Goal: Task Accomplishment & Management: Manage account settings

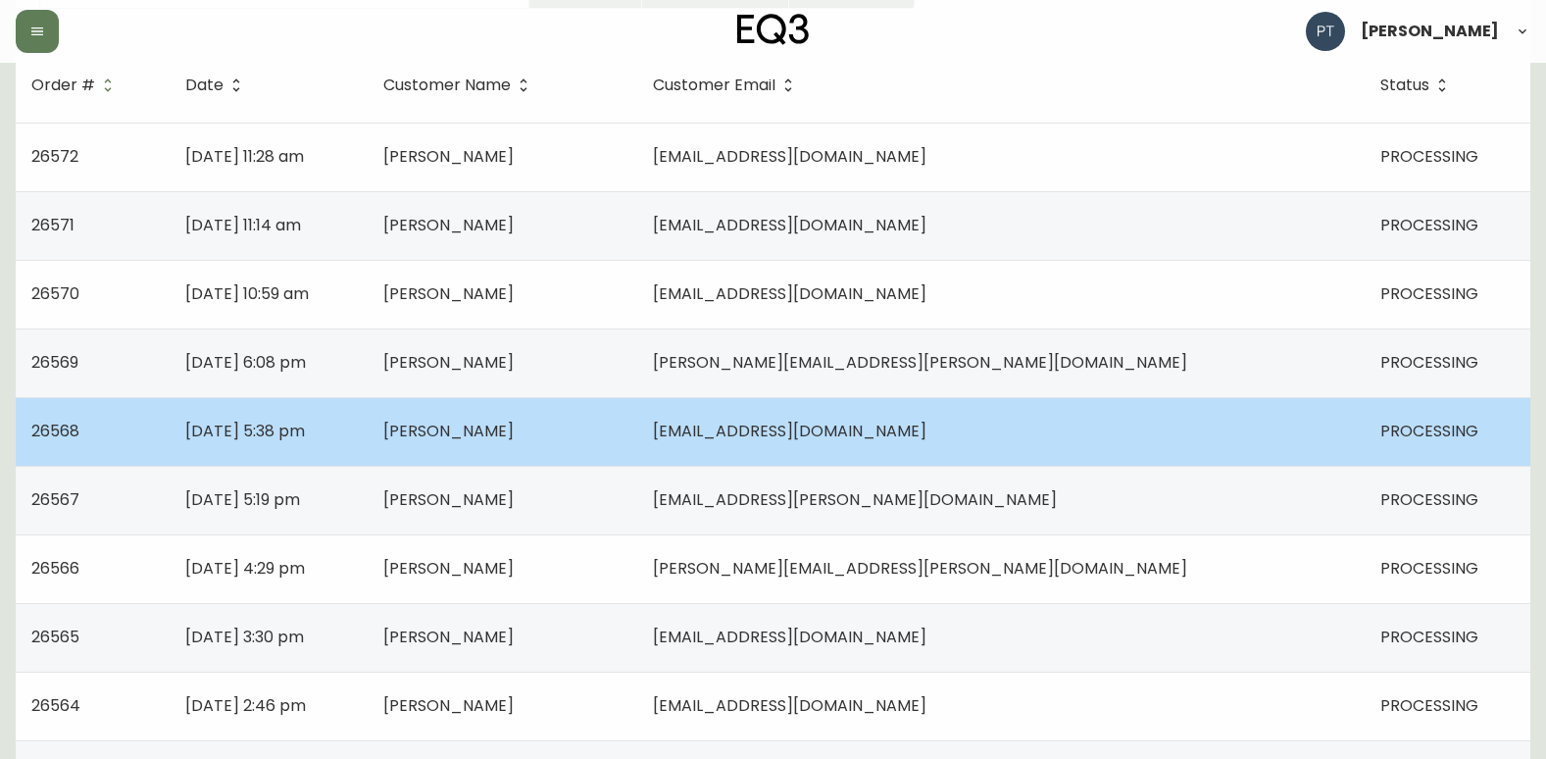
scroll to position [294, 0]
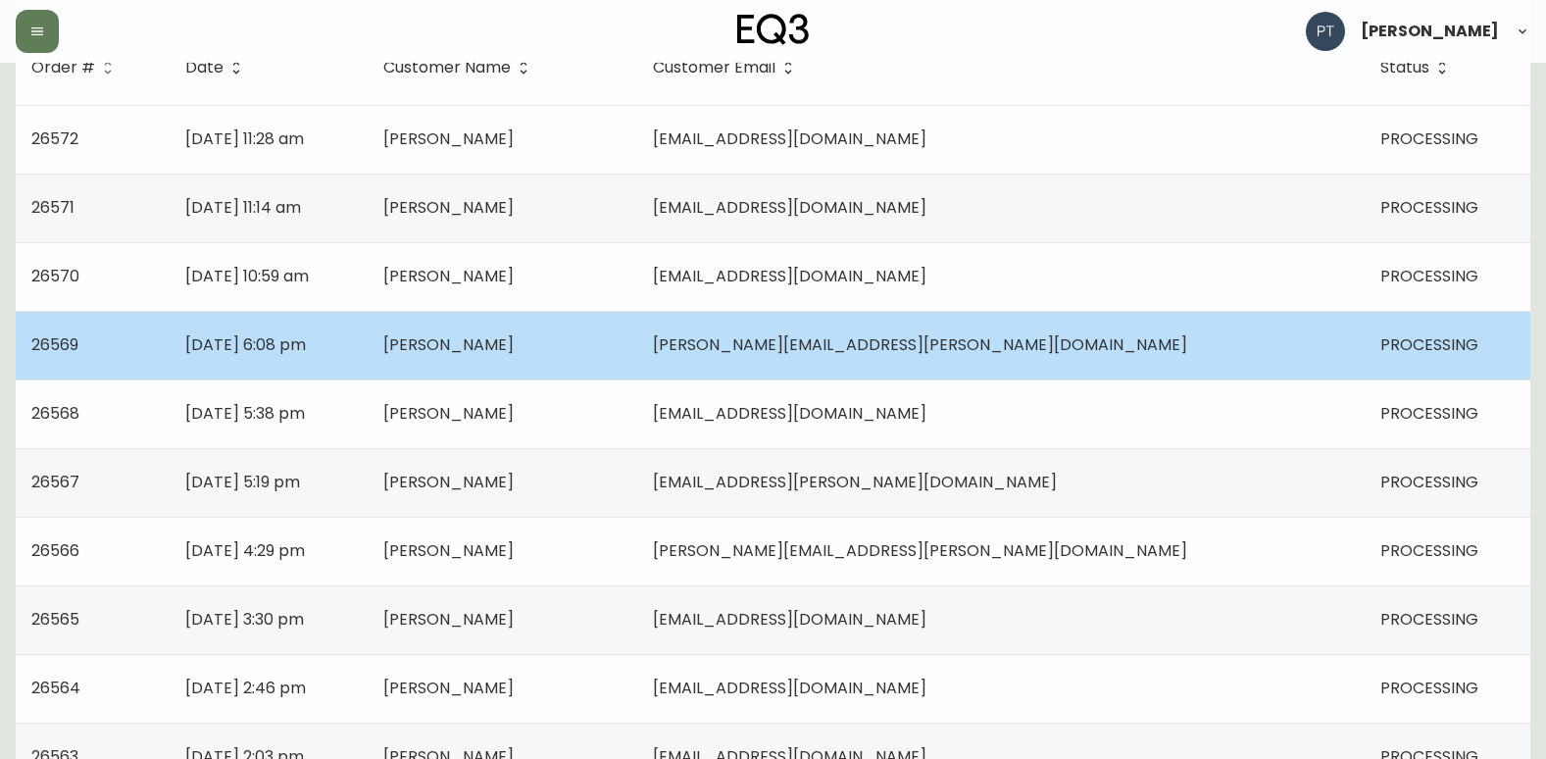
click at [368, 356] on td "[DATE] 6:08 pm" at bounding box center [269, 345] width 198 height 69
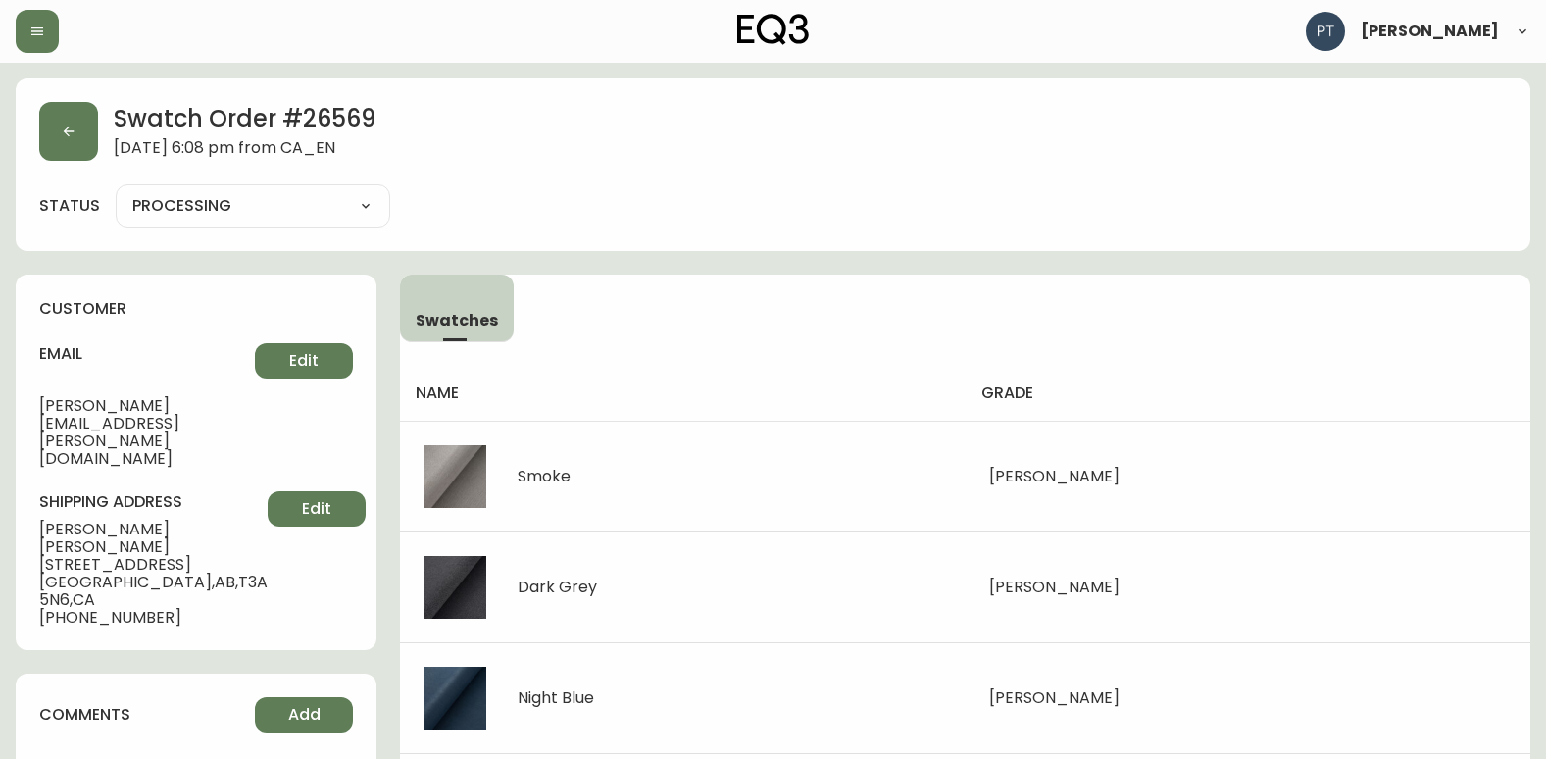
click at [337, 209] on select "PROCESSING SHIPPED CANCELLED" at bounding box center [253, 205] width 274 height 29
click at [116, 191] on select "PROCESSING SHIPPED CANCELLED" at bounding box center [253, 205] width 274 height 29
select select "PROCESSING"
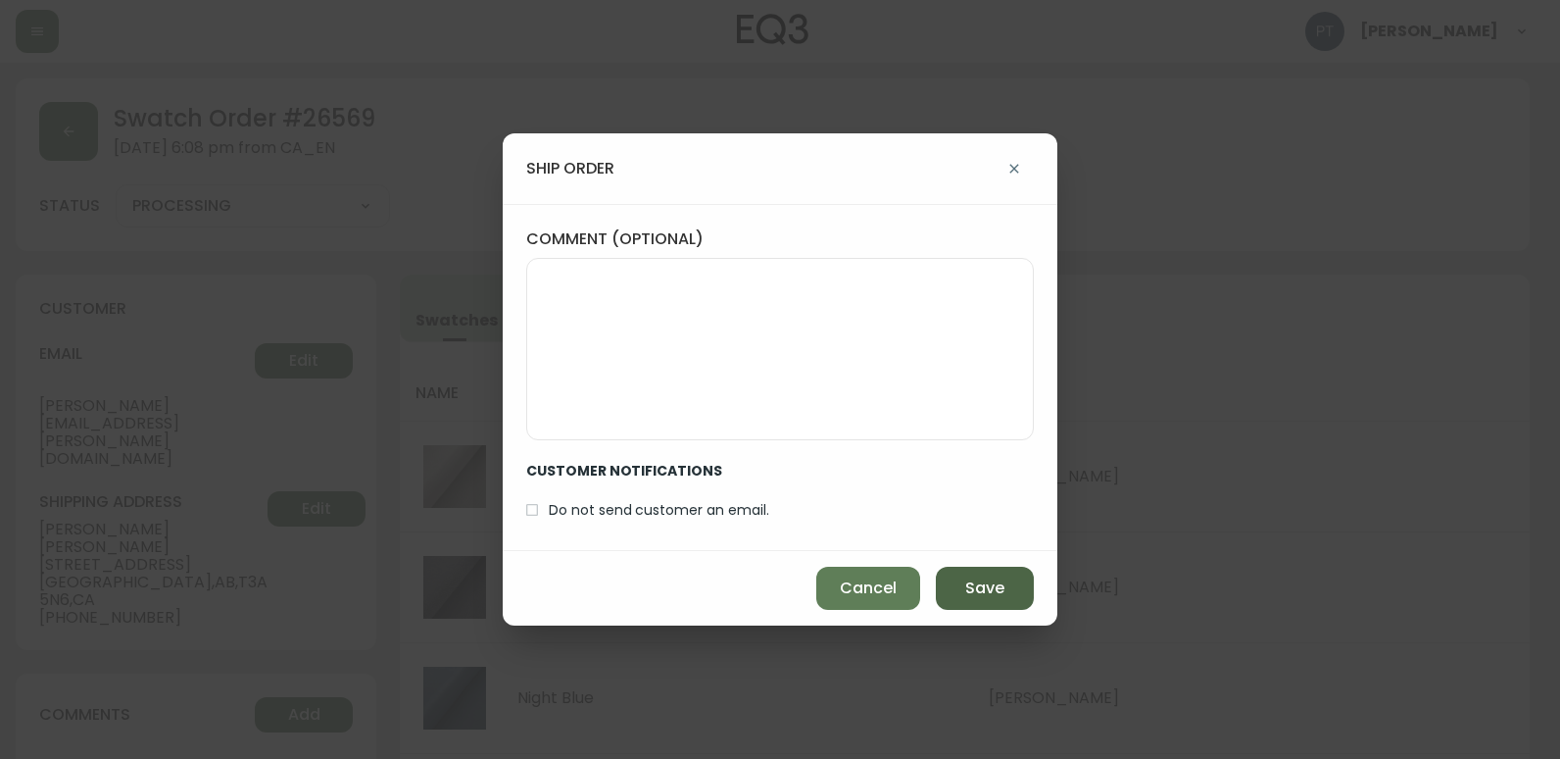
click at [1009, 585] on button "Save" at bounding box center [985, 588] width 98 height 43
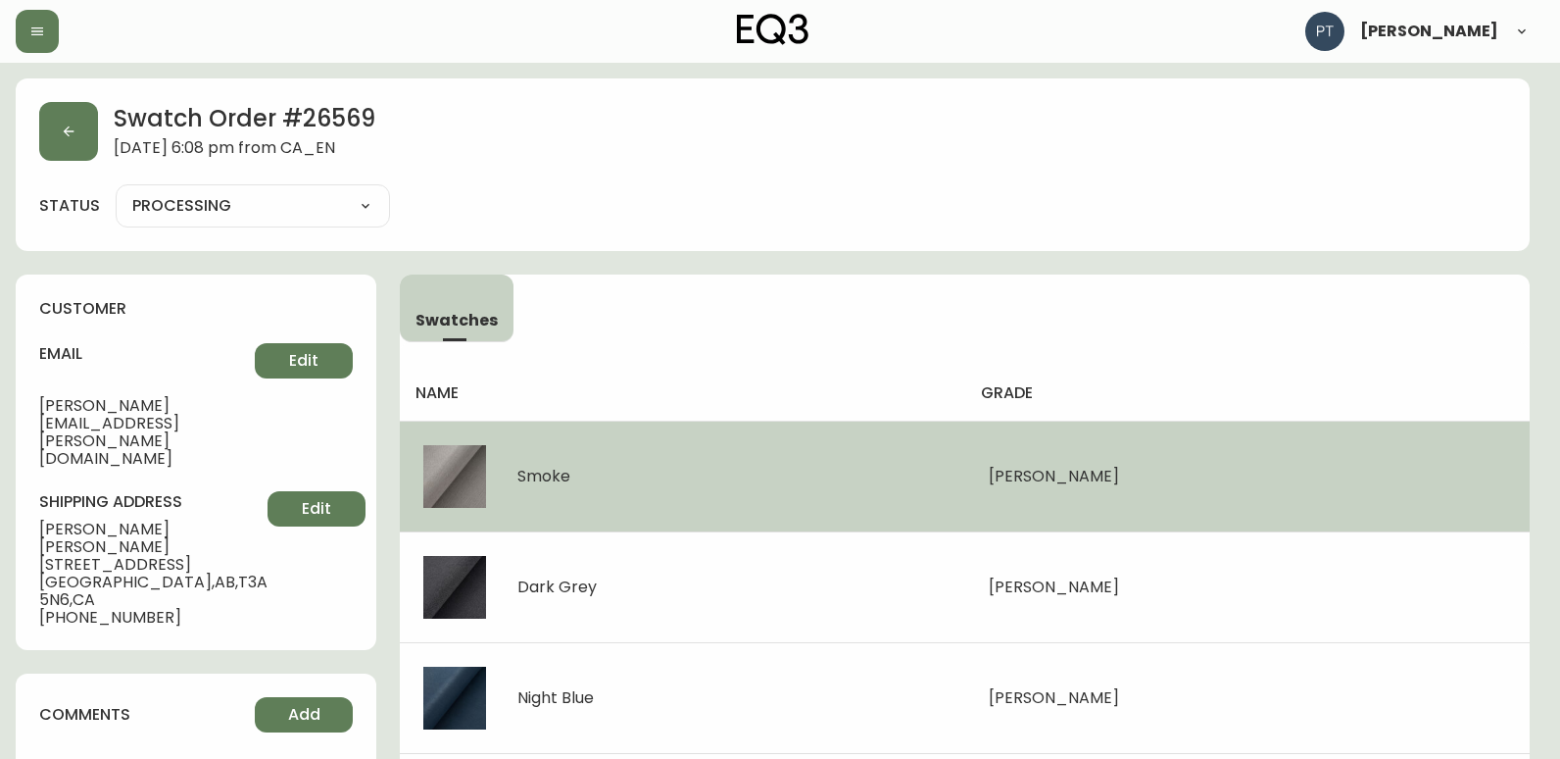
type input "SHIPPED"
select select "SHIPPED"
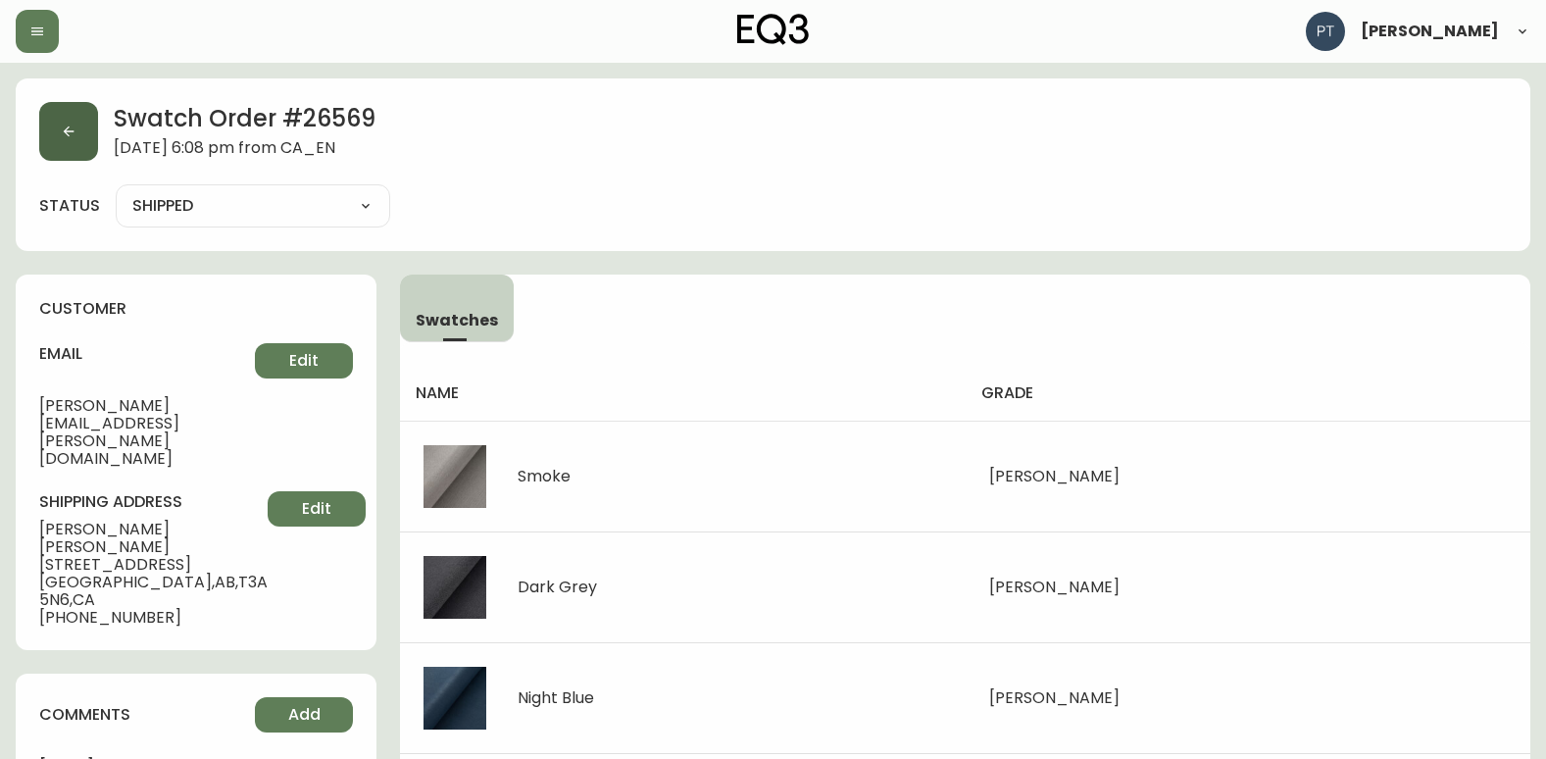
click at [64, 129] on icon "button" at bounding box center [69, 132] width 16 height 16
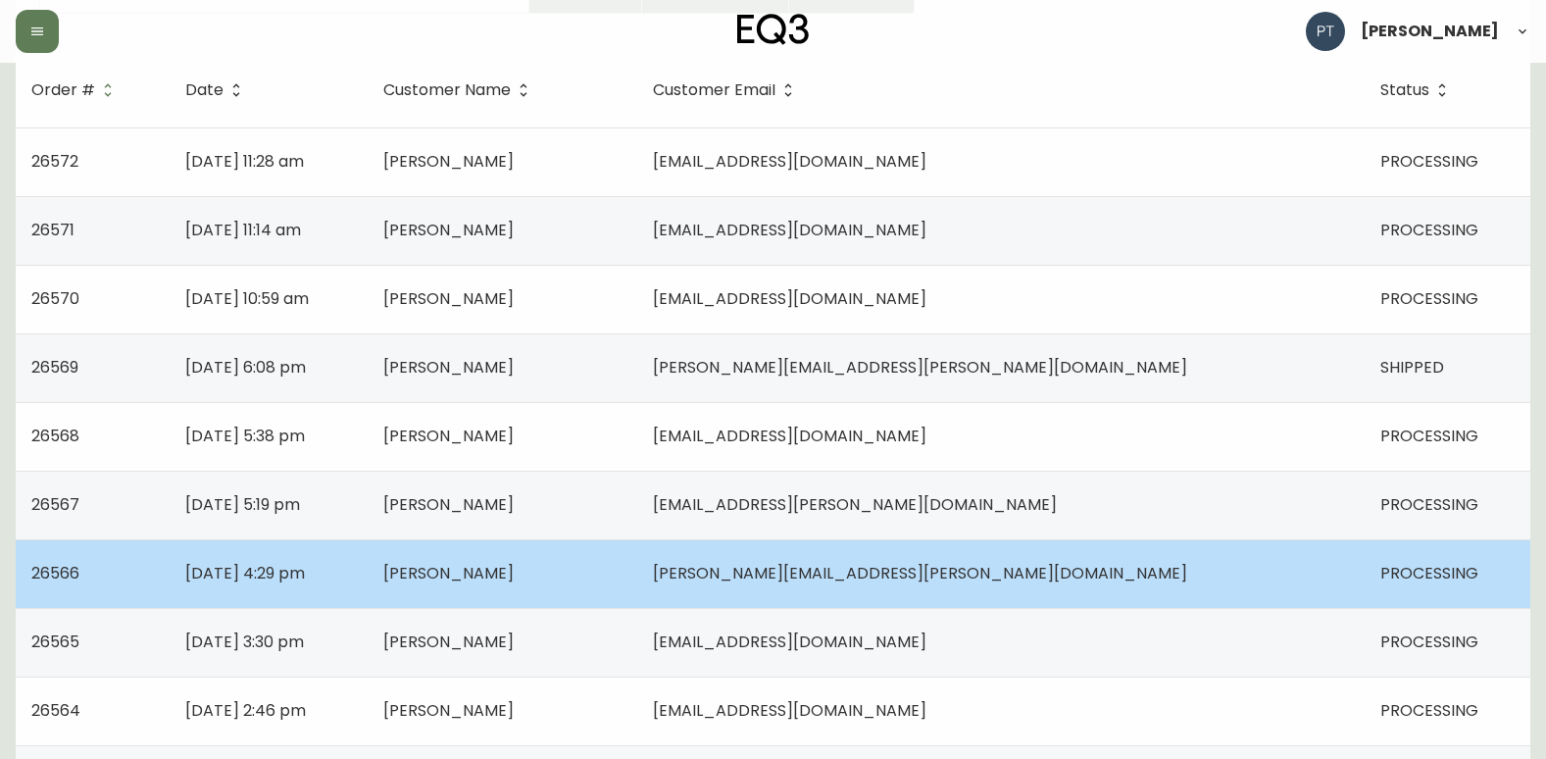
scroll to position [294, 0]
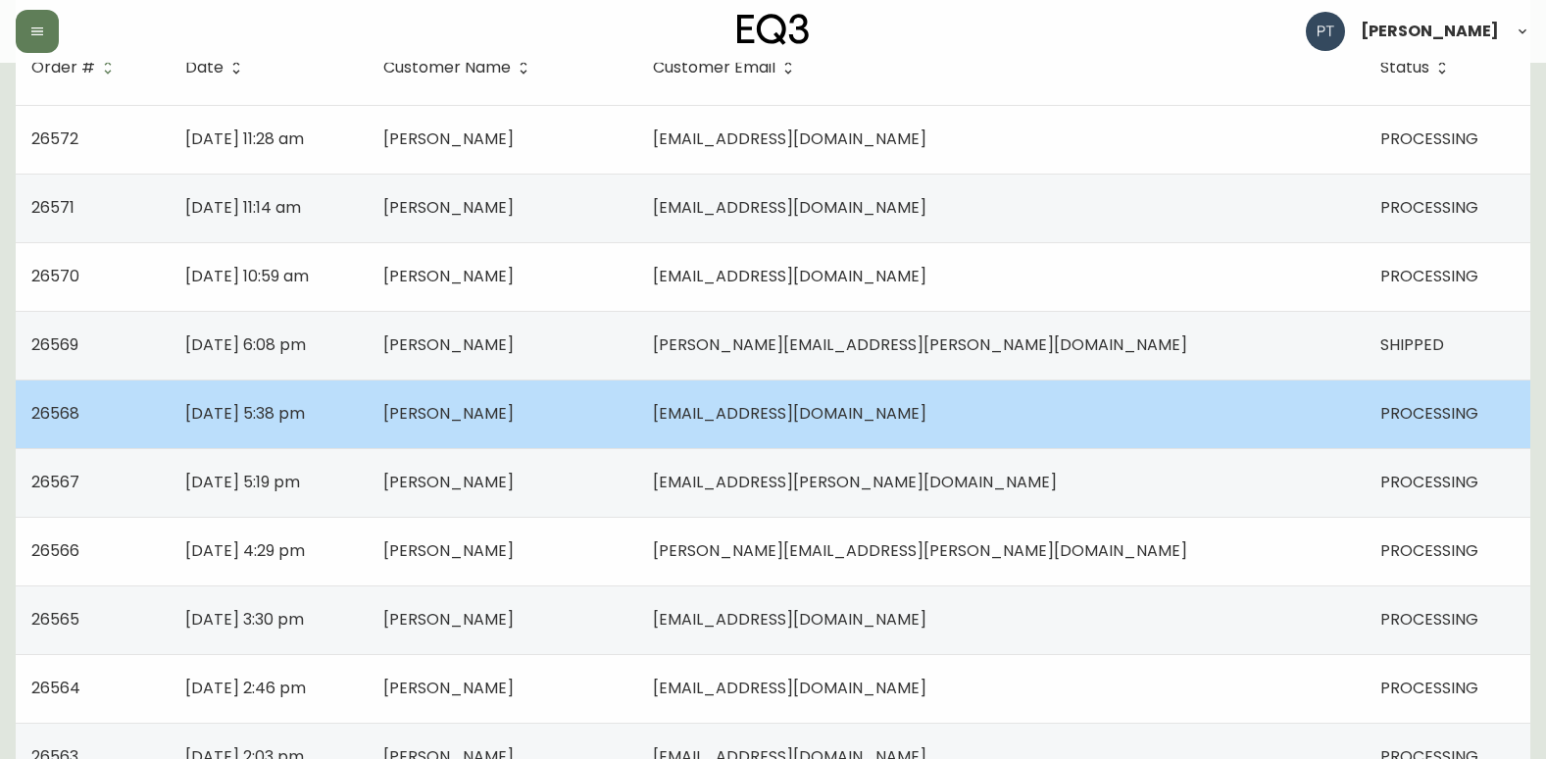
click at [368, 418] on td "[DATE] 5:38 pm" at bounding box center [269, 413] width 198 height 69
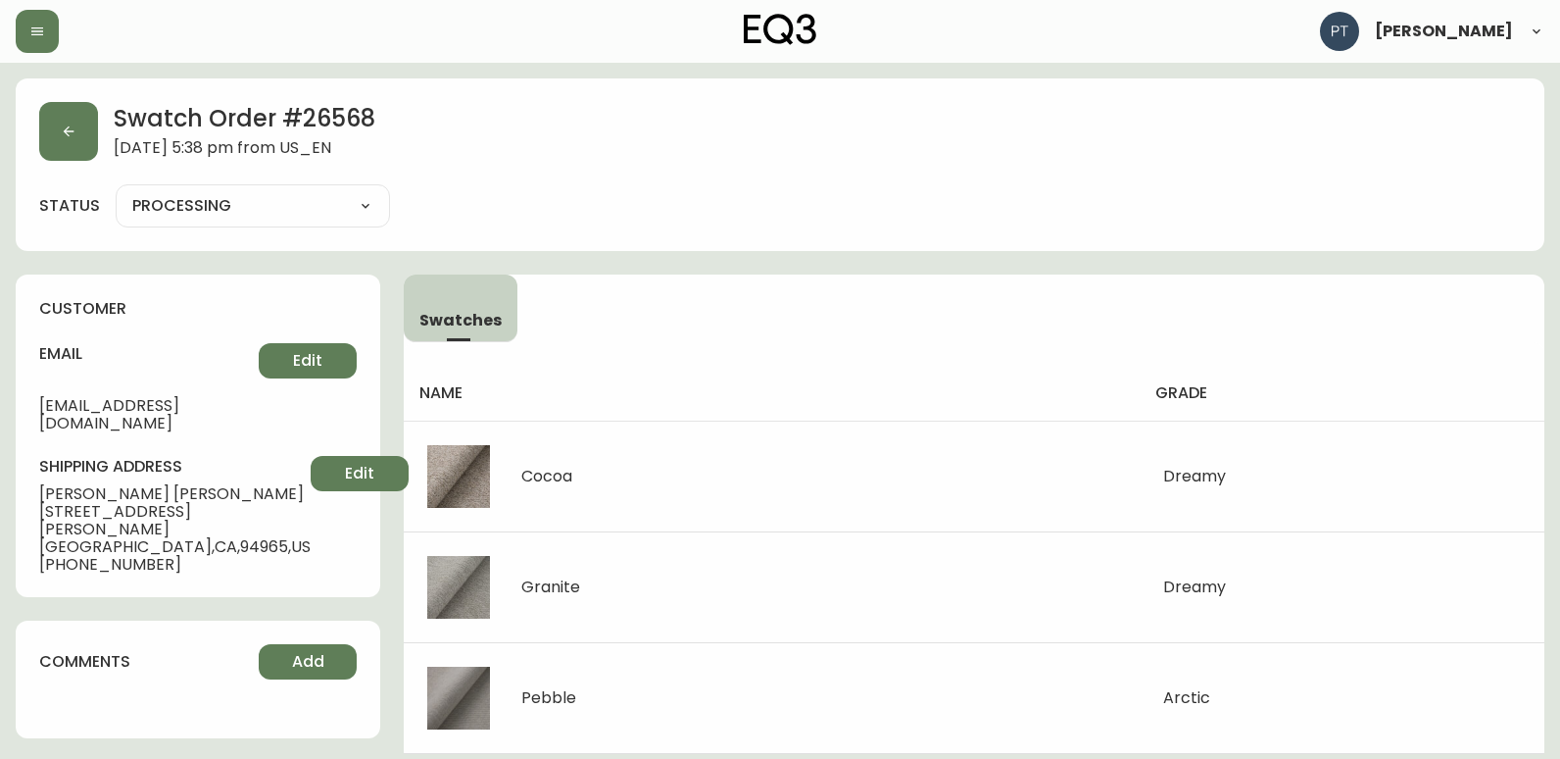
click at [306, 209] on select "PROCESSING SHIPPED CANCELLED" at bounding box center [253, 205] width 274 height 29
click at [116, 191] on select "PROCESSING SHIPPED CANCELLED" at bounding box center [253, 205] width 274 height 29
select select "PROCESSING"
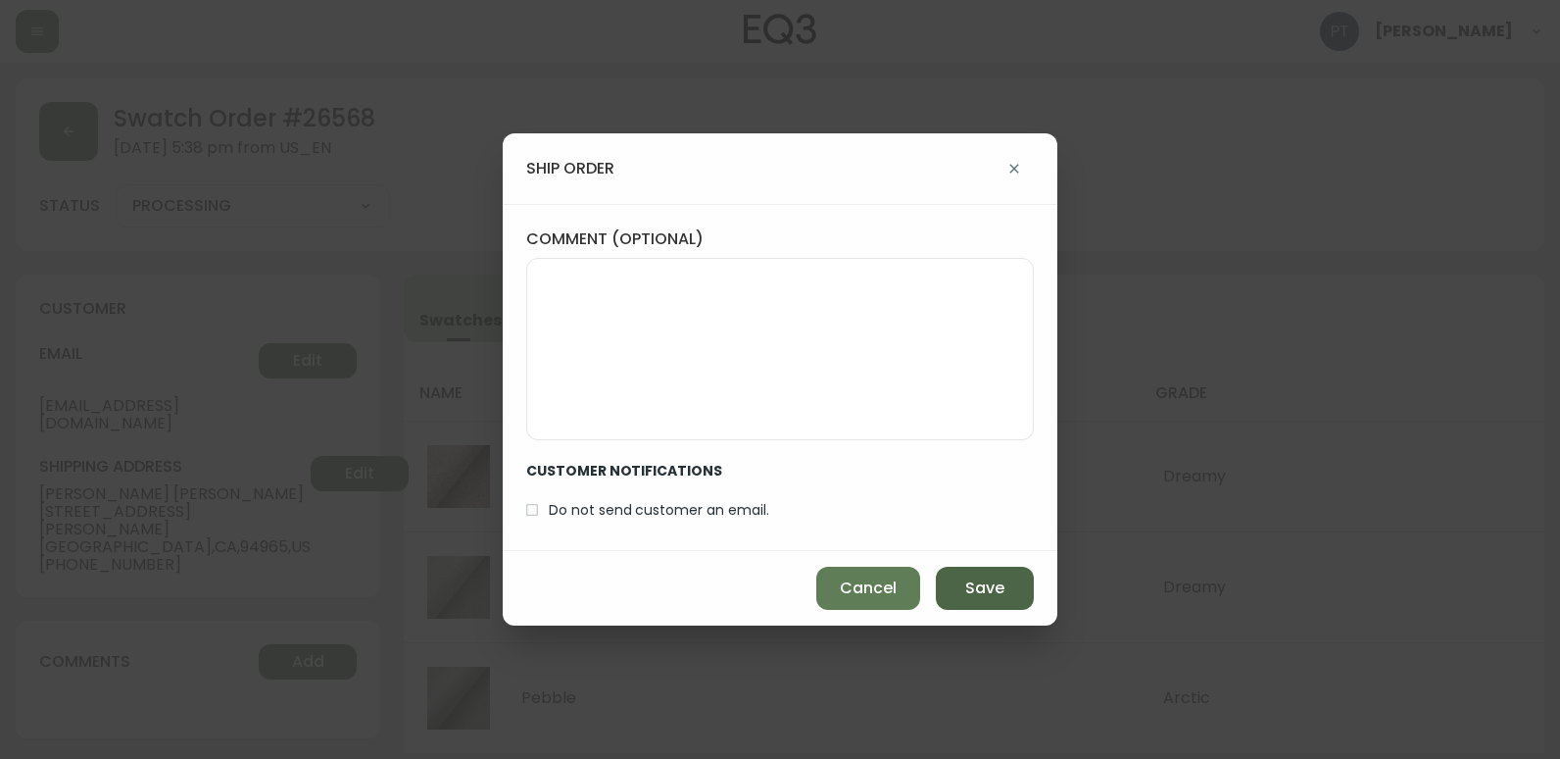
click at [973, 574] on button "Save" at bounding box center [985, 588] width 98 height 43
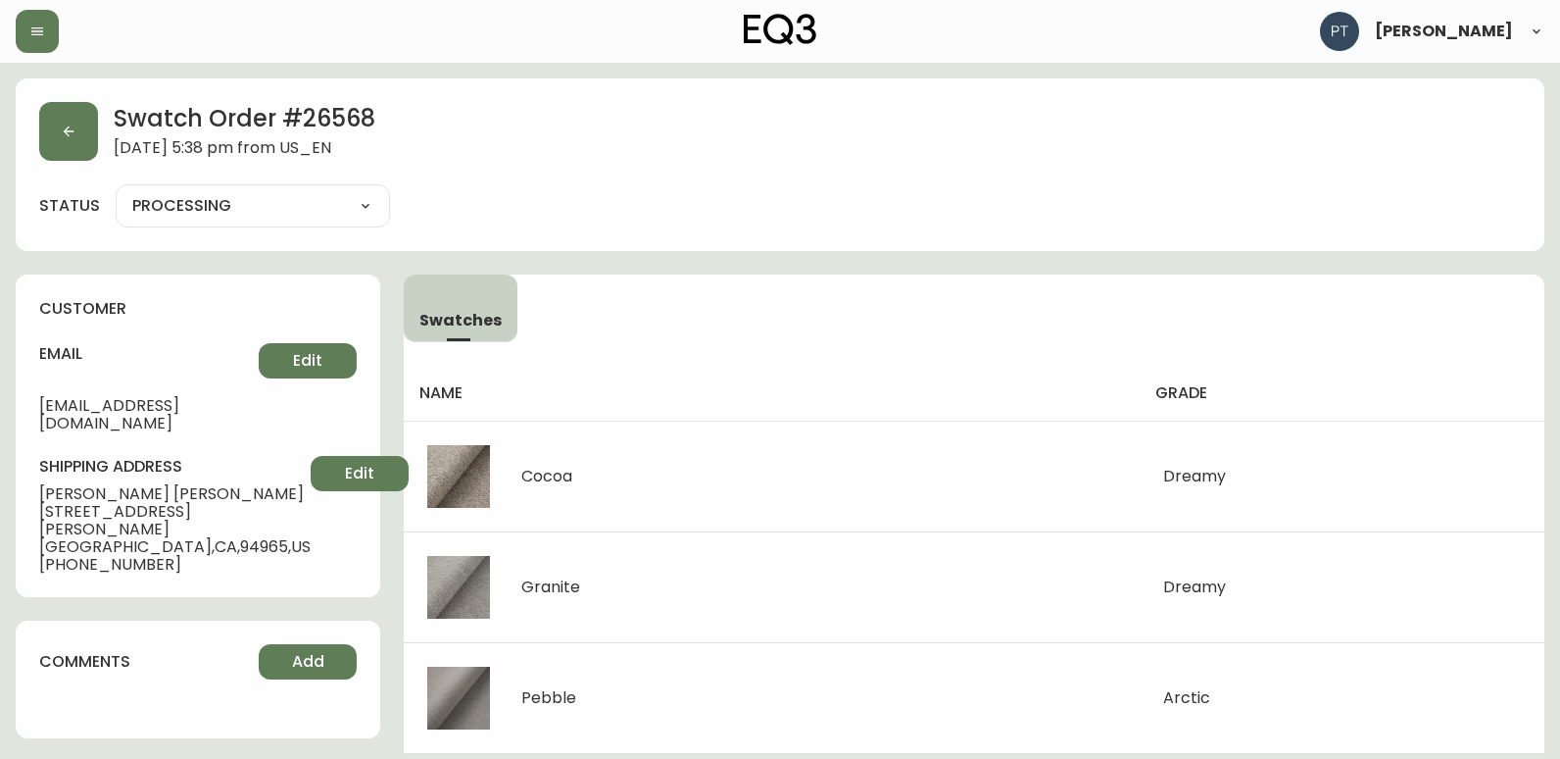
type input "SHIPPED"
select select "SHIPPED"
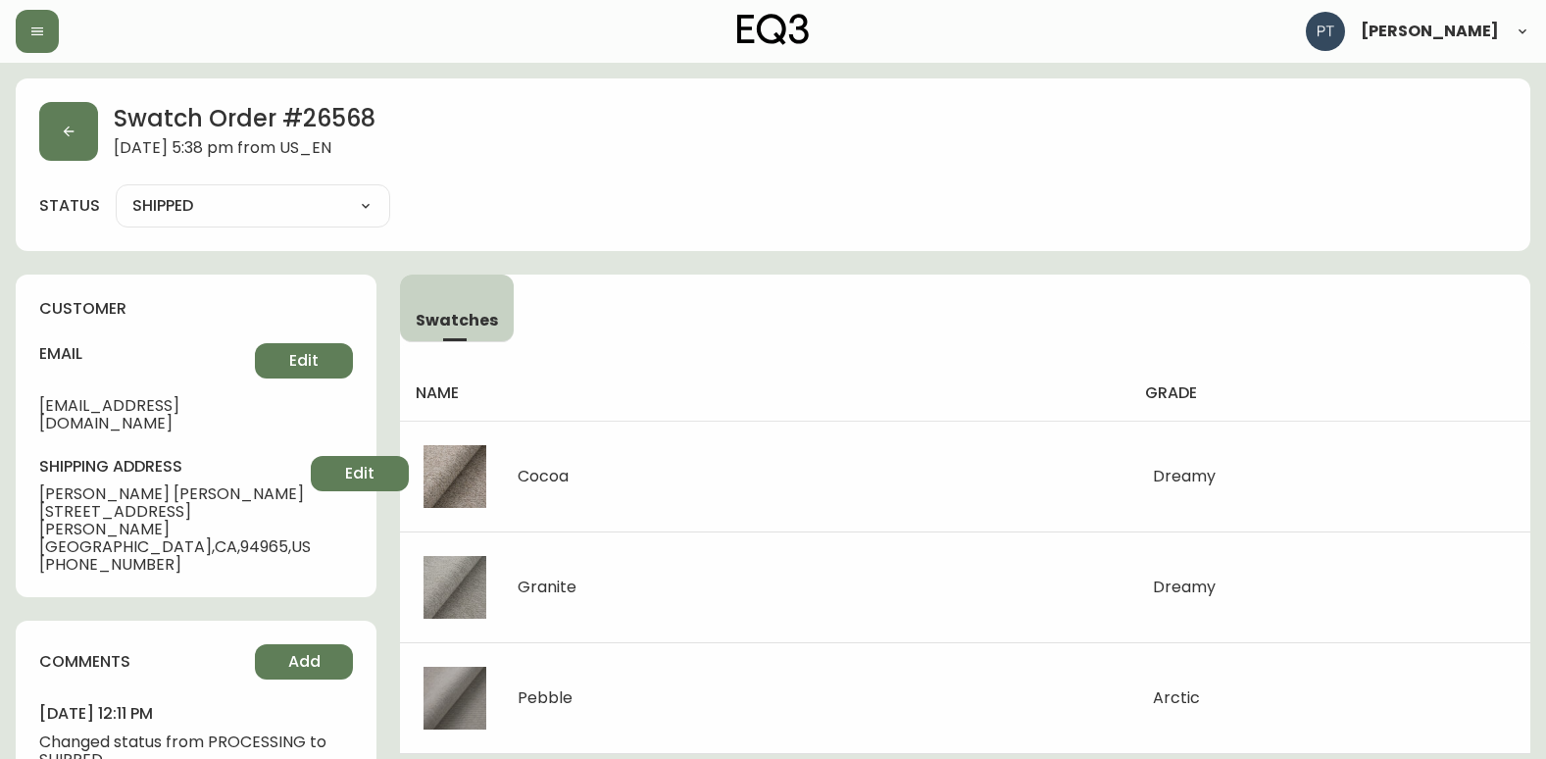
click at [115, 139] on span "September 7, 2025 at 5:38 pm from US_EN" at bounding box center [245, 150] width 262 height 22
click at [72, 144] on button "button" at bounding box center [68, 131] width 59 height 59
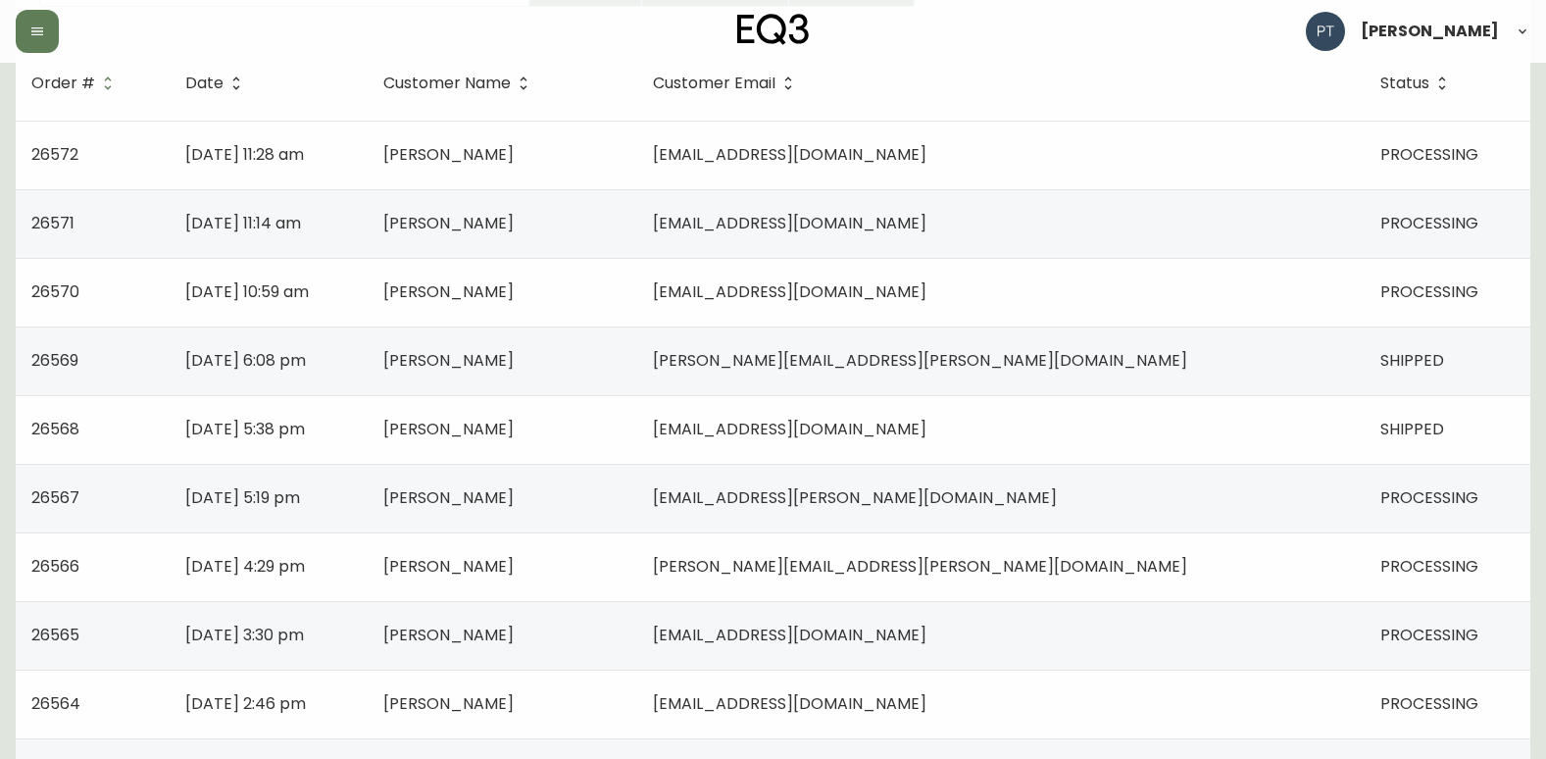
scroll to position [294, 0]
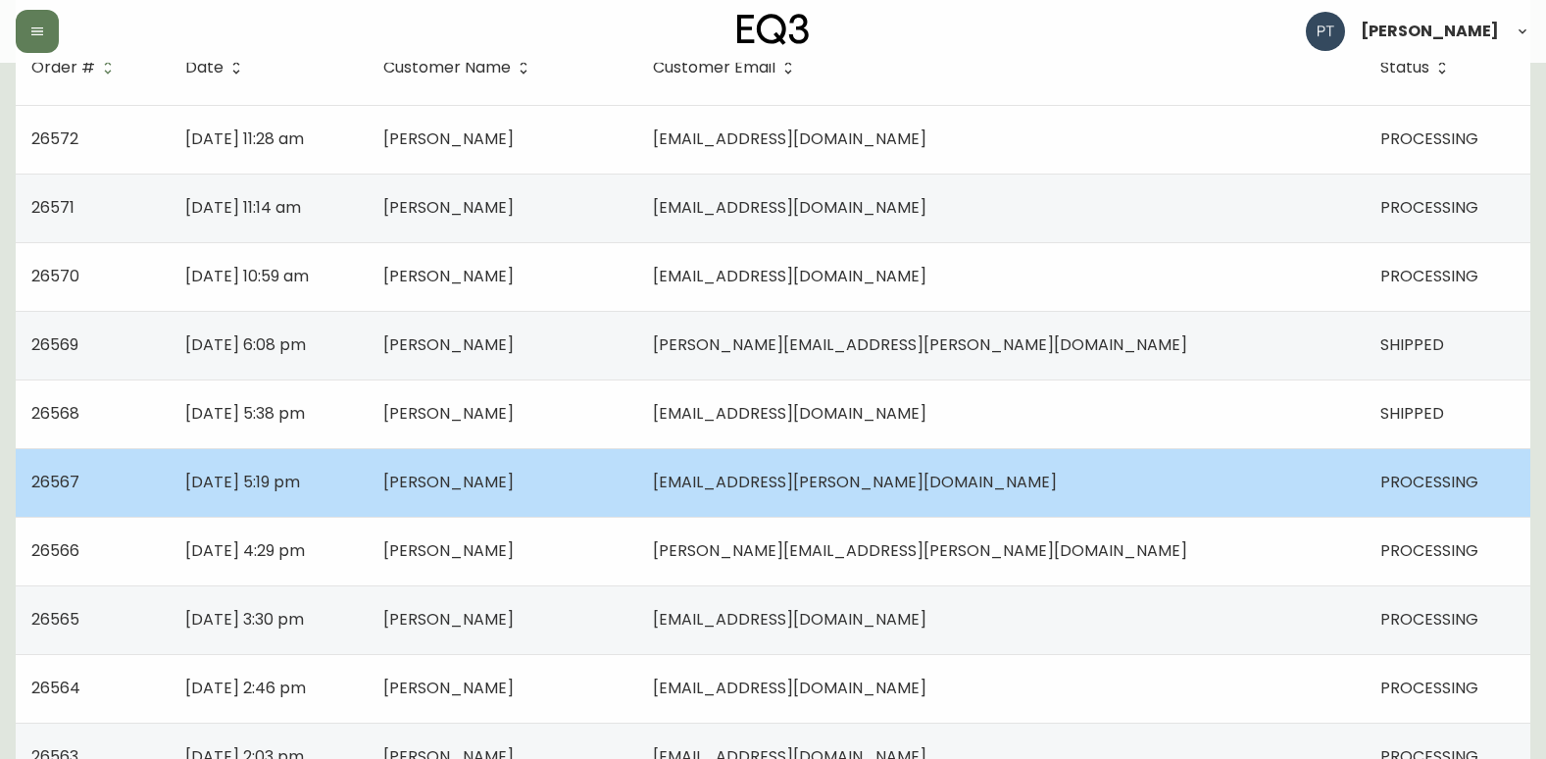
click at [637, 489] on td "[PERSON_NAME]" at bounding box center [503, 482] width 270 height 69
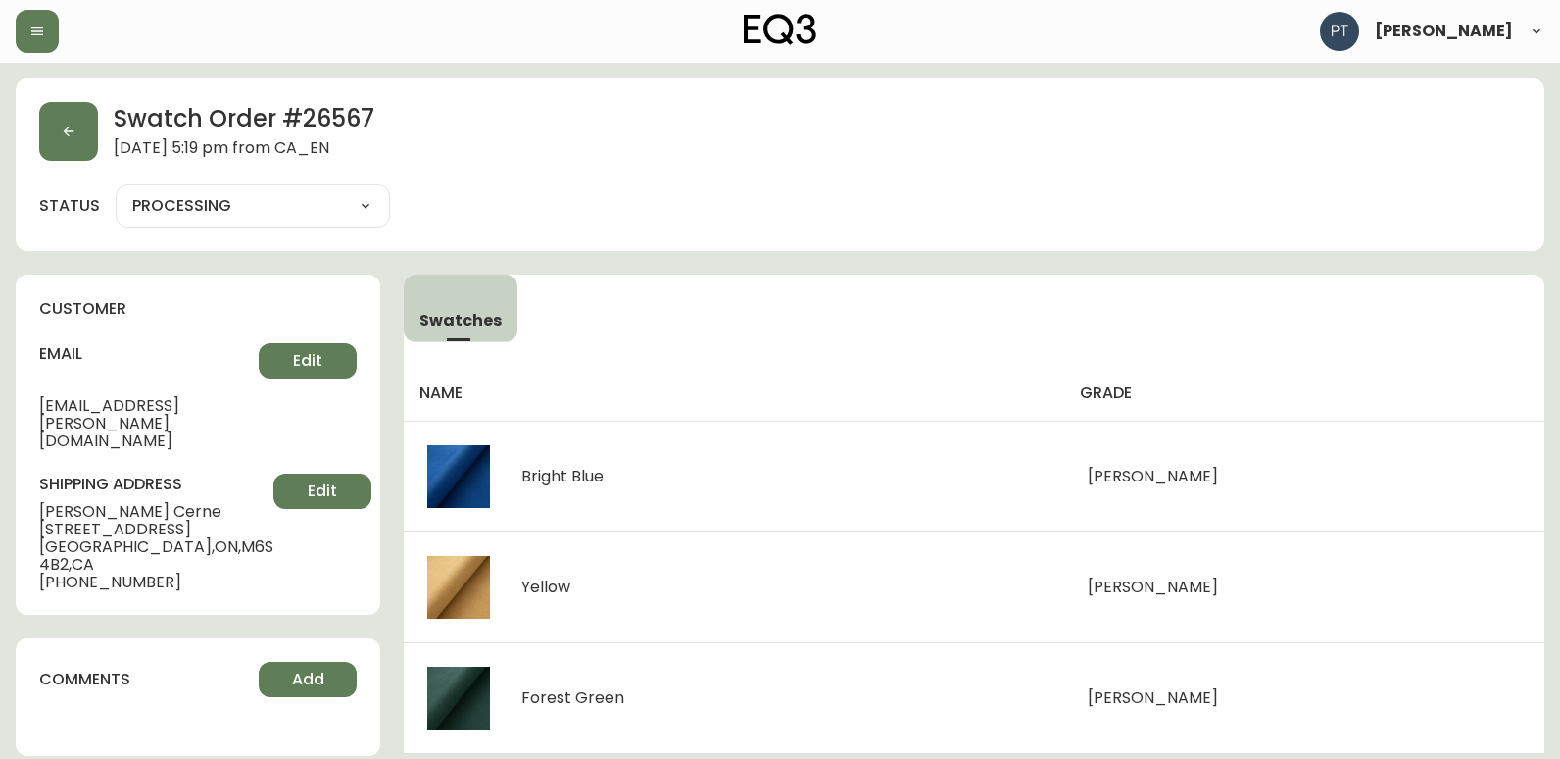
click at [325, 204] on select "PROCESSING SHIPPED CANCELLED" at bounding box center [253, 205] width 274 height 29
click at [116, 191] on select "PROCESSING SHIPPED CANCELLED" at bounding box center [253, 205] width 274 height 29
select select "PROCESSING"
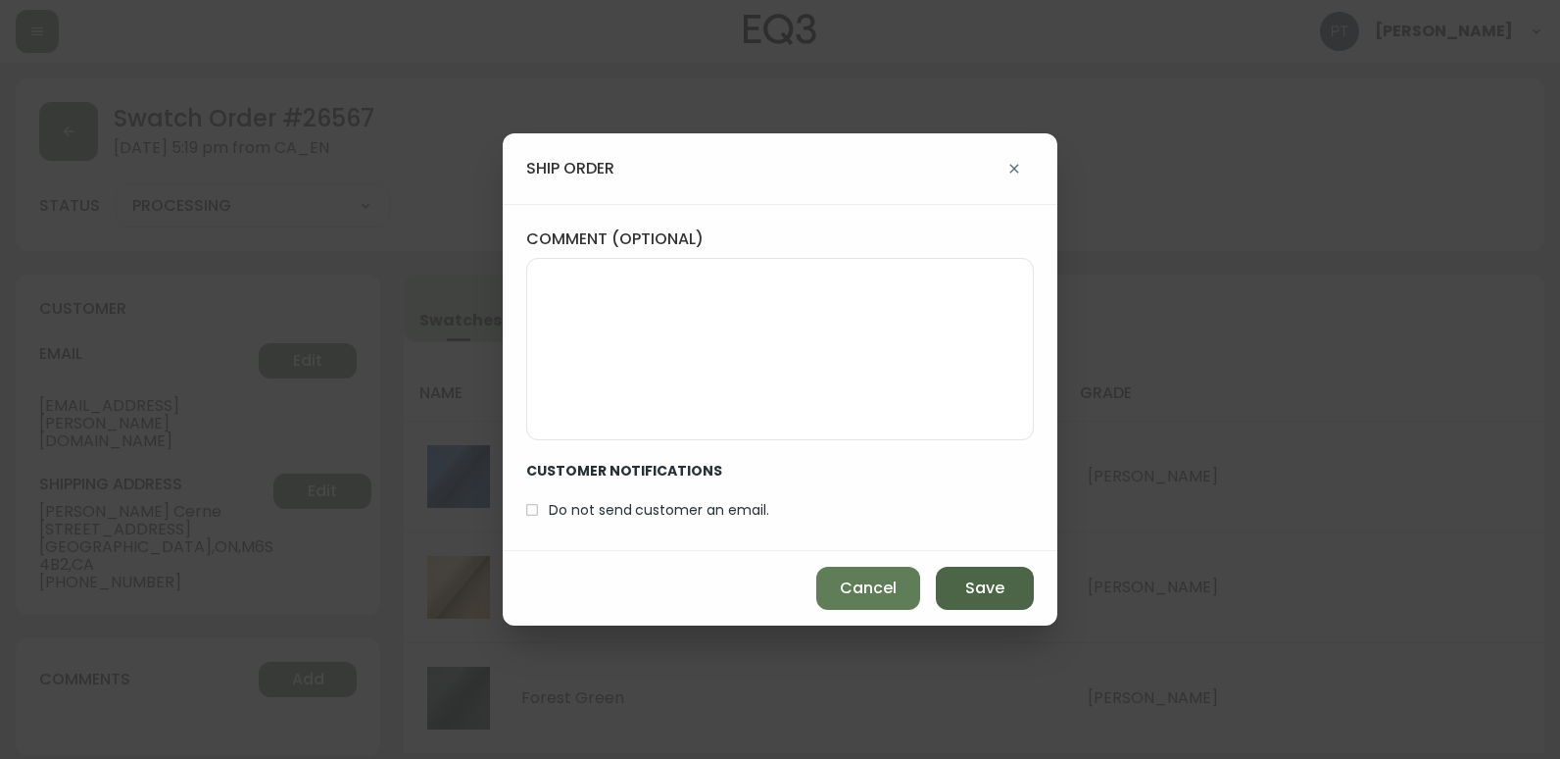
click at [988, 596] on span "Save" at bounding box center [984, 588] width 39 height 22
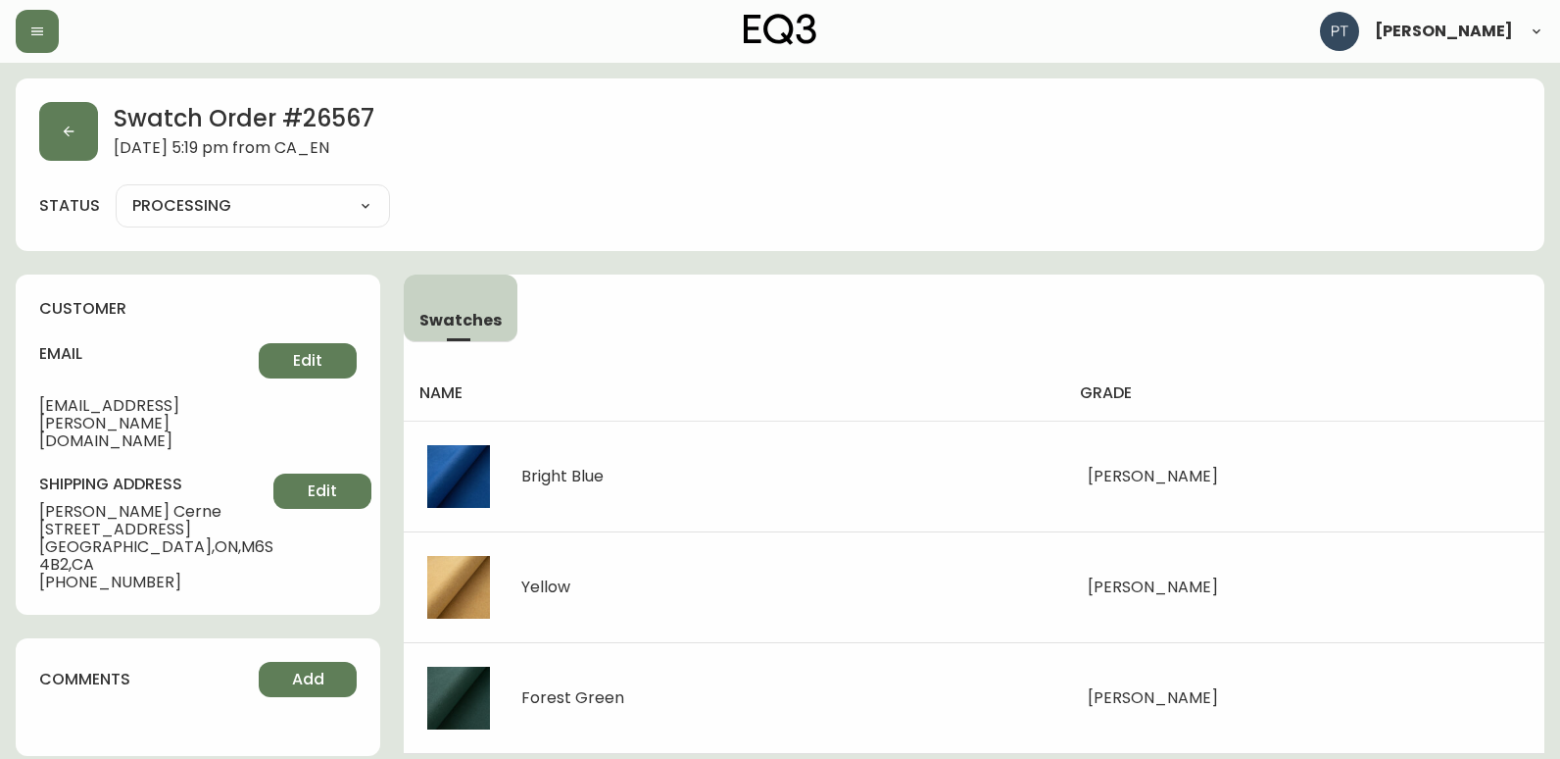
type input "SHIPPED"
select select "SHIPPED"
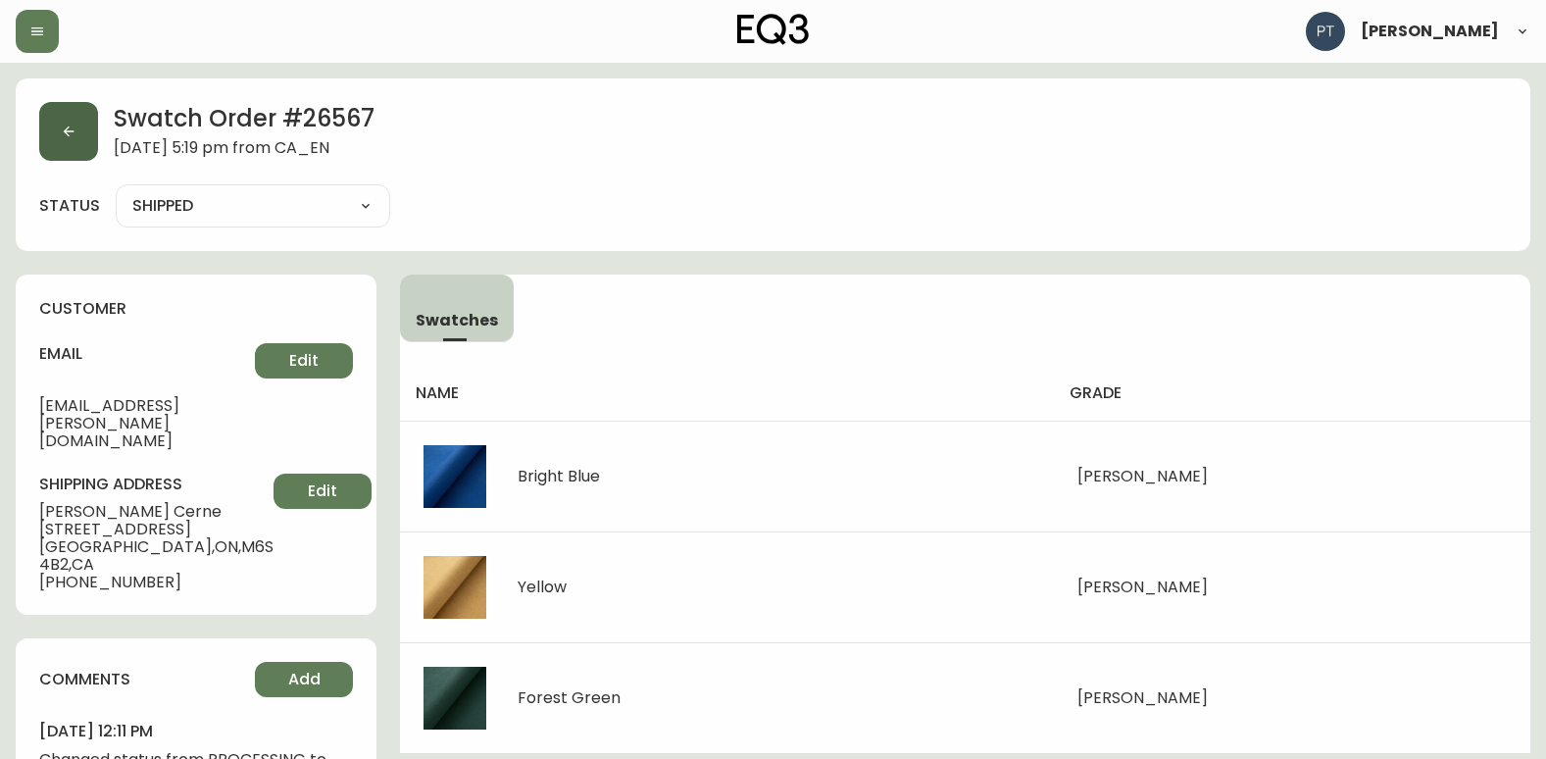
click at [89, 145] on button "button" at bounding box center [68, 131] width 59 height 59
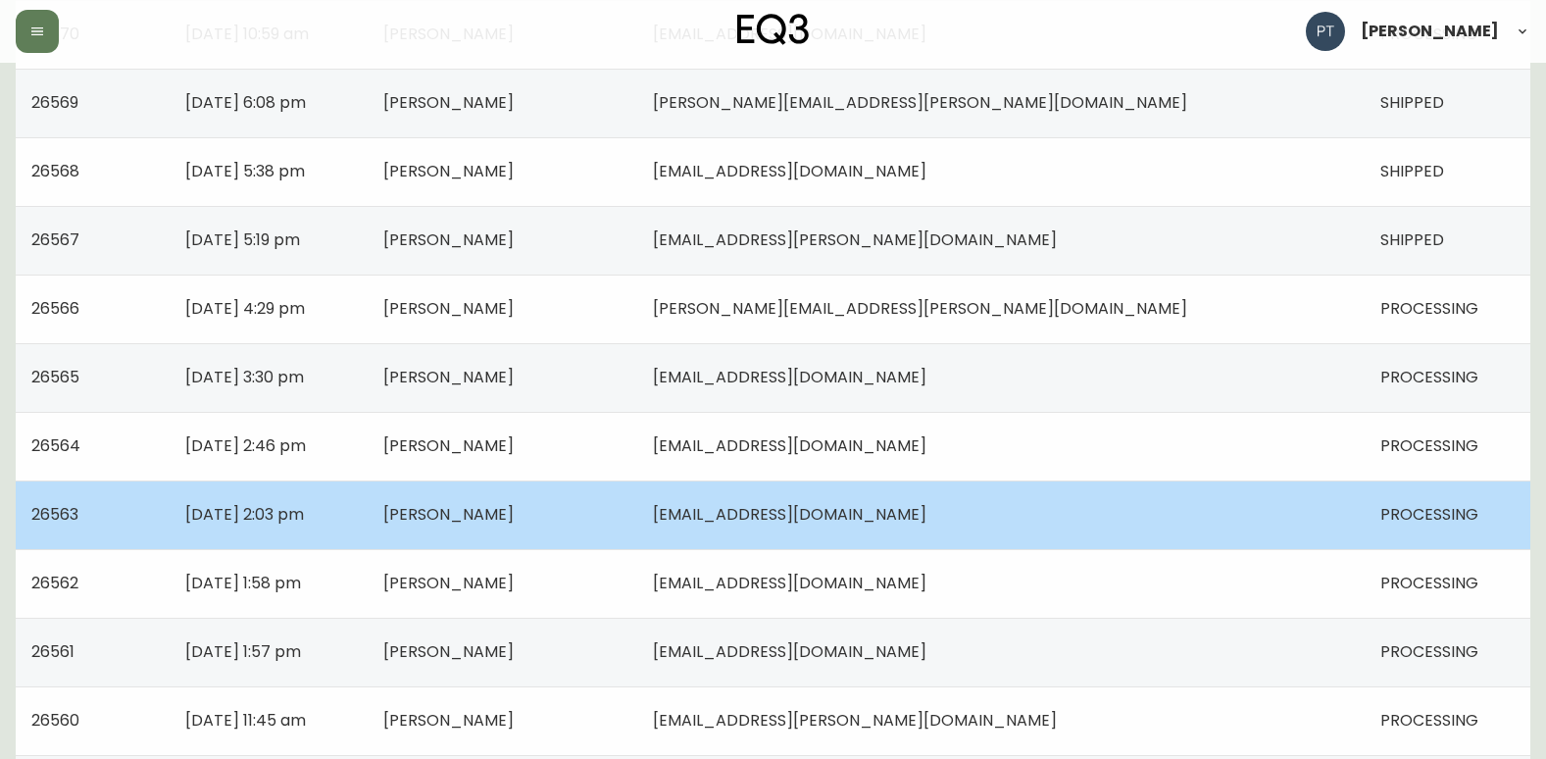
scroll to position [588, 0]
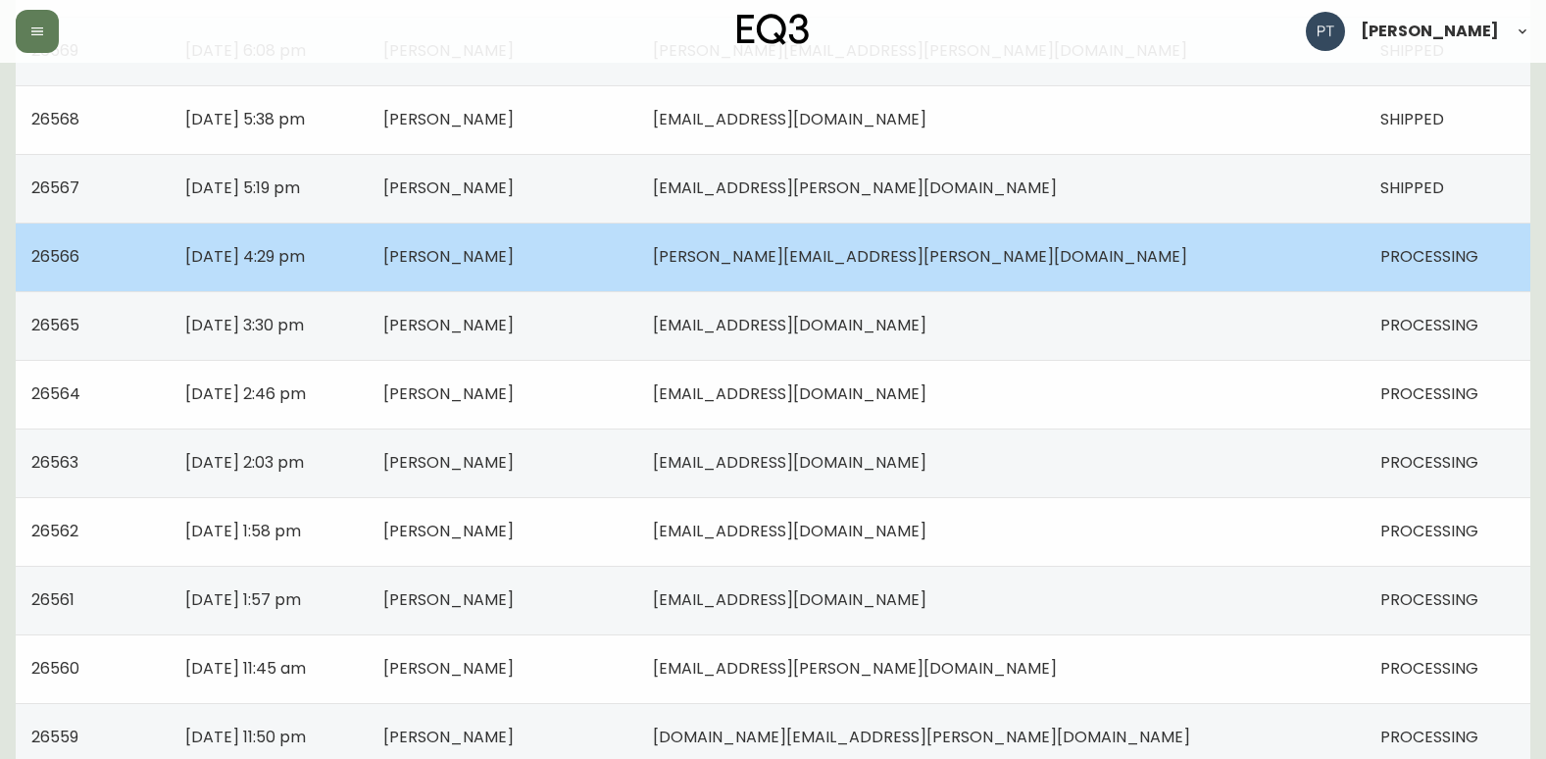
click at [637, 258] on td "[PERSON_NAME]" at bounding box center [503, 257] width 270 height 69
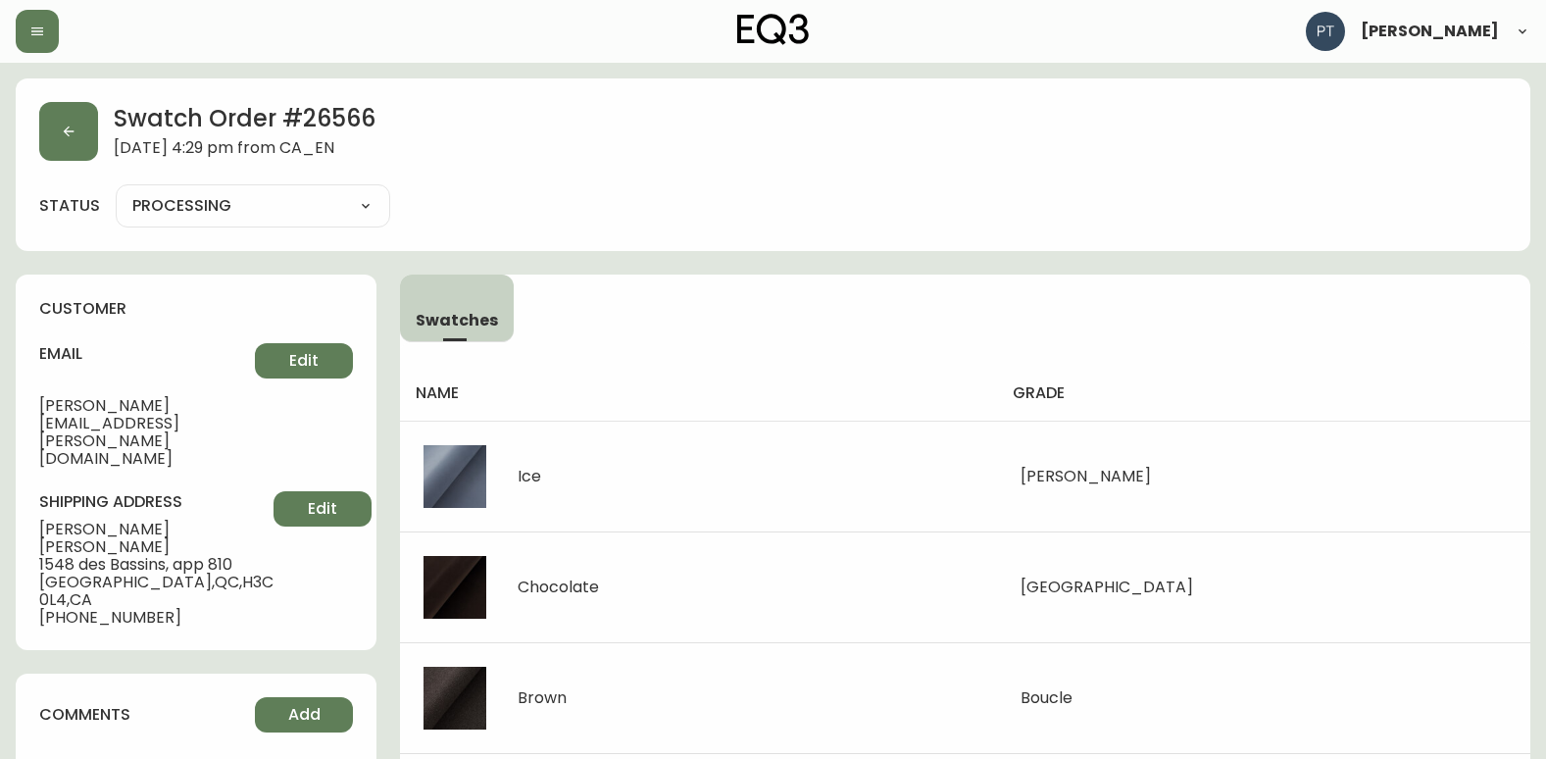
click at [334, 199] on select "PROCESSING SHIPPED CANCELLED" at bounding box center [253, 205] width 274 height 29
click at [116, 191] on select "PROCESSING SHIPPED CANCELLED" at bounding box center [253, 205] width 274 height 29
select select "PROCESSING"
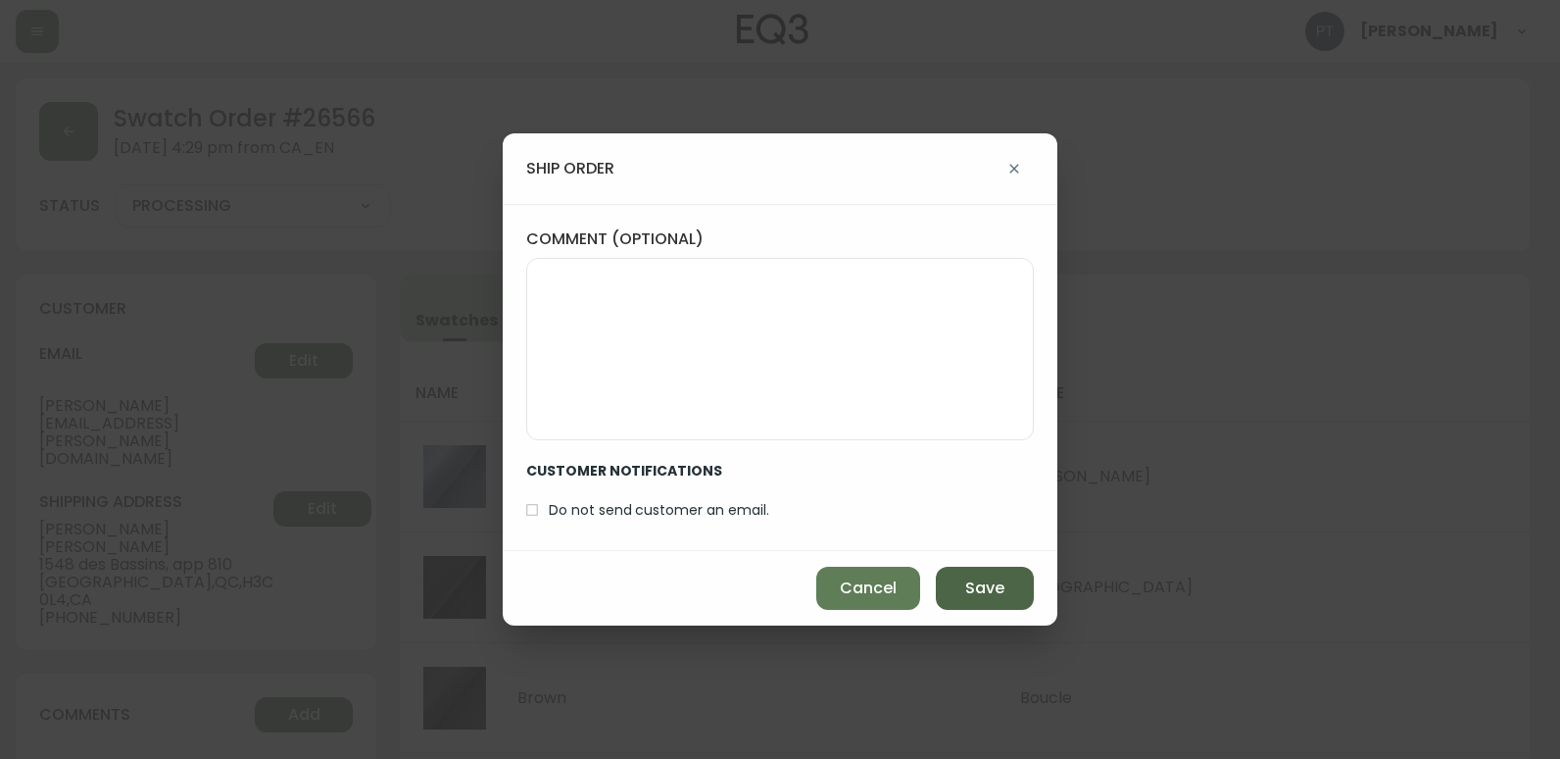
click at [954, 591] on button "Save" at bounding box center [985, 588] width 98 height 43
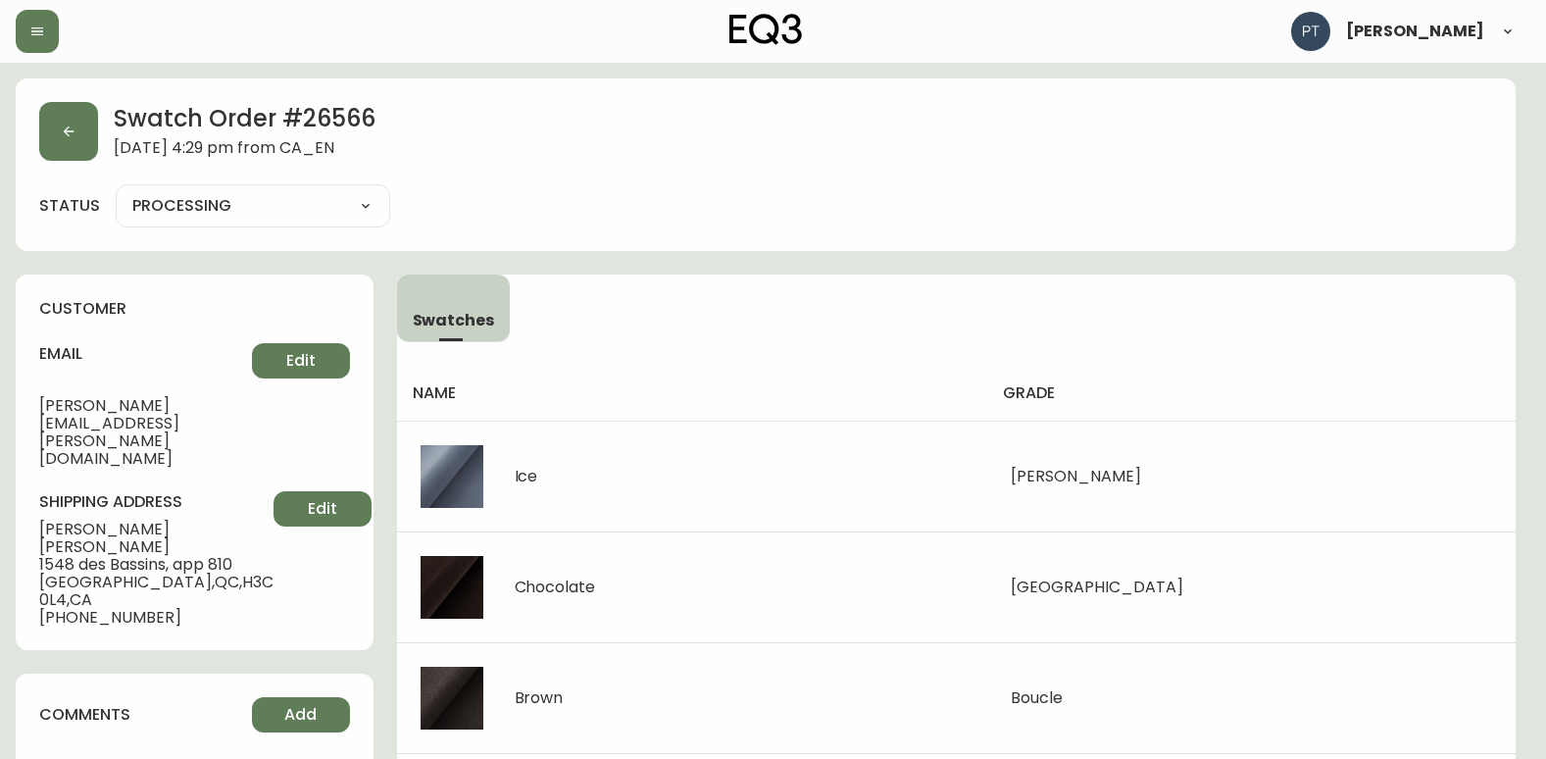
type input "SHIPPED"
select select "SHIPPED"
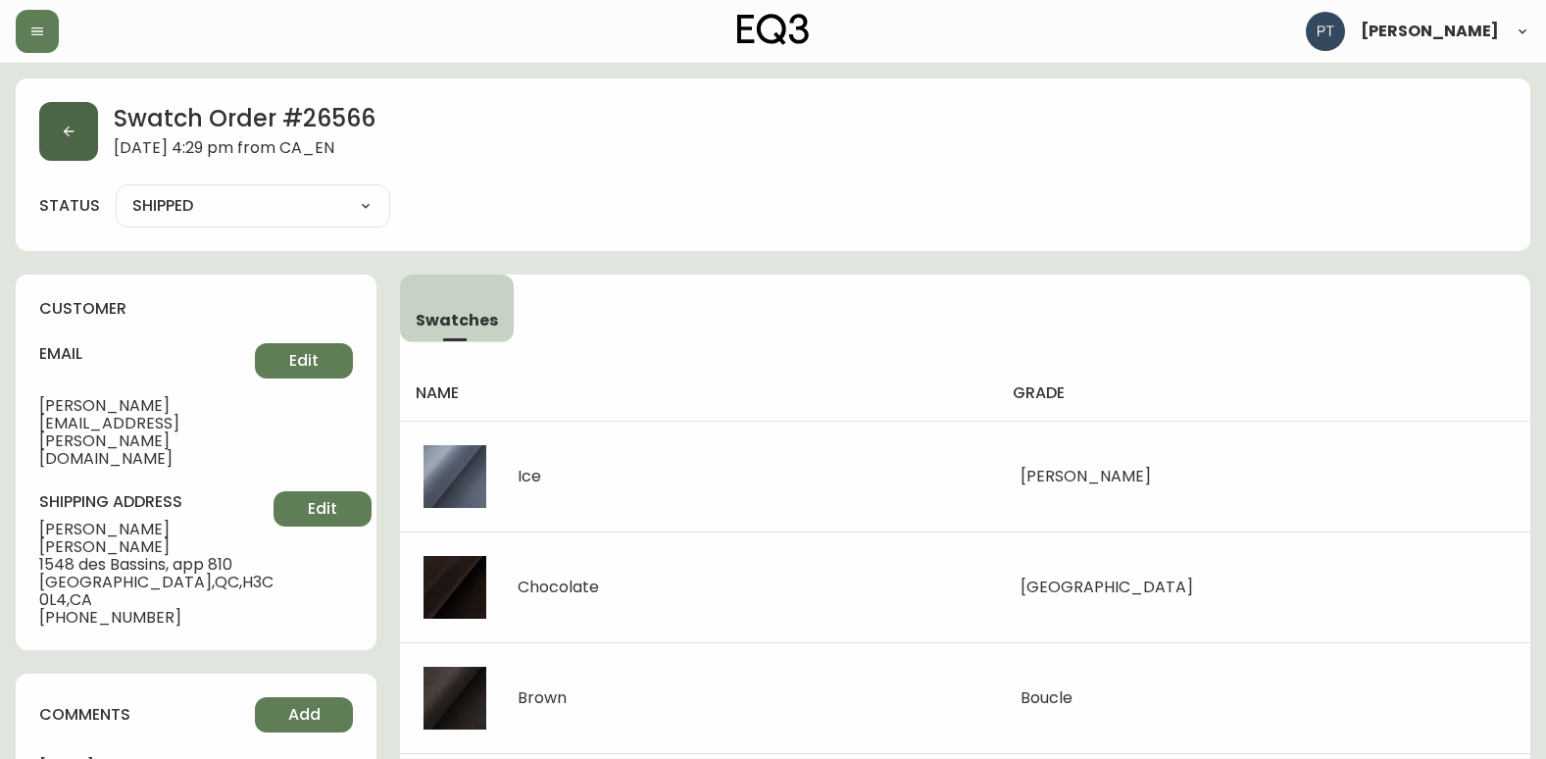
click at [89, 160] on button "button" at bounding box center [68, 131] width 59 height 59
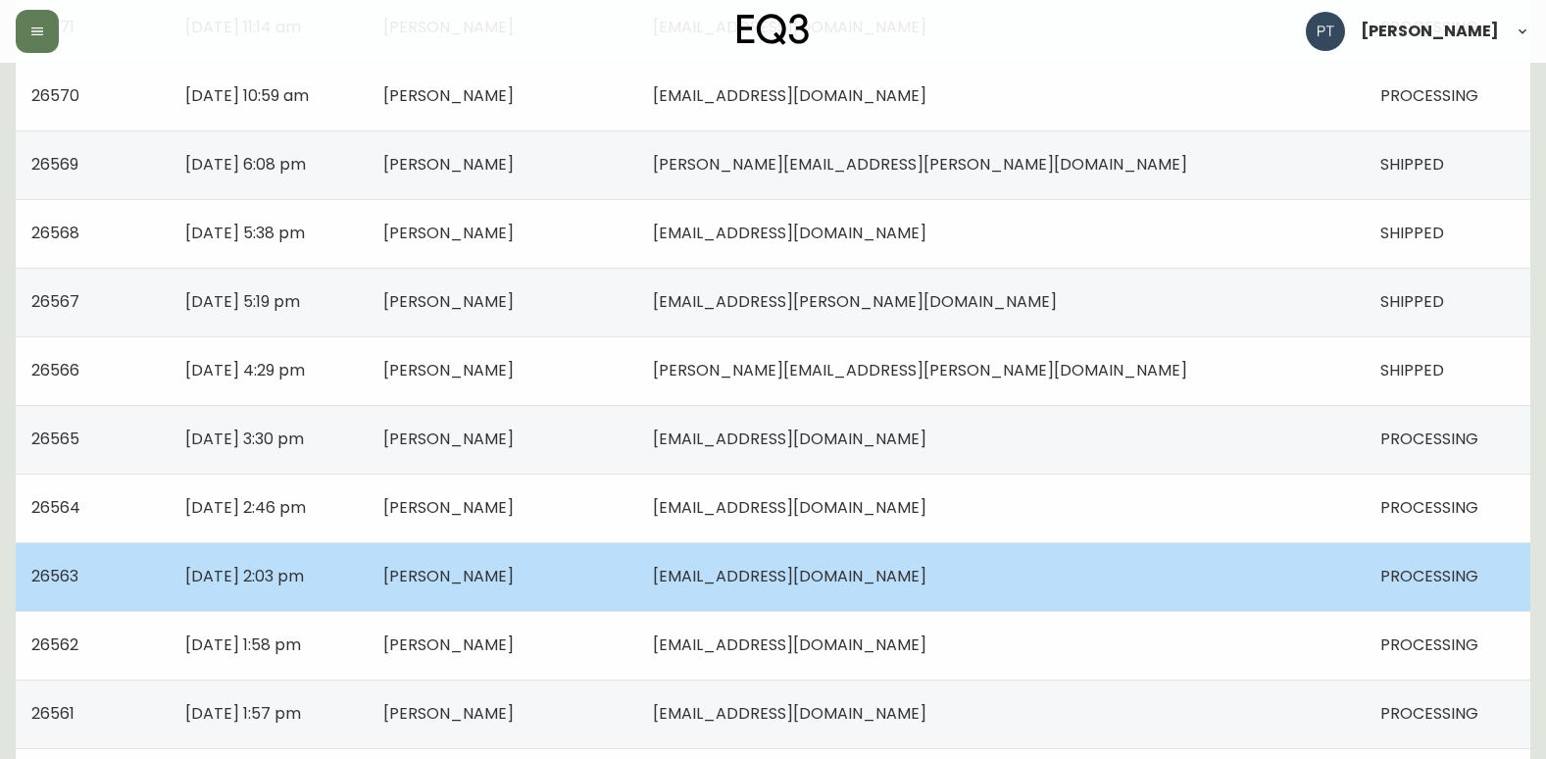
scroll to position [490, 0]
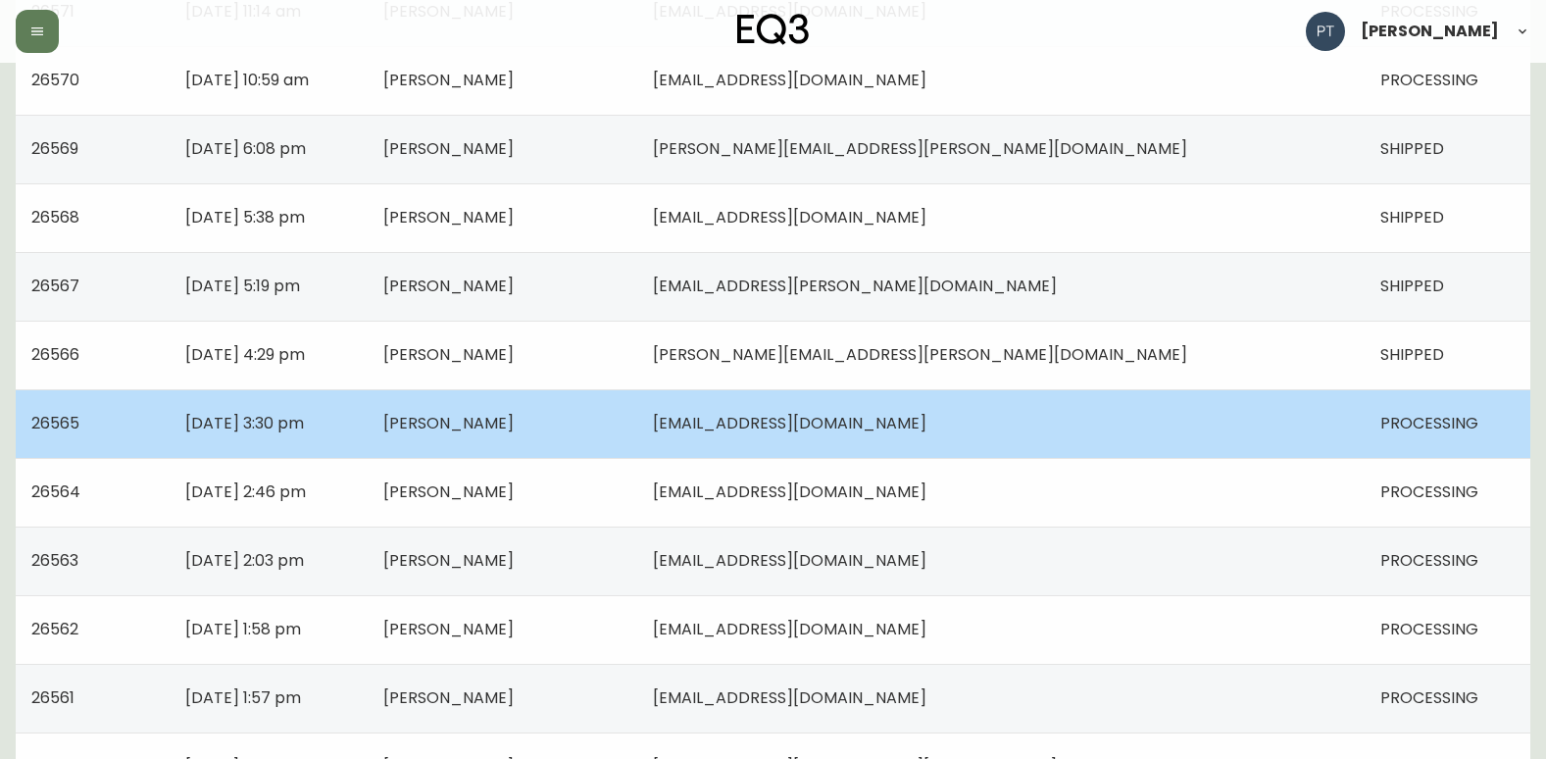
click at [637, 439] on td "[PERSON_NAME]" at bounding box center [503, 423] width 270 height 69
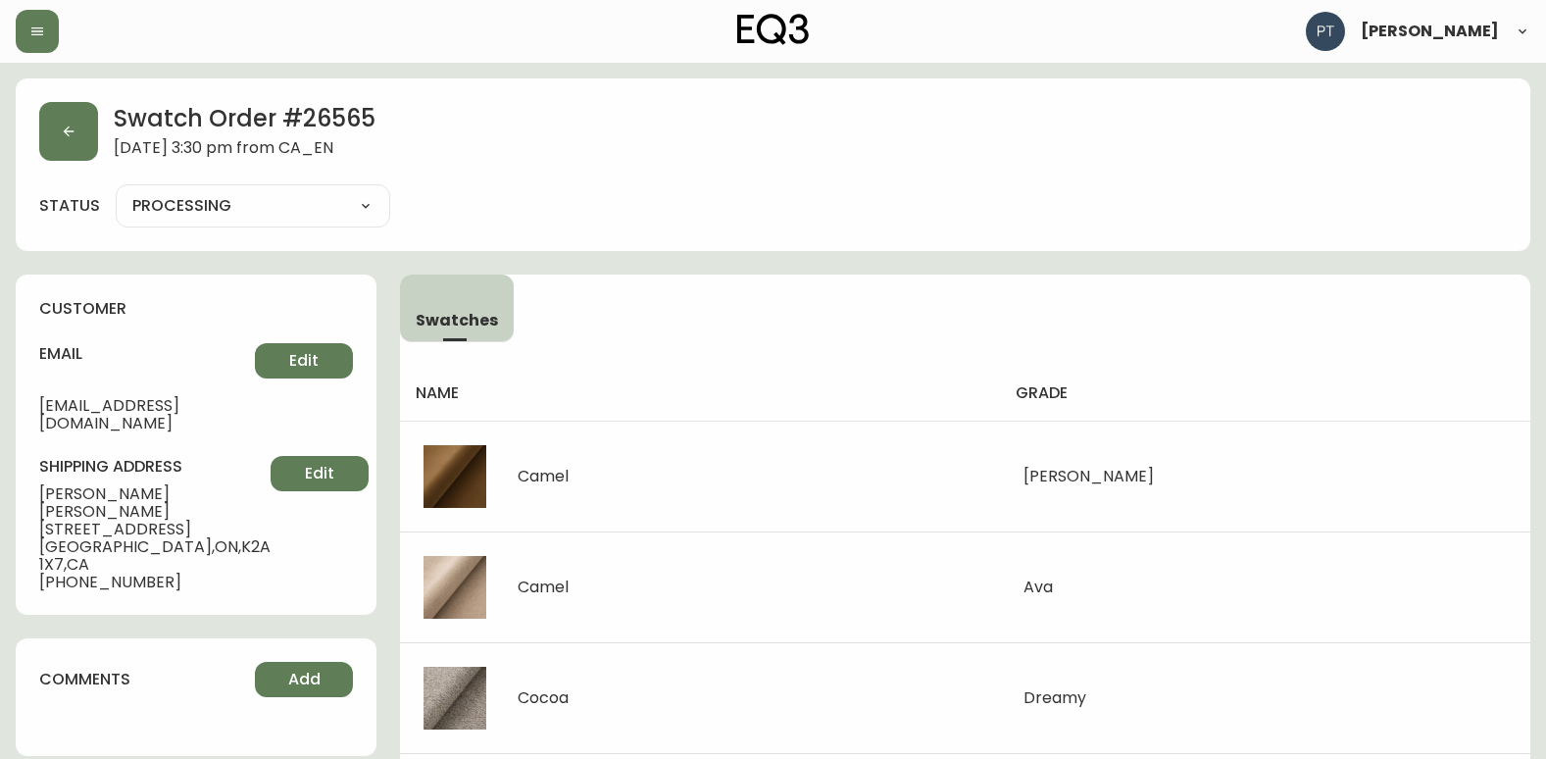
click at [359, 222] on div "PROCESSING SHIPPED CANCELLED" at bounding box center [253, 205] width 274 height 43
click at [359, 216] on select "PROCESSING SHIPPED CANCELLED" at bounding box center [253, 205] width 274 height 29
click at [116, 191] on select "PROCESSING SHIPPED CANCELLED" at bounding box center [253, 205] width 274 height 29
select select "PROCESSING"
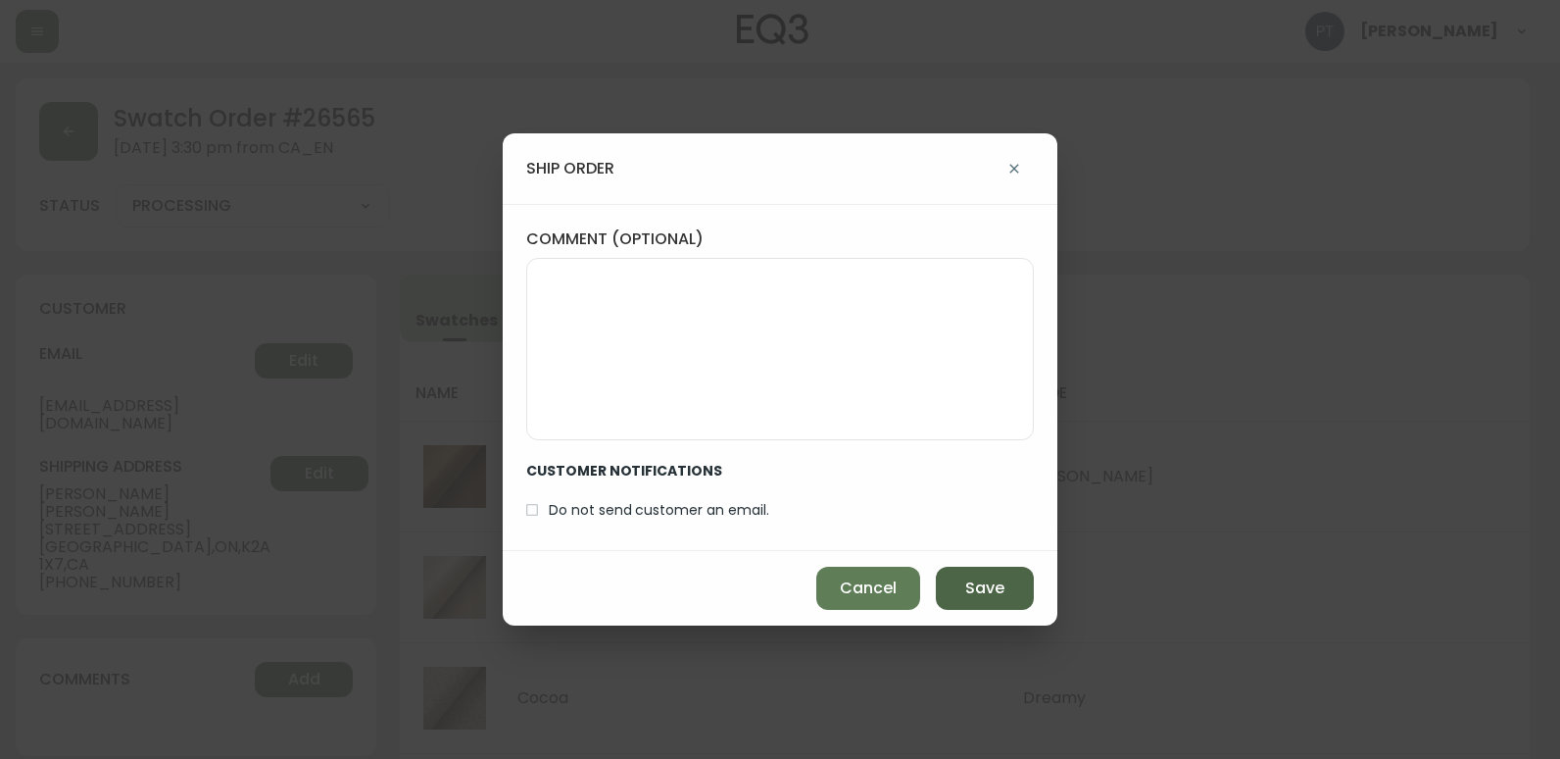
click at [987, 578] on span "Save" at bounding box center [984, 588] width 39 height 22
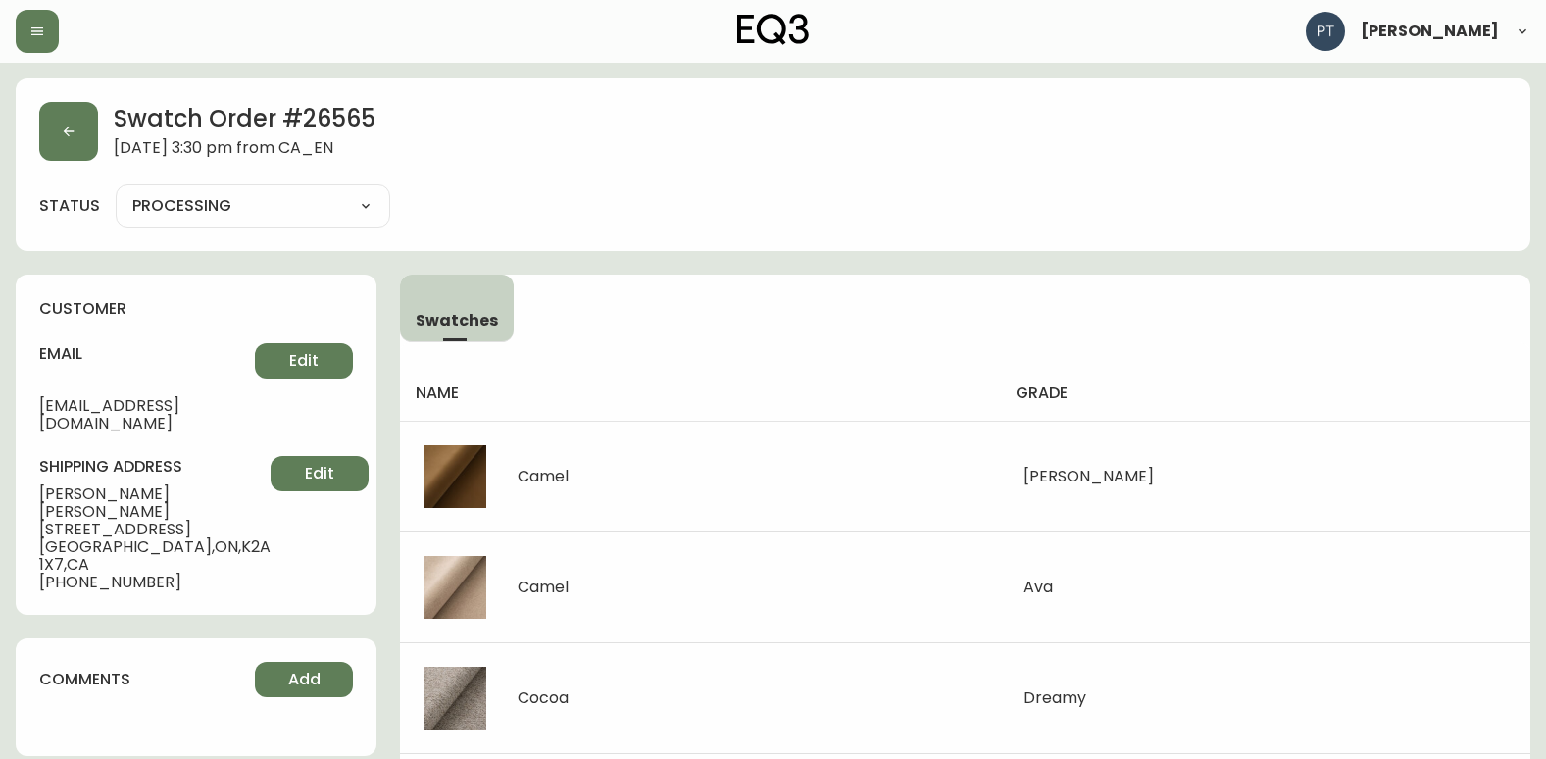
type input "SHIPPED"
select select "SHIPPED"
click at [54, 135] on button "button" at bounding box center [68, 131] width 59 height 59
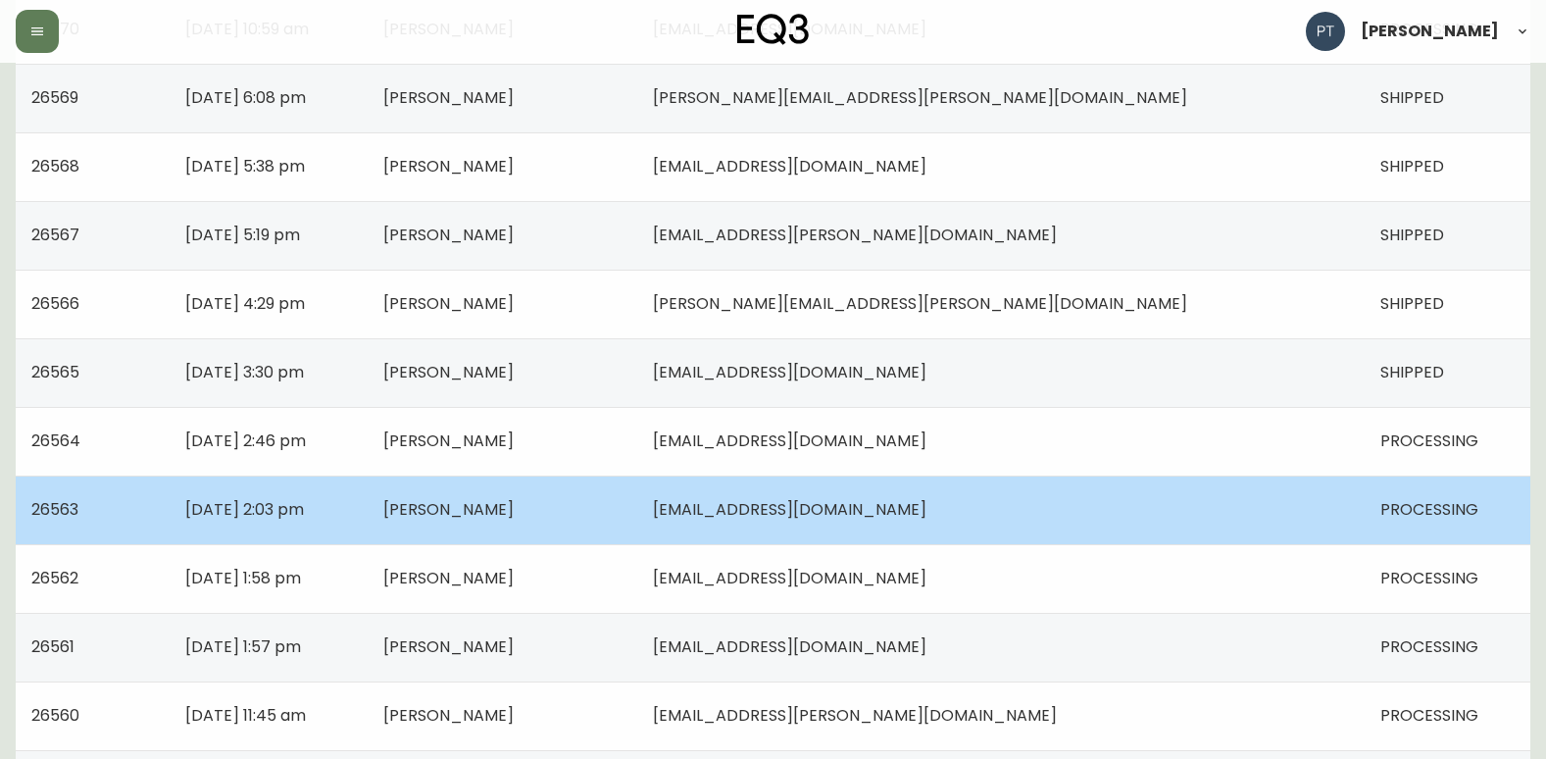
scroll to position [588, 0]
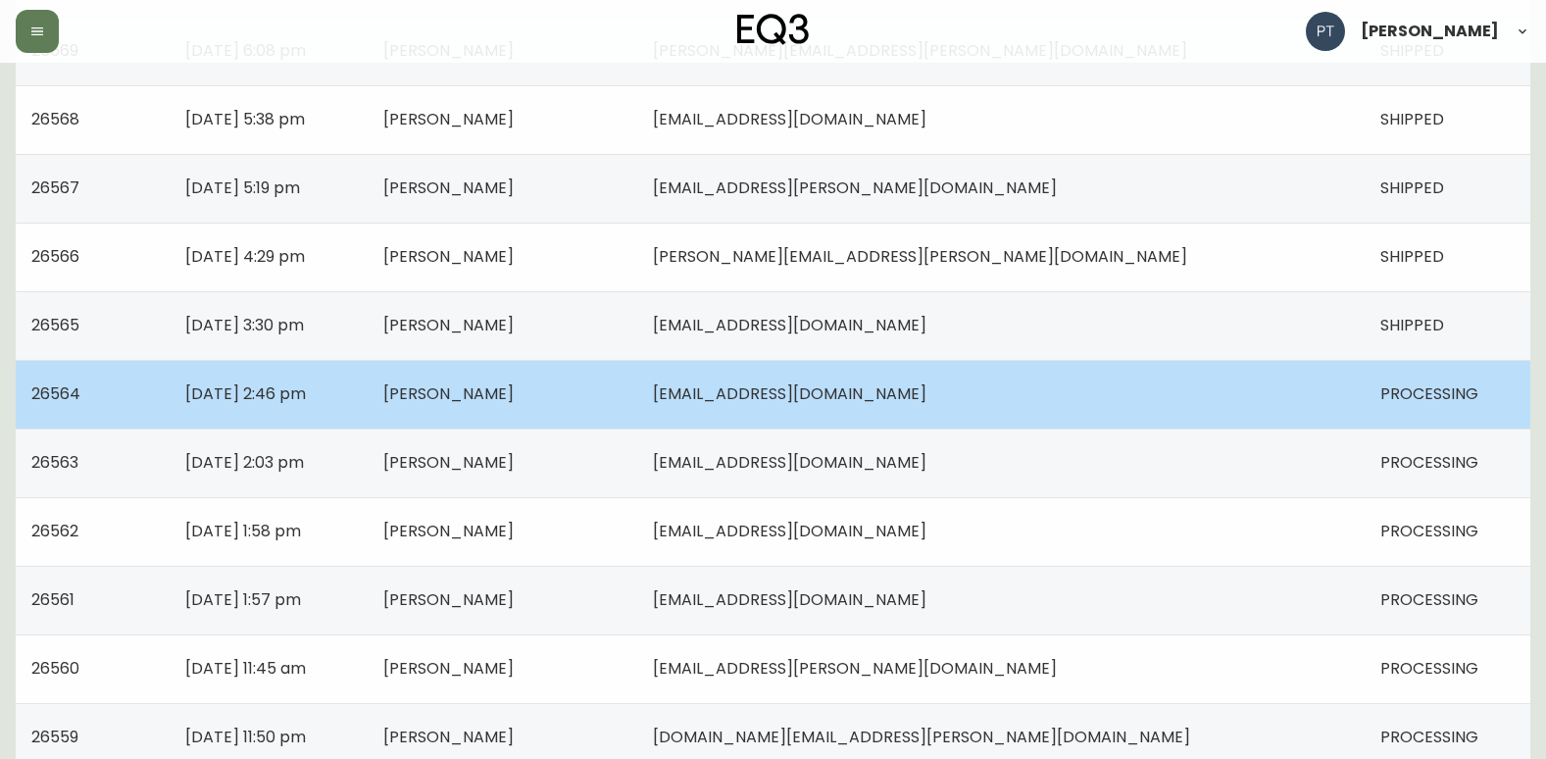
click at [1167, 399] on td "[EMAIL_ADDRESS][DOMAIN_NAME]" at bounding box center [1000, 394] width 727 height 69
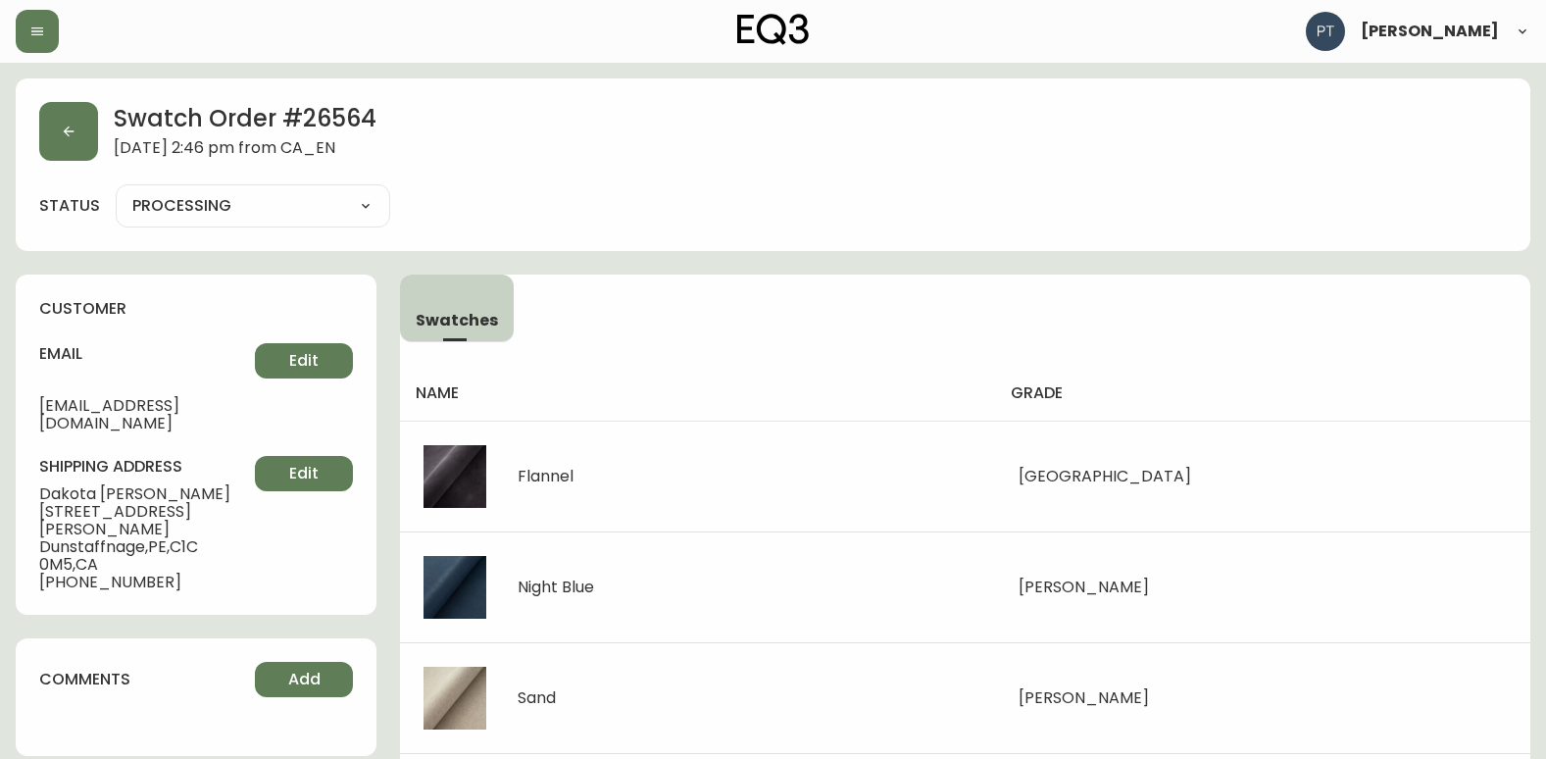
click at [167, 205] on select "PROCESSING SHIPPED CANCELLED" at bounding box center [253, 205] width 274 height 29
click at [116, 191] on select "PROCESSING SHIPPED CANCELLED" at bounding box center [253, 205] width 274 height 29
select select "PROCESSING"
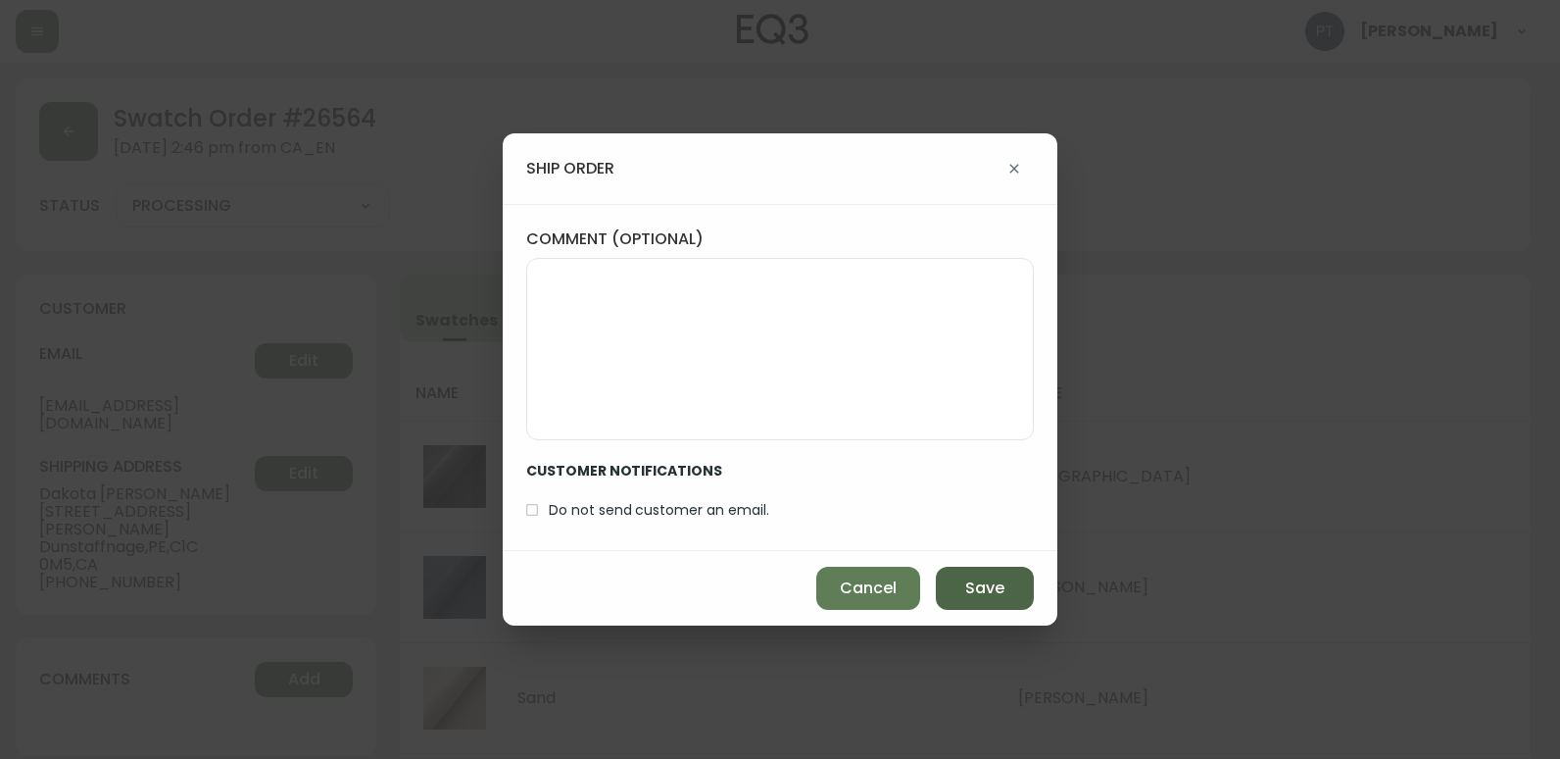
click at [966, 583] on span "Save" at bounding box center [984, 588] width 39 height 22
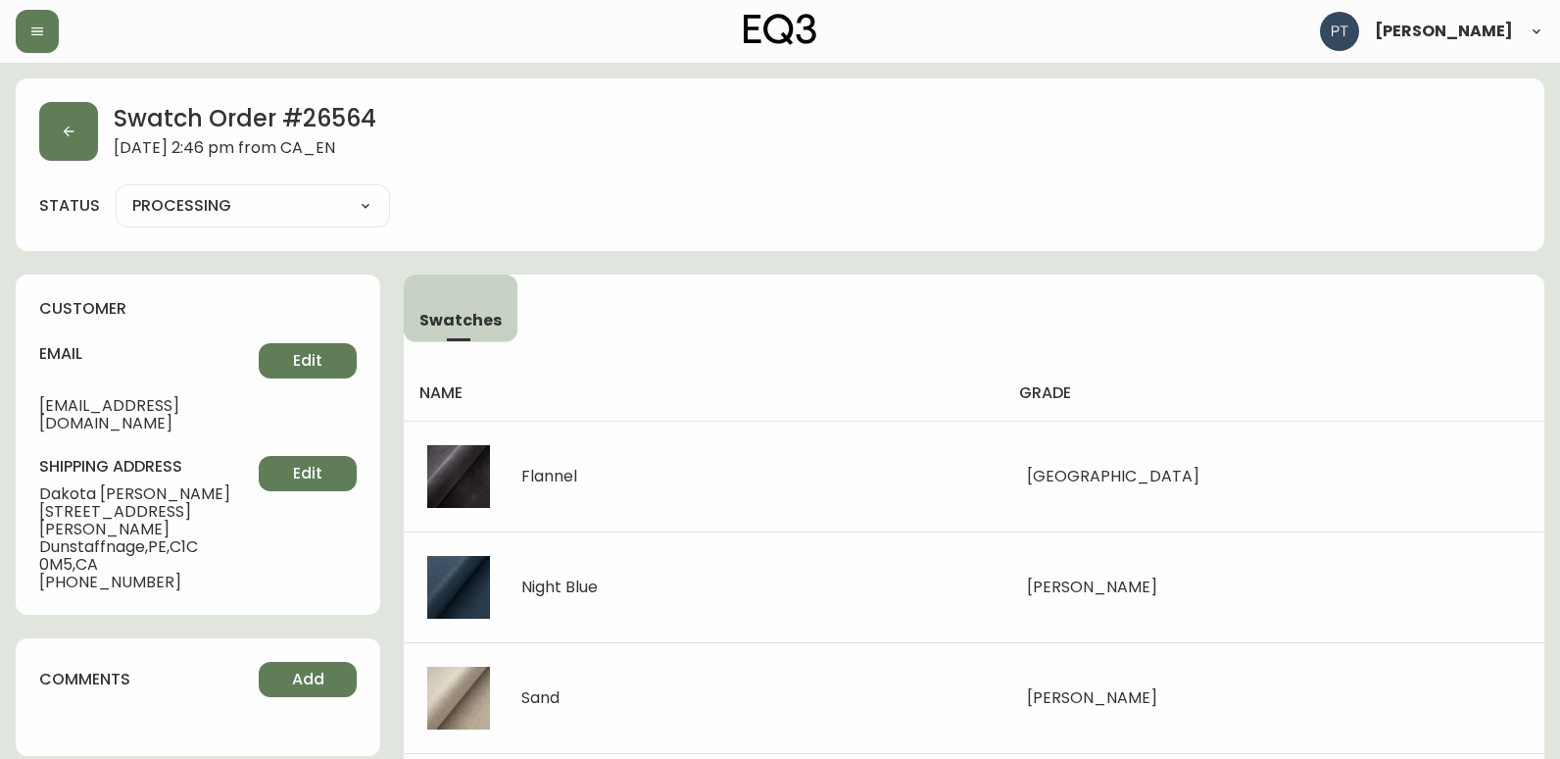
type input "SHIPPED"
select select "SHIPPED"
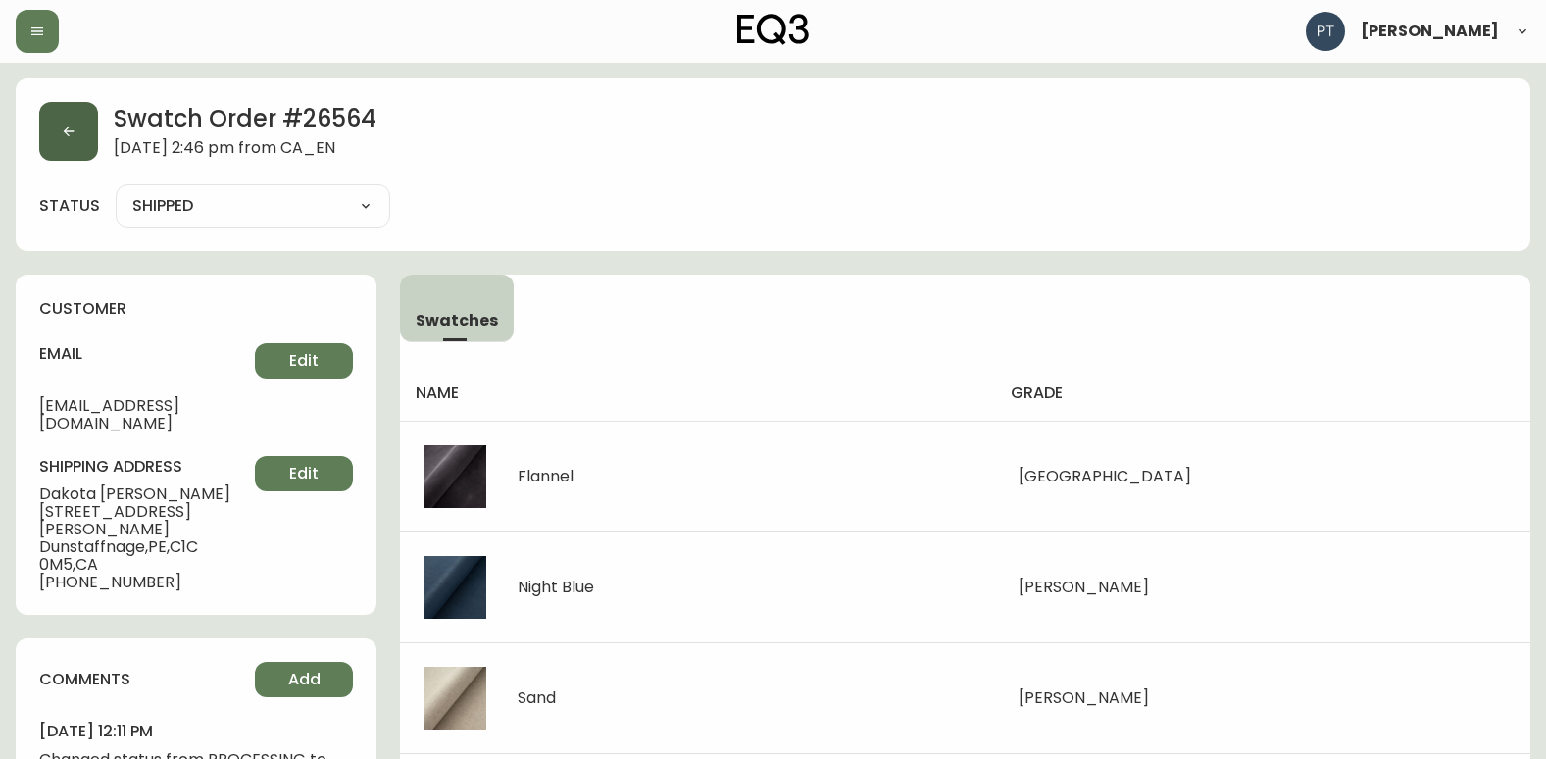
click at [94, 140] on button "button" at bounding box center [68, 131] width 59 height 59
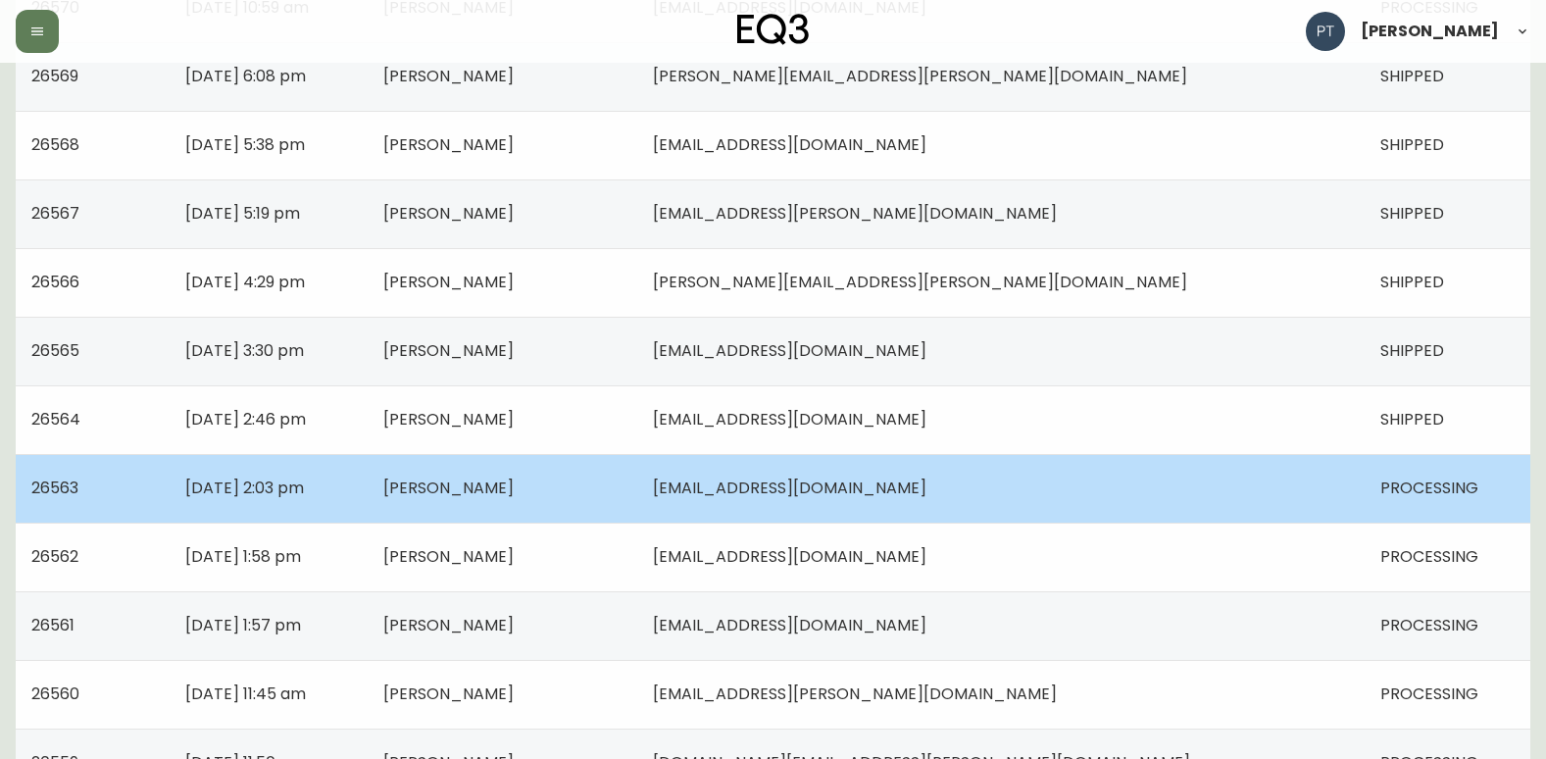
scroll to position [588, 0]
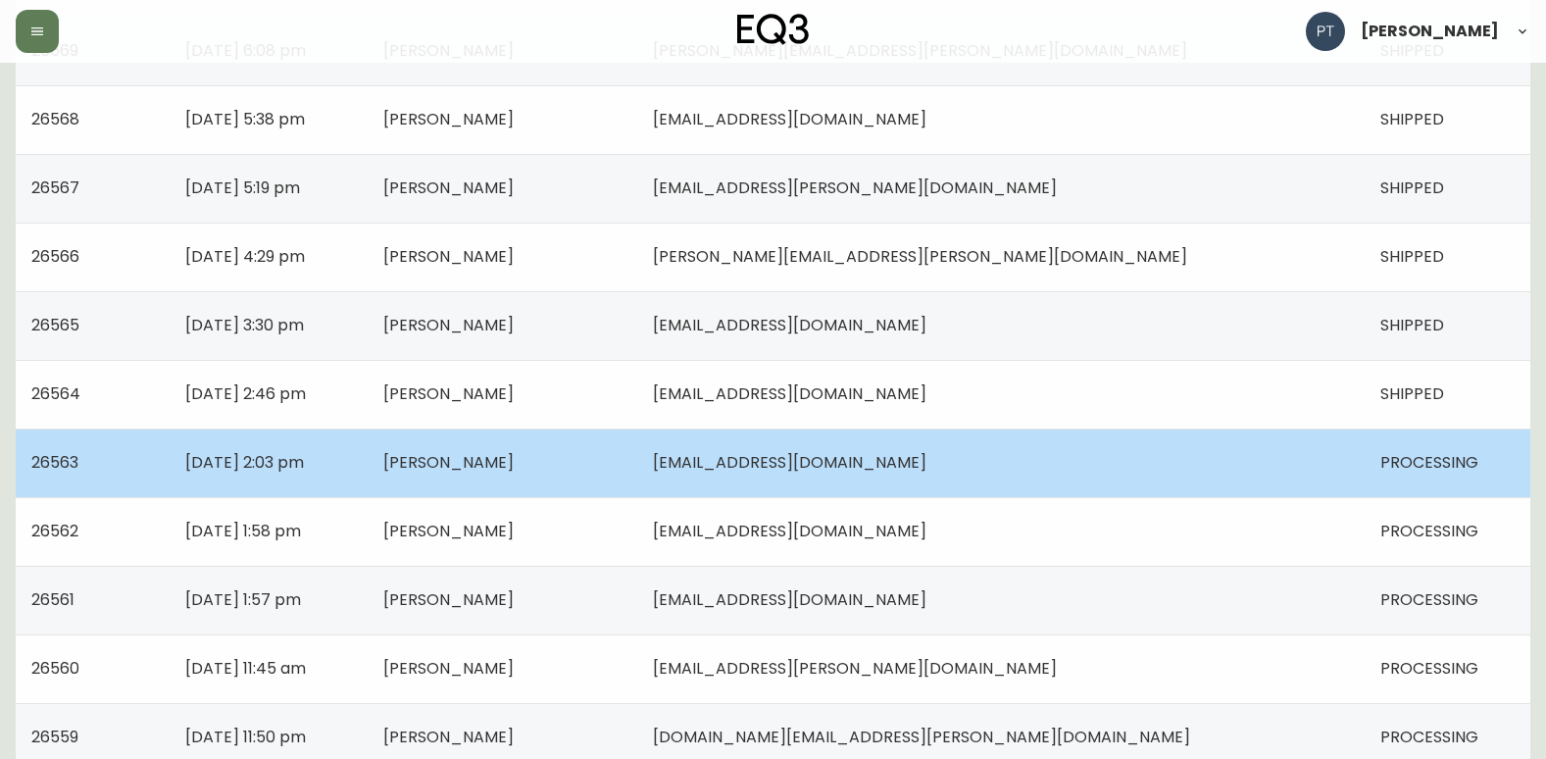
click at [637, 459] on td "[PERSON_NAME]" at bounding box center [503, 462] width 270 height 69
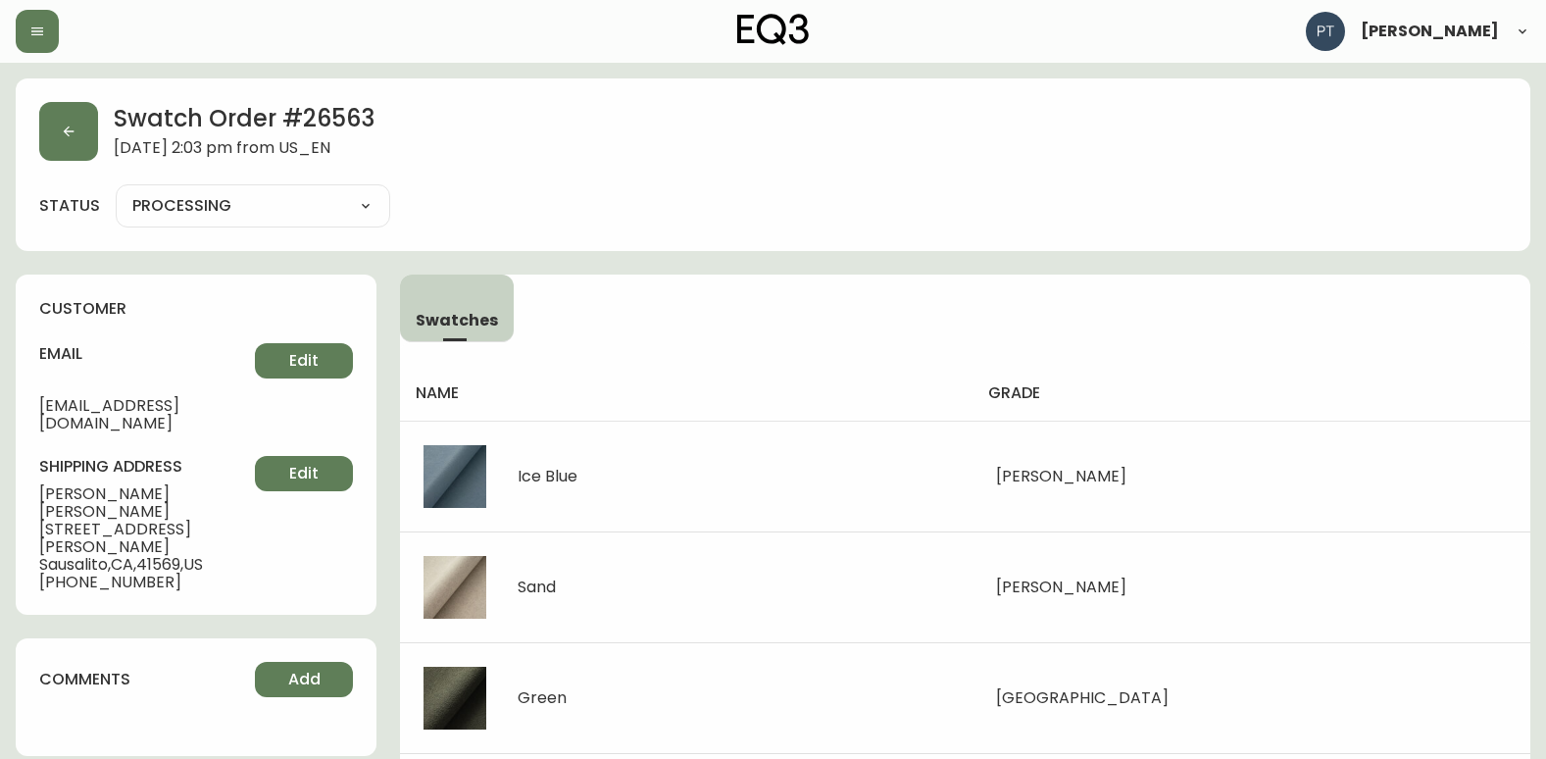
click at [335, 184] on div "PROCESSING SHIPPED CANCELLED" at bounding box center [253, 205] width 274 height 43
click at [344, 205] on select "PROCESSING SHIPPED CANCELLED" at bounding box center [253, 205] width 274 height 29
click at [116, 191] on select "PROCESSING SHIPPED CANCELLED" at bounding box center [253, 205] width 274 height 29
select select "PROCESSING"
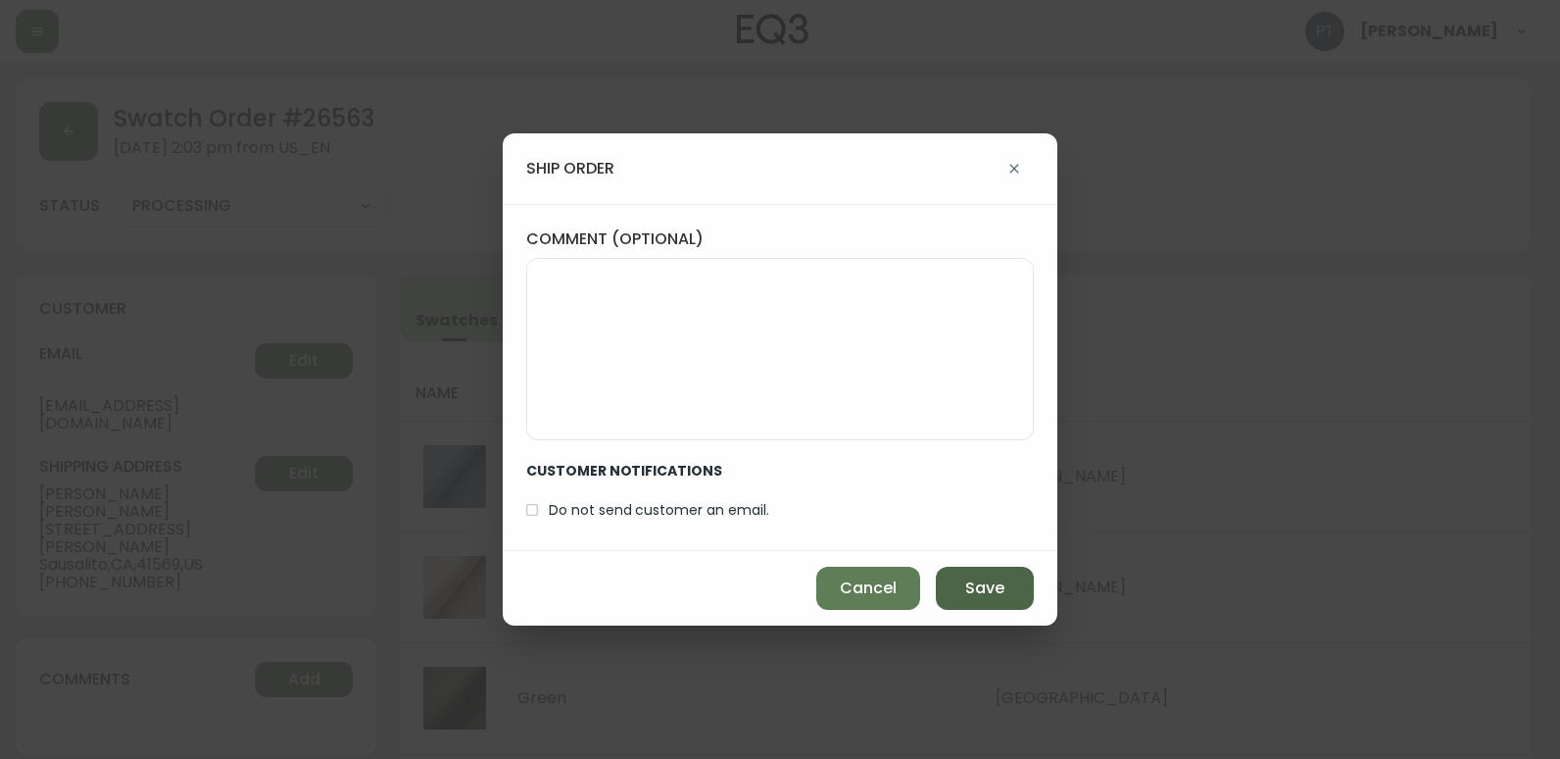
click at [998, 594] on span "Save" at bounding box center [984, 588] width 39 height 22
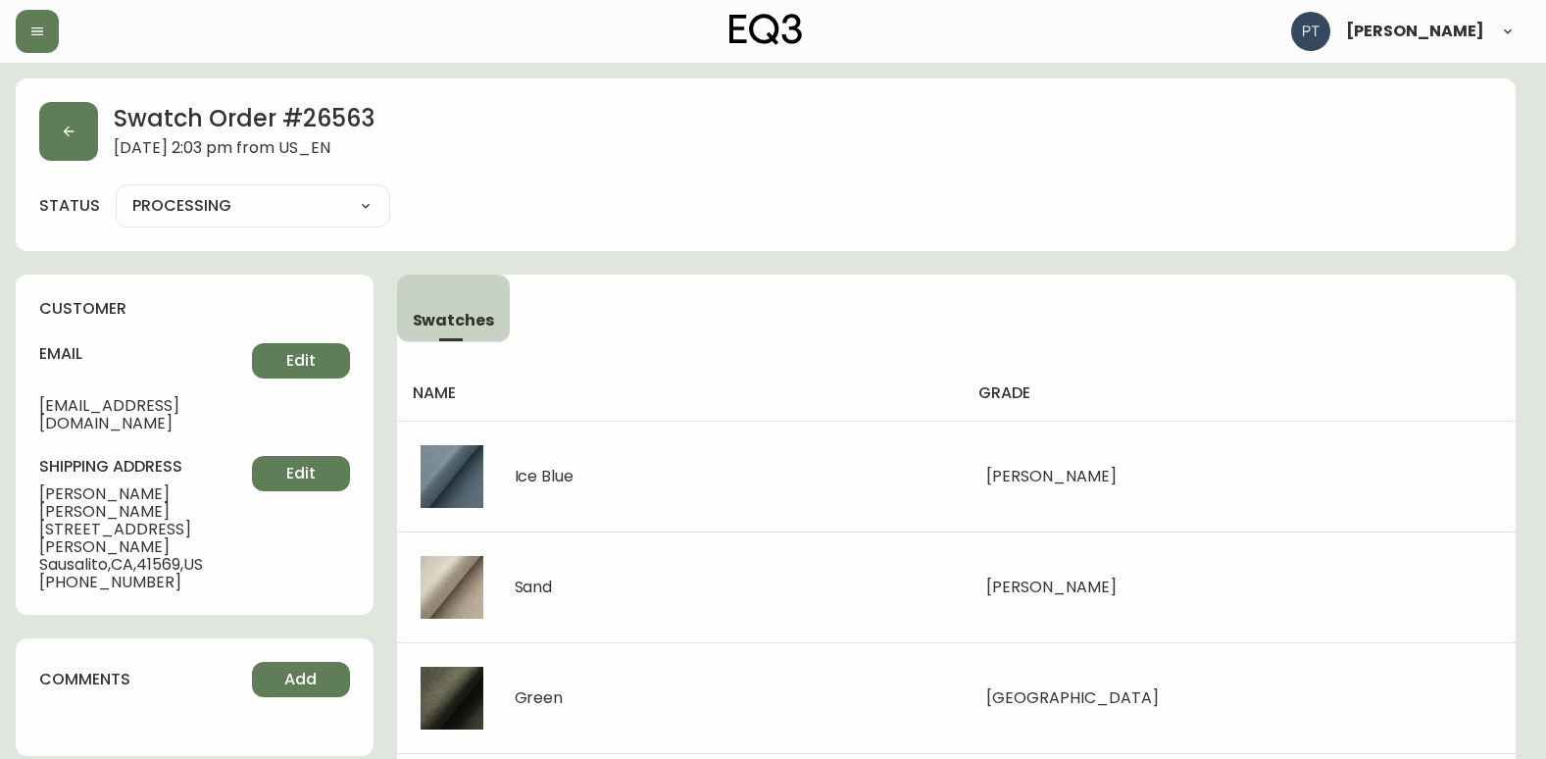
type input "SHIPPED"
select select "SHIPPED"
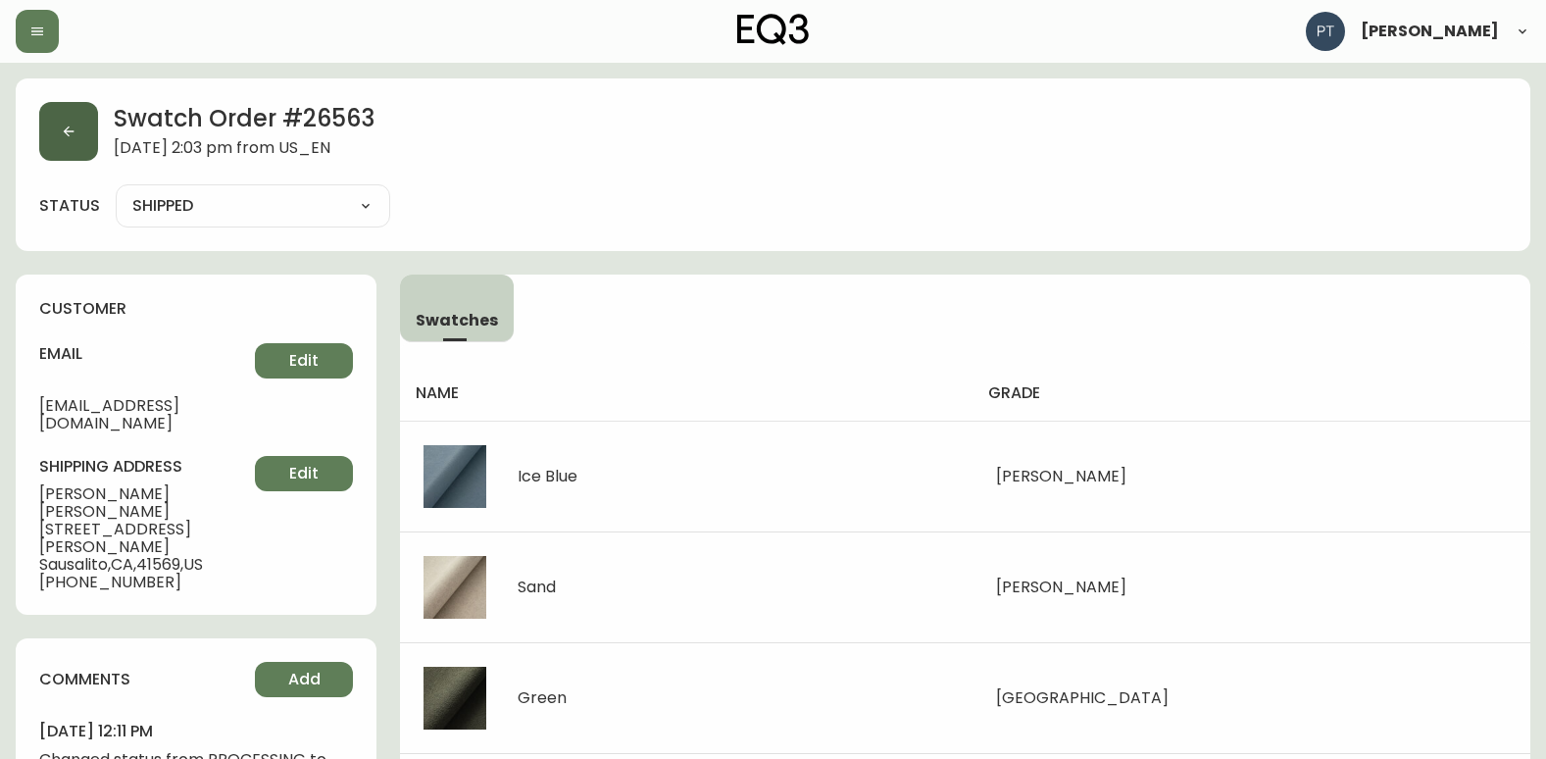
click at [56, 136] on button "button" at bounding box center [68, 131] width 59 height 59
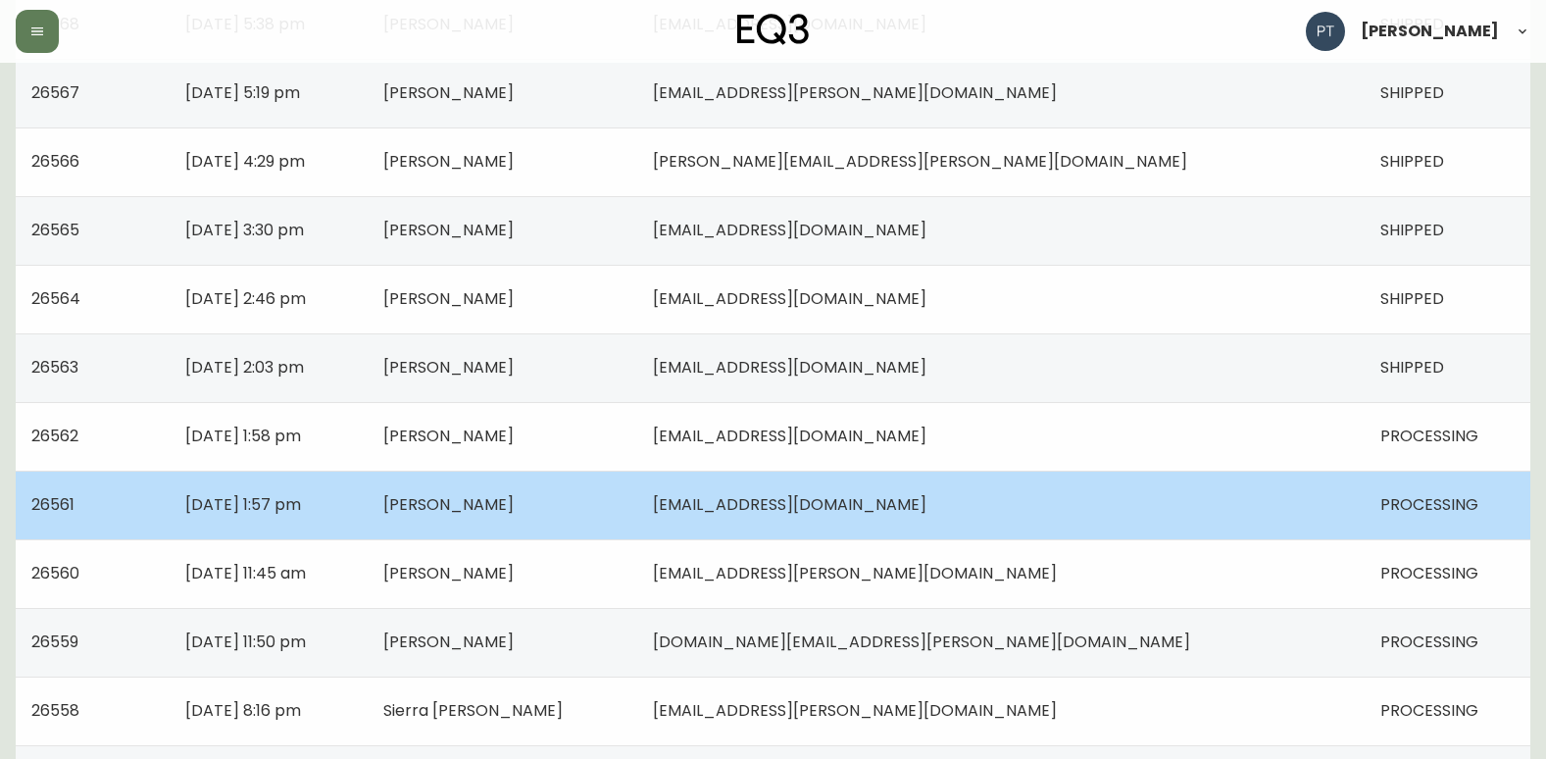
scroll to position [686, 0]
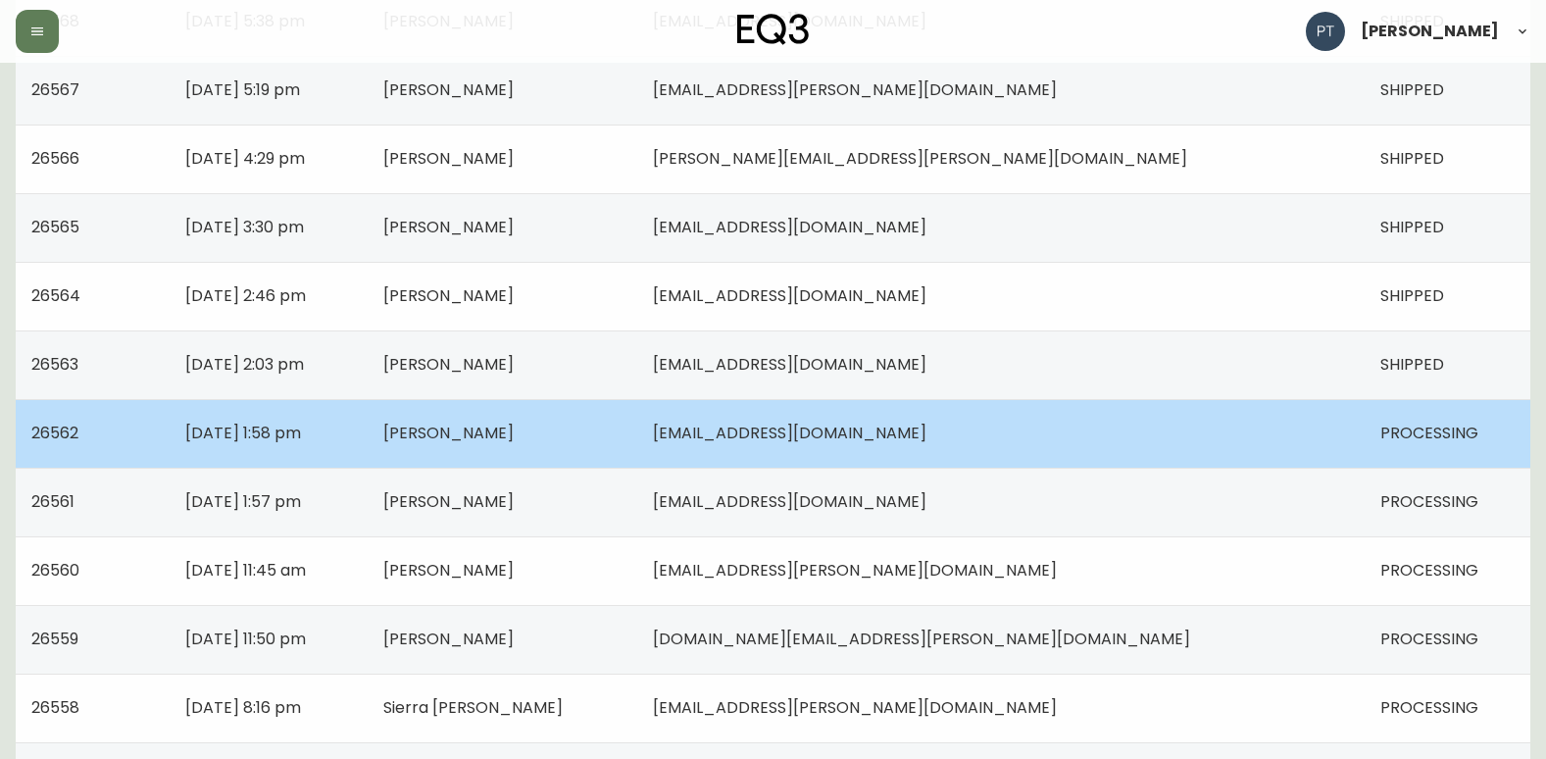
click at [637, 419] on td "[PERSON_NAME]" at bounding box center [503, 433] width 270 height 69
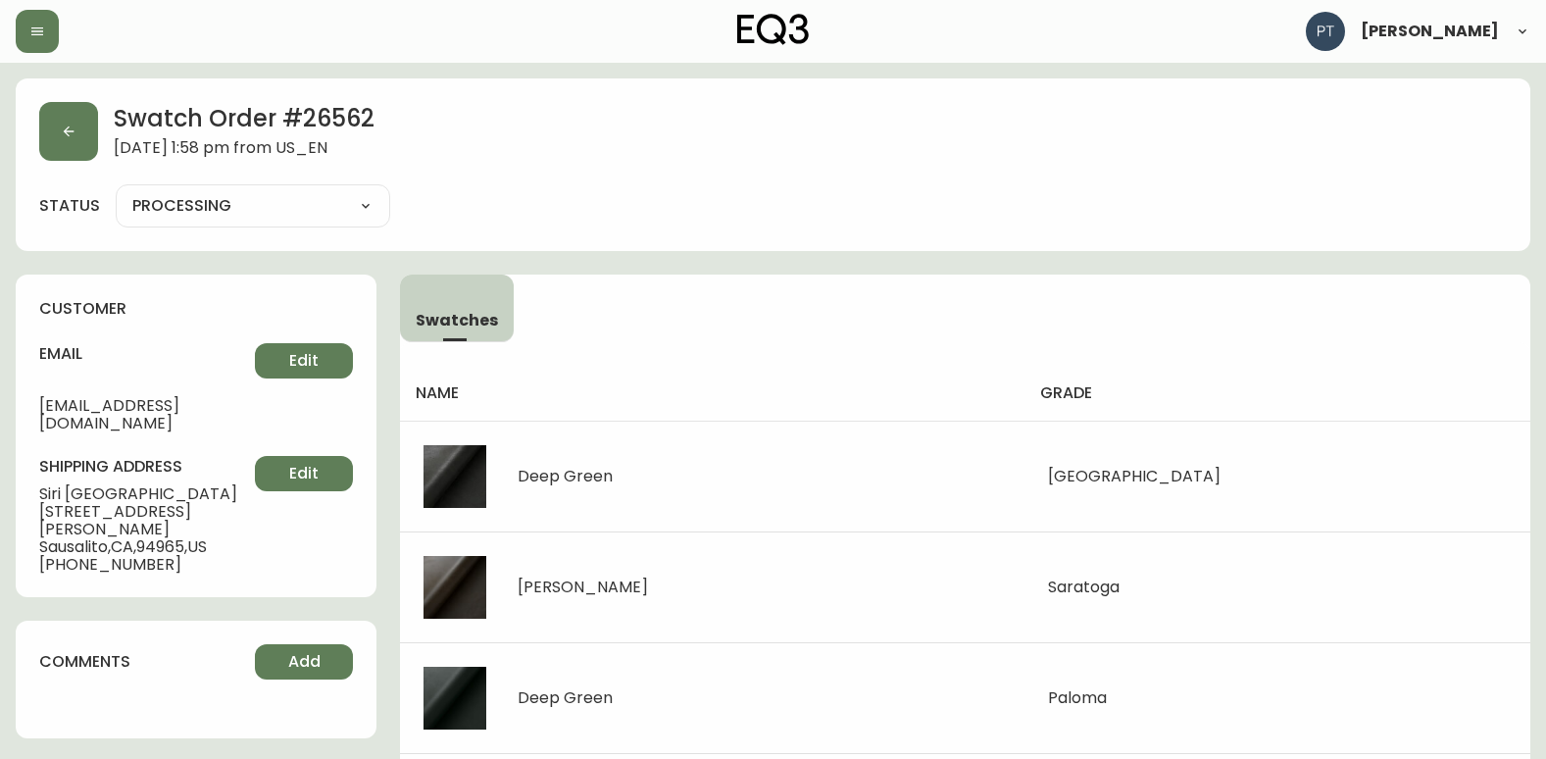
click at [323, 223] on div "PROCESSING SHIPPED CANCELLED" at bounding box center [253, 205] width 274 height 43
drag, startPoint x: 325, startPoint y: 216, endPoint x: 340, endPoint y: 211, distance: 15.5
click at [325, 216] on select "PROCESSING SHIPPED CANCELLED" at bounding box center [253, 205] width 274 height 29
click at [116, 191] on select "PROCESSING SHIPPED CANCELLED" at bounding box center [253, 205] width 274 height 29
select select "PROCESSING"
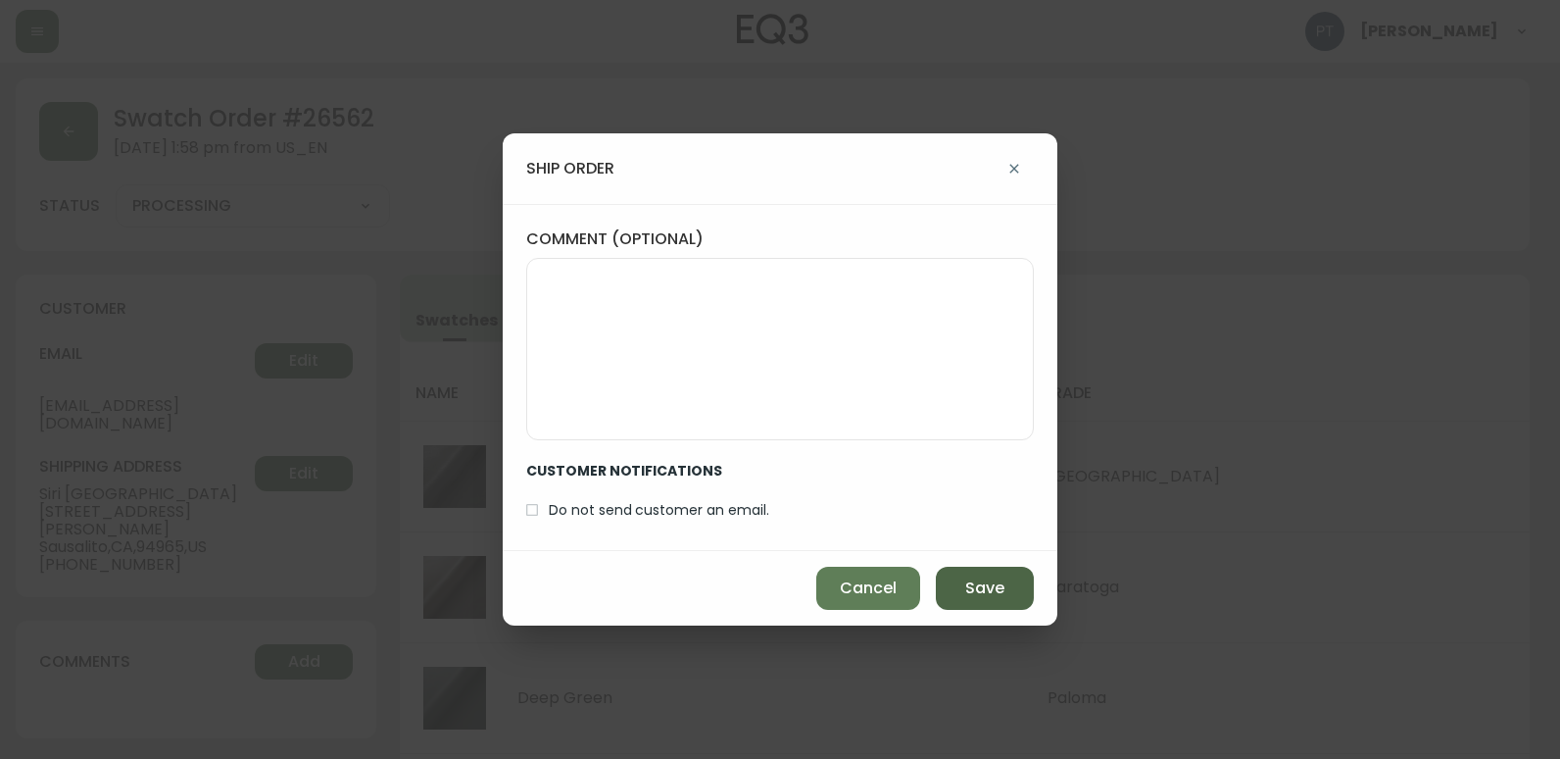
click at [1007, 570] on button "Save" at bounding box center [985, 588] width 98 height 43
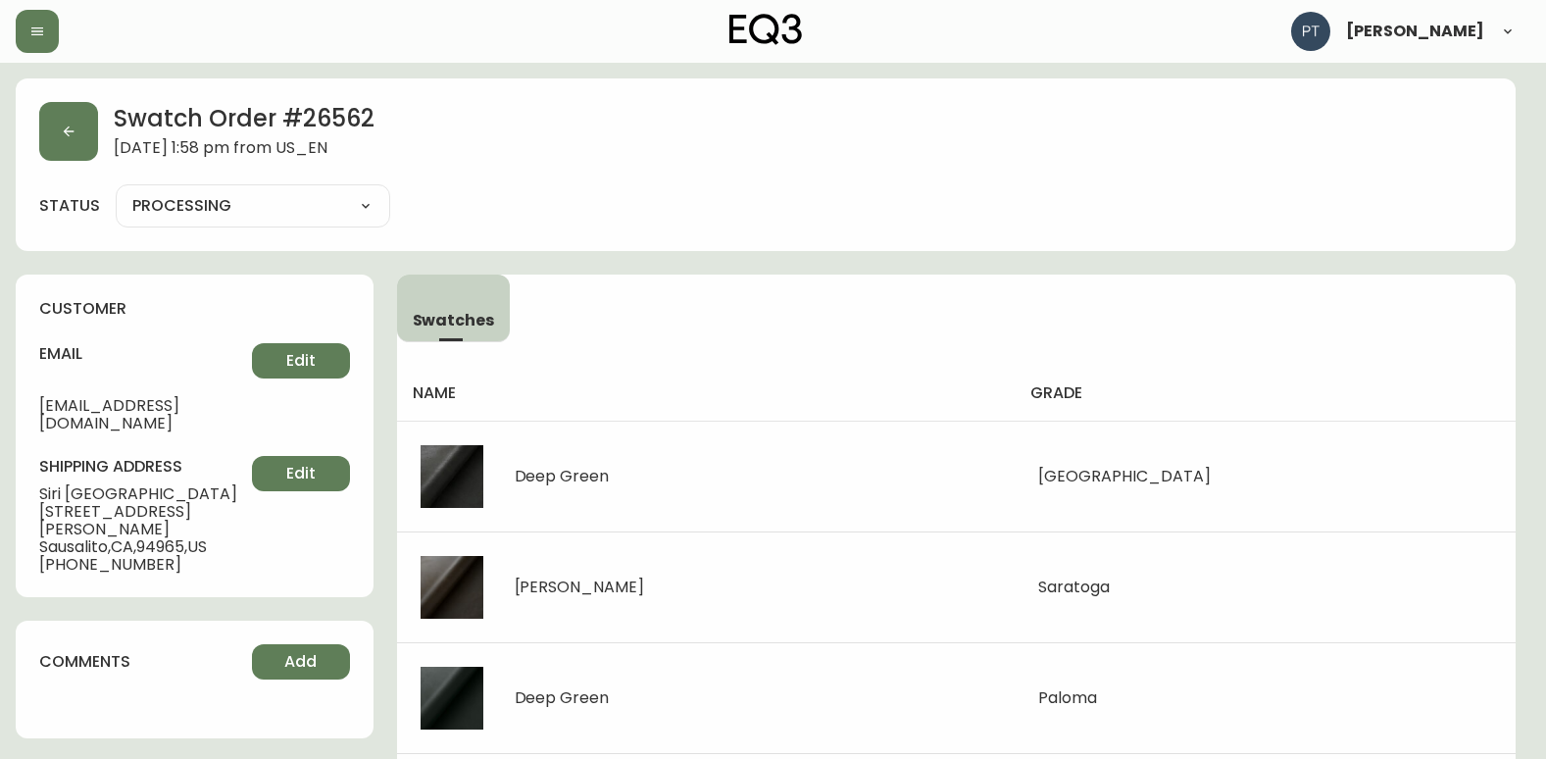
type input "SHIPPED"
select select "SHIPPED"
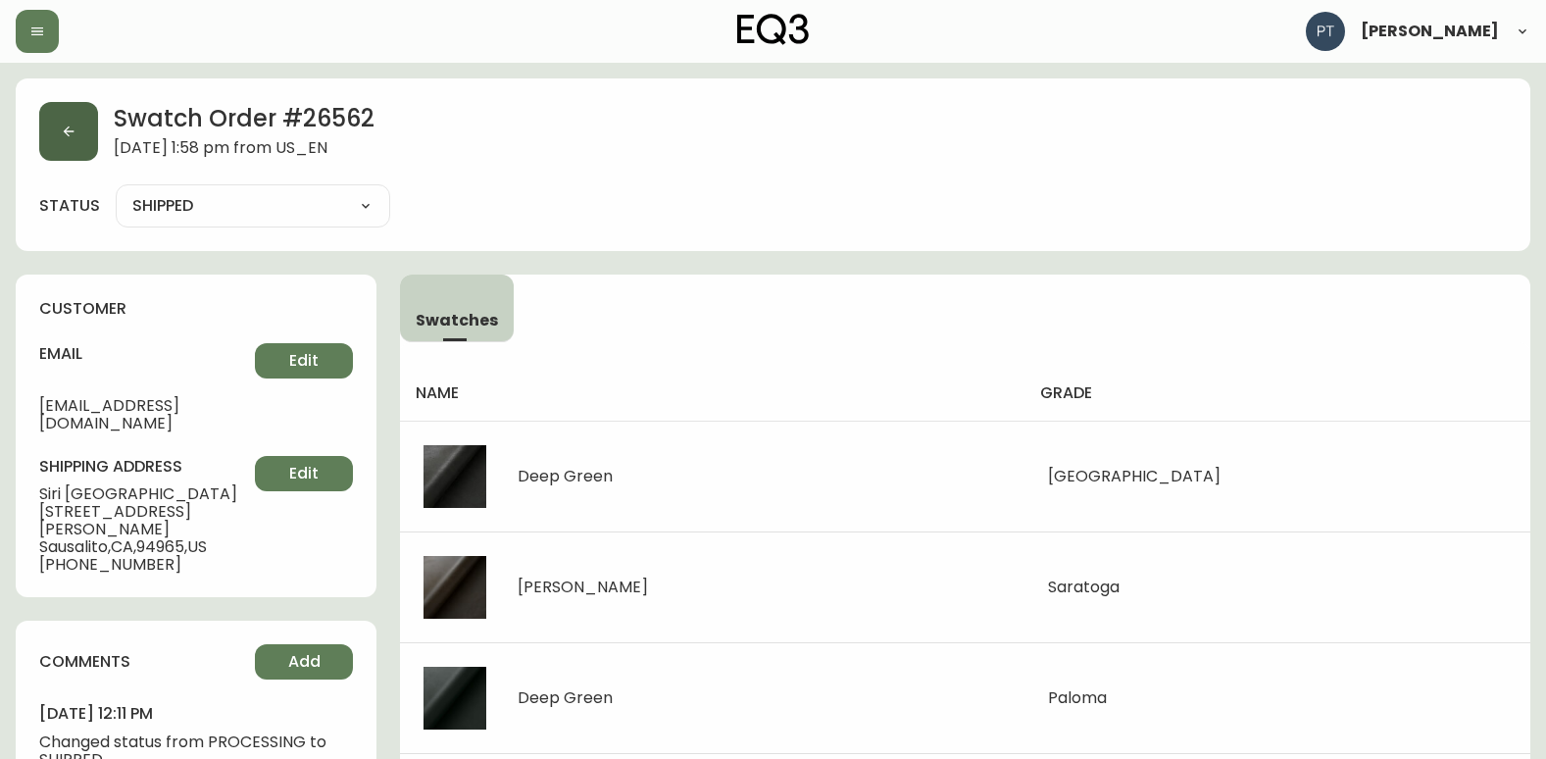
click at [88, 125] on button "button" at bounding box center [68, 131] width 59 height 59
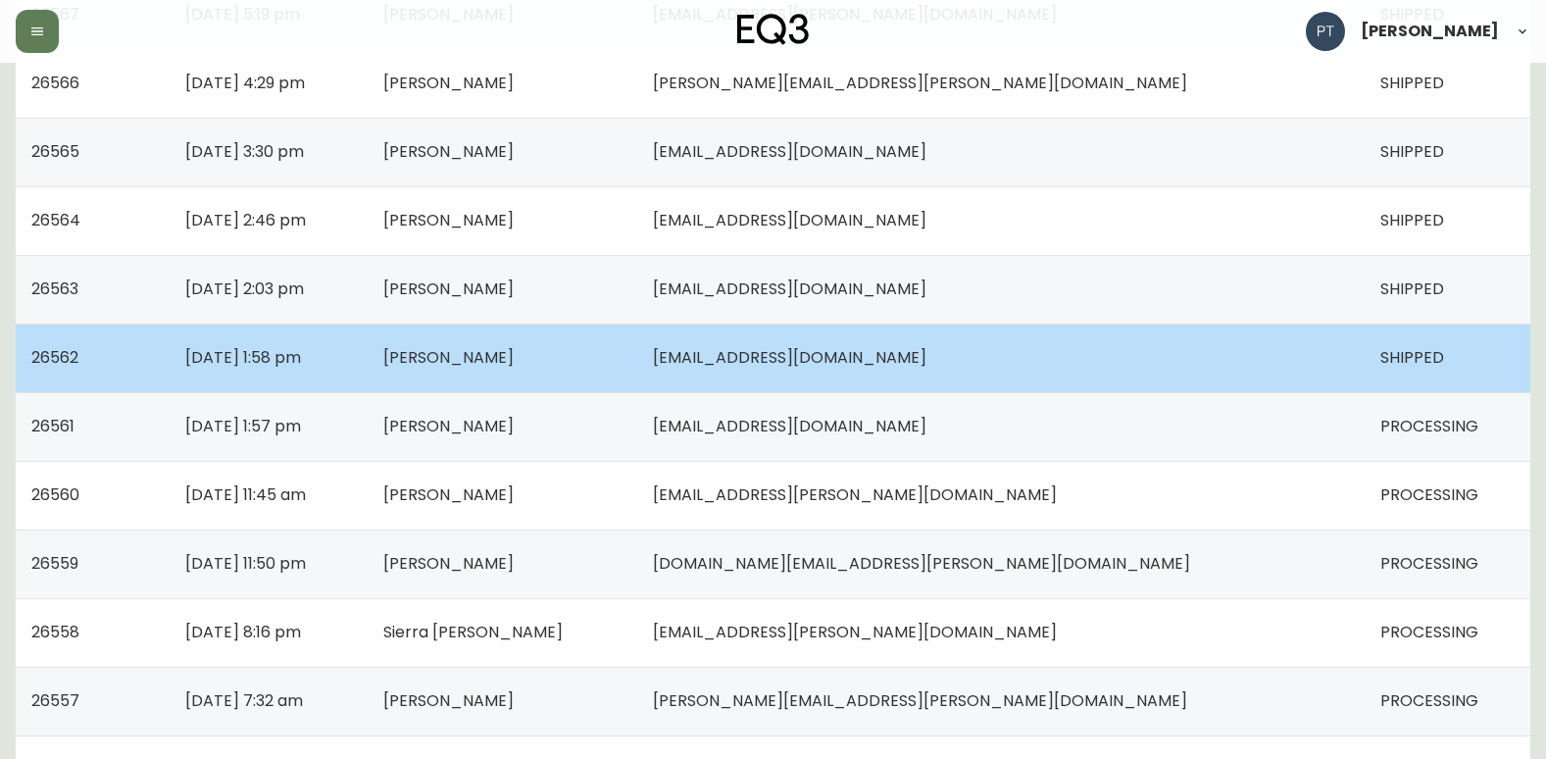
scroll to position [784, 0]
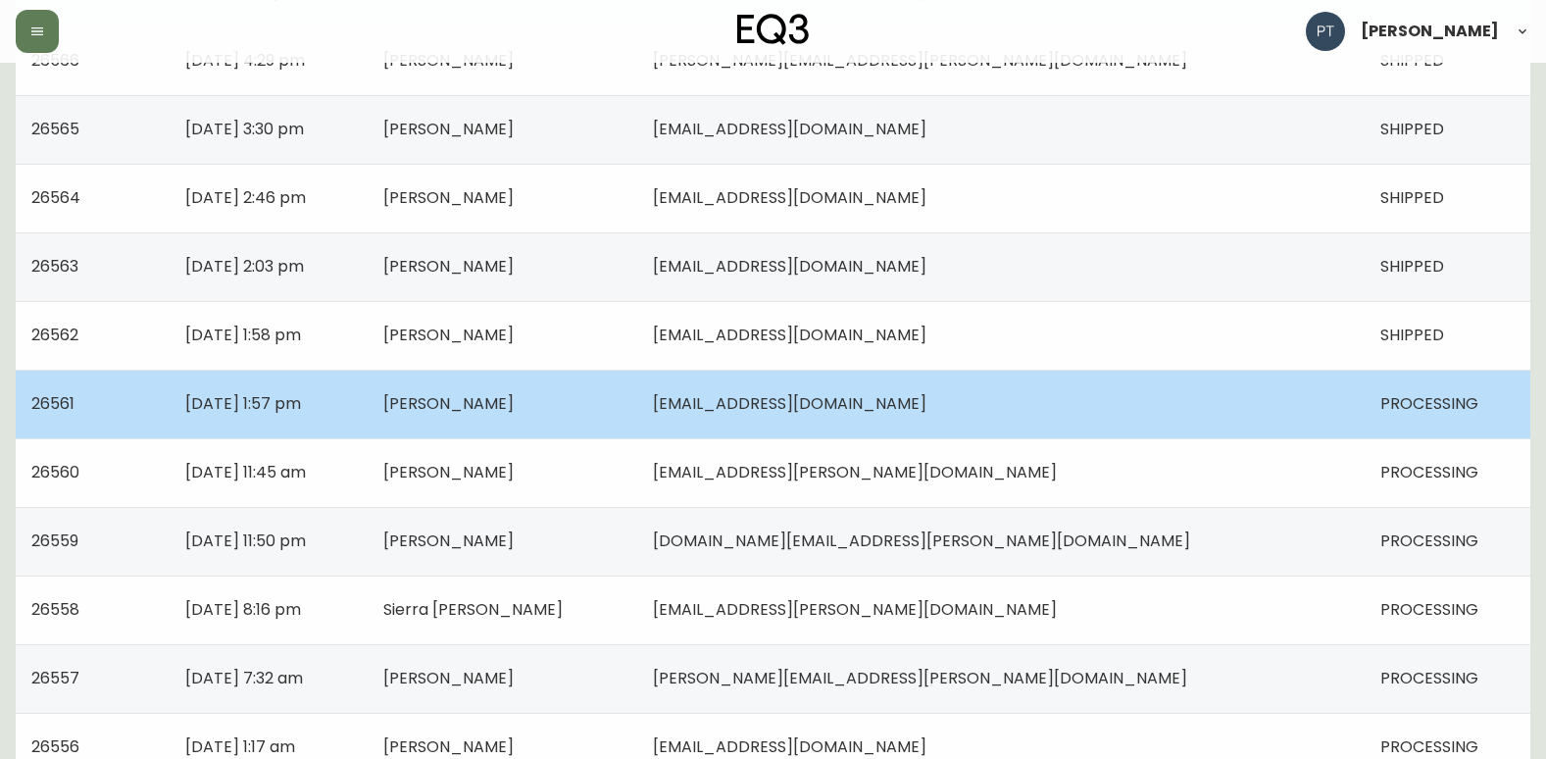
click at [637, 401] on td "[PERSON_NAME]" at bounding box center [503, 404] width 270 height 69
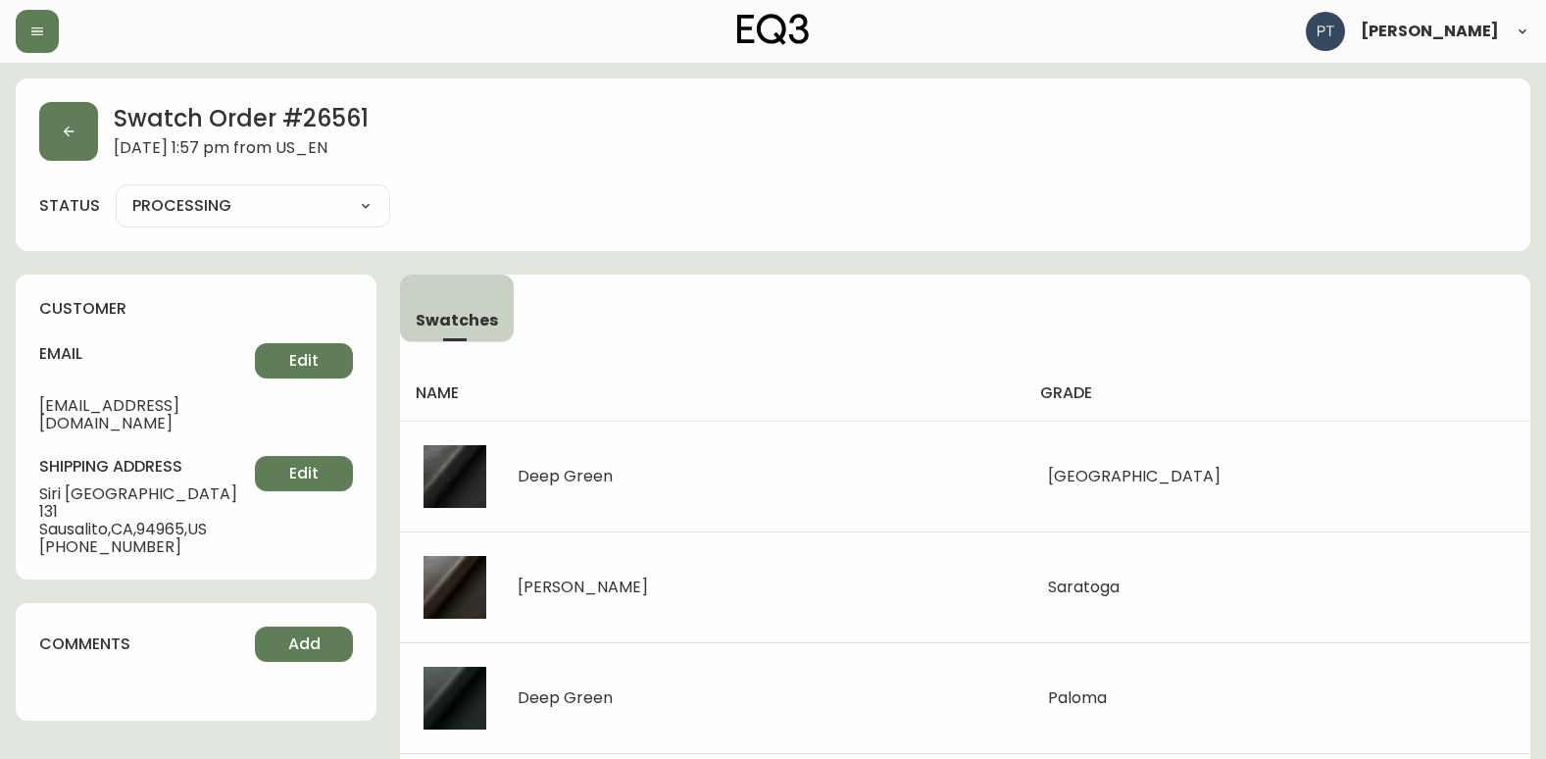
click at [171, 210] on select "PROCESSING SHIPPED CANCELLED" at bounding box center [253, 205] width 274 height 29
click at [116, 191] on select "PROCESSING SHIPPED CANCELLED" at bounding box center [253, 205] width 274 height 29
select select "PROCESSING"
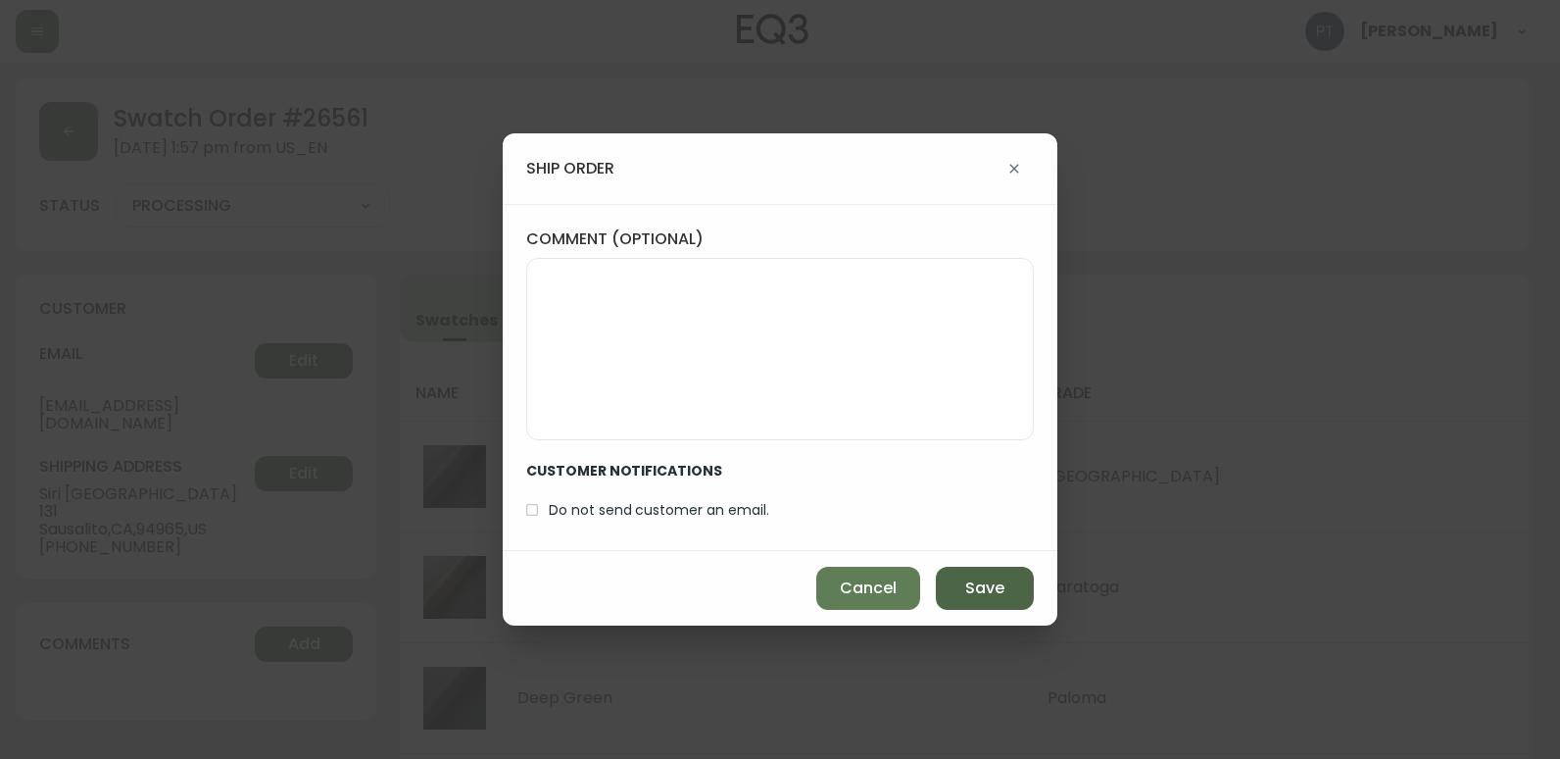
click at [979, 585] on span "Save" at bounding box center [984, 588] width 39 height 22
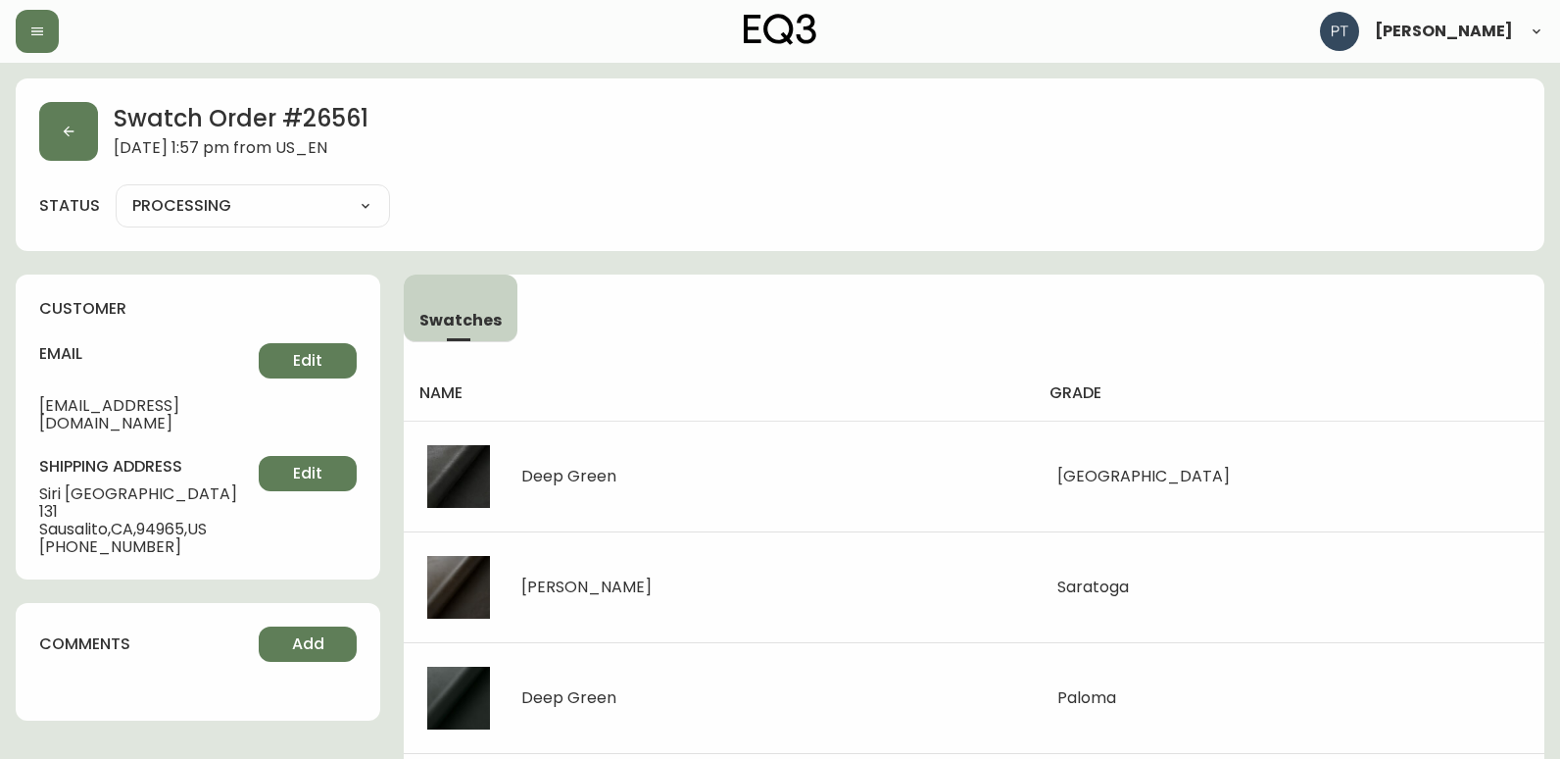
type input "SHIPPED"
select select "SHIPPED"
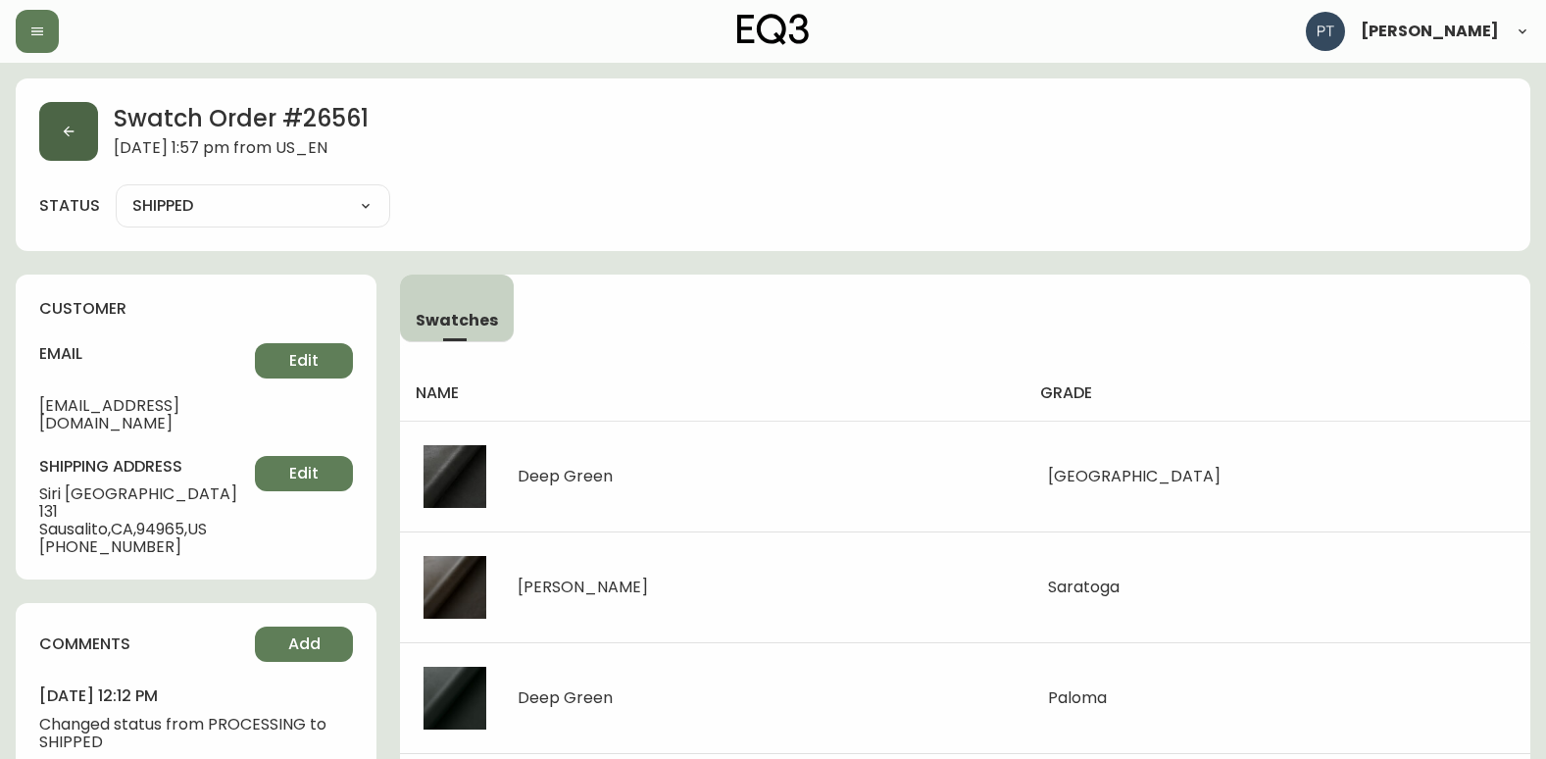
click at [65, 124] on icon "button" at bounding box center [69, 132] width 16 height 16
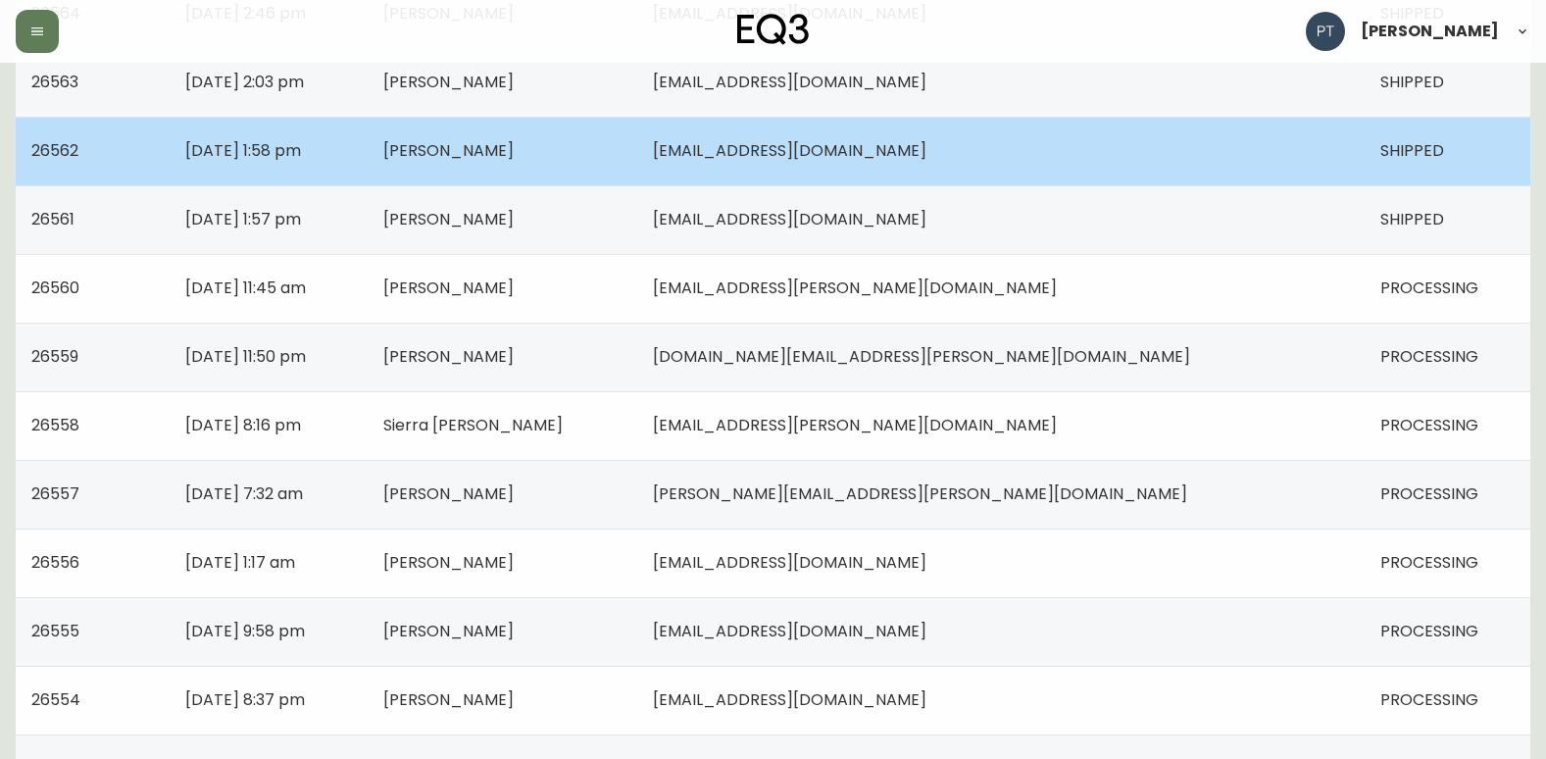
scroll to position [980, 0]
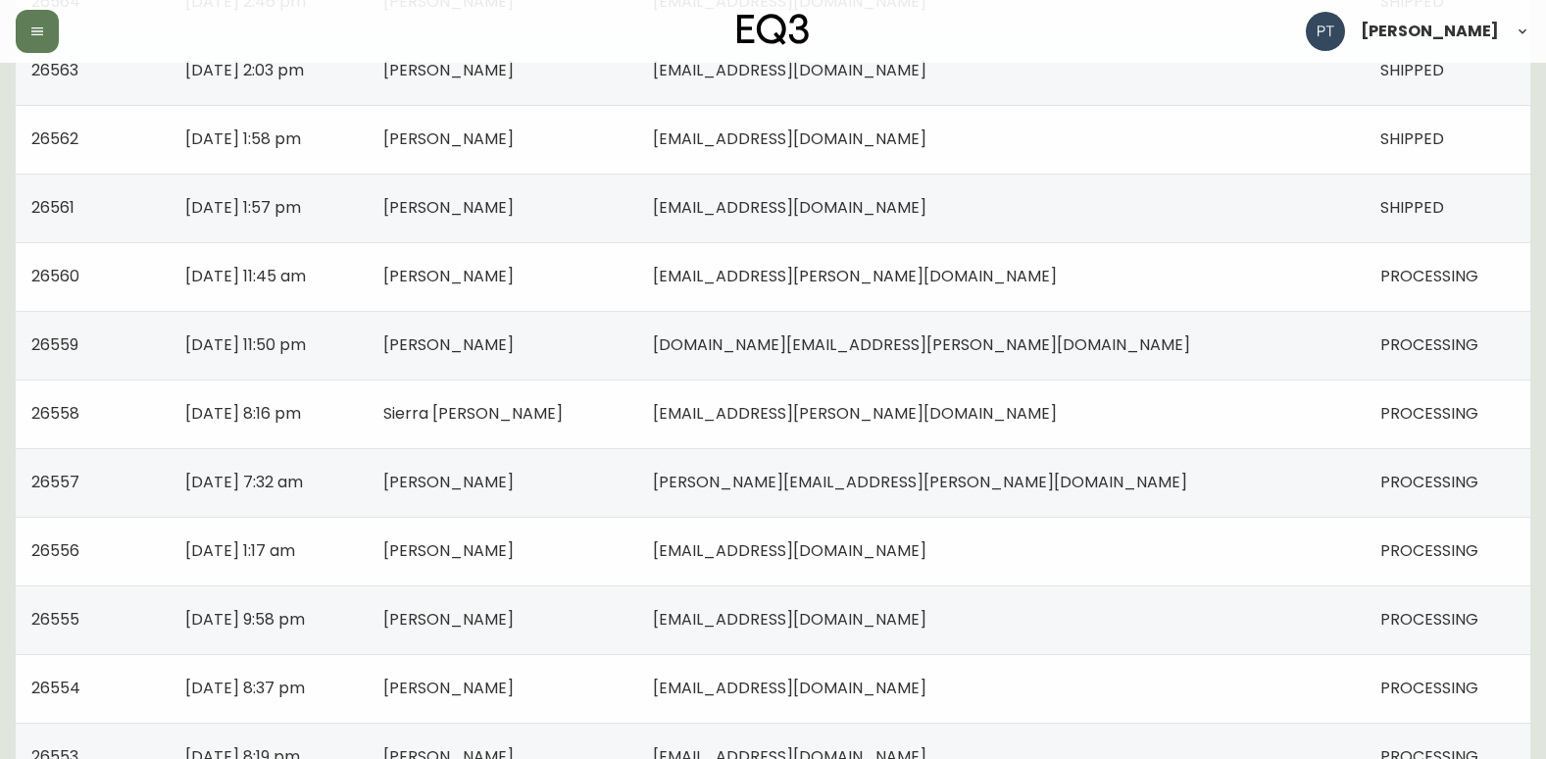
drag, startPoint x: 807, startPoint y: 301, endPoint x: 741, endPoint y: 288, distance: 66.9
click at [637, 301] on td "[PERSON_NAME]" at bounding box center [503, 276] width 270 height 69
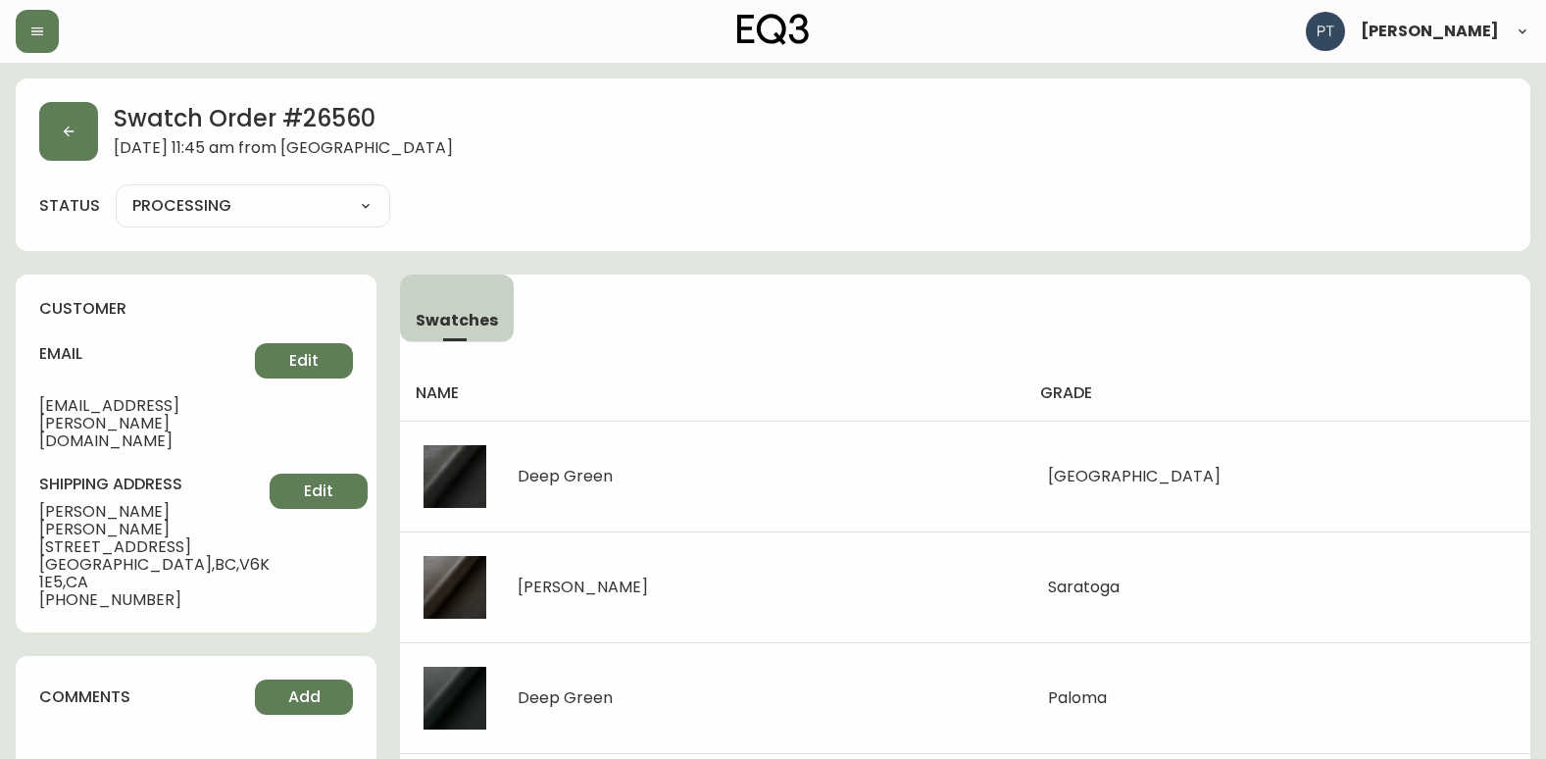
click at [372, 214] on select "PROCESSING SHIPPED CANCELLED" at bounding box center [253, 205] width 274 height 29
click at [116, 191] on select "PROCESSING SHIPPED CANCELLED" at bounding box center [253, 205] width 274 height 29
select select "PROCESSING"
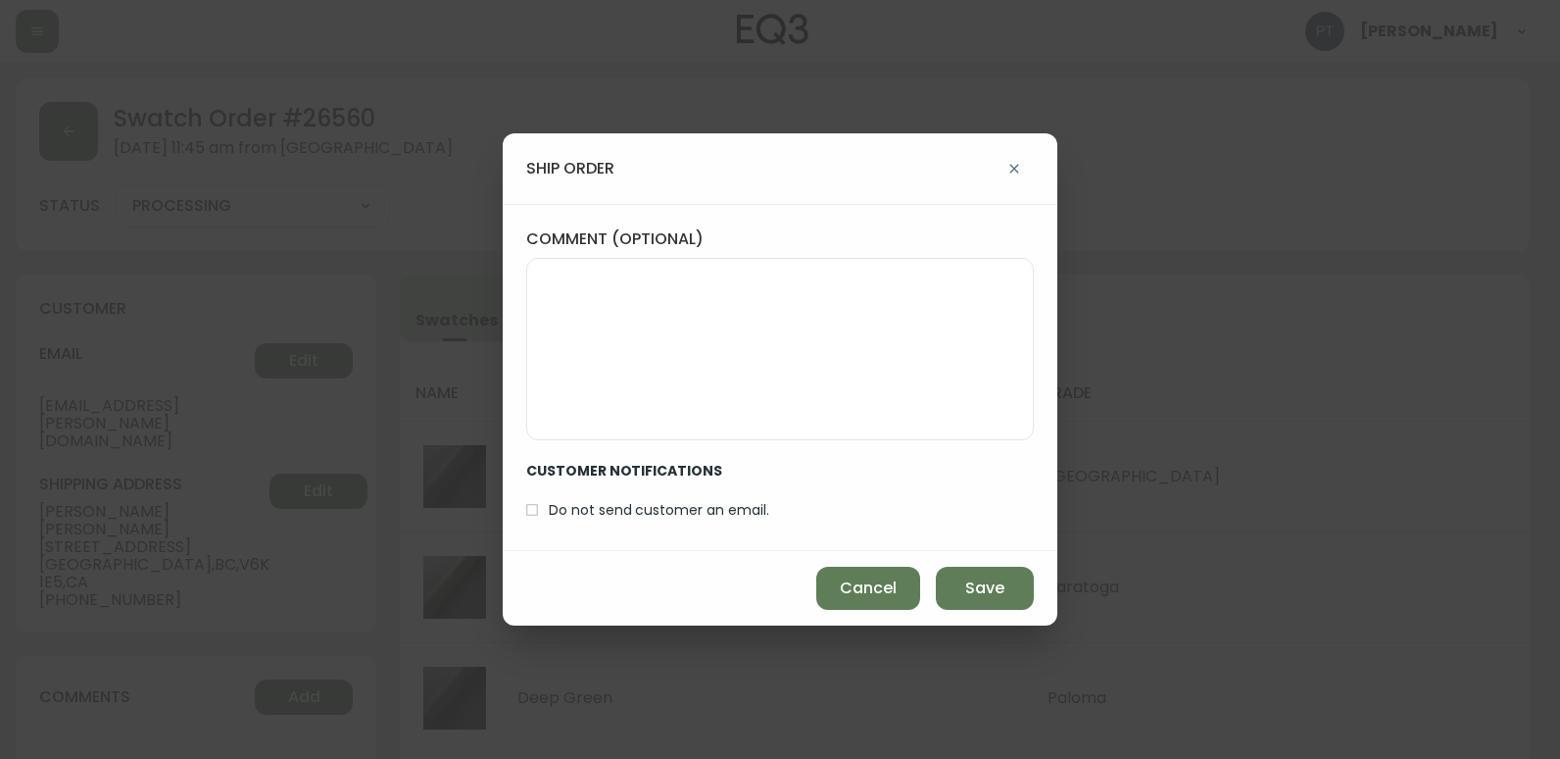
click at [997, 573] on button "Save" at bounding box center [985, 588] width 98 height 43
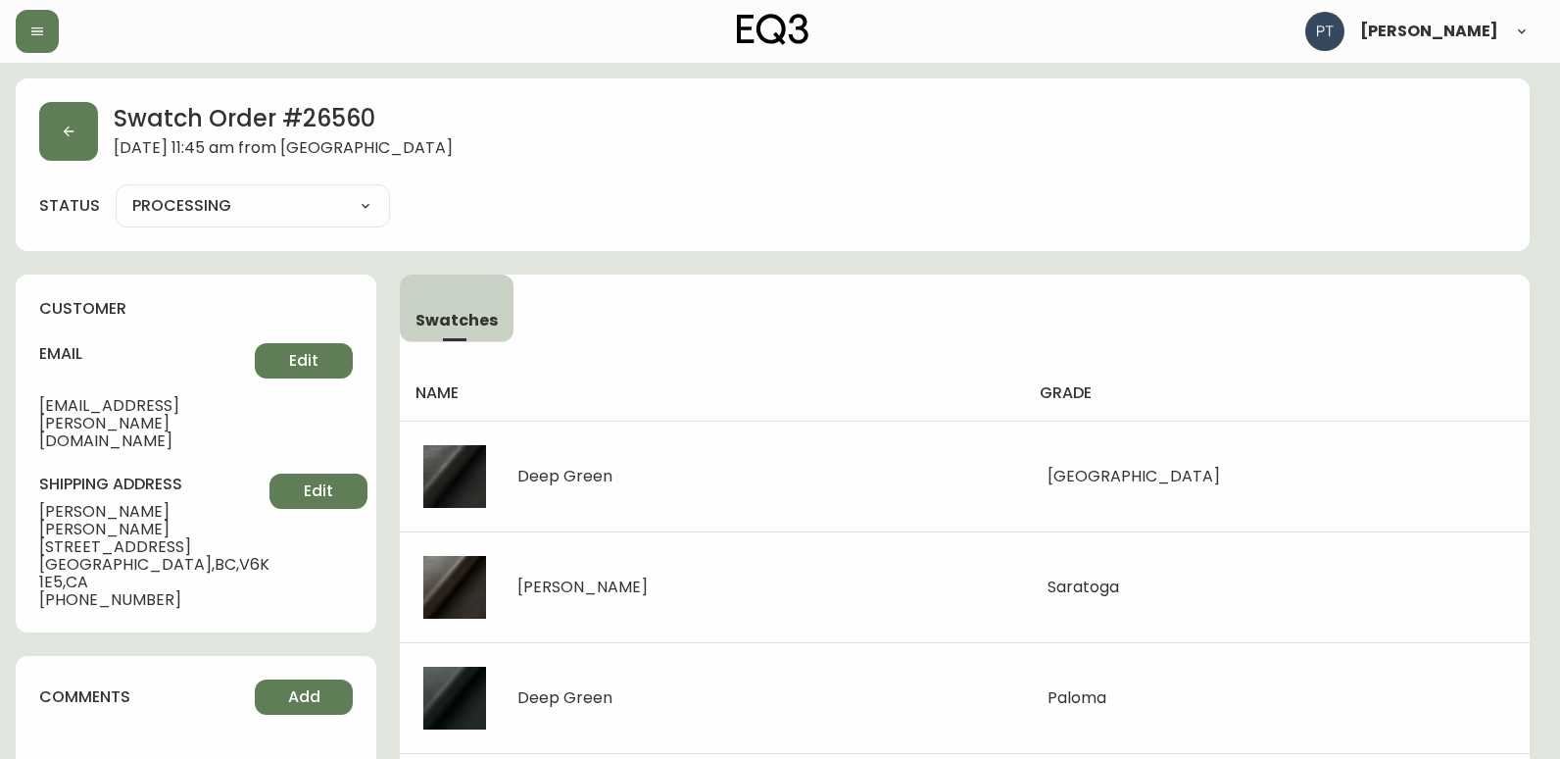
type input "SHIPPED"
select select "SHIPPED"
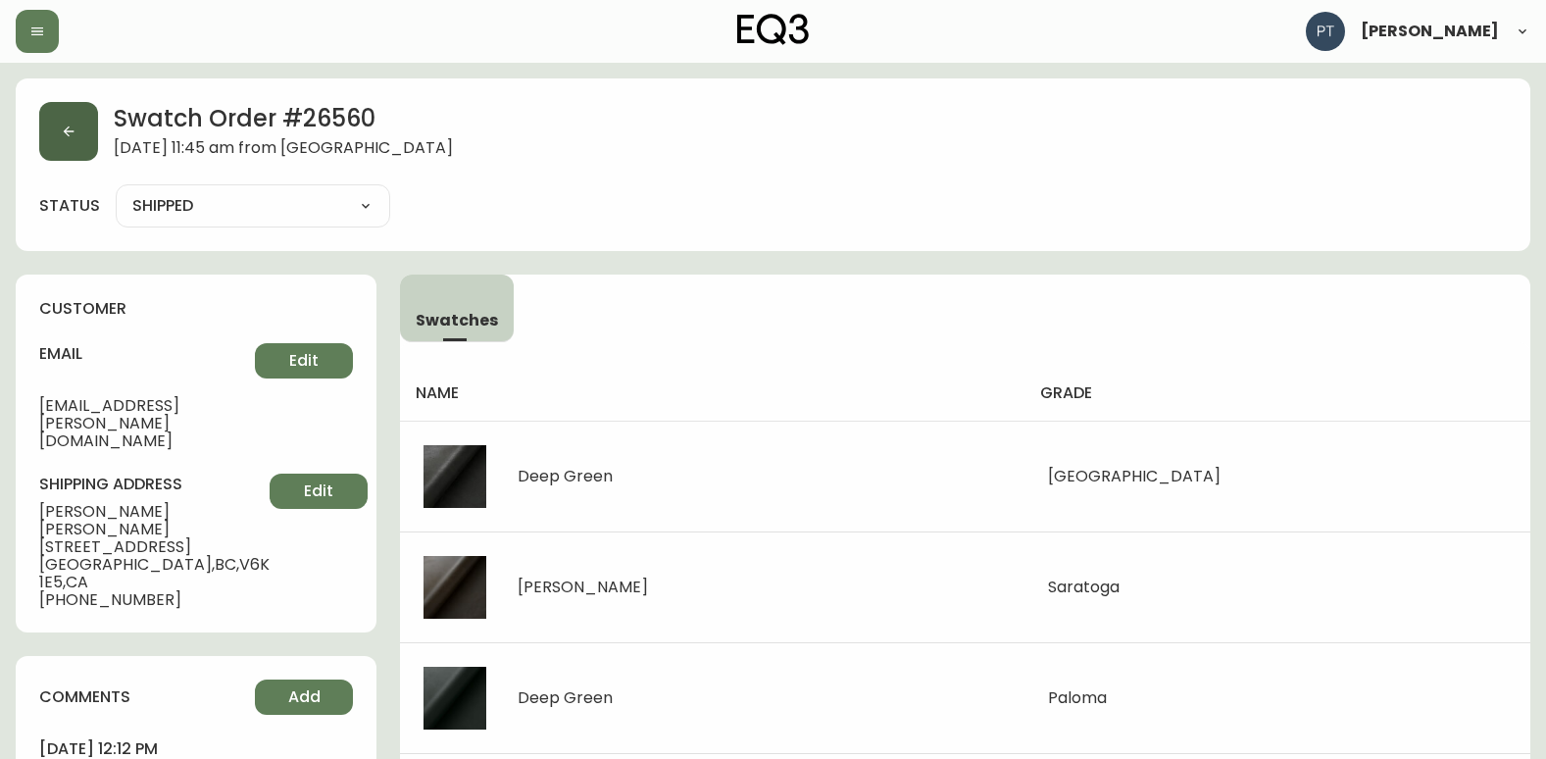
click at [72, 141] on button "button" at bounding box center [68, 131] width 59 height 59
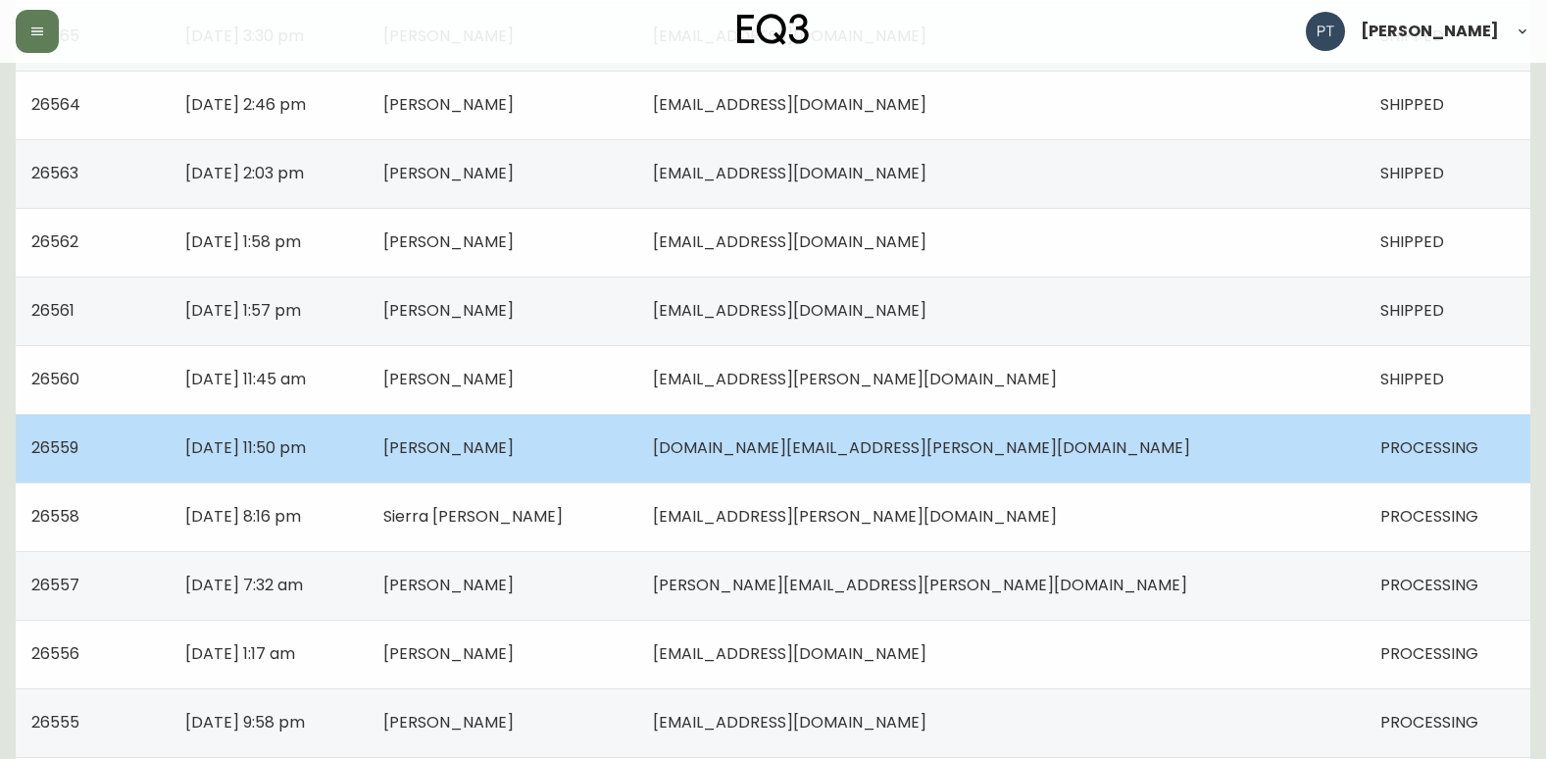
scroll to position [882, 0]
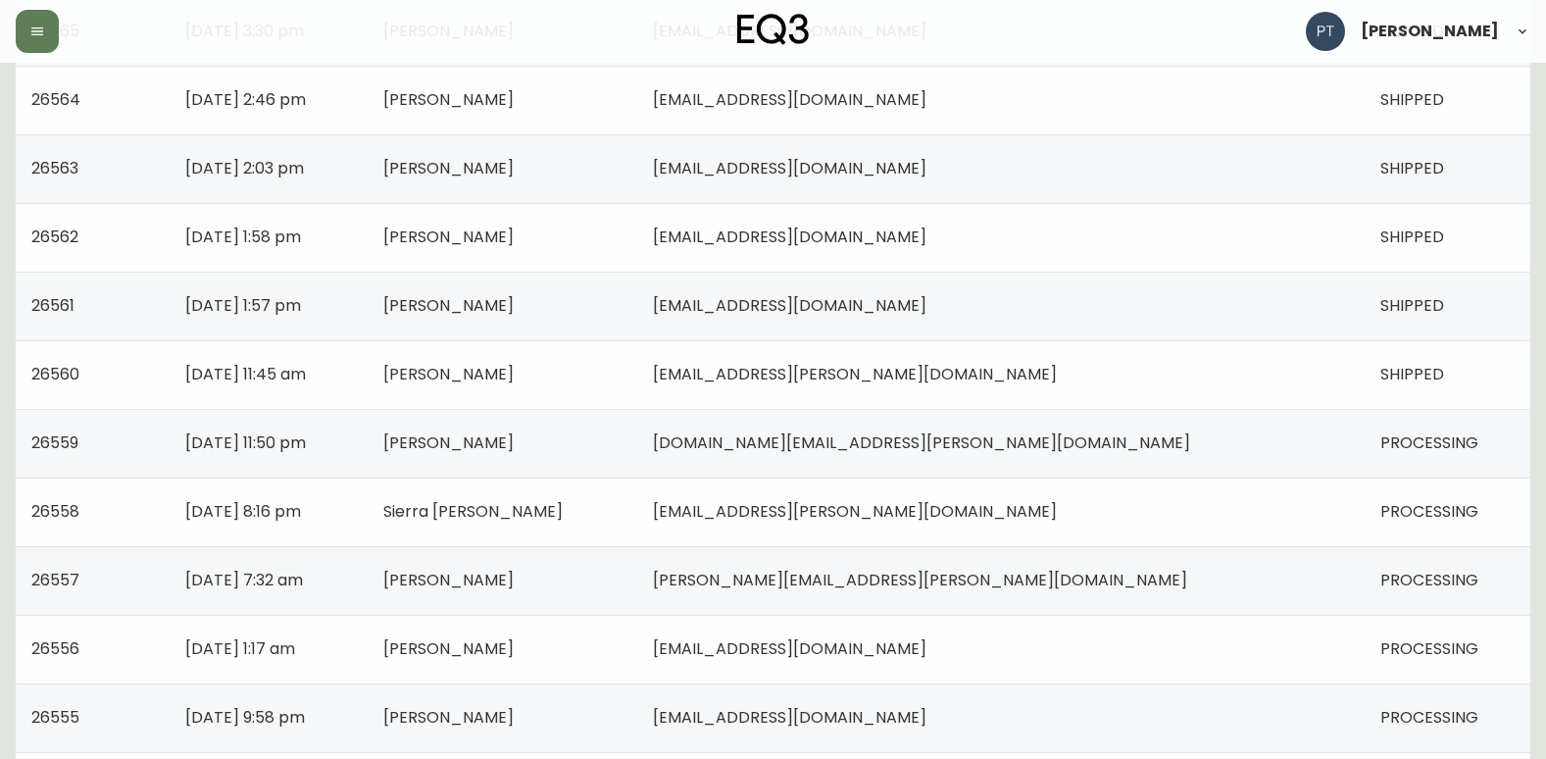
click at [1153, 455] on td "[DOMAIN_NAME][EMAIL_ADDRESS][PERSON_NAME][DOMAIN_NAME]" at bounding box center [1000, 443] width 727 height 69
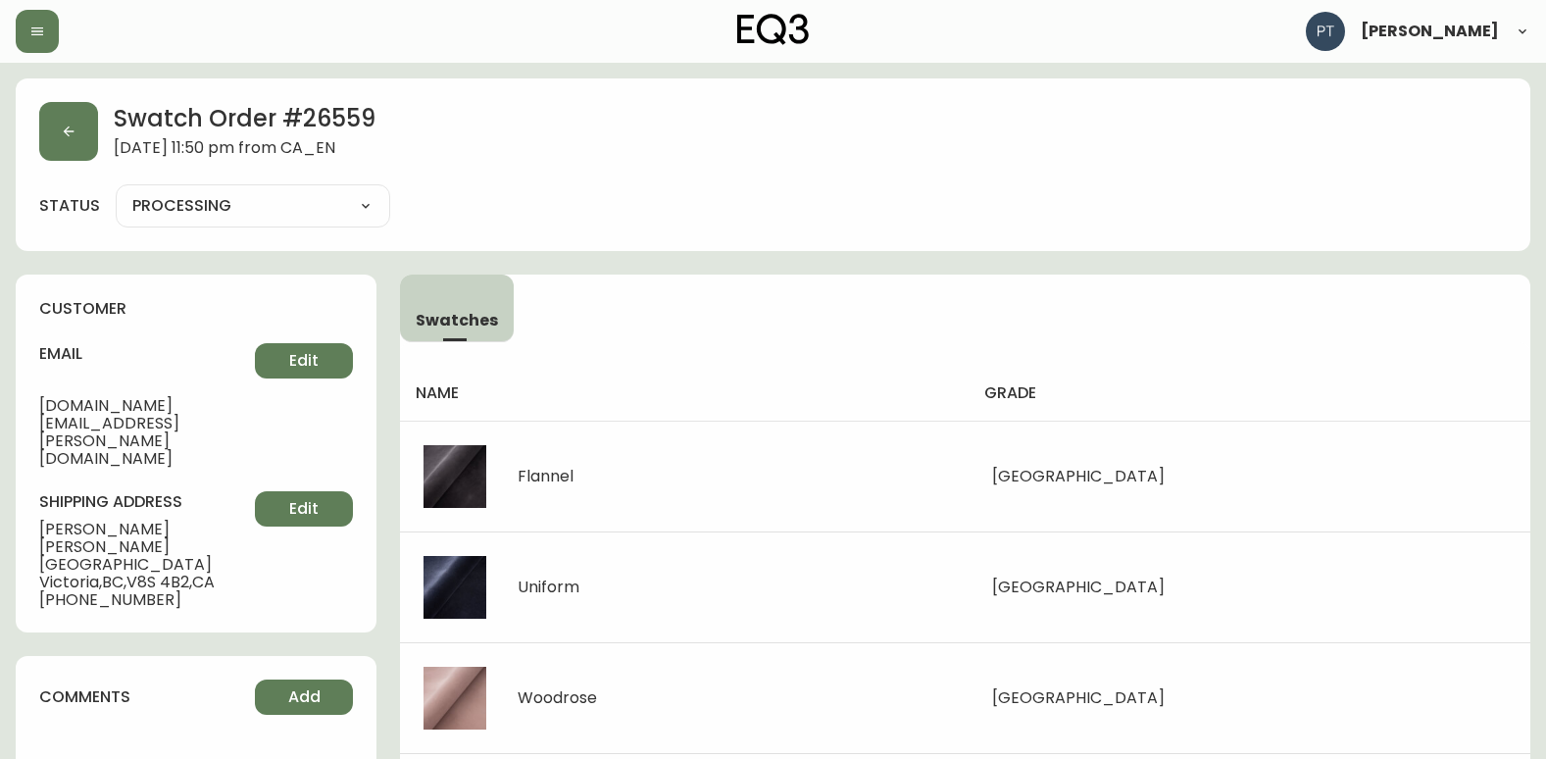
click at [343, 201] on select "PROCESSING SHIPPED CANCELLED" at bounding box center [253, 205] width 274 height 29
click at [116, 191] on select "PROCESSING SHIPPED CANCELLED" at bounding box center [253, 205] width 274 height 29
select select "PROCESSING"
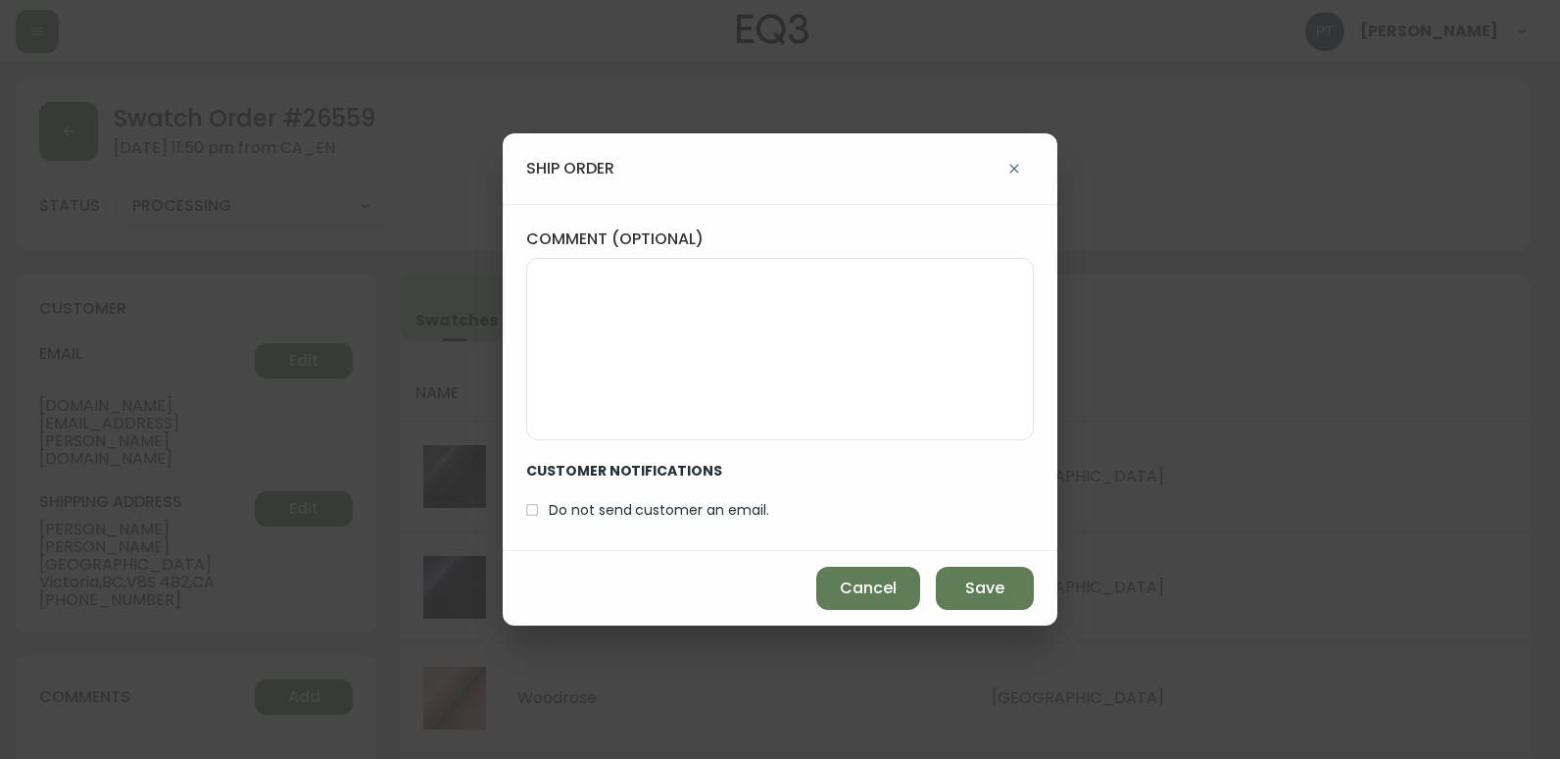
click at [968, 603] on button "Save" at bounding box center [985, 588] width 98 height 43
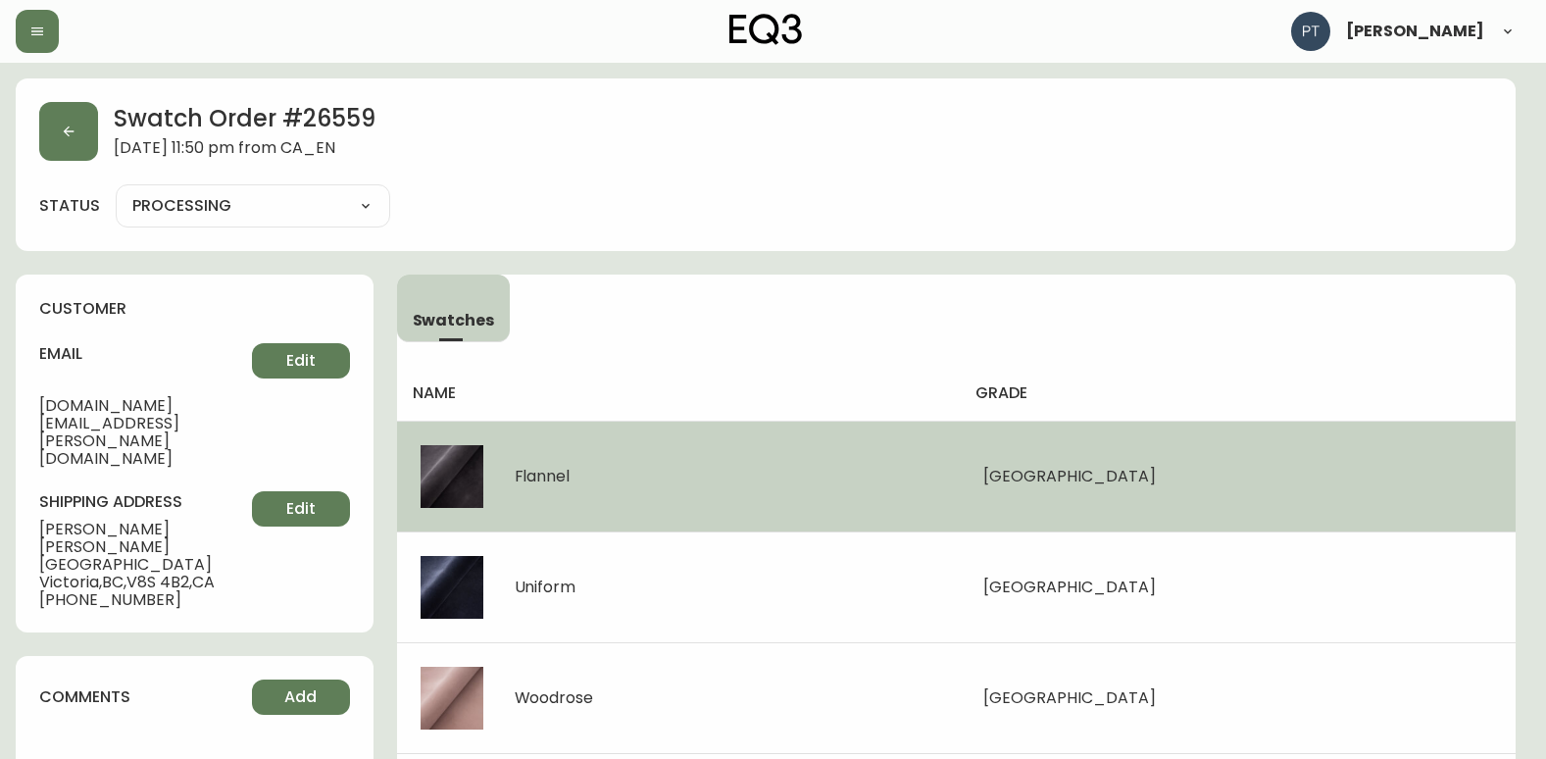
type input "SHIPPED"
select select "SHIPPED"
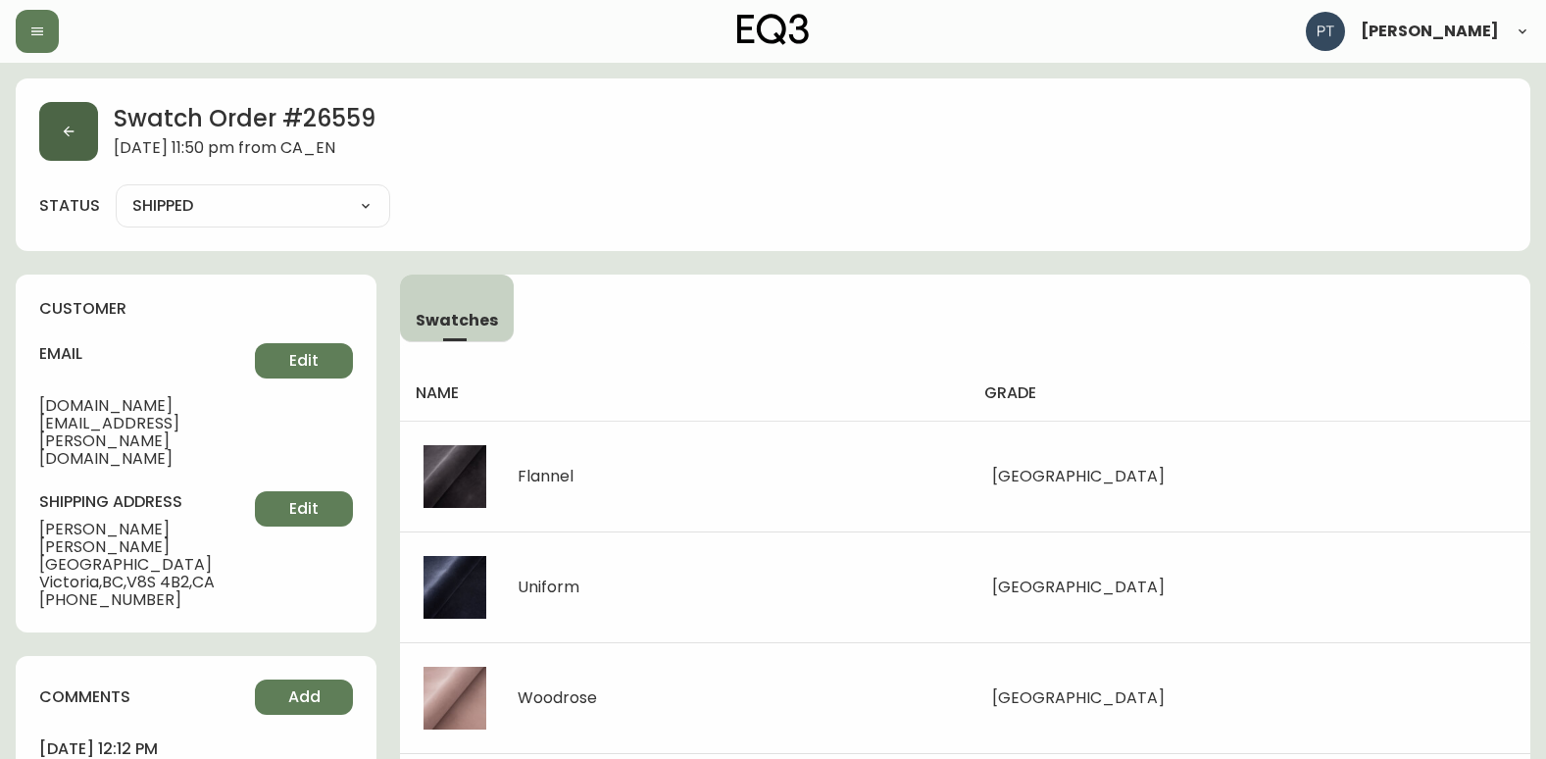
click at [82, 131] on button "button" at bounding box center [68, 131] width 59 height 59
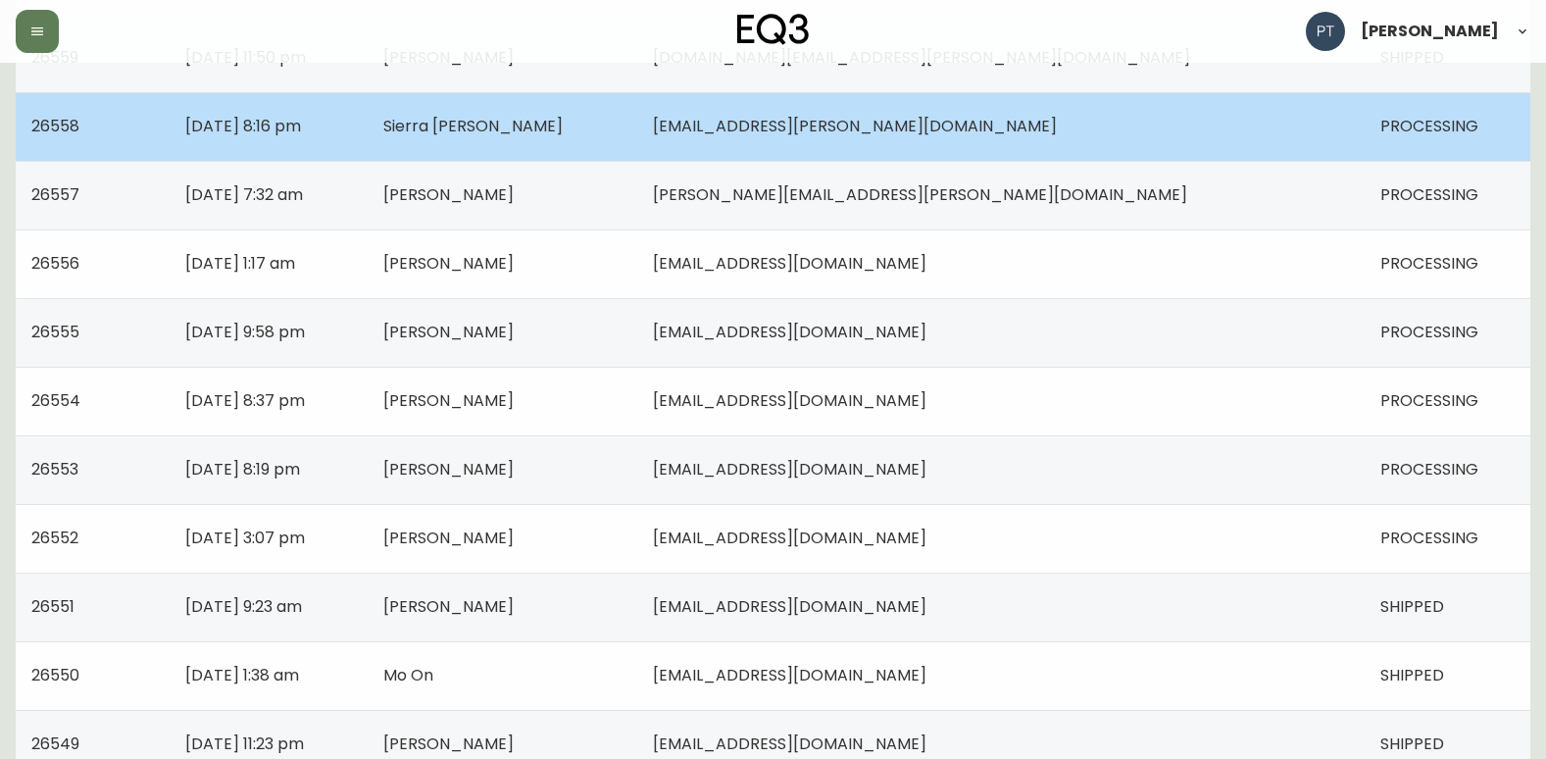
scroll to position [1176, 0]
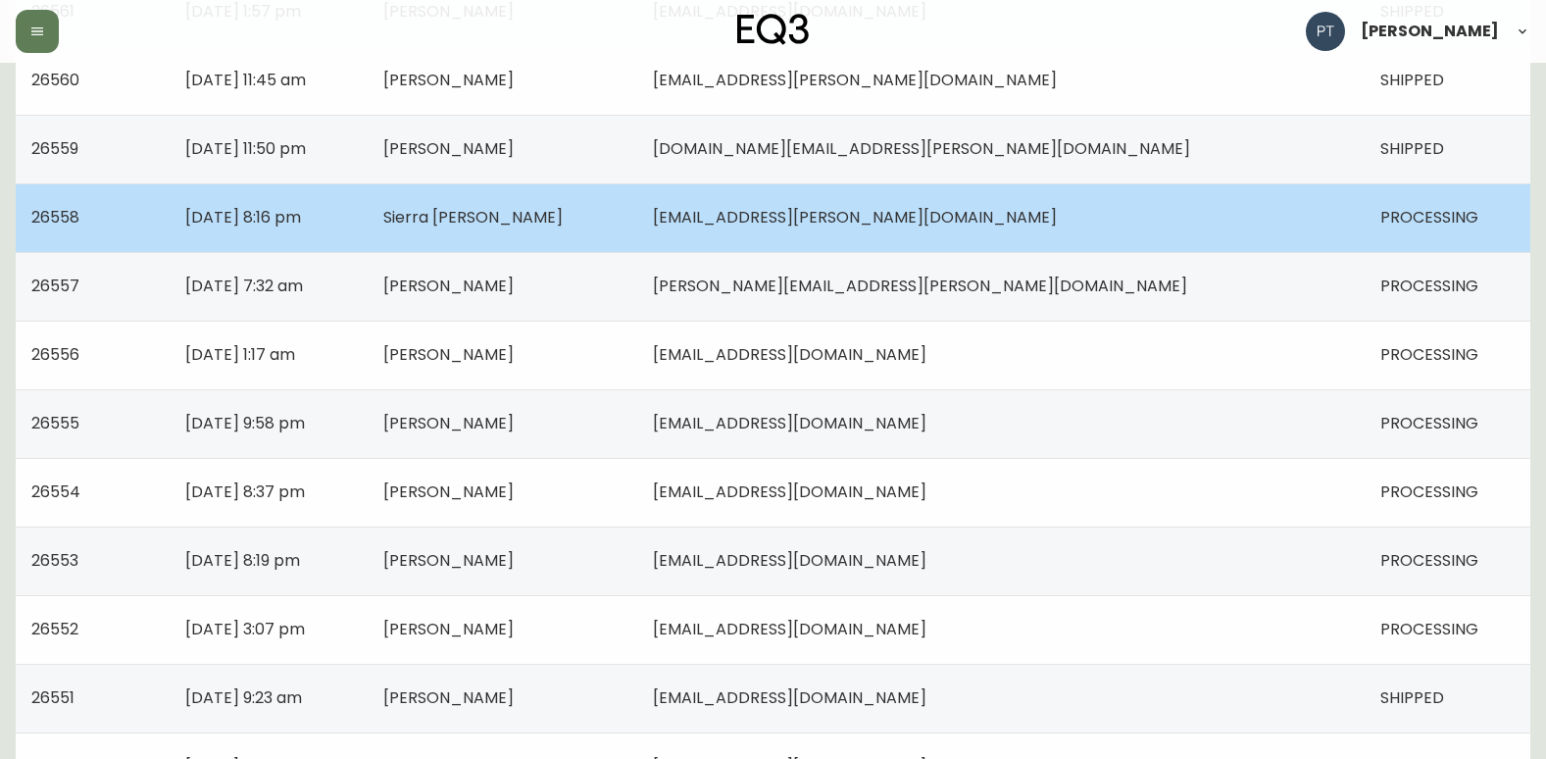
click at [637, 202] on td "Sierra [PERSON_NAME]" at bounding box center [503, 217] width 270 height 69
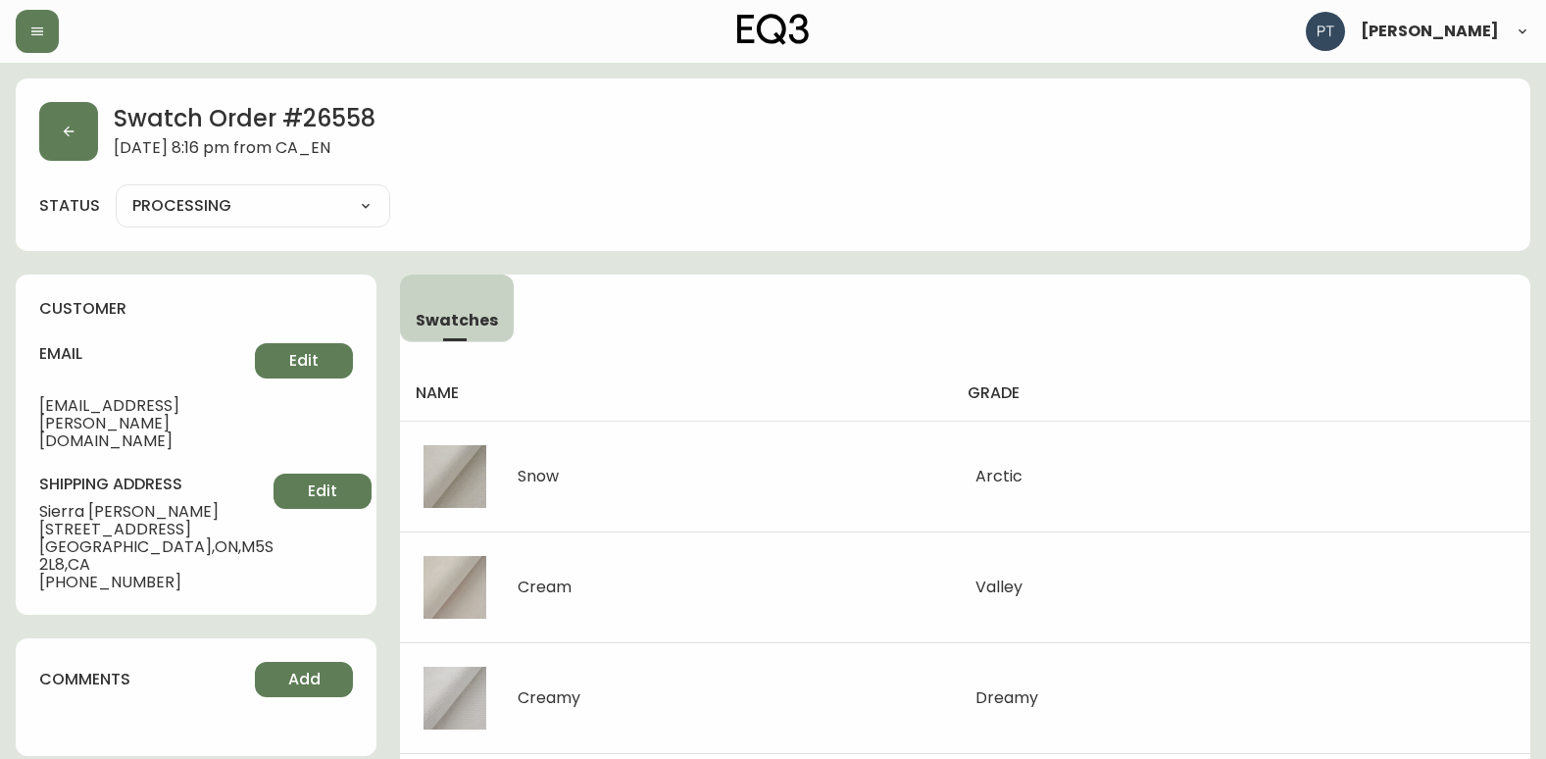
click at [359, 203] on select "PROCESSING SHIPPED CANCELLED" at bounding box center [253, 205] width 274 height 29
click at [116, 191] on select "PROCESSING SHIPPED CANCELLED" at bounding box center [253, 205] width 274 height 29
select select "PROCESSING"
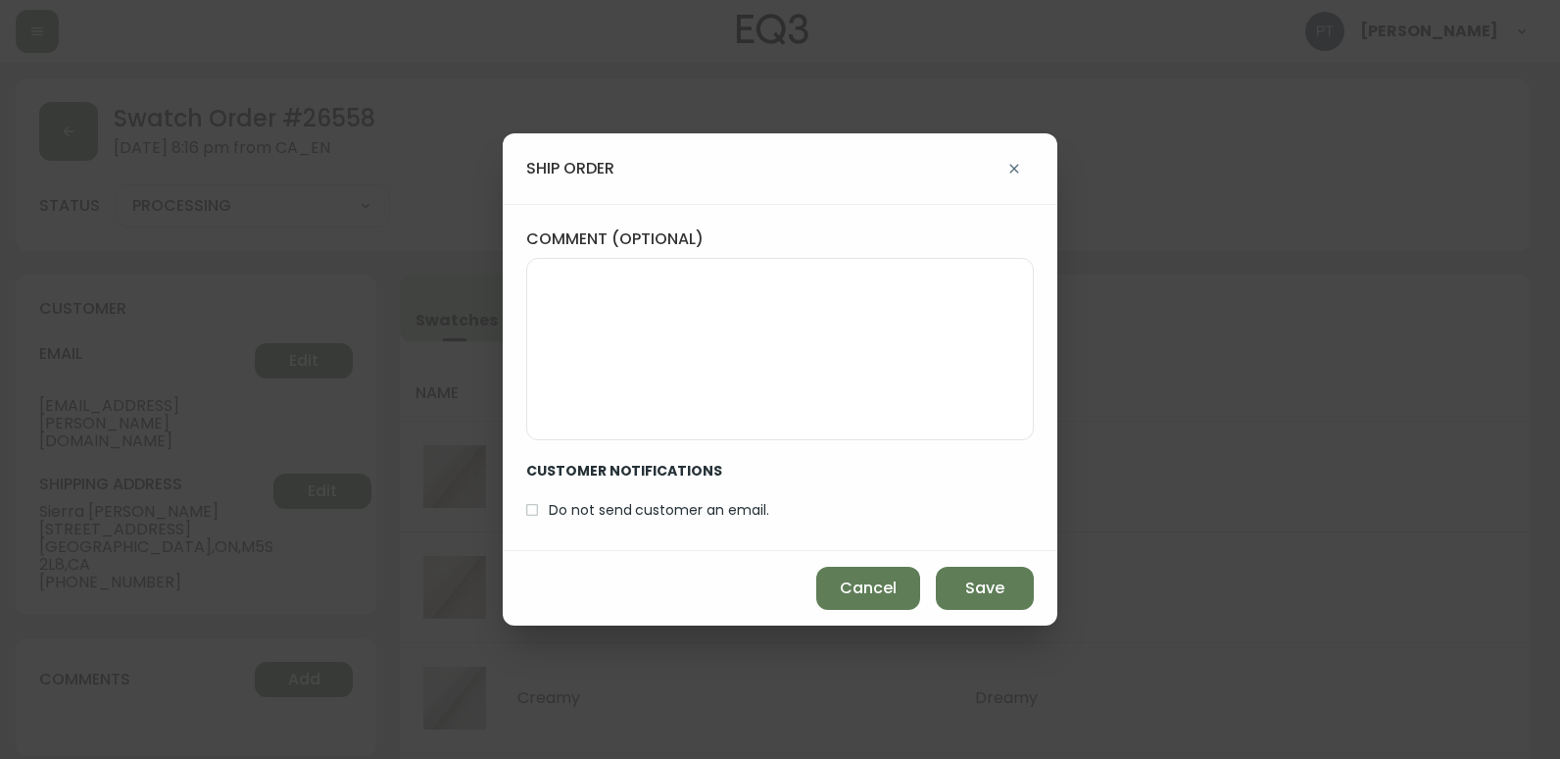
drag, startPoint x: 975, startPoint y: 570, endPoint x: 752, endPoint y: 472, distance: 244.0
click at [970, 564] on div "Cancel Save" at bounding box center [780, 588] width 555 height 74
click at [982, 577] on span "Save" at bounding box center [984, 588] width 39 height 22
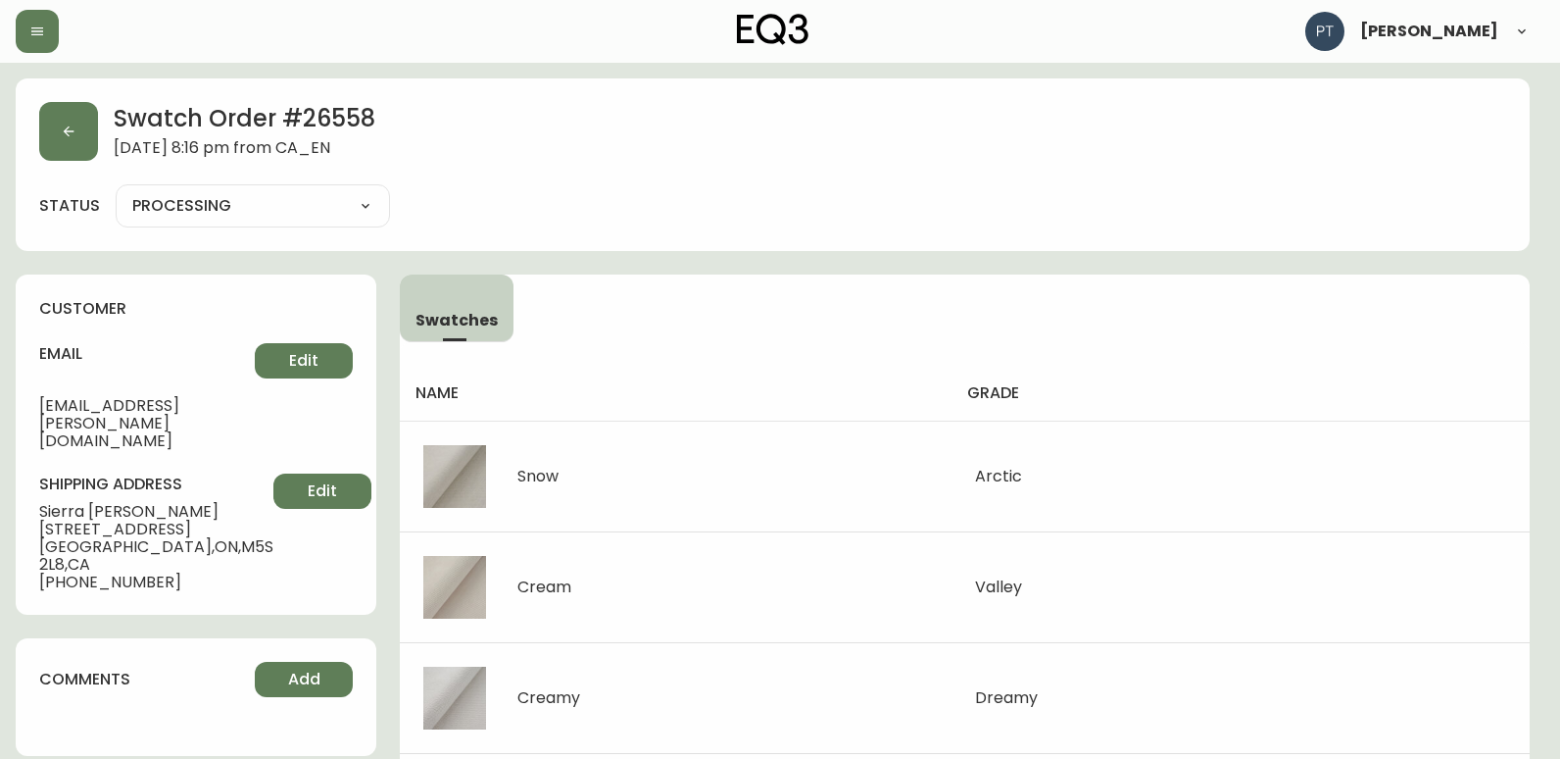
type input "SHIPPED"
select select "SHIPPED"
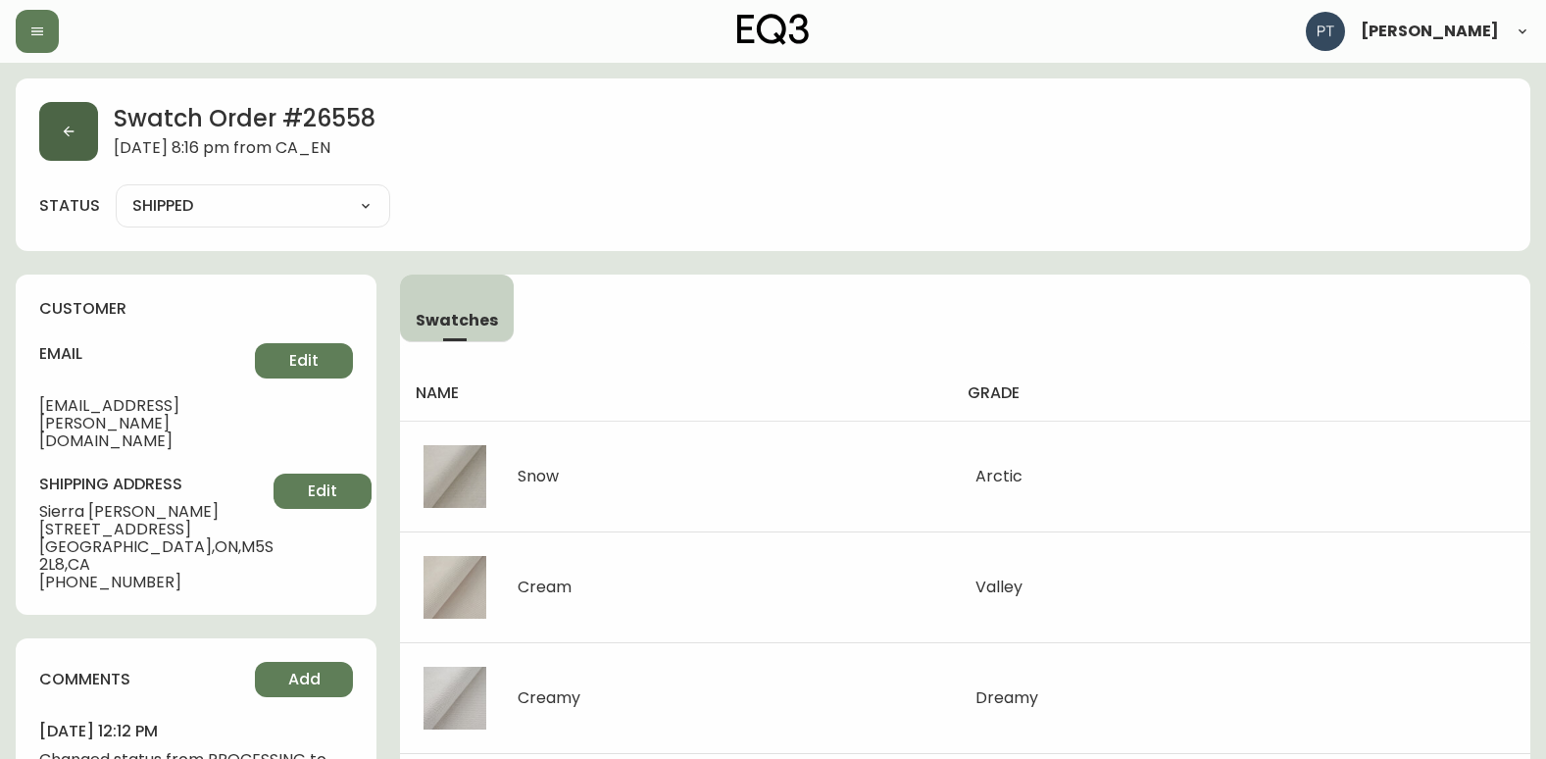
click at [89, 136] on button "button" at bounding box center [68, 131] width 59 height 59
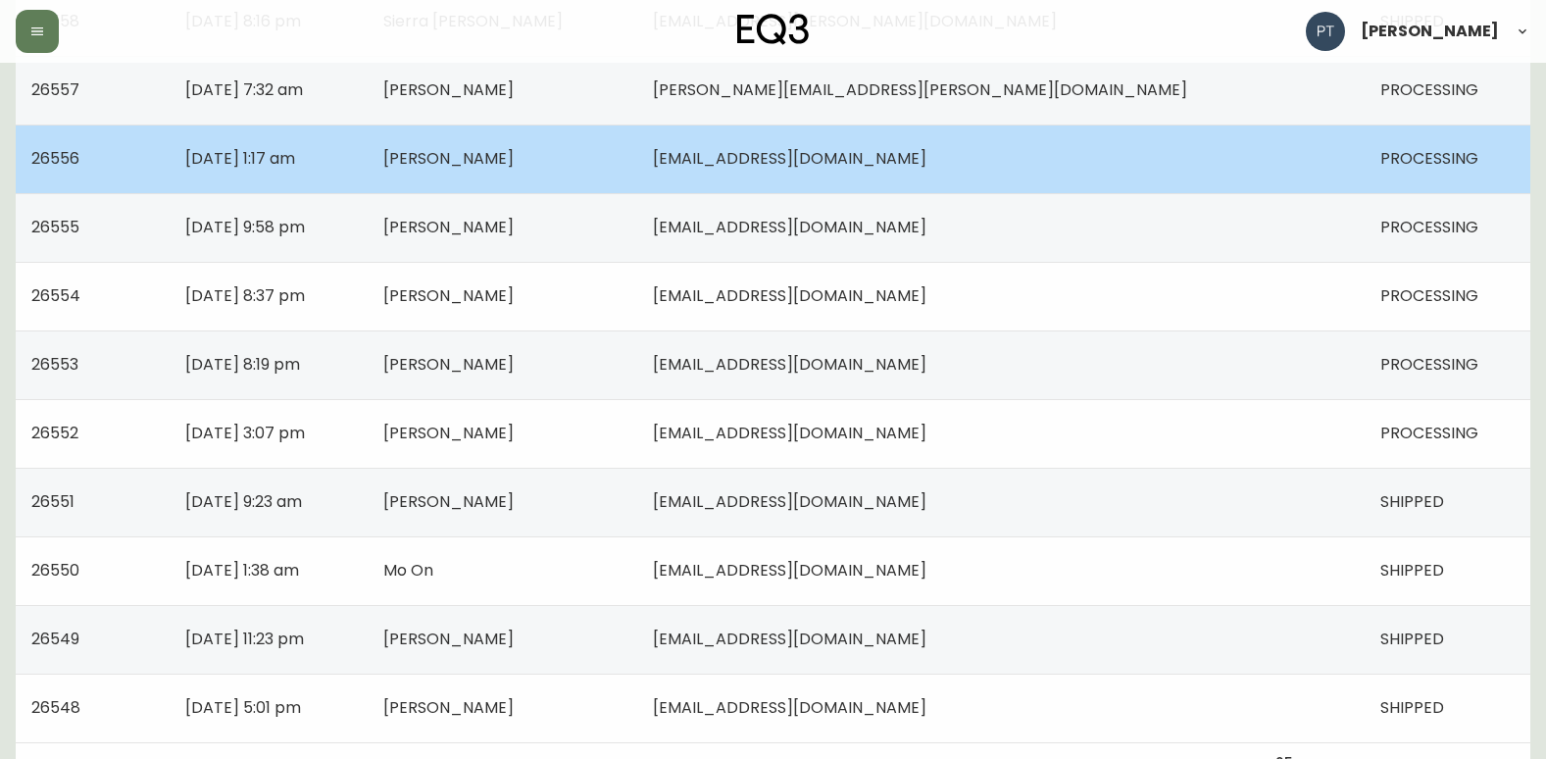
scroll to position [1176, 0]
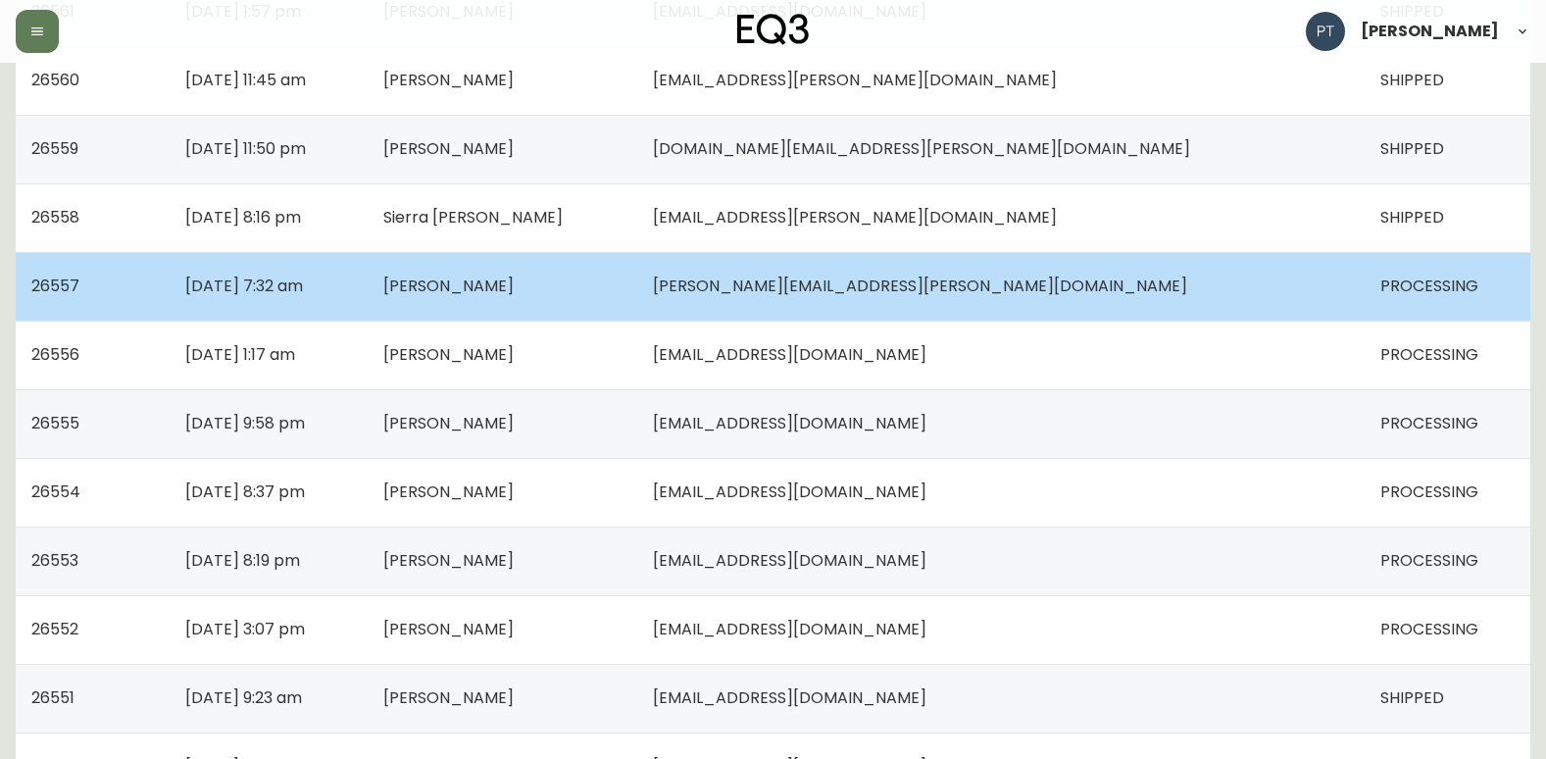
click at [637, 272] on td "[PERSON_NAME]" at bounding box center [503, 286] width 270 height 69
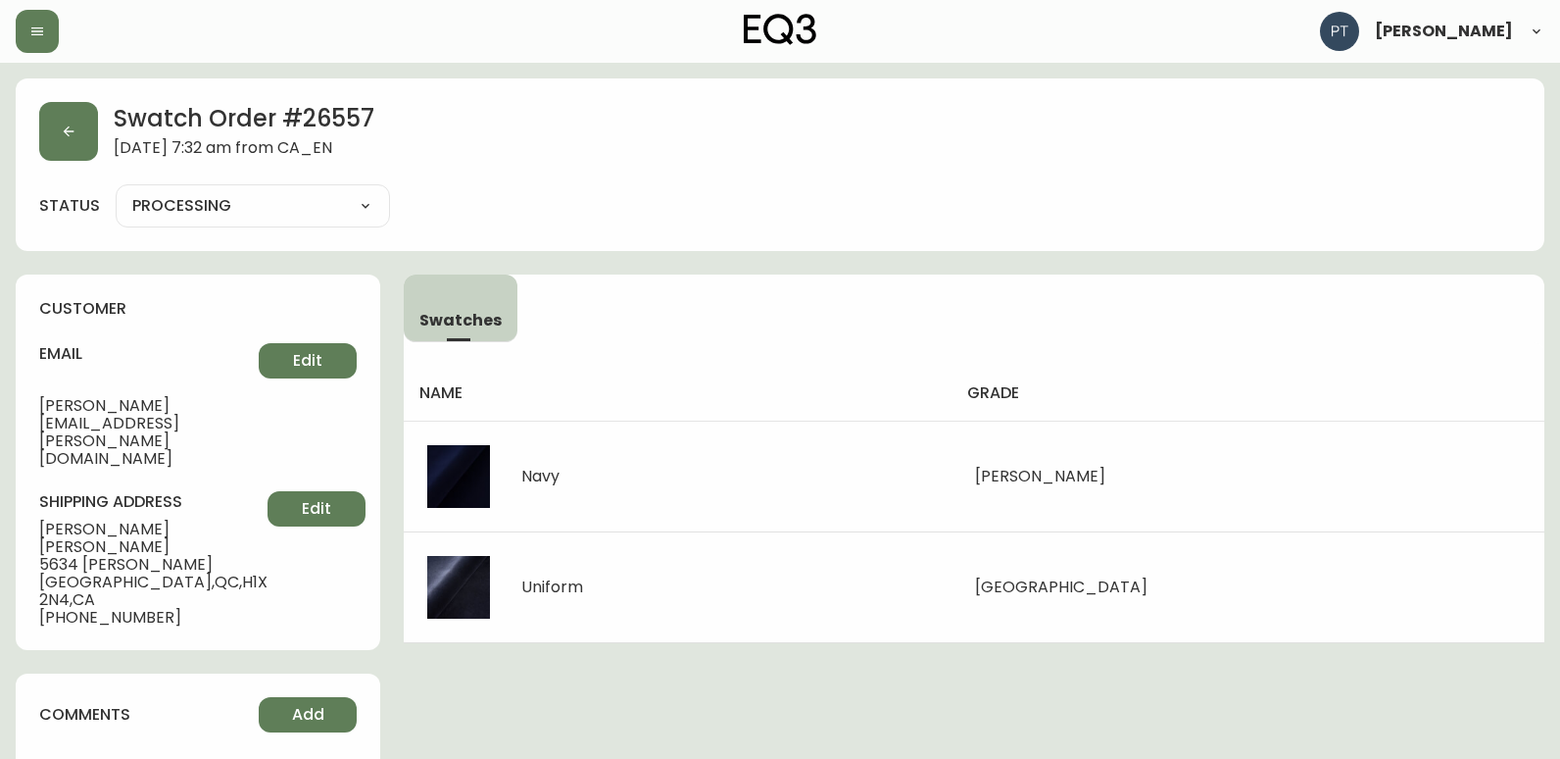
click at [347, 216] on select "PROCESSING SHIPPED CANCELLED" at bounding box center [253, 205] width 274 height 29
click at [116, 191] on select "PROCESSING SHIPPED CANCELLED" at bounding box center [253, 205] width 274 height 29
select select "PROCESSING"
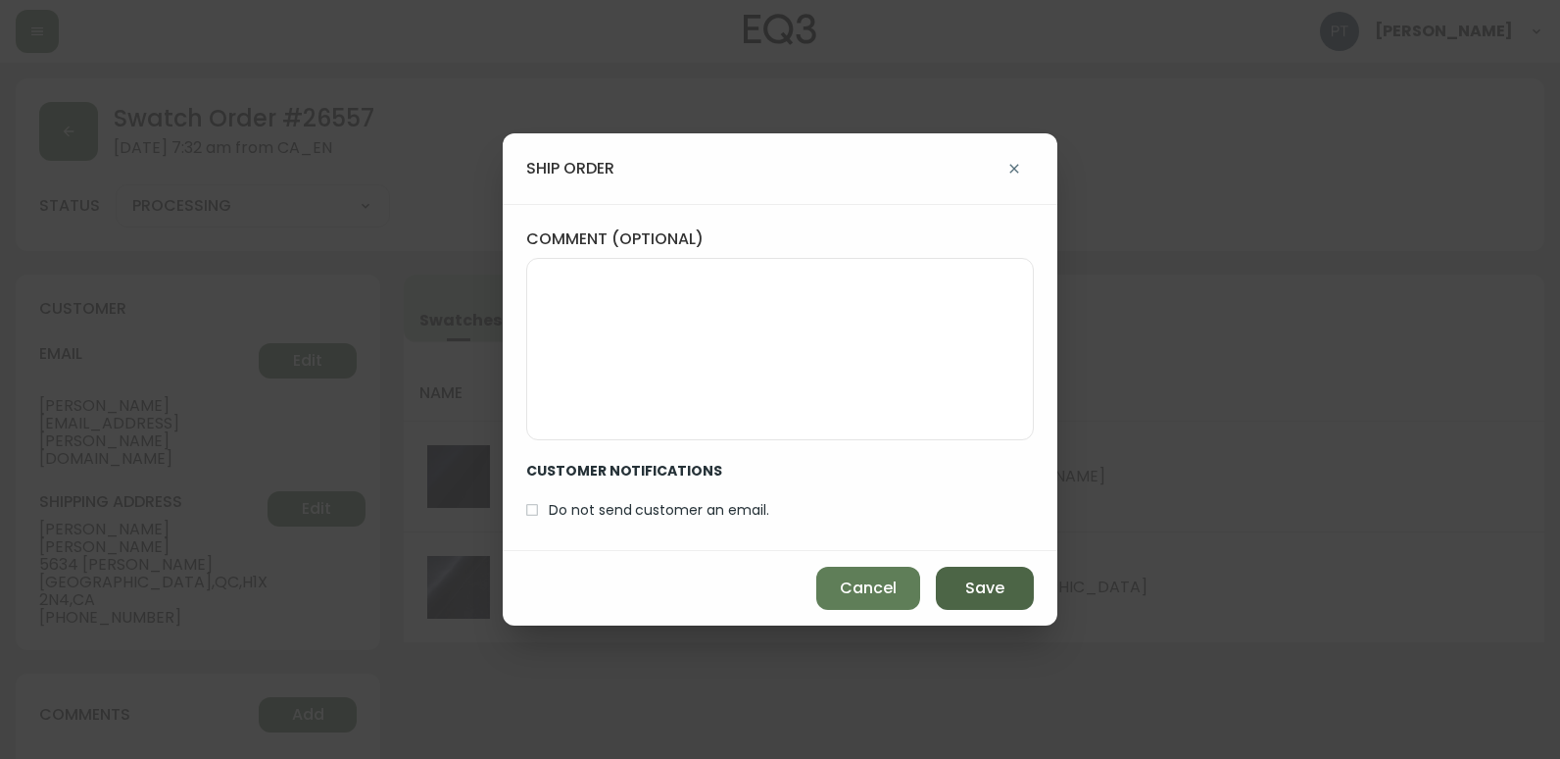
click at [972, 577] on span "Save" at bounding box center [984, 588] width 39 height 22
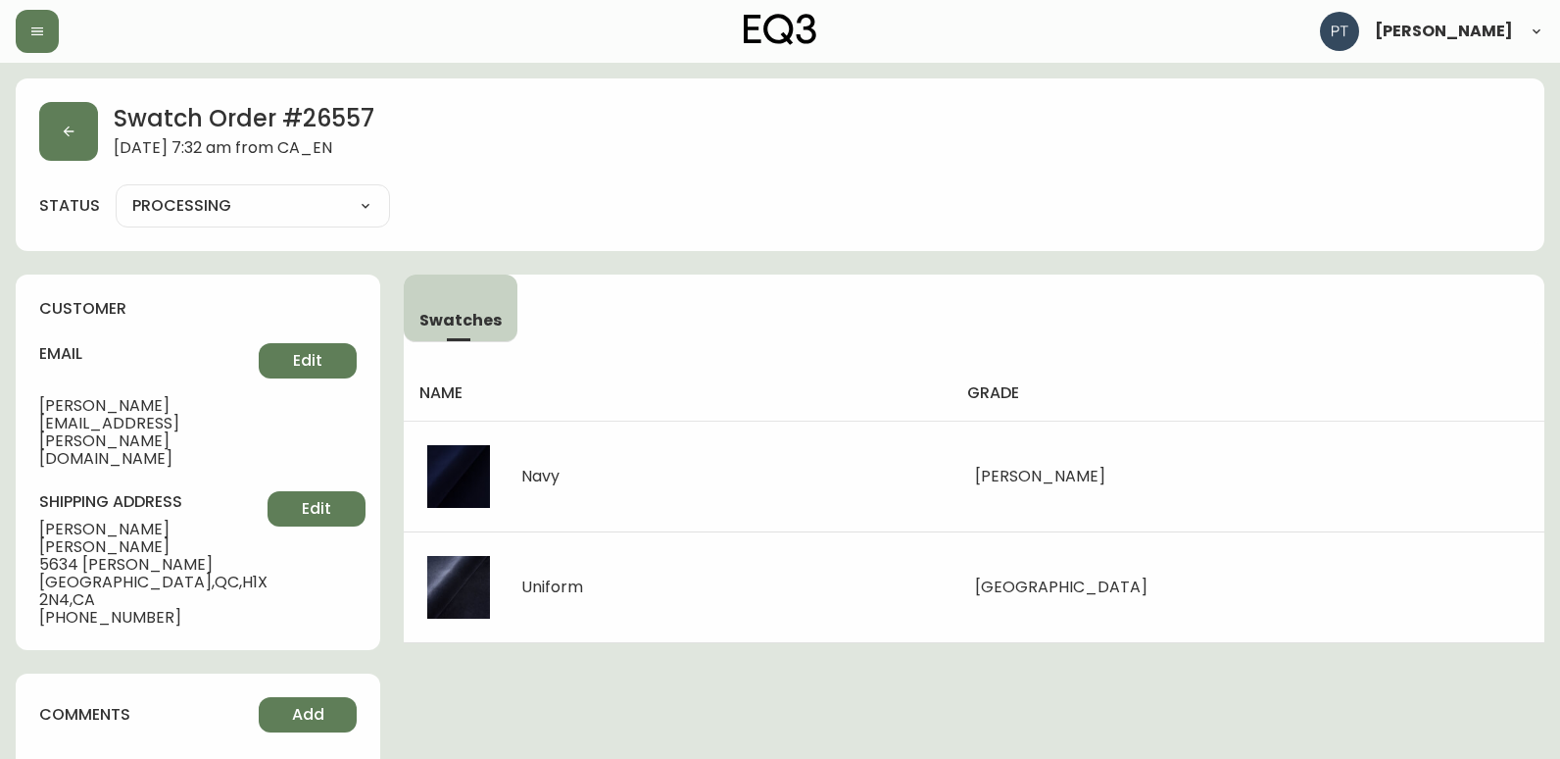
type input "SHIPPED"
select select "SHIPPED"
click at [91, 104] on div "Swatch Order # 26557 September 6, 2025 at 7:32 am from CA_EN" at bounding box center [772, 131] width 1467 height 59
click at [74, 139] on button "button" at bounding box center [68, 131] width 59 height 59
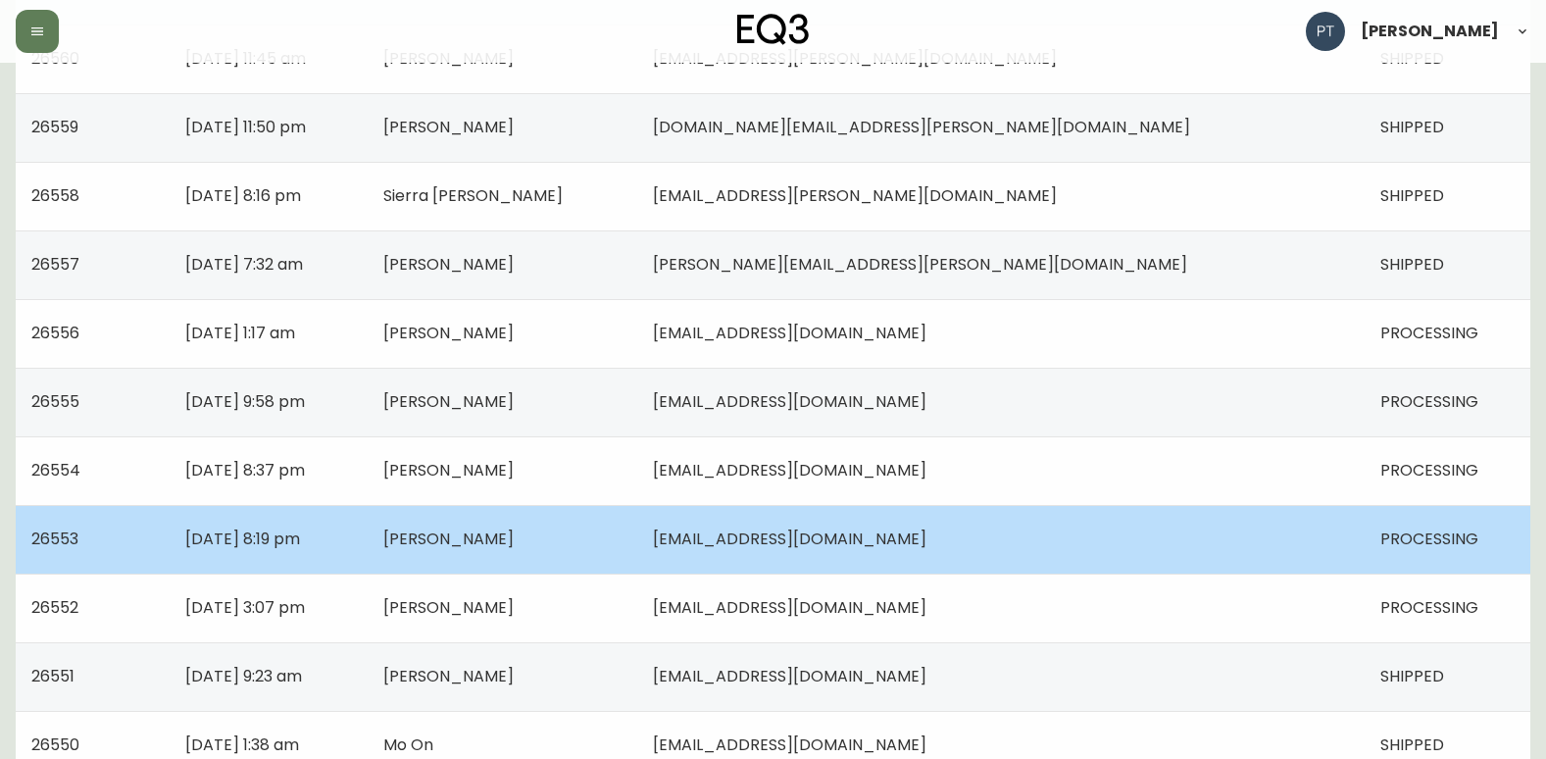
scroll to position [1372, 0]
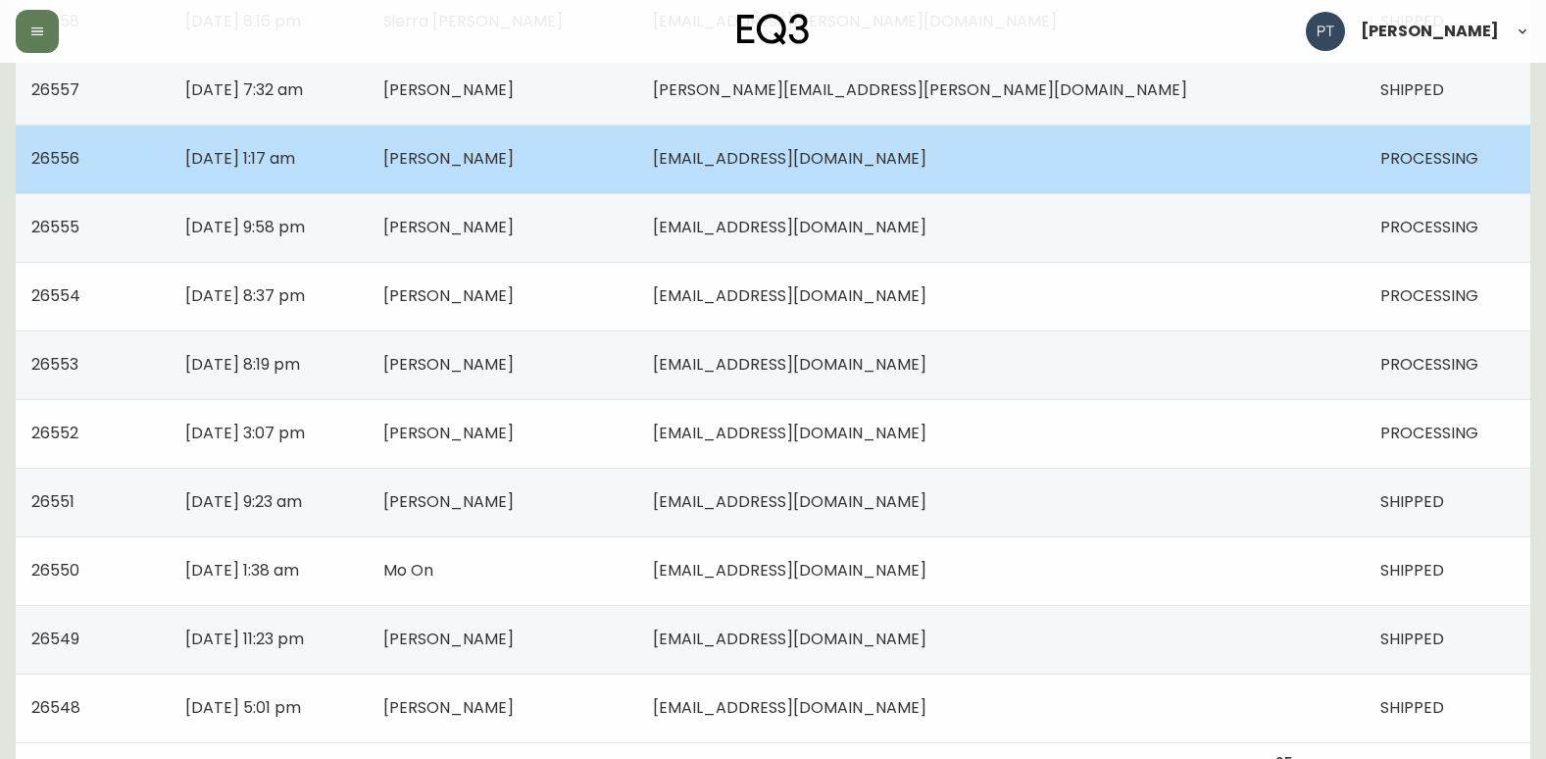
click at [1085, 171] on td "[EMAIL_ADDRESS][DOMAIN_NAME]" at bounding box center [1000, 158] width 727 height 69
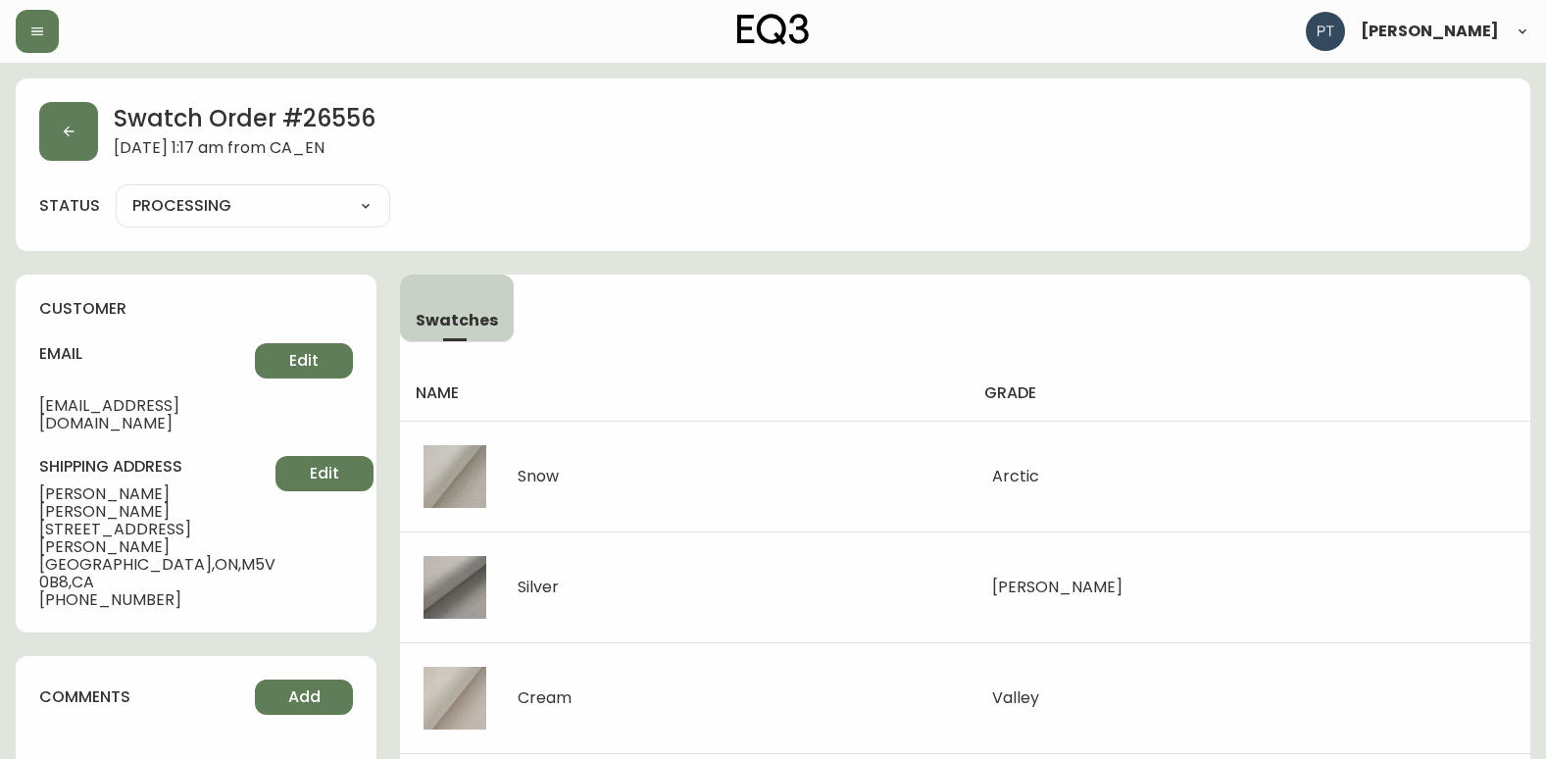
click at [312, 211] on select "PROCESSING SHIPPED CANCELLED" at bounding box center [253, 205] width 274 height 29
click at [116, 191] on select "PROCESSING SHIPPED CANCELLED" at bounding box center [253, 205] width 274 height 29
select select "PROCESSING"
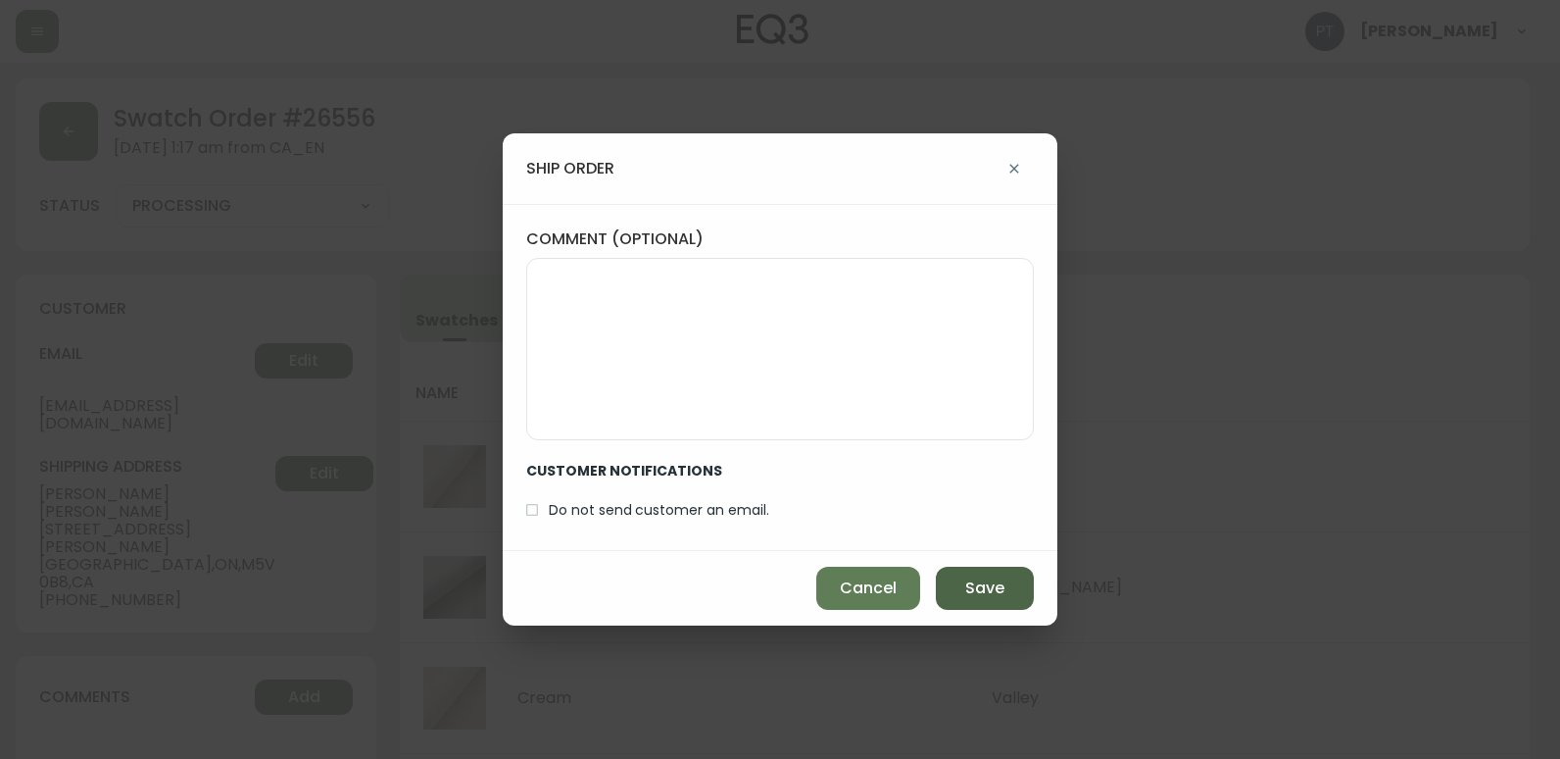
click at [996, 586] on span "Save" at bounding box center [984, 588] width 39 height 22
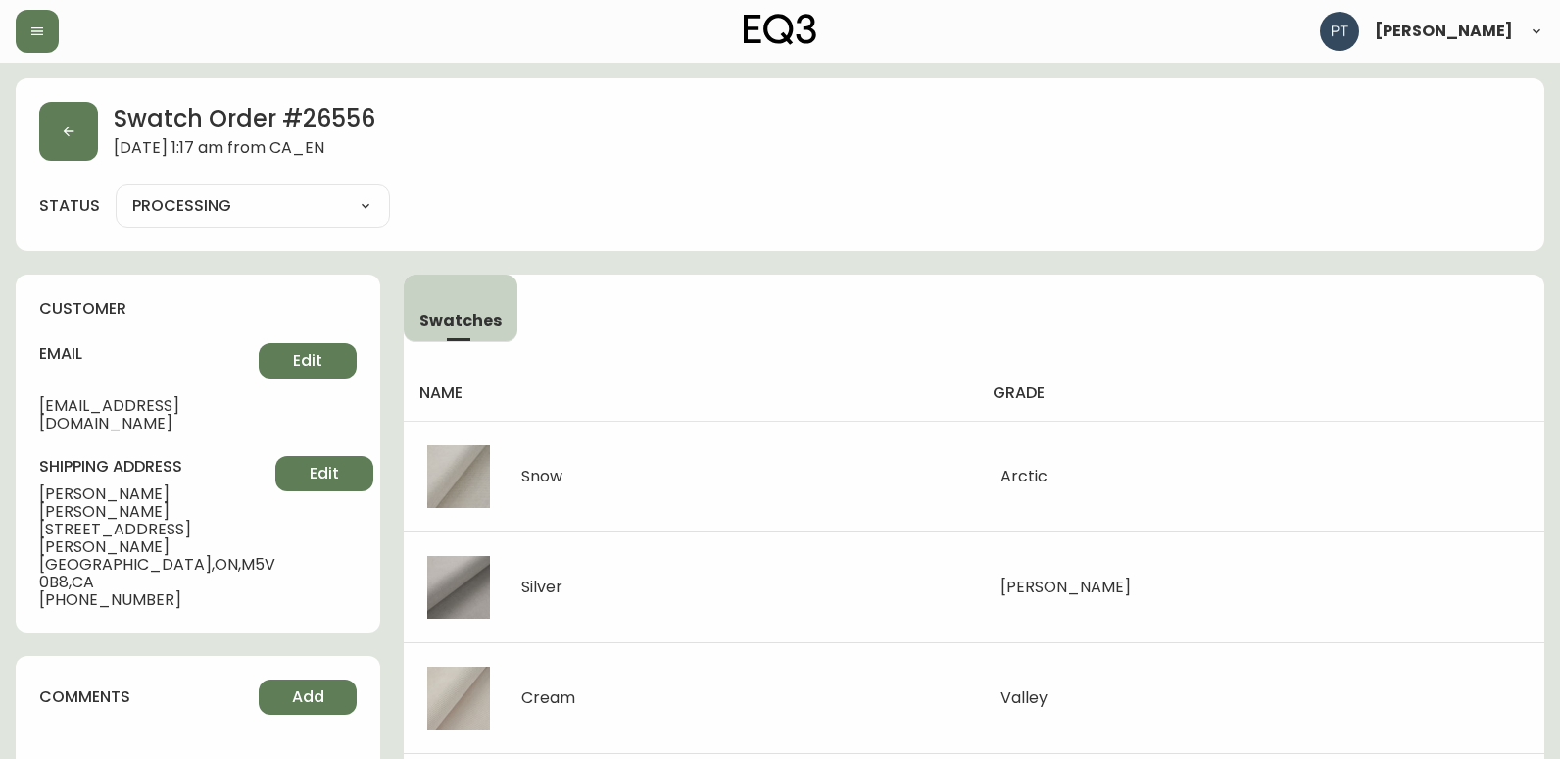
type input "SHIPPED"
select select "SHIPPED"
click at [50, 147] on button "button" at bounding box center [68, 131] width 59 height 59
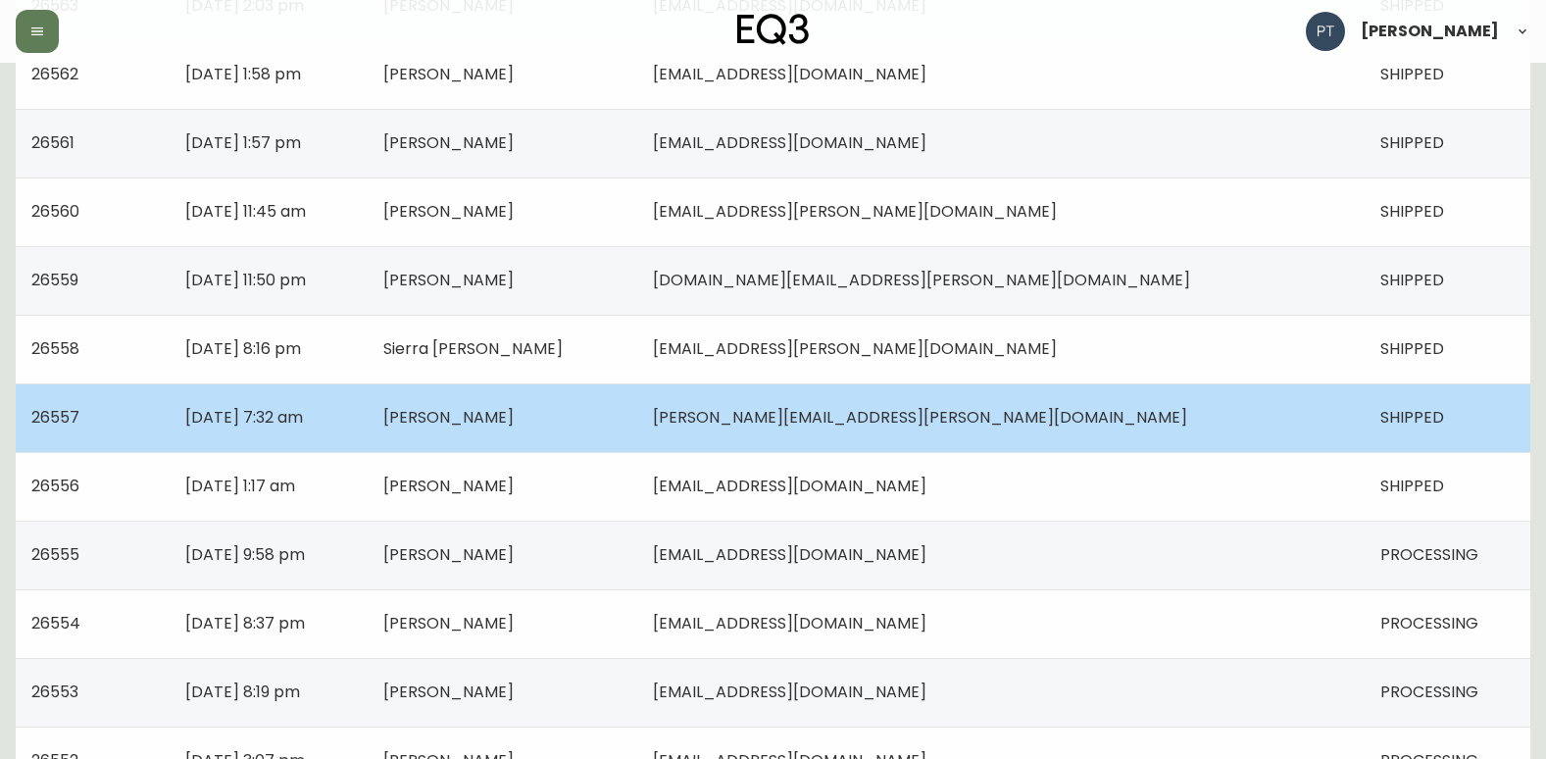
scroll to position [1176, 0]
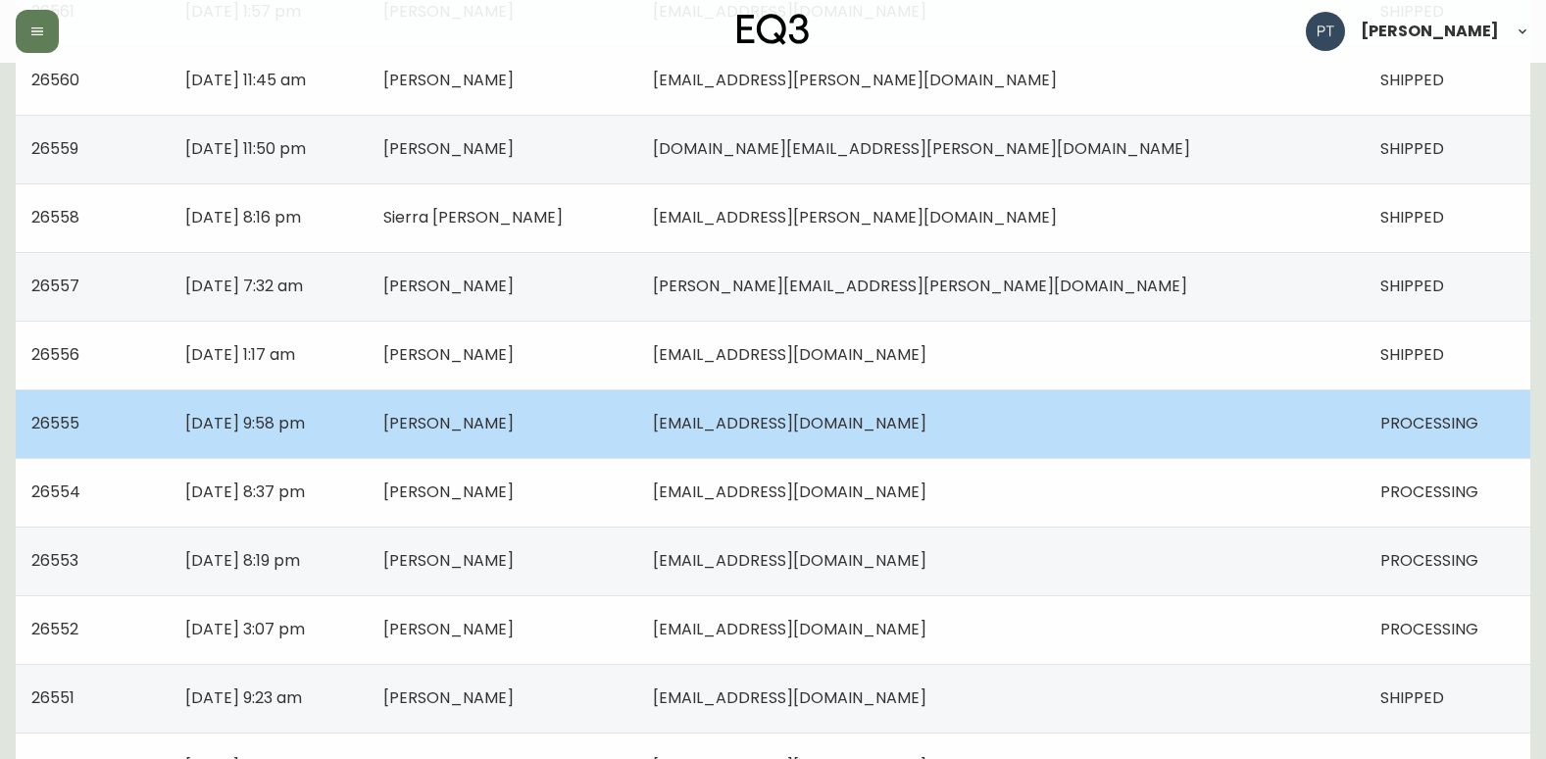
drag, startPoint x: 744, startPoint y: 409, endPoint x: 640, endPoint y: 387, distance: 106.1
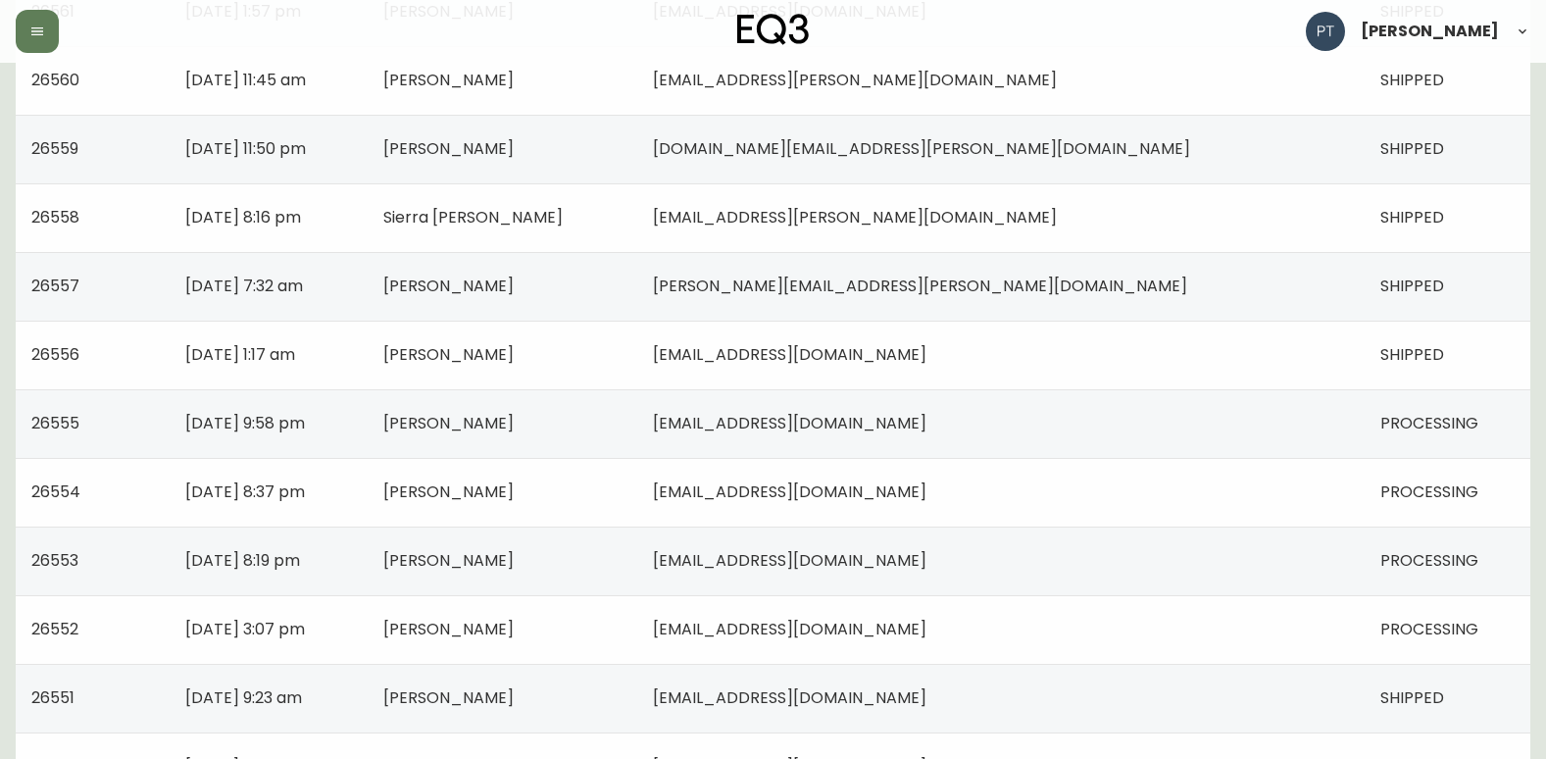
click at [637, 409] on td "[PERSON_NAME]" at bounding box center [503, 423] width 270 height 69
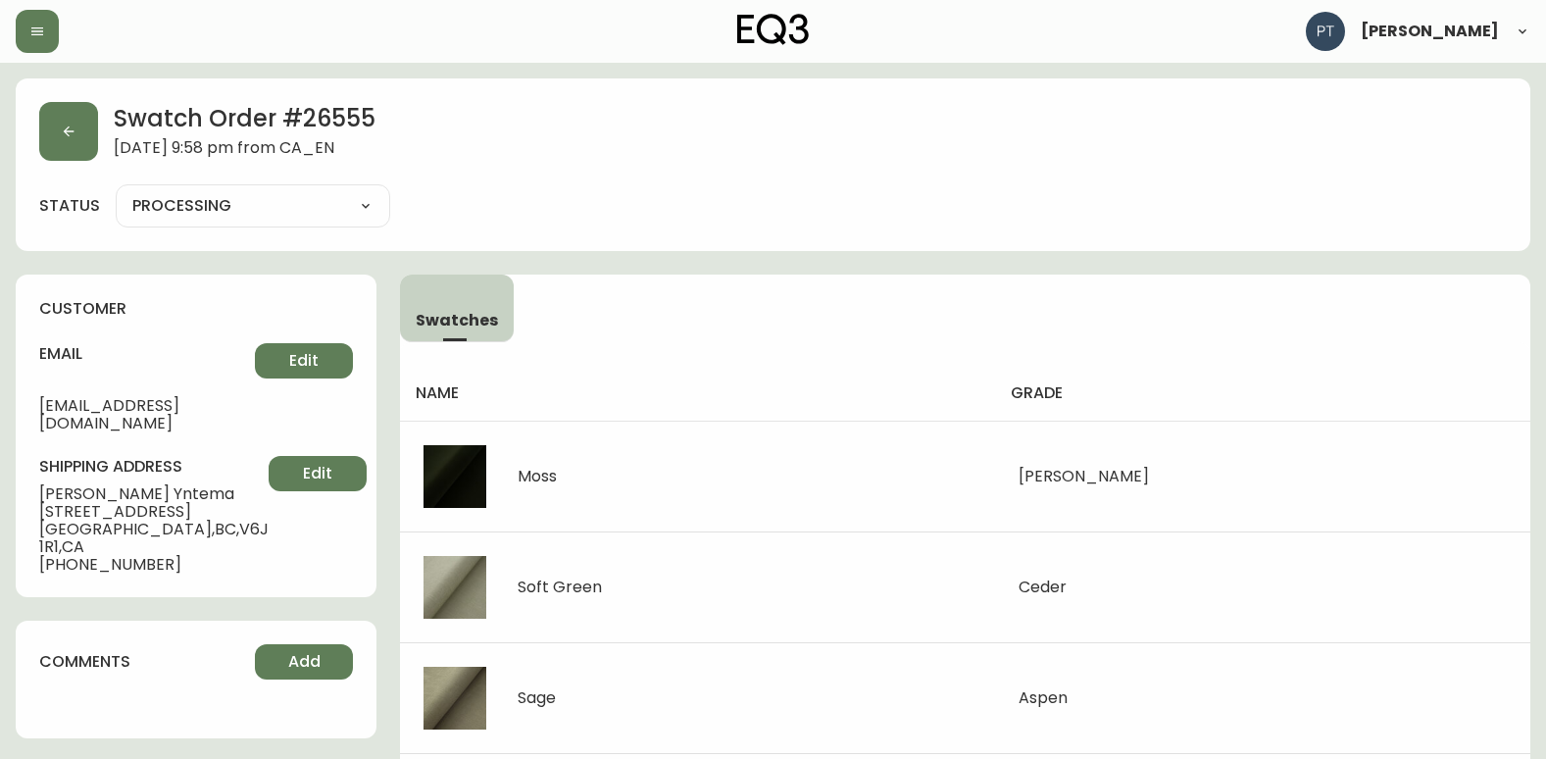
click at [316, 214] on select "PROCESSING SHIPPED CANCELLED" at bounding box center [253, 205] width 274 height 29
click at [116, 191] on select "PROCESSING SHIPPED CANCELLED" at bounding box center [253, 205] width 274 height 29
select select "PROCESSING"
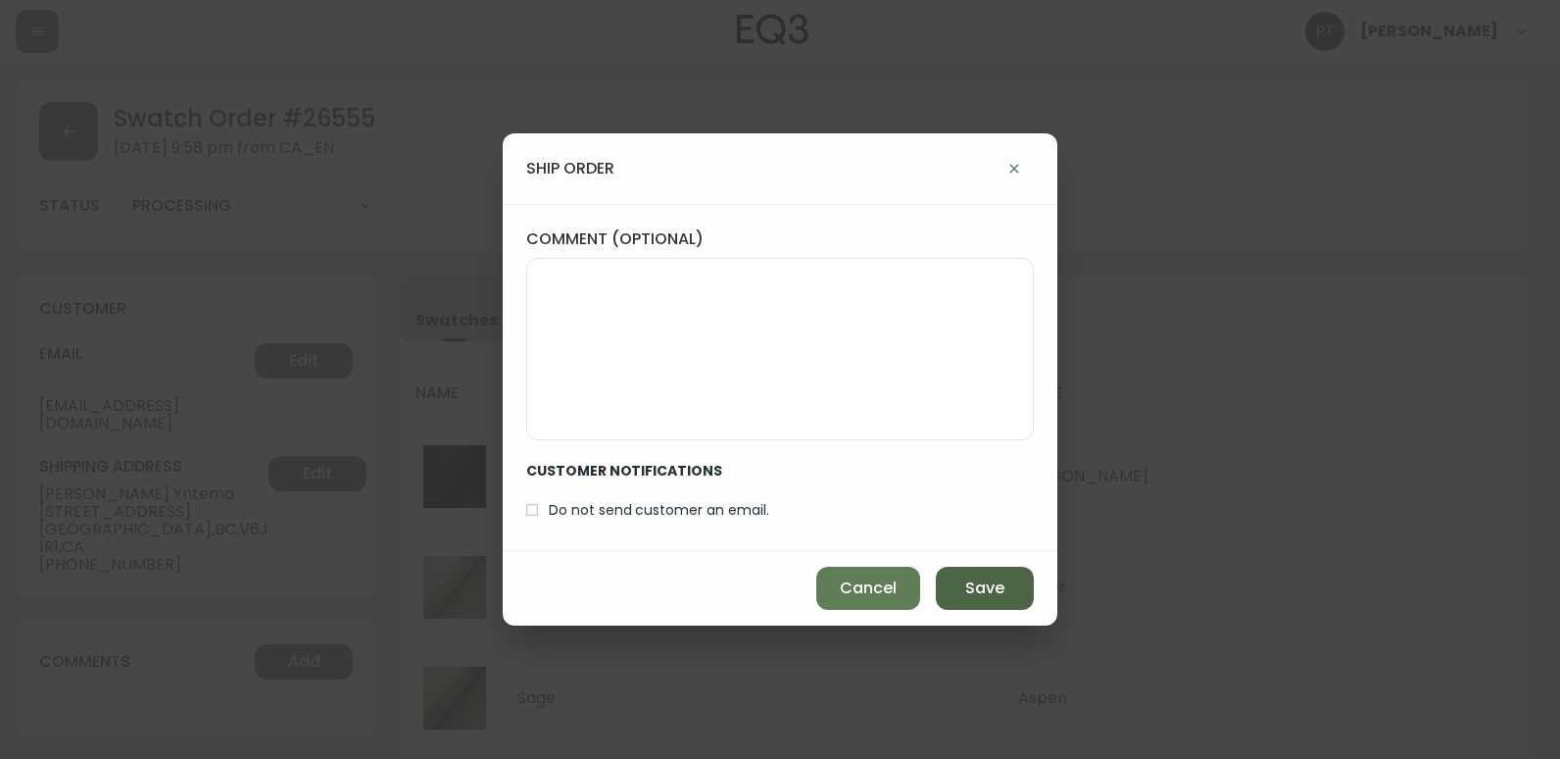
click at [953, 582] on button "Save" at bounding box center [985, 588] width 98 height 43
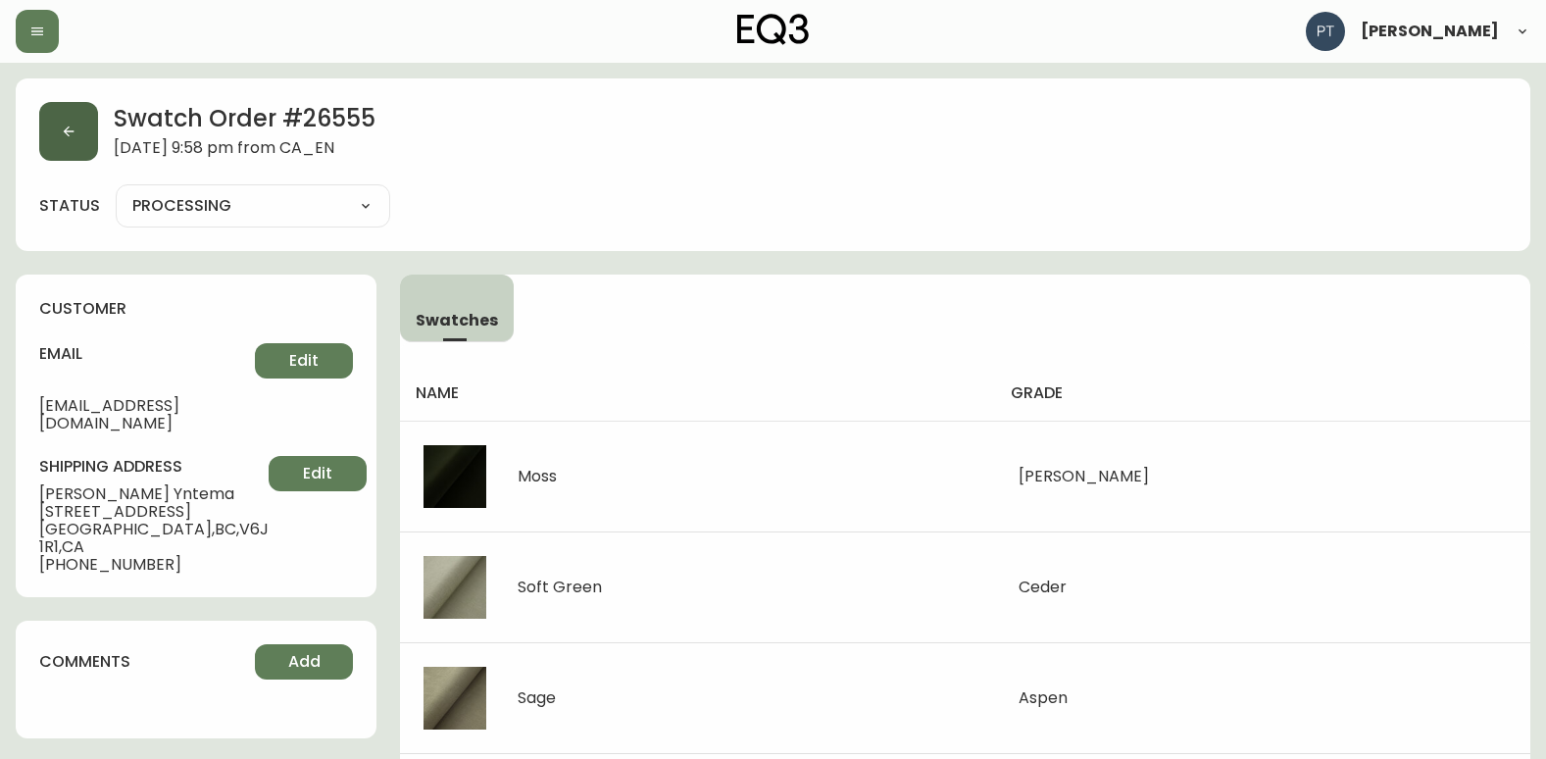
type input "SHIPPED"
select select "SHIPPED"
click at [41, 129] on button "button" at bounding box center [68, 131] width 59 height 59
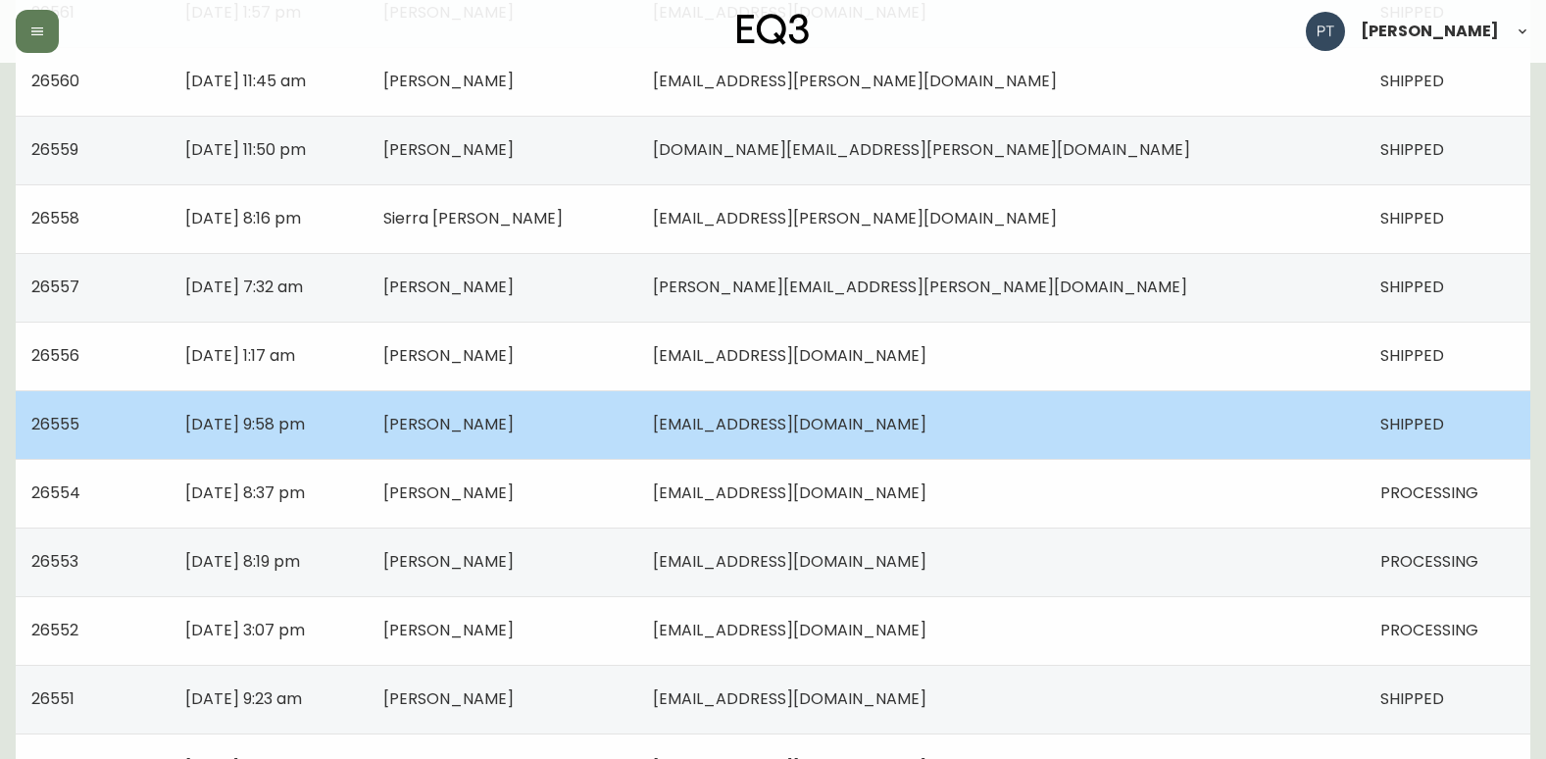
scroll to position [1176, 0]
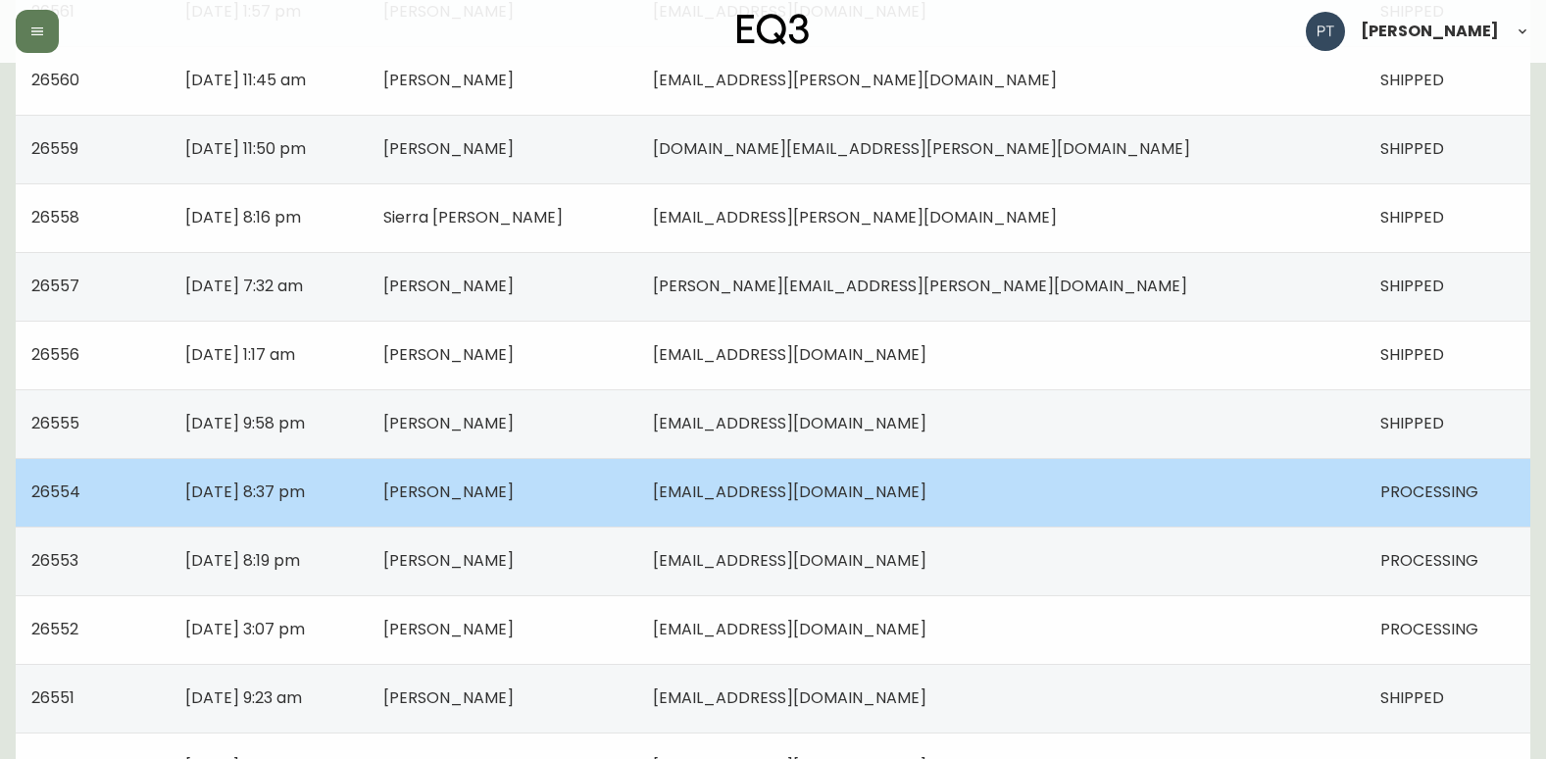
click at [926, 500] on span "[EMAIL_ADDRESS][DOMAIN_NAME]" at bounding box center [789, 491] width 273 height 23
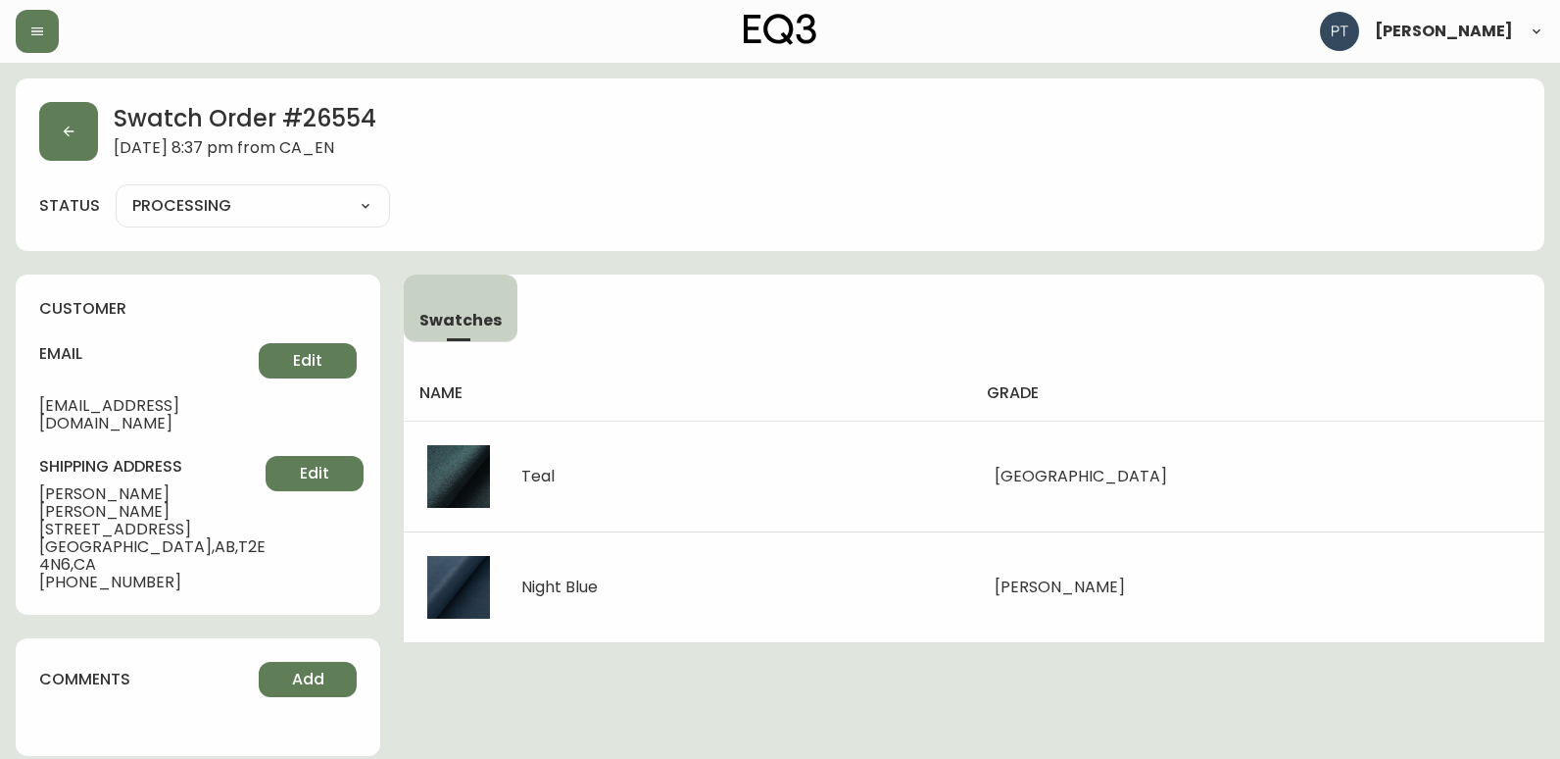
click at [220, 210] on select "PROCESSING SHIPPED CANCELLED" at bounding box center [253, 205] width 274 height 29
click at [116, 191] on select "PROCESSING SHIPPED CANCELLED" at bounding box center [253, 205] width 274 height 29
select select "PROCESSING"
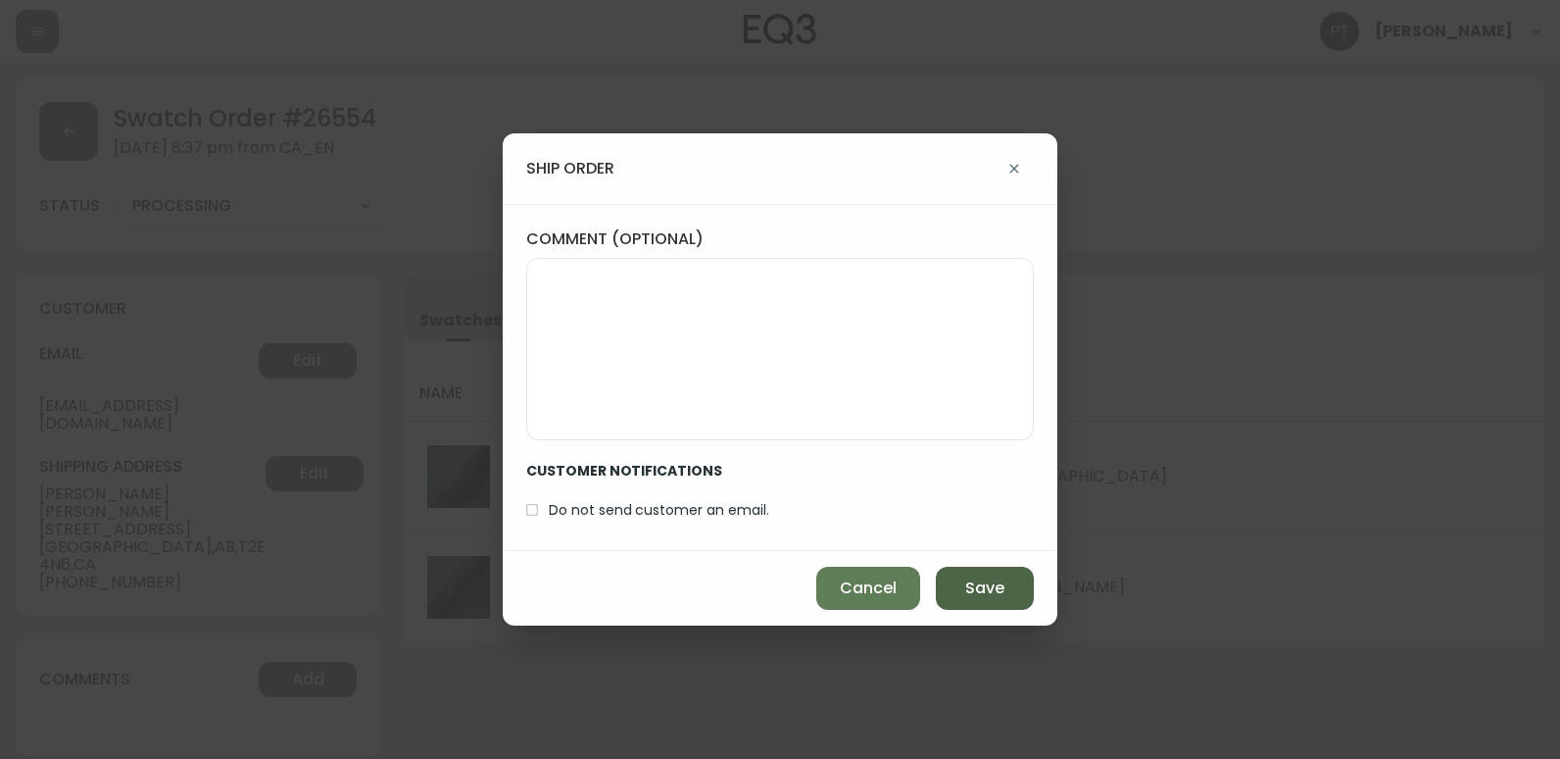
click at [945, 584] on button "Save" at bounding box center [985, 588] width 98 height 43
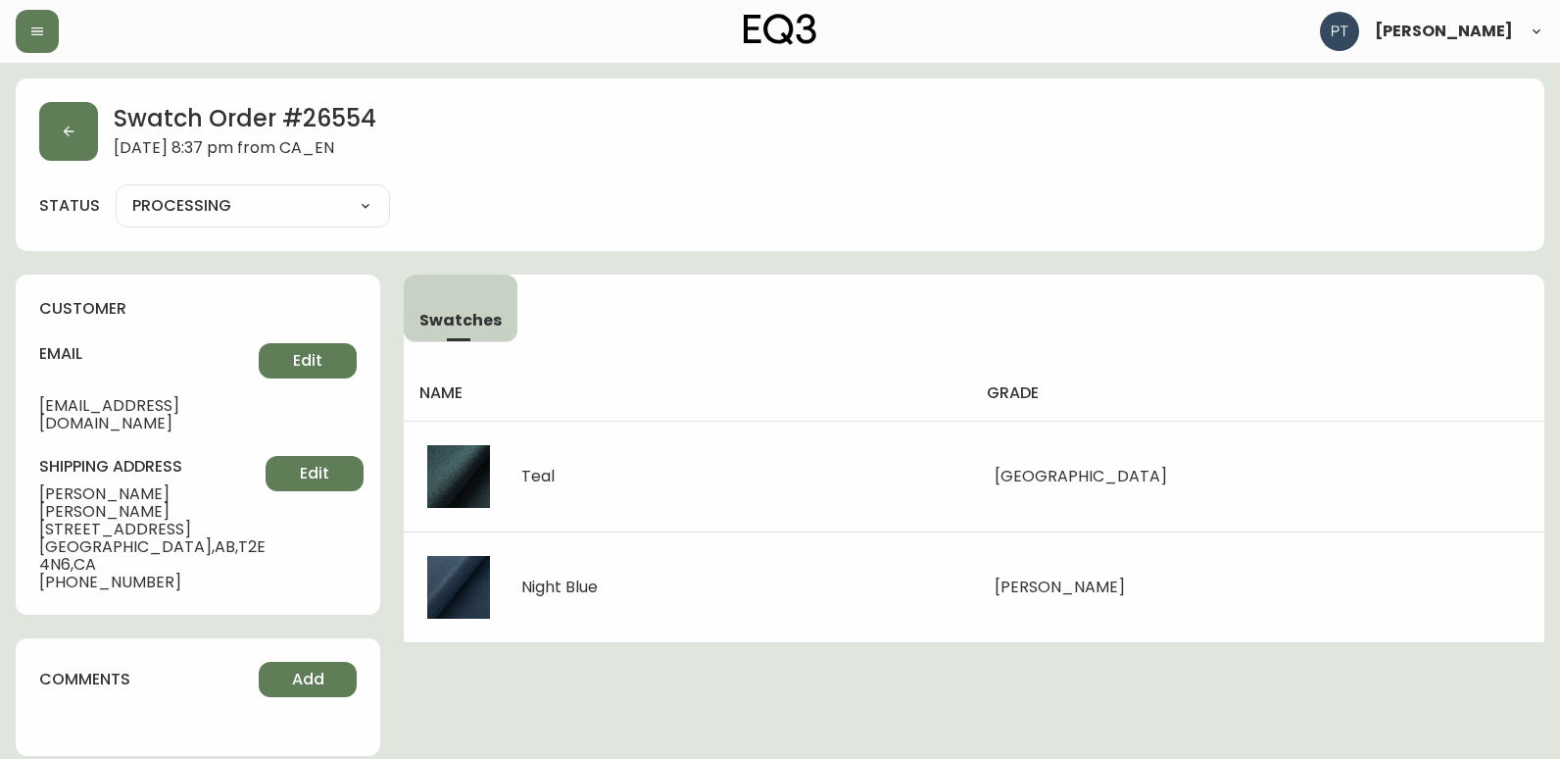
type input "SHIPPED"
select select "SHIPPED"
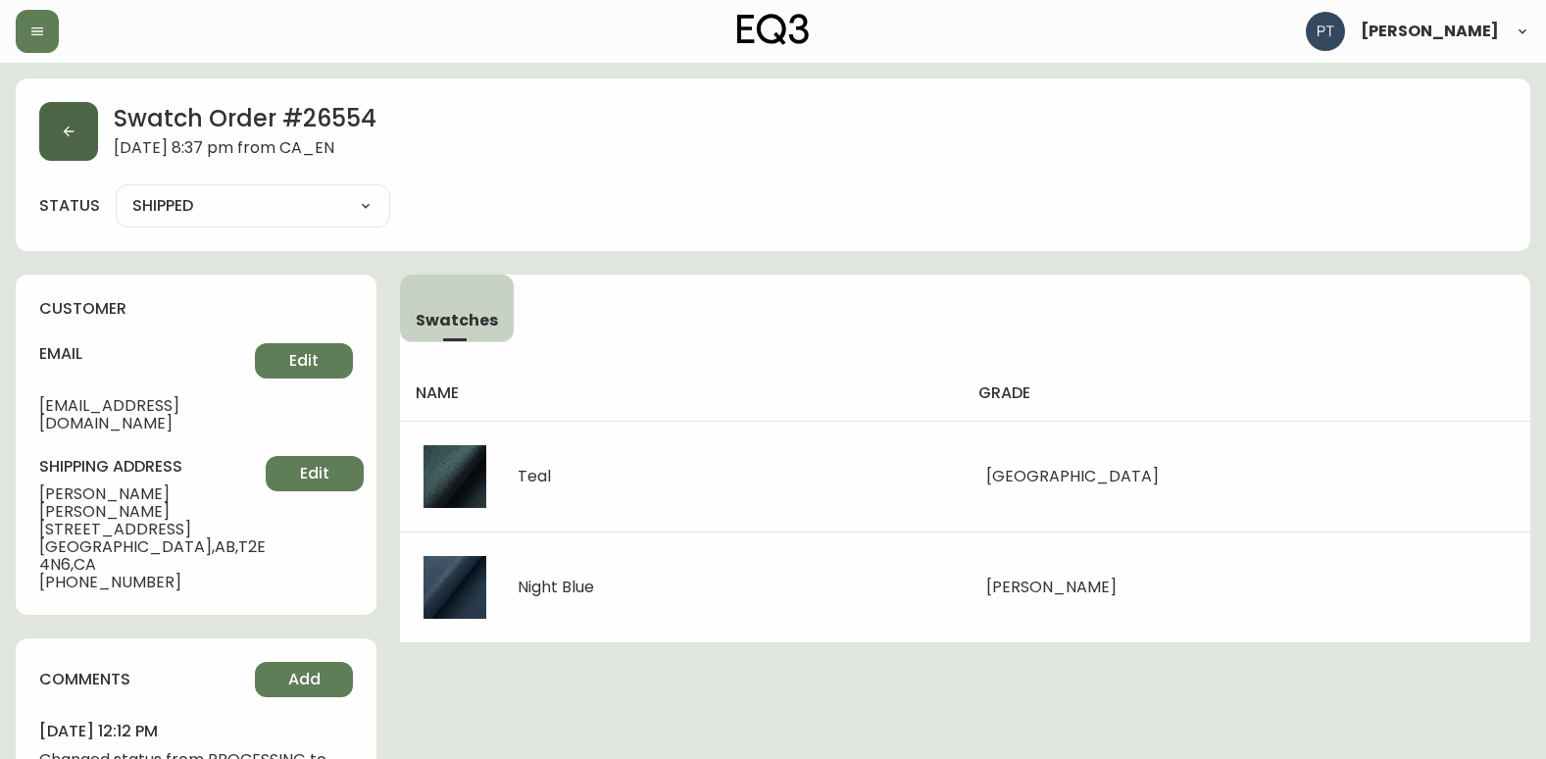
click at [82, 146] on button "button" at bounding box center [68, 131] width 59 height 59
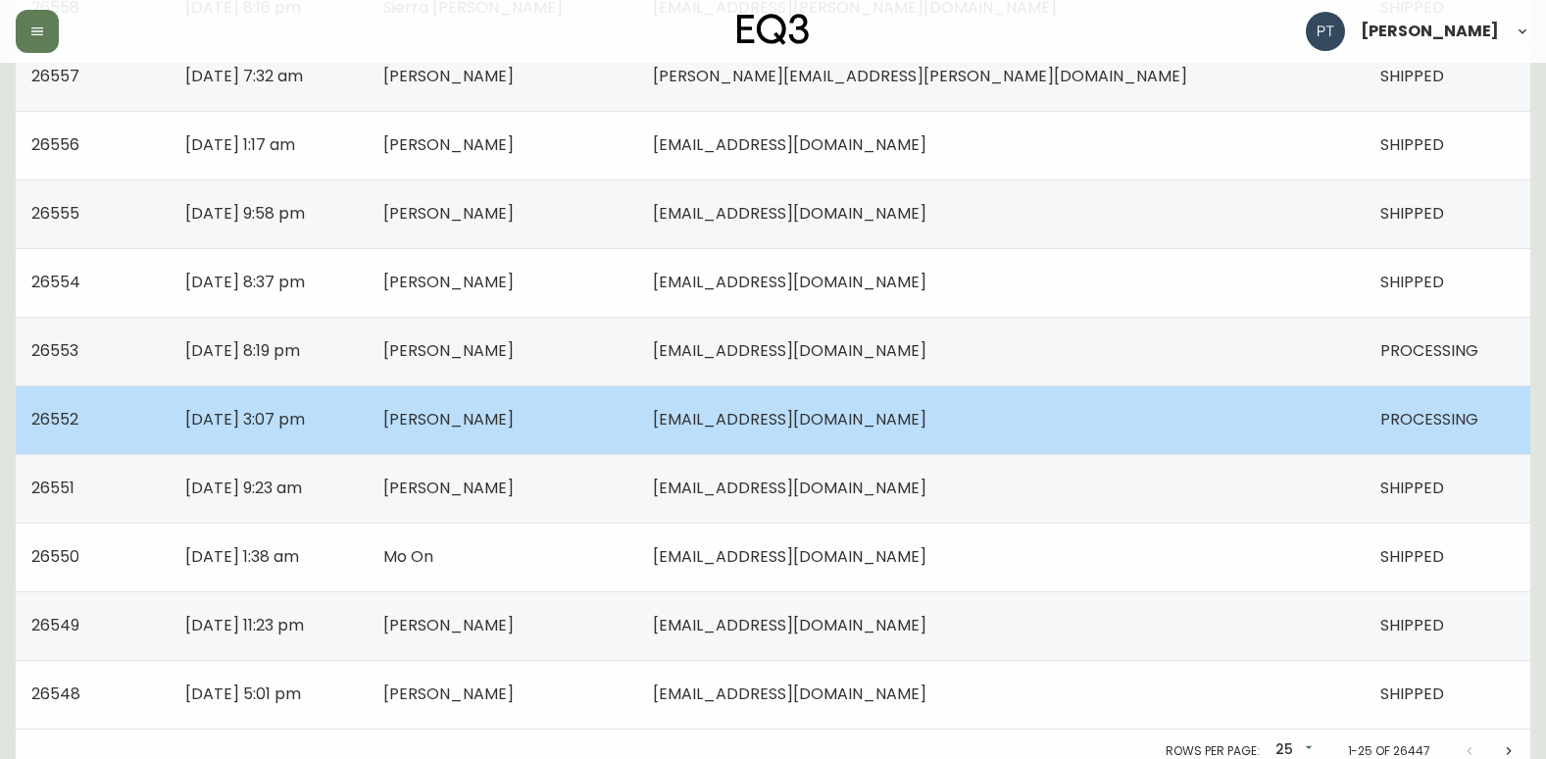
scroll to position [1400, 0]
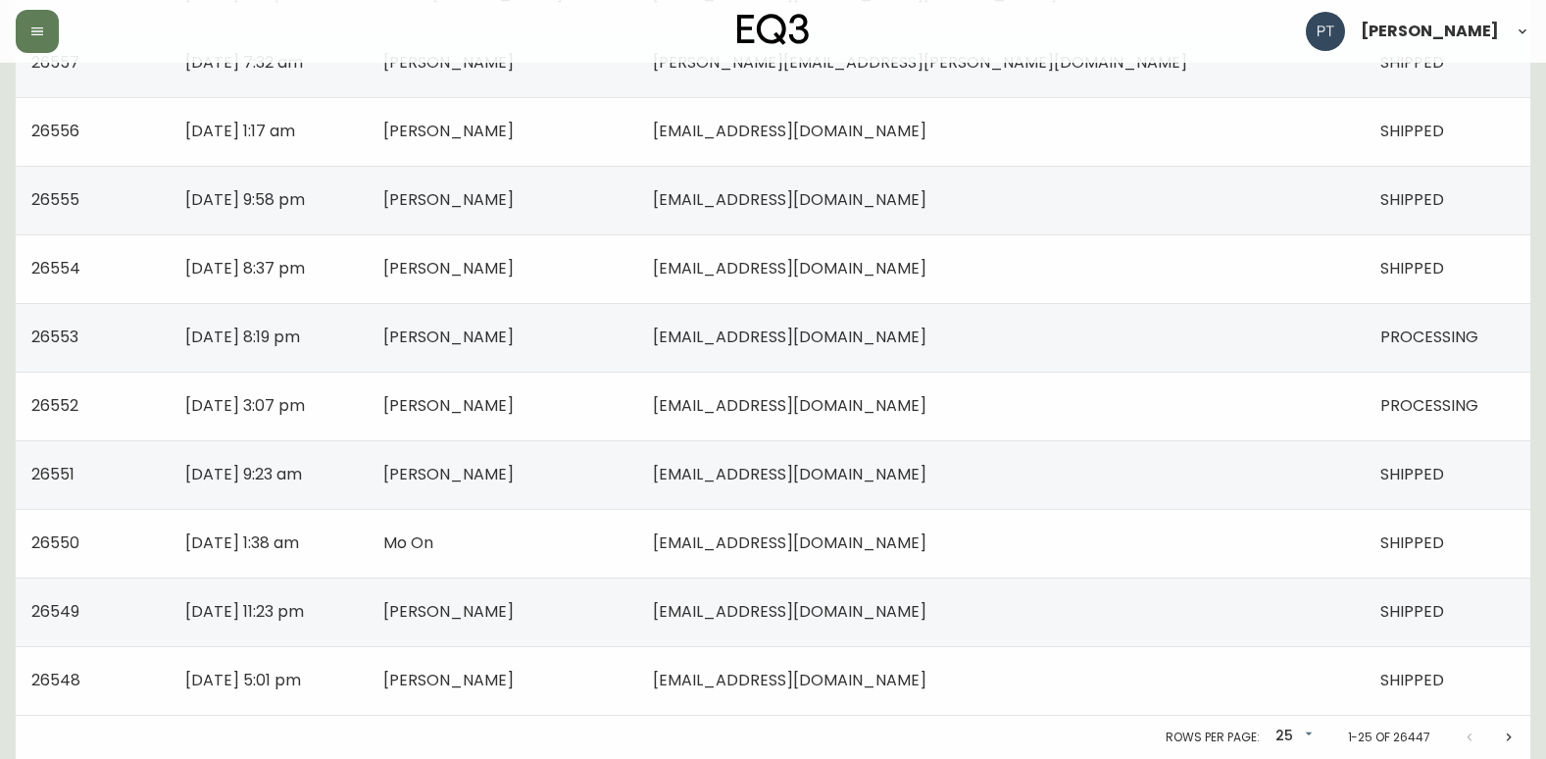
click at [1102, 354] on td "[EMAIL_ADDRESS][DOMAIN_NAME]" at bounding box center [1000, 337] width 727 height 69
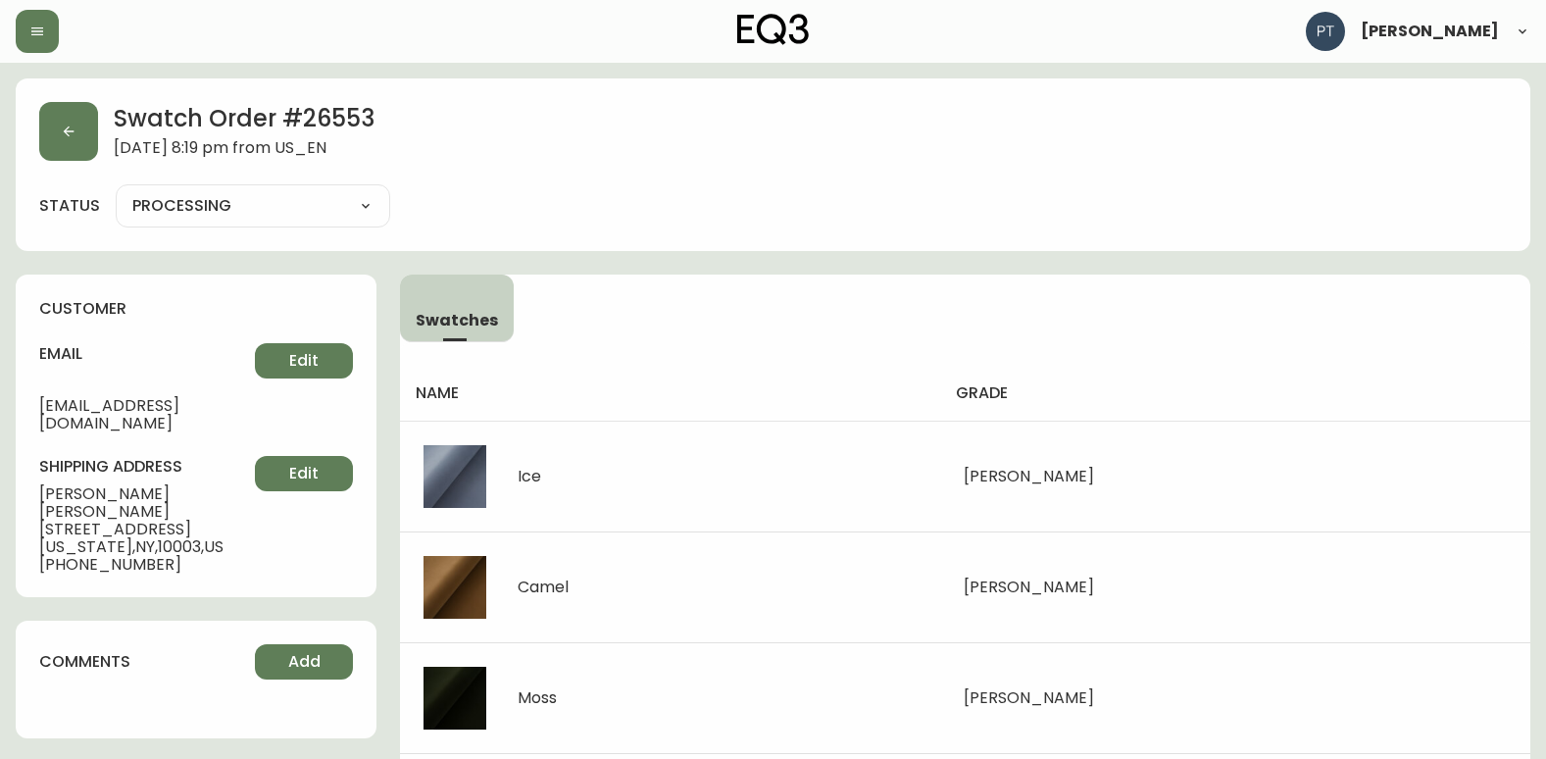
click at [322, 201] on select "PROCESSING SHIPPED CANCELLED" at bounding box center [253, 205] width 274 height 29
click at [116, 191] on select "PROCESSING SHIPPED CANCELLED" at bounding box center [253, 205] width 274 height 29
select select "PROCESSING"
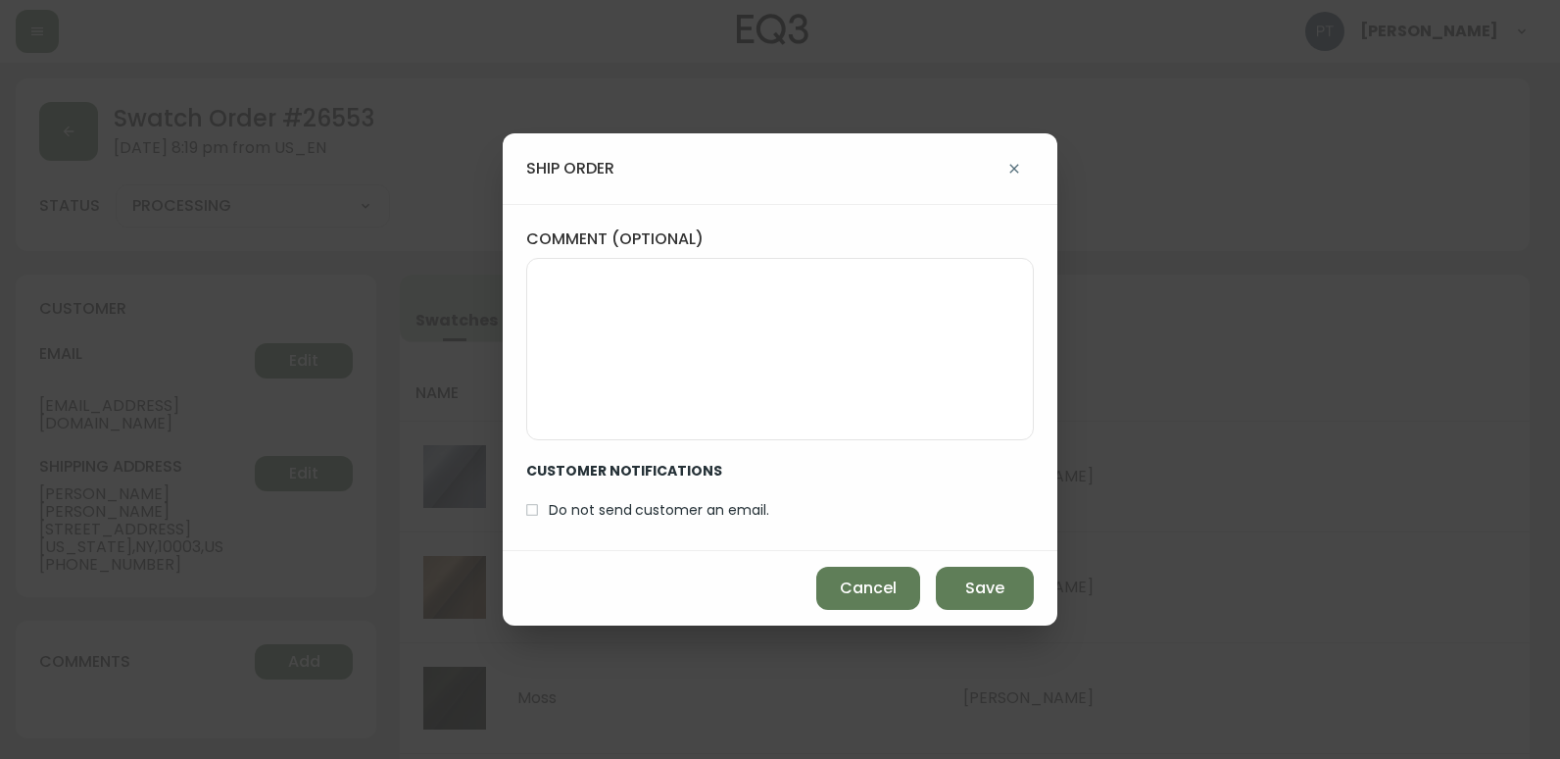
click at [933, 586] on div "Cancel Save" at bounding box center [780, 588] width 555 height 74
click at [943, 596] on button "Save" at bounding box center [985, 588] width 98 height 43
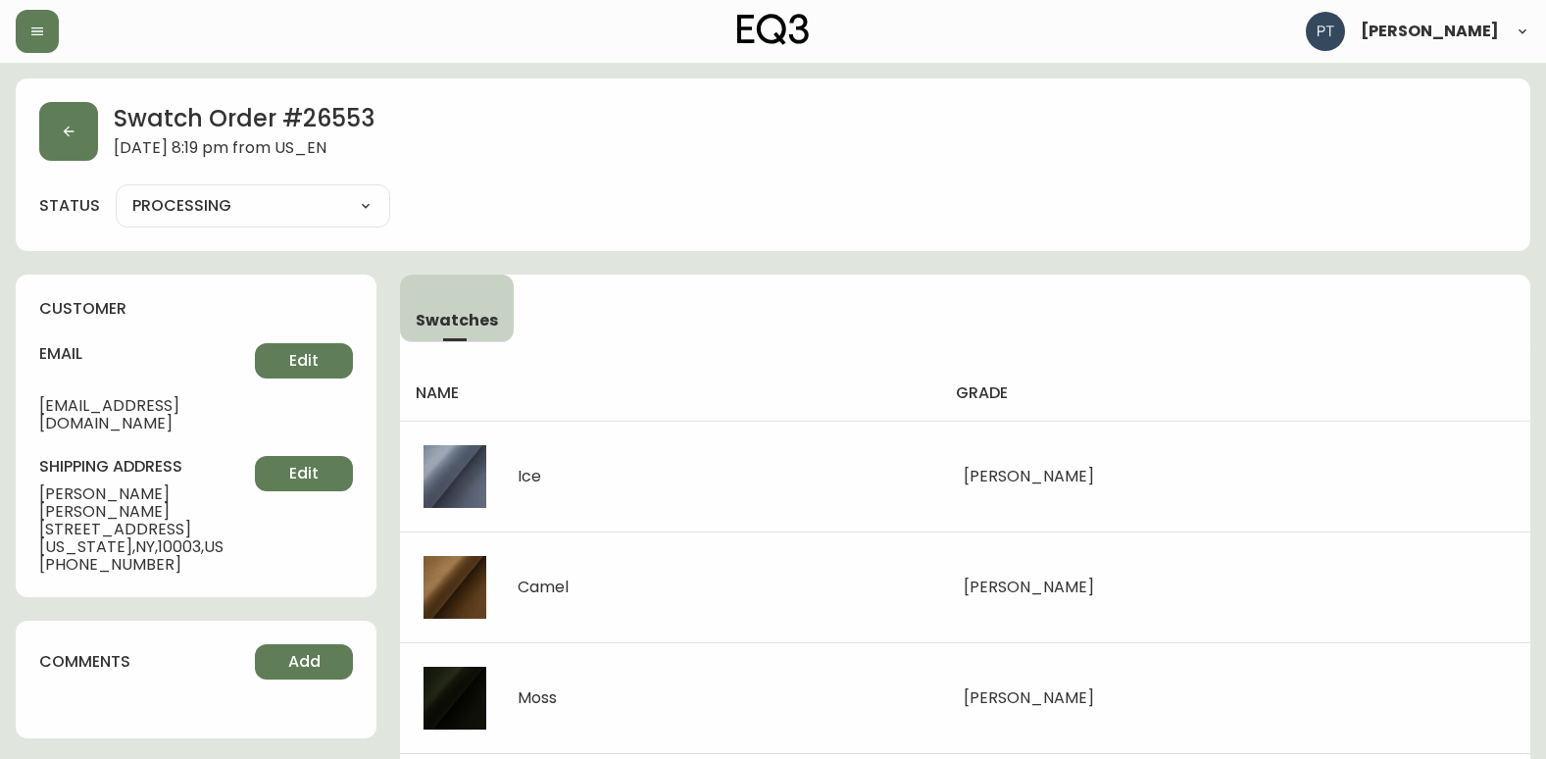
type input "SHIPPED"
select select "SHIPPED"
drag, startPoint x: 102, startPoint y: 147, endPoint x: 89, endPoint y: 144, distance: 13.1
click at [100, 147] on div "Swatch Order # 26553 September 5, 2025 at 8:19 pm from US_EN" at bounding box center [772, 131] width 1467 height 59
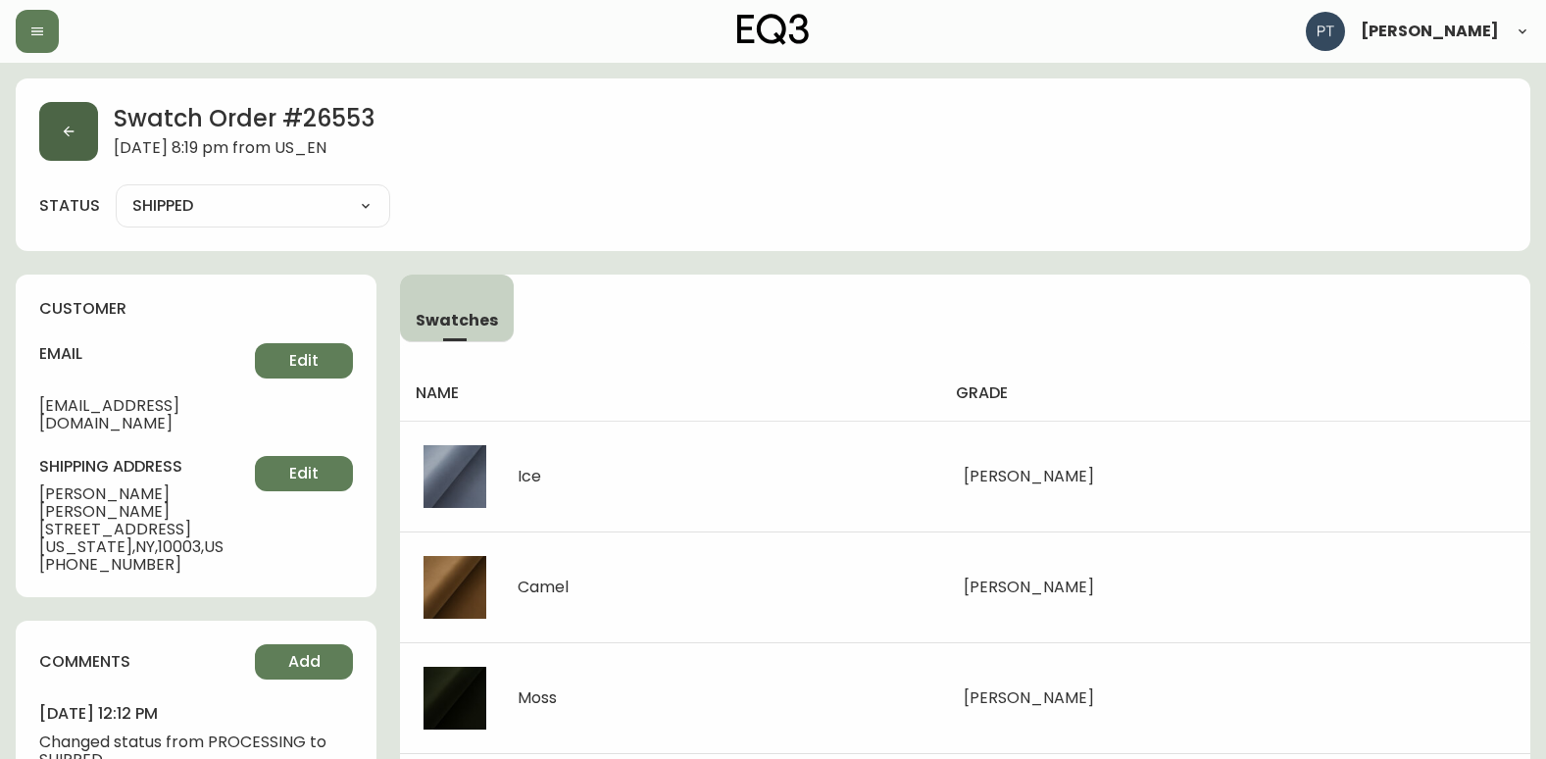
click at [89, 144] on button "button" at bounding box center [68, 131] width 59 height 59
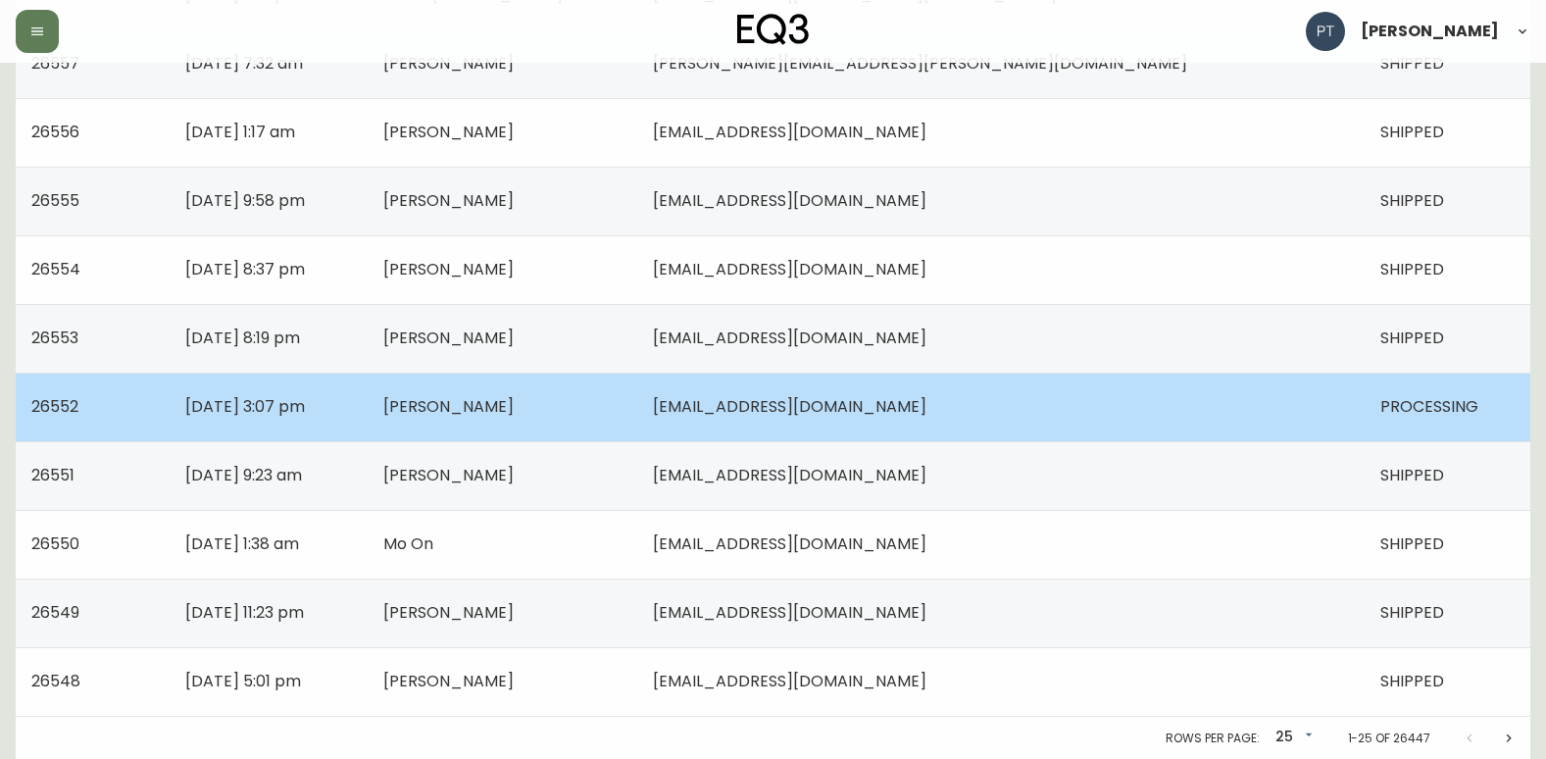
scroll to position [1400, 0]
click at [1078, 409] on td "[EMAIL_ADDRESS][DOMAIN_NAME]" at bounding box center [1000, 405] width 727 height 69
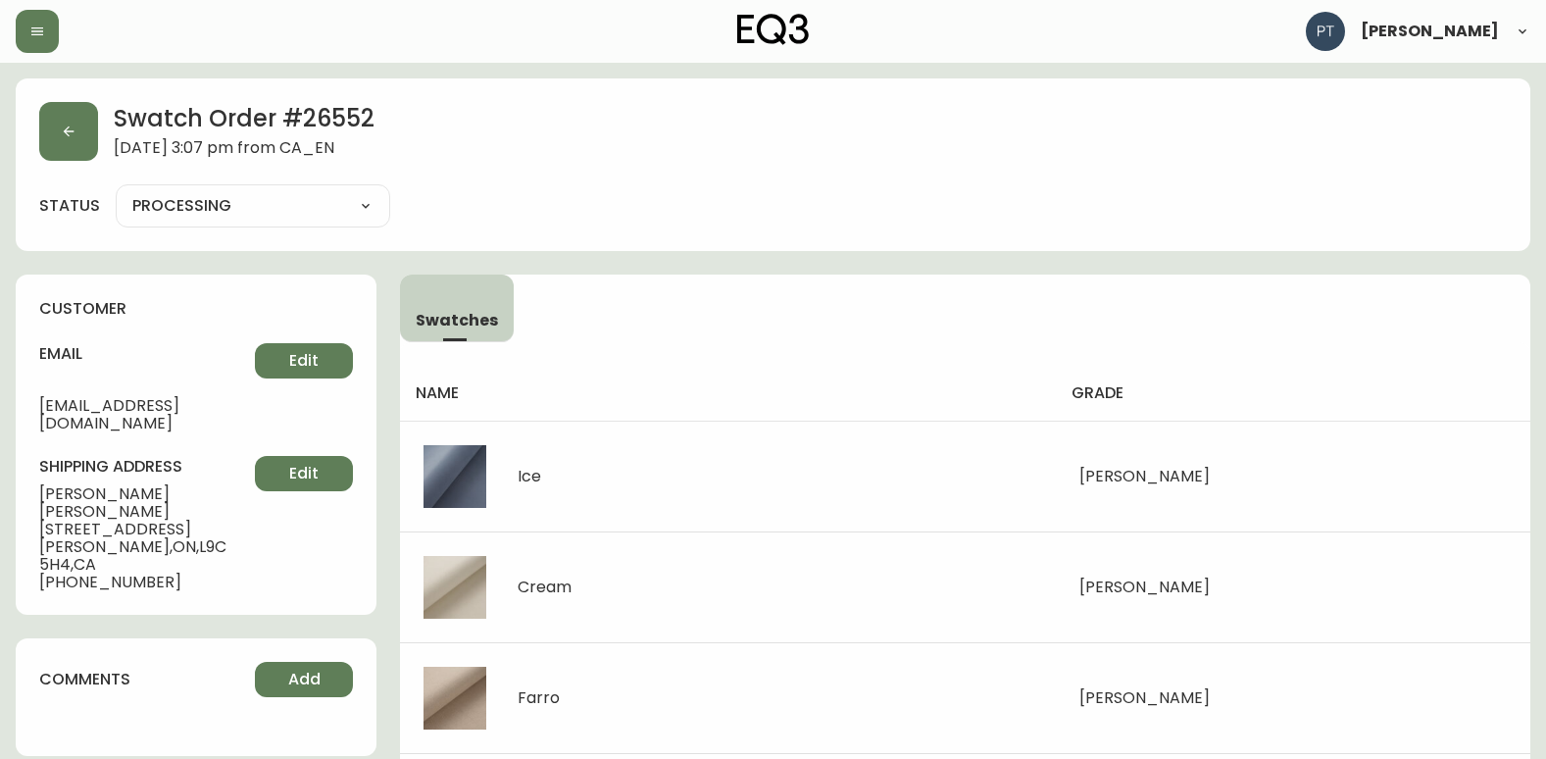
drag, startPoint x: 195, startPoint y: 197, endPoint x: 200, endPoint y: 218, distance: 21.2
click at [195, 197] on select "PROCESSING SHIPPED CANCELLED" at bounding box center [253, 205] width 274 height 29
click at [116, 191] on select "PROCESSING SHIPPED CANCELLED" at bounding box center [253, 205] width 274 height 29
select select "PROCESSING"
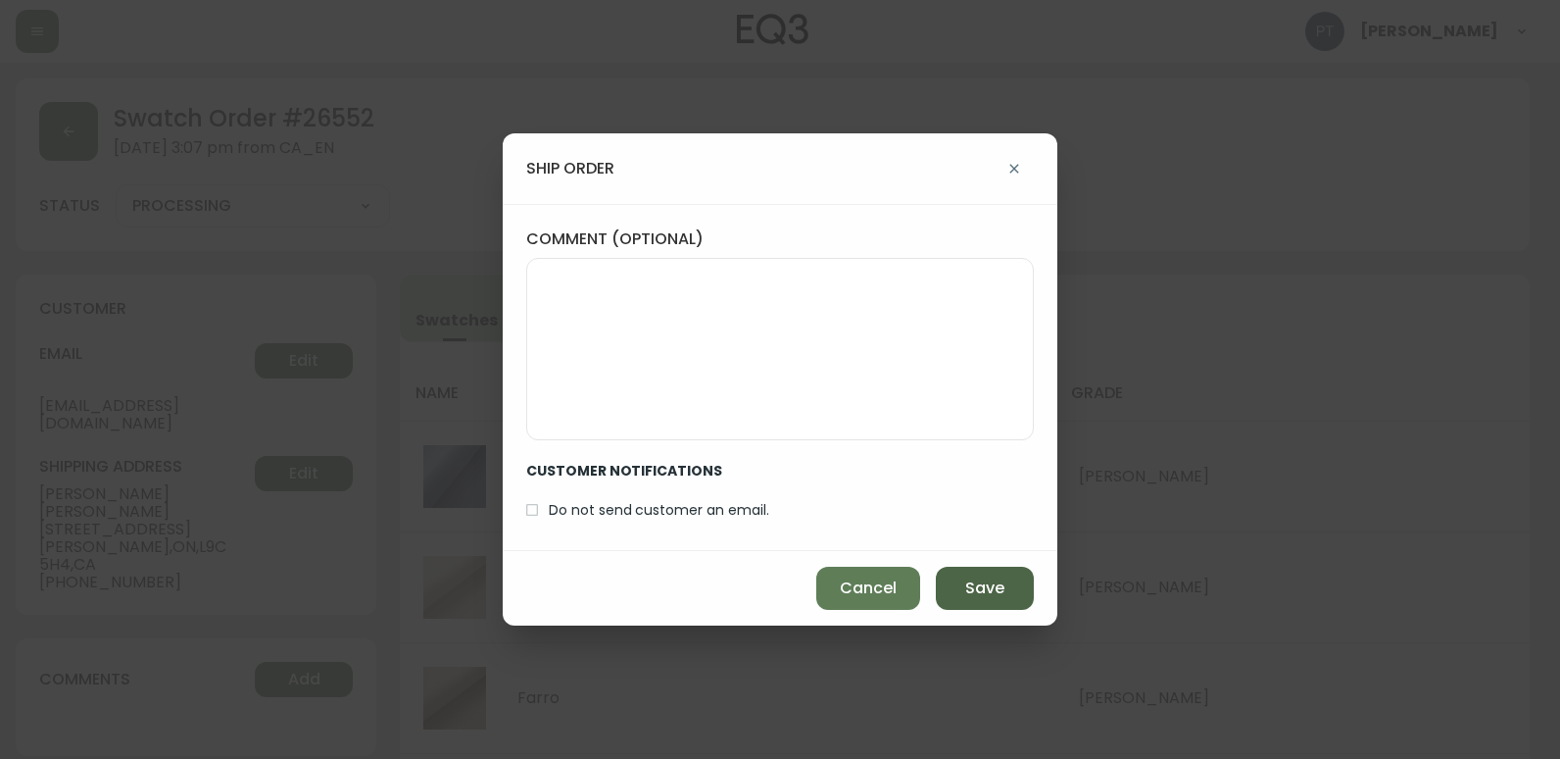
click at [969, 579] on span "Save" at bounding box center [984, 588] width 39 height 22
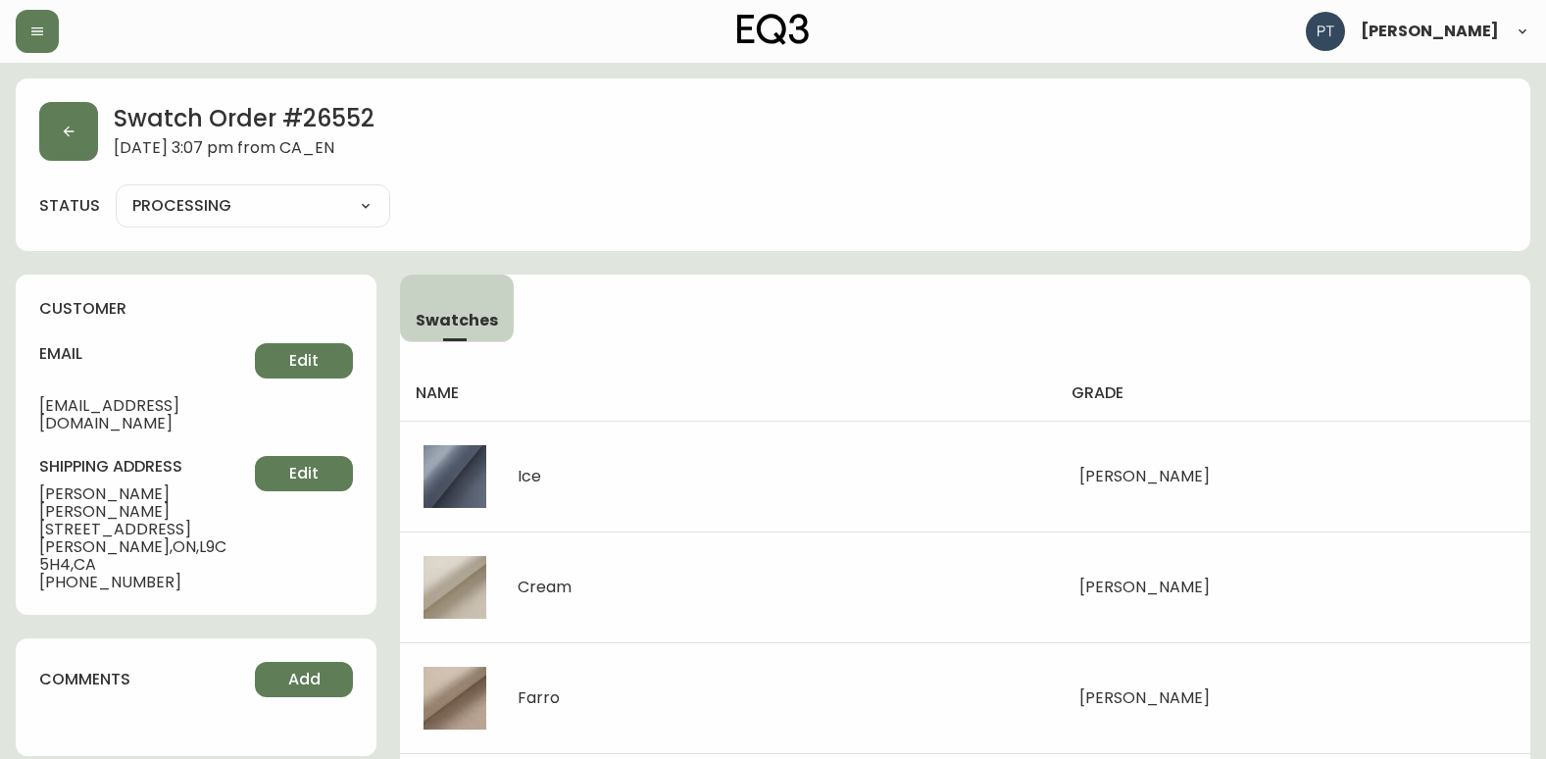
type input "SHIPPED"
select select "SHIPPED"
click at [63, 139] on button "button" at bounding box center [68, 131] width 59 height 59
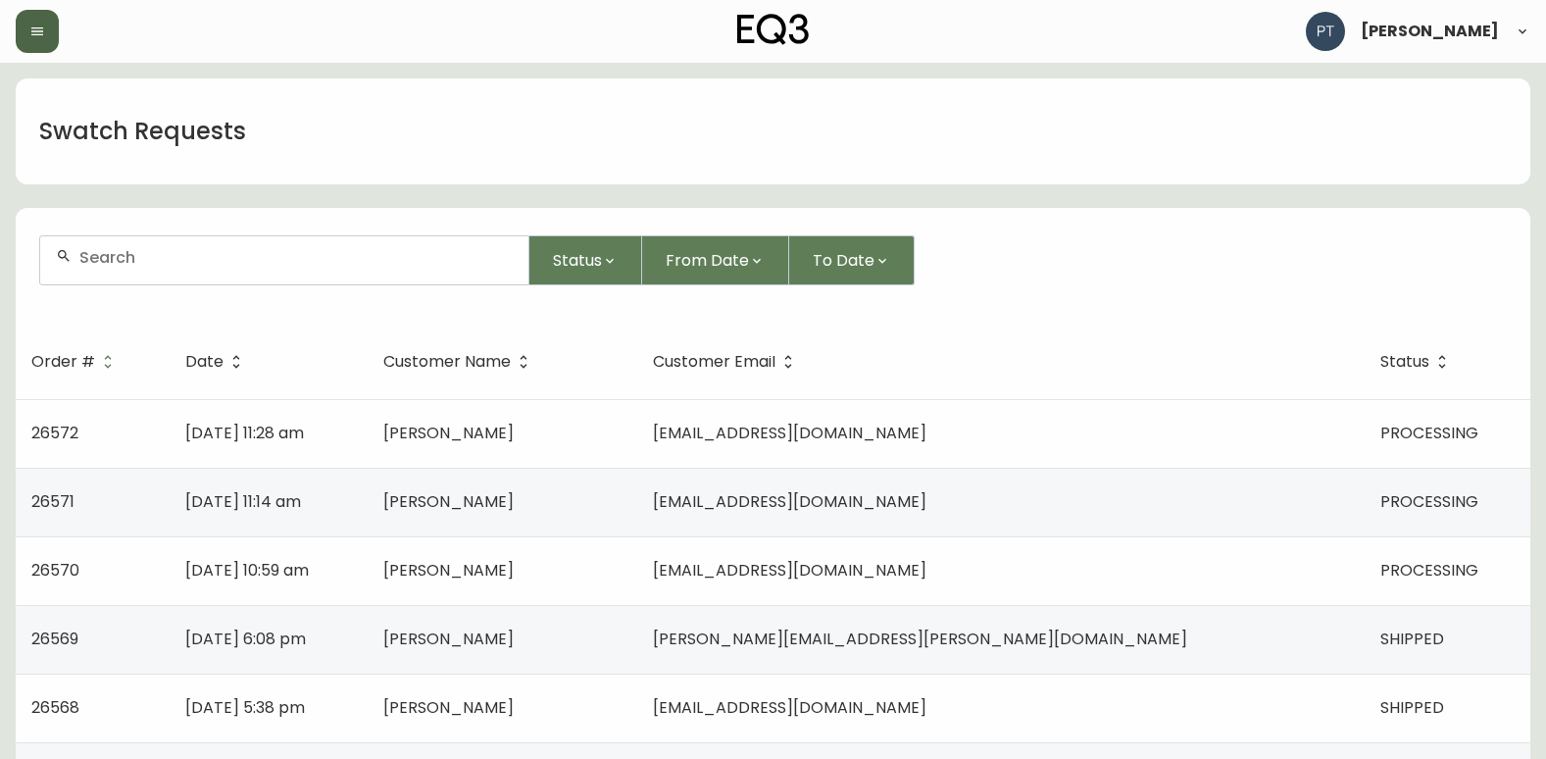
click at [29, 31] on icon "button" at bounding box center [37, 32] width 16 height 16
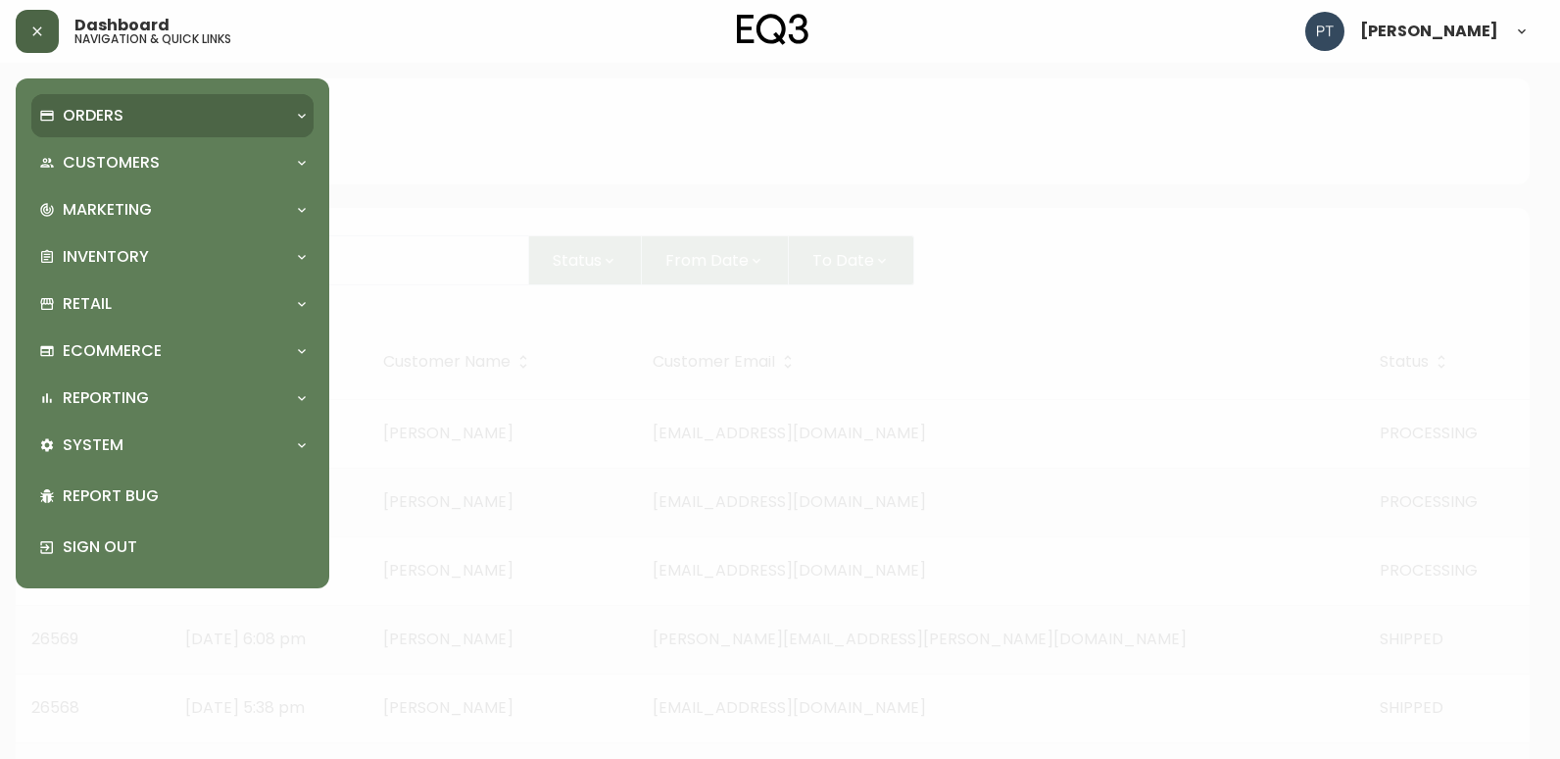
click at [224, 108] on div "Orders" at bounding box center [172, 115] width 282 height 43
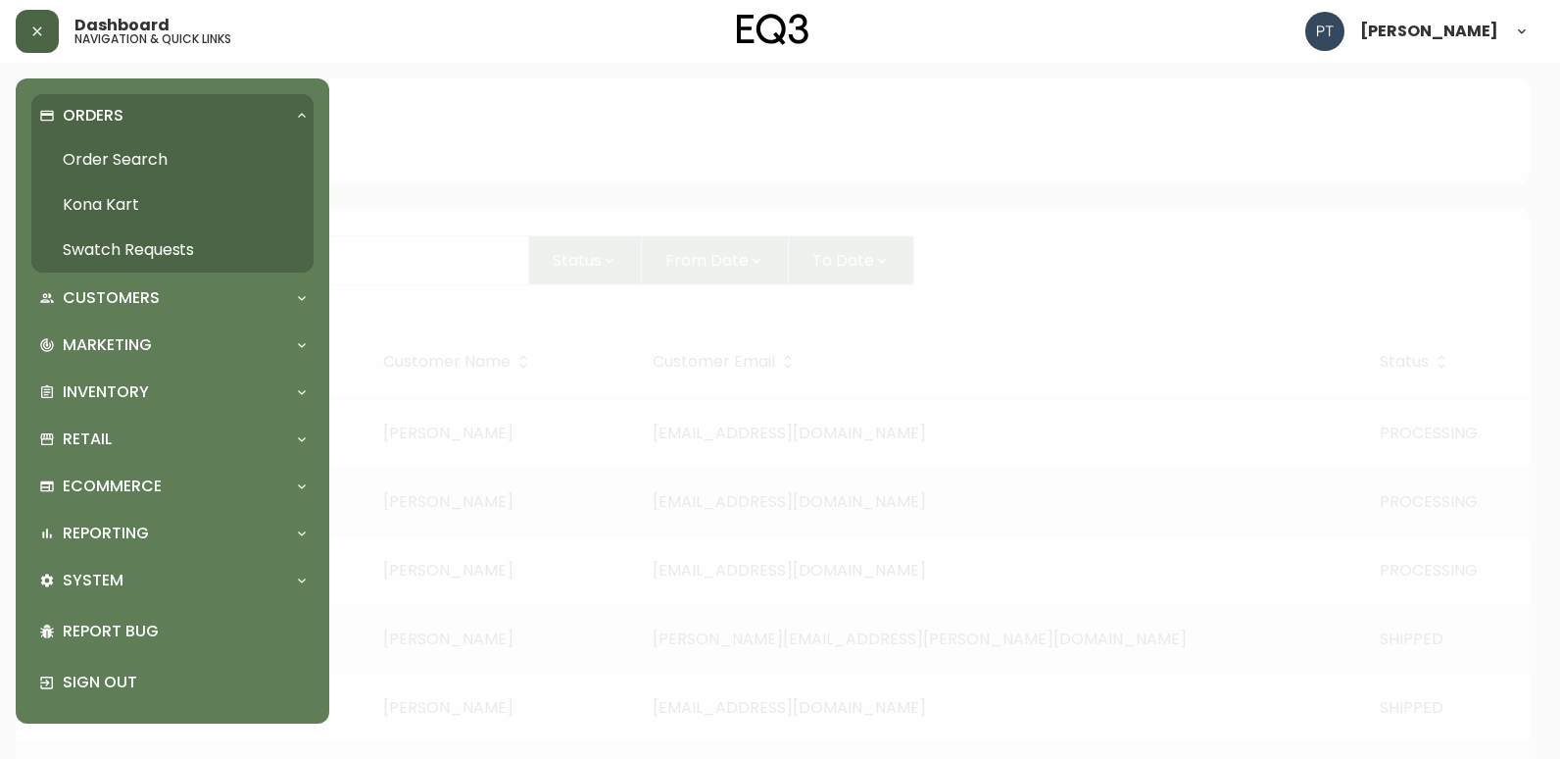
click at [153, 160] on link "Order Search" at bounding box center [172, 159] width 282 height 45
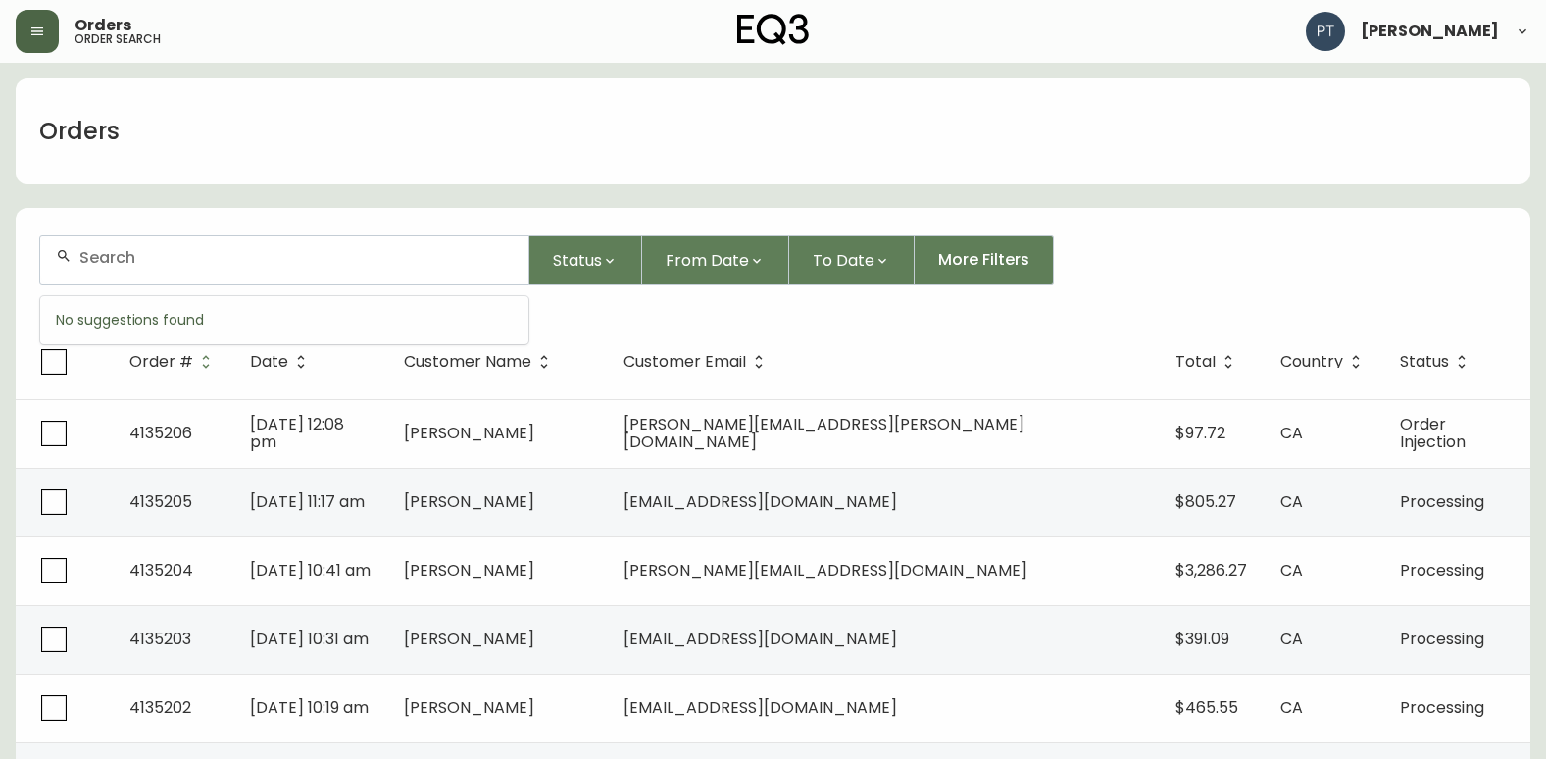
click at [199, 254] on input "text" at bounding box center [295, 257] width 433 height 19
type input "4135152"
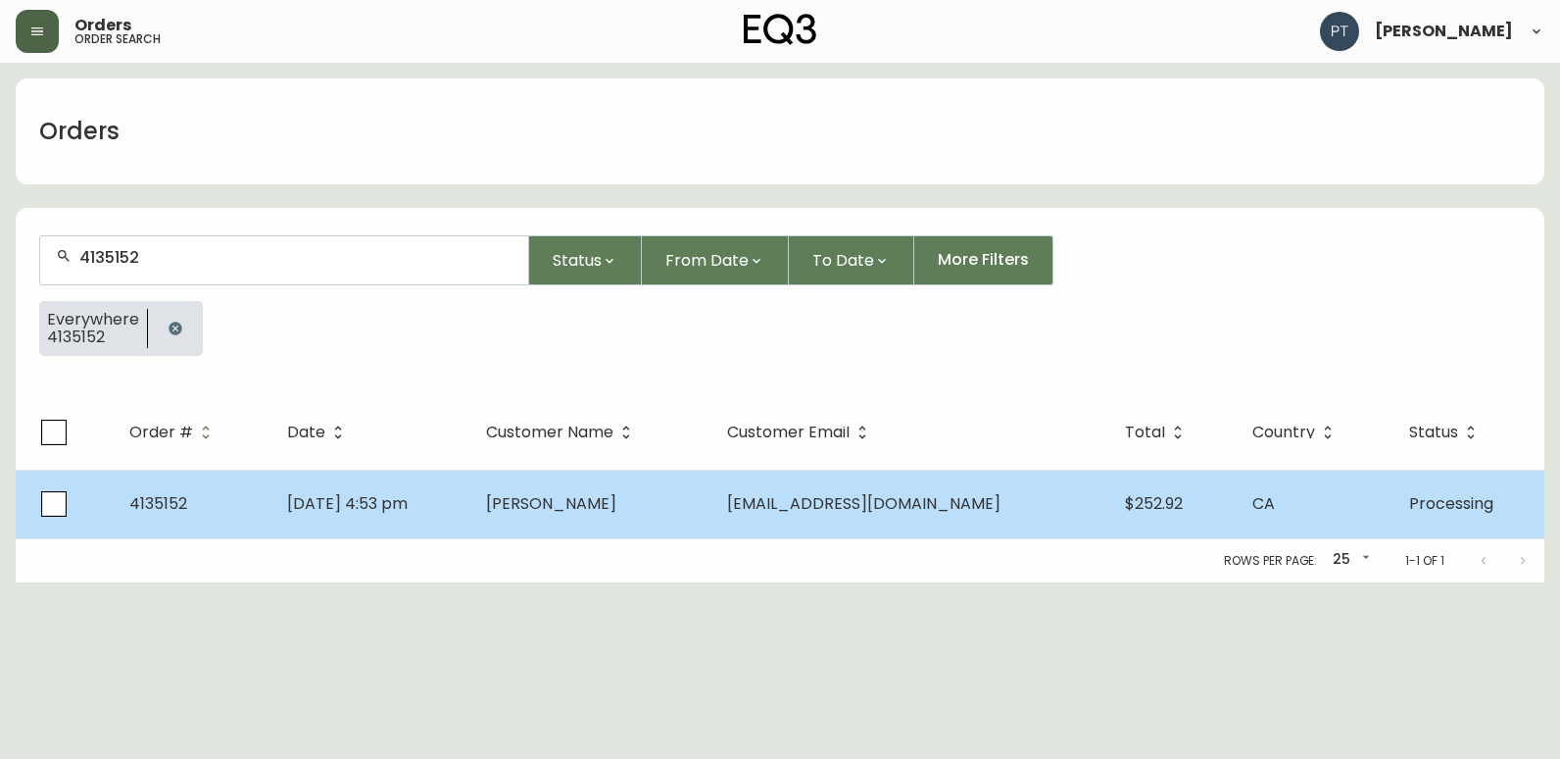
click at [462, 501] on td "Sep 06 2025, 4:53 pm" at bounding box center [371, 504] width 199 height 69
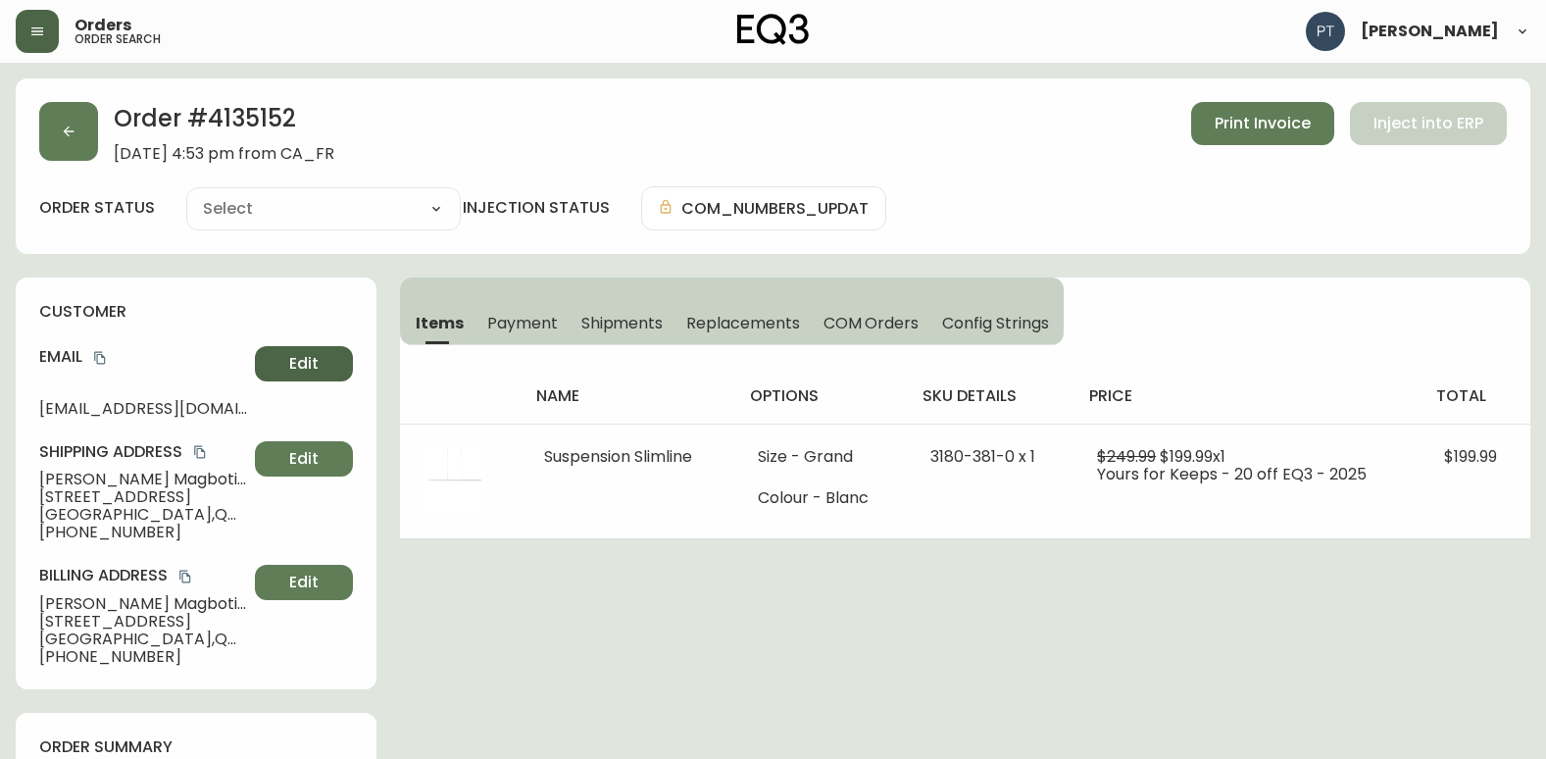
type input "Processing"
select select "PROCESSING"
click at [608, 324] on span "Shipments" at bounding box center [622, 323] width 82 height 21
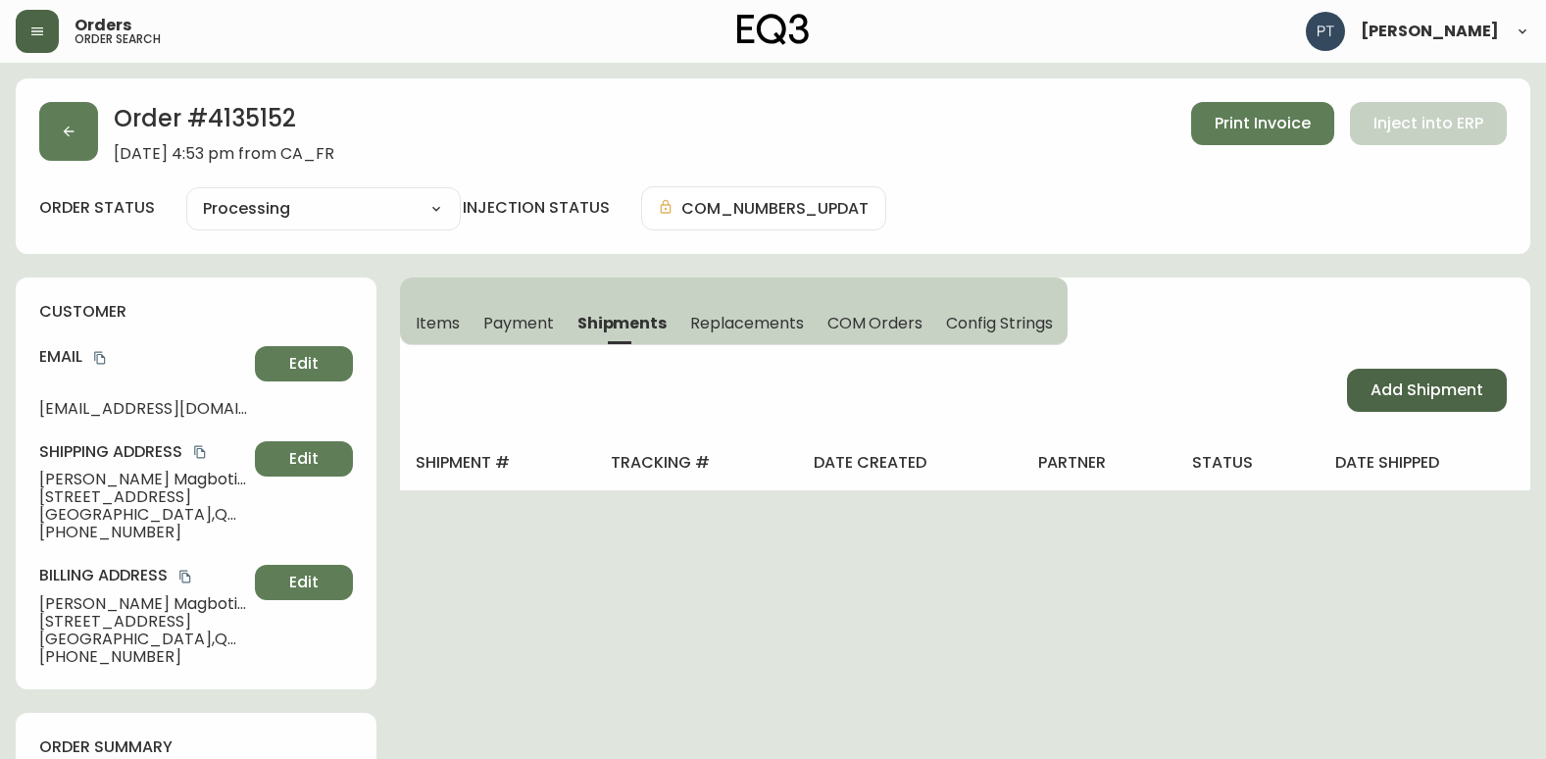
click at [1384, 375] on button "Add Shipment" at bounding box center [1427, 390] width 160 height 43
select select "PENDING"
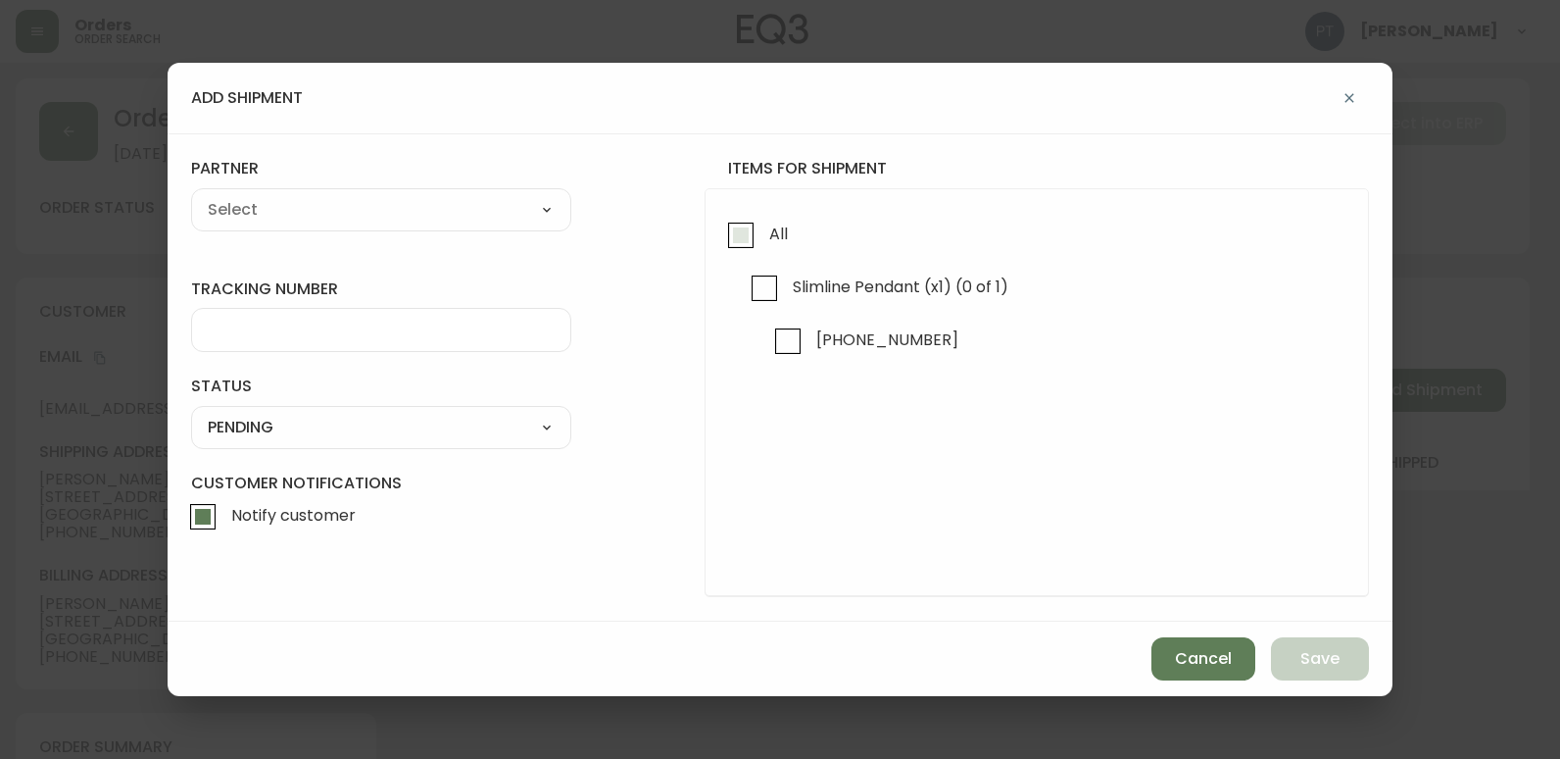
click at [718, 246] on input "All" at bounding box center [740, 235] width 45 height 45
checkbox input "true"
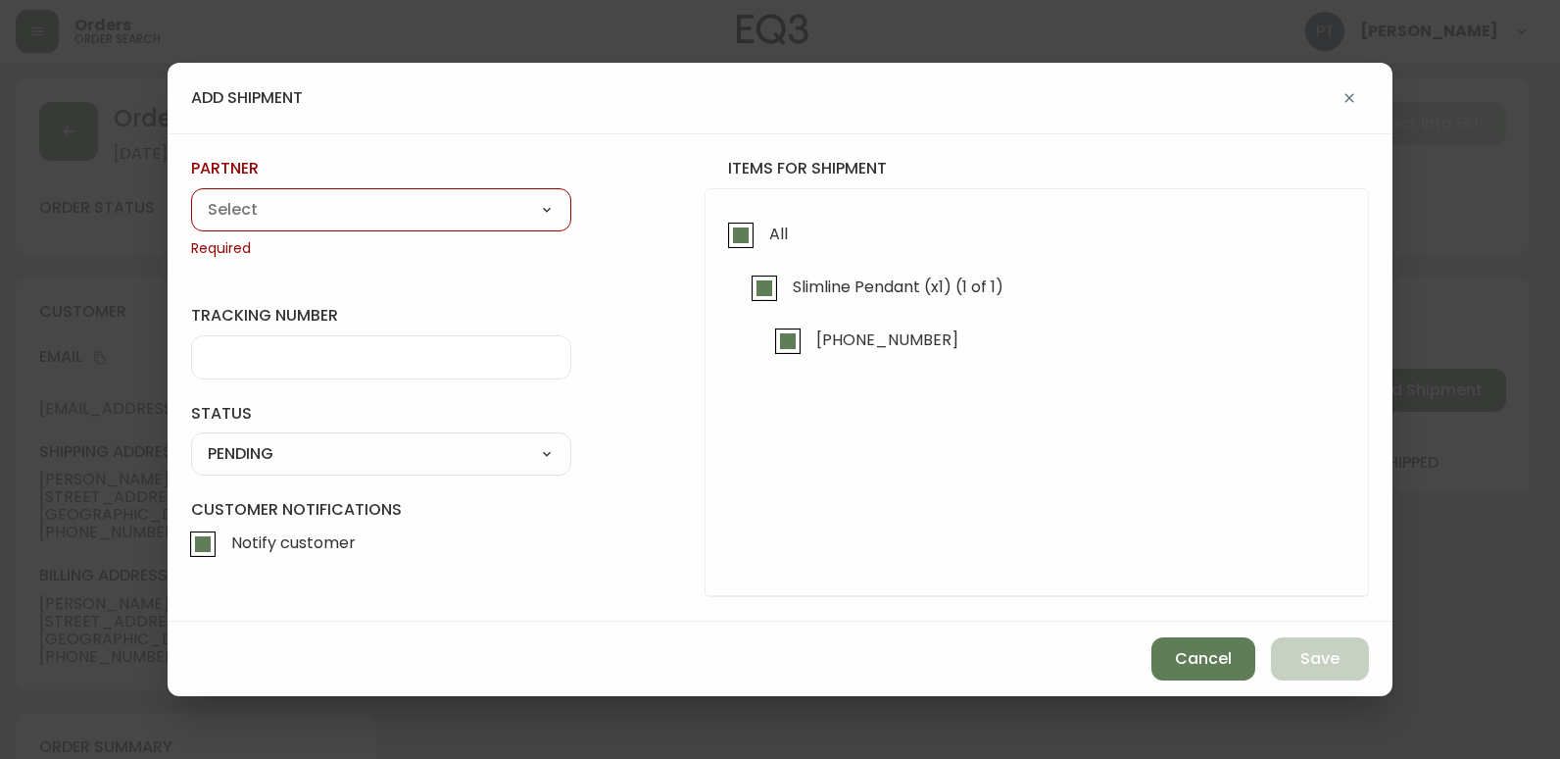
drag, startPoint x: 411, startPoint y: 200, endPoint x: 394, endPoint y: 227, distance: 32.1
click at [410, 200] on select "A Move to Remember LLC ABF Freight Alero [PERSON_NAME] Canada Post Canpar Expre…" at bounding box center [381, 209] width 380 height 29
select select "cjy0a9taa01x001669l98m63c"
click at [191, 195] on select "A Move to Remember LLC ABF Freight Alero [PERSON_NAME] Canada Post Canpar Expre…" at bounding box center [381, 209] width 380 height 29
type input "FedEx"
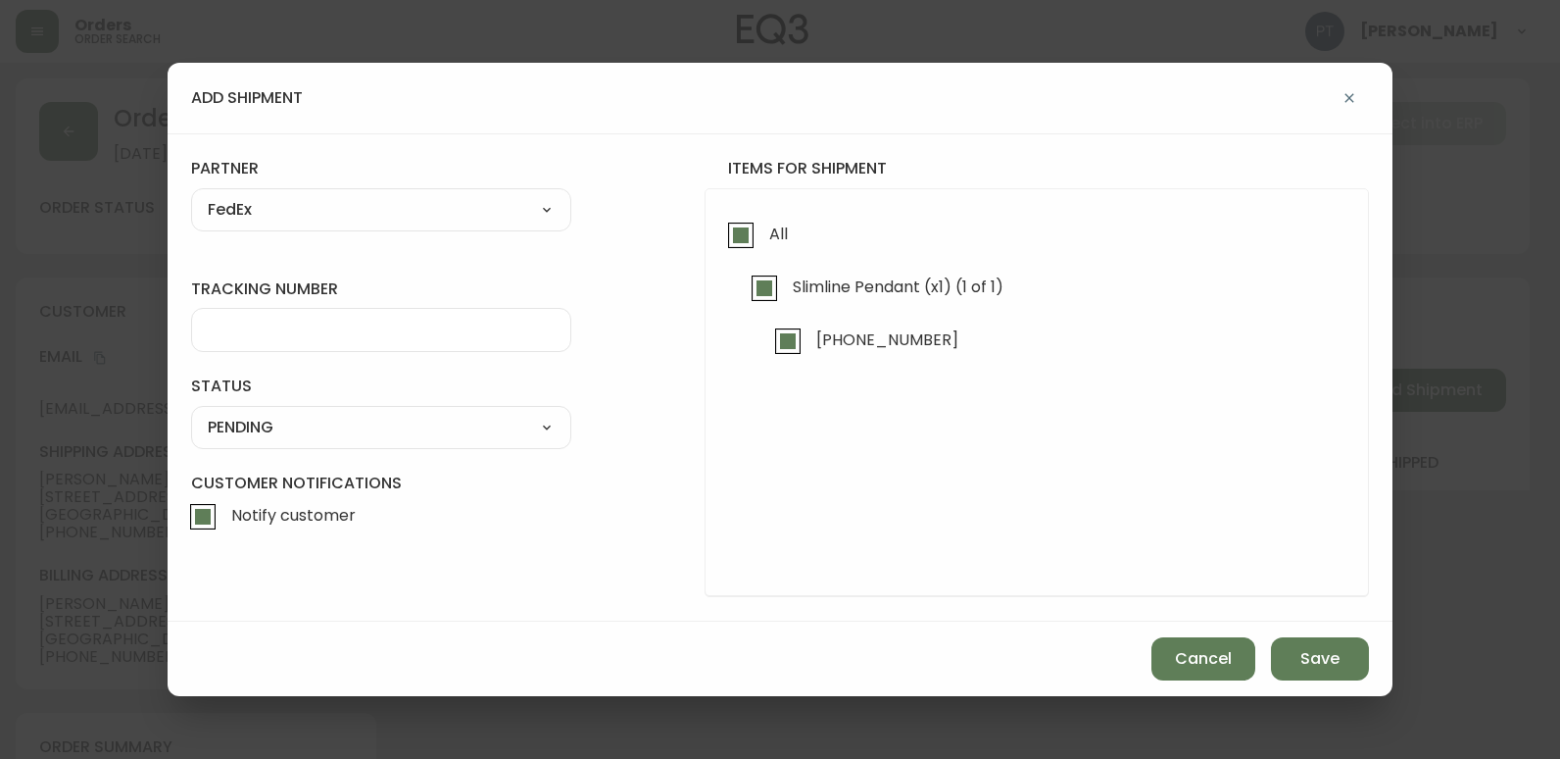
click at [333, 351] on div at bounding box center [381, 330] width 380 height 44
type input "455183577468"
click at [415, 433] on select "SHIPPED PENDING CANCELLED" at bounding box center [381, 427] width 380 height 29
click at [191, 413] on select "SHIPPED PENDING CANCELLED" at bounding box center [381, 427] width 380 height 29
select select "PENDING"
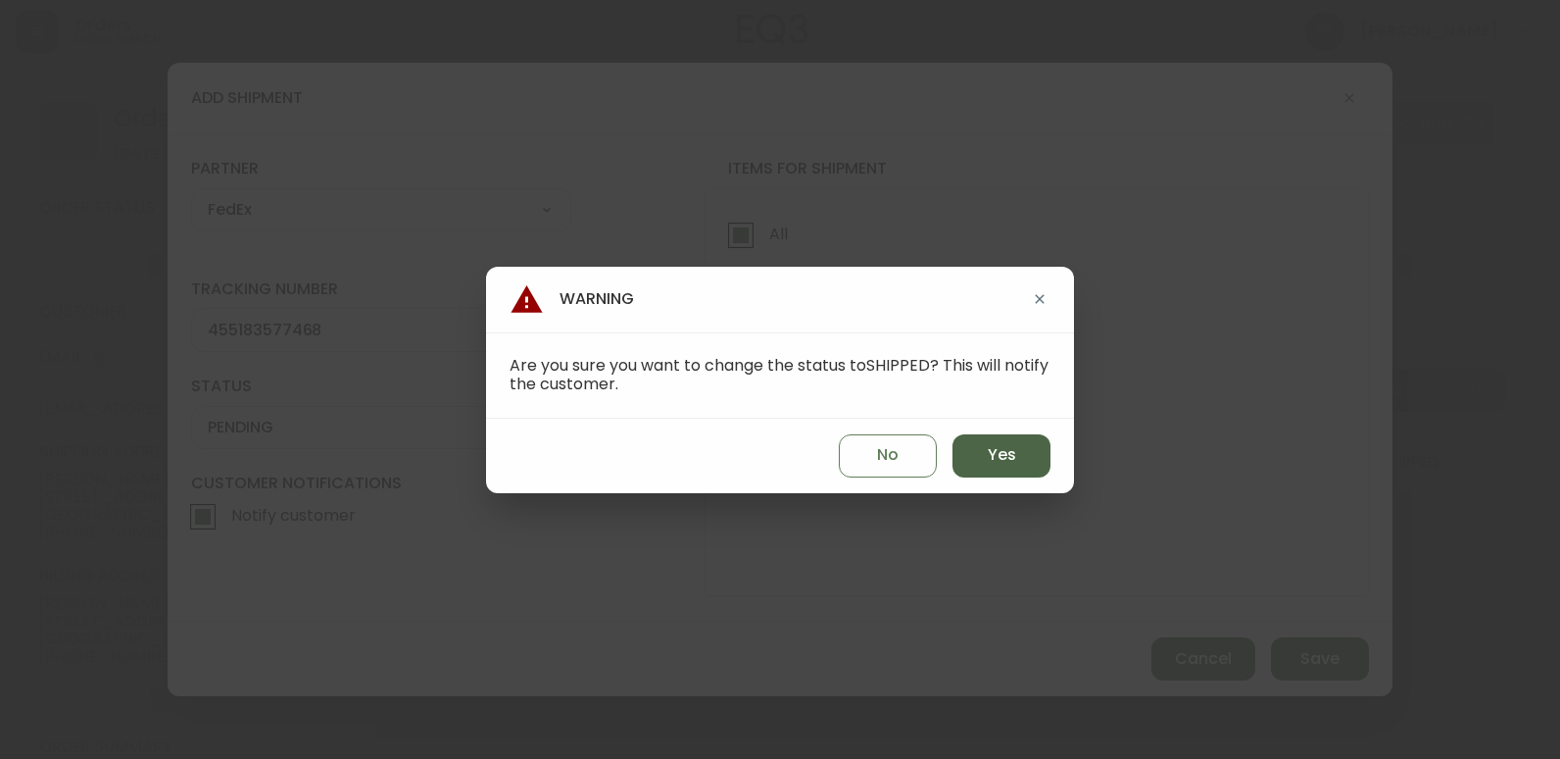
click at [1033, 470] on button "Yes" at bounding box center [1002, 455] width 98 height 43
type input "SHIPPED"
select select "SHIPPED"
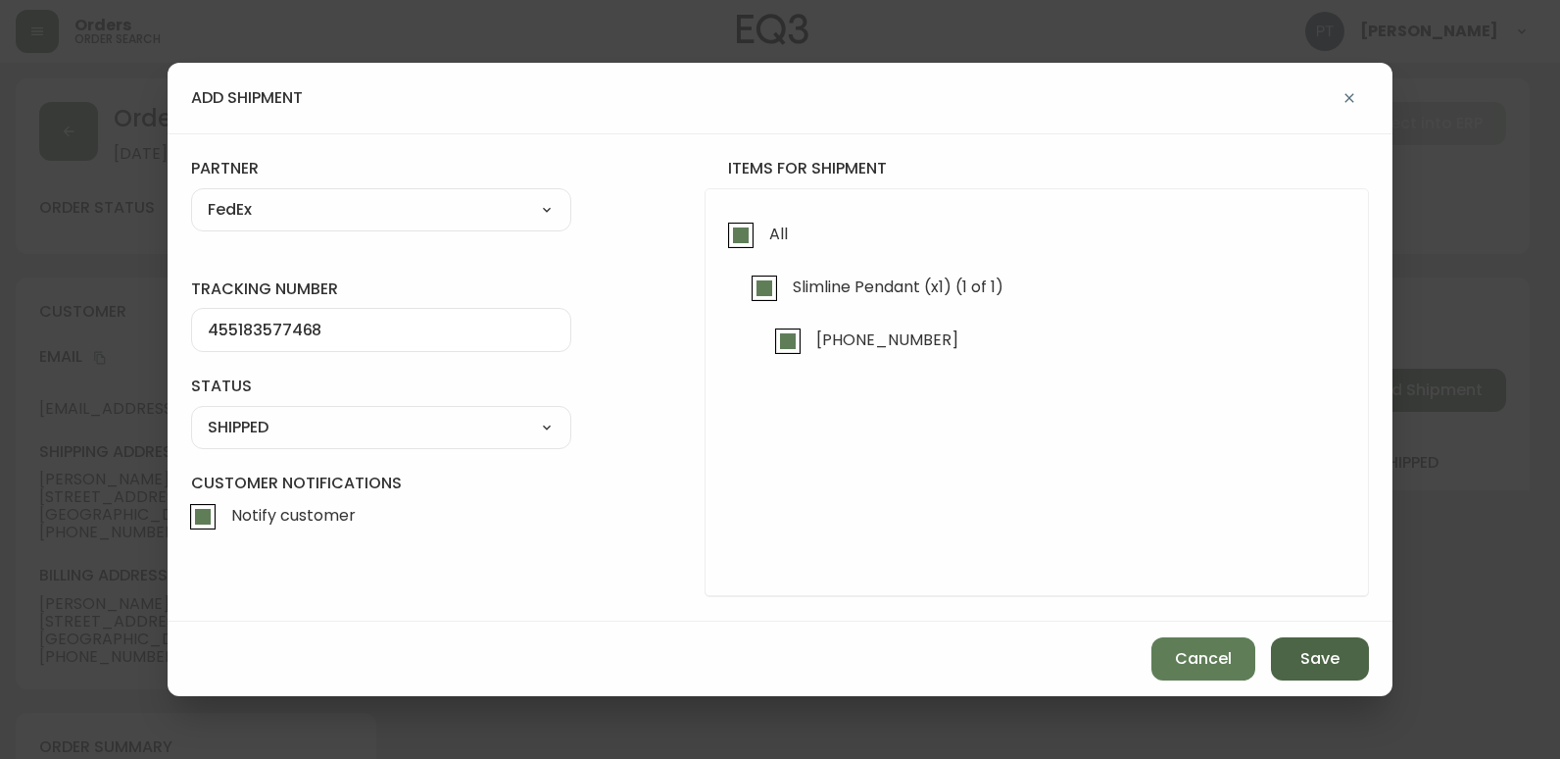
click at [1347, 679] on button "Save" at bounding box center [1320, 658] width 98 height 43
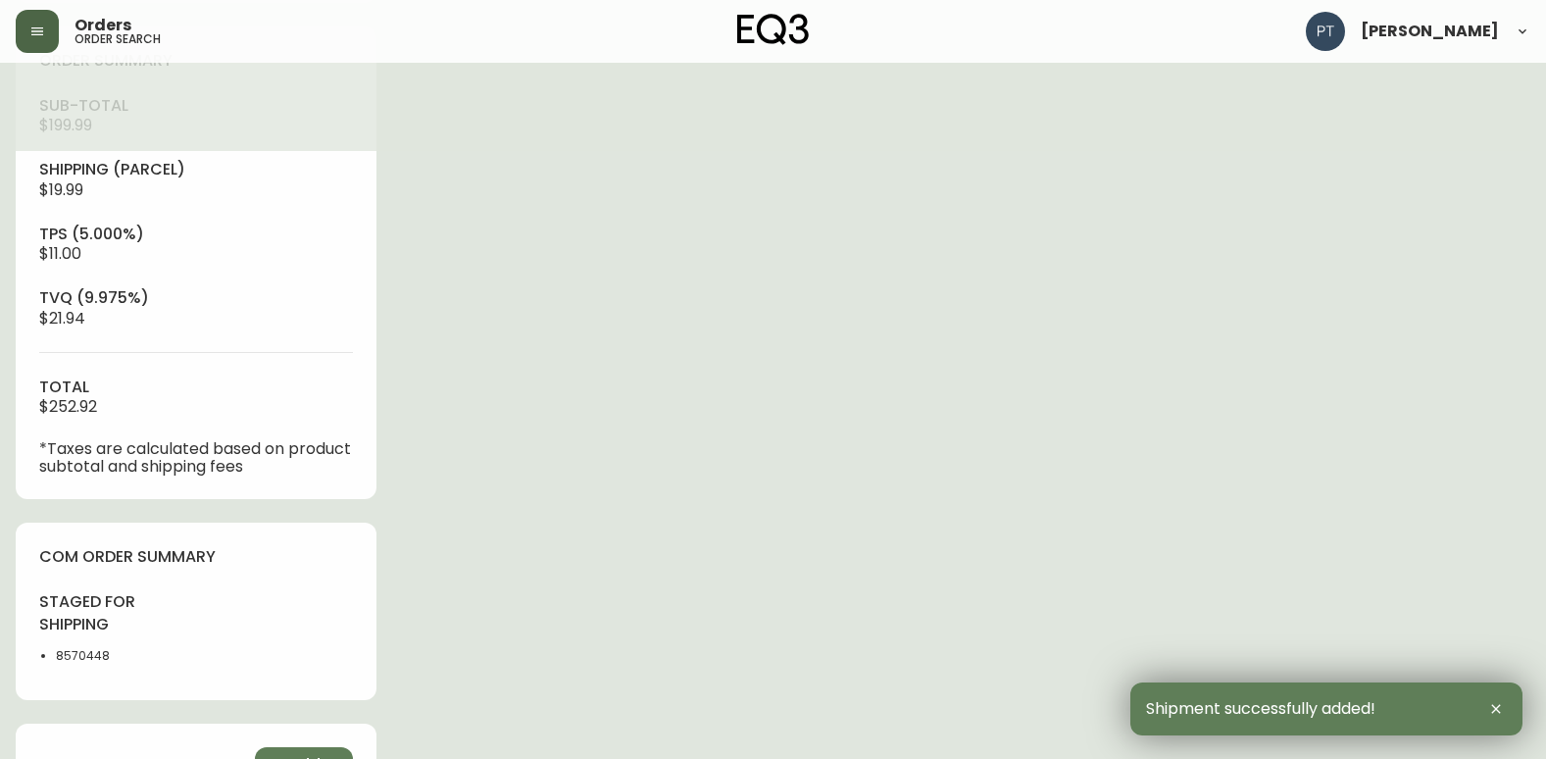
type input "Fully Shipped"
select select "FULLY_SHIPPED"
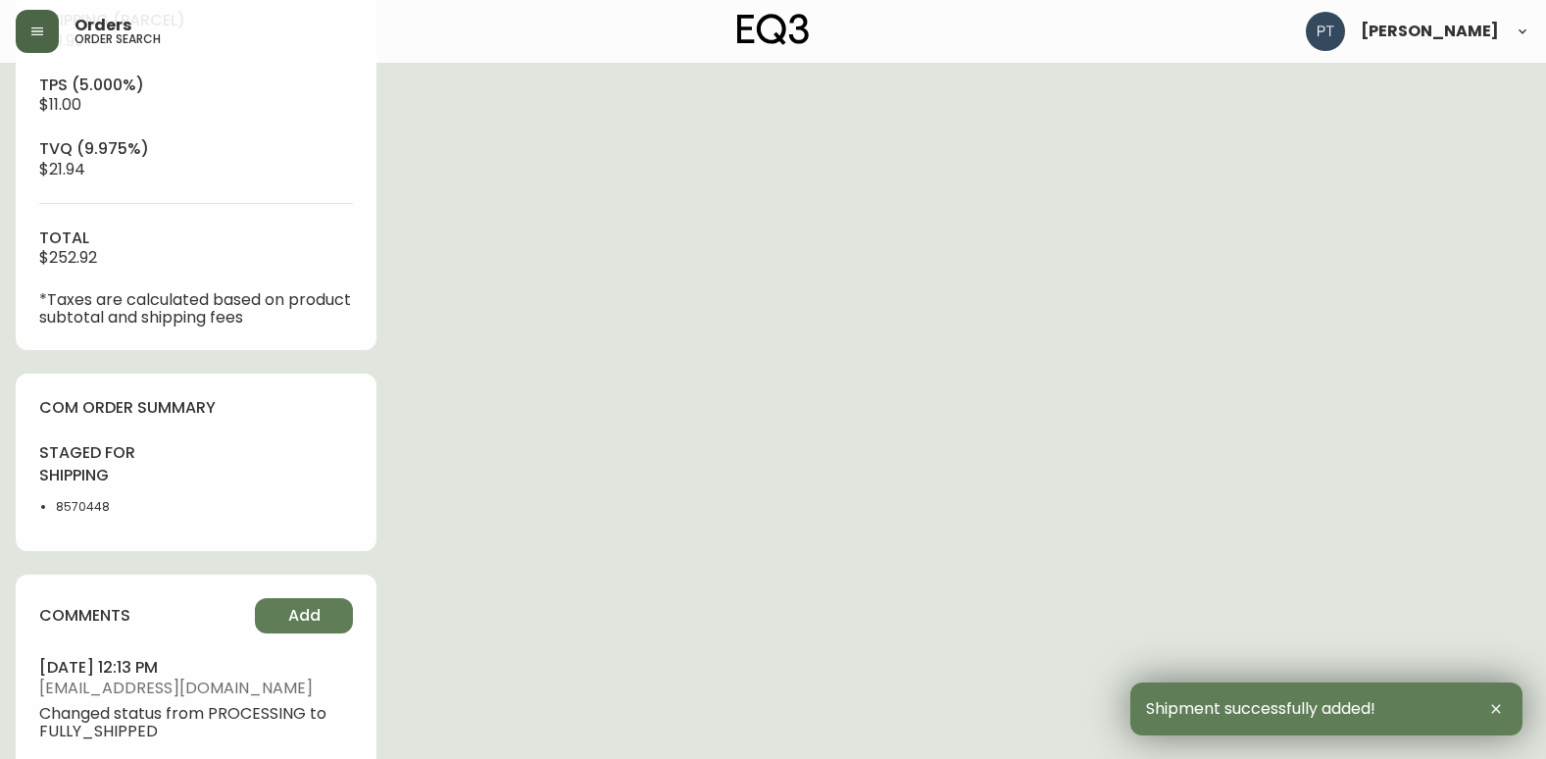
scroll to position [999, 0]
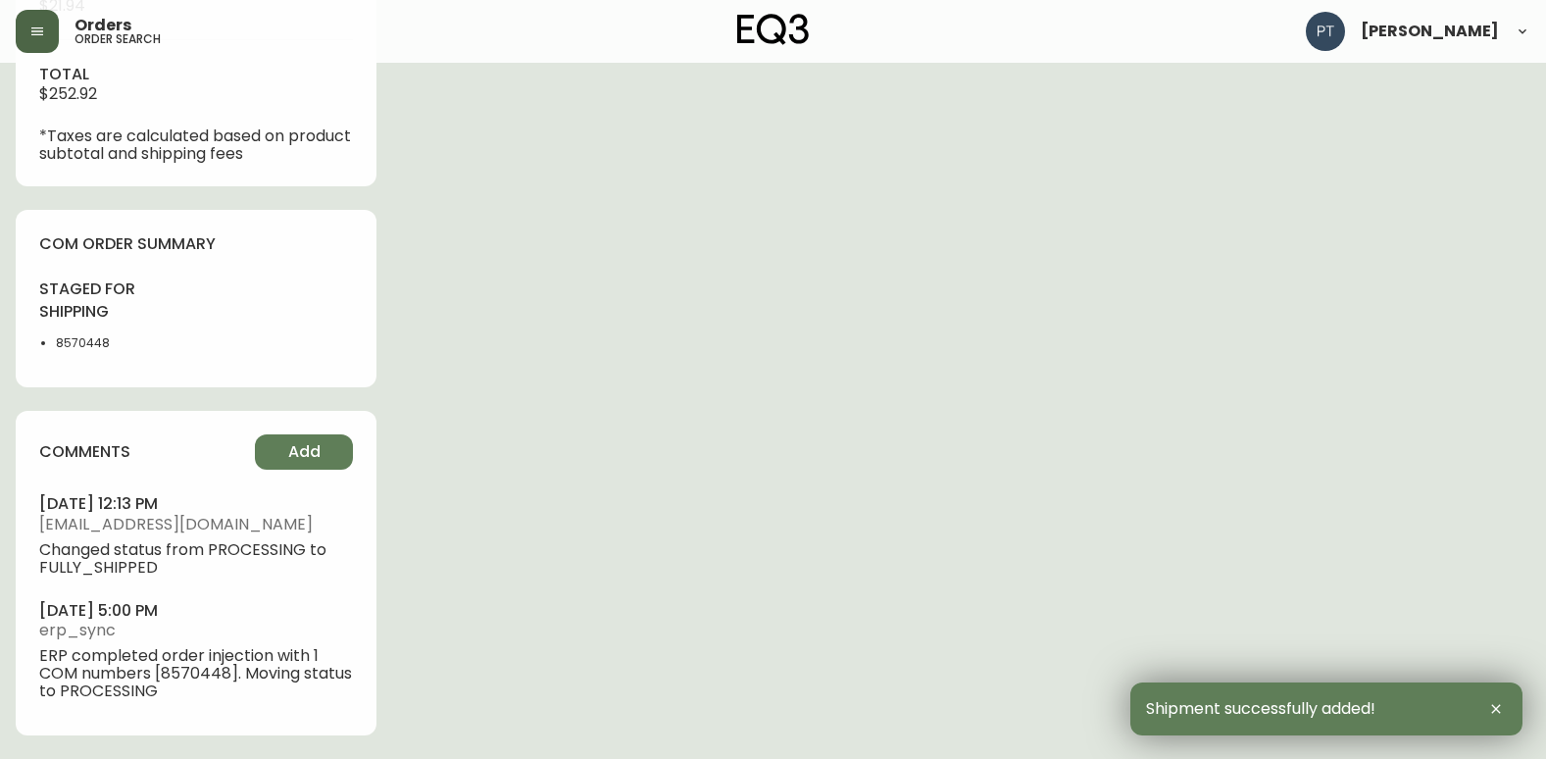
click at [347, 476] on div "comments Add september 08, 2025 at 12:13 pm ptomchuk@eq3.ca Changed status from…" at bounding box center [196, 573] width 361 height 324
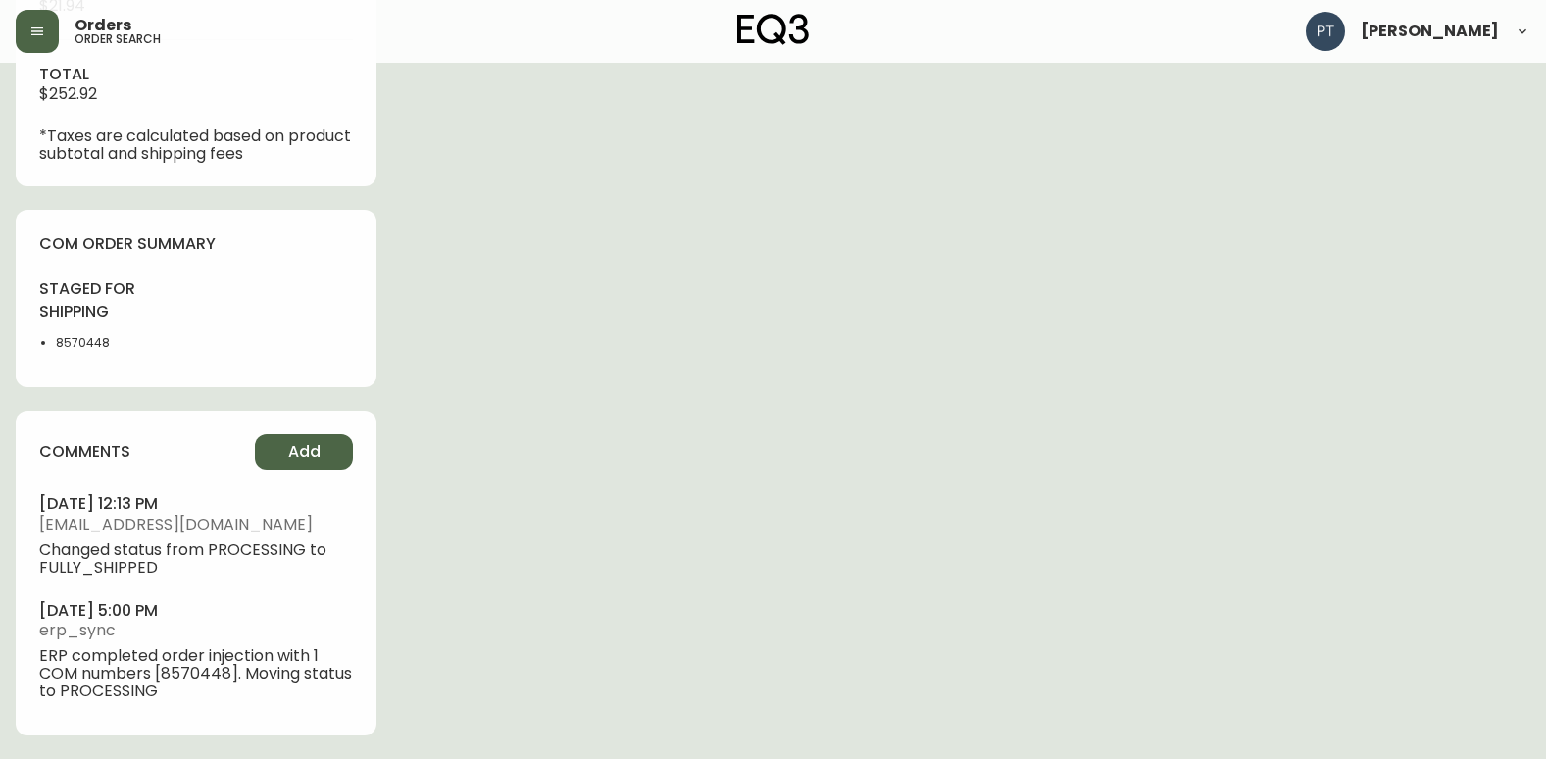
click at [301, 449] on span "Add" at bounding box center [304, 452] width 32 height 22
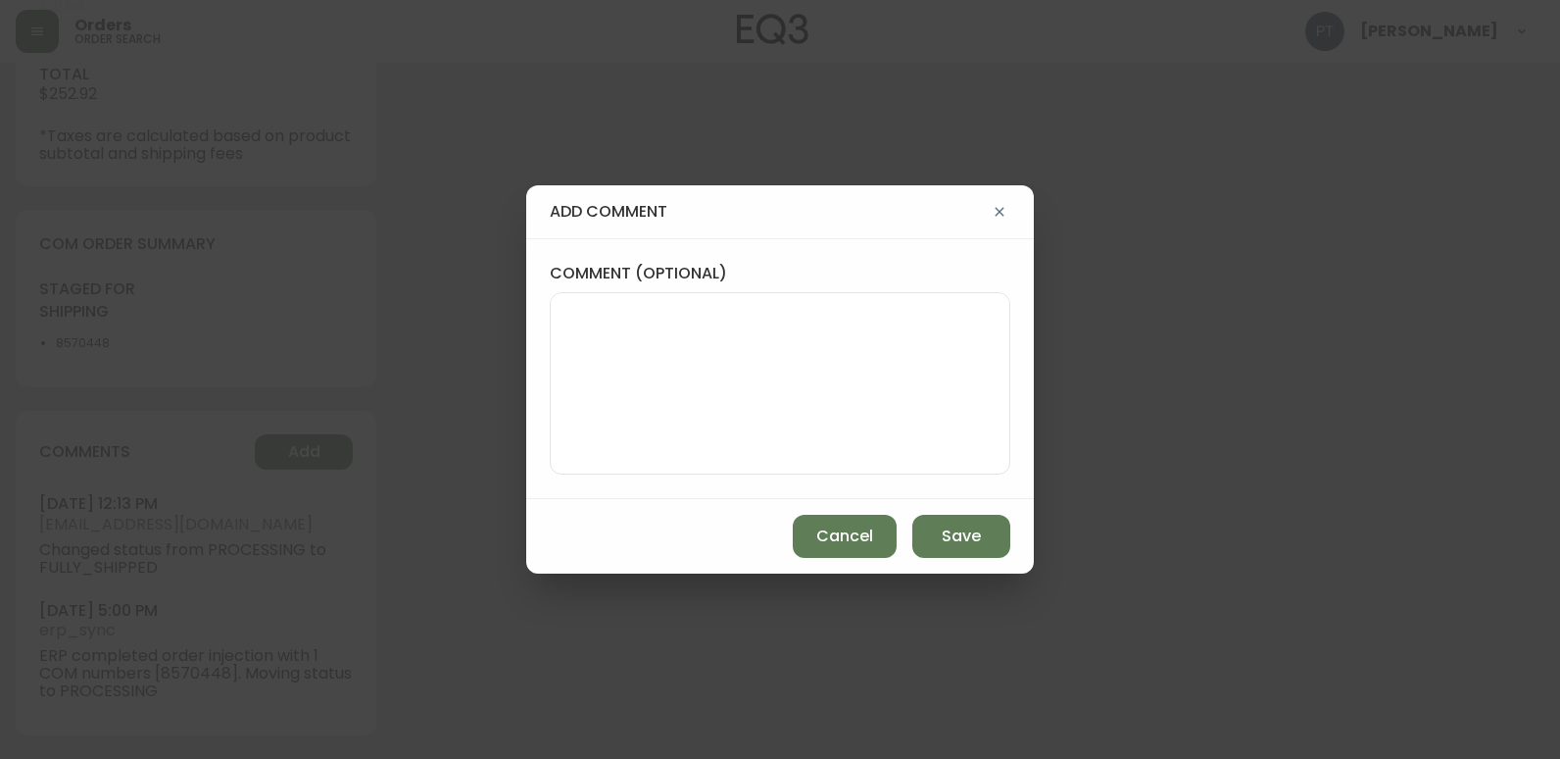
click at [740, 303] on div at bounding box center [780, 383] width 461 height 182
type textarea "c"
type textarea "CH"
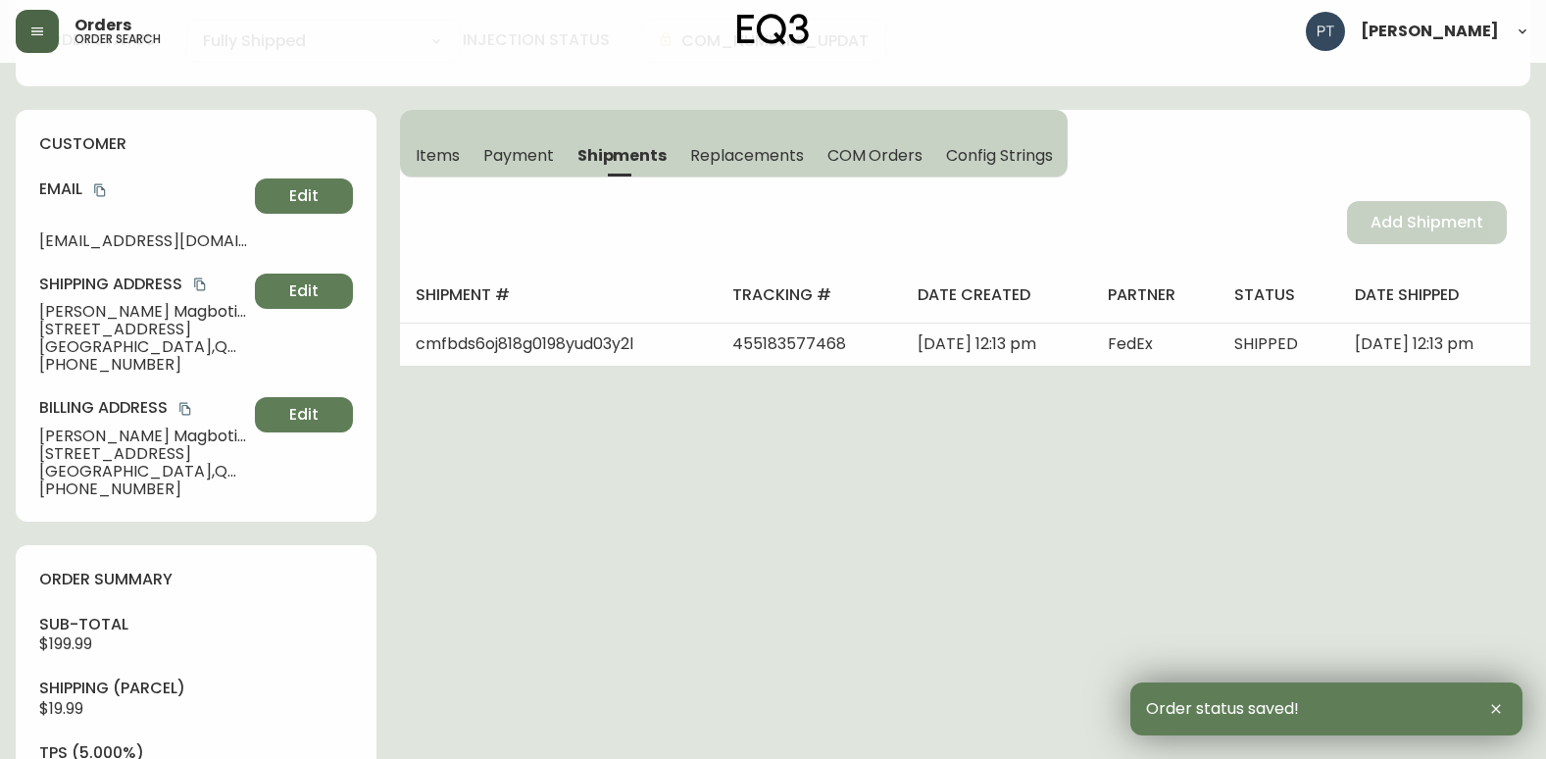
scroll to position [0, 0]
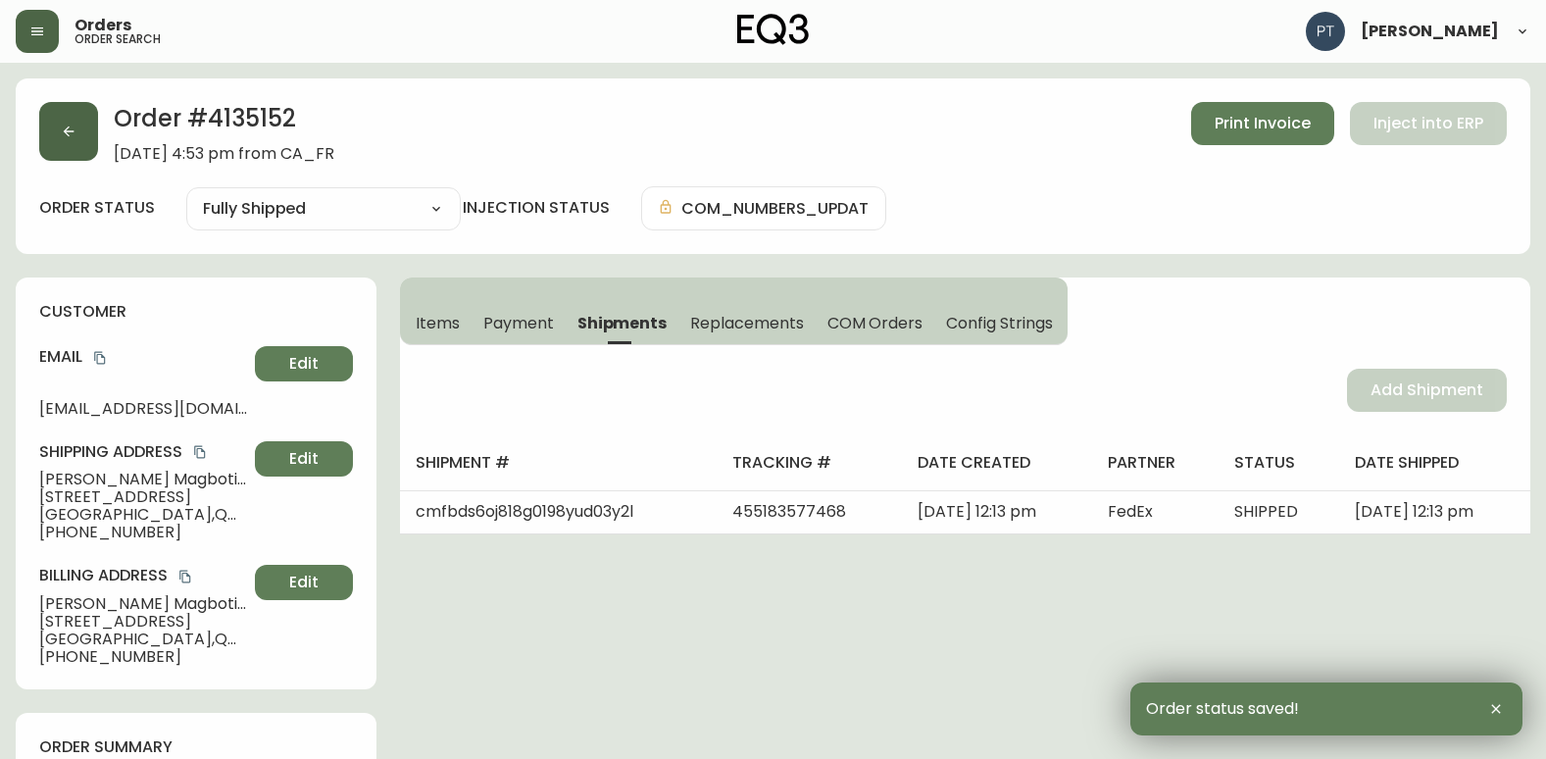
click at [48, 132] on button "button" at bounding box center [68, 131] width 59 height 59
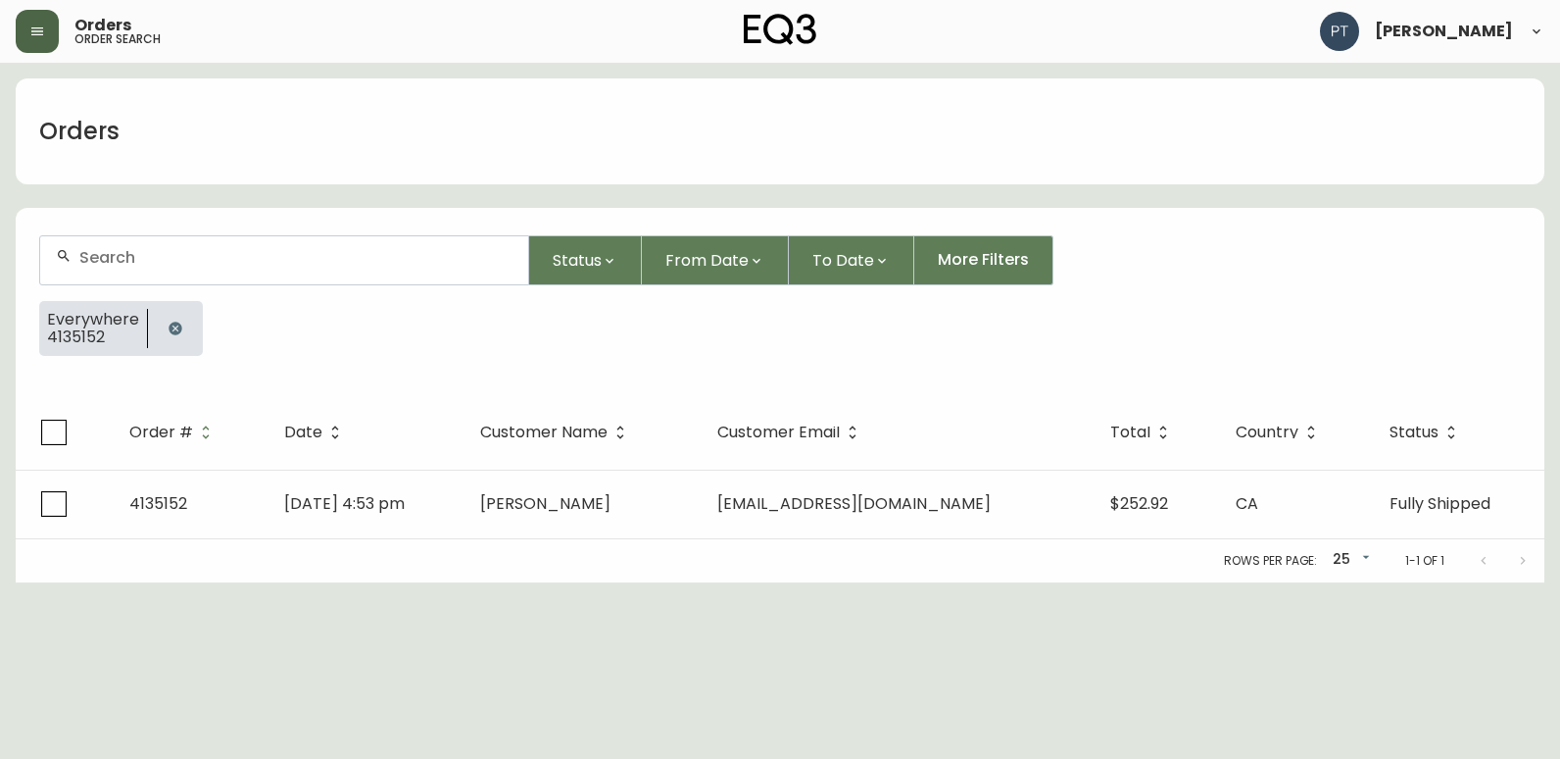
click at [190, 275] on div at bounding box center [284, 260] width 488 height 48
type input "4135169"
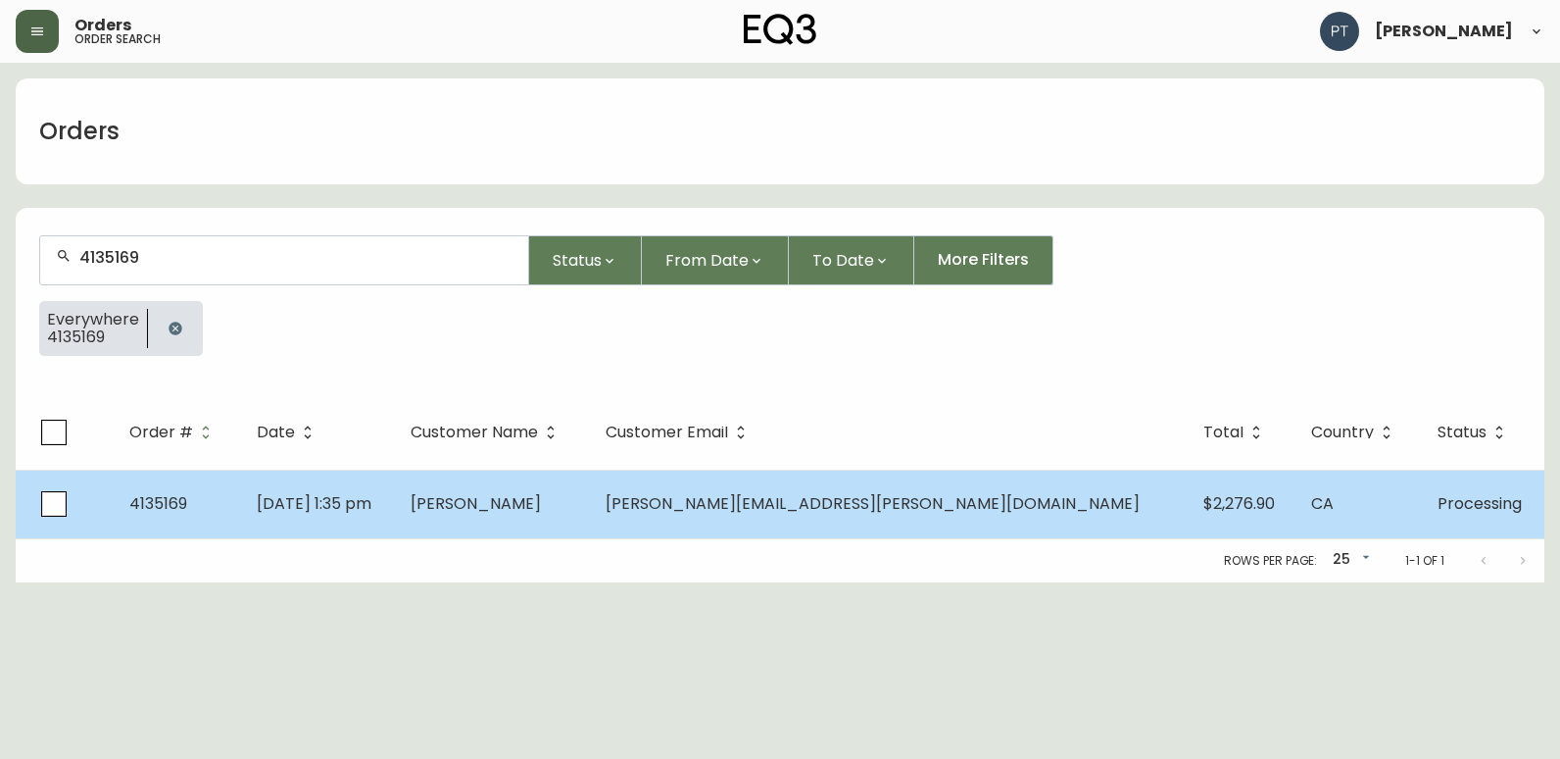
click at [807, 507] on span "mccracken.kathryn@gmail.com" at bounding box center [873, 503] width 534 height 23
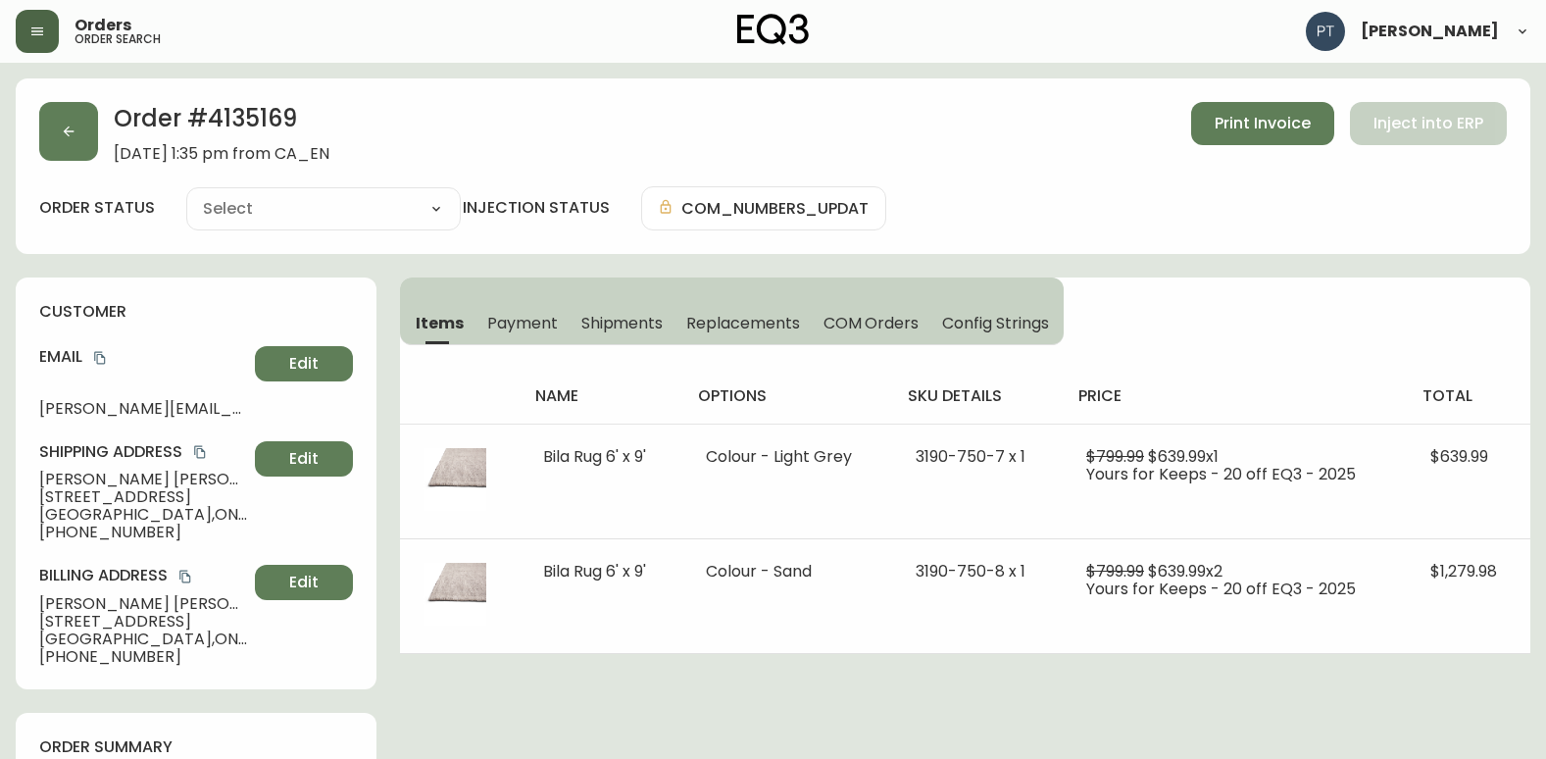
type input "Processing"
select select "PROCESSING"
click at [594, 320] on span "Shipments" at bounding box center [622, 323] width 82 height 21
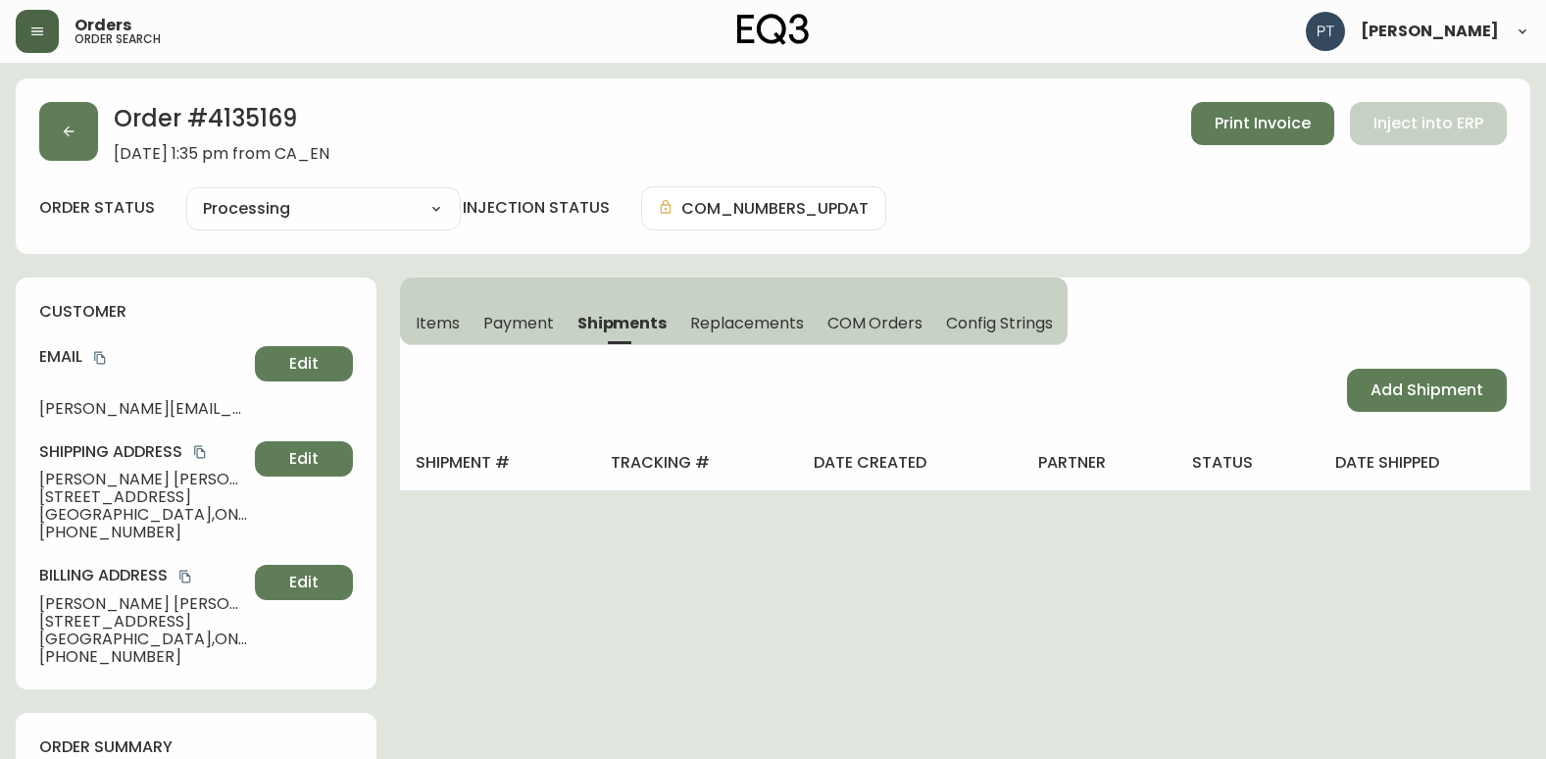
click at [1339, 381] on div "Add Shipment" at bounding box center [965, 390] width 1130 height 90
click at [1352, 384] on button "Add Shipment" at bounding box center [1427, 390] width 160 height 43
select select "PENDING"
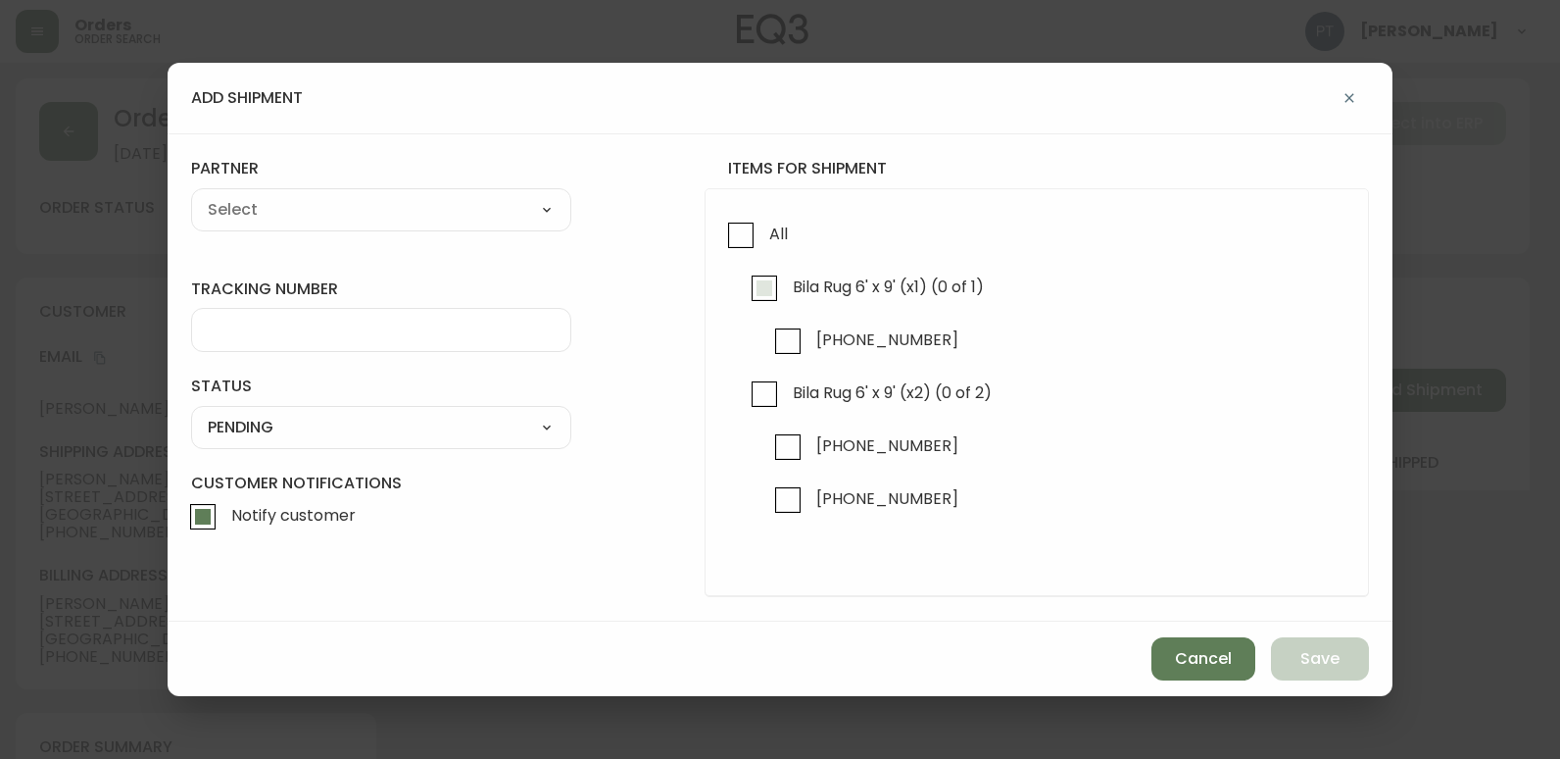
click at [776, 289] on input "Bila Rug 6' x 9' (x1) (0 of 1)" at bounding box center [764, 288] width 45 height 45
checkbox input "true"
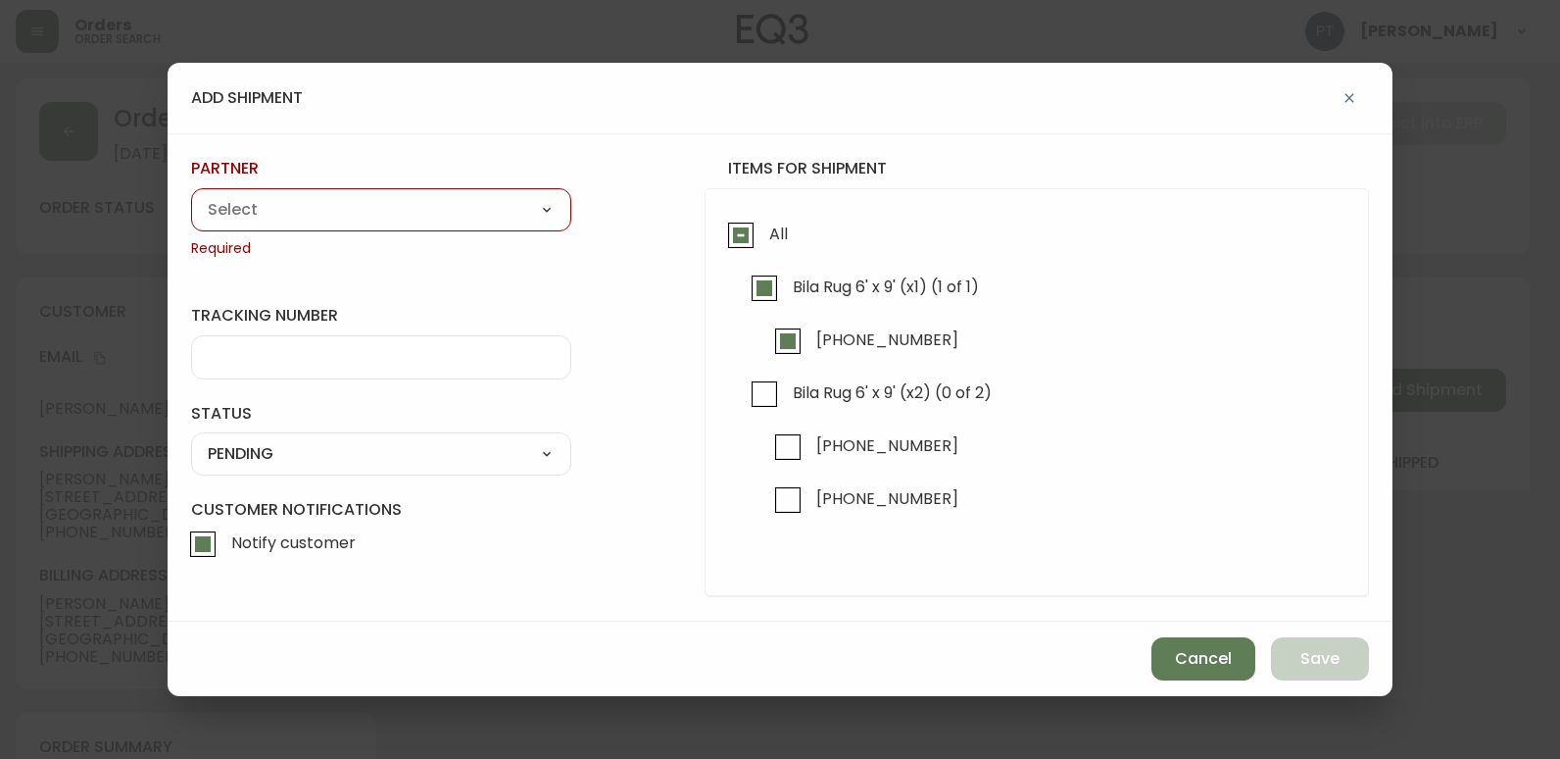
click at [532, 203] on select "A Move to Remember LLC ABF Freight Alero [PERSON_NAME] Canada Post Canpar Expre…" at bounding box center [381, 209] width 380 height 29
select select "cjy0a9taa01x001669l98m63c"
click at [191, 195] on select "A Move to Remember LLC ABF Freight Alero [PERSON_NAME] Canada Post Canpar Expre…" at bounding box center [381, 209] width 380 height 29
type input "FedEx"
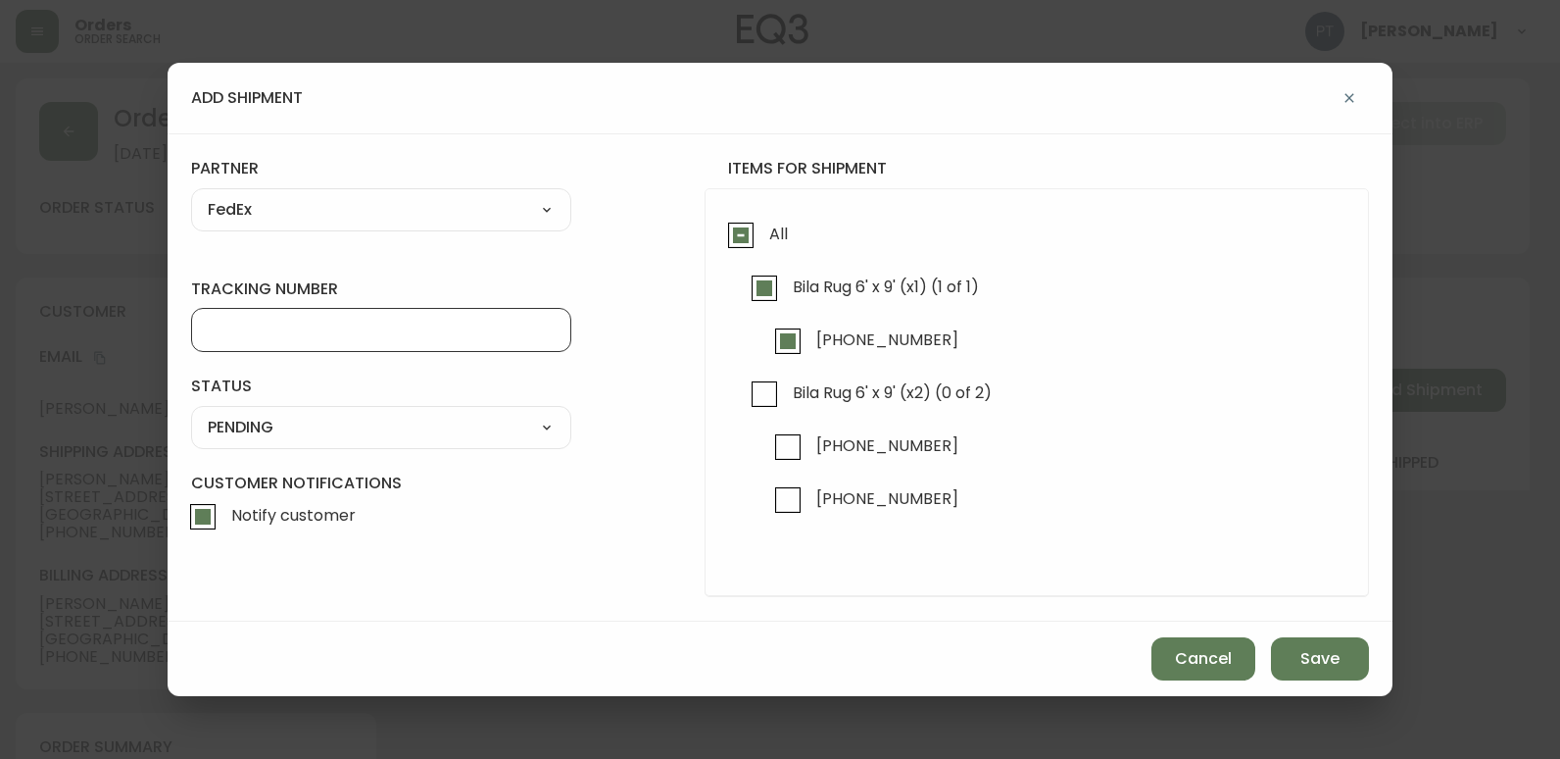
click at [398, 336] on input "tracking number" at bounding box center [381, 330] width 347 height 19
type input "455183577479"
click at [450, 437] on select "SHIPPED PENDING CANCELLED" at bounding box center [381, 427] width 380 height 29
click at [191, 413] on select "SHIPPED PENDING CANCELLED" at bounding box center [381, 427] width 380 height 29
select select "PENDING"
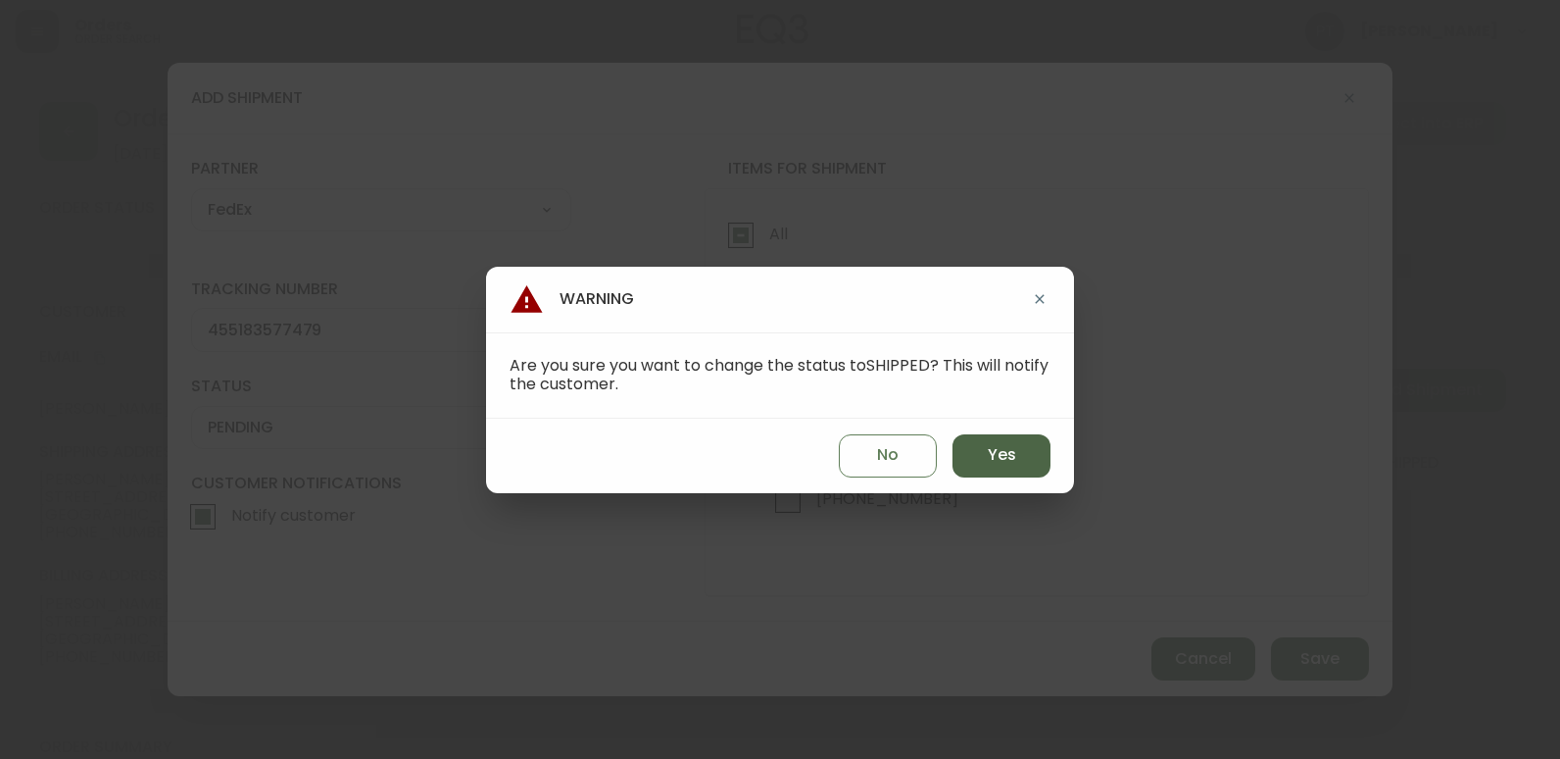
click at [991, 451] on span "Yes" at bounding box center [1002, 455] width 28 height 22
type input "SHIPPED"
select select "SHIPPED"
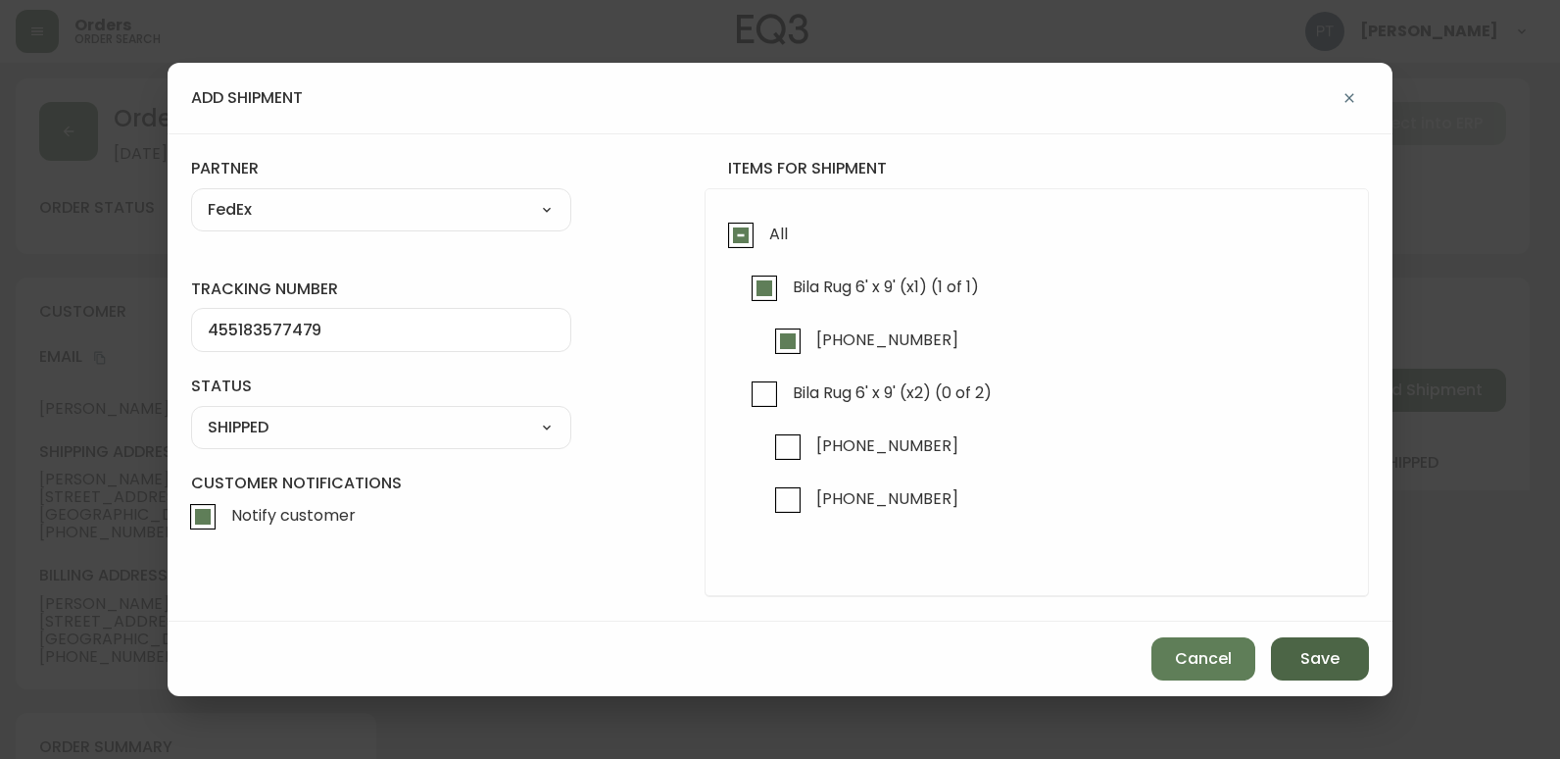
click at [1350, 660] on button "Save" at bounding box center [1320, 658] width 98 height 43
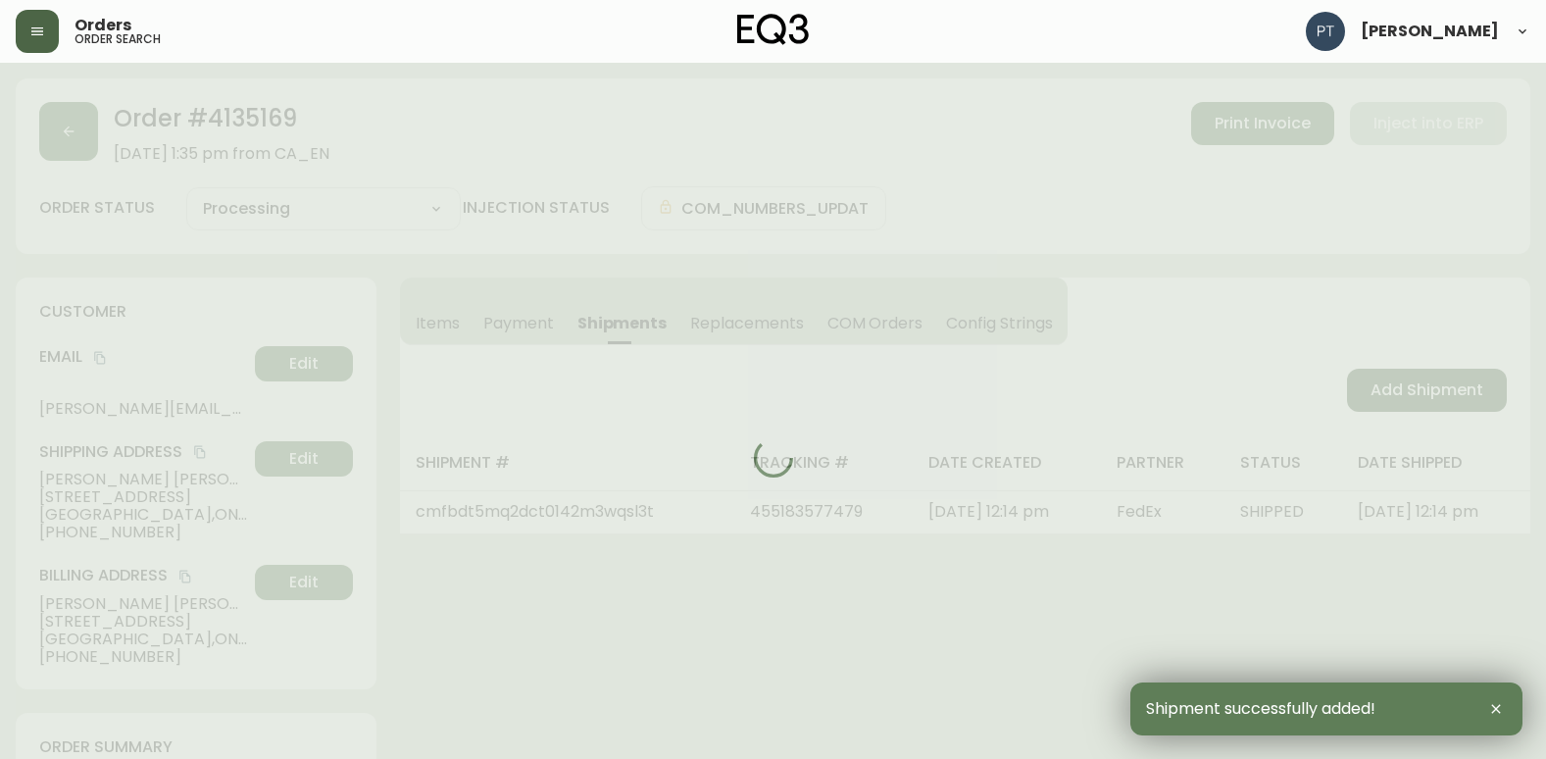
click at [1425, 377] on div at bounding box center [773, 457] width 1514 height 759
type input "Partially Shipped"
select select "PARTIALLY_SHIPPED"
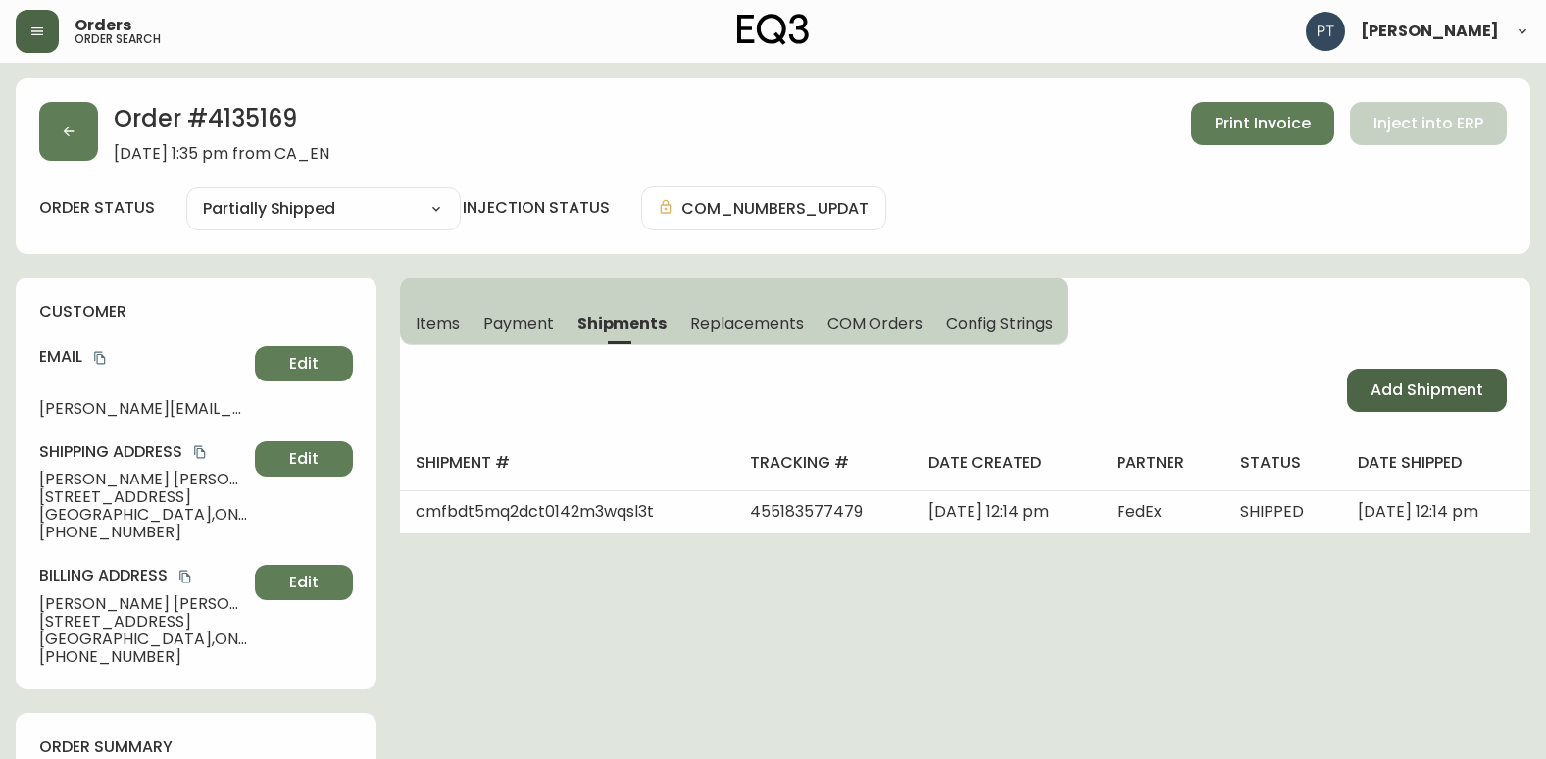
click at [1422, 377] on button "Add Shipment" at bounding box center [1427, 390] width 160 height 43
select select "PENDING"
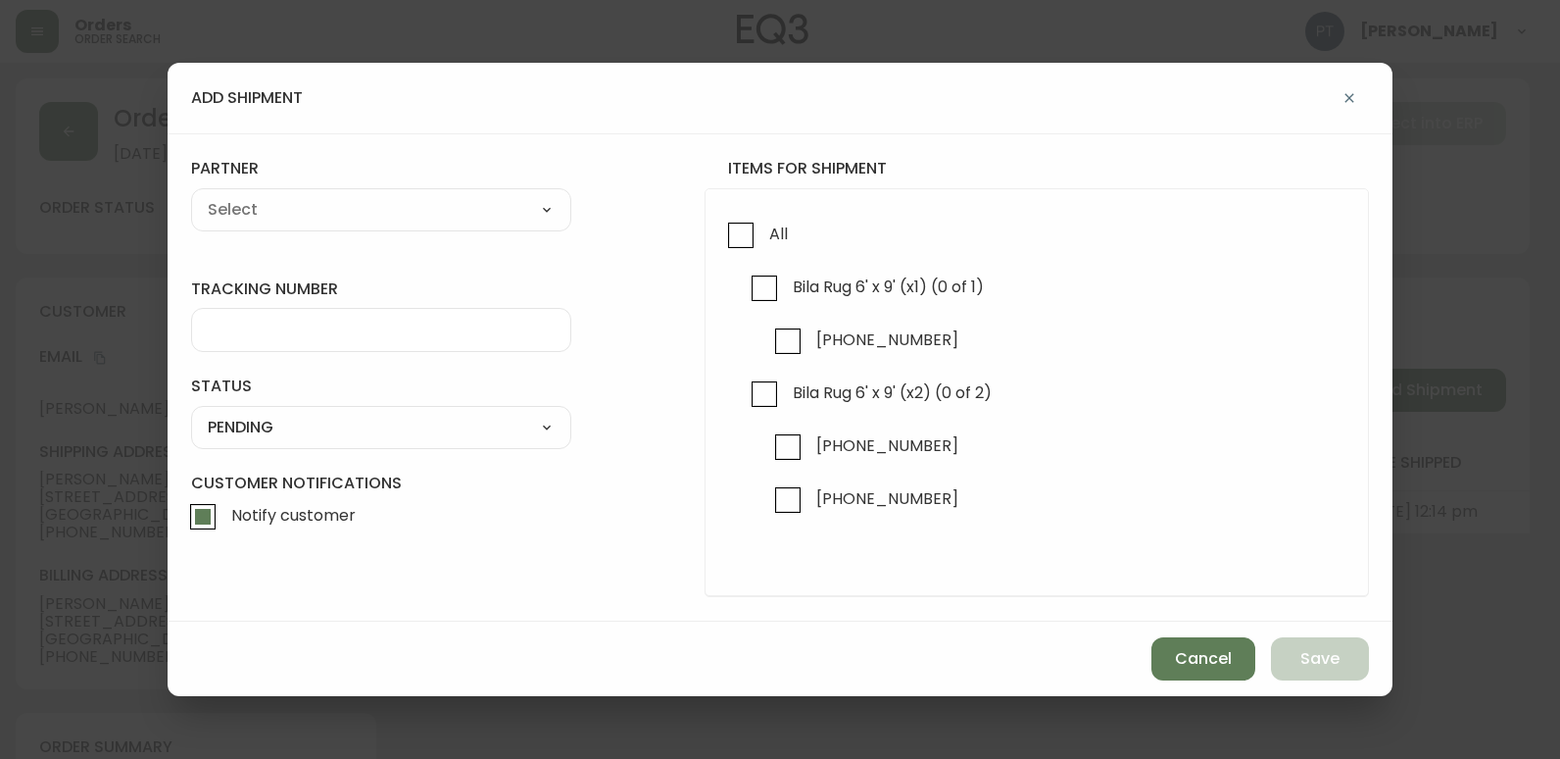
checkbox input "true"
click at [807, 442] on input "3190-750-8" at bounding box center [788, 446] width 45 height 45
checkbox input "true"
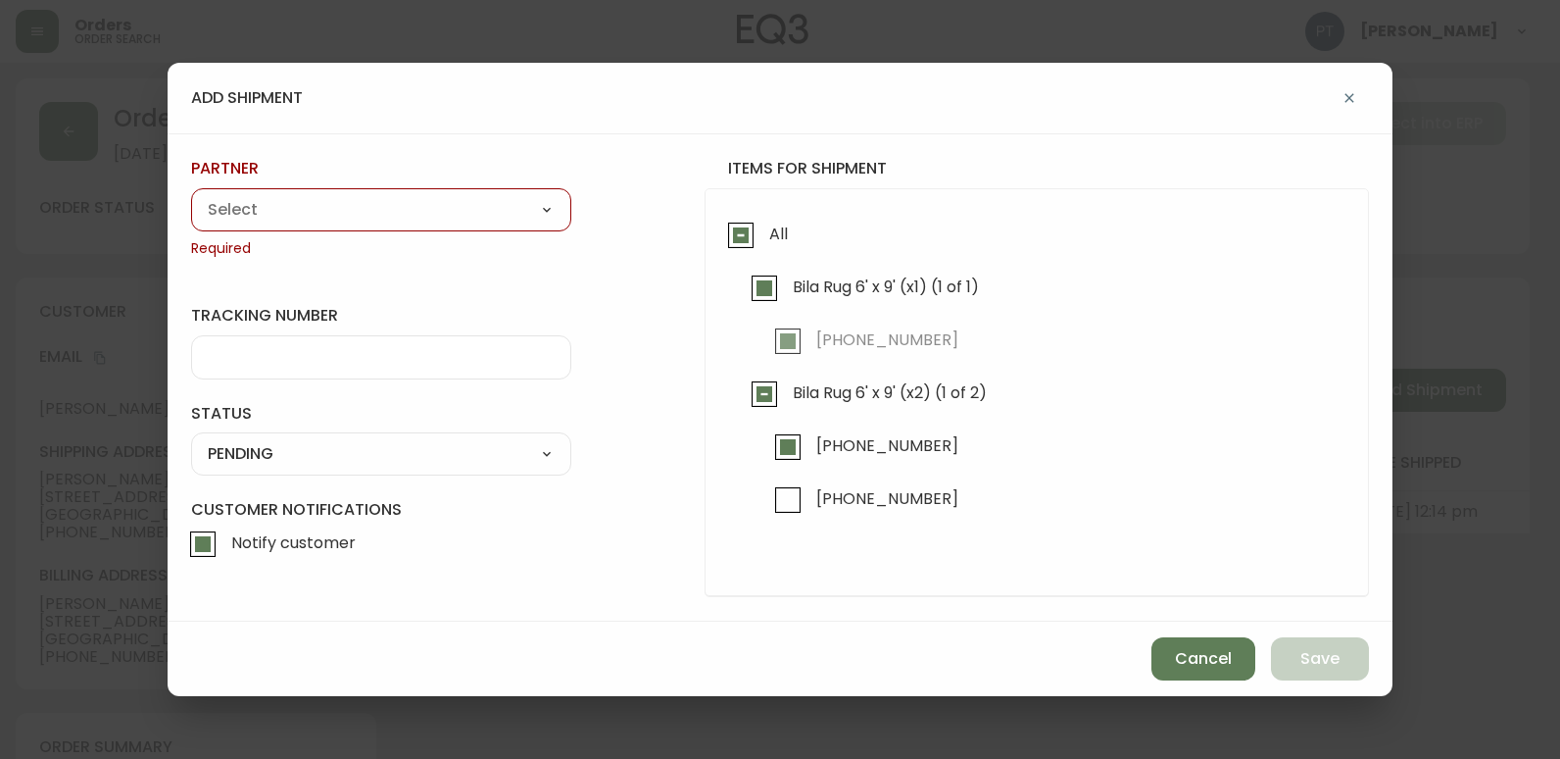
click at [480, 218] on select "A Move to Remember LLC ABF Freight Alero [PERSON_NAME] Canada Post Canpar Expre…" at bounding box center [381, 209] width 380 height 29
select select "cjy0a9taa01x001669l98m63c"
click at [191, 195] on select "A Move to Remember LLC ABF Freight Alero [PERSON_NAME] Canada Post Canpar Expre…" at bounding box center [381, 209] width 380 height 29
type input "FedEx"
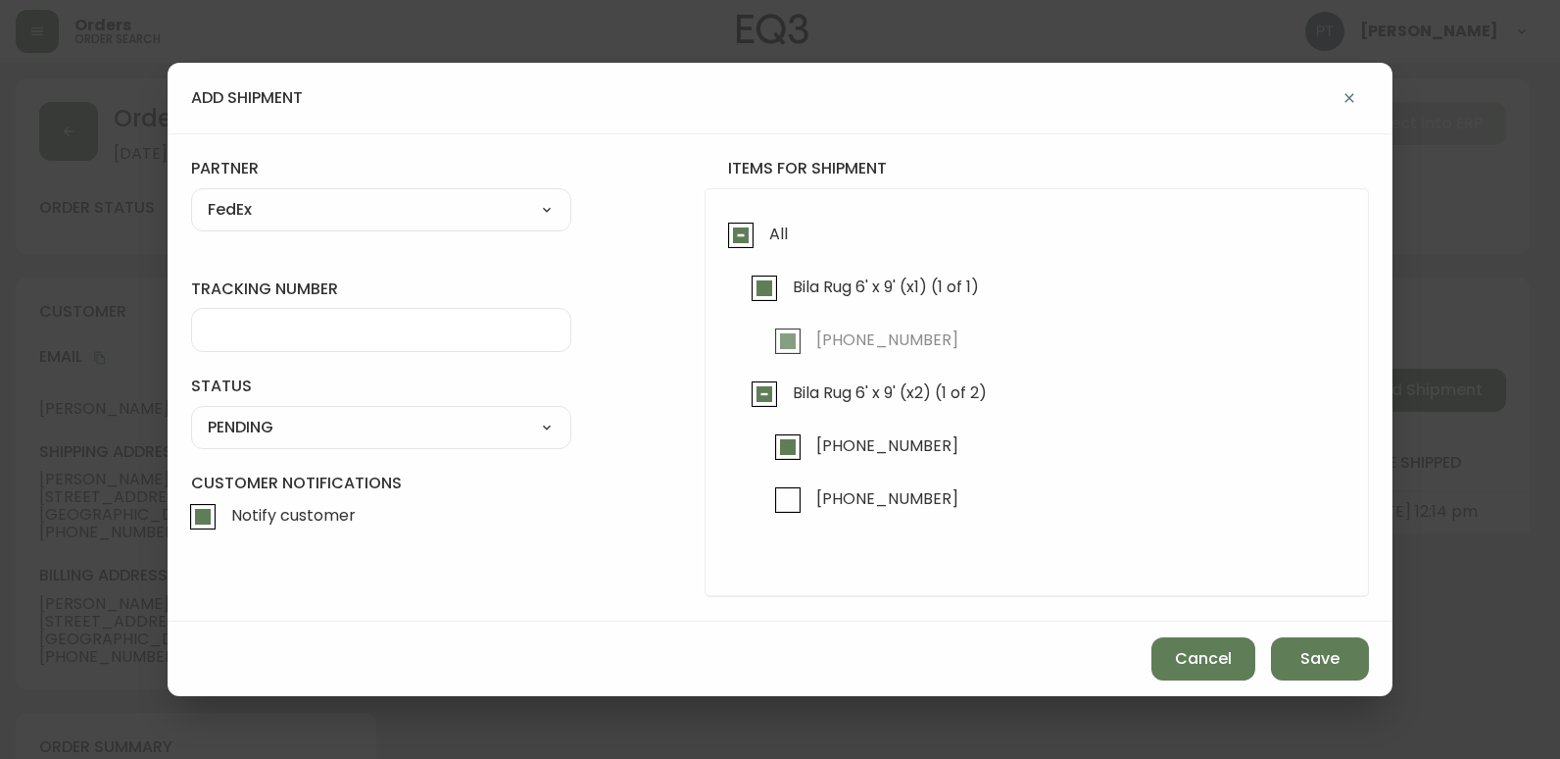
click at [492, 317] on div at bounding box center [381, 330] width 380 height 44
type input "455183577480"
click at [456, 421] on select "SHIPPED PENDING CANCELLED" at bounding box center [381, 427] width 380 height 29
click at [191, 413] on select "SHIPPED PENDING CANCELLED" at bounding box center [381, 427] width 380 height 29
select select "PENDING"
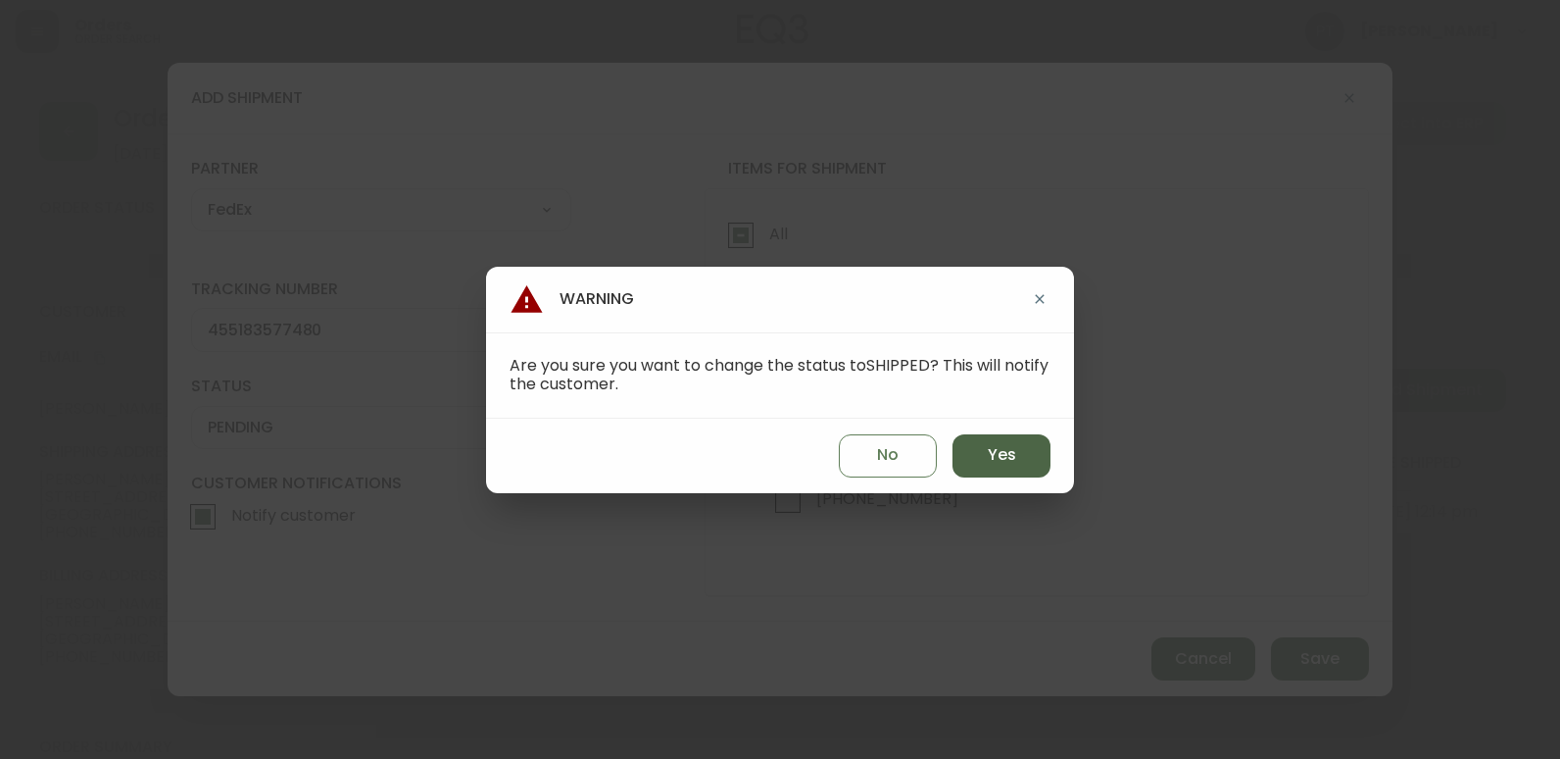
click at [1004, 460] on span "Yes" at bounding box center [1002, 455] width 28 height 22
type input "SHIPPED"
select select "SHIPPED"
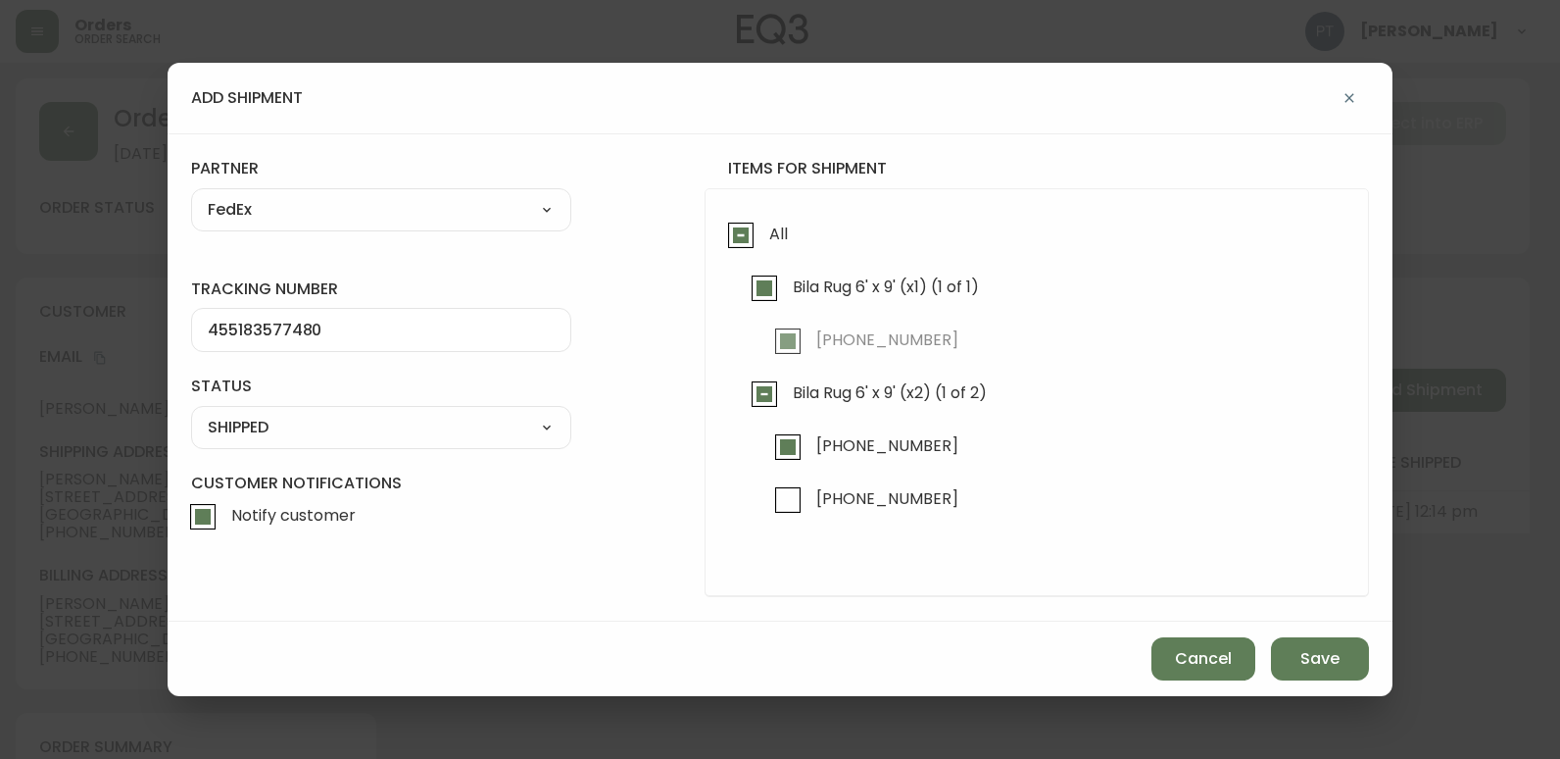
click at [1357, 682] on div "Cancel Save" at bounding box center [780, 658] width 1225 height 74
click at [1333, 660] on span "Save" at bounding box center [1320, 659] width 39 height 22
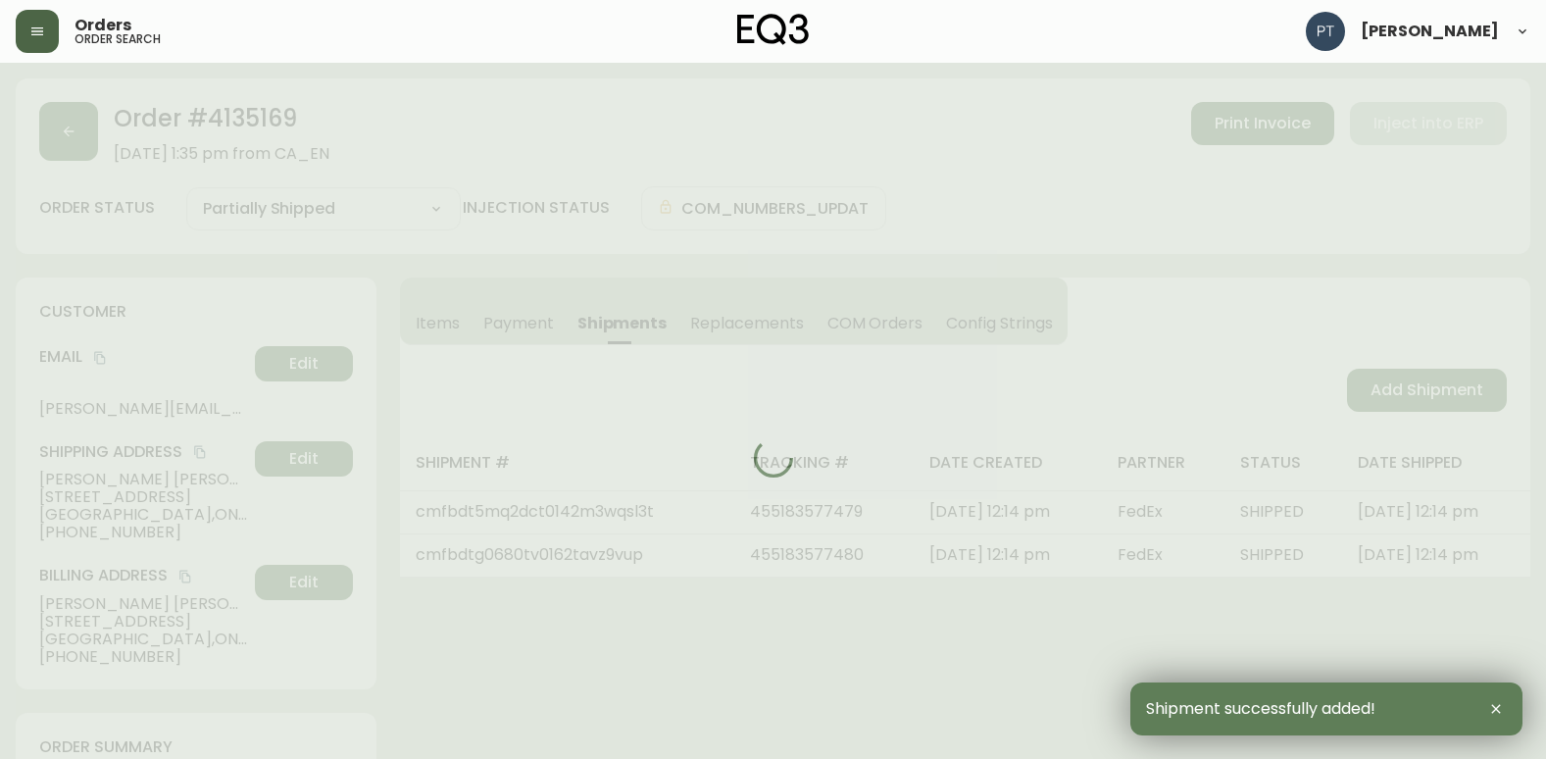
click at [1377, 405] on div at bounding box center [773, 457] width 1514 height 759
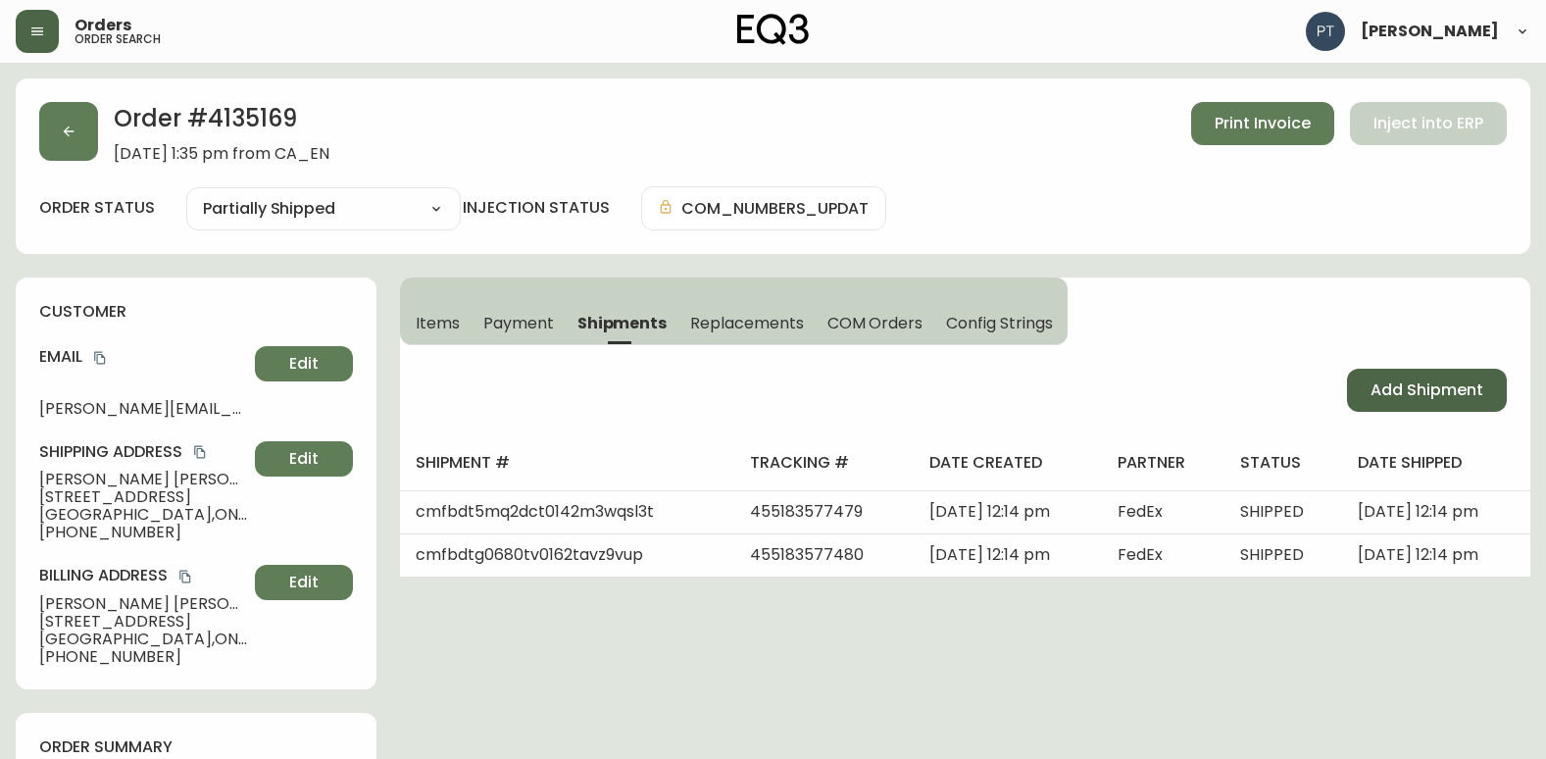
click at [1378, 405] on button "Add Shipment" at bounding box center [1427, 390] width 160 height 43
select select "PENDING"
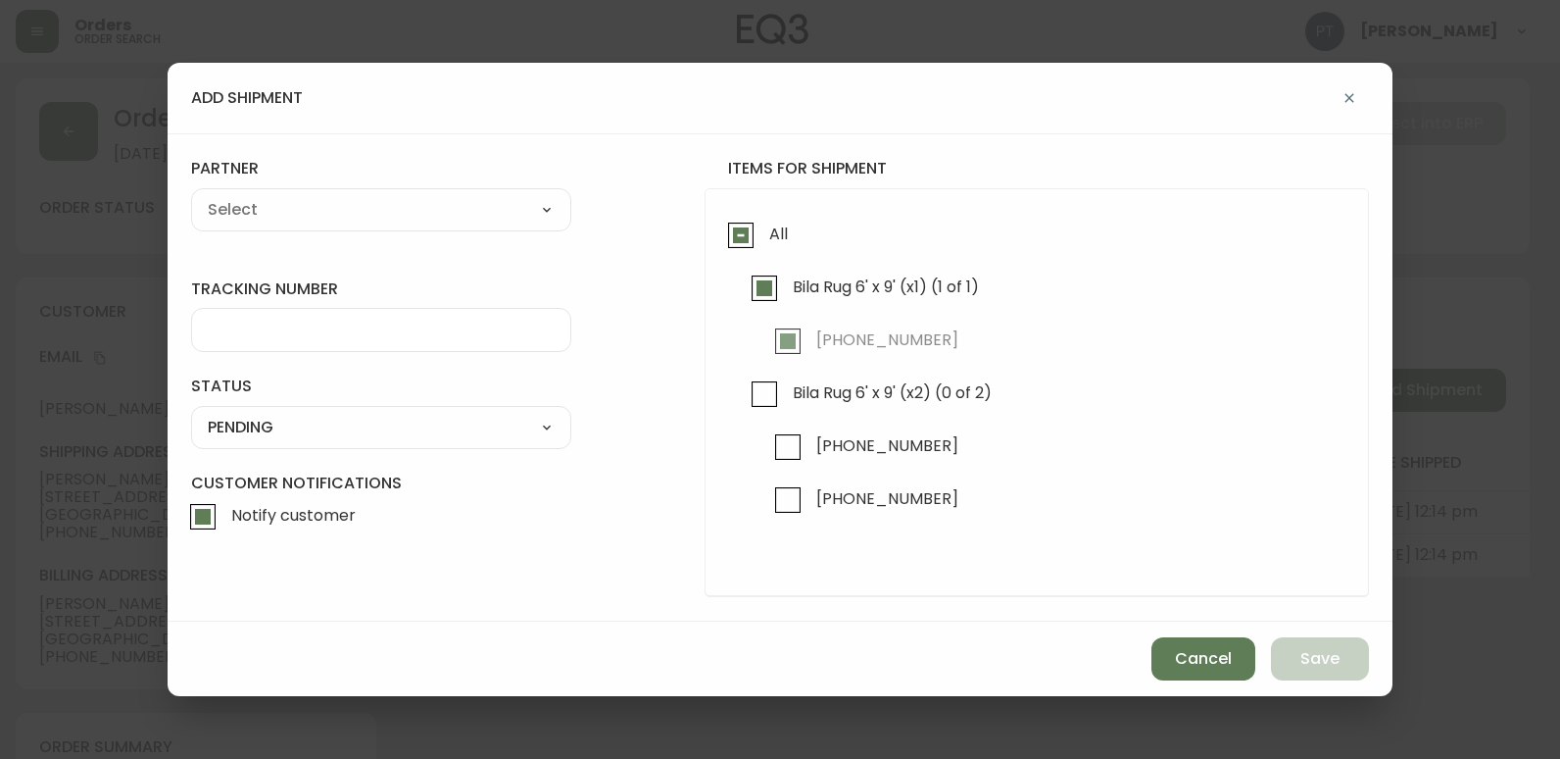
checkbox input "true"
click at [790, 510] on input "3190-750-8" at bounding box center [788, 499] width 45 height 45
checkbox input "true"
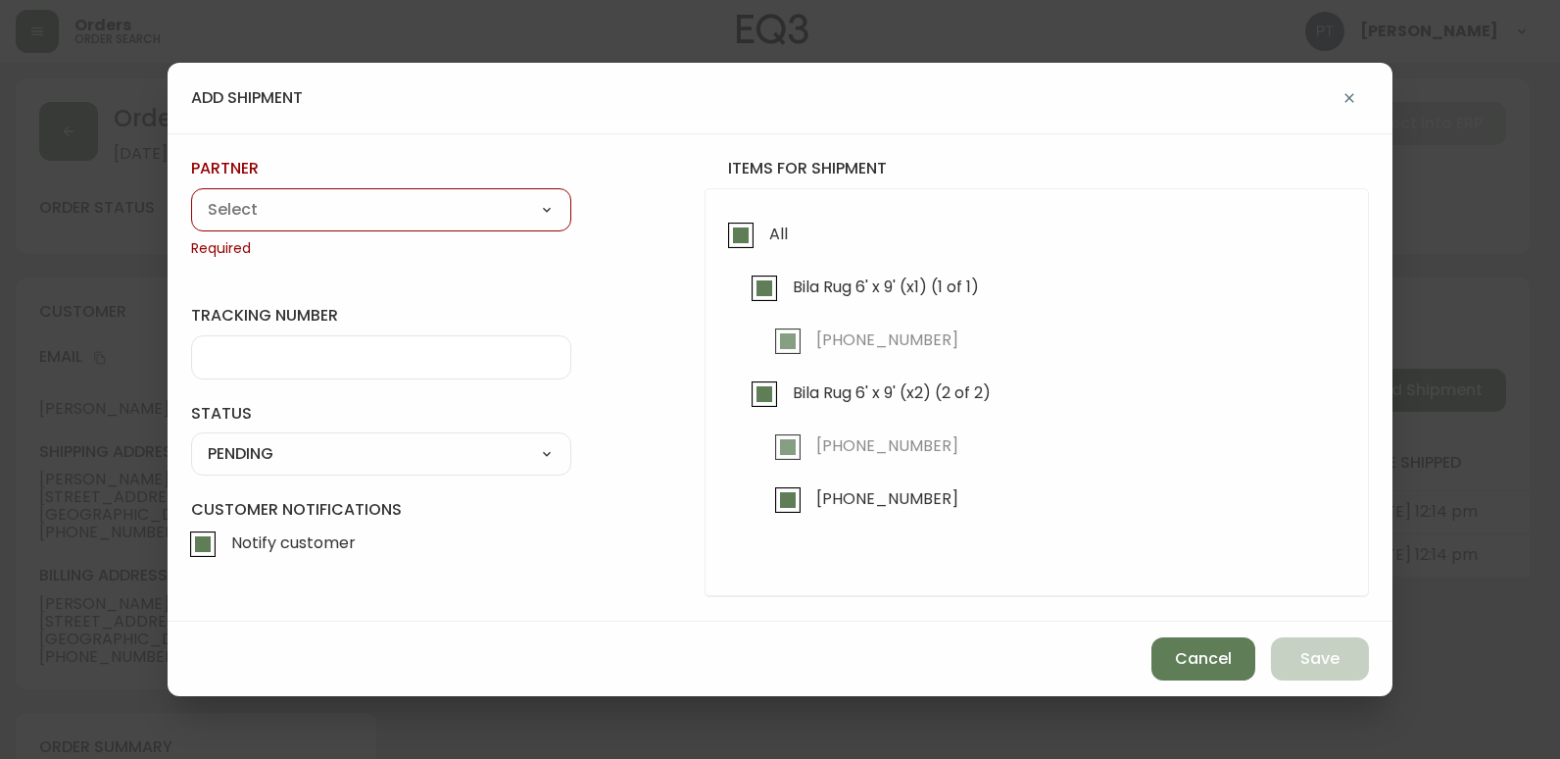
click at [476, 216] on select "A Move to Remember LLC ABF Freight Alero [PERSON_NAME] Canada Post Canpar Expre…" at bounding box center [381, 209] width 380 height 29
select select "cjy0a9taa01x001669l98m63c"
click at [191, 195] on select "A Move to Remember LLC ABF Freight Alero [PERSON_NAME] Canada Post Canpar Expre…" at bounding box center [381, 209] width 380 height 29
type input "FedEx"
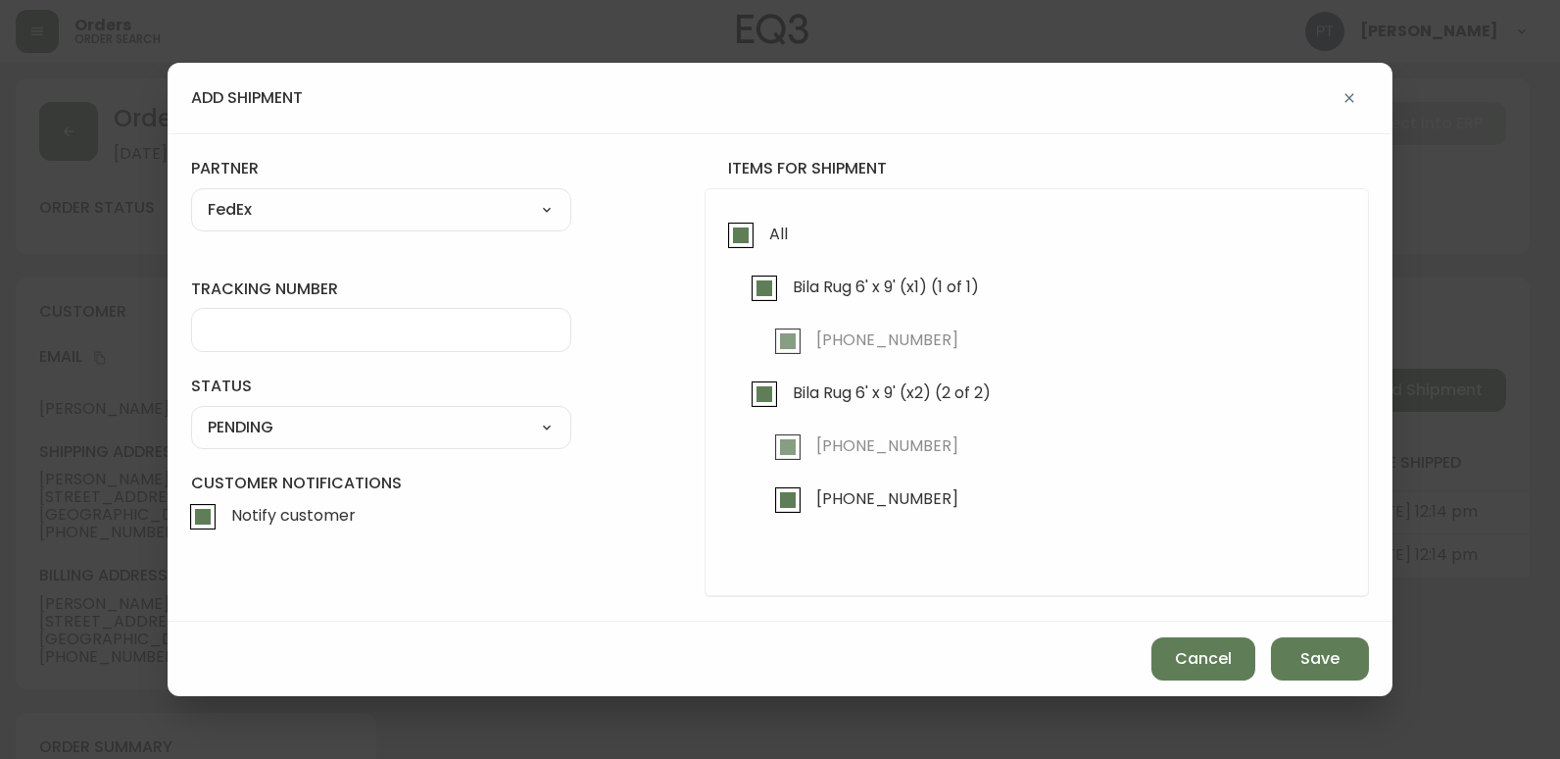
click at [416, 351] on div at bounding box center [381, 330] width 380 height 44
type input "455183577490"
click at [414, 422] on select "SHIPPED PENDING CANCELLED" at bounding box center [381, 427] width 380 height 29
click at [191, 413] on select "SHIPPED PENDING CANCELLED" at bounding box center [381, 427] width 380 height 29
select select "PENDING"
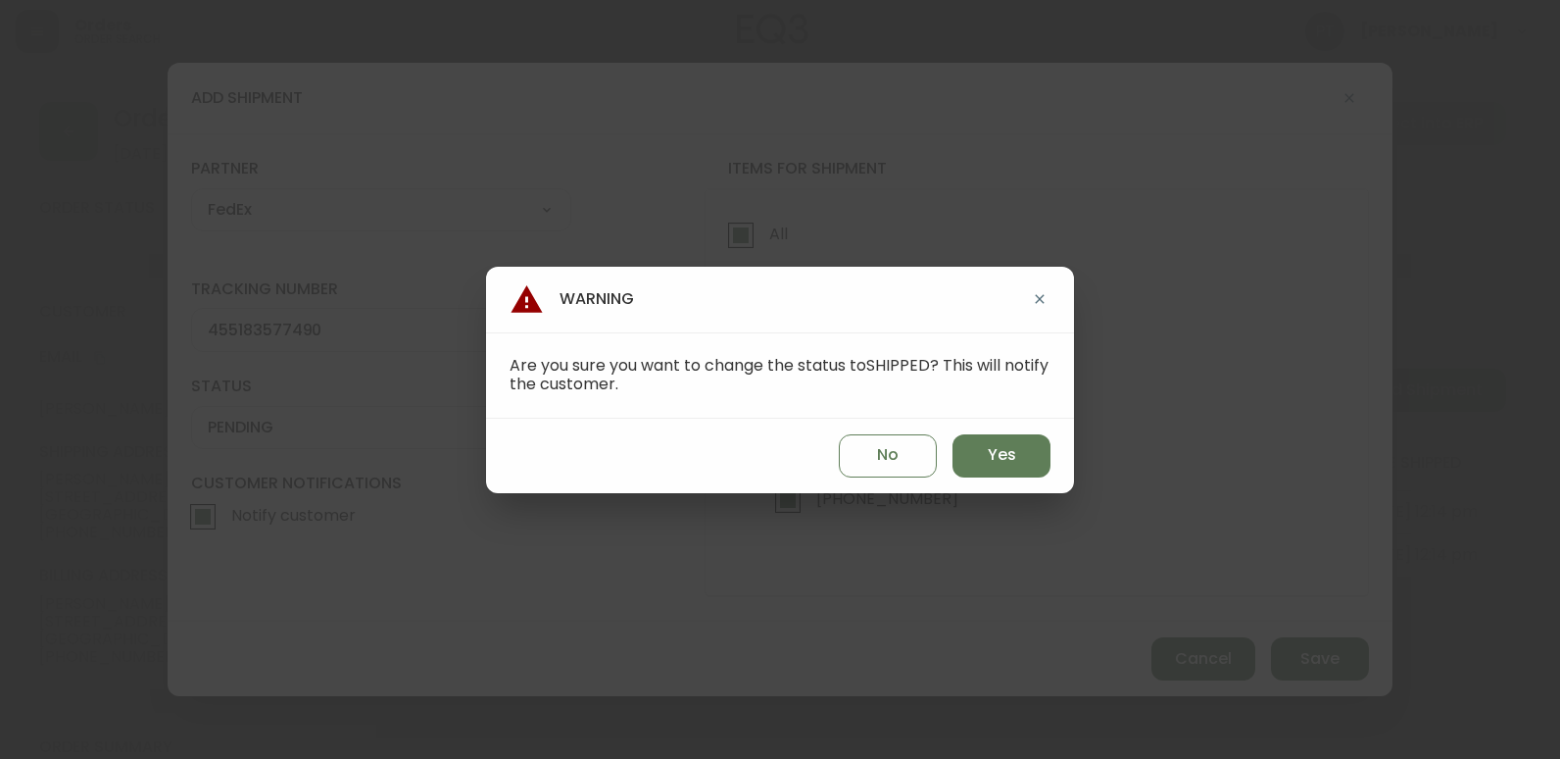
click at [1050, 471] on div "No Yes" at bounding box center [780, 456] width 588 height 74
click at [1019, 478] on div "No Yes" at bounding box center [780, 456] width 588 height 74
click at [1012, 453] on span "Yes" at bounding box center [1002, 455] width 28 height 22
type input "SHIPPED"
select select "SHIPPED"
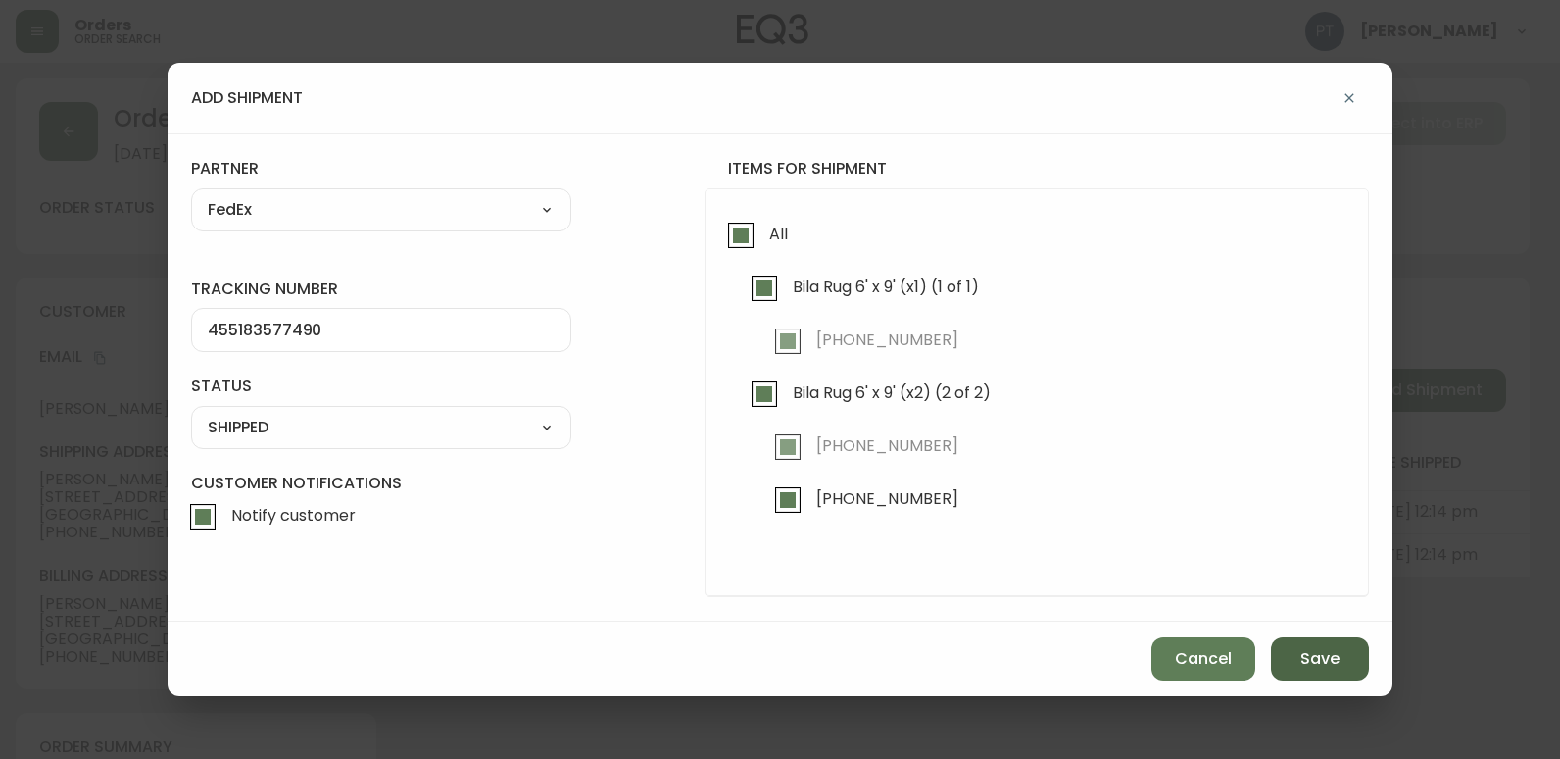
click at [1326, 670] on button "Save" at bounding box center [1320, 658] width 98 height 43
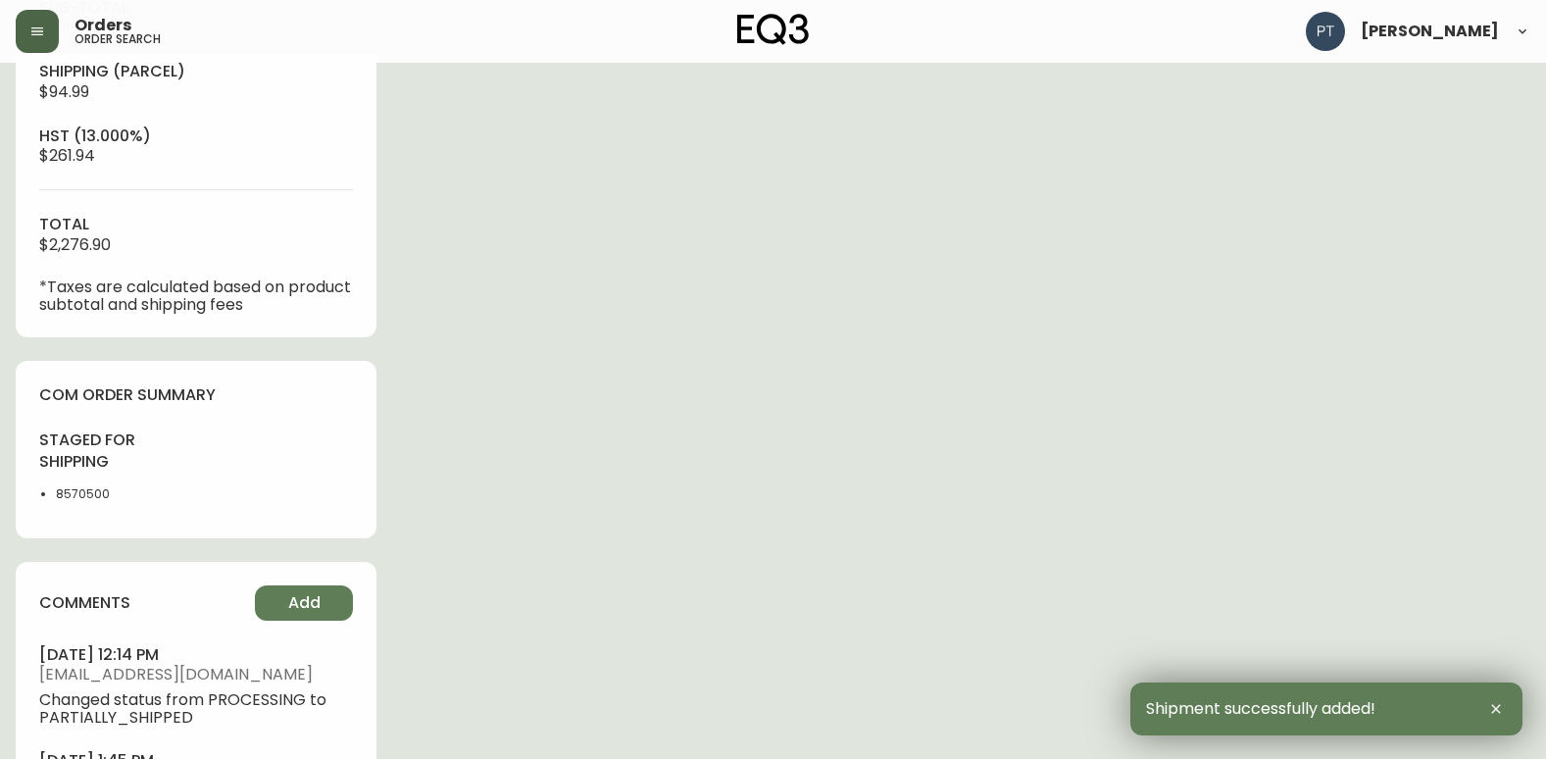
type input "Fully Shipped"
select select "FULLY_SHIPPED"
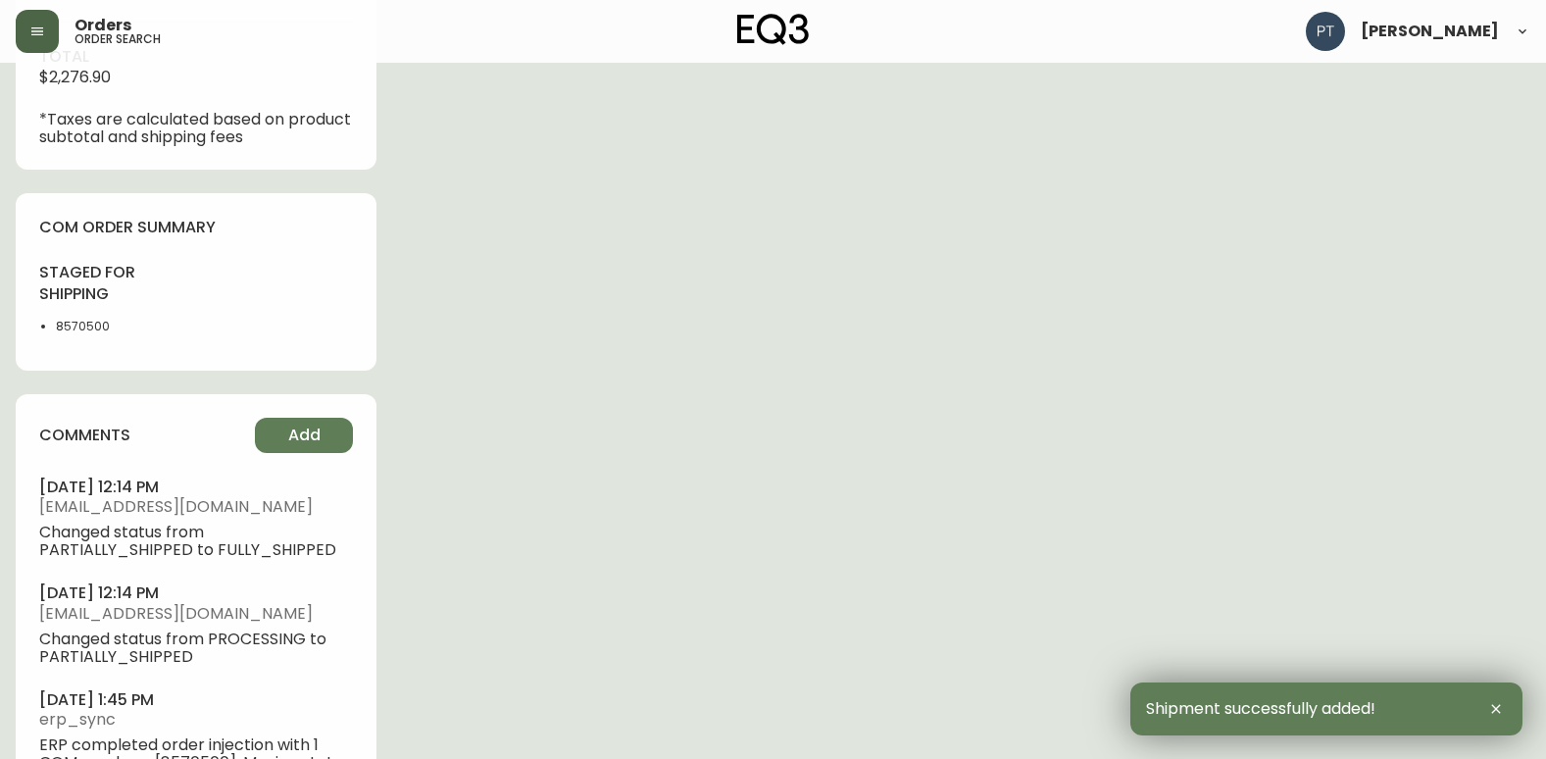
scroll to position [1041, 0]
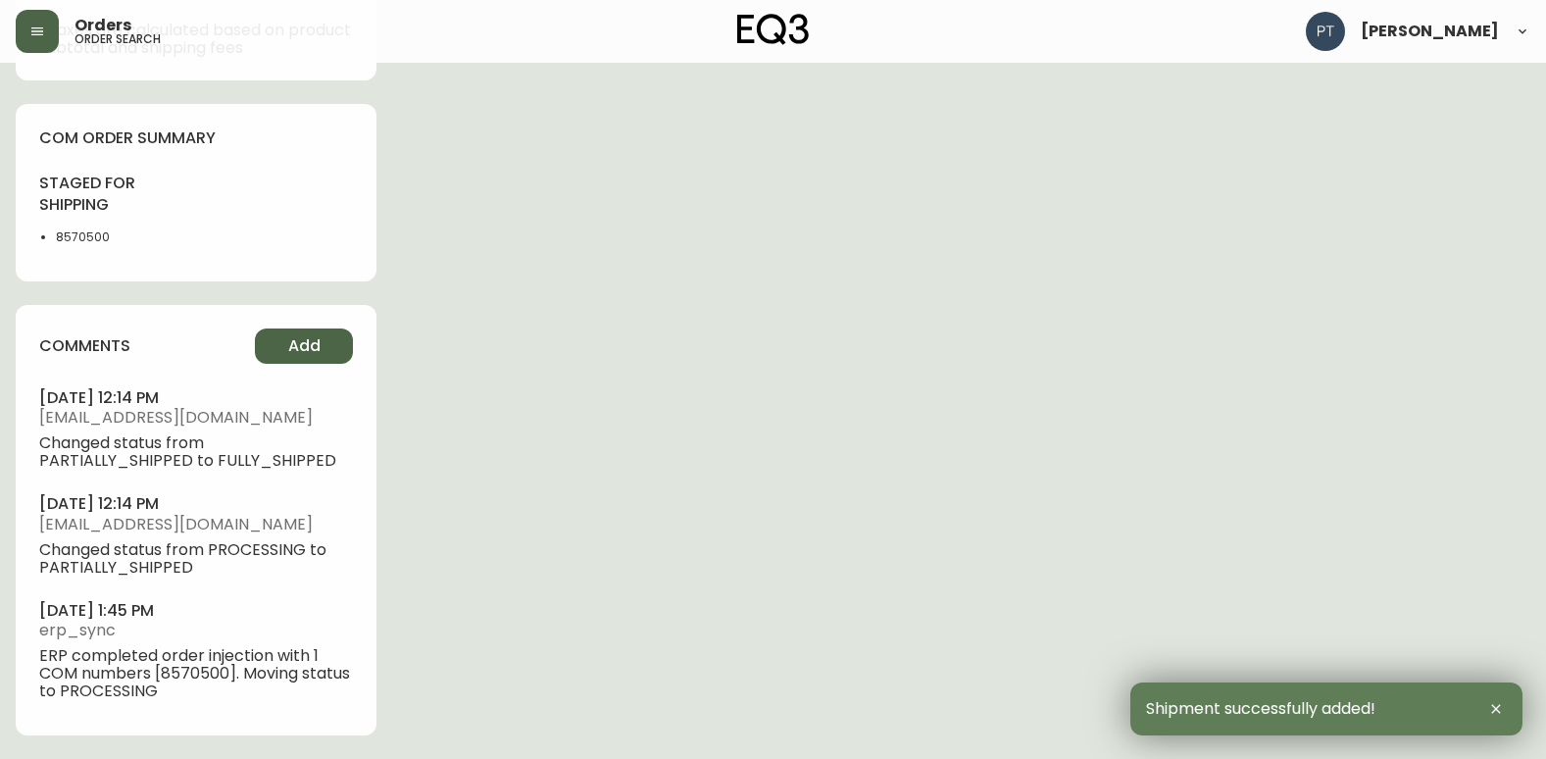
click at [311, 338] on span "Add" at bounding box center [304, 346] width 32 height 22
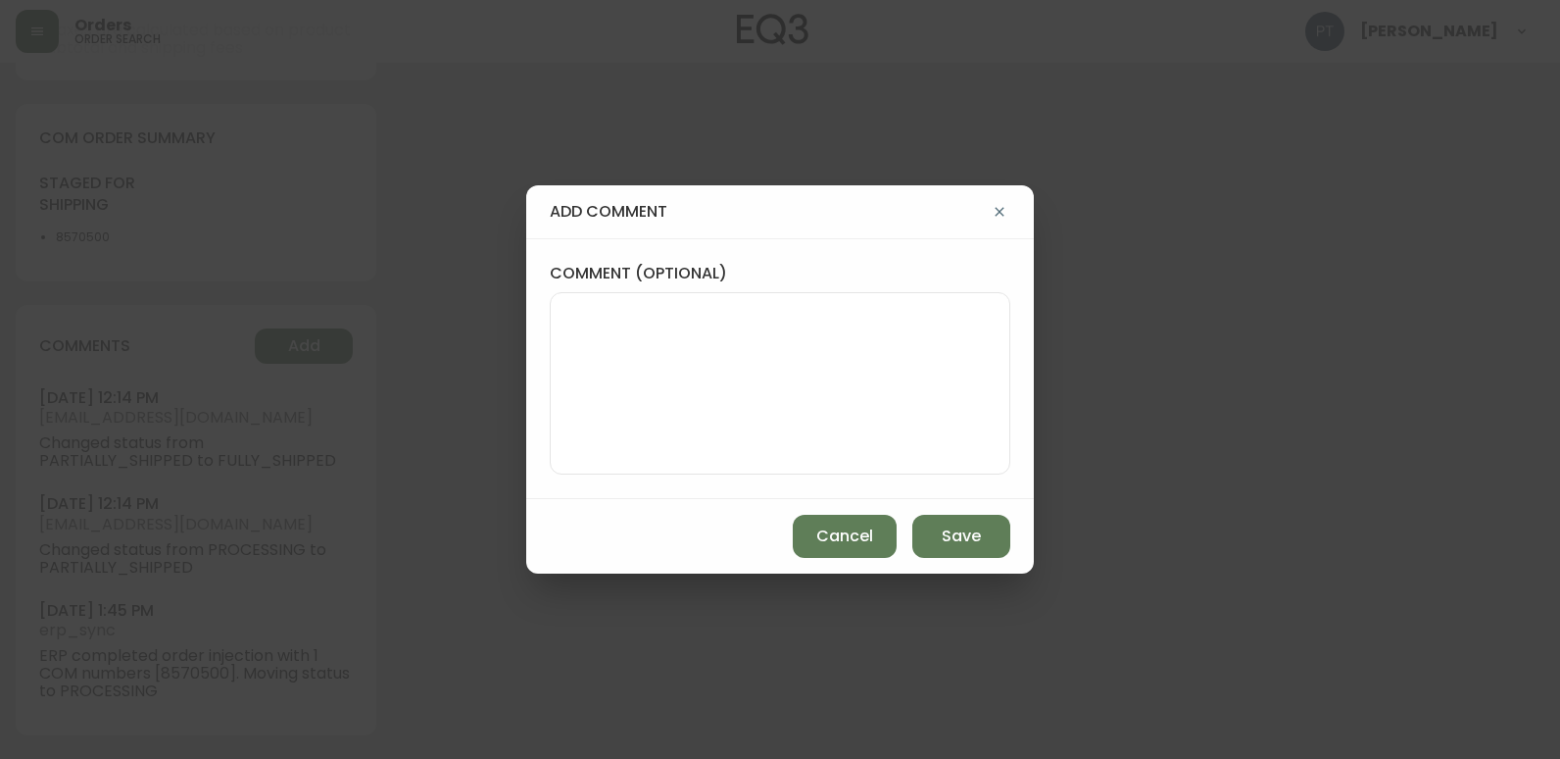
click at [683, 407] on textarea "comment (optional)" at bounding box center [780, 383] width 427 height 157
type textarea "c"
type textarea "CH"
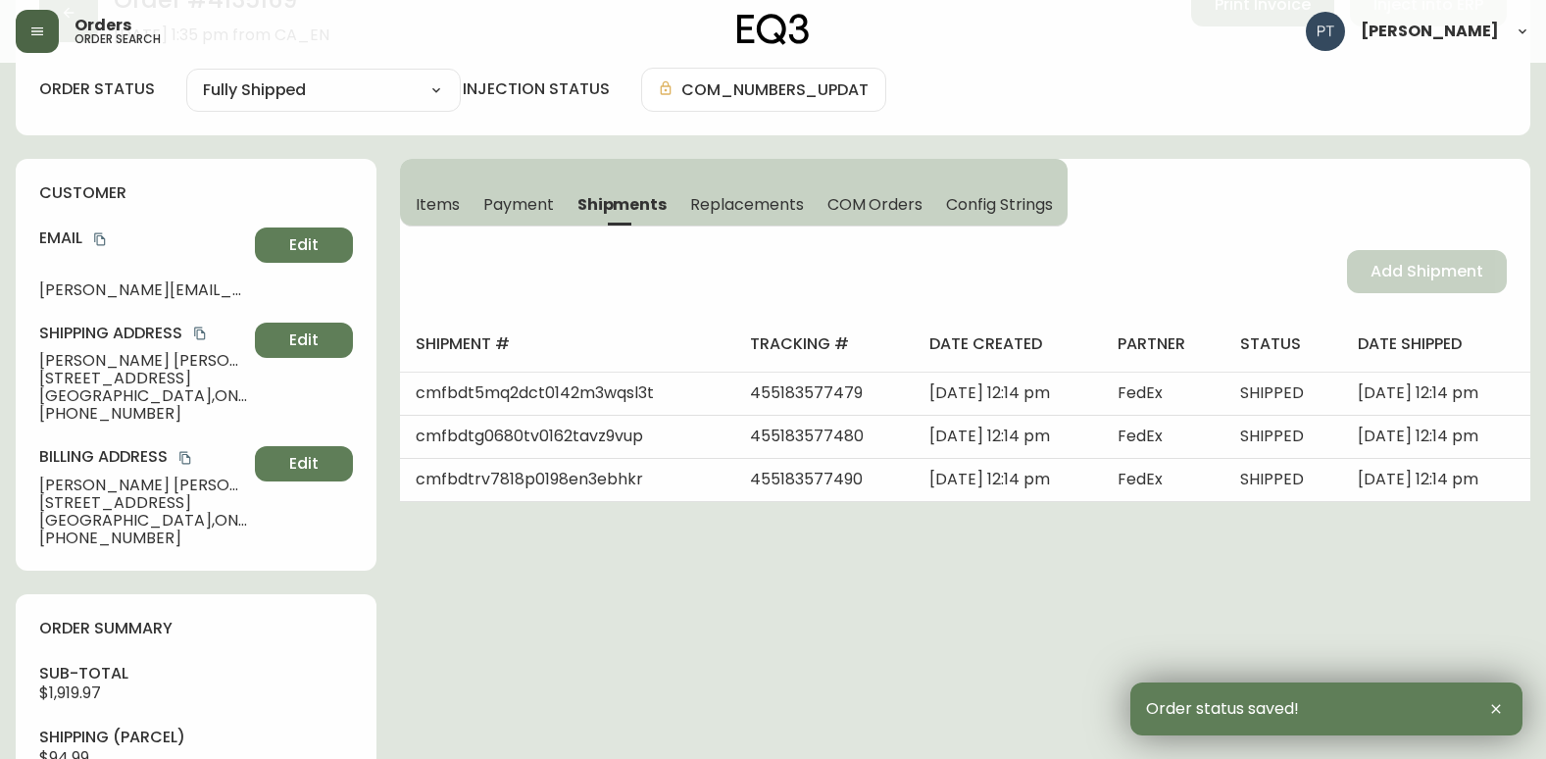
scroll to position [0, 0]
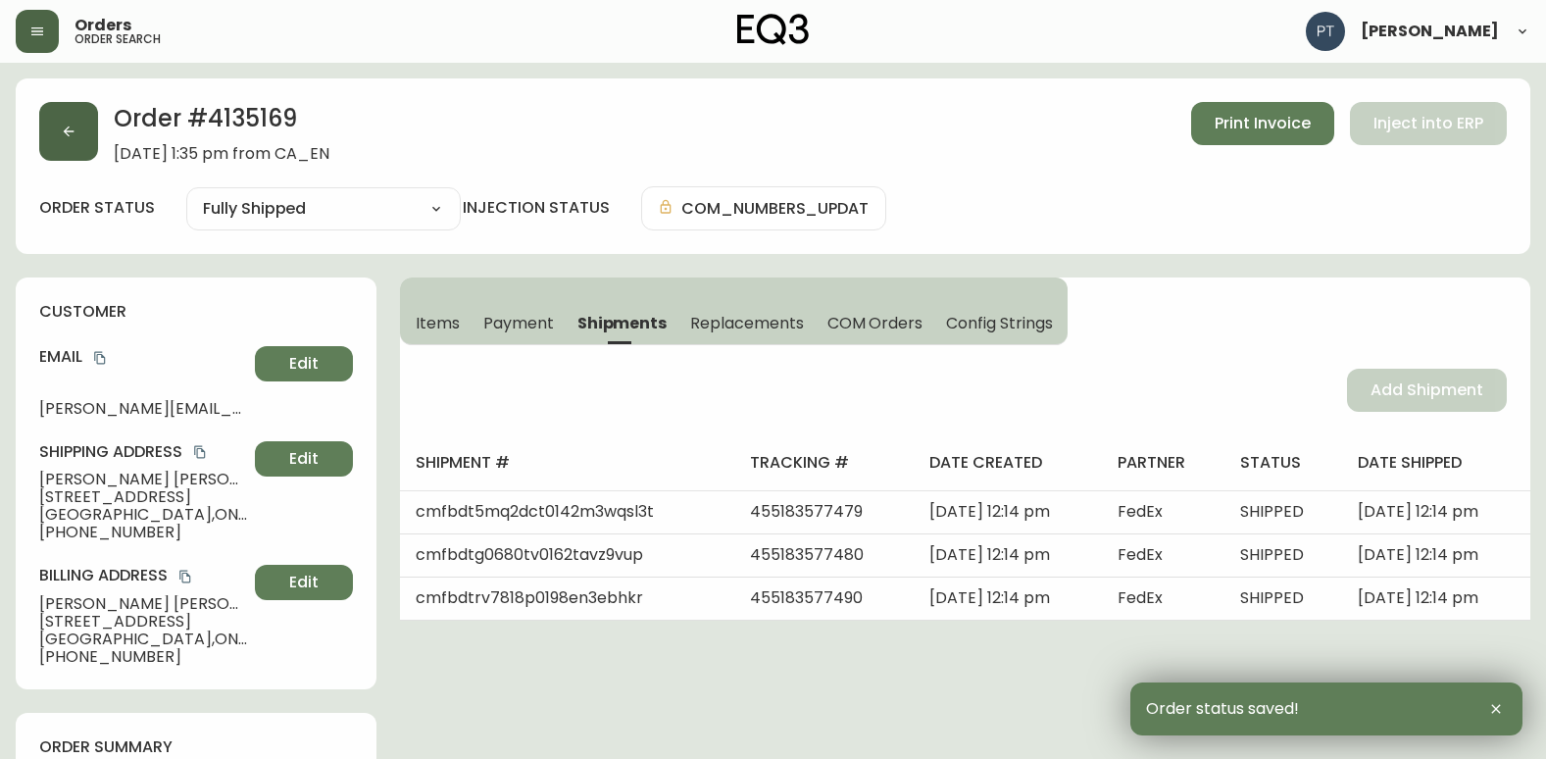
click at [78, 146] on button "button" at bounding box center [68, 131] width 59 height 59
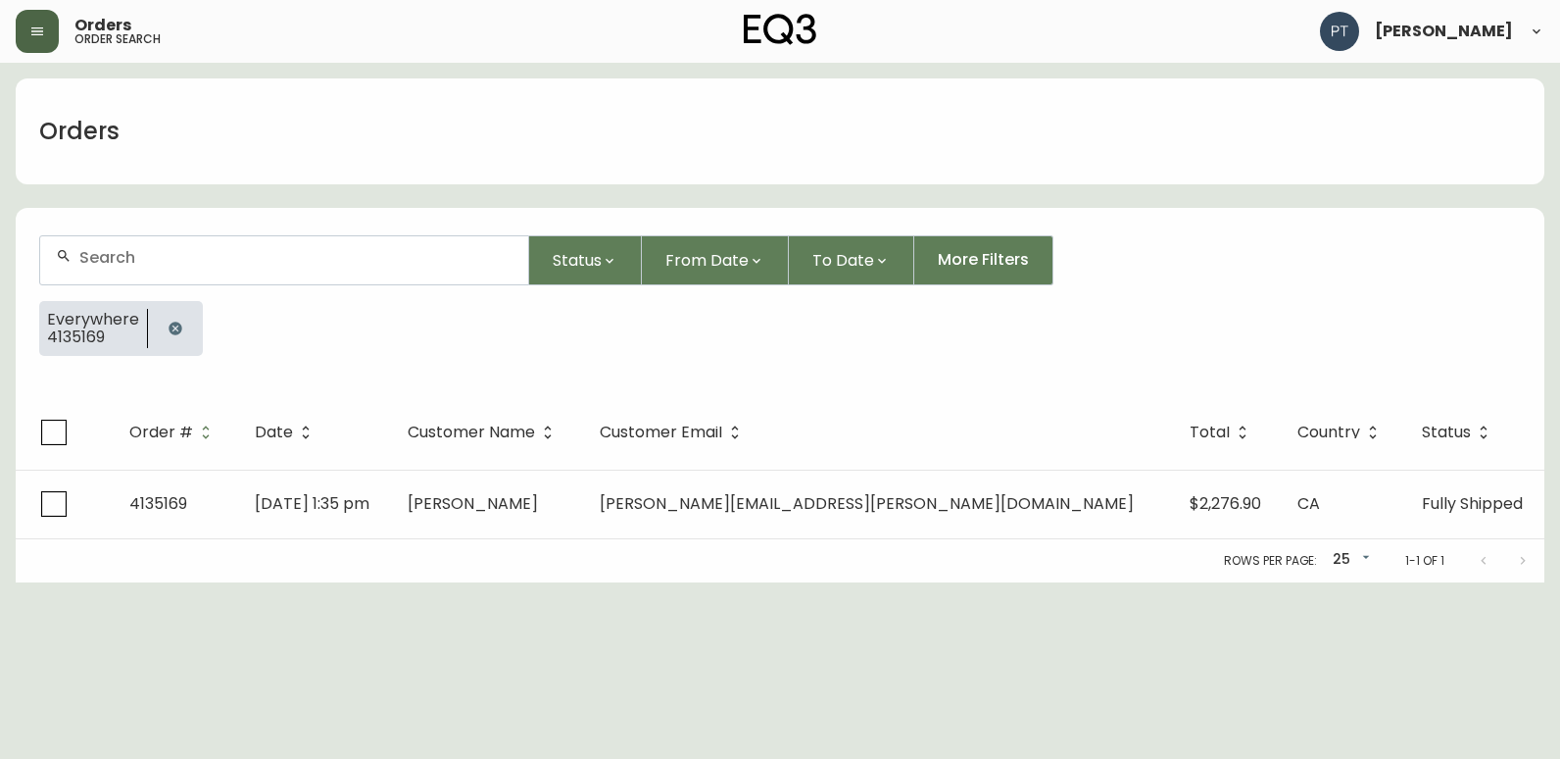
click at [288, 255] on input "text" at bounding box center [295, 257] width 433 height 19
type input "4135170"
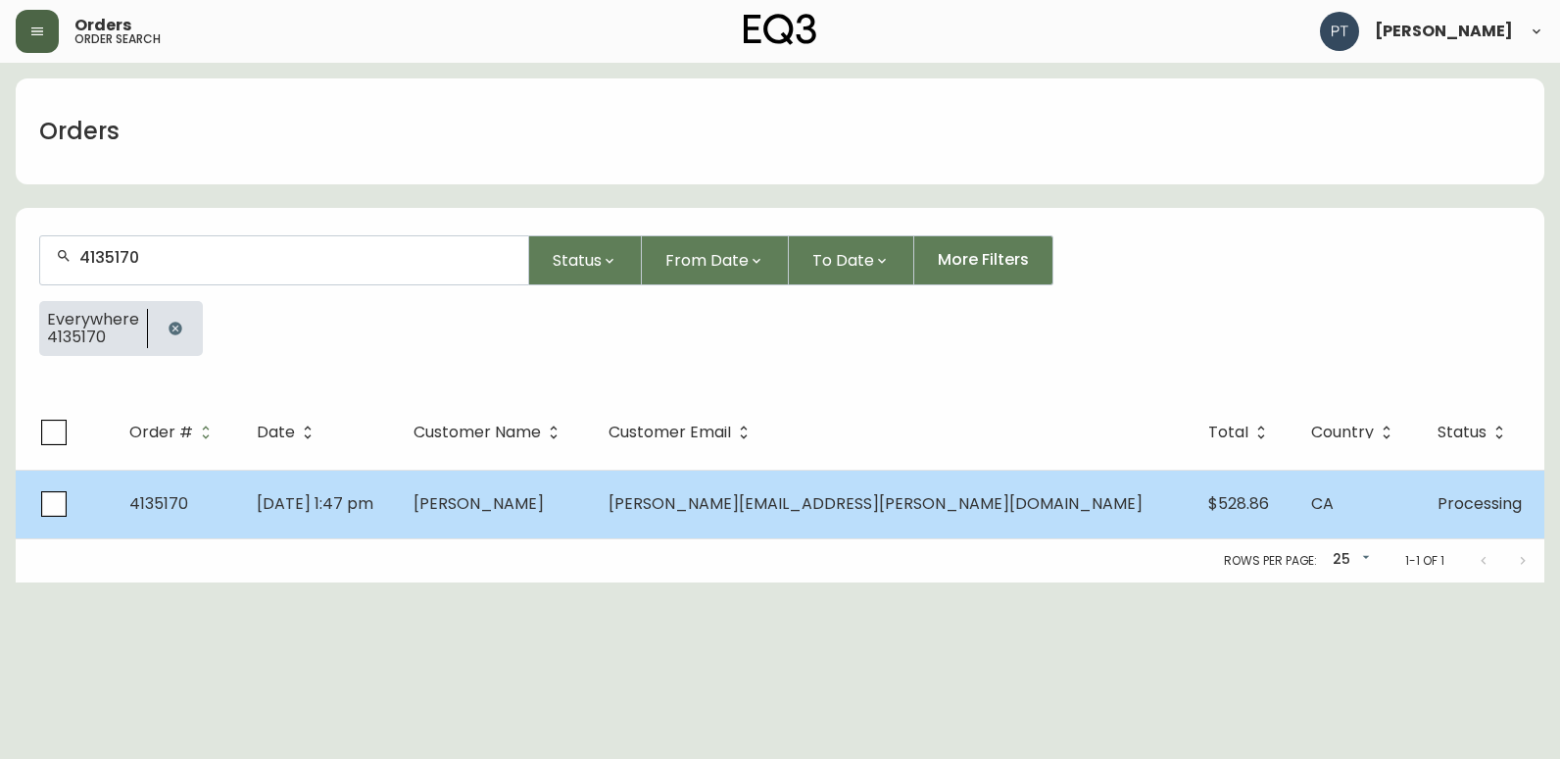
click at [593, 489] on td "Boris Bernhardt" at bounding box center [495, 504] width 195 height 69
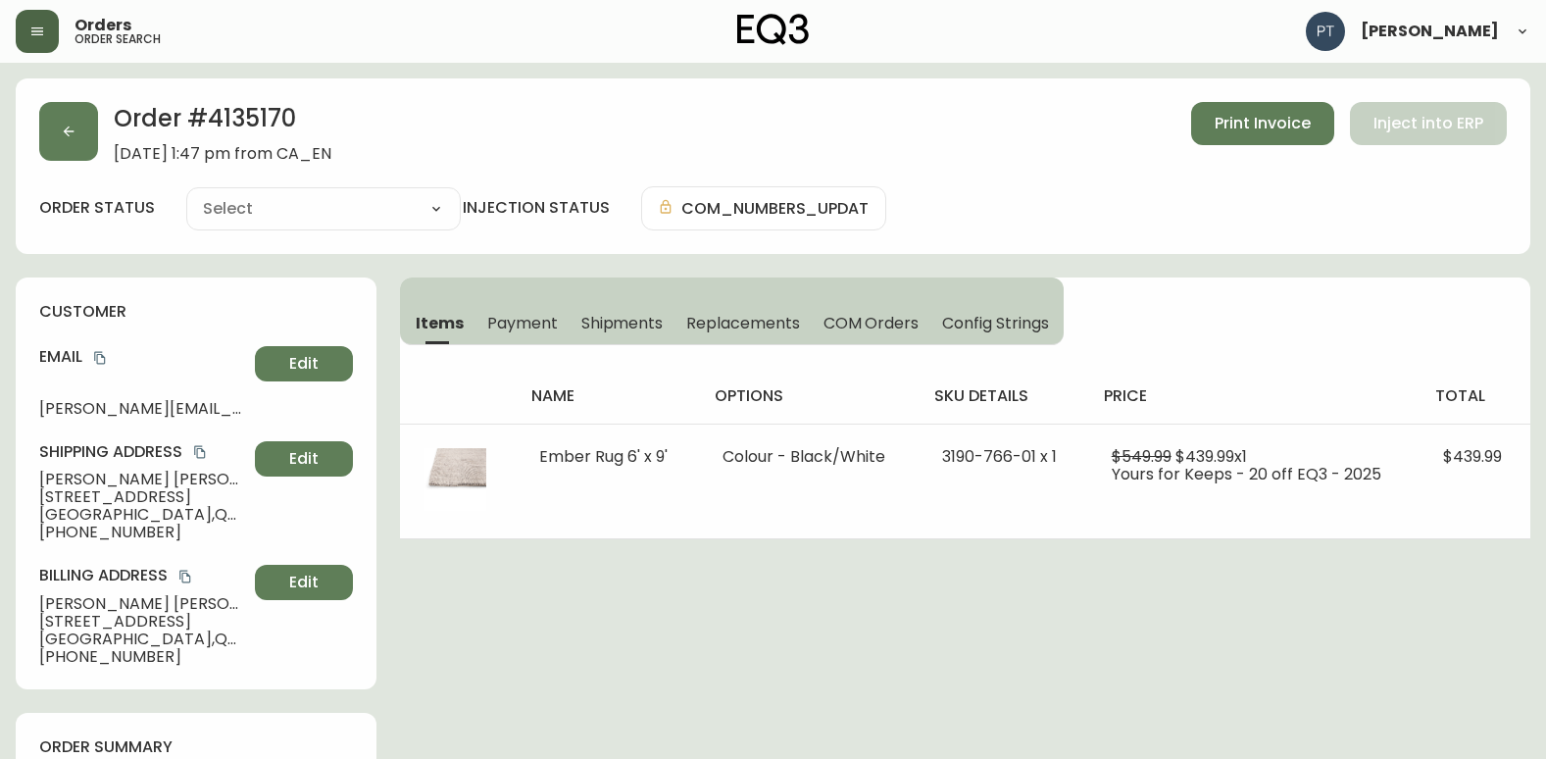
type input "Processing"
select select "PROCESSING"
click at [617, 300] on div "Items Payment Shipments Replacements COM Orders Config Strings" at bounding box center [732, 311] width 664 height 68
click at [609, 317] on span "Shipments" at bounding box center [622, 323] width 82 height 21
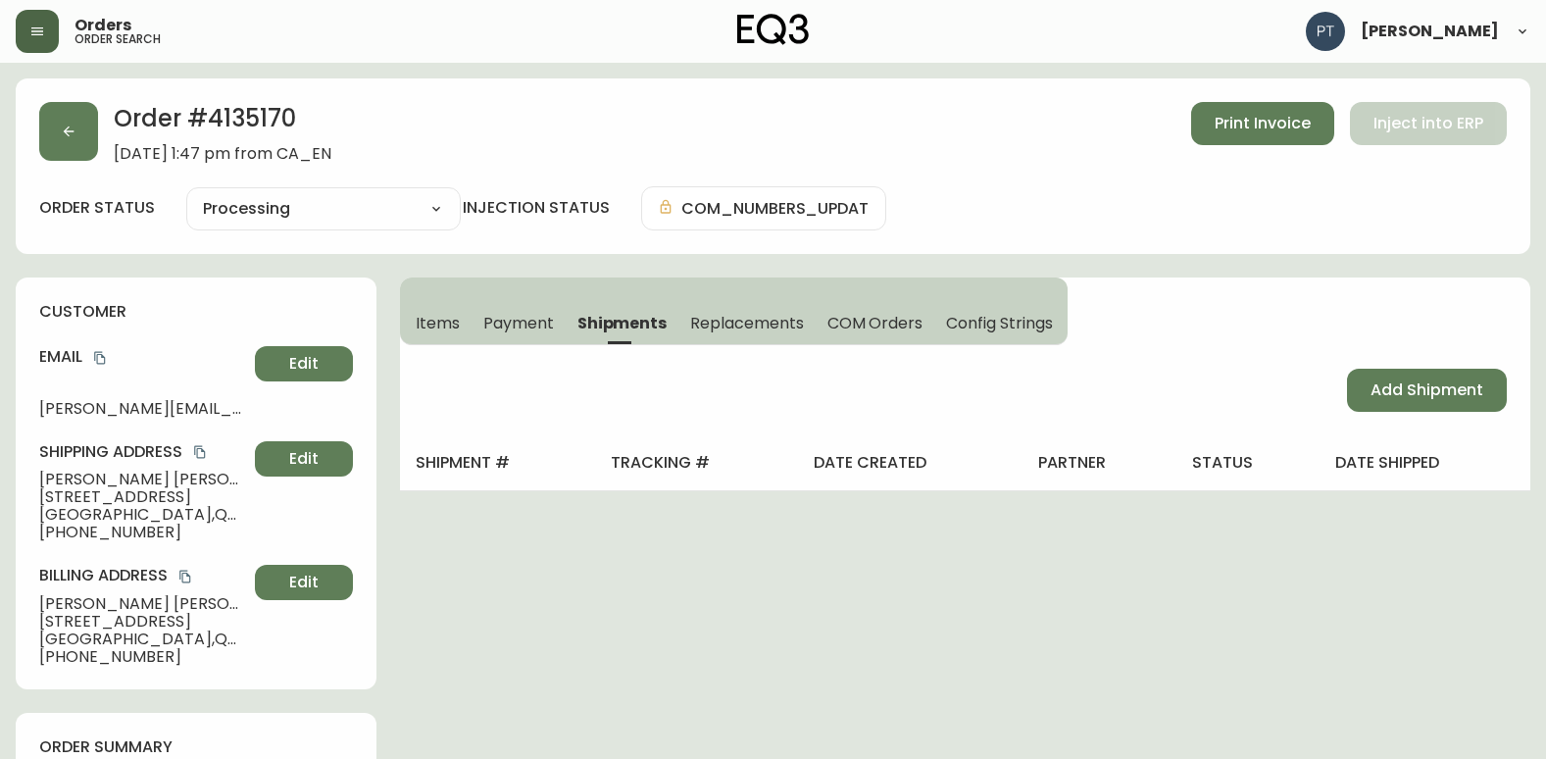
drag, startPoint x: 1384, startPoint y: 394, endPoint x: 1302, endPoint y: 398, distance: 82.4
click at [1378, 390] on span "Add Shipment" at bounding box center [1426, 390] width 113 height 22
select select "PENDING"
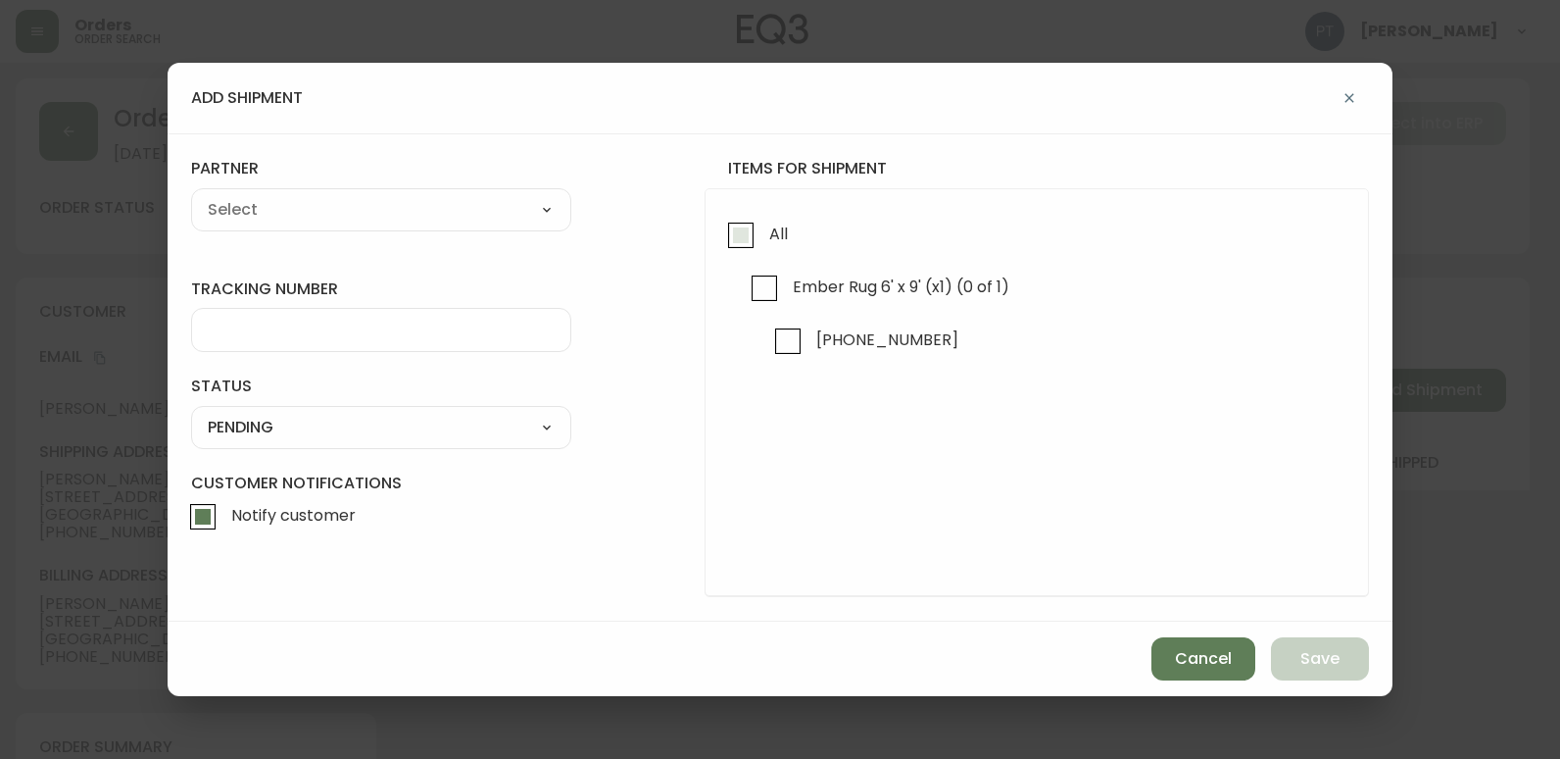
click at [735, 231] on input "All" at bounding box center [740, 235] width 45 height 45
checkbox input "true"
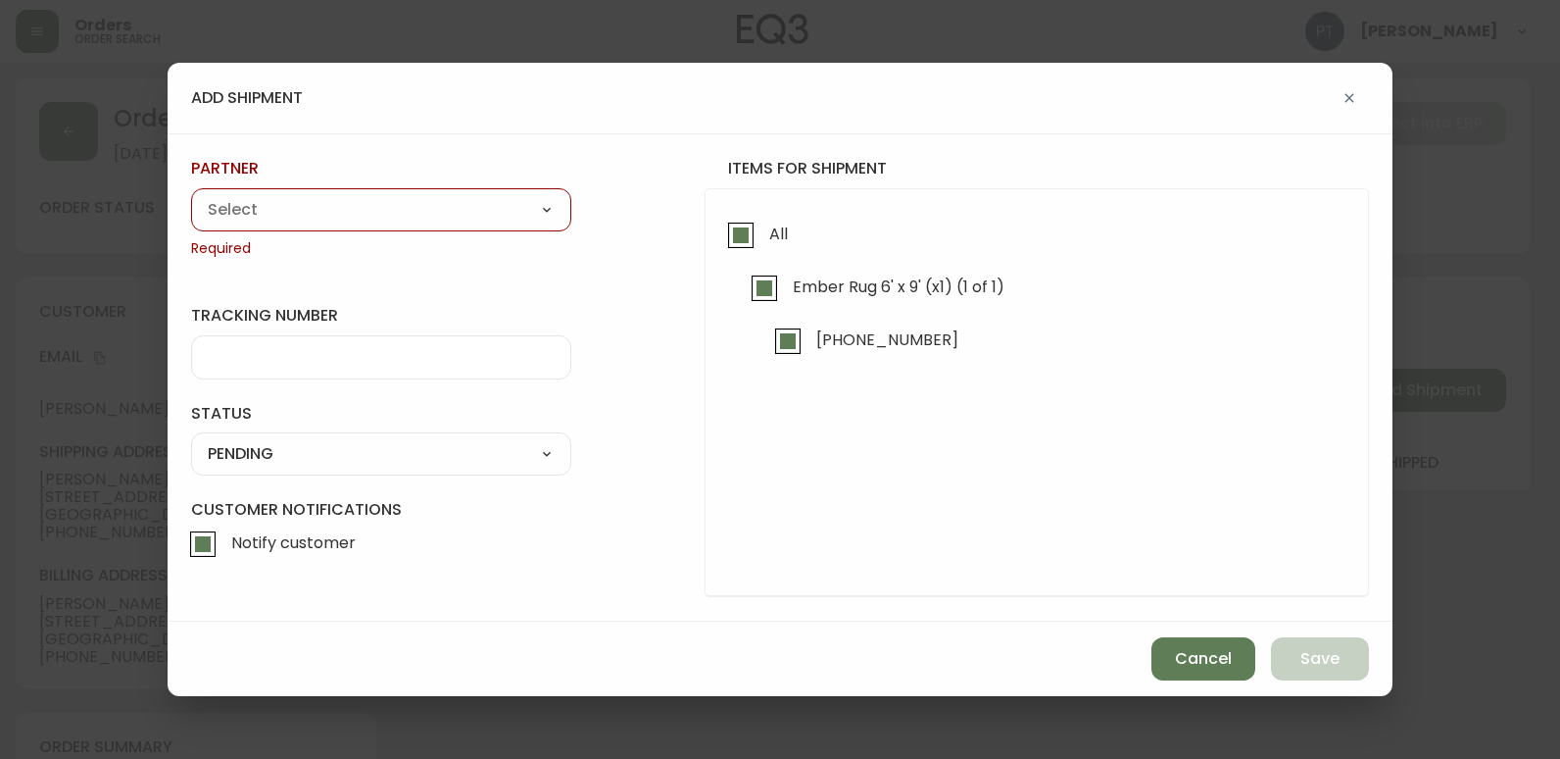
click at [290, 183] on div "partner A Move to Remember LLC ABF Freight Alero C.H. Robinson Canada Post Canp…" at bounding box center [381, 208] width 380 height 100
click at [300, 207] on select "A Move to Remember LLC ABF Freight Alero [PERSON_NAME] Canada Post Canpar Expre…" at bounding box center [381, 209] width 380 height 29
select select "cjy0a9taa01x001669l98m63c"
click at [191, 195] on select "A Move to Remember LLC ABF Freight Alero [PERSON_NAME] Canada Post Canpar Expre…" at bounding box center [381, 209] width 380 height 29
type input "FedEx"
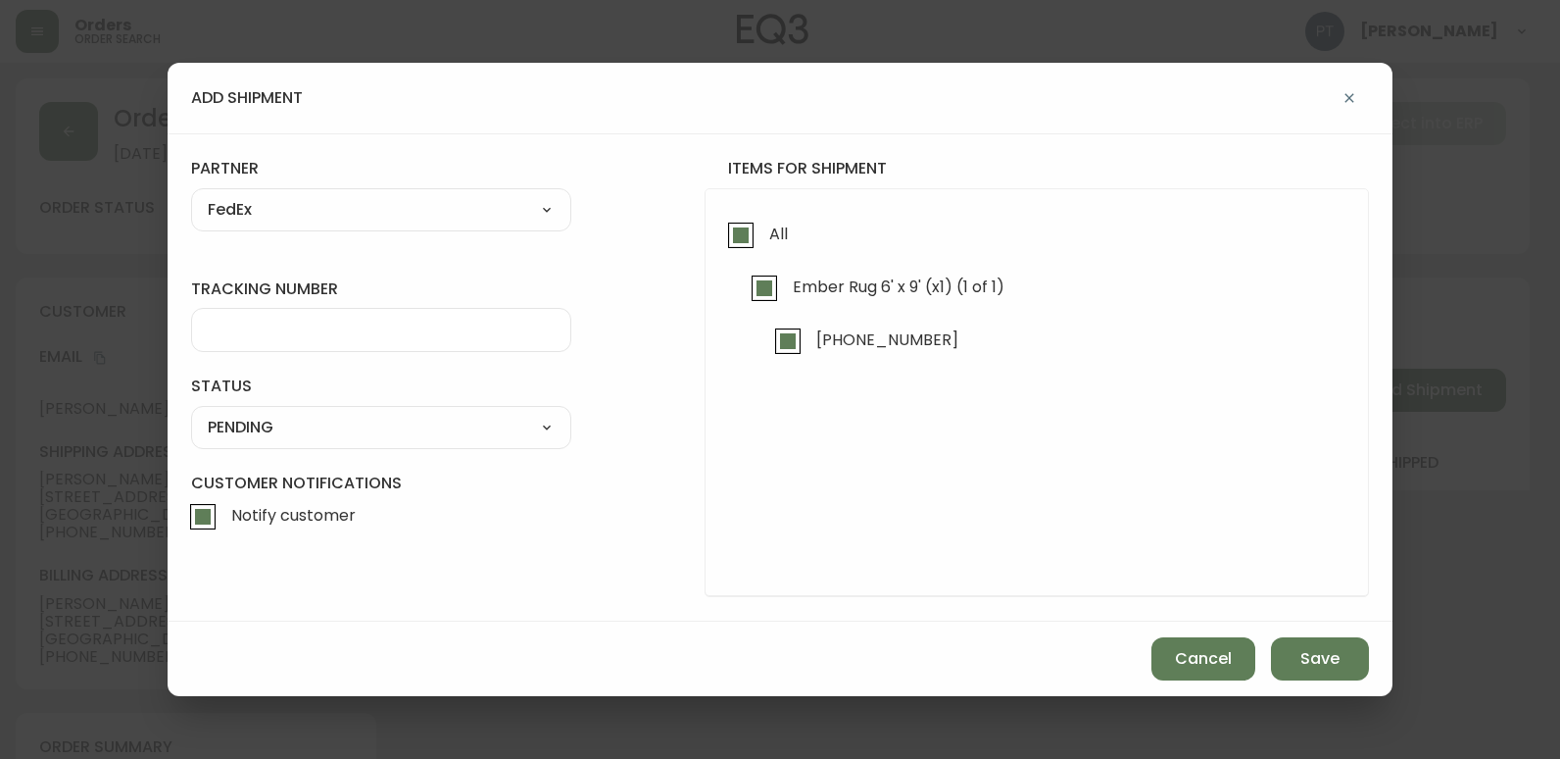
click at [387, 349] on div at bounding box center [381, 330] width 380 height 44
type input "4551183577505"
click at [356, 418] on select "SHIPPED PENDING CANCELLED" at bounding box center [381, 427] width 380 height 29
click at [191, 413] on select "SHIPPED PENDING CANCELLED" at bounding box center [381, 427] width 380 height 29
select select "PENDING"
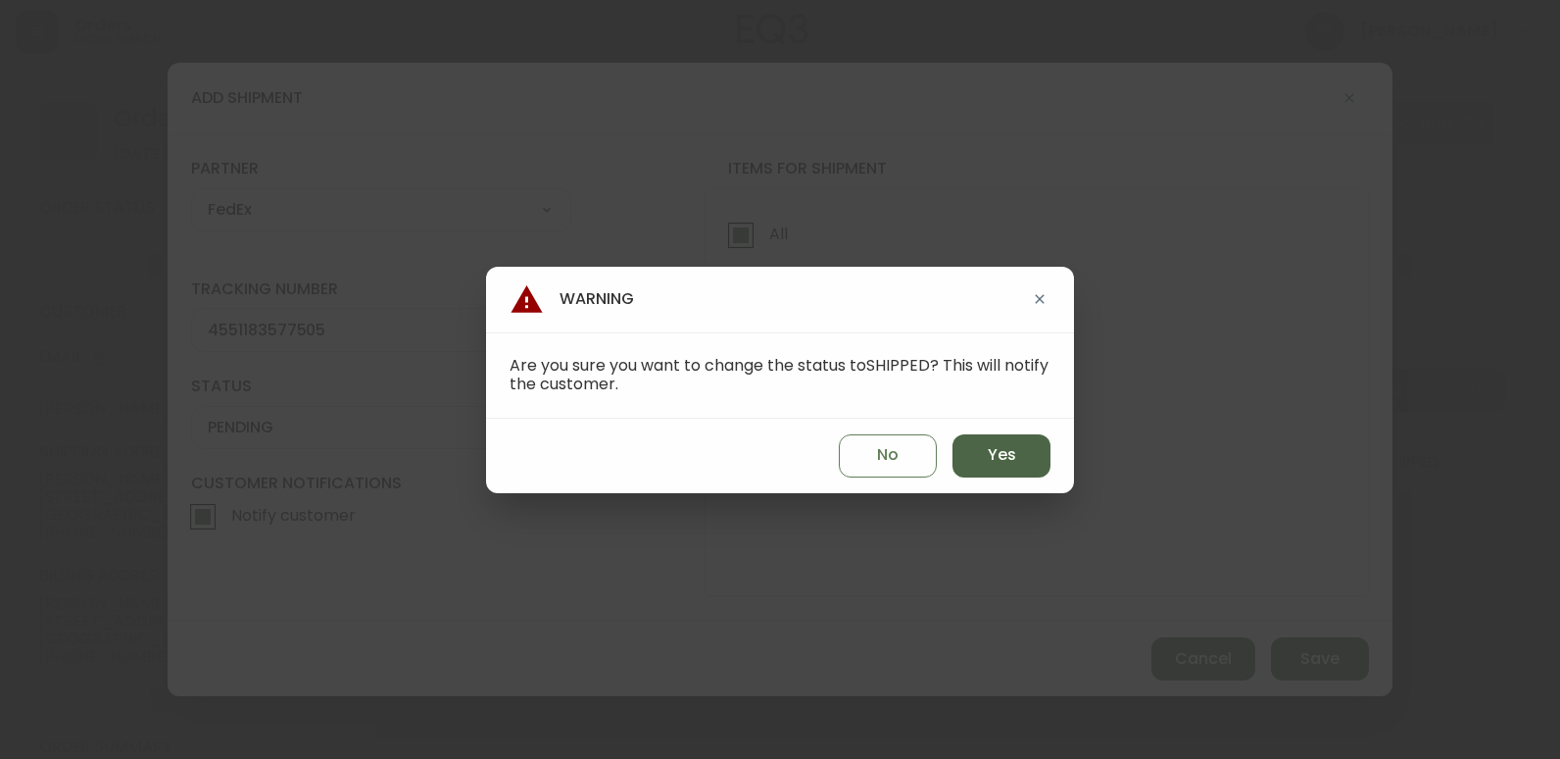
click at [976, 451] on button "Yes" at bounding box center [1002, 455] width 98 height 43
type input "SHIPPED"
select select "SHIPPED"
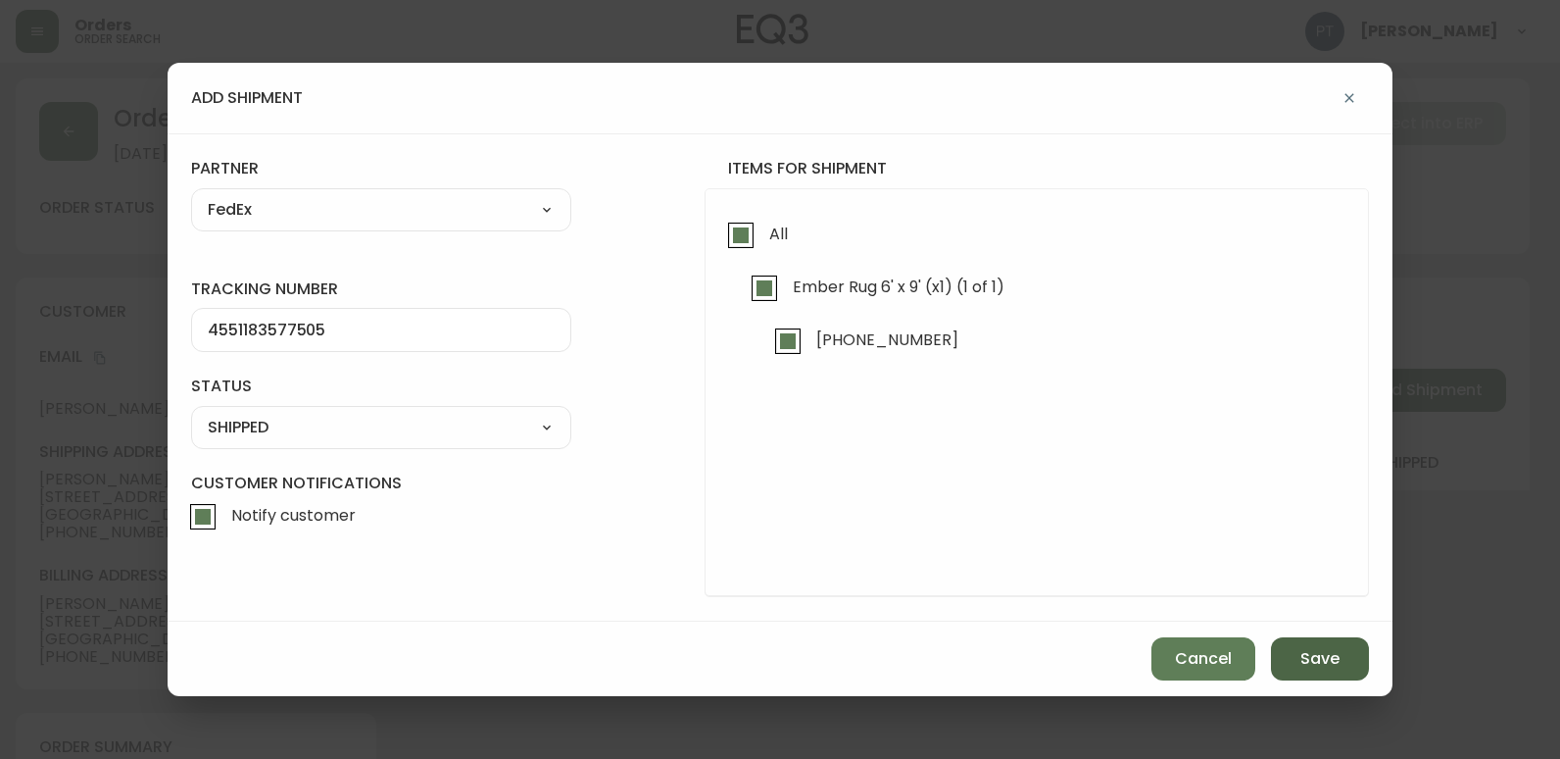
click at [1345, 673] on button "Save" at bounding box center [1320, 658] width 98 height 43
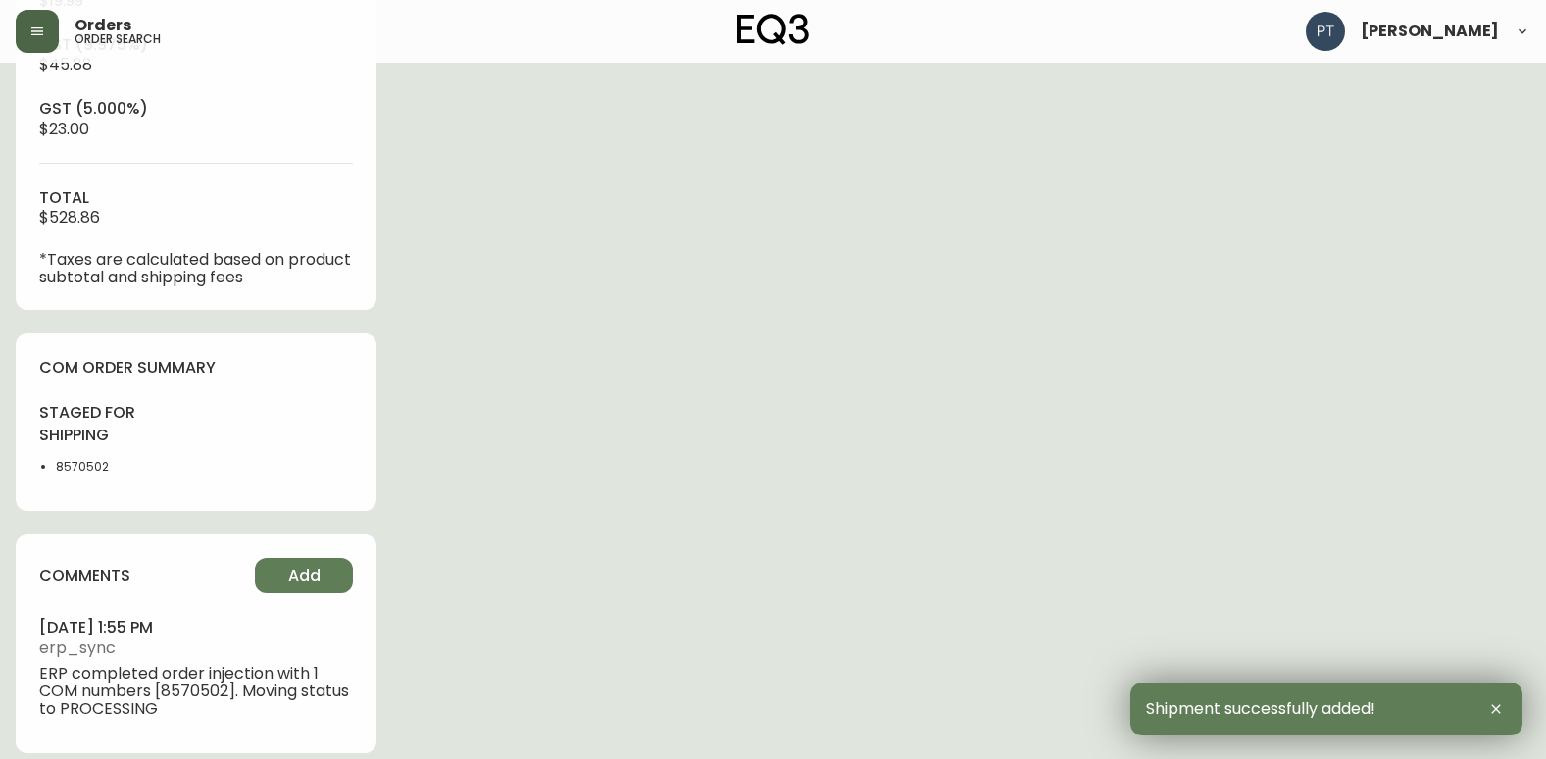
scroll to position [893, 0]
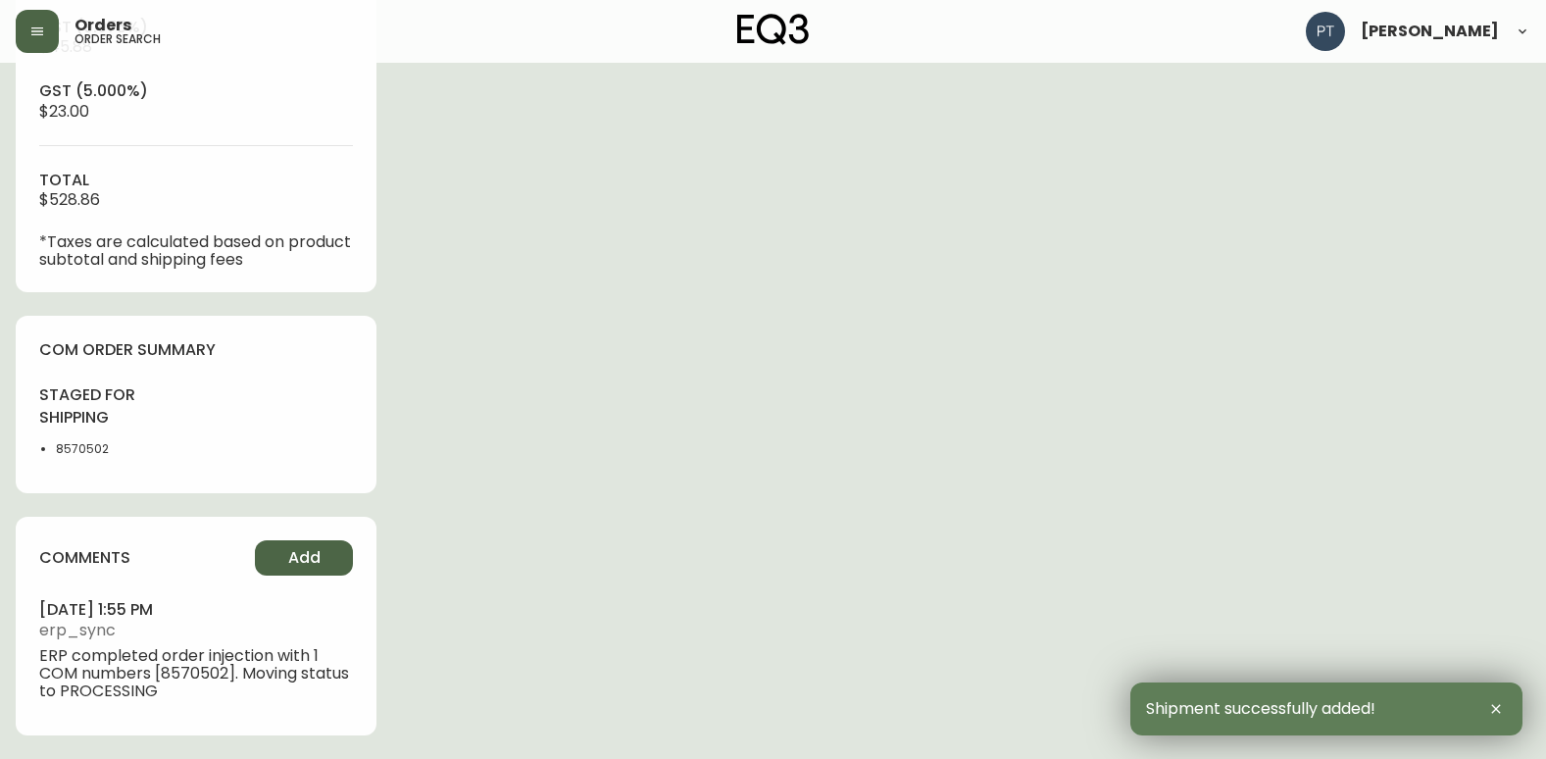
type input "Fully Shipped"
select select "FULLY_SHIPPED"
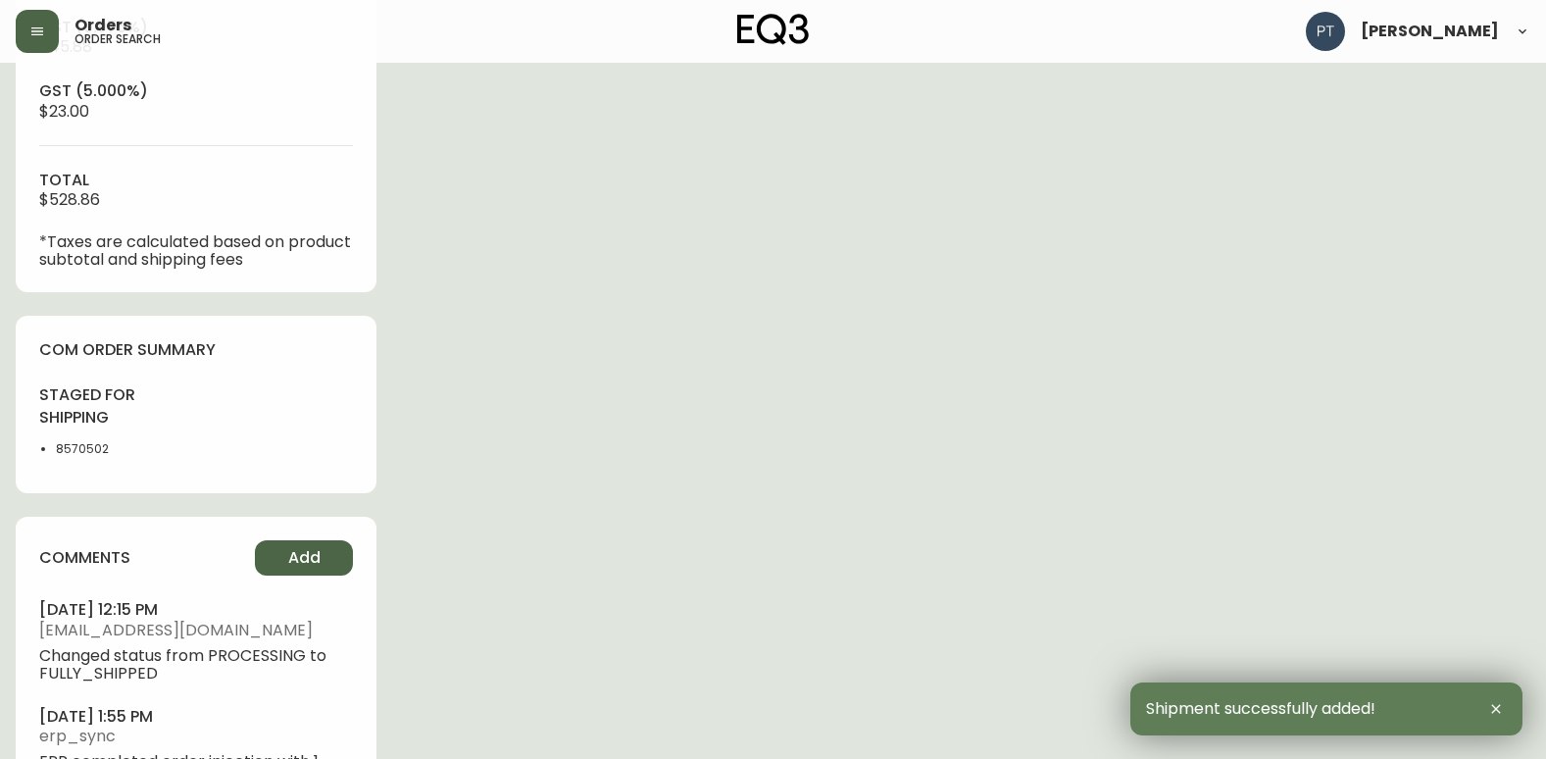
click at [271, 555] on button "Add" at bounding box center [304, 557] width 98 height 35
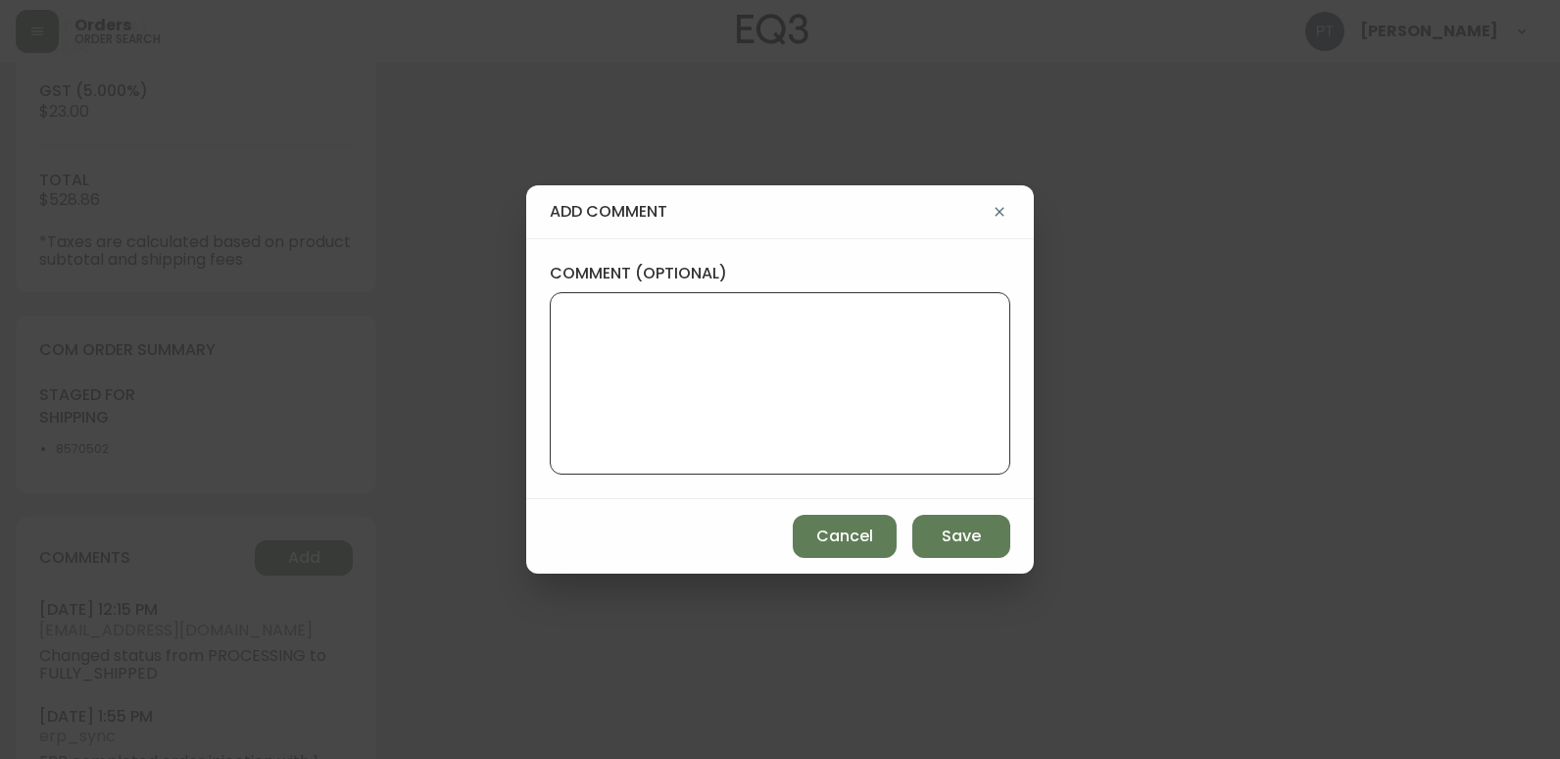
click at [718, 446] on textarea "comment (optional)" at bounding box center [780, 383] width 427 height 157
type textarea "CH"
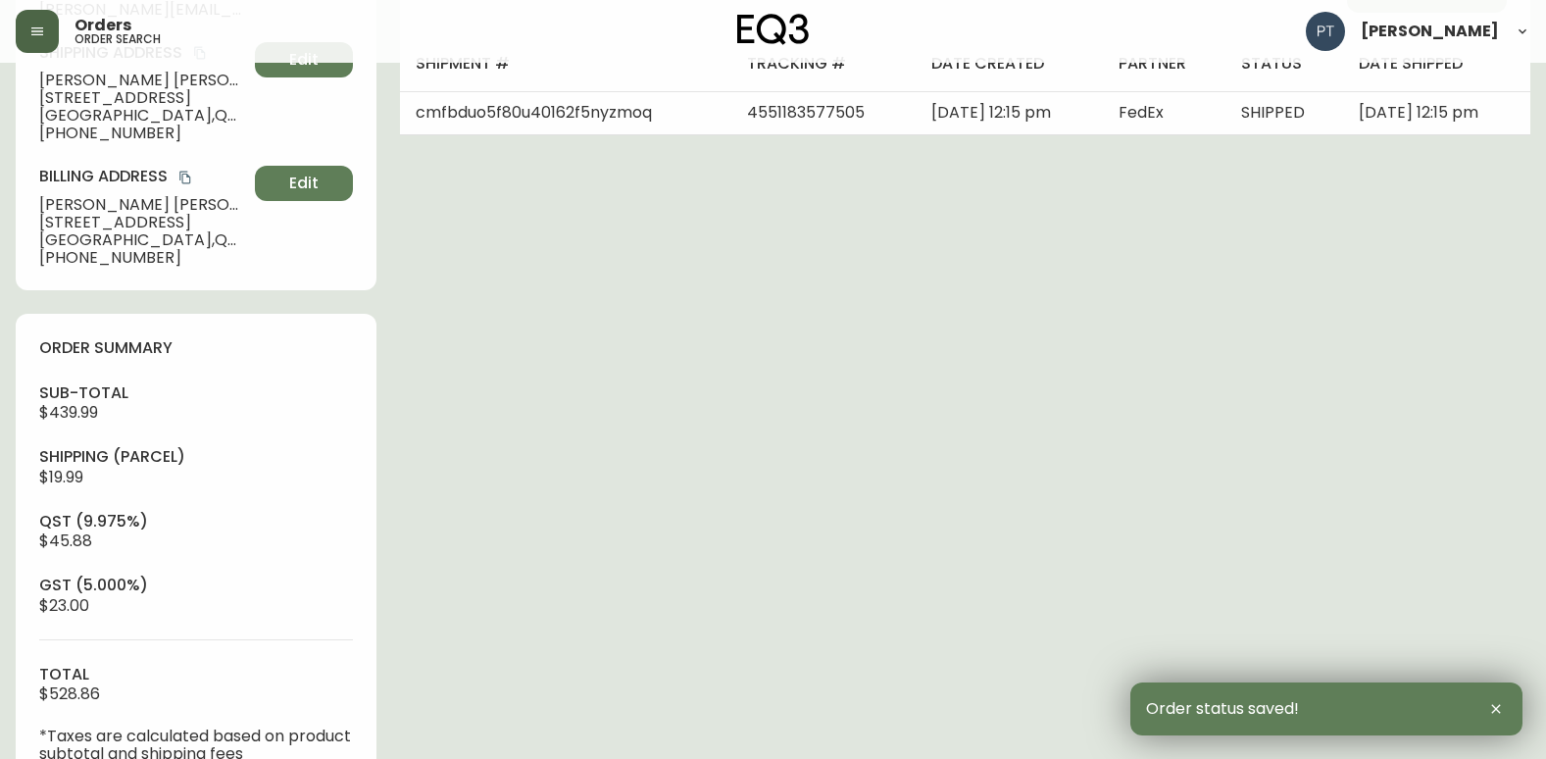
scroll to position [0, 0]
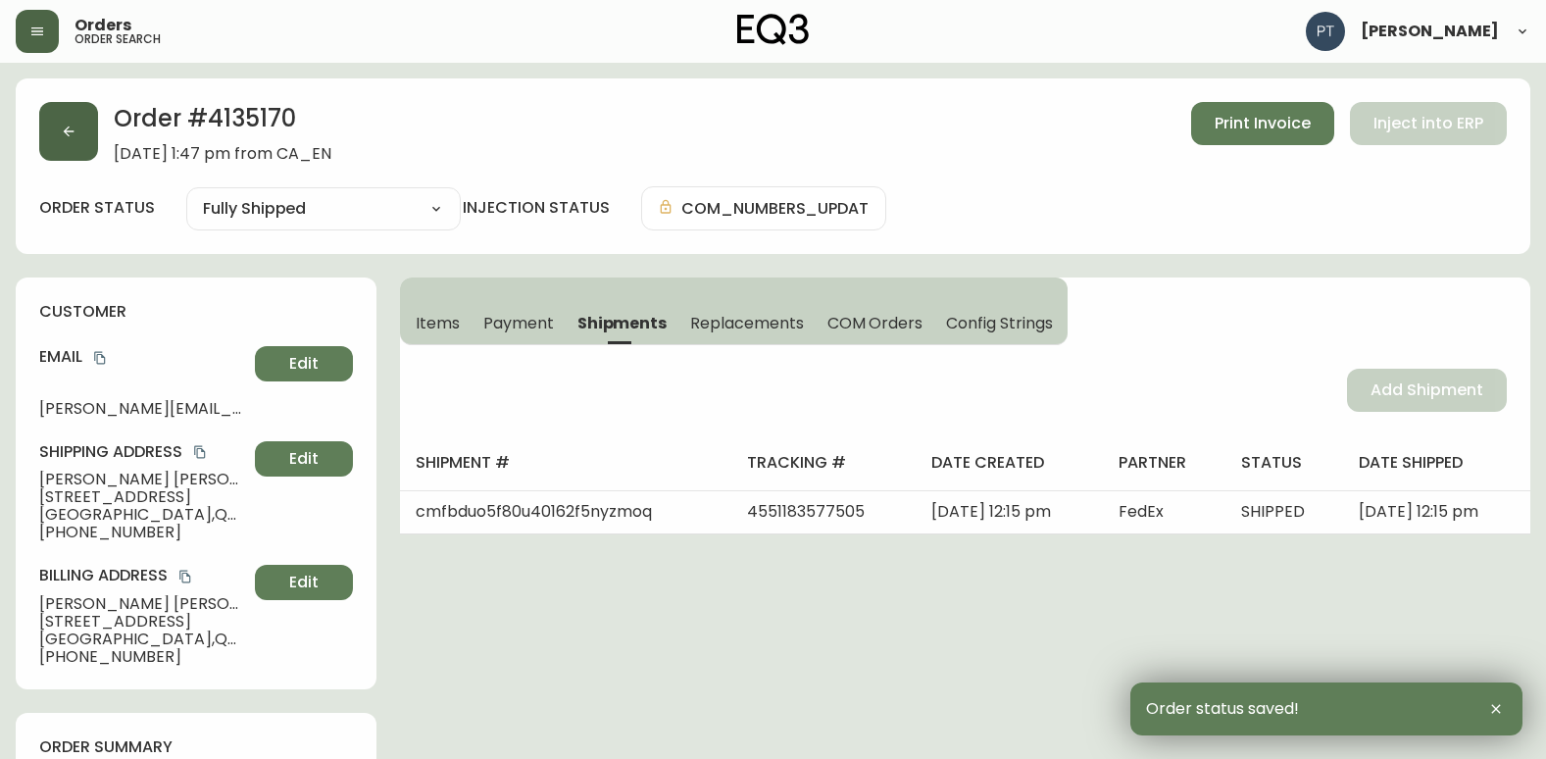
click at [47, 119] on button "button" at bounding box center [68, 131] width 59 height 59
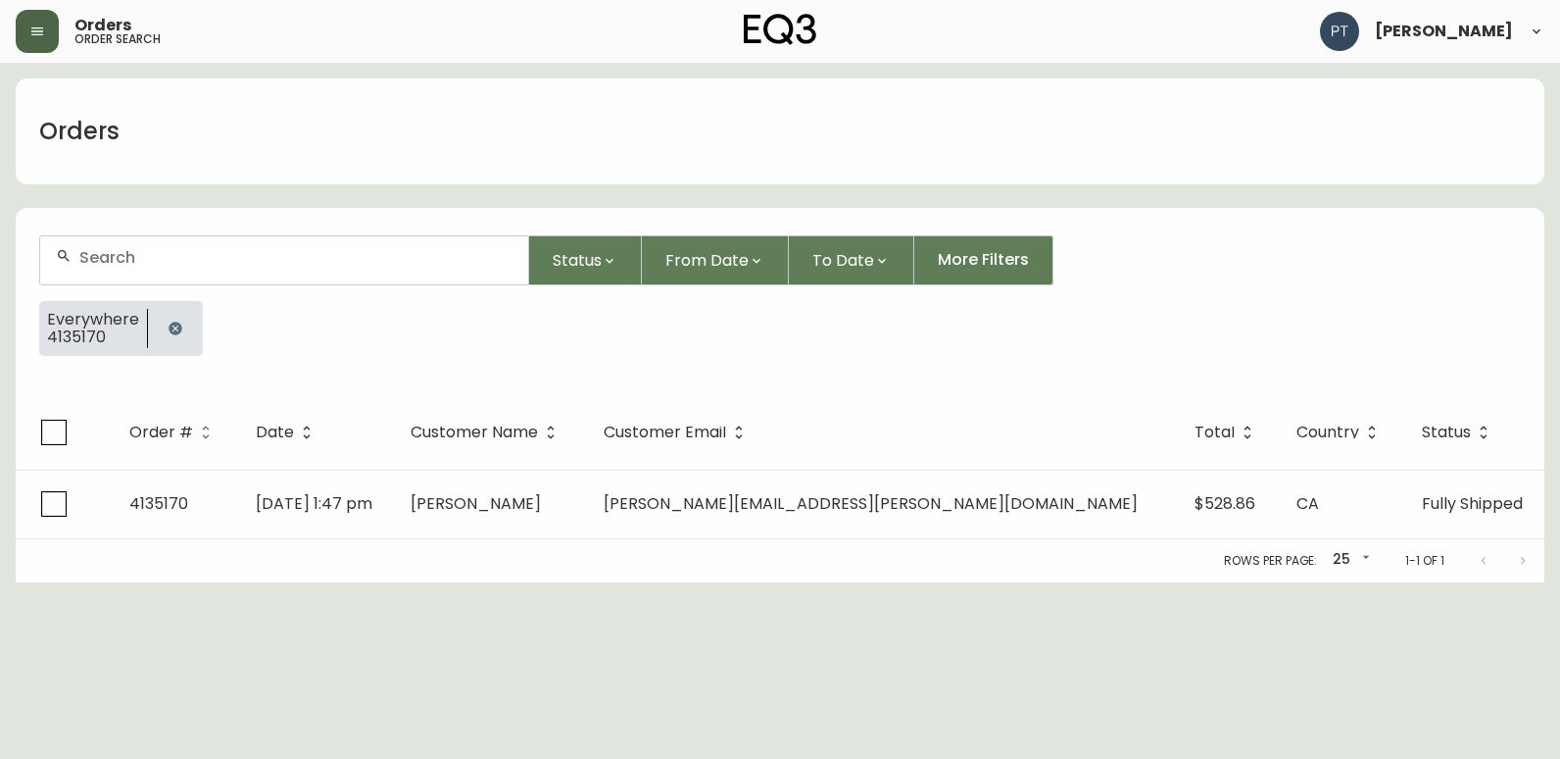
click at [175, 272] on div at bounding box center [284, 260] width 488 height 48
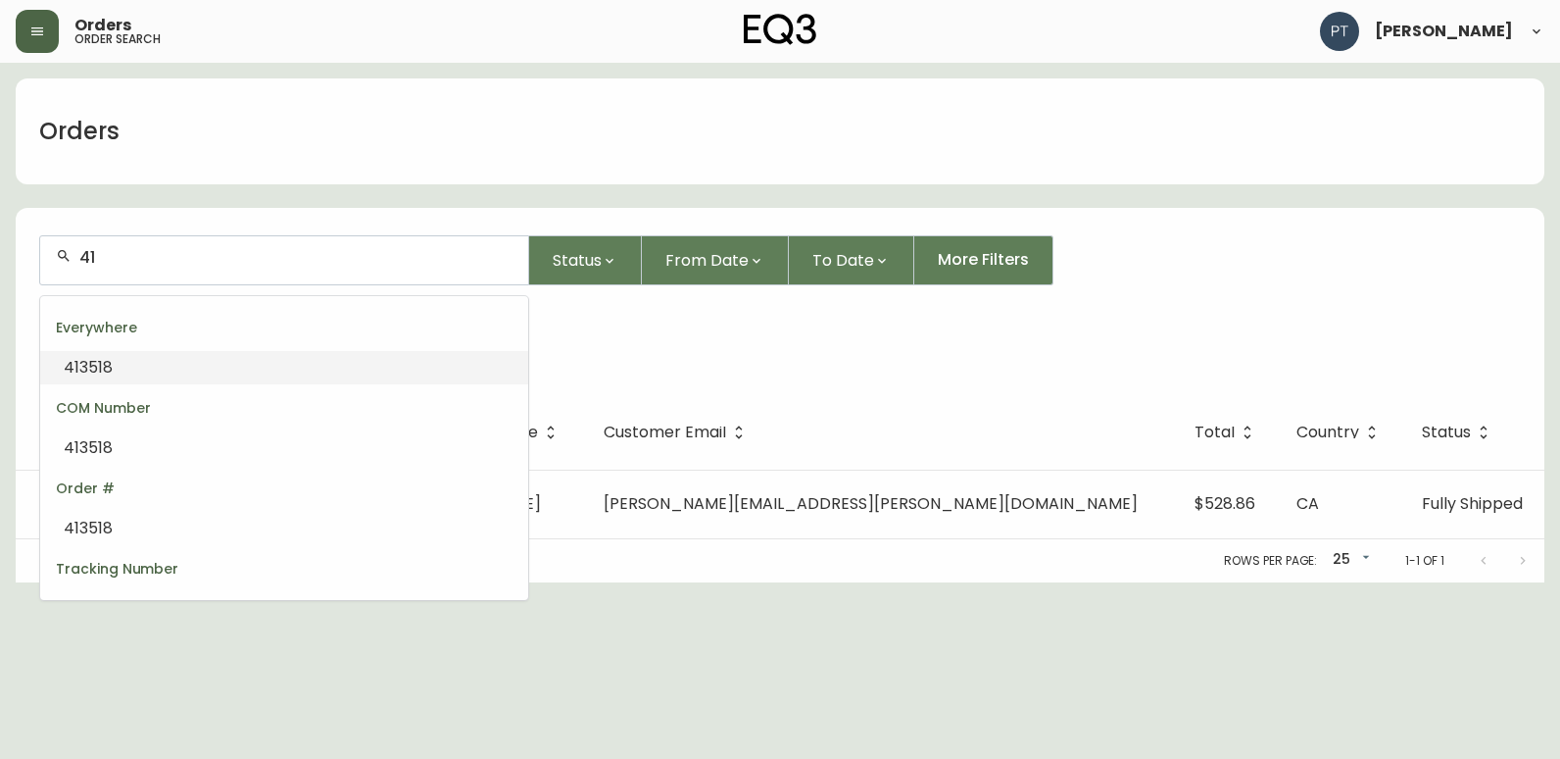
type input "4"
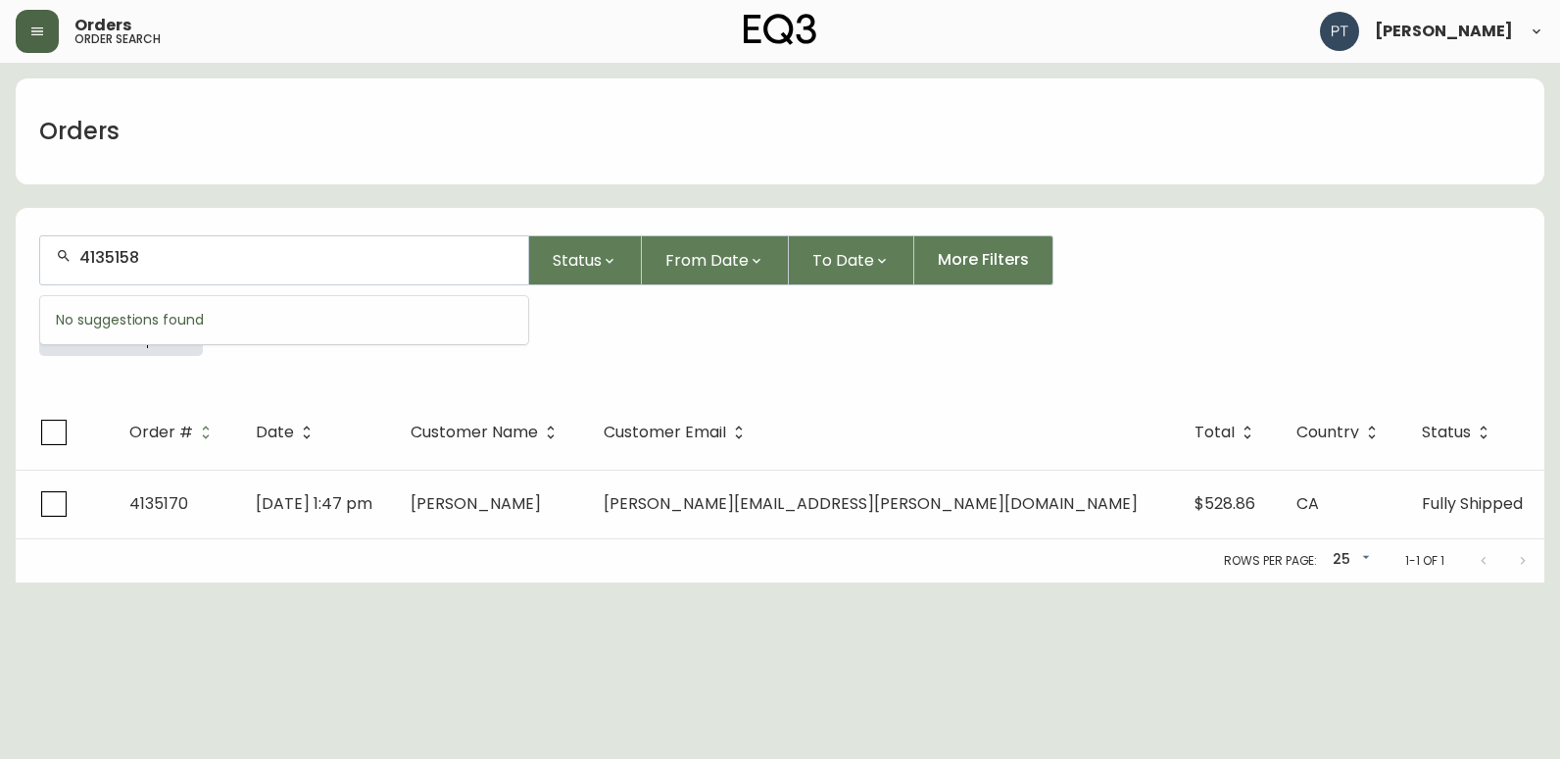
type input "4135158"
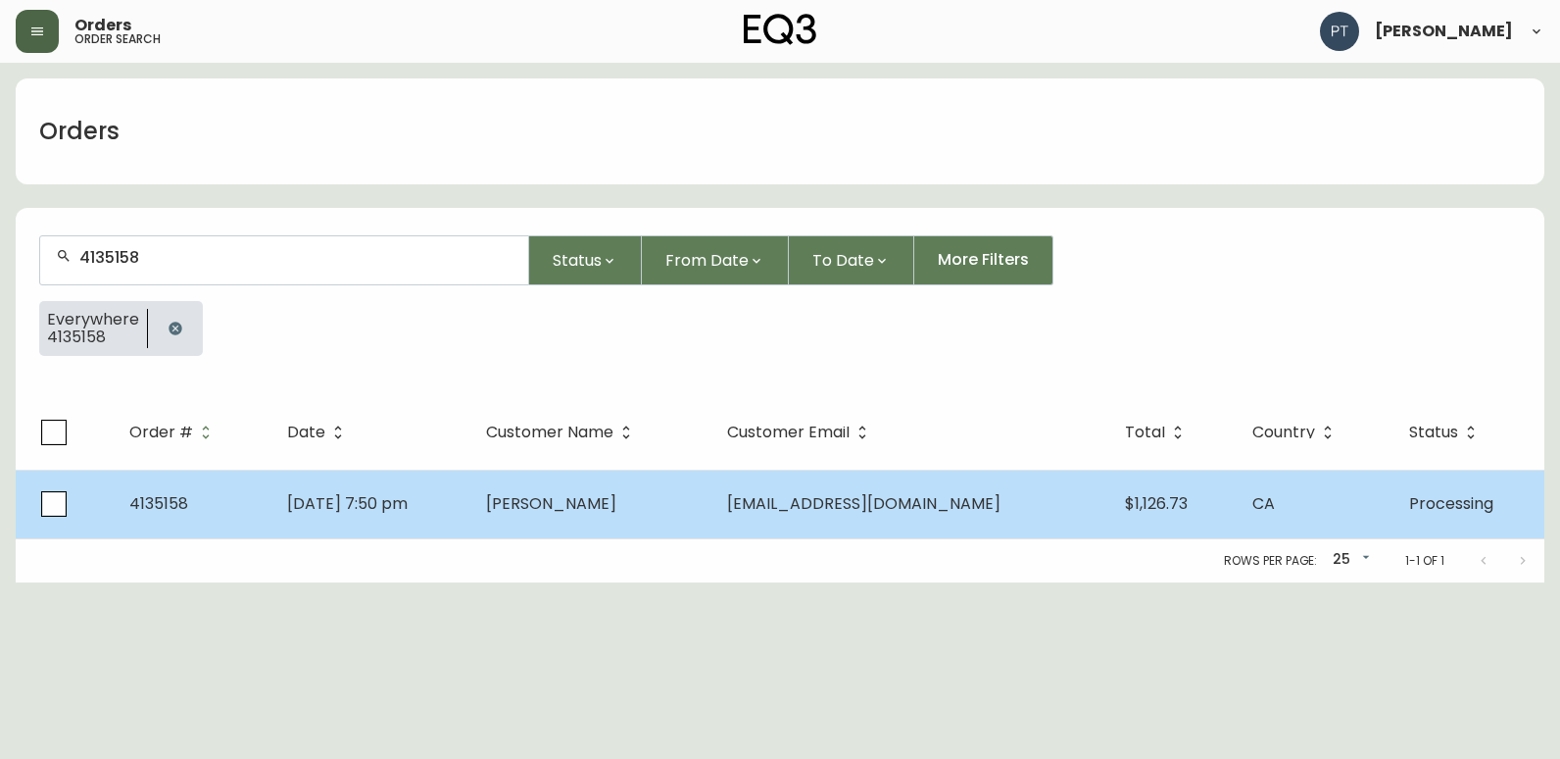
click at [544, 490] on td "Marie-Syrine Daigneault" at bounding box center [590, 504] width 241 height 69
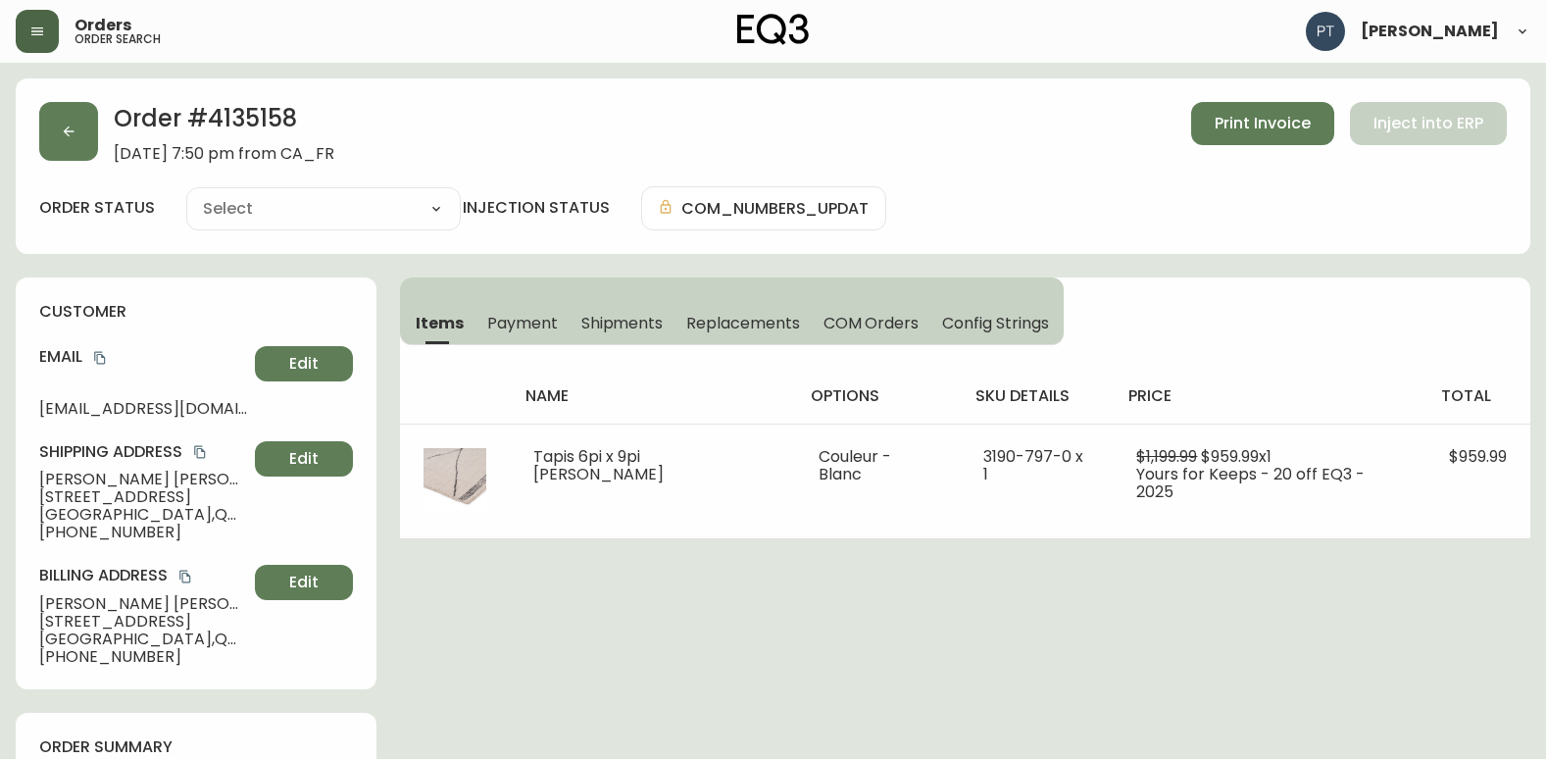
type input "Processing"
select select "PROCESSING"
click at [613, 328] on span "Shipments" at bounding box center [622, 323] width 82 height 21
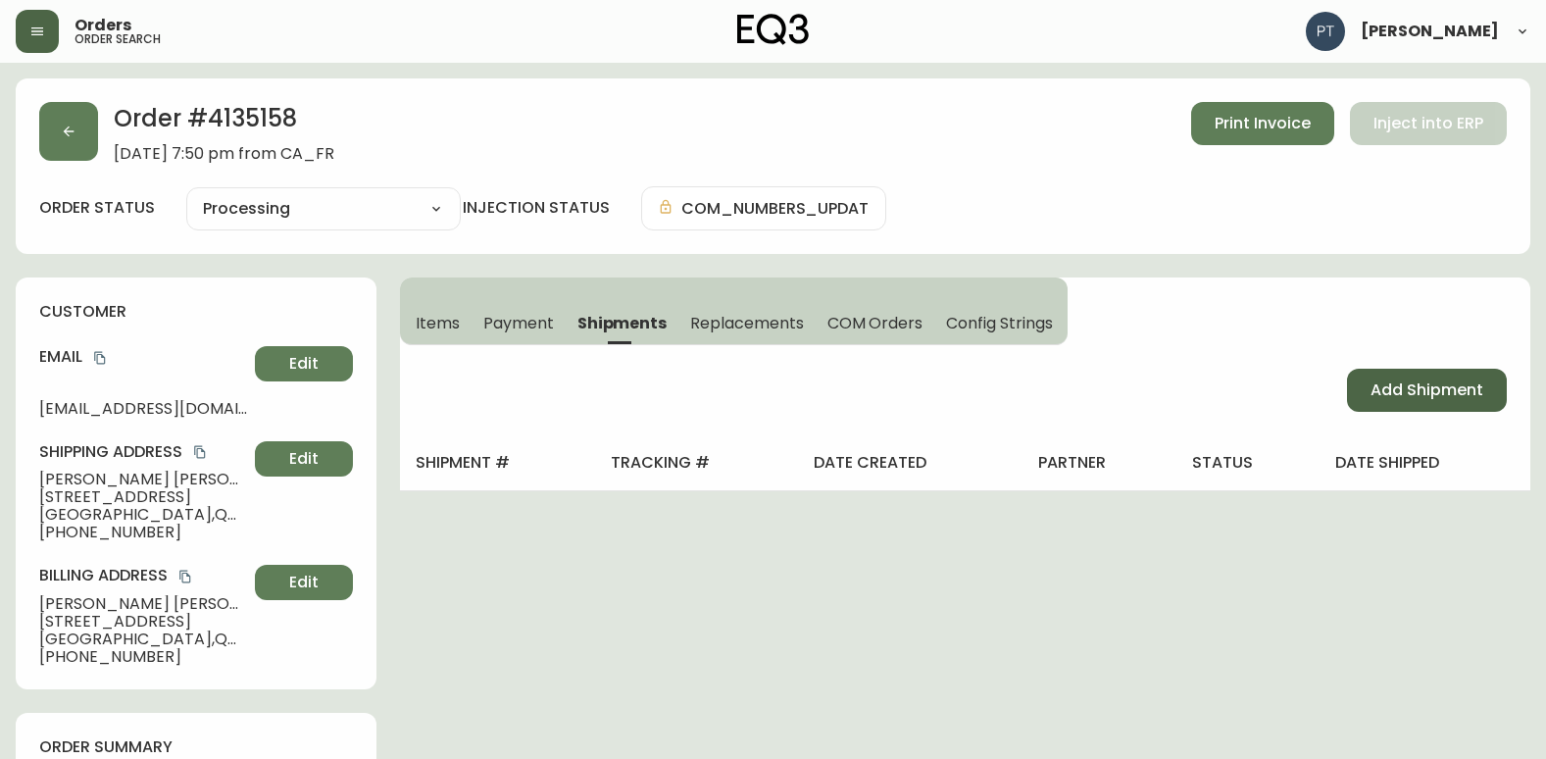
click at [1355, 382] on button "Add Shipment" at bounding box center [1427, 390] width 160 height 43
select select "PENDING"
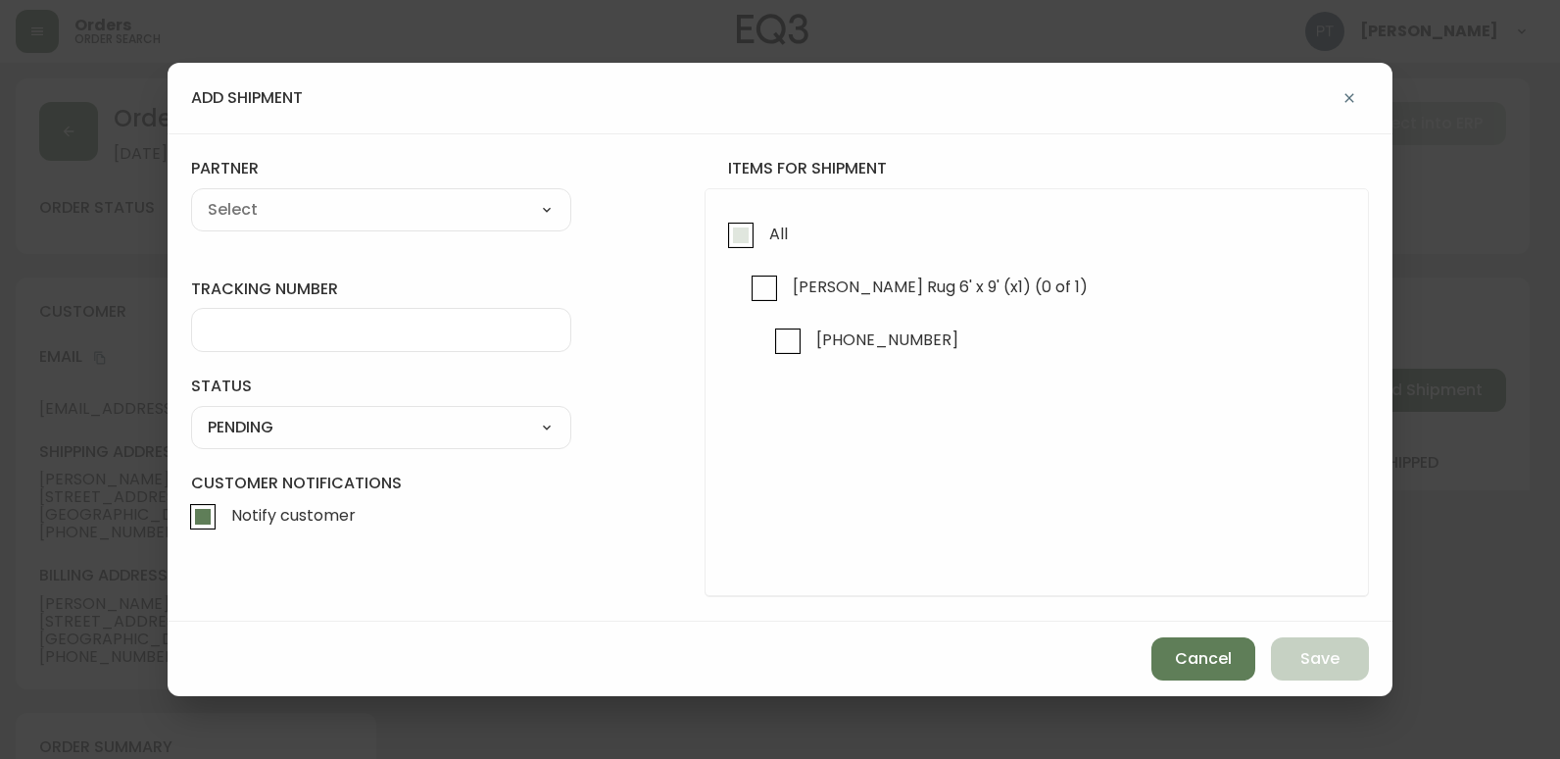
click at [725, 245] on input "All" at bounding box center [740, 235] width 45 height 45
checkbox input "true"
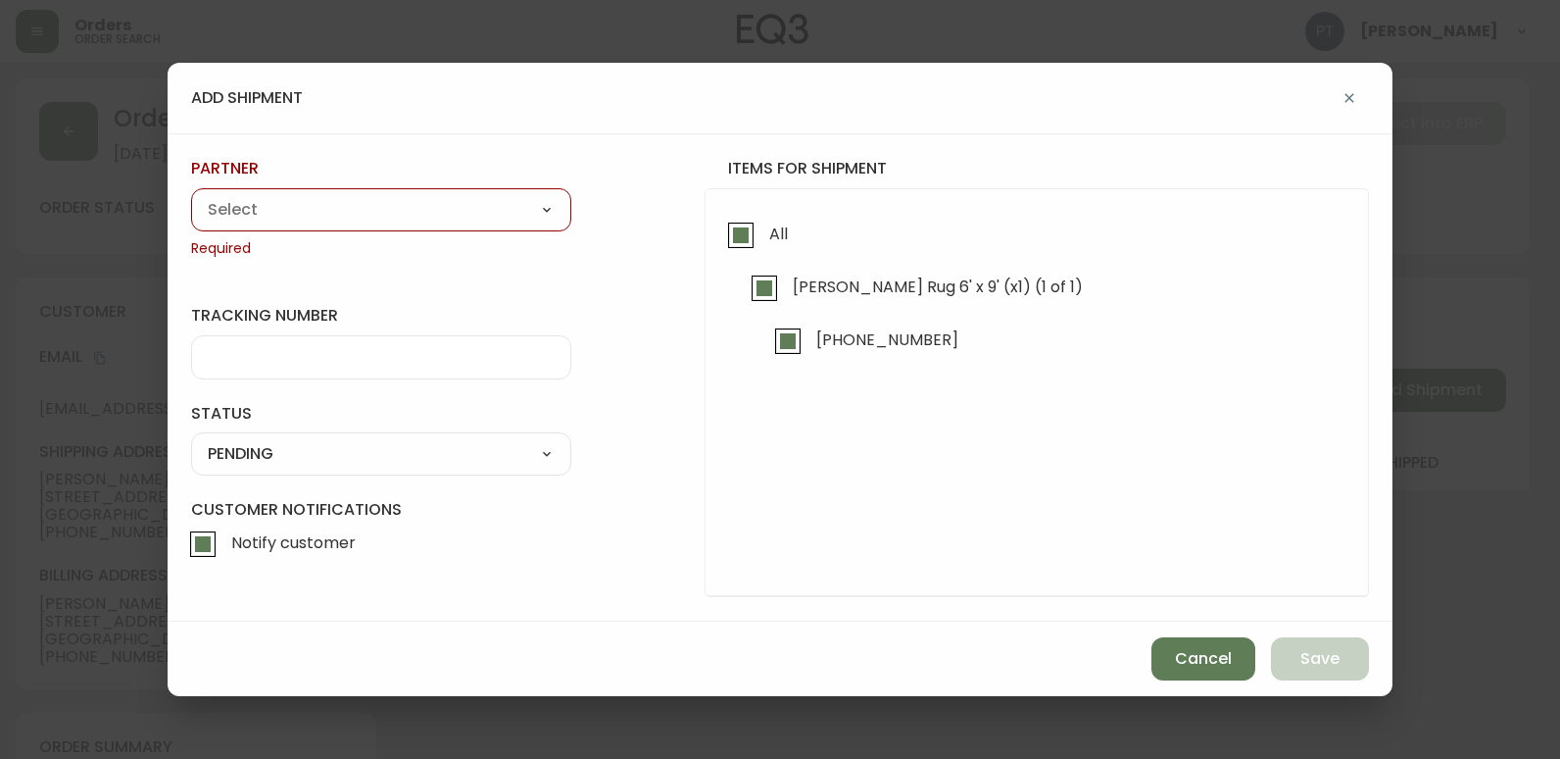
click at [447, 216] on select "A Move to Remember LLC ABF Freight Alero [PERSON_NAME] Canada Post Canpar Expre…" at bounding box center [381, 209] width 380 height 29
select select "cjy0a9taa01x001669l98m63c"
click at [191, 195] on select "A Move to Remember LLC ABF Freight Alero [PERSON_NAME] Canada Post Canpar Expre…" at bounding box center [381, 209] width 380 height 29
type input "FedEx"
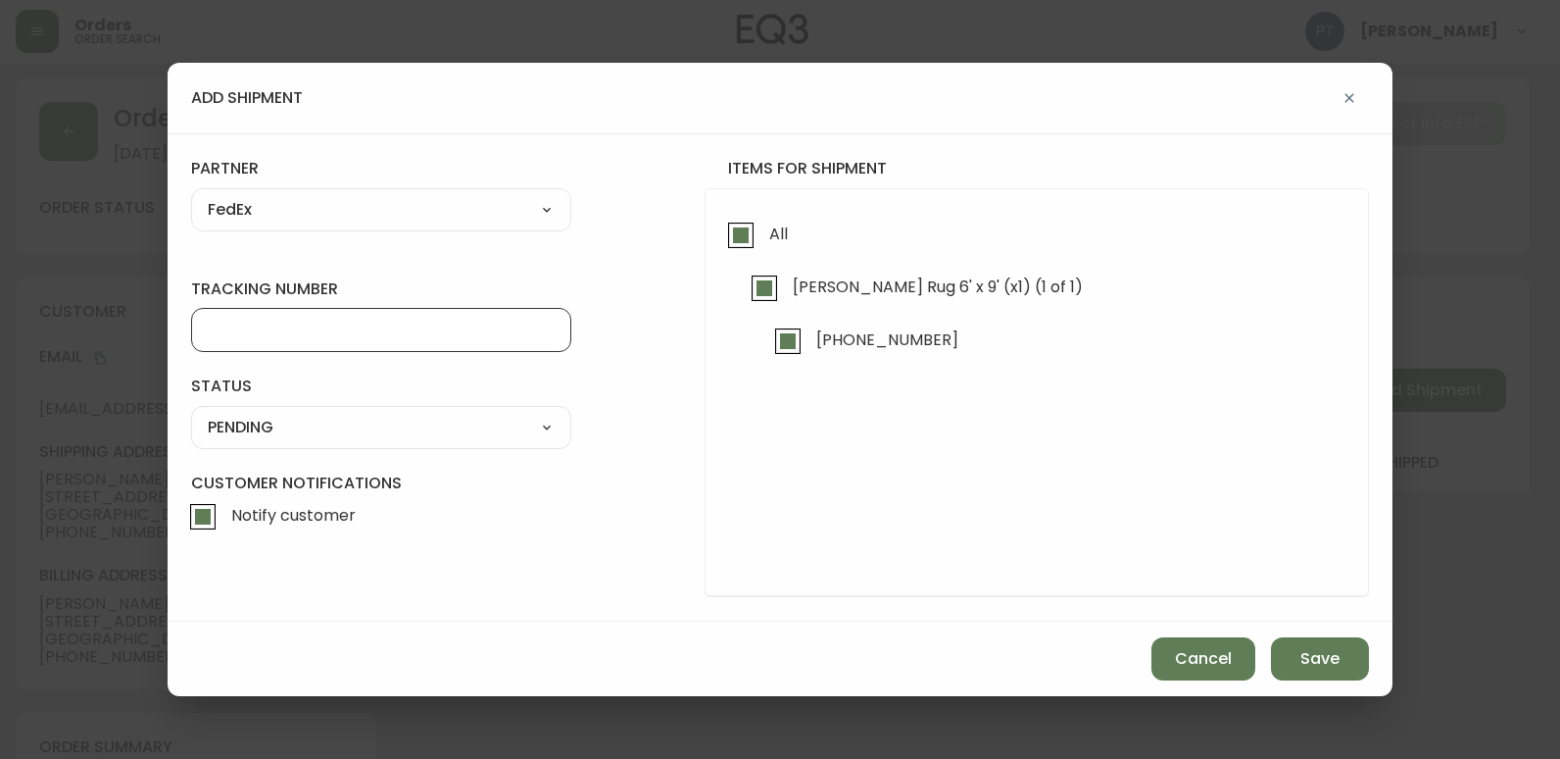
click at [417, 337] on input "tracking number" at bounding box center [381, 330] width 347 height 19
type input "455183577516"
click at [466, 434] on select "SHIPPED PENDING CANCELLED" at bounding box center [381, 427] width 380 height 29
click at [453, 448] on div "SHIPPED PENDING CANCELLED" at bounding box center [381, 427] width 380 height 43
drag, startPoint x: 478, startPoint y: 397, endPoint x: 476, endPoint y: 411, distance: 13.9
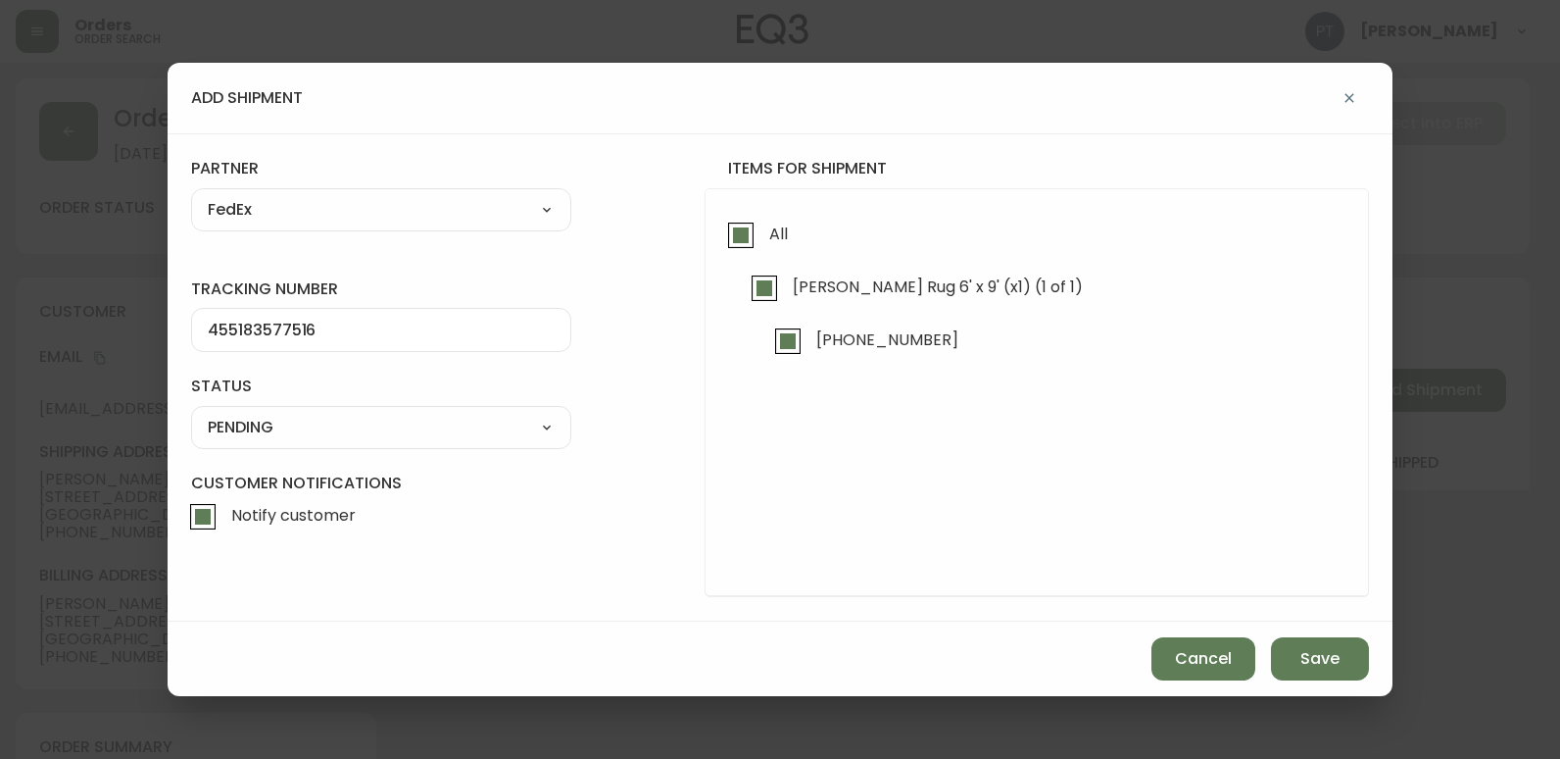
click at [477, 409] on div "status PENDING SHIPPED PENDING CANCELLED" at bounding box center [381, 411] width 380 height 73
click at [470, 434] on select "SHIPPED PENDING CANCELLED" at bounding box center [381, 427] width 380 height 29
click at [191, 413] on select "SHIPPED PENDING CANCELLED" at bounding box center [381, 427] width 380 height 29
select select "PENDING"
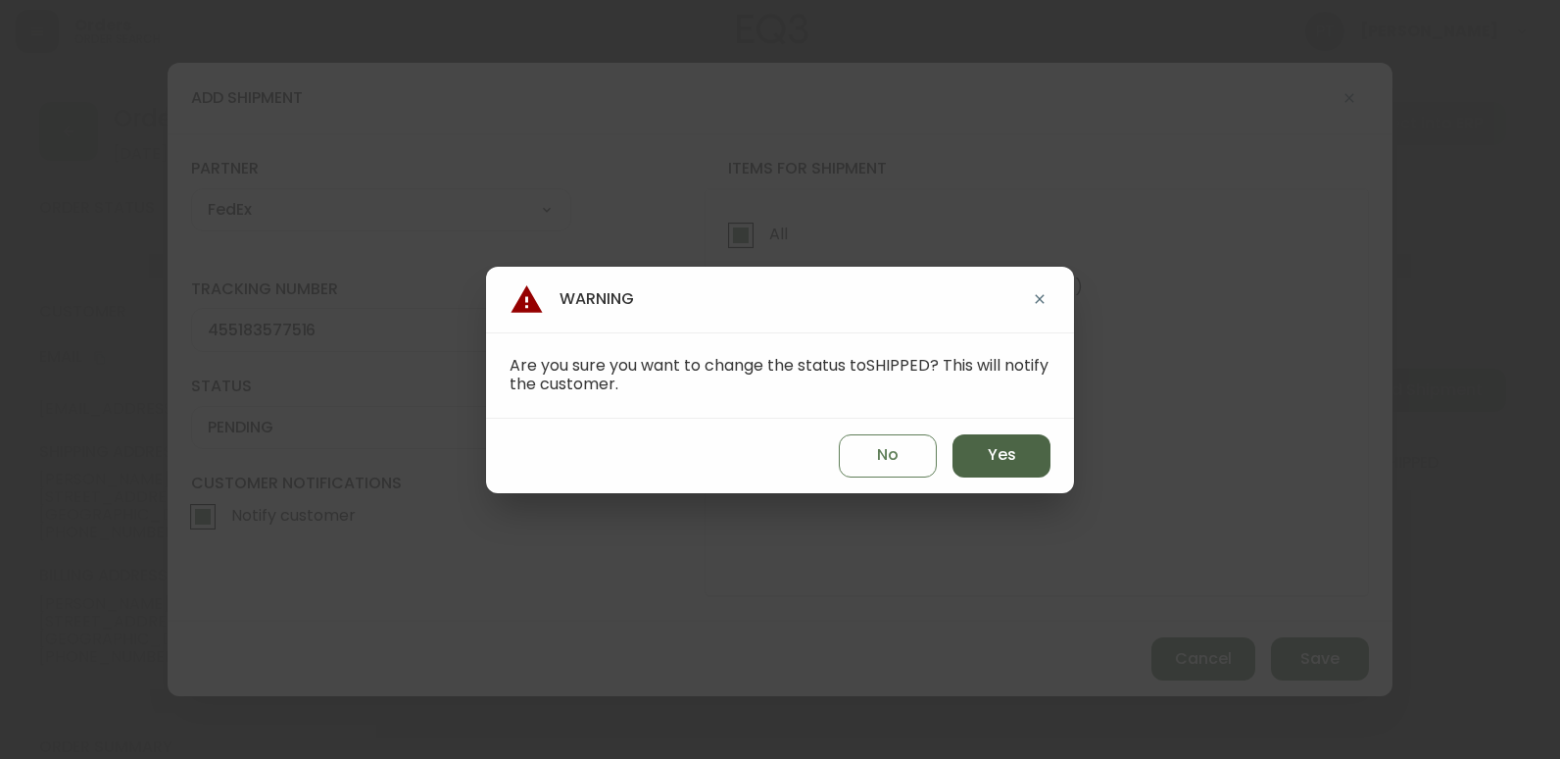
click at [1000, 463] on span "Yes" at bounding box center [1002, 455] width 28 height 22
type input "SHIPPED"
select select "SHIPPED"
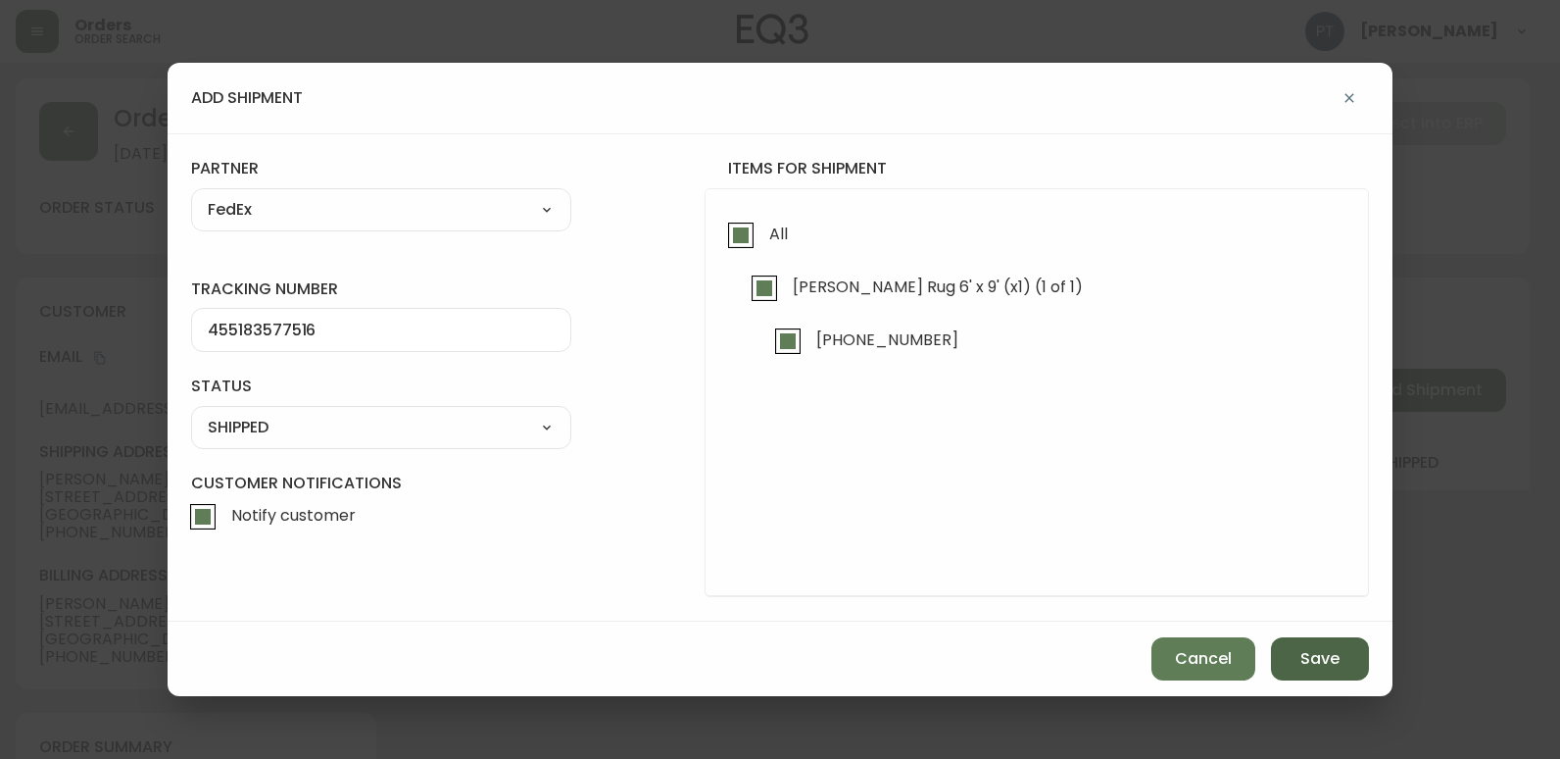
click at [1323, 672] on button "Save" at bounding box center [1320, 658] width 98 height 43
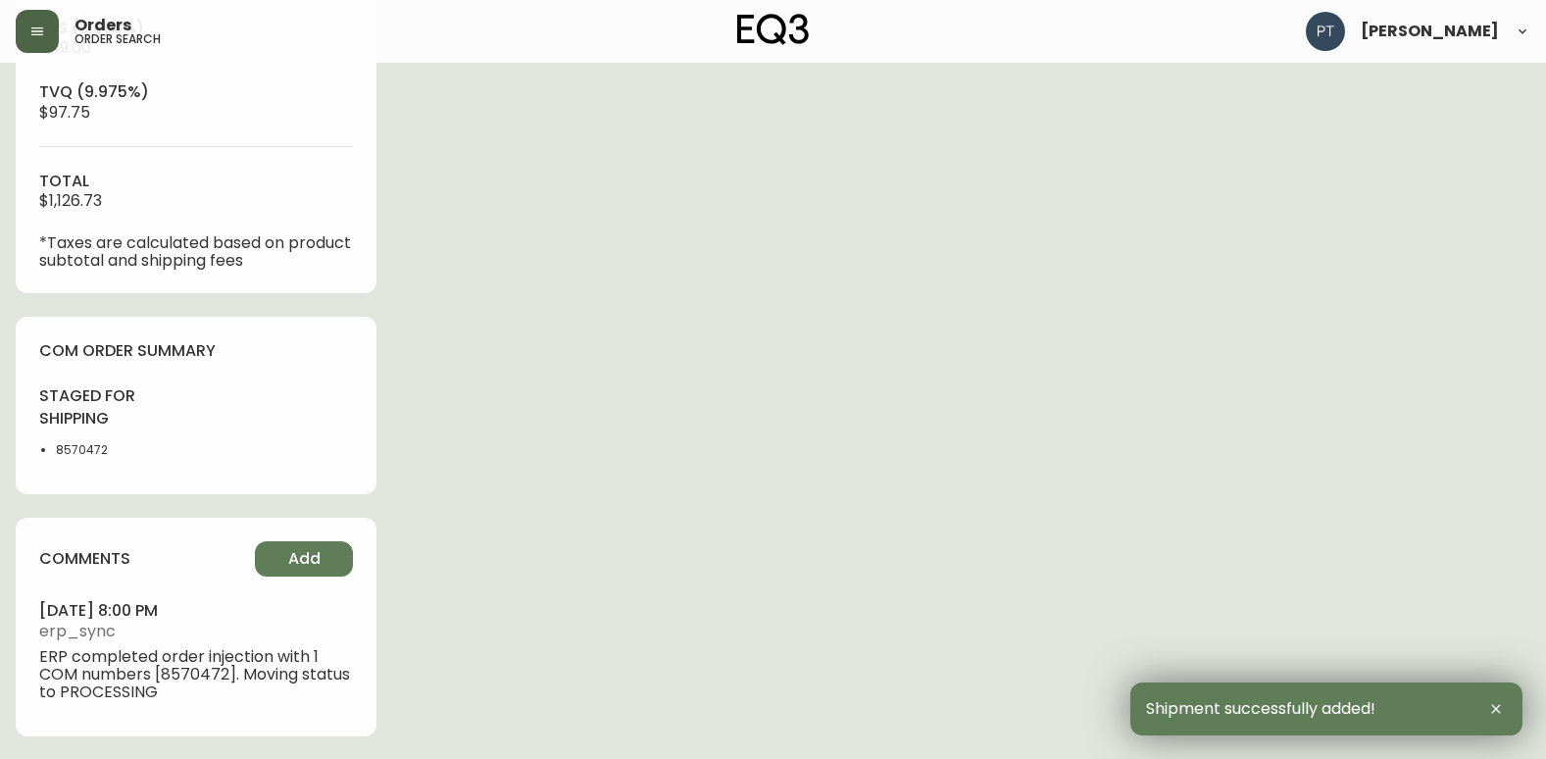
scroll to position [893, 0]
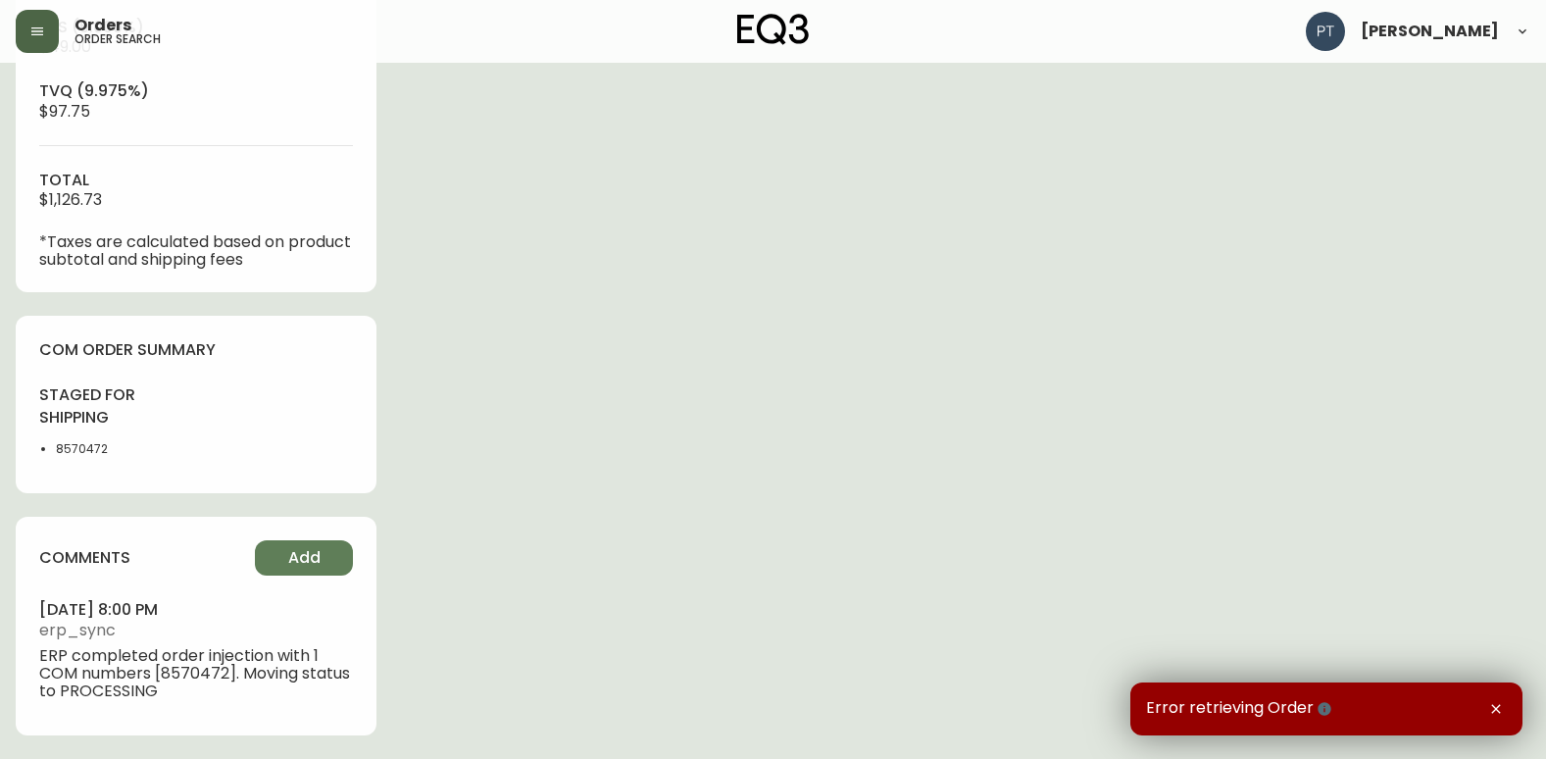
click at [314, 536] on div "comments Add september 06, 2025 at 8:00 pm erp_sync ERP completed order injecti…" at bounding box center [196, 626] width 361 height 218
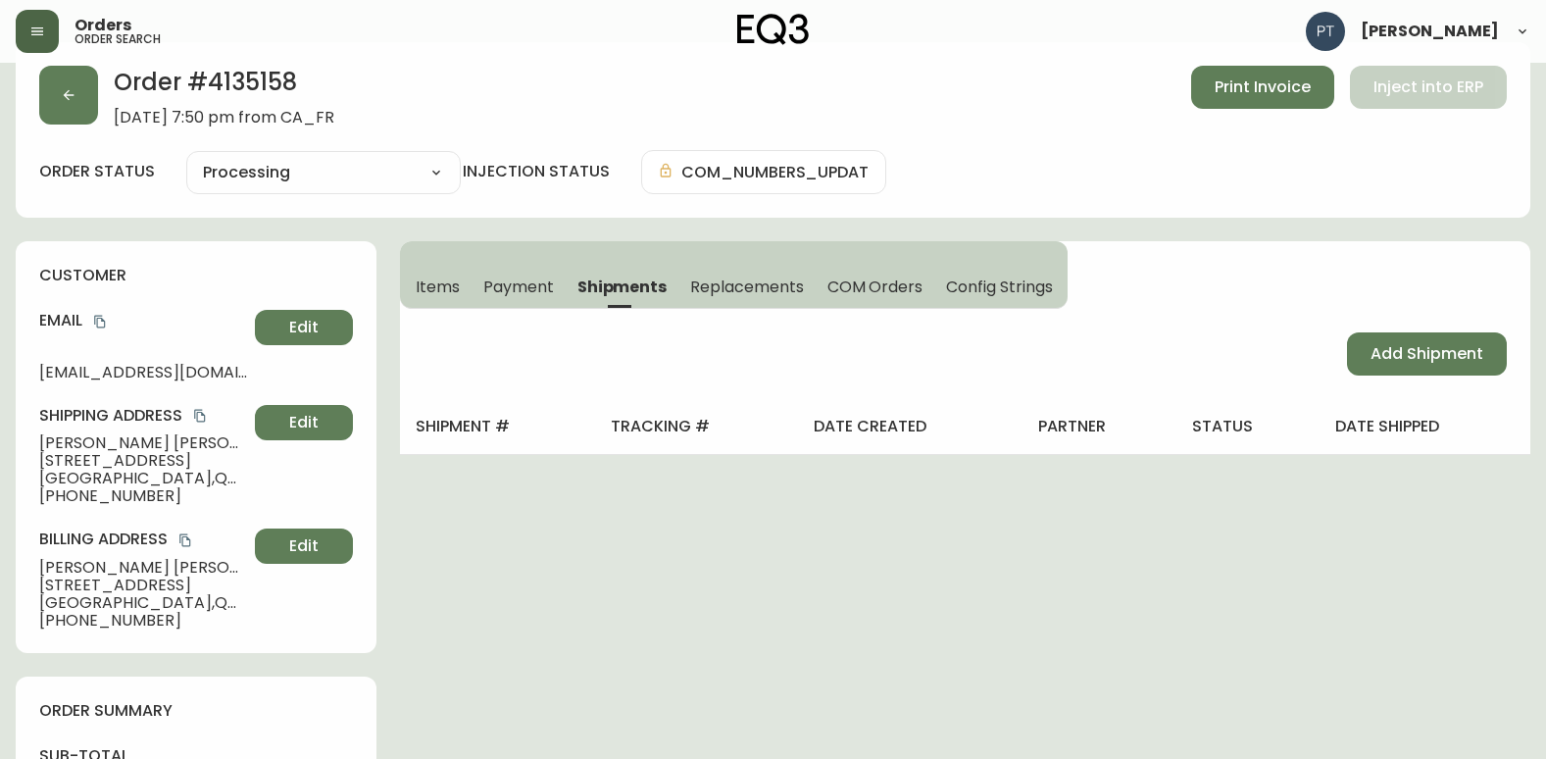
scroll to position [0, 0]
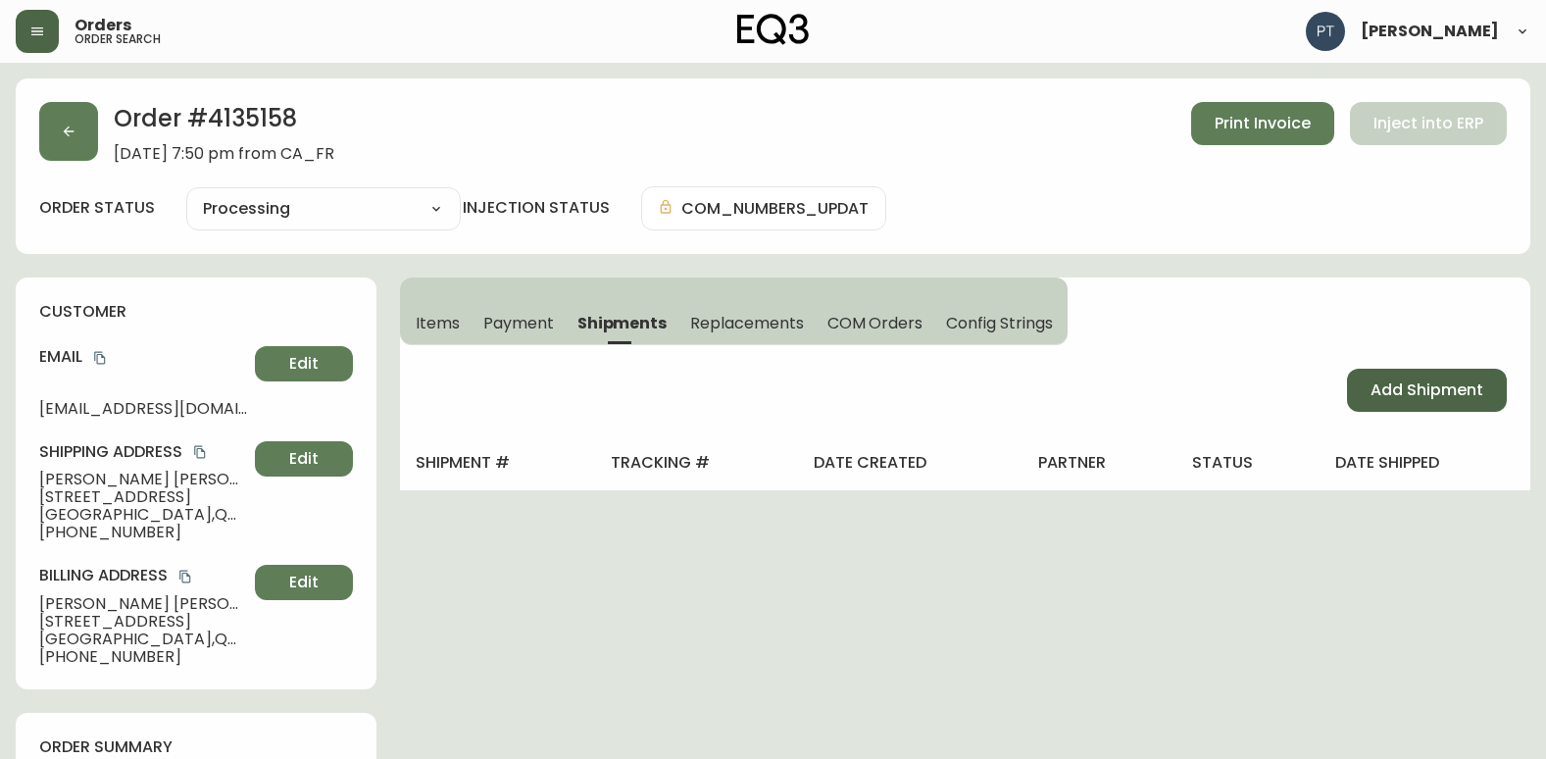
click at [1408, 402] on button "Add Shipment" at bounding box center [1427, 390] width 160 height 43
select select "PENDING"
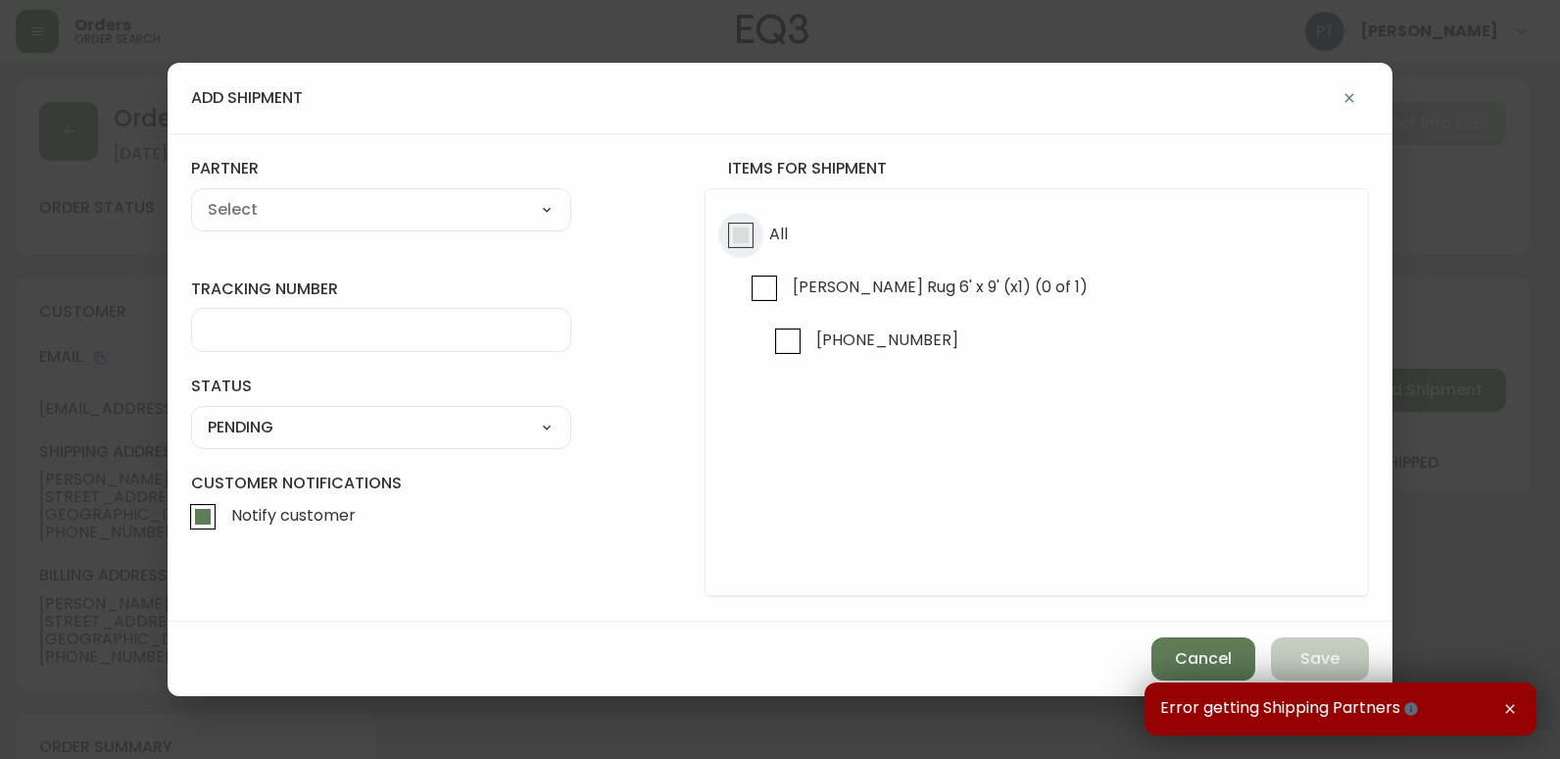
click at [736, 234] on input "All" at bounding box center [740, 235] width 45 height 45
checkbox input "true"
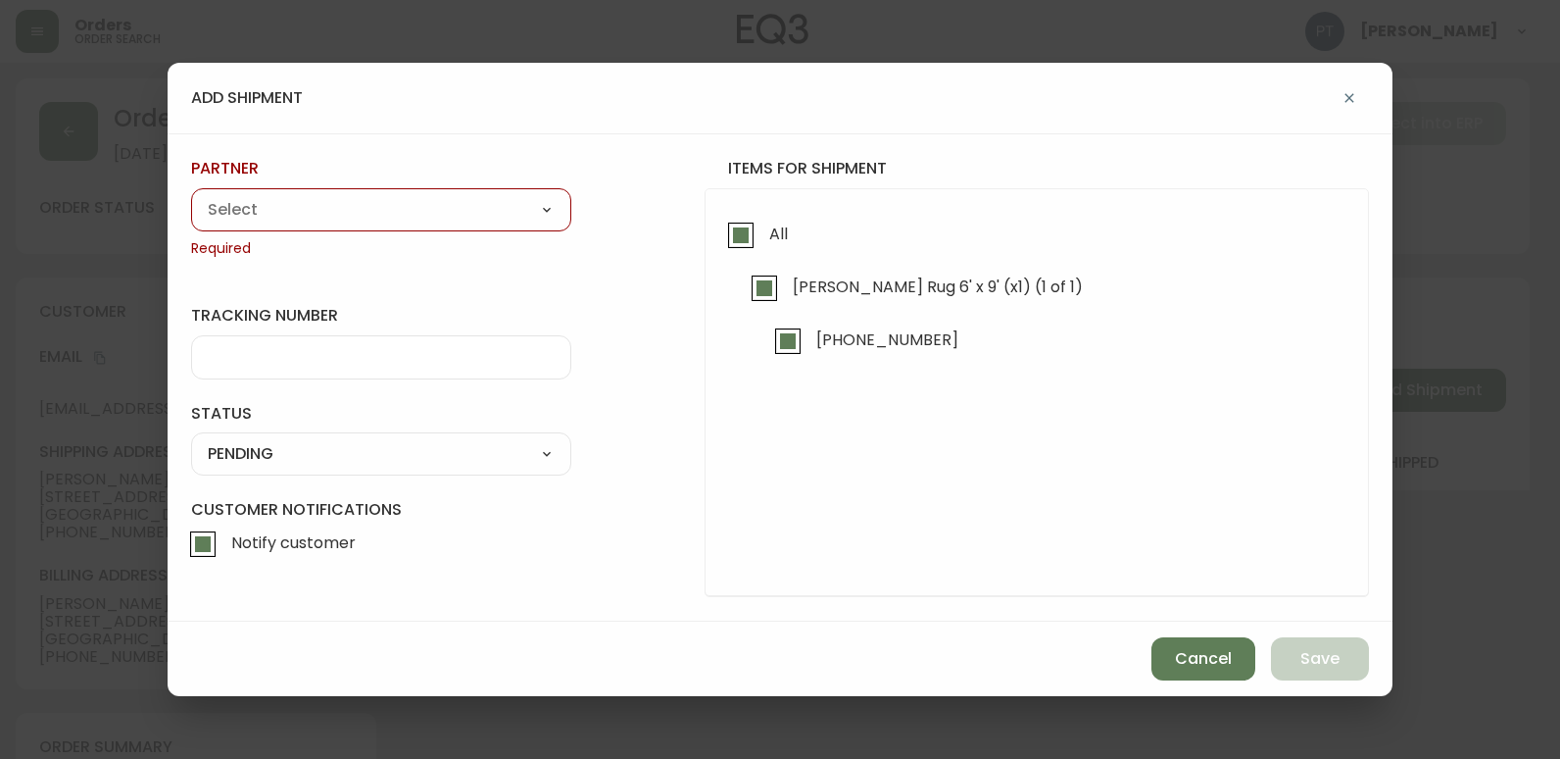
click at [368, 212] on select "A Move to Remember LLC ABF Freight Alero [PERSON_NAME] Canada Post Canpar Expre…" at bounding box center [381, 209] width 380 height 29
select select "cjy0a9taa01x001669l98m63c"
click at [191, 195] on select "A Move to Remember LLC ABF Freight Alero [PERSON_NAME] Canada Post Canpar Expre…" at bounding box center [381, 209] width 380 height 29
type input "FedEx"
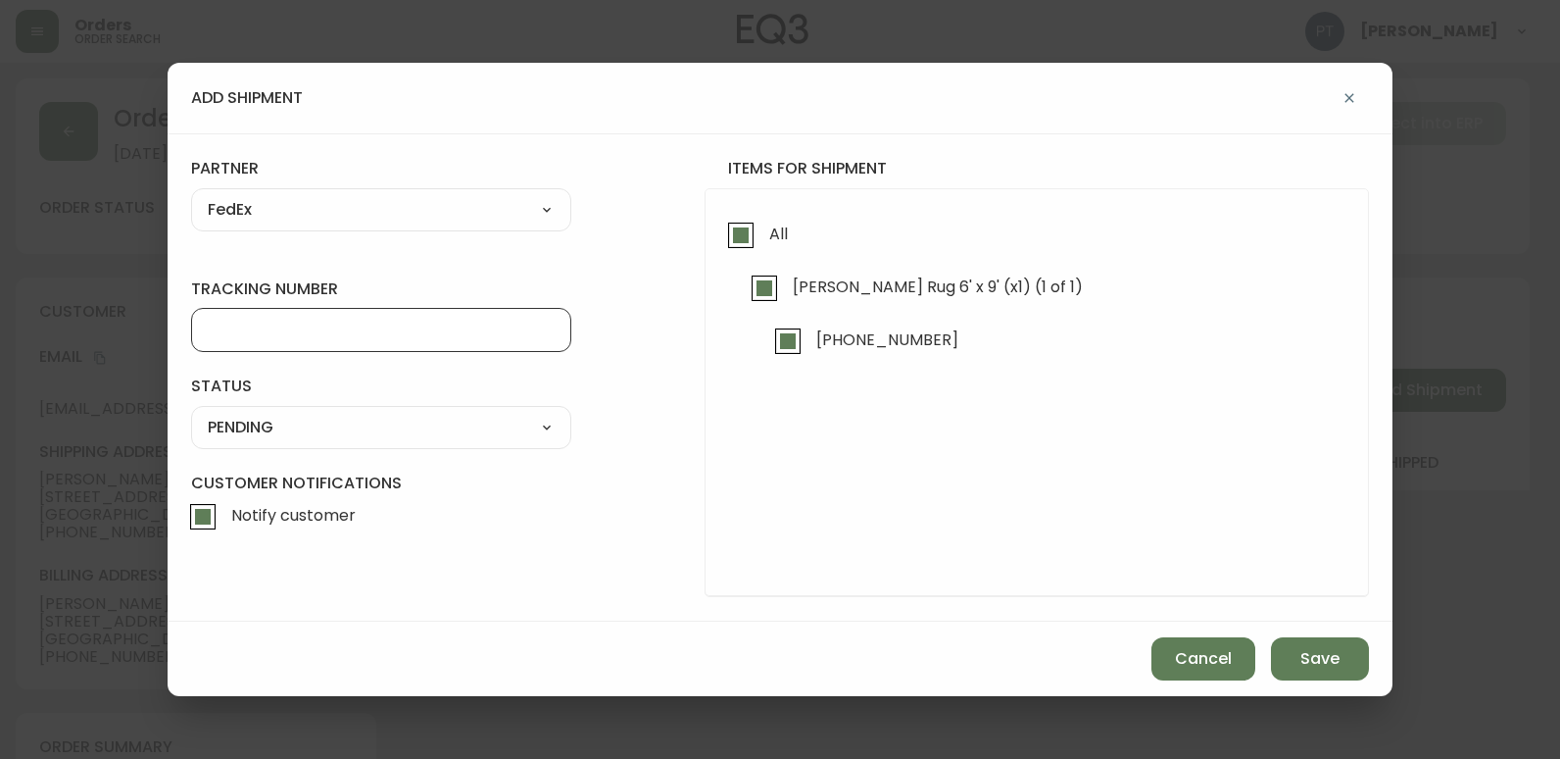
click at [367, 329] on input "tracking number" at bounding box center [381, 330] width 347 height 19
type input "455183577516"
click at [457, 442] on div "SHIPPED PENDING CANCELLED" at bounding box center [381, 427] width 380 height 43
click at [438, 441] on select "SHIPPED PENDING CANCELLED" at bounding box center [381, 427] width 380 height 29
click at [191, 413] on select "SHIPPED PENDING CANCELLED" at bounding box center [381, 427] width 380 height 29
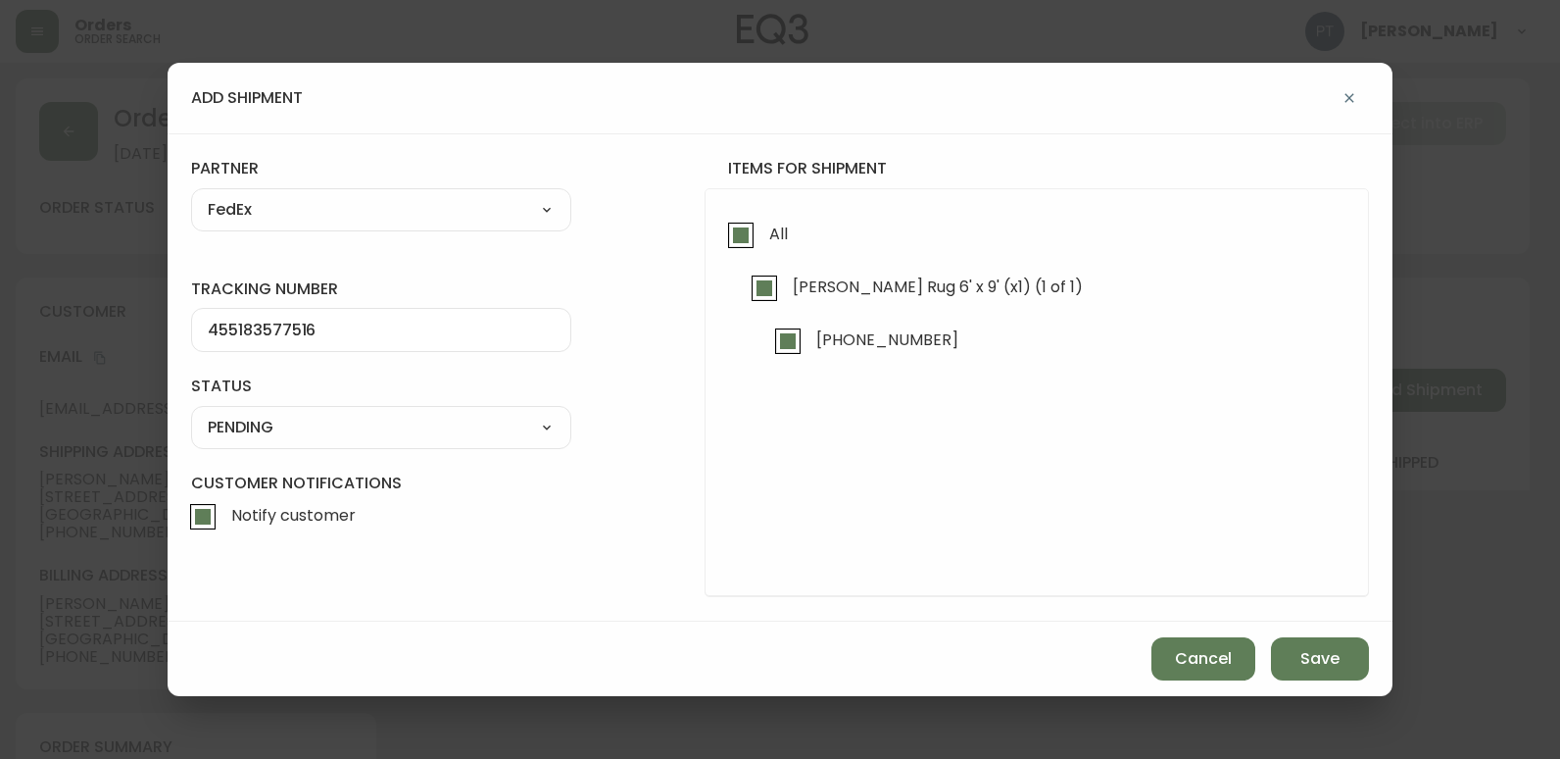
select select "PENDING"
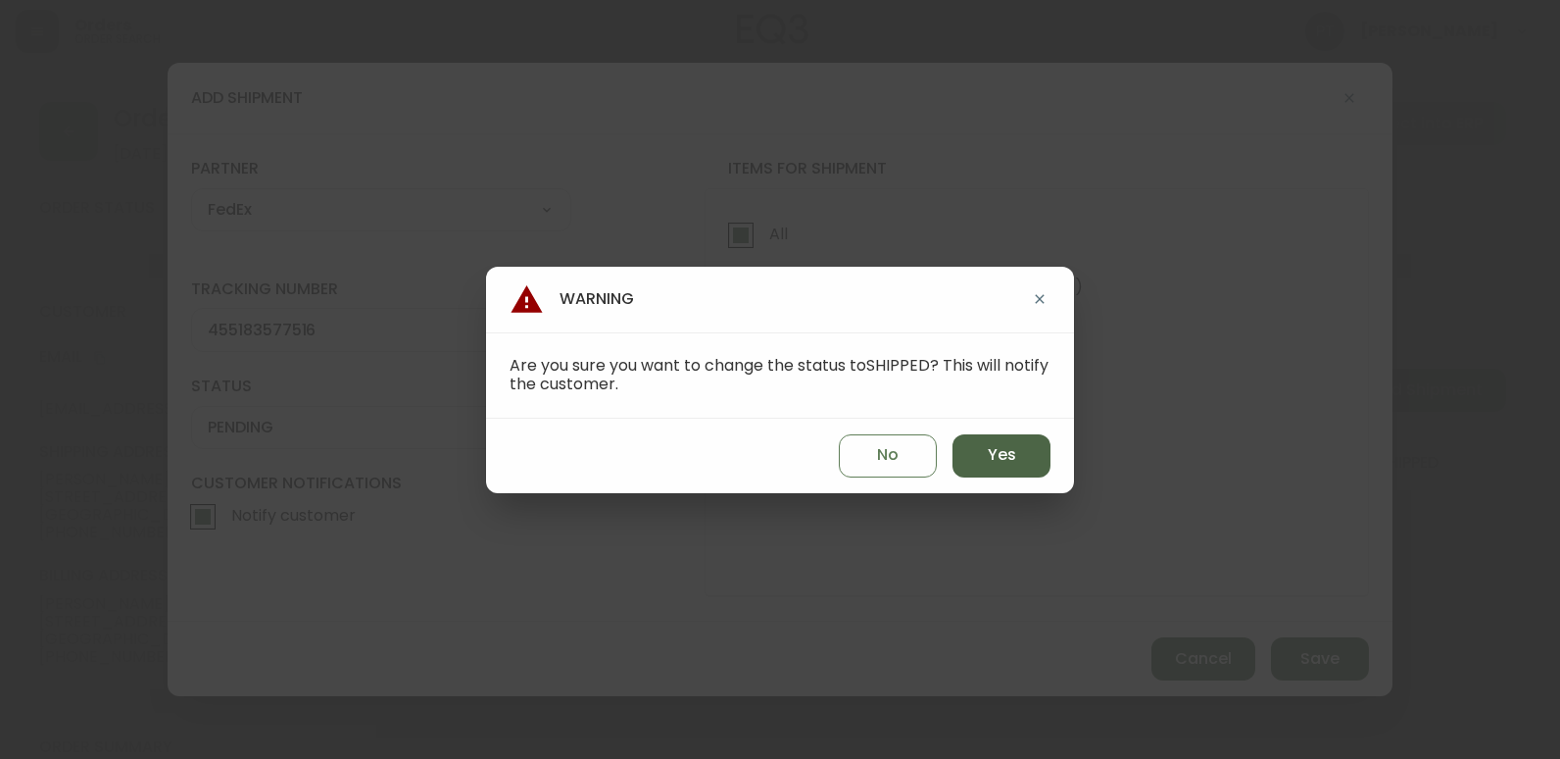
click at [1011, 462] on span "Yes" at bounding box center [1002, 455] width 28 height 22
type input "SHIPPED"
select select "SHIPPED"
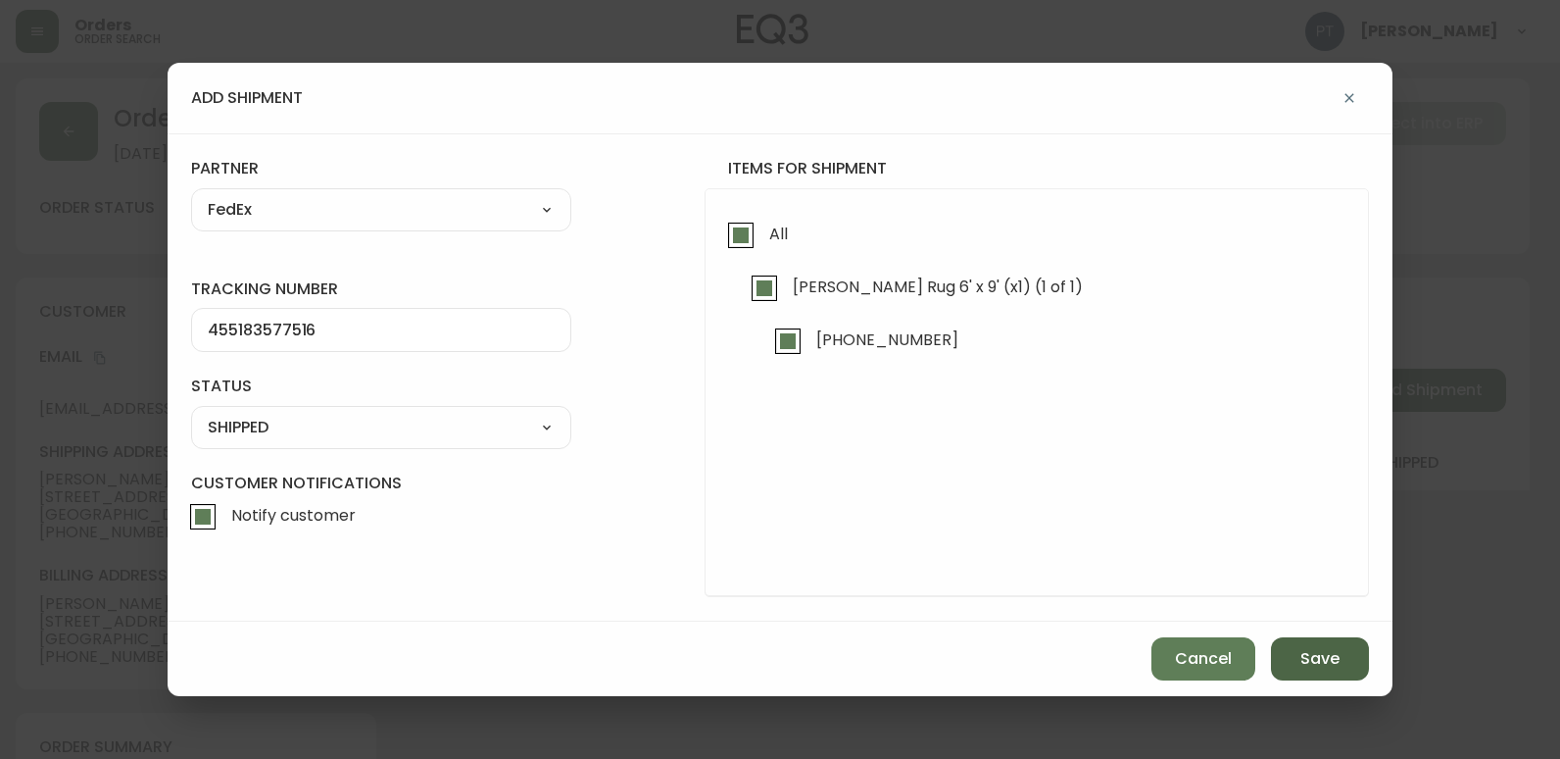
click at [1312, 660] on span "Save" at bounding box center [1320, 659] width 39 height 22
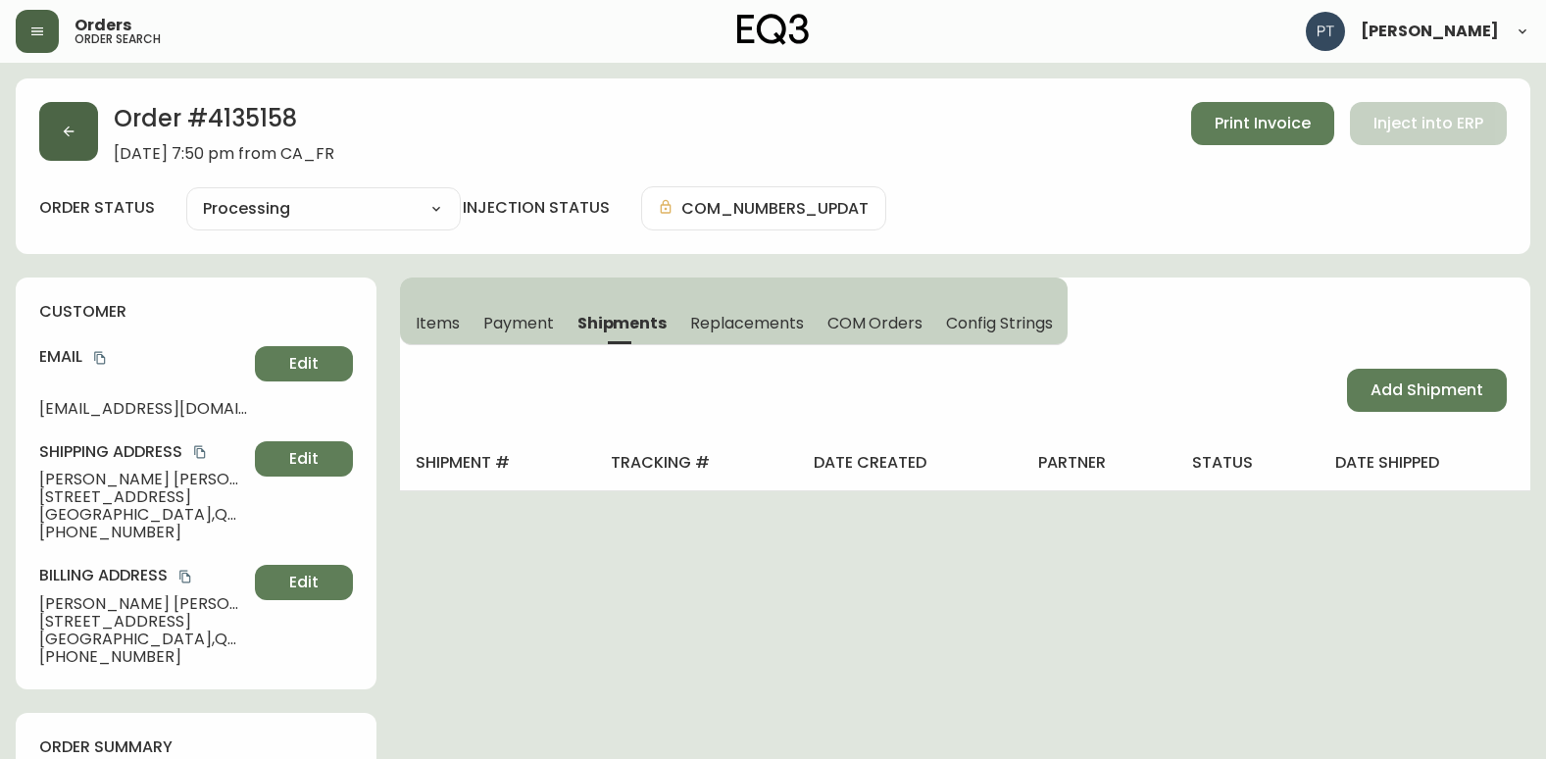
click at [95, 137] on button "button" at bounding box center [68, 131] width 59 height 59
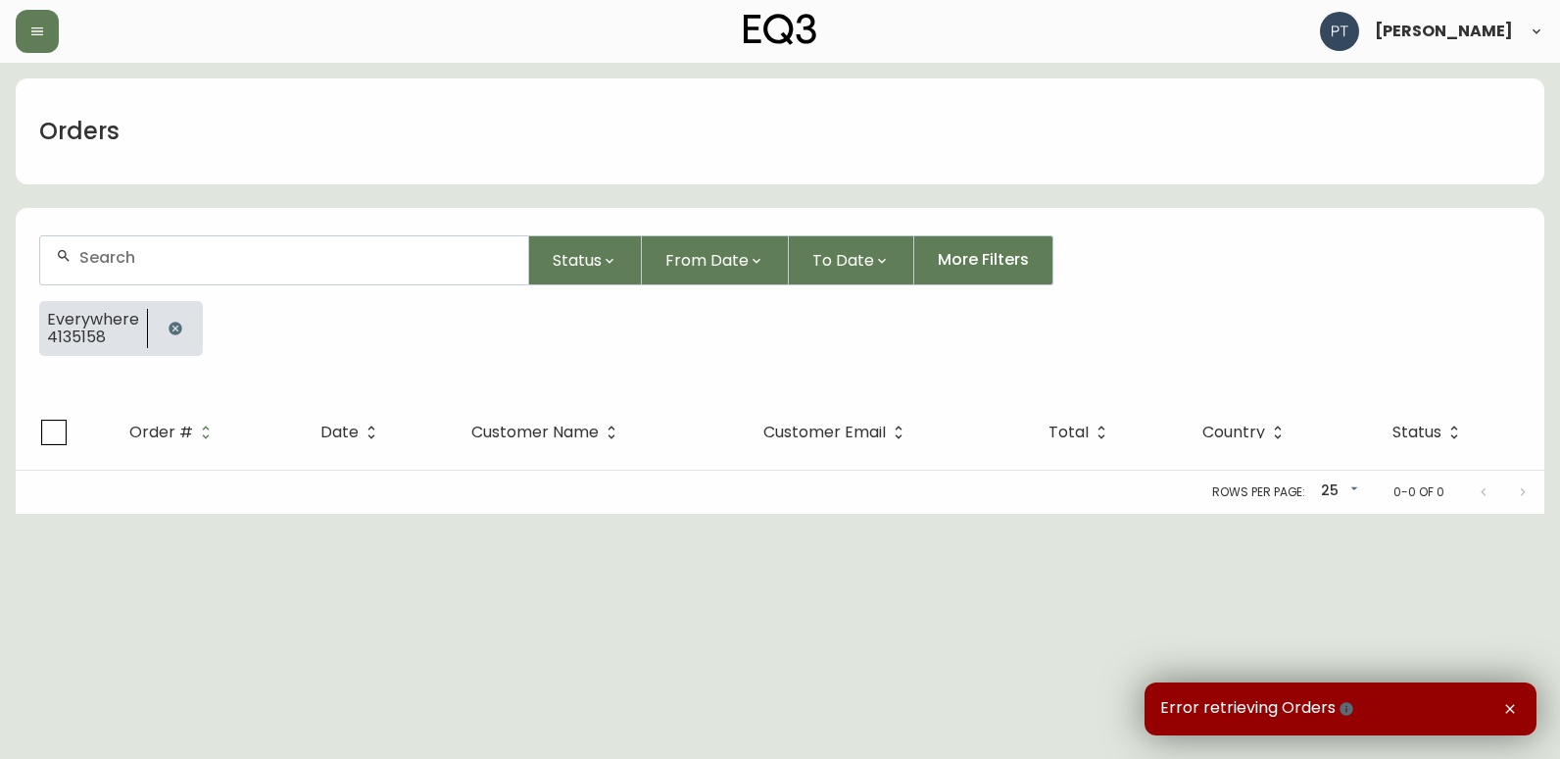
click at [101, 328] on span "4135158" at bounding box center [93, 337] width 92 height 18
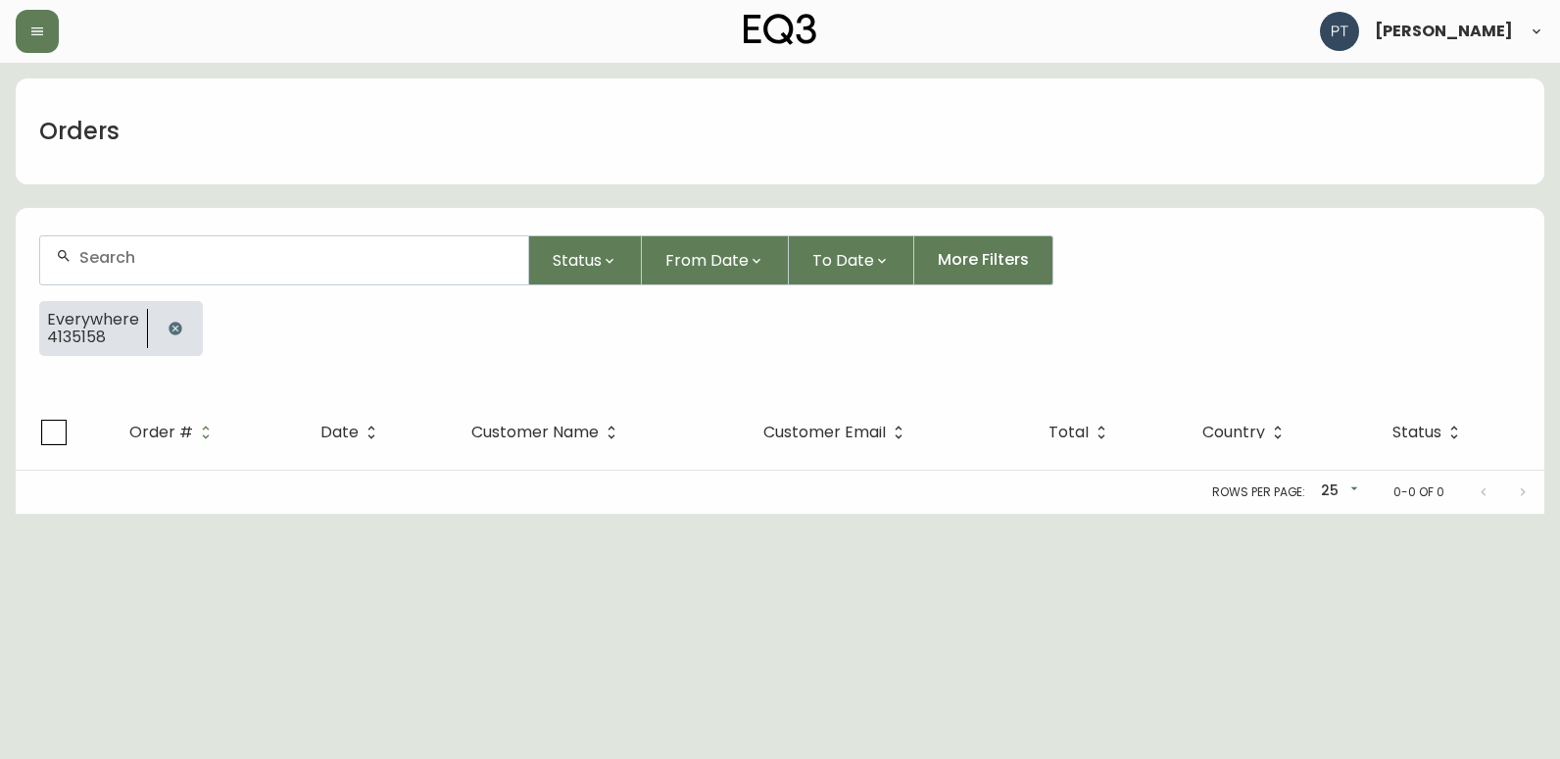
click at [64, 335] on span "4135158" at bounding box center [93, 337] width 92 height 18
drag, startPoint x: 50, startPoint y: 337, endPoint x: 119, endPoint y: 339, distance: 68.6
click at [119, 339] on span "4135158" at bounding box center [93, 337] width 92 height 18
copy span "4135158"
click at [91, 259] on input "text" at bounding box center [295, 257] width 433 height 19
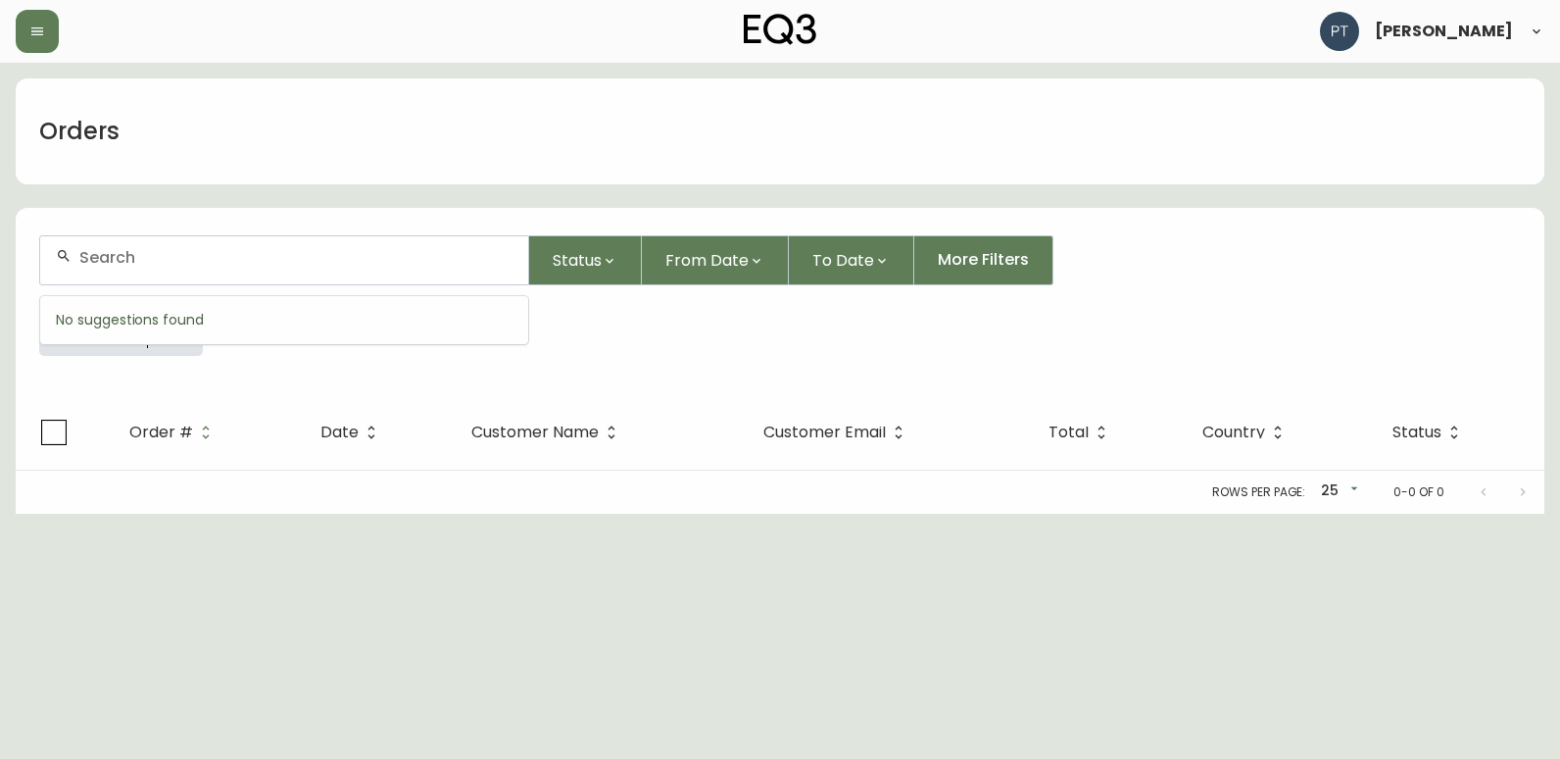
paste input "4135158"
type input "4135158"
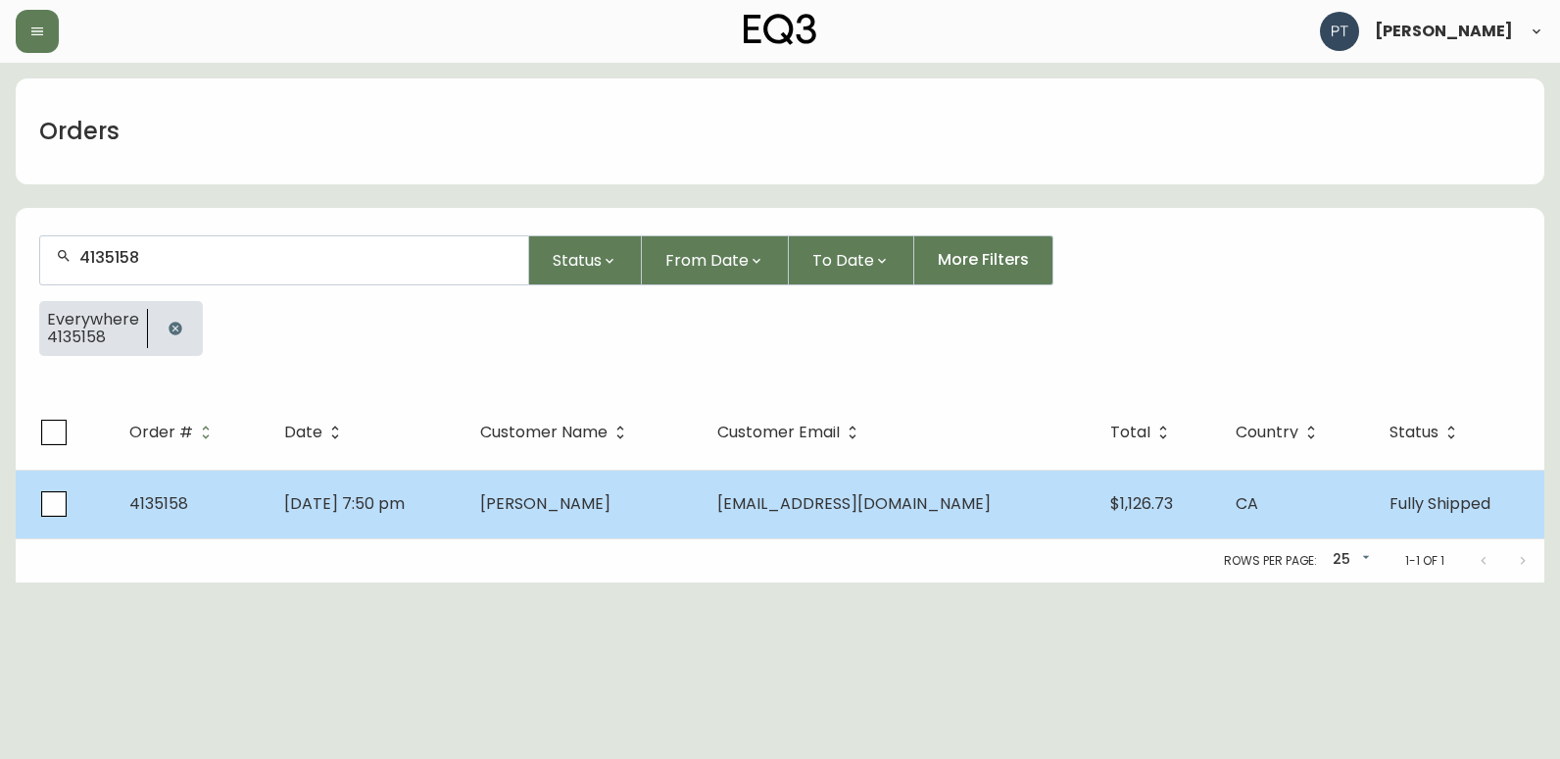
click at [611, 510] on span "[PERSON_NAME]" at bounding box center [545, 503] width 130 height 23
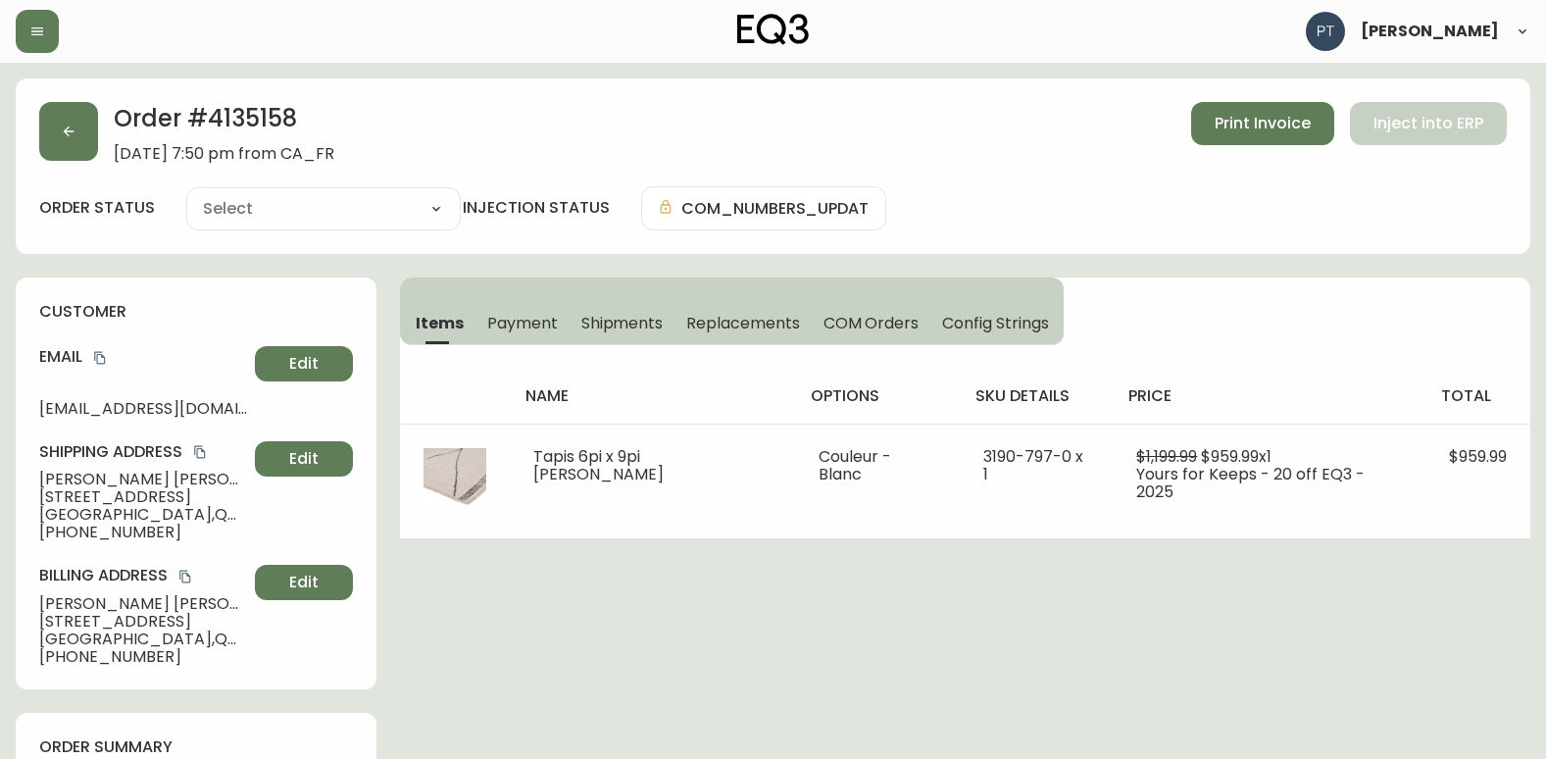
type input "Fully Shipped"
select select "FULLY_SHIPPED"
click at [630, 322] on span "Shipments" at bounding box center [622, 323] width 82 height 21
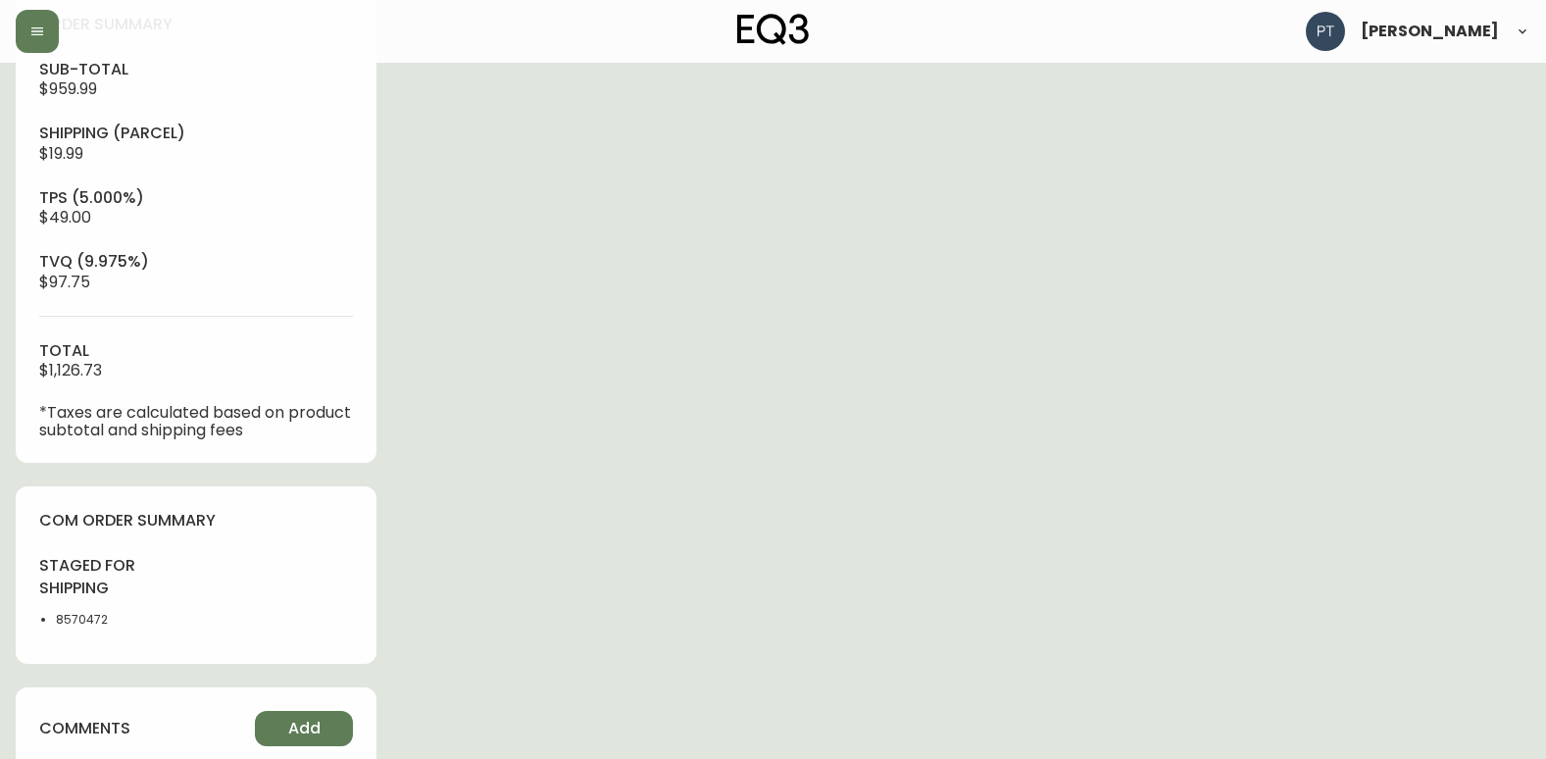
scroll to position [882, 0]
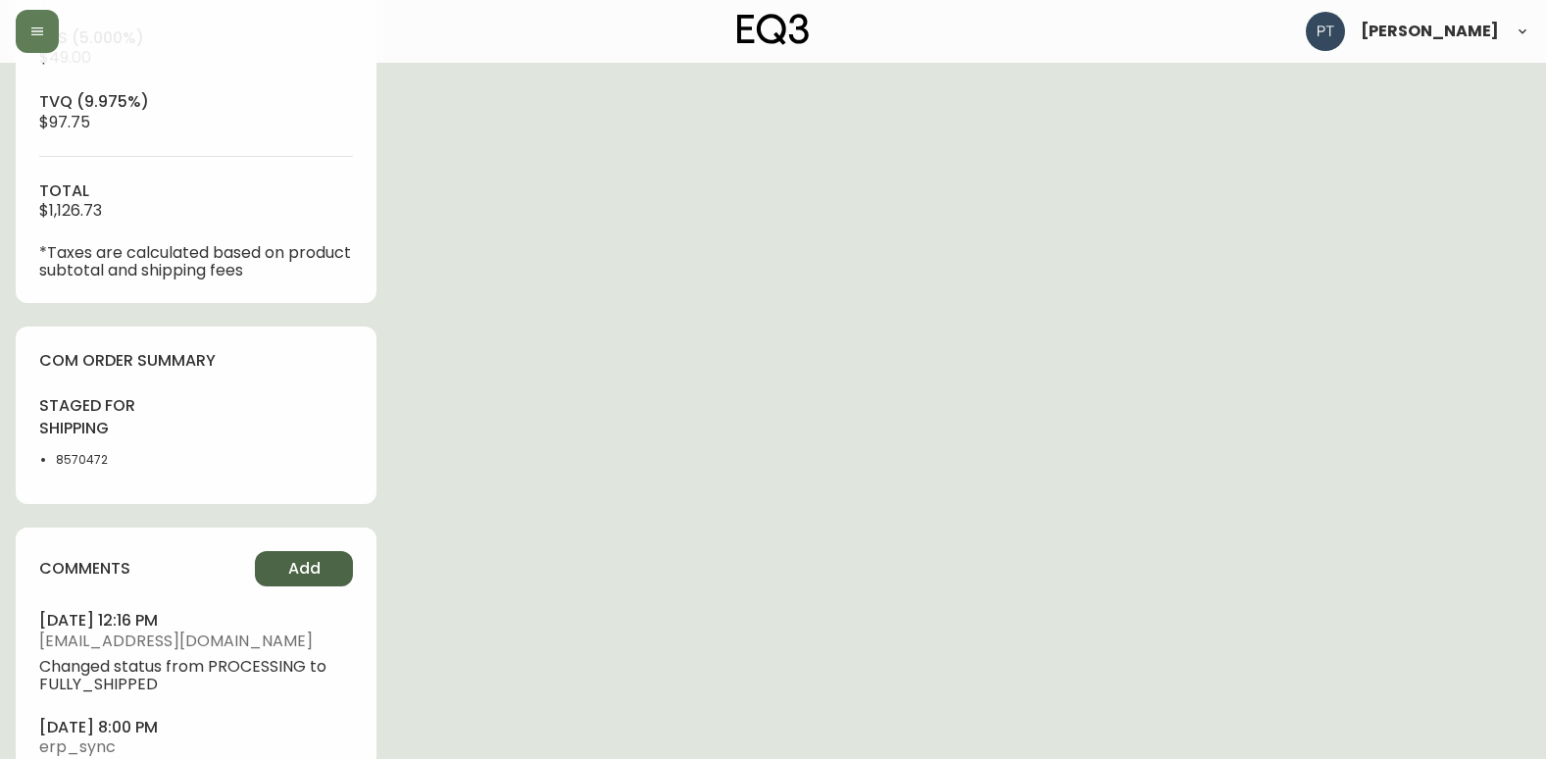
click at [280, 585] on button "Add" at bounding box center [304, 568] width 98 height 35
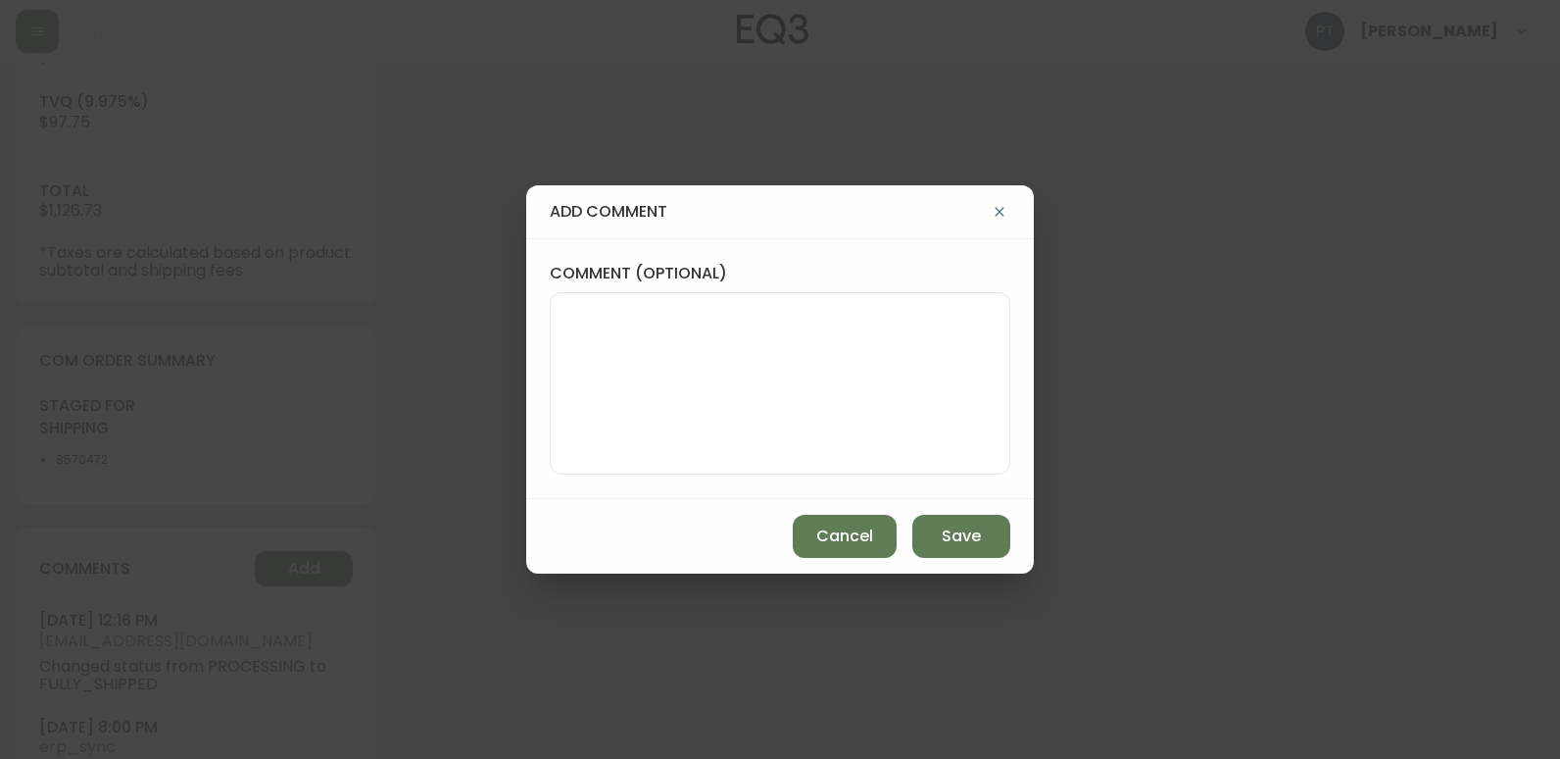
click at [651, 347] on textarea "comment (optional)" at bounding box center [780, 383] width 427 height 157
type textarea "CH"
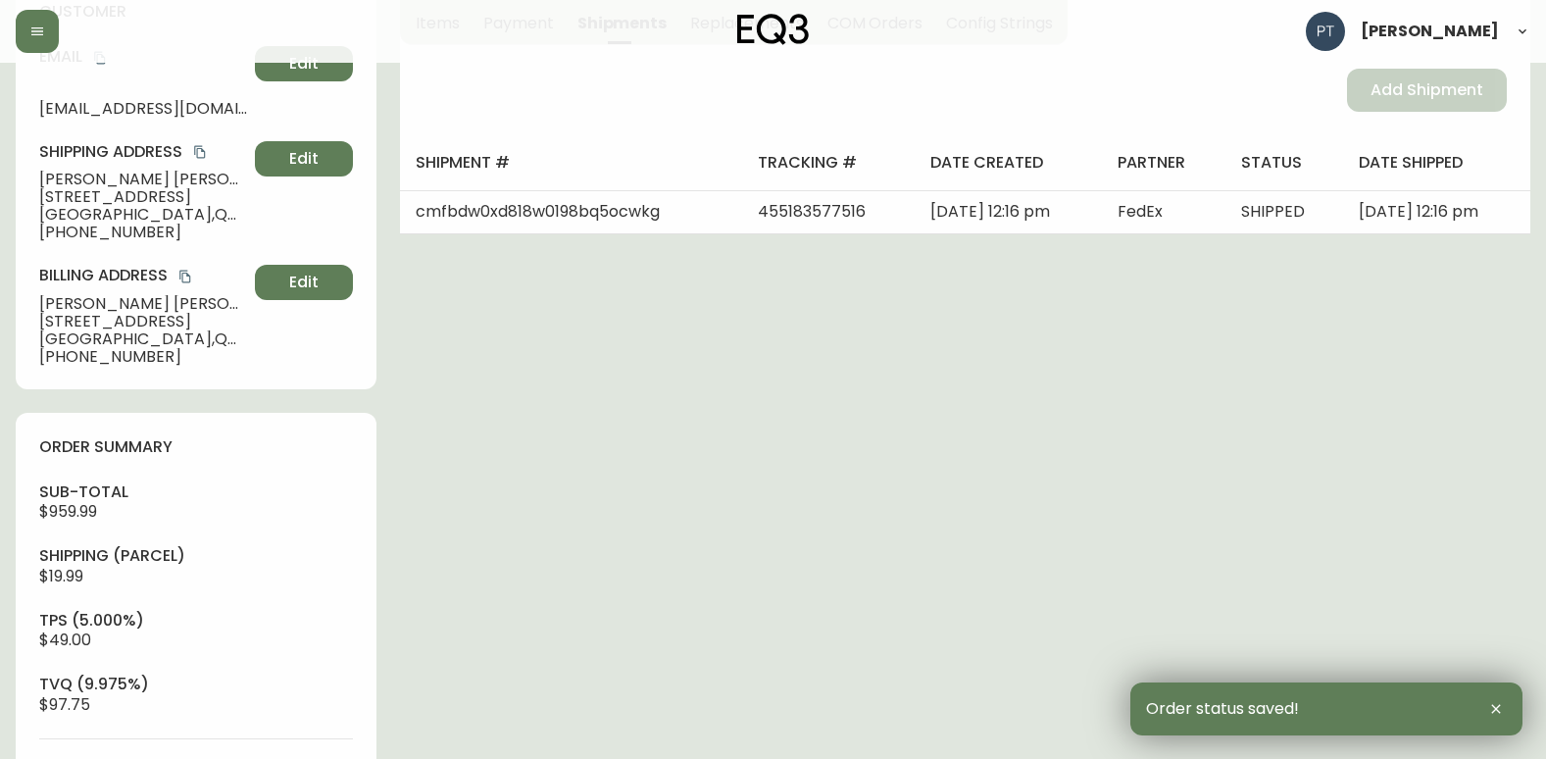
scroll to position [0, 0]
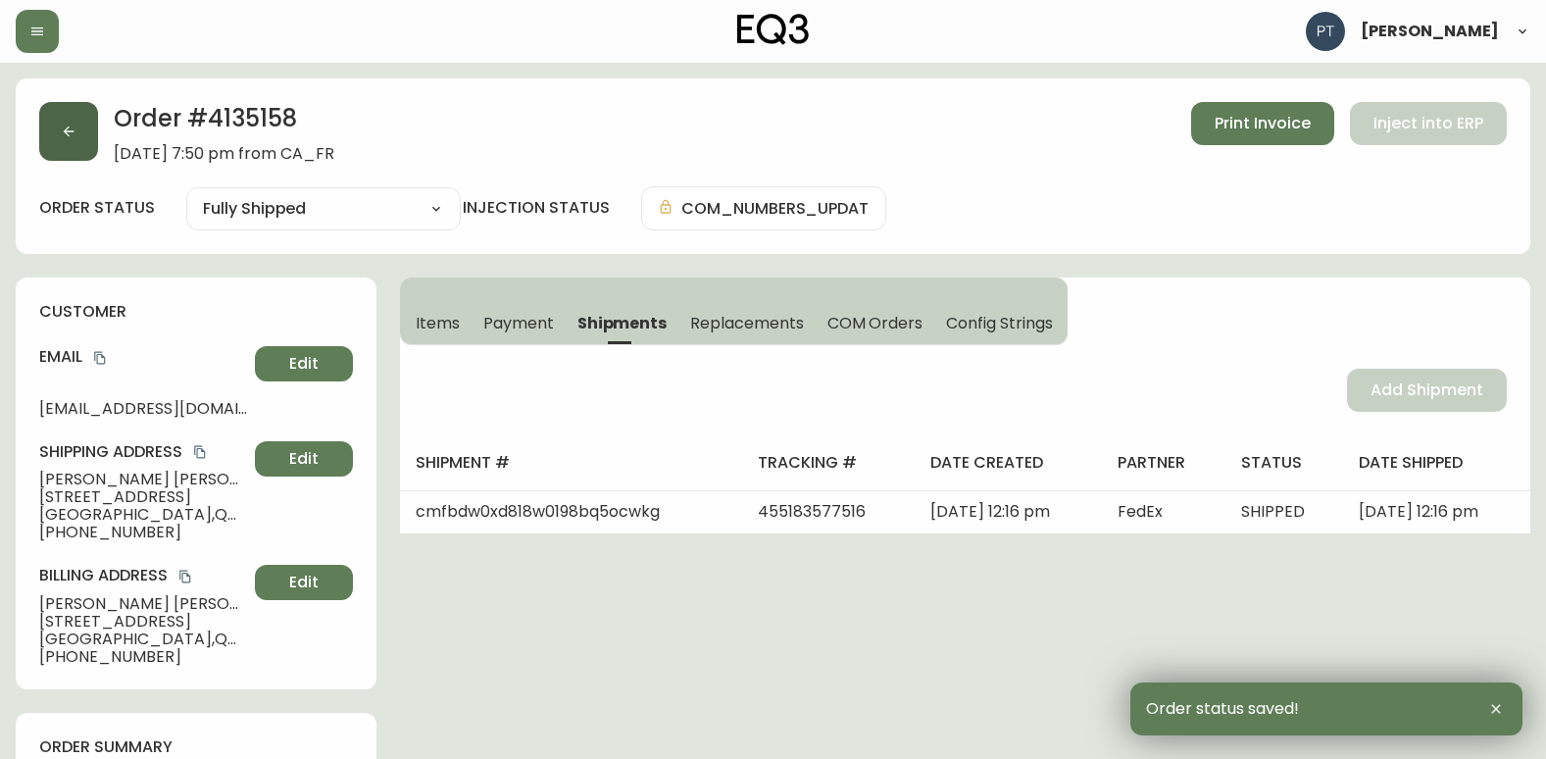
click at [69, 123] on button "button" at bounding box center [68, 131] width 59 height 59
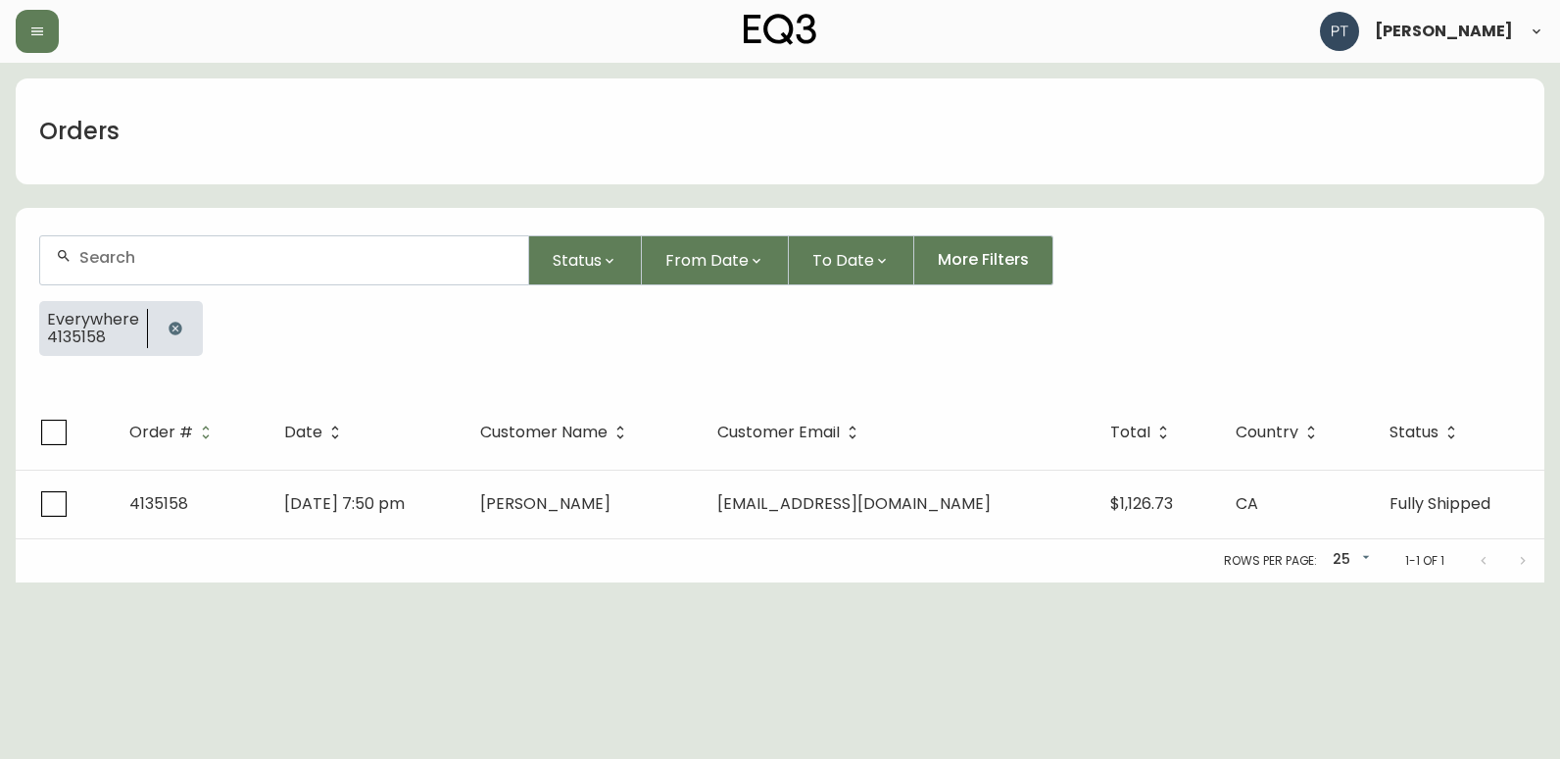
click at [260, 275] on div at bounding box center [284, 260] width 488 height 48
type input "4135134"
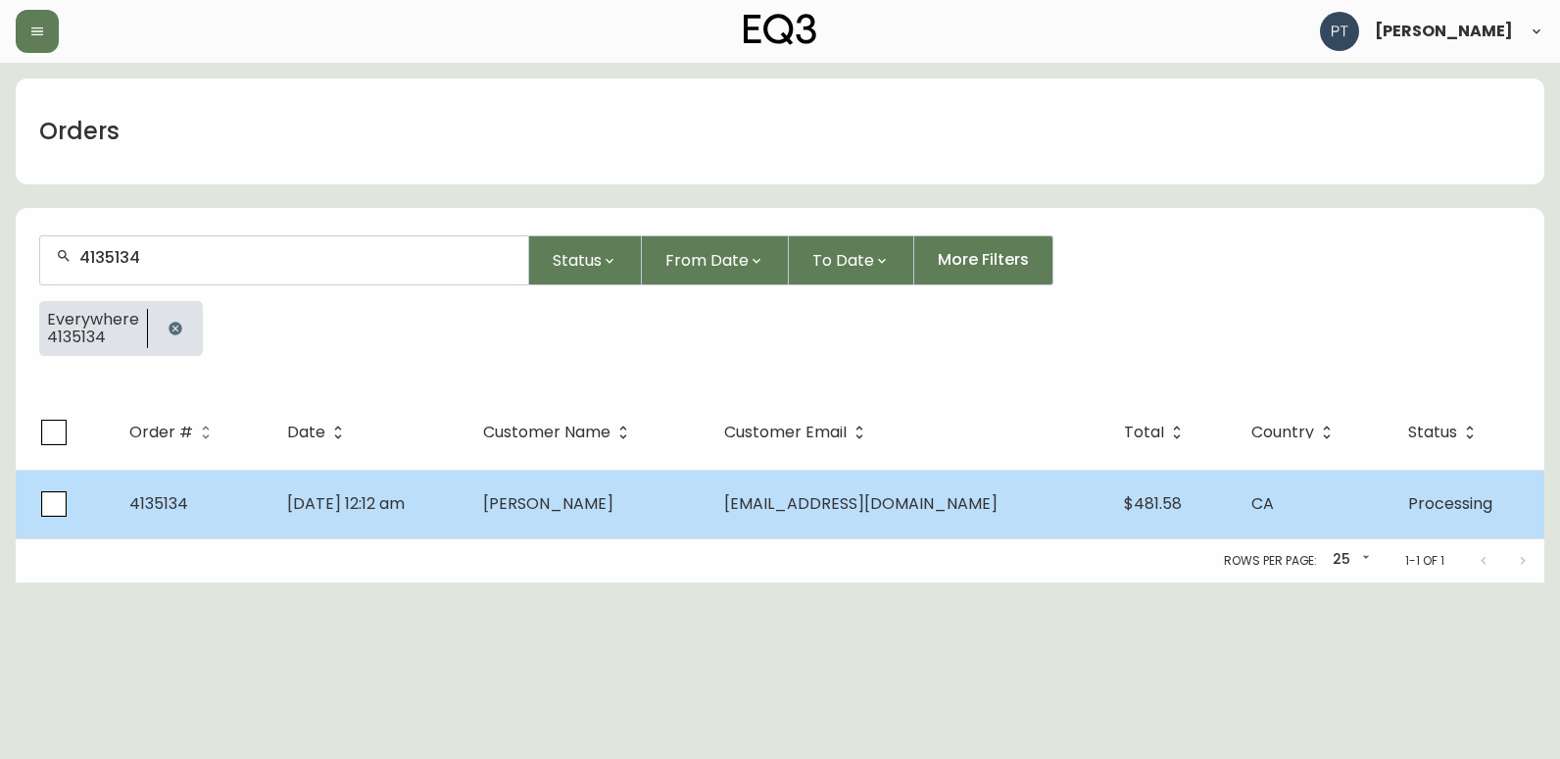
click at [611, 512] on span "[PERSON_NAME]" at bounding box center [548, 503] width 130 height 23
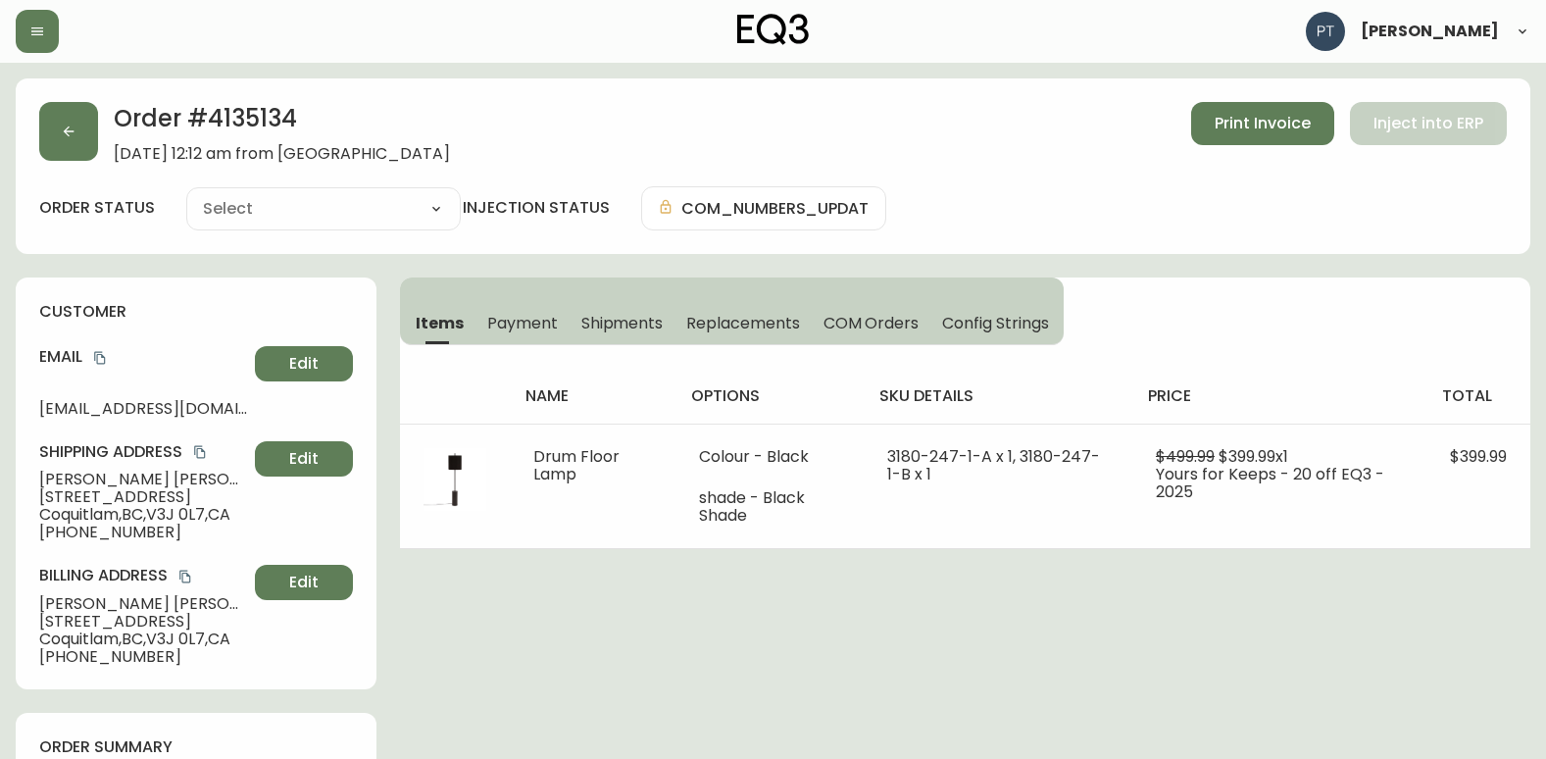
type input "Processing"
select select "PROCESSING"
drag, startPoint x: 609, startPoint y: 354, endPoint x: 611, endPoint y: 328, distance: 25.6
click at [610, 352] on div "name options sku details price total Drum Floor Lamp Colour - Black shade - Bla…" at bounding box center [965, 447] width 1130 height 204
click at [611, 322] on span "Shipments" at bounding box center [622, 323] width 82 height 21
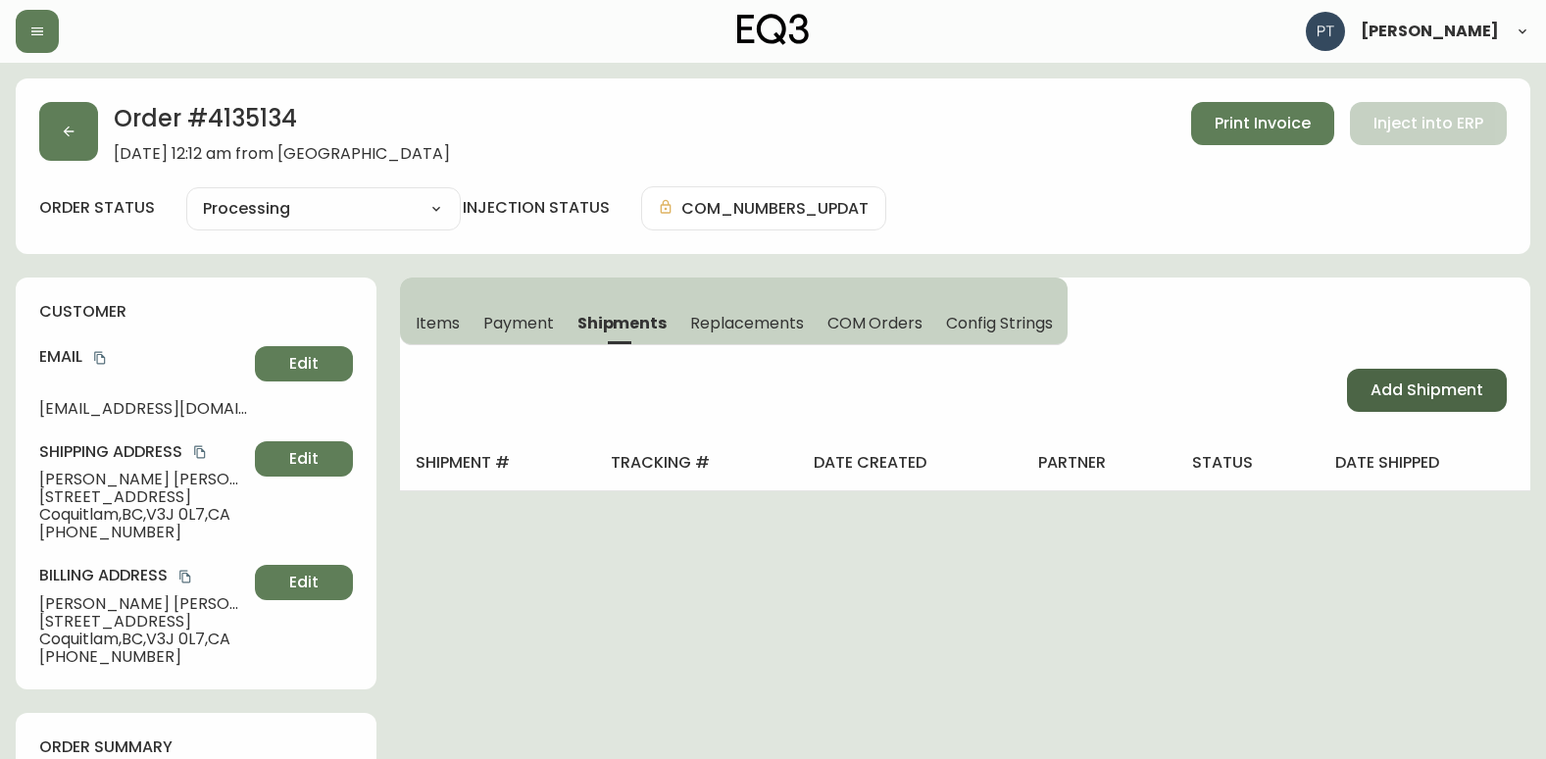
click at [1360, 382] on button "Add Shipment" at bounding box center [1427, 390] width 160 height 43
select select "PENDING"
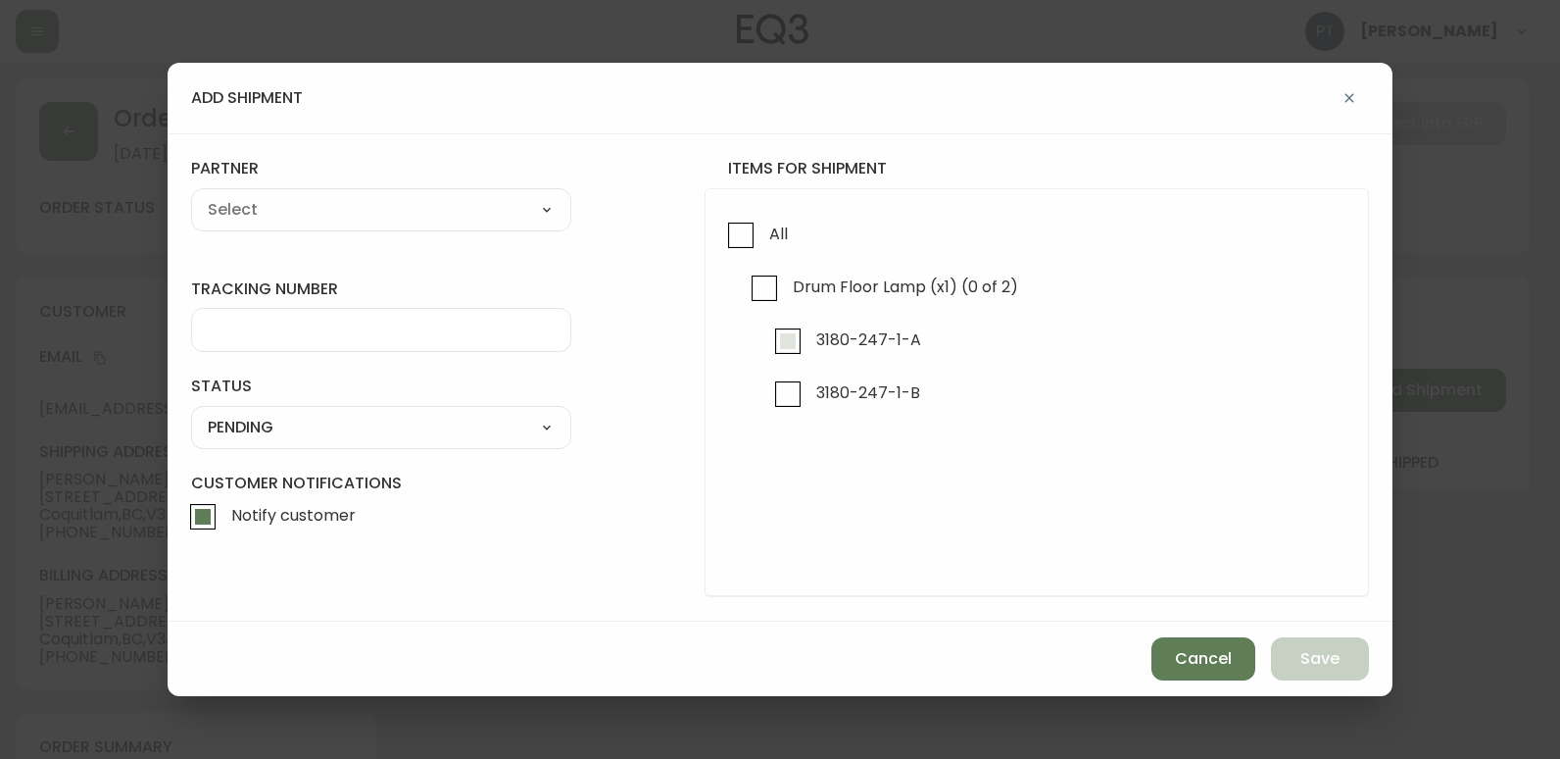
click at [810, 344] on label "3180-247-1-A" at bounding box center [844, 341] width 156 height 45
click at [810, 344] on input "3180-247-1-A" at bounding box center [788, 341] width 45 height 45
checkbox input "true"
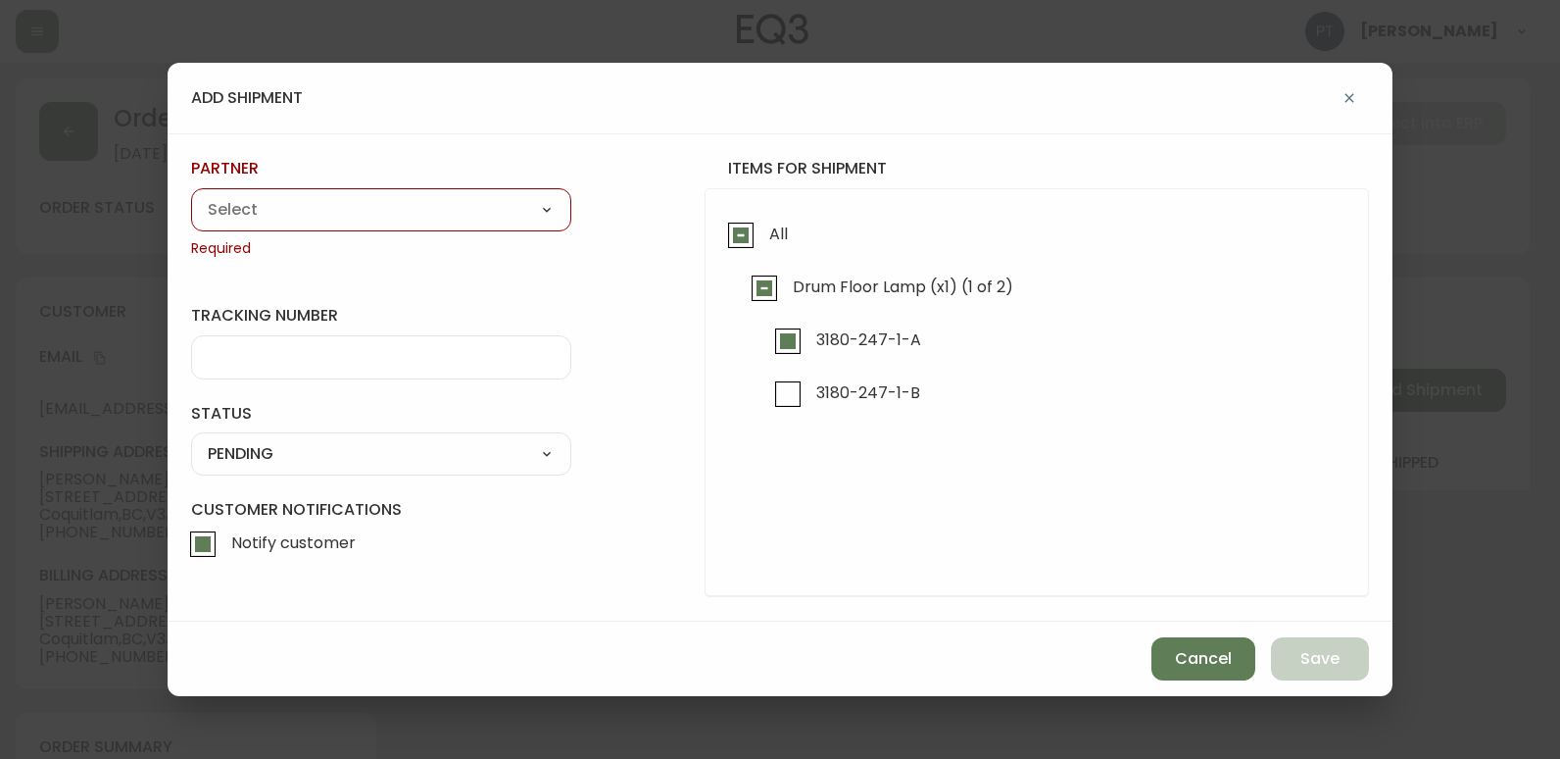
click at [505, 217] on select "A Move to Remember LLC ABF Freight Alero [PERSON_NAME] Canada Post Canpar Expre…" at bounding box center [381, 209] width 380 height 29
select select "cjy0a9taa01x001669l98m63c"
click at [191, 195] on select "A Move to Remember LLC ABF Freight Alero [PERSON_NAME] Canada Post Canpar Expre…" at bounding box center [381, 209] width 380 height 29
type input "FedEx"
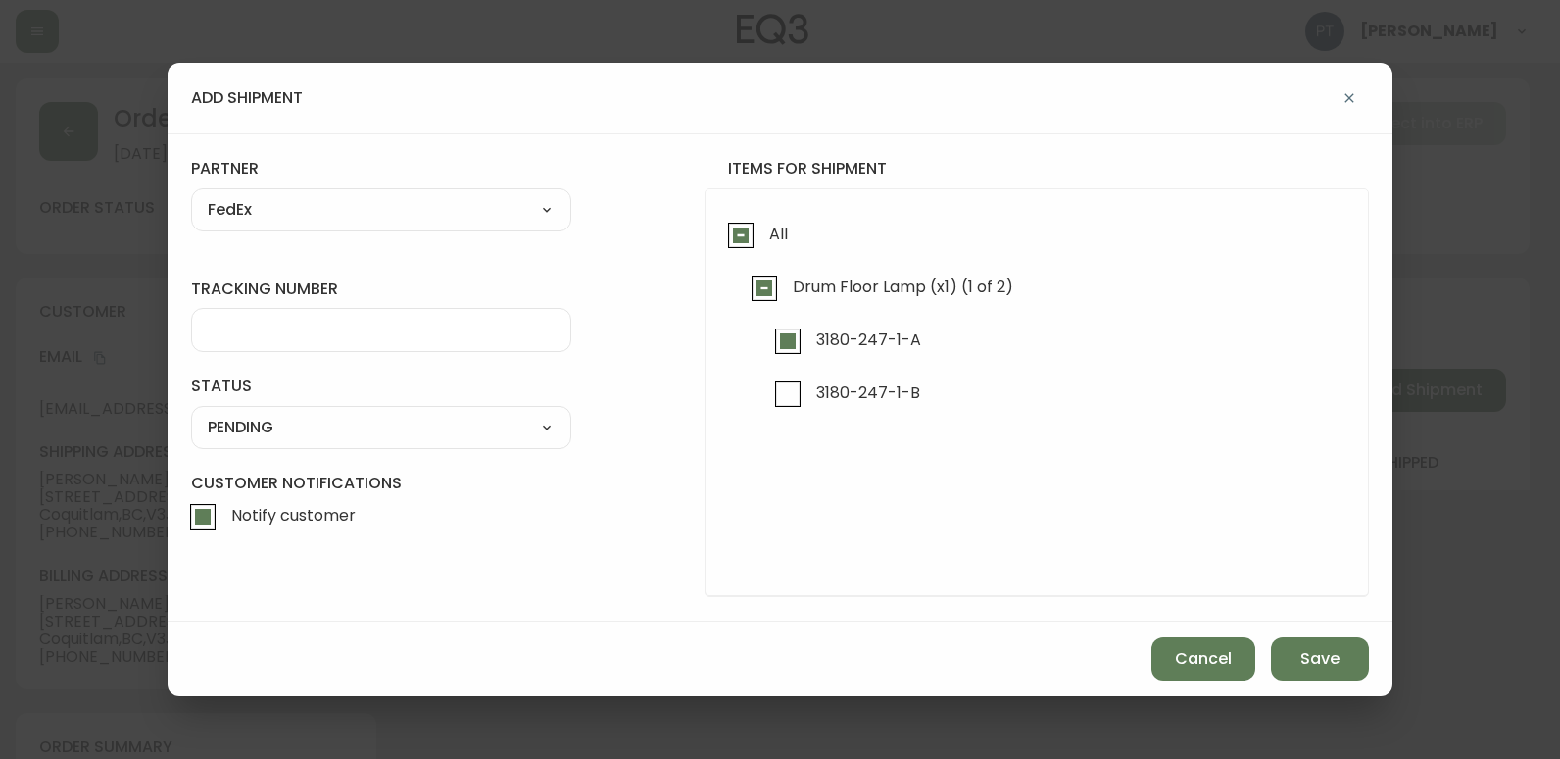
click at [347, 332] on input "tracking number" at bounding box center [381, 330] width 347 height 19
click at [281, 335] on input "4551835577527" at bounding box center [381, 330] width 347 height 19
type input "455183577527"
click at [333, 428] on select "SHIPPED PENDING CANCELLED" at bounding box center [381, 427] width 380 height 29
click at [191, 413] on select "SHIPPED PENDING CANCELLED" at bounding box center [381, 427] width 380 height 29
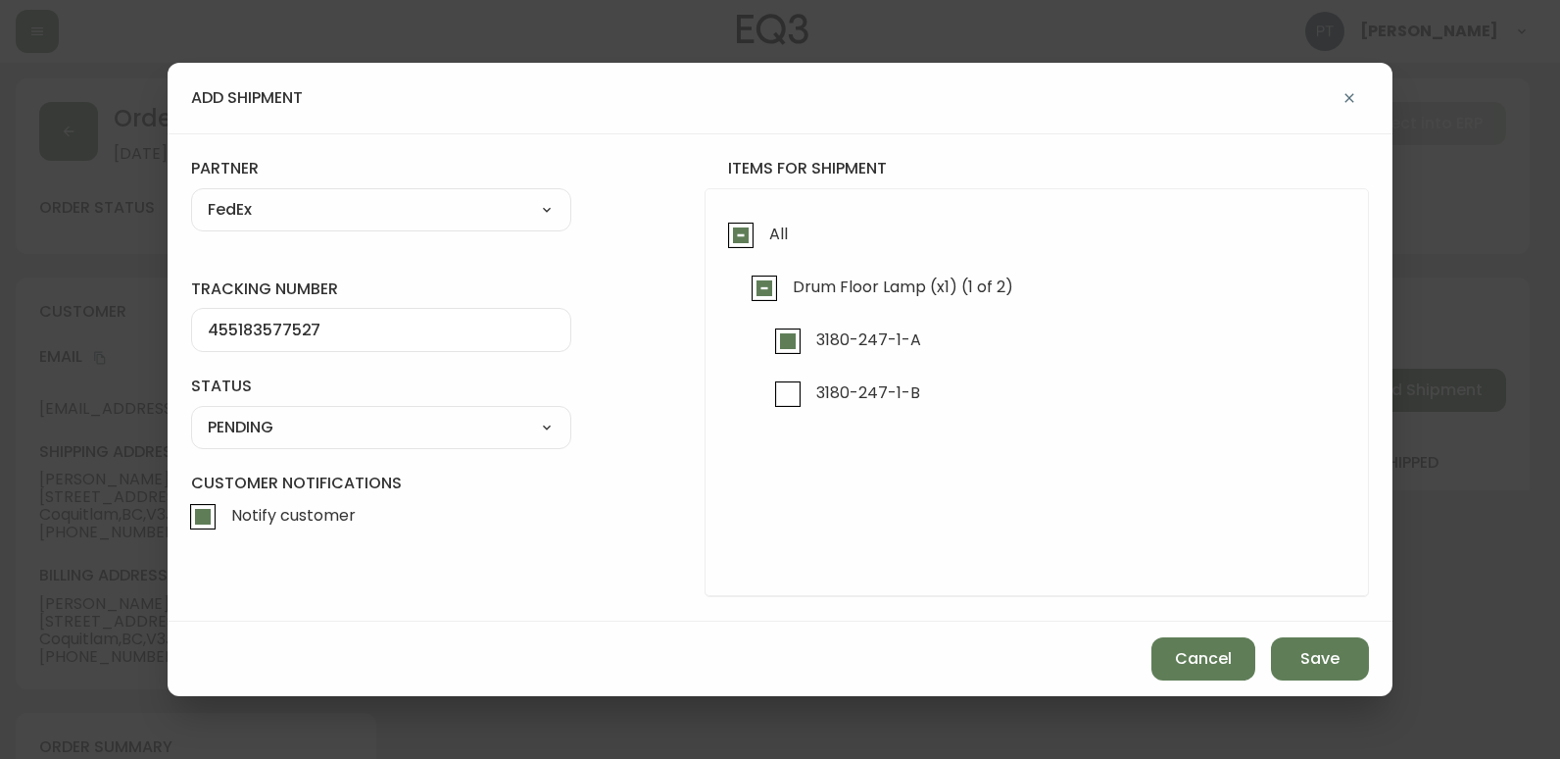
select select "PENDING"
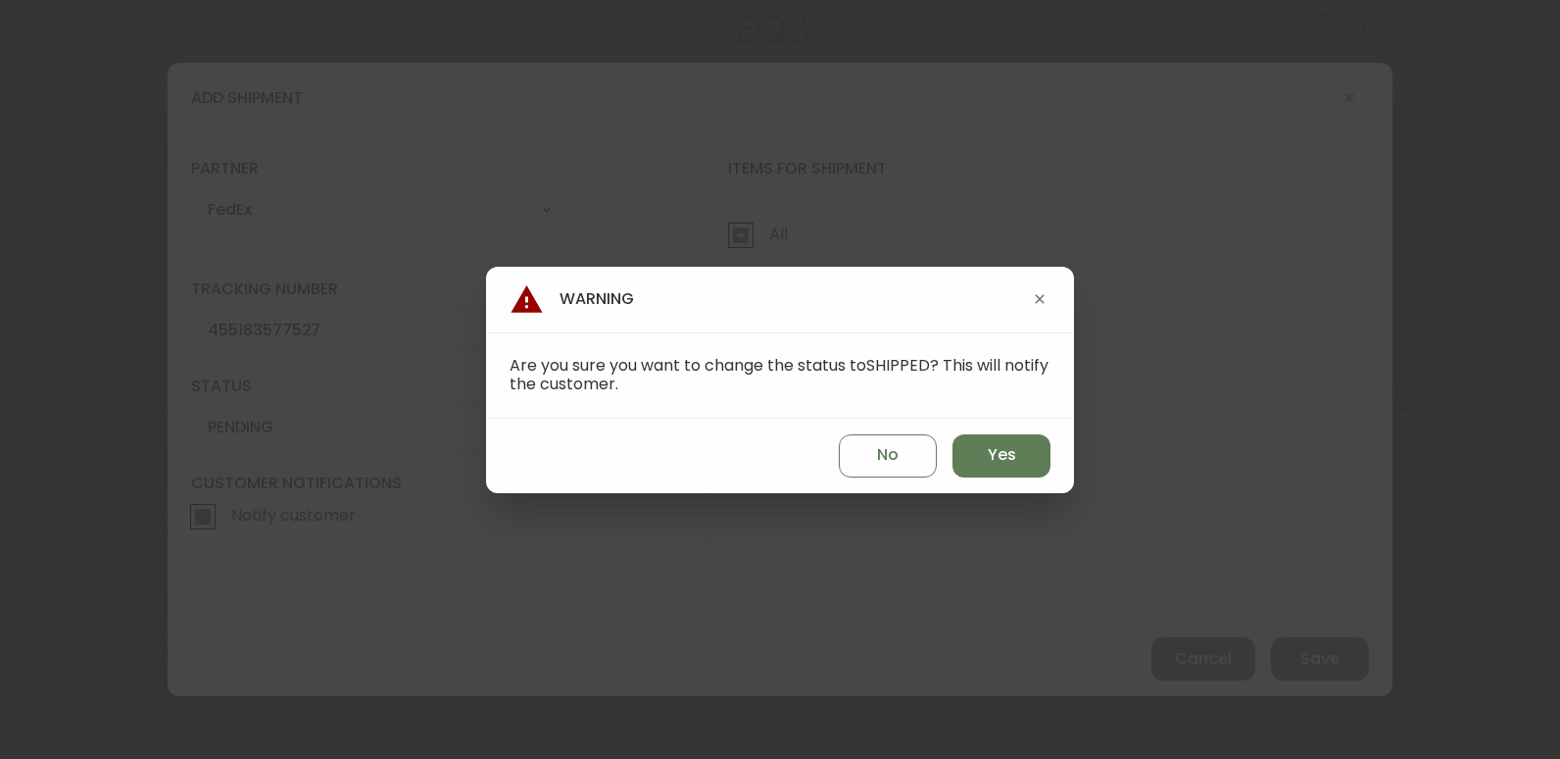
drag, startPoint x: 1010, startPoint y: 409, endPoint x: 999, endPoint y: 428, distance: 22.4
click at [999, 425] on div "Warning Are you sure you want to change the status to SHIPPED ? This will notif…" at bounding box center [780, 380] width 588 height 226
click at [1004, 450] on span "Yes" at bounding box center [1002, 455] width 28 height 22
type input "SHIPPED"
select select "SHIPPED"
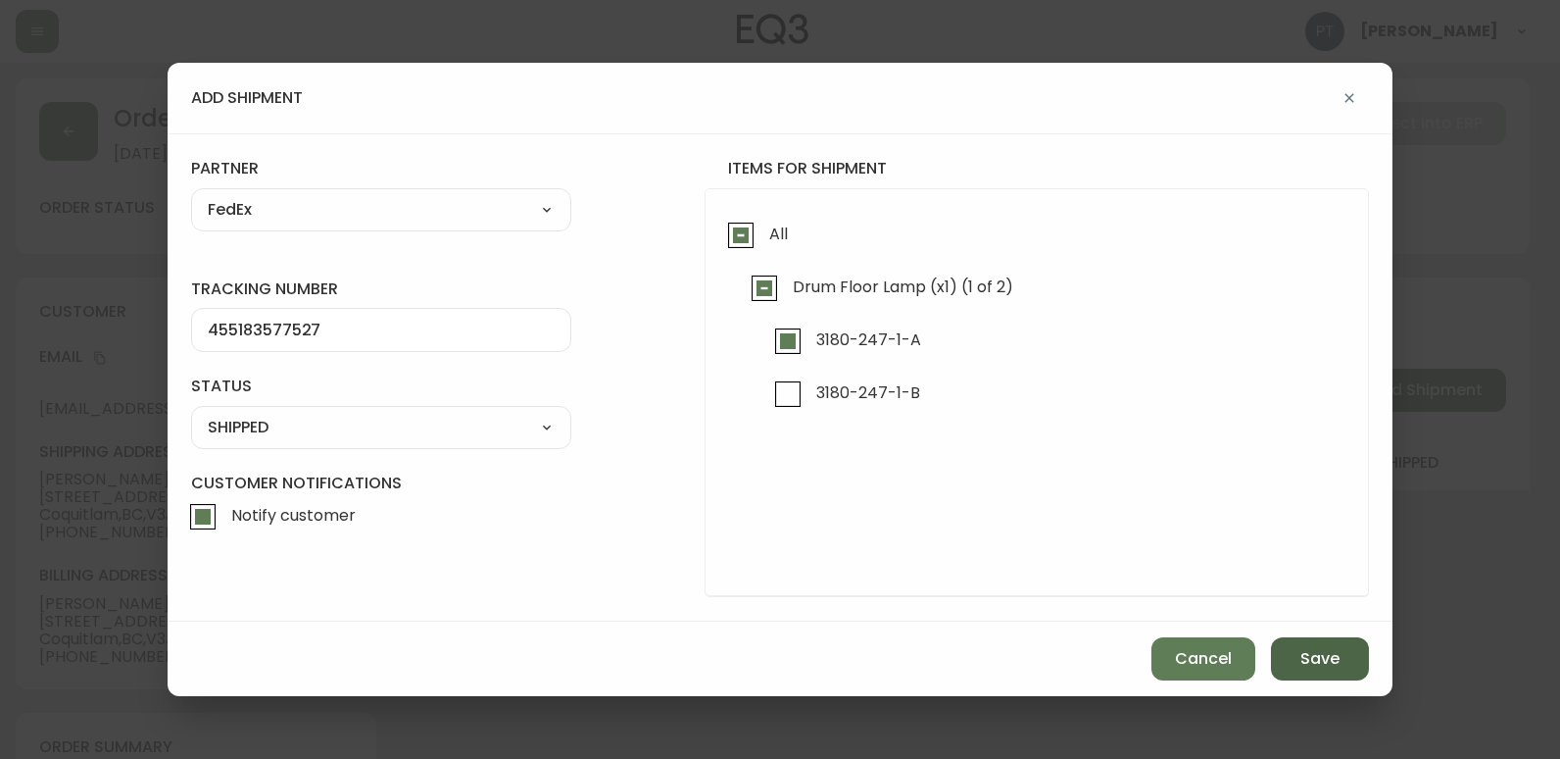
drag, startPoint x: 1339, startPoint y: 667, endPoint x: 1330, endPoint y: 662, distance: 10.1
click at [1337, 667] on button "Save" at bounding box center [1320, 658] width 98 height 43
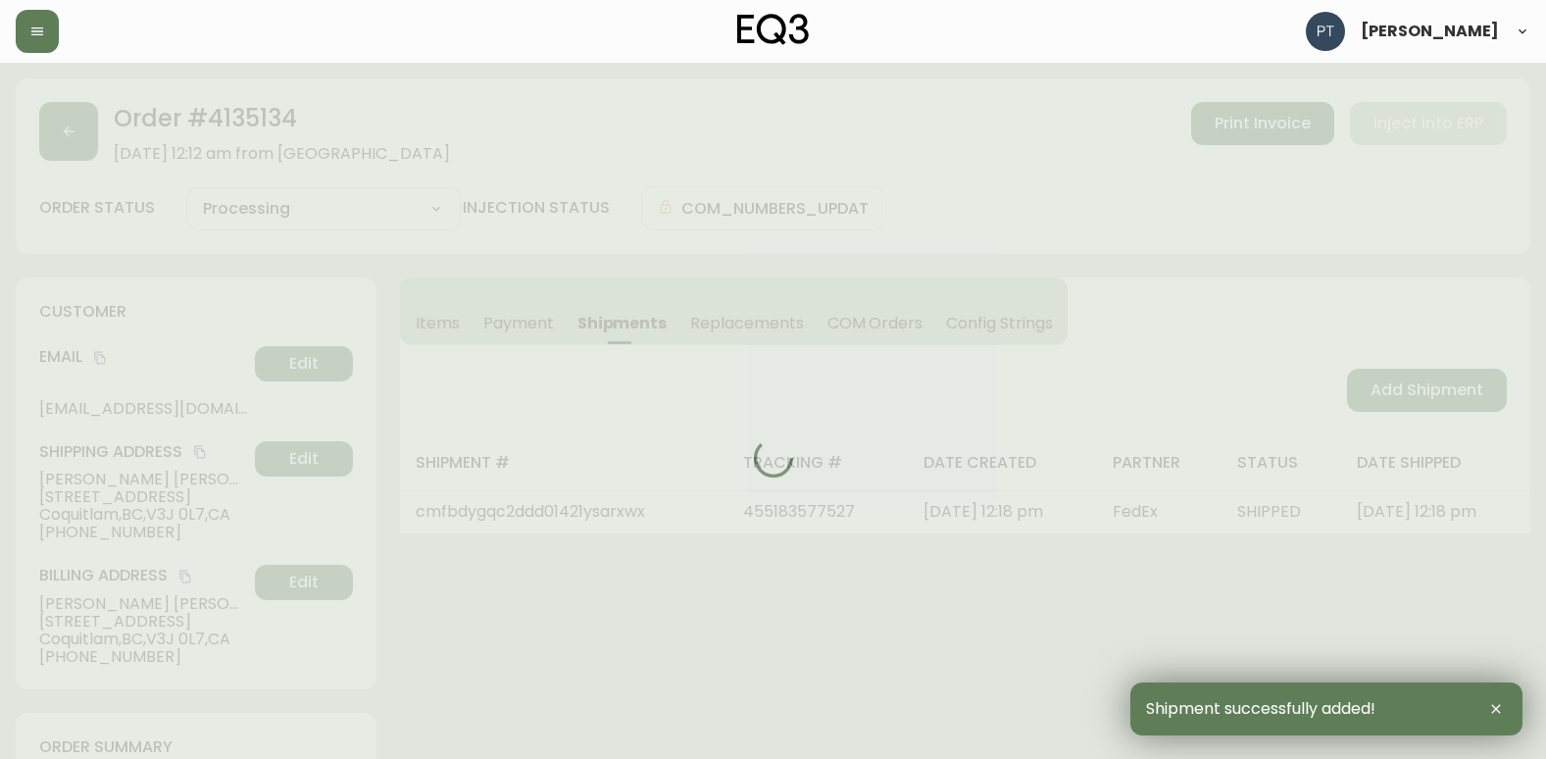
click at [1371, 399] on div at bounding box center [773, 457] width 1514 height 759
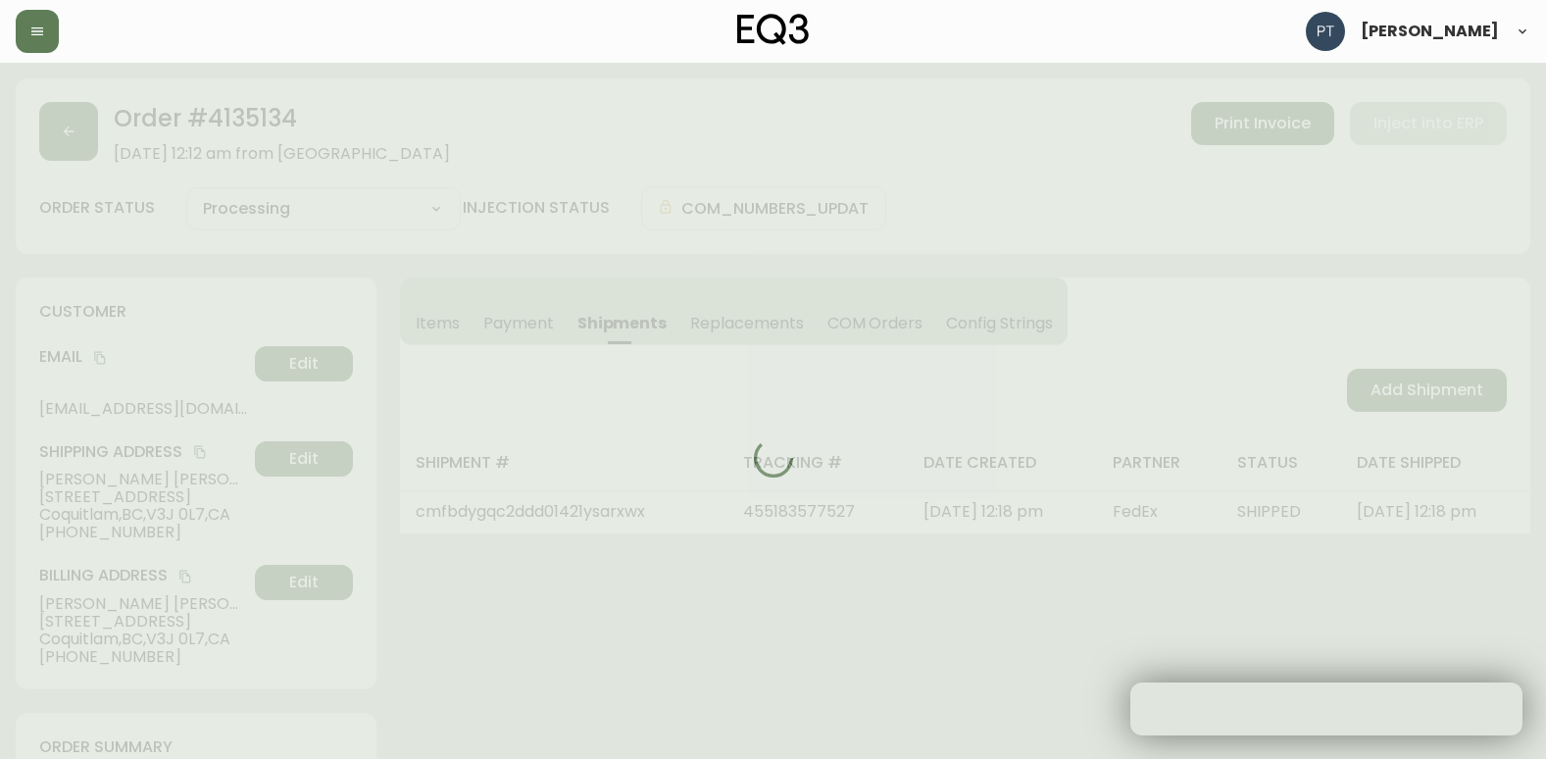
type input "Partially Shipped"
select select "PARTIALLY_SHIPPED"
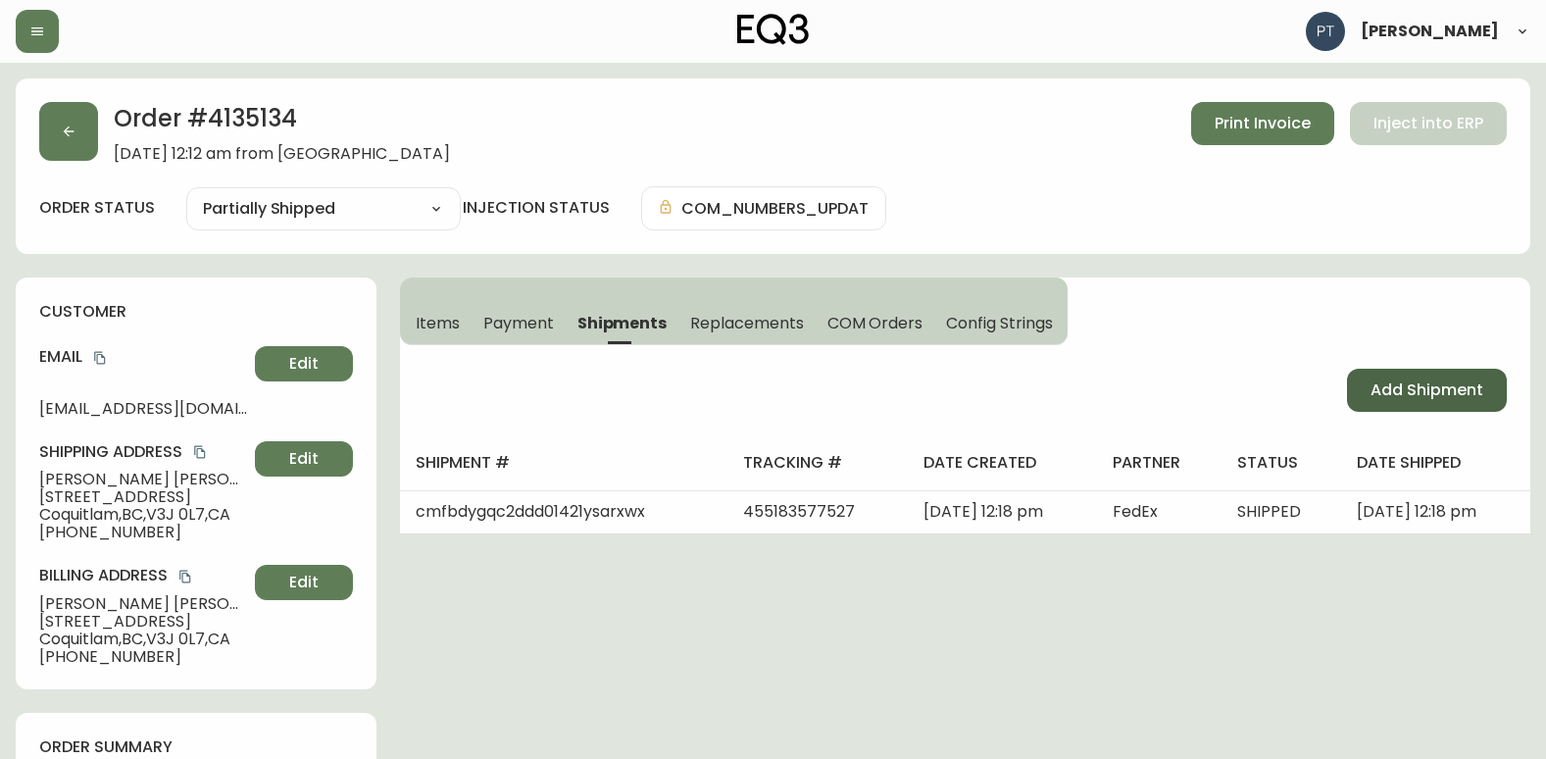
click at [1380, 394] on span "Add Shipment" at bounding box center [1426, 390] width 113 height 22
select select "PENDING"
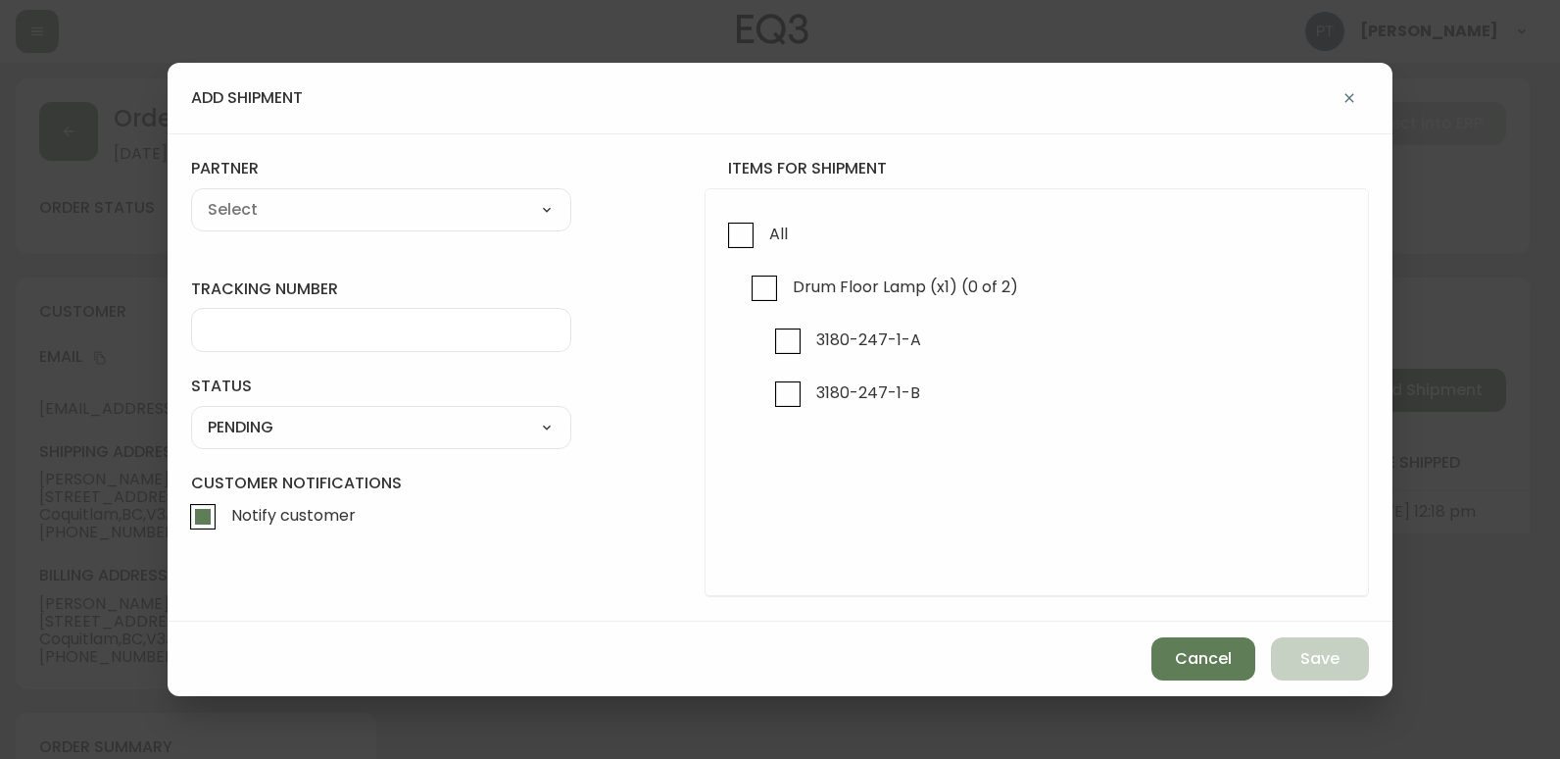
checkbox input "true"
click at [800, 391] on input "3180-247-1-B" at bounding box center [788, 393] width 45 height 45
checkbox input "true"
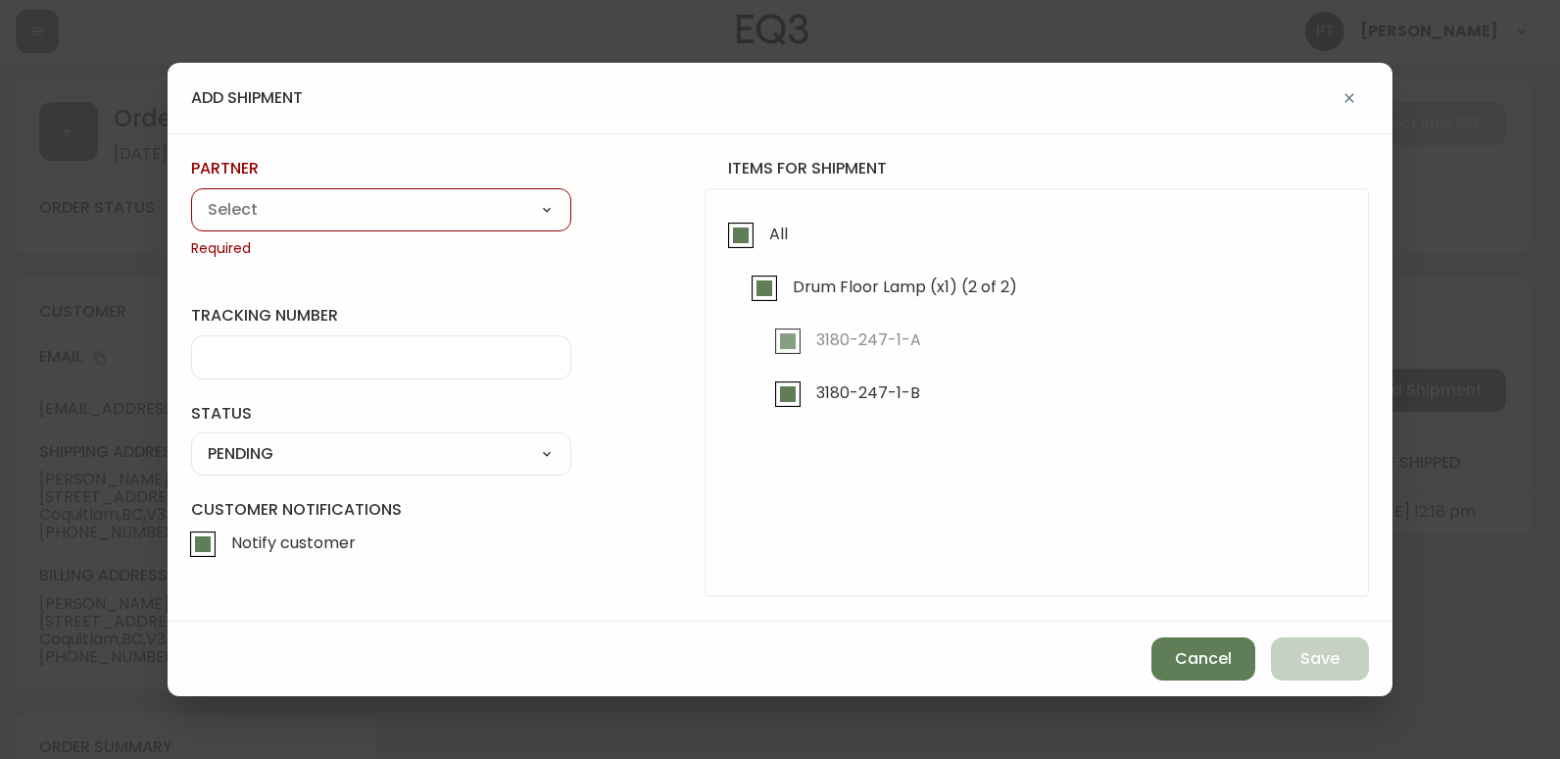
drag, startPoint x: 414, startPoint y: 206, endPoint x: 409, endPoint y: 225, distance: 20.2
click at [414, 206] on select "A Move to Remember LLC ABF Freight Alero [PERSON_NAME] Canada Post Canpar Expre…" at bounding box center [381, 209] width 380 height 29
select select "cjy0a9taa01x001669l98m63c"
click at [191, 195] on select "A Move to Remember LLC ABF Freight Alero [PERSON_NAME] Canada Post Canpar Expre…" at bounding box center [381, 209] width 380 height 29
type input "FedEx"
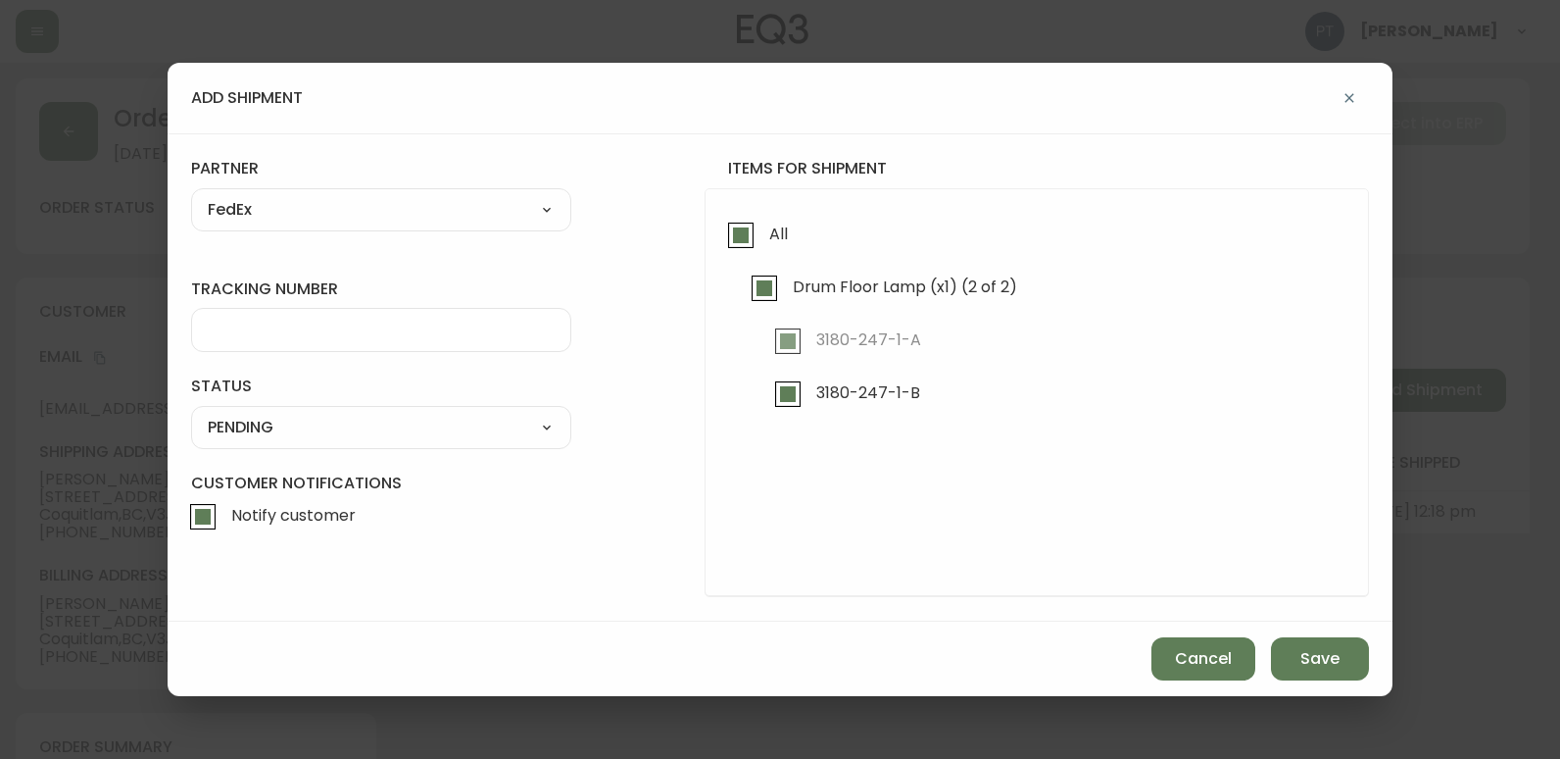
click at [259, 345] on div at bounding box center [381, 330] width 380 height 44
type input "455183577538"
click at [363, 406] on div "SHIPPED PENDING CANCELLED" at bounding box center [381, 427] width 380 height 43
click at [349, 423] on select "SHIPPED PENDING CANCELLED" at bounding box center [381, 427] width 380 height 29
click at [191, 413] on select "SHIPPED PENDING CANCELLED" at bounding box center [381, 427] width 380 height 29
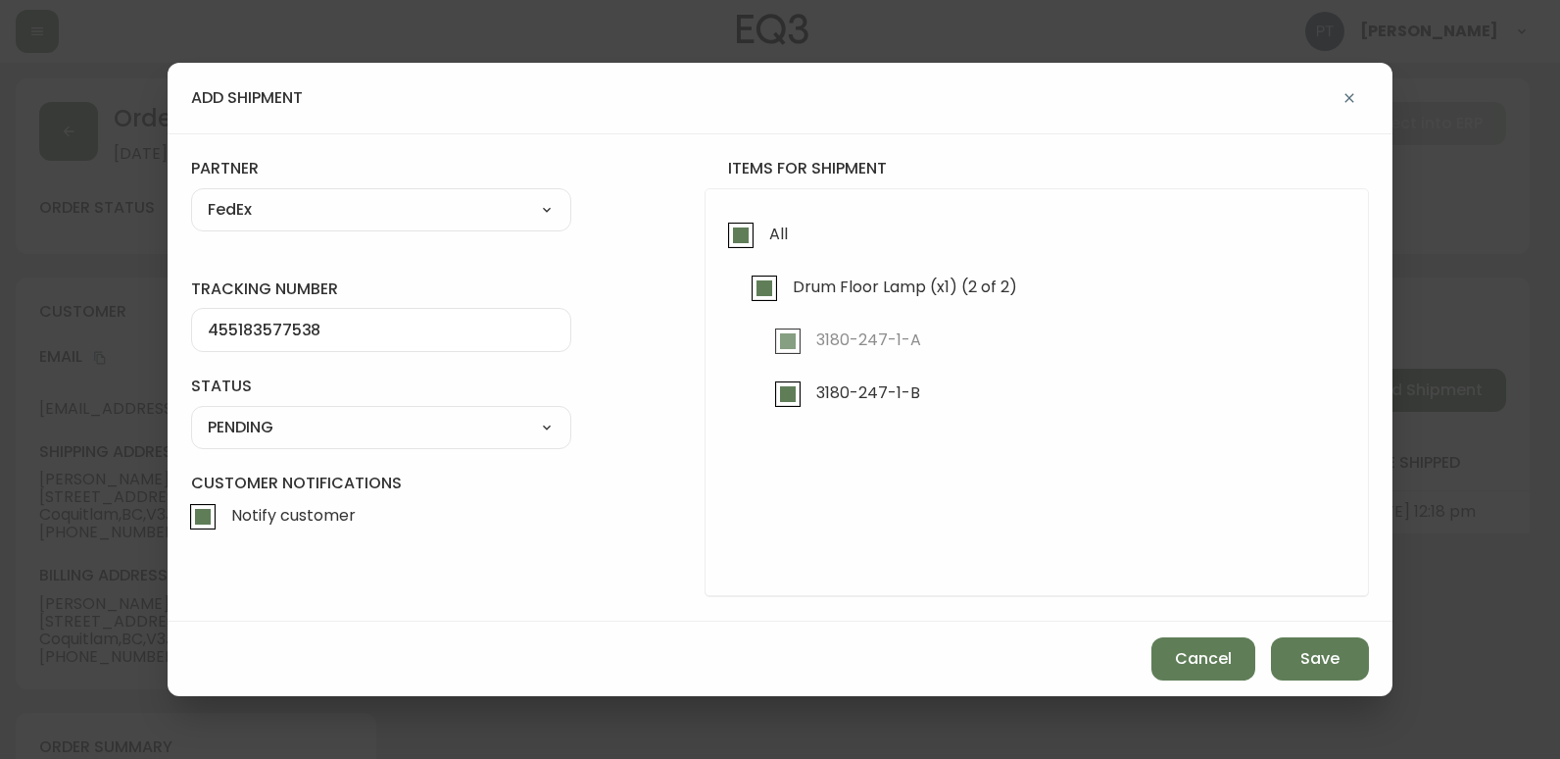
select select "PENDING"
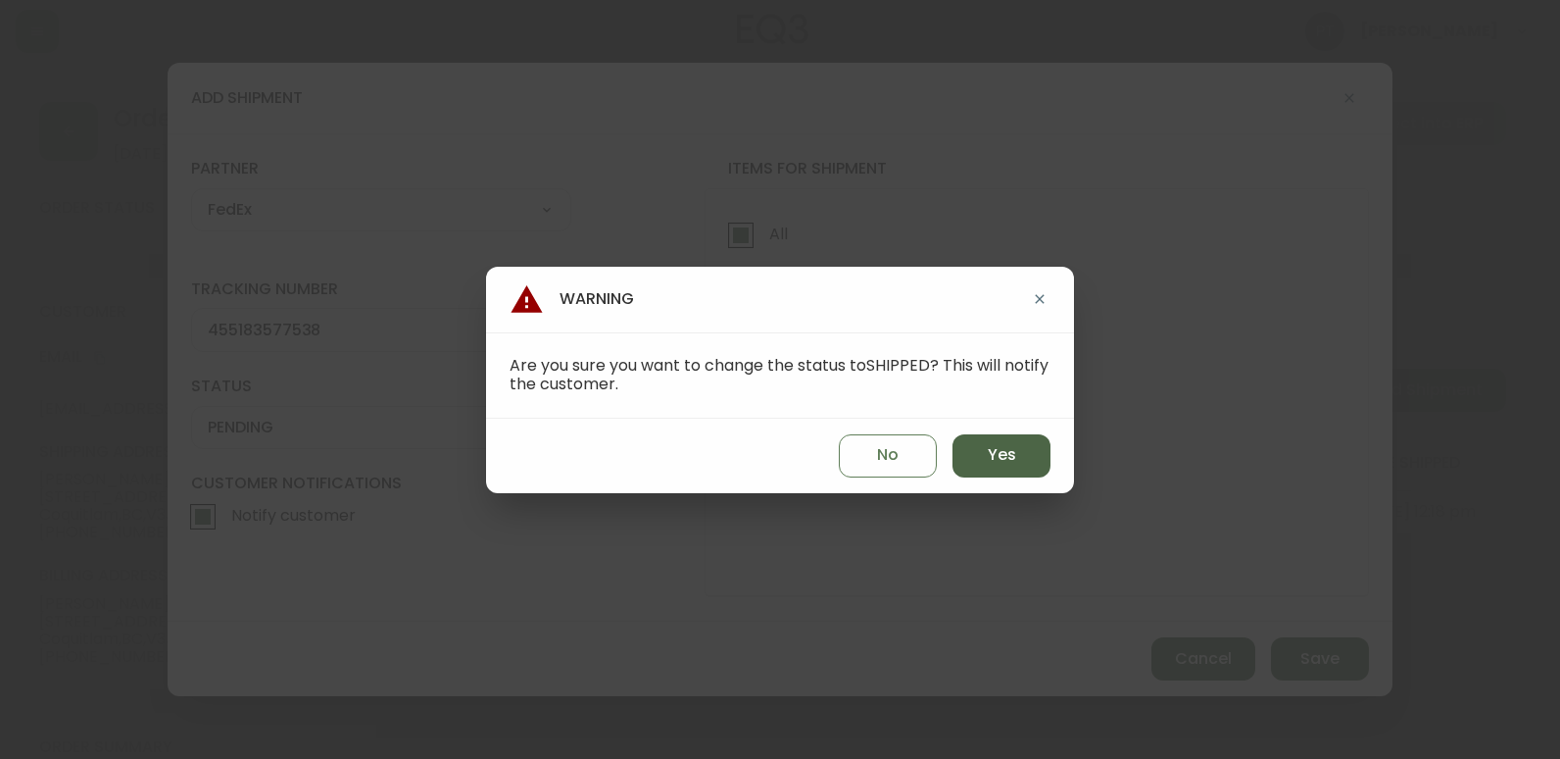
click at [979, 446] on button "Yes" at bounding box center [1002, 455] width 98 height 43
type input "SHIPPED"
select select "SHIPPED"
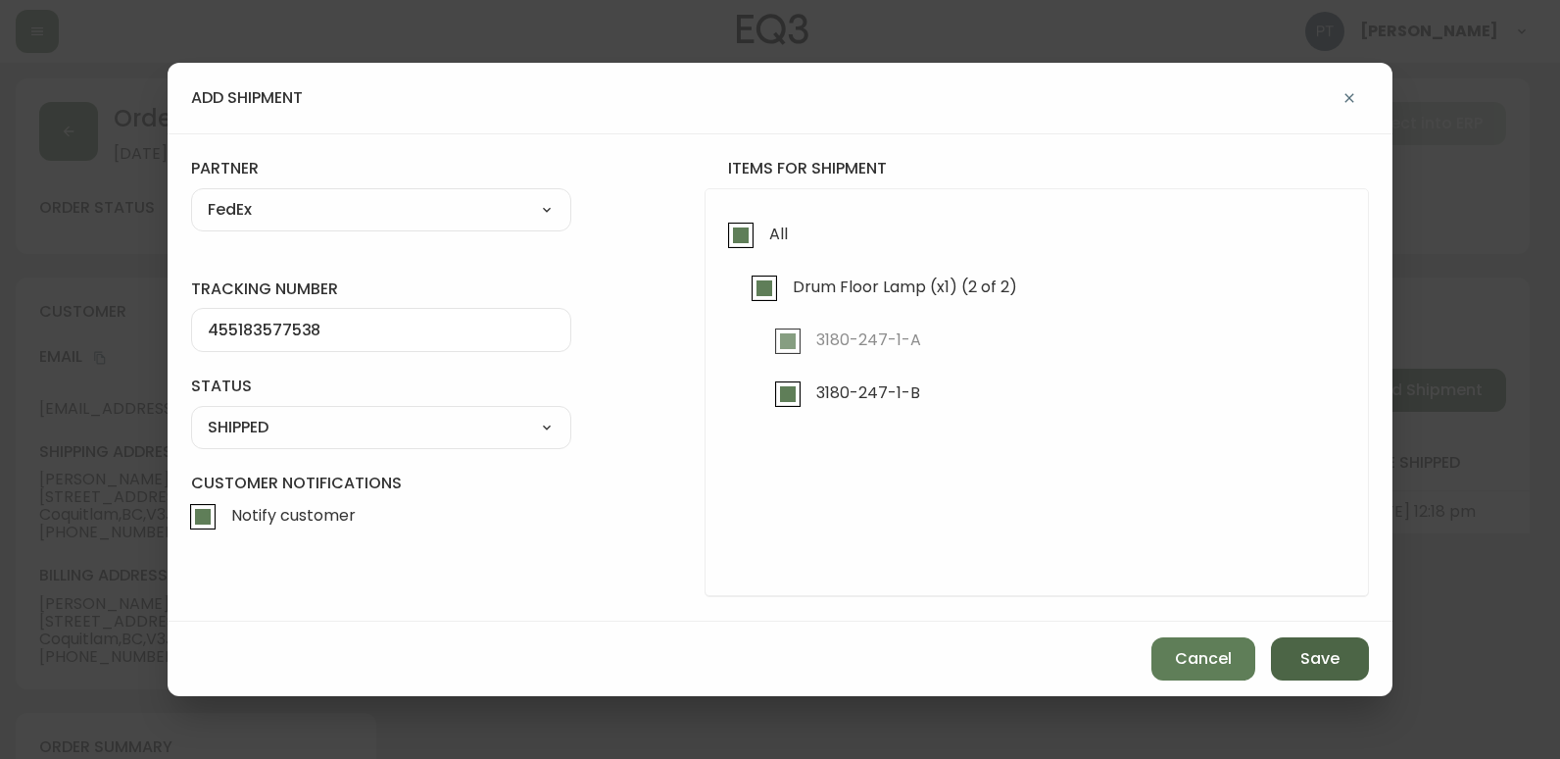
click at [1292, 663] on button "Save" at bounding box center [1320, 658] width 98 height 43
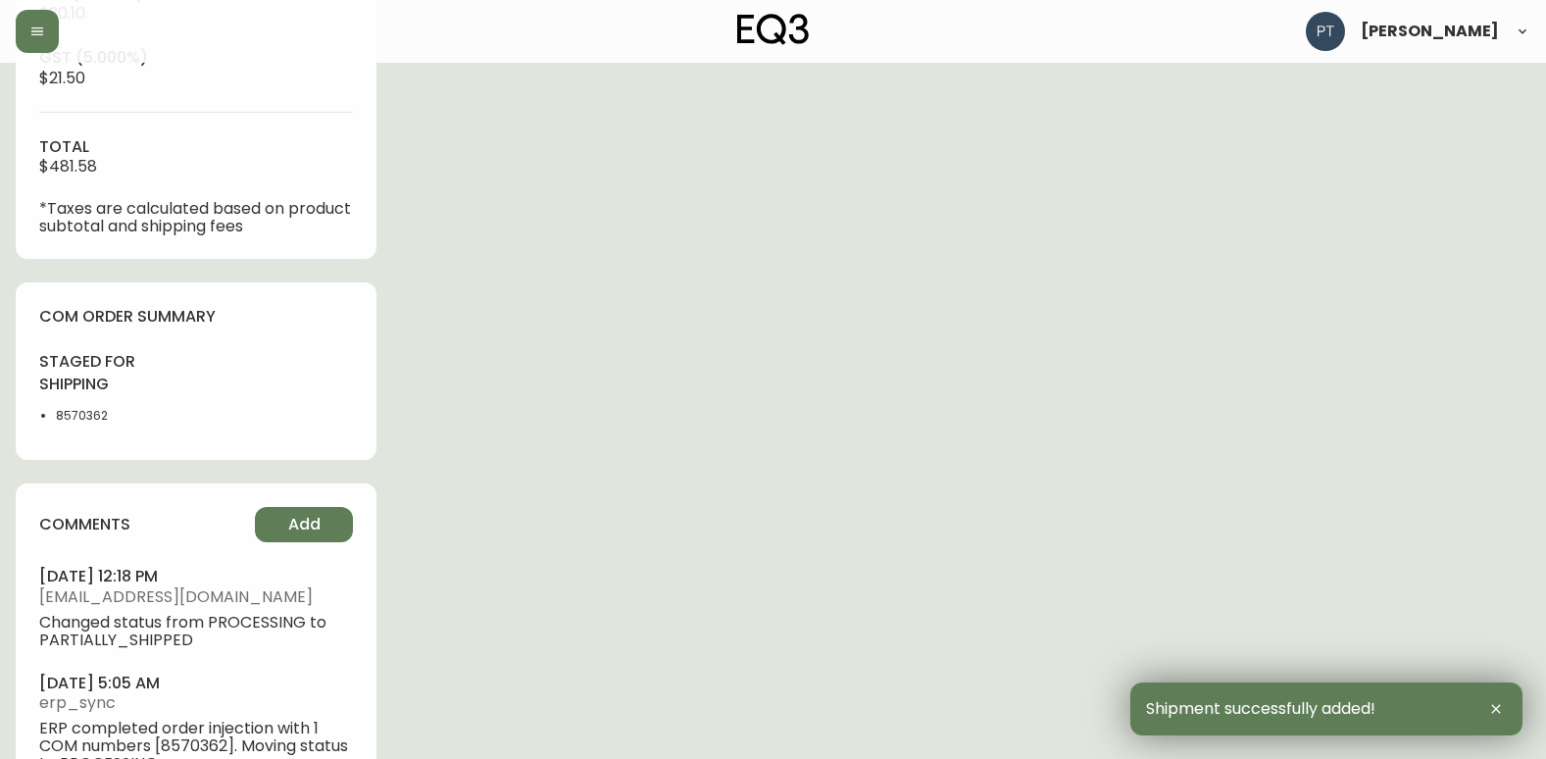
scroll to position [999, 0]
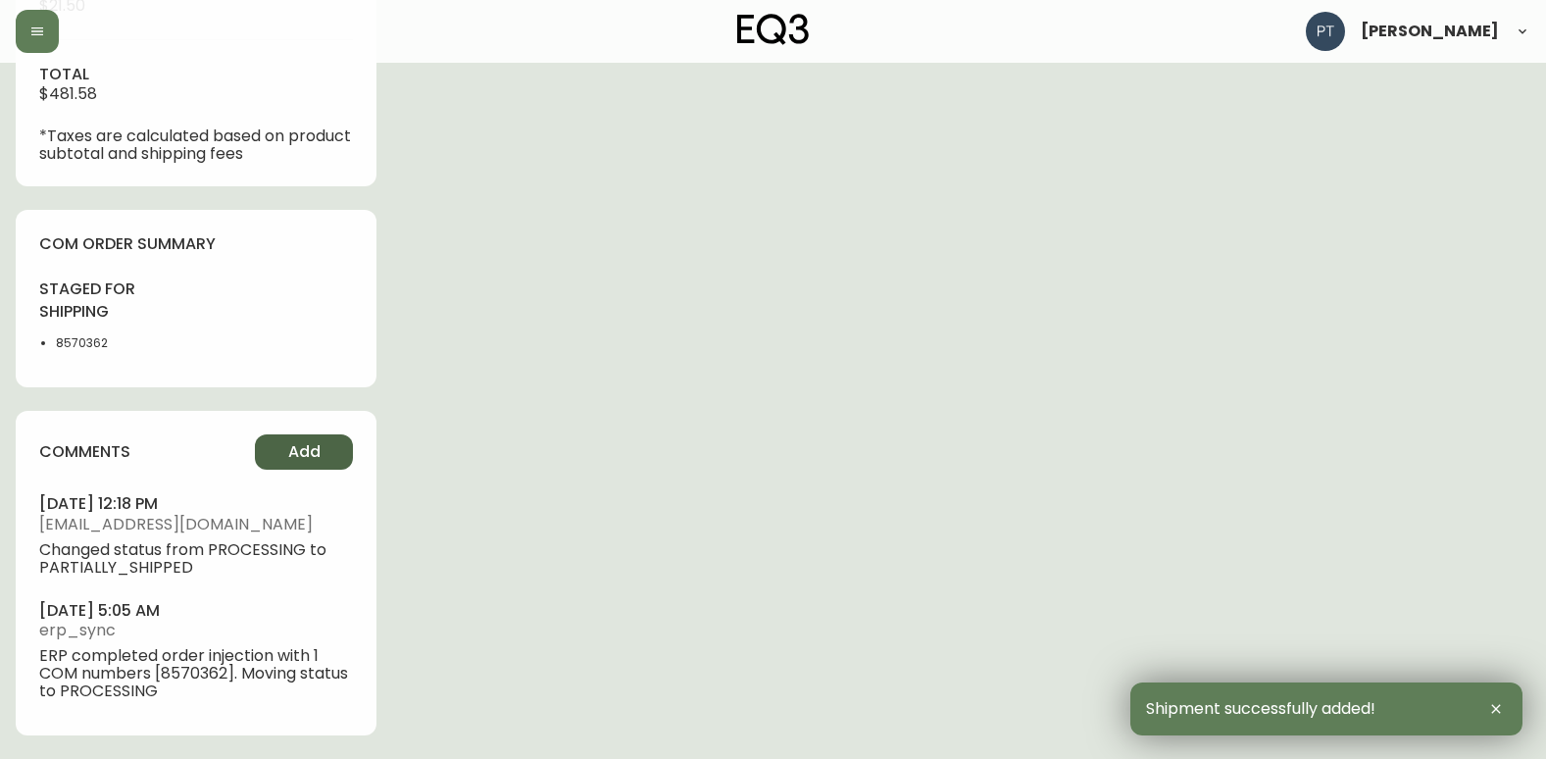
type input "Fully Shipped"
select select "FULLY_SHIPPED"
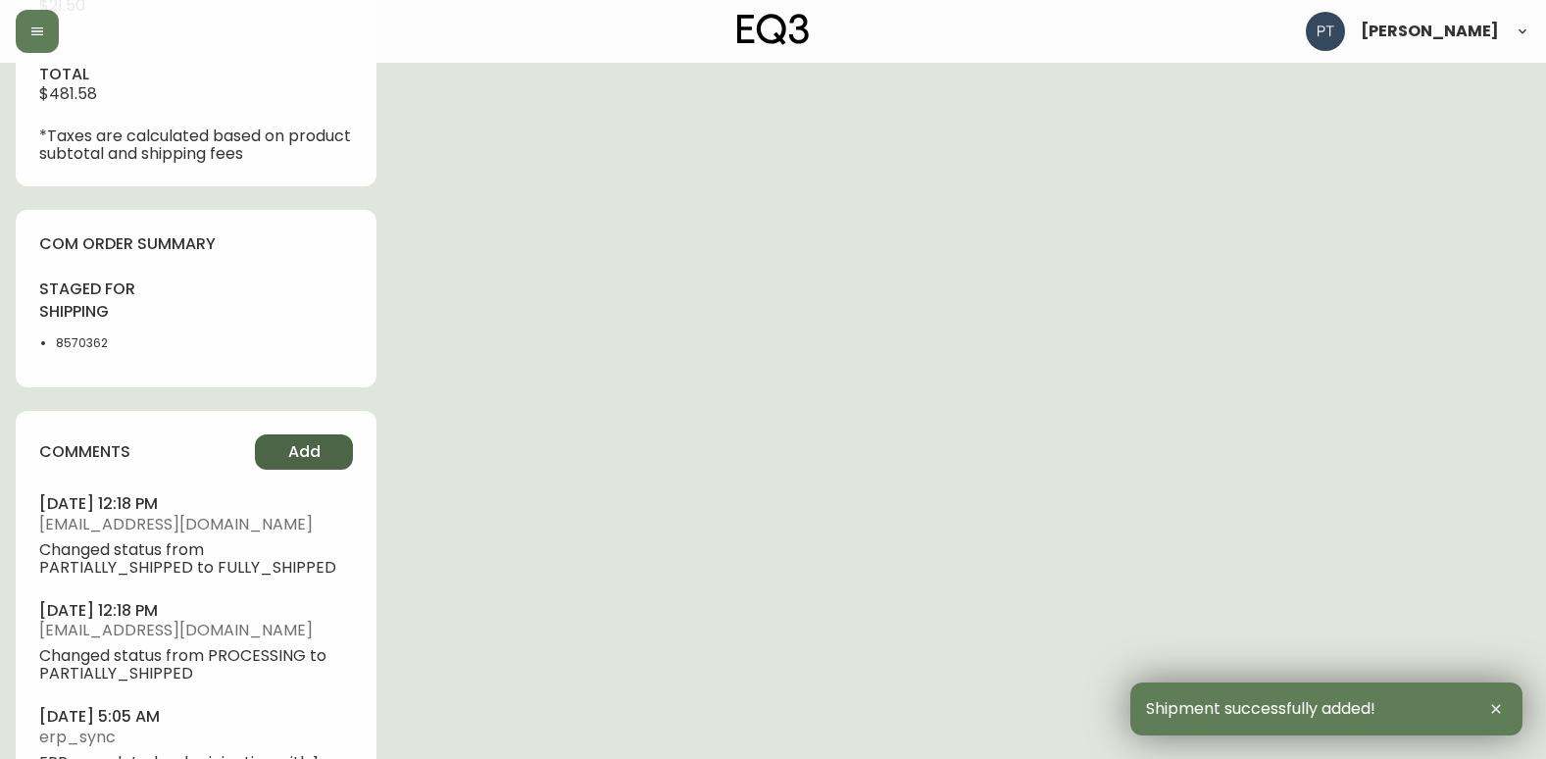
click at [313, 442] on span "Add" at bounding box center [304, 452] width 32 height 22
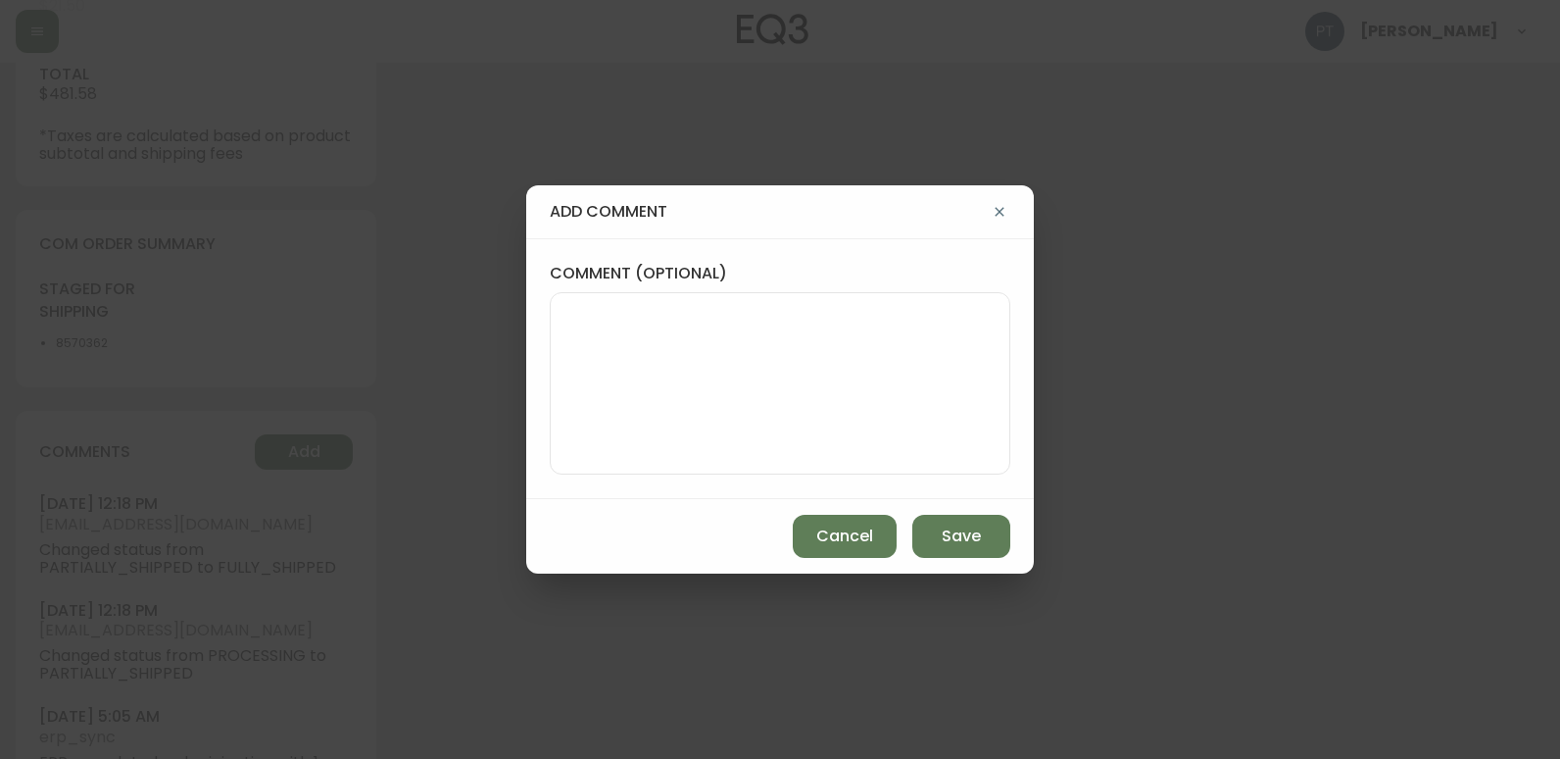
click at [718, 382] on textarea "comment (optional)" at bounding box center [780, 383] width 427 height 157
type textarea "CH"
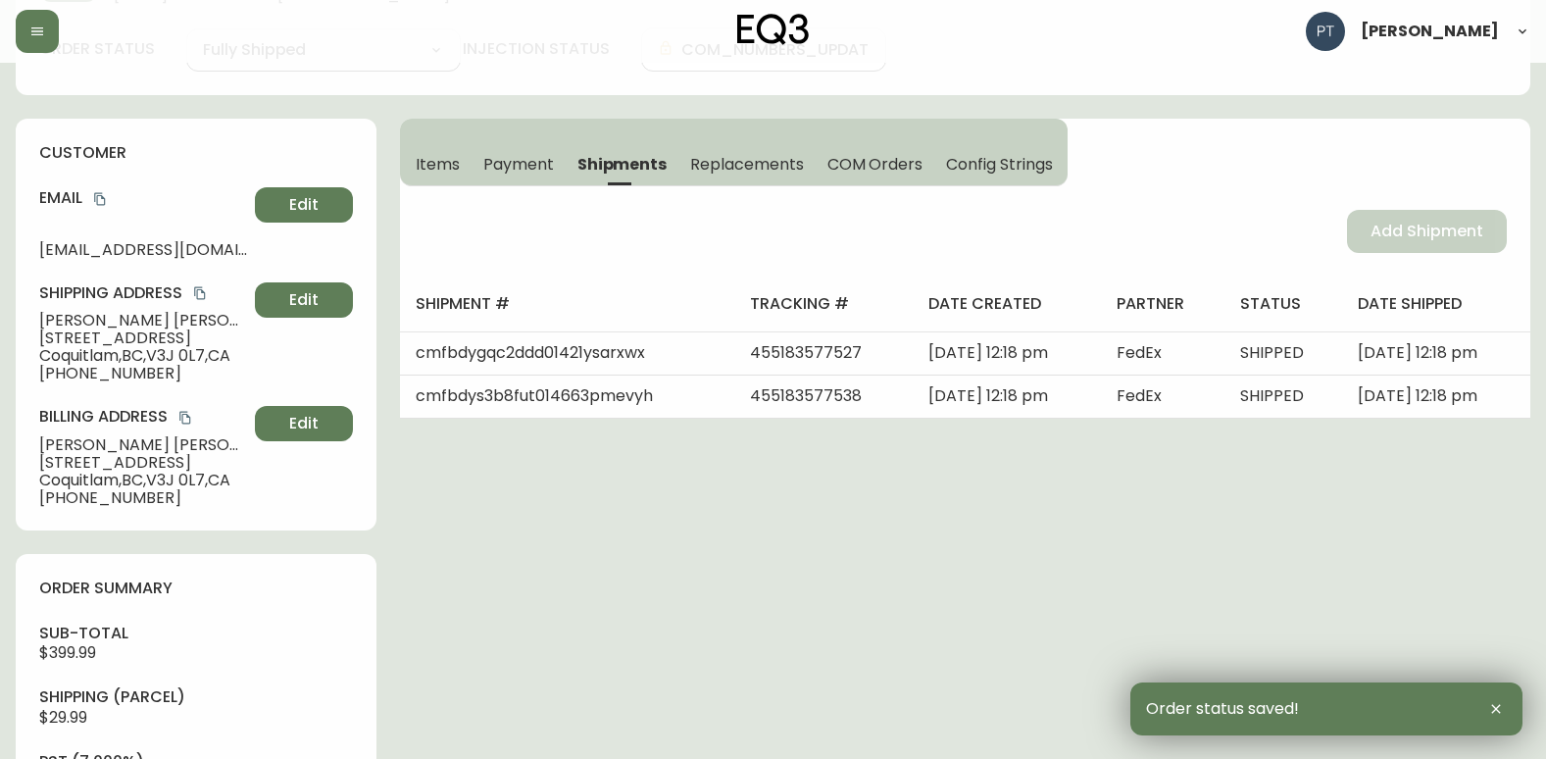
scroll to position [0, 0]
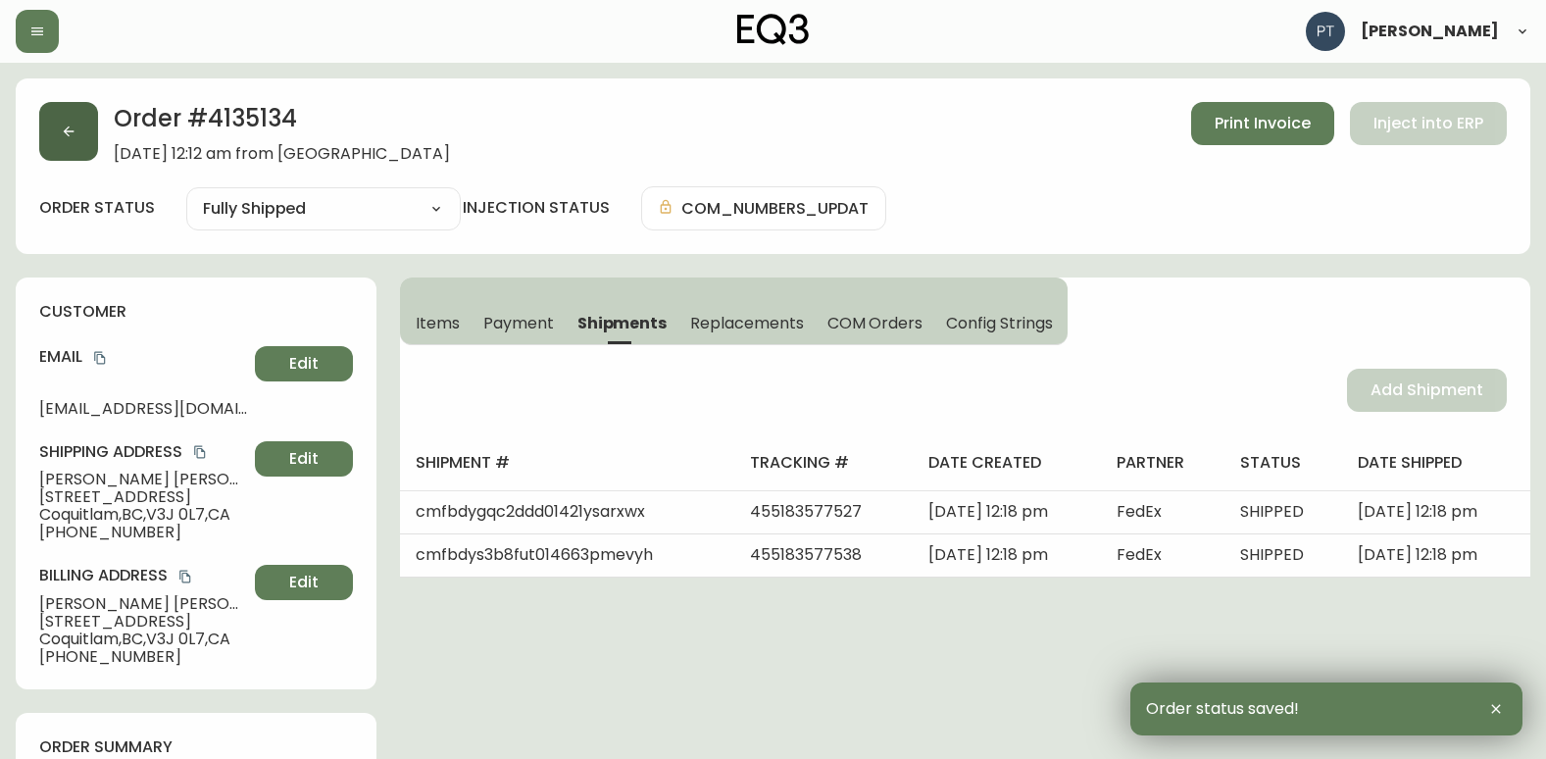
click at [98, 145] on div "Order # 4135134 September 6, 2025 at 12:12 am from CA_EN Print Invoice Inject i…" at bounding box center [772, 132] width 1467 height 61
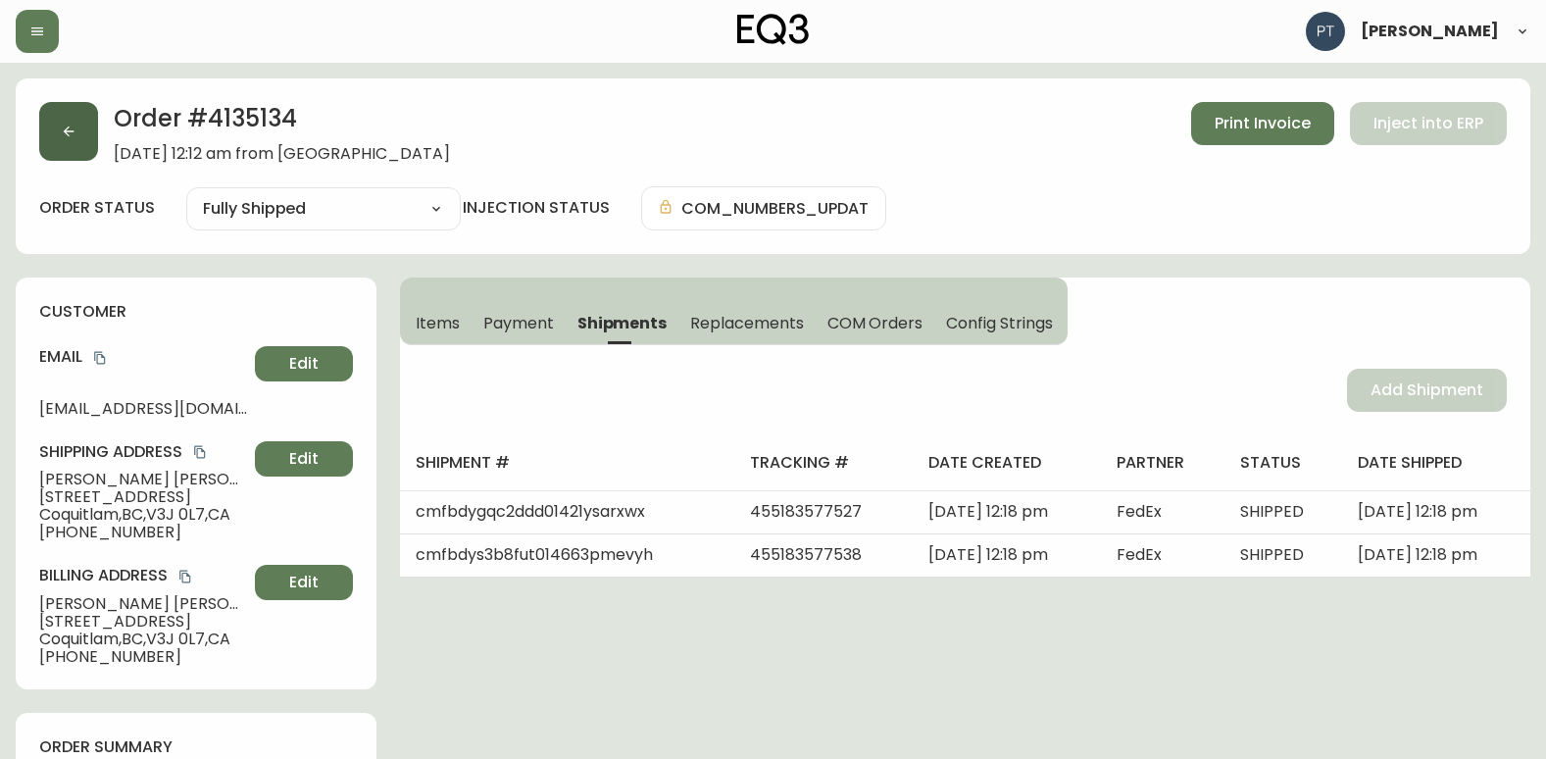
click at [74, 149] on button "button" at bounding box center [68, 131] width 59 height 59
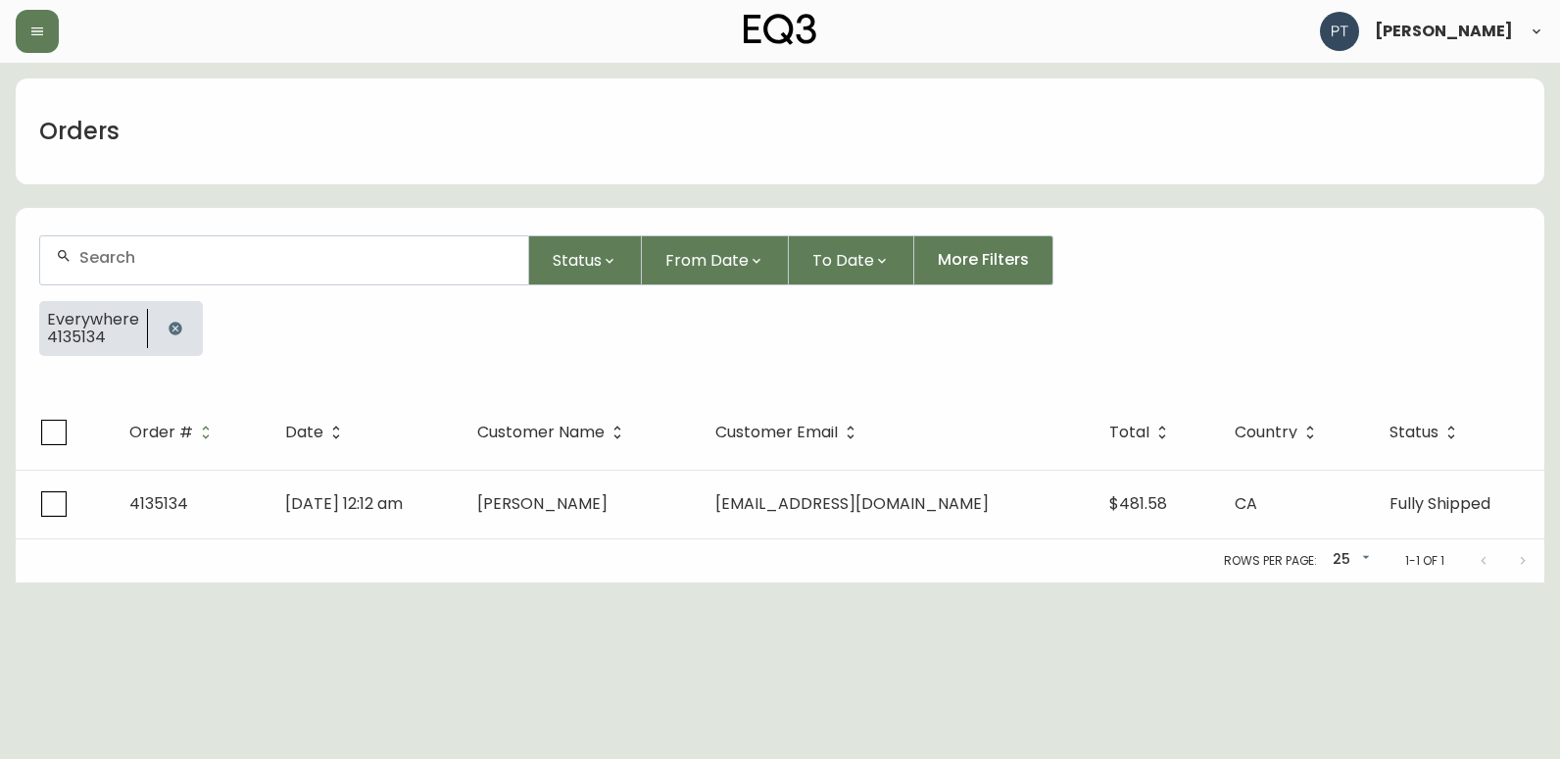
click at [266, 269] on div at bounding box center [284, 260] width 488 height 48
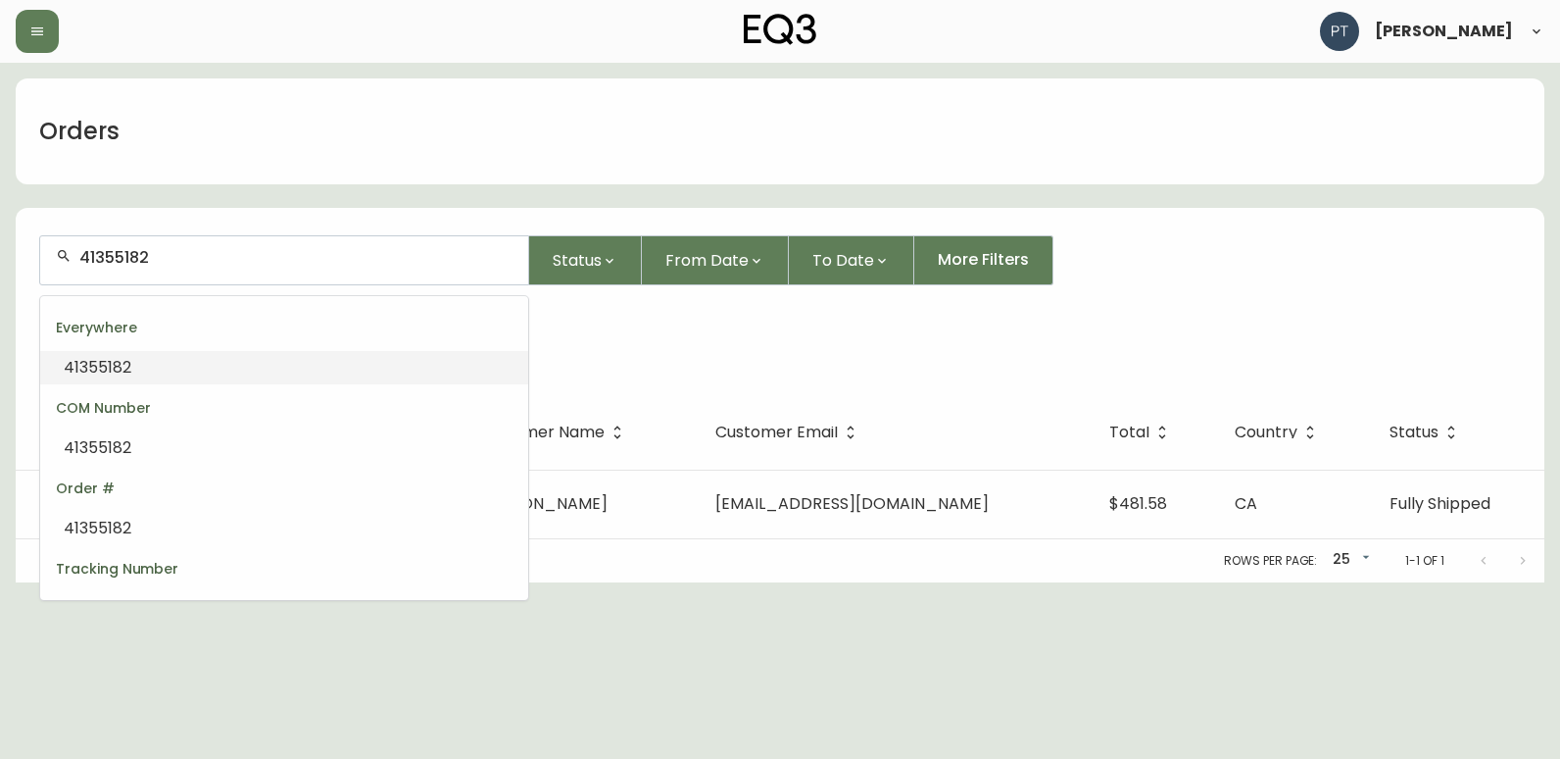
click at [128, 253] on input "41355182" at bounding box center [295, 257] width 433 height 19
click at [117, 255] on input "41355182" at bounding box center [295, 257] width 433 height 19
click at [124, 255] on input "41355182" at bounding box center [295, 257] width 433 height 19
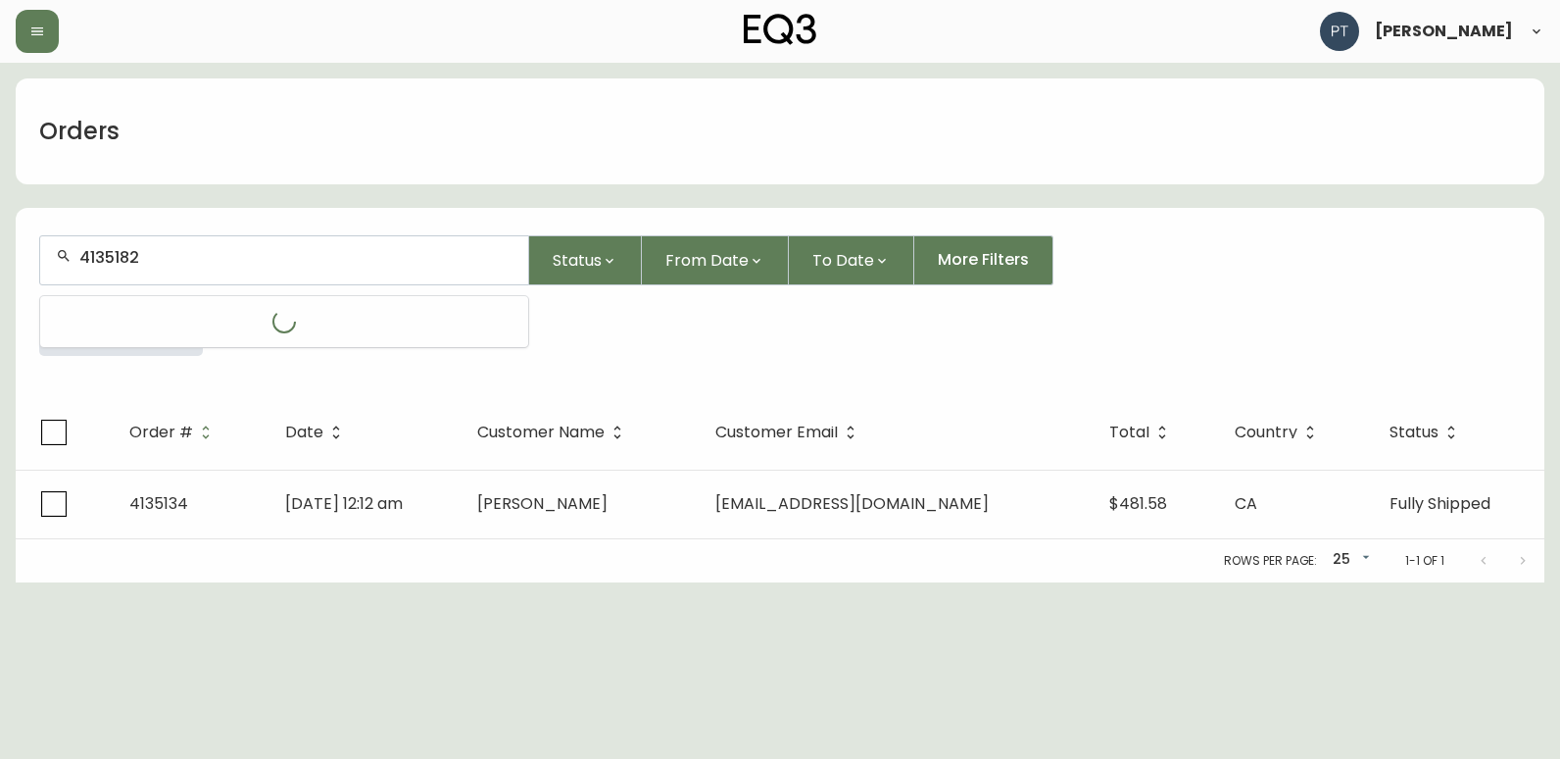
type input "4135182"
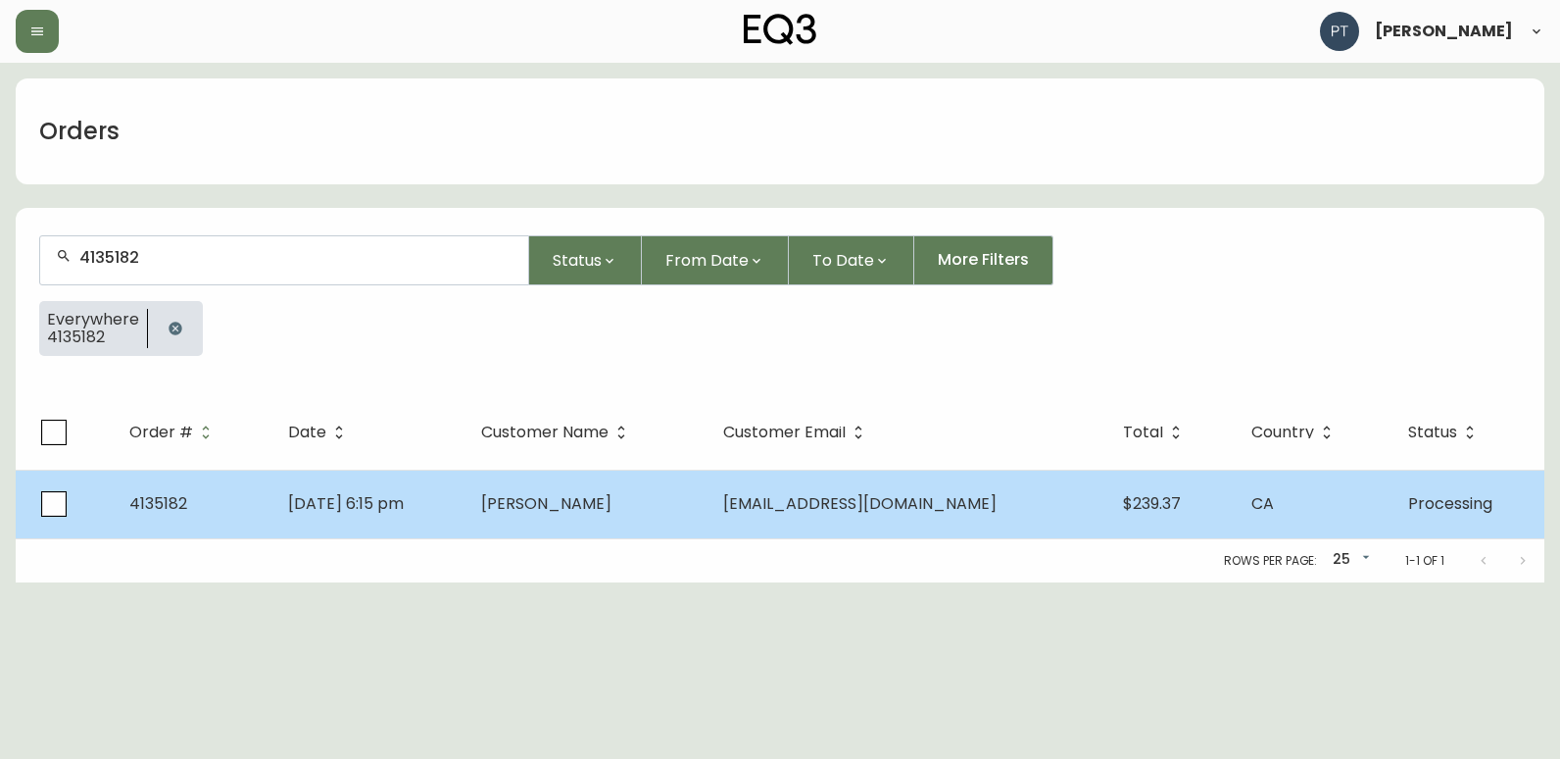
click at [368, 472] on td "[DATE] 6:15 pm" at bounding box center [368, 504] width 193 height 69
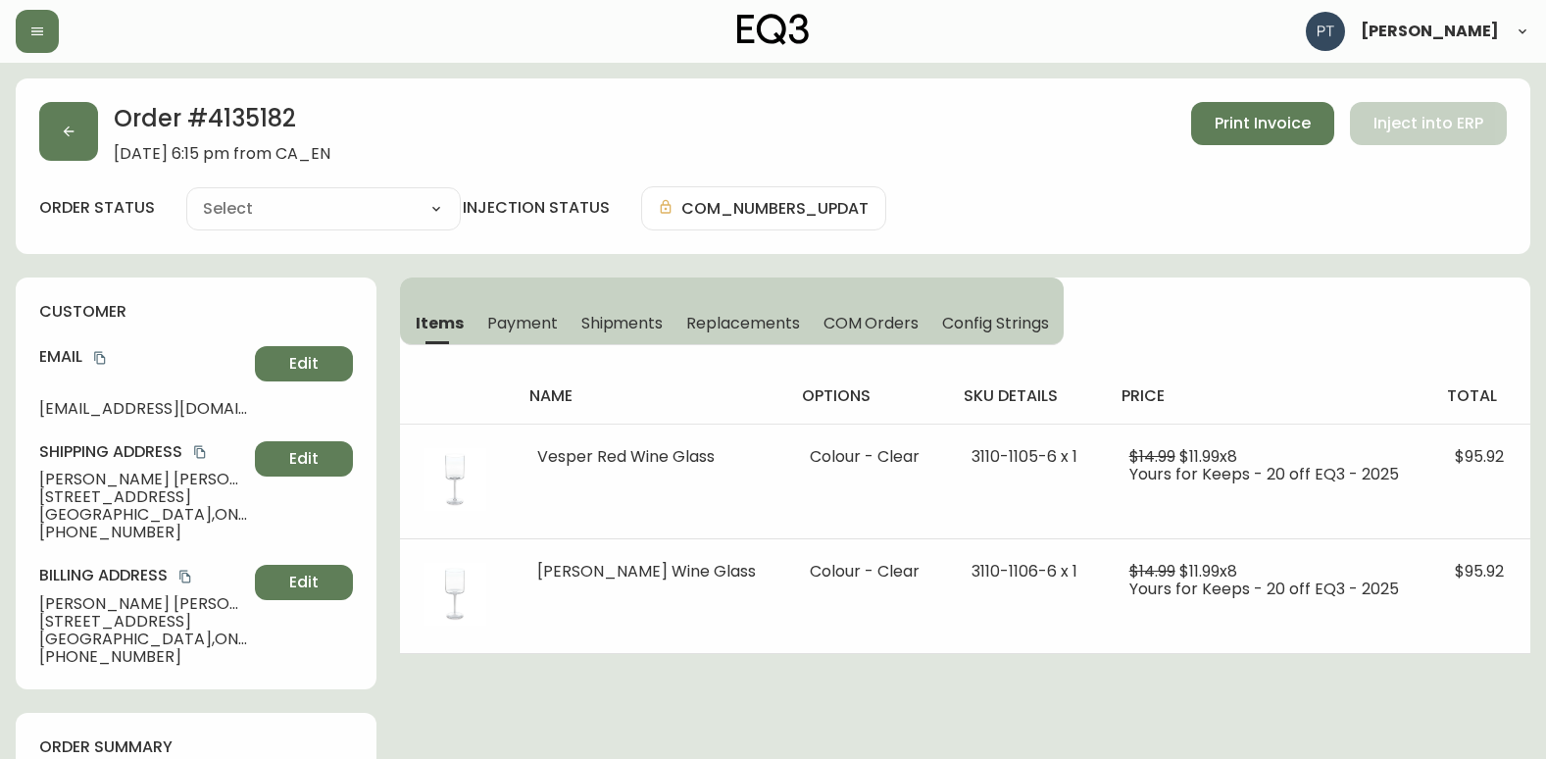
type input "Processing"
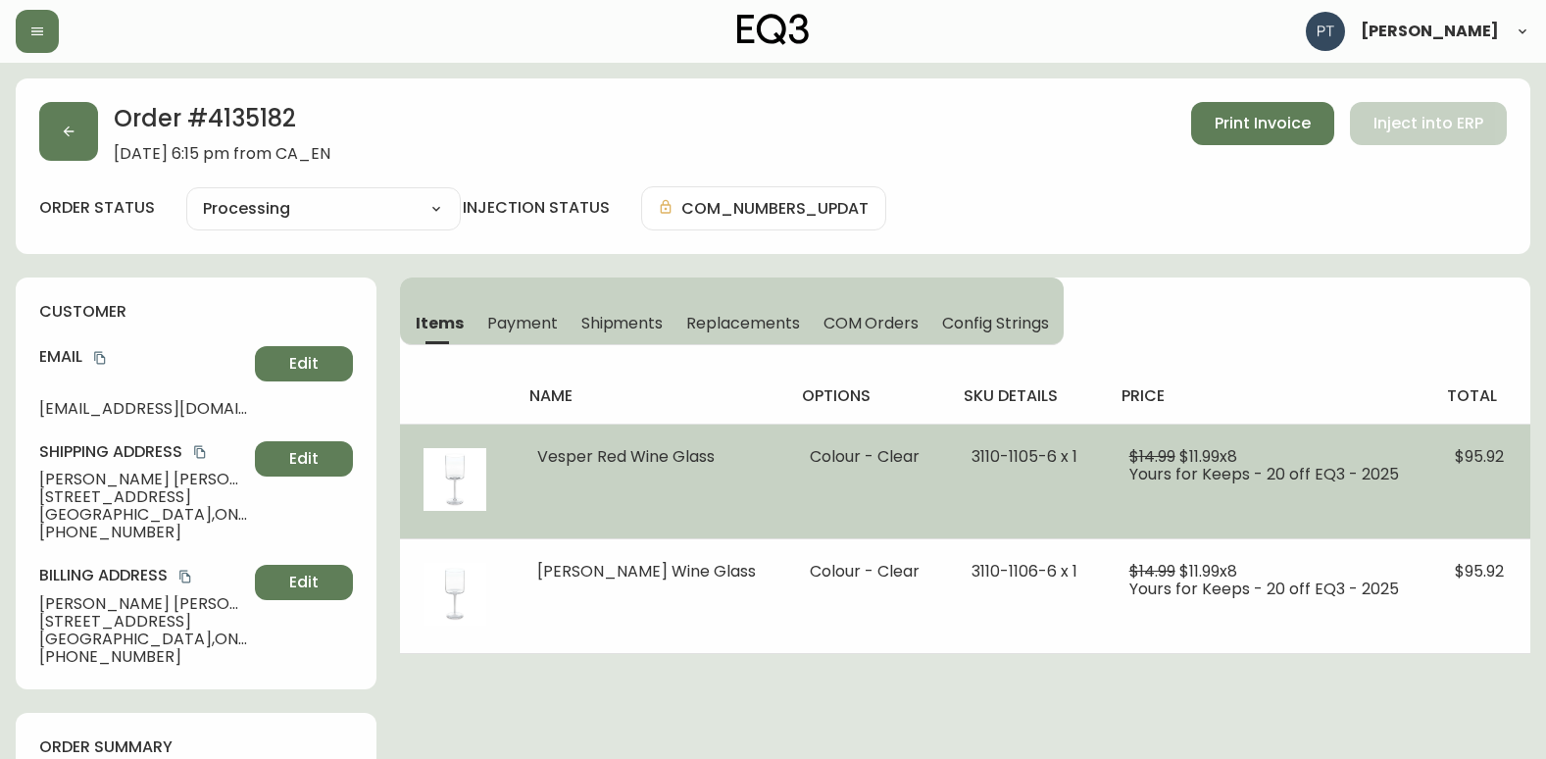
select select "PROCESSING"
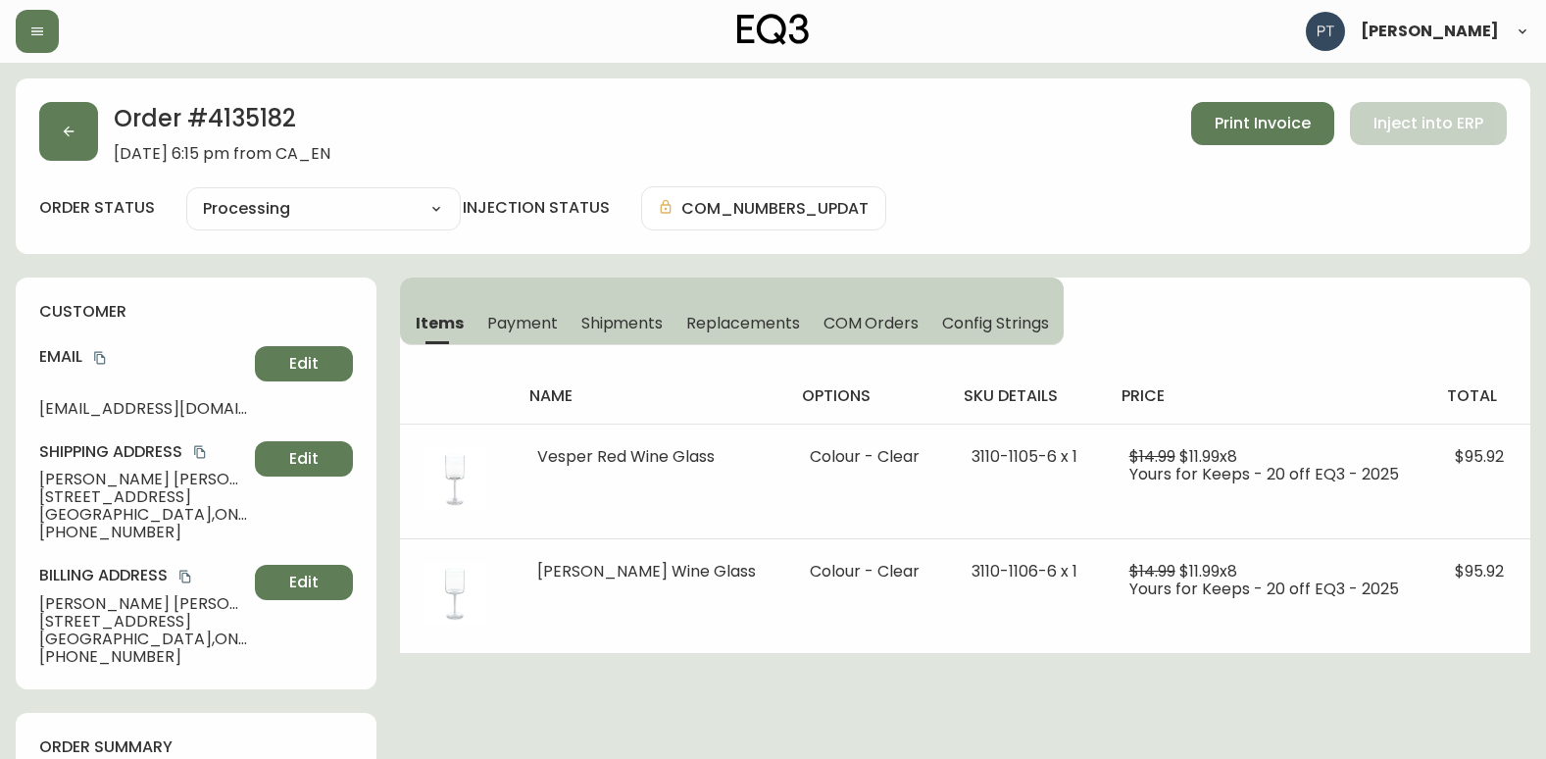
click at [603, 313] on span "Shipments" at bounding box center [622, 323] width 82 height 21
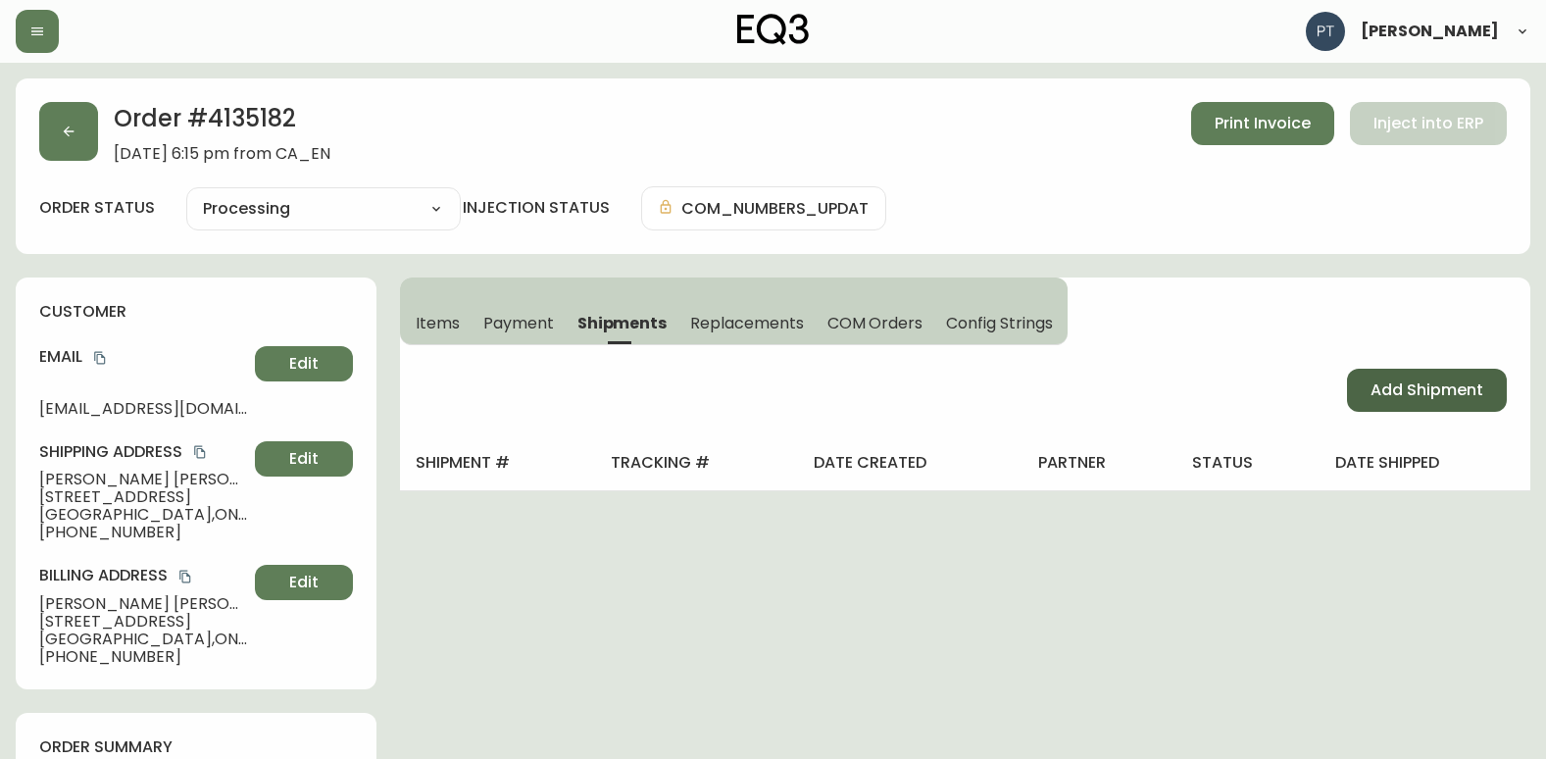
click at [1411, 379] on span "Add Shipment" at bounding box center [1426, 390] width 113 height 22
select select "PENDING"
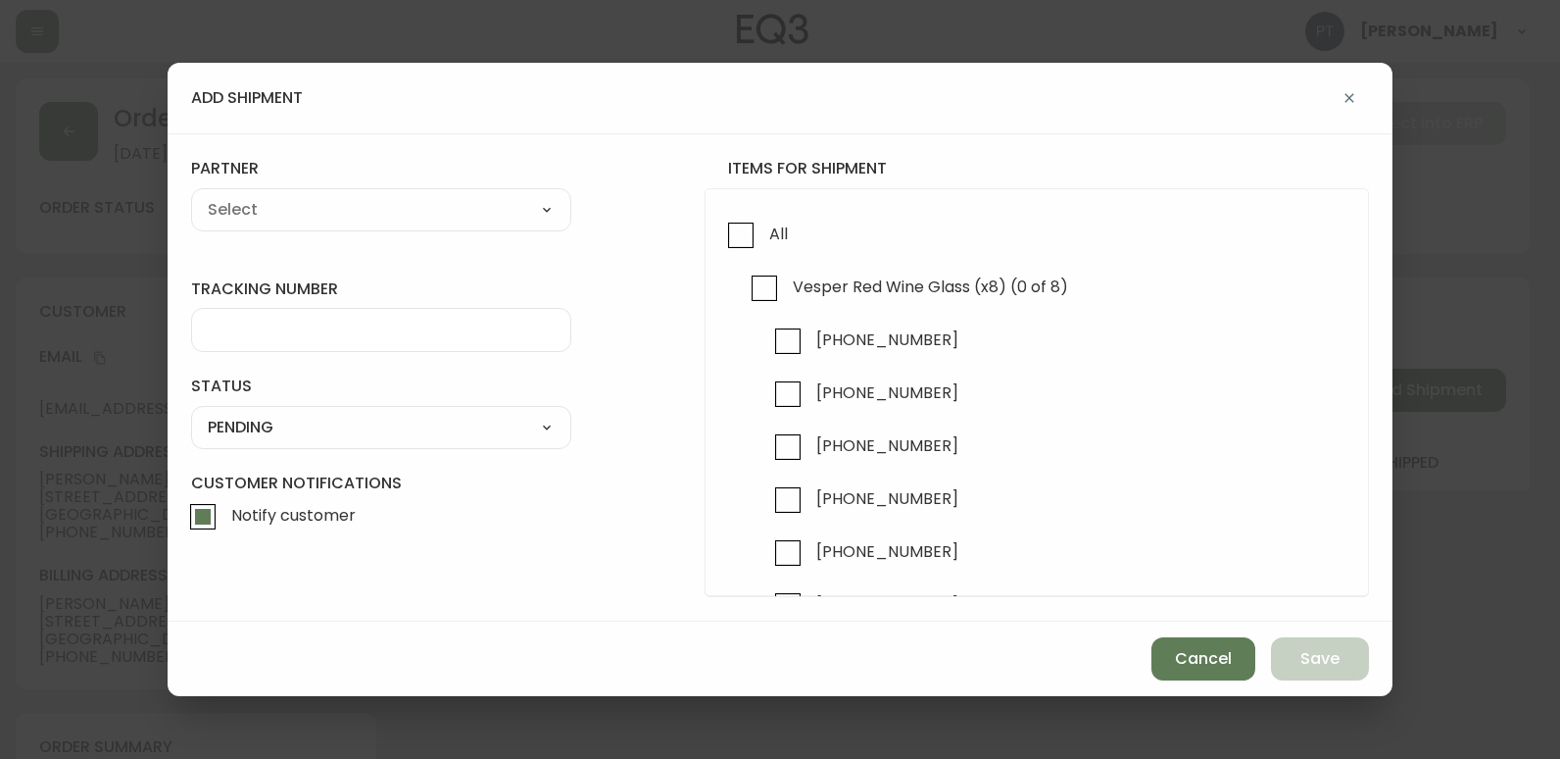
drag, startPoint x: 736, startPoint y: 238, endPoint x: 619, endPoint y: 238, distance: 117.6
click at [735, 238] on input "All" at bounding box center [740, 235] width 45 height 45
checkbox input "true"
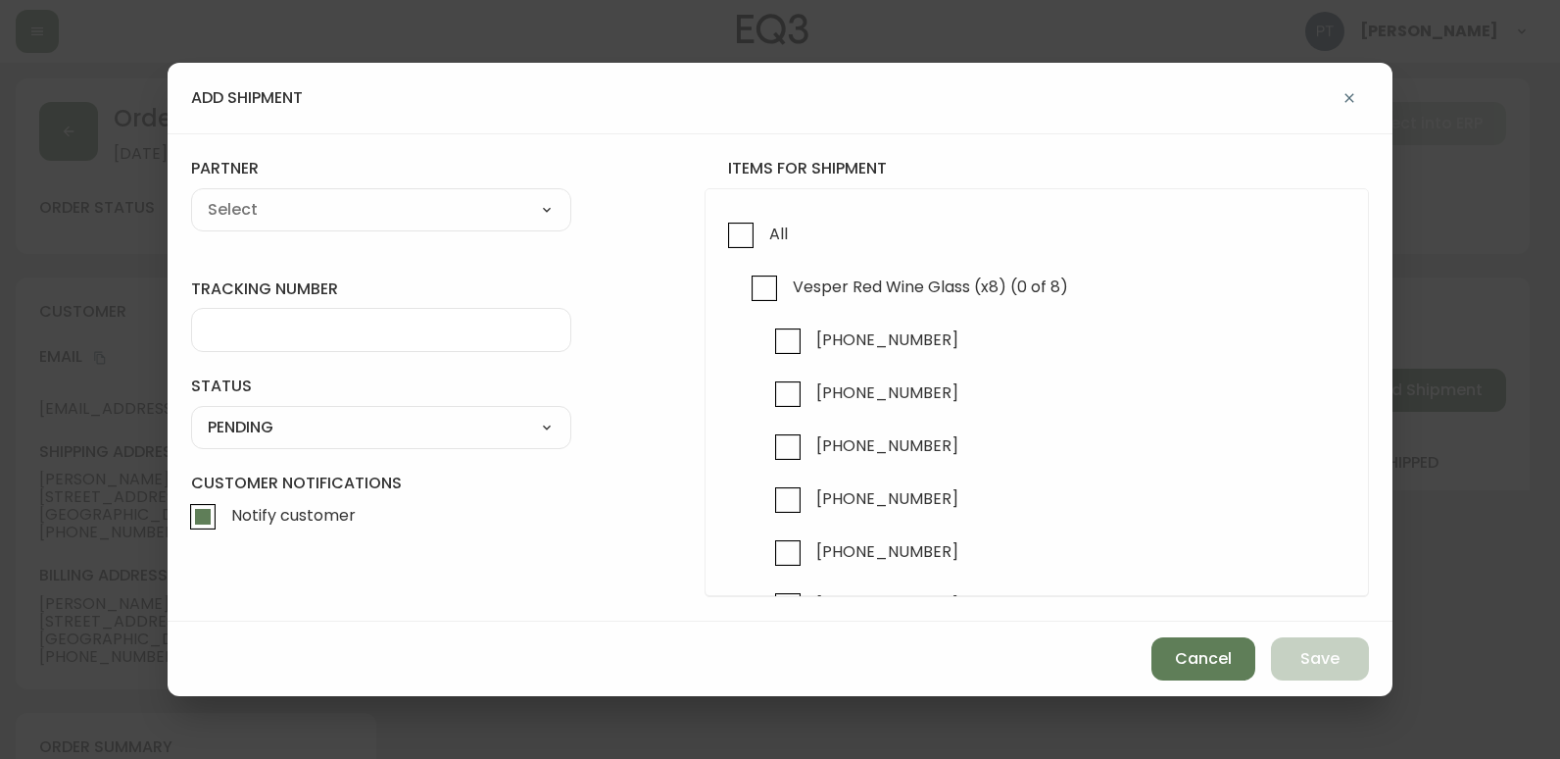
checkbox input "true"
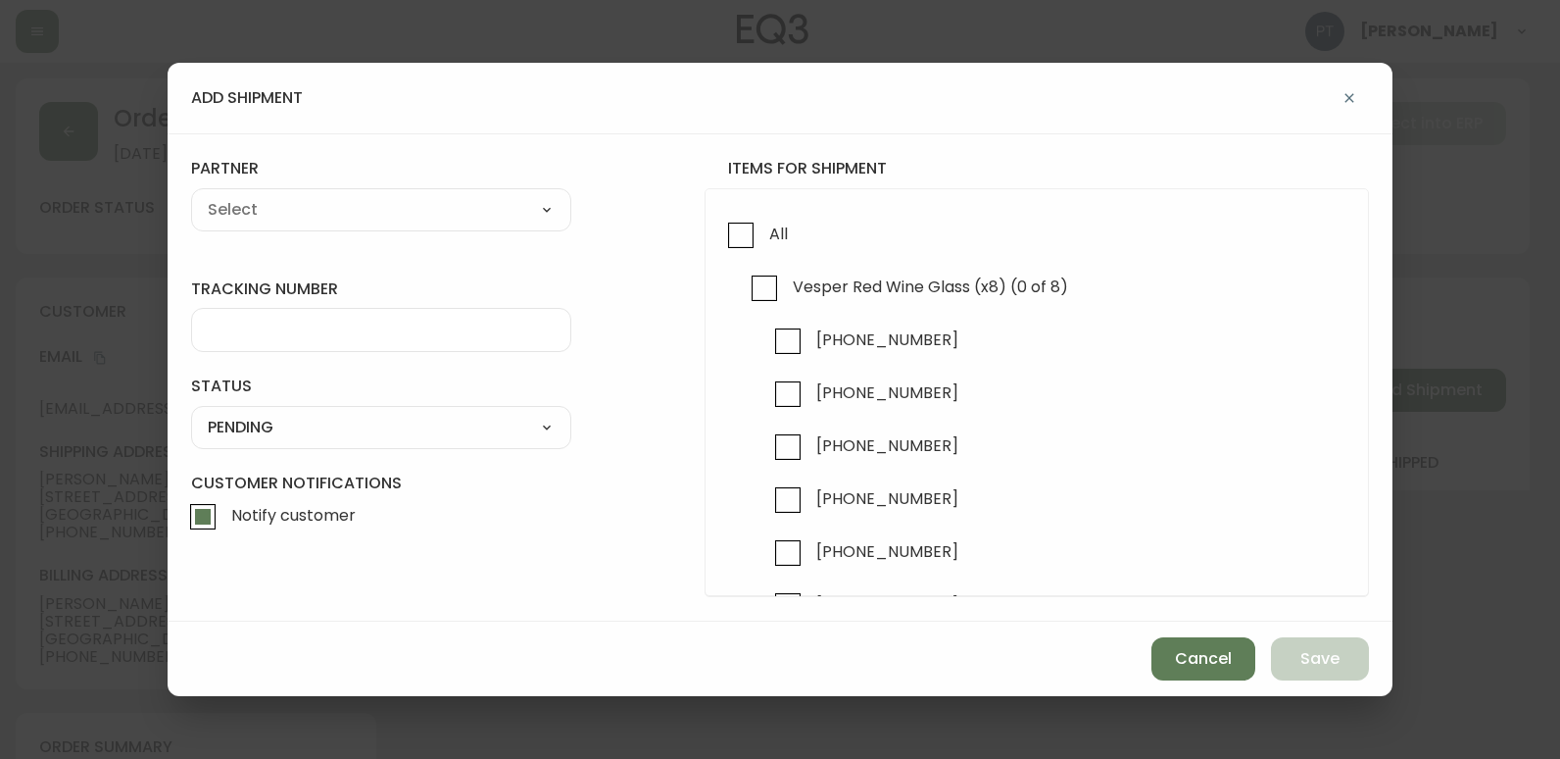
checkbox input "true"
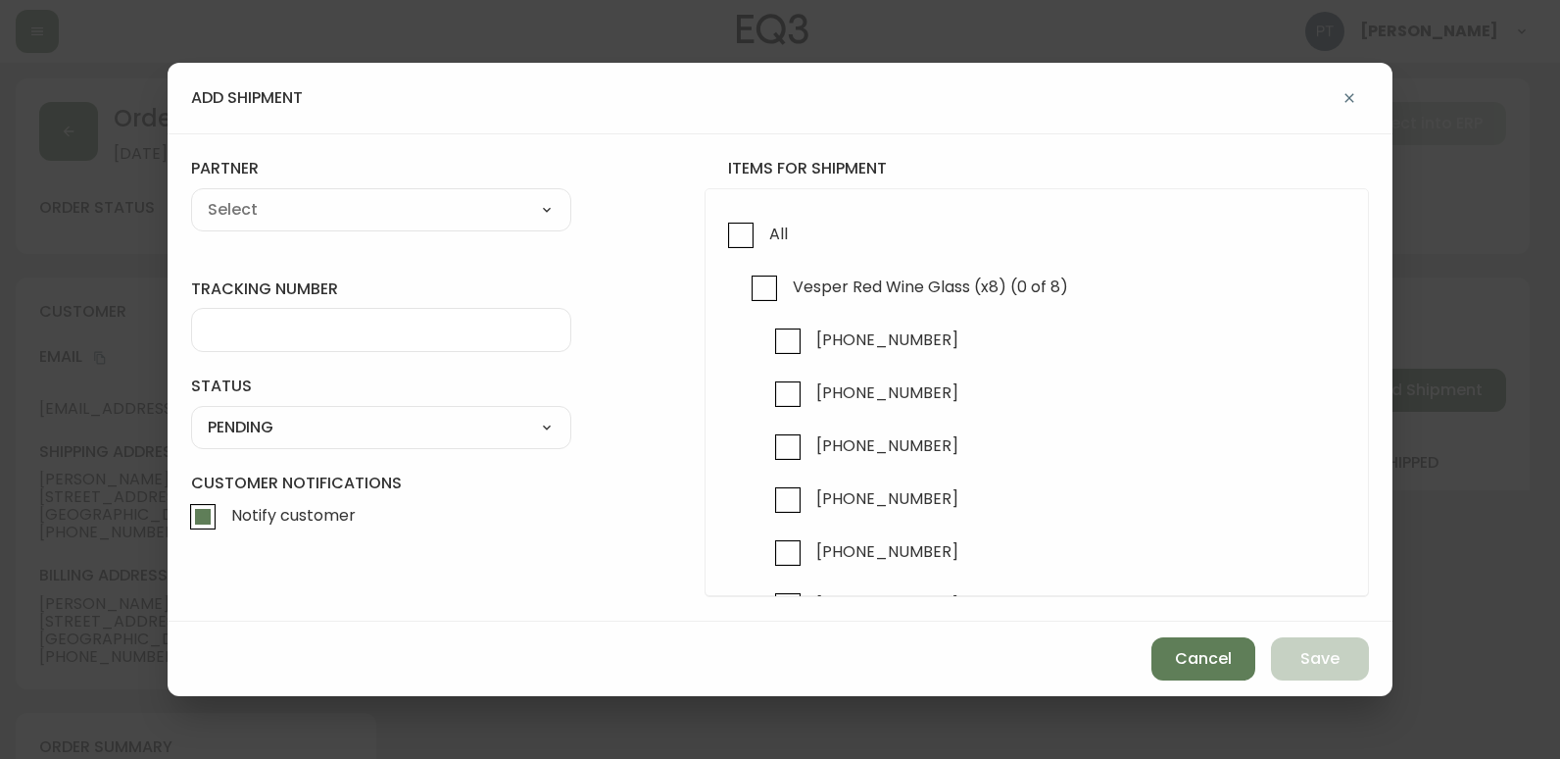
checkbox input "true"
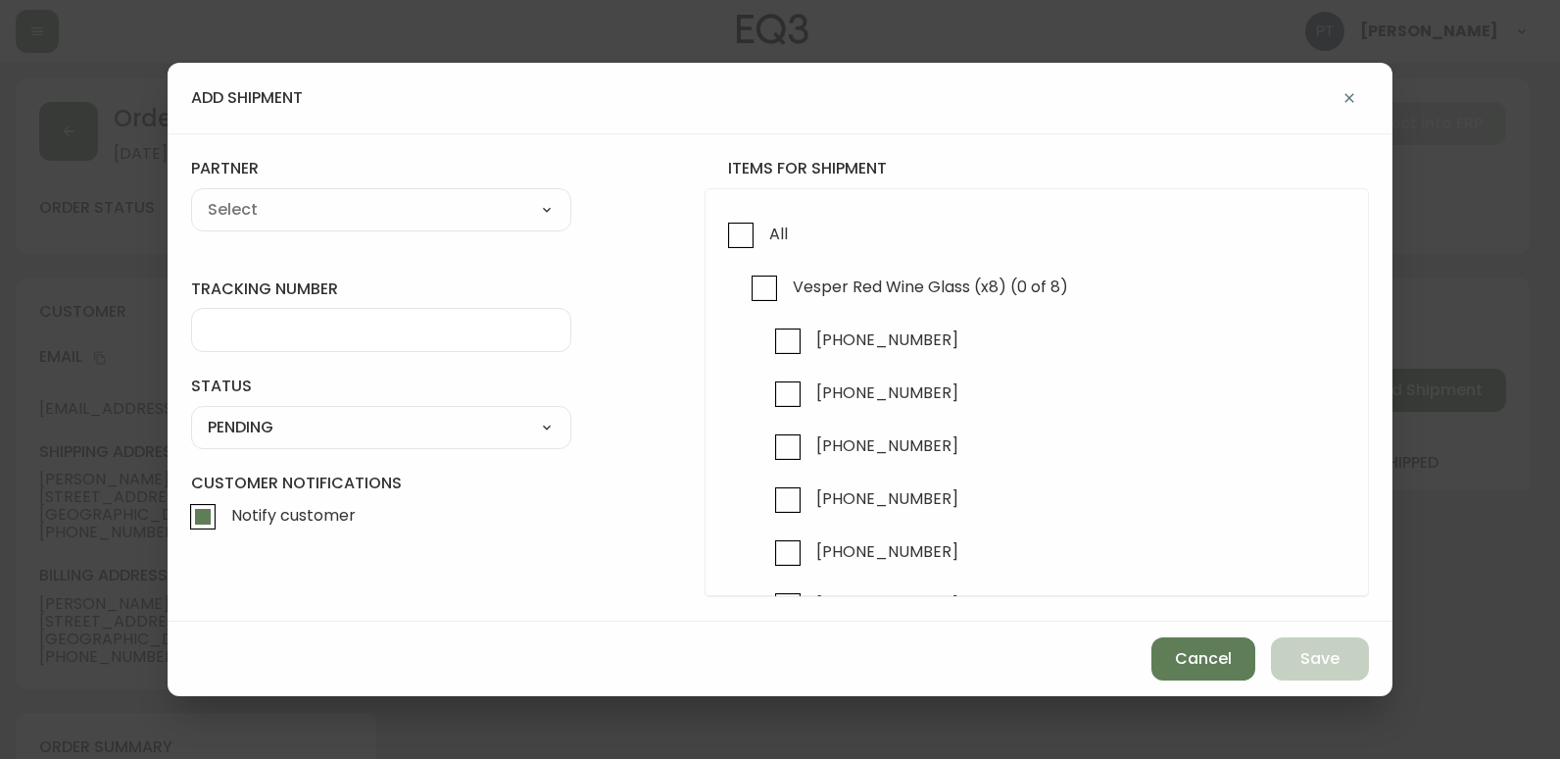
checkbox input "true"
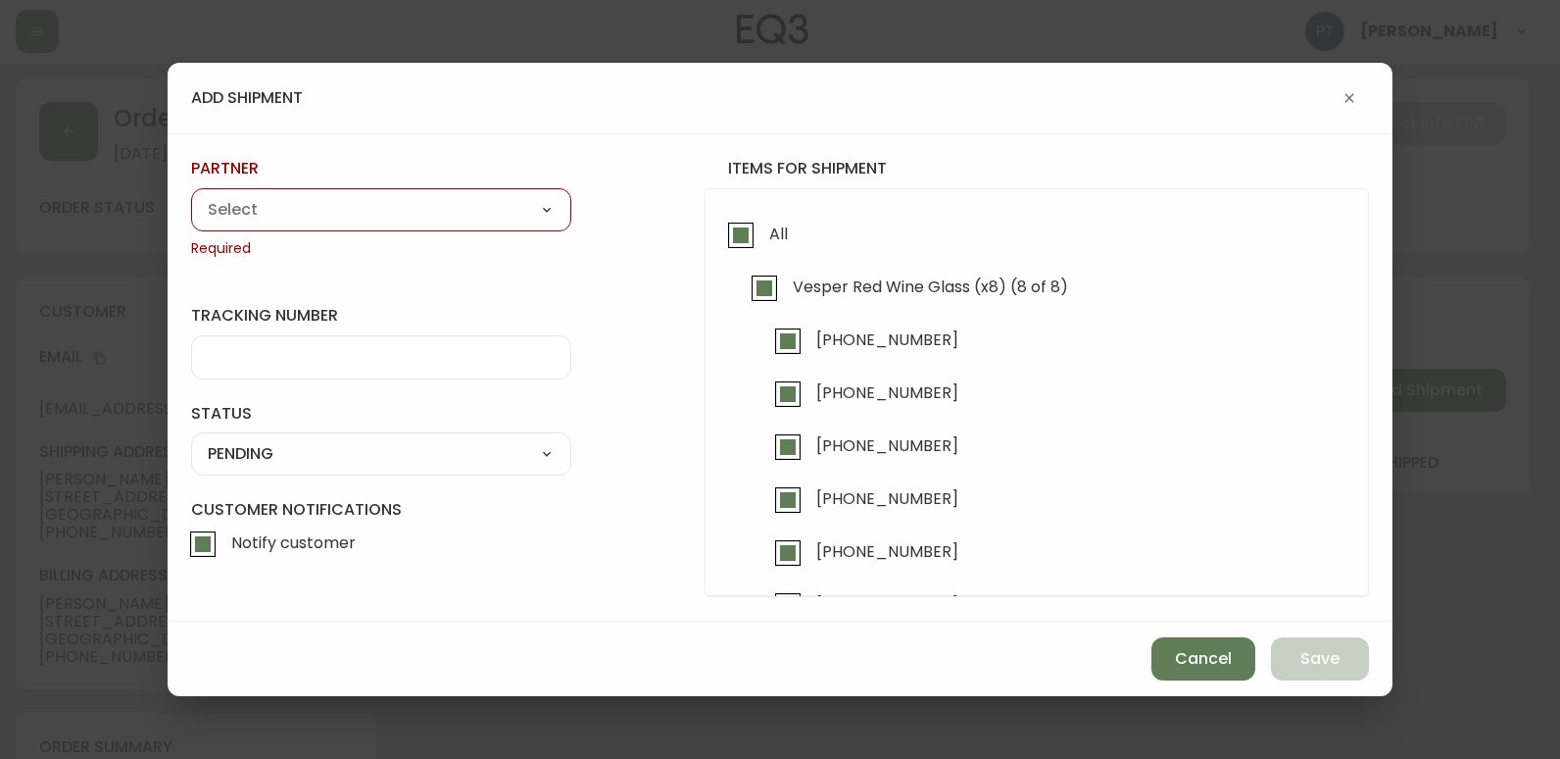
click at [431, 224] on div "A Move to Remember LLC ABF Freight Alero [PERSON_NAME] Canada Post Canpar Expre…" at bounding box center [381, 209] width 380 height 43
click at [417, 223] on select "A Move to Remember LLC ABF Freight Alero [PERSON_NAME] Canada Post Canpar Expre…" at bounding box center [381, 209] width 380 height 29
select select "cjy0a9taa01x001669l98m63c"
click at [191, 195] on select "A Move to Remember LLC ABF Freight Alero [PERSON_NAME] Canada Post Canpar Expre…" at bounding box center [381, 209] width 380 height 29
type input "FedEx"
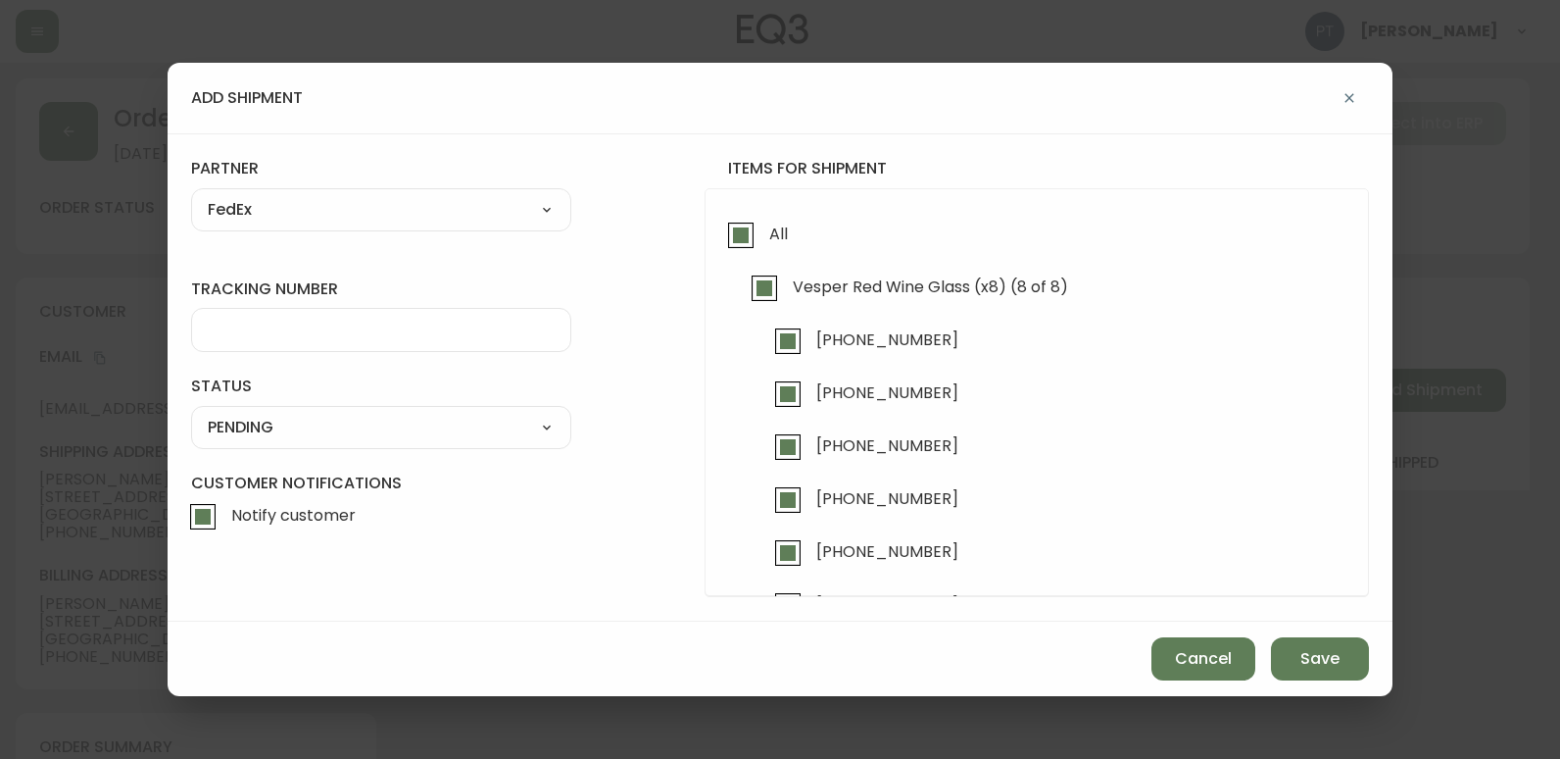
click at [312, 315] on div at bounding box center [381, 330] width 380 height 44
type input "455183577549"
drag, startPoint x: 347, startPoint y: 410, endPoint x: 343, endPoint y: 432, distance: 22.9
click at [347, 413] on div "SHIPPED PENDING CANCELLED" at bounding box center [381, 427] width 380 height 43
drag, startPoint x: 343, startPoint y: 432, endPoint x: 331, endPoint y: 413, distance: 22.9
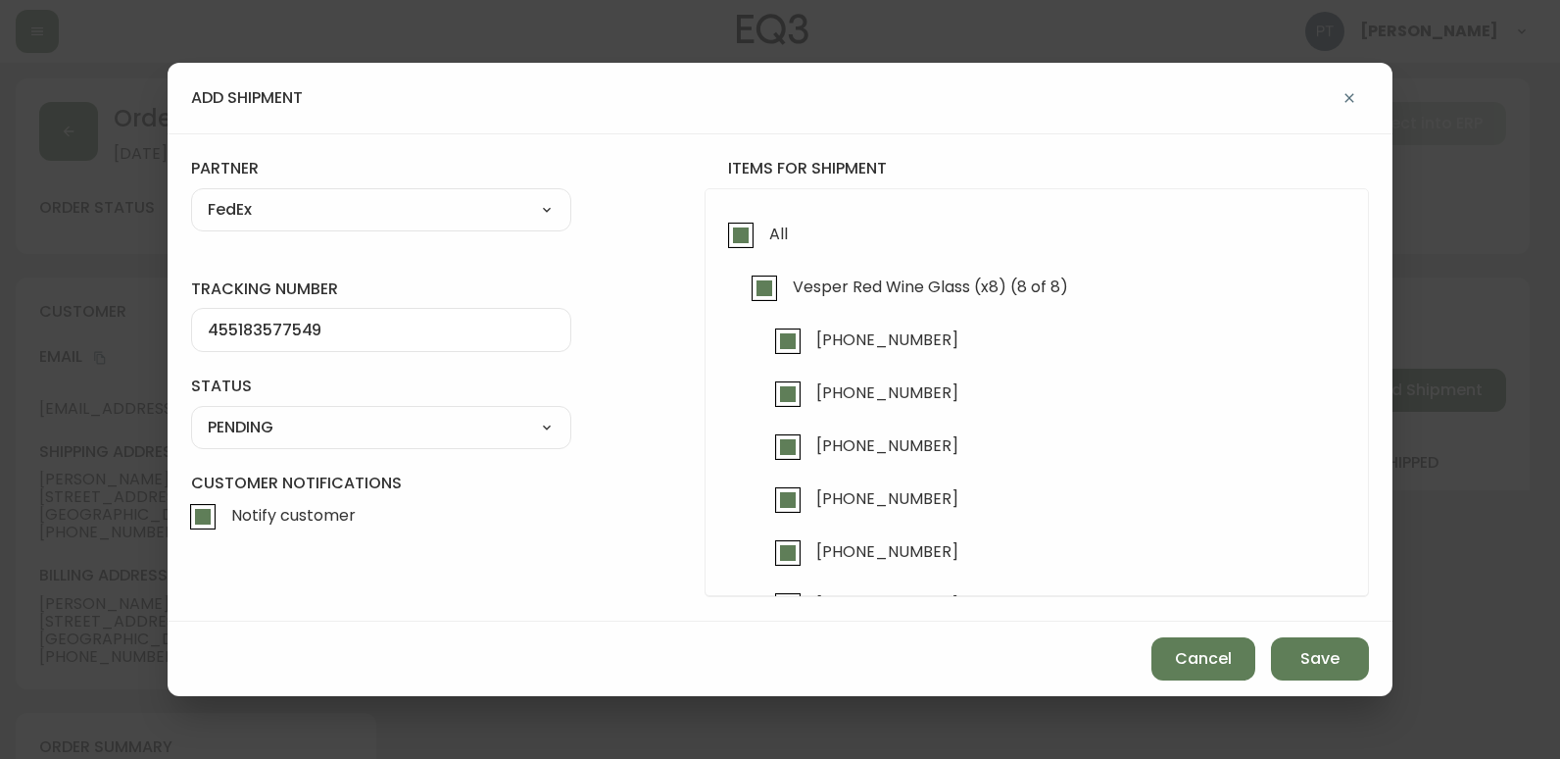
click at [342, 433] on select "SHIPPED PENDING CANCELLED" at bounding box center [381, 427] width 380 height 29
click at [191, 413] on select "SHIPPED PENDING CANCELLED" at bounding box center [381, 427] width 380 height 29
select select "PENDING"
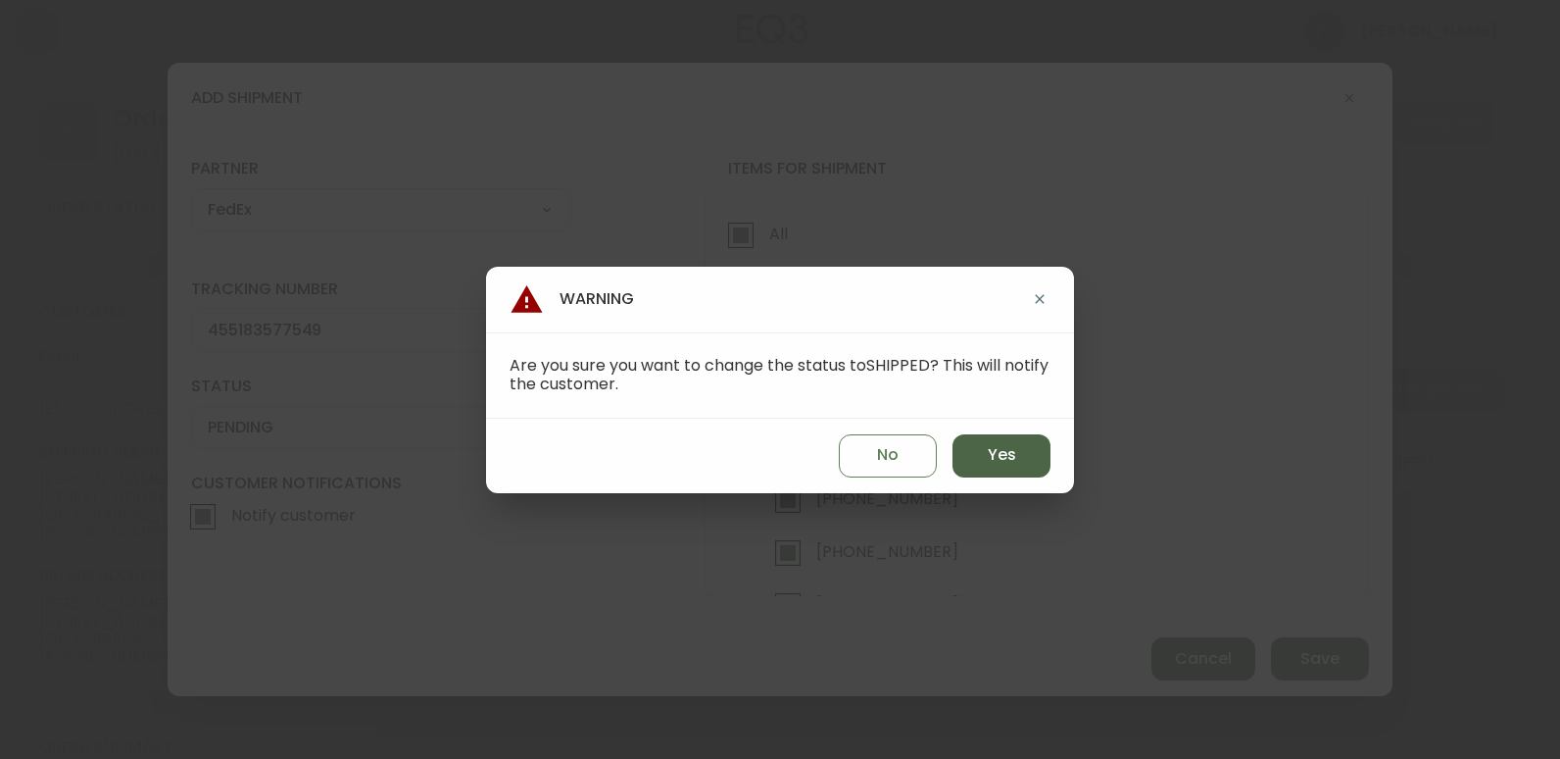
click at [995, 450] on span "Yes" at bounding box center [1002, 455] width 28 height 22
type input "SHIPPED"
select select "SHIPPED"
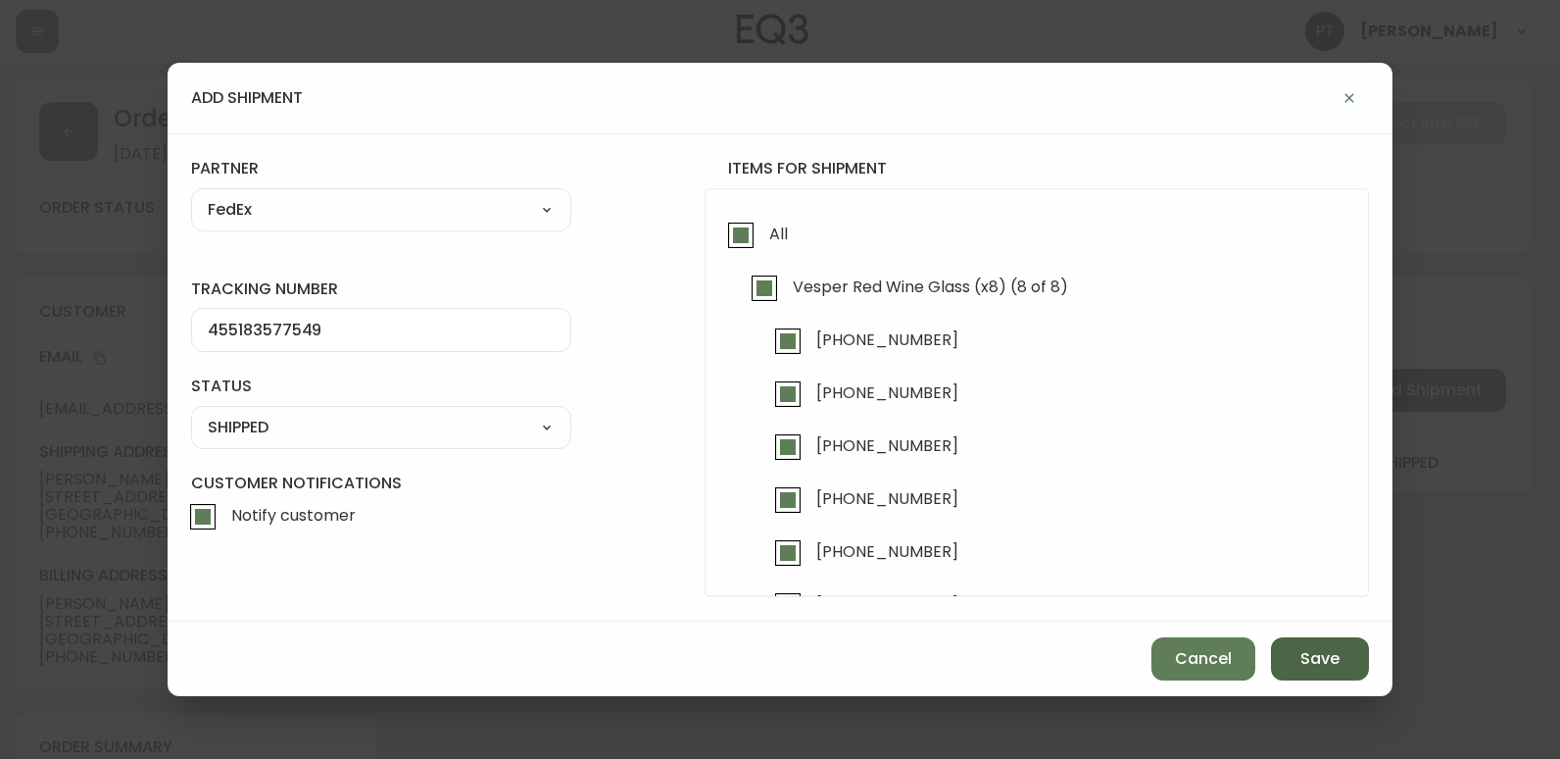
click at [1324, 678] on button "Save" at bounding box center [1320, 658] width 98 height 43
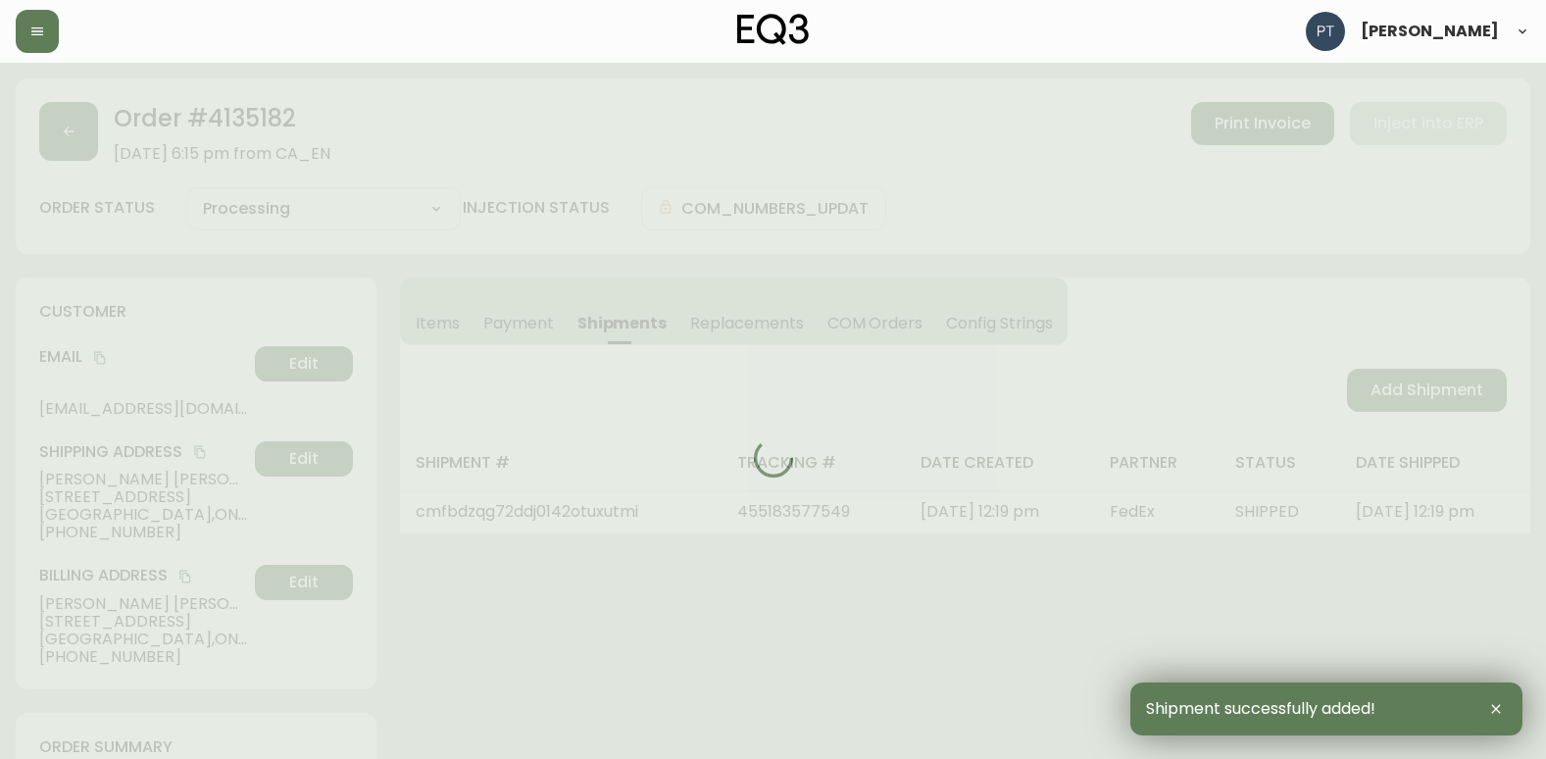
type input "Fully Shipped"
select select "FULLY_SHIPPED"
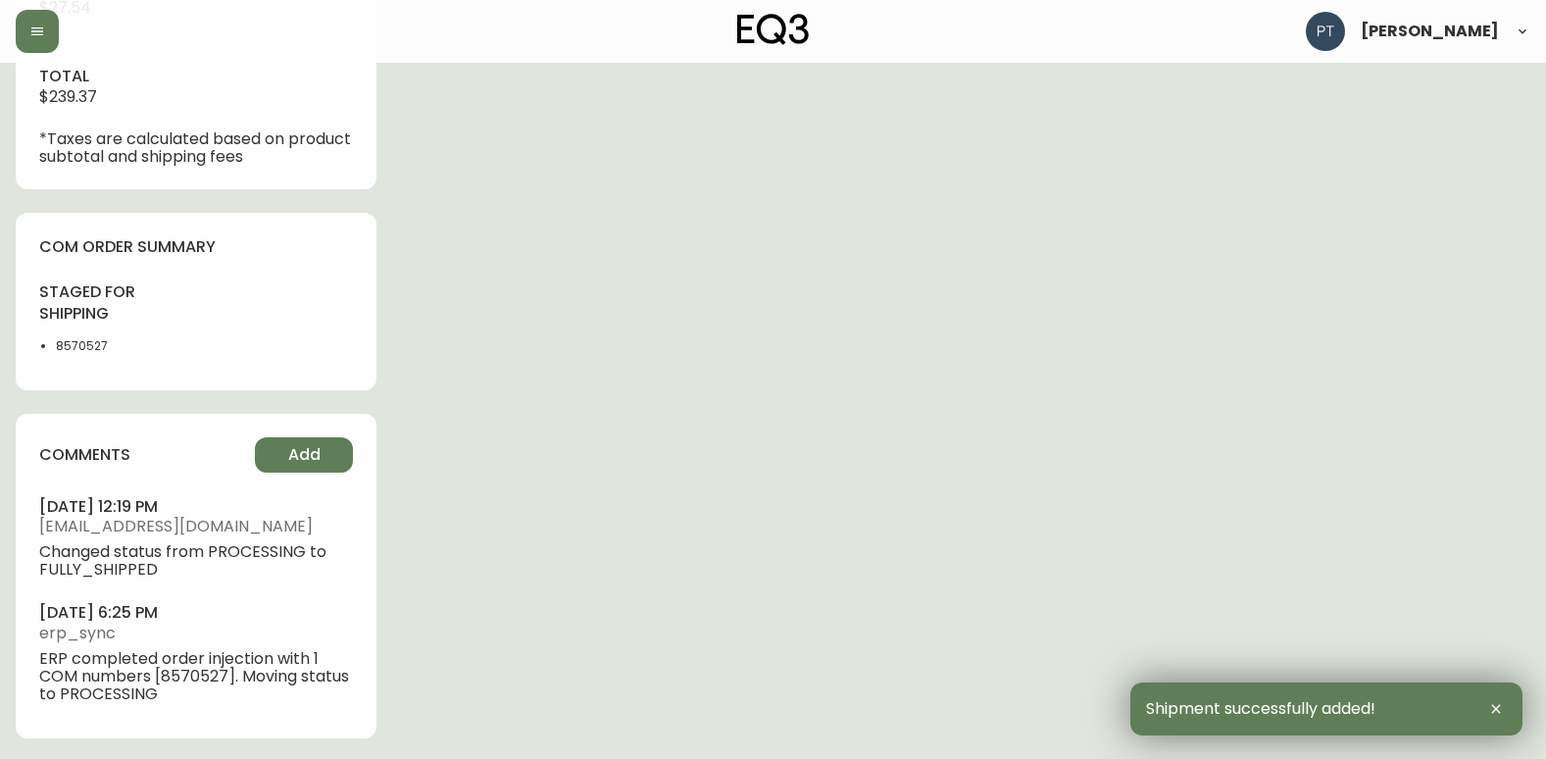
scroll to position [935, 0]
click at [293, 437] on button "Add" at bounding box center [304, 451] width 98 height 35
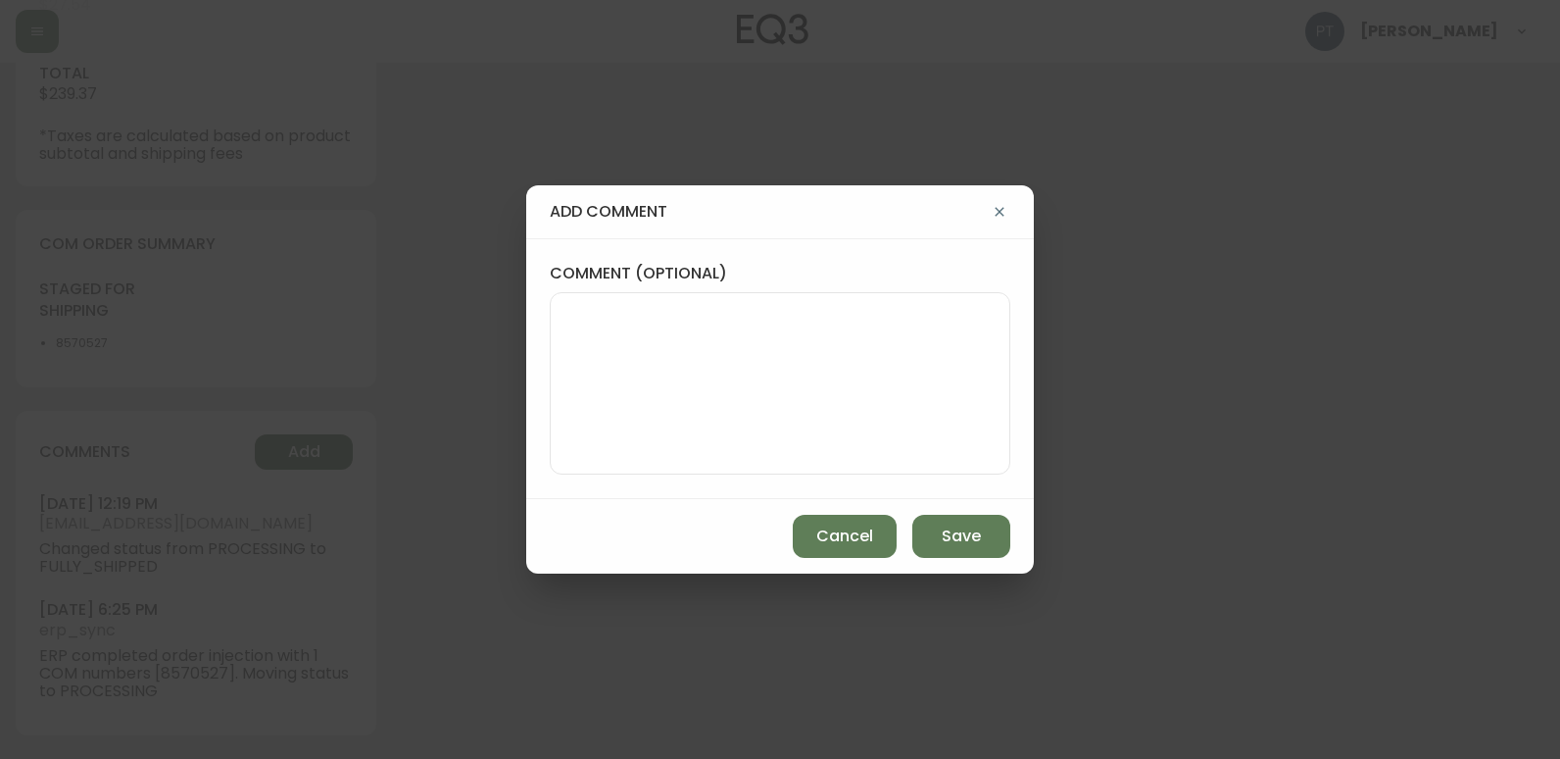
click at [584, 341] on textarea "comment (optional)" at bounding box center [780, 383] width 427 height 157
type textarea "CH"
click at [255, 434] on button "Add" at bounding box center [304, 451] width 98 height 35
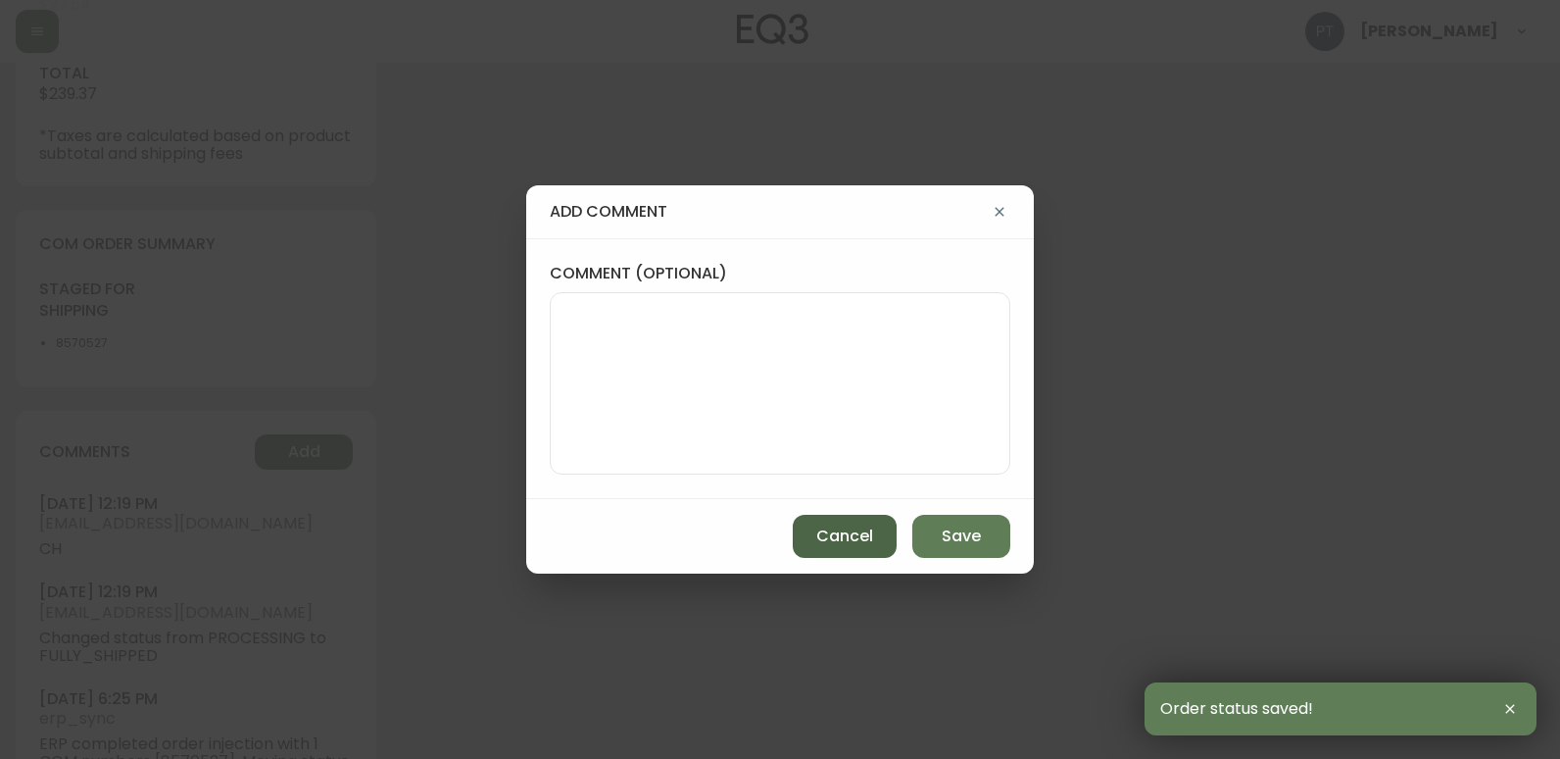
click at [810, 532] on button "Cancel" at bounding box center [845, 536] width 104 height 43
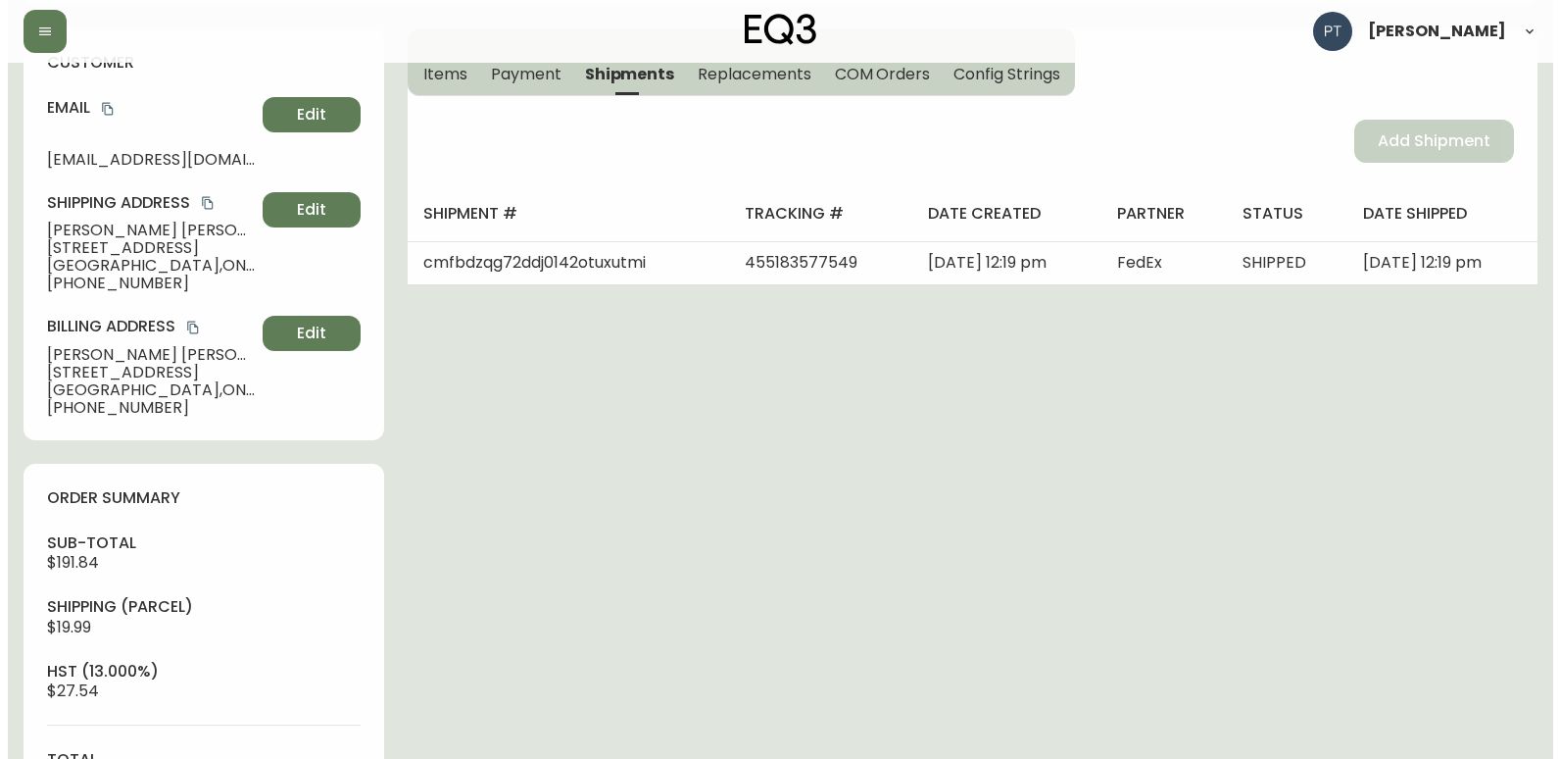
scroll to position [0, 0]
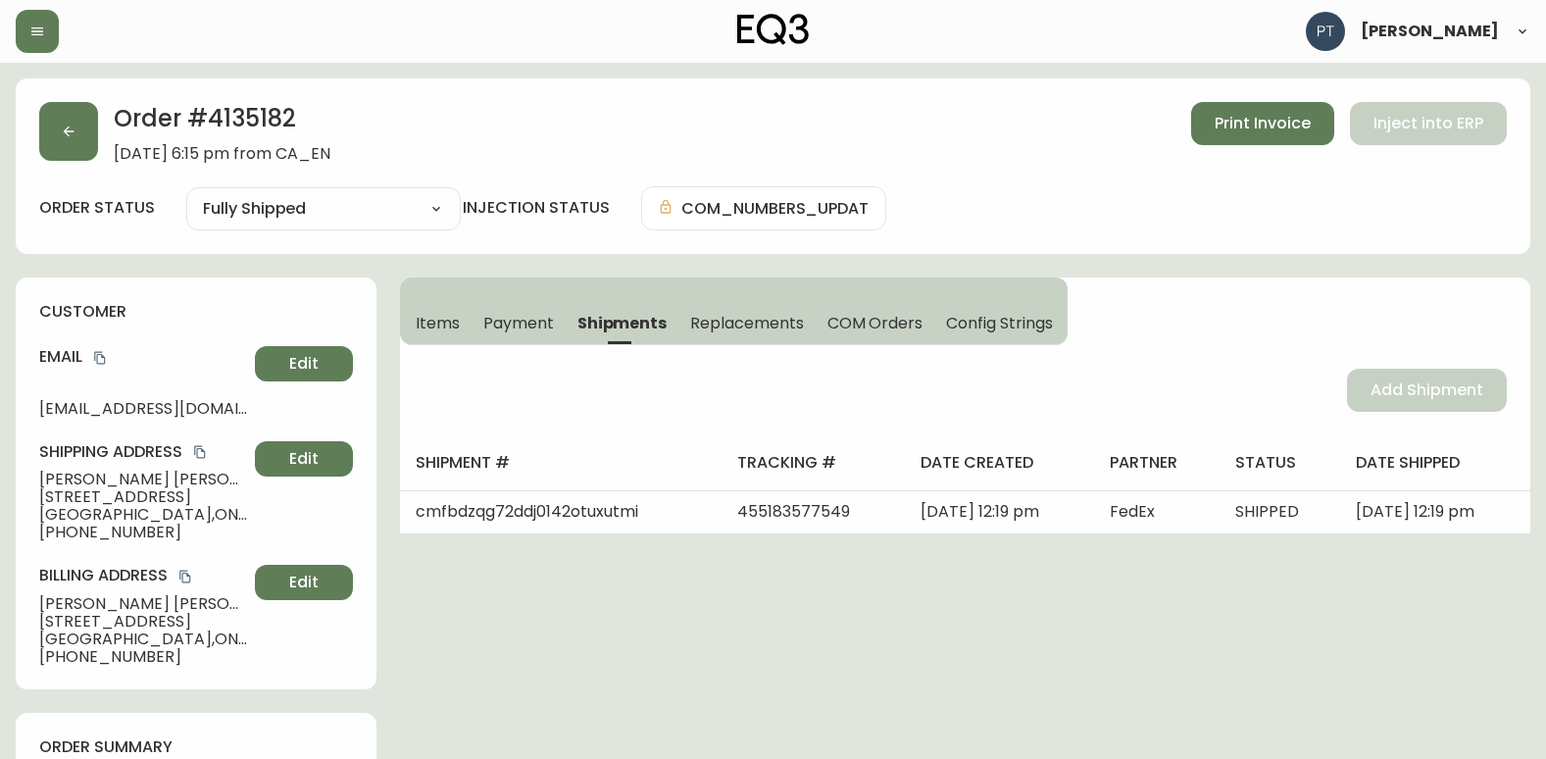
click at [38, 165] on div "Order # 4135182 September 7, 2025 at 6:15 pm from CA_EN Print Invoice Inject in…" at bounding box center [773, 165] width 1514 height 175
click at [82, 143] on button "button" at bounding box center [68, 131] width 59 height 59
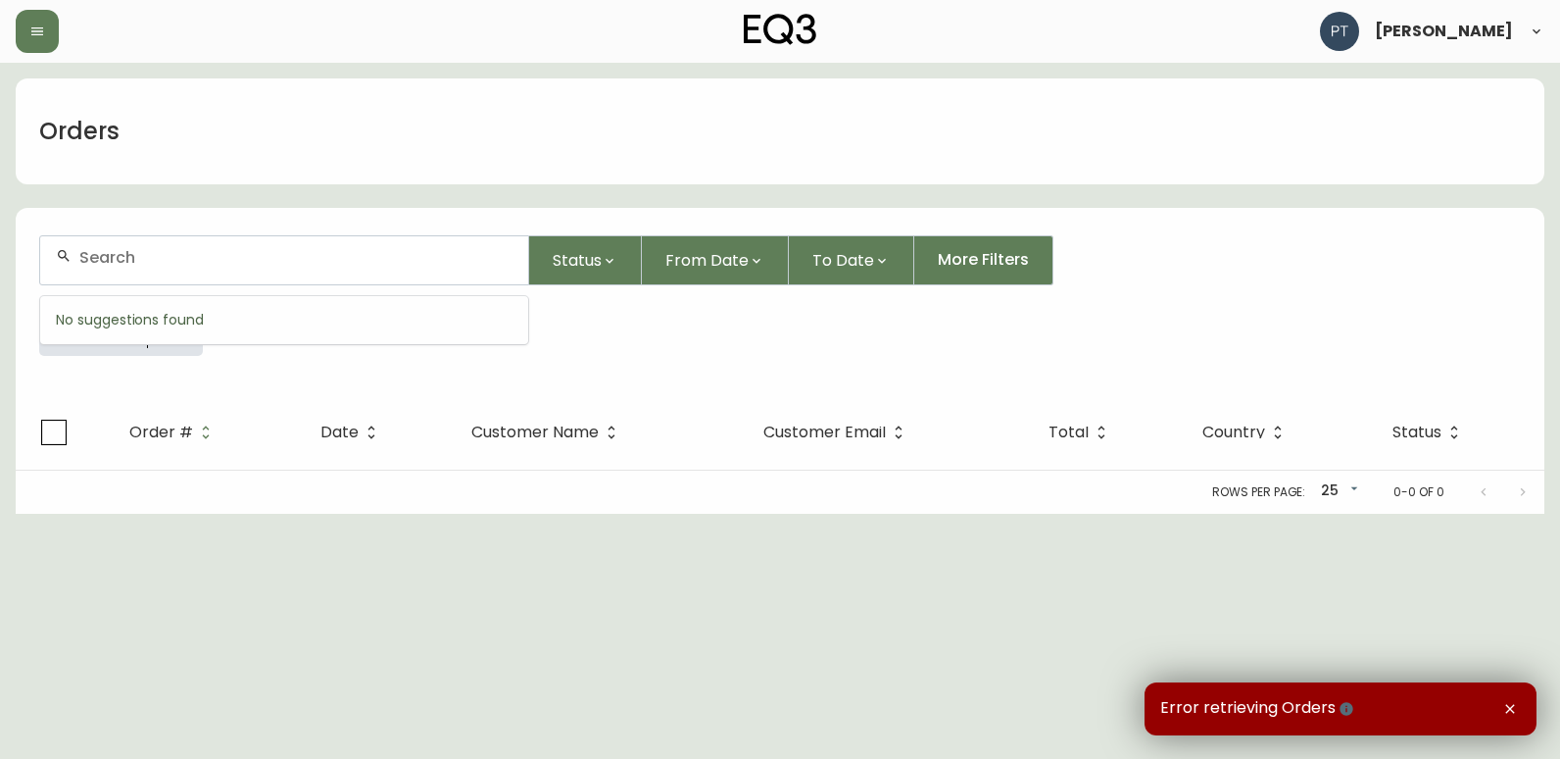
click at [247, 262] on input "text" at bounding box center [295, 257] width 433 height 19
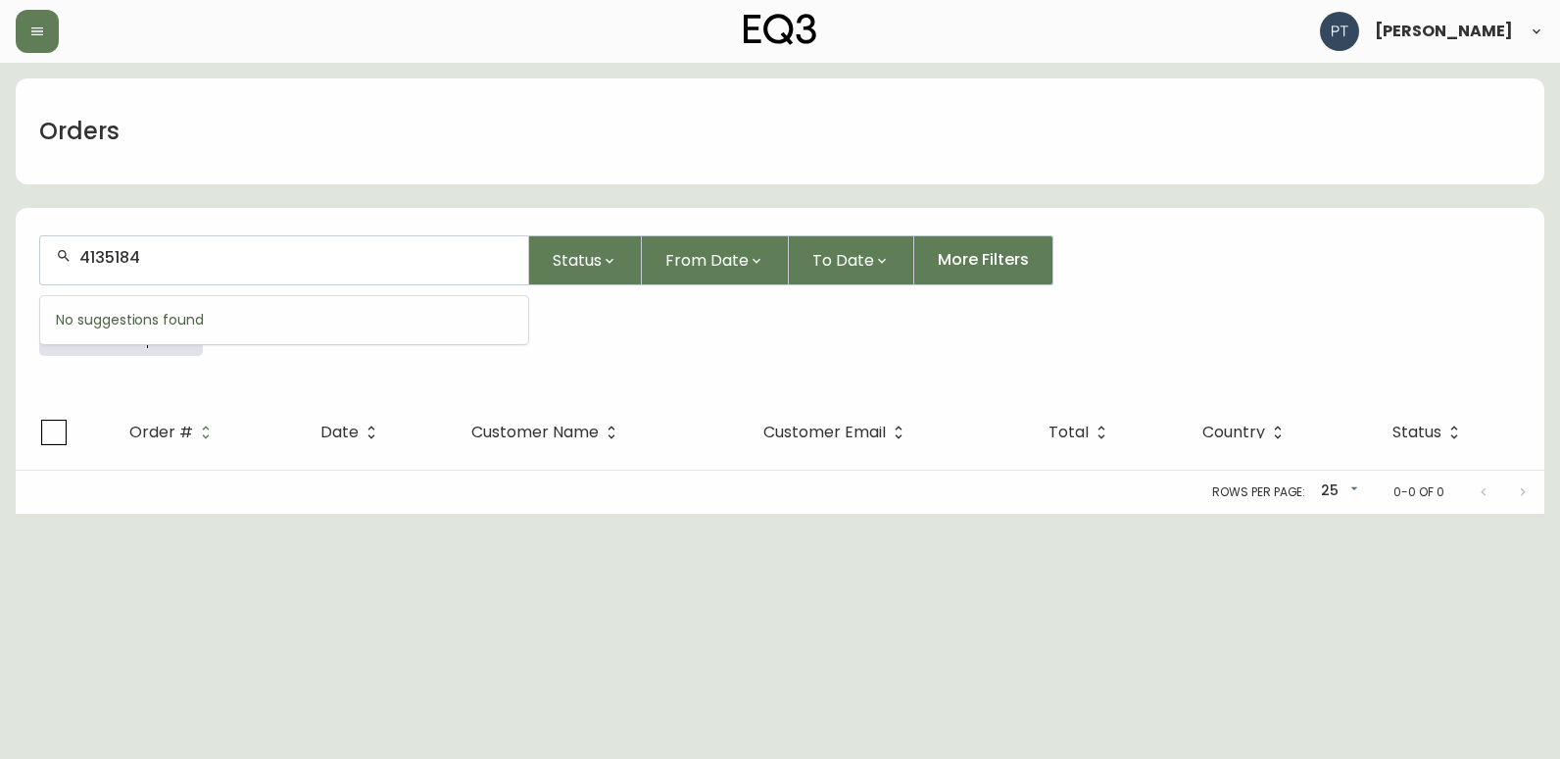
type input "4135184"
click at [221, 253] on input "text" at bounding box center [295, 257] width 433 height 19
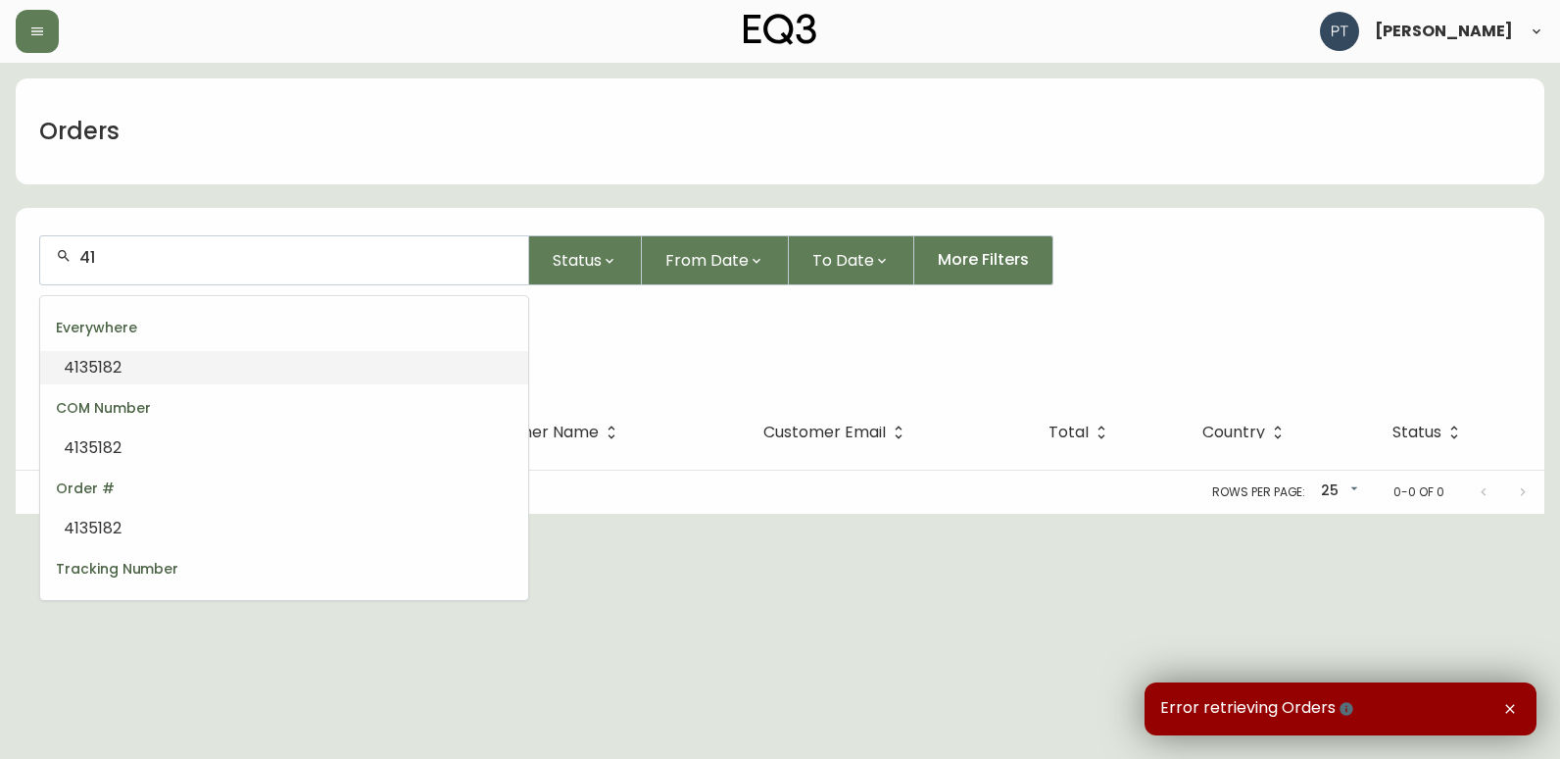
type input "4"
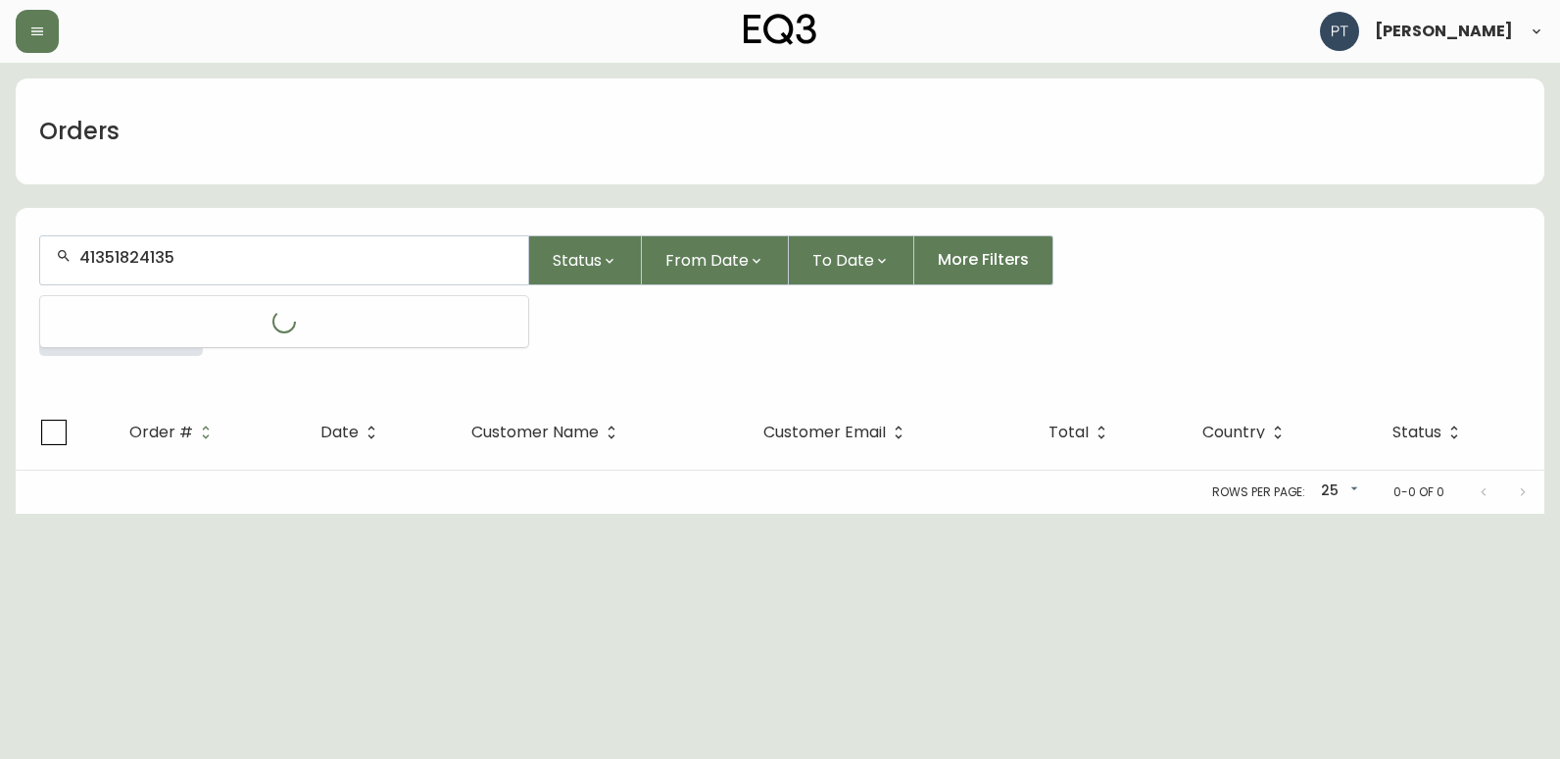
type input "413518241355"
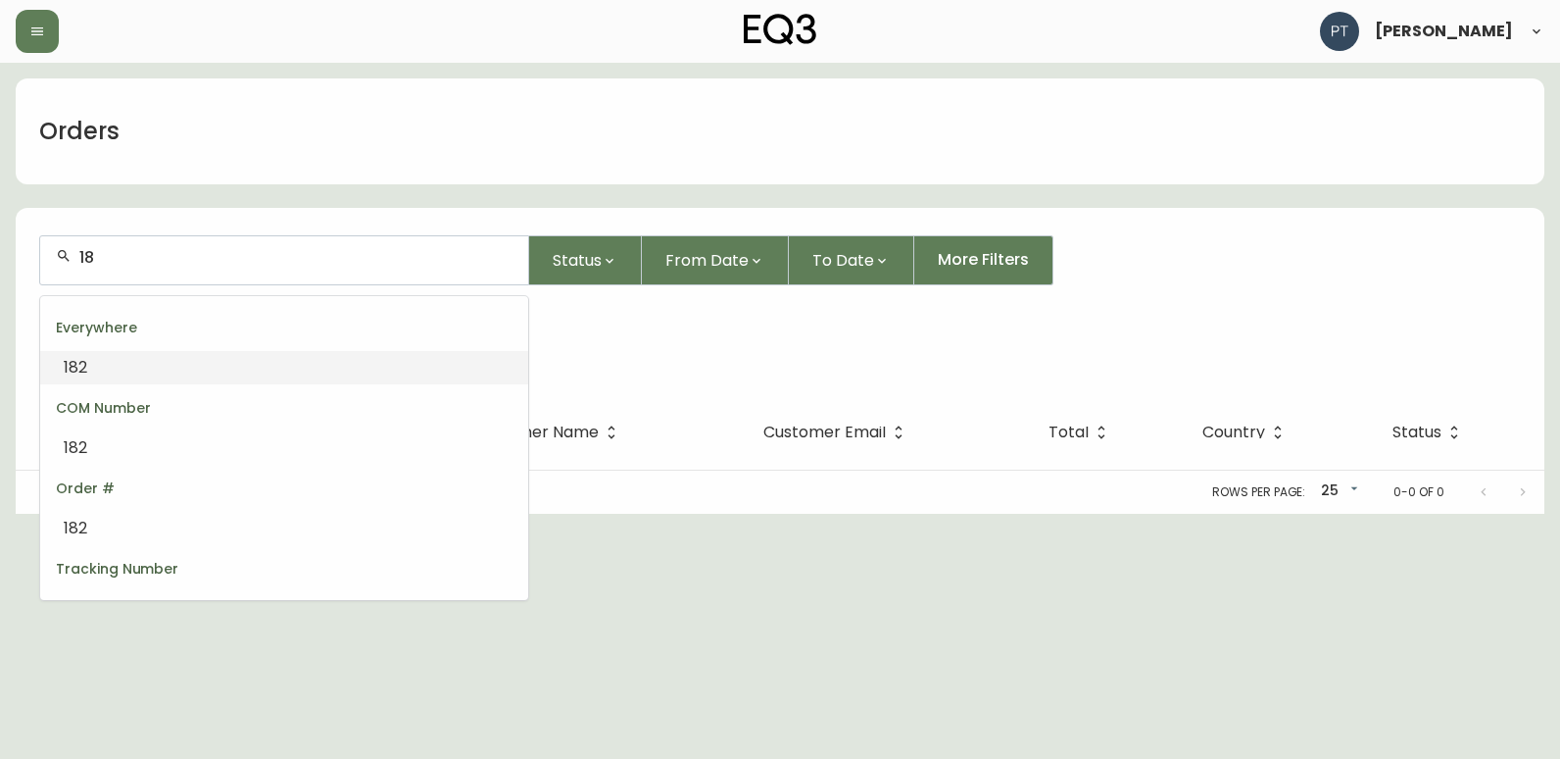
type input "1"
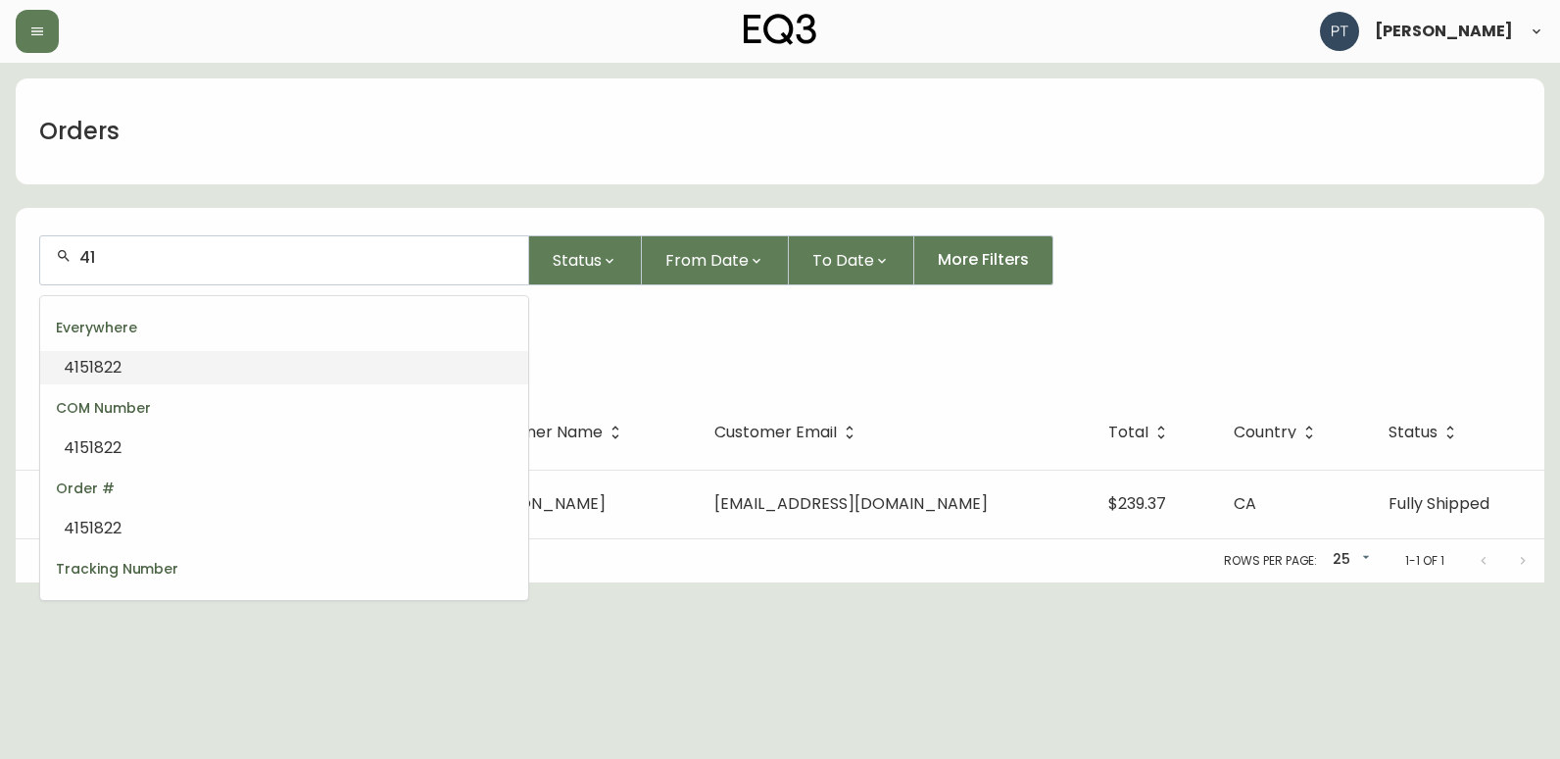
type input "4"
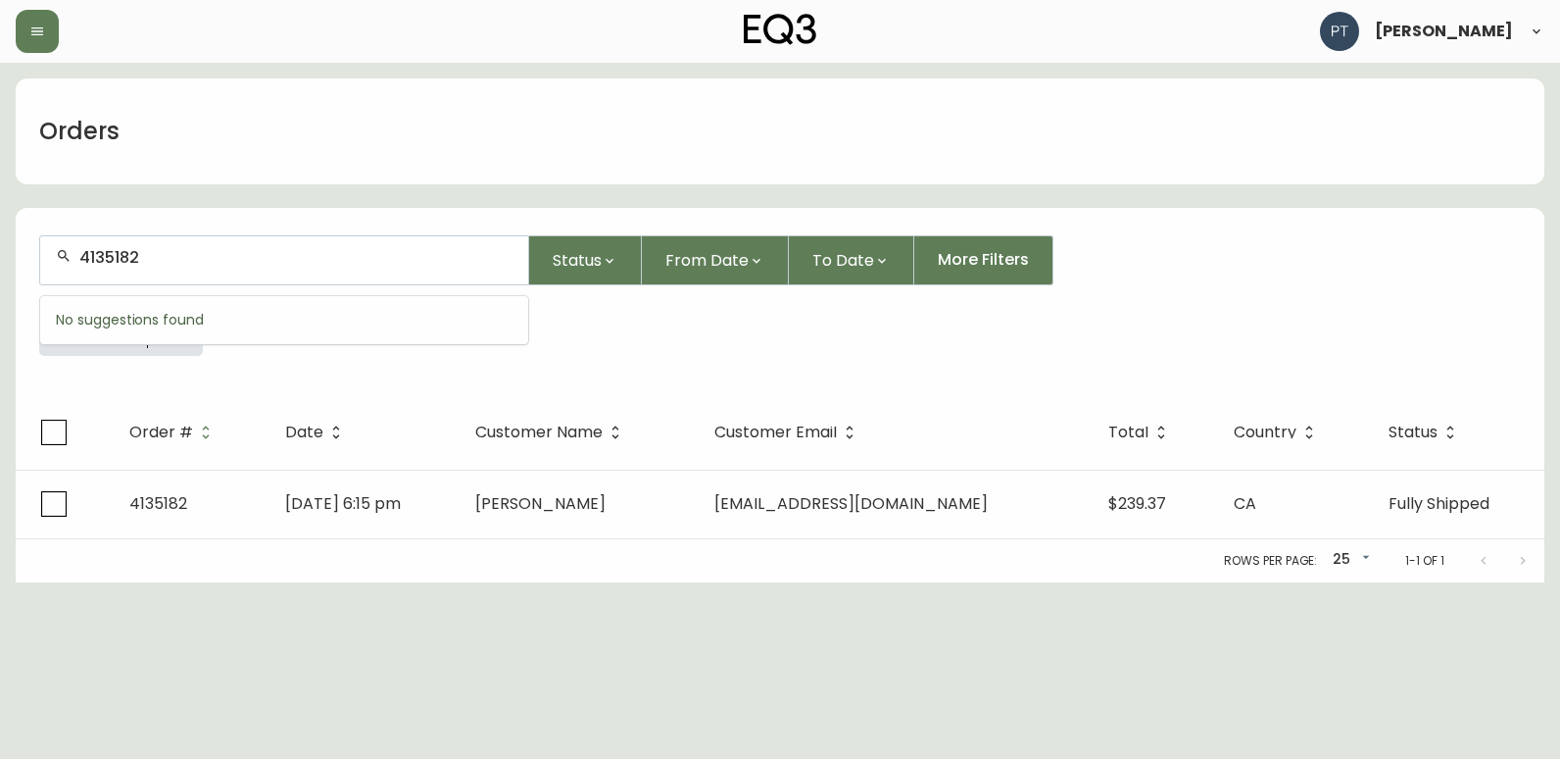
type input "4135182"
click at [690, 542] on div "Rows per page: 25 25 1-1 of 1" at bounding box center [780, 560] width 1529 height 43
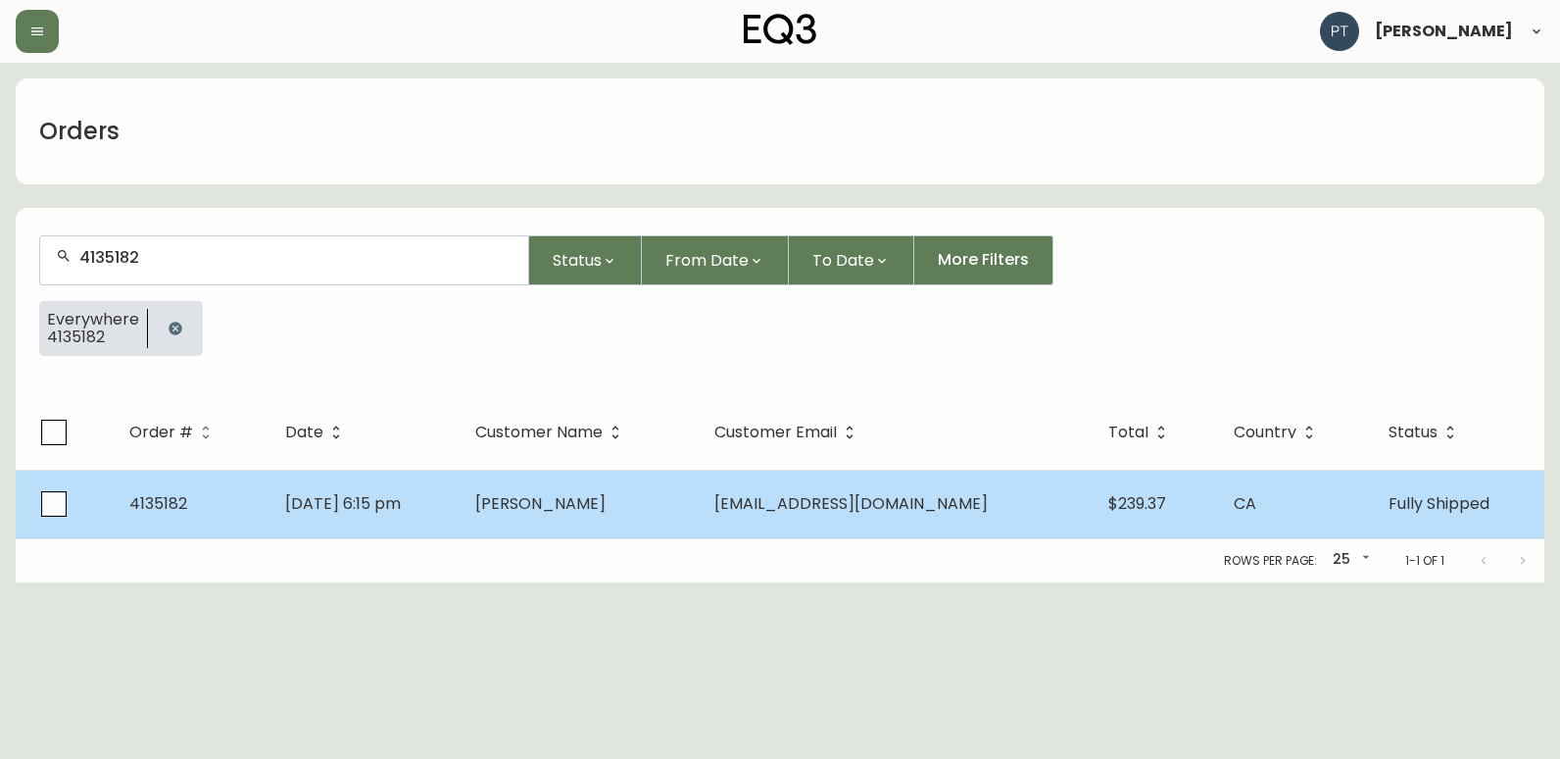
click at [694, 531] on td "[PERSON_NAME]" at bounding box center [579, 504] width 238 height 69
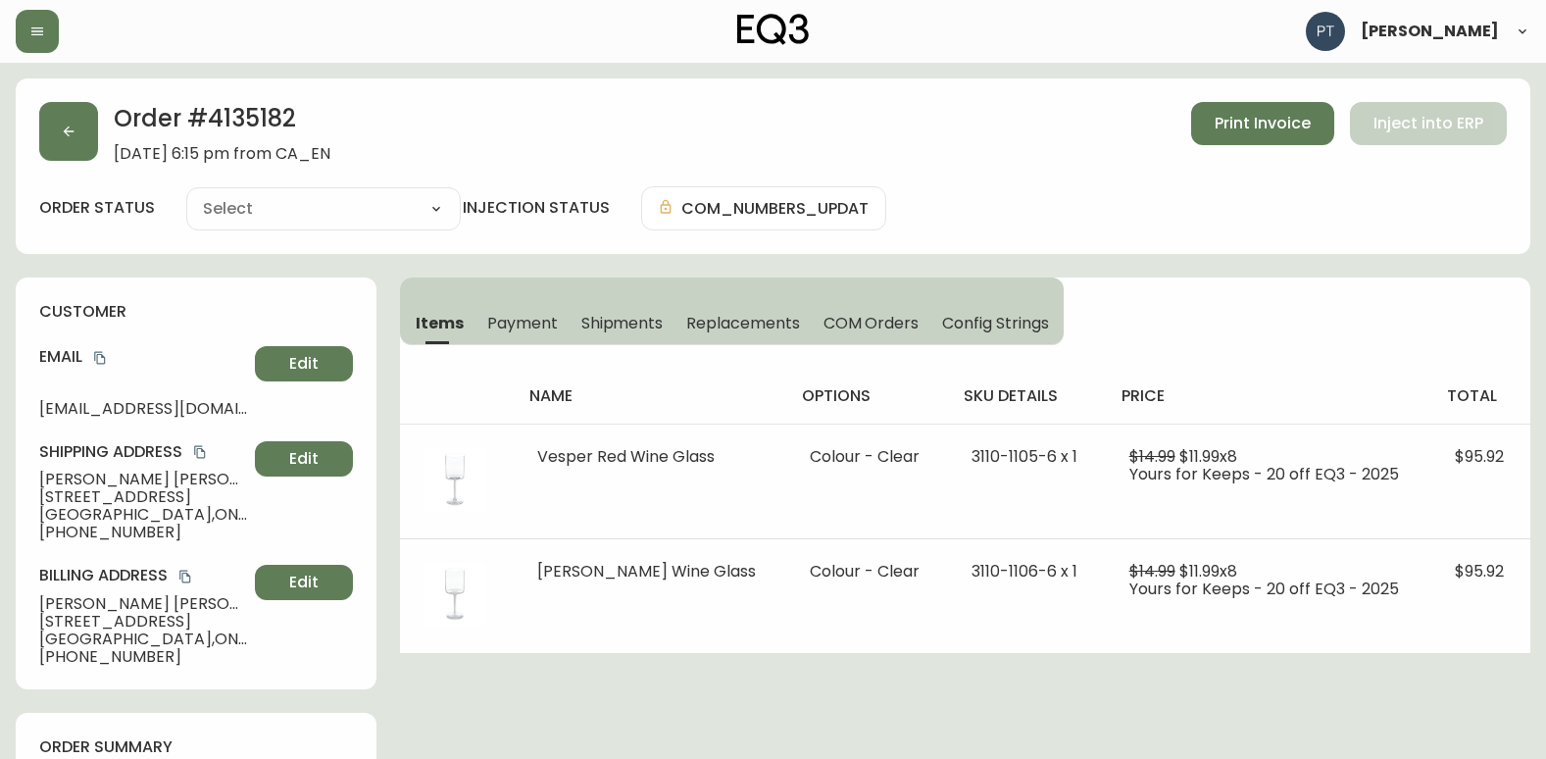
type input "Fully Shipped"
select select "FULLY_SHIPPED"
click at [649, 332] on span "Shipments" at bounding box center [622, 323] width 82 height 21
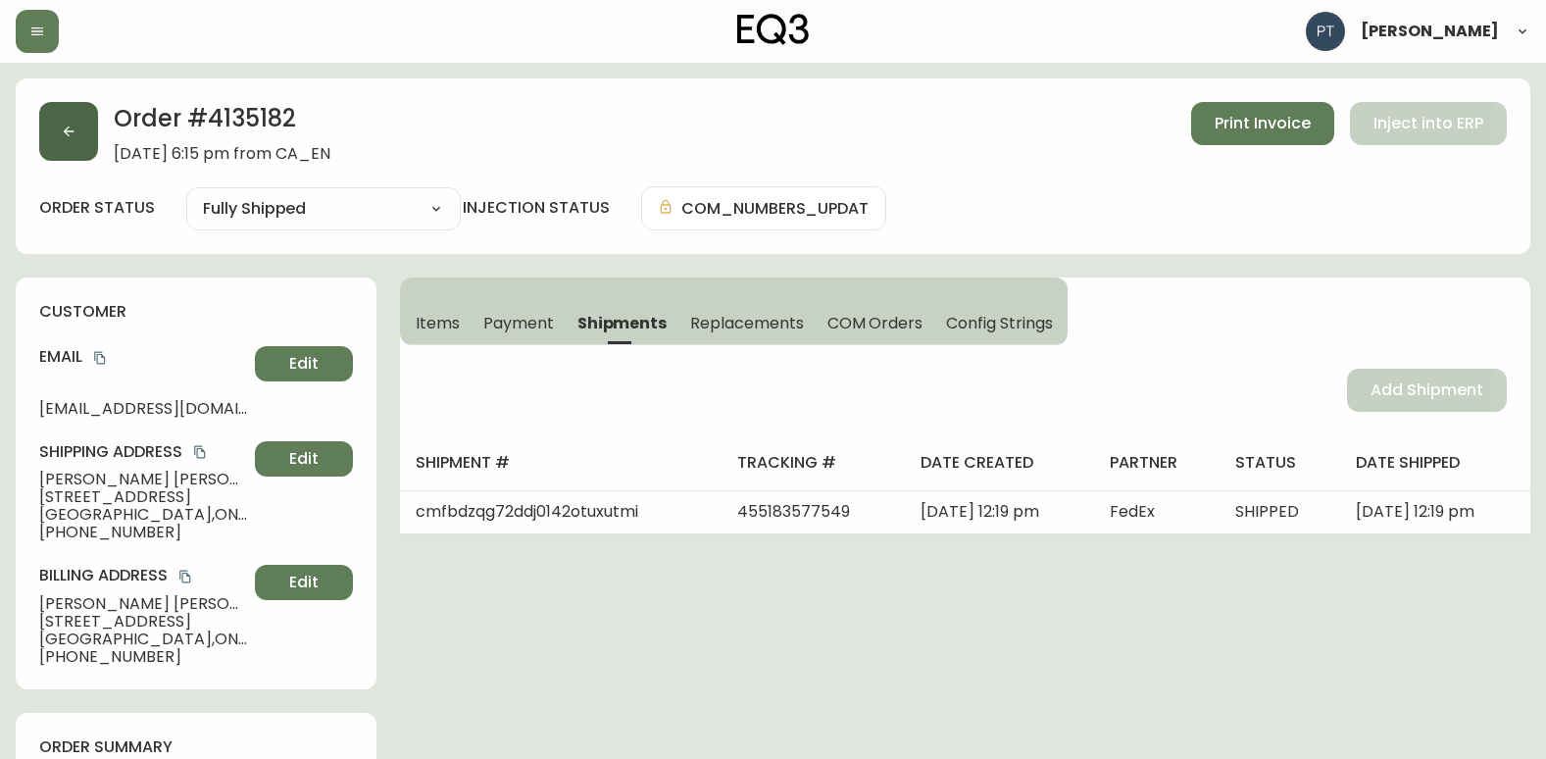
click at [86, 150] on button "button" at bounding box center [68, 131] width 59 height 59
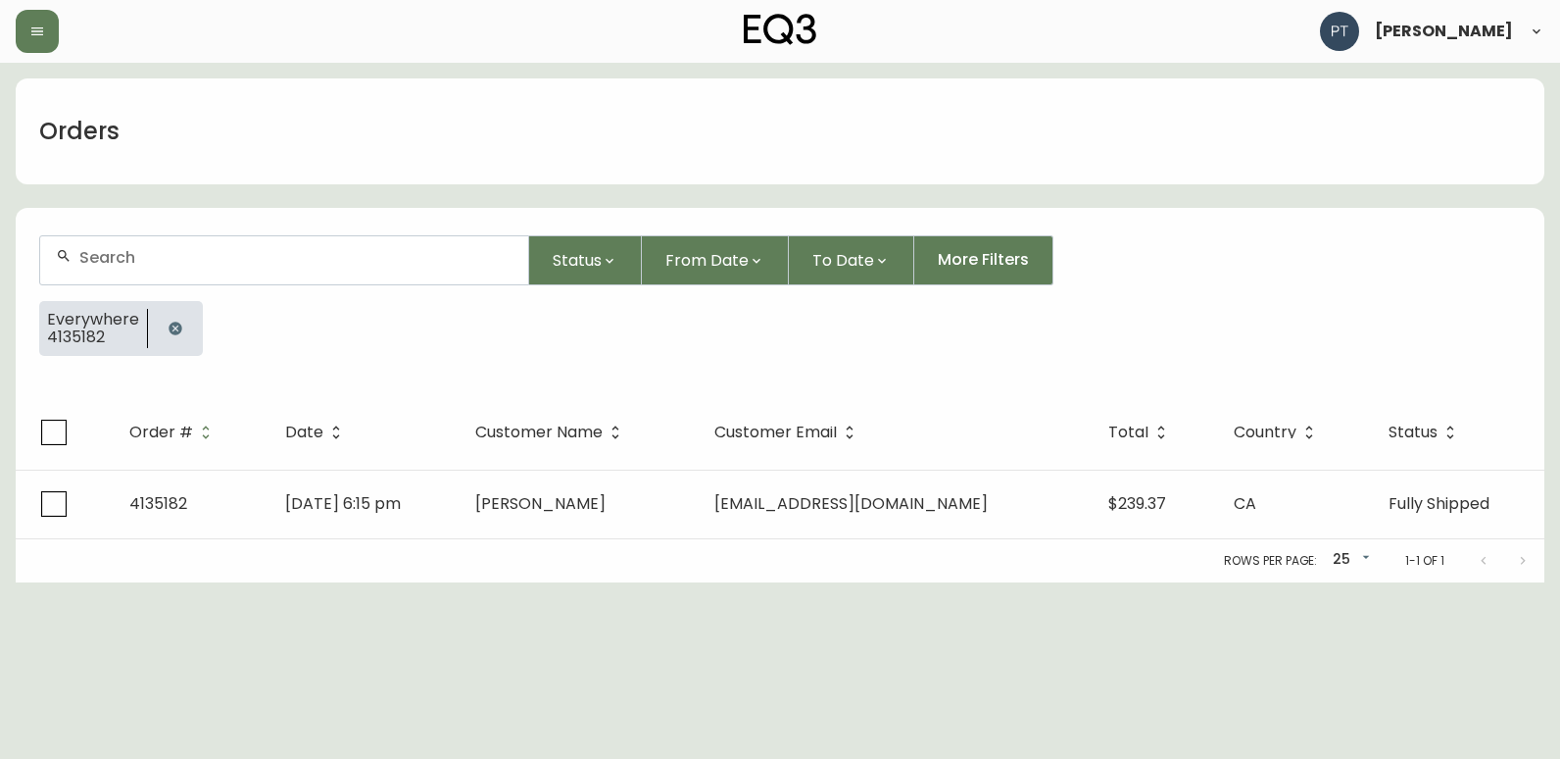
click at [228, 255] on input "text" at bounding box center [295, 257] width 433 height 19
type input "4135184"
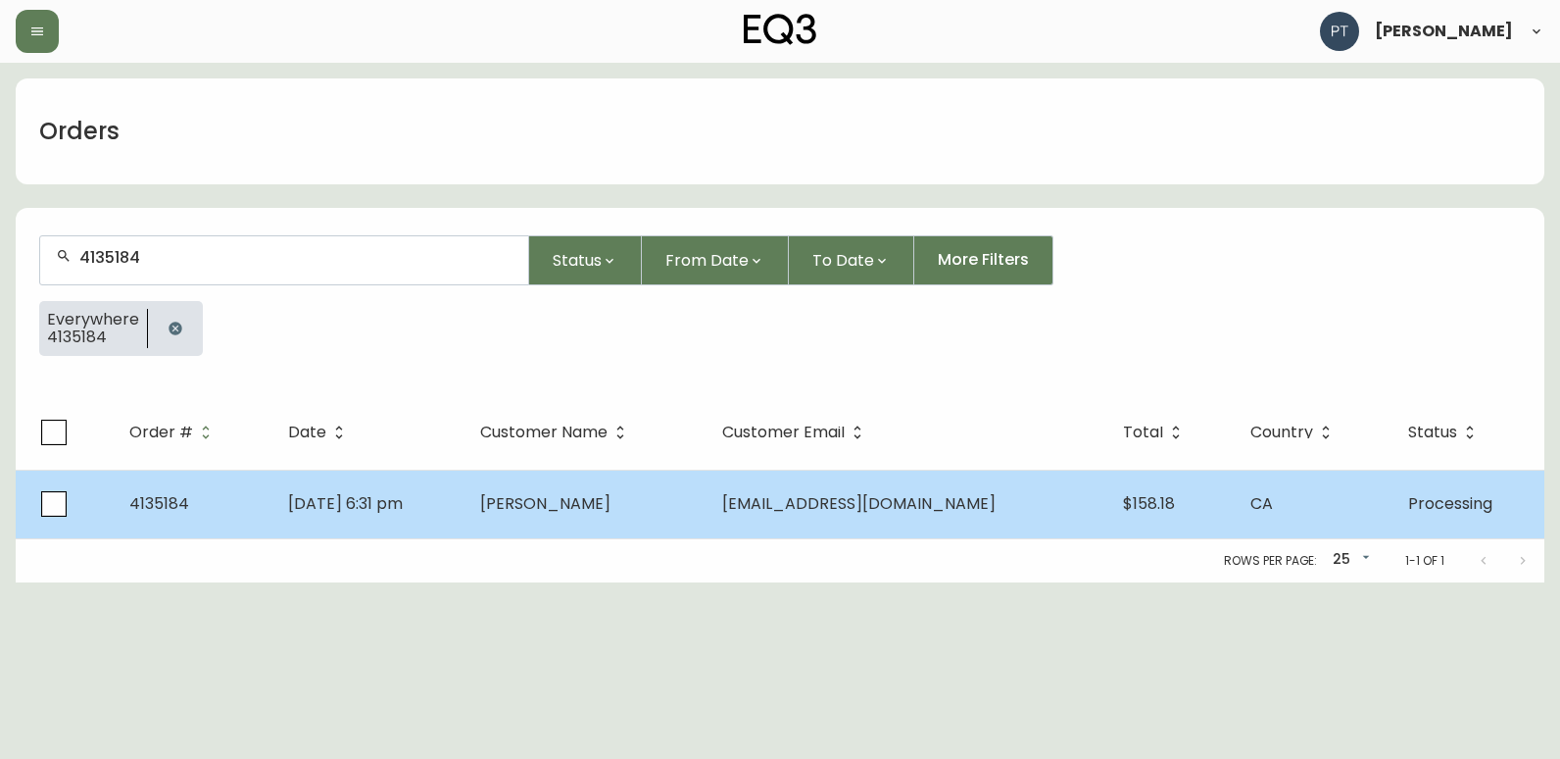
click at [525, 522] on td "[PERSON_NAME]" at bounding box center [586, 504] width 242 height 69
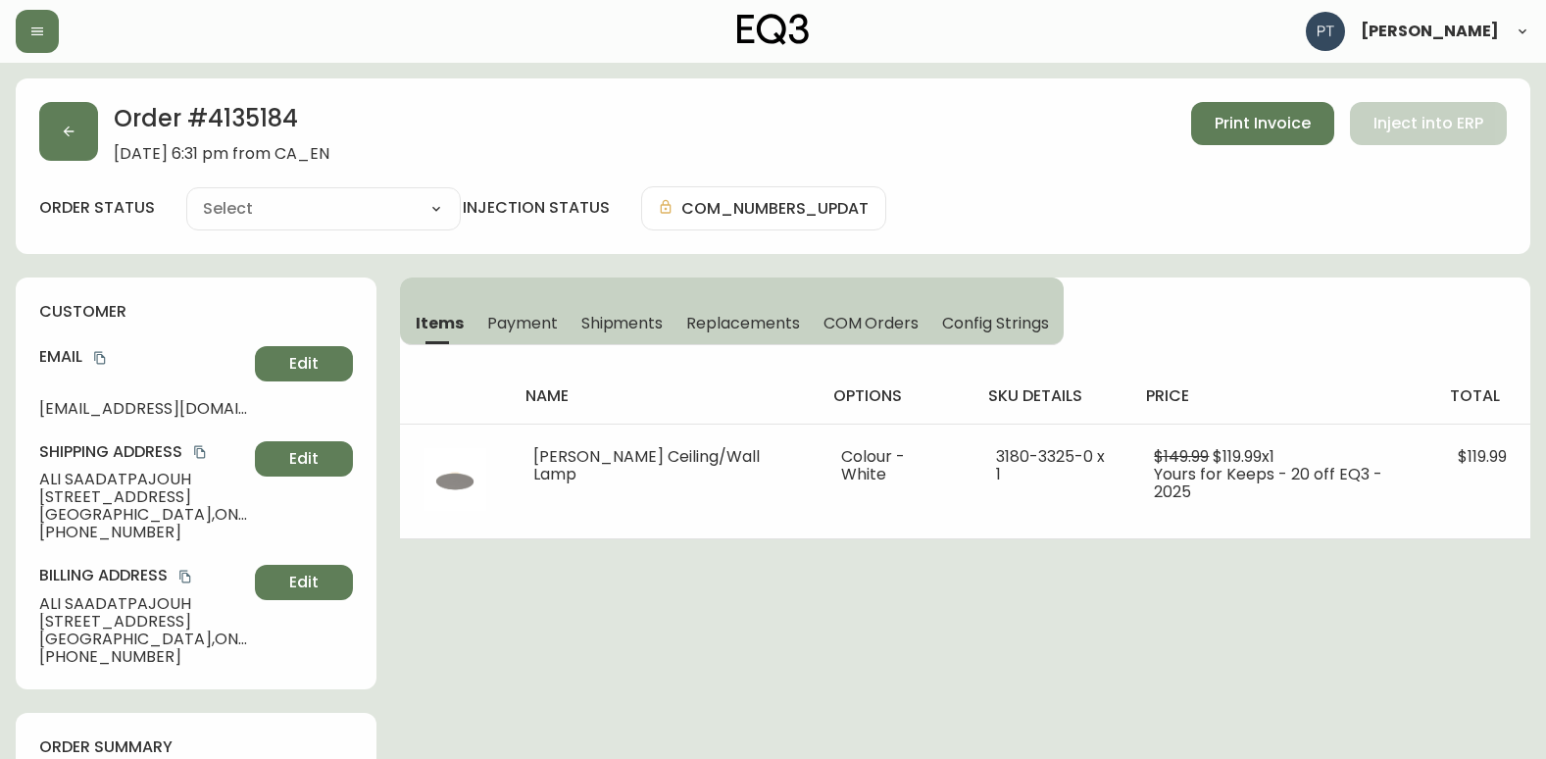
type input "Processing"
select select "PROCESSING"
click at [597, 309] on button "Shipments" at bounding box center [622, 322] width 106 height 43
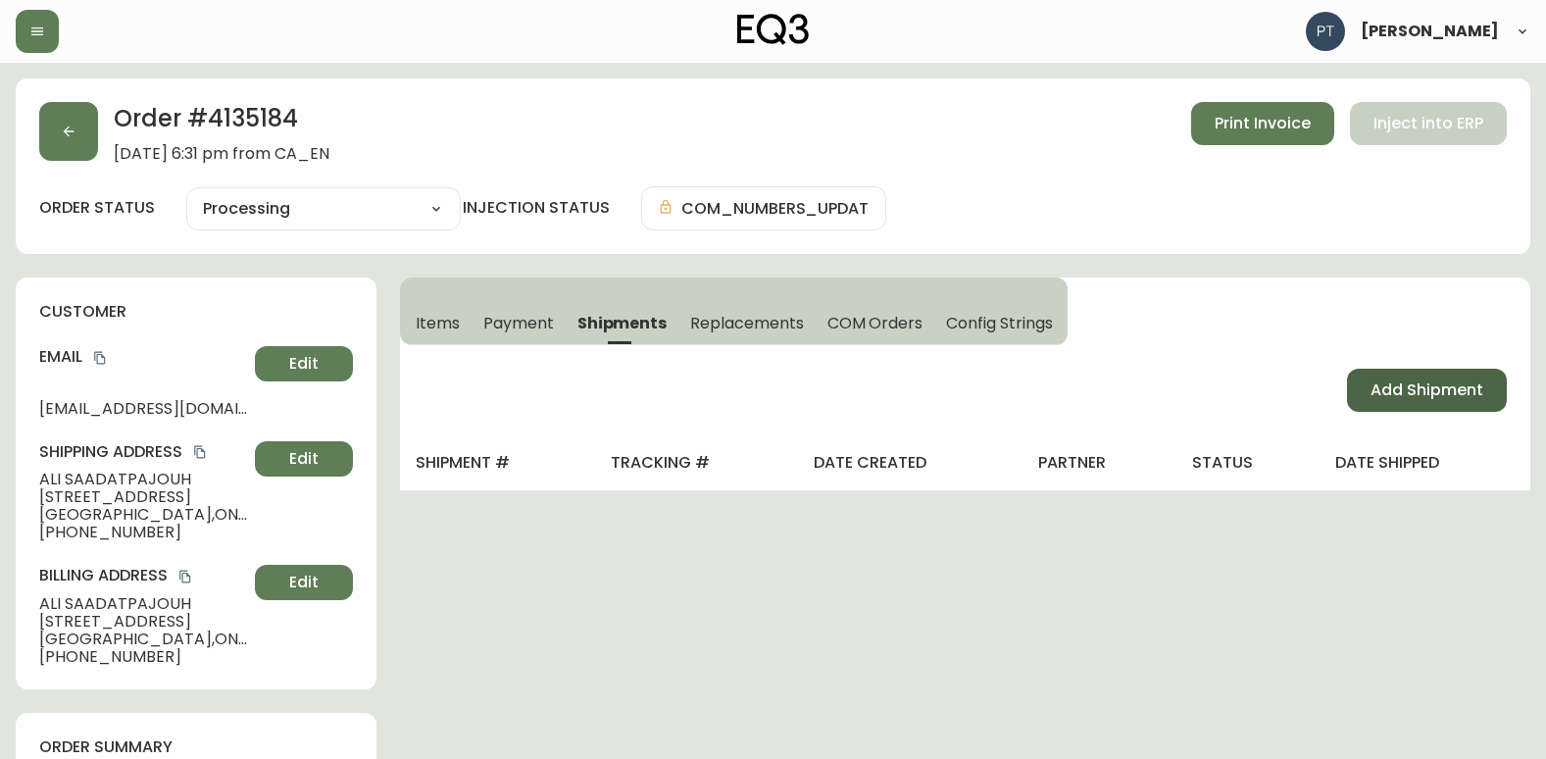
click at [1455, 374] on button "Add Shipment" at bounding box center [1427, 390] width 160 height 43
select select "PENDING"
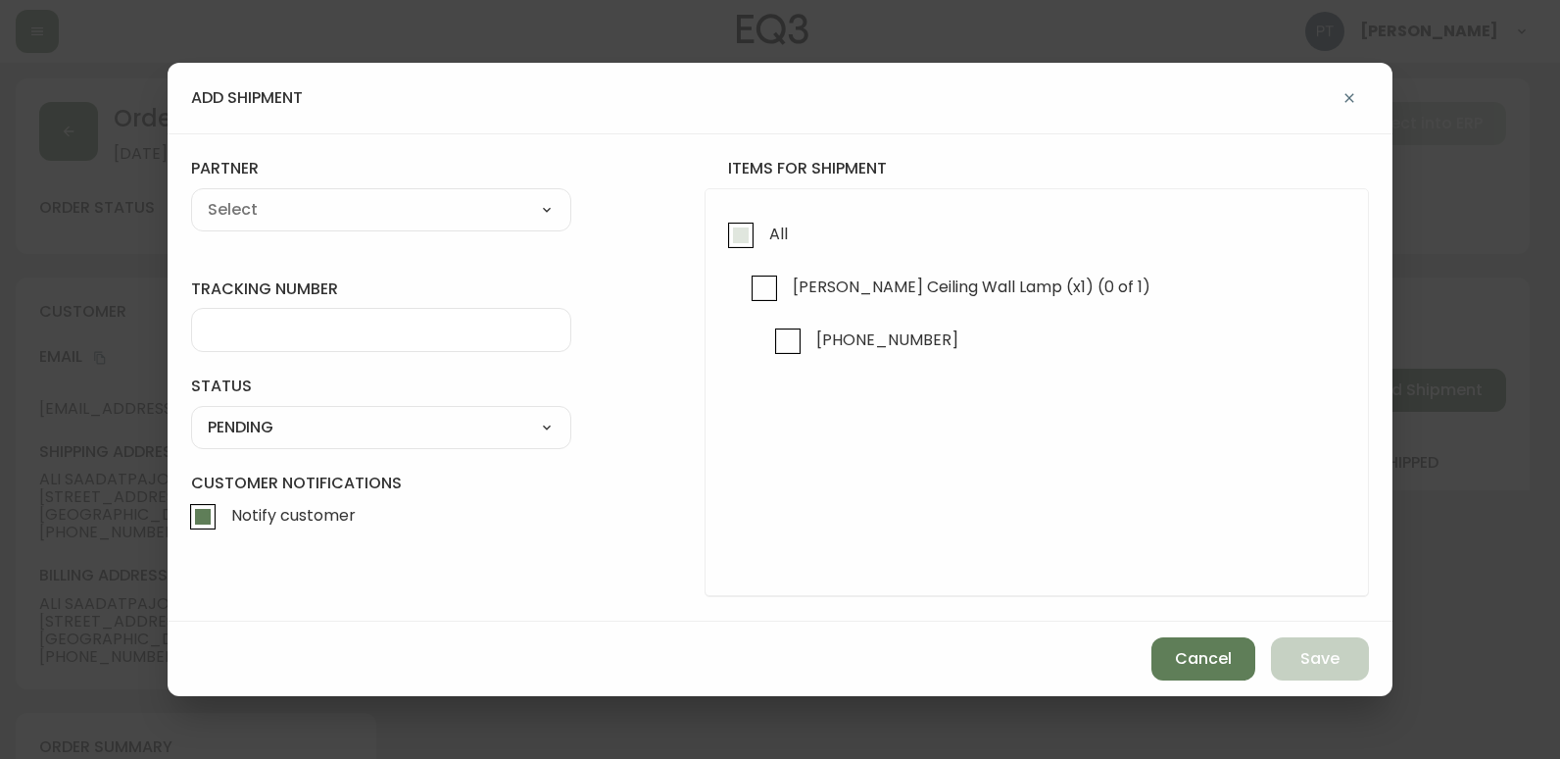
click at [722, 220] on input "All" at bounding box center [740, 235] width 45 height 45
checkbox input "true"
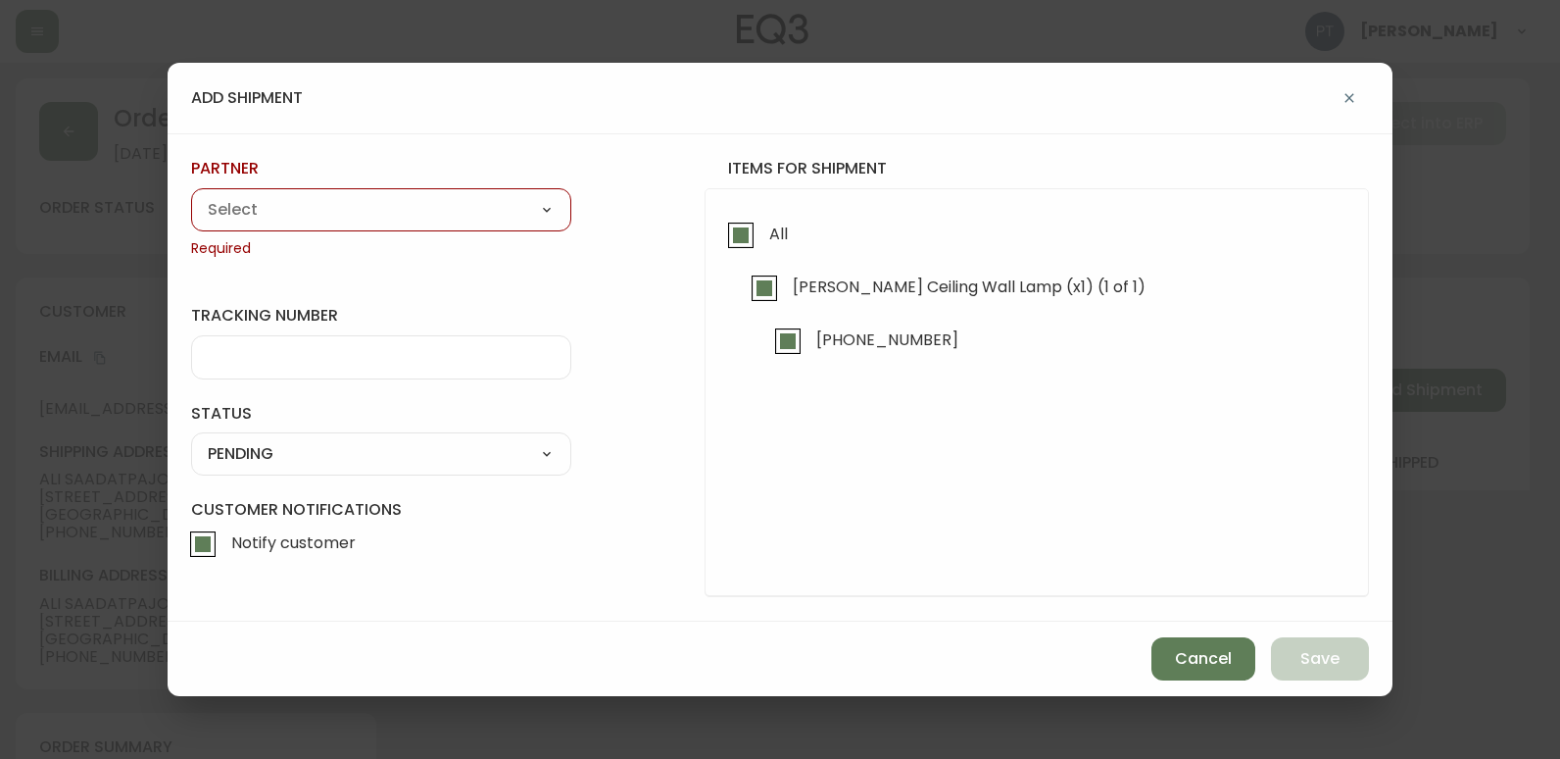
click at [470, 193] on div "A Move to Remember LLC ABF Freight Alero [PERSON_NAME] Canada Post Canpar Expre…" at bounding box center [381, 209] width 380 height 43
click at [435, 212] on select "A Move to Remember LLC ABF Freight Alero [PERSON_NAME] Canada Post Canpar Expre…" at bounding box center [381, 209] width 380 height 29
select select "cjy0a9taa01x001669l98m63c"
click at [191, 195] on select "A Move to Remember LLC ABF Freight Alero [PERSON_NAME] Canada Post Canpar Expre…" at bounding box center [381, 209] width 380 height 29
type input "FedEx"
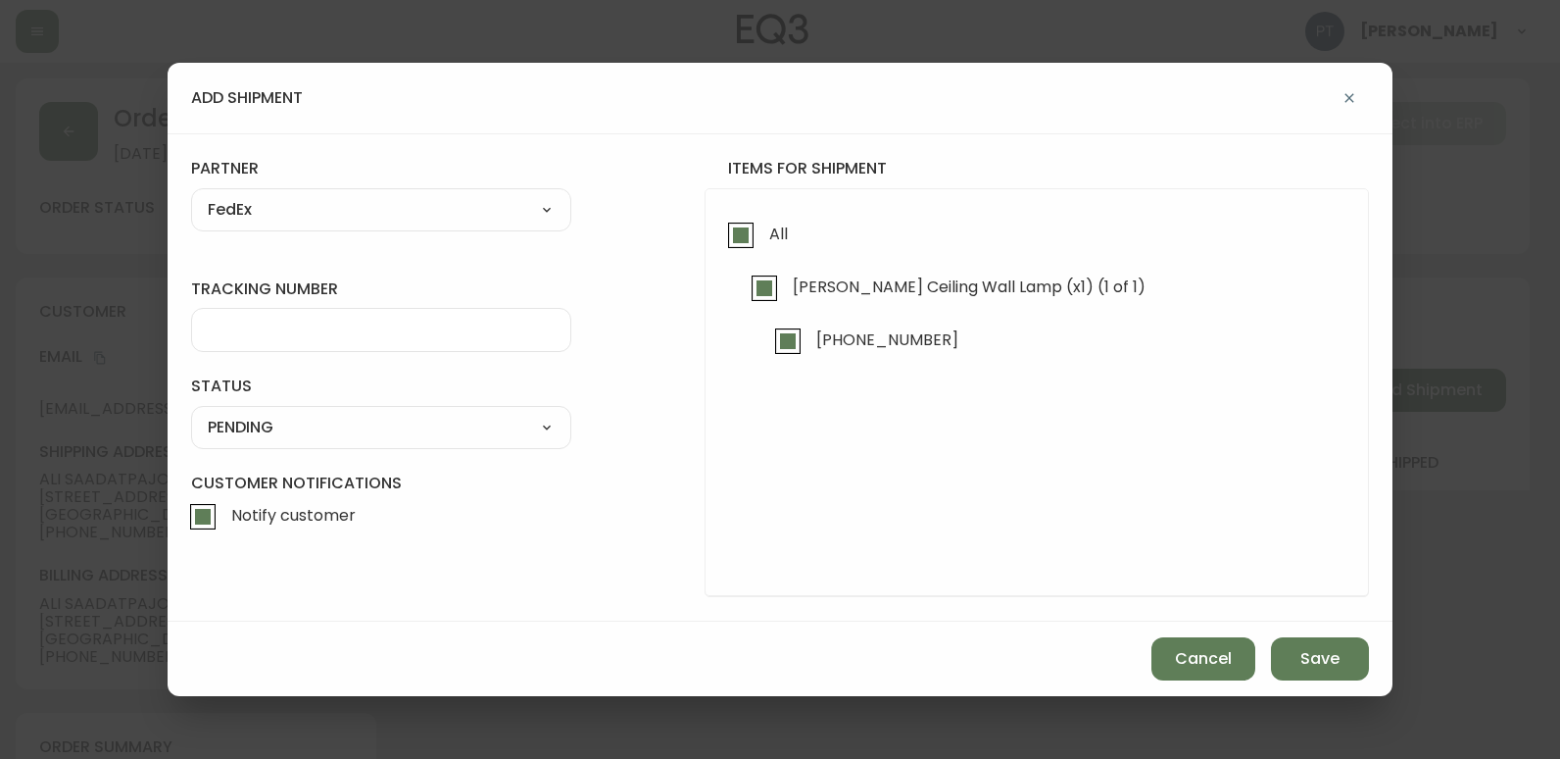
click at [380, 336] on input "tracking number" at bounding box center [381, 330] width 347 height 19
type input "455183577550"
click at [366, 429] on select "SHIPPED PENDING CANCELLED" at bounding box center [381, 427] width 380 height 29
click at [307, 445] on div "SHIPPED PENDING CANCELLED" at bounding box center [381, 427] width 380 height 43
click at [309, 427] on select "SHIPPED PENDING CANCELLED" at bounding box center [381, 427] width 380 height 29
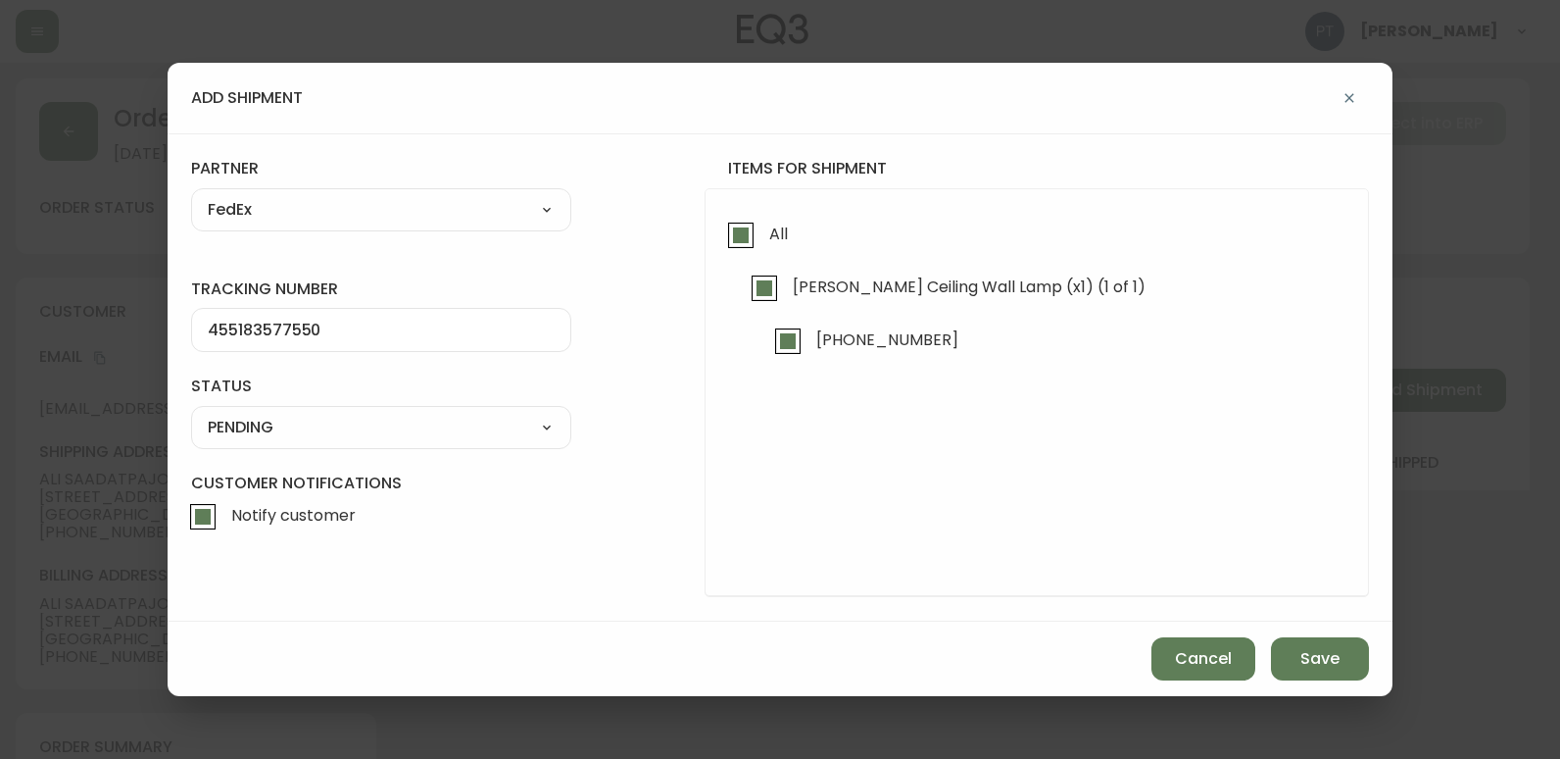
click at [191, 413] on select "SHIPPED PENDING CANCELLED" at bounding box center [381, 427] width 380 height 29
select select "PENDING"
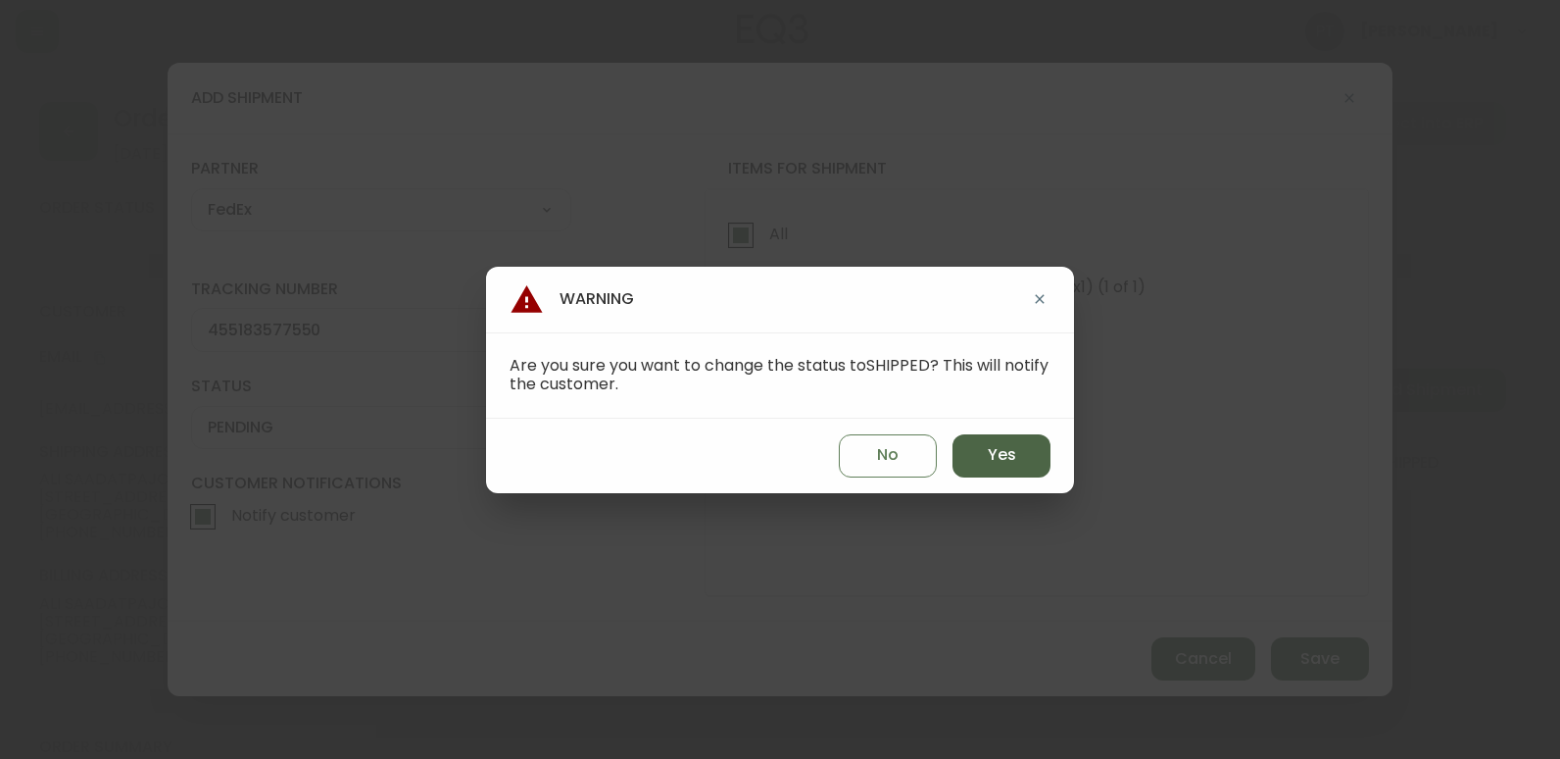
click at [979, 448] on button "Yes" at bounding box center [1002, 455] width 98 height 43
type input "SHIPPED"
select select "SHIPPED"
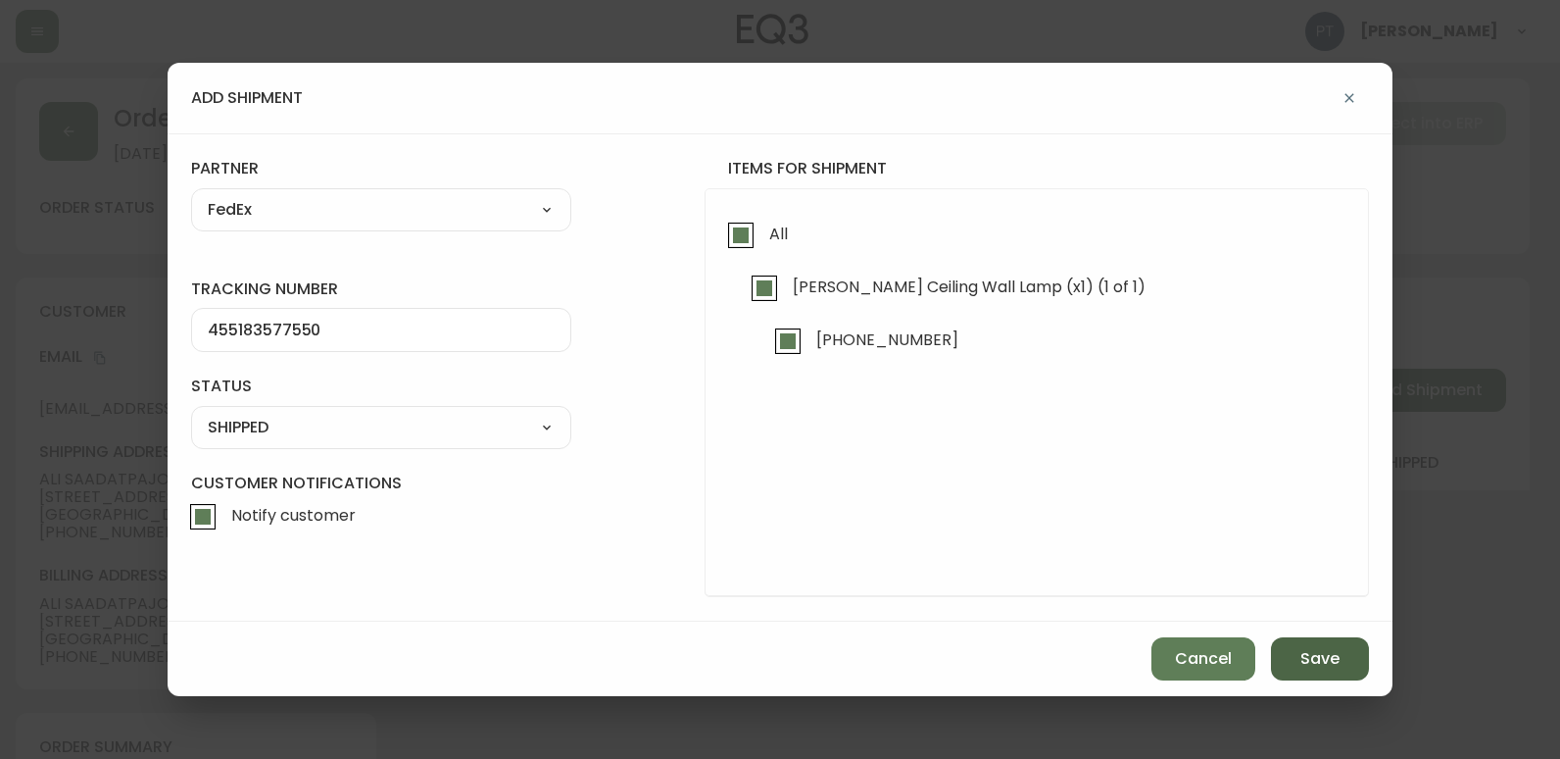
click at [1314, 667] on span "Save" at bounding box center [1320, 659] width 39 height 22
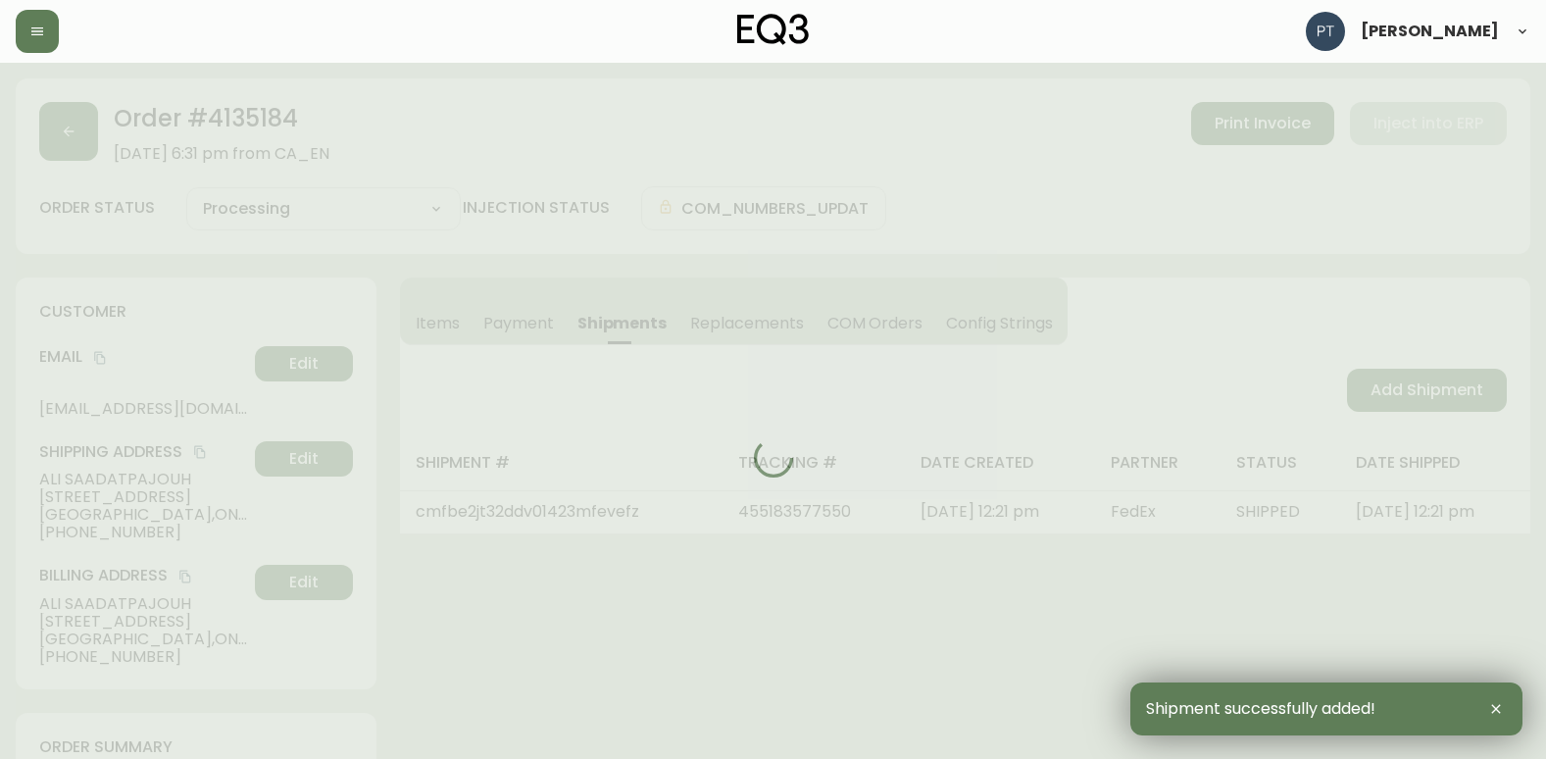
type input "Fully Shipped"
select select "FULLY_SHIPPED"
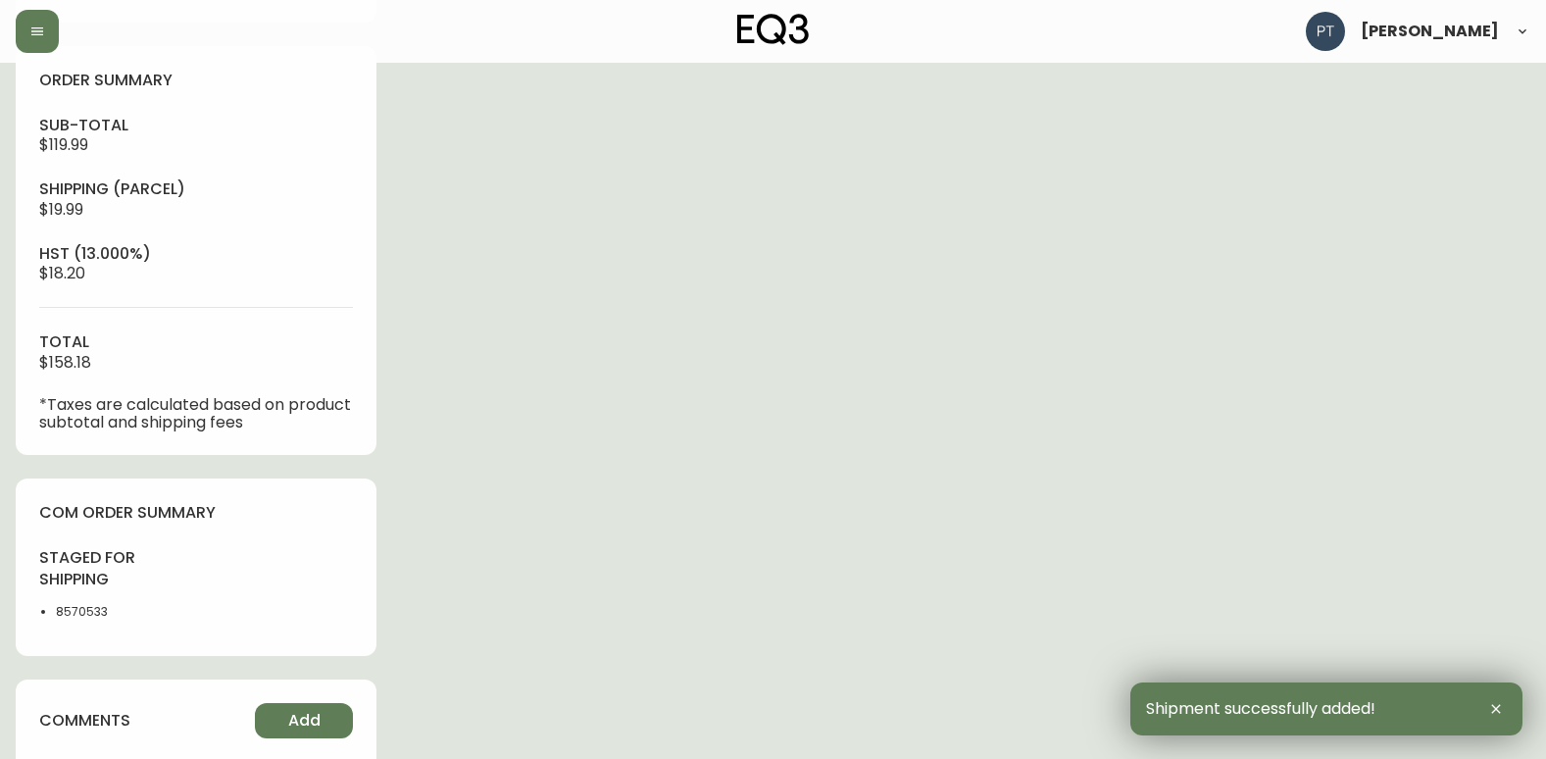
scroll to position [882, 0]
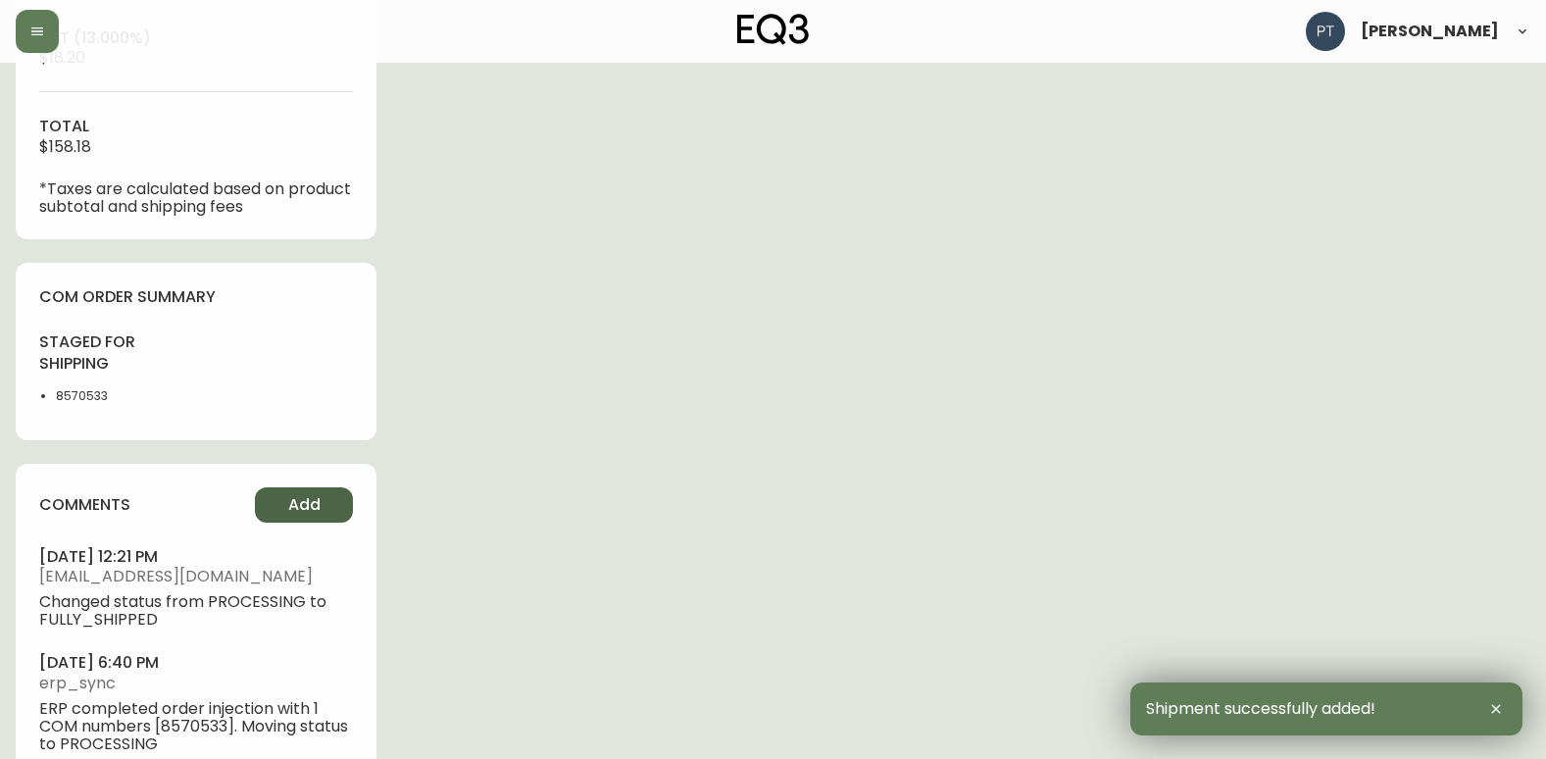
click at [316, 503] on span "Add" at bounding box center [304, 505] width 32 height 22
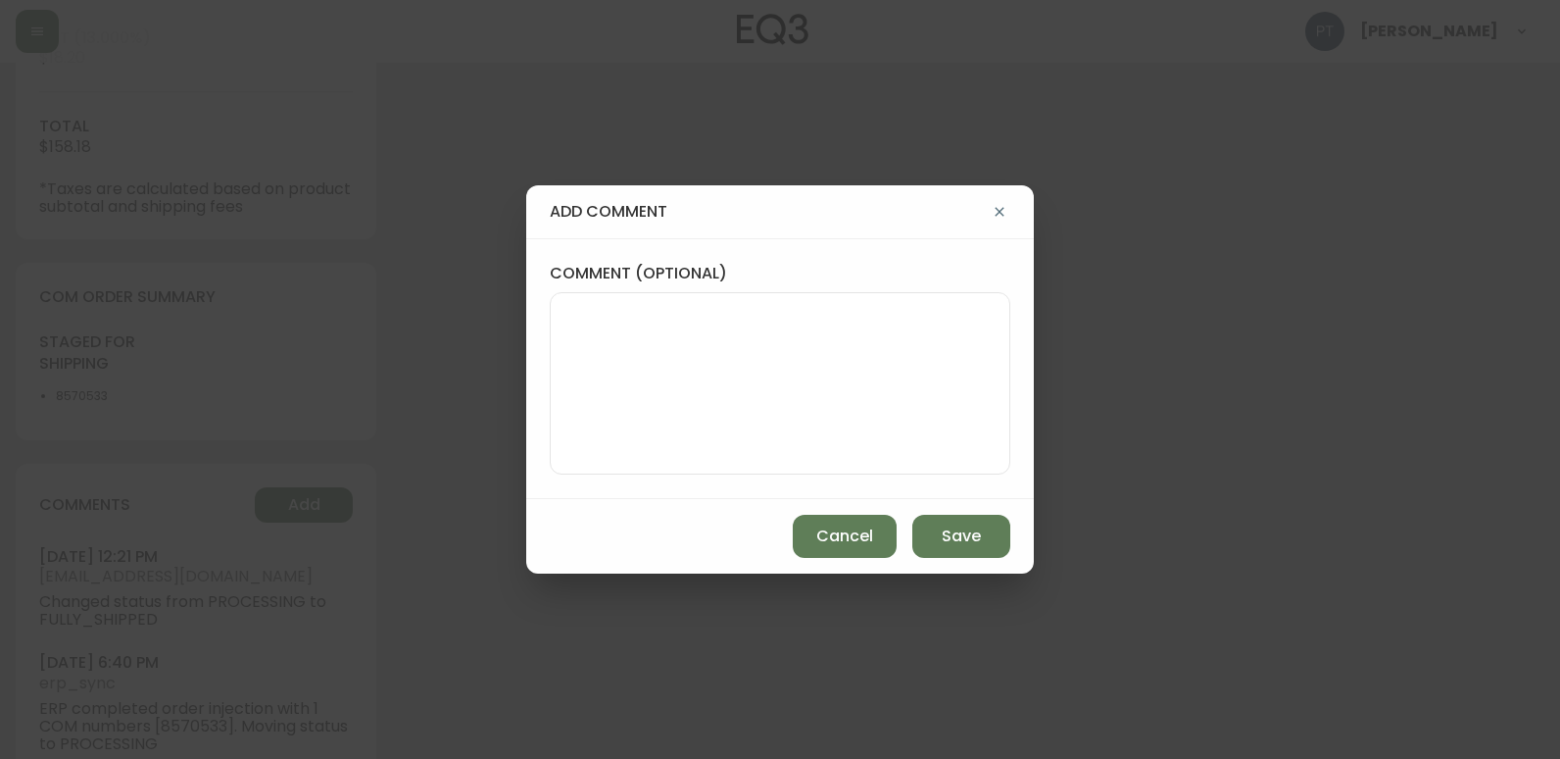
click at [658, 380] on textarea "comment (optional)" at bounding box center [780, 383] width 427 height 157
type textarea "CH"
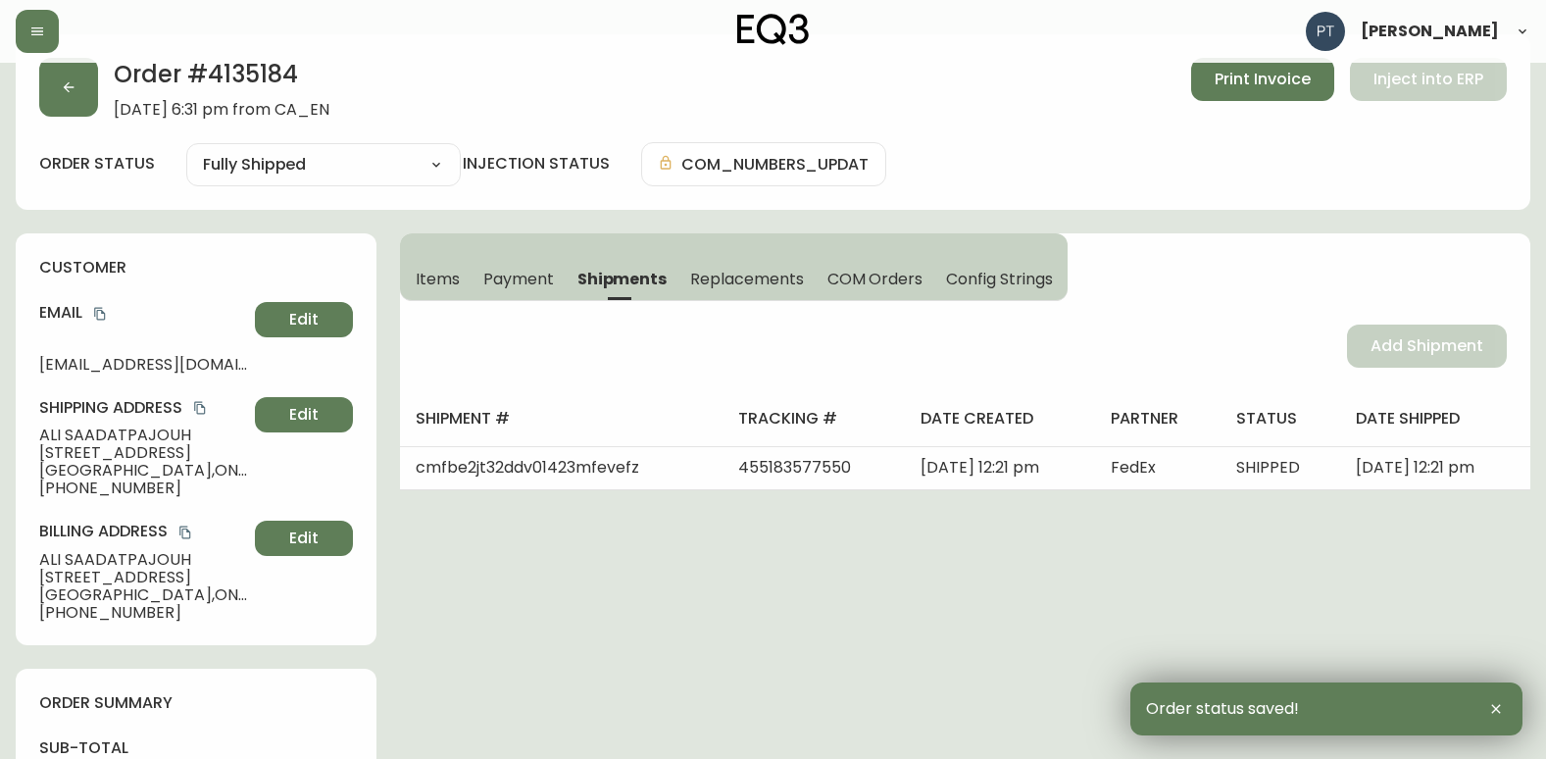
scroll to position [0, 0]
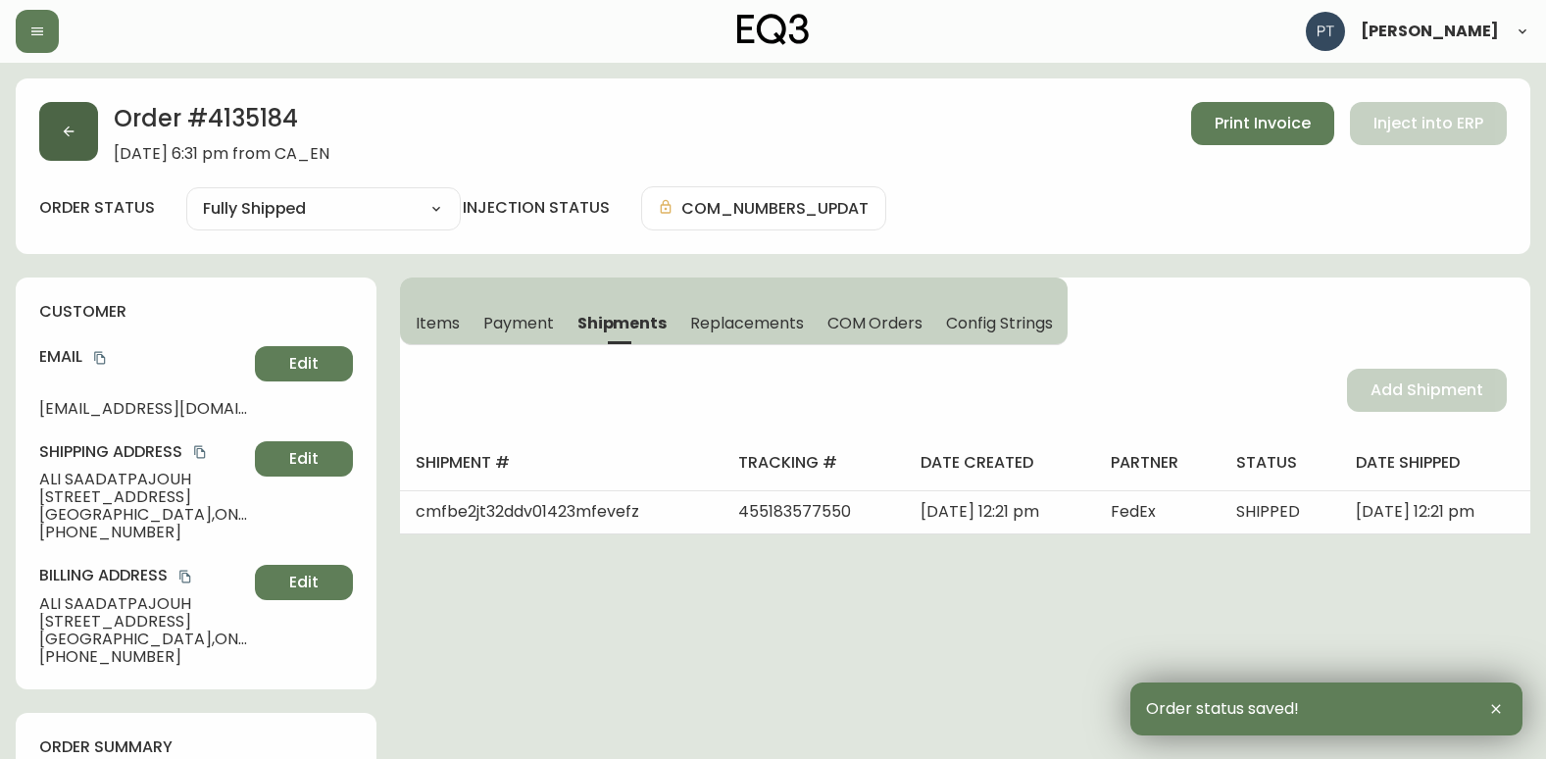
click at [42, 128] on button "button" at bounding box center [68, 131] width 59 height 59
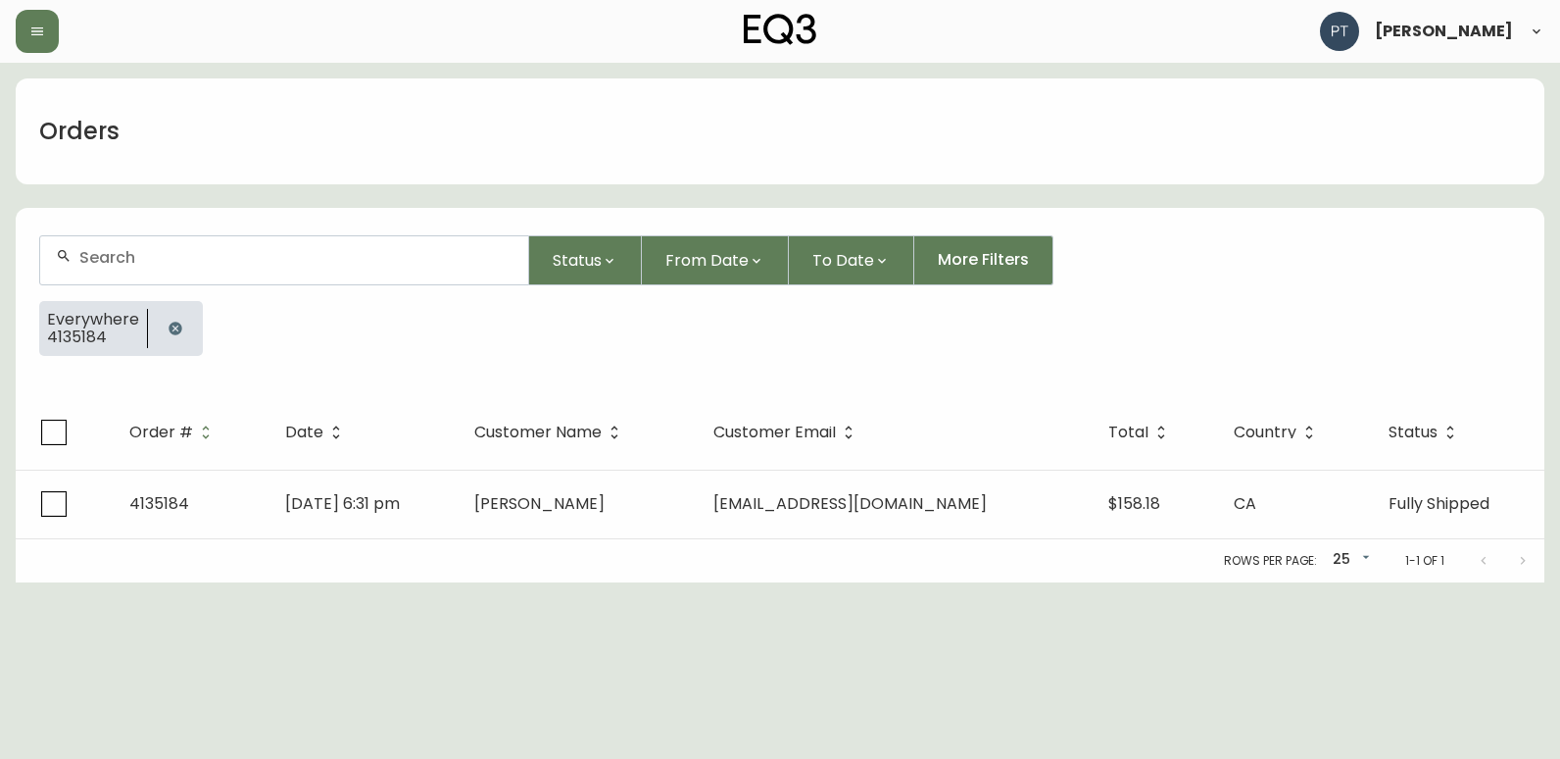
click at [203, 259] on input "text" at bounding box center [295, 257] width 433 height 19
type input "4135161"
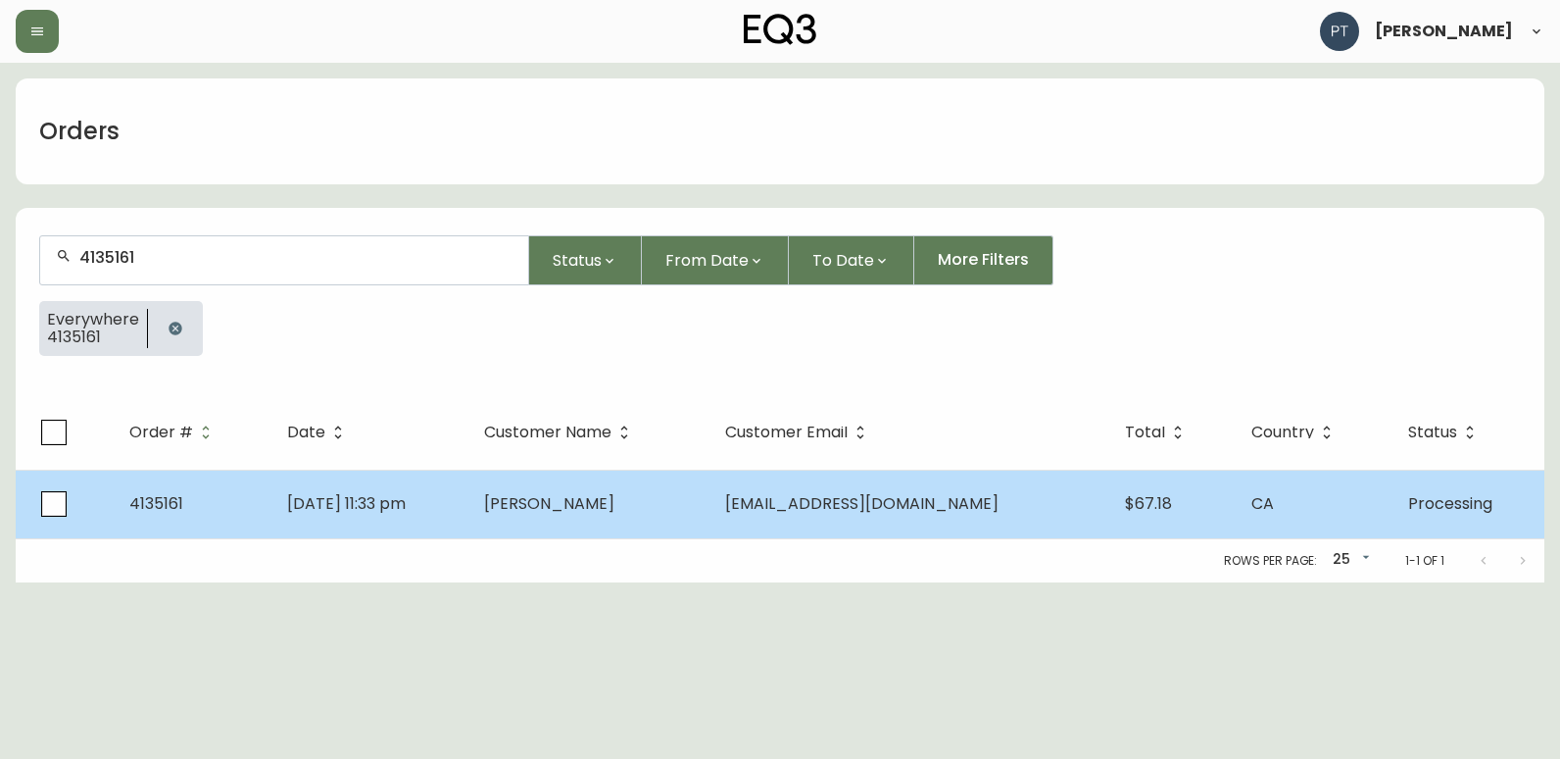
click at [615, 500] on span "[PERSON_NAME]" at bounding box center [549, 503] width 130 height 23
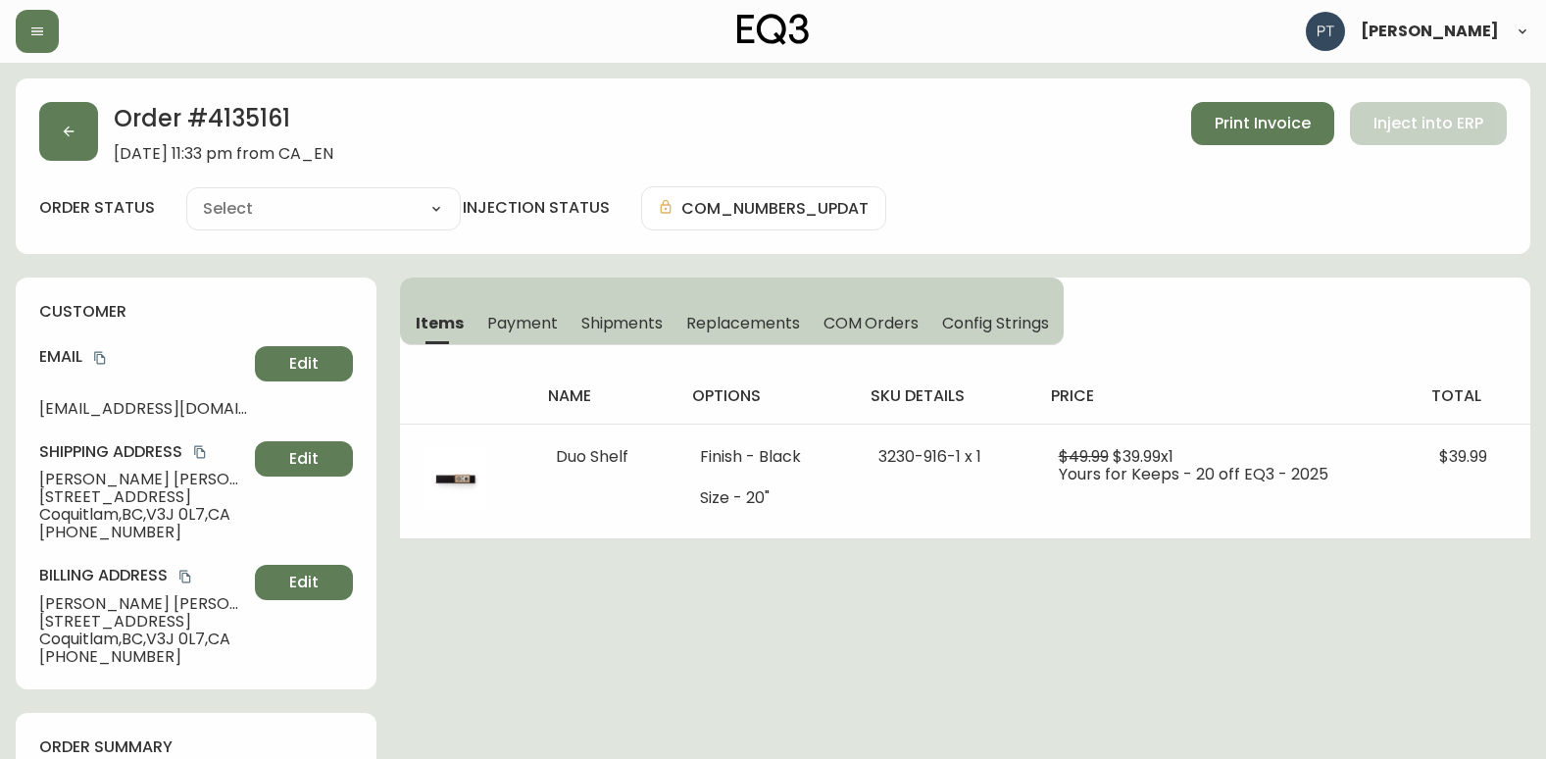
type input "Processing"
select select "PROCESSING"
click at [583, 317] on span "Shipments" at bounding box center [622, 323] width 82 height 21
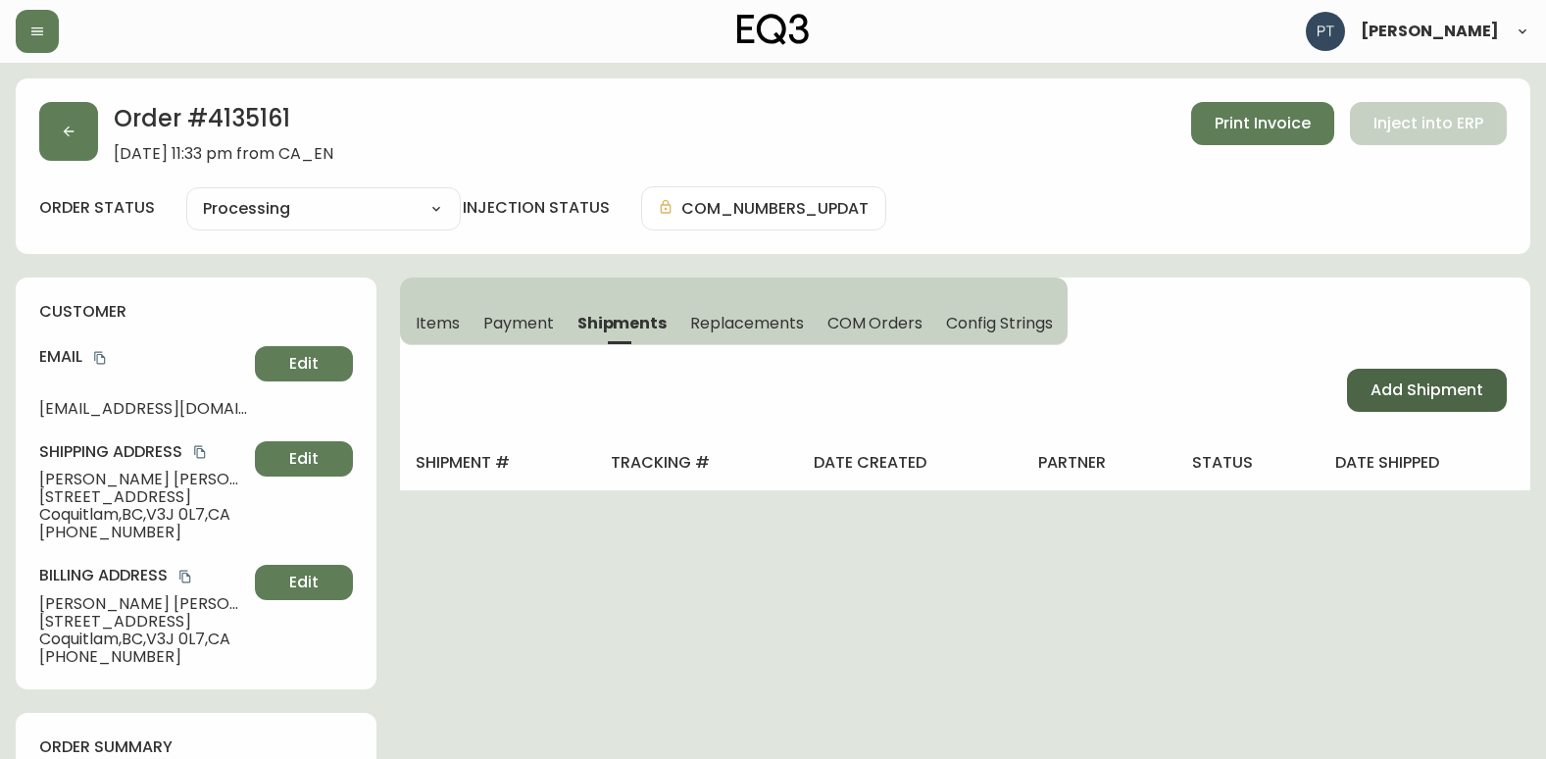
click at [1385, 386] on span "Add Shipment" at bounding box center [1426, 390] width 113 height 22
select select "PENDING"
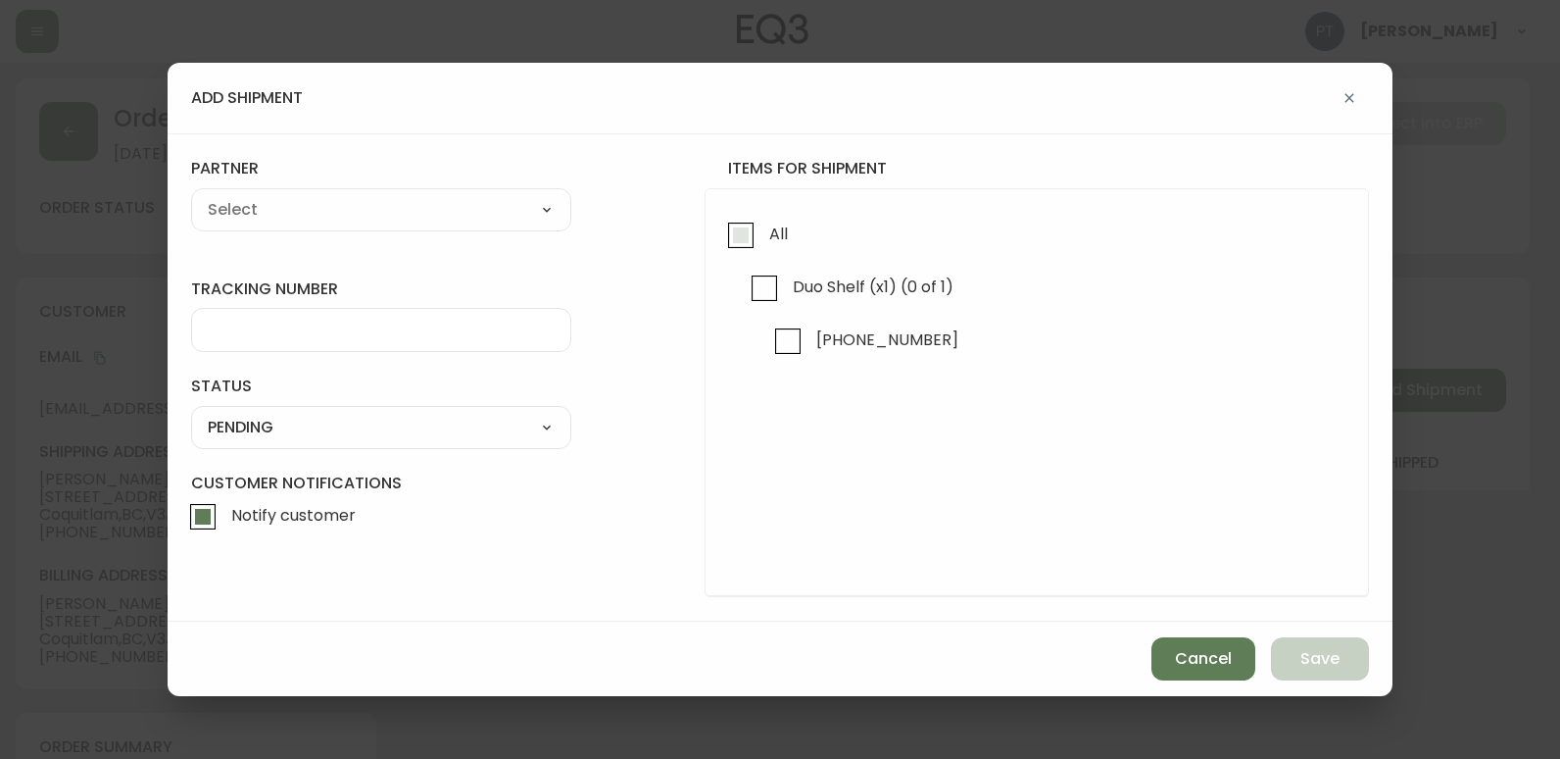
click at [736, 248] on input "All" at bounding box center [740, 235] width 45 height 45
checkbox input "true"
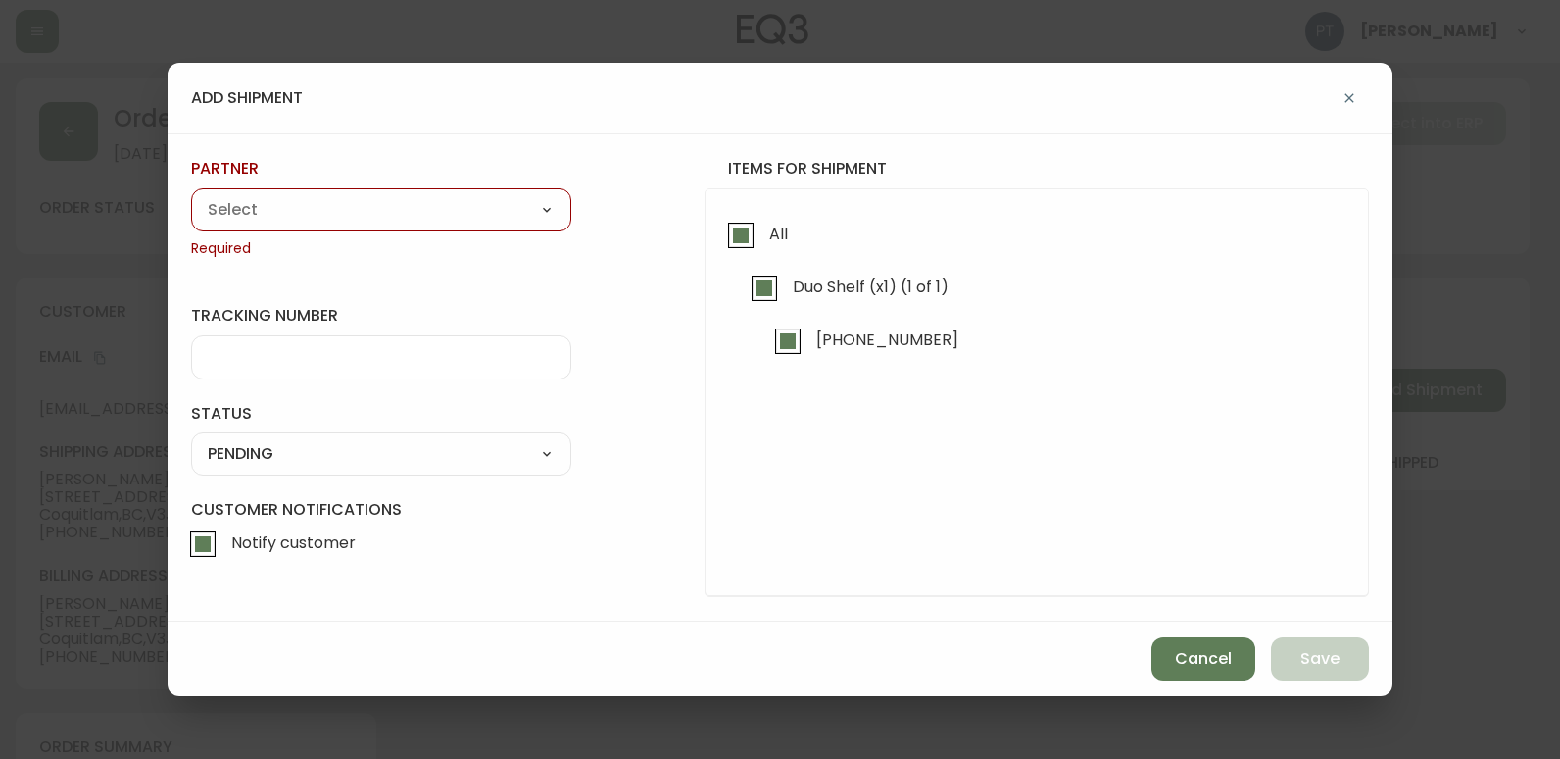
drag, startPoint x: 405, startPoint y: 204, endPoint x: 414, endPoint y: 224, distance: 22.4
click at [405, 204] on select "A Move to Remember LLC ABF Freight Alero [PERSON_NAME] Canada Post Canpar Expre…" at bounding box center [381, 209] width 380 height 29
select select "cjy0a9taa01x001669l98m63c"
click at [191, 195] on select "A Move to Remember LLC ABF Freight Alero [PERSON_NAME] Canada Post Canpar Expre…" at bounding box center [381, 209] width 380 height 29
type input "FedEx"
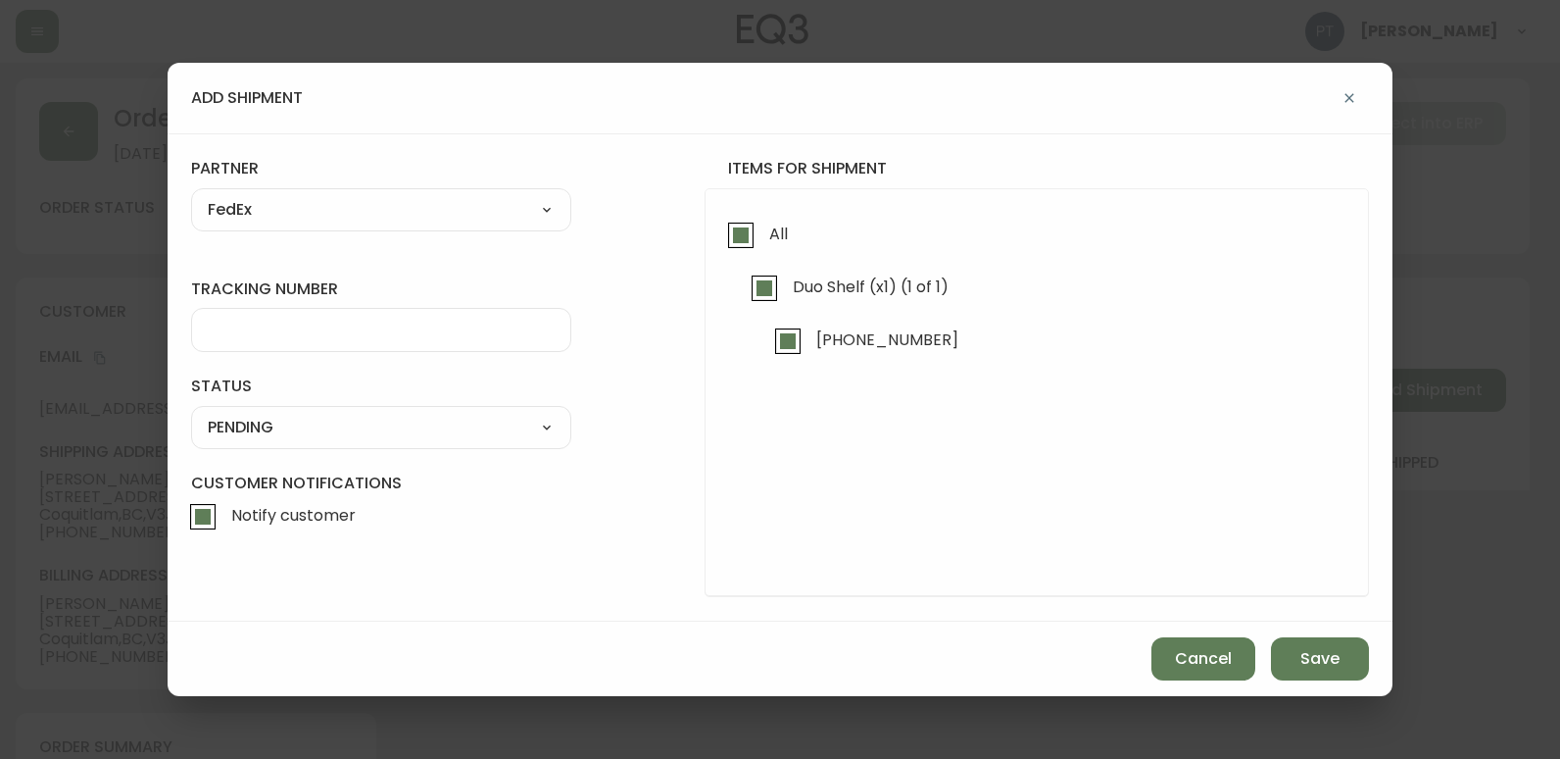
click at [382, 321] on input "tracking number" at bounding box center [381, 330] width 347 height 19
type input "455183577560"
click at [340, 426] on select "SHIPPED PENDING CANCELLED" at bounding box center [381, 427] width 380 height 29
click at [191, 413] on select "SHIPPED PENDING CANCELLED" at bounding box center [381, 427] width 380 height 29
select select "PENDING"
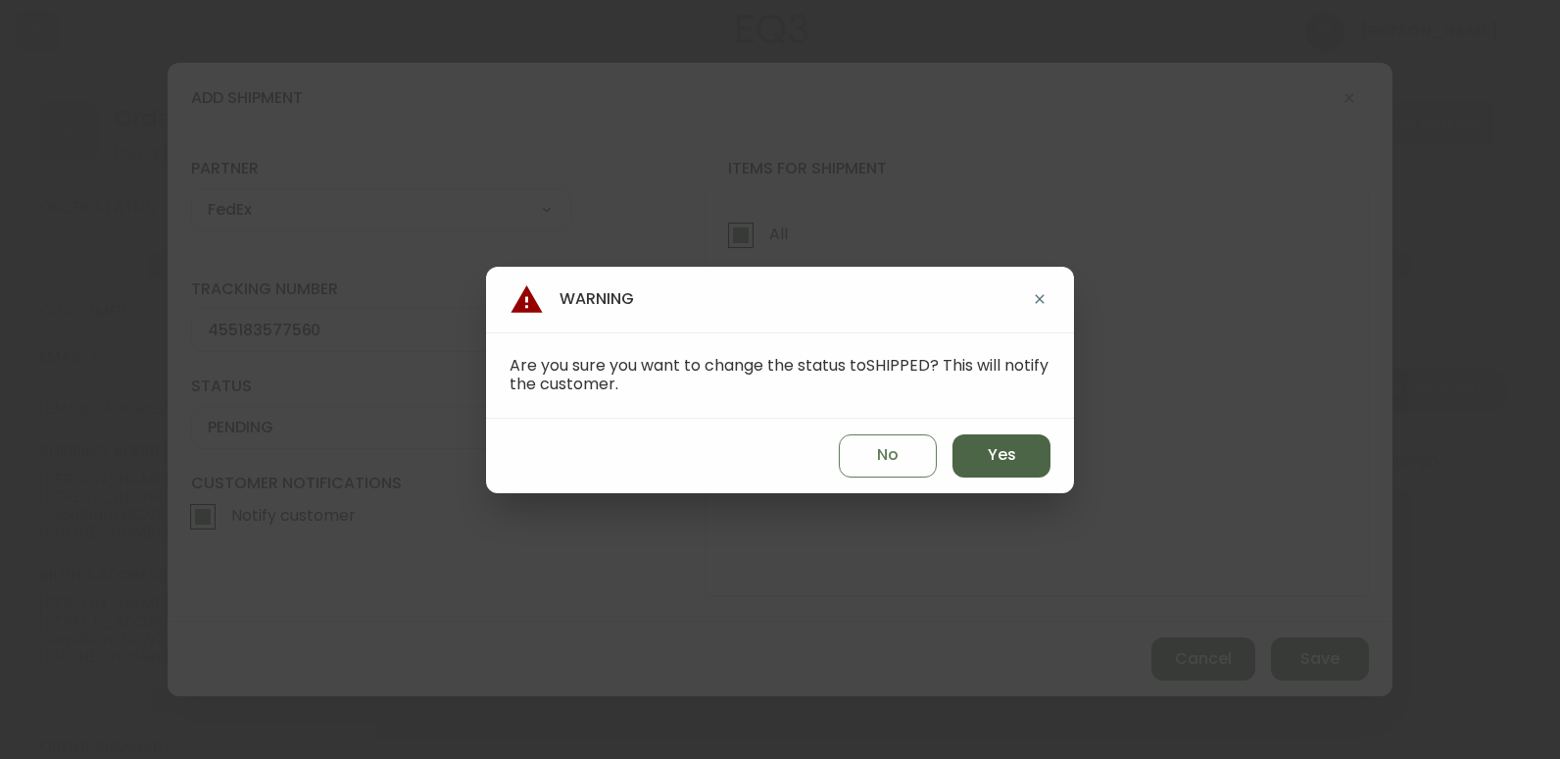
click at [1003, 457] on span "Yes" at bounding box center [1002, 455] width 28 height 22
type input "SHIPPED"
select select "SHIPPED"
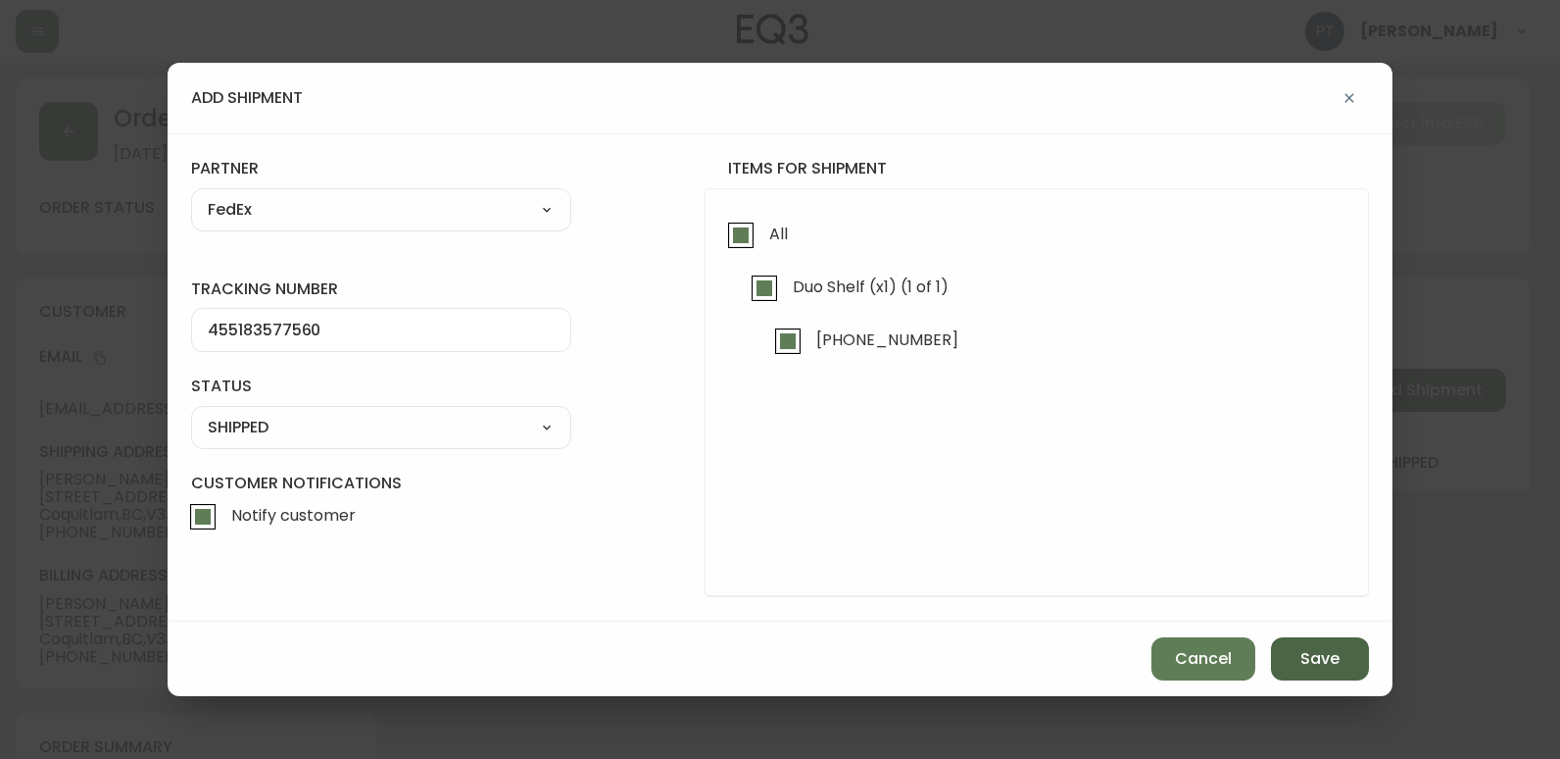
click at [1318, 654] on span "Save" at bounding box center [1320, 659] width 39 height 22
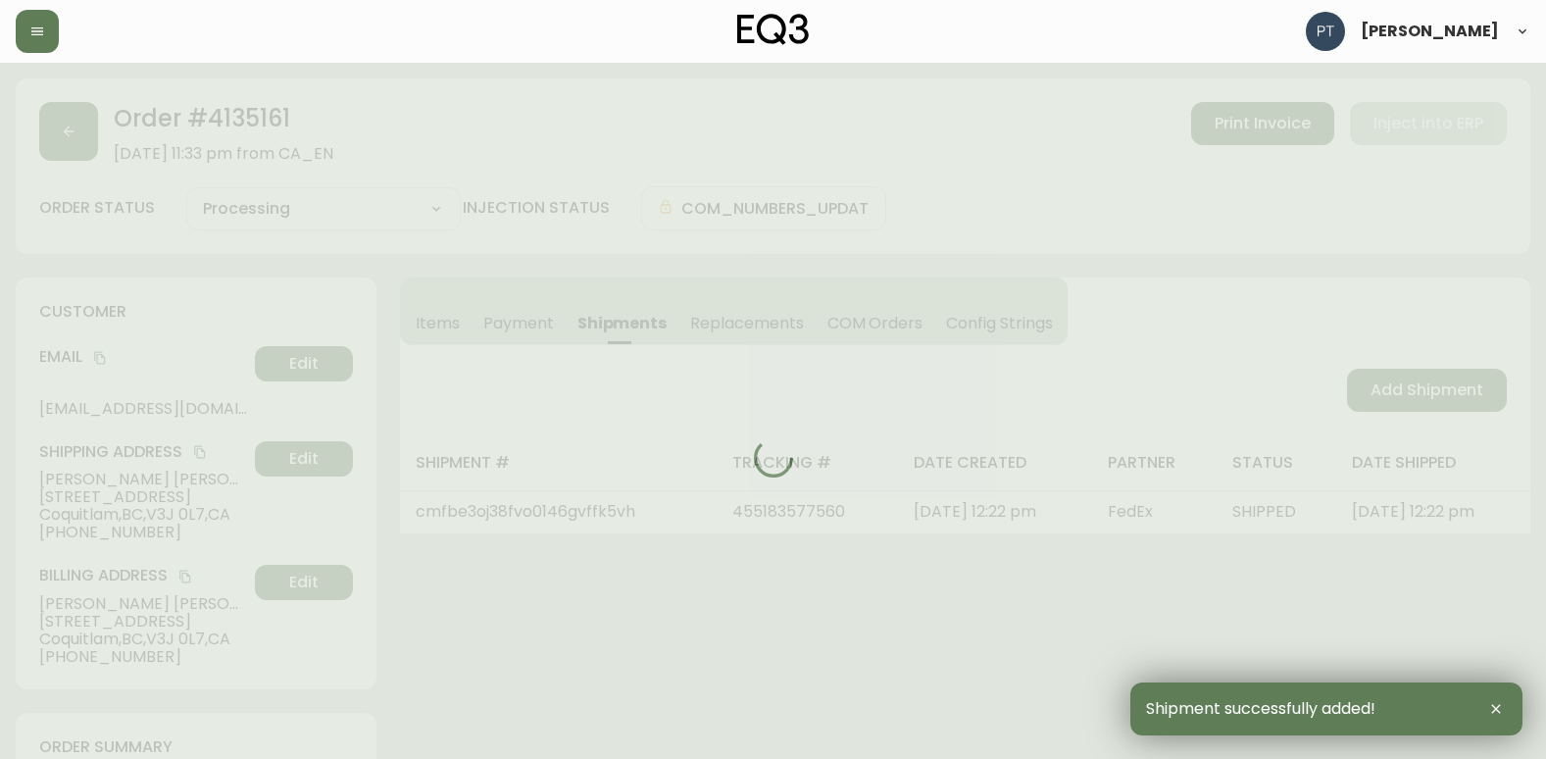
type input "Fully Shipped"
select select "FULLY_SHIPPED"
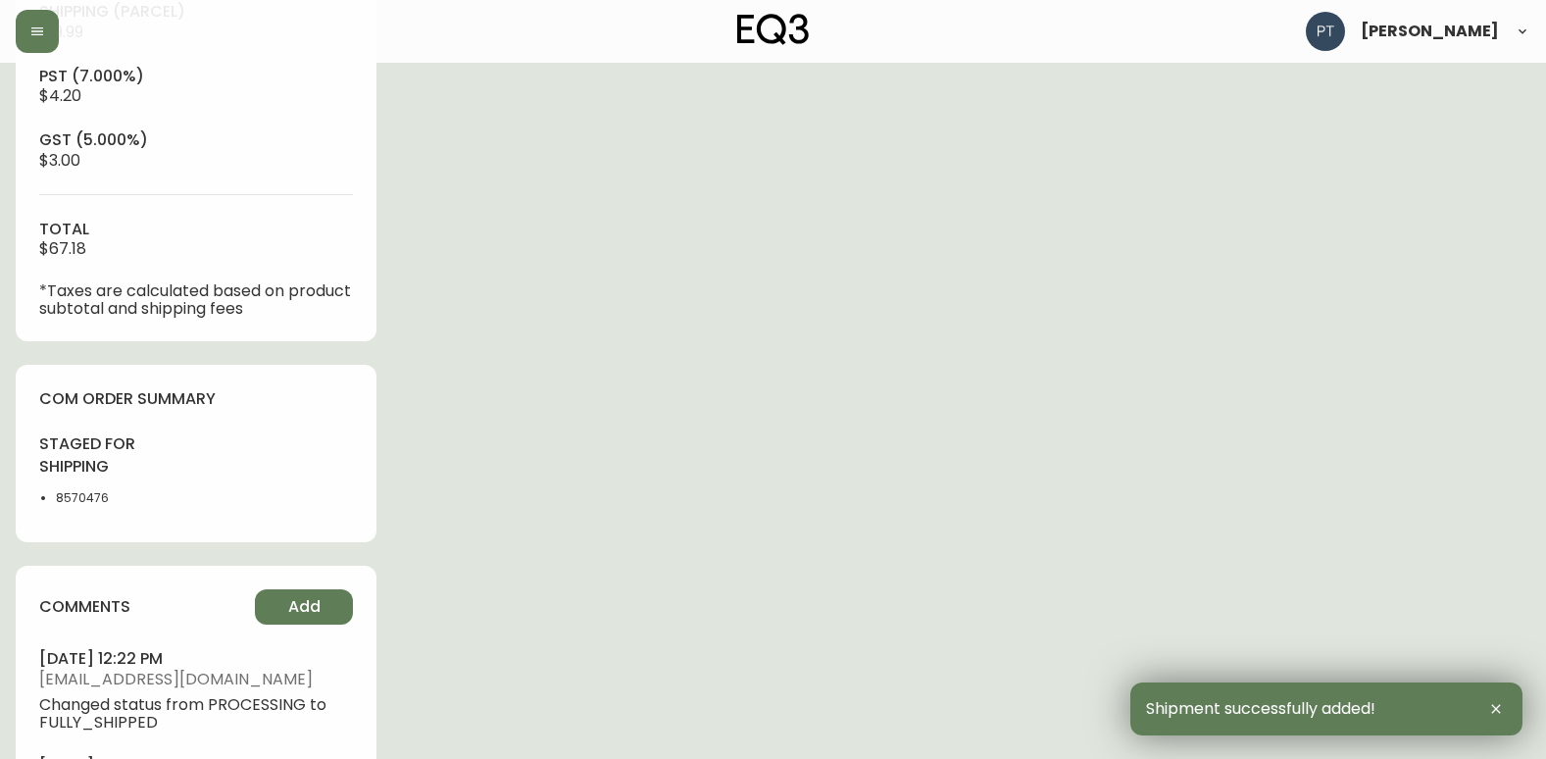
scroll to position [999, 0]
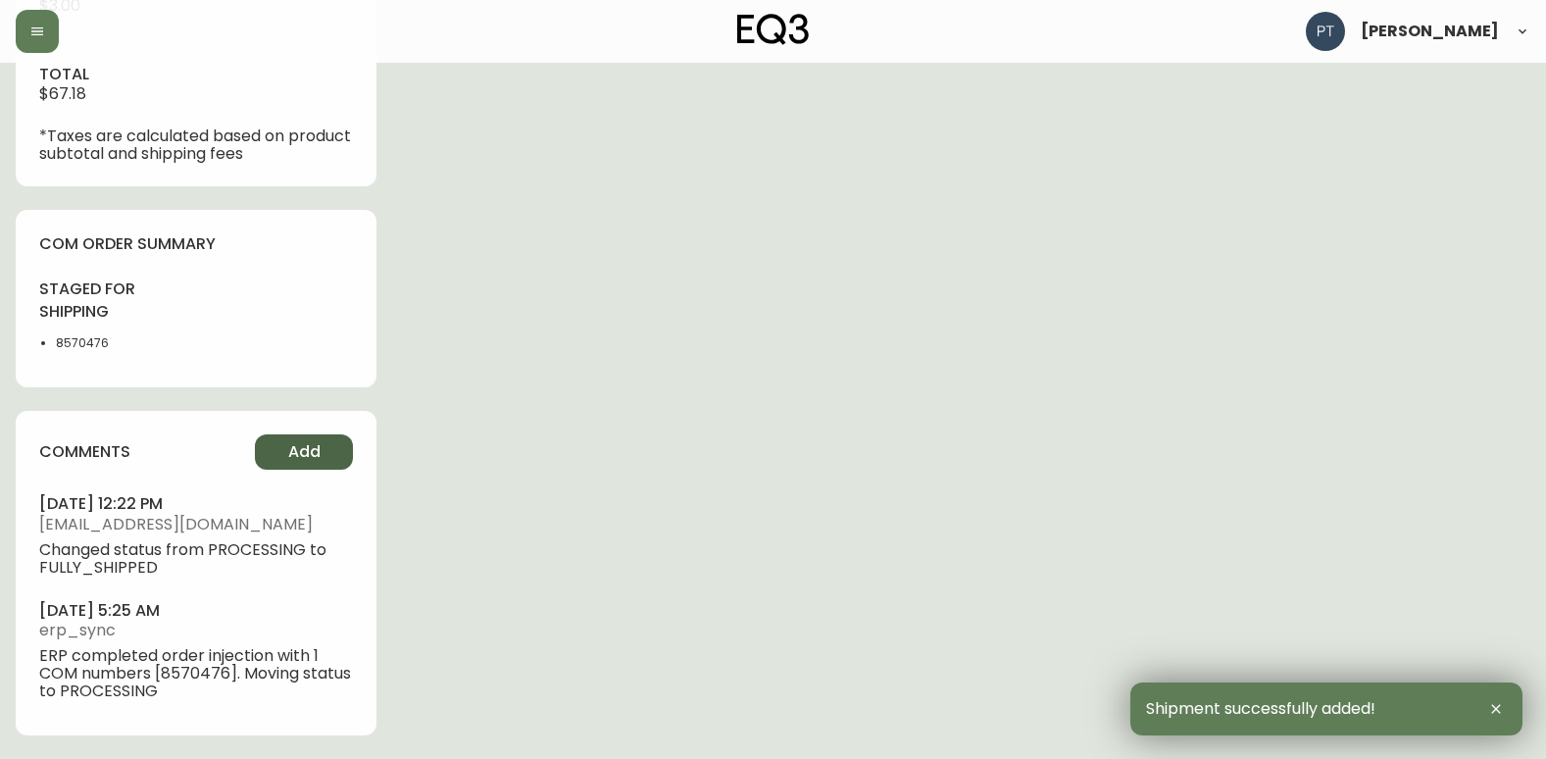
click at [310, 442] on span "Add" at bounding box center [304, 452] width 32 height 22
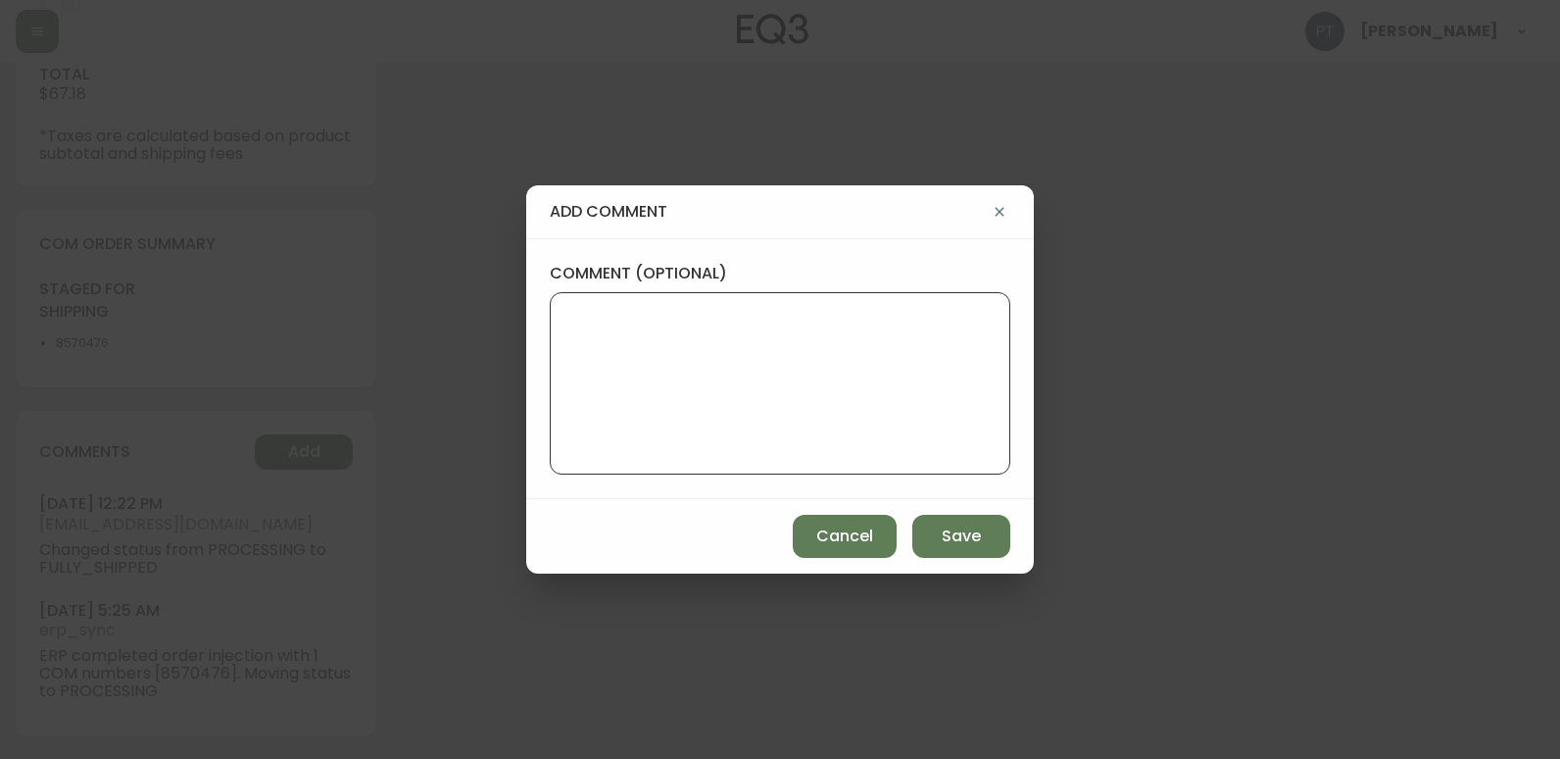
click at [581, 360] on textarea "comment (optional)" at bounding box center [780, 383] width 427 height 157
type textarea "CH"
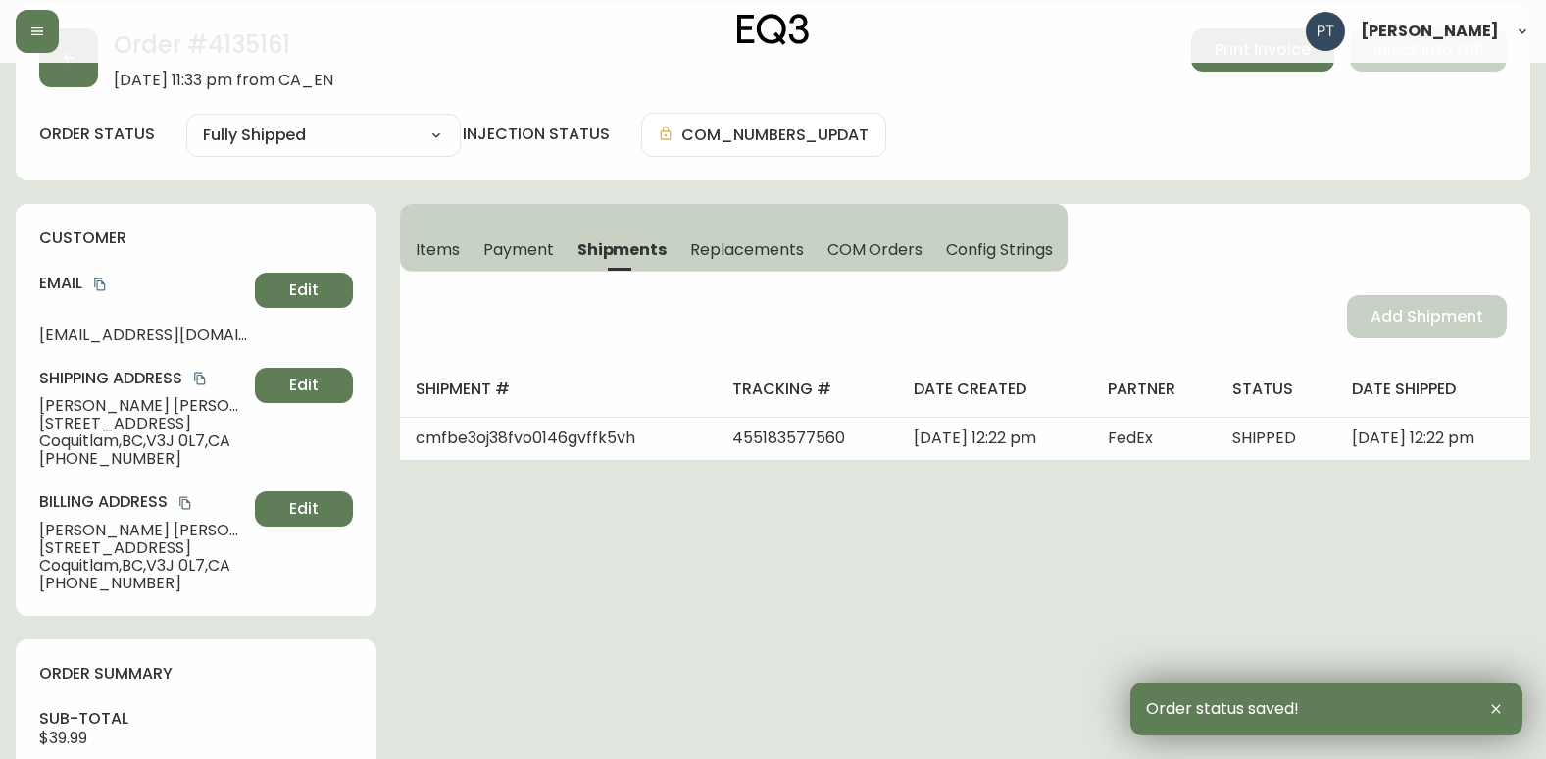
scroll to position [0, 0]
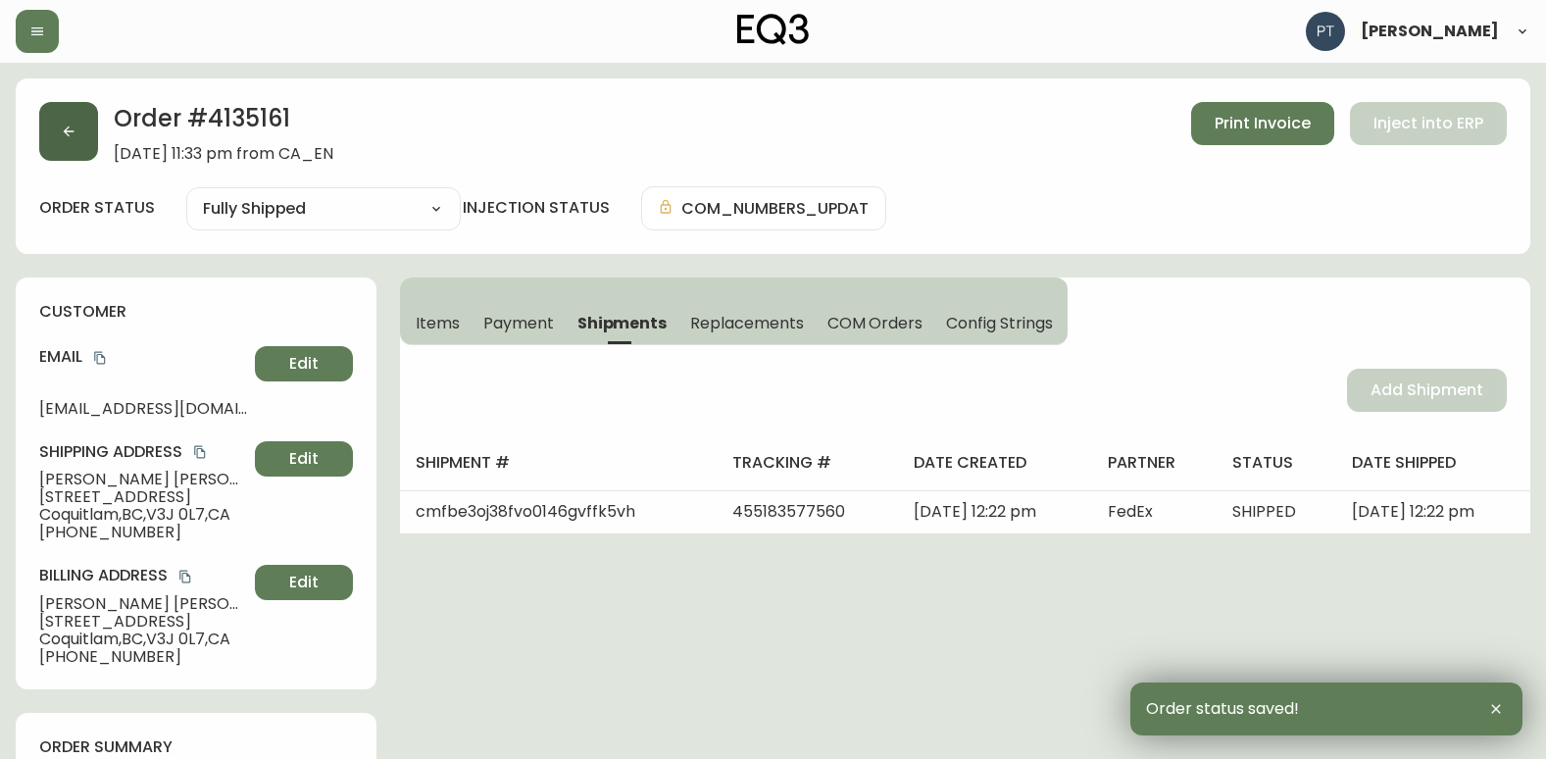
click at [70, 134] on icon "button" at bounding box center [69, 132] width 16 height 16
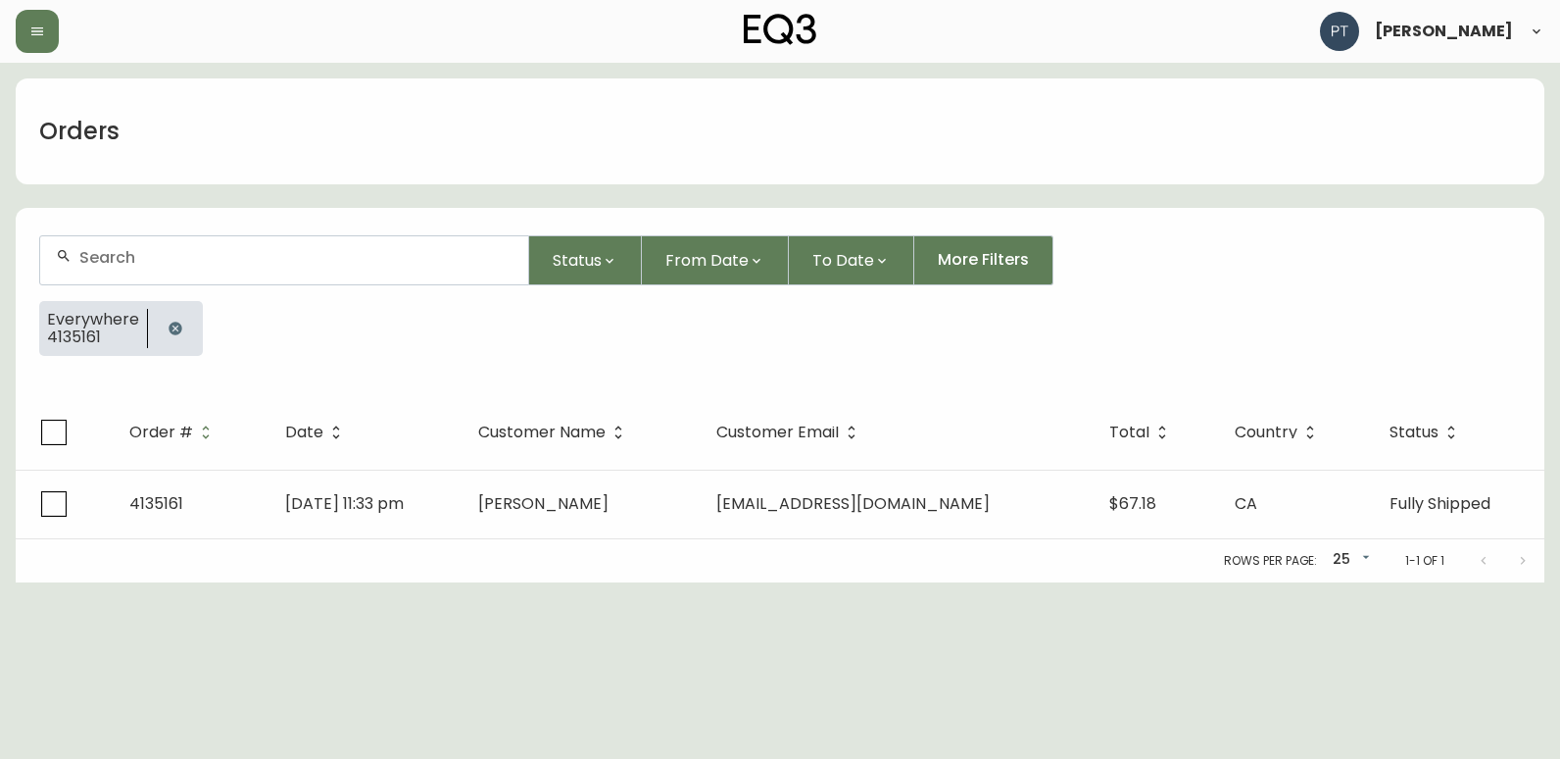
click at [308, 277] on div at bounding box center [284, 260] width 488 height 48
type input "4135195"
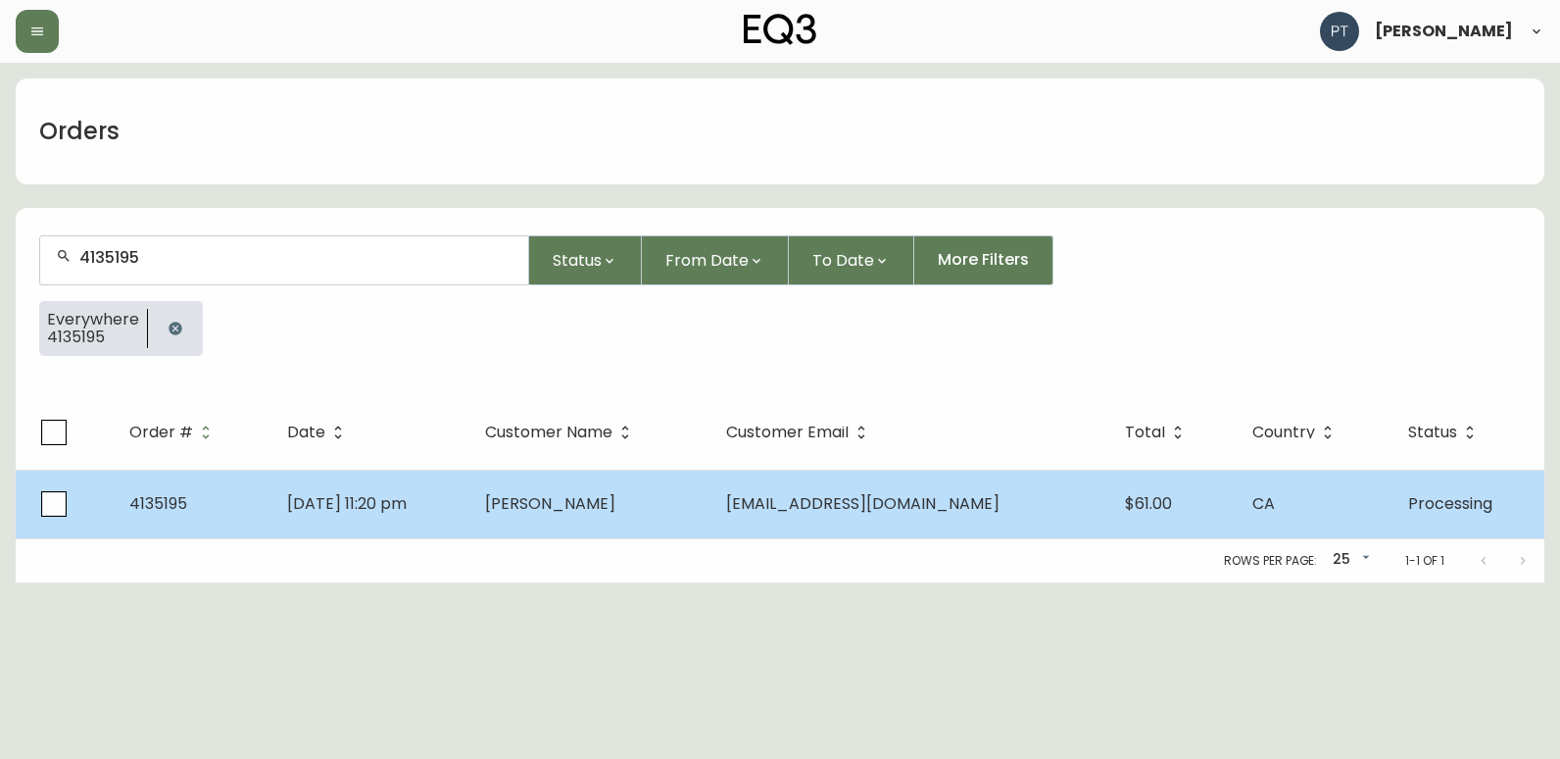
click at [470, 512] on td "[DATE] 11:20 pm" at bounding box center [371, 504] width 198 height 69
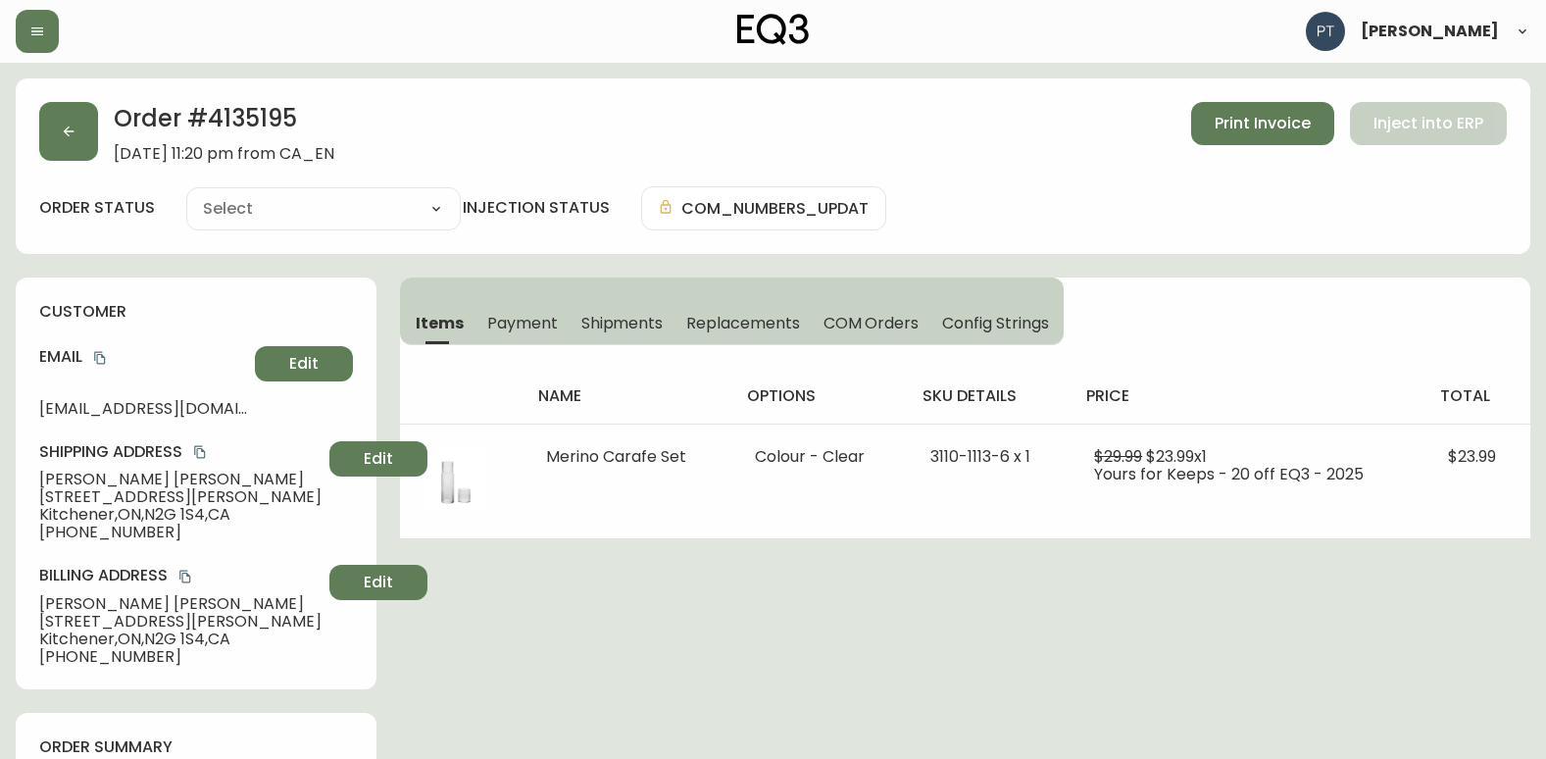
type input "Processing"
select select "PROCESSING"
click at [626, 346] on div "name options sku details price total Merino Carafe Set Colour - Clear 3110-1113…" at bounding box center [965, 442] width 1130 height 194
click at [629, 323] on span "Shipments" at bounding box center [622, 323] width 82 height 21
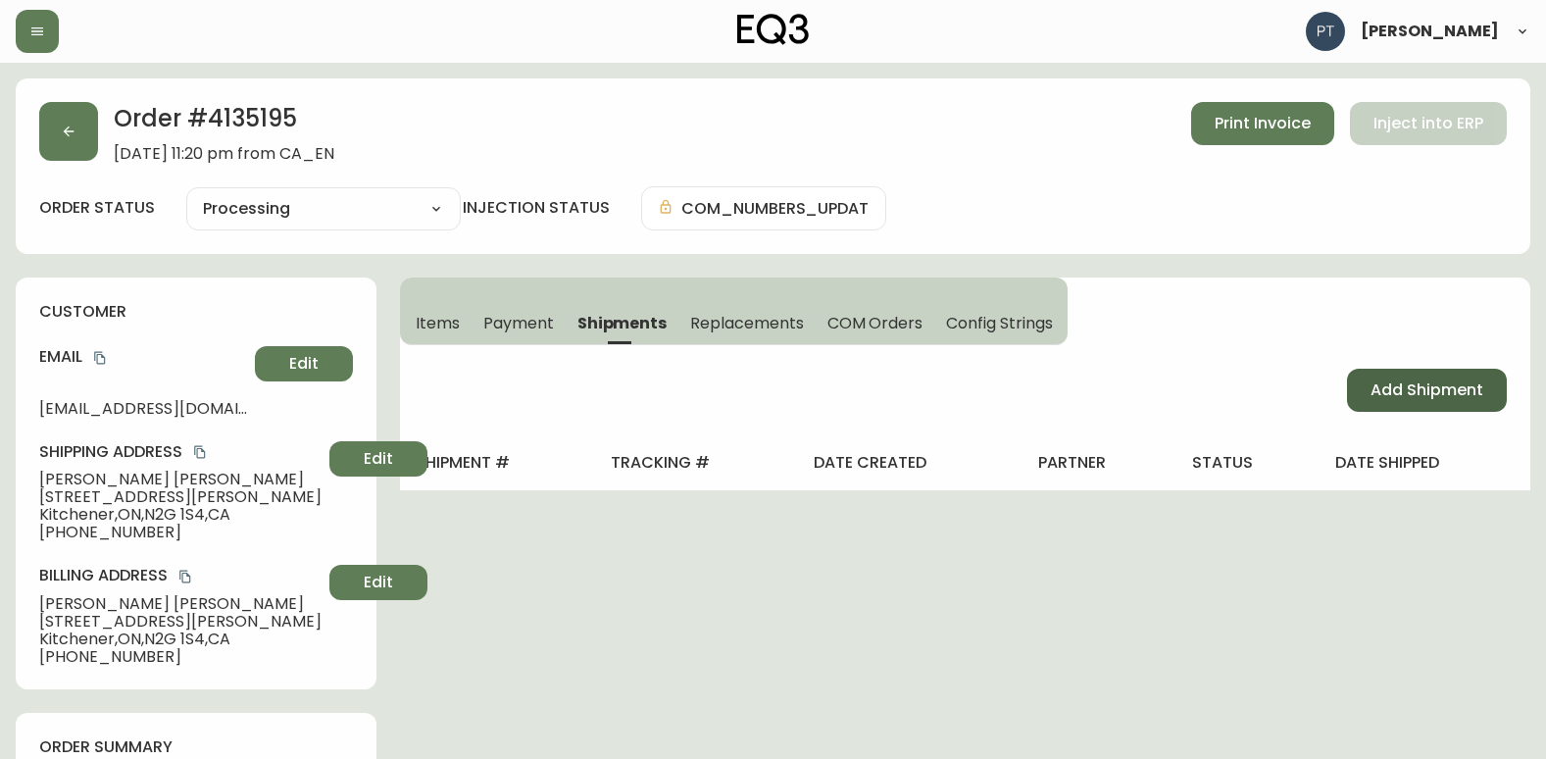
click at [1400, 403] on button "Add Shipment" at bounding box center [1427, 390] width 160 height 43
select select "PENDING"
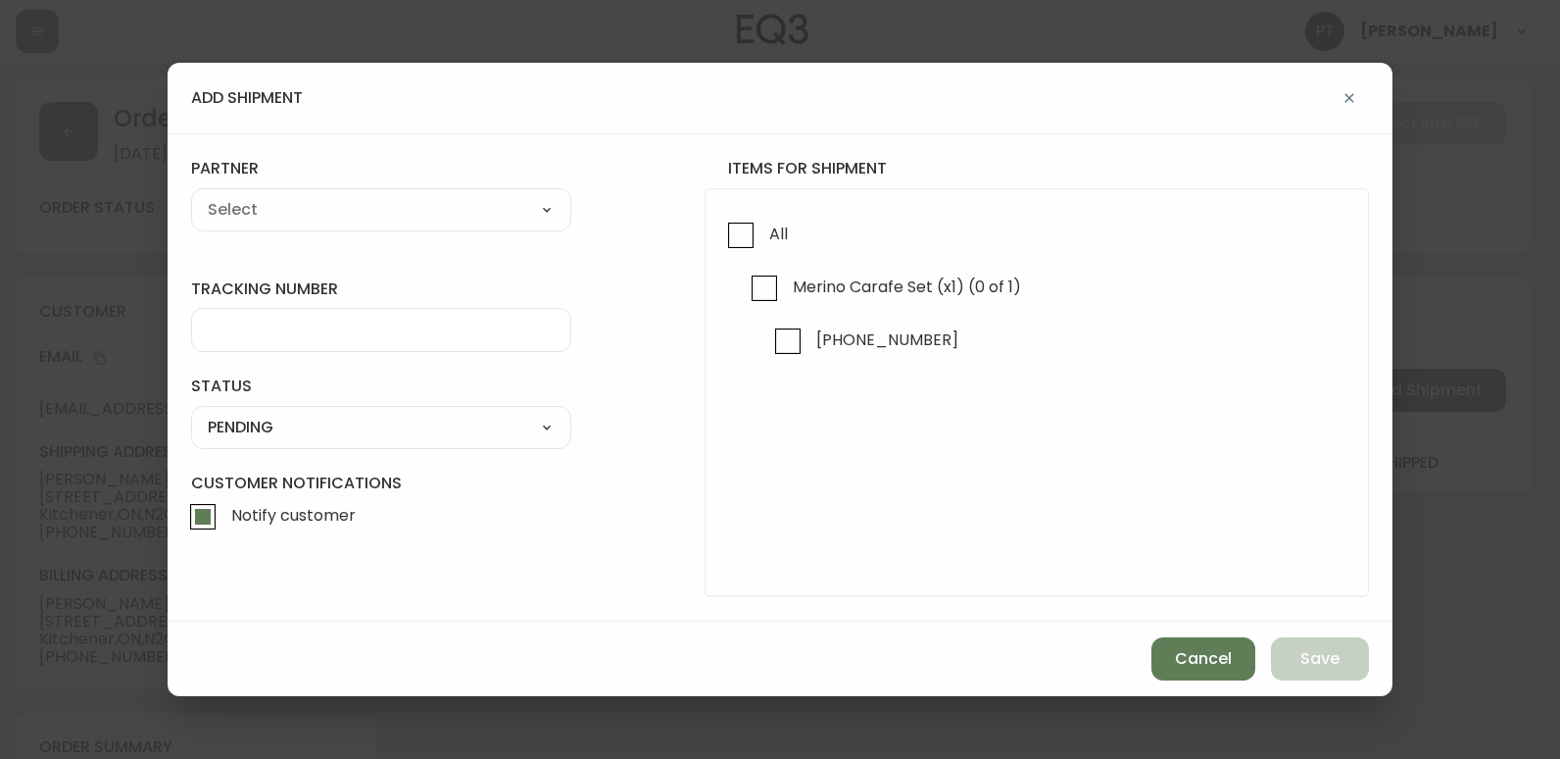
click at [752, 240] on input "All" at bounding box center [740, 235] width 45 height 45
checkbox input "true"
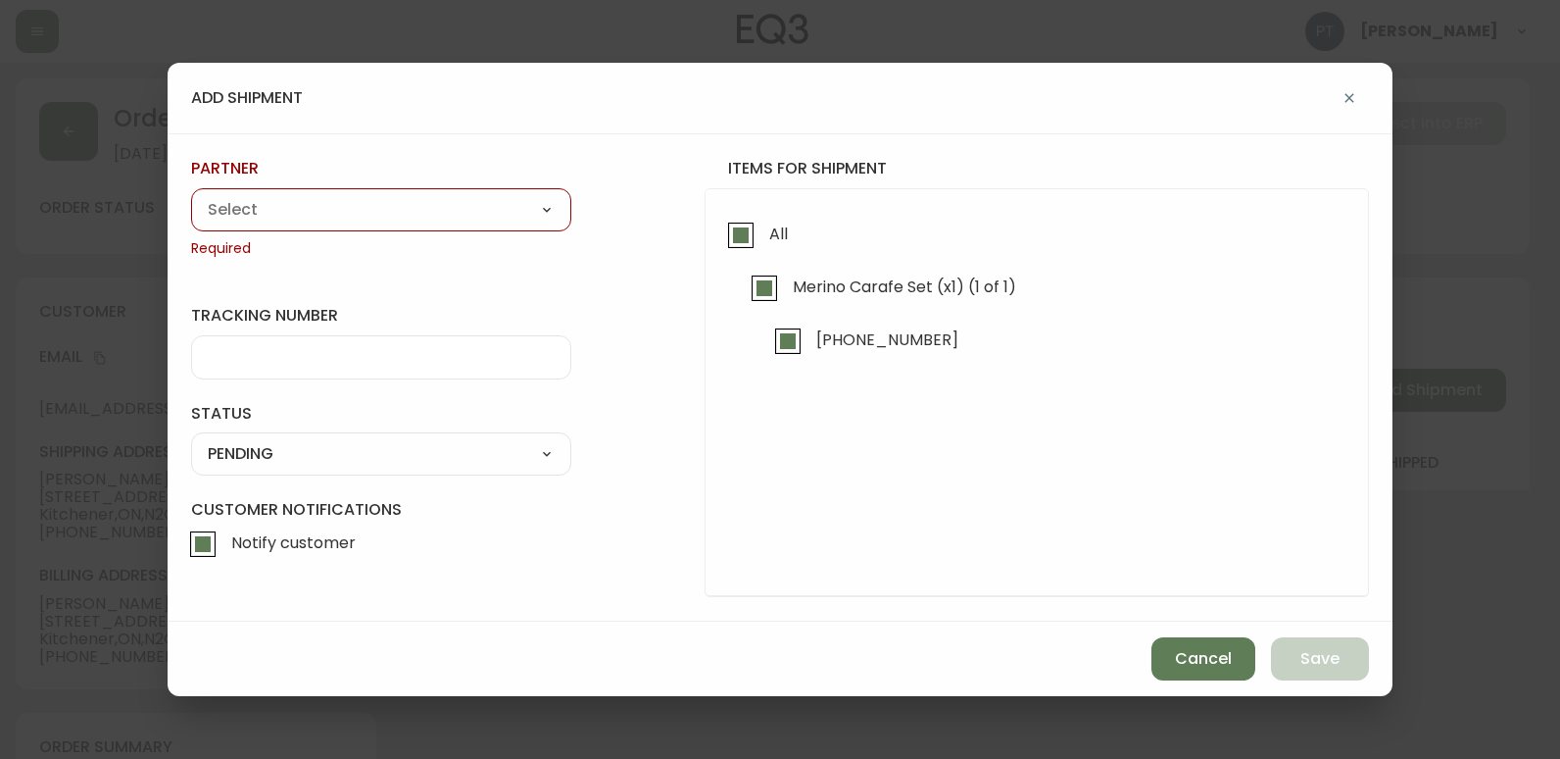
click at [490, 224] on div "A Move to Remember LLC ABF Freight Alero [PERSON_NAME] Canada Post Canpar Expre…" at bounding box center [381, 209] width 380 height 43
click at [461, 207] on select "A Move to Remember LLC ABF Freight Alero [PERSON_NAME] Canada Post Canpar Expre…" at bounding box center [381, 209] width 380 height 29
select select "cke4cr6aifkm00134atgpxasx"
click at [191, 195] on select "A Move to Remember LLC ABF Freight Alero [PERSON_NAME] Canada Post Canpar Expre…" at bounding box center [381, 209] width 380 height 29
type input "EXPRESS INSTALLATION SERVICES"
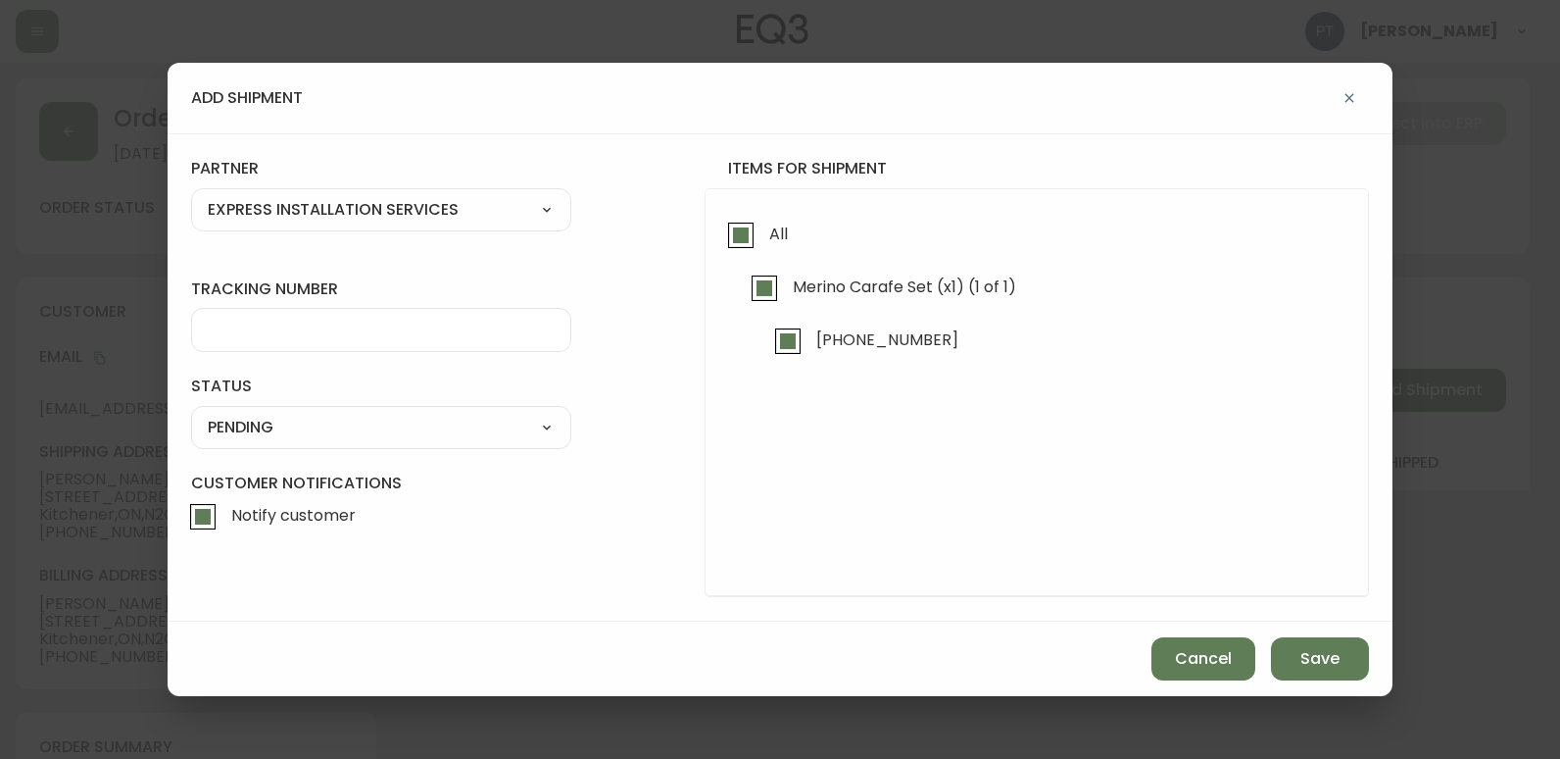
click at [424, 207] on select "A Move to Remember LLC ABF Freight Alero [PERSON_NAME] Canada Post Canpar Expre…" at bounding box center [381, 209] width 380 height 29
select select "cjy0a9taa01x001669l98m63c"
click at [191, 195] on select "A Move to Remember LLC ABF Freight Alero [PERSON_NAME] Canada Post Canpar Expre…" at bounding box center [381, 209] width 380 height 29
type input "FedEx"
click at [356, 325] on div at bounding box center [381, 330] width 380 height 44
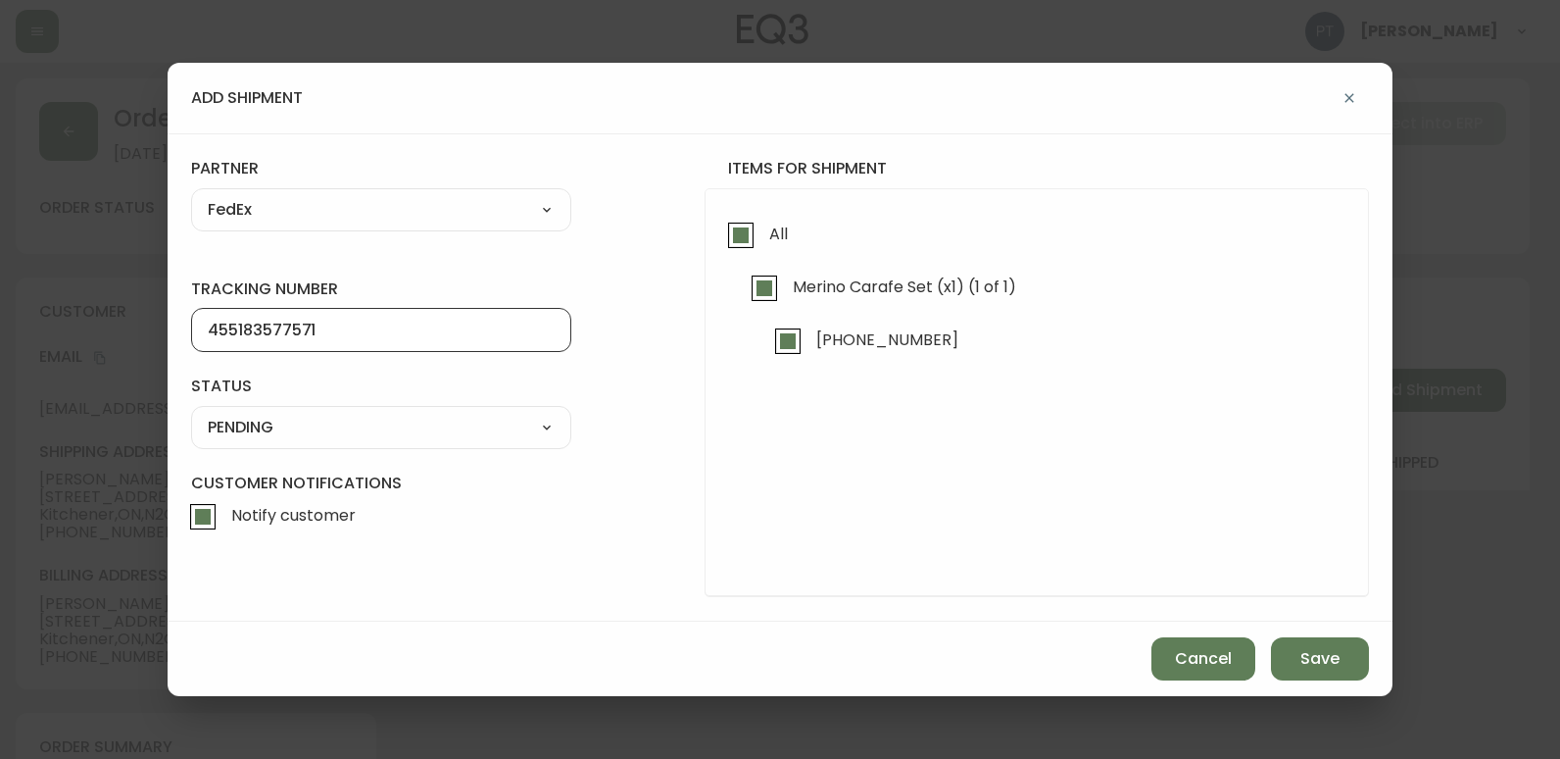
type input "455183577571"
click at [370, 425] on select "SHIPPED PENDING CANCELLED" at bounding box center [381, 427] width 380 height 29
click at [191, 413] on select "SHIPPED PENDING CANCELLED" at bounding box center [381, 427] width 380 height 29
select select "PENDING"
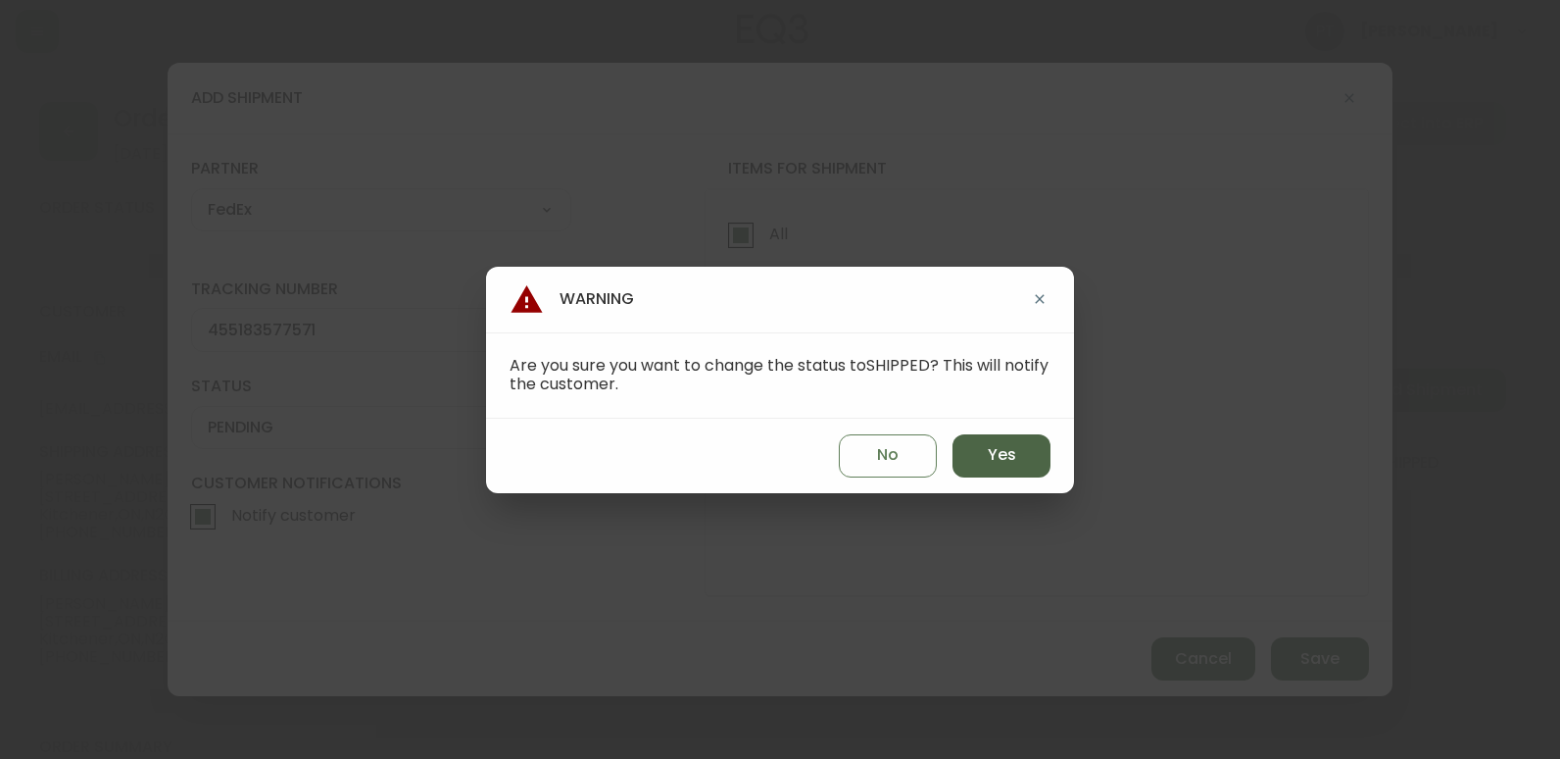
click at [988, 469] on button "Yes" at bounding box center [1002, 455] width 98 height 43
type input "SHIPPED"
select select "SHIPPED"
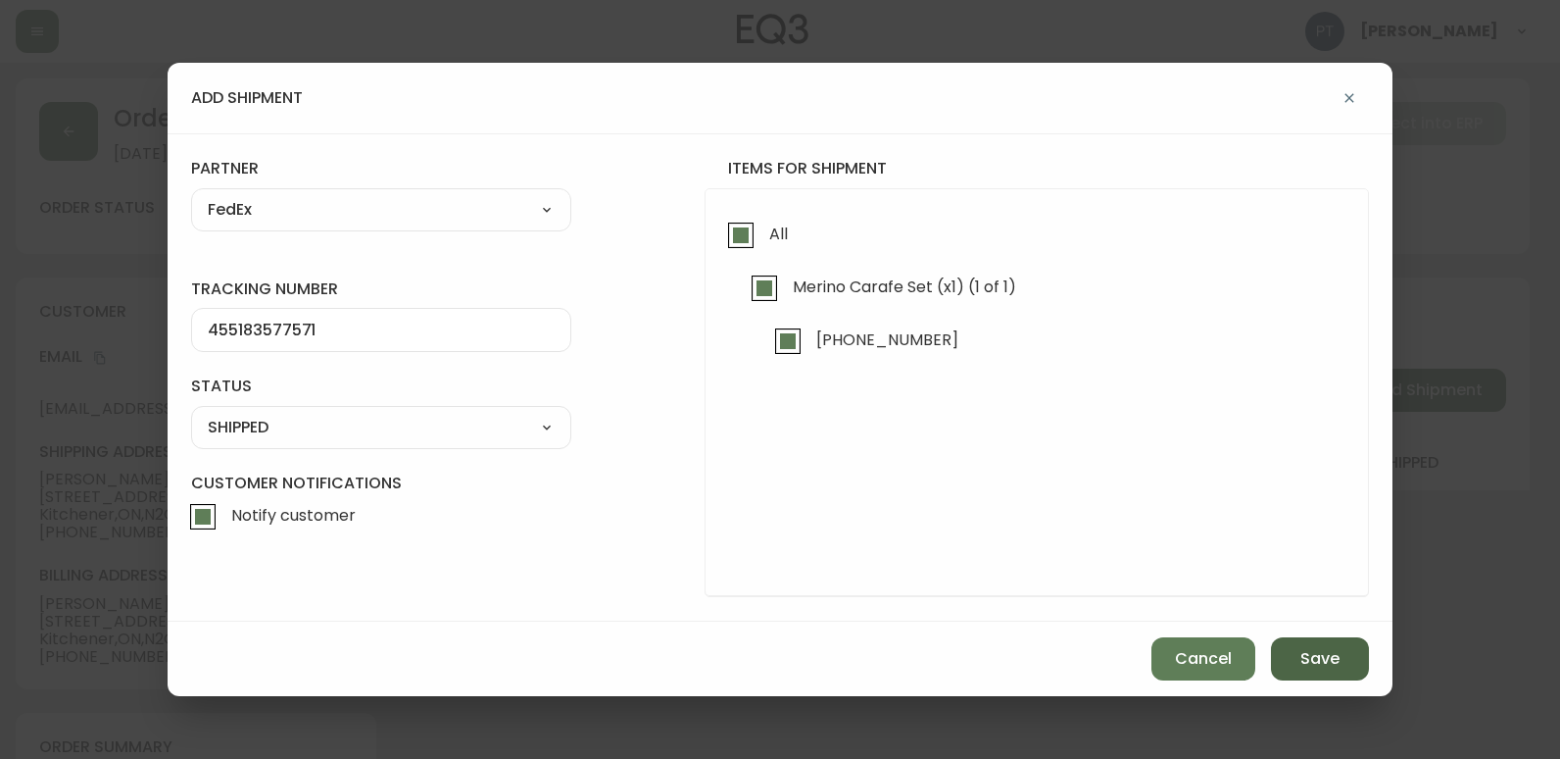
click at [1341, 659] on button "Save" at bounding box center [1320, 658] width 98 height 43
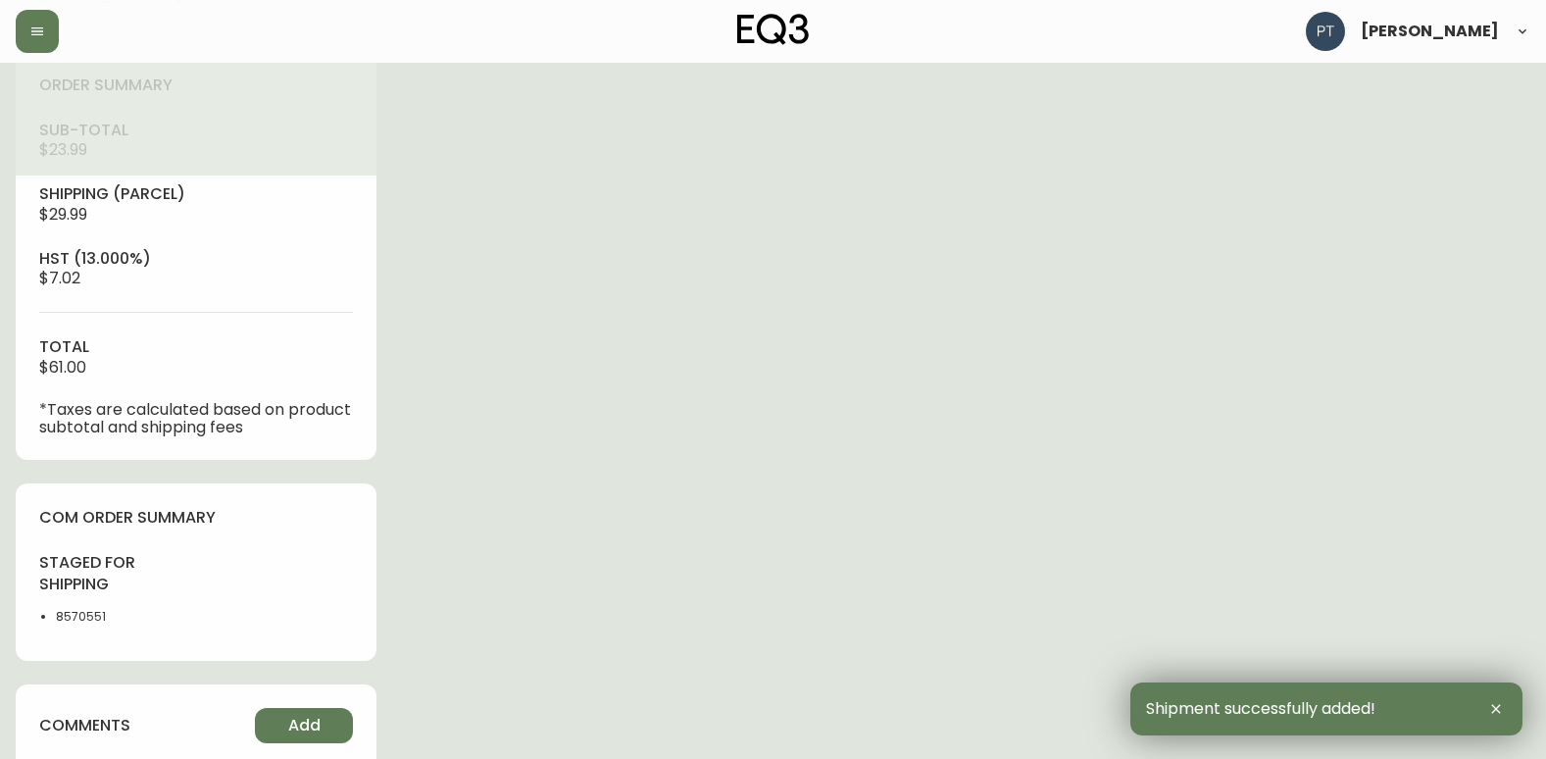
type input "Fully Shipped"
select select "FULLY_SHIPPED"
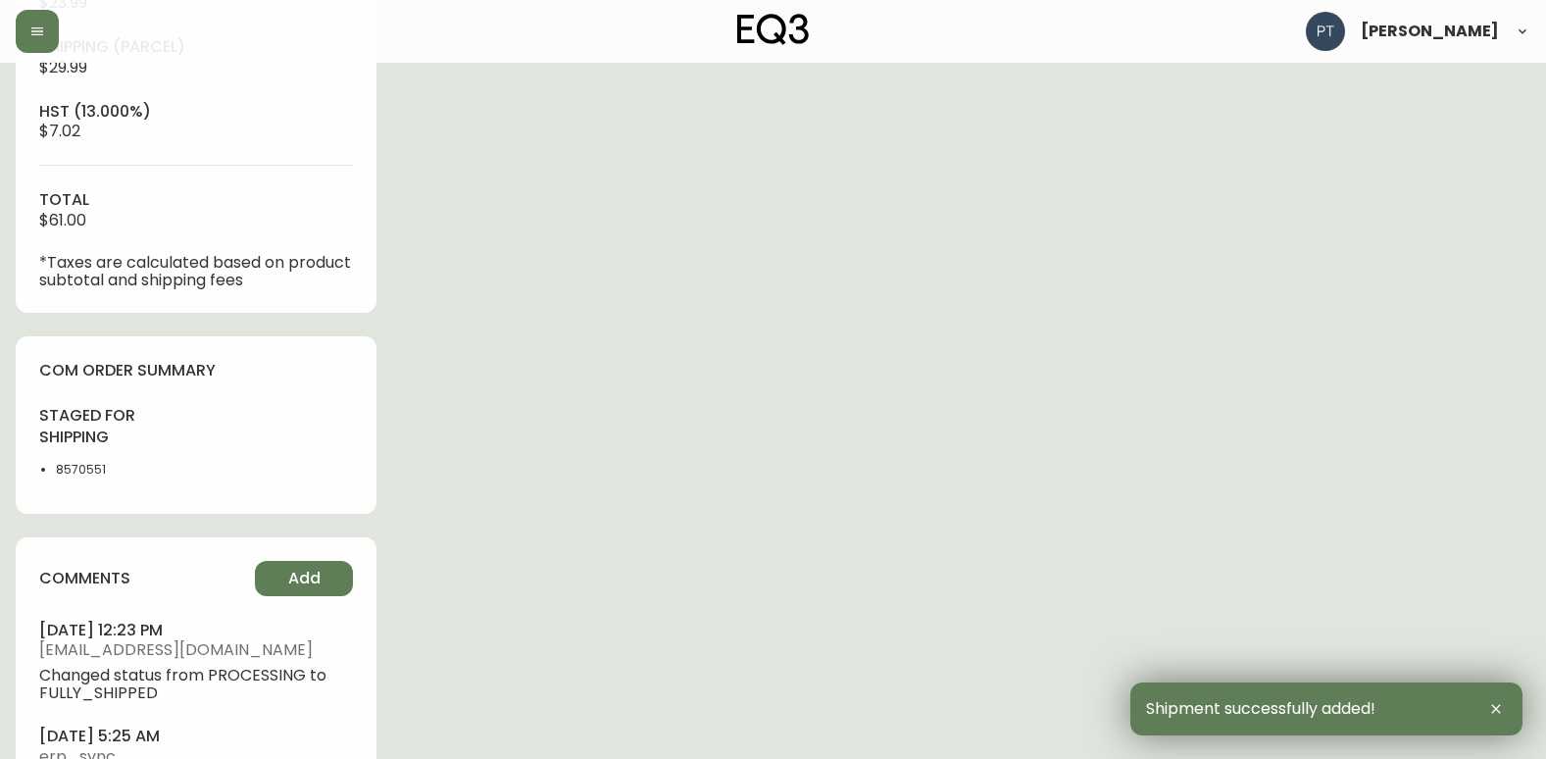
scroll to position [935, 0]
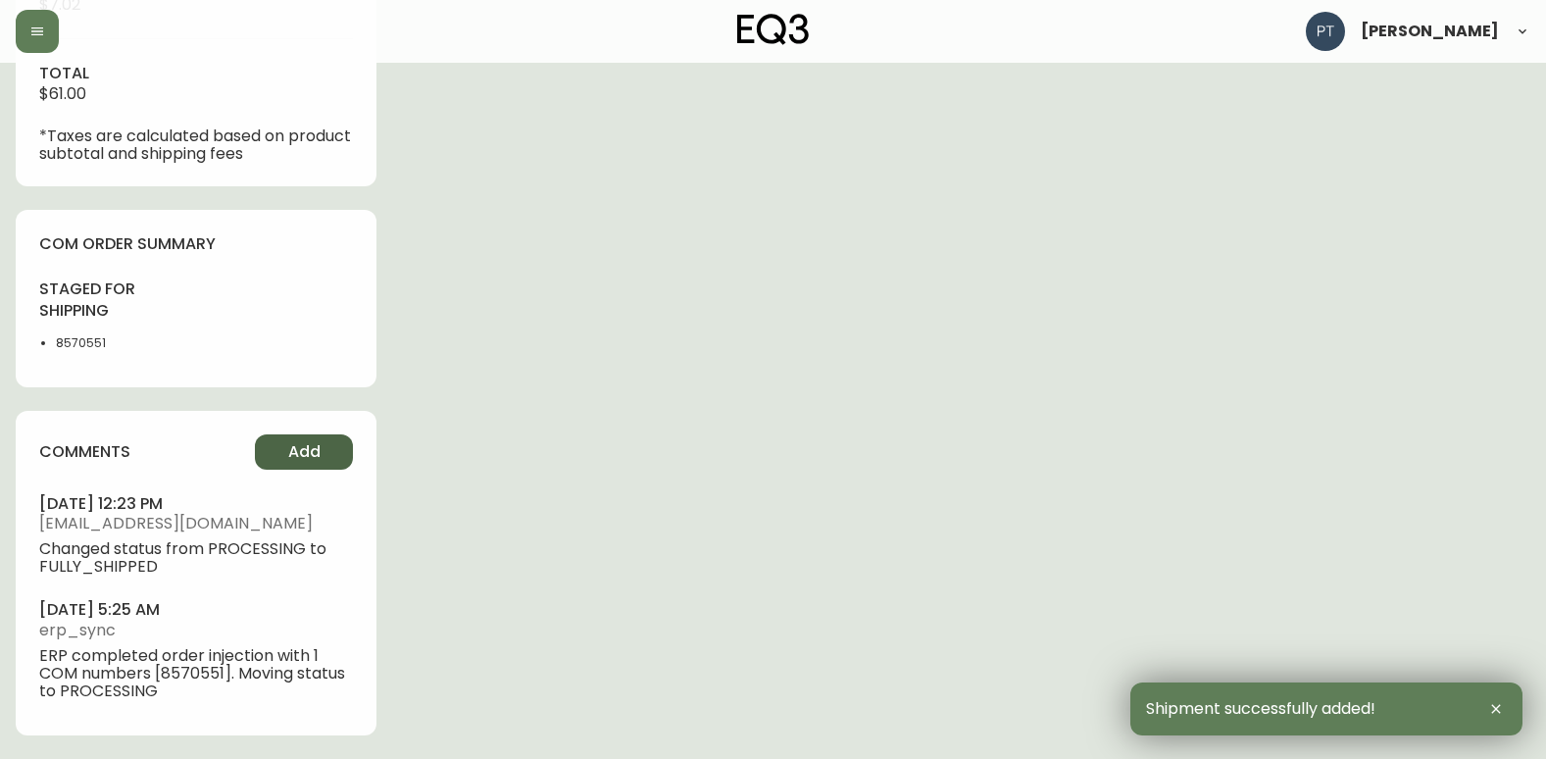
click at [303, 453] on span "Add" at bounding box center [304, 452] width 32 height 22
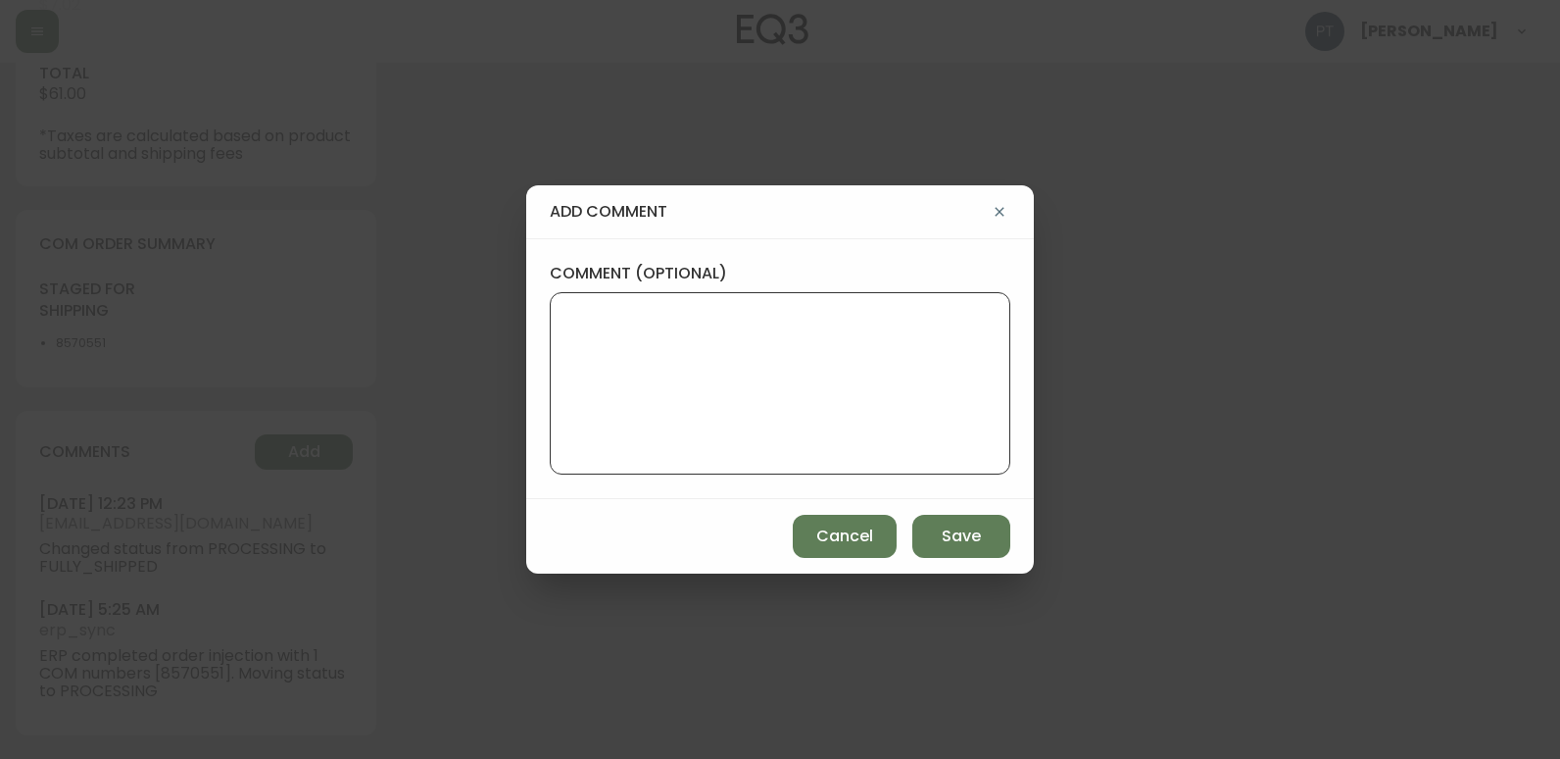
click at [668, 310] on textarea "comment (optional)" at bounding box center [780, 383] width 427 height 157
type textarea "CH"
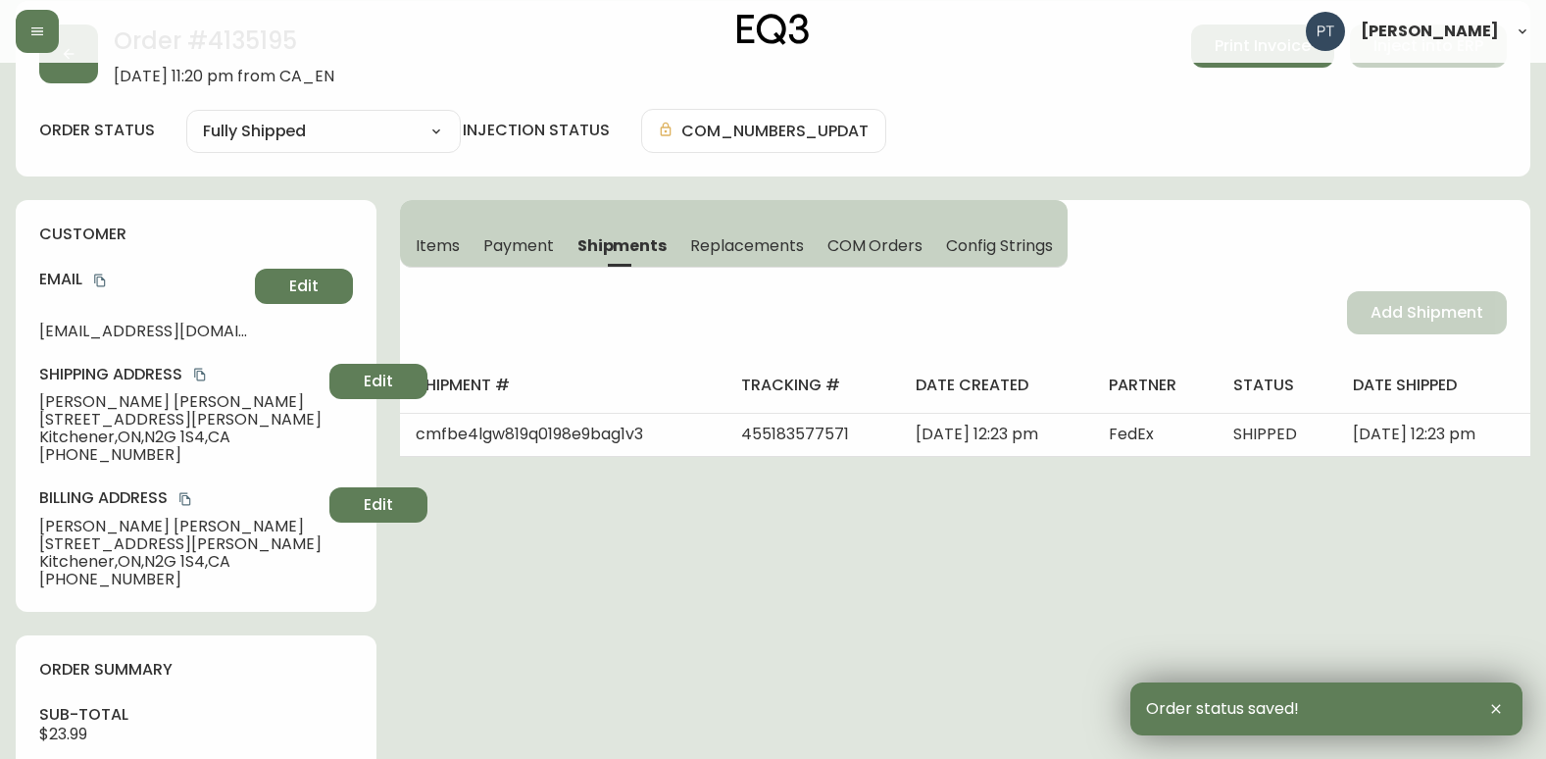
scroll to position [0, 0]
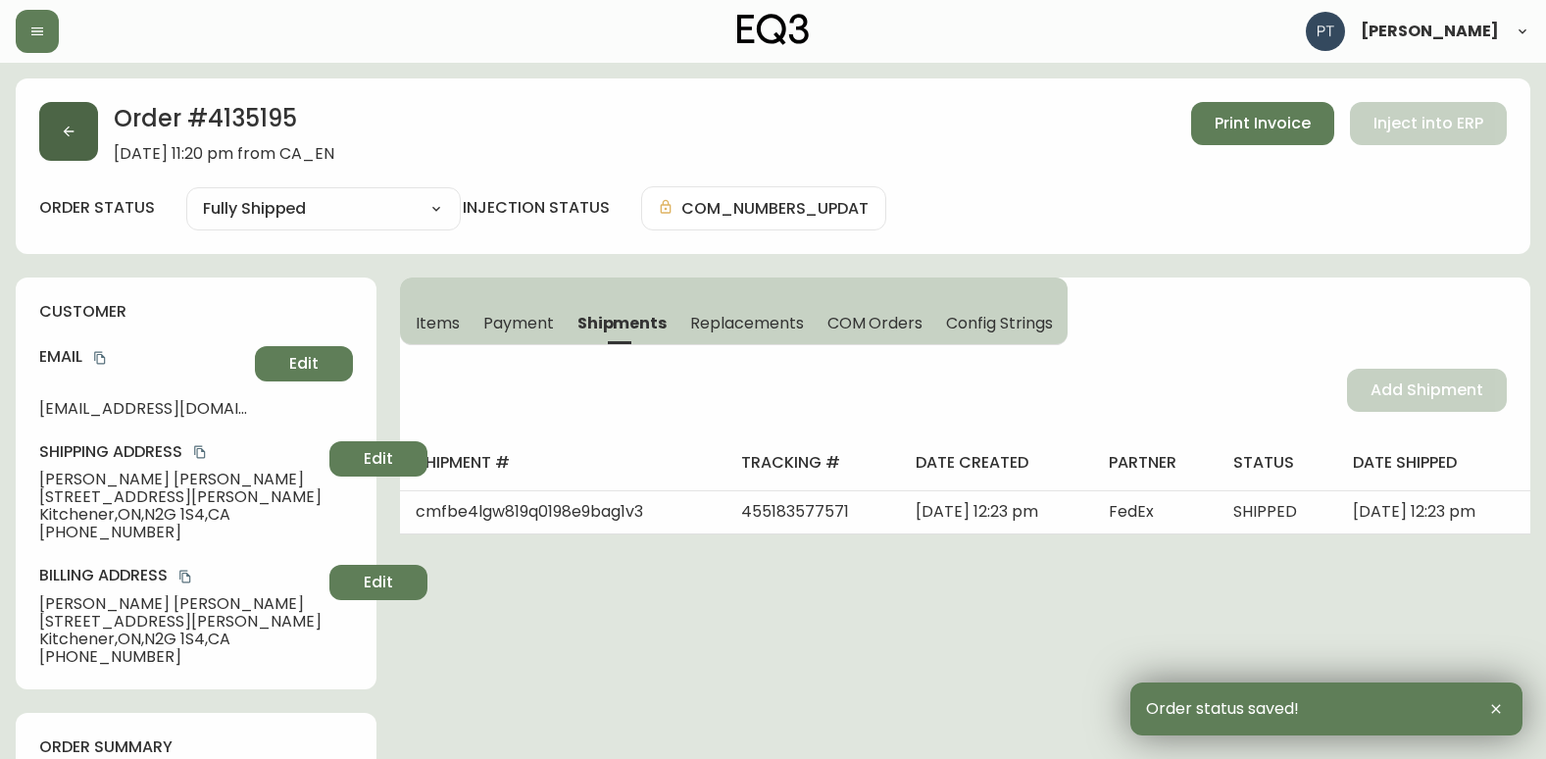
click at [66, 129] on icon "button" at bounding box center [69, 132] width 16 height 16
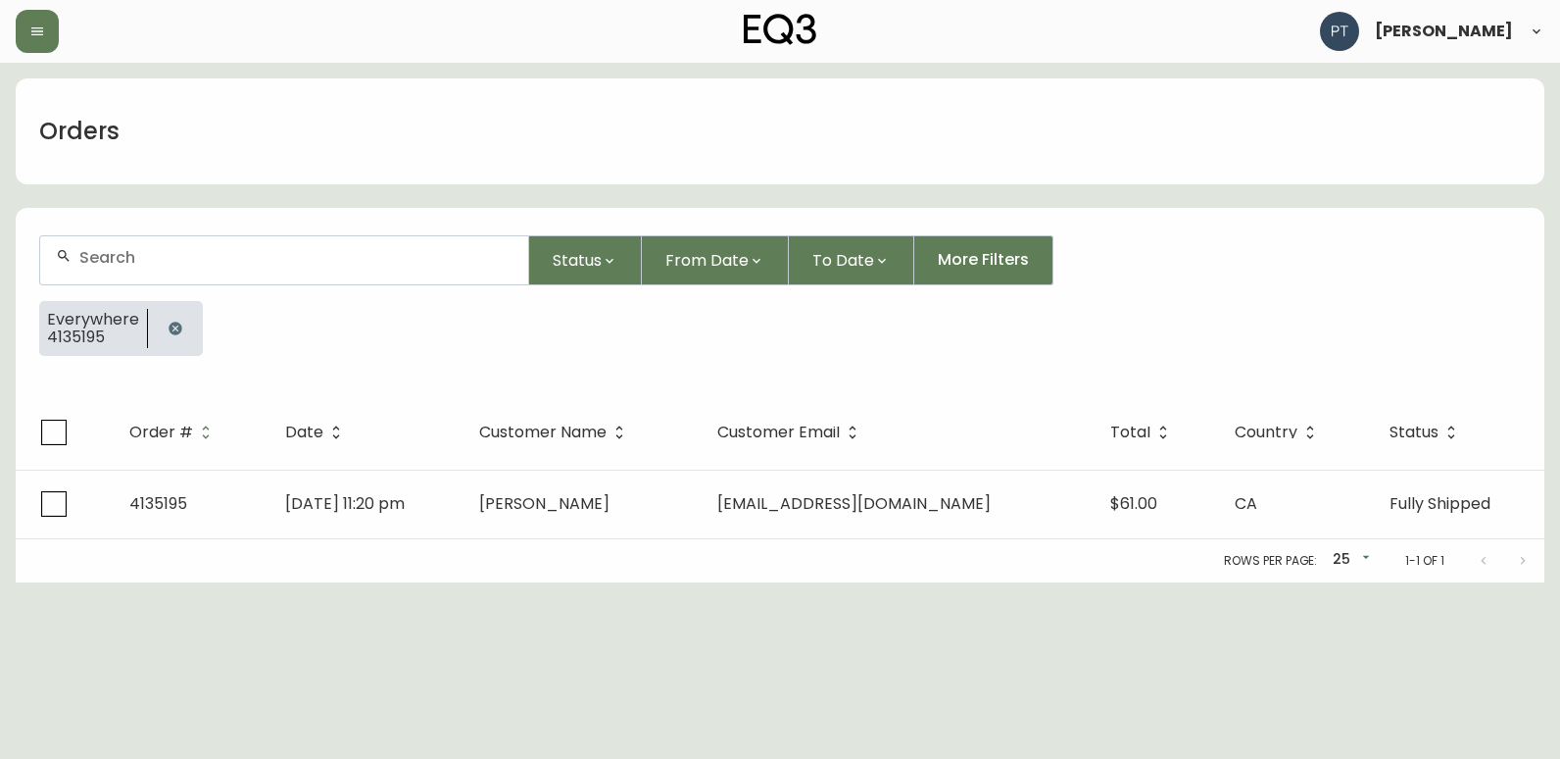
click at [236, 272] on div at bounding box center [284, 260] width 488 height 48
type input "4135168"
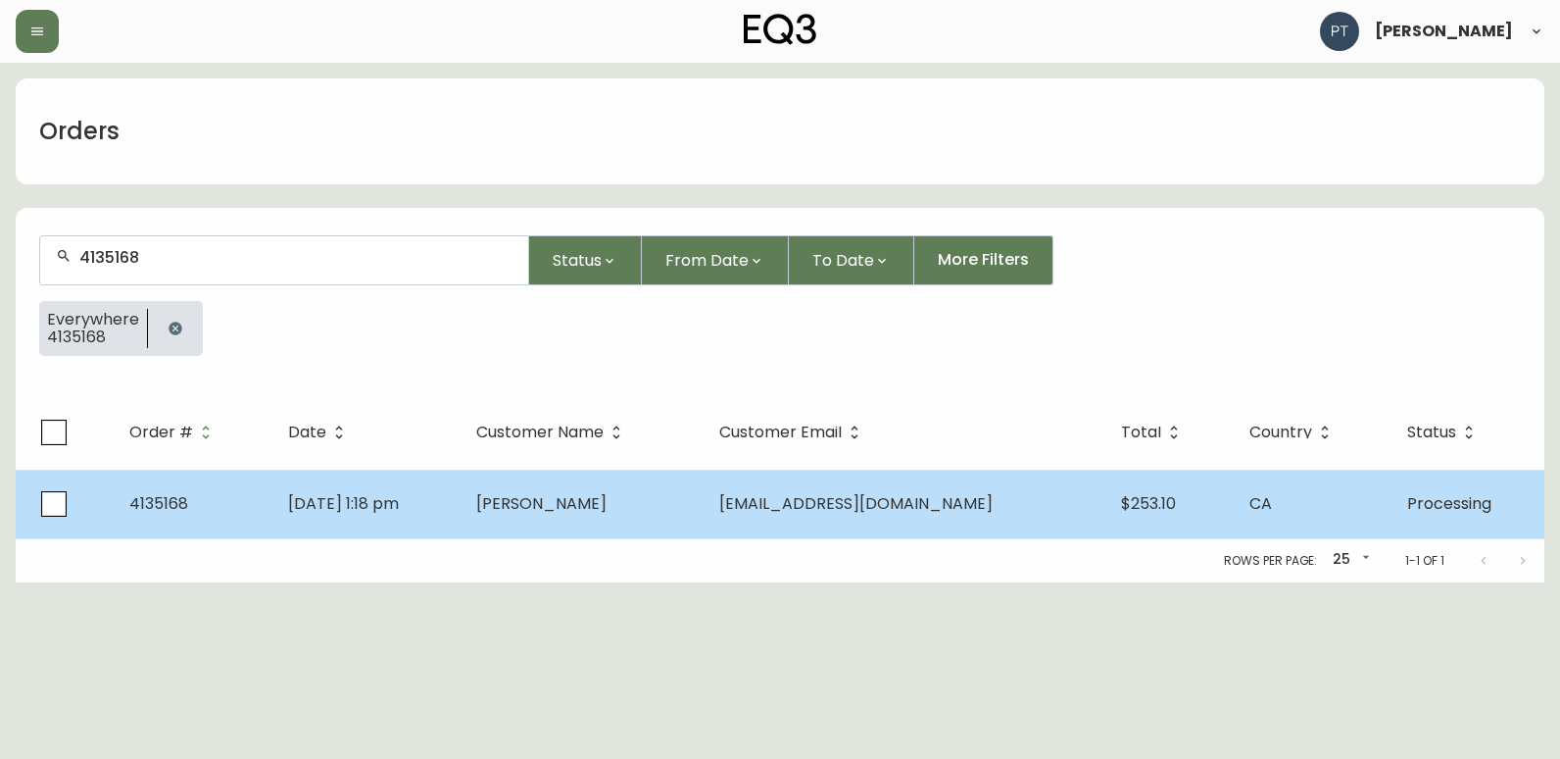
click at [460, 488] on td "[DATE] 1:18 pm" at bounding box center [365, 504] width 187 height 69
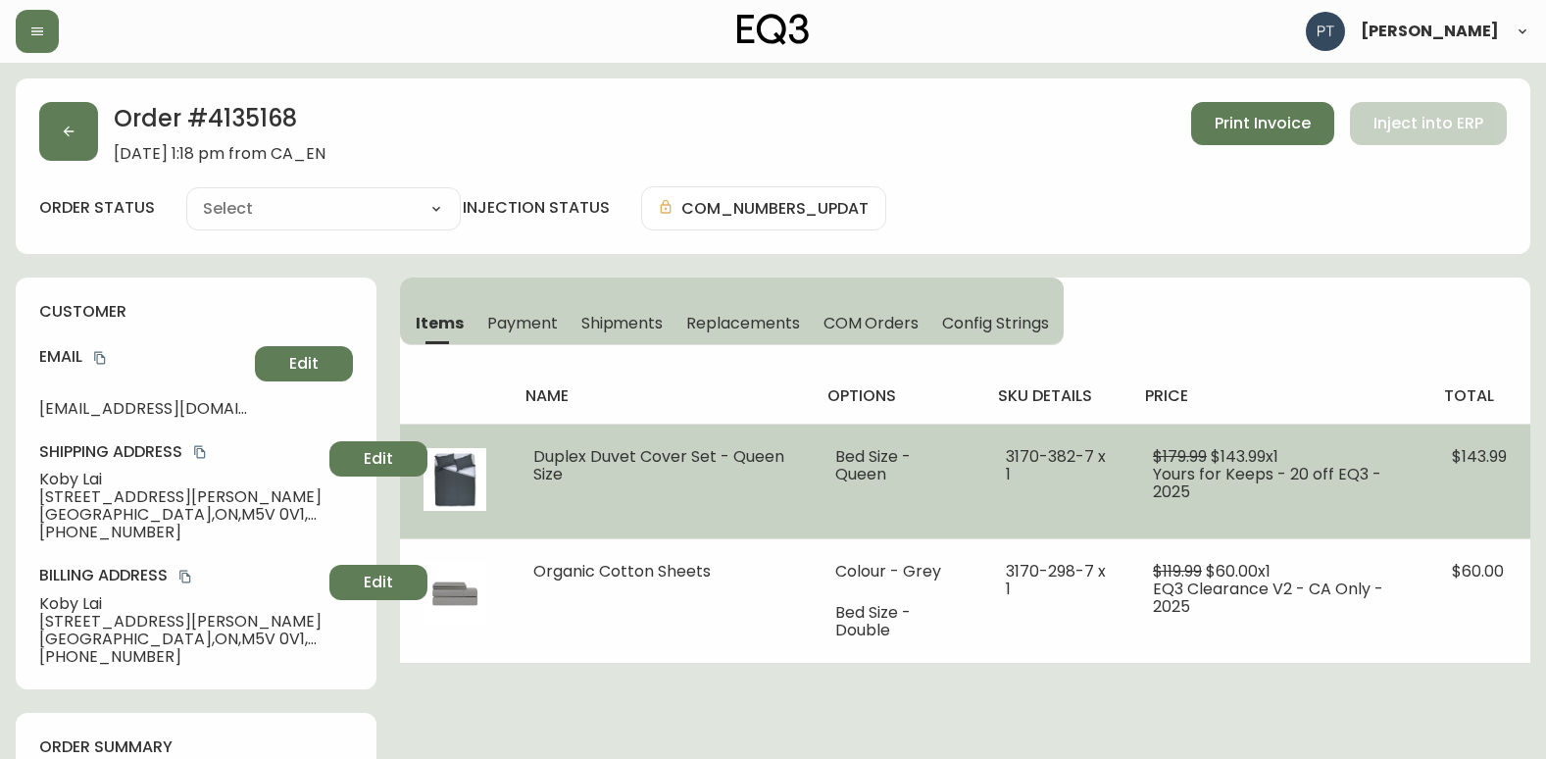
type input "Processing"
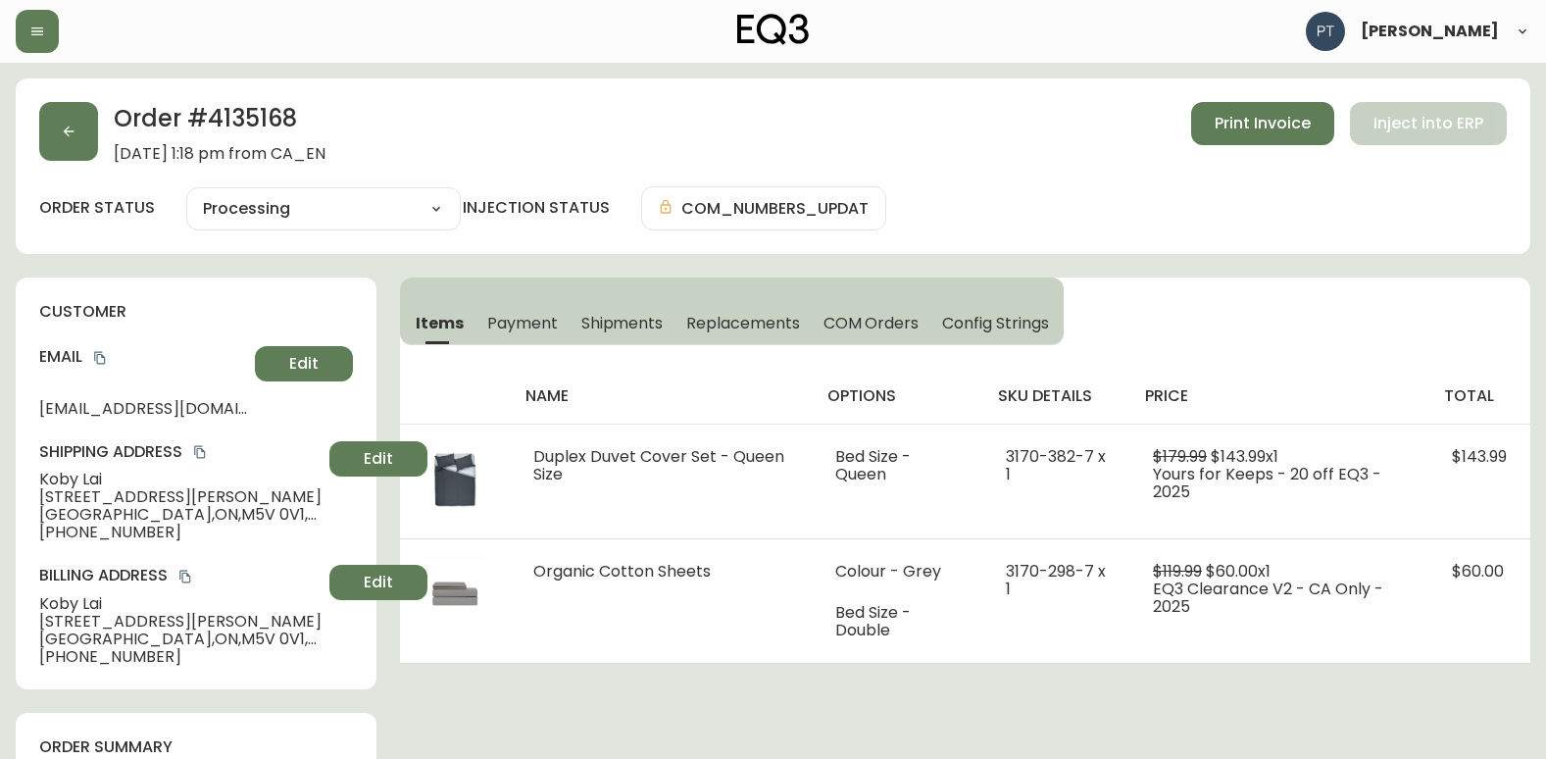
select select "PROCESSING"
click at [591, 326] on span "Shipments" at bounding box center [622, 323] width 82 height 21
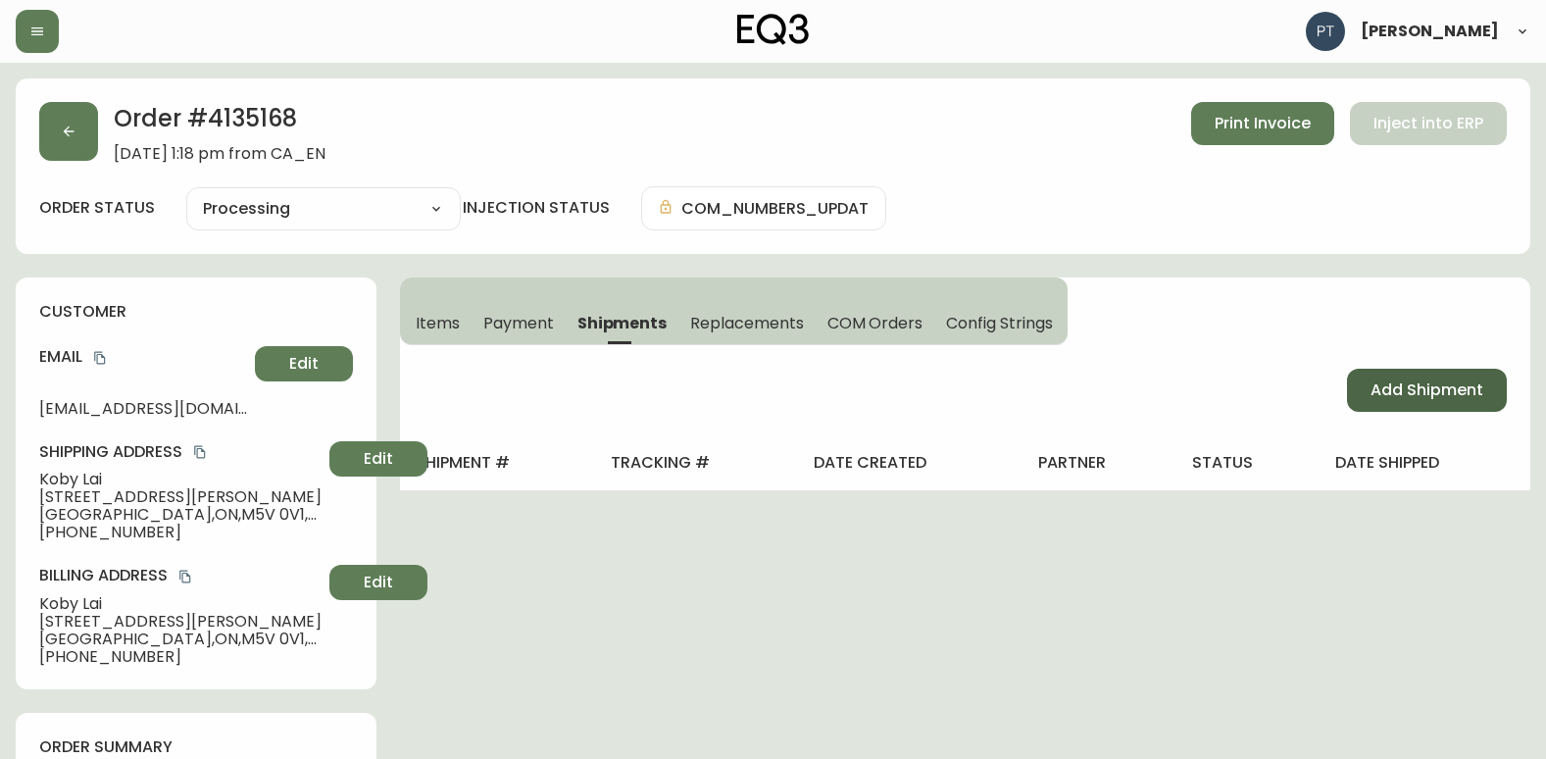
click at [1370, 379] on span "Add Shipment" at bounding box center [1426, 390] width 113 height 22
select select "PENDING"
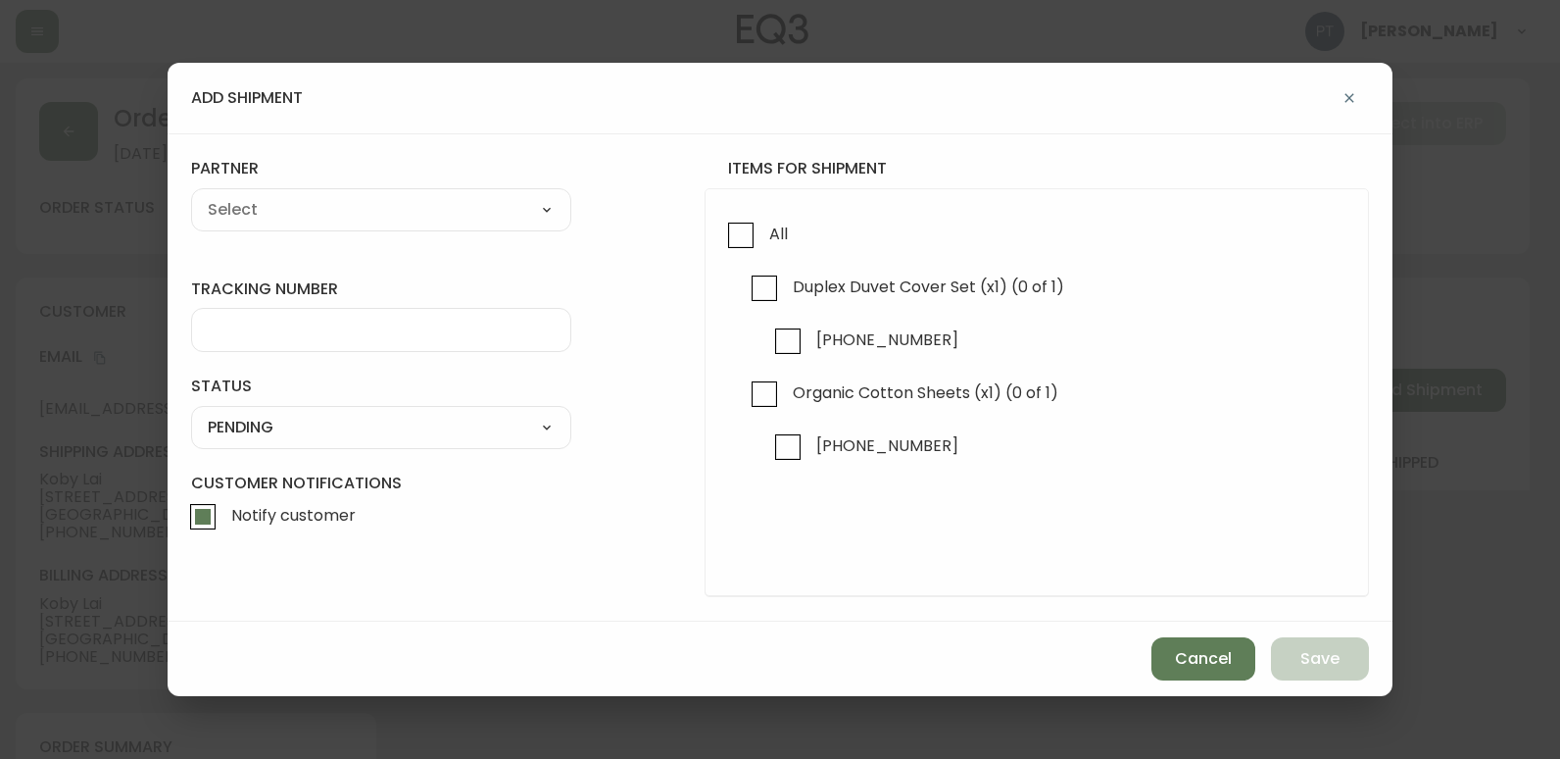
click at [722, 205] on div "All Duplex Duvet Cover Set (x1) (0 of 1) [PHONE_NUMBER] Organic Cotton Sheets (…" at bounding box center [1037, 392] width 665 height 409
click at [769, 251] on span "All" at bounding box center [776, 234] width 25 height 43
click at [764, 251] on input "All" at bounding box center [740, 235] width 45 height 45
checkbox input "true"
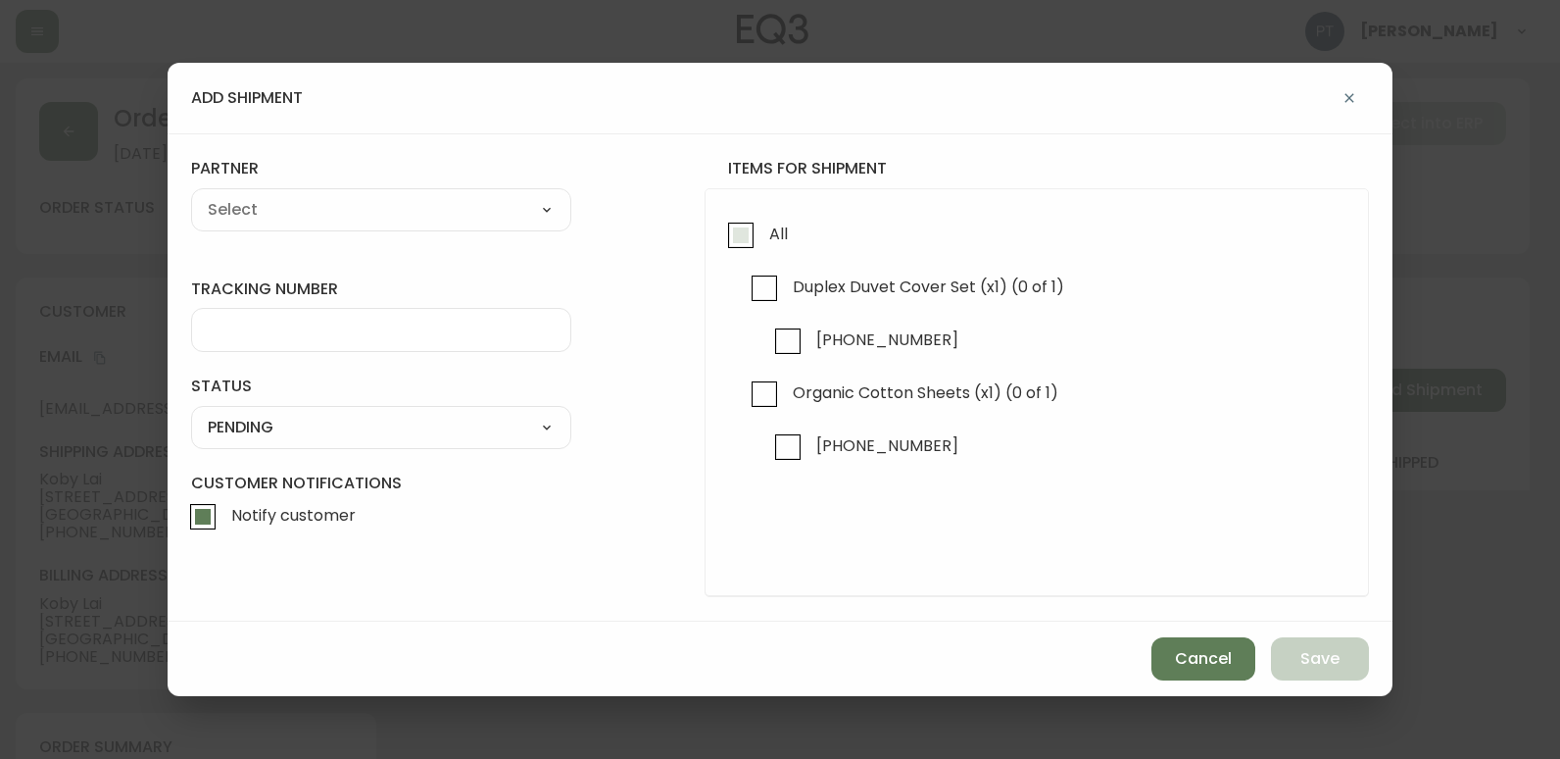
checkbox input "true"
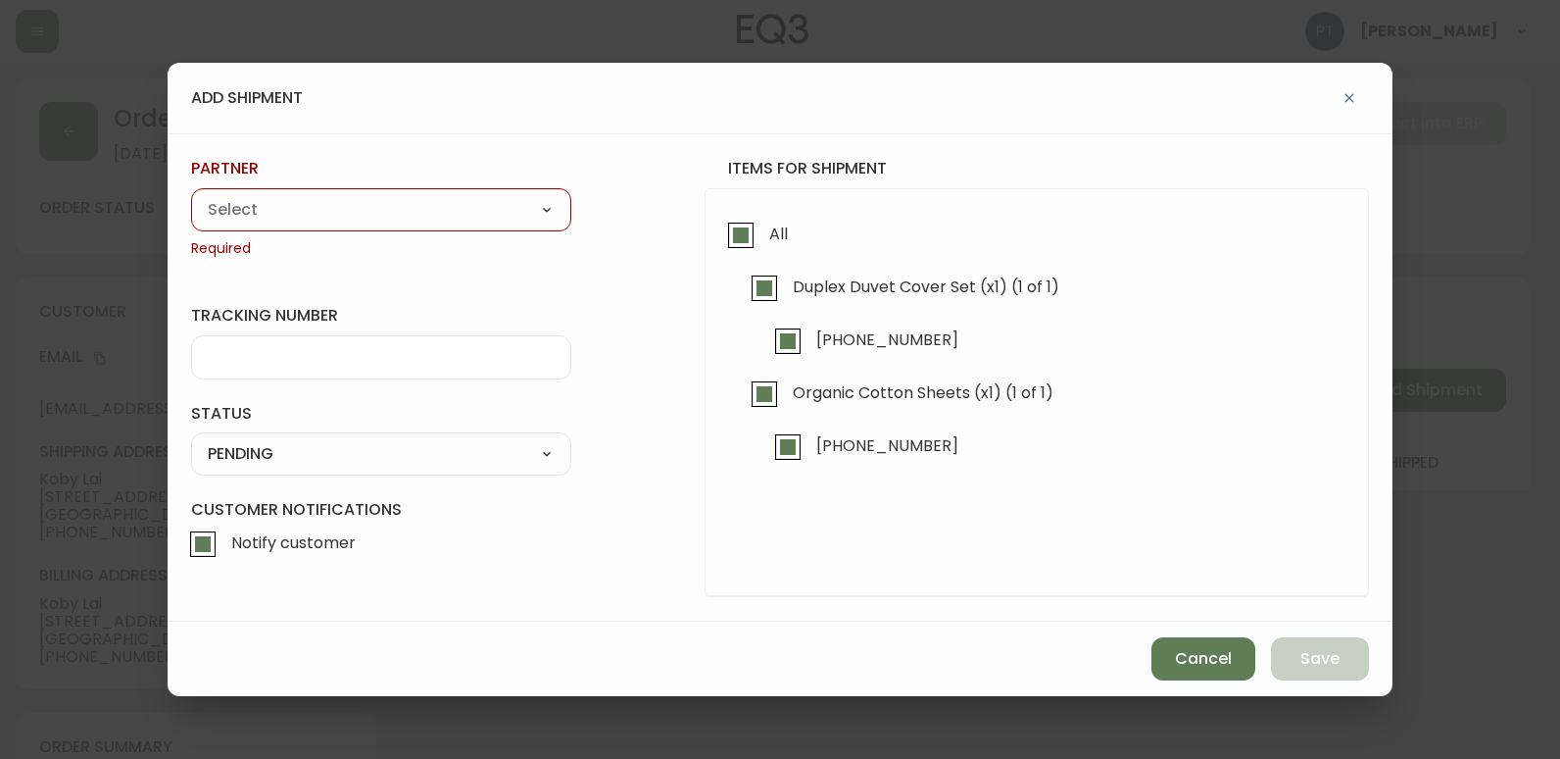
click at [482, 220] on select "A Move to Remember LLC ABF Freight Alero [PERSON_NAME] Canada Post Canpar Expre…" at bounding box center [381, 209] width 380 height 29
select select "cjy0a9taa01x001669l98m63c"
click at [191, 195] on select "A Move to Remember LLC ABF Freight Alero [PERSON_NAME] Canada Post Canpar Expre…" at bounding box center [381, 209] width 380 height 29
type input "FedEx"
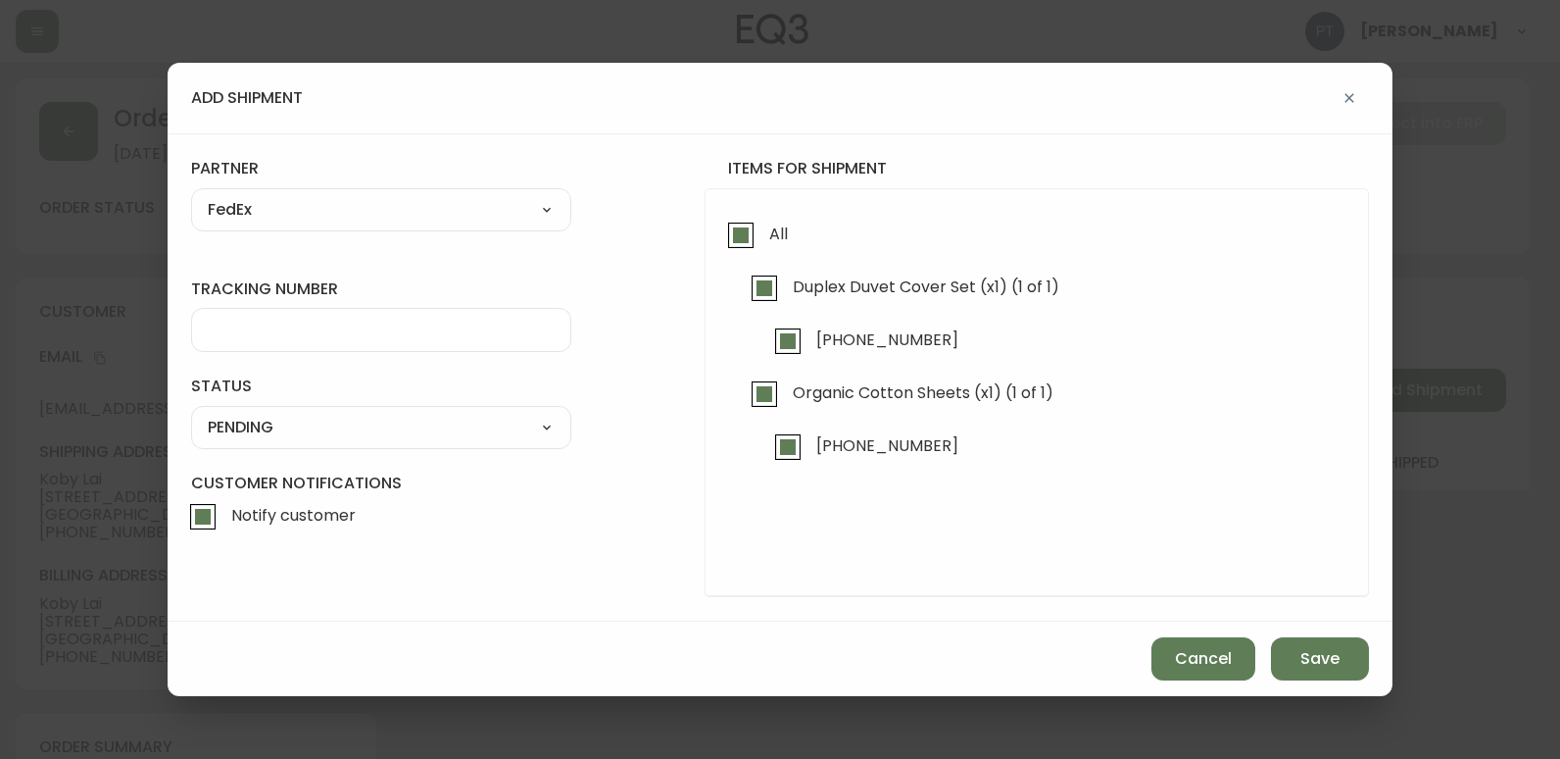
click at [439, 337] on input "tracking number" at bounding box center [381, 330] width 347 height 19
type input "455183577582"
click at [477, 444] on div "SHIPPED PENDING CANCELLED" at bounding box center [381, 427] width 380 height 43
click at [479, 425] on select "SHIPPED PENDING CANCELLED" at bounding box center [381, 427] width 380 height 29
click at [191, 413] on select "SHIPPED PENDING CANCELLED" at bounding box center [381, 427] width 380 height 29
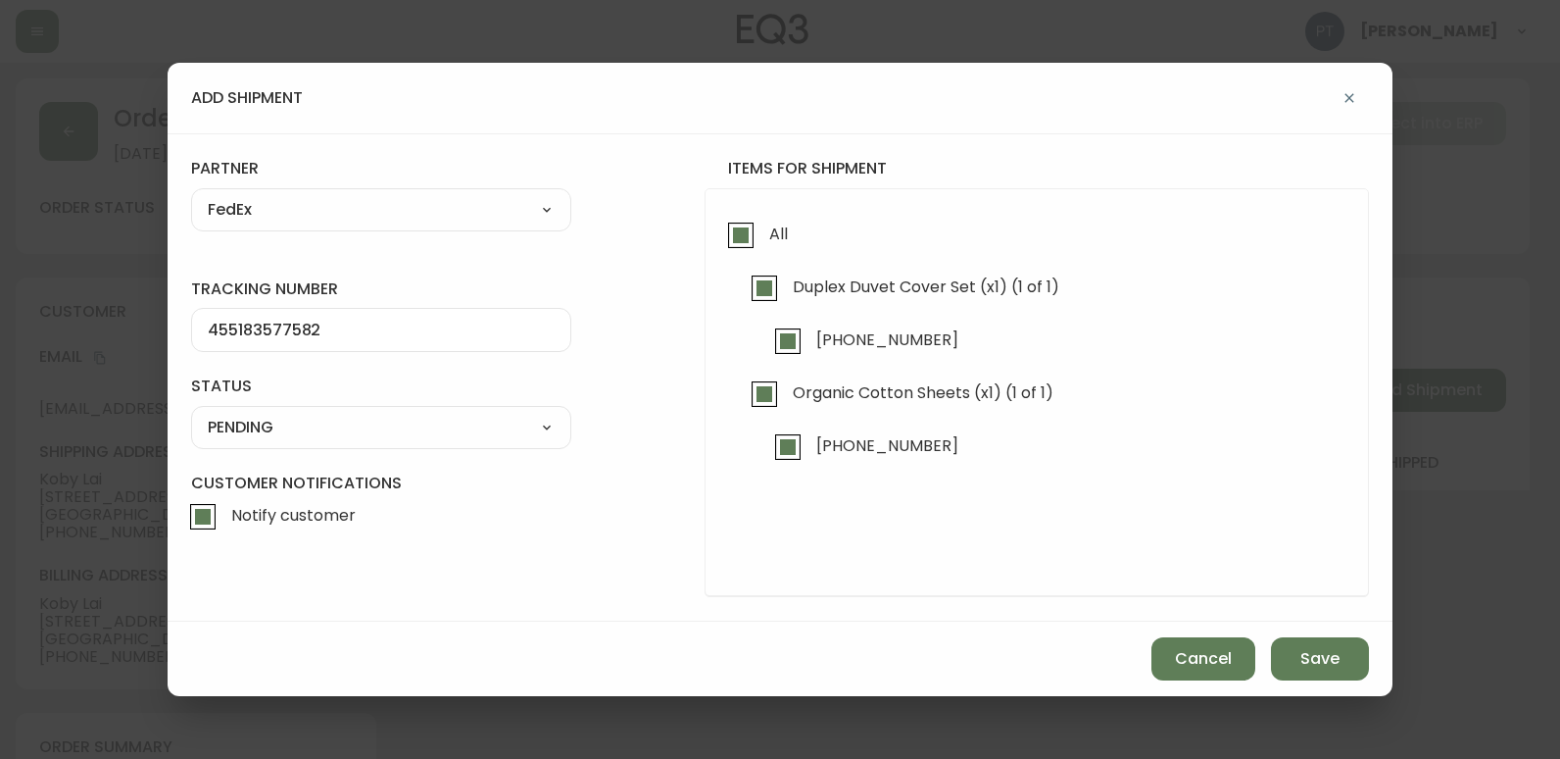
select select "PENDING"
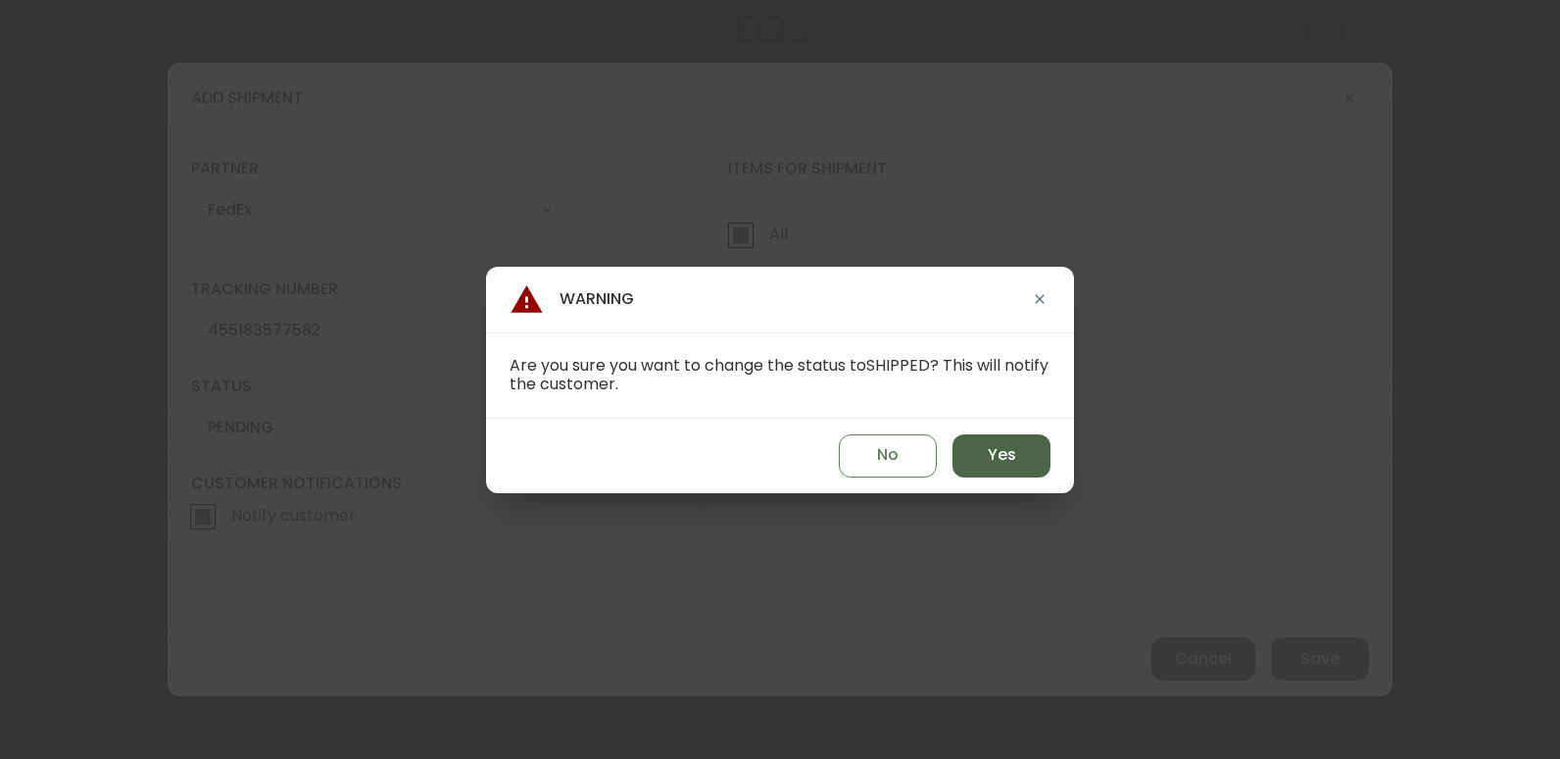
click at [974, 456] on button "Yes" at bounding box center [1002, 455] width 98 height 43
type input "SHIPPED"
select select "SHIPPED"
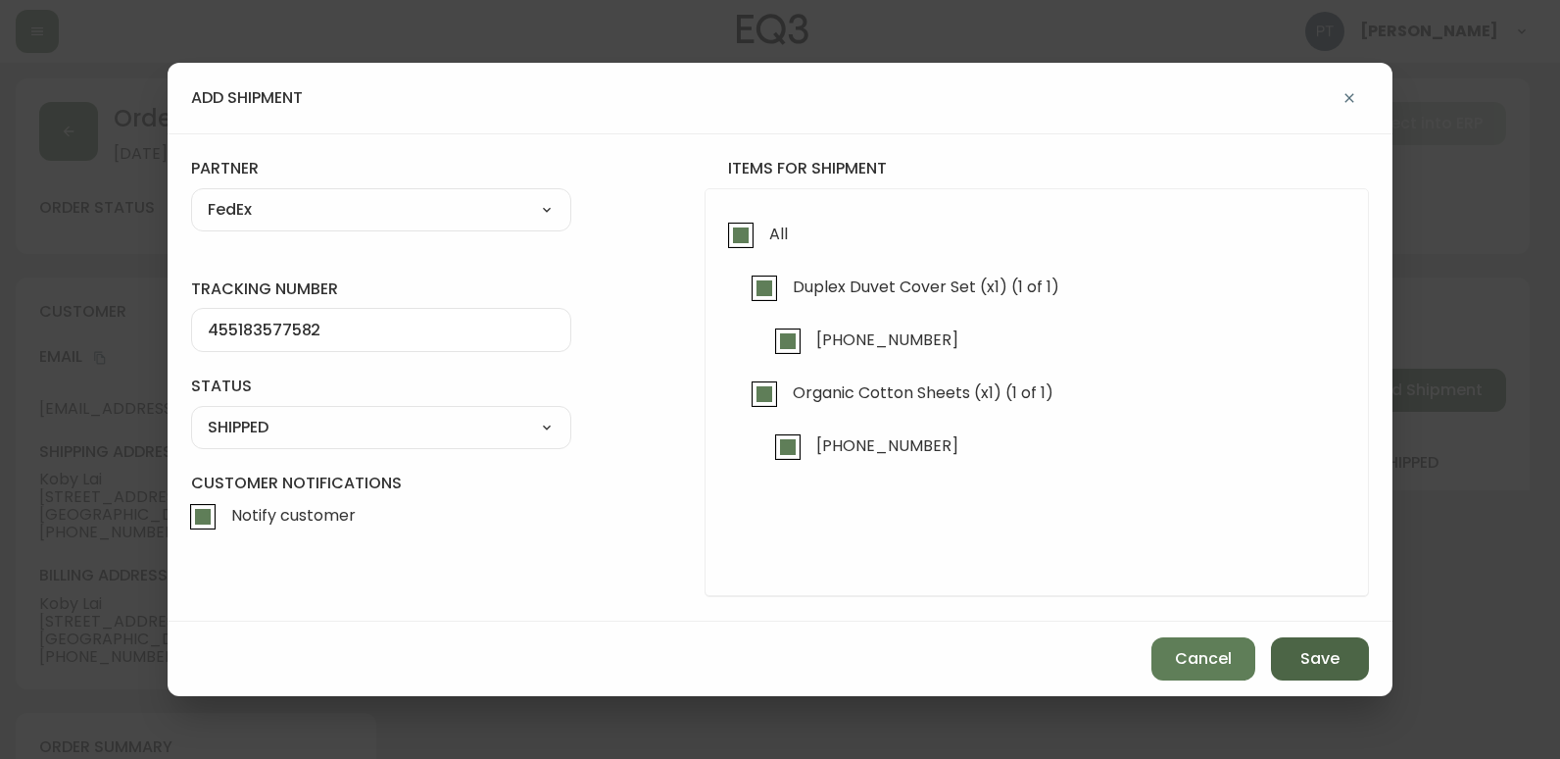
click at [1286, 657] on button "Save" at bounding box center [1320, 658] width 98 height 43
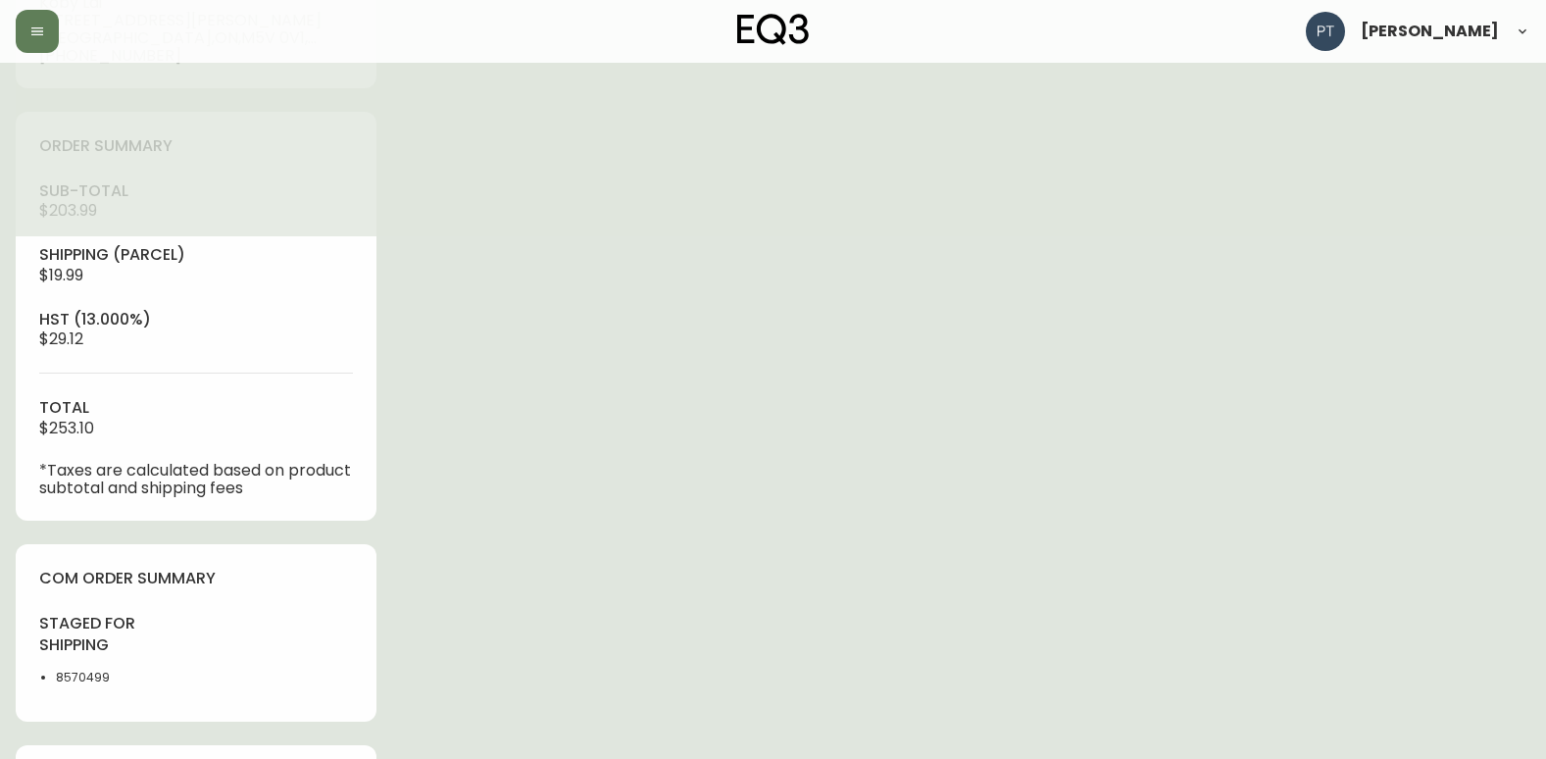
scroll to position [828, 0]
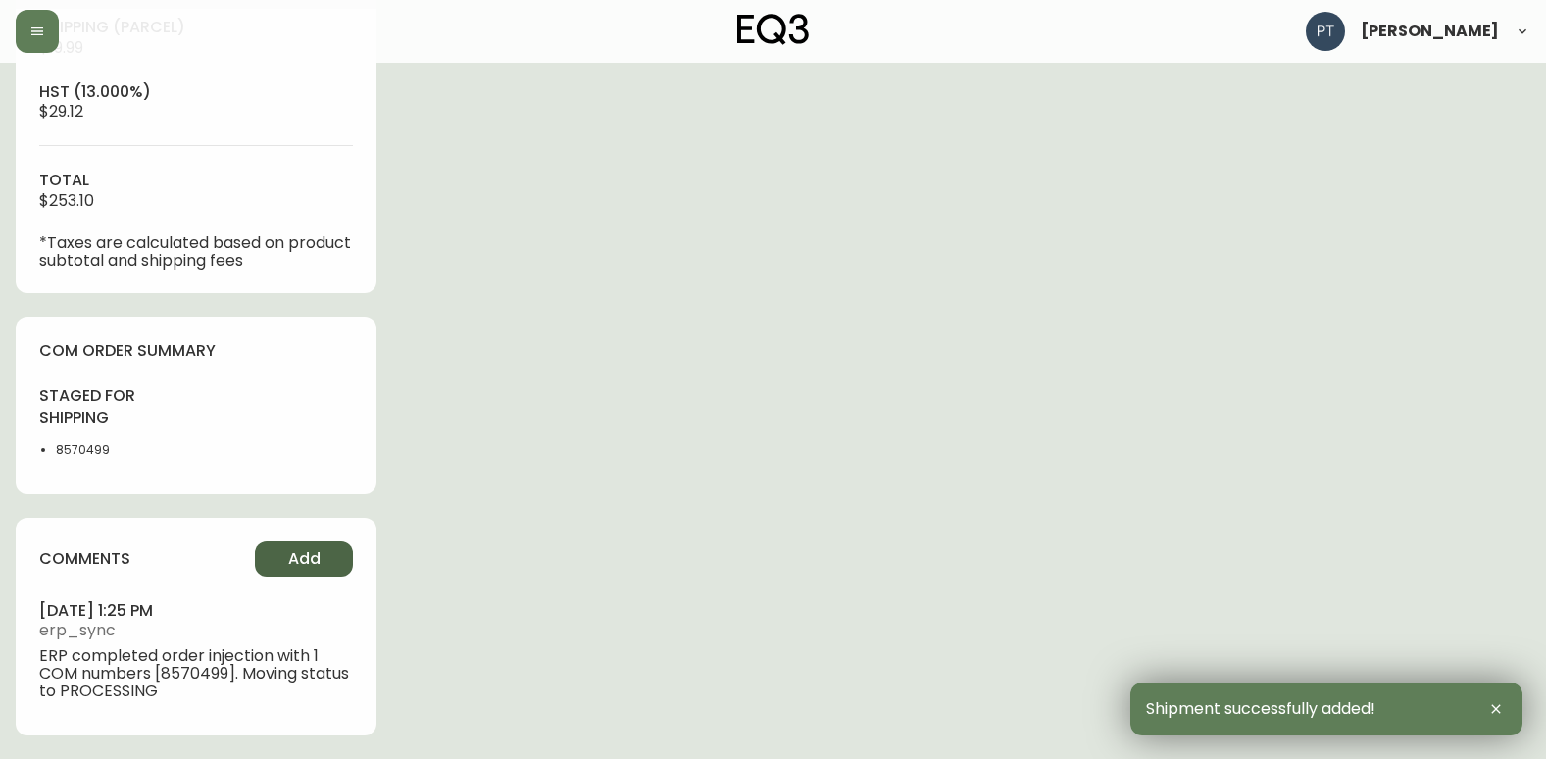
type input "Fully Shipped"
select select "FULLY_SHIPPED"
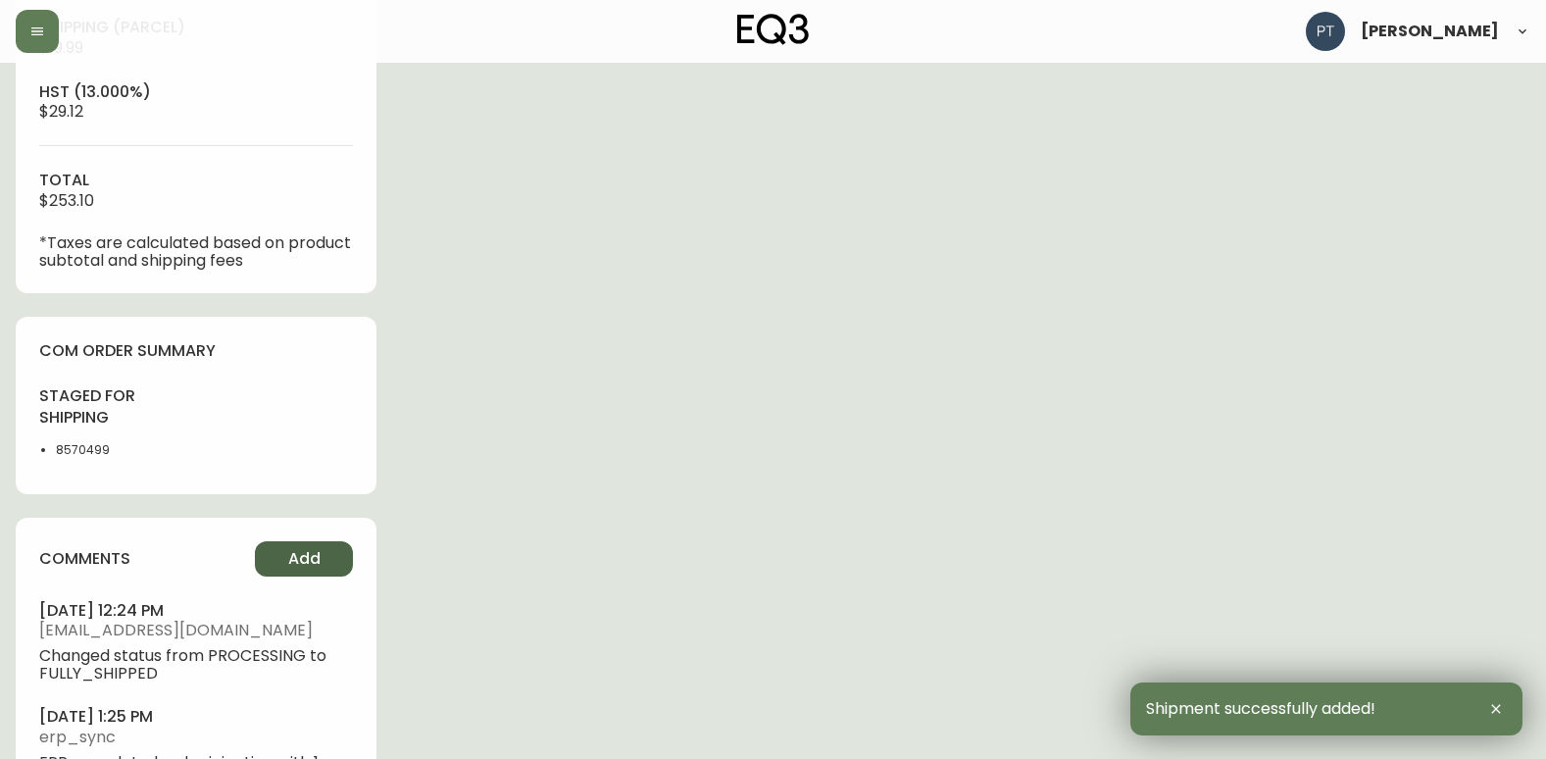
click at [310, 564] on span "Add" at bounding box center [304, 559] width 32 height 22
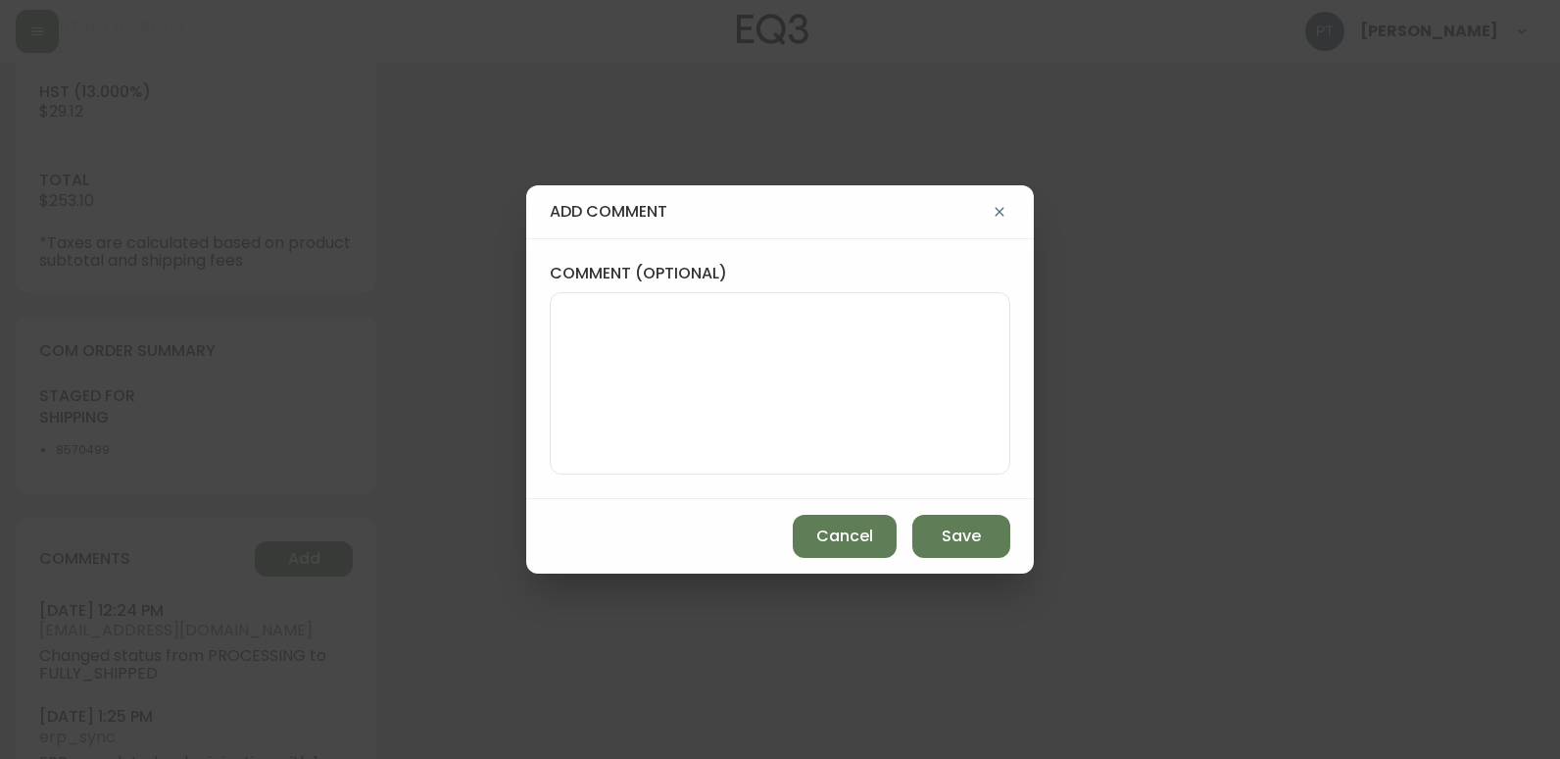
click at [651, 403] on textarea "comment (optional)" at bounding box center [780, 383] width 427 height 157
type textarea "CH"
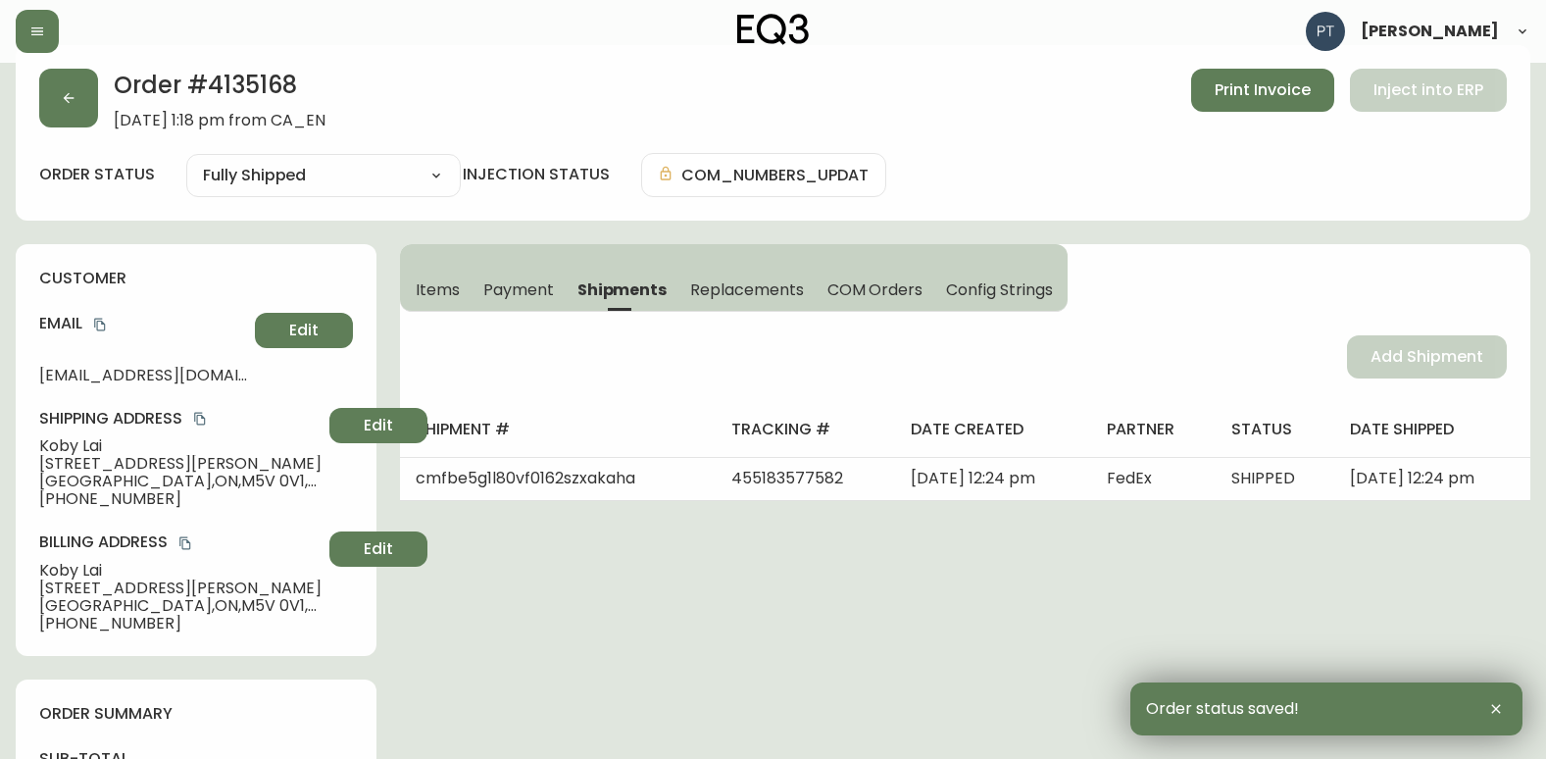
scroll to position [0, 0]
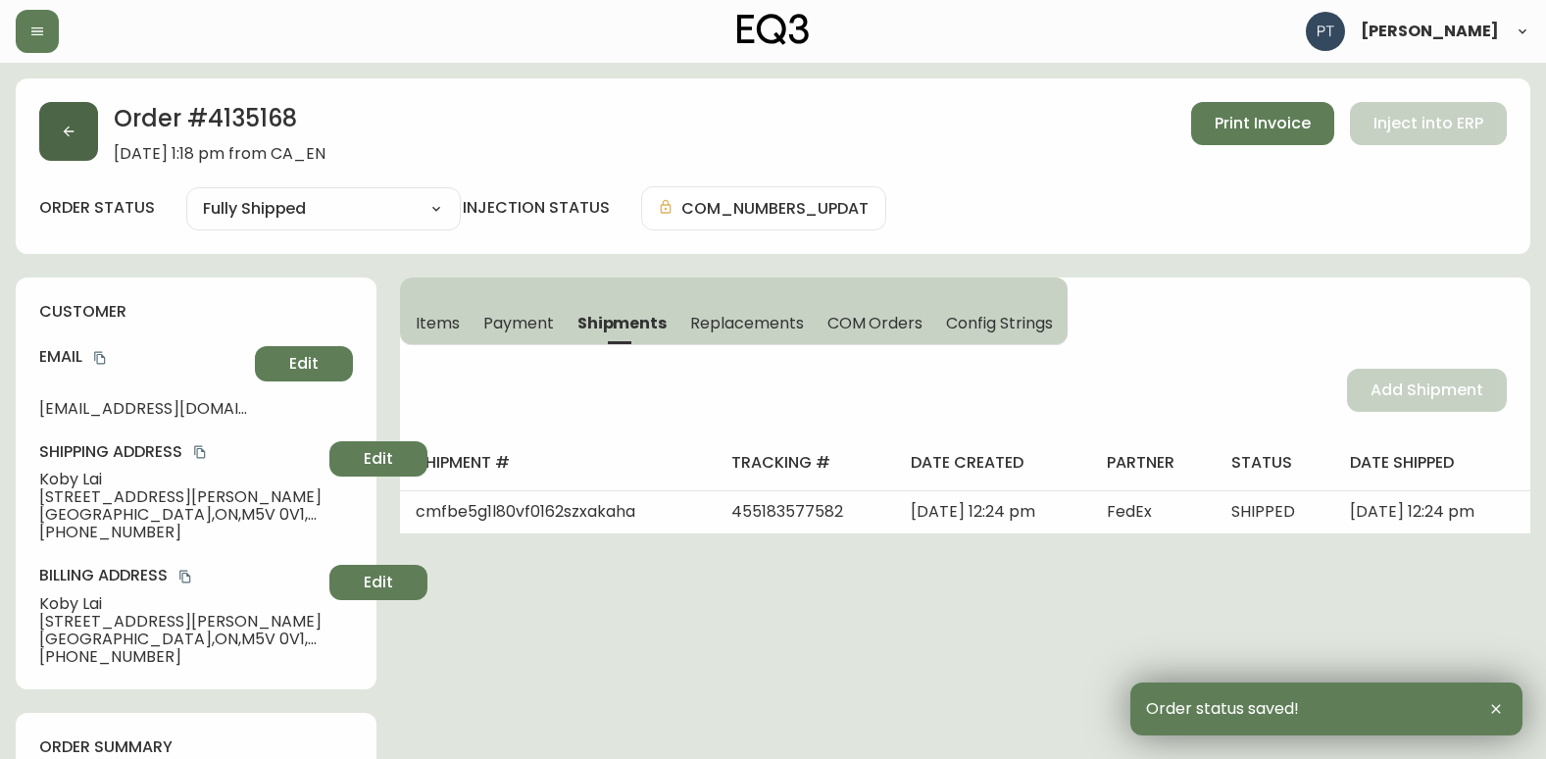
drag, startPoint x: 49, startPoint y: 146, endPoint x: 58, endPoint y: 136, distance: 13.2
click at [58, 136] on button "button" at bounding box center [68, 131] width 59 height 59
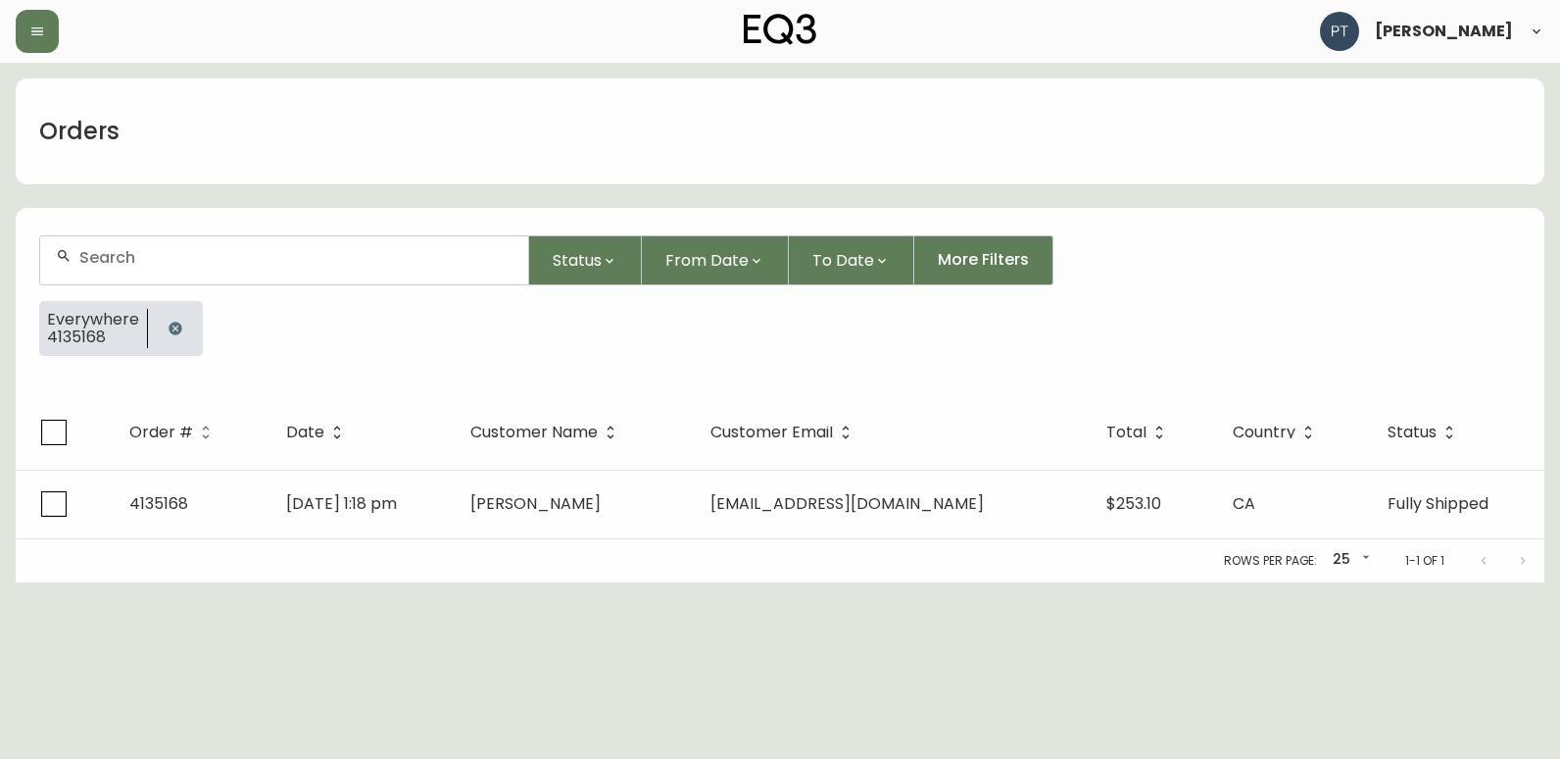
click at [217, 254] on input "text" at bounding box center [295, 257] width 433 height 19
type input "4135144"
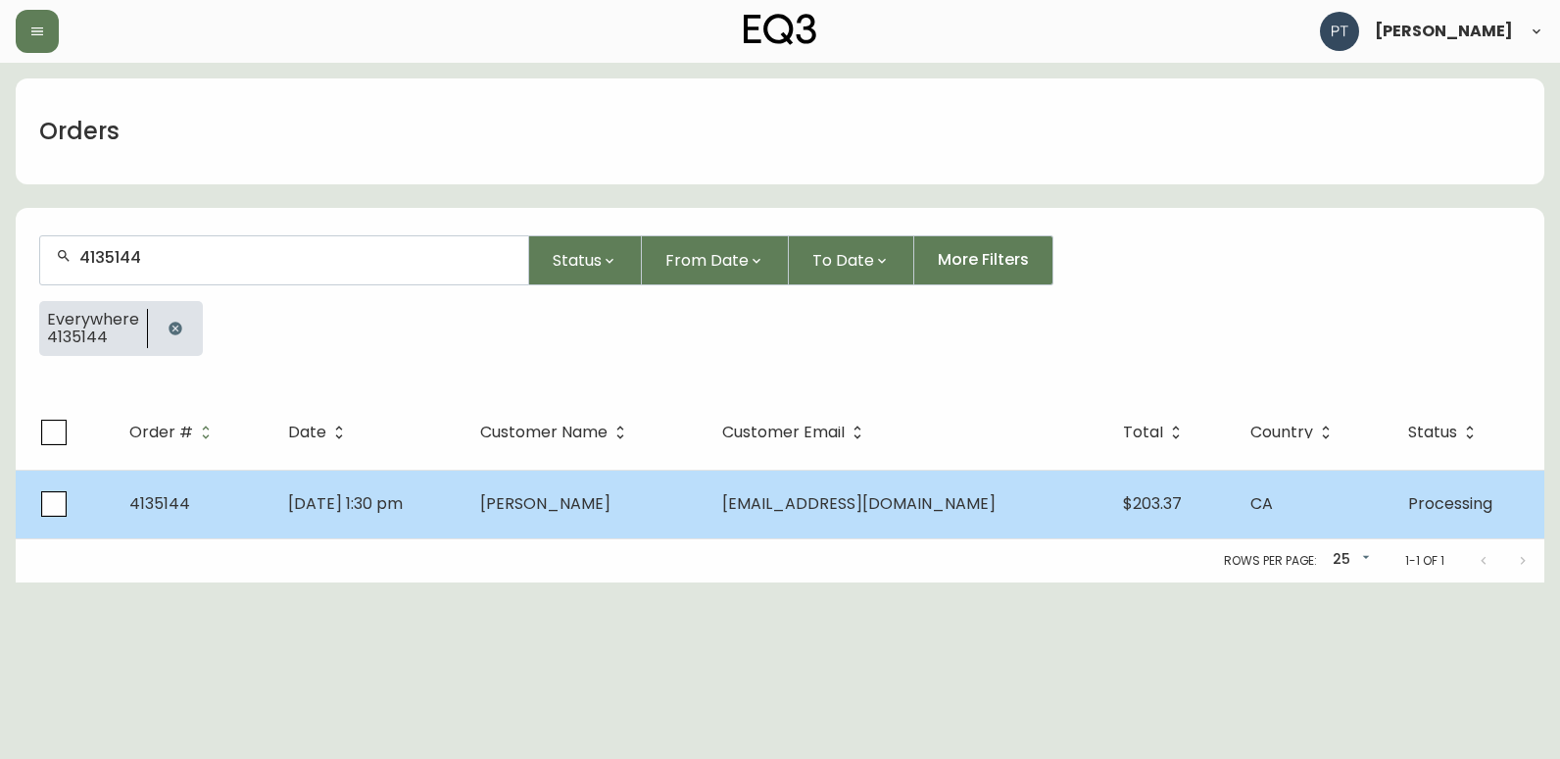
click at [614, 517] on td "[PERSON_NAME]" at bounding box center [586, 504] width 242 height 69
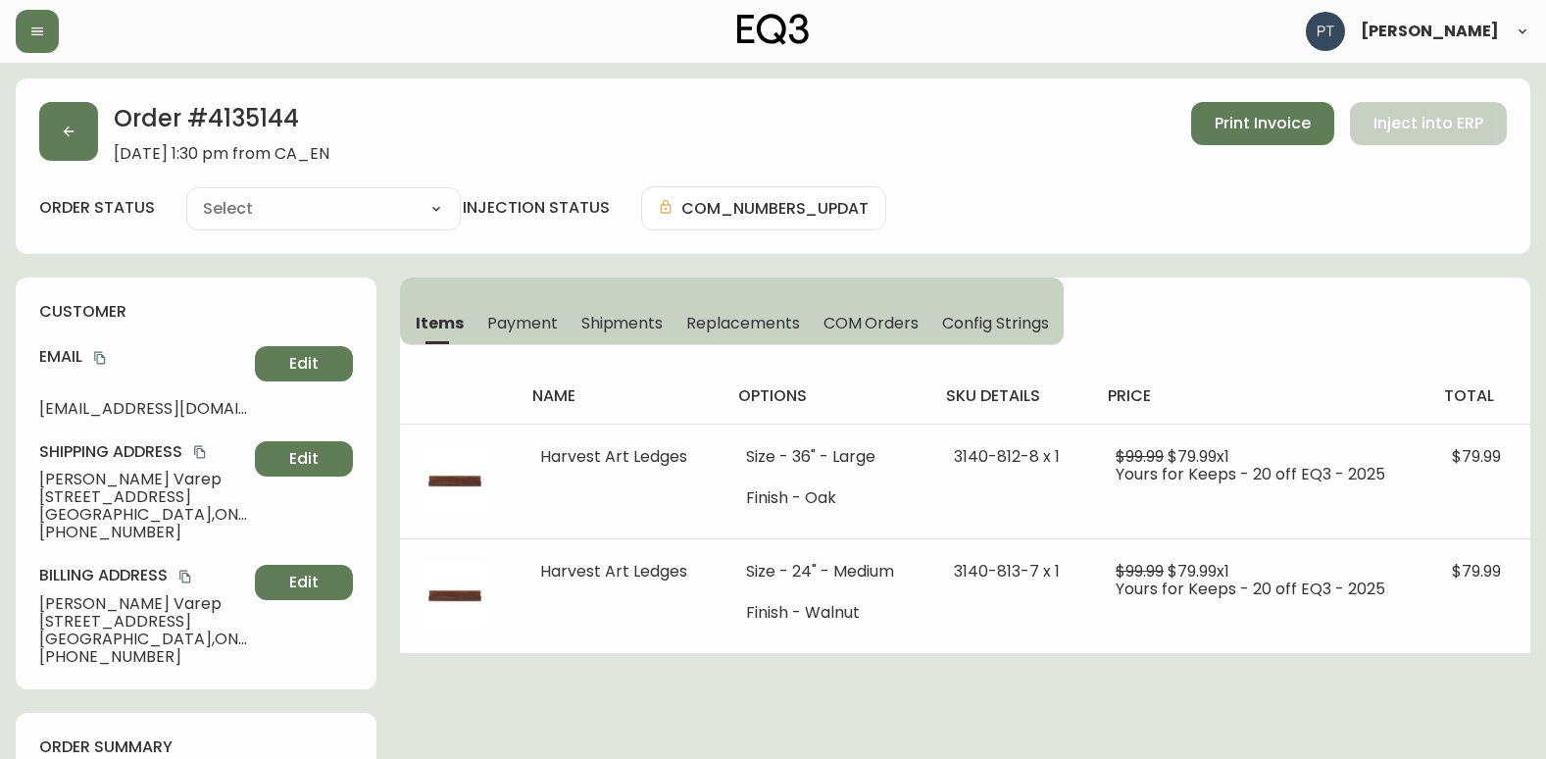
type input "Processing"
select select "PROCESSING"
click at [603, 319] on span "Shipments" at bounding box center [622, 323] width 82 height 21
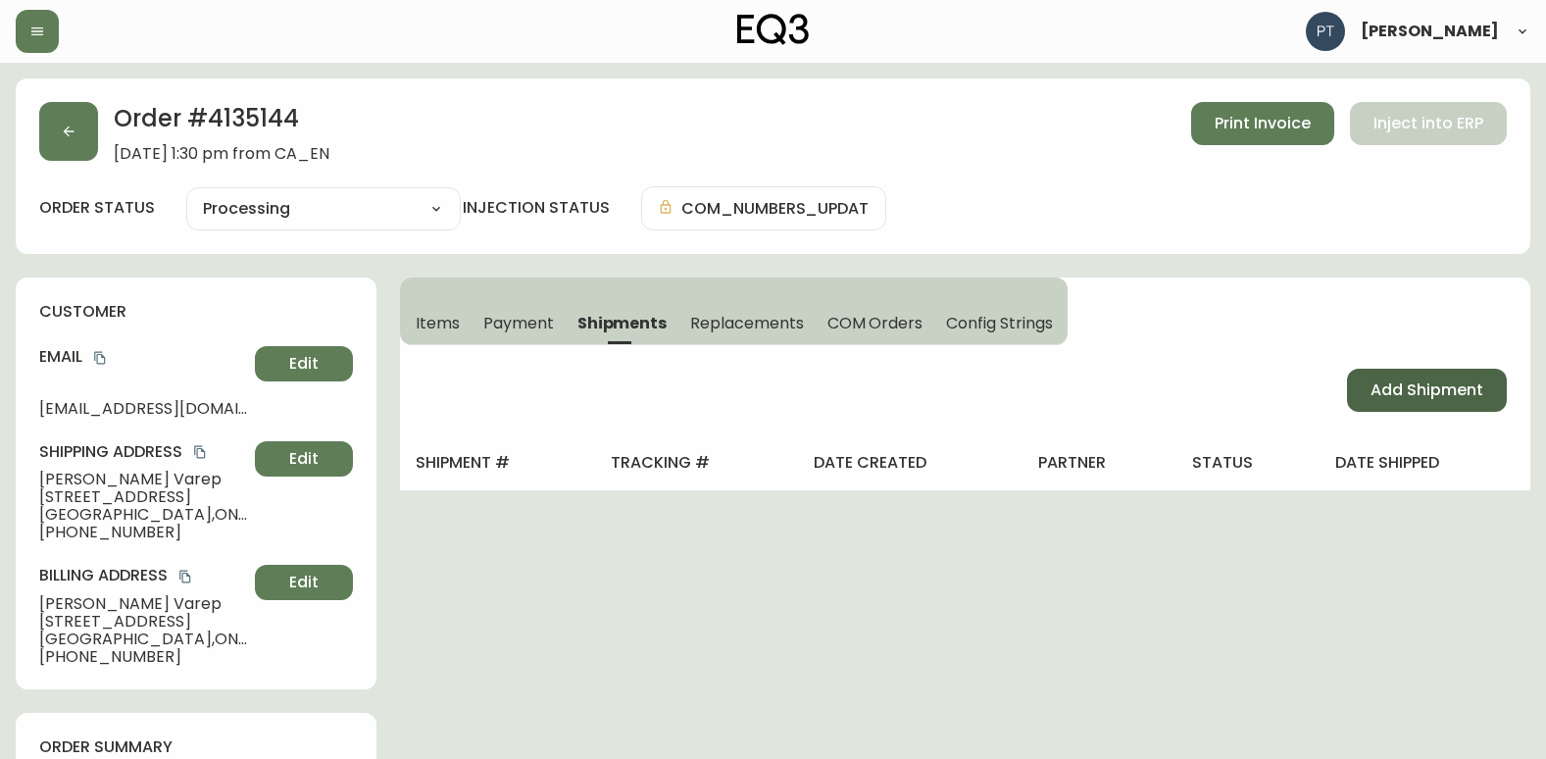
click at [1385, 403] on button "Add Shipment" at bounding box center [1427, 390] width 160 height 43
select select "PENDING"
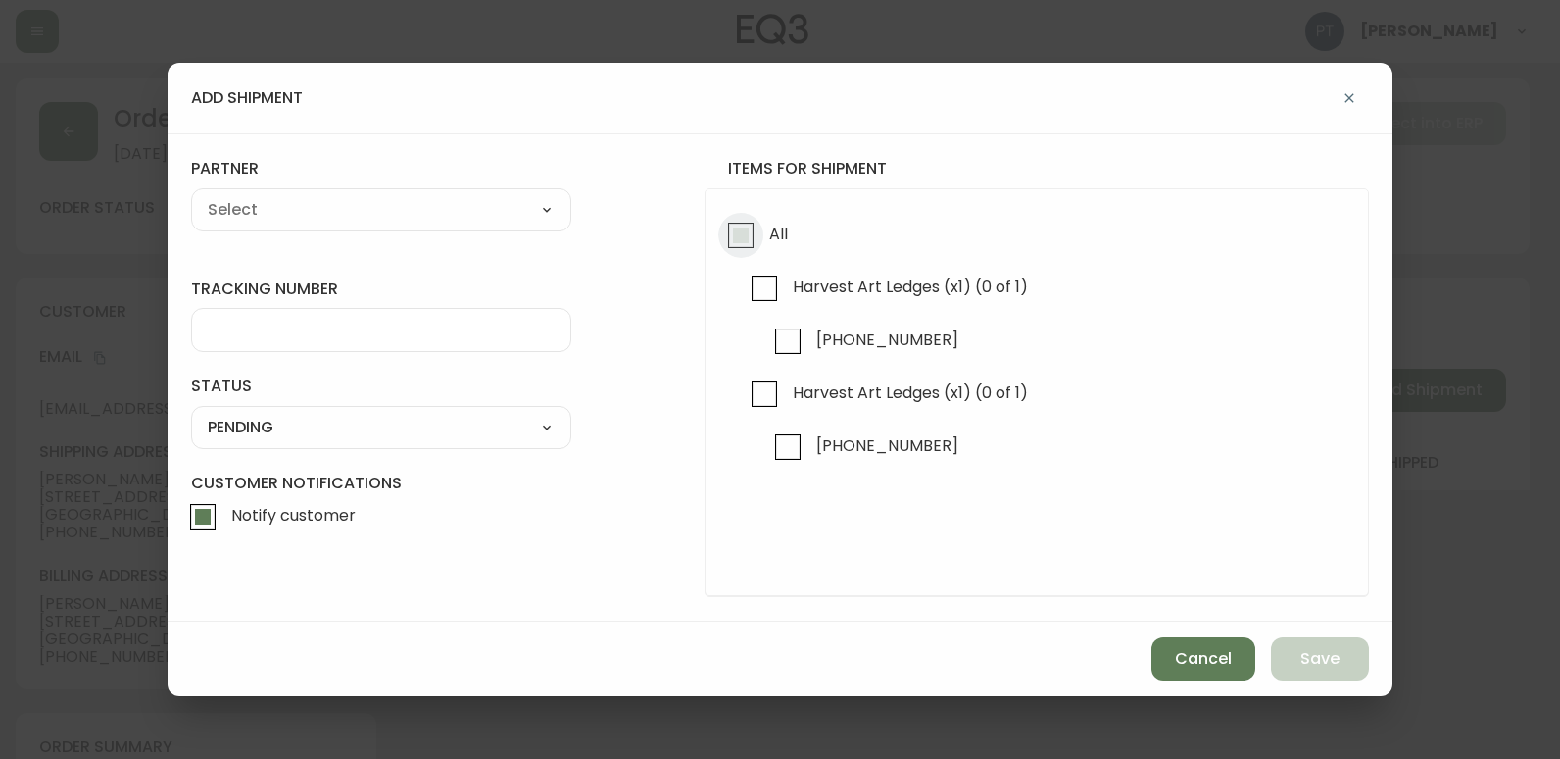
click at [736, 236] on input "All" at bounding box center [740, 235] width 45 height 45
checkbox input "true"
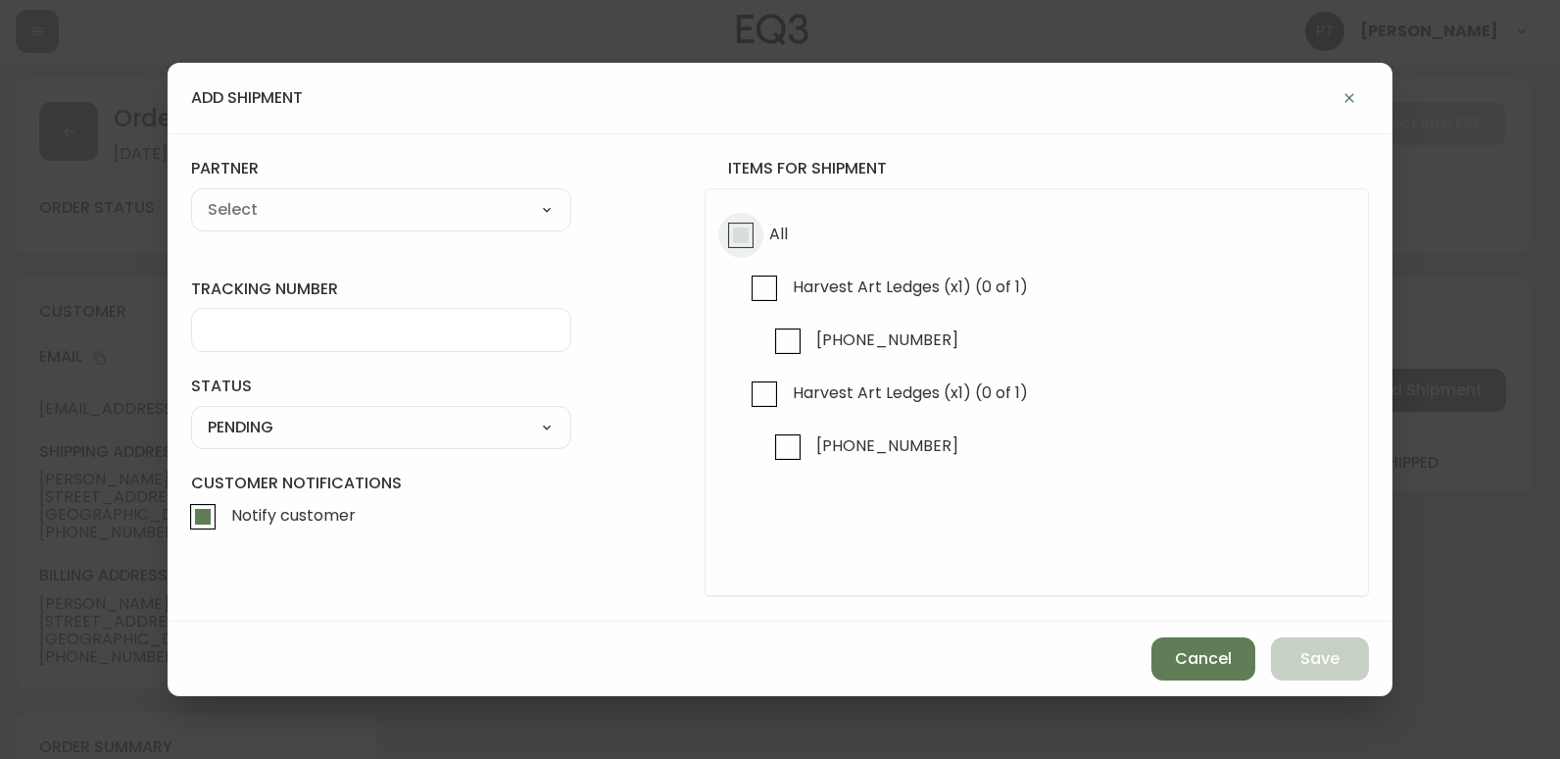
checkbox input "true"
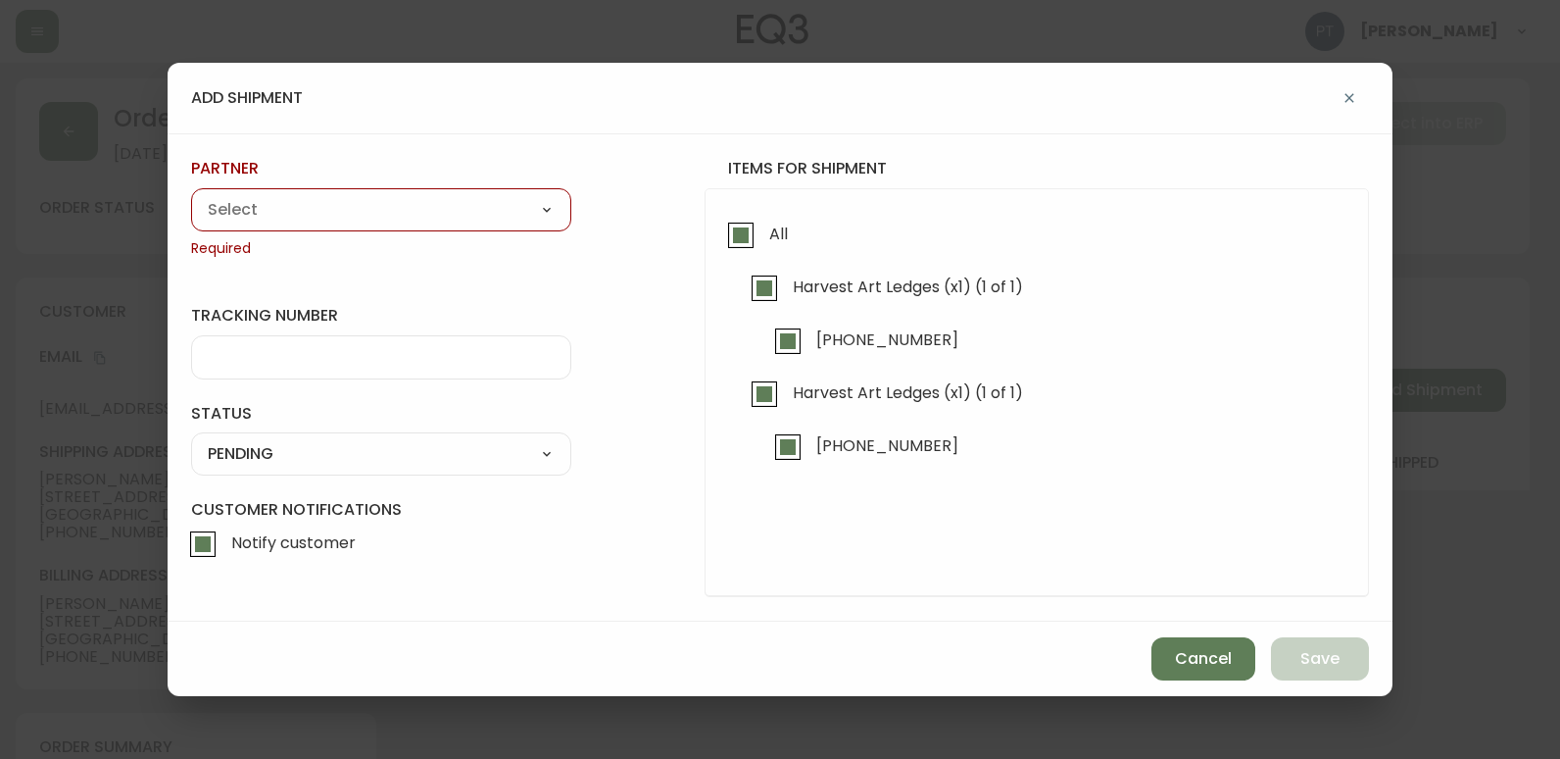
drag, startPoint x: 434, startPoint y: 207, endPoint x: 434, endPoint y: 218, distance: 10.8
click at [434, 207] on select "A Move to Remember LLC ABF Freight Alero [PERSON_NAME] Canada Post Canpar Expre…" at bounding box center [381, 209] width 380 height 29
select select "cjy0a9taa01x001669l98m63c"
click at [191, 195] on select "A Move to Remember LLC ABF Freight Alero [PERSON_NAME] Canada Post Canpar Expre…" at bounding box center [381, 209] width 380 height 29
type input "FedEx"
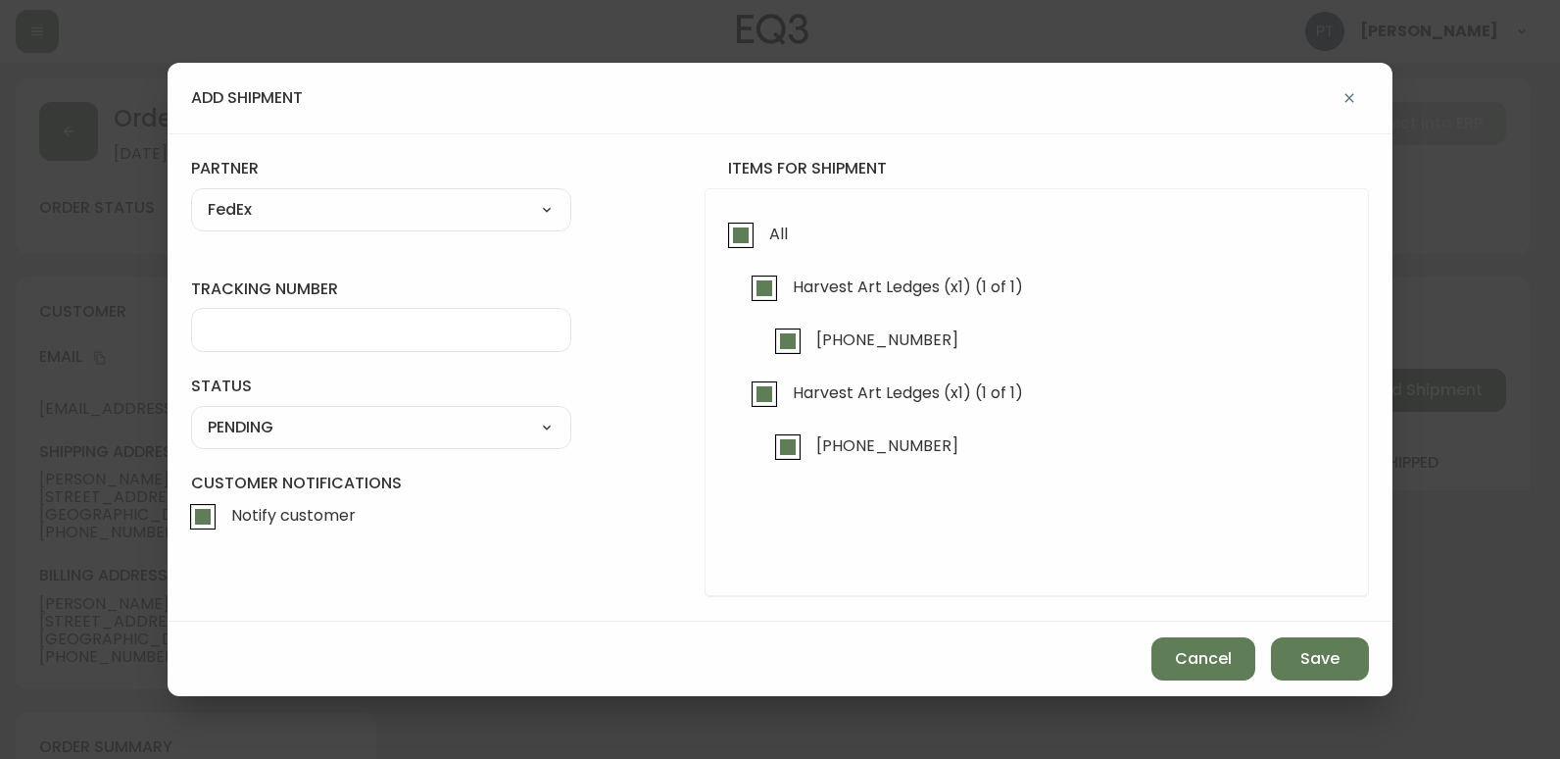
click at [386, 341] on div at bounding box center [381, 330] width 380 height 44
type input "455183577593"
click at [417, 424] on select "SHIPPED PENDING CANCELLED" at bounding box center [381, 427] width 380 height 29
click at [191, 413] on select "SHIPPED PENDING CANCELLED" at bounding box center [381, 427] width 380 height 29
select select "PENDING"
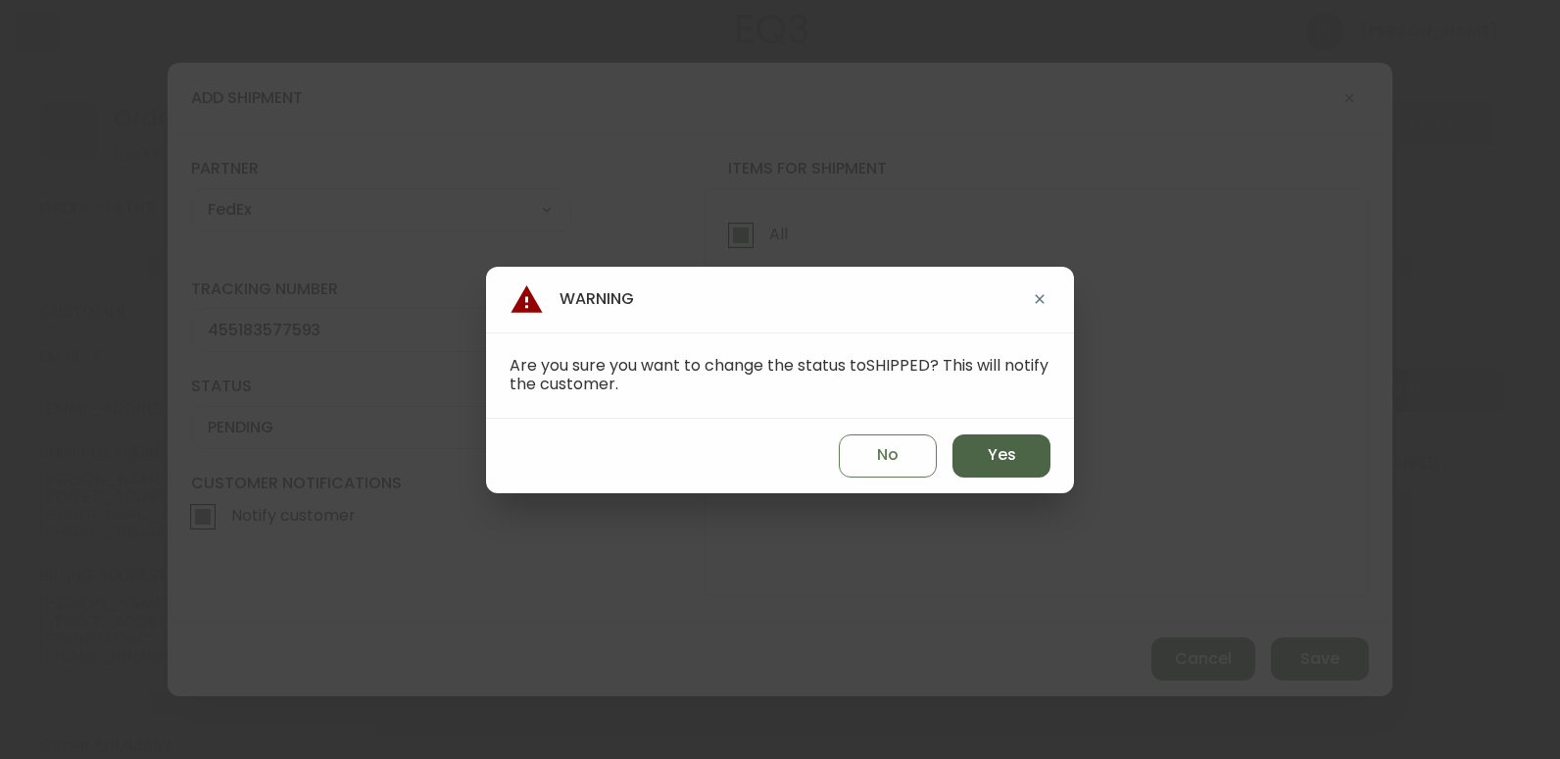
click at [986, 443] on button "Yes" at bounding box center [1002, 455] width 98 height 43
type input "SHIPPED"
select select "SHIPPED"
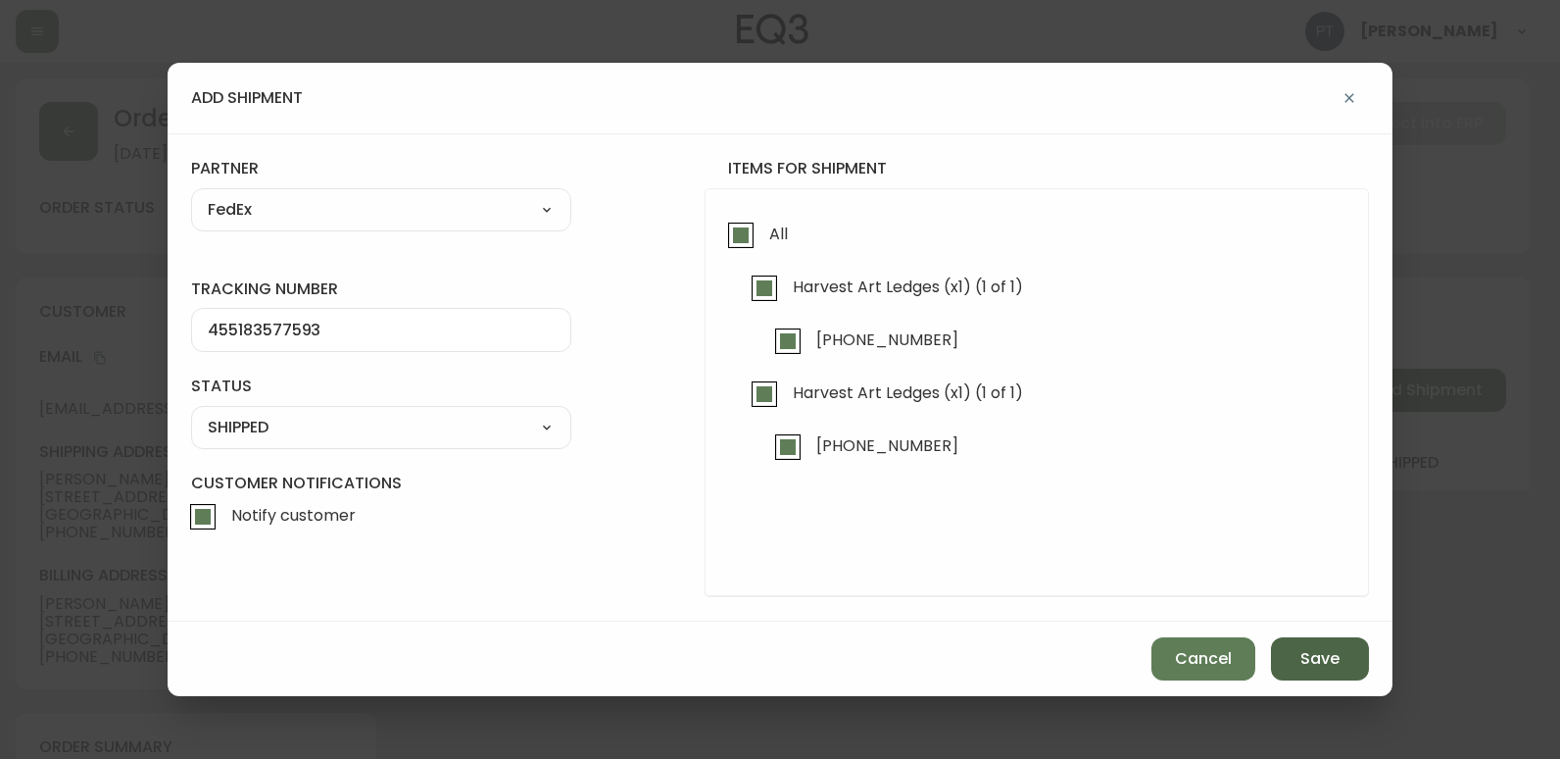
click at [1338, 668] on span "Save" at bounding box center [1320, 659] width 39 height 22
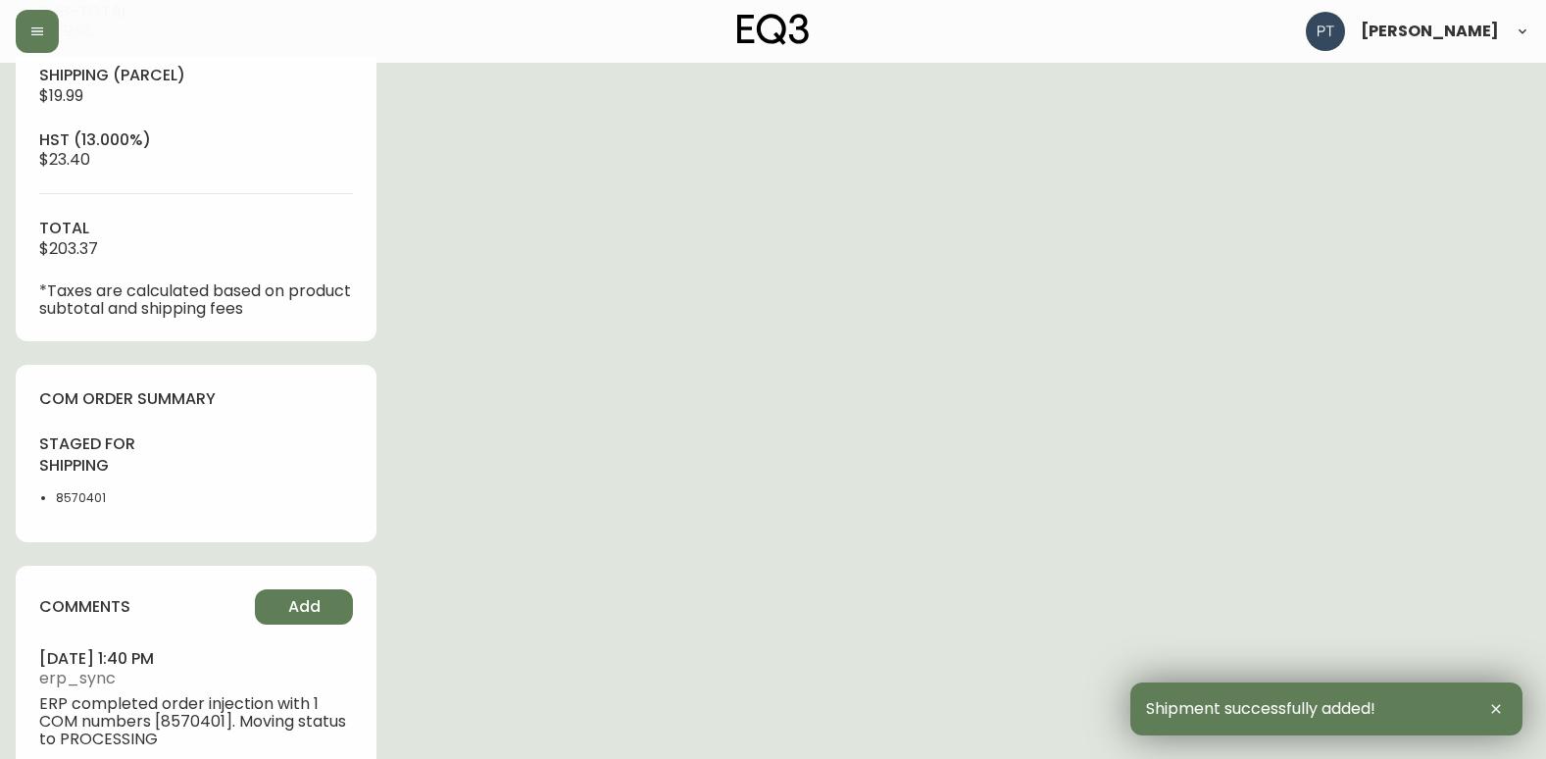
scroll to position [784, 0]
type input "Fully Shipped"
select select "FULLY_SHIPPED"
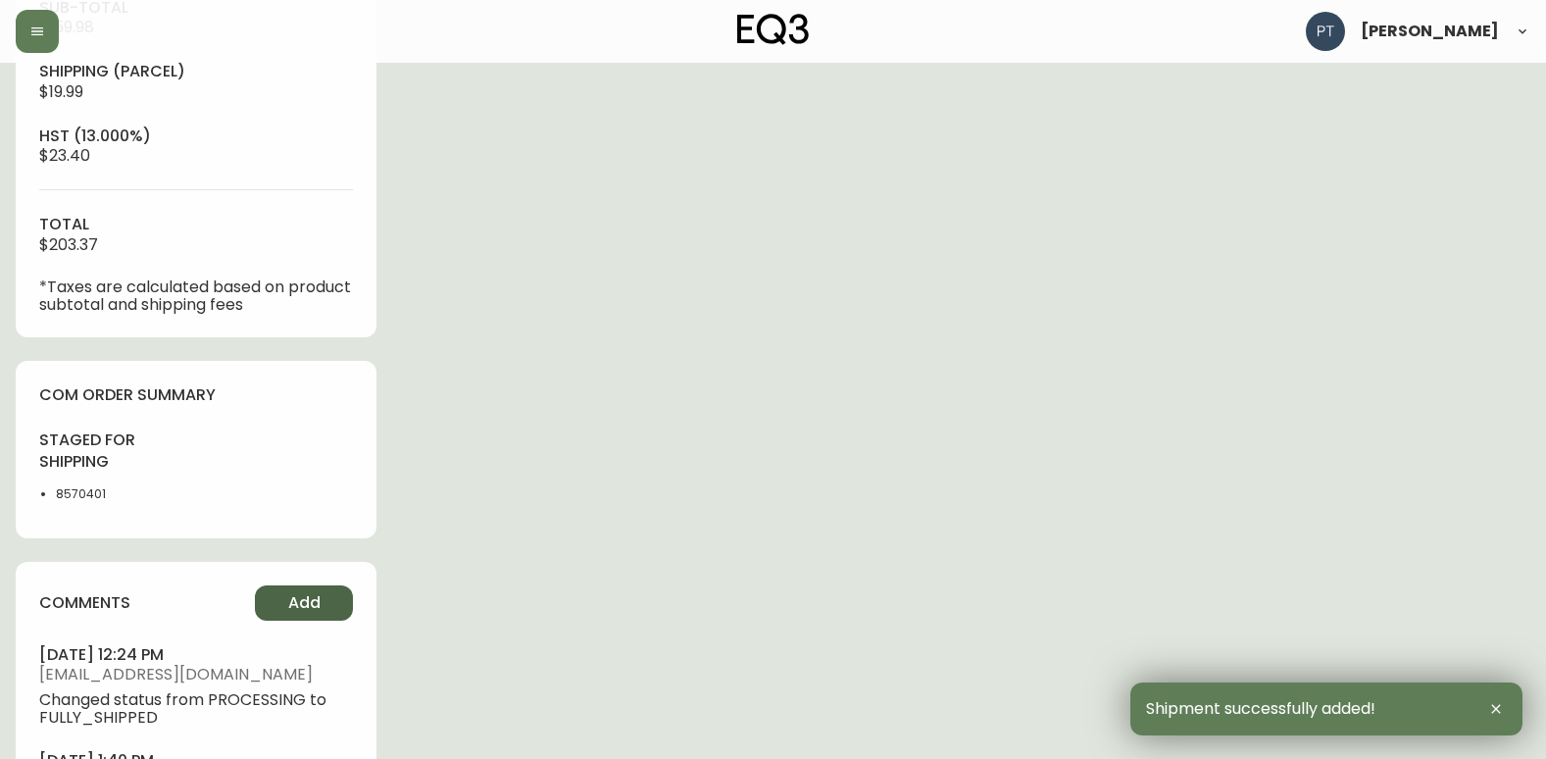
click at [296, 602] on span "Add" at bounding box center [304, 603] width 32 height 22
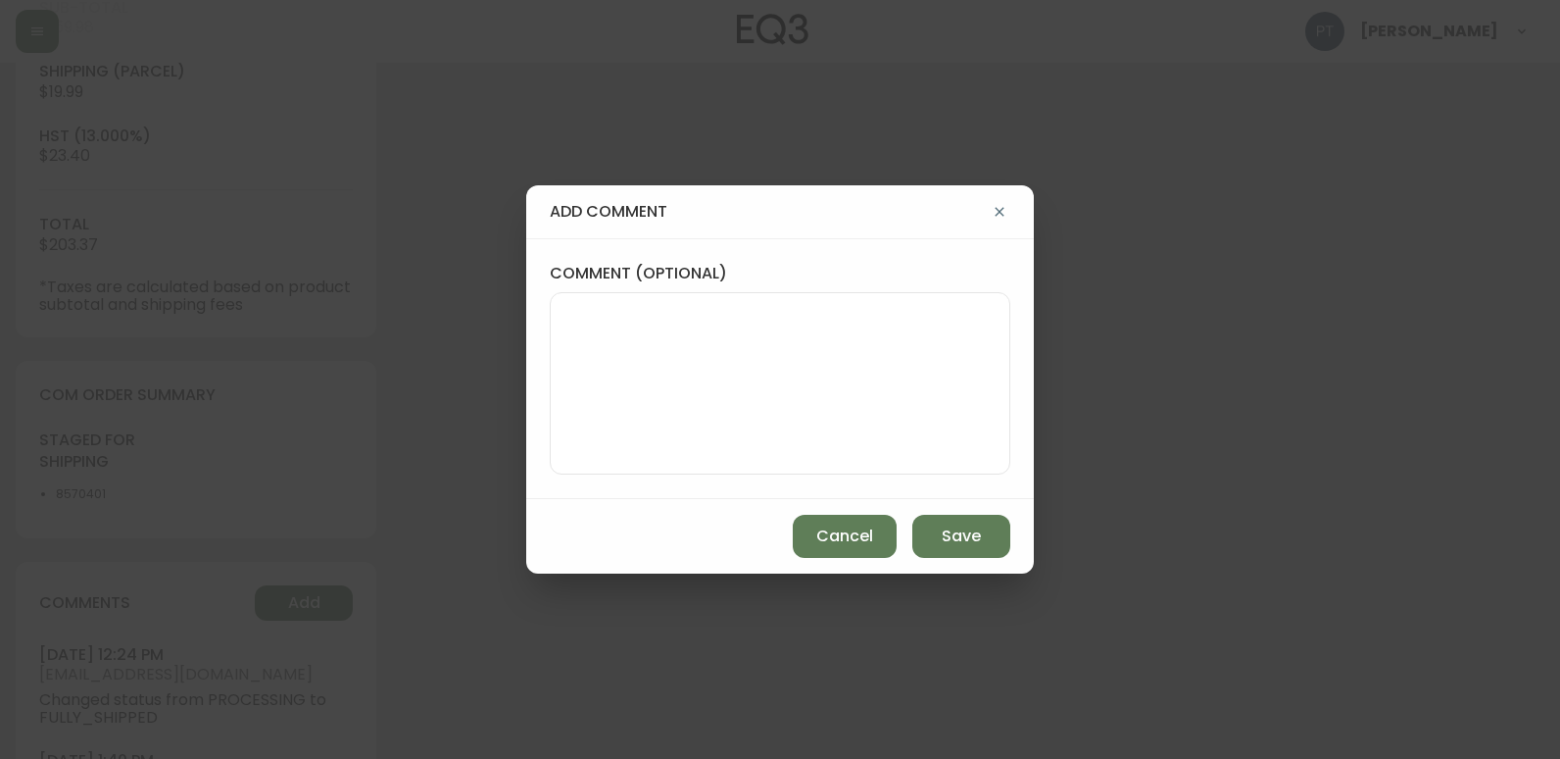
click at [671, 388] on textarea "comment (optional)" at bounding box center [780, 383] width 427 height 157
type textarea "CH"
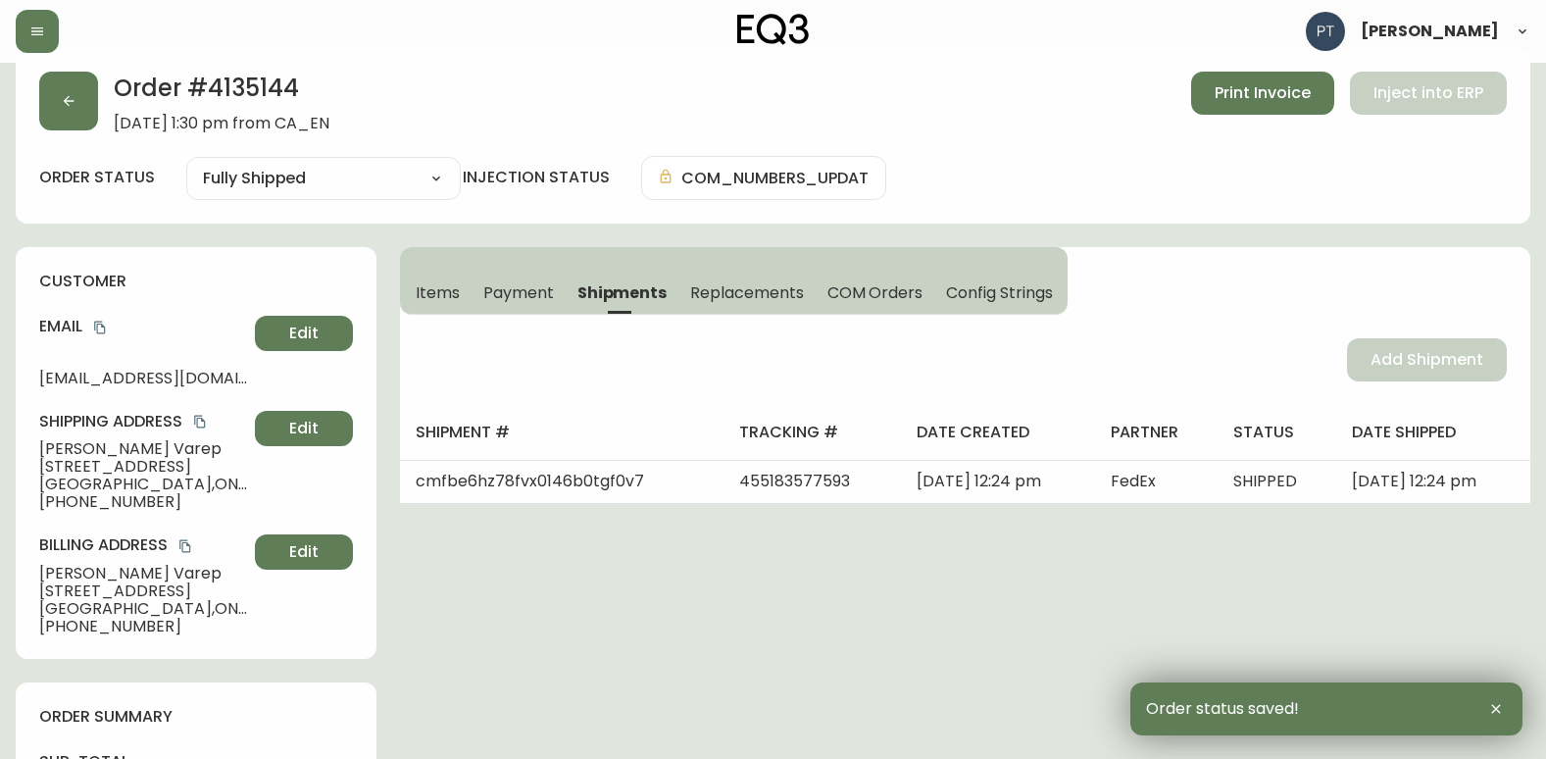
scroll to position [0, 0]
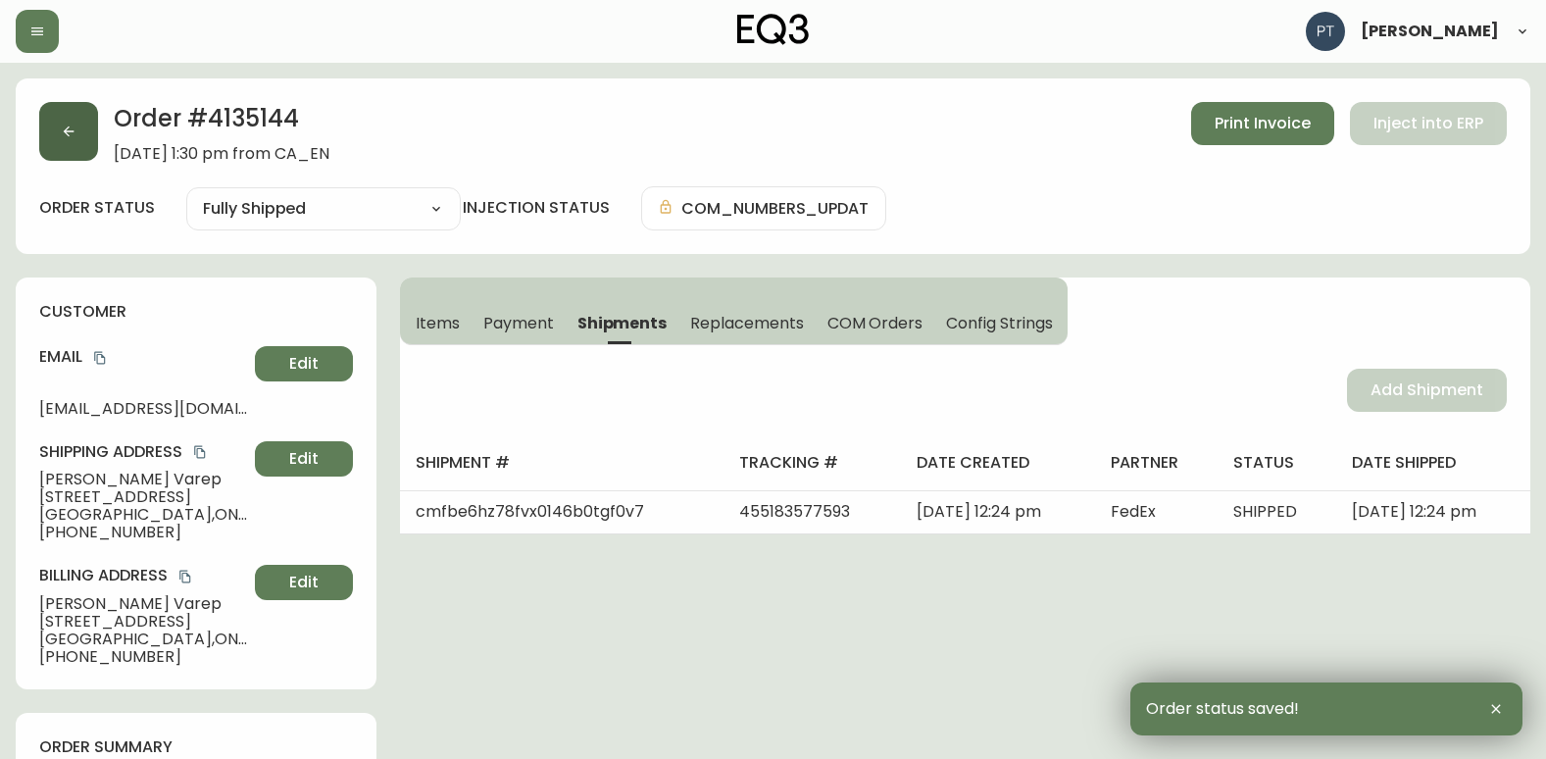
click at [59, 129] on button "button" at bounding box center [68, 131] width 59 height 59
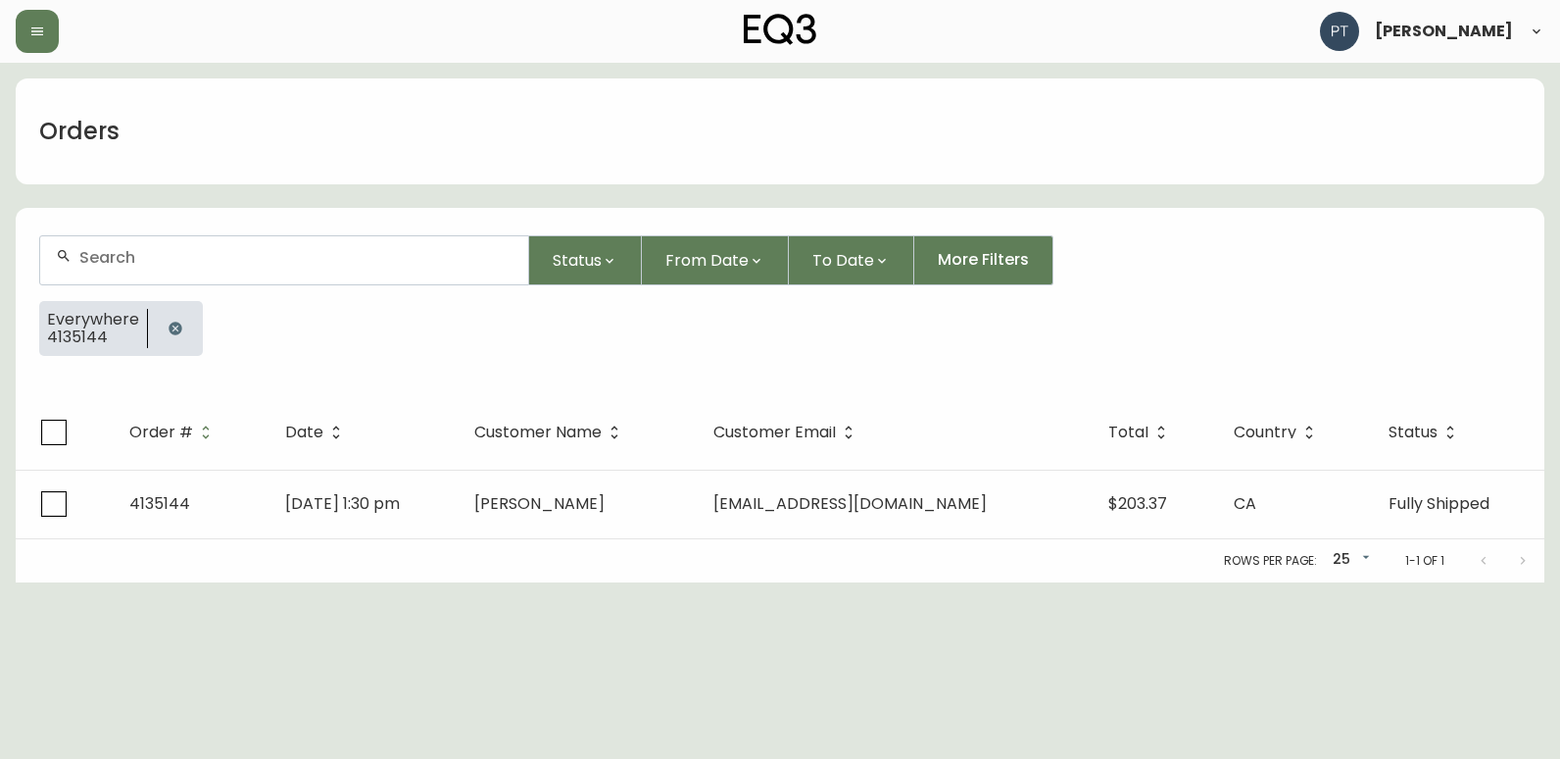
click at [222, 246] on div at bounding box center [284, 260] width 488 height 48
type input "4135117"
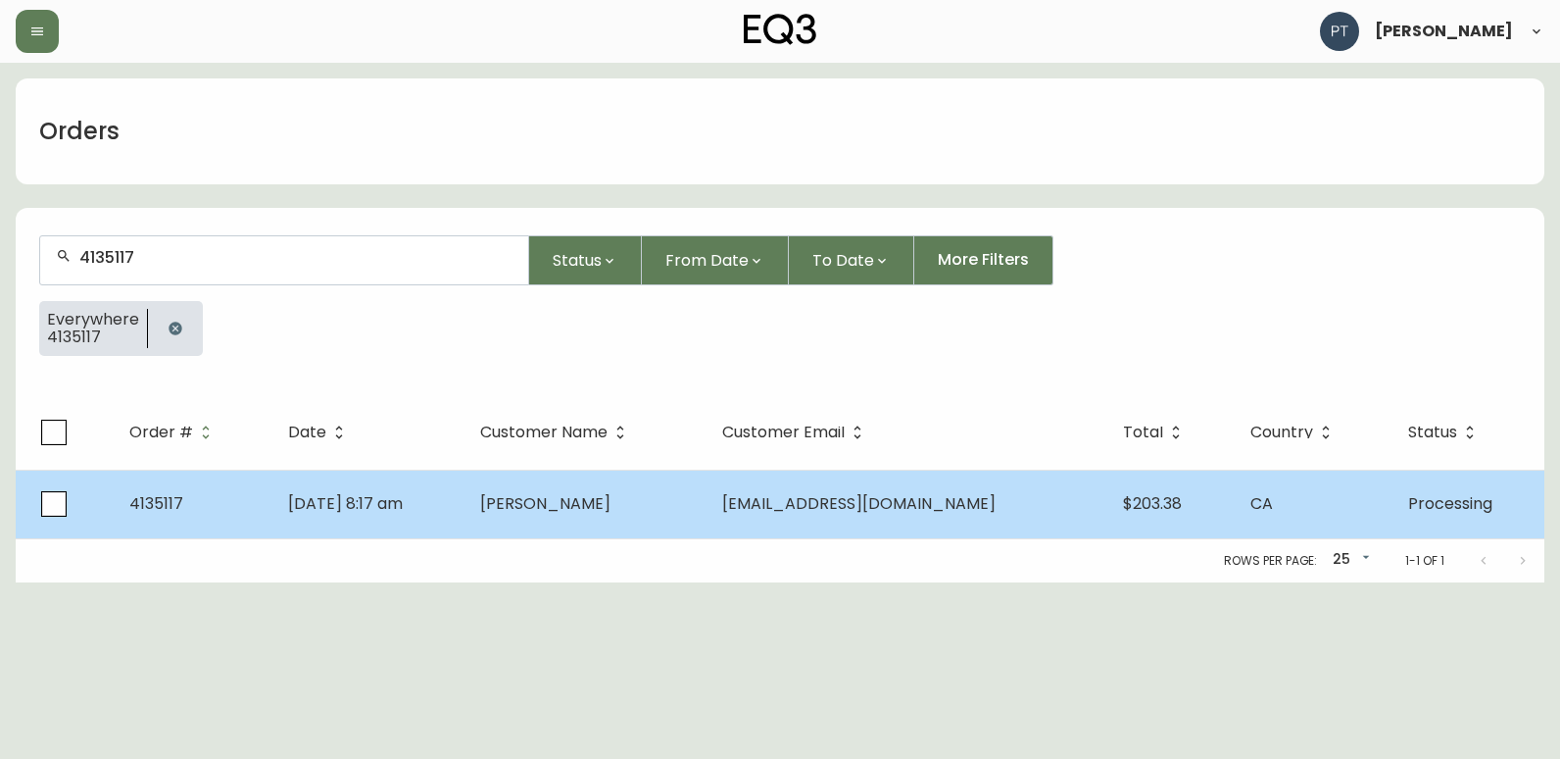
click at [541, 493] on span "[PERSON_NAME]" at bounding box center [545, 503] width 130 height 23
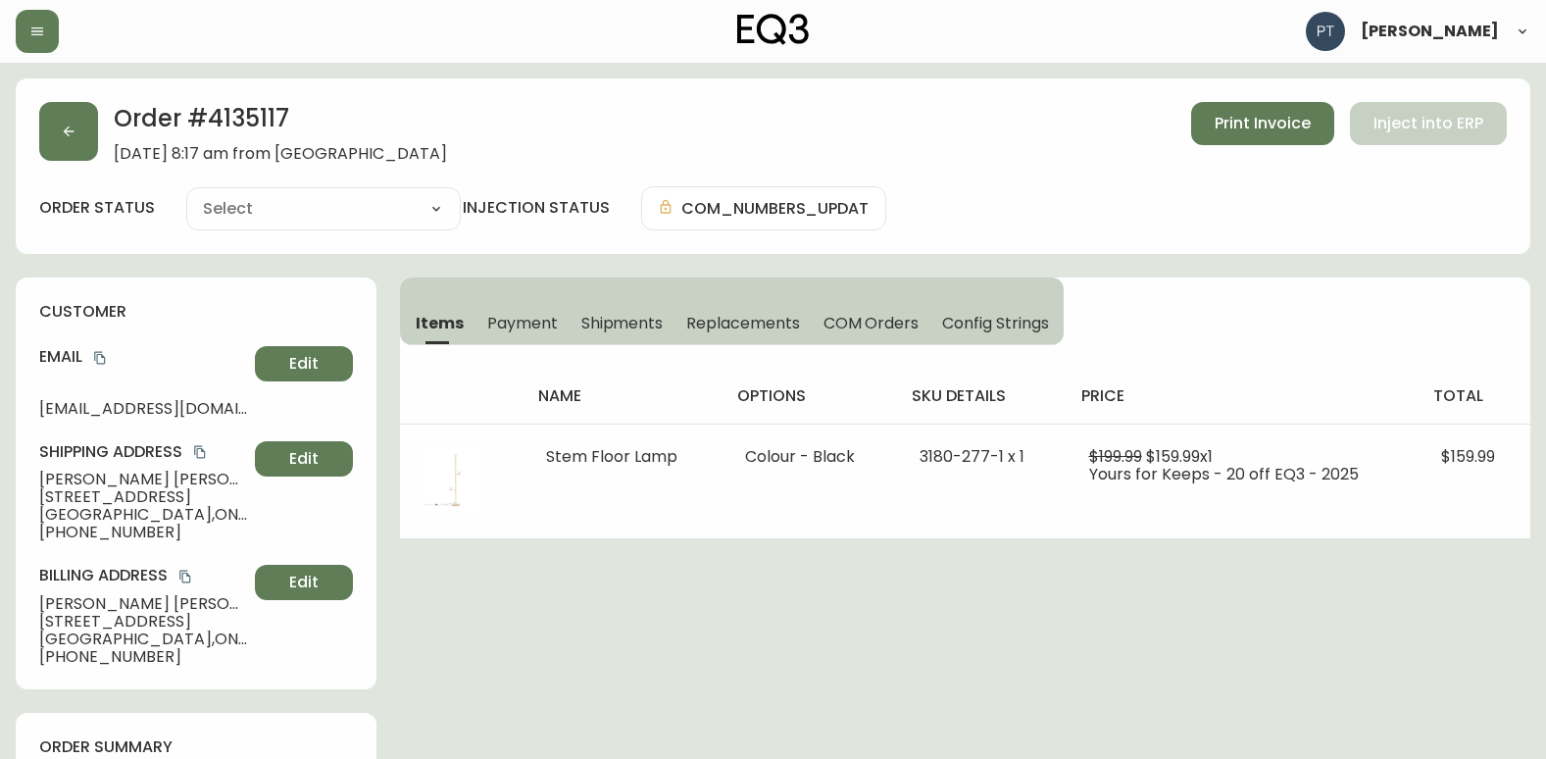
type input "Processing"
select select "PROCESSING"
click at [611, 316] on span "Shipments" at bounding box center [622, 323] width 82 height 21
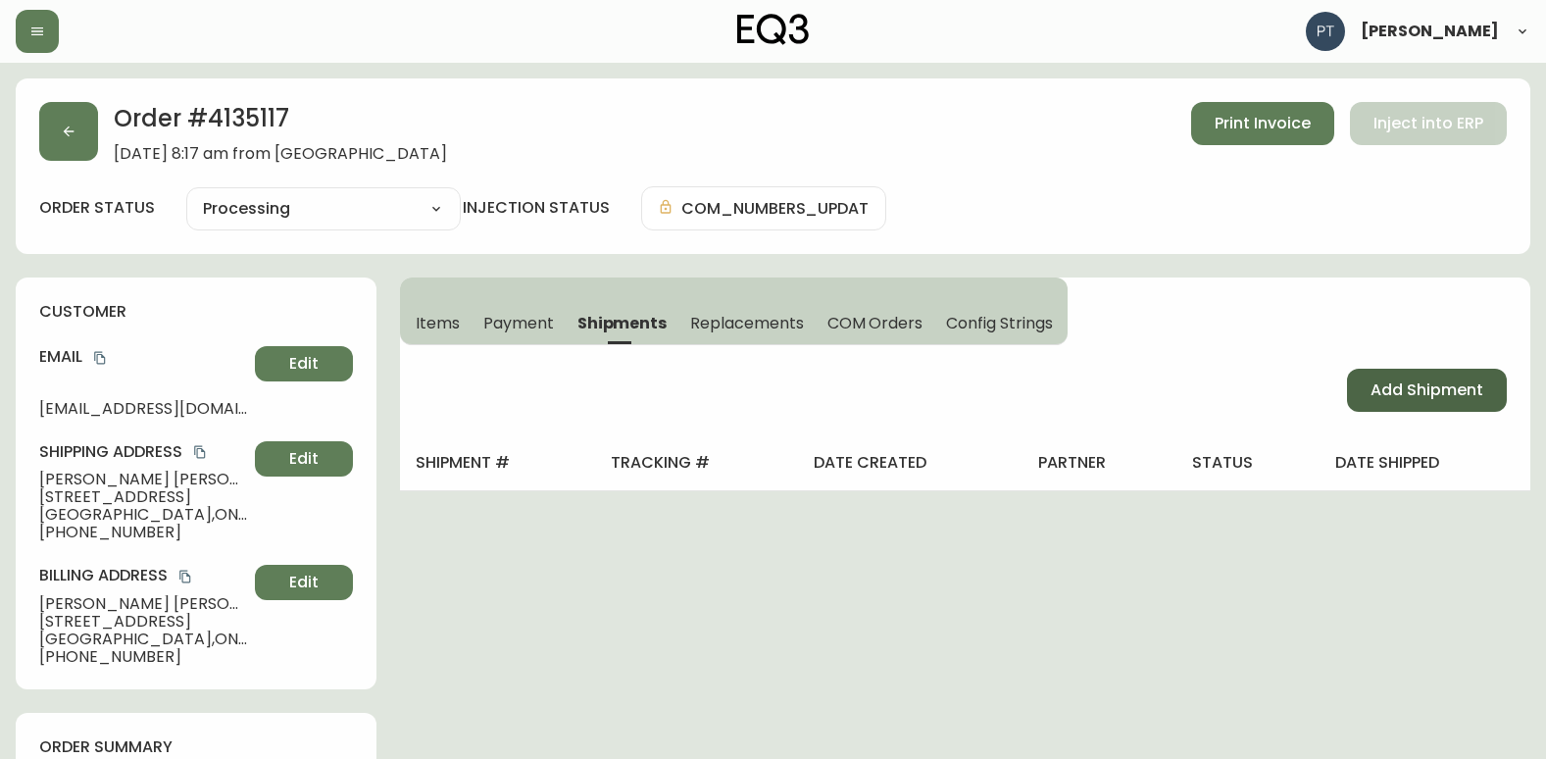
click at [1418, 379] on span "Add Shipment" at bounding box center [1426, 390] width 113 height 22
select select "PENDING"
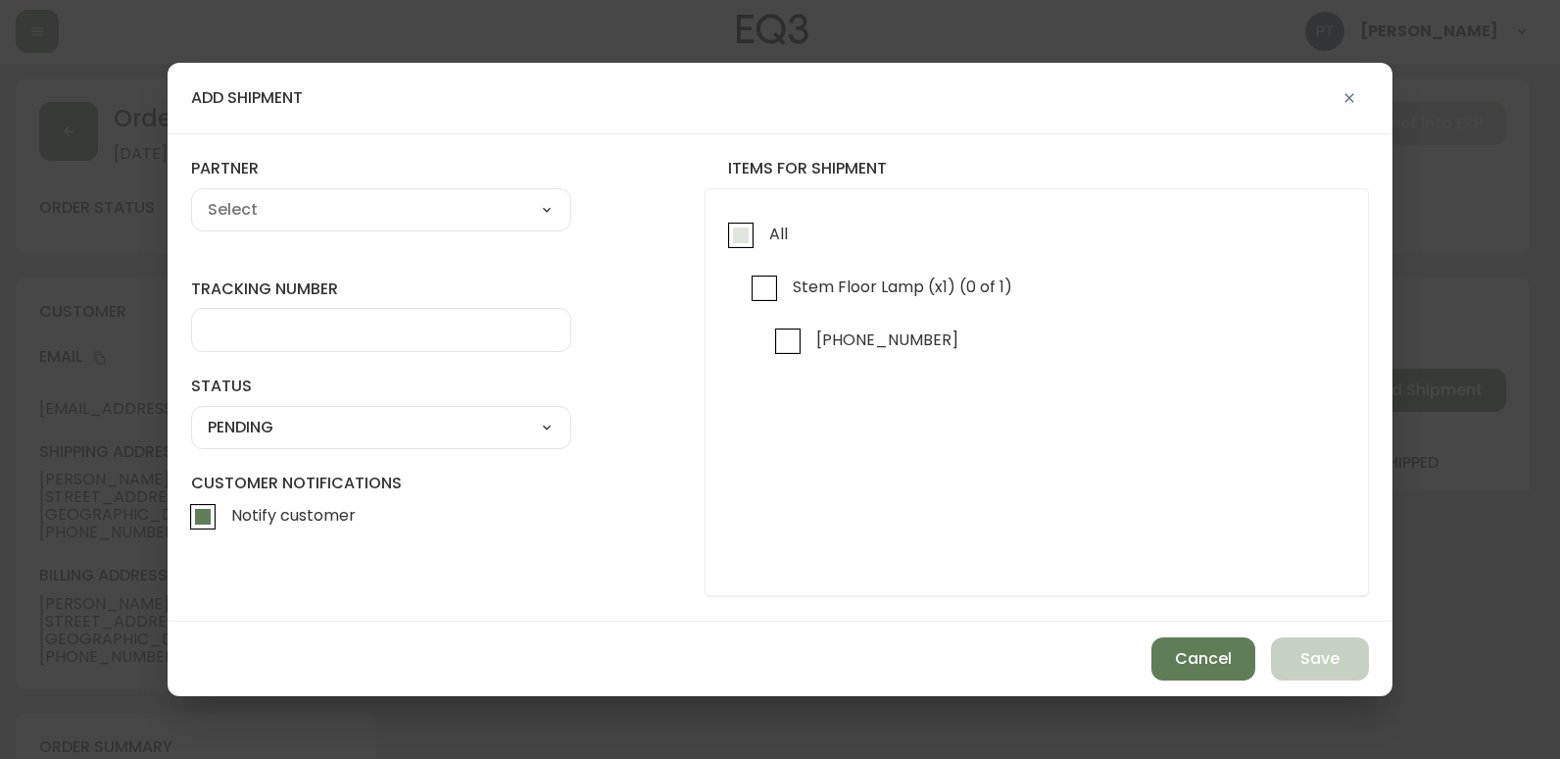
click at [722, 229] on input "All" at bounding box center [740, 235] width 45 height 45
checkbox input "true"
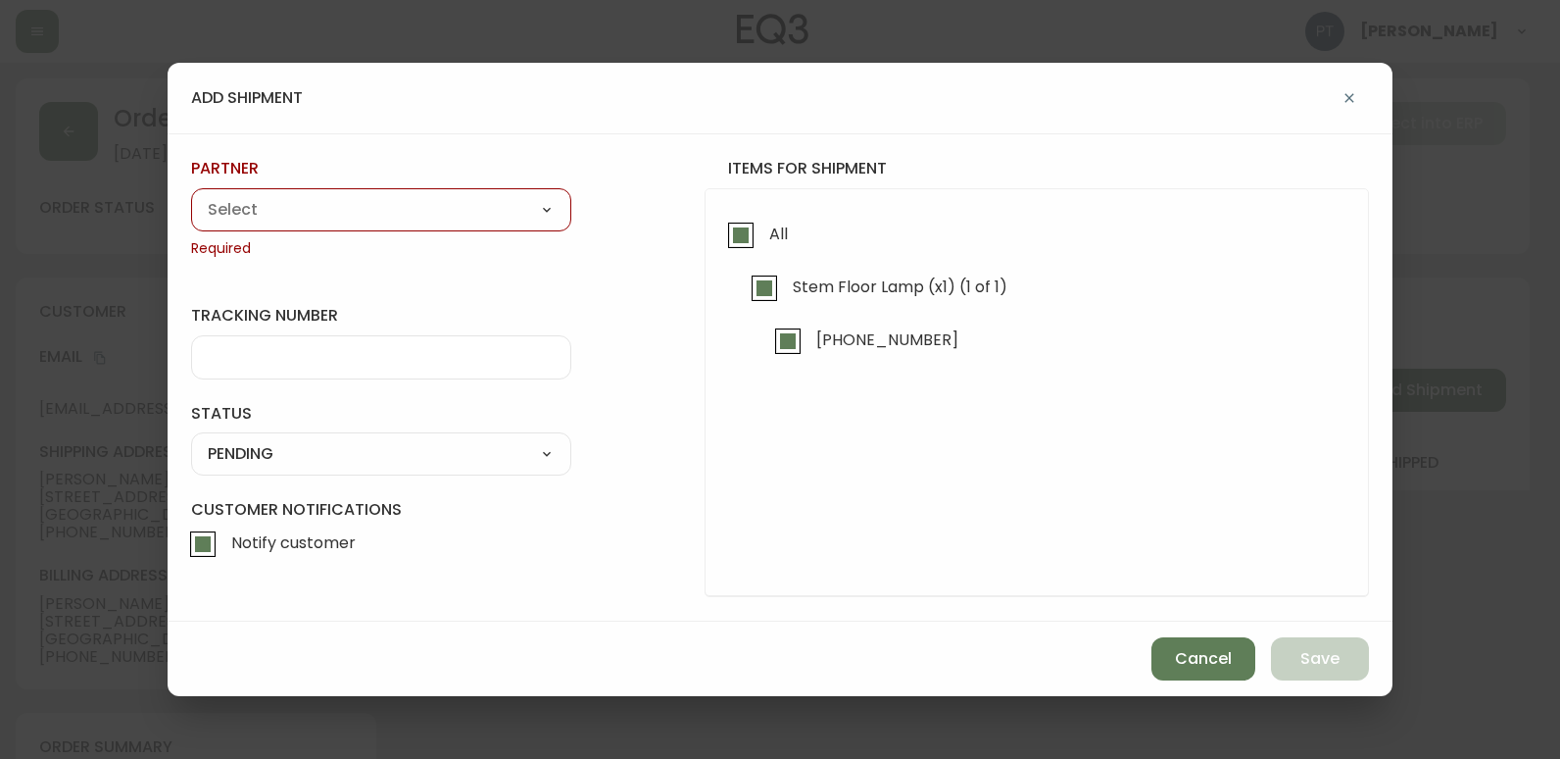
click at [404, 240] on span "Required" at bounding box center [381, 249] width 380 height 20
click at [397, 219] on select "A Move to Remember LLC ABF Freight Alero [PERSON_NAME] Canada Post Canpar Expre…" at bounding box center [381, 209] width 380 height 29
select select "cjy0a9taa01x001669l98m63c"
click at [191, 195] on select "A Move to Remember LLC ABF Freight Alero [PERSON_NAME] Canada Post Canpar Expre…" at bounding box center [381, 209] width 380 height 29
type input "FedEx"
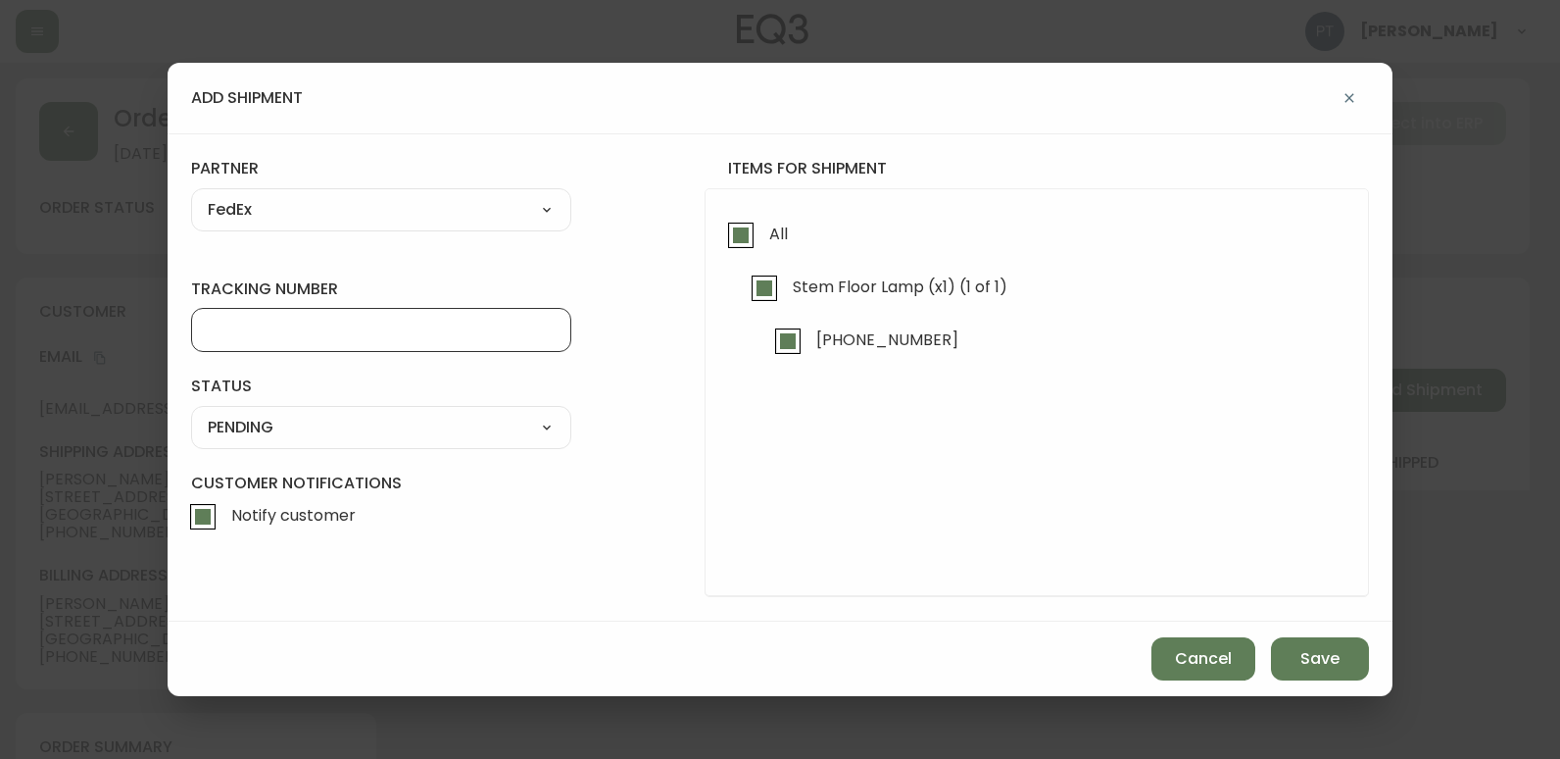
click at [288, 337] on input "tracking number" at bounding box center [381, 330] width 347 height 19
type input "455183577608"
click at [396, 431] on select "SHIPPED PENDING CANCELLED" at bounding box center [381, 427] width 380 height 29
click at [191, 413] on select "SHIPPED PENDING CANCELLED" at bounding box center [381, 427] width 380 height 29
select select "PENDING"
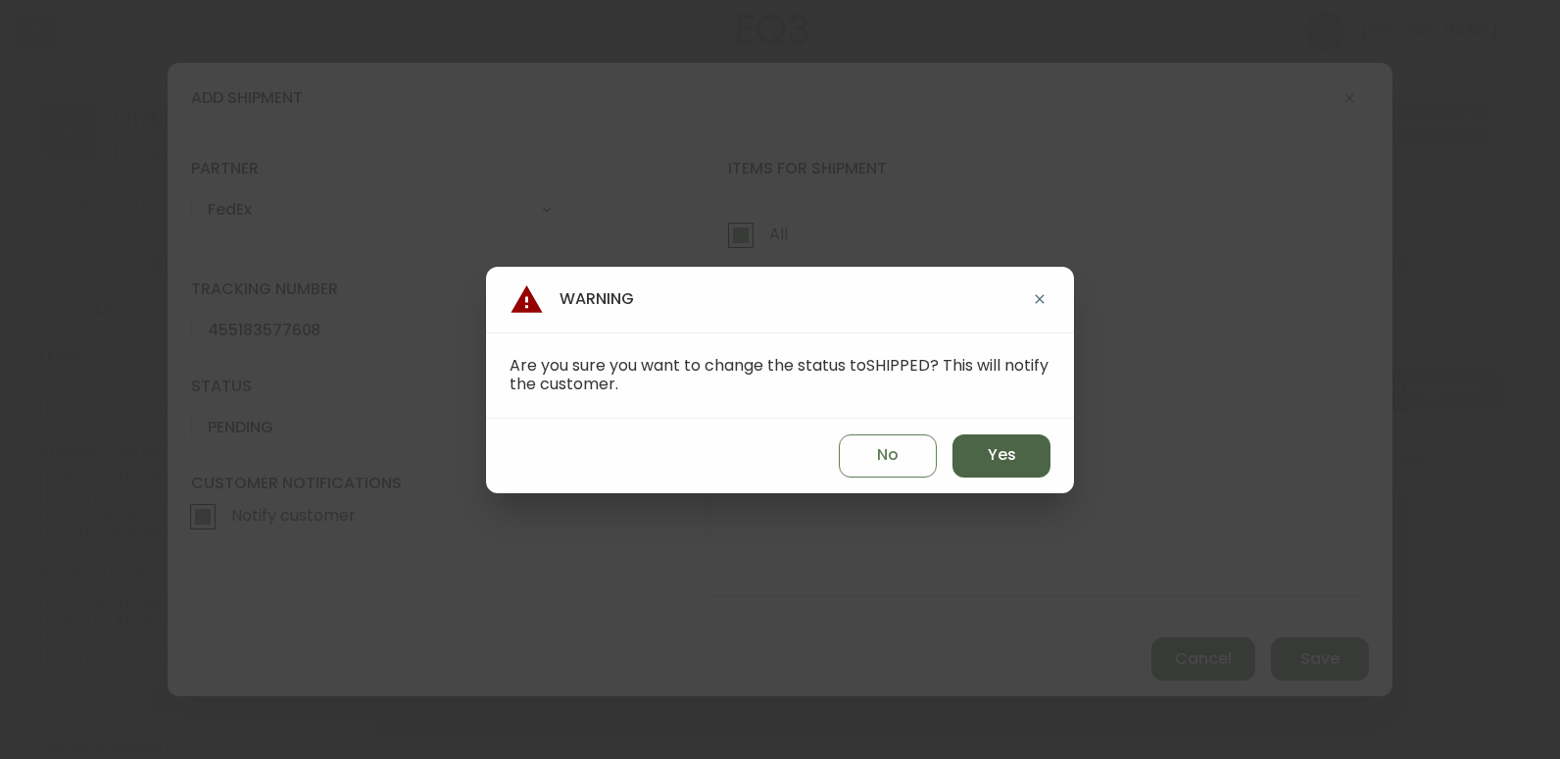
drag, startPoint x: 993, startPoint y: 458, endPoint x: 1046, endPoint y: 509, distance: 73.5
click at [980, 469] on button "Yes" at bounding box center [1002, 455] width 98 height 43
type input "SHIPPED"
select select "SHIPPED"
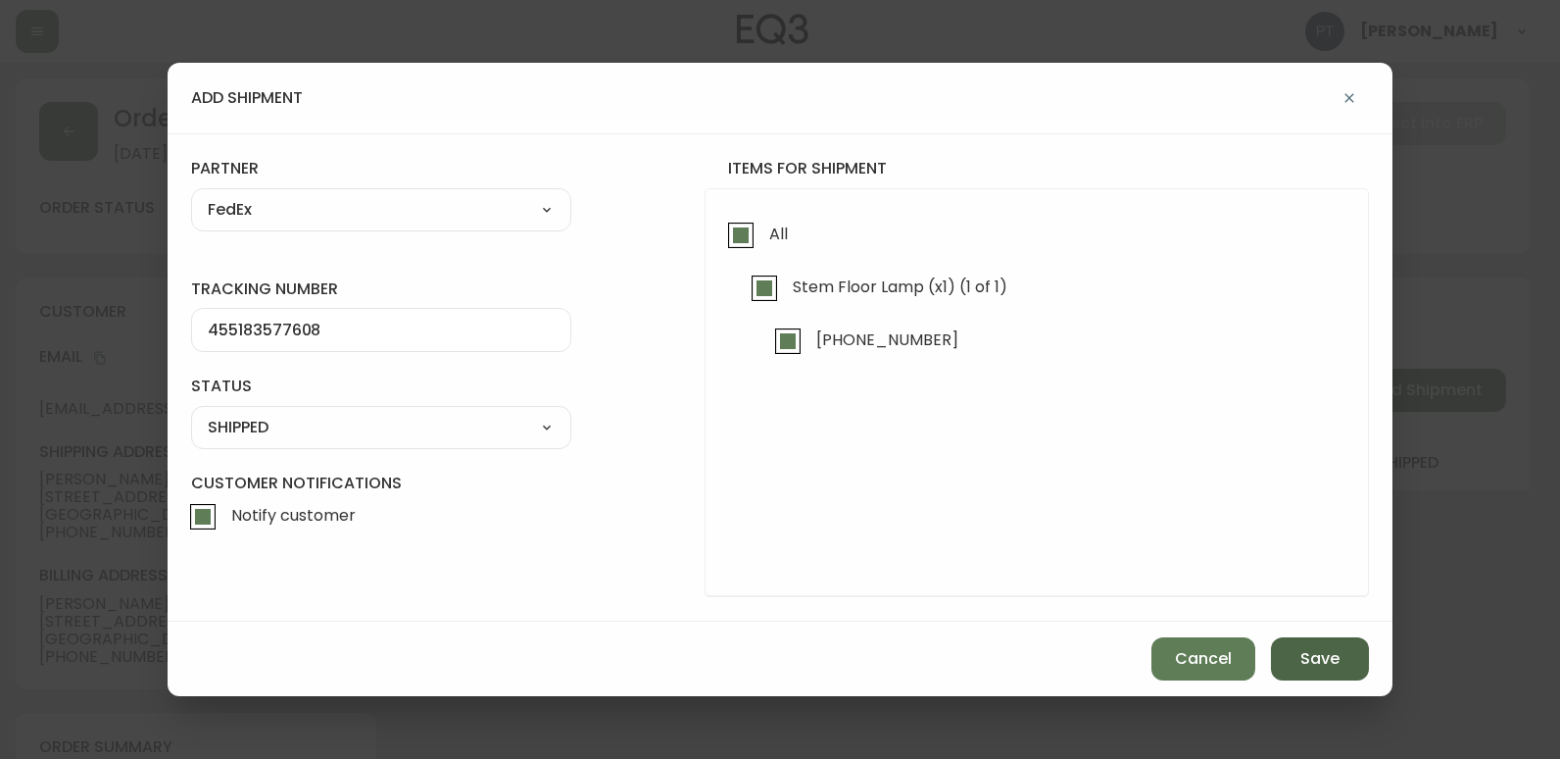
click at [1287, 643] on button "Save" at bounding box center [1320, 658] width 98 height 43
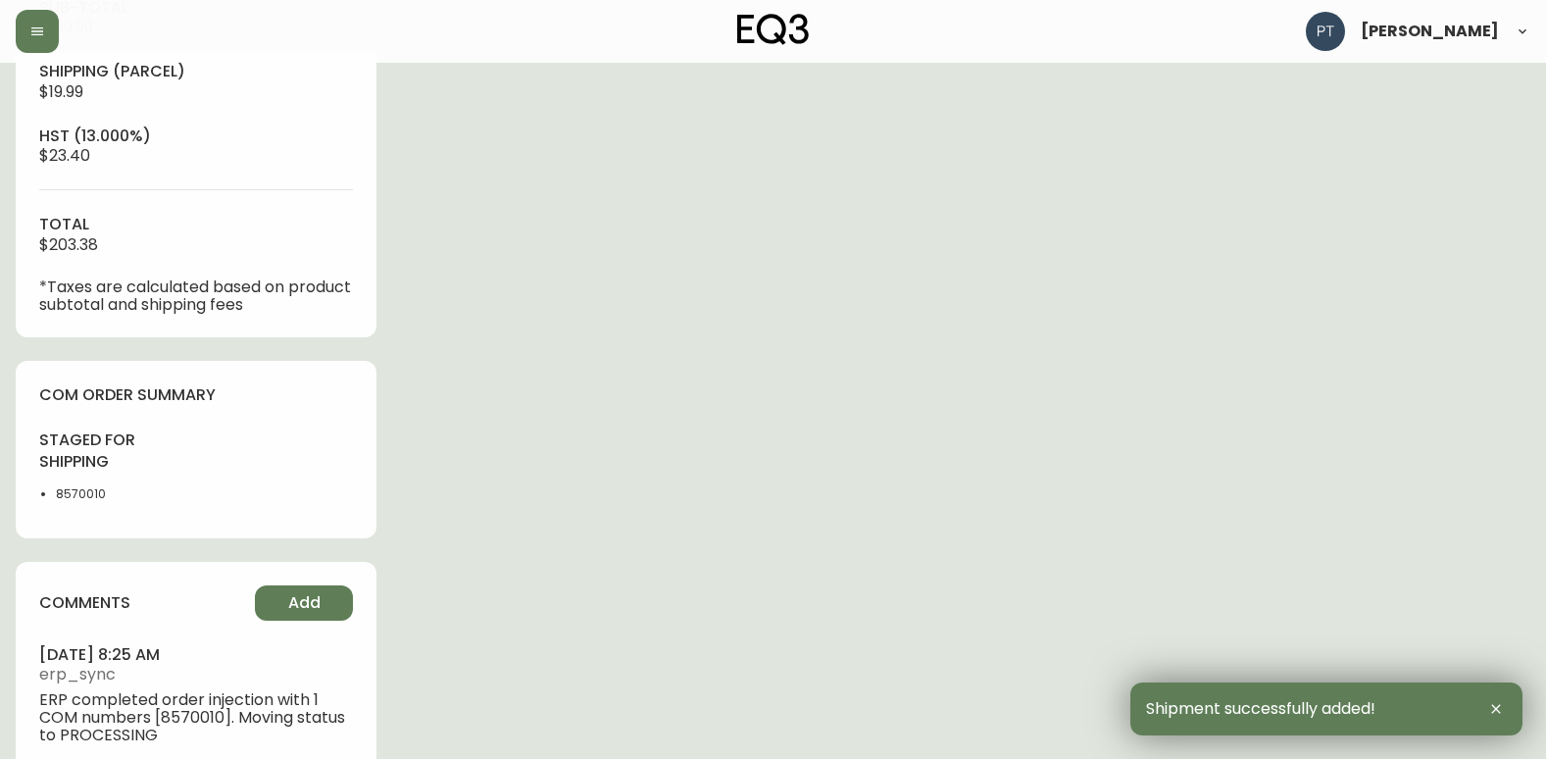
scroll to position [828, 0]
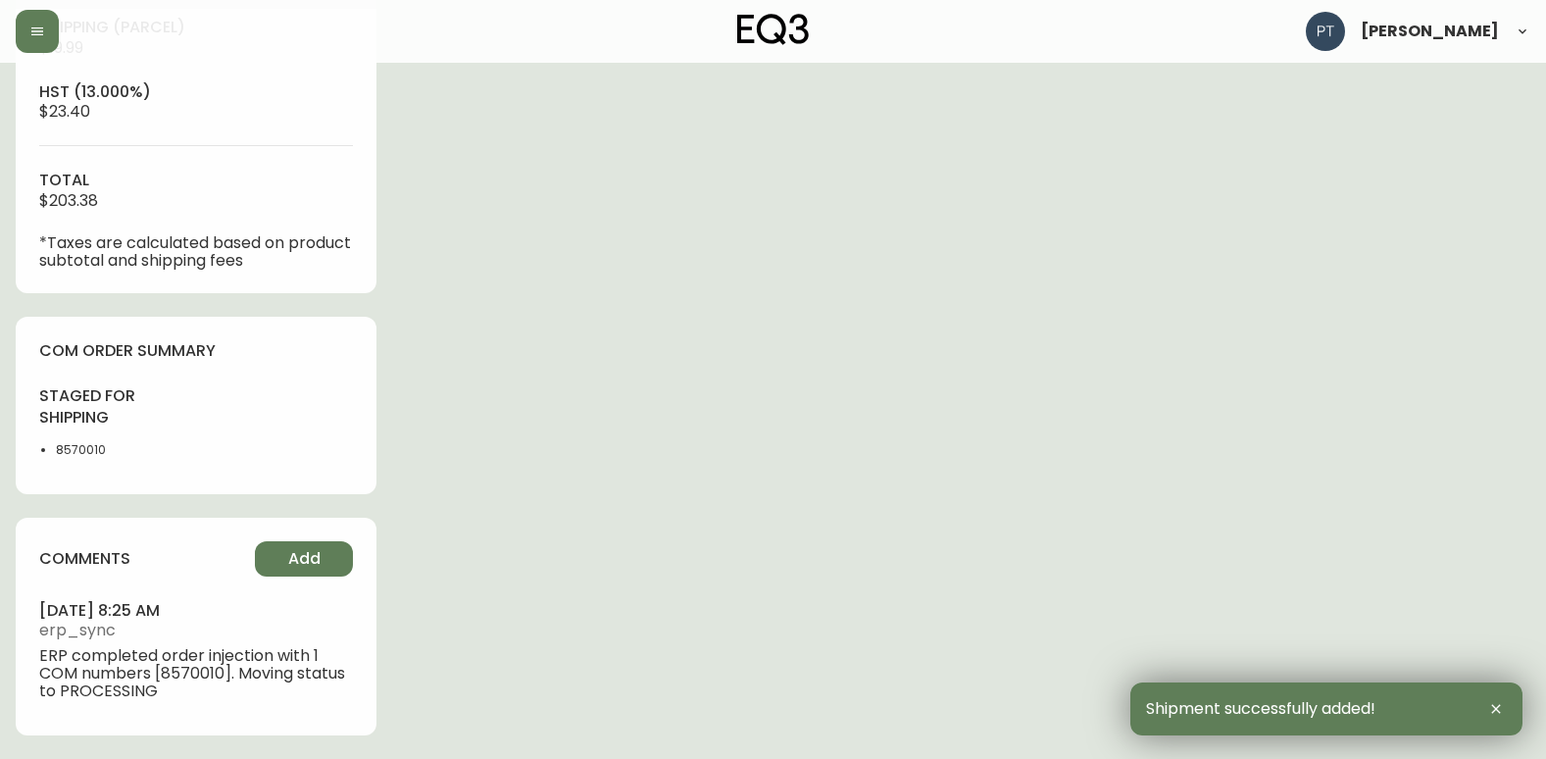
type input "Fully Shipped"
select select "FULLY_SHIPPED"
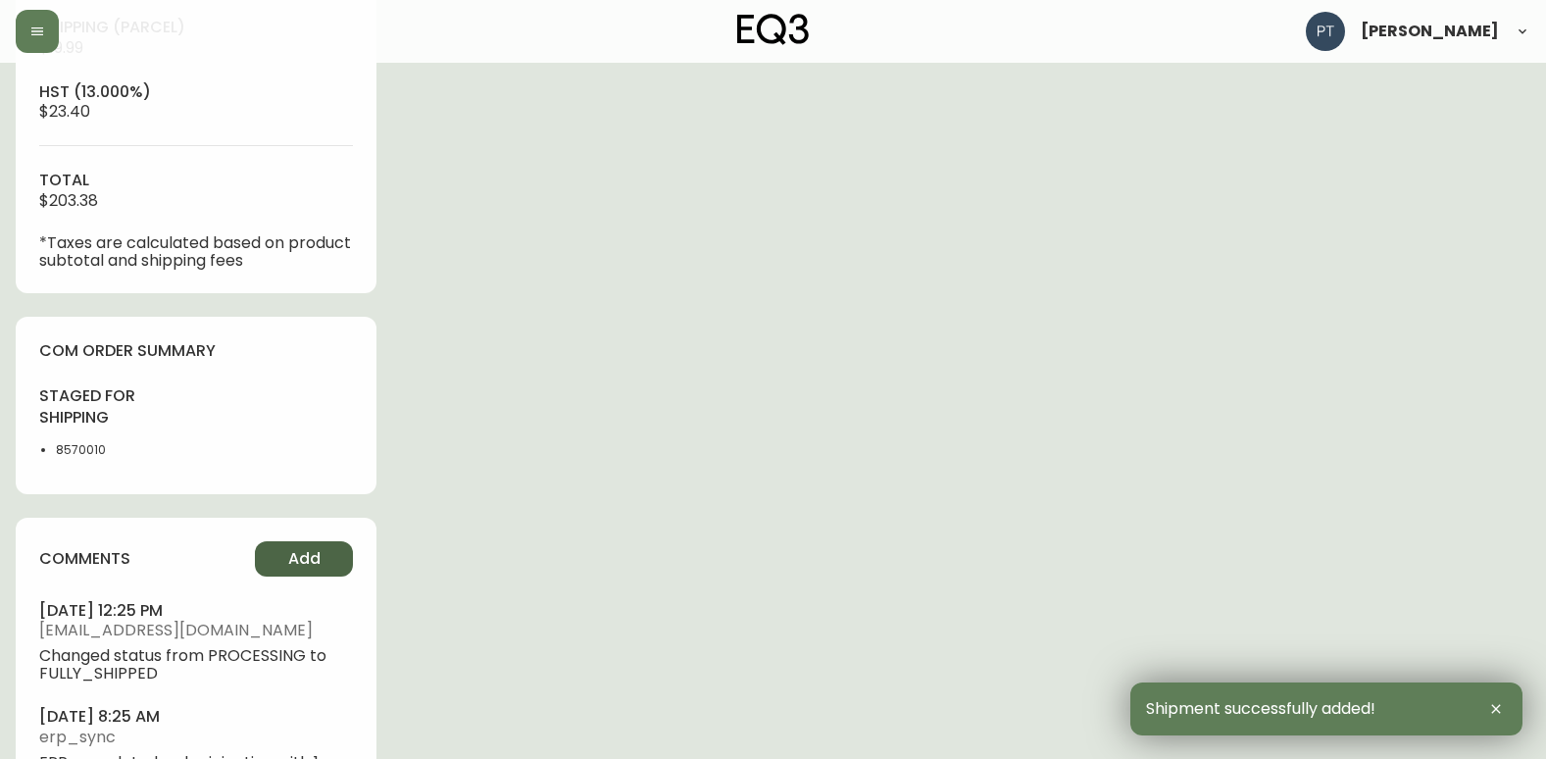
click at [286, 561] on button "Add" at bounding box center [304, 558] width 98 height 35
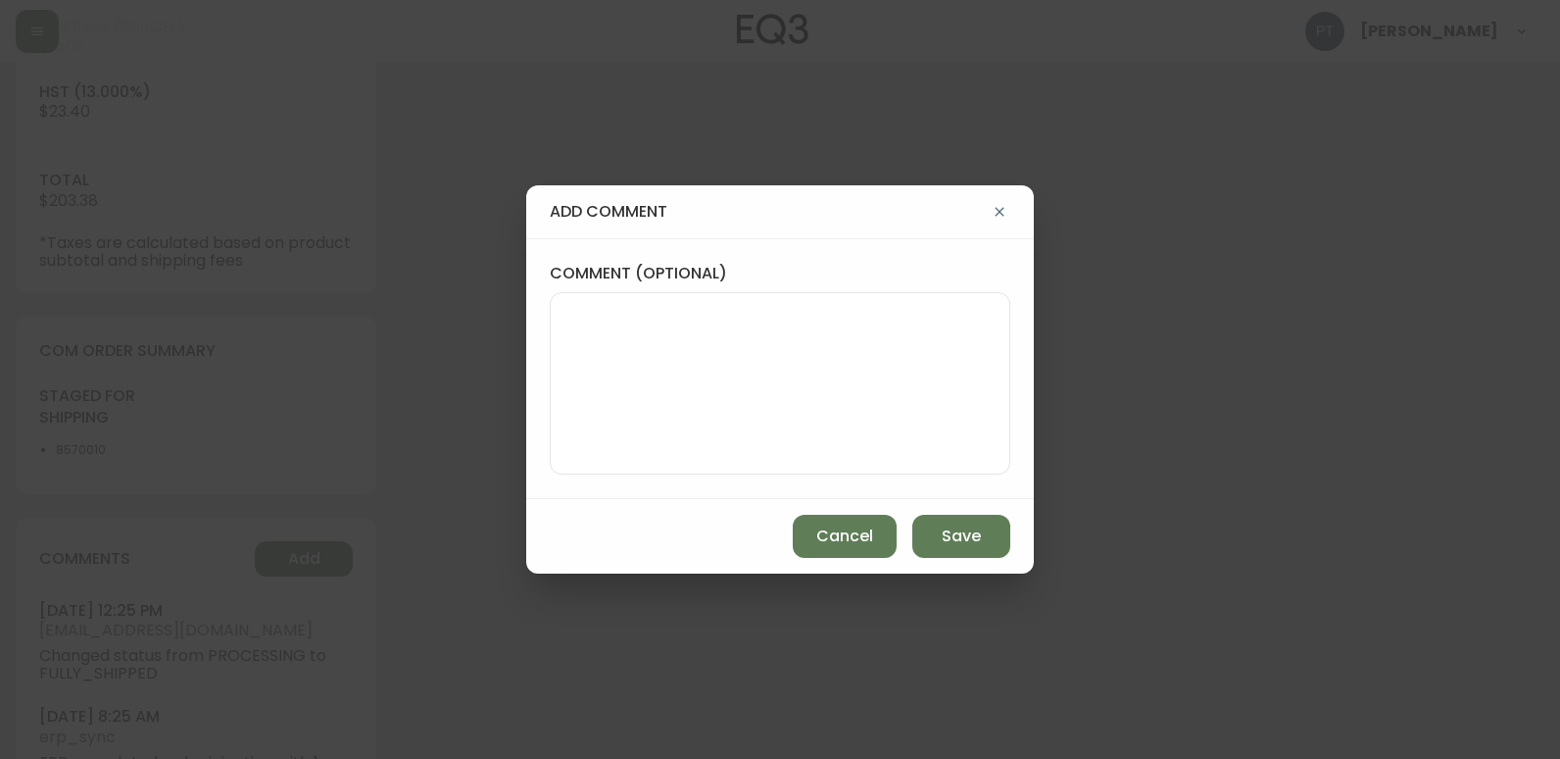
click at [626, 347] on textarea "comment (optional)" at bounding box center [780, 383] width 427 height 157
type textarea "CH"
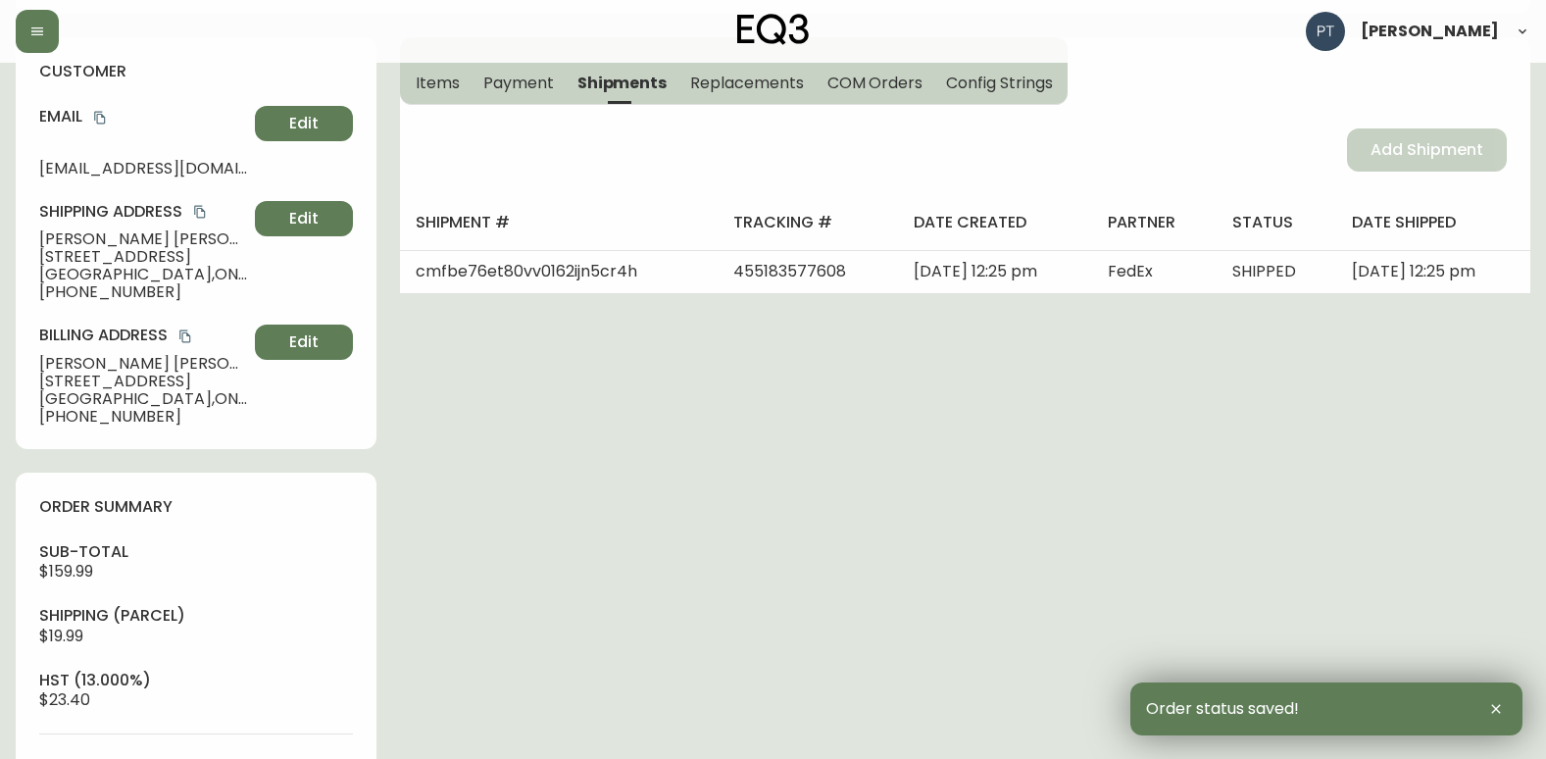
scroll to position [0, 0]
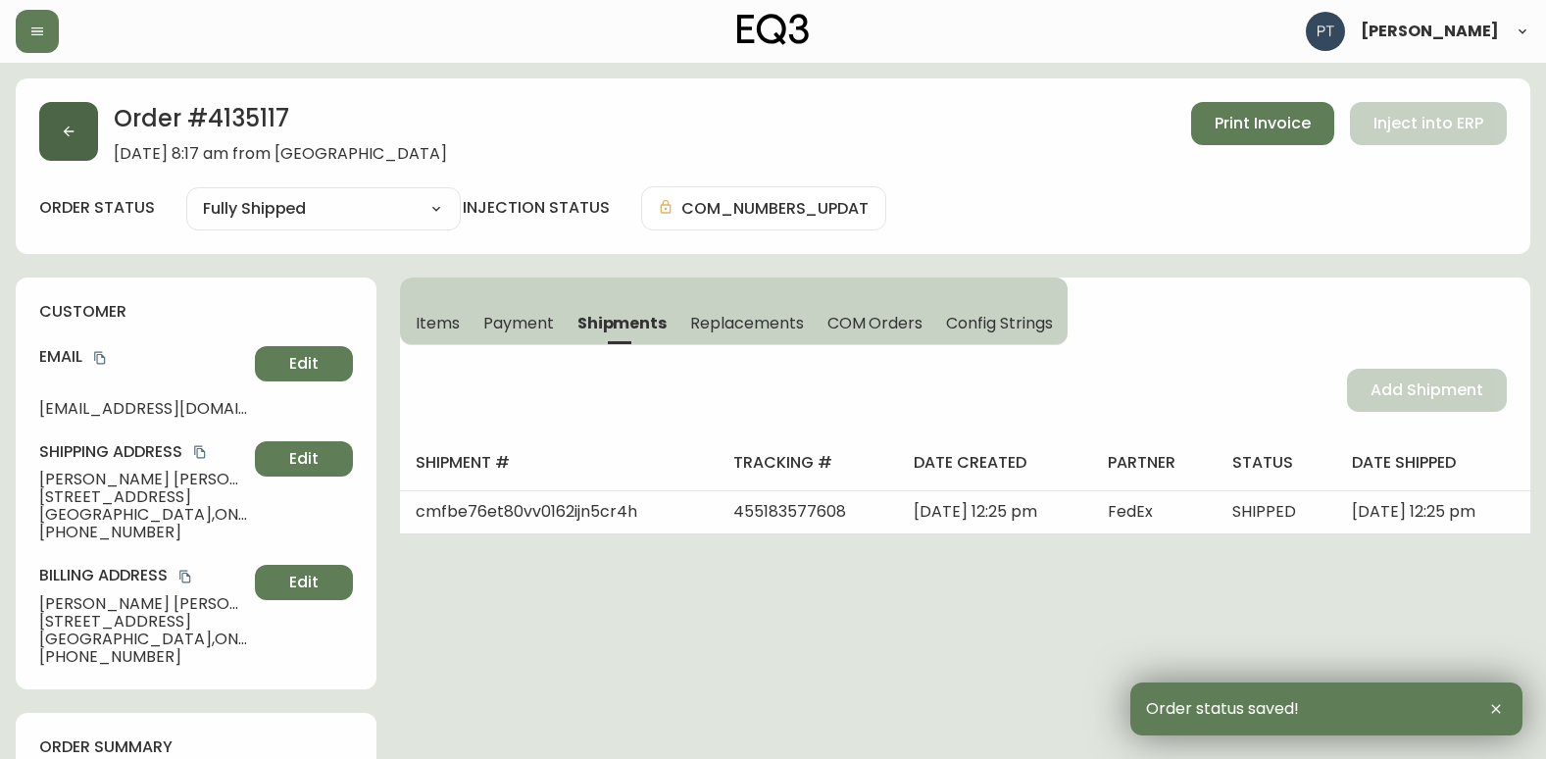
click at [54, 150] on button "button" at bounding box center [68, 131] width 59 height 59
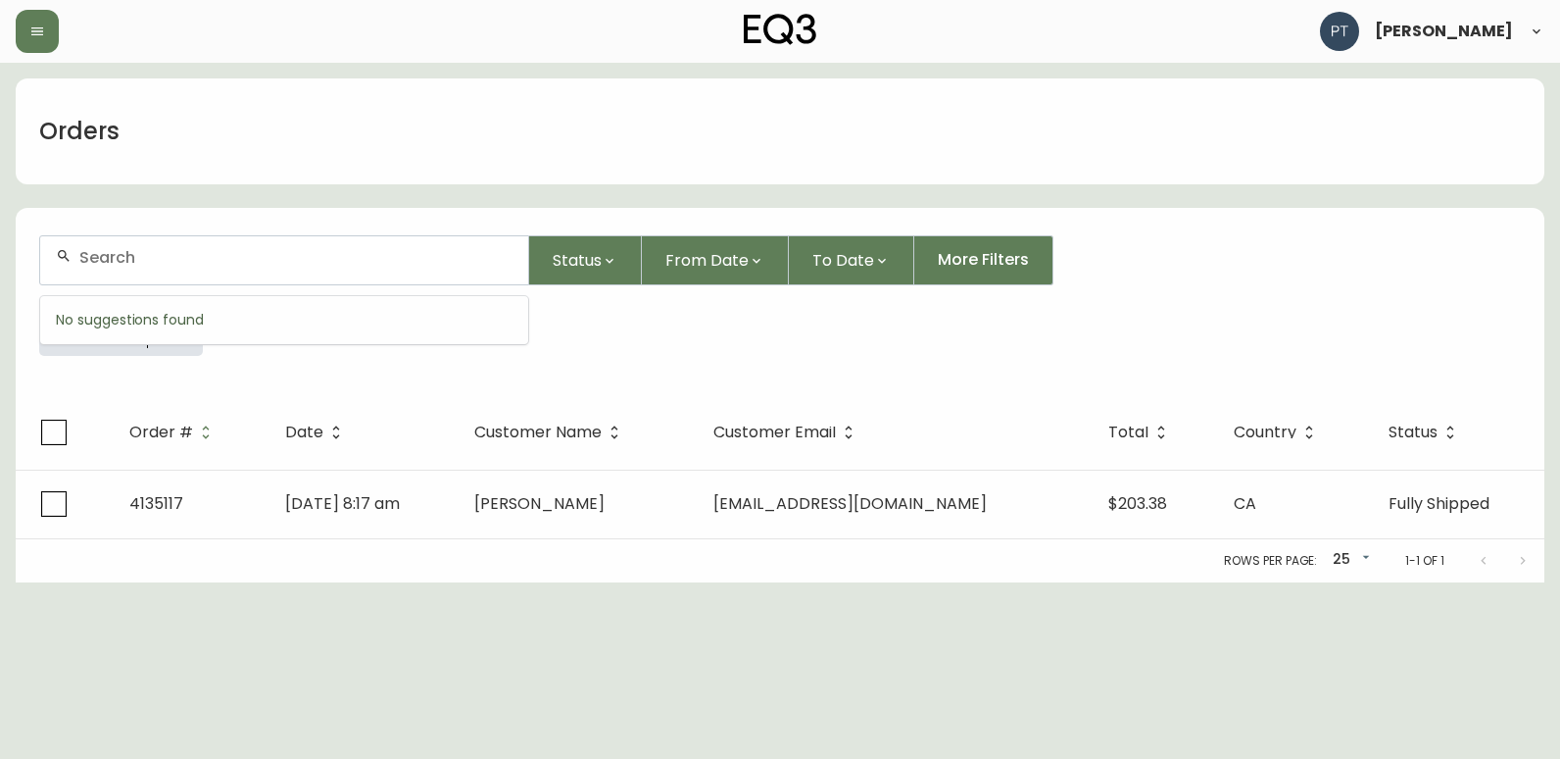
click at [223, 259] on input "text" at bounding box center [295, 257] width 433 height 19
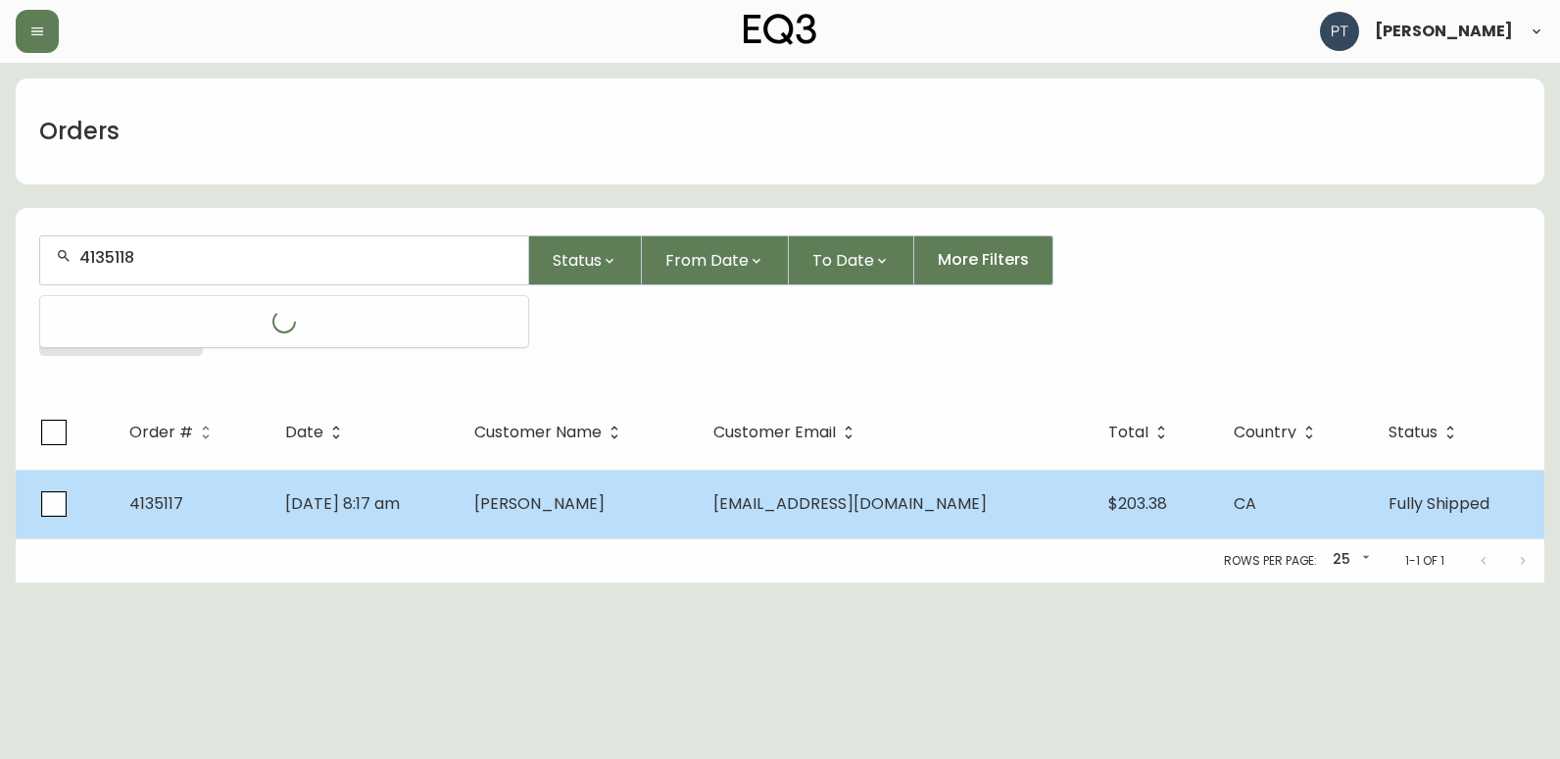
type input "4135118"
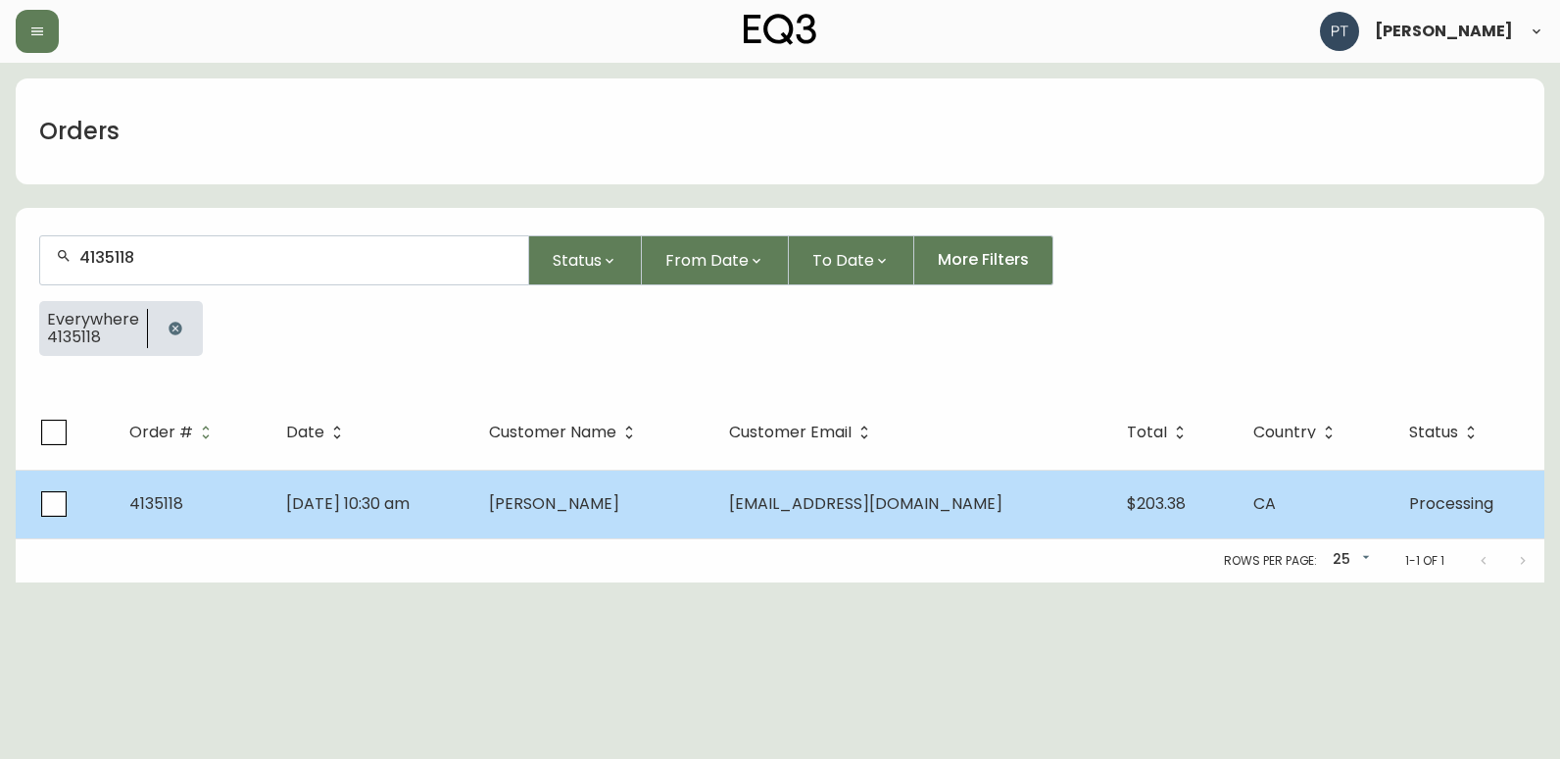
click at [686, 493] on td "[PERSON_NAME]" at bounding box center [593, 504] width 240 height 69
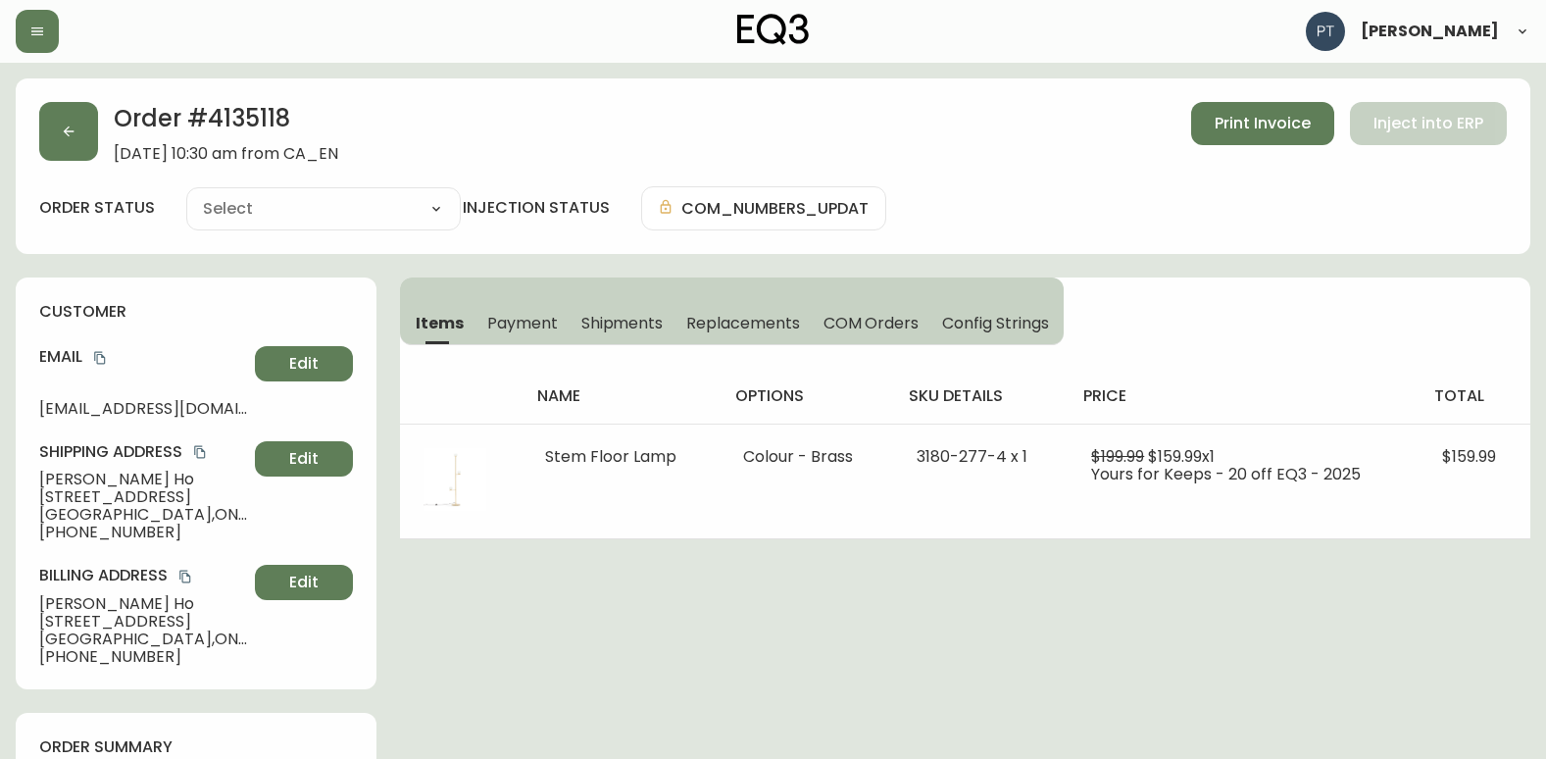
type input "Processing"
select select "PROCESSING"
click at [634, 330] on span "Shipments" at bounding box center [622, 323] width 82 height 21
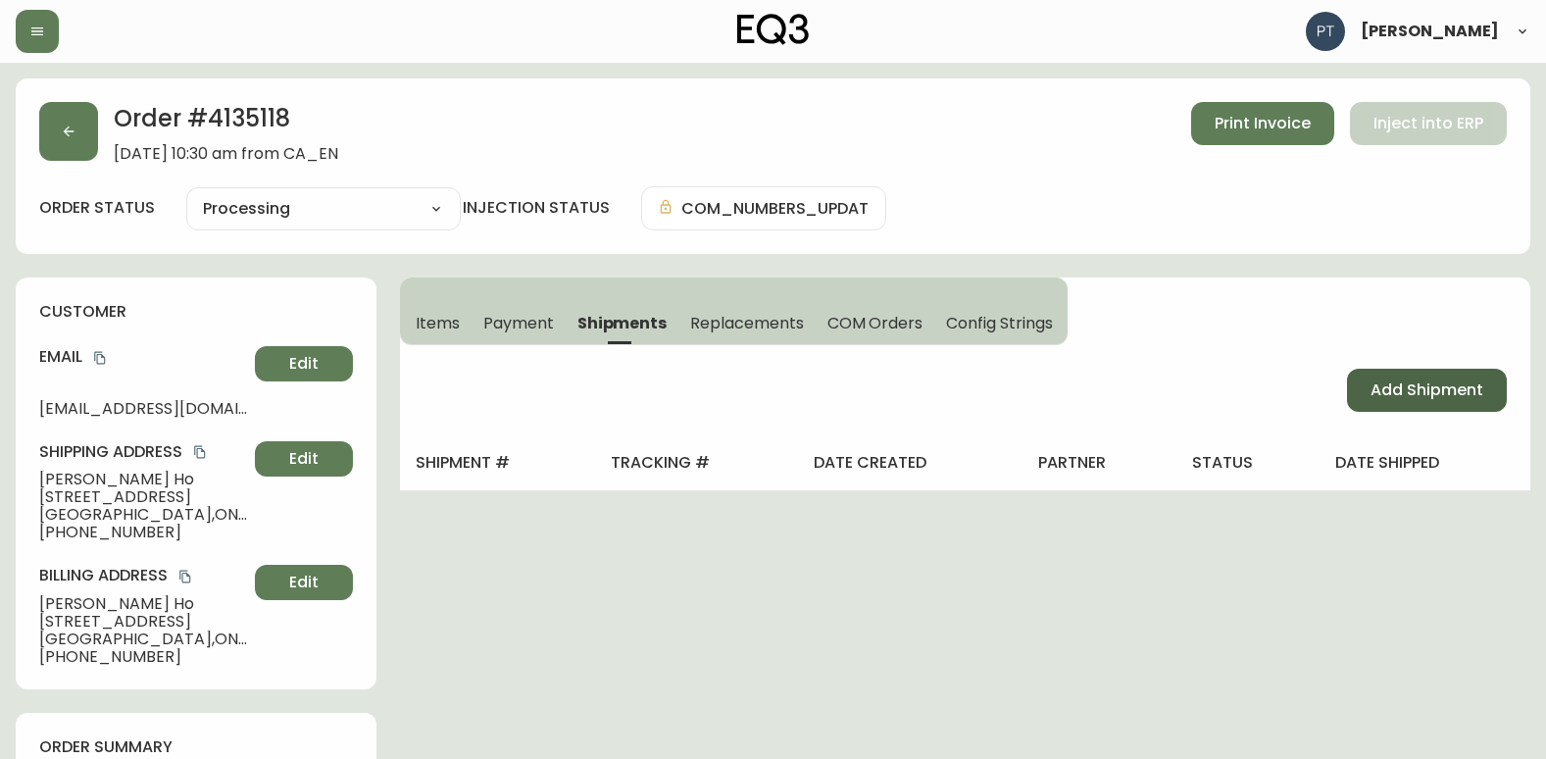
click at [1430, 399] on span "Add Shipment" at bounding box center [1426, 390] width 113 height 22
select select "PENDING"
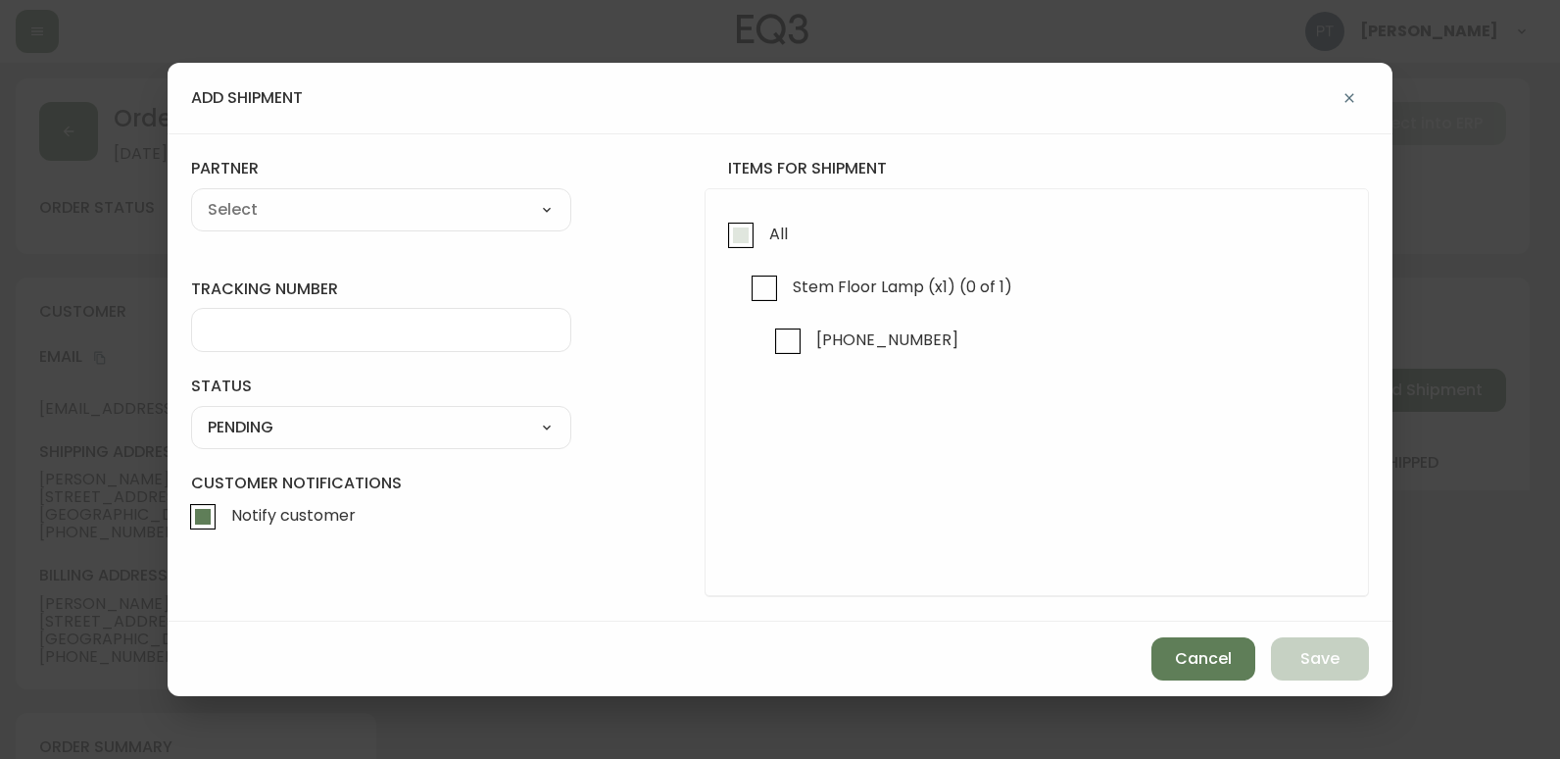
click at [731, 239] on input "All" at bounding box center [740, 235] width 45 height 45
checkbox input "true"
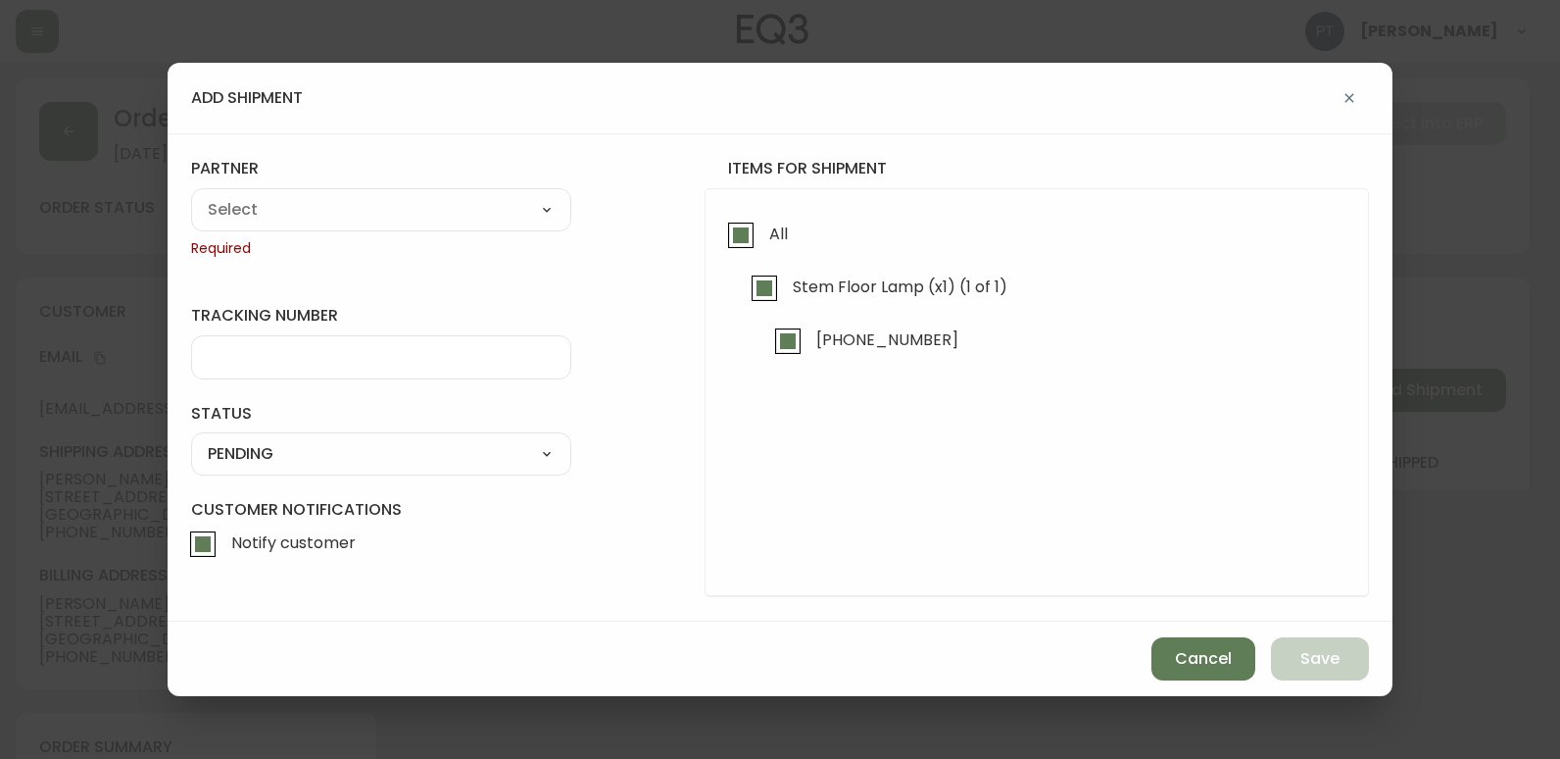
checkbox input "true"
click at [552, 226] on div "A Move to Remember LLC ABF Freight Alero [PERSON_NAME] Canada Post Canpar Expre…" at bounding box center [381, 209] width 380 height 43
click at [548, 218] on select "A Move to Remember LLC ABF Freight Alero [PERSON_NAME] Canada Post Canpar Expre…" at bounding box center [381, 209] width 380 height 29
select select "cjy0a9taa01x001669l98m63c"
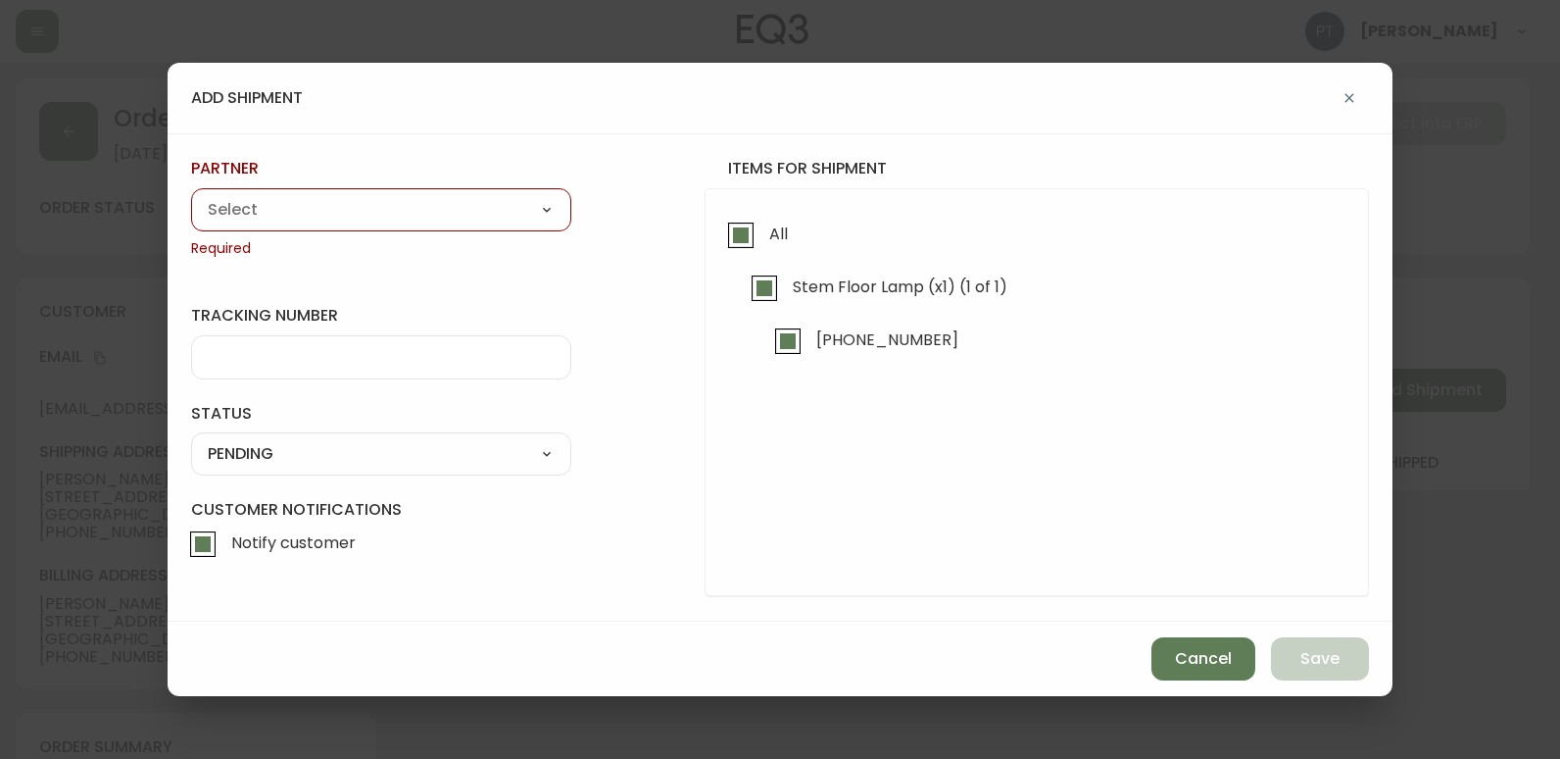
click at [191, 195] on select "A Move to Remember LLC ABF Freight Alero [PERSON_NAME] Canada Post Canpar Expre…" at bounding box center [381, 209] width 380 height 29
type input "FedEx"
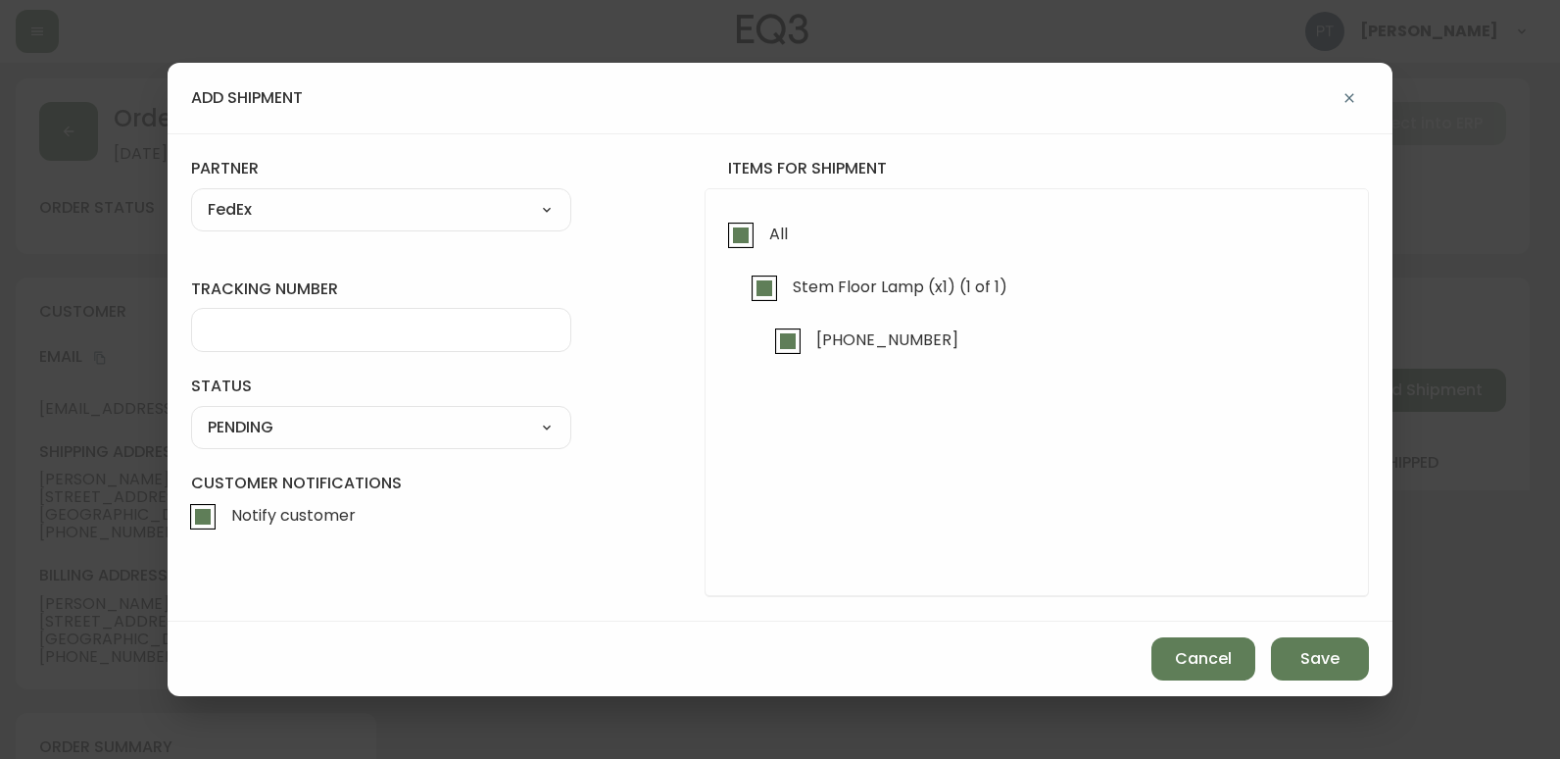
click at [330, 347] on div at bounding box center [381, 330] width 380 height 44
type input "455183577619"
click at [536, 435] on select "SHIPPED PENDING CANCELLED" at bounding box center [381, 427] width 380 height 29
click at [191, 413] on select "SHIPPED PENDING CANCELLED" at bounding box center [381, 427] width 380 height 29
select select "PENDING"
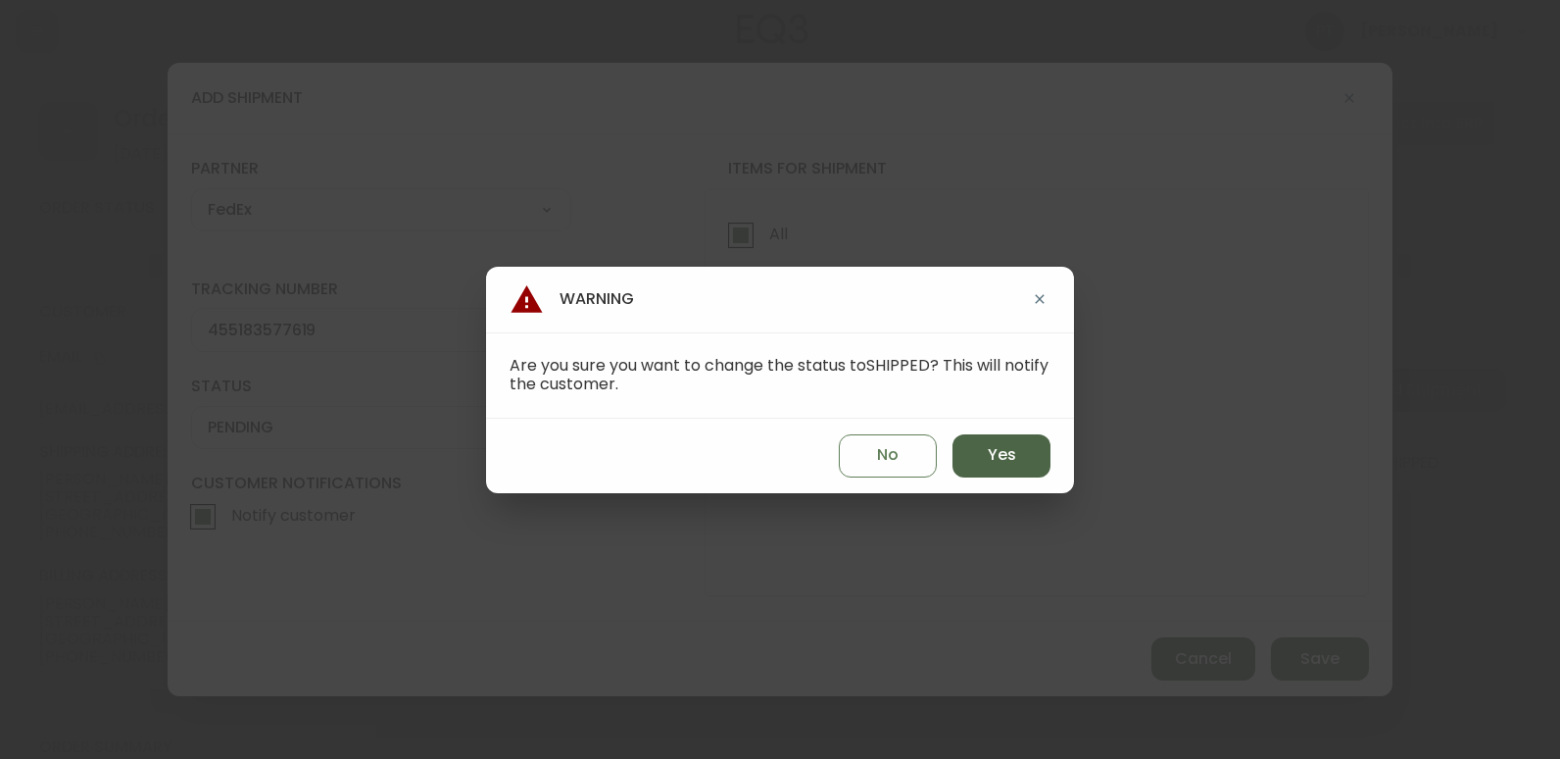
click at [1004, 446] on span "Yes" at bounding box center [1002, 455] width 28 height 22
type input "SHIPPED"
select select "SHIPPED"
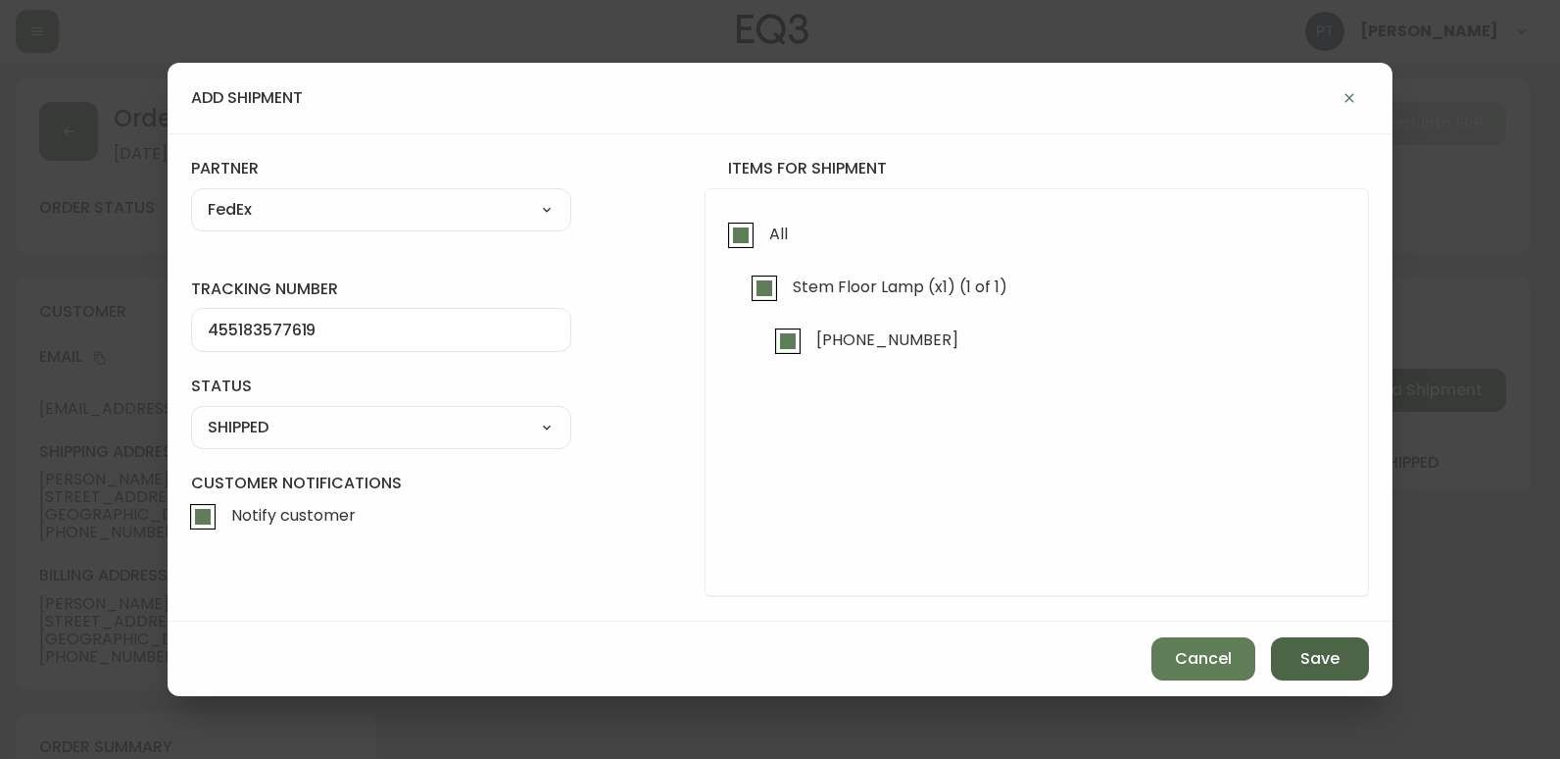
click at [1282, 656] on button "Save" at bounding box center [1320, 658] width 98 height 43
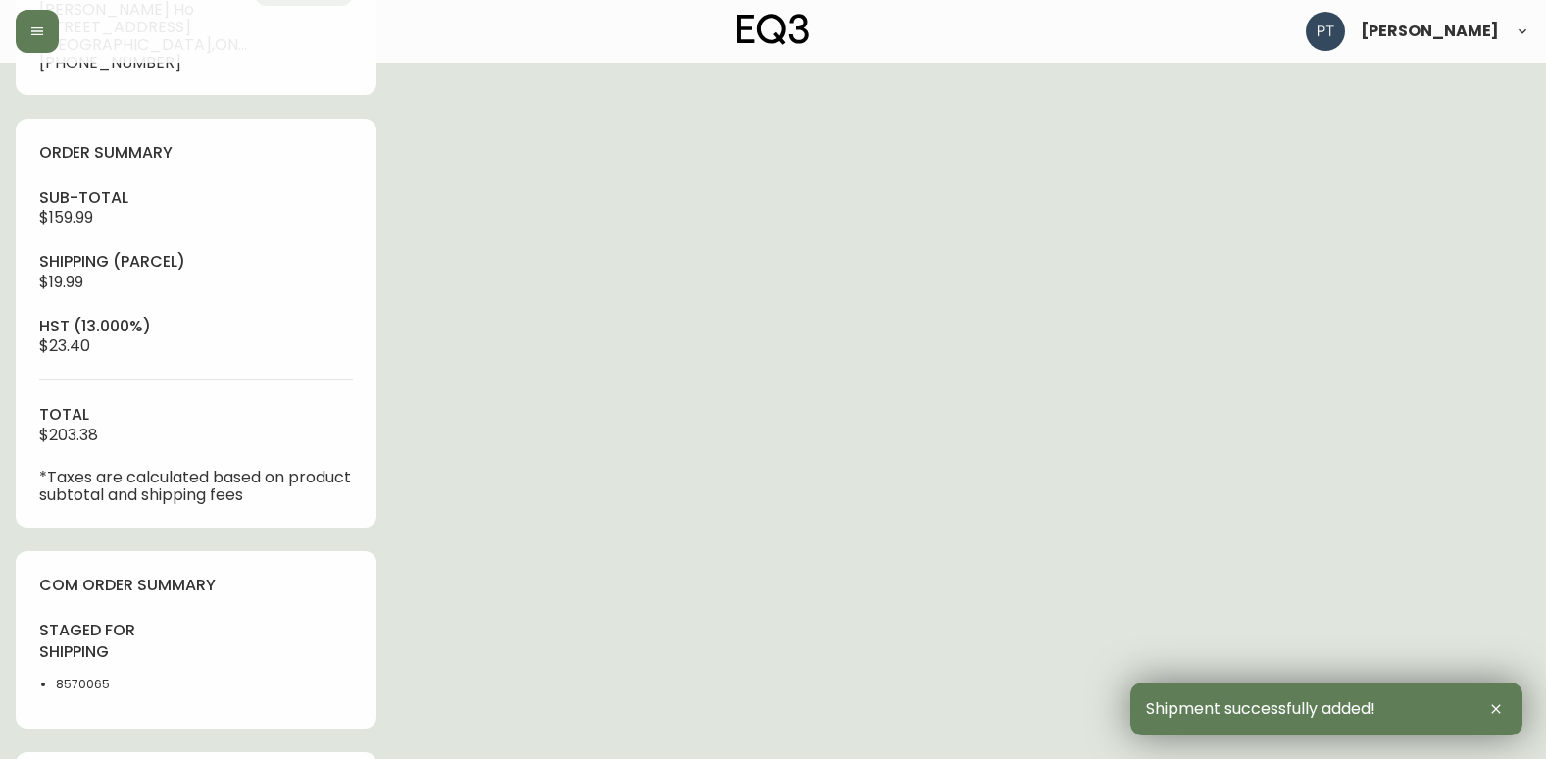
scroll to position [828, 0]
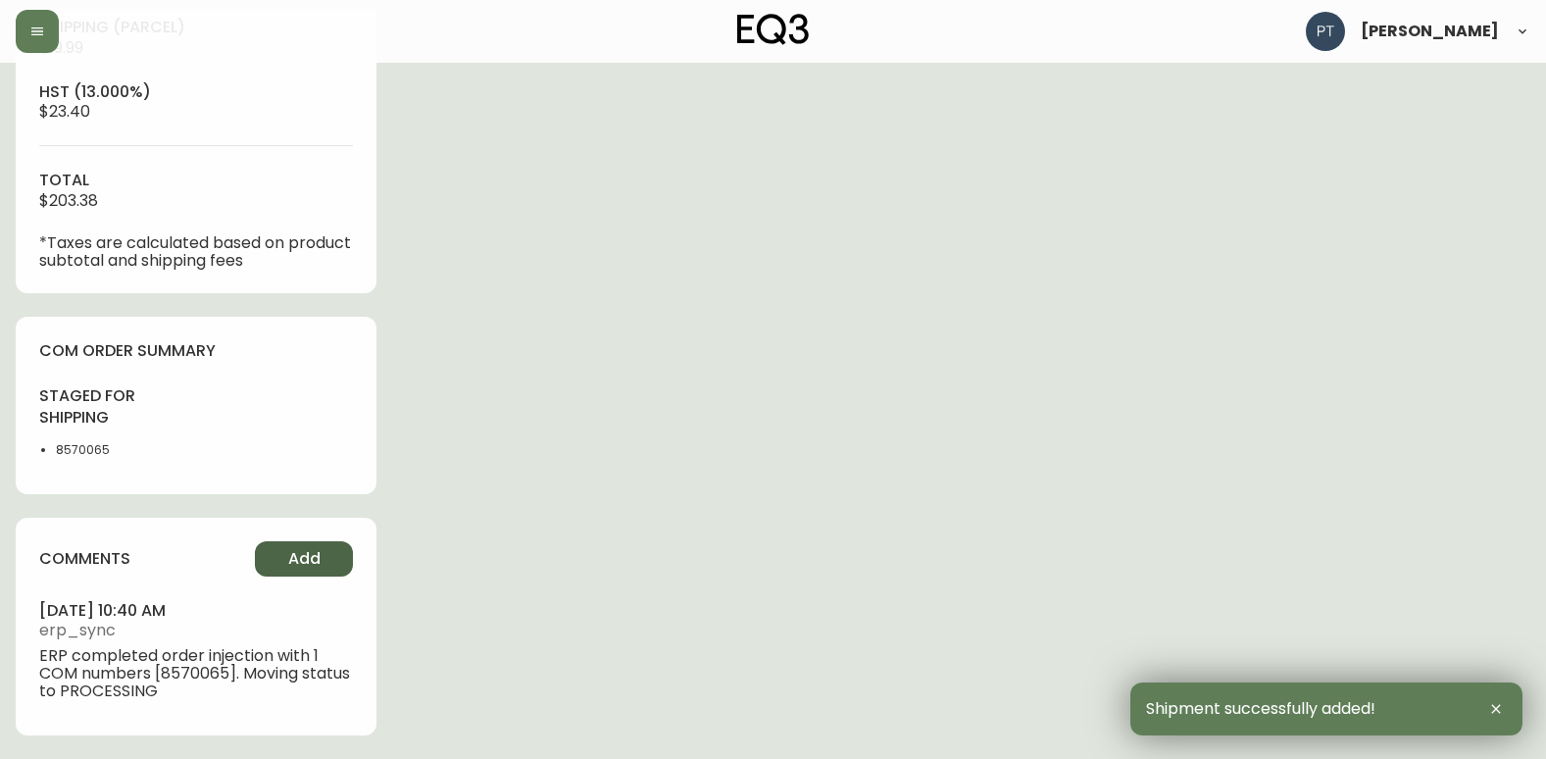
type input "Fully Shipped"
select select "FULLY_SHIPPED"
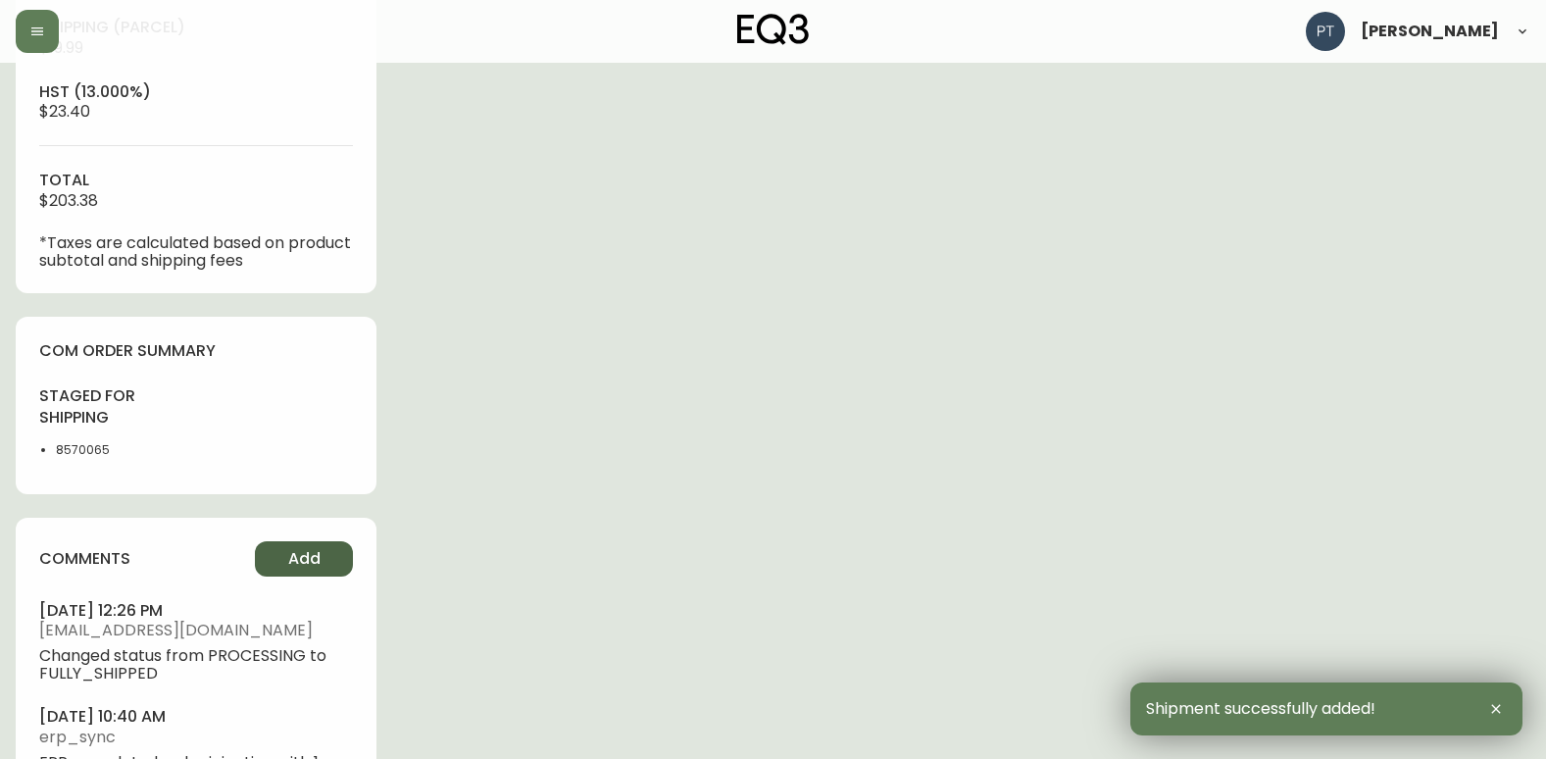
click at [268, 568] on button "Add" at bounding box center [304, 558] width 98 height 35
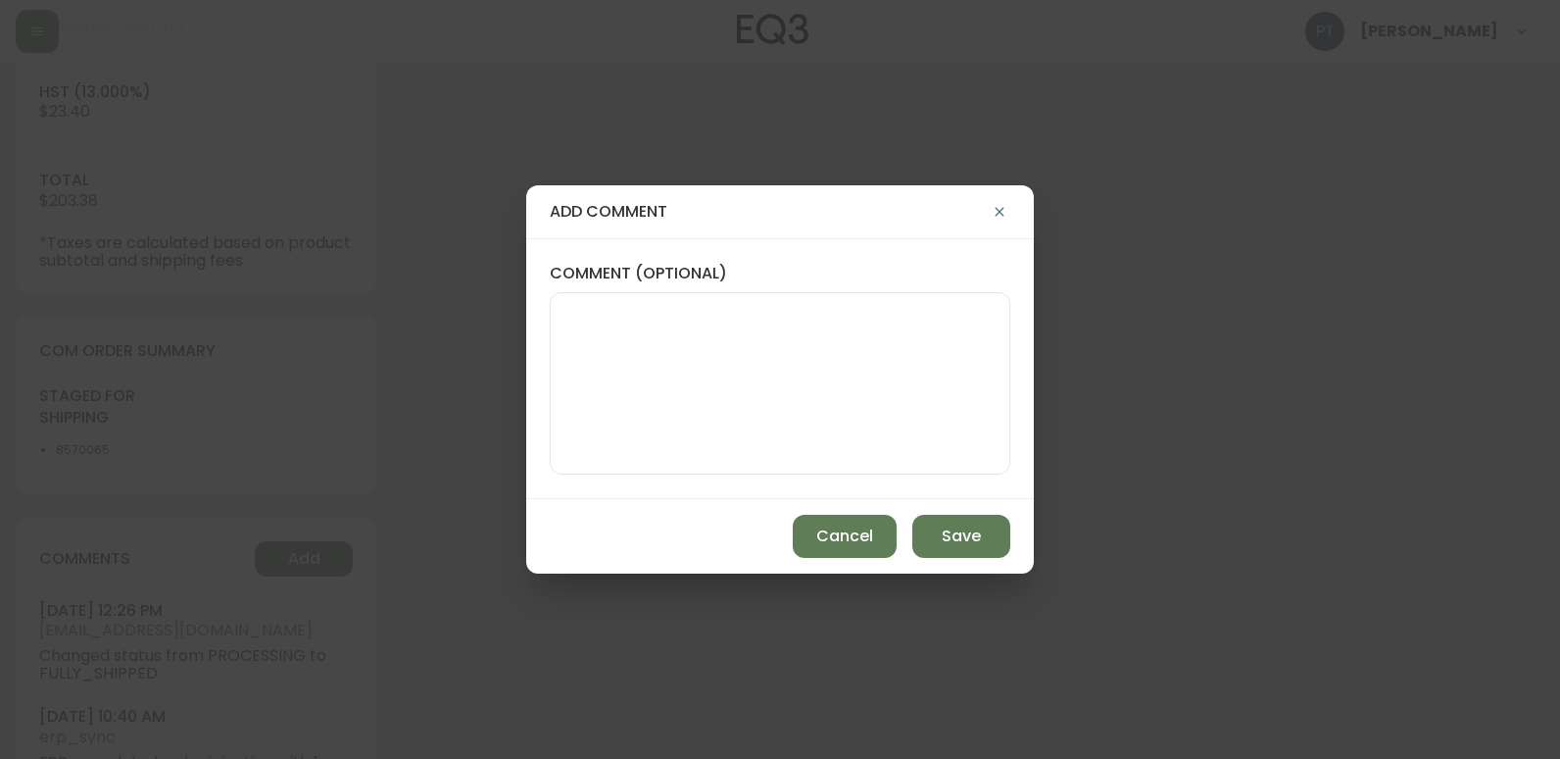
click at [700, 388] on textarea "comment (optional)" at bounding box center [780, 383] width 427 height 157
type textarea "CH"
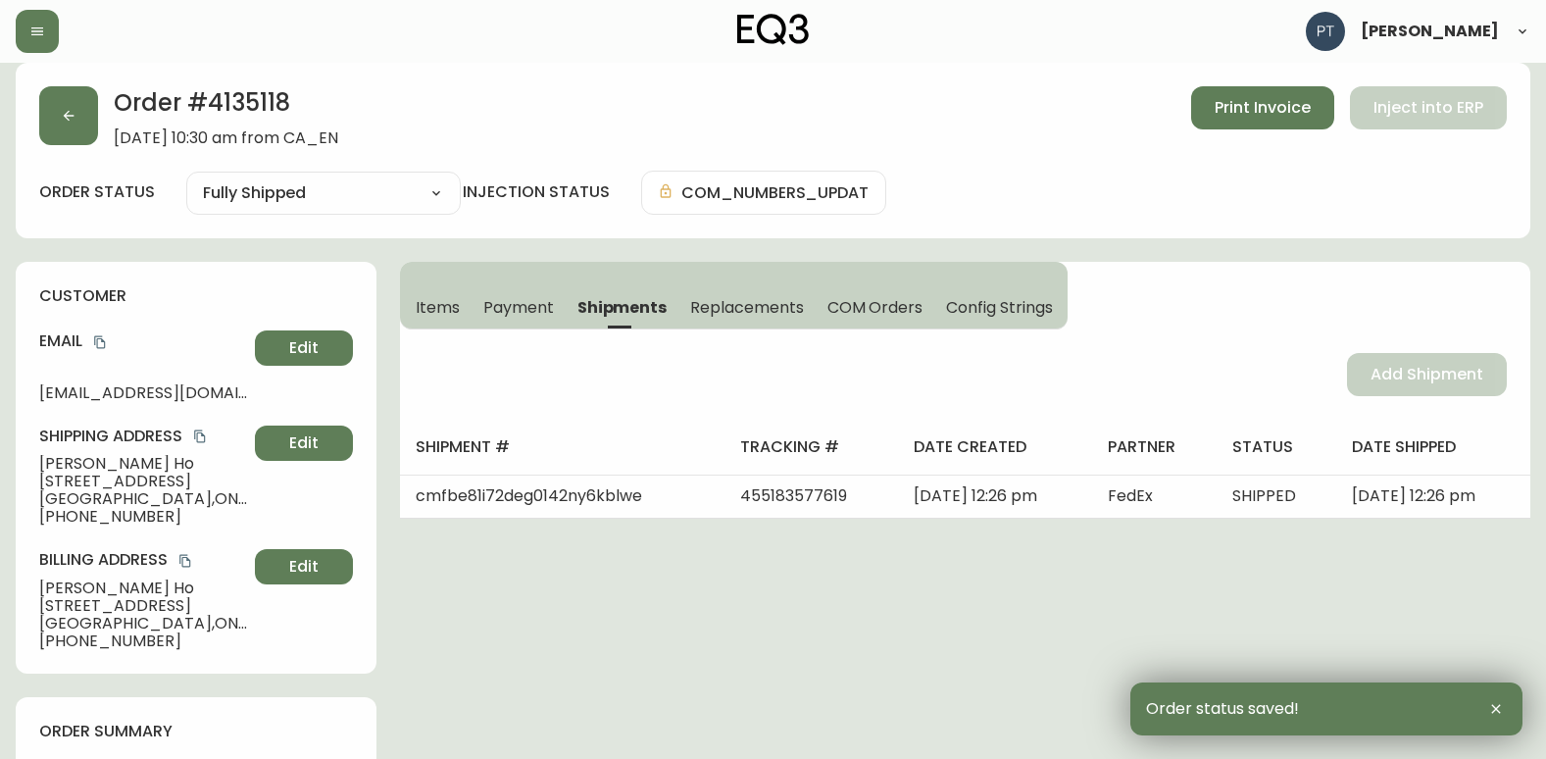
scroll to position [0, 0]
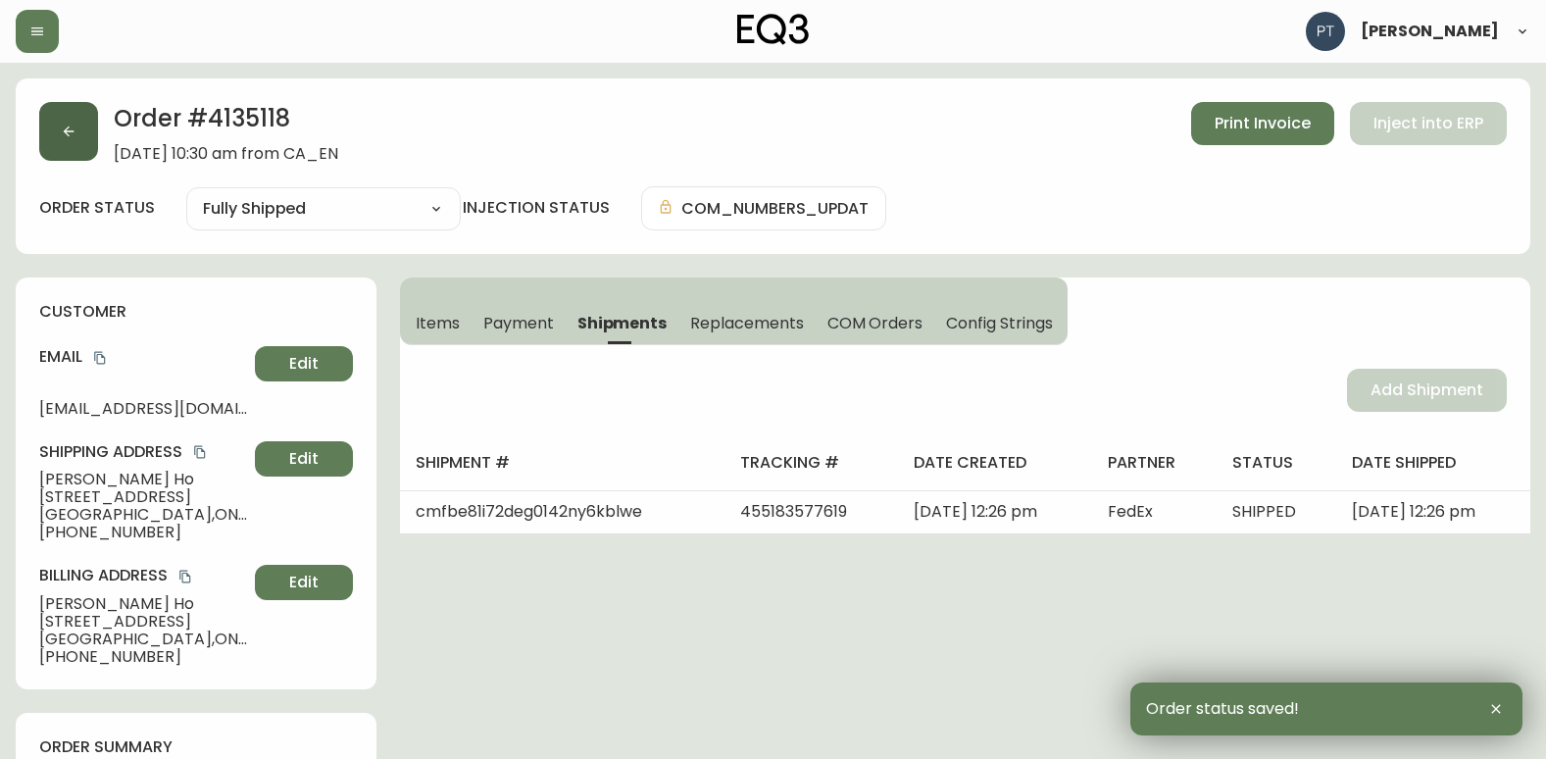
click at [53, 138] on button "button" at bounding box center [68, 131] width 59 height 59
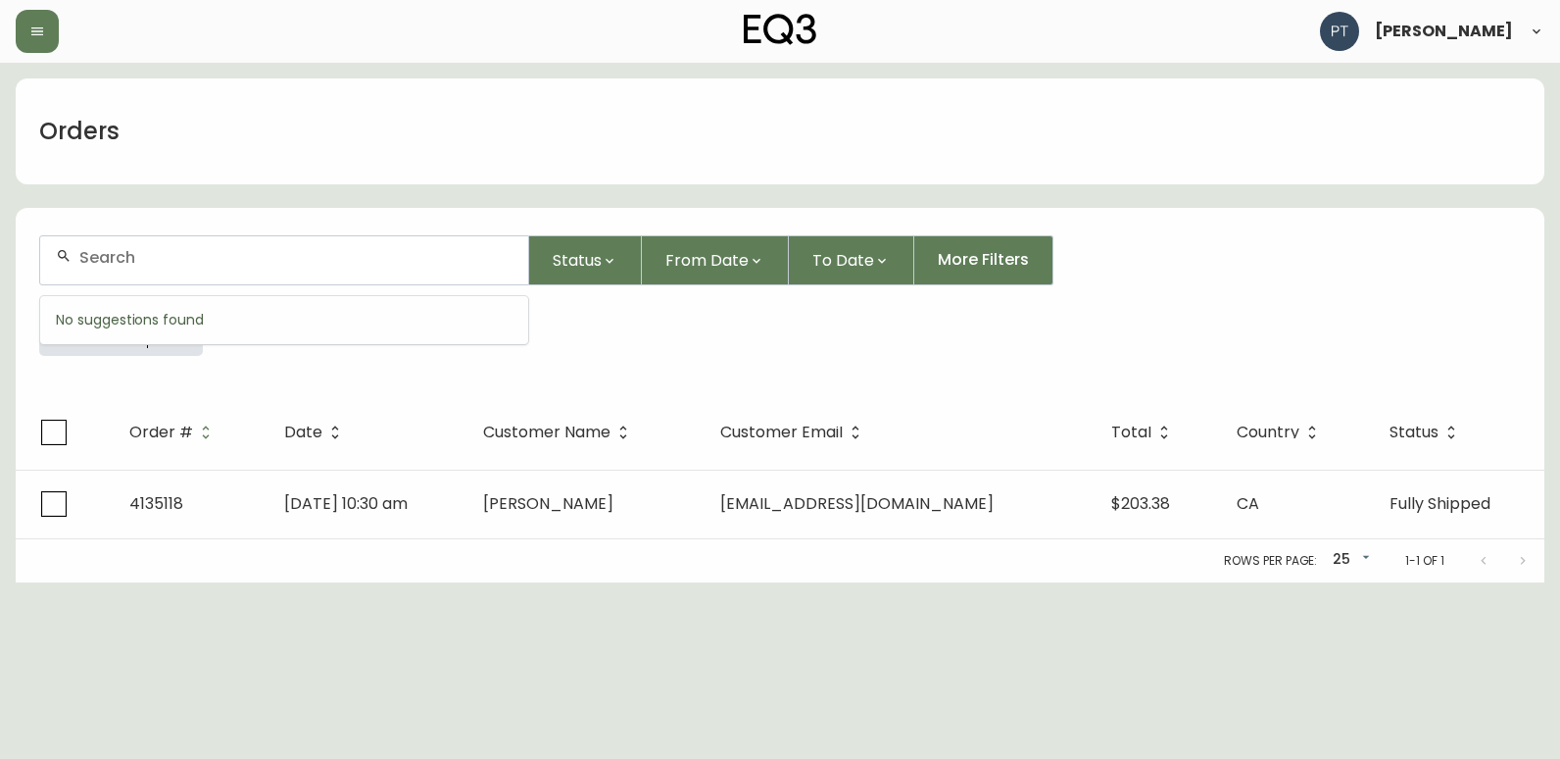
click at [297, 265] on input "text" at bounding box center [295, 257] width 433 height 19
type input "4135125"
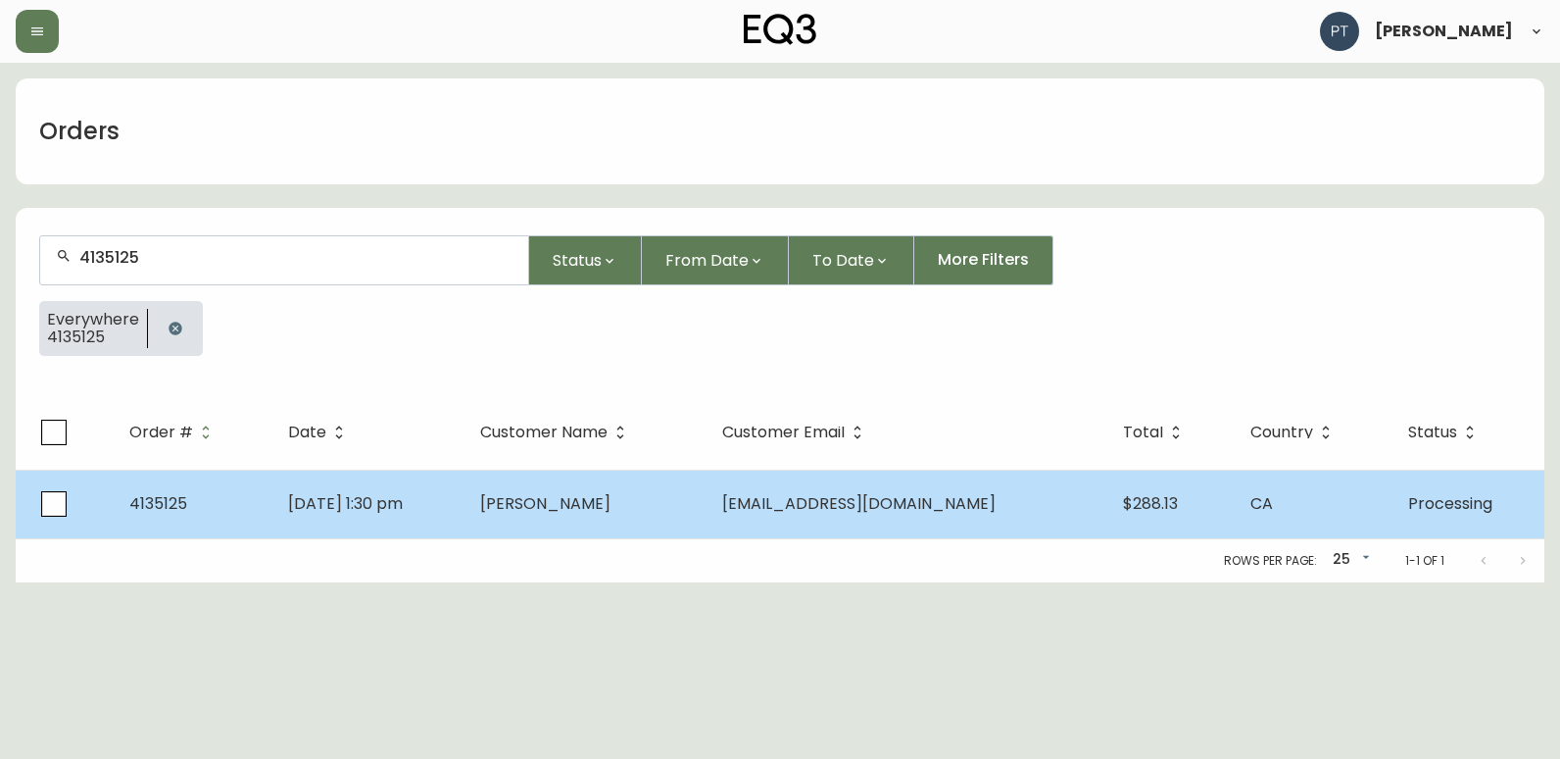
click at [611, 505] on span "[PERSON_NAME]" at bounding box center [545, 503] width 130 height 23
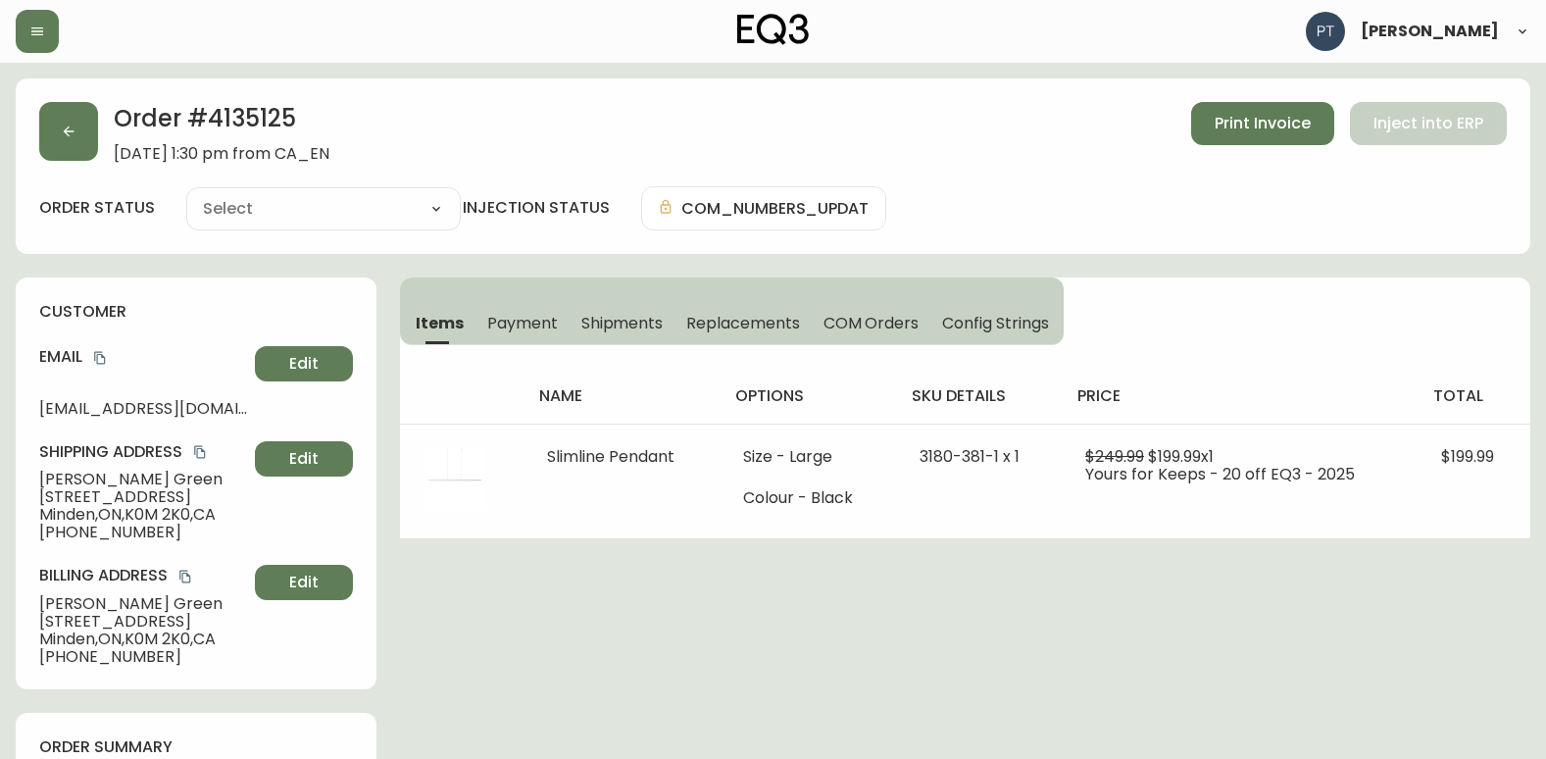
type input "Processing"
select select "PROCESSING"
click at [604, 315] on span "Shipments" at bounding box center [622, 323] width 82 height 21
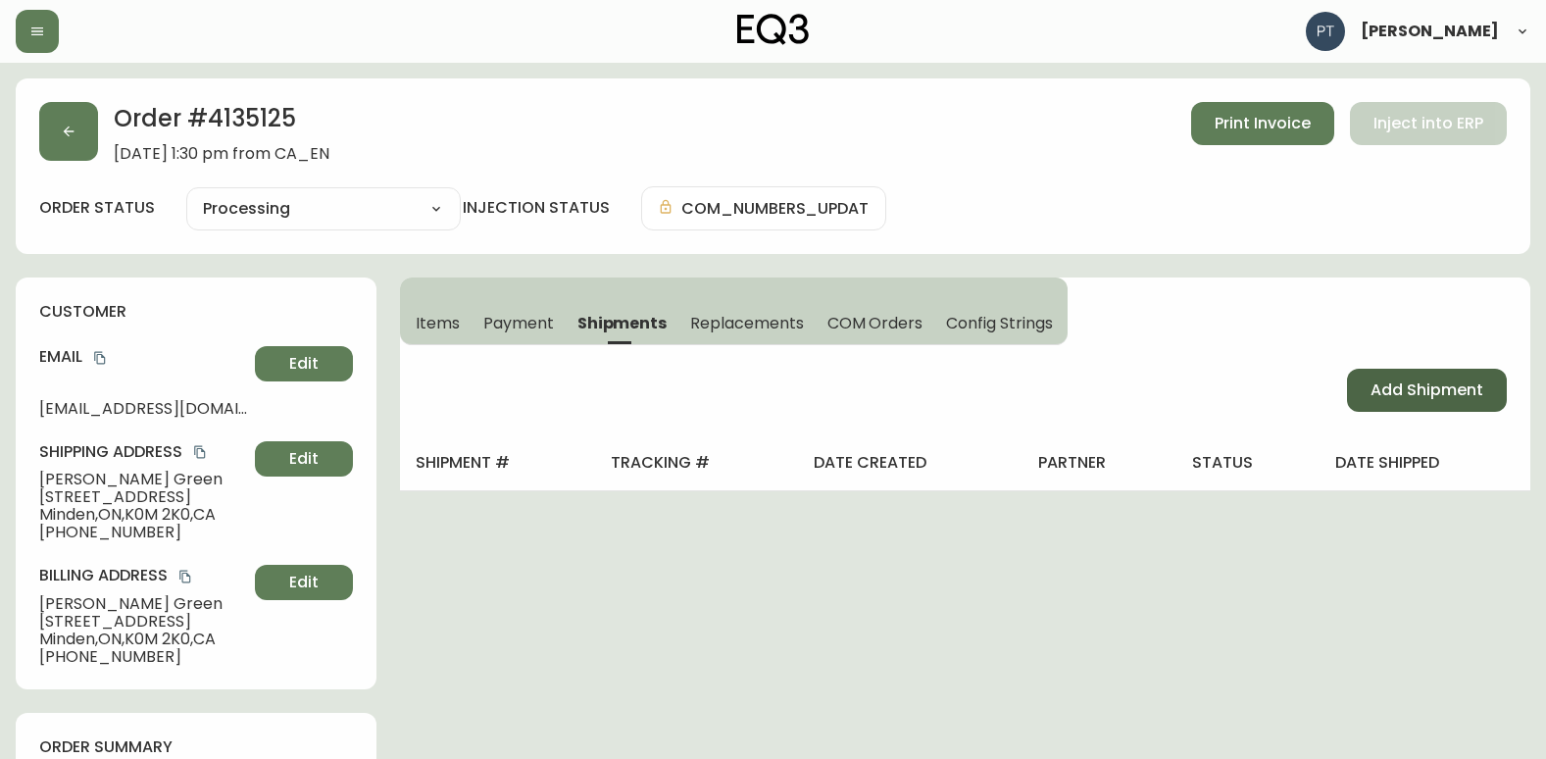
click at [1368, 406] on button "Add Shipment" at bounding box center [1427, 390] width 160 height 43
select select "PENDING"
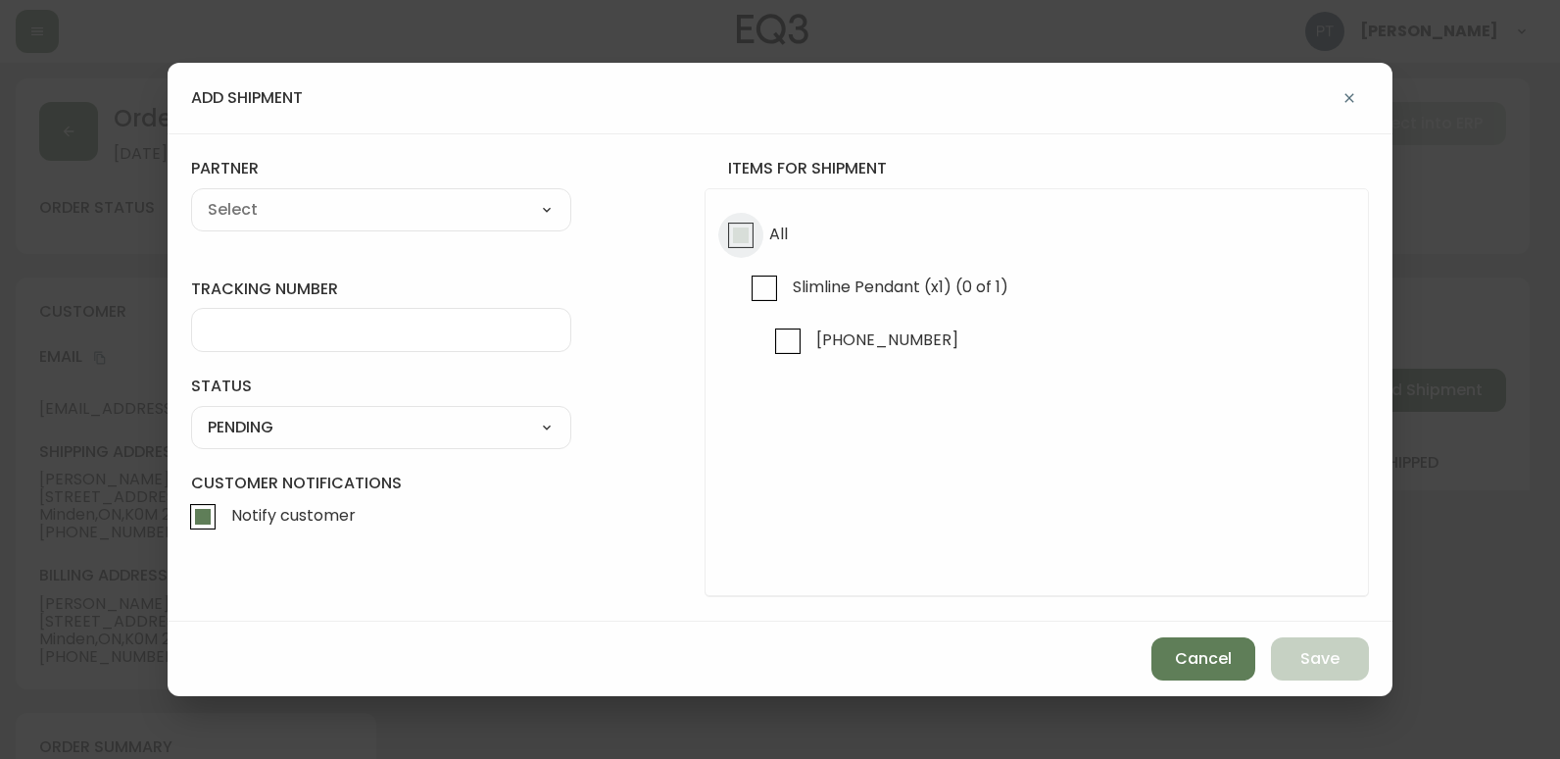
click at [742, 246] on input "All" at bounding box center [740, 235] width 45 height 45
checkbox input "true"
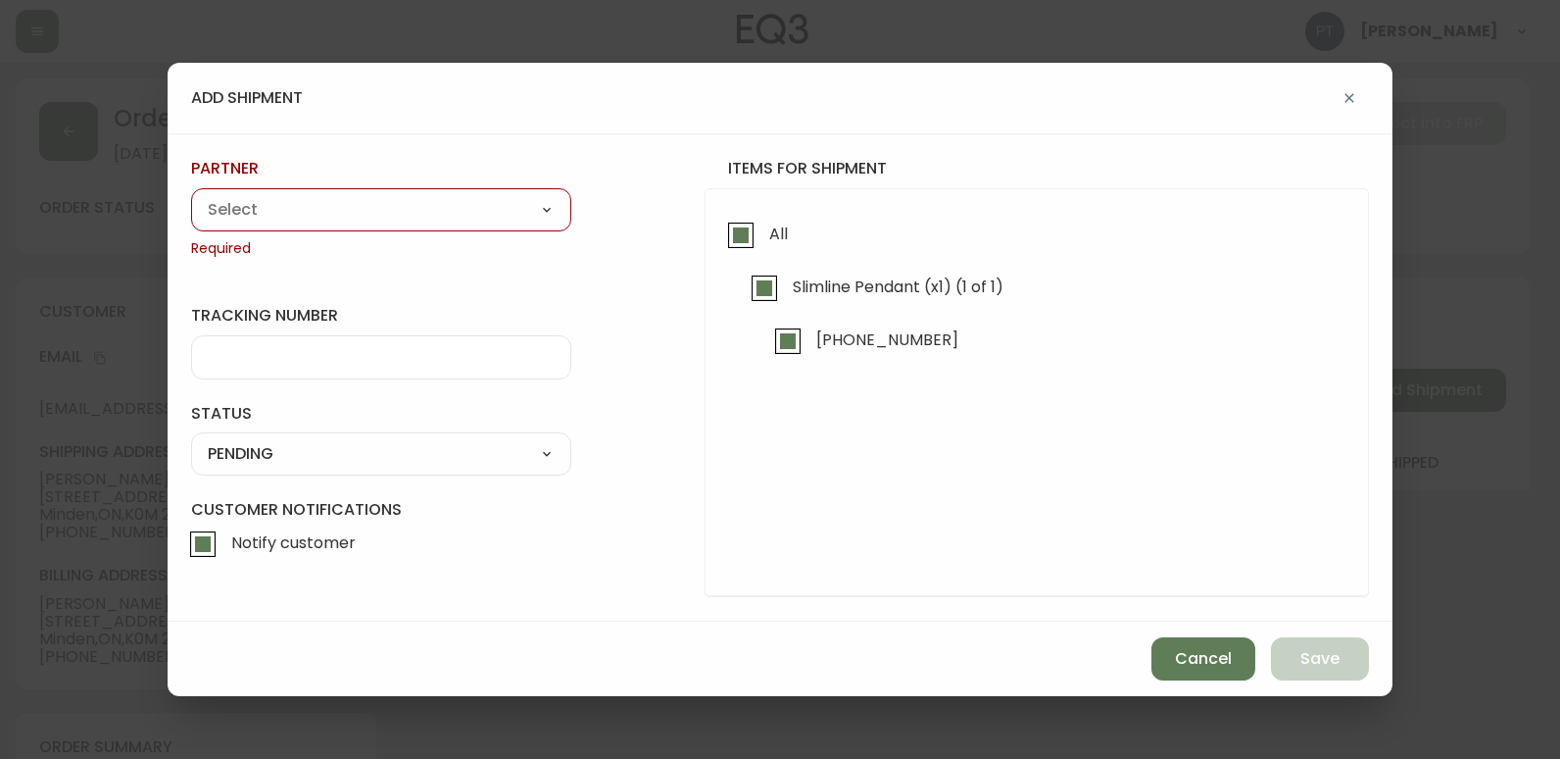
drag, startPoint x: 271, startPoint y: 200, endPoint x: 278, endPoint y: 222, distance: 22.9
click at [271, 200] on select "A Move to Remember LLC ABF Freight Alero [PERSON_NAME] Canada Post Canpar Expre…" at bounding box center [381, 209] width 380 height 29
select select "cjy0a9taa01x001669l98m63c"
click at [191, 195] on select "A Move to Remember LLC ABF Freight Alero [PERSON_NAME] Canada Post Canpar Expre…" at bounding box center [381, 209] width 380 height 29
type input "FedEx"
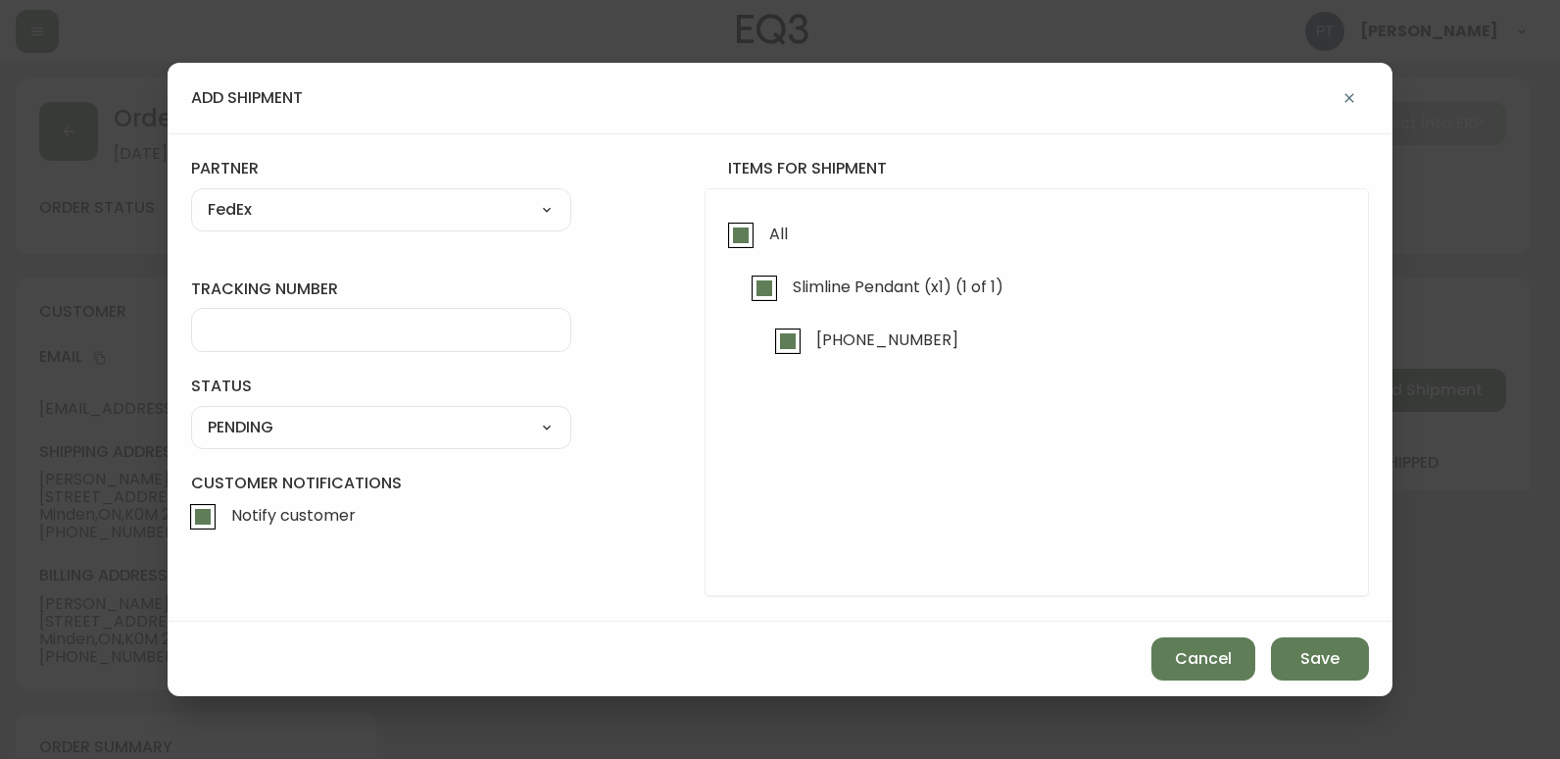
click at [320, 350] on div at bounding box center [381, 330] width 380 height 44
type input "455183577620"
click at [316, 410] on div "SHIPPED PENDING CANCELLED" at bounding box center [381, 427] width 380 height 43
drag, startPoint x: 300, startPoint y: 416, endPoint x: 293, endPoint y: 428, distance: 14.5
click at [300, 416] on select "SHIPPED PENDING CANCELLED" at bounding box center [381, 427] width 380 height 29
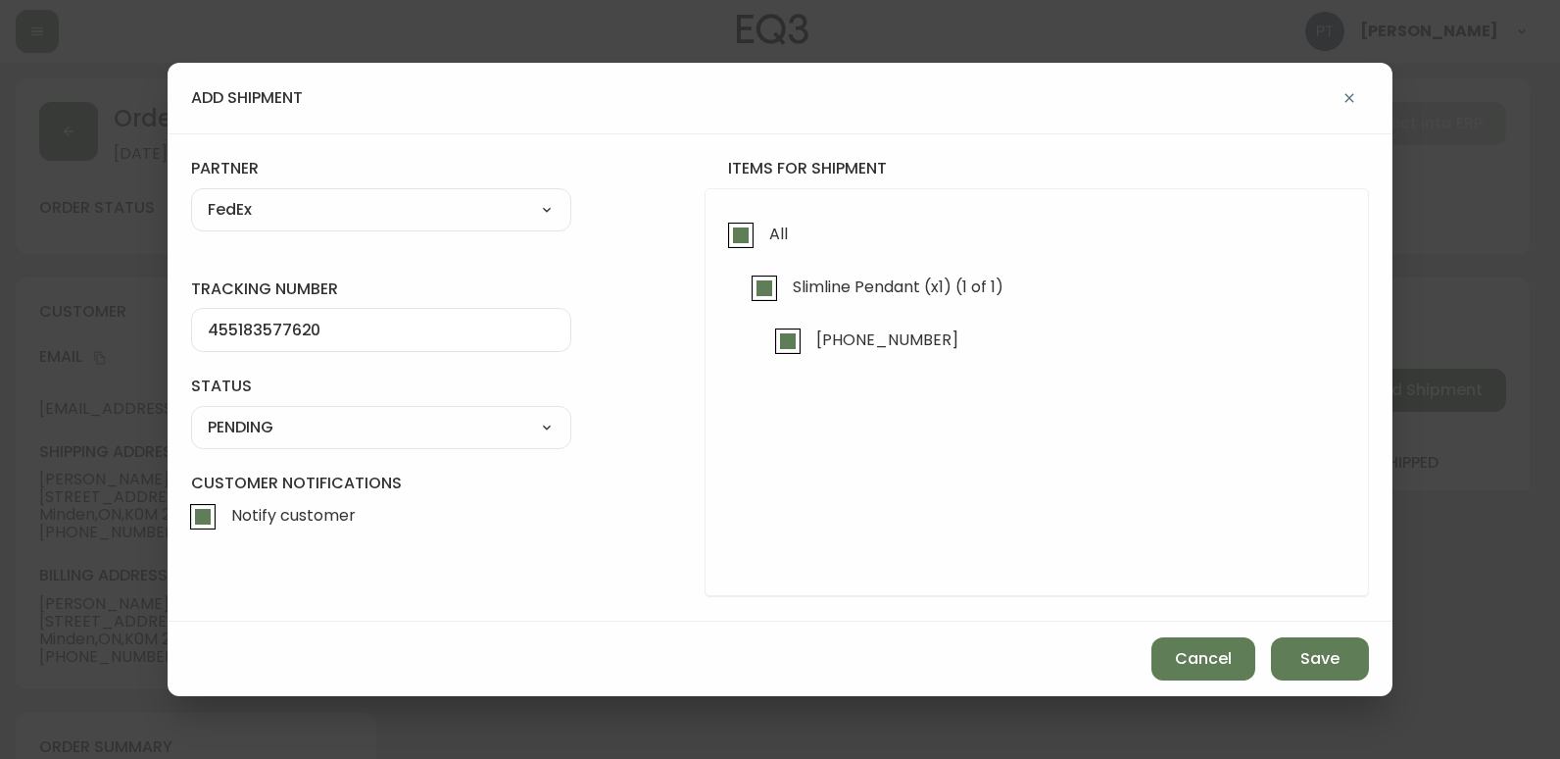
click at [191, 413] on select "SHIPPED PENDING CANCELLED" at bounding box center [381, 427] width 380 height 29
select select "PENDING"
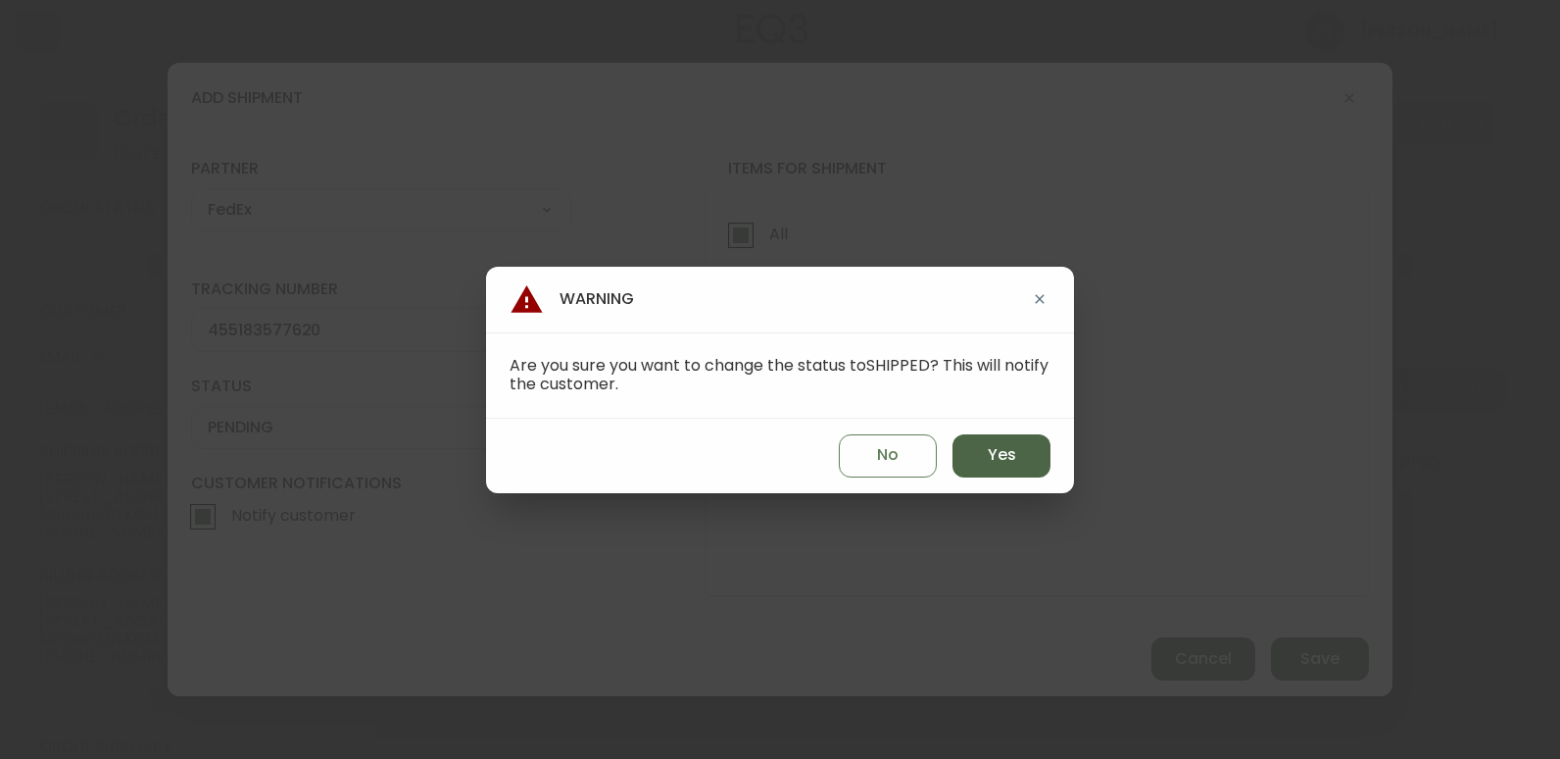
click at [958, 458] on button "Yes" at bounding box center [1002, 455] width 98 height 43
type input "SHIPPED"
select select "SHIPPED"
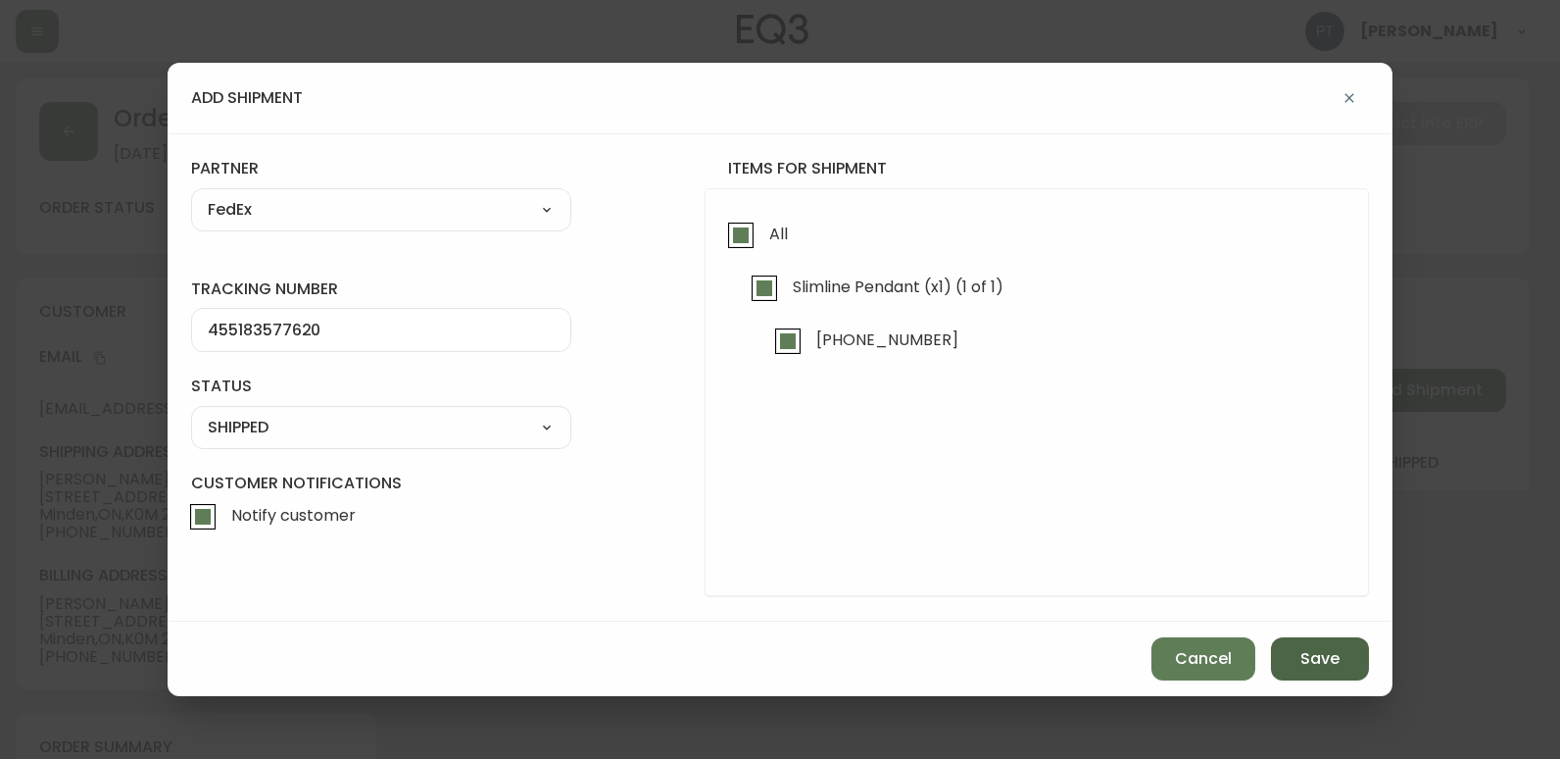
click at [1354, 669] on button "Save" at bounding box center [1320, 658] width 98 height 43
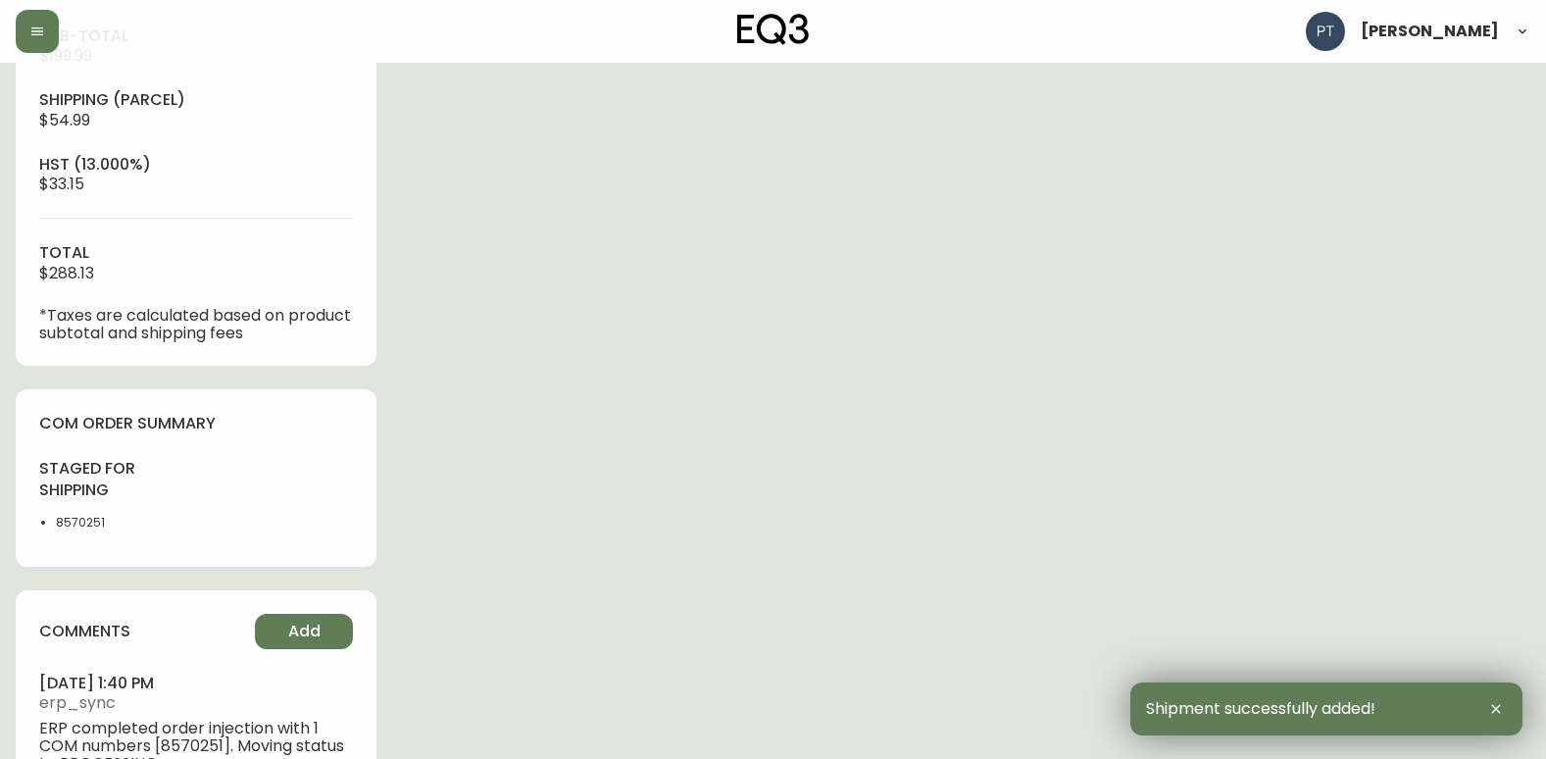
scroll to position [784, 0]
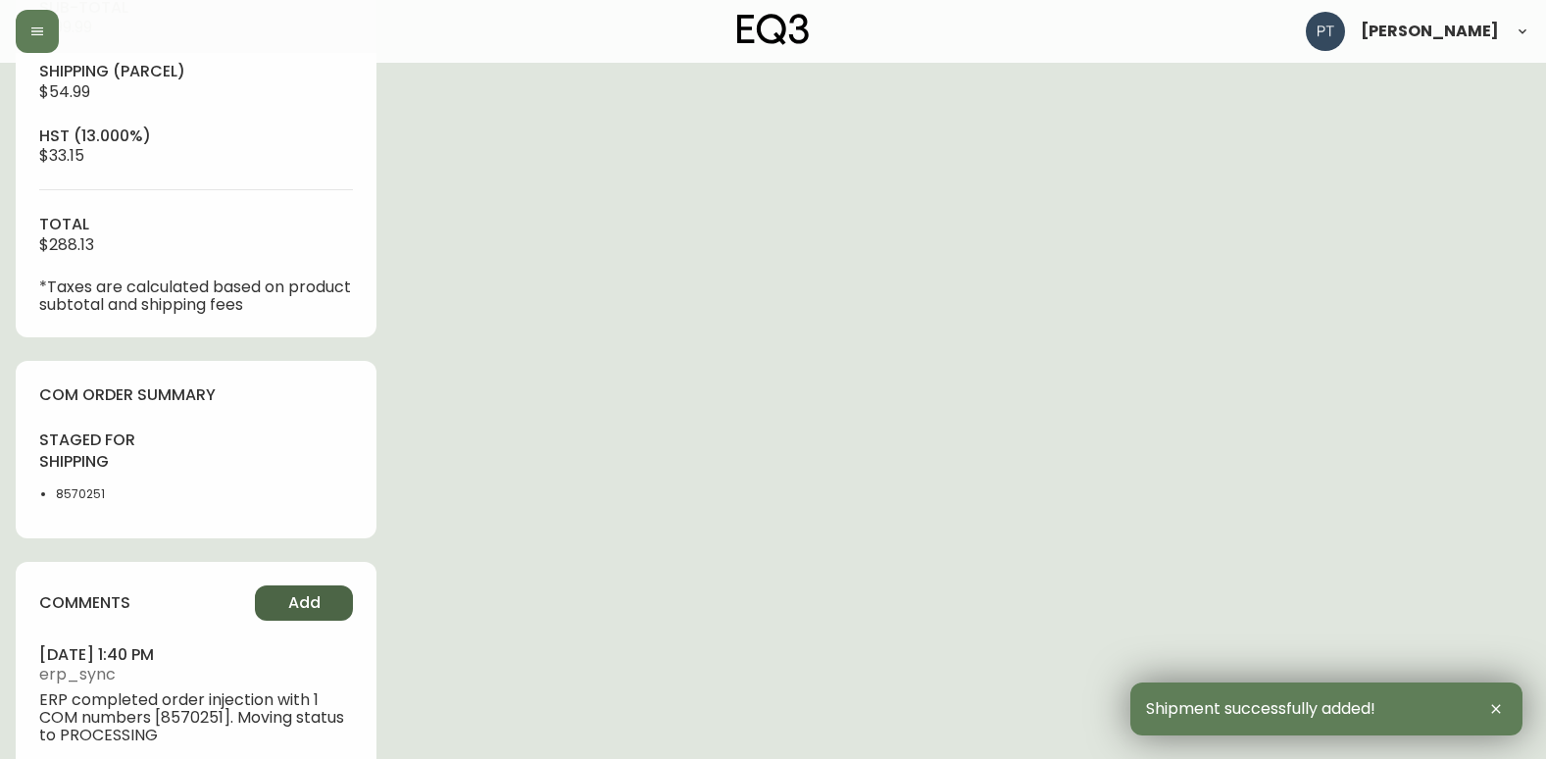
type input "Fully Shipped"
select select "FULLY_SHIPPED"
click at [288, 606] on span "Add" at bounding box center [304, 603] width 32 height 22
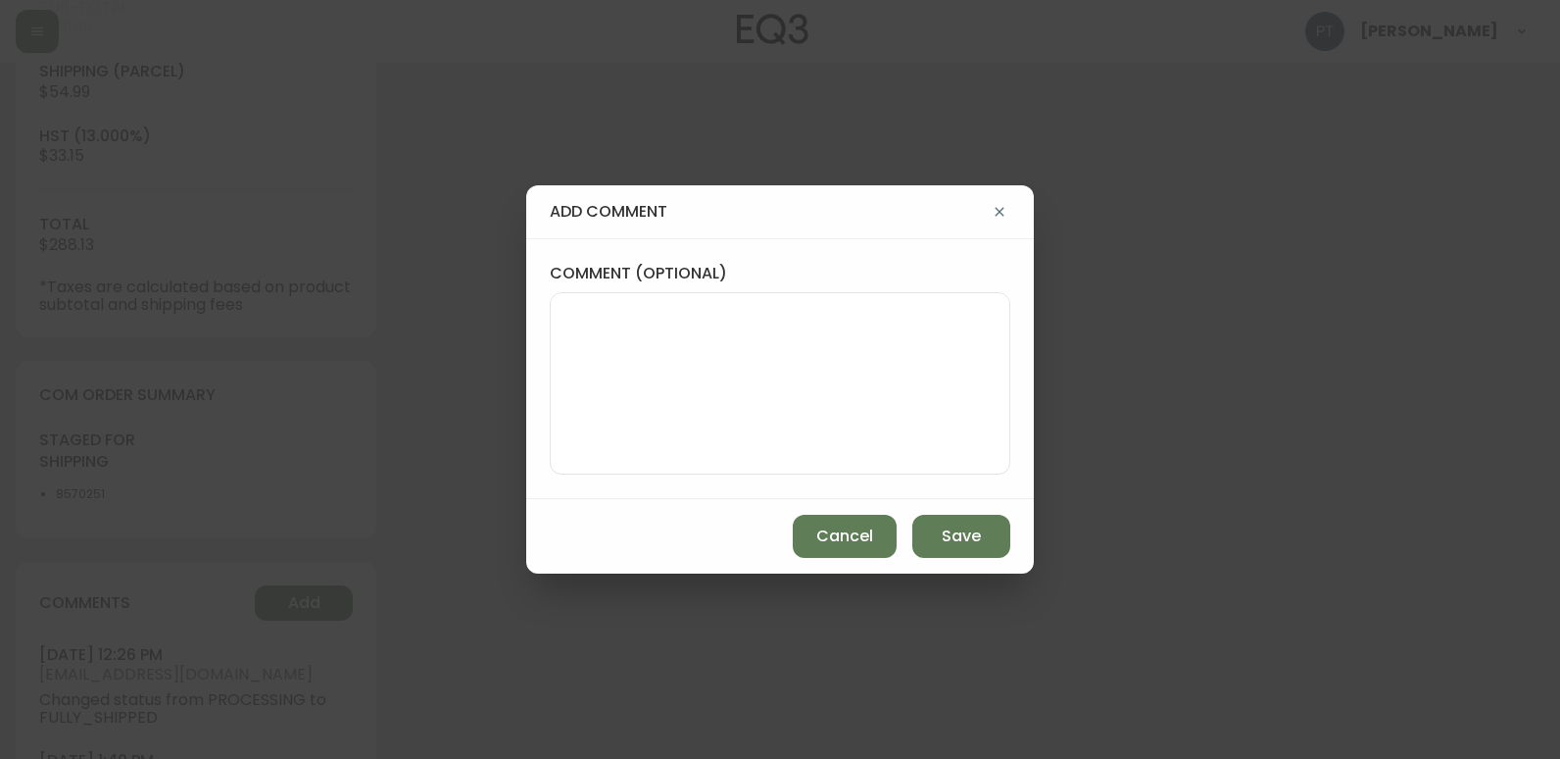
click at [725, 421] on textarea "comment (optional)" at bounding box center [780, 383] width 427 height 157
type textarea "CH"
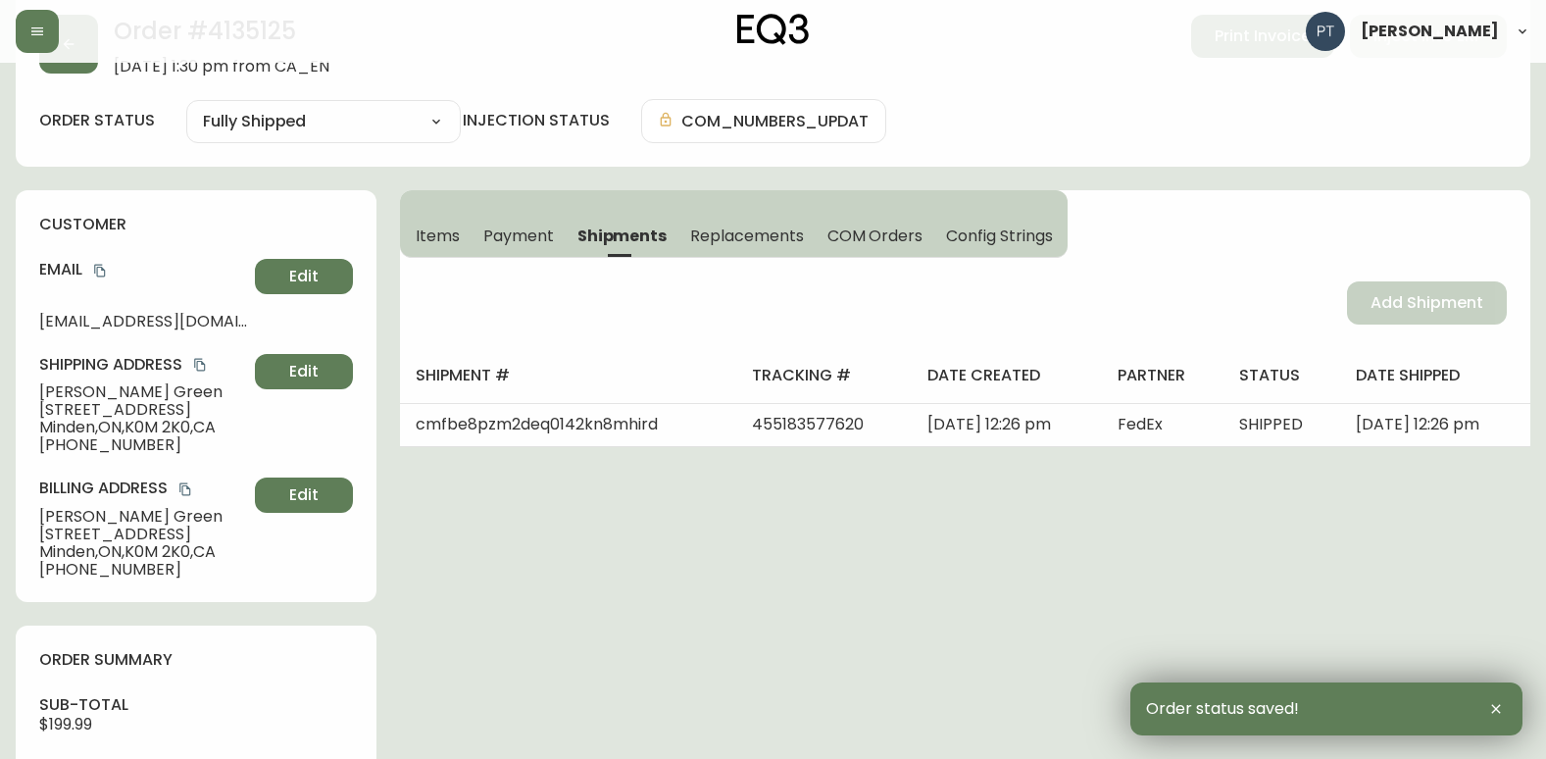
scroll to position [0, 0]
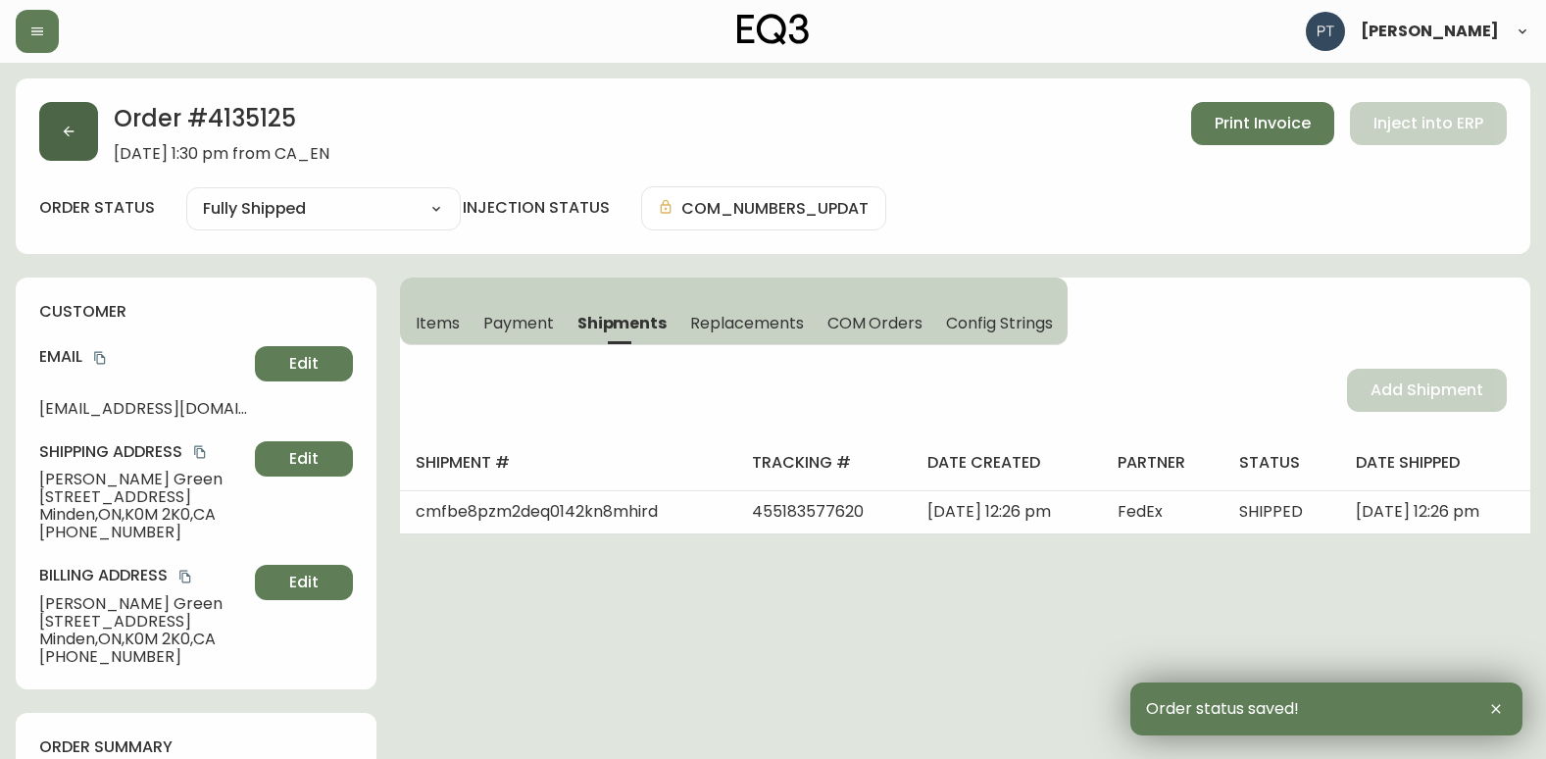
drag, startPoint x: 64, startPoint y: 143, endPoint x: 53, endPoint y: 141, distance: 11.0
click at [53, 141] on button "button" at bounding box center [68, 131] width 59 height 59
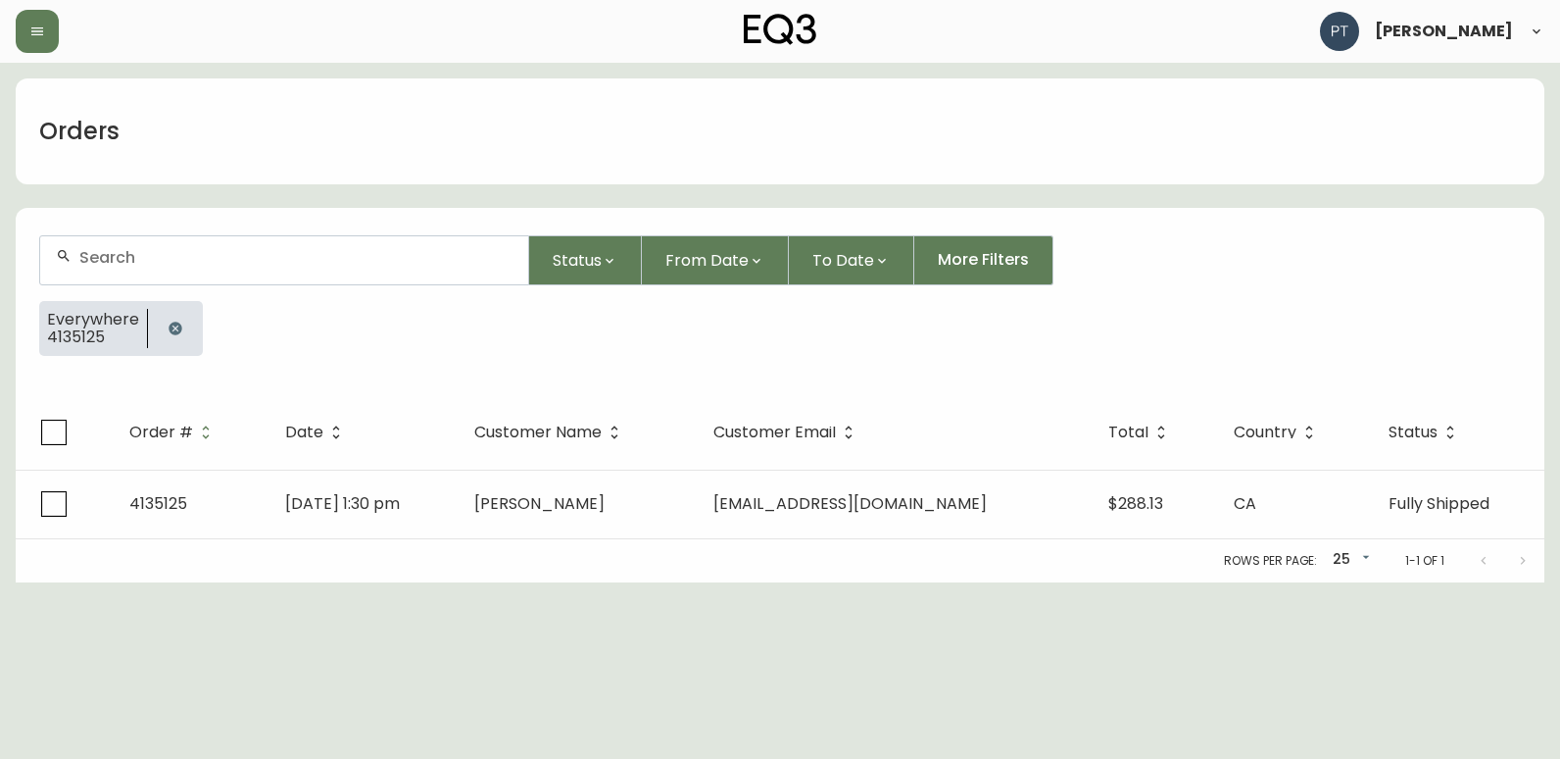
click at [358, 276] on div at bounding box center [284, 260] width 488 height 48
type input "4135114"
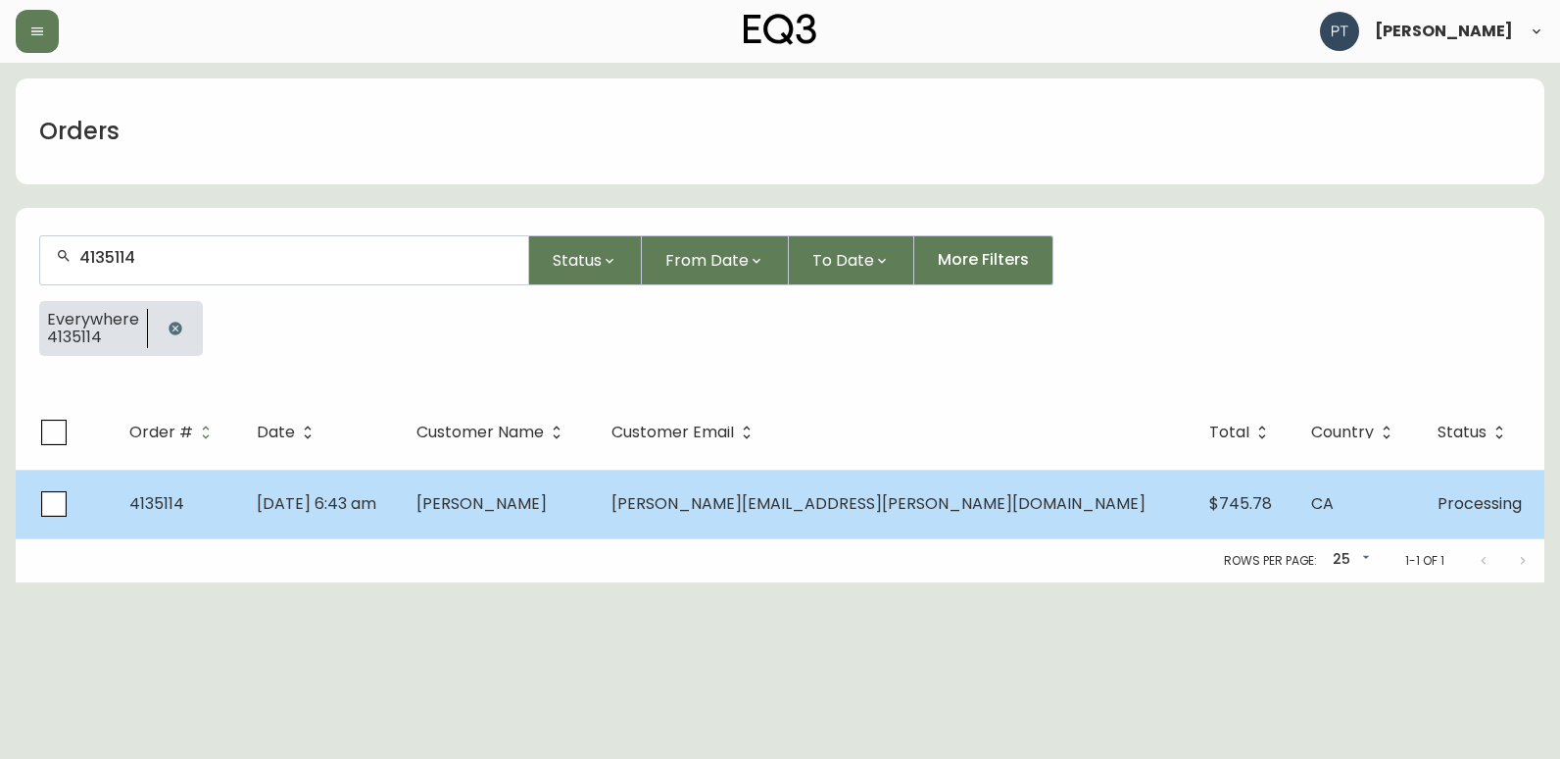
click at [401, 530] on td "[DATE] 6:43 am" at bounding box center [321, 504] width 160 height 69
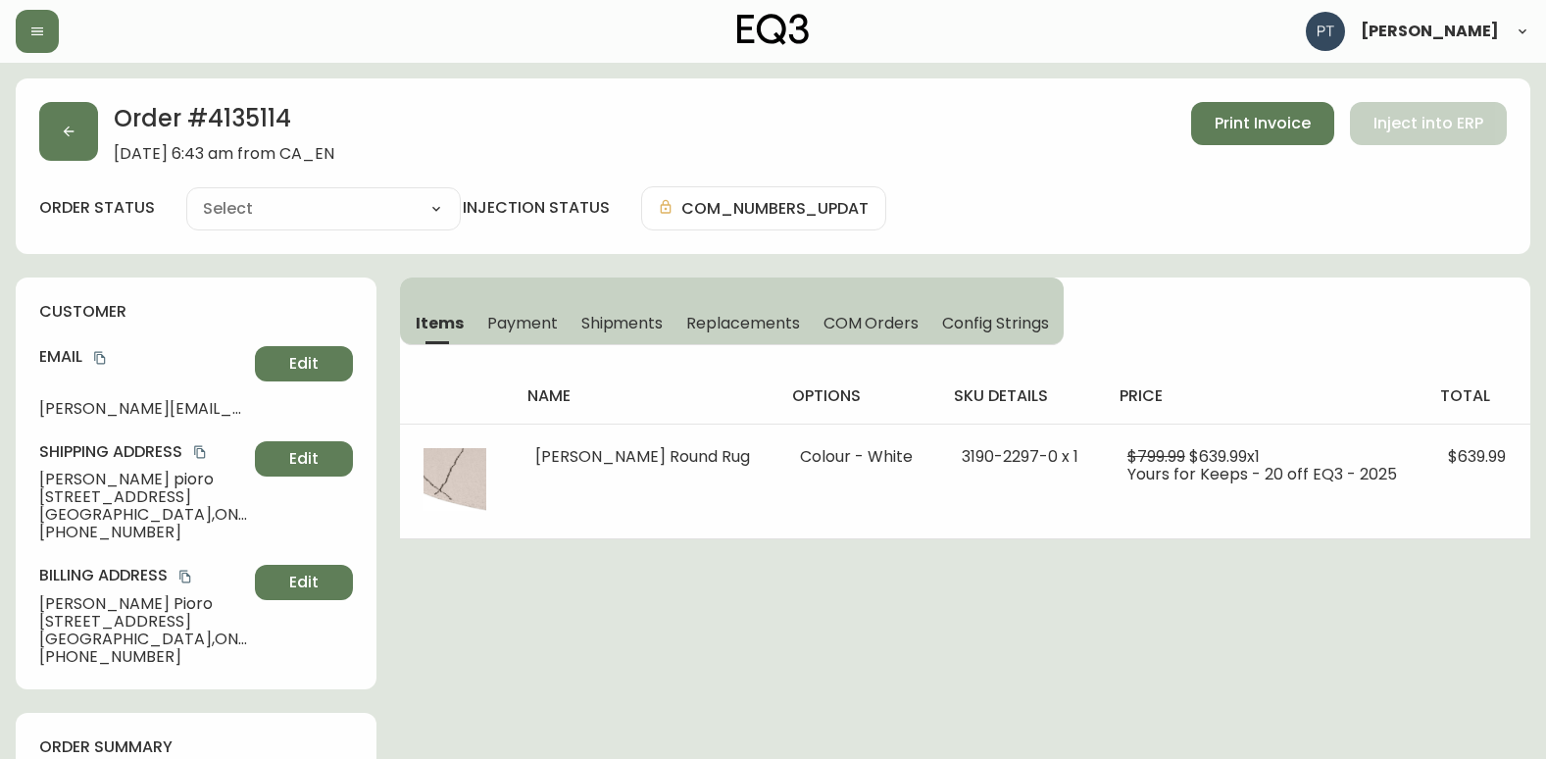
type input "Processing"
select select "PROCESSING"
click at [613, 328] on span "Shipments" at bounding box center [622, 323] width 82 height 21
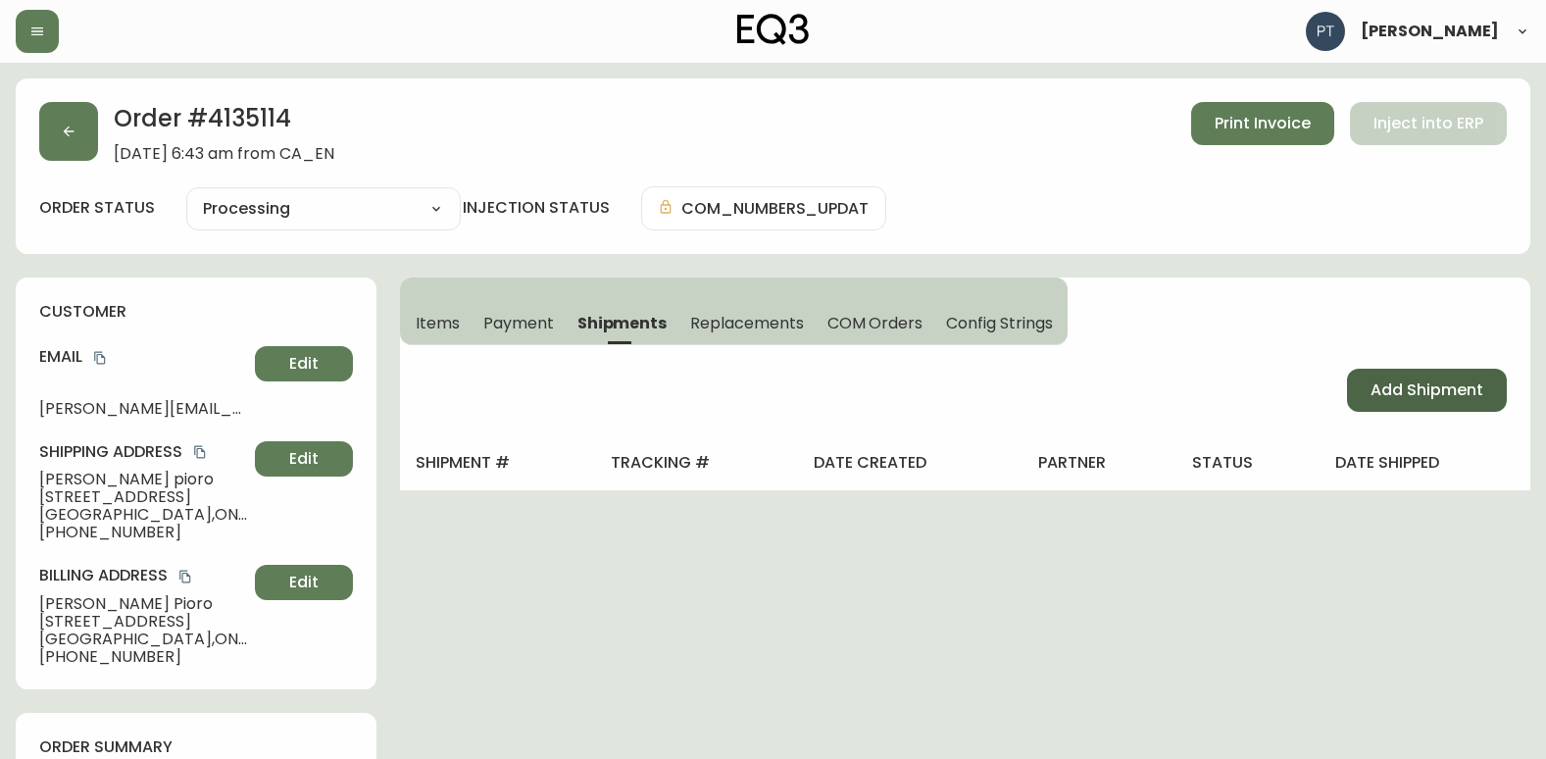
click at [1390, 397] on span "Add Shipment" at bounding box center [1426, 390] width 113 height 22
select select "PENDING"
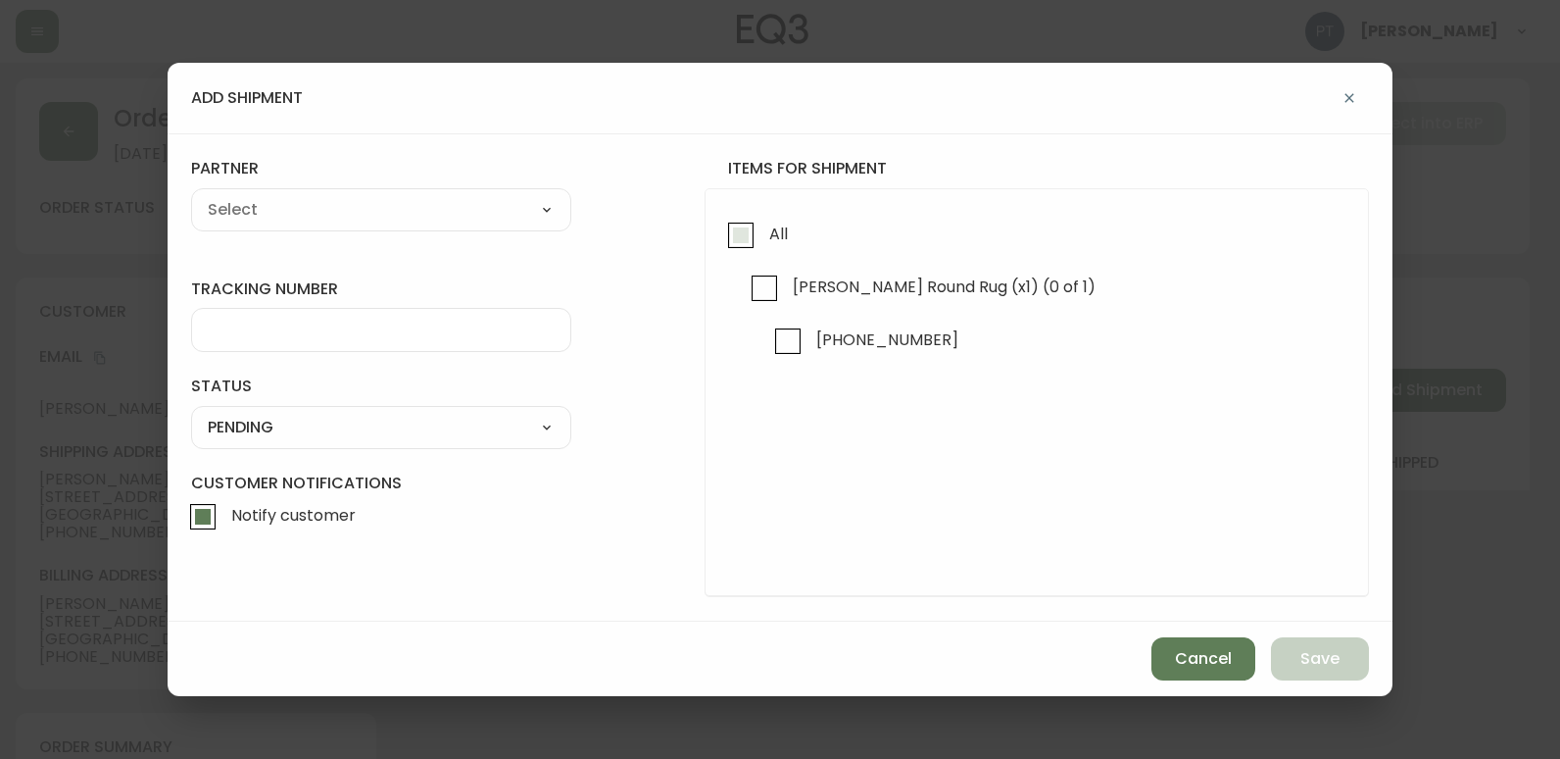
click at [734, 248] on input "All" at bounding box center [740, 235] width 45 height 45
checkbox input "true"
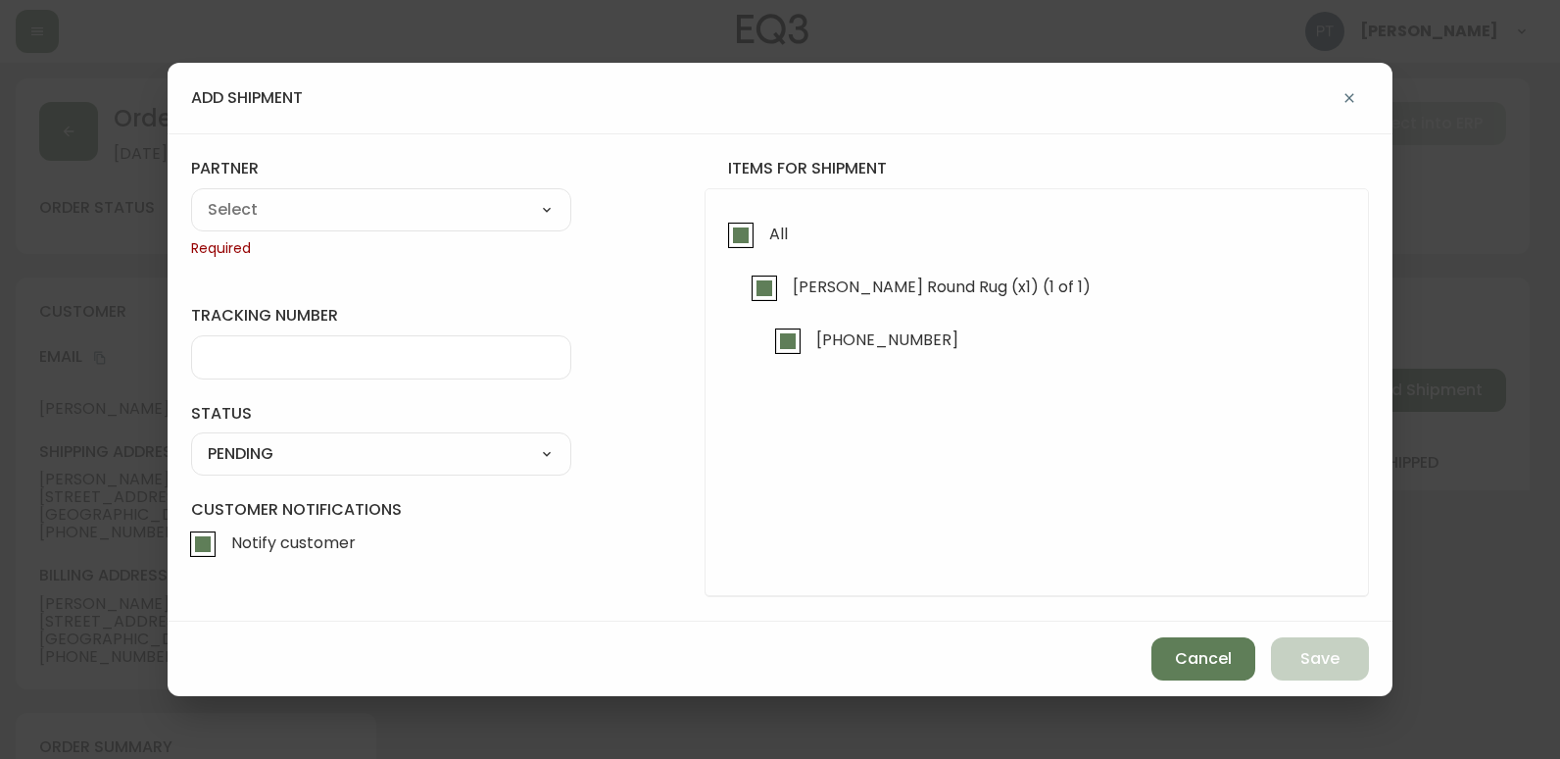
checkbox input "true"
click at [469, 205] on select "A Move to Remember LLC ABF Freight Alero [PERSON_NAME] Canada Post Canpar Expre…" at bounding box center [381, 209] width 380 height 29
select select "cjy0a9taa01x001669l98m63c"
click at [191, 195] on select "A Move to Remember LLC ABF Freight Alero [PERSON_NAME] Canada Post Canpar Expre…" at bounding box center [381, 209] width 380 height 29
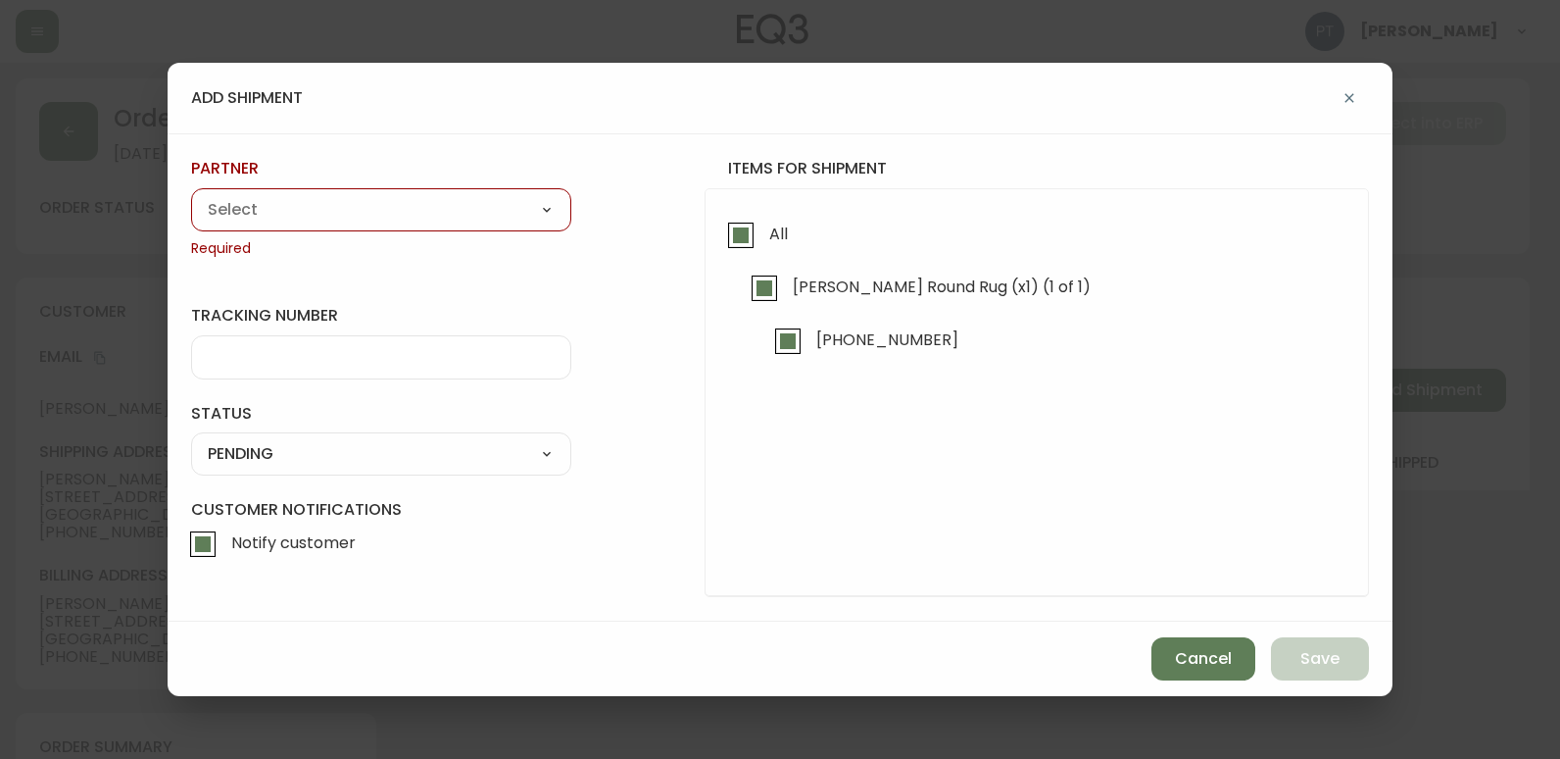
type input "FedEx"
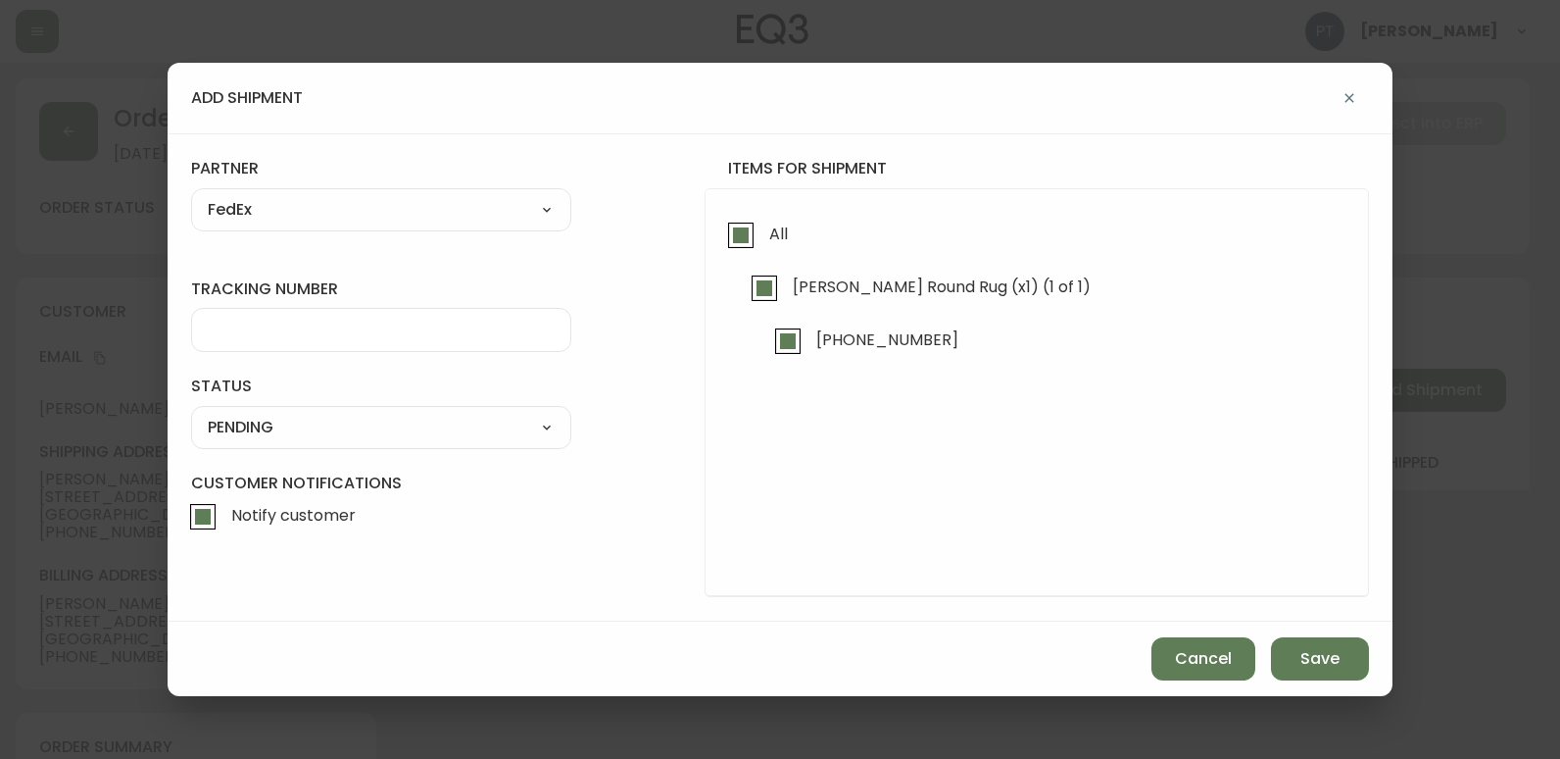
click at [368, 342] on div at bounding box center [381, 330] width 380 height 44
type input "455183577630"
click at [402, 425] on select "SHIPPED PENDING CANCELLED" at bounding box center [381, 427] width 380 height 29
click at [191, 413] on select "SHIPPED PENDING CANCELLED" at bounding box center [381, 427] width 380 height 29
select select "PENDING"
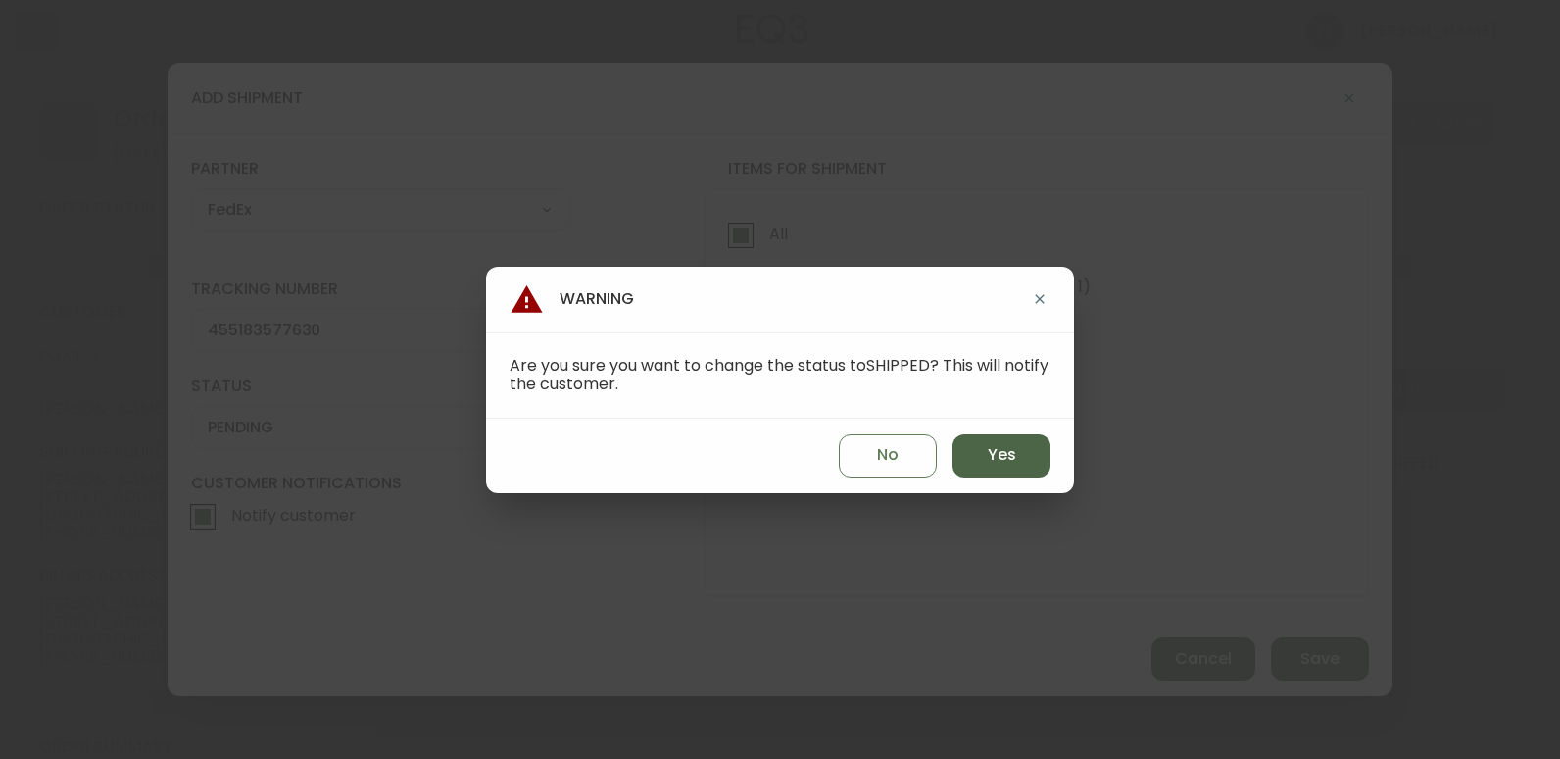
click at [1045, 453] on button "Yes" at bounding box center [1002, 455] width 98 height 43
type input "SHIPPED"
select select "SHIPPED"
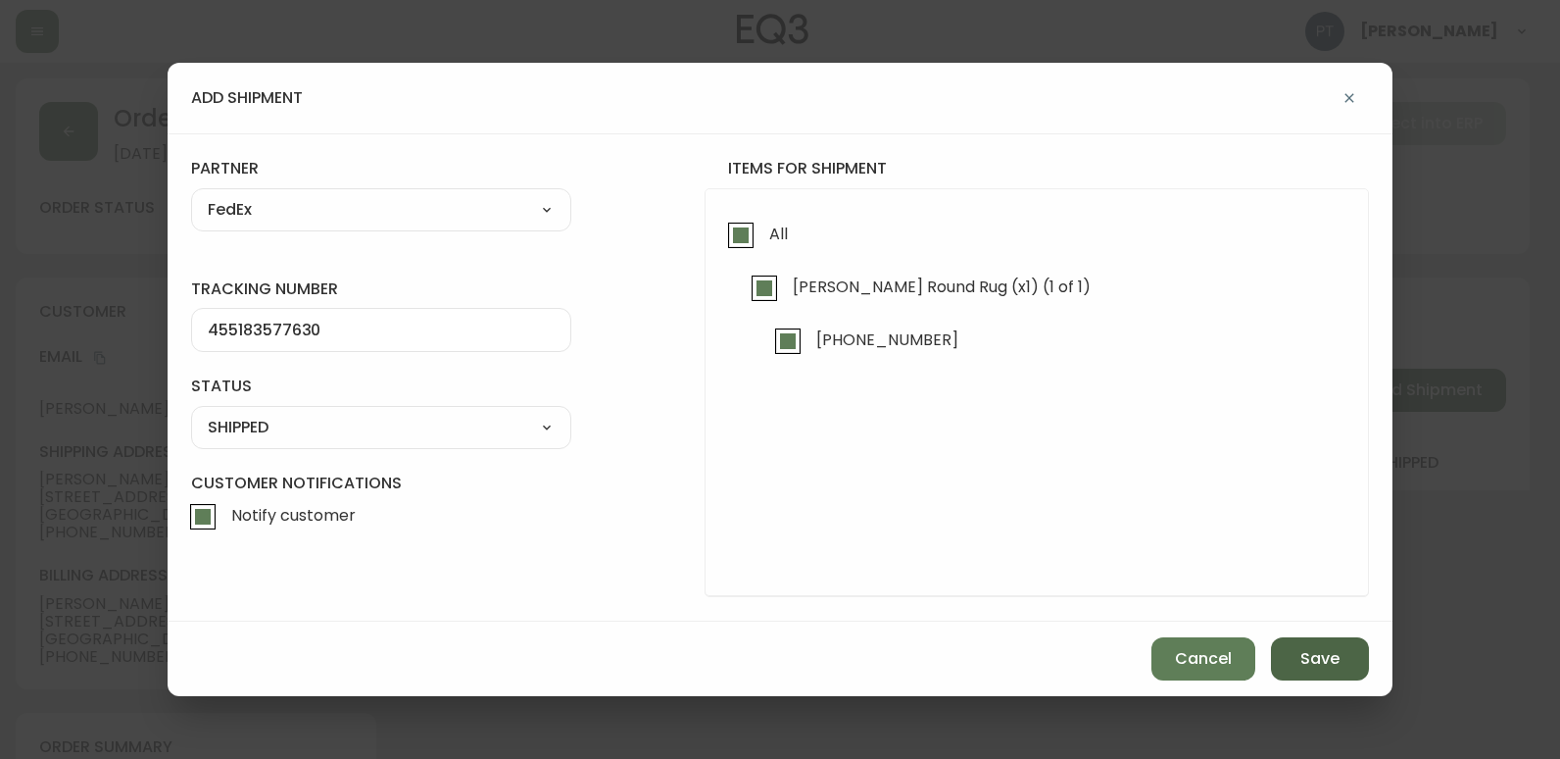
click at [1292, 653] on button "Save" at bounding box center [1320, 658] width 98 height 43
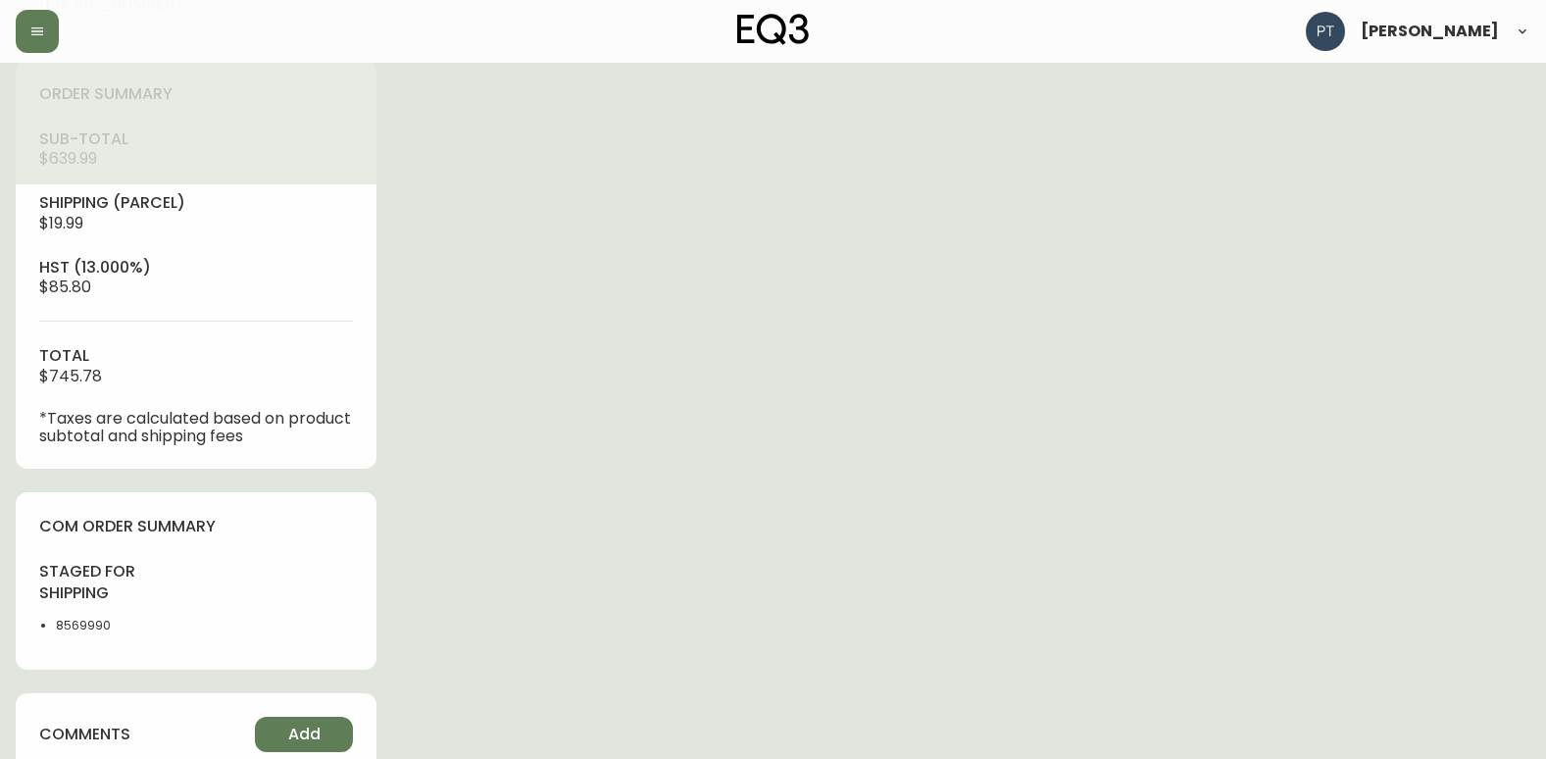
scroll to position [828, 0]
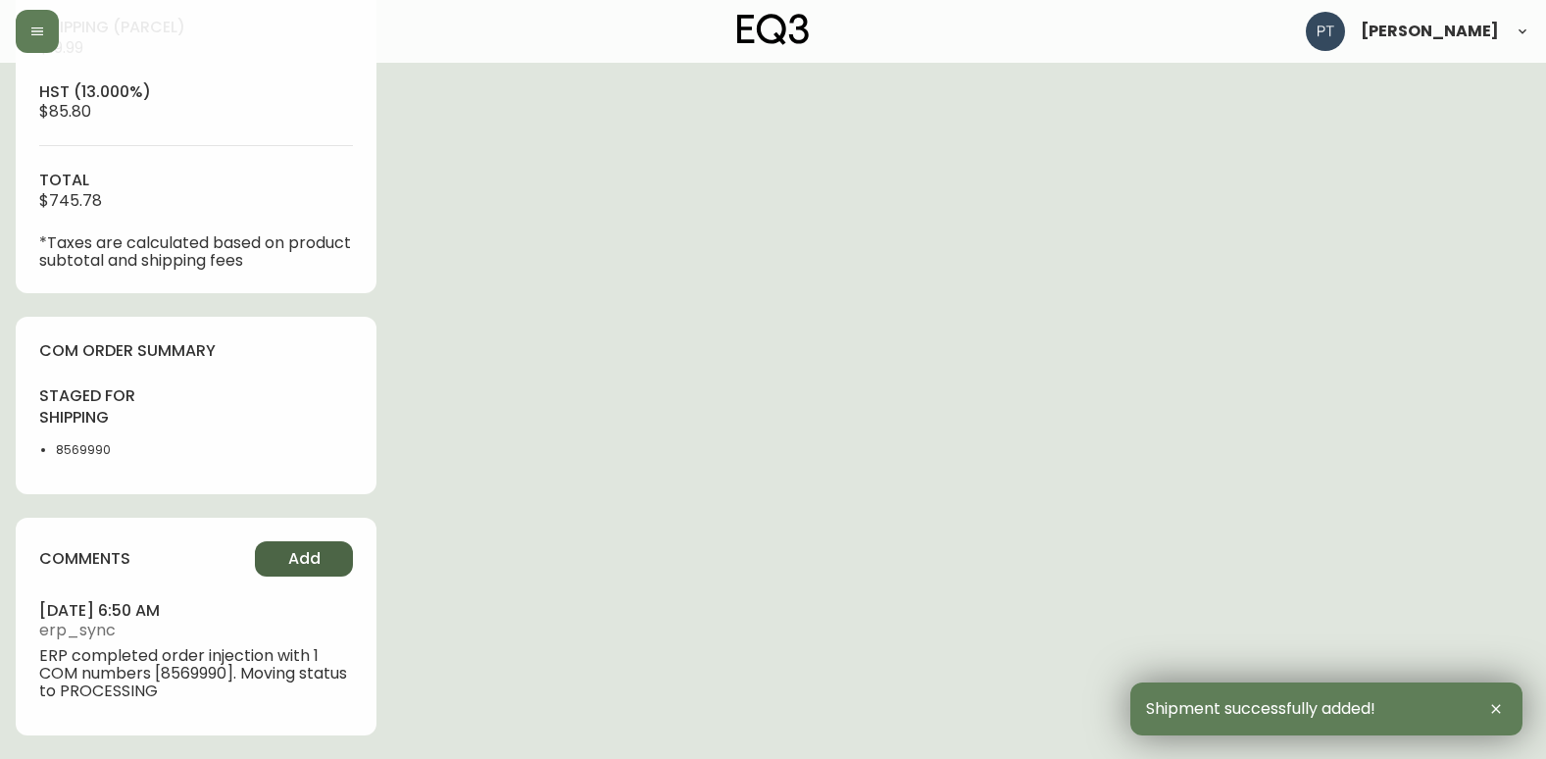
click at [331, 561] on button "Add" at bounding box center [304, 558] width 98 height 35
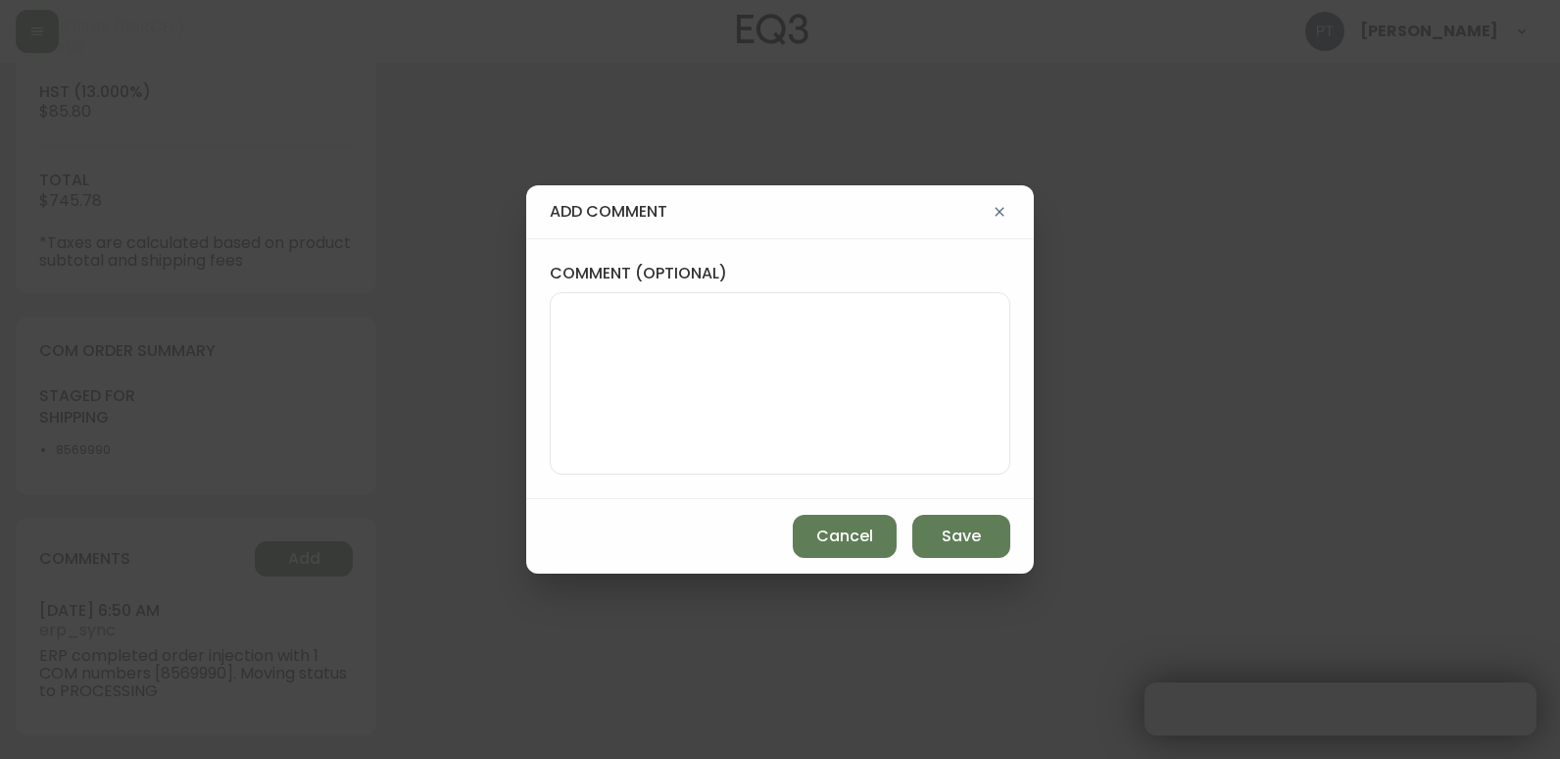
type input "Fully Shipped"
select select "FULLY_SHIPPED"
drag, startPoint x: 1002, startPoint y: 336, endPoint x: 987, endPoint y: 350, distance: 20.1
click at [987, 350] on div at bounding box center [780, 383] width 461 height 182
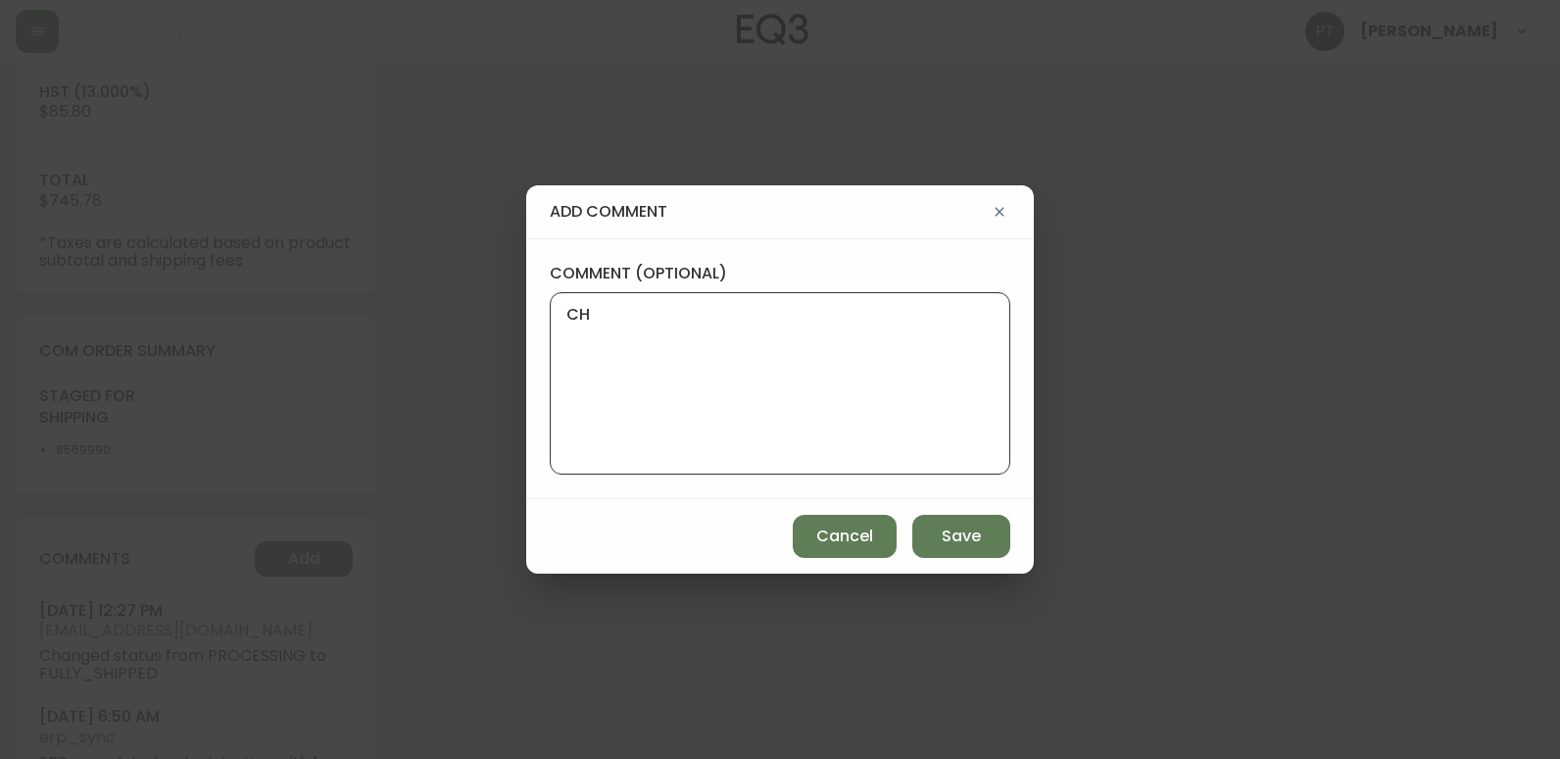
type textarea "CH"
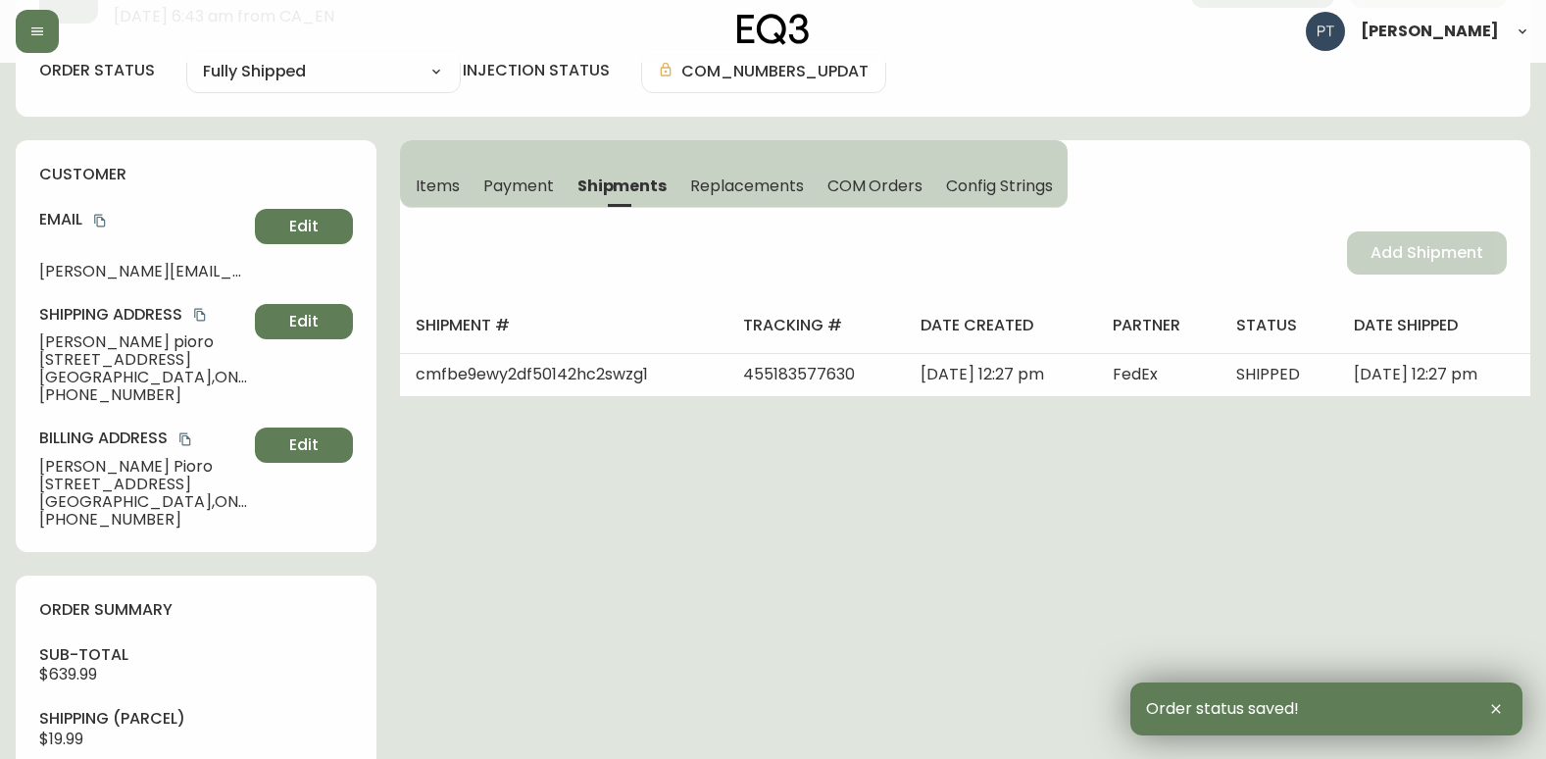
scroll to position [0, 0]
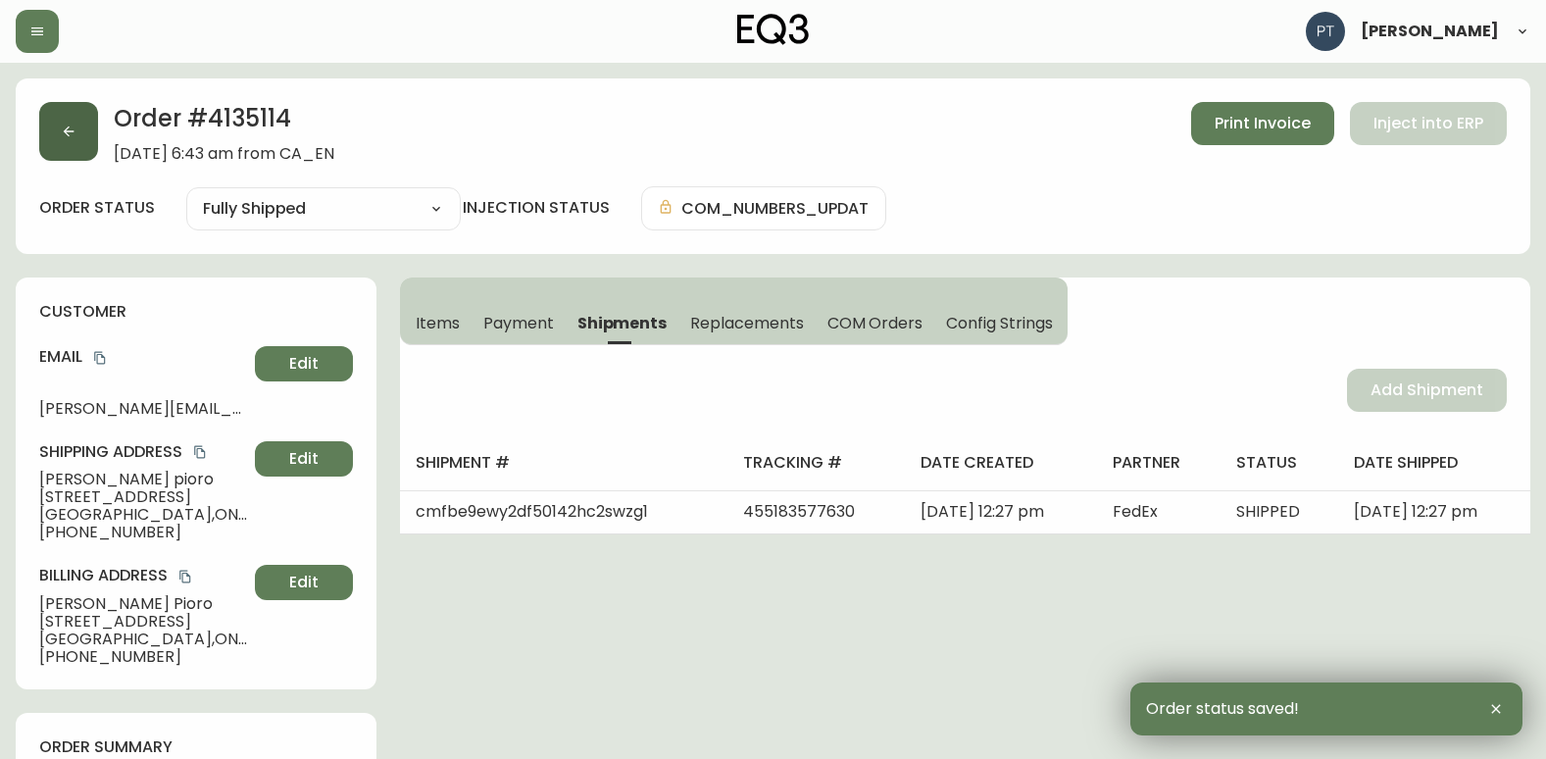
click at [74, 123] on button "button" at bounding box center [68, 131] width 59 height 59
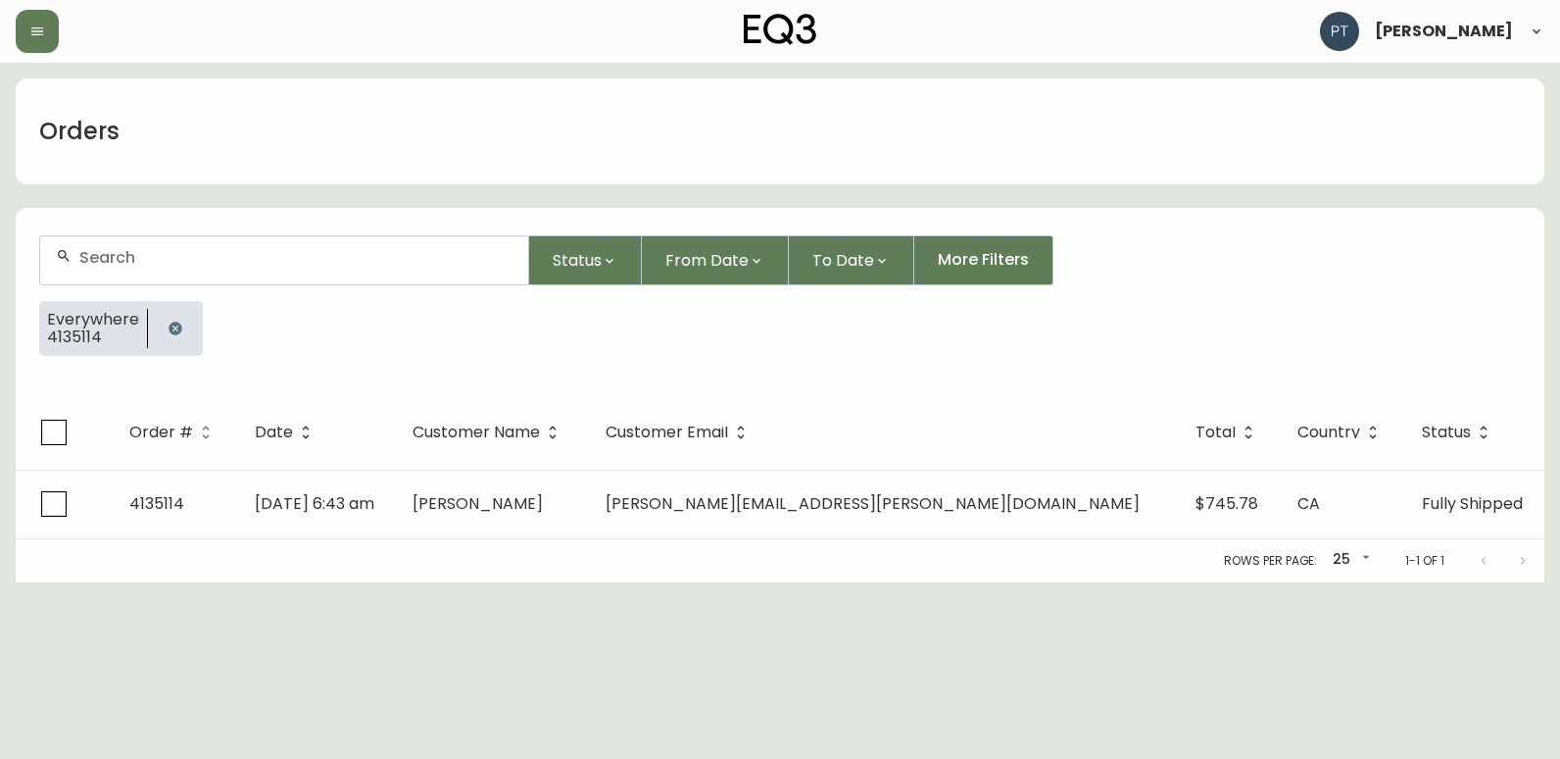
click at [257, 279] on div at bounding box center [284, 260] width 488 height 48
click at [134, 252] on input "text" at bounding box center [295, 257] width 433 height 19
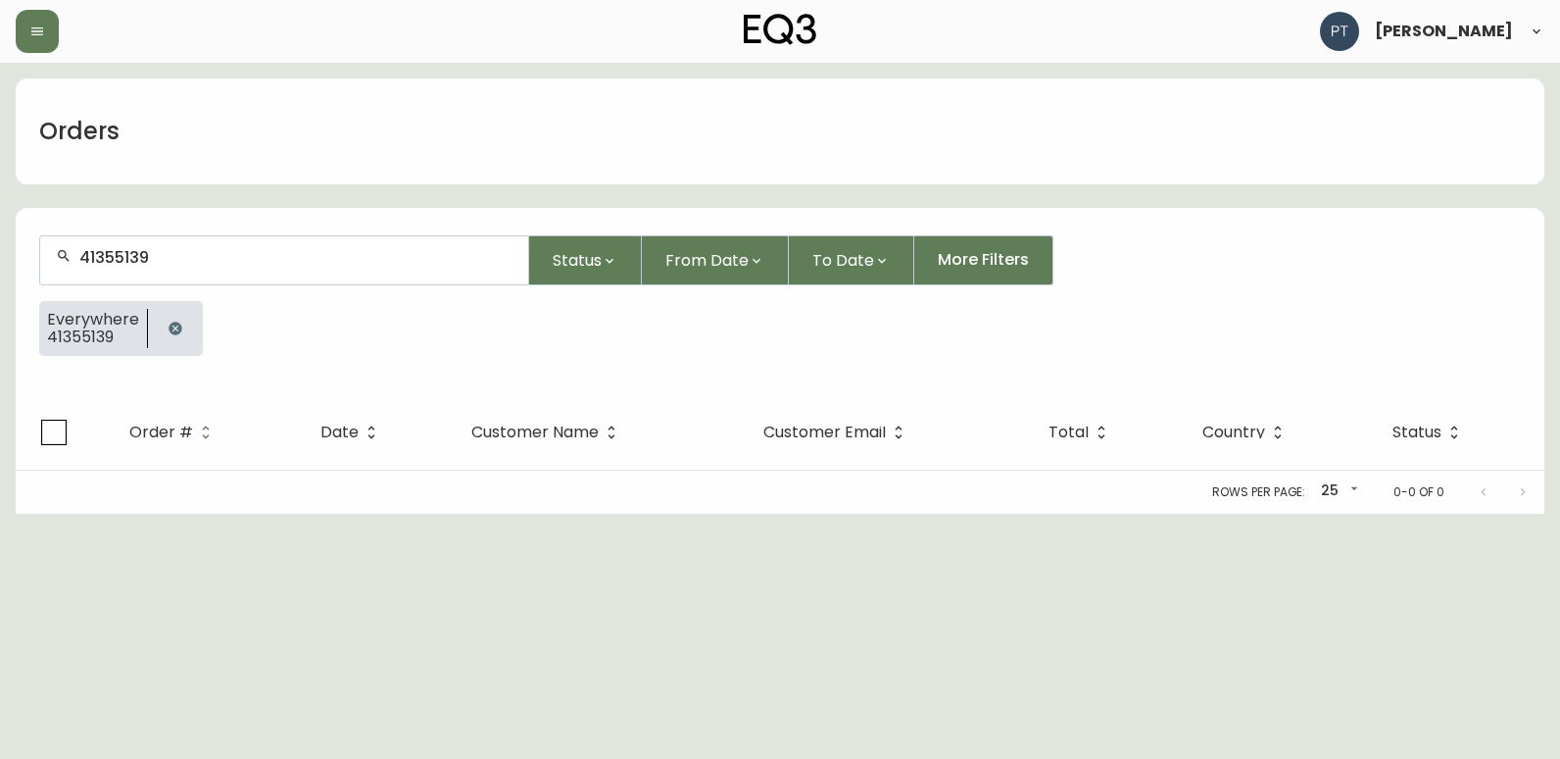
click at [121, 259] on input "41355139" at bounding box center [295, 257] width 433 height 19
type input "4135139"
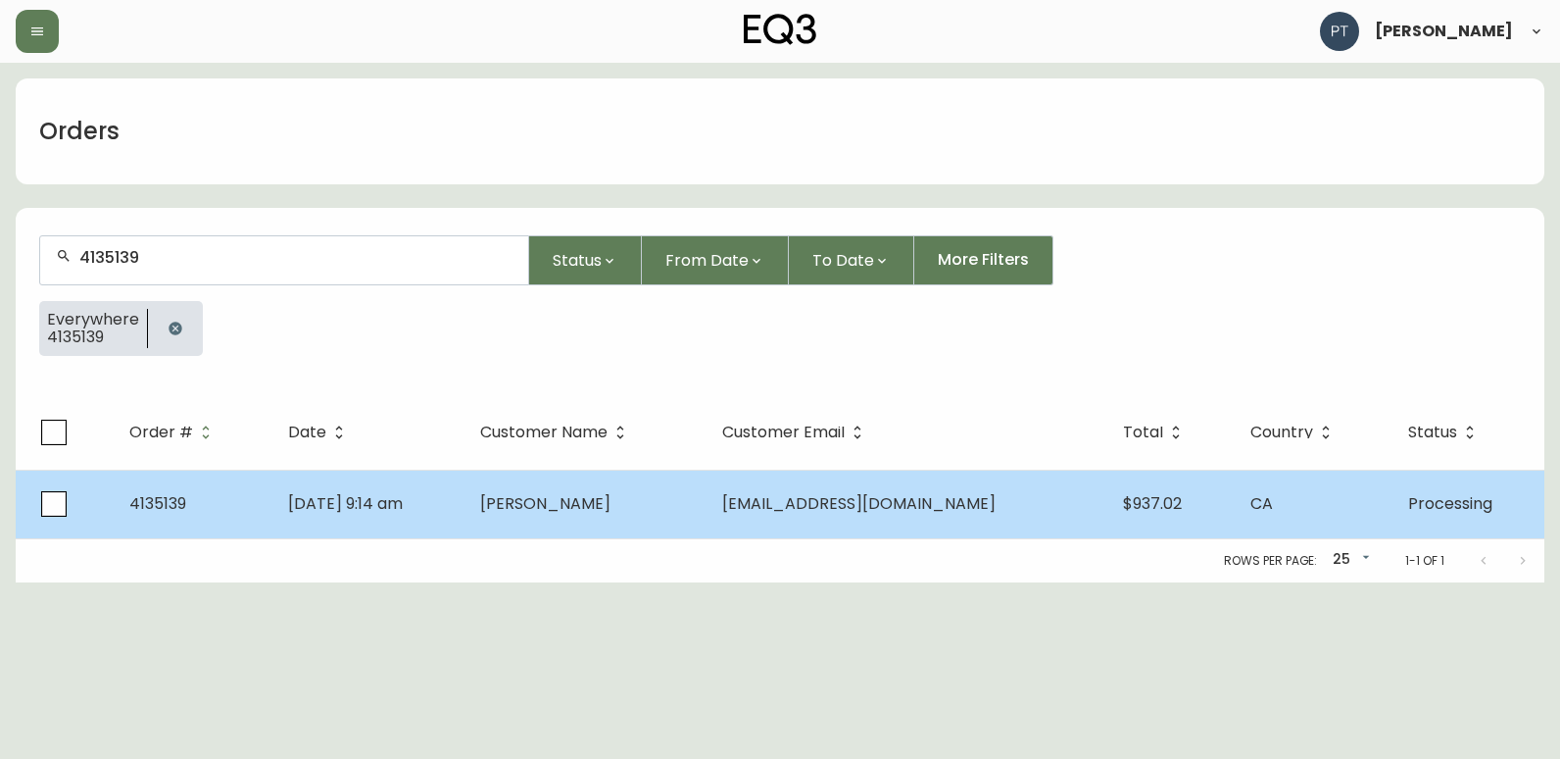
click at [610, 524] on td "[PERSON_NAME]" at bounding box center [586, 504] width 242 height 69
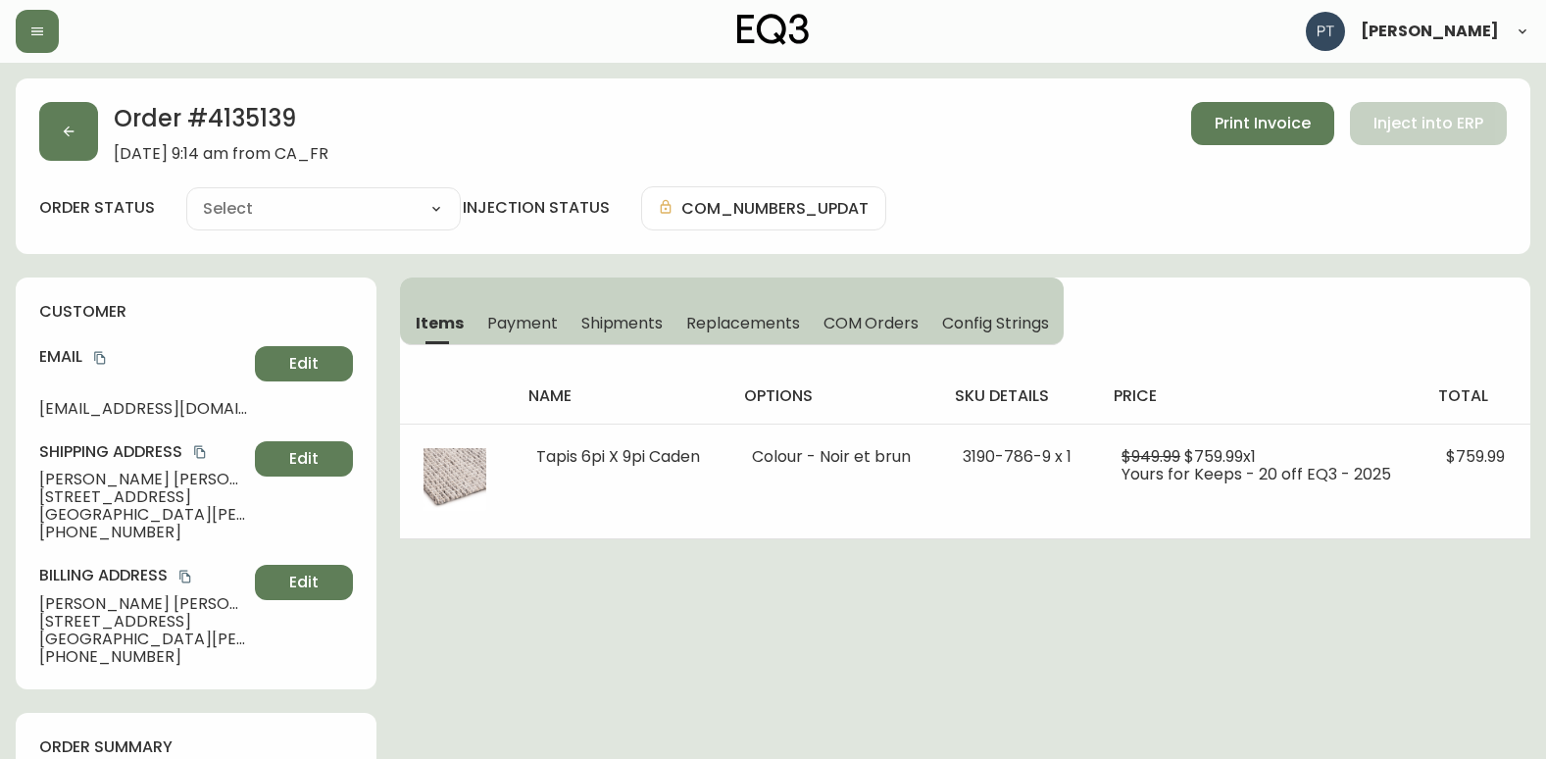
type input "Processing"
select select "PROCESSING"
drag, startPoint x: 627, startPoint y: 344, endPoint x: 625, endPoint y: 327, distance: 16.8
click at [627, 336] on div "Items Payment Shipments Replacements COM Orders Config Strings" at bounding box center [732, 311] width 664 height 68
click at [625, 327] on span "Shipments" at bounding box center [622, 323] width 82 height 21
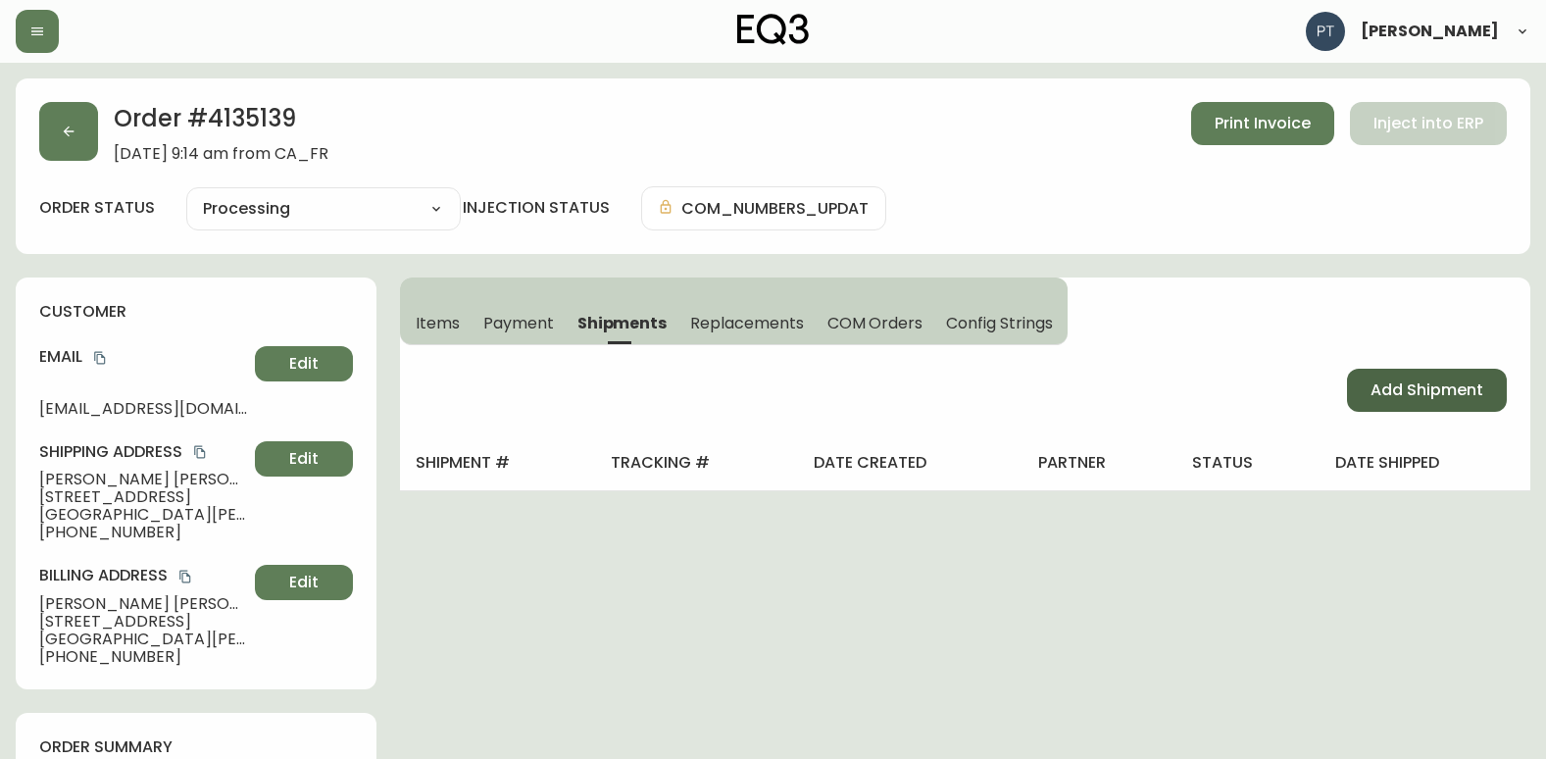
drag, startPoint x: 1448, startPoint y: 385, endPoint x: 1384, endPoint y: 374, distance: 64.6
click at [1439, 385] on span "Add Shipment" at bounding box center [1426, 390] width 113 height 22
select select "PENDING"
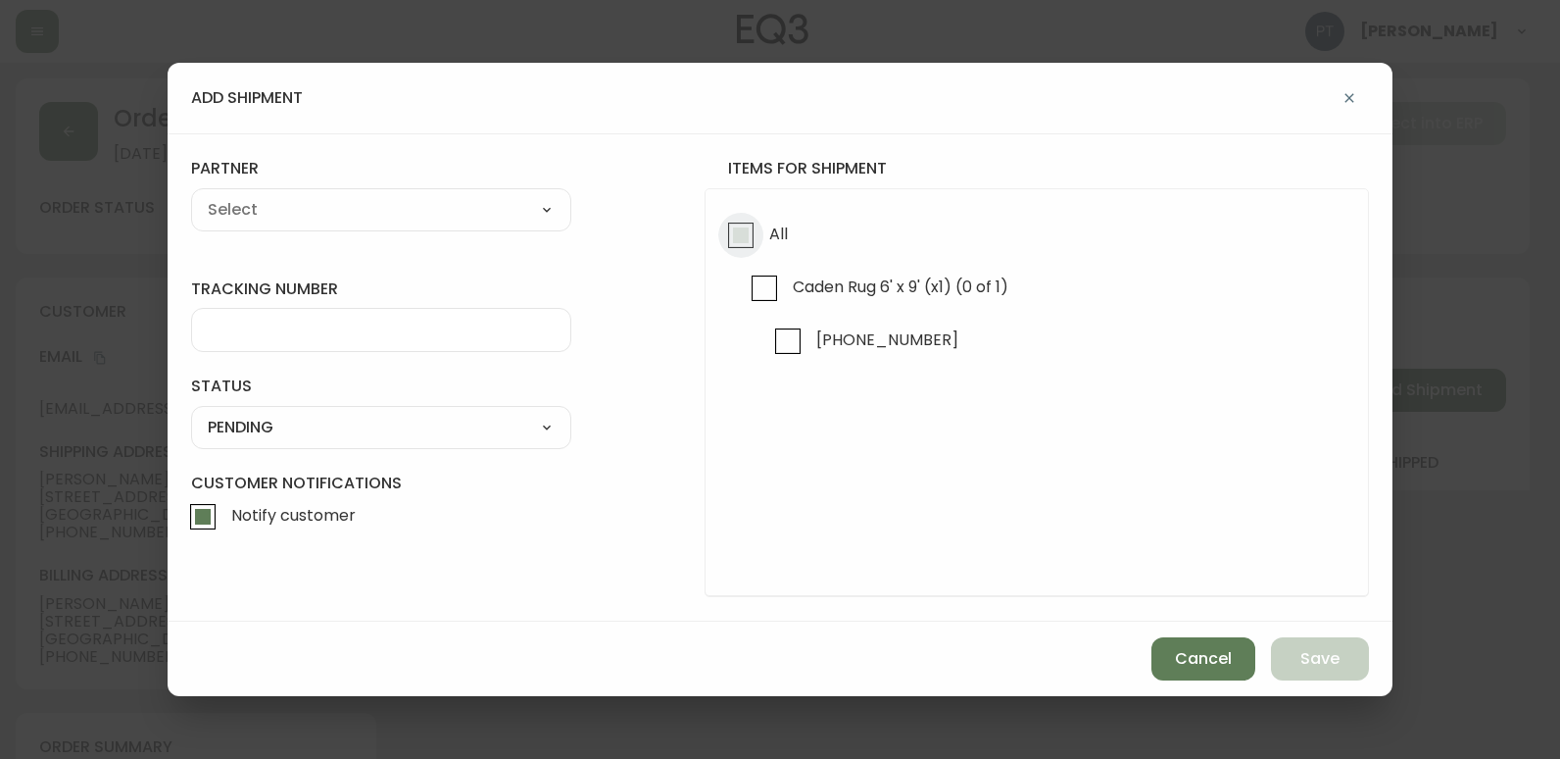
click at [726, 226] on input "All" at bounding box center [740, 235] width 45 height 45
checkbox input "true"
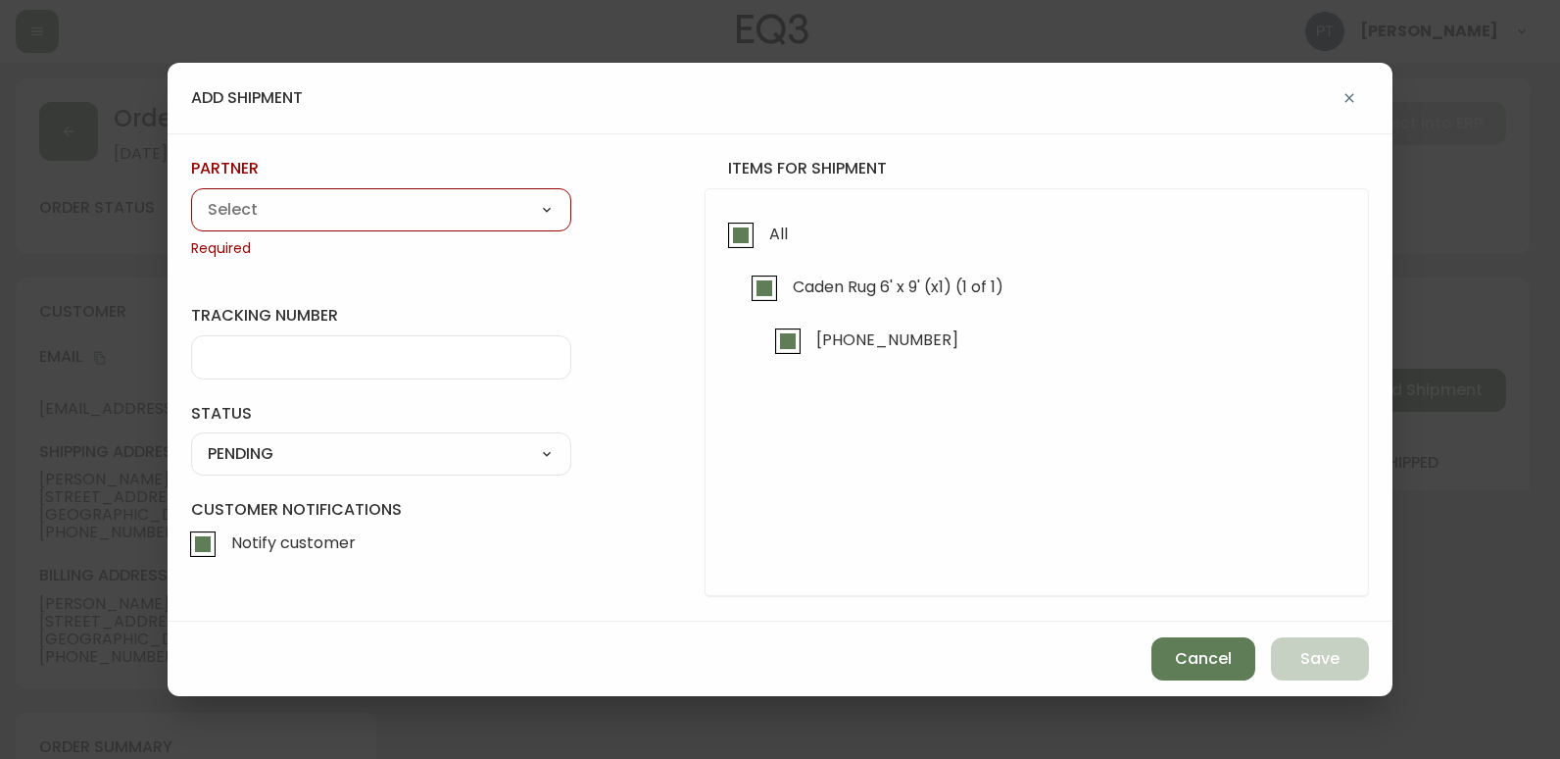
click at [427, 226] on div "A Move to Remember LLC ABF Freight Alero [PERSON_NAME] Canada Post Canpar Expre…" at bounding box center [381, 209] width 380 height 43
click at [242, 224] on div "A Move to Remember LLC ABF Freight Alero [PERSON_NAME] Canada Post Canpar Expre…" at bounding box center [381, 209] width 380 height 43
click at [273, 219] on select "A Move to Remember LLC ABF Freight Alero [PERSON_NAME] Canada Post Canpar Expre…" at bounding box center [381, 209] width 380 height 29
select select "cjy0a9taa01x001669l98m63c"
click at [191, 195] on select "A Move to Remember LLC ABF Freight Alero [PERSON_NAME] Canada Post Canpar Expre…" at bounding box center [381, 209] width 380 height 29
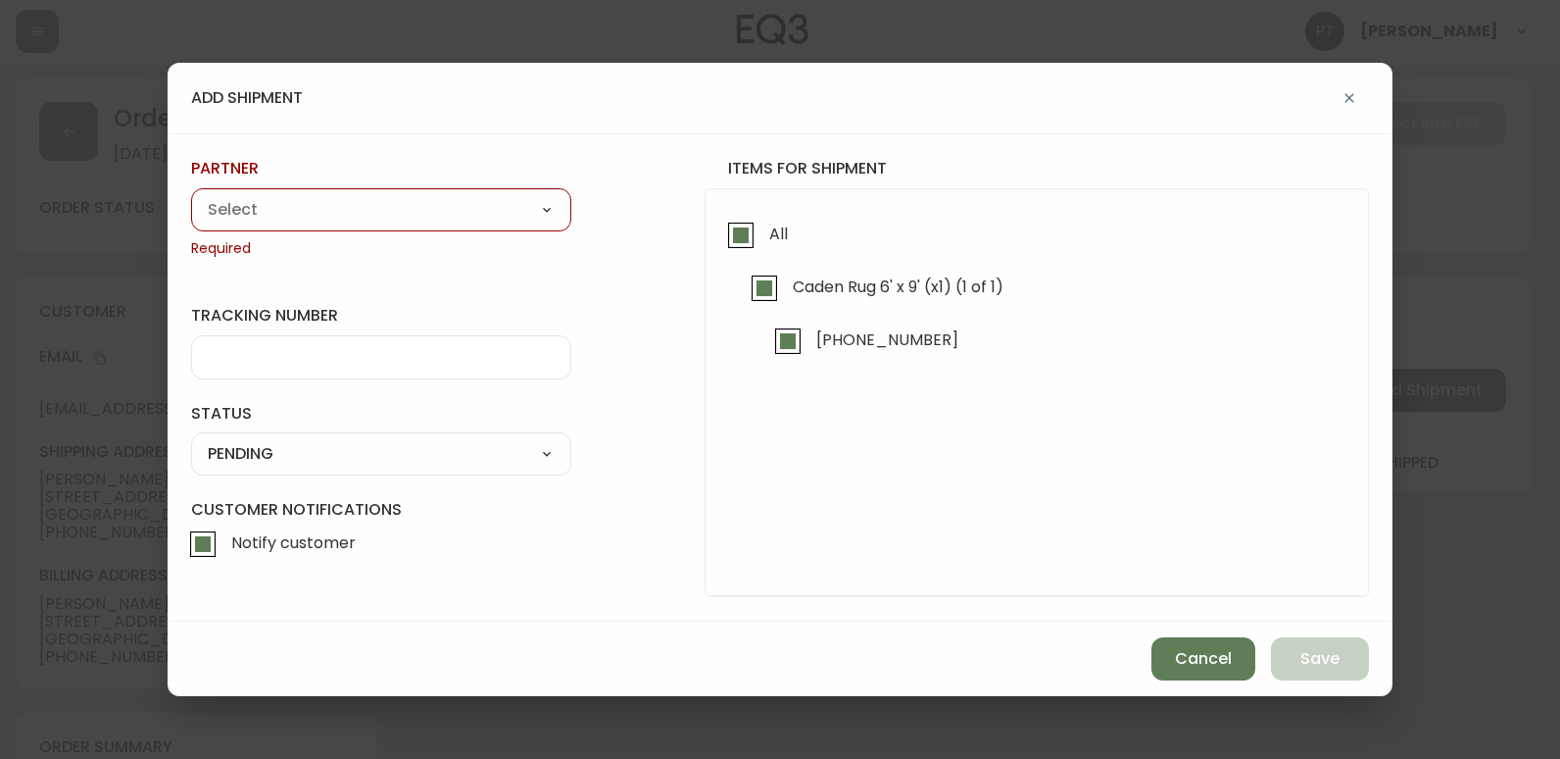
type input "FedEx"
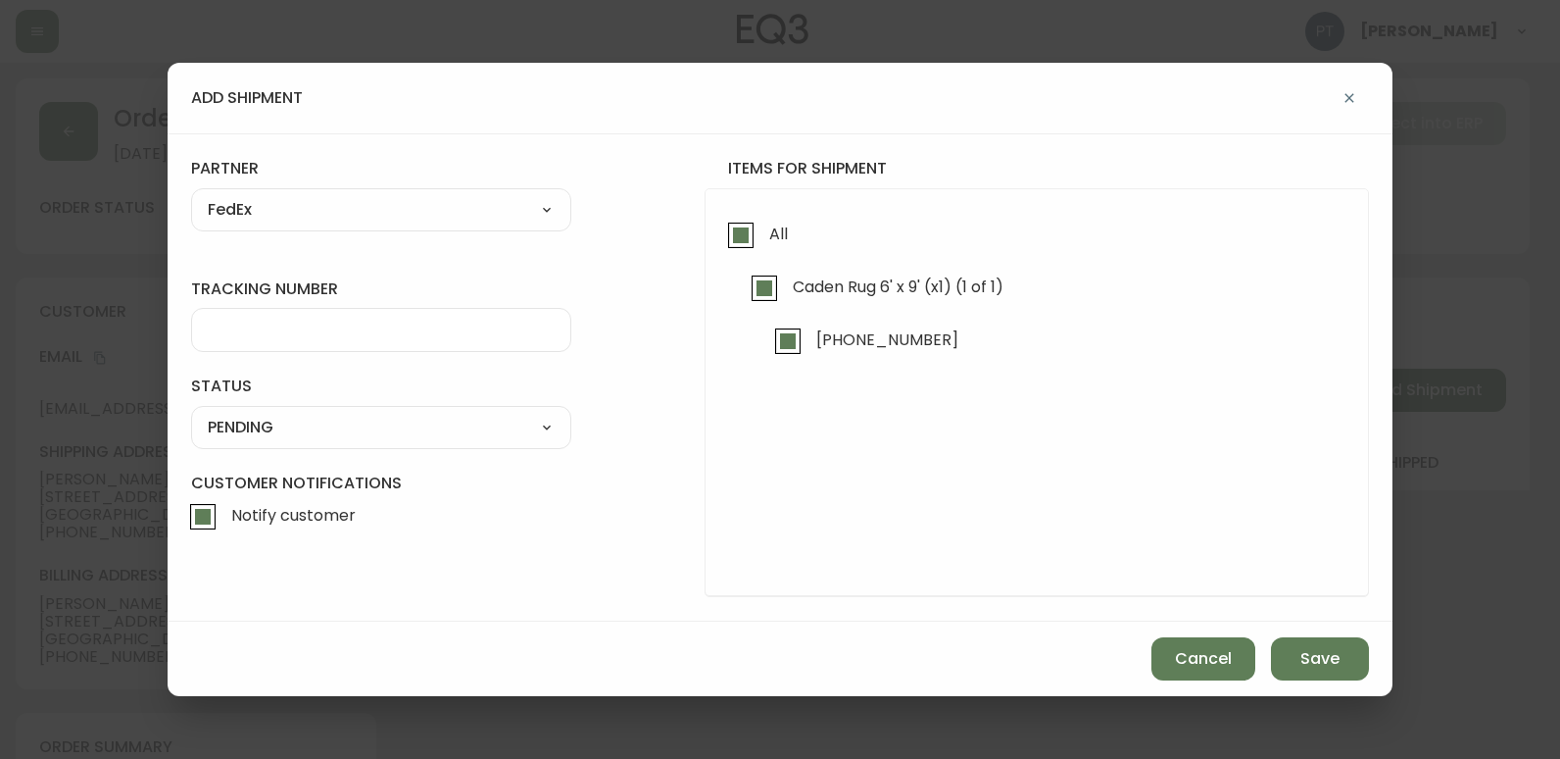
click at [346, 341] on div at bounding box center [381, 330] width 380 height 44
type input "455183577641"
click at [368, 415] on select "SHIPPED PENDING CANCELLED" at bounding box center [381, 427] width 380 height 29
click at [191, 413] on select "SHIPPED PENDING CANCELLED" at bounding box center [381, 427] width 380 height 29
select select "PENDING"
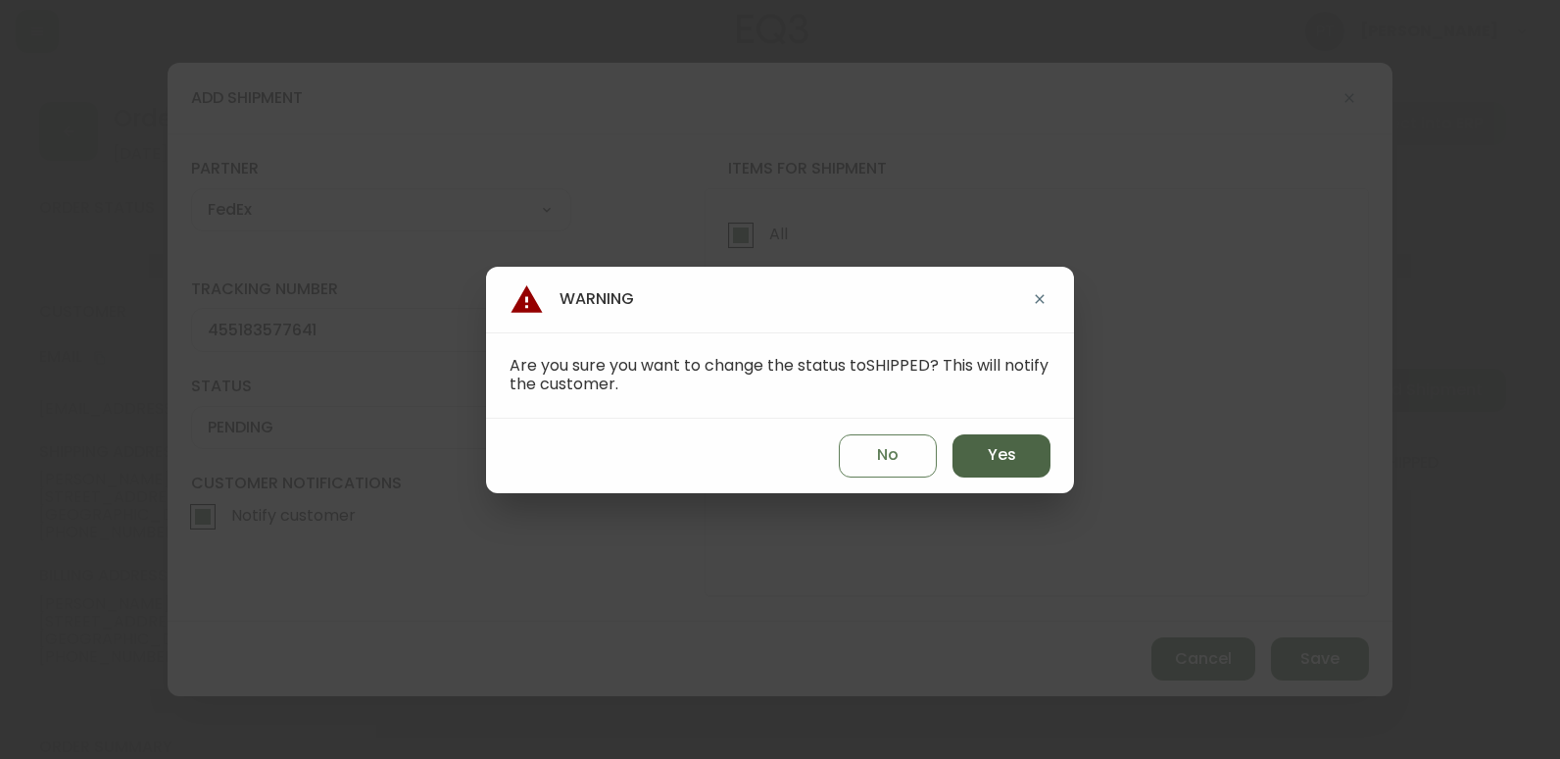
click at [985, 454] on button "Yes" at bounding box center [1002, 455] width 98 height 43
type input "SHIPPED"
select select "SHIPPED"
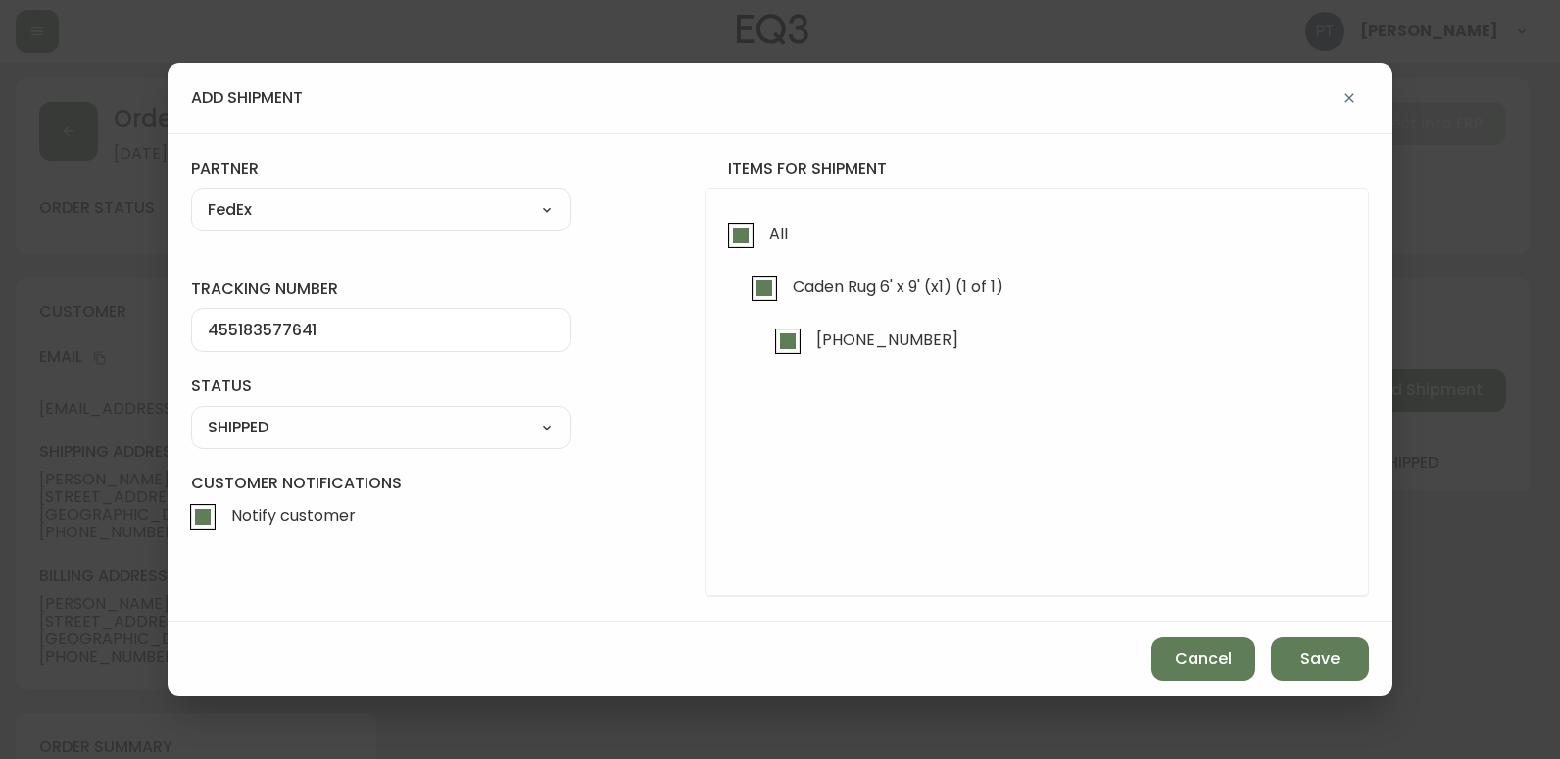
drag, startPoint x: 1322, startPoint y: 692, endPoint x: 1316, endPoint y: 645, distance: 47.4
click at [1321, 687] on div "Cancel Save" at bounding box center [780, 658] width 1225 height 74
click at [1313, 645] on button "Save" at bounding box center [1320, 658] width 98 height 43
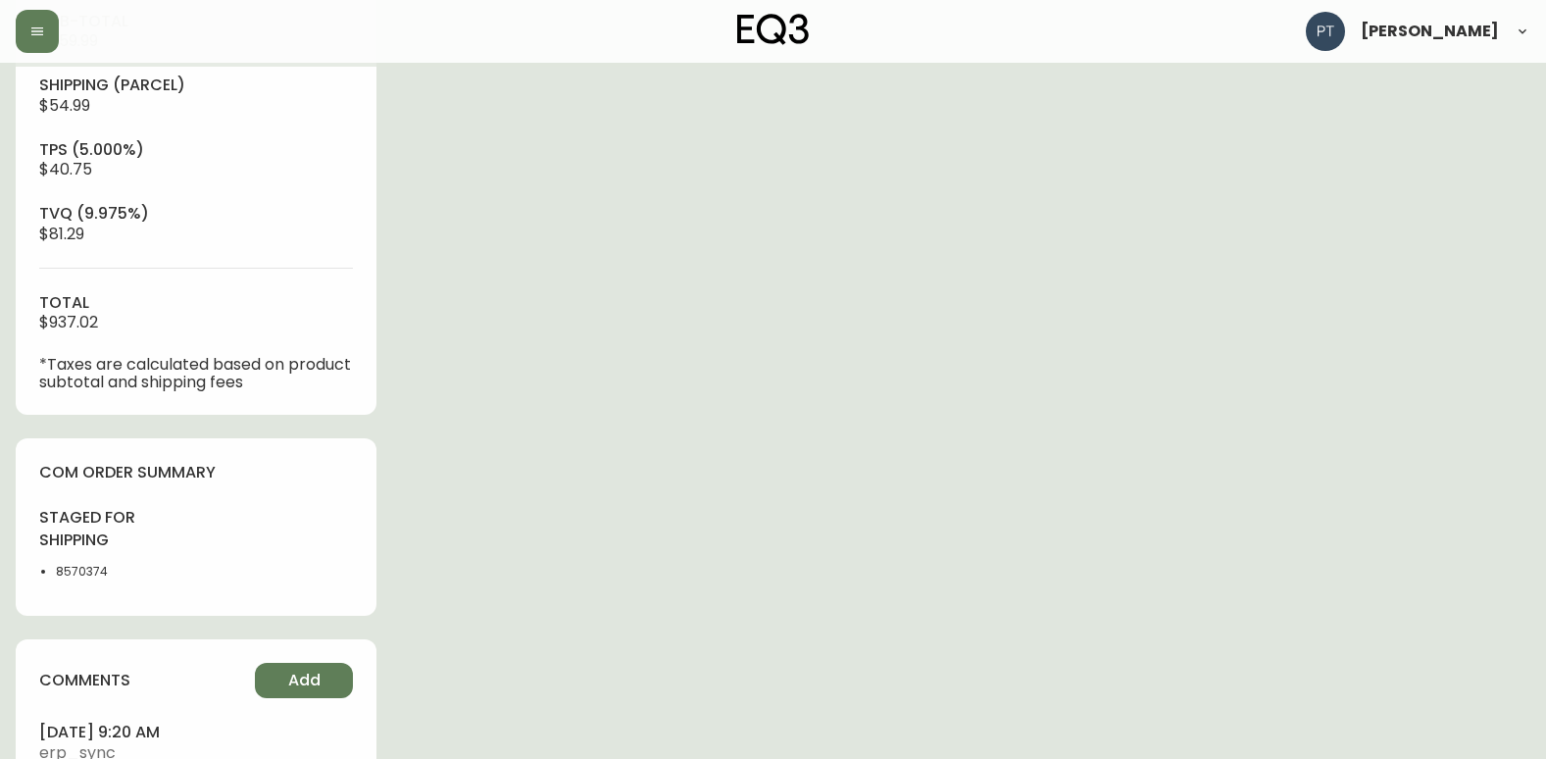
scroll to position [893, 0]
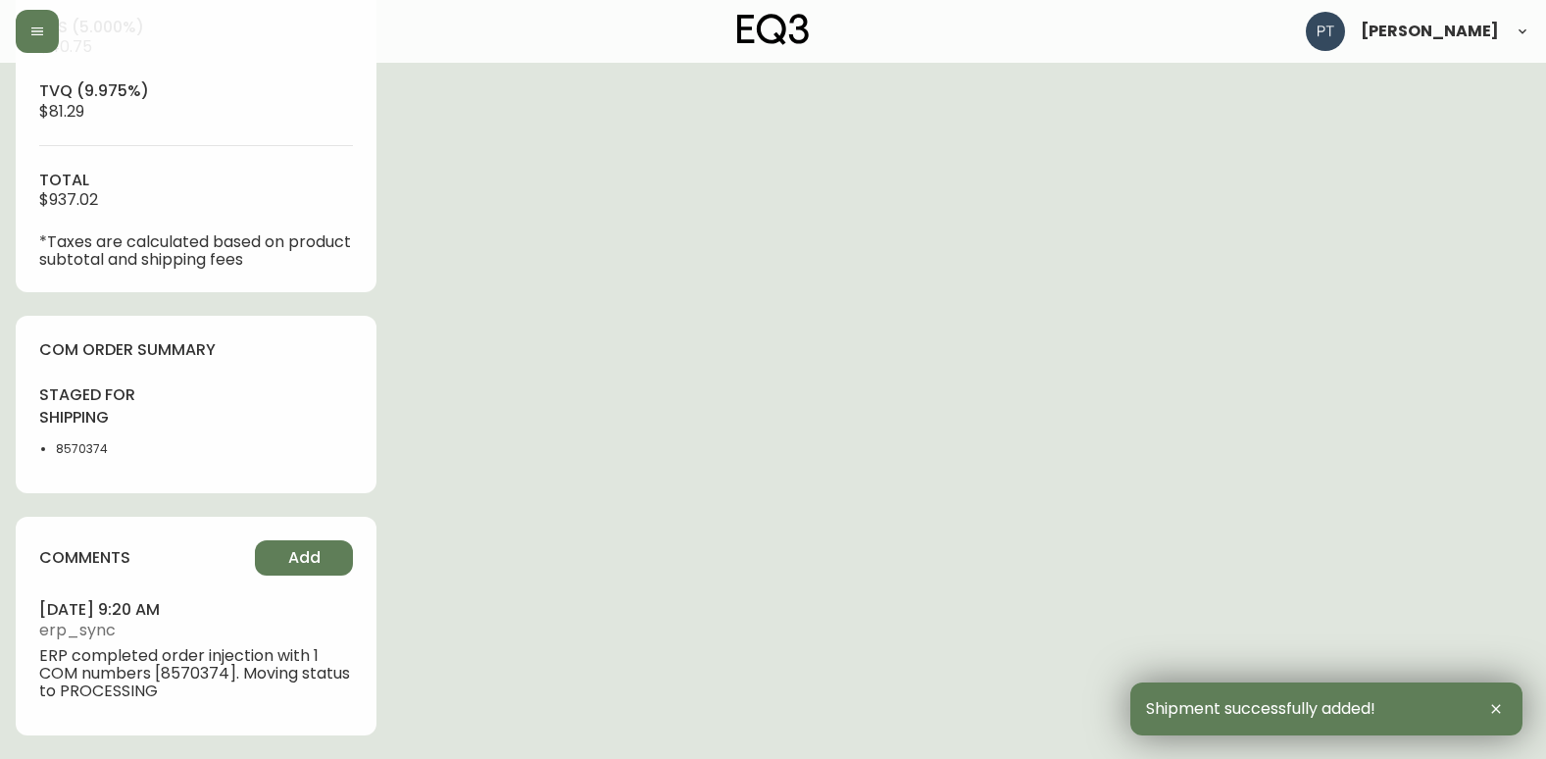
drag, startPoint x: 312, startPoint y: 583, endPoint x: 279, endPoint y: 527, distance: 64.6
click at [312, 578] on div "comments Add [DATE] 9:20 am erp_sync ERP completed order injection with 1 COM n…" at bounding box center [196, 626] width 361 height 218
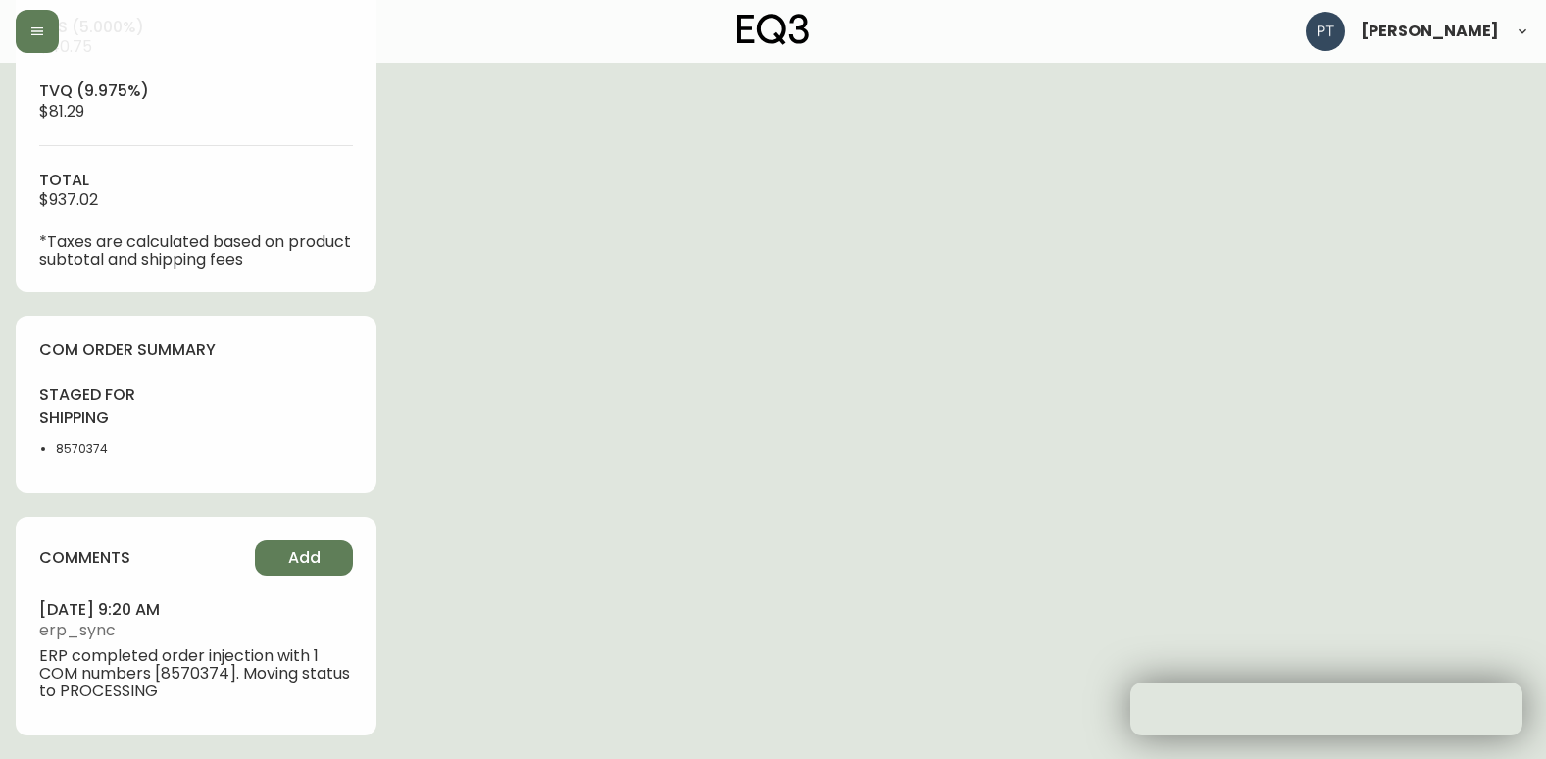
type input "Fully Shipped"
select select "FULLY_SHIPPED"
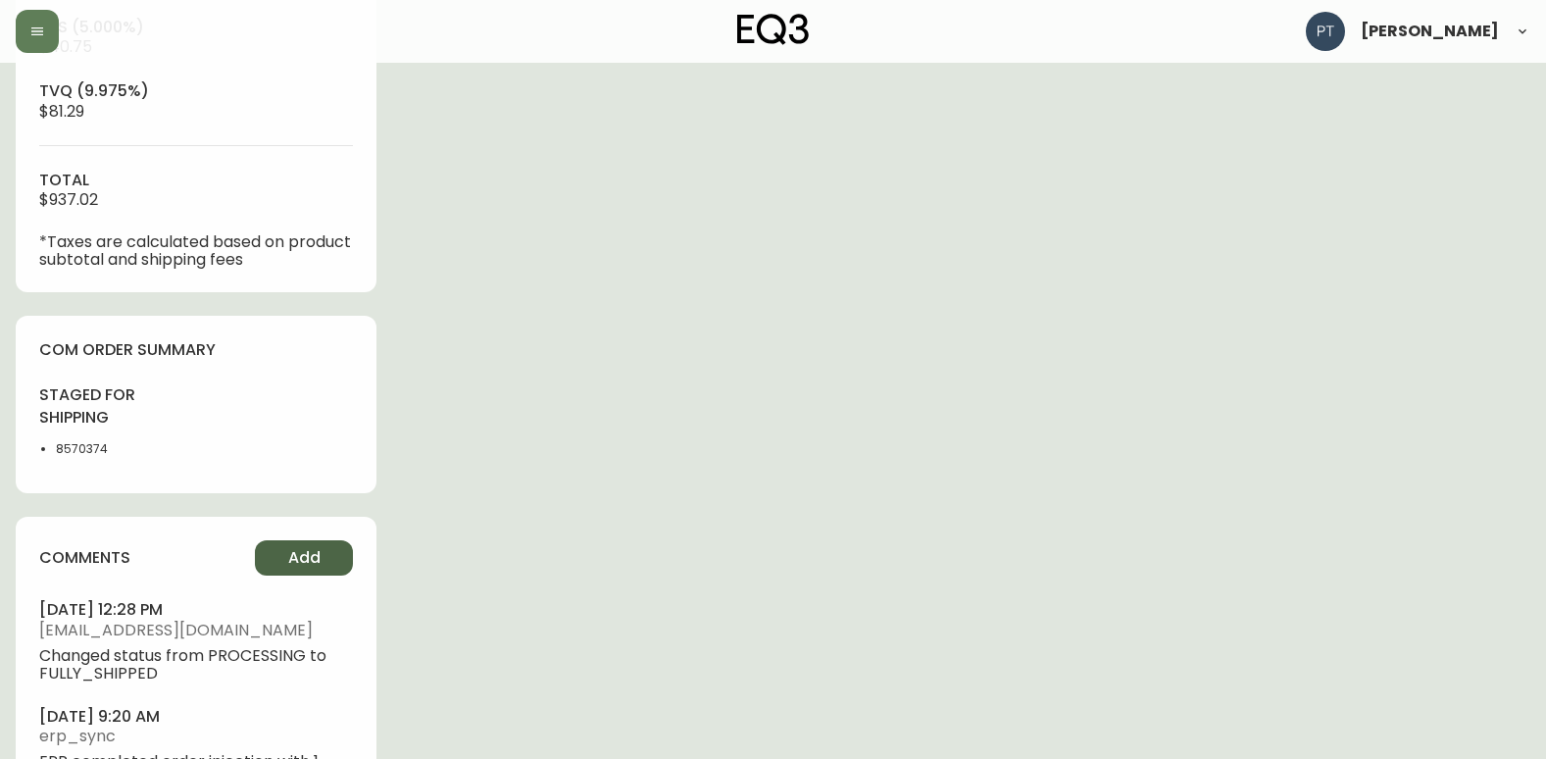
click at [269, 552] on button "Add" at bounding box center [304, 557] width 98 height 35
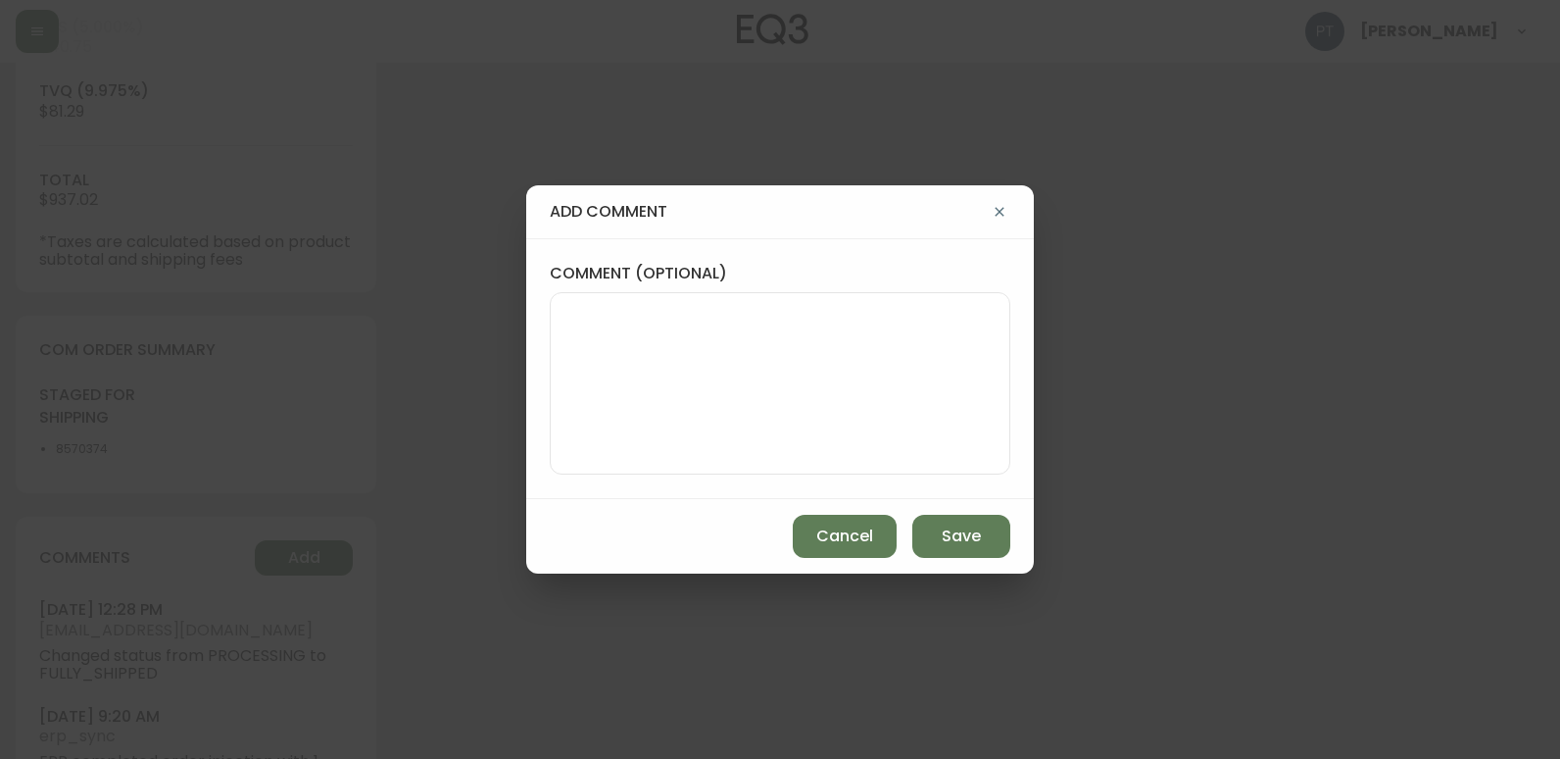
click at [866, 291] on div "comment (optional)" at bounding box center [780, 369] width 461 height 212
click at [805, 316] on textarea "comment (optional)" at bounding box center [780, 383] width 427 height 157
type textarea "CCH"
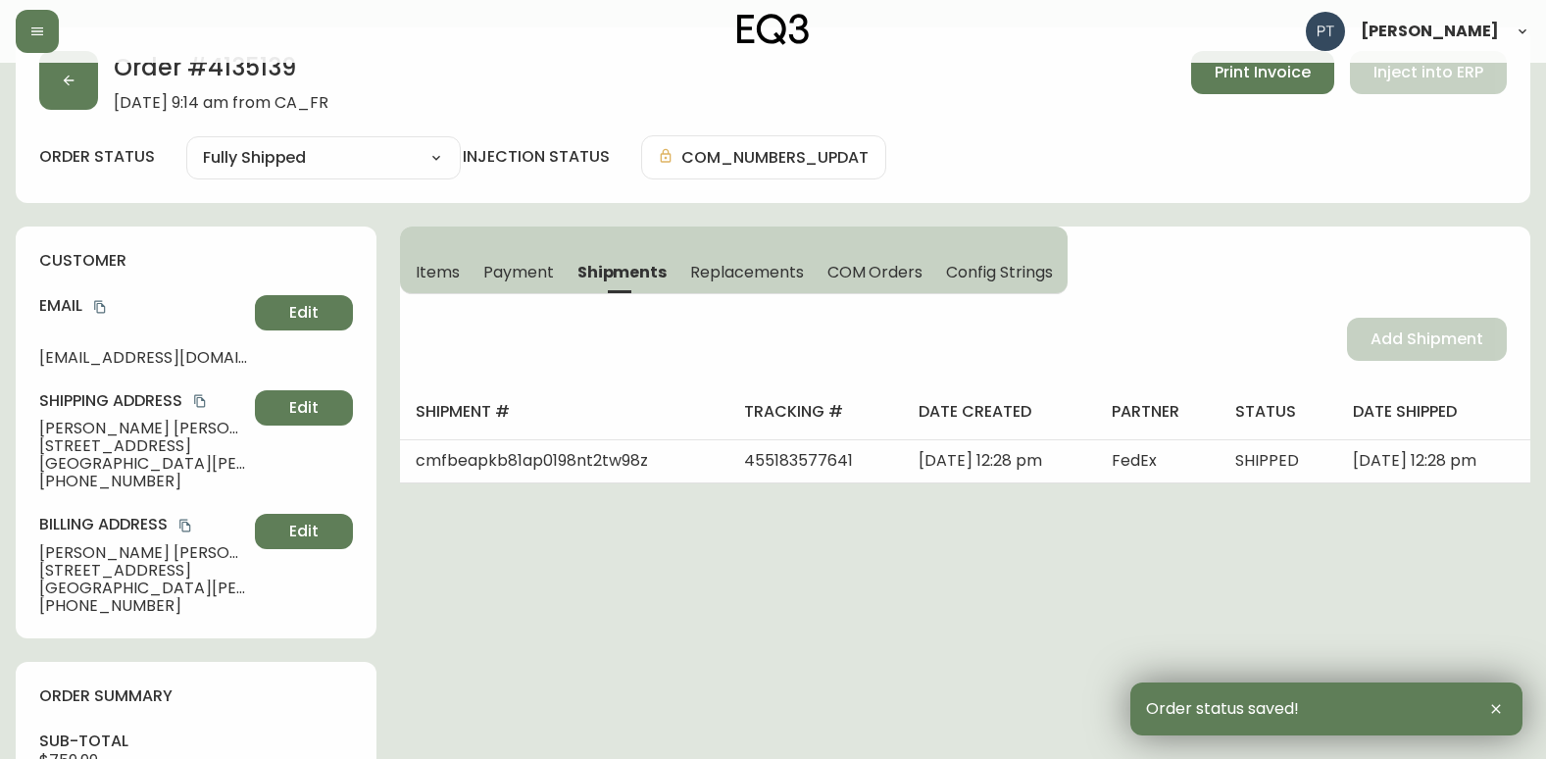
scroll to position [0, 0]
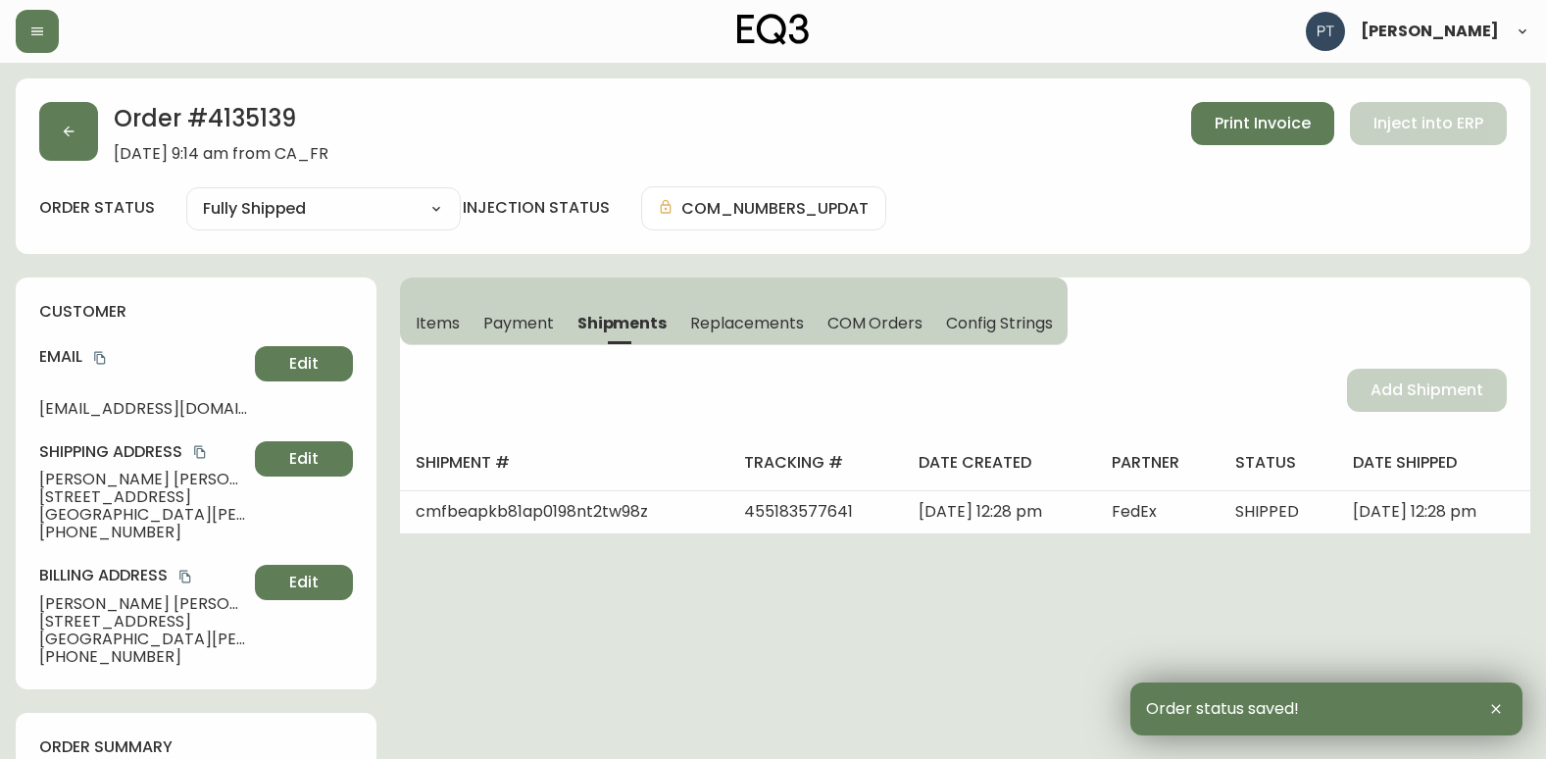
click at [100, 146] on div "Order # 4135139 [DATE] 9:14 am from CA_FR Print Invoice Inject into ERP" at bounding box center [772, 132] width 1467 height 61
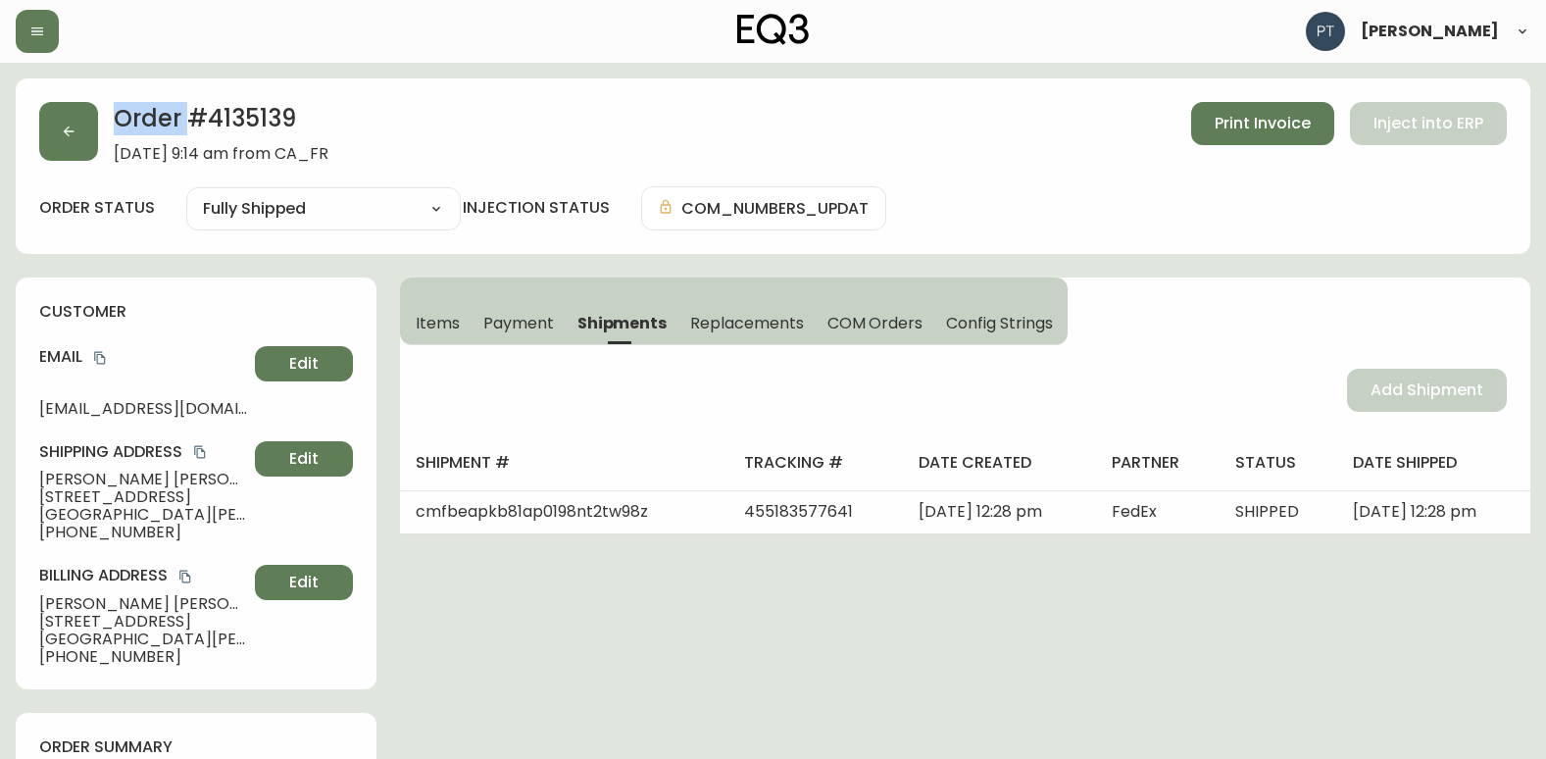
click at [100, 146] on div "Order # 4135139 [DATE] 9:14 am from CA_FR Print Invoice Inject into ERP" at bounding box center [772, 132] width 1467 height 61
click at [93, 149] on button "button" at bounding box center [68, 131] width 59 height 59
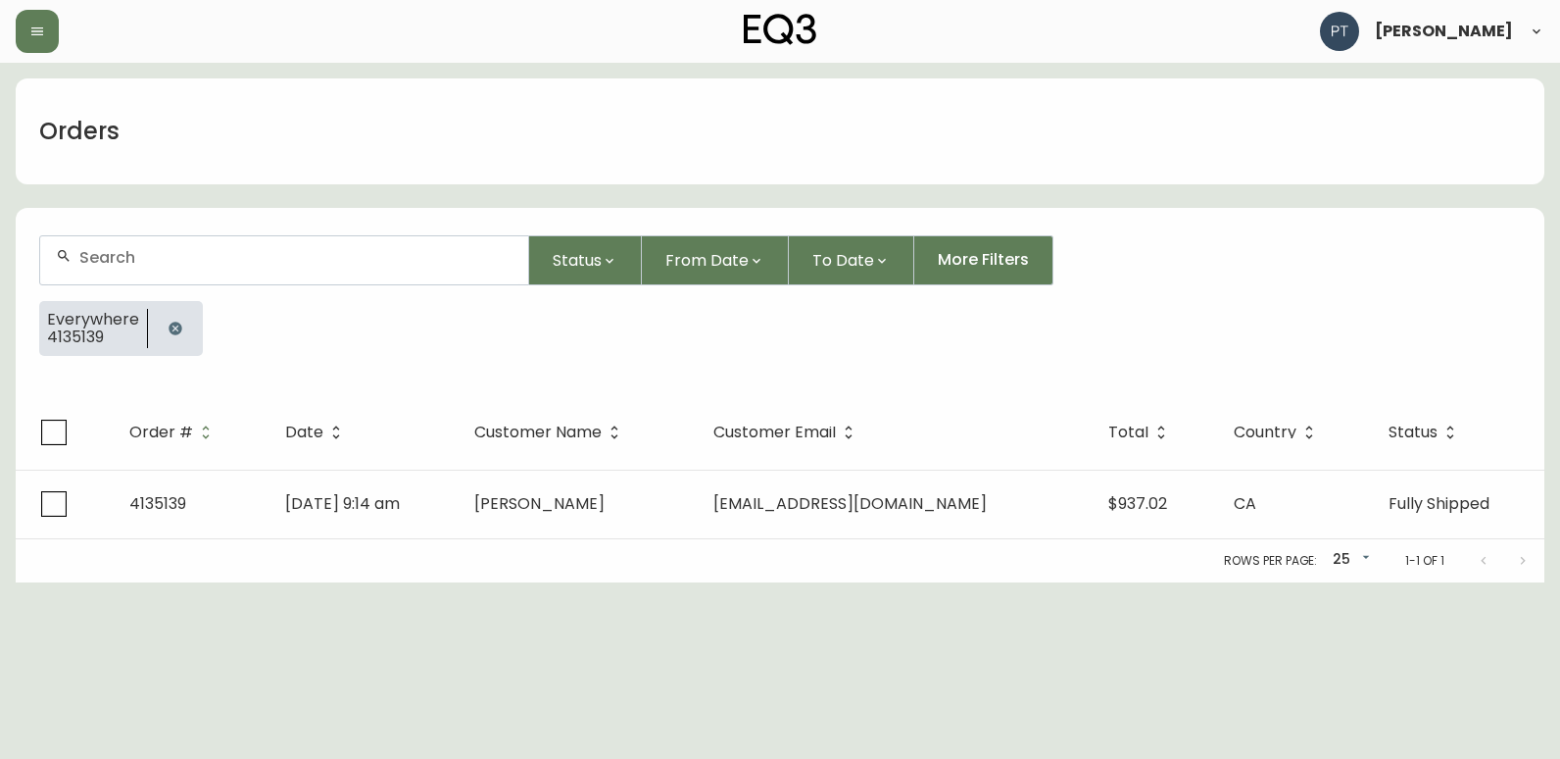
click at [247, 291] on form "Status From Date To Date More Filters Everywhere 4135139" at bounding box center [780, 303] width 1529 height 183
click at [257, 272] on div at bounding box center [284, 260] width 488 height 48
type input "4135130"
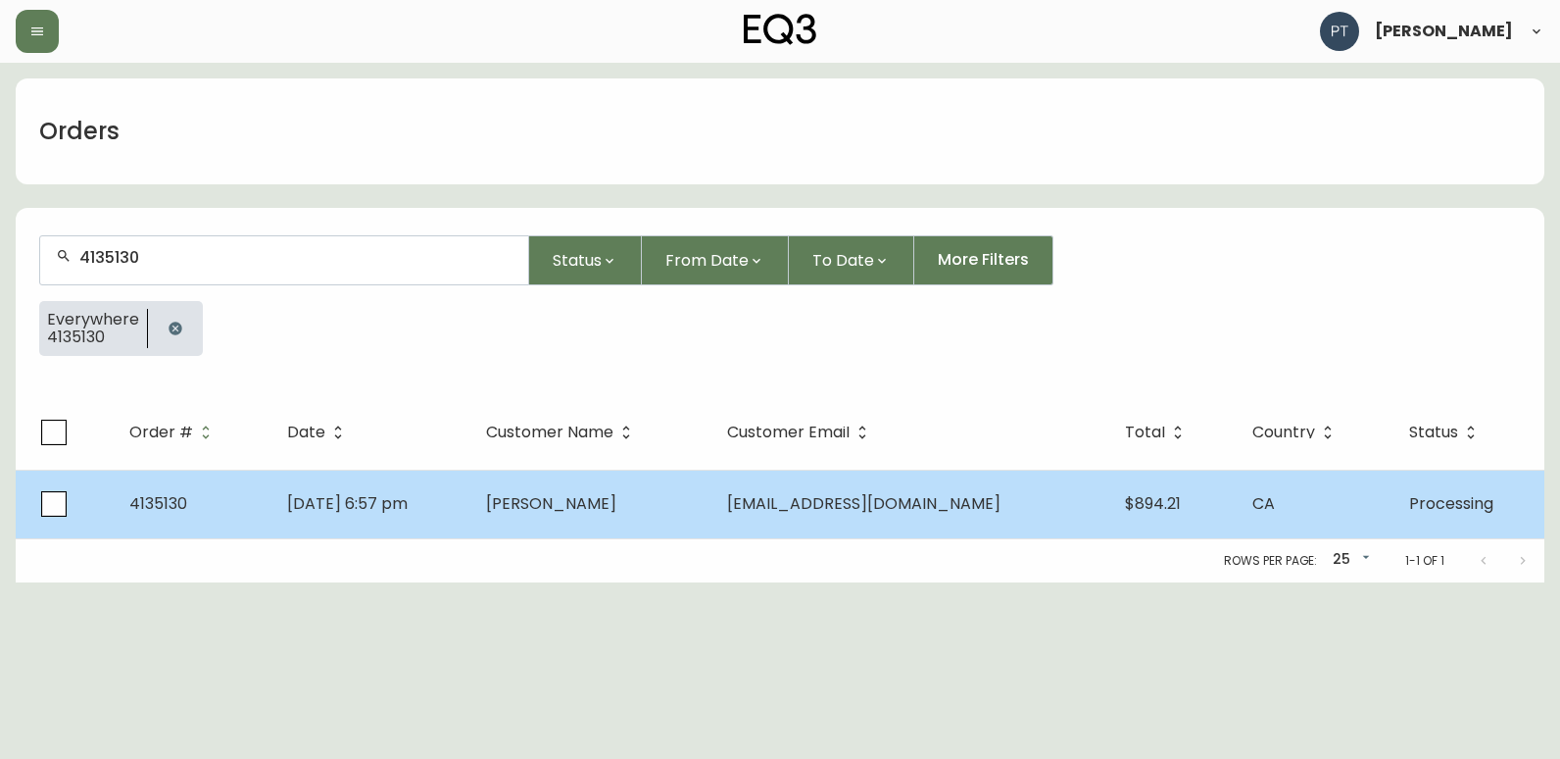
click at [470, 497] on td "[DATE] 6:57 pm" at bounding box center [371, 504] width 199 height 69
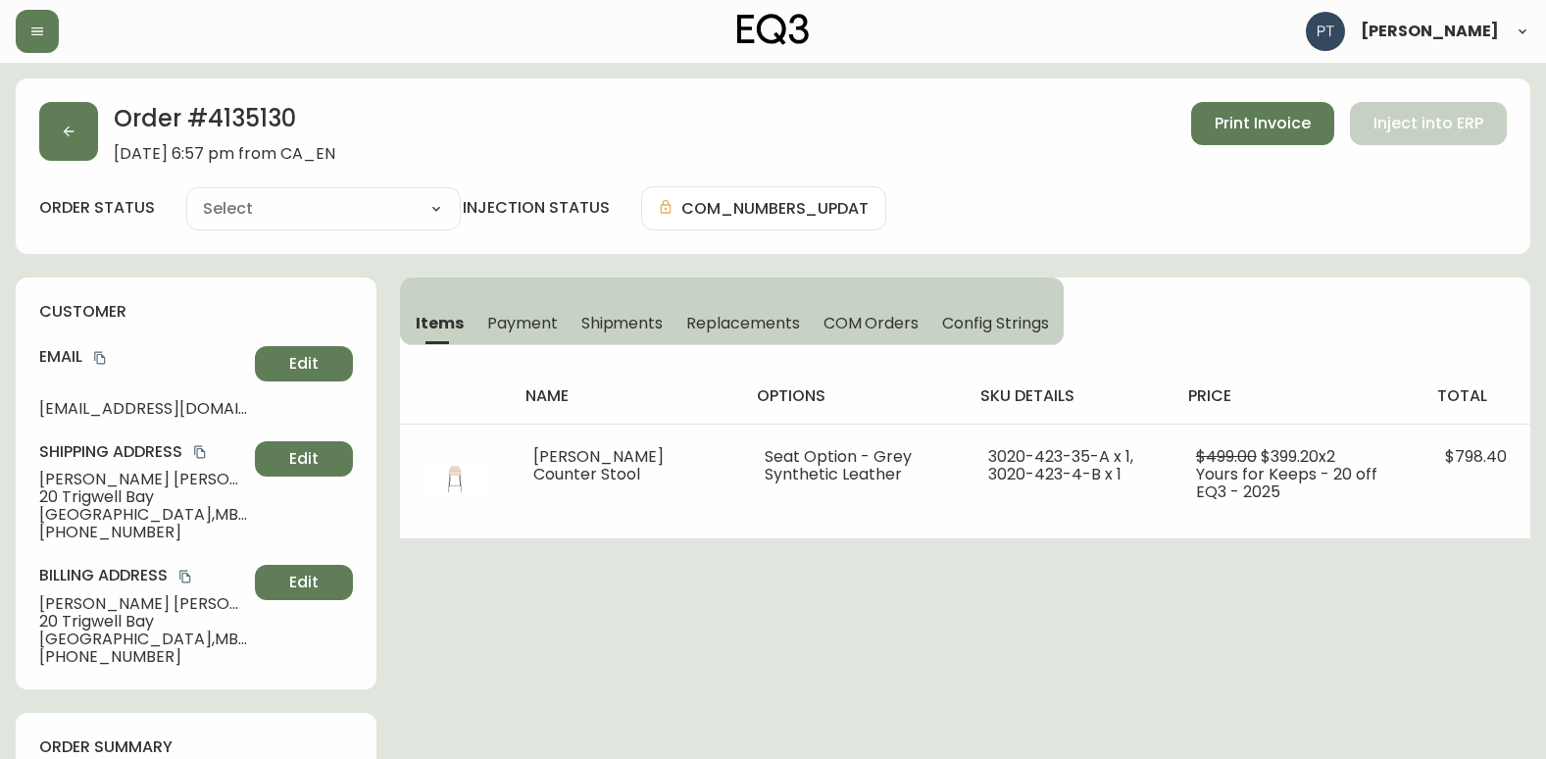
type input "Processing"
select select "PROCESSING"
click at [582, 321] on span "Shipments" at bounding box center [622, 323] width 82 height 21
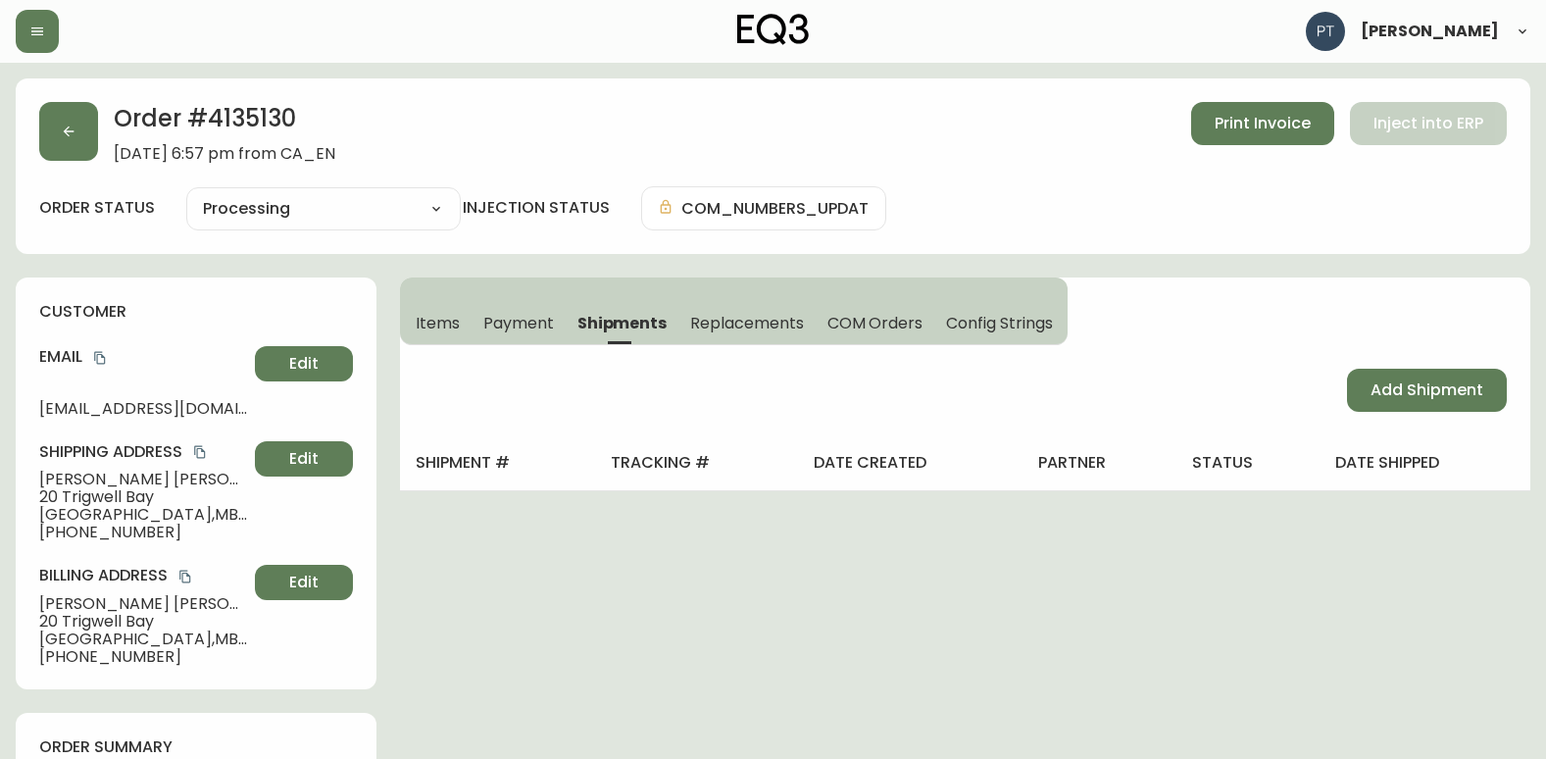
click at [1447, 362] on div "Add Shipment" at bounding box center [965, 390] width 1130 height 90
click at [1437, 414] on div "Add Shipment" at bounding box center [965, 390] width 1130 height 90
click at [1408, 388] on span "Add Shipment" at bounding box center [1426, 390] width 113 height 22
select select "PENDING"
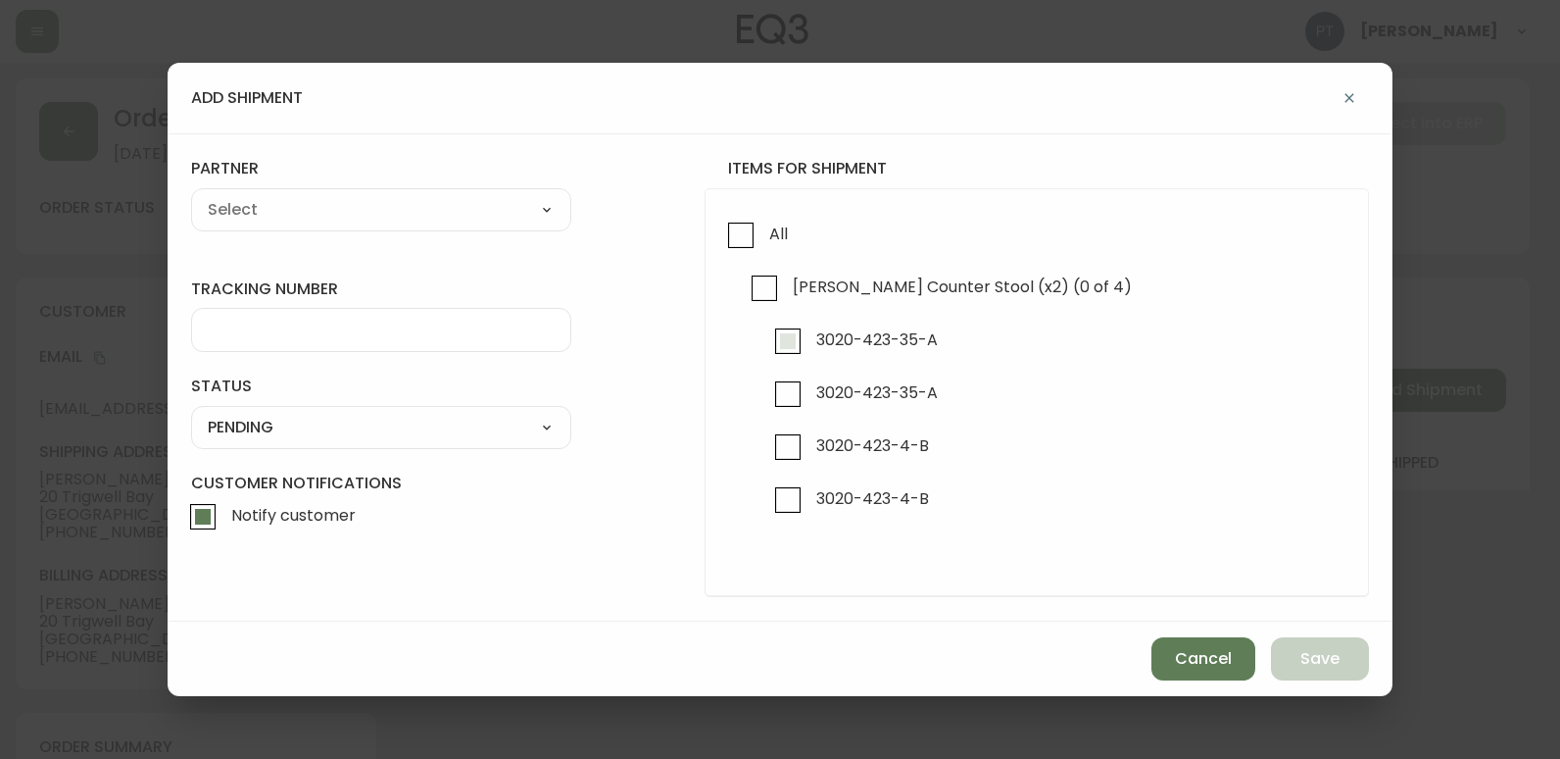
click at [776, 347] on input "3020-423-35-A" at bounding box center [788, 341] width 45 height 45
checkbox input "true"
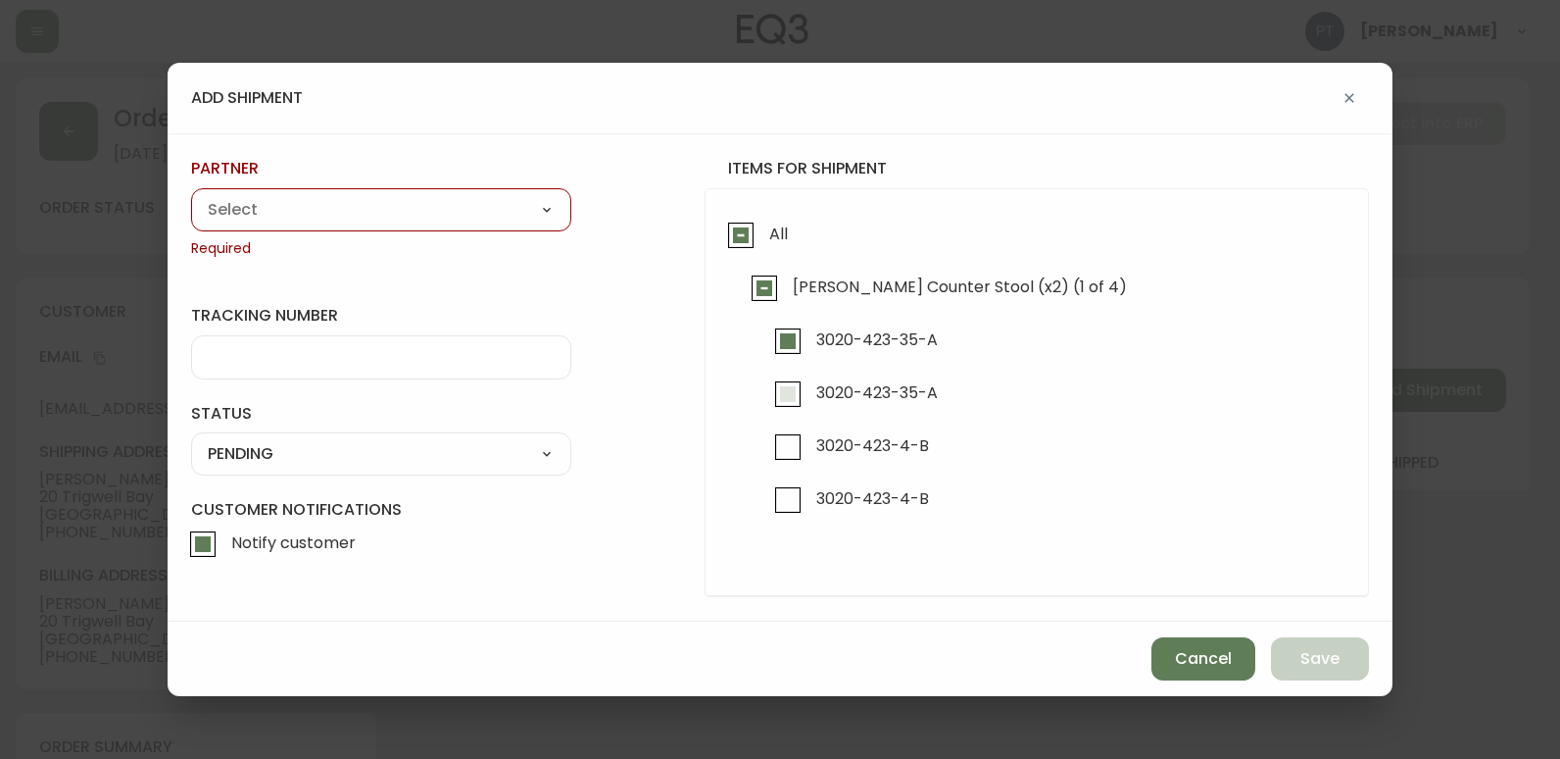
click at [787, 375] on input "3020-423-35-A" at bounding box center [788, 393] width 45 height 45
checkbox input "true"
drag, startPoint x: 481, startPoint y: 209, endPoint x: 465, endPoint y: 227, distance: 25.0
click at [481, 209] on select "A Move to Remember LLC ABF Freight Alero [PERSON_NAME] Canada Post Canpar Expre…" at bounding box center [381, 209] width 380 height 29
select select "cjy0a9taa01x001669l98m63c"
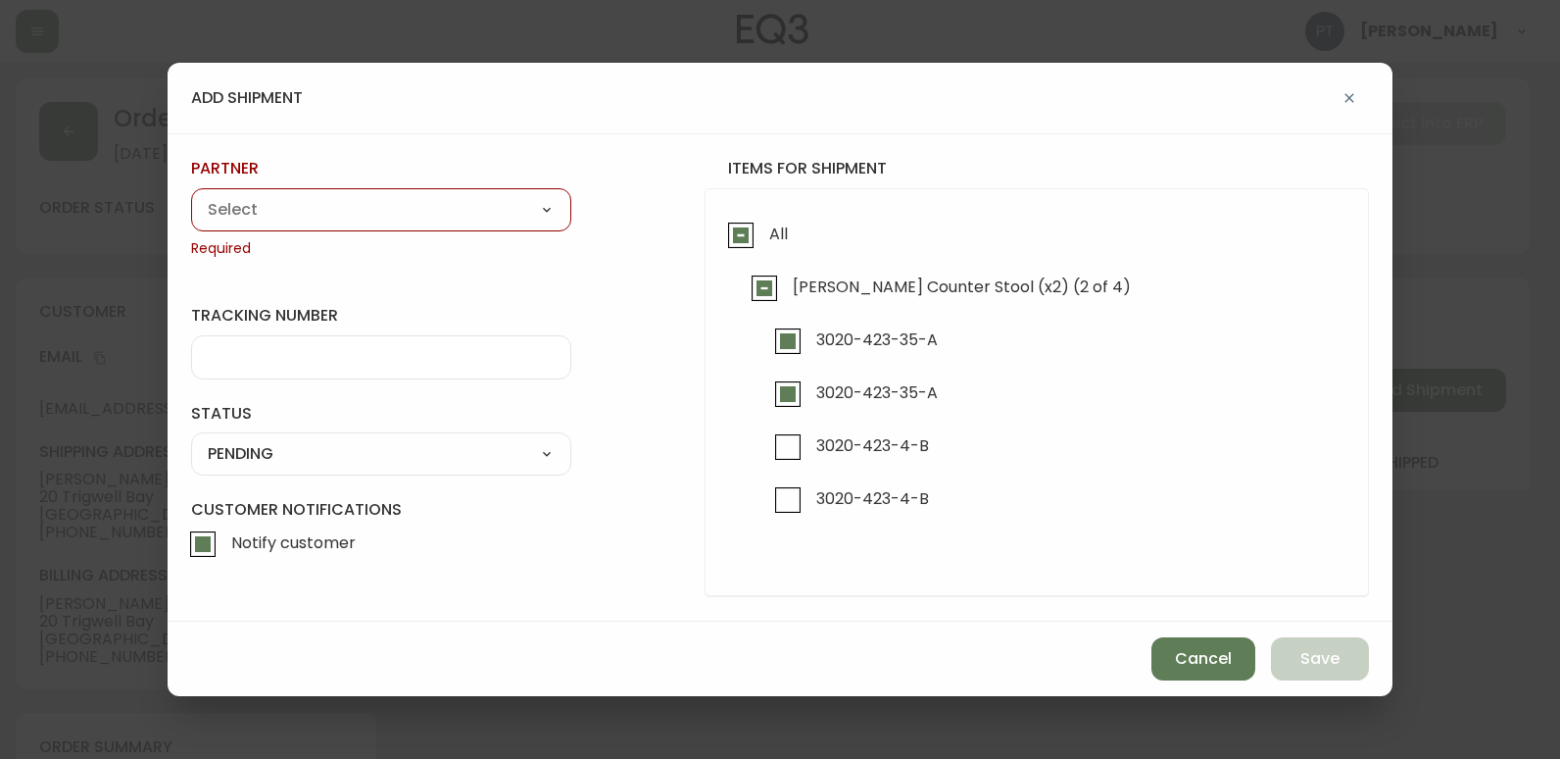
click at [191, 195] on select "A Move to Remember LLC ABF Freight Alero [PERSON_NAME] Canada Post Canpar Expre…" at bounding box center [381, 209] width 380 height 29
type input "FedEx"
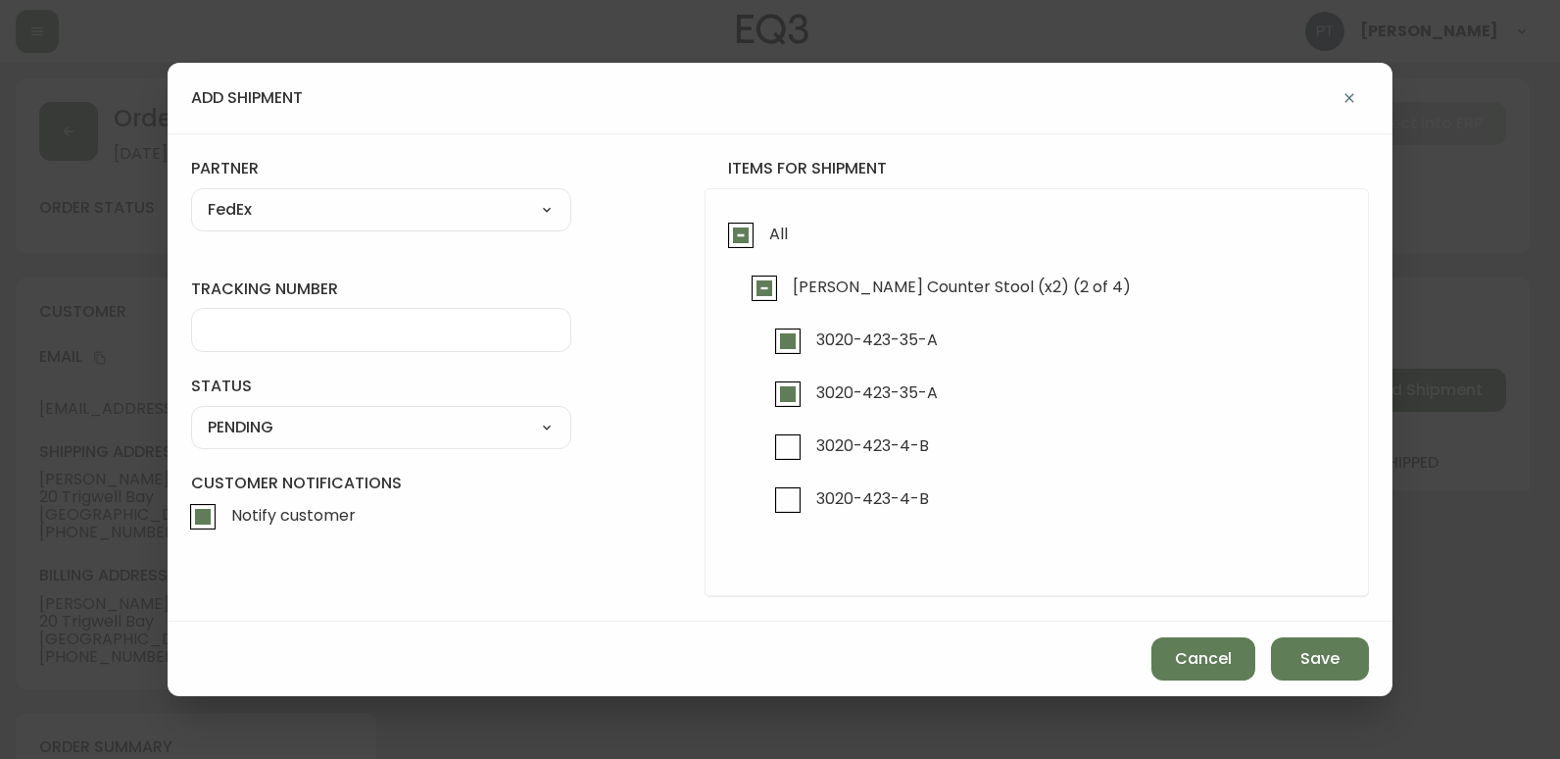
click at [335, 342] on div at bounding box center [381, 330] width 380 height 44
type input "455183577652"
drag, startPoint x: 402, startPoint y: 434, endPoint x: 373, endPoint y: 430, distance: 28.7
click at [402, 434] on select "SHIPPED PENDING CANCELLED" at bounding box center [381, 427] width 380 height 29
click at [191, 413] on select "SHIPPED PENDING CANCELLED" at bounding box center [381, 427] width 380 height 29
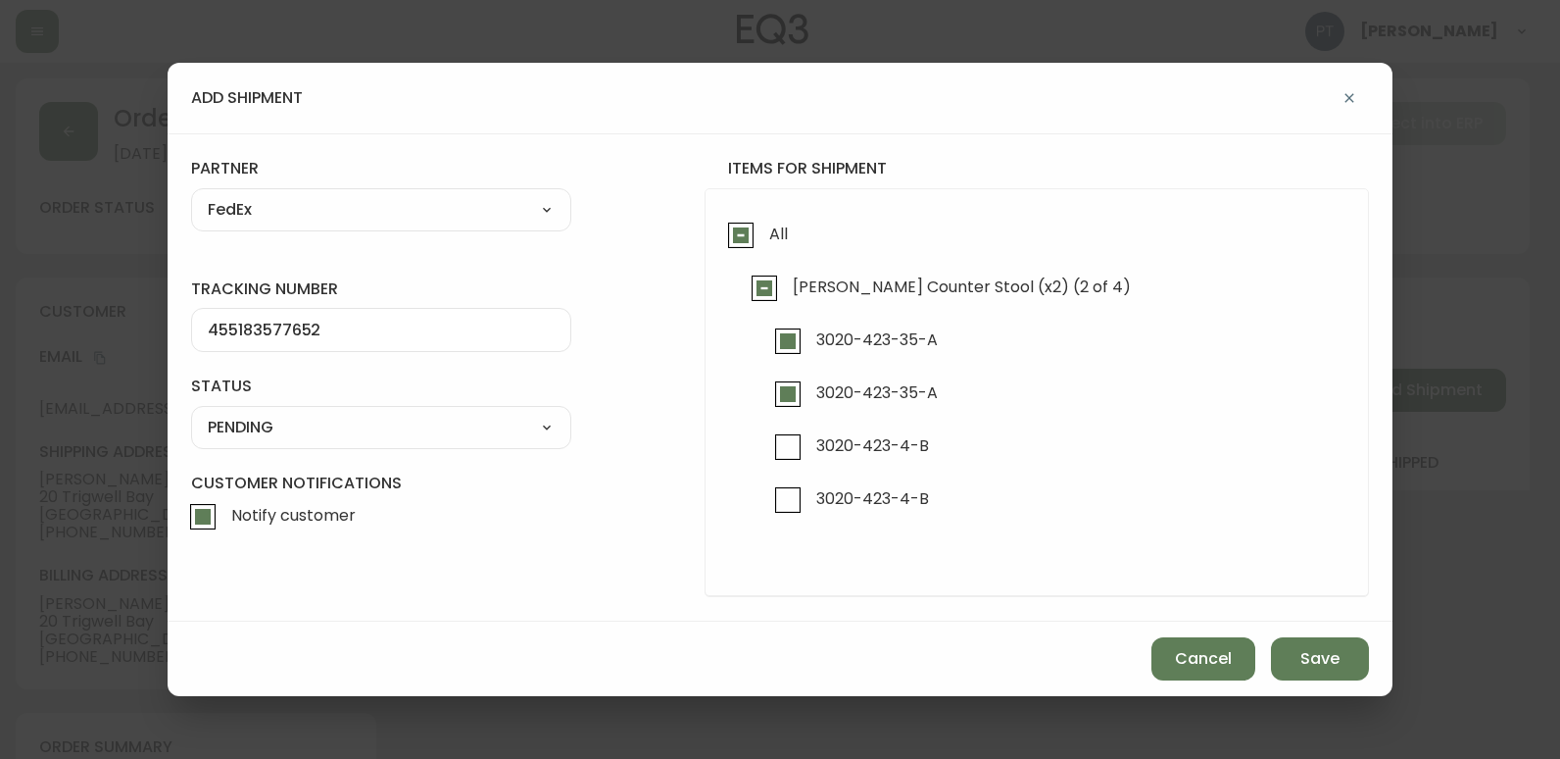
select select "PENDING"
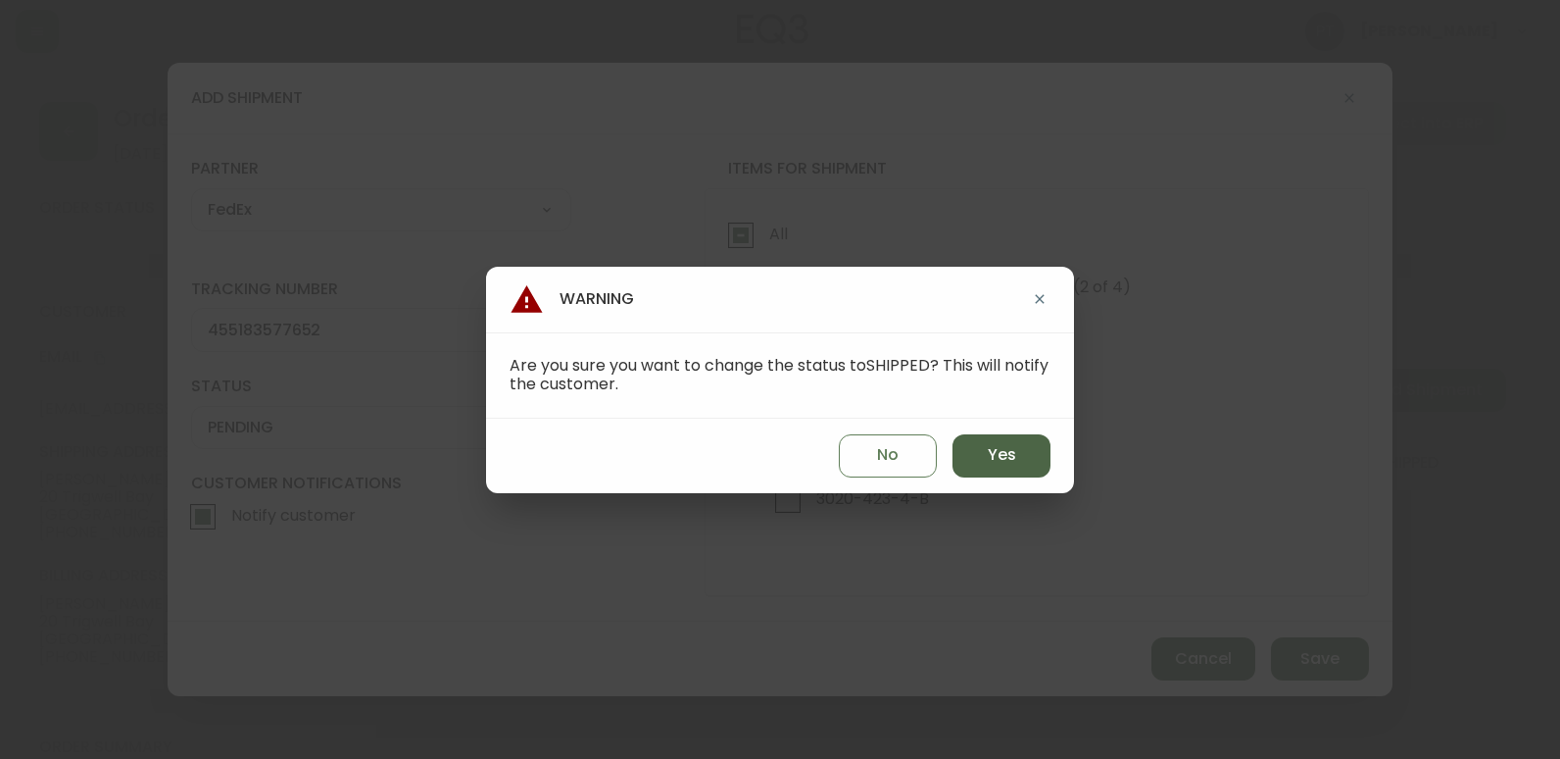
click at [995, 455] on span "Yes" at bounding box center [1002, 455] width 28 height 22
type input "SHIPPED"
select select "SHIPPED"
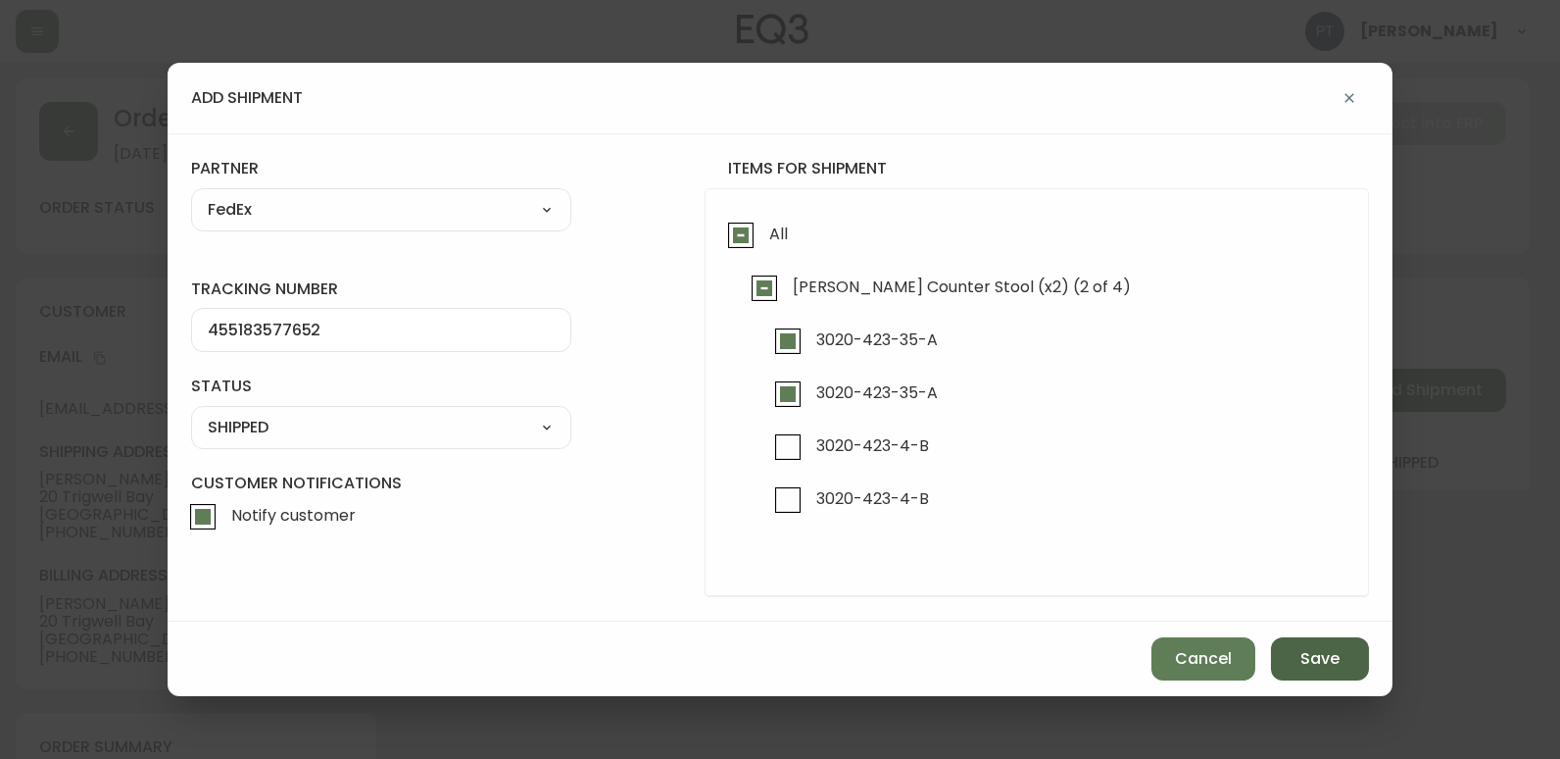
click at [1285, 644] on button "Save" at bounding box center [1320, 658] width 98 height 43
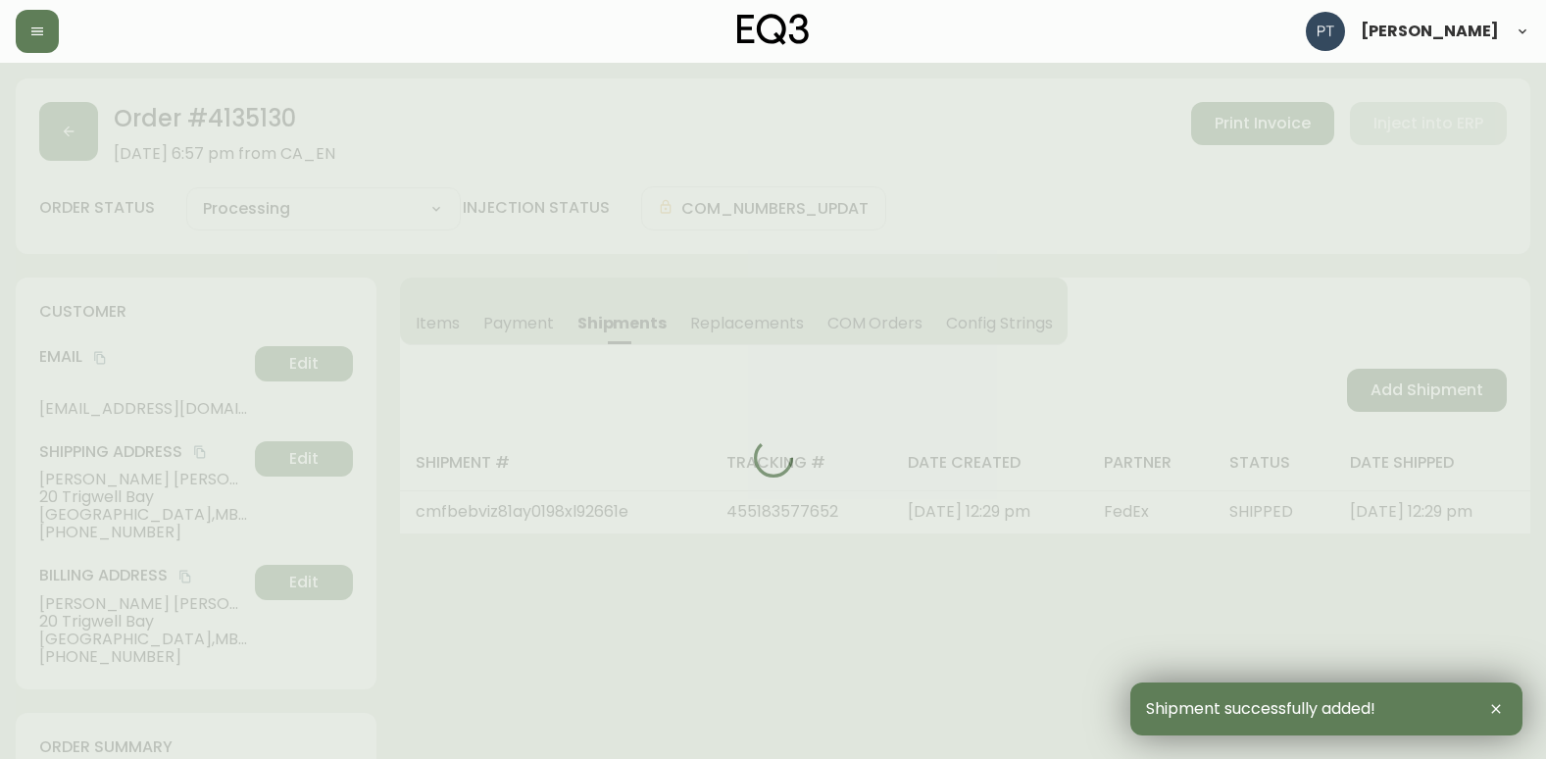
type input "Partially Shipped"
select select "PARTIALLY_SHIPPED"
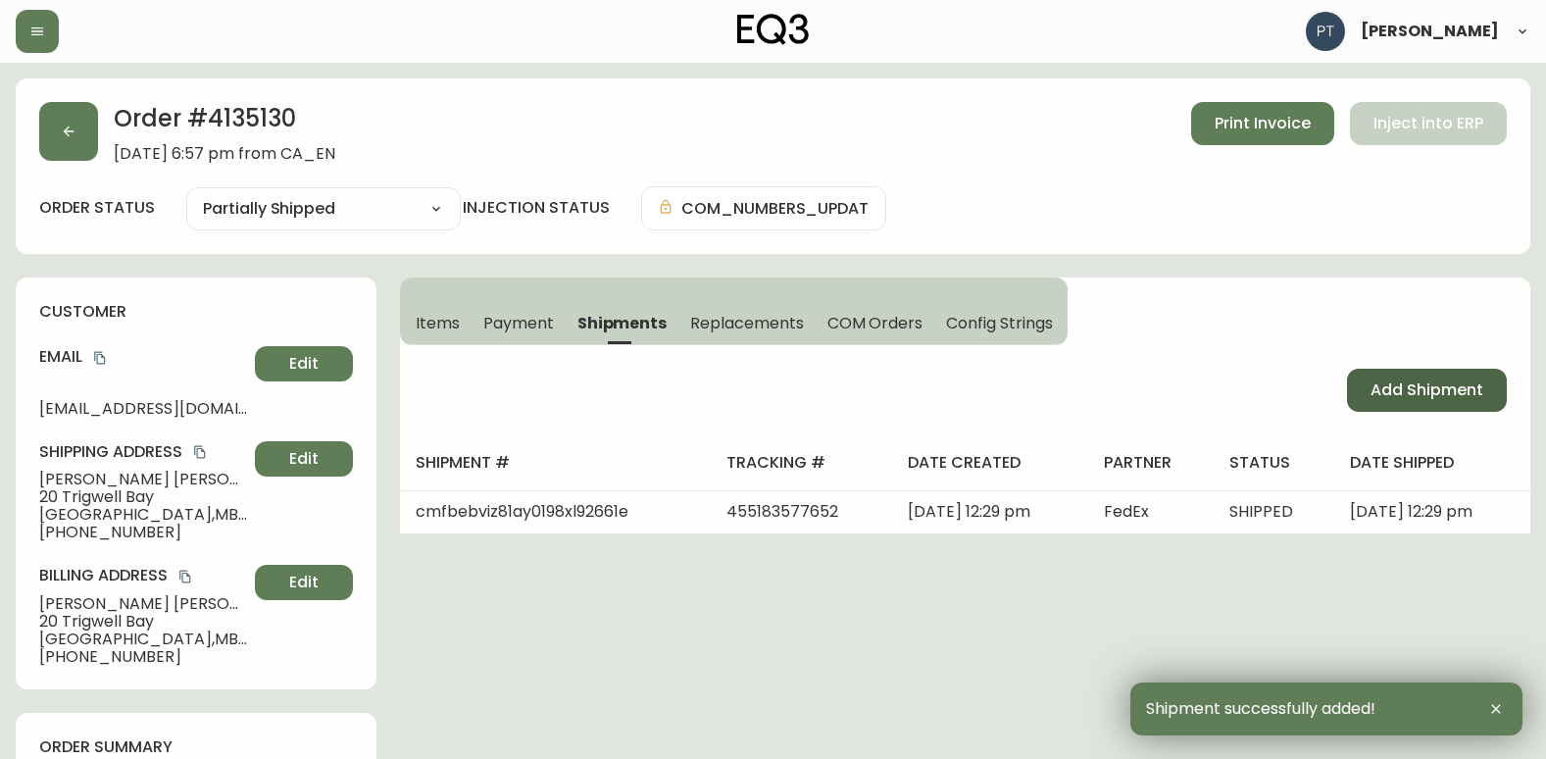
click at [1372, 392] on span "Add Shipment" at bounding box center [1426, 390] width 113 height 22
select select "PENDING"
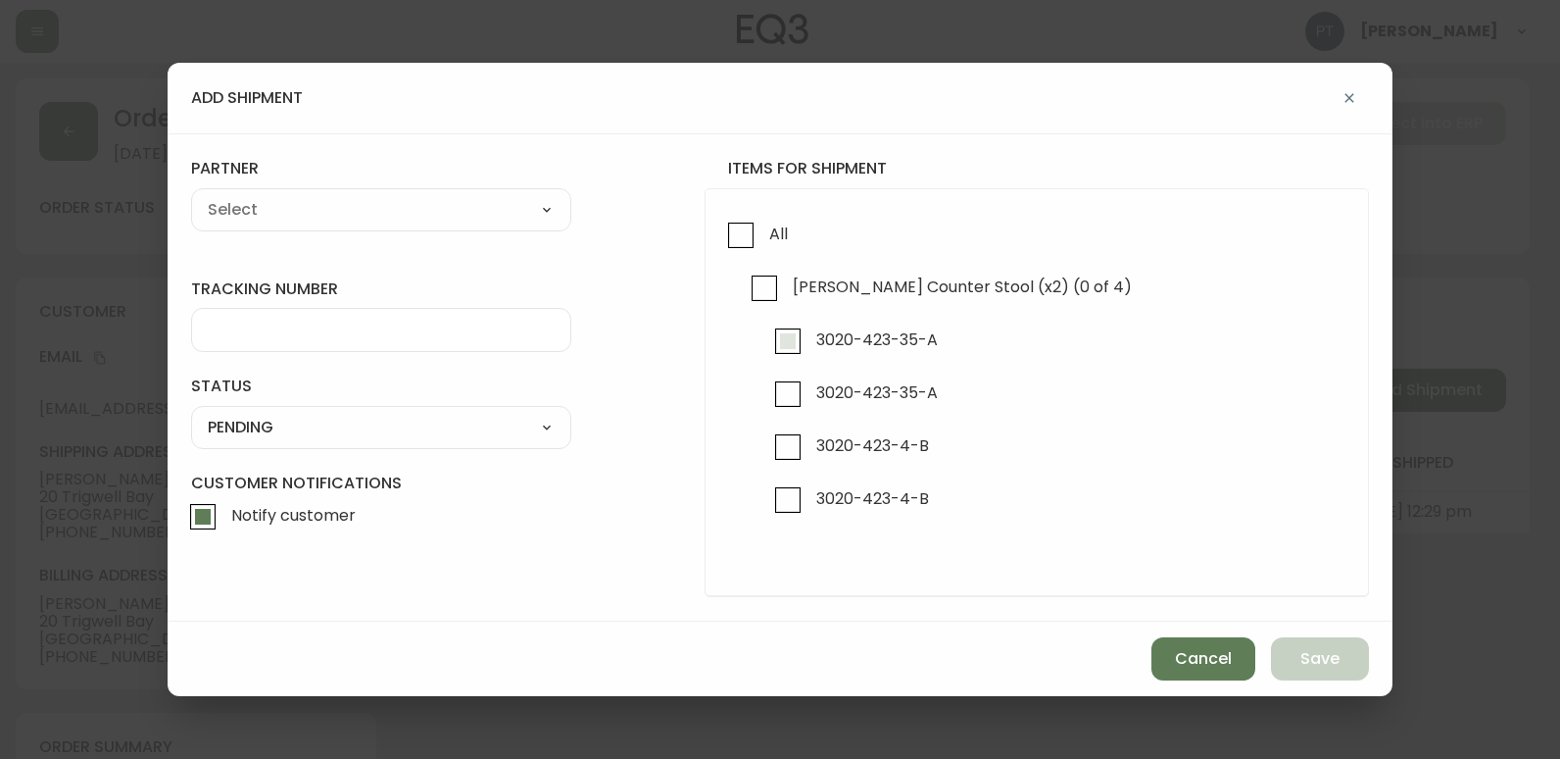
checkbox input "true"
click at [789, 463] on input "3020-423-4-B" at bounding box center [788, 446] width 45 height 45
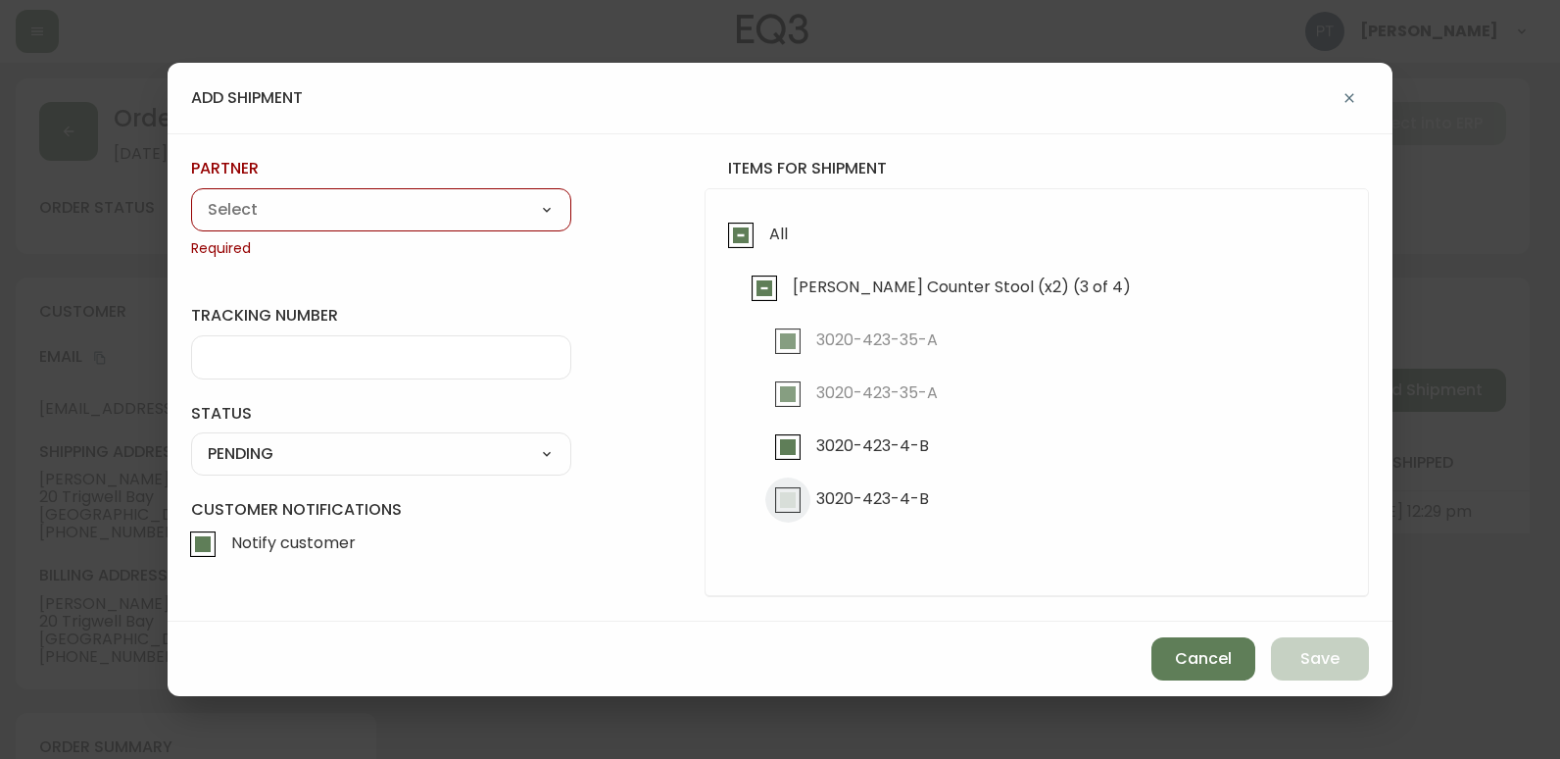
click at [777, 508] on input "3020-423-4-B" at bounding box center [788, 499] width 45 height 45
click at [263, 218] on select "A Move to Remember LLC ABF Freight Alero [PERSON_NAME] Canada Post Canpar Expre…" at bounding box center [381, 209] width 380 height 29
click at [191, 195] on select "A Move to Remember LLC ABF Freight Alero [PERSON_NAME] Canada Post Canpar Expre…" at bounding box center [381, 209] width 380 height 29
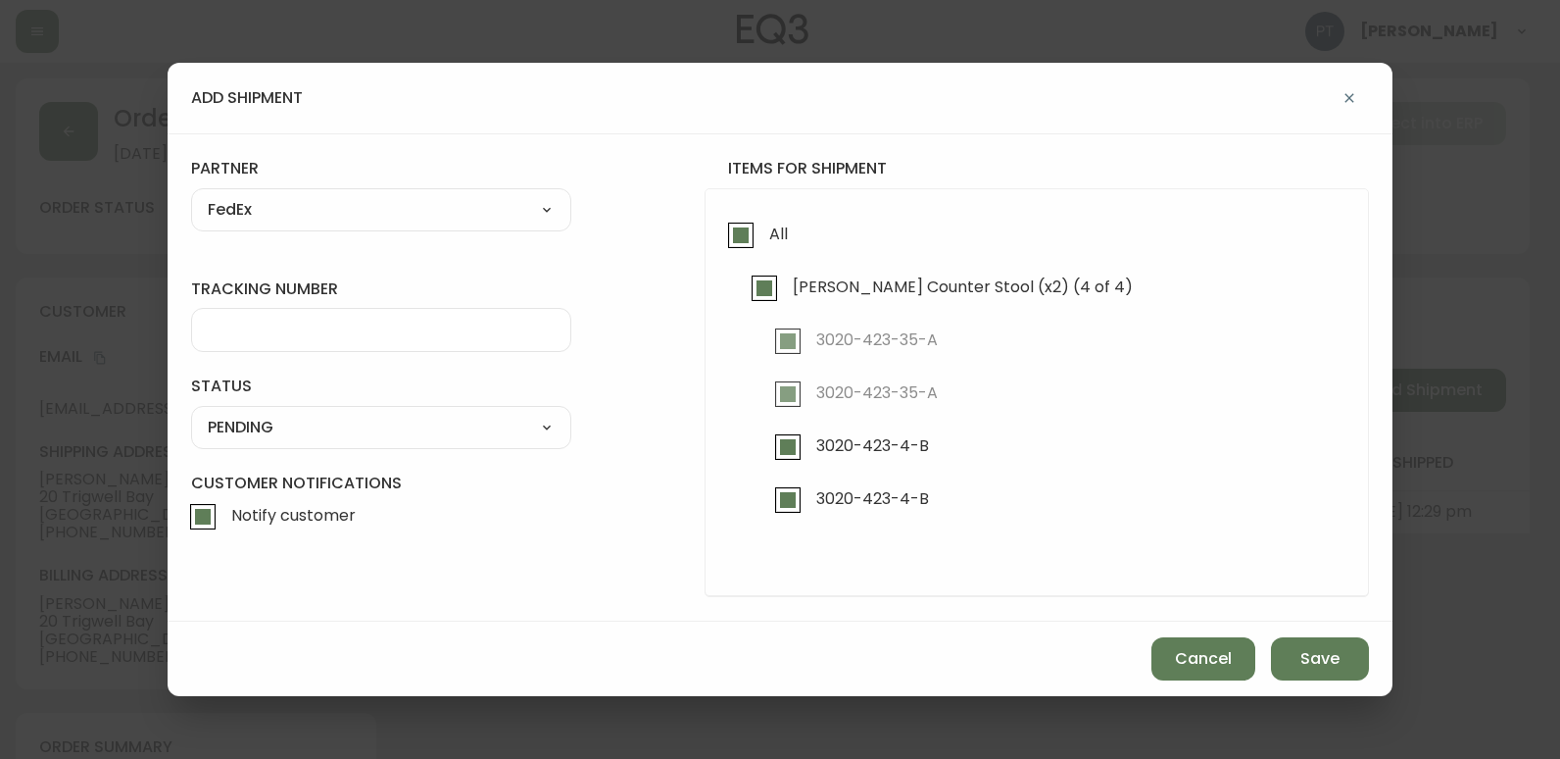
click at [295, 332] on input "tracking number" at bounding box center [381, 330] width 347 height 19
drag, startPoint x: 440, startPoint y: 421, endPoint x: 412, endPoint y: 412, distance: 29.8
click at [440, 421] on select "SHIPPED PENDING CANCELLED" at bounding box center [381, 427] width 380 height 29
click at [191, 413] on select "SHIPPED PENDING CANCELLED" at bounding box center [381, 427] width 380 height 29
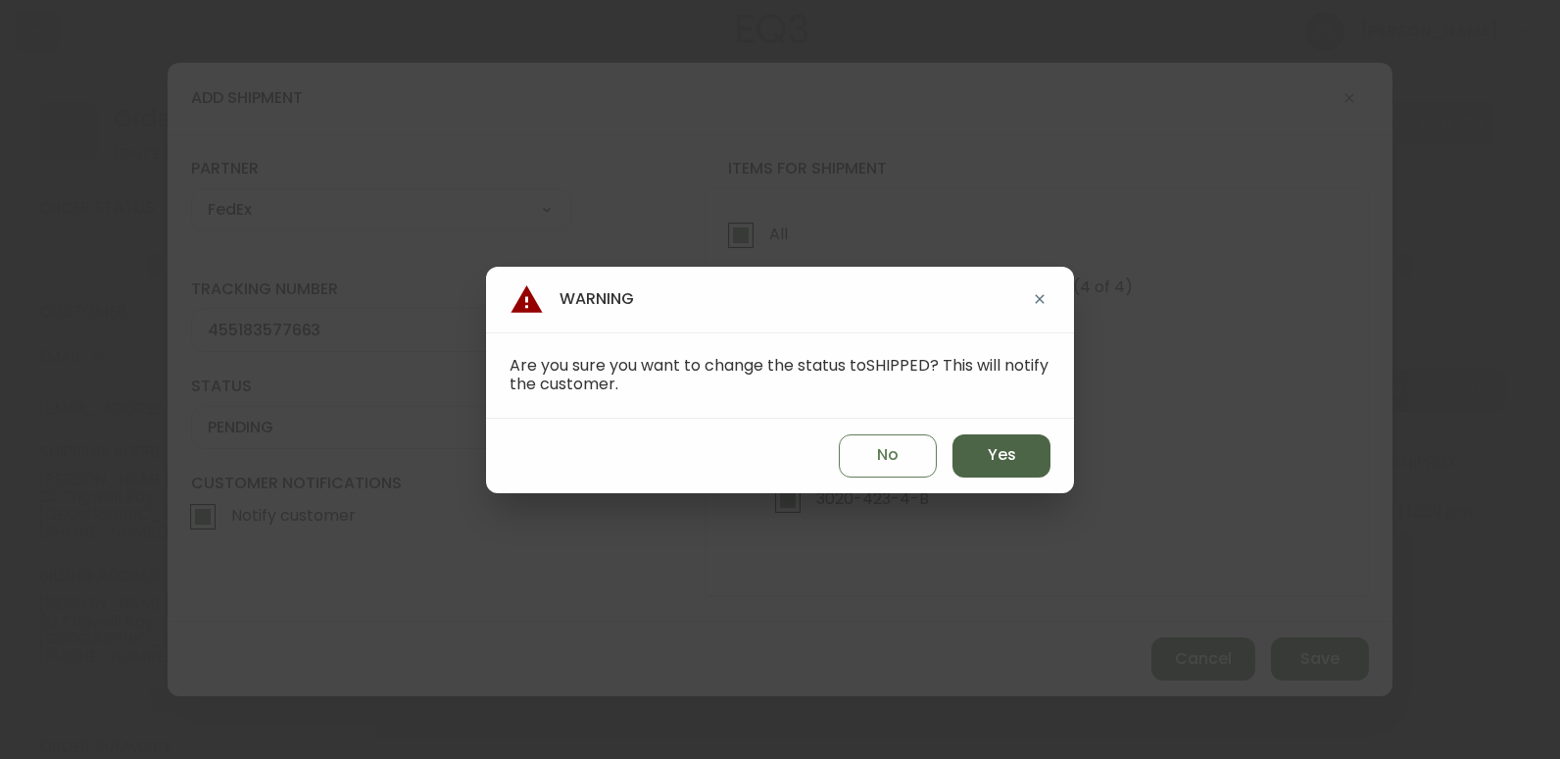
click at [1012, 449] on span "Yes" at bounding box center [1002, 455] width 28 height 22
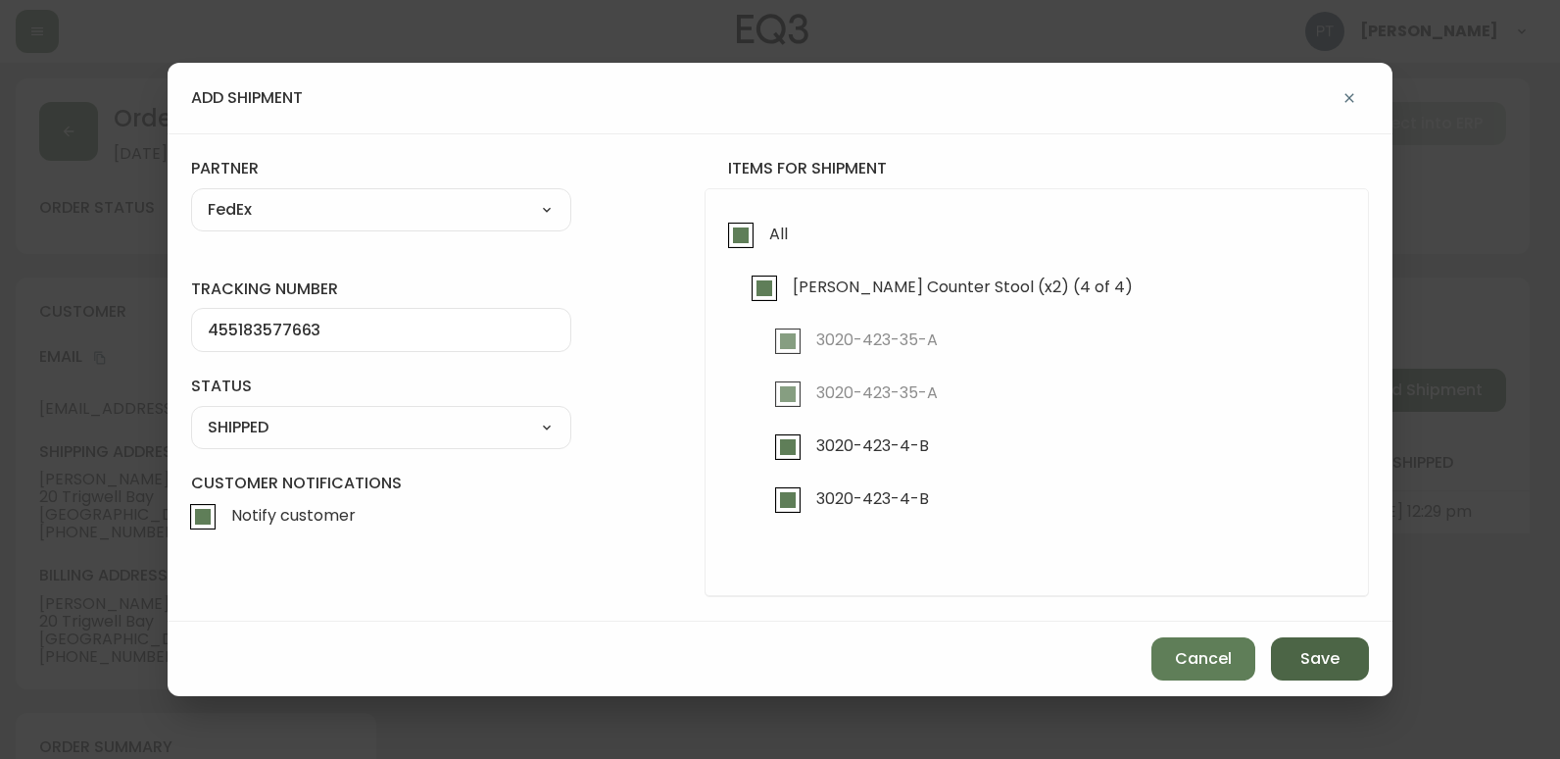
click at [1354, 652] on button "Save" at bounding box center [1320, 658] width 98 height 43
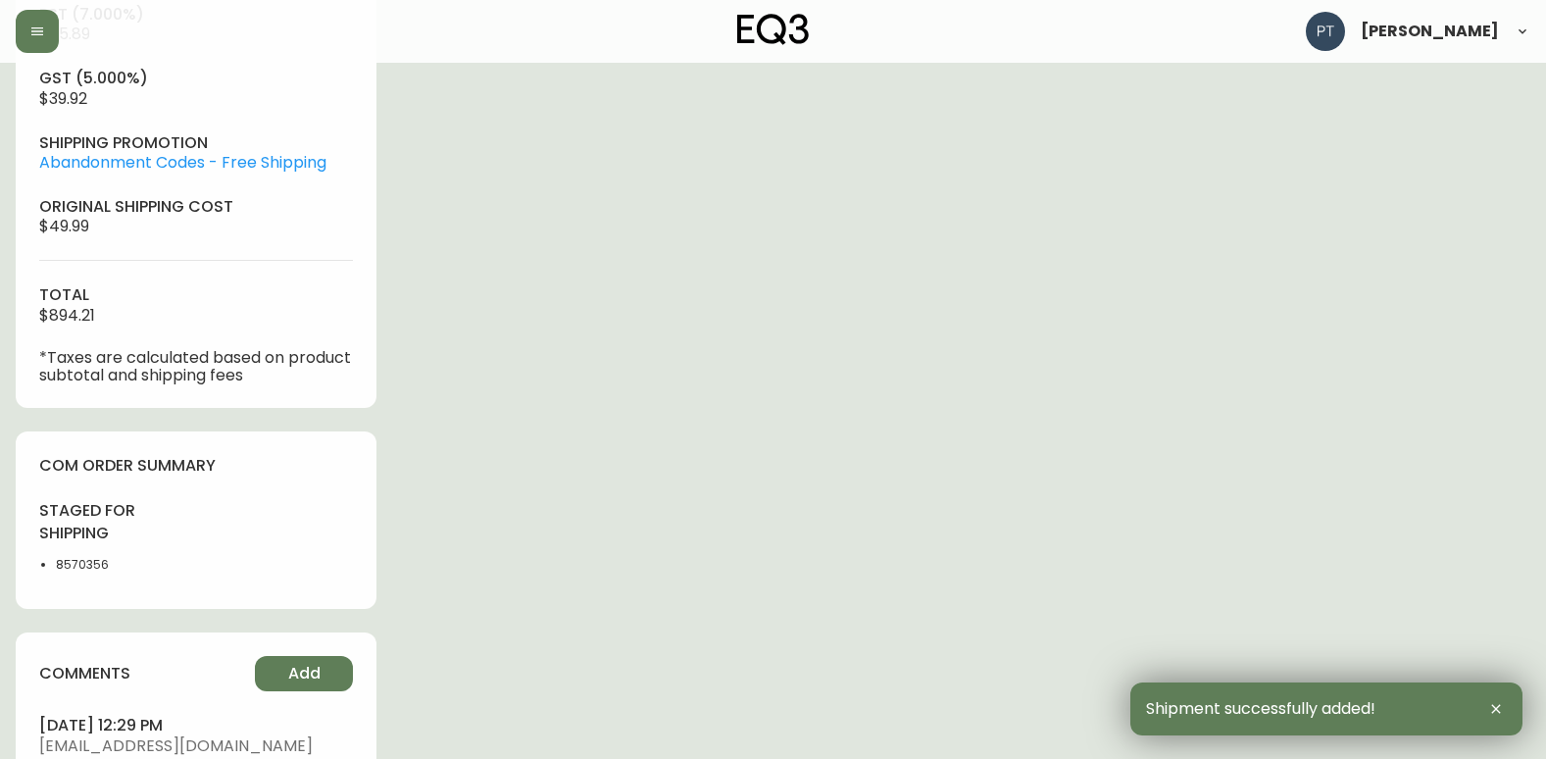
scroll to position [980, 0]
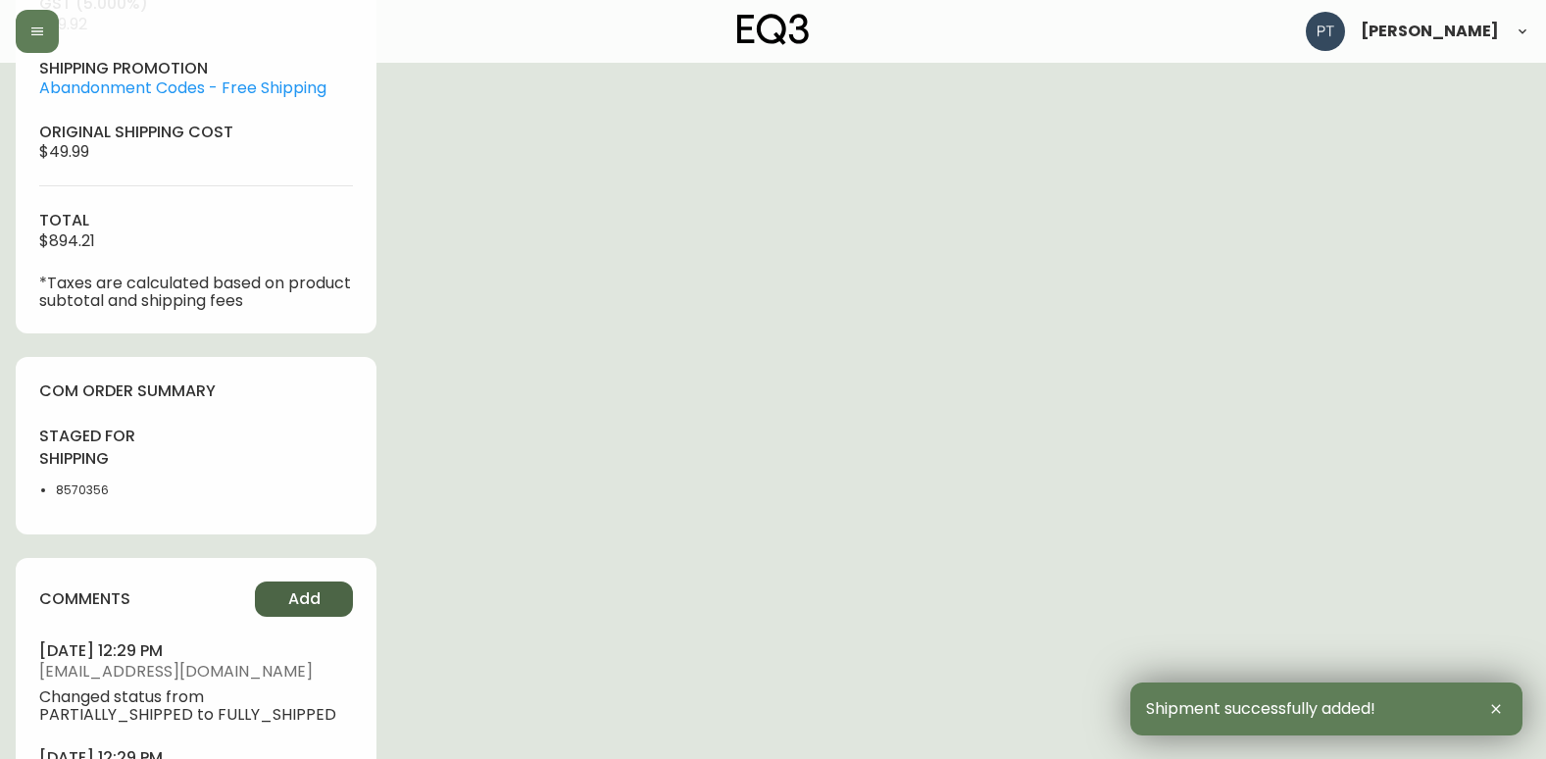
click at [311, 588] on span "Add" at bounding box center [304, 599] width 32 height 22
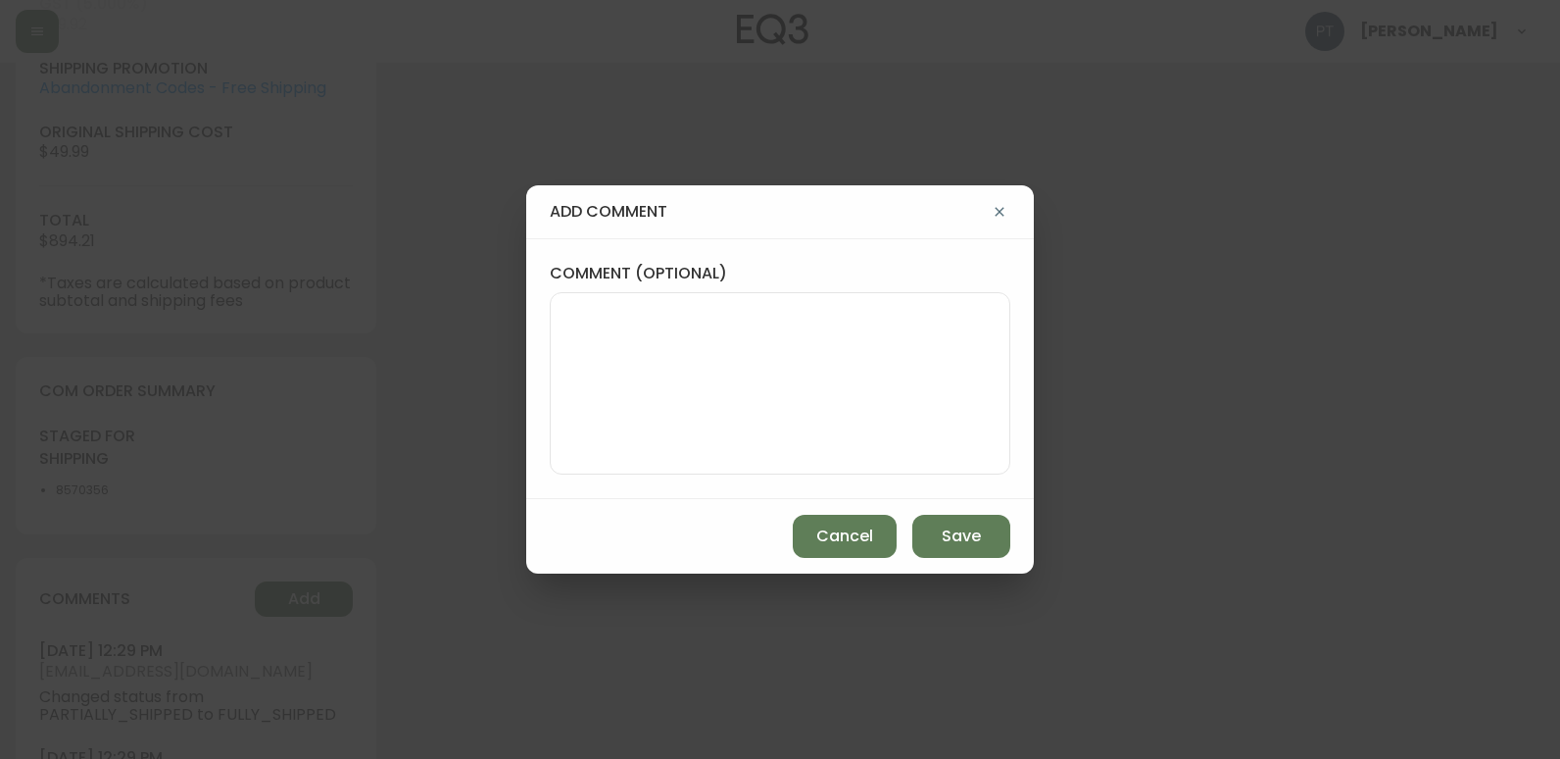
click at [673, 372] on textarea "comment (optional)" at bounding box center [780, 383] width 427 height 157
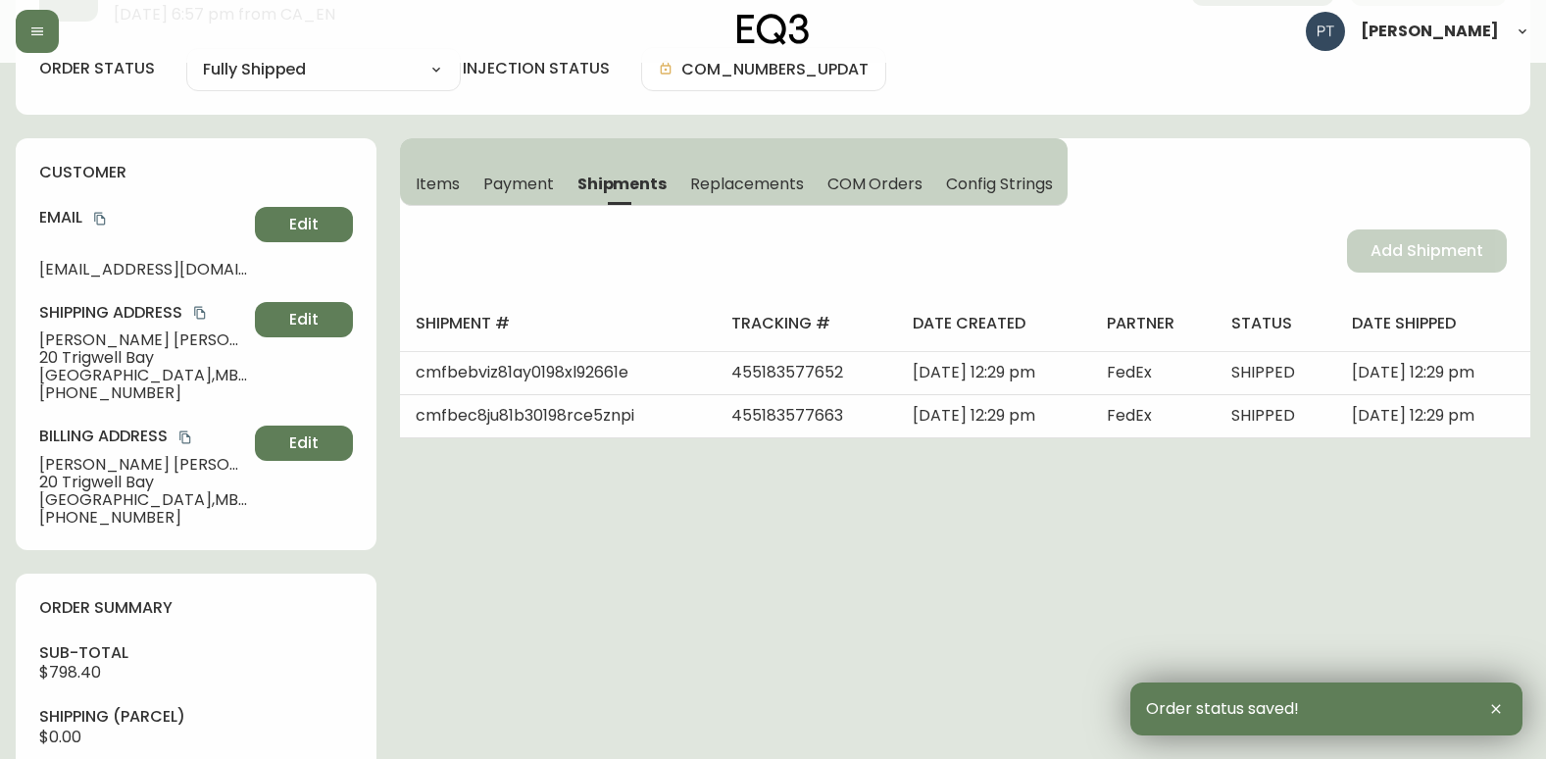
scroll to position [0, 0]
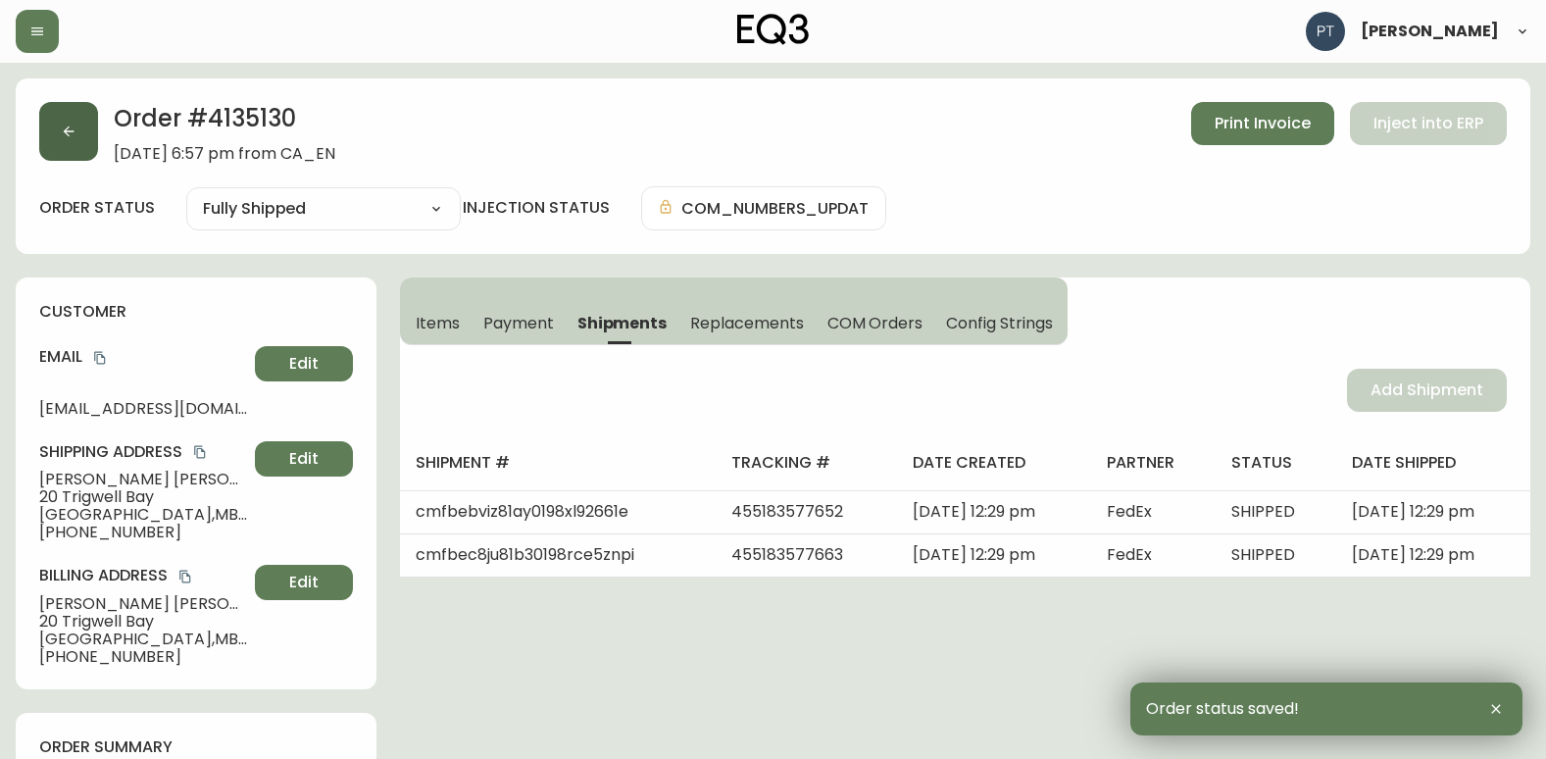
click at [61, 124] on button "button" at bounding box center [68, 131] width 59 height 59
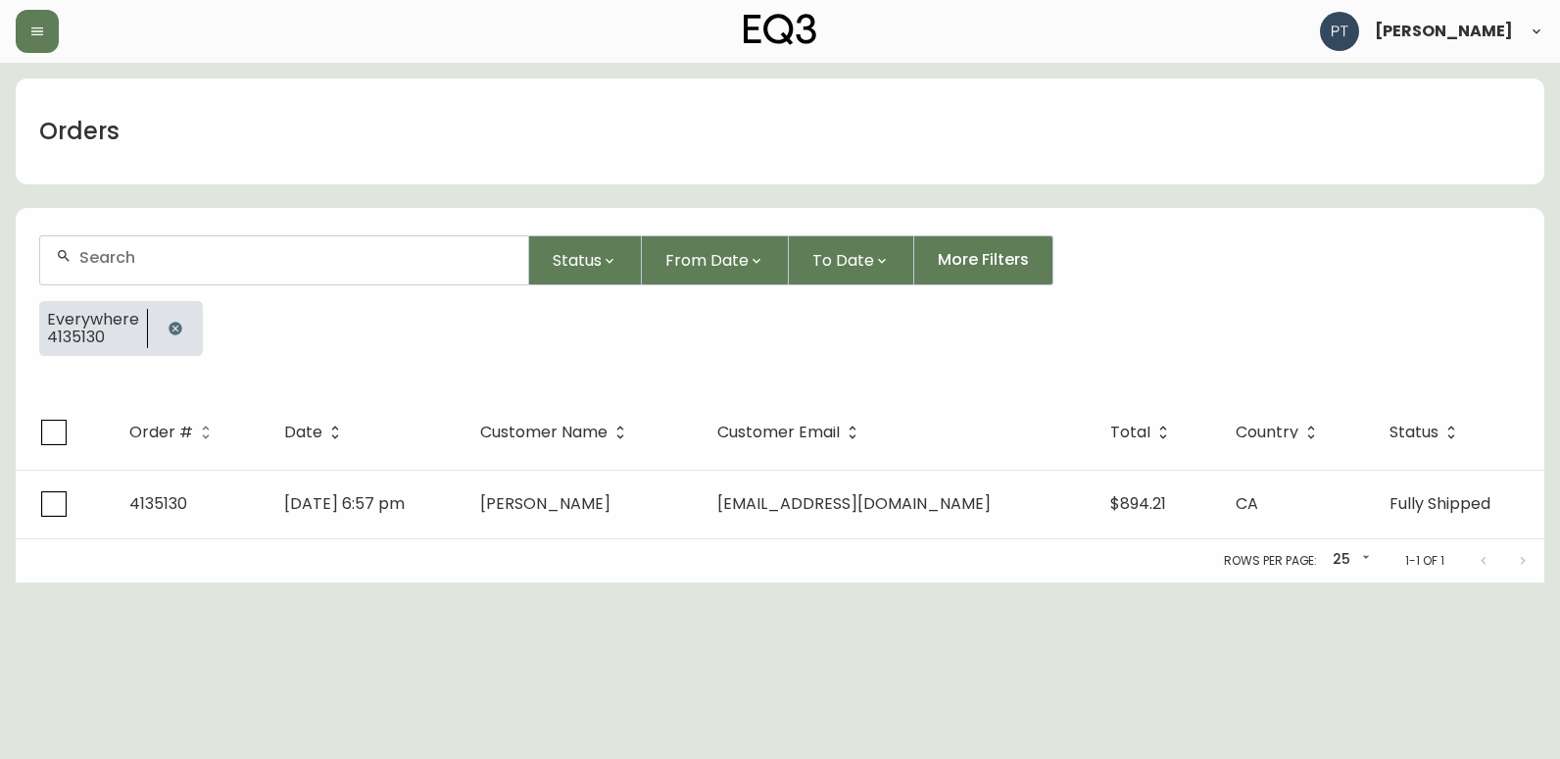
click at [229, 247] on div at bounding box center [284, 260] width 488 height 48
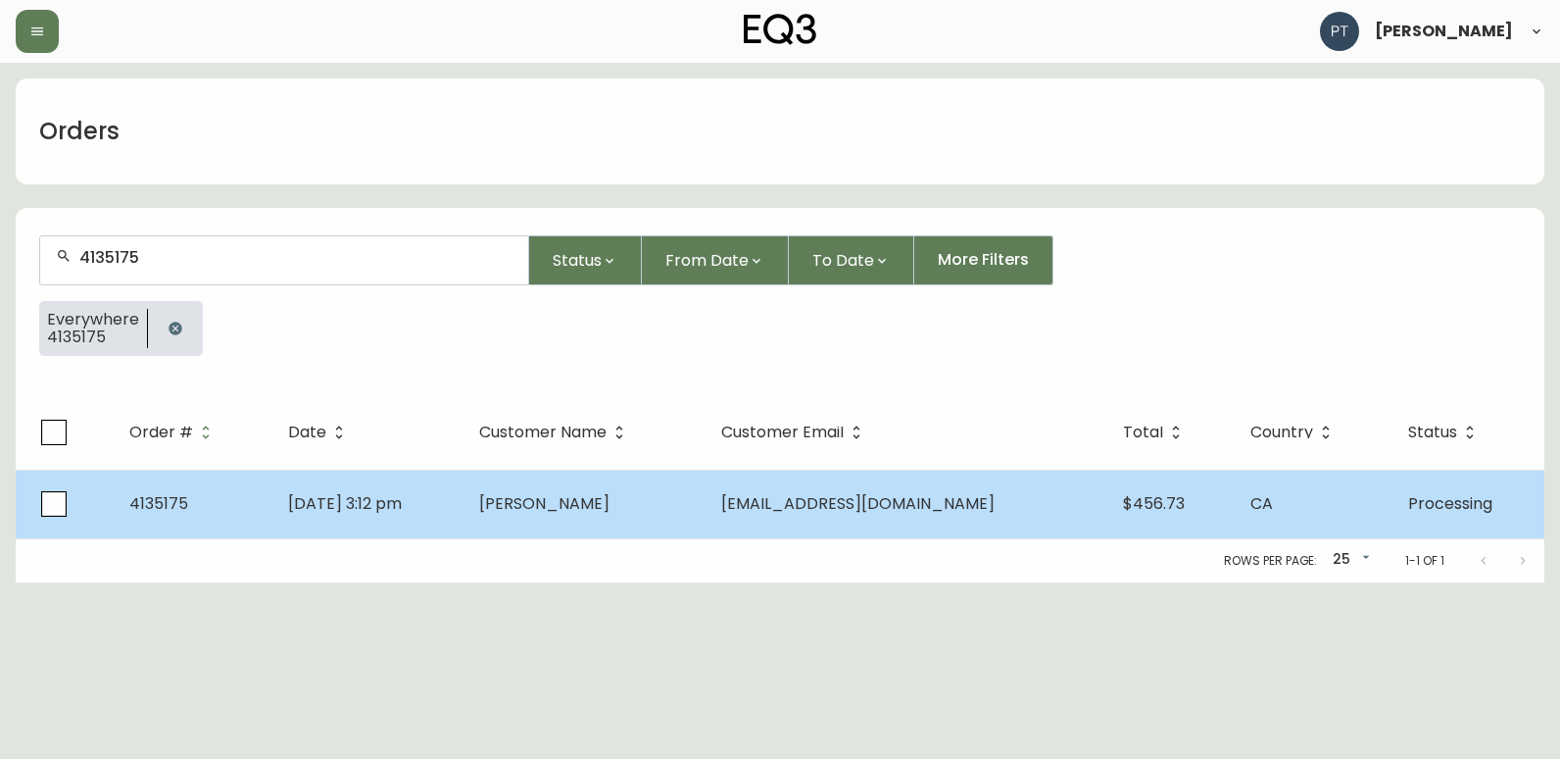
click at [464, 507] on td "[DATE] 3:12 pm" at bounding box center [367, 504] width 191 height 69
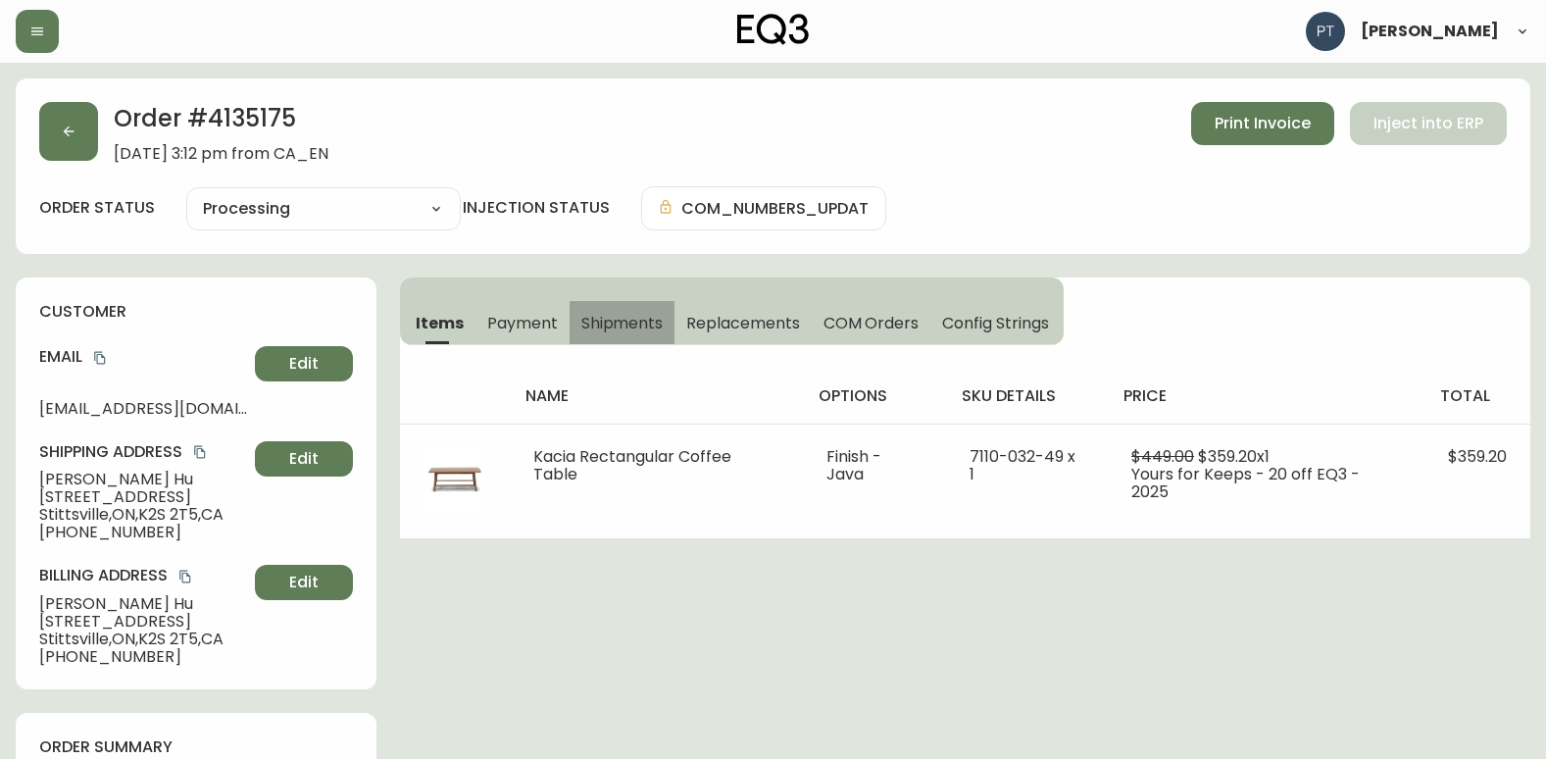
click at [612, 315] on button "Shipments" at bounding box center [622, 322] width 106 height 43
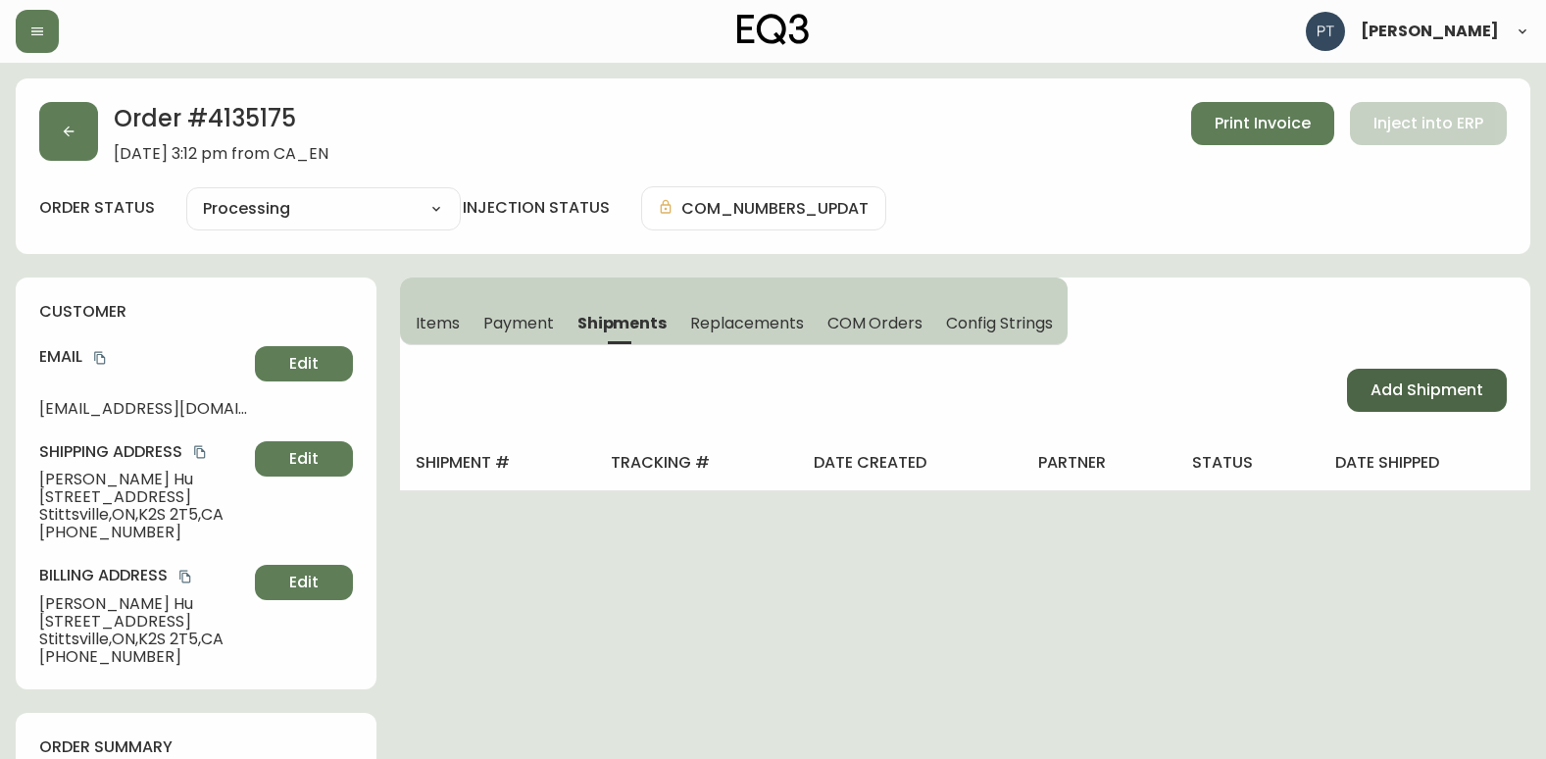
click at [1357, 387] on button "Add Shipment" at bounding box center [1427, 390] width 160 height 43
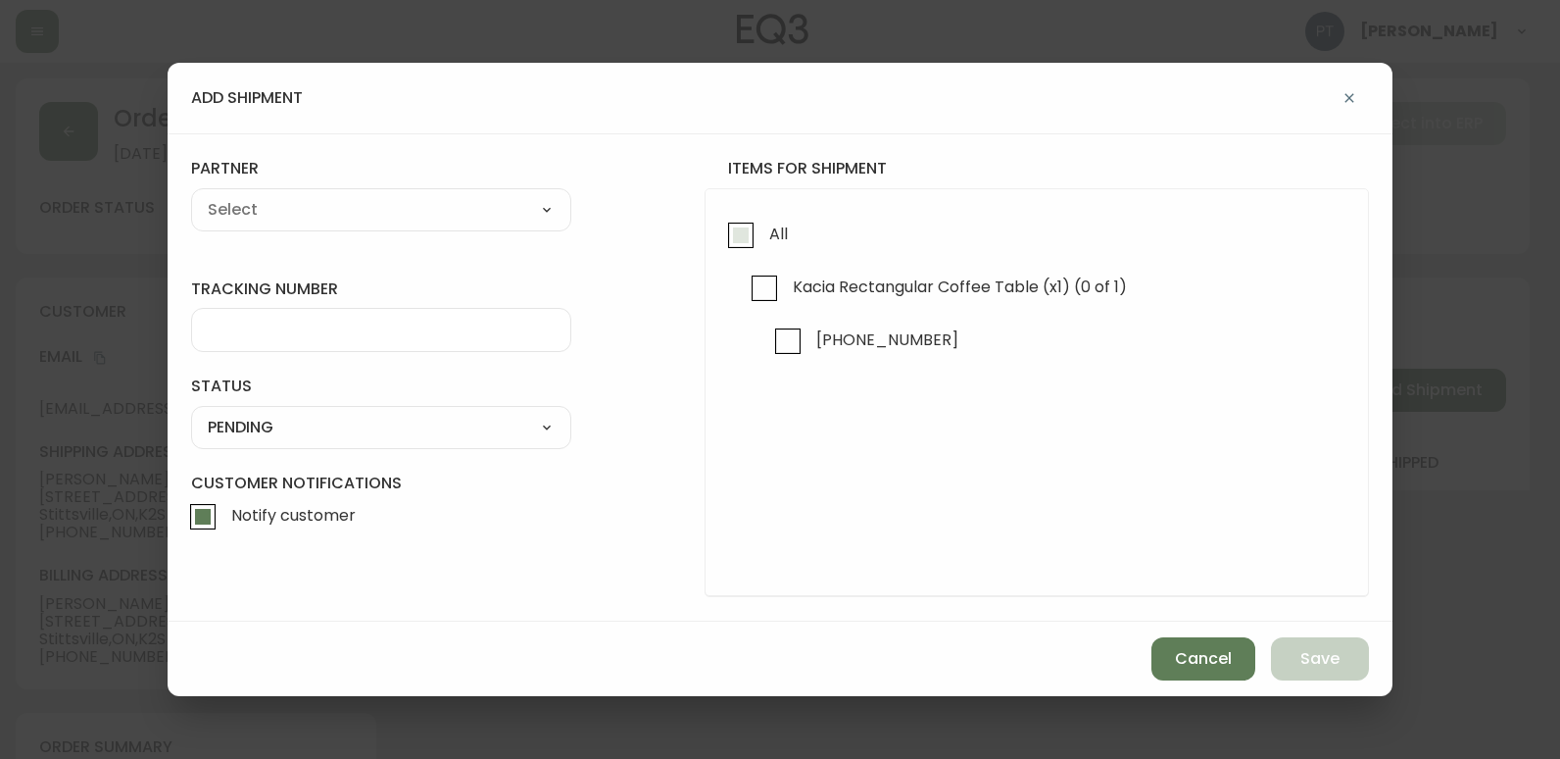
click at [740, 241] on input "All" at bounding box center [740, 235] width 45 height 45
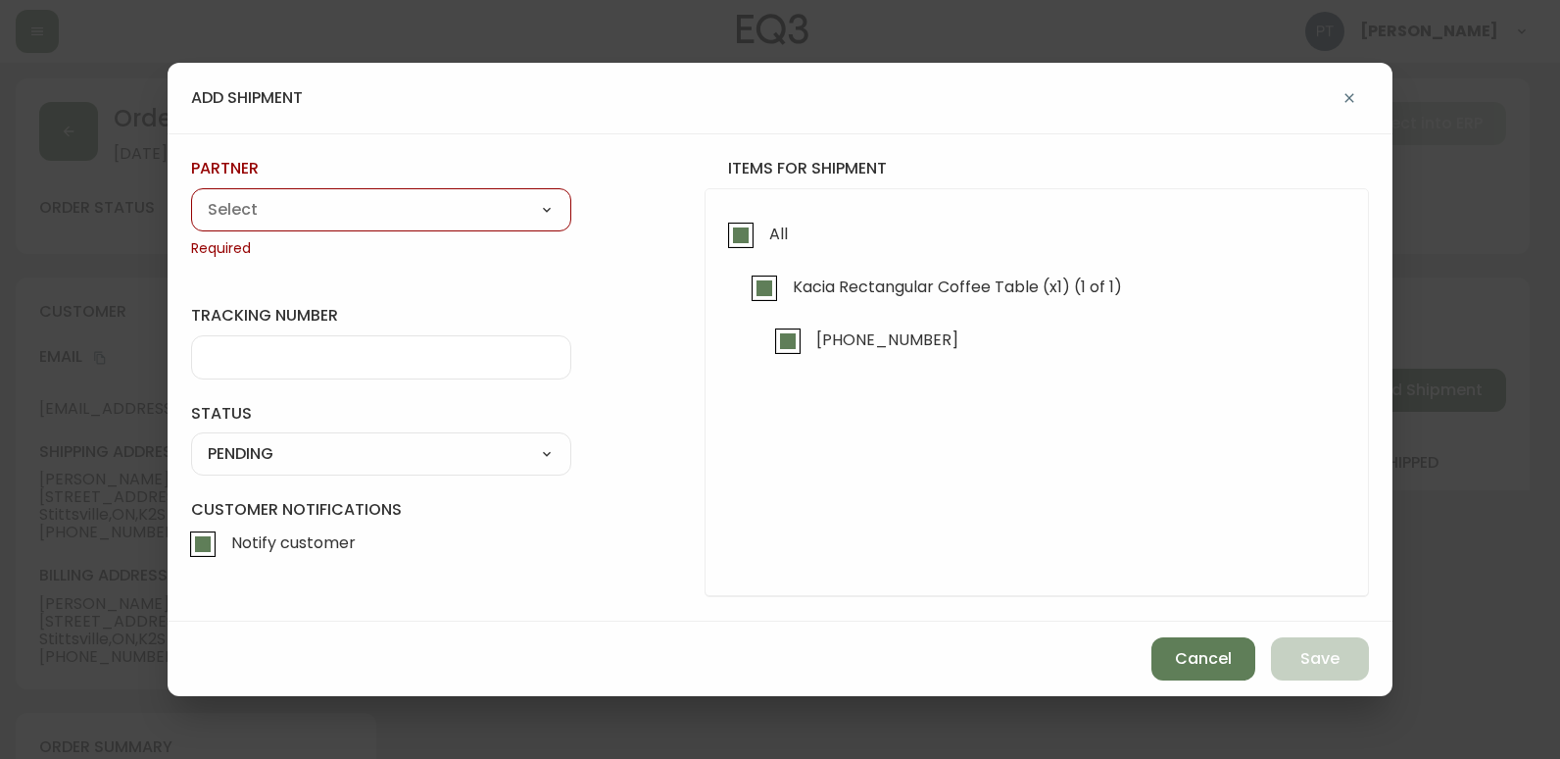
click at [325, 207] on select "A Move to Remember LLC ABF Freight Alero [PERSON_NAME] Canada Post Canpar Expre…" at bounding box center [381, 209] width 380 height 29
click at [191, 195] on select "A Move to Remember LLC ABF Freight Alero [PERSON_NAME] Canada Post Canpar Expre…" at bounding box center [381, 209] width 380 height 29
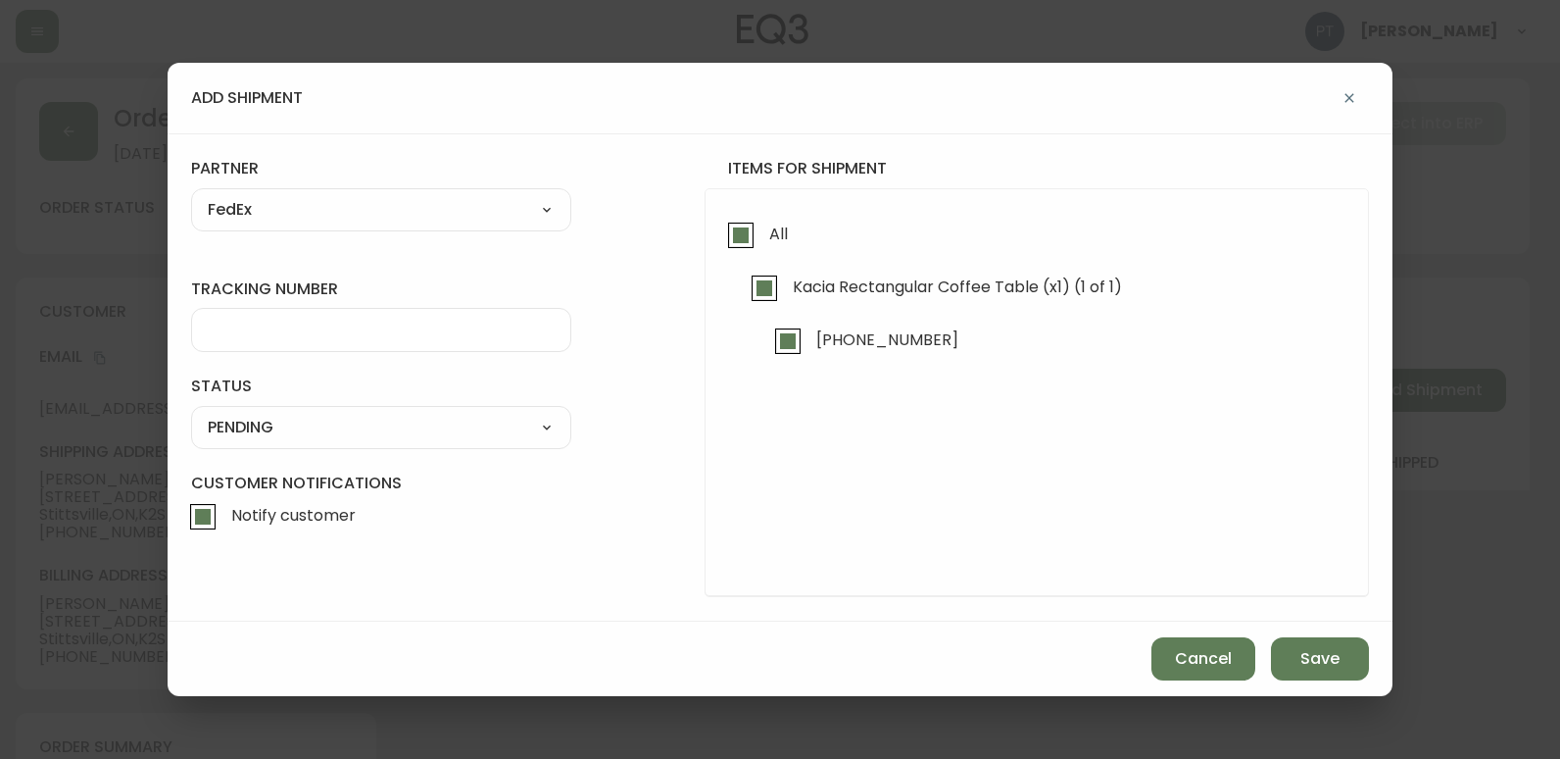
click at [336, 324] on input "tracking number" at bounding box center [381, 330] width 347 height 19
click at [436, 428] on select "SHIPPED PENDING CANCELLED" at bounding box center [381, 427] width 380 height 29
click at [191, 413] on select "SHIPPED PENDING CANCELLED" at bounding box center [381, 427] width 380 height 29
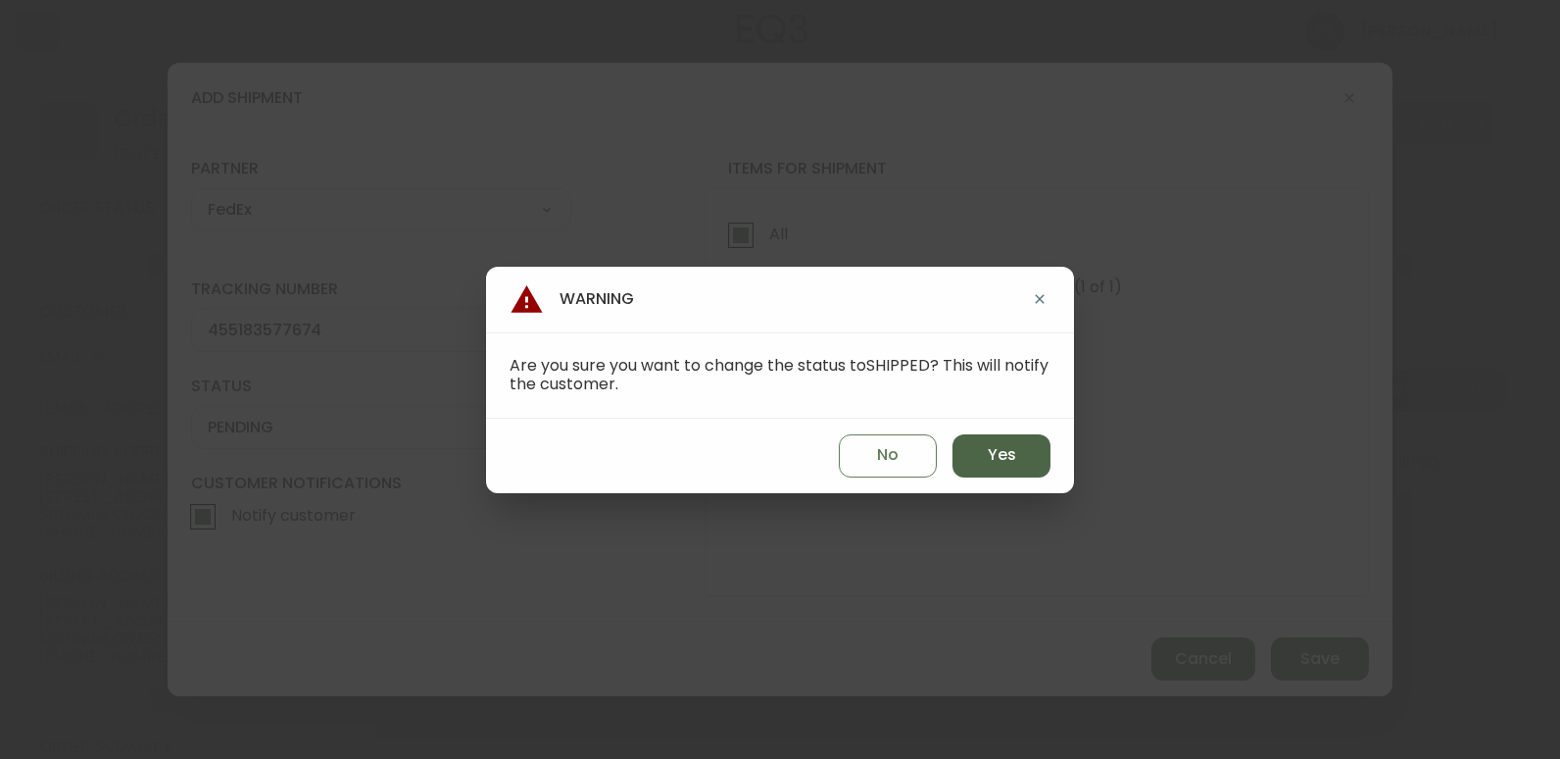
drag, startPoint x: 976, startPoint y: 452, endPoint x: 994, endPoint y: 457, distance: 18.3
click at [978, 455] on button "Yes" at bounding box center [1002, 455] width 98 height 43
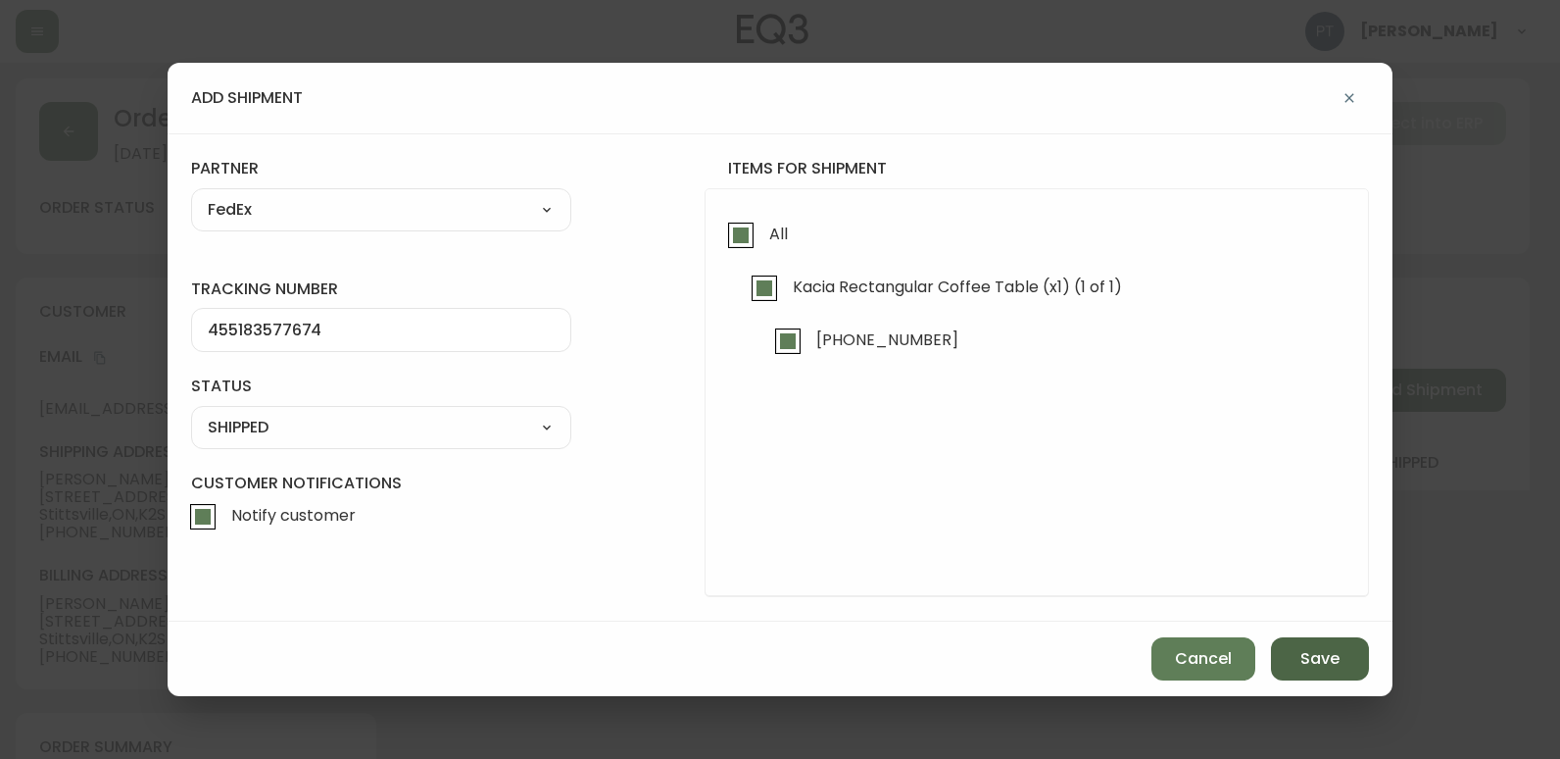
click at [1282, 650] on button "Save" at bounding box center [1320, 658] width 98 height 43
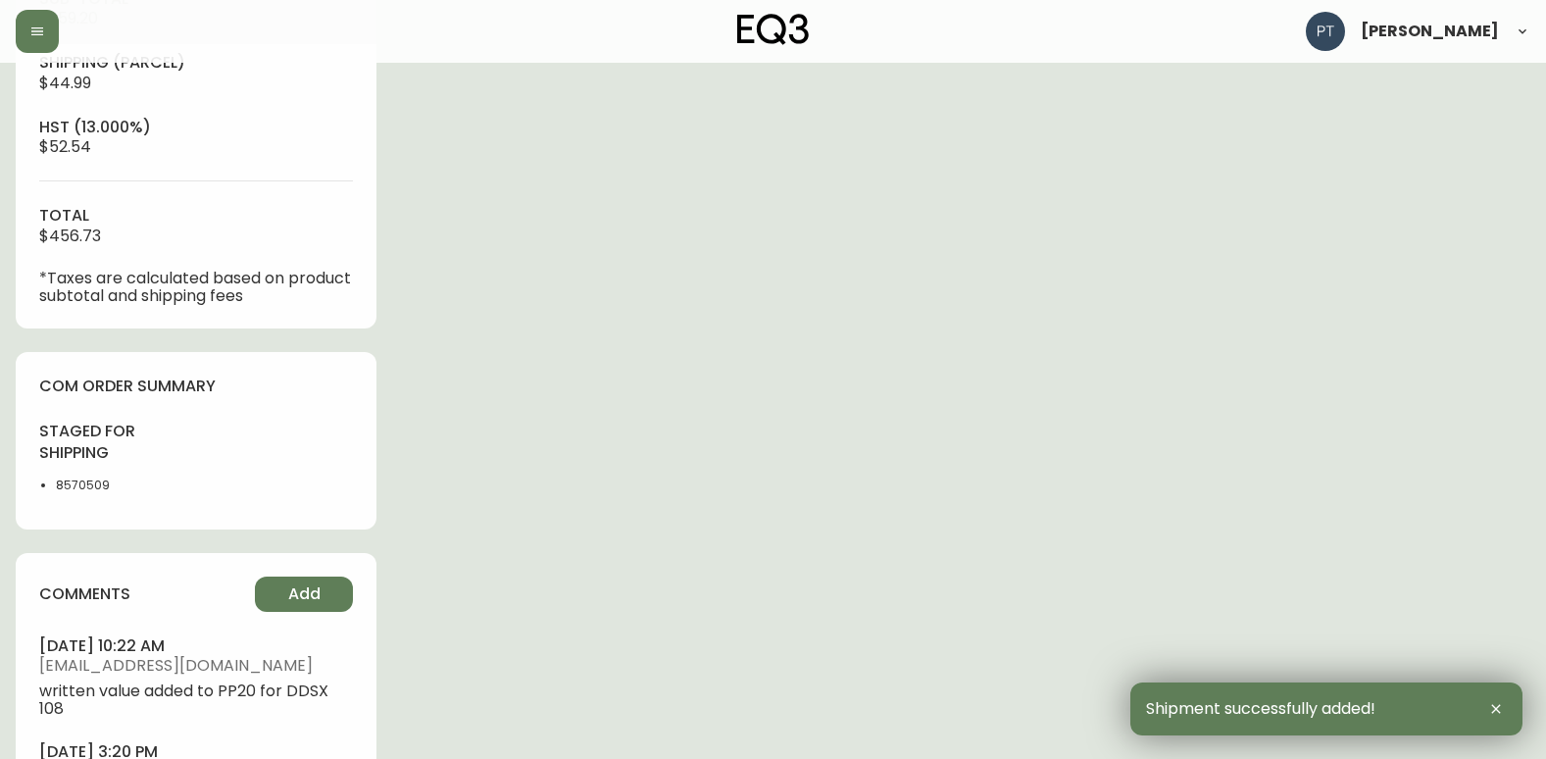
scroll to position [935, 0]
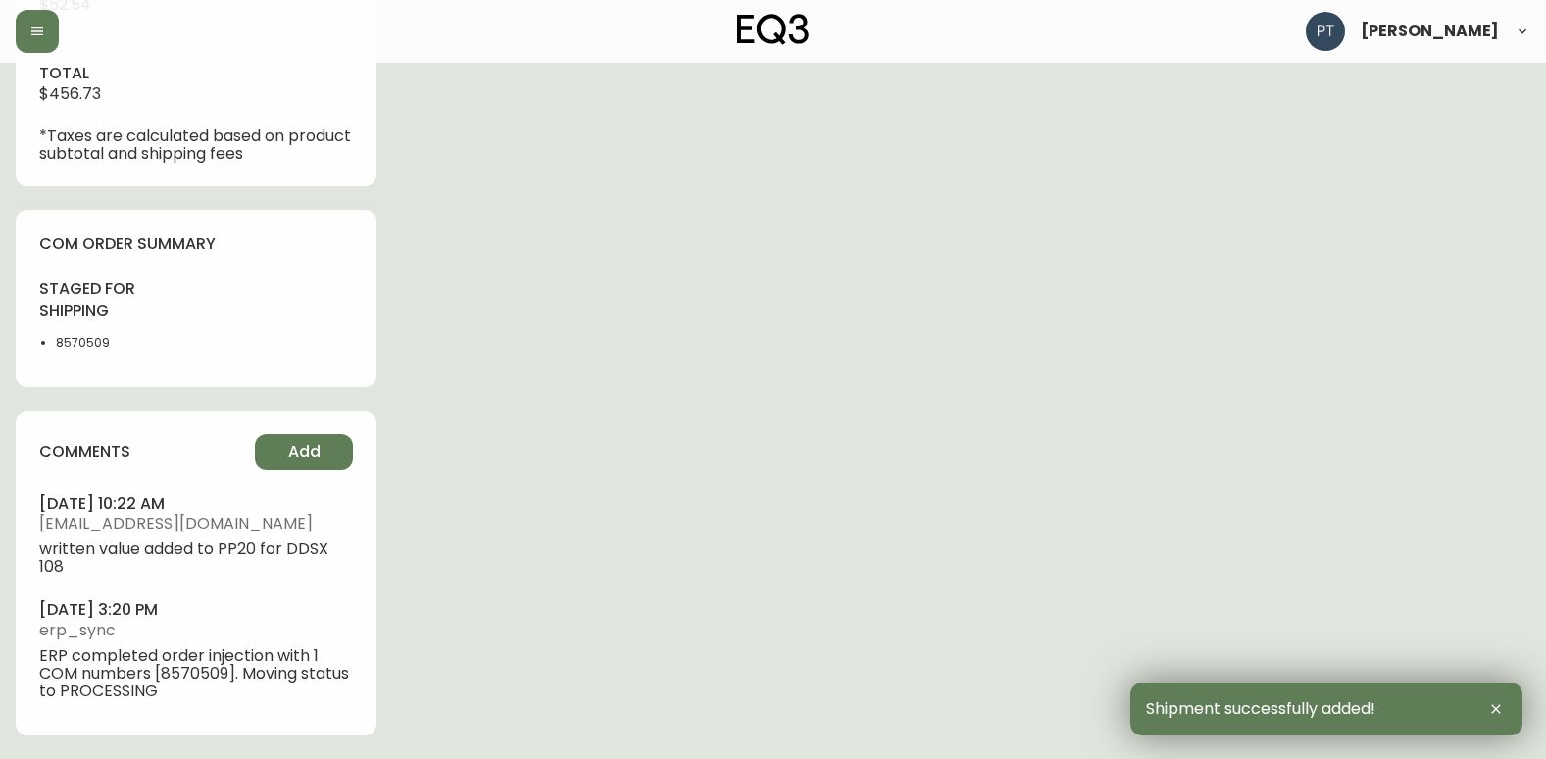
click at [291, 430] on div "comments Add [DATE] 10:22 am [EMAIL_ADDRESS][DOMAIN_NAME] written value added t…" at bounding box center [196, 573] width 361 height 324
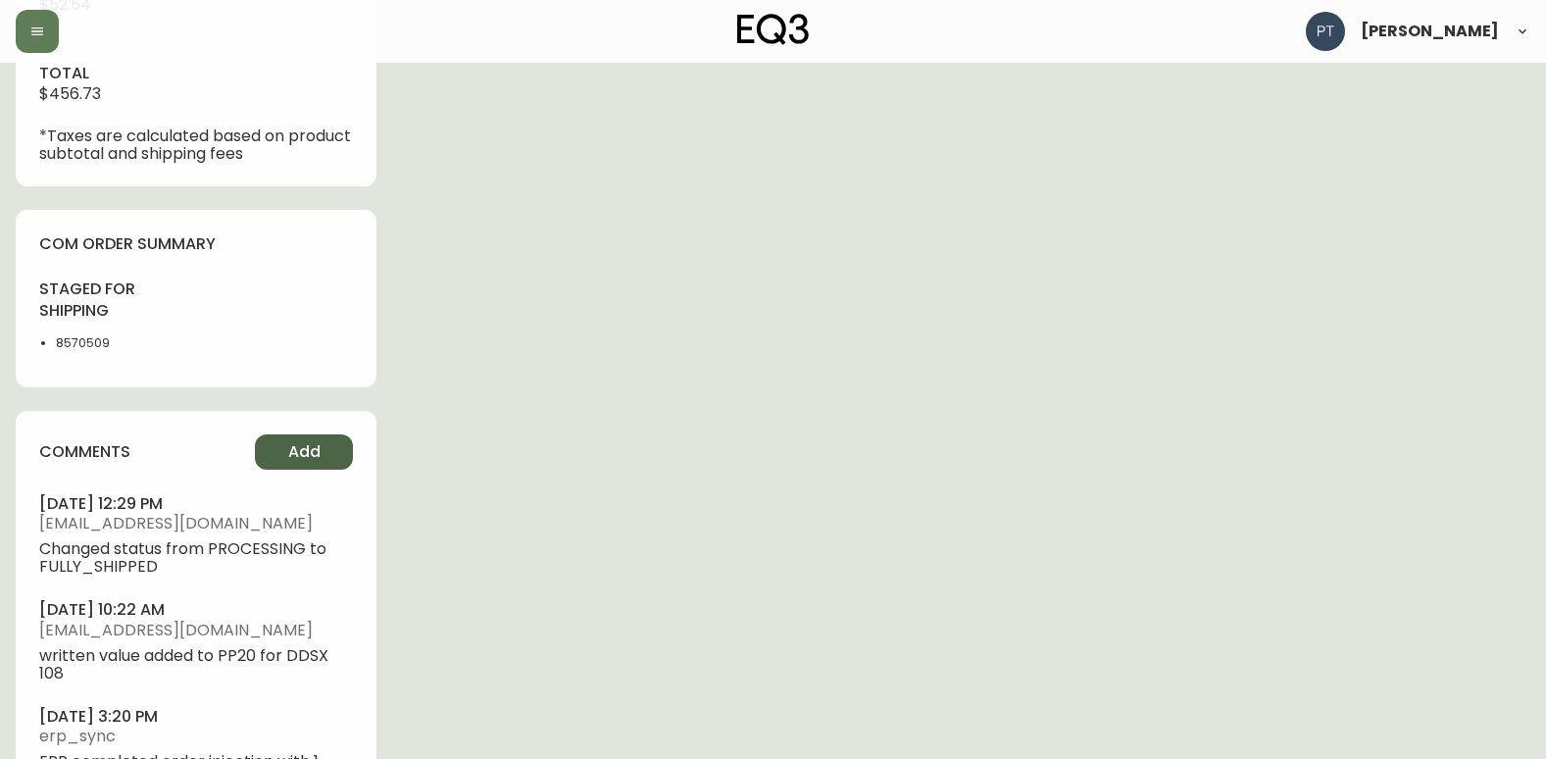
click at [300, 453] on span "Add" at bounding box center [304, 452] width 32 height 22
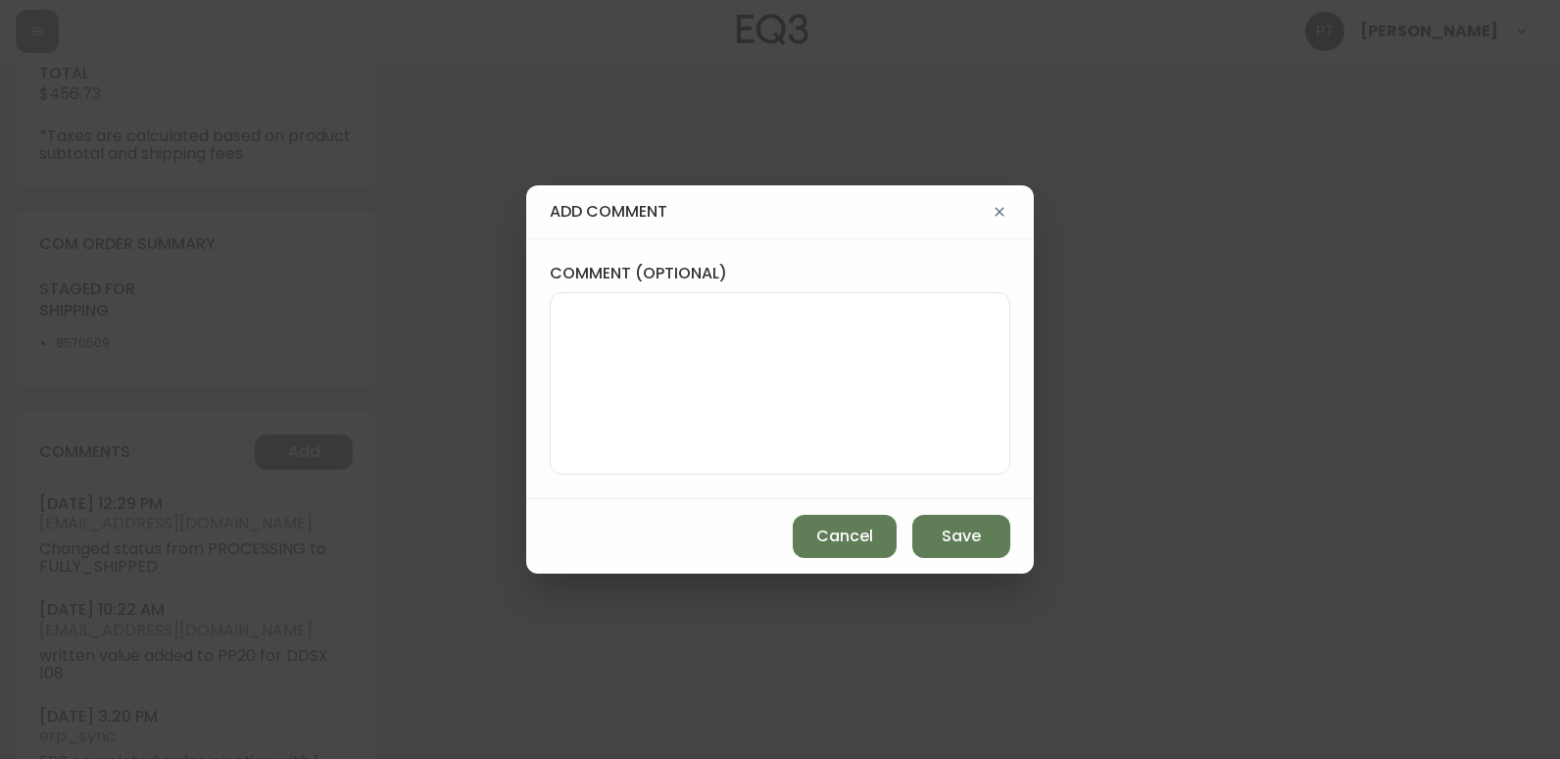
click at [741, 336] on textarea "comment (optional)" at bounding box center [780, 383] width 427 height 157
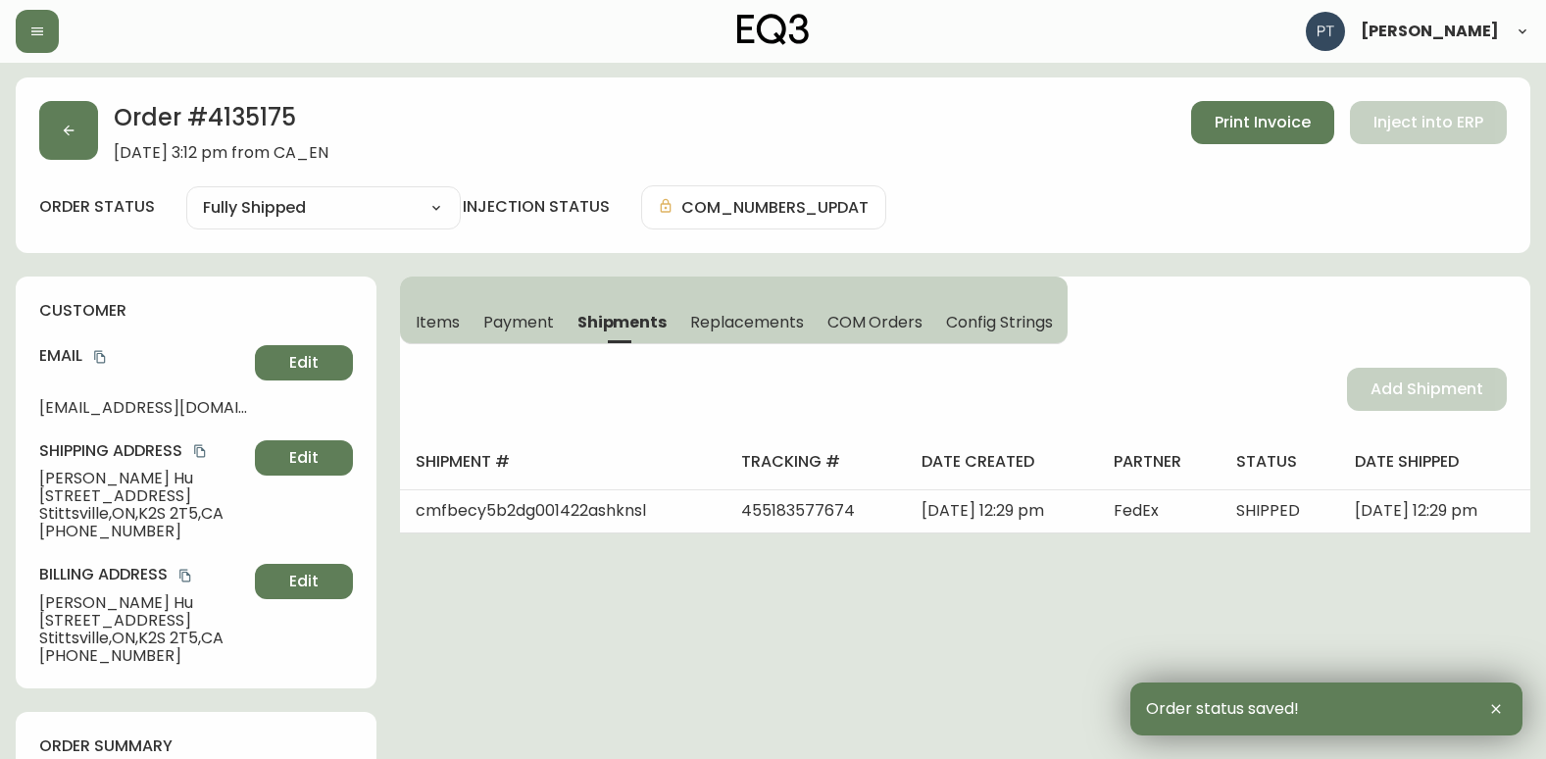
scroll to position [0, 0]
click at [122, 153] on span "[DATE] 3:12 pm from CA_EN" at bounding box center [221, 154] width 215 height 18
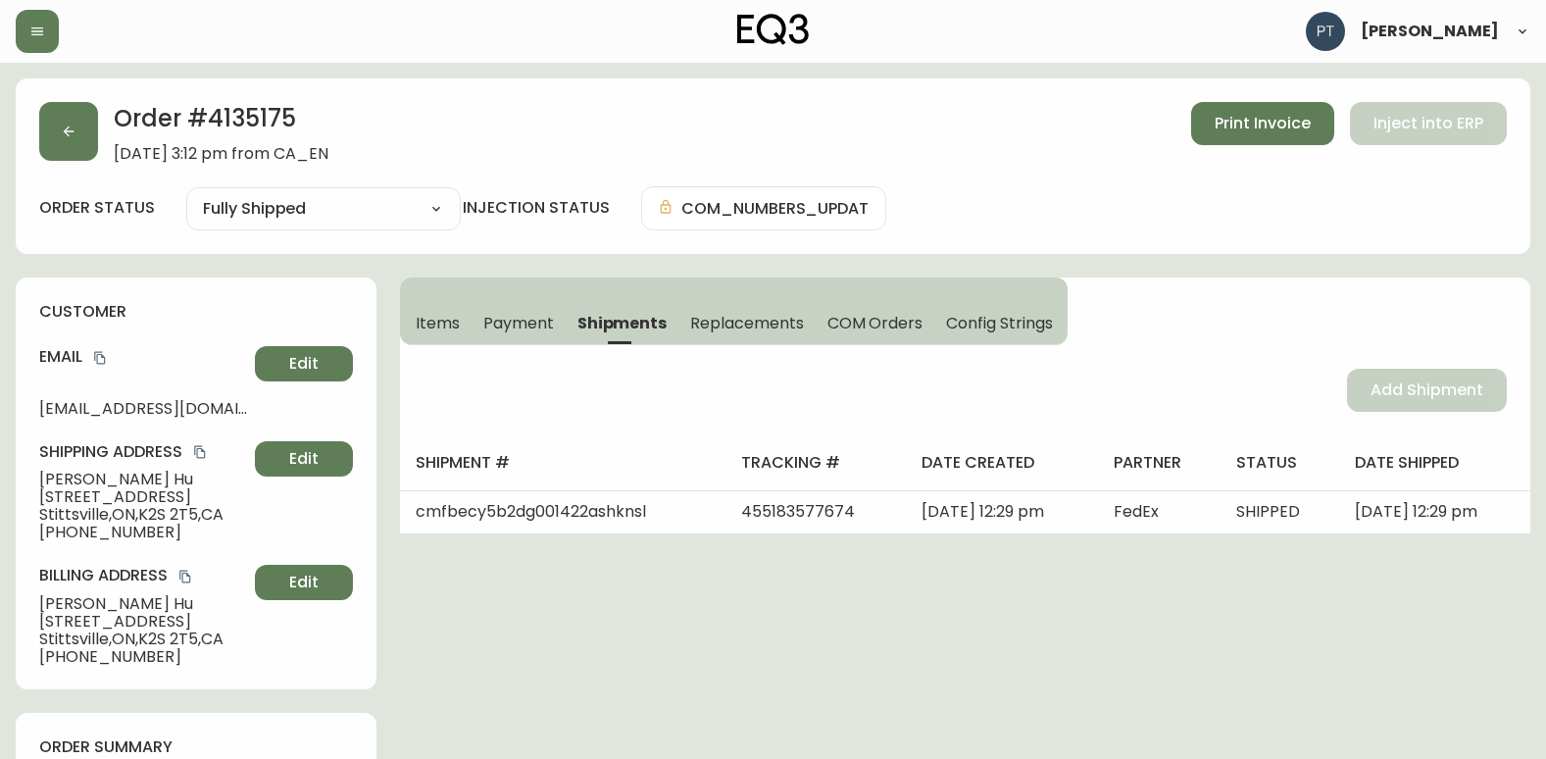
click at [37, 132] on div "Order # 4135175 [DATE] 3:12 pm from CA_EN Print Invoice Inject into ERP order s…" at bounding box center [773, 165] width 1514 height 175
click at [95, 162] on div "Order # 4135175 [DATE] 3:12 pm from CA_EN Print Invoice Inject into ERP" at bounding box center [772, 132] width 1467 height 61
click at [64, 144] on button "button" at bounding box center [68, 131] width 59 height 59
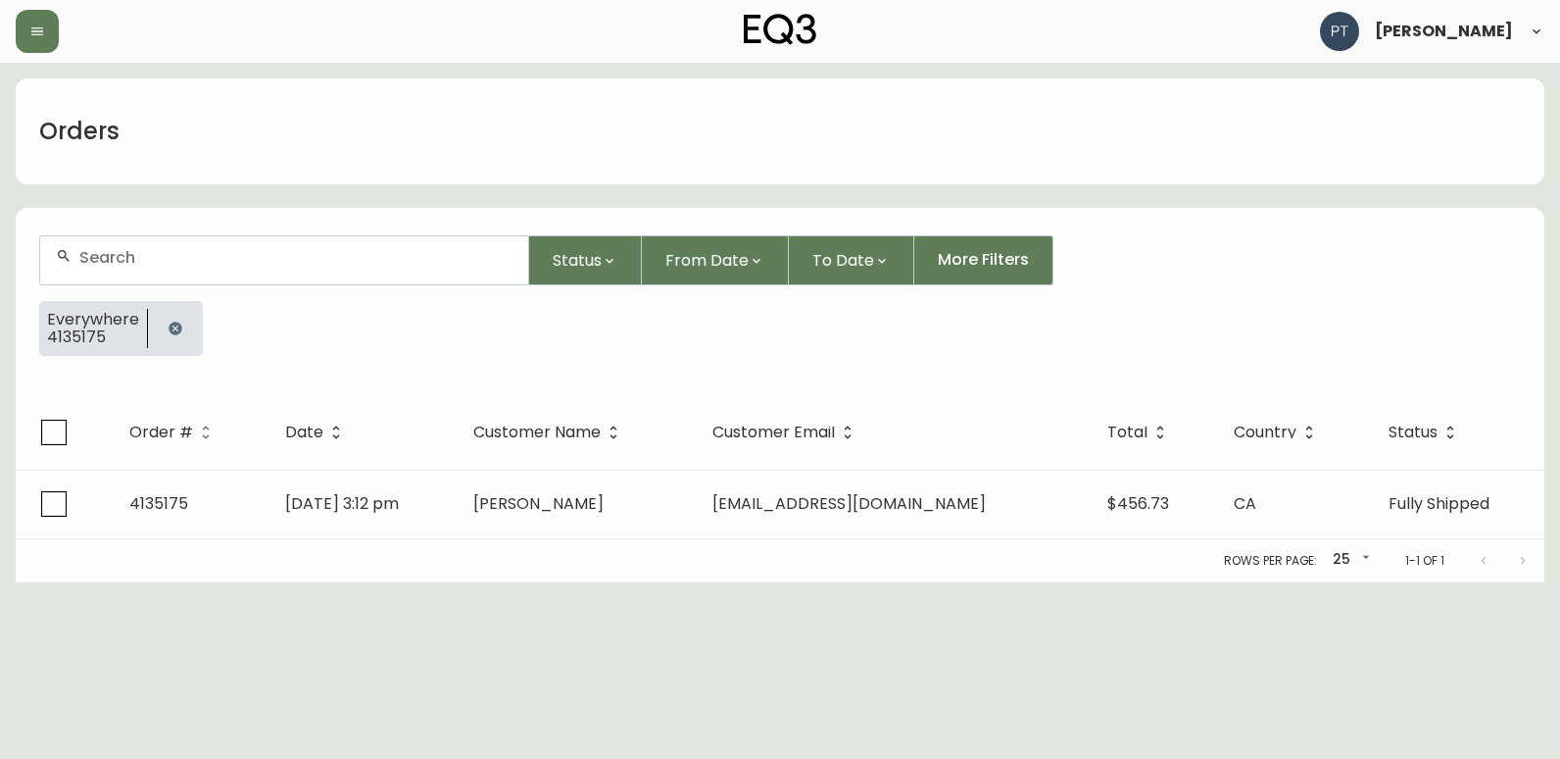
click at [280, 270] on div at bounding box center [284, 260] width 488 height 48
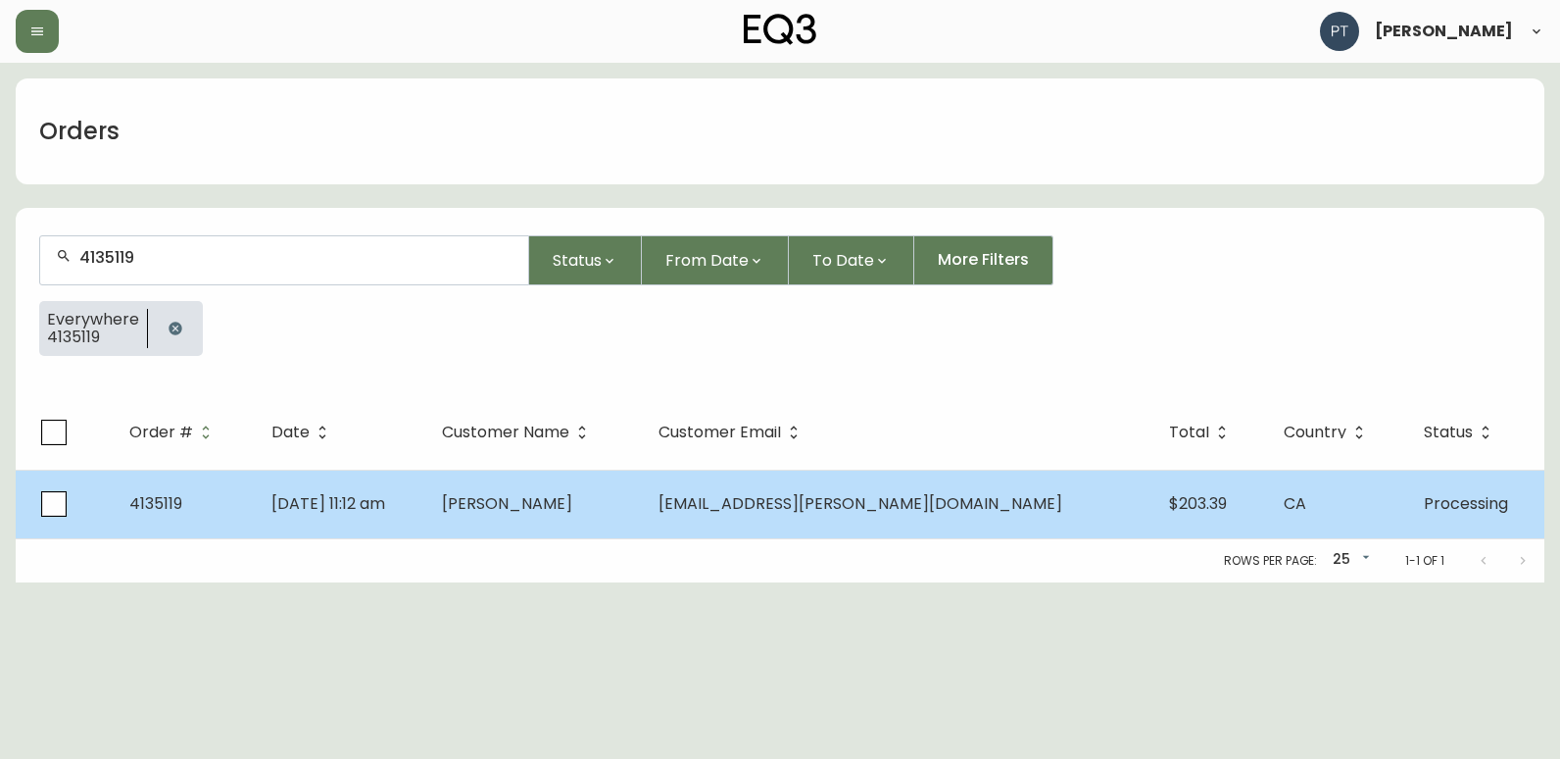
click at [426, 500] on td "[DATE] 11:12 am" at bounding box center [341, 504] width 171 height 69
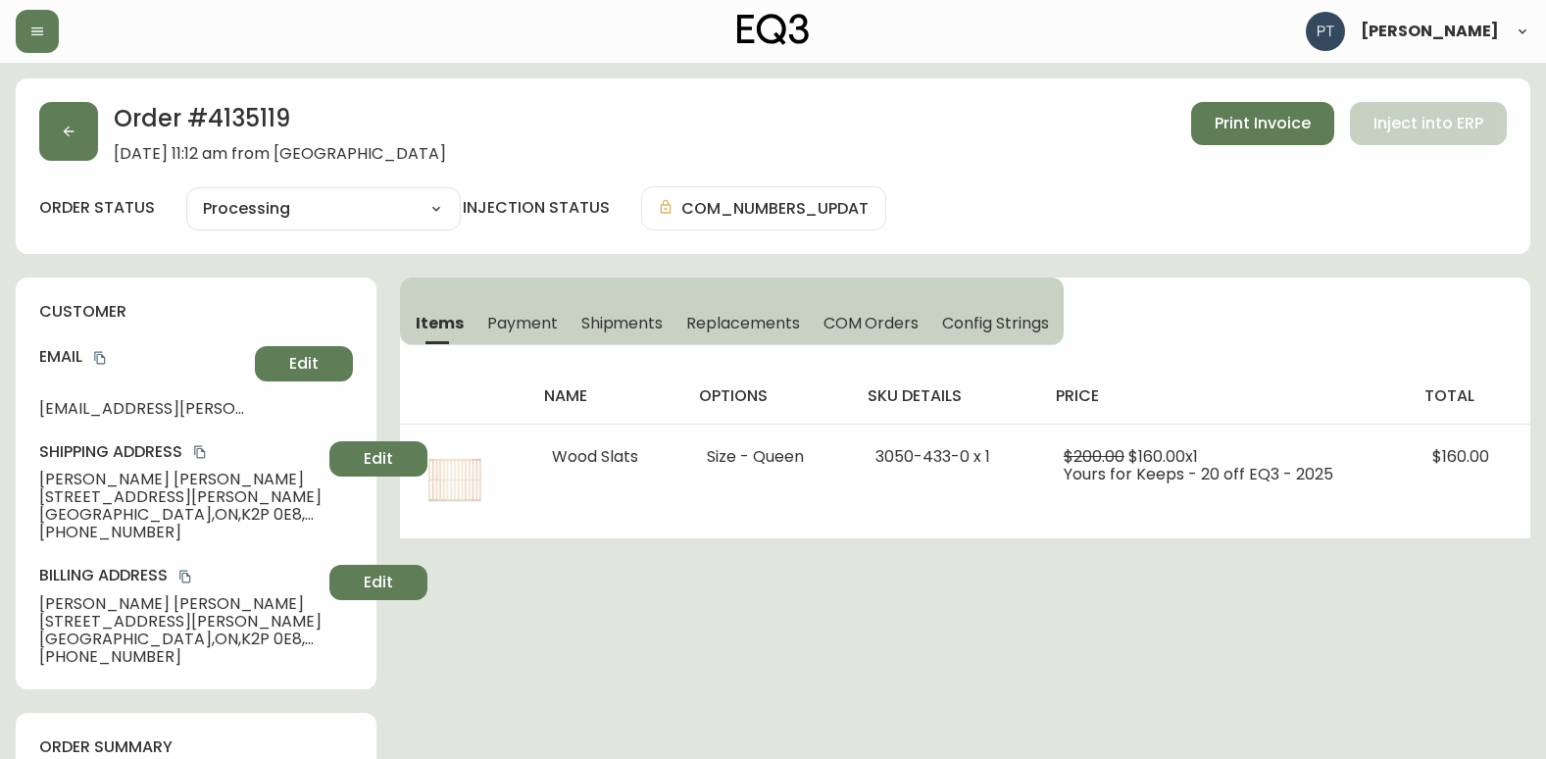
click at [588, 325] on span "Shipments" at bounding box center [622, 323] width 82 height 21
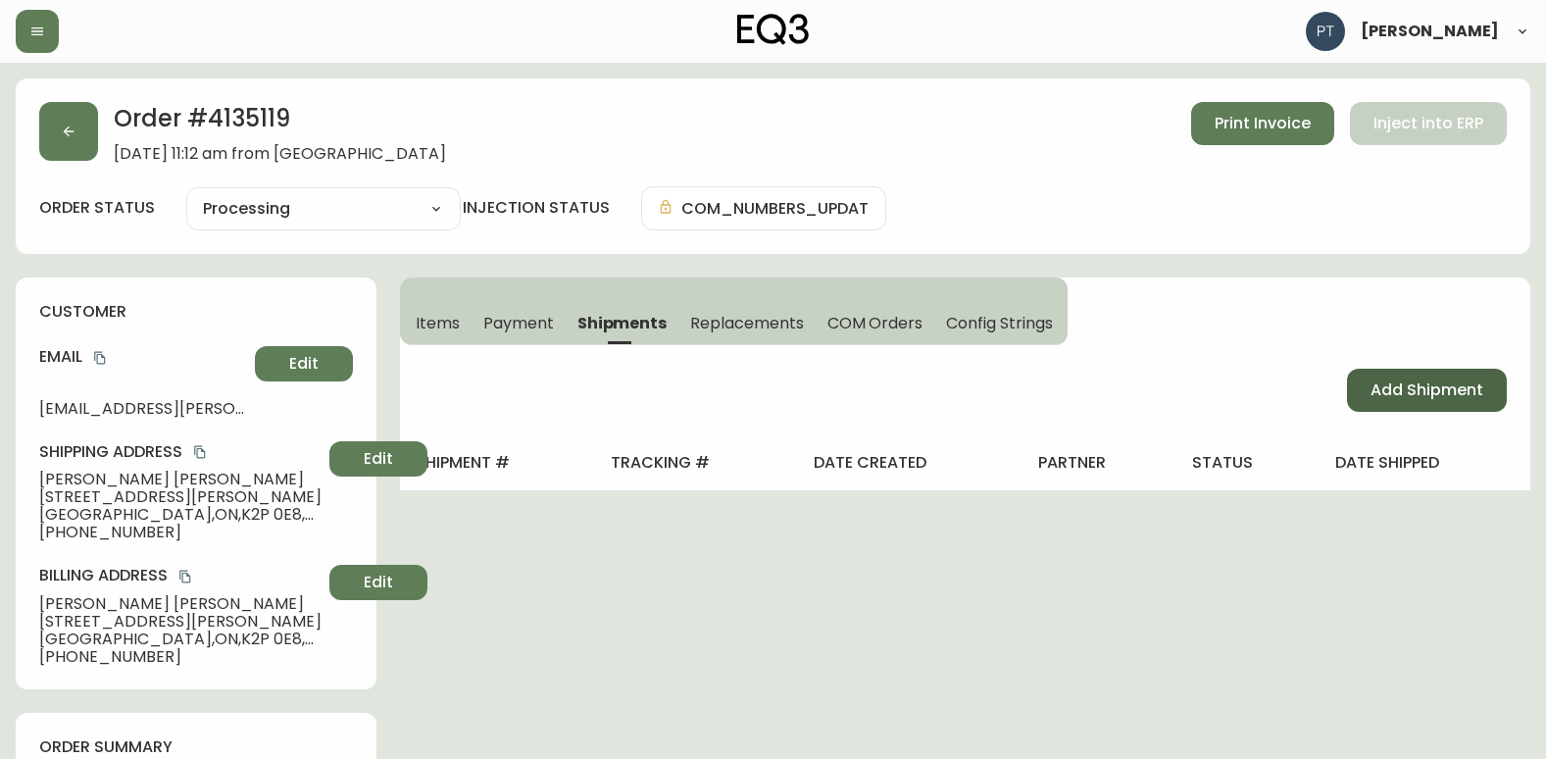
click at [1424, 386] on span "Add Shipment" at bounding box center [1426, 390] width 113 height 22
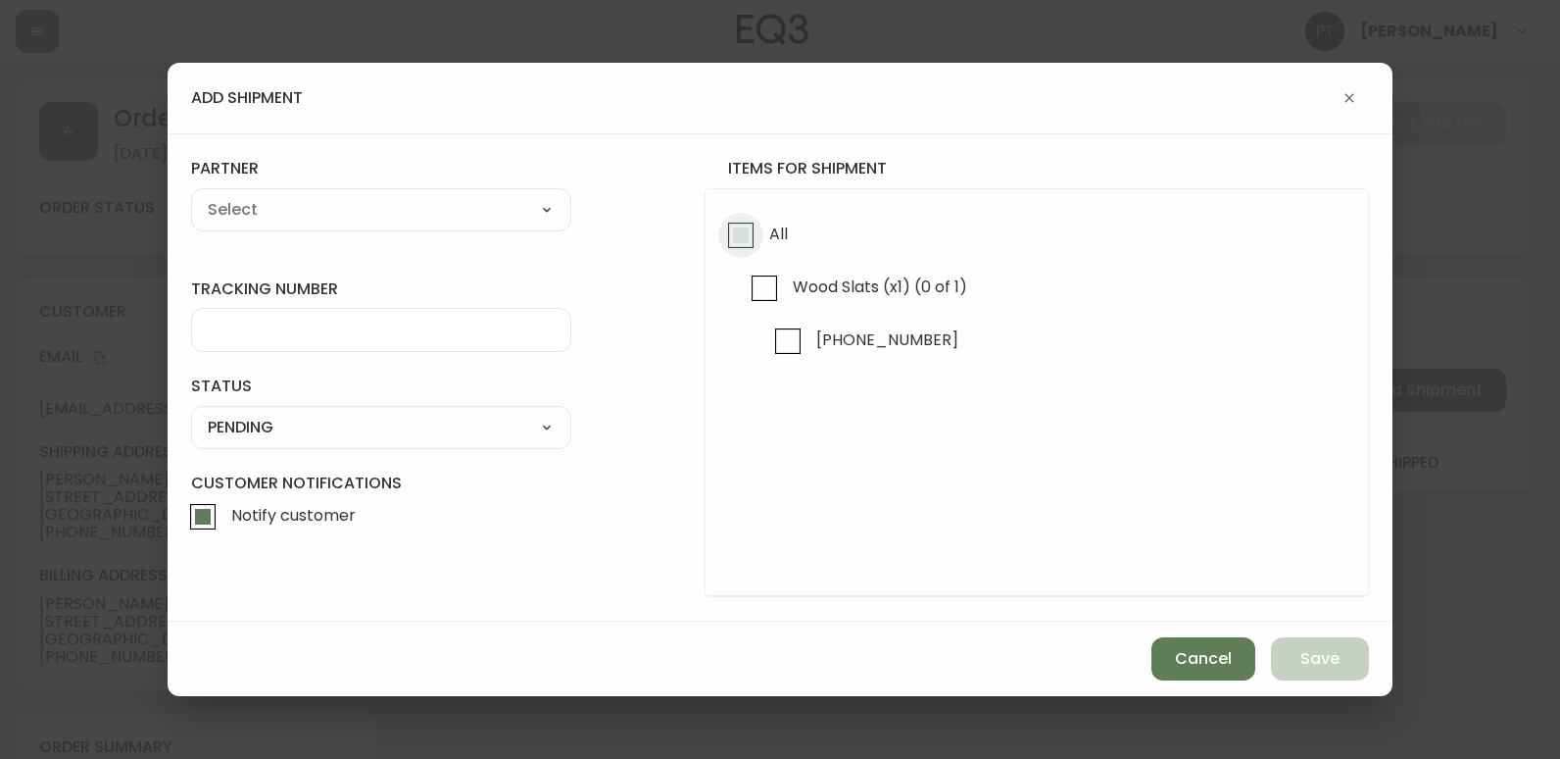
click at [740, 244] on input "All" at bounding box center [740, 235] width 45 height 45
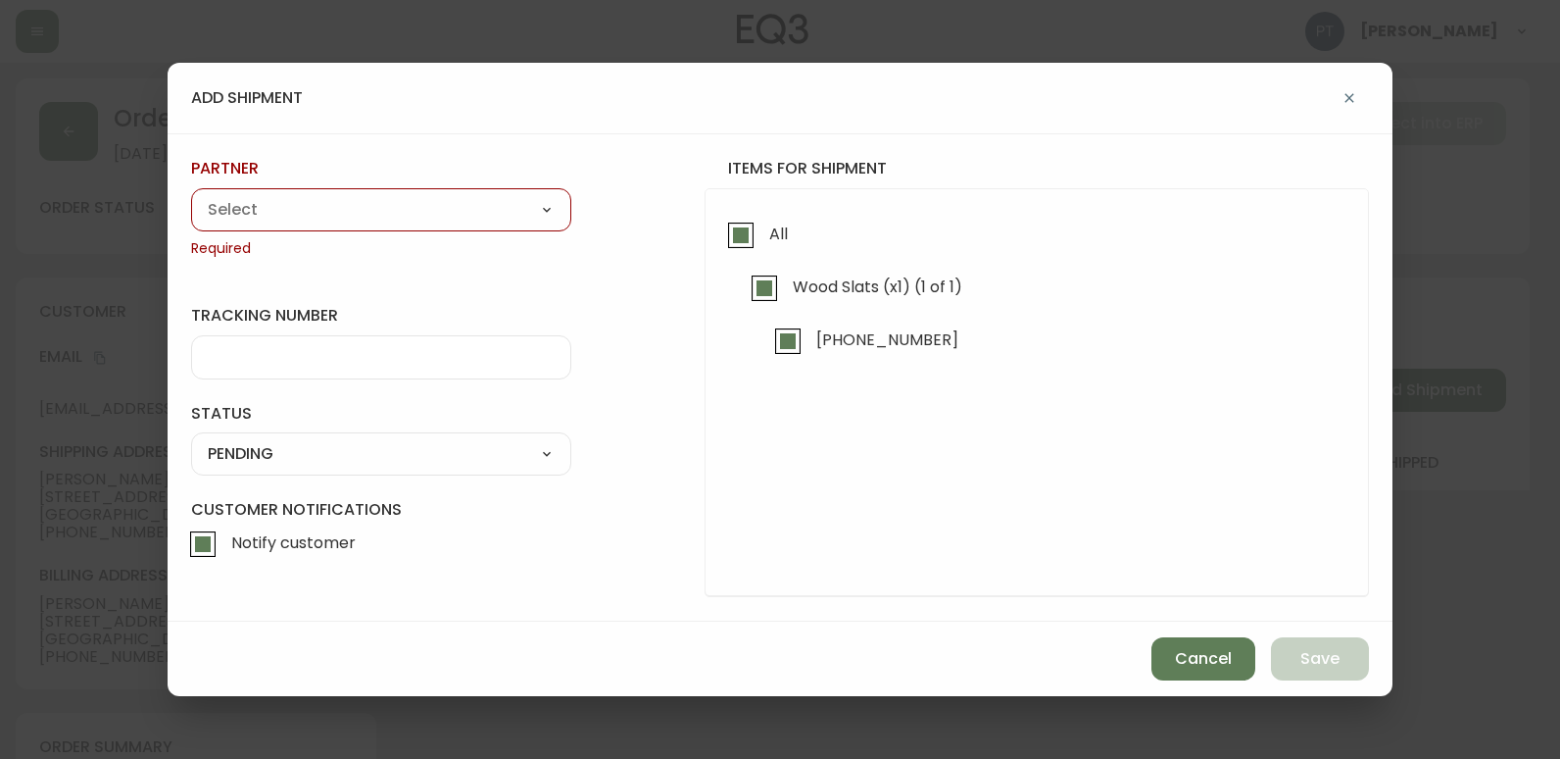
click at [405, 209] on select "A Move to Remember LLC ABF Freight Alero [PERSON_NAME] Canada Post Canpar Expre…" at bounding box center [381, 209] width 380 height 29
click at [191, 195] on select "A Move to Remember LLC ABF Freight Alero [PERSON_NAME] Canada Post Canpar Expre…" at bounding box center [381, 209] width 380 height 29
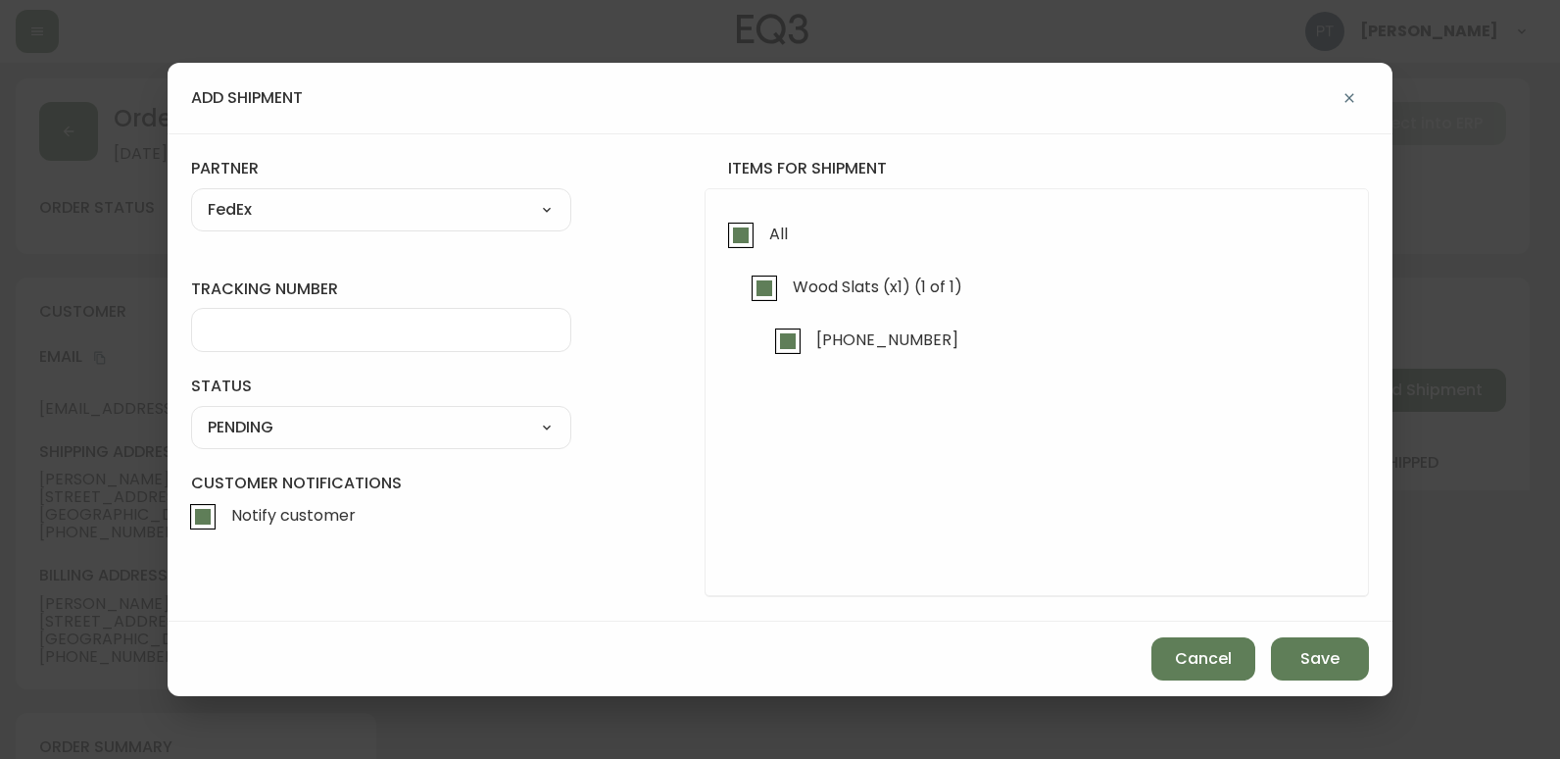
click at [358, 324] on input "tracking number" at bounding box center [381, 330] width 347 height 19
drag, startPoint x: 552, startPoint y: 419, endPoint x: 537, endPoint y: 429, distance: 18.2
click at [537, 429] on select "SHIPPED PENDING CANCELLED" at bounding box center [381, 427] width 380 height 29
click at [191, 413] on select "SHIPPED PENDING CANCELLED" at bounding box center [381, 427] width 380 height 29
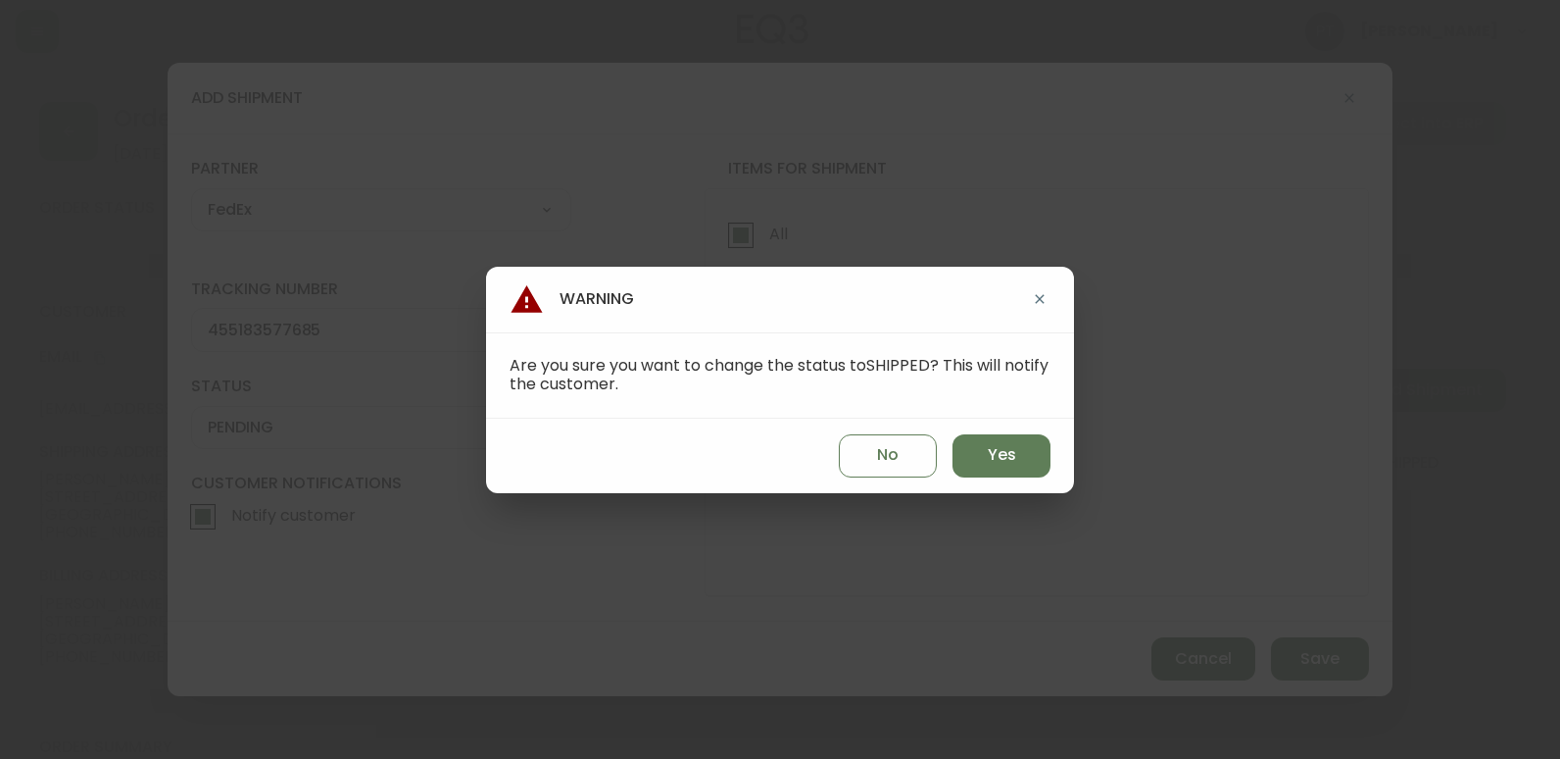
click at [1000, 479] on div "No Yes" at bounding box center [780, 456] width 588 height 74
click at [991, 459] on span "Yes" at bounding box center [1002, 455] width 28 height 22
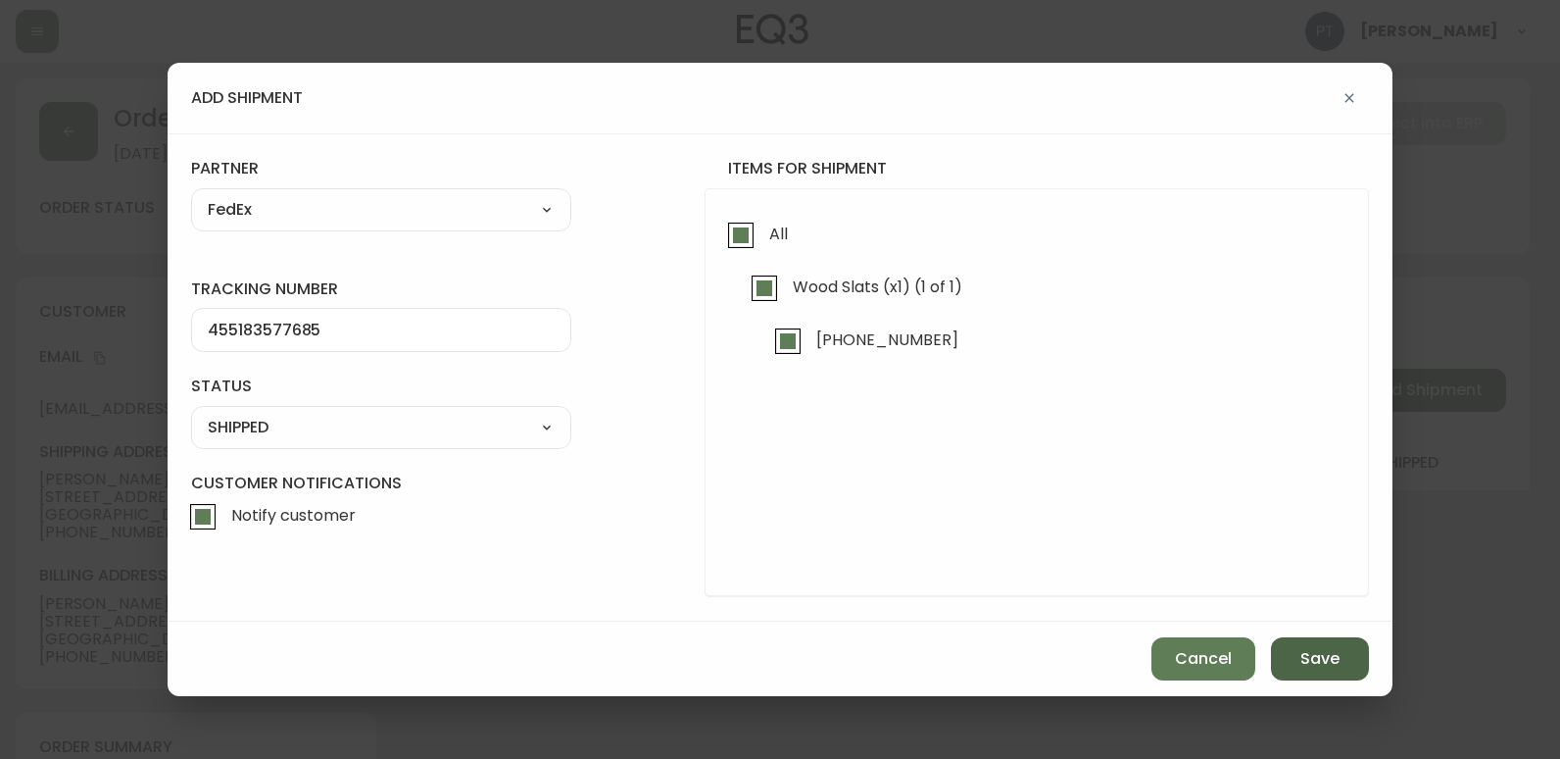
click at [1291, 644] on button "Save" at bounding box center [1320, 658] width 98 height 43
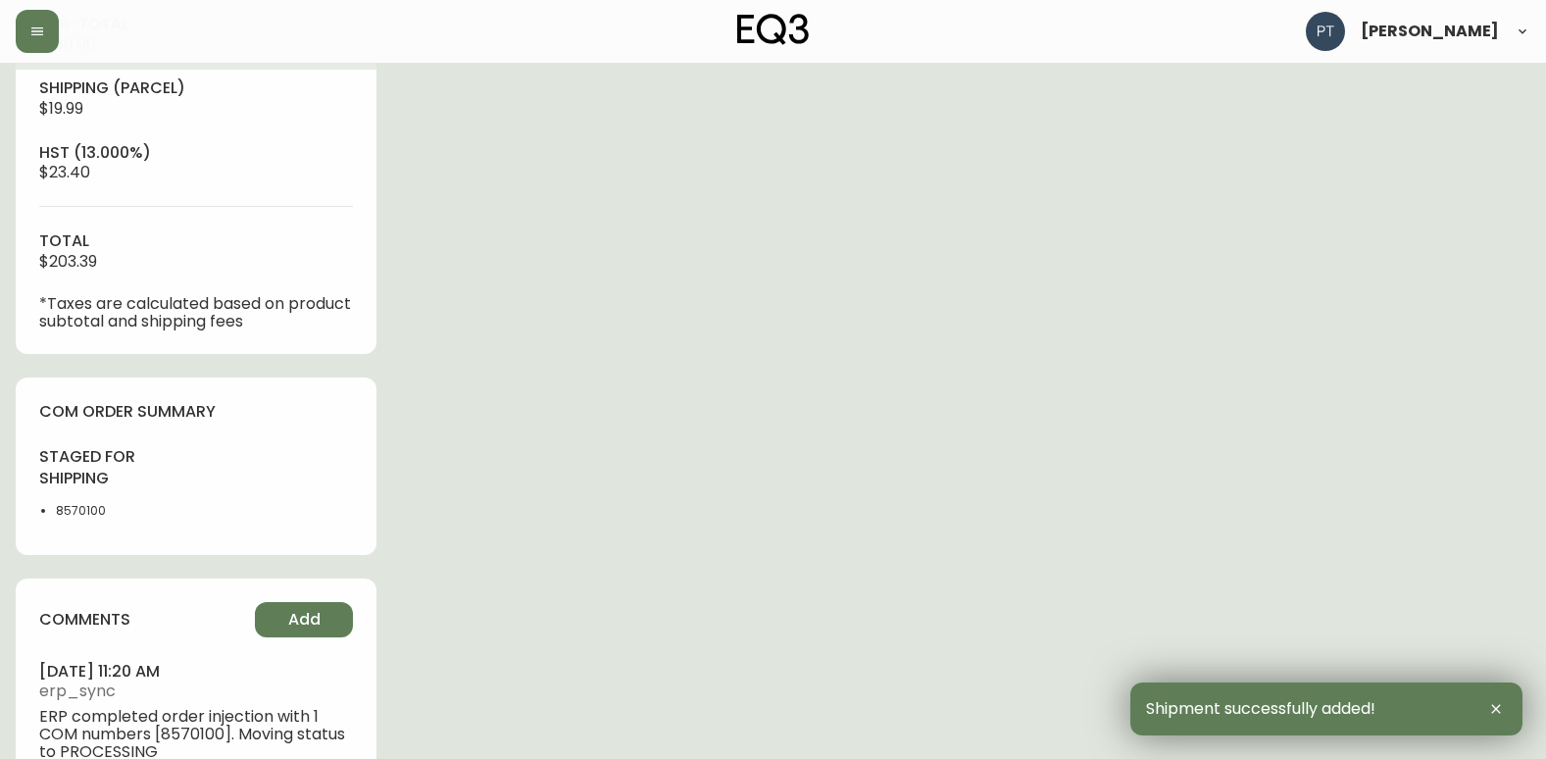
scroll to position [828, 0]
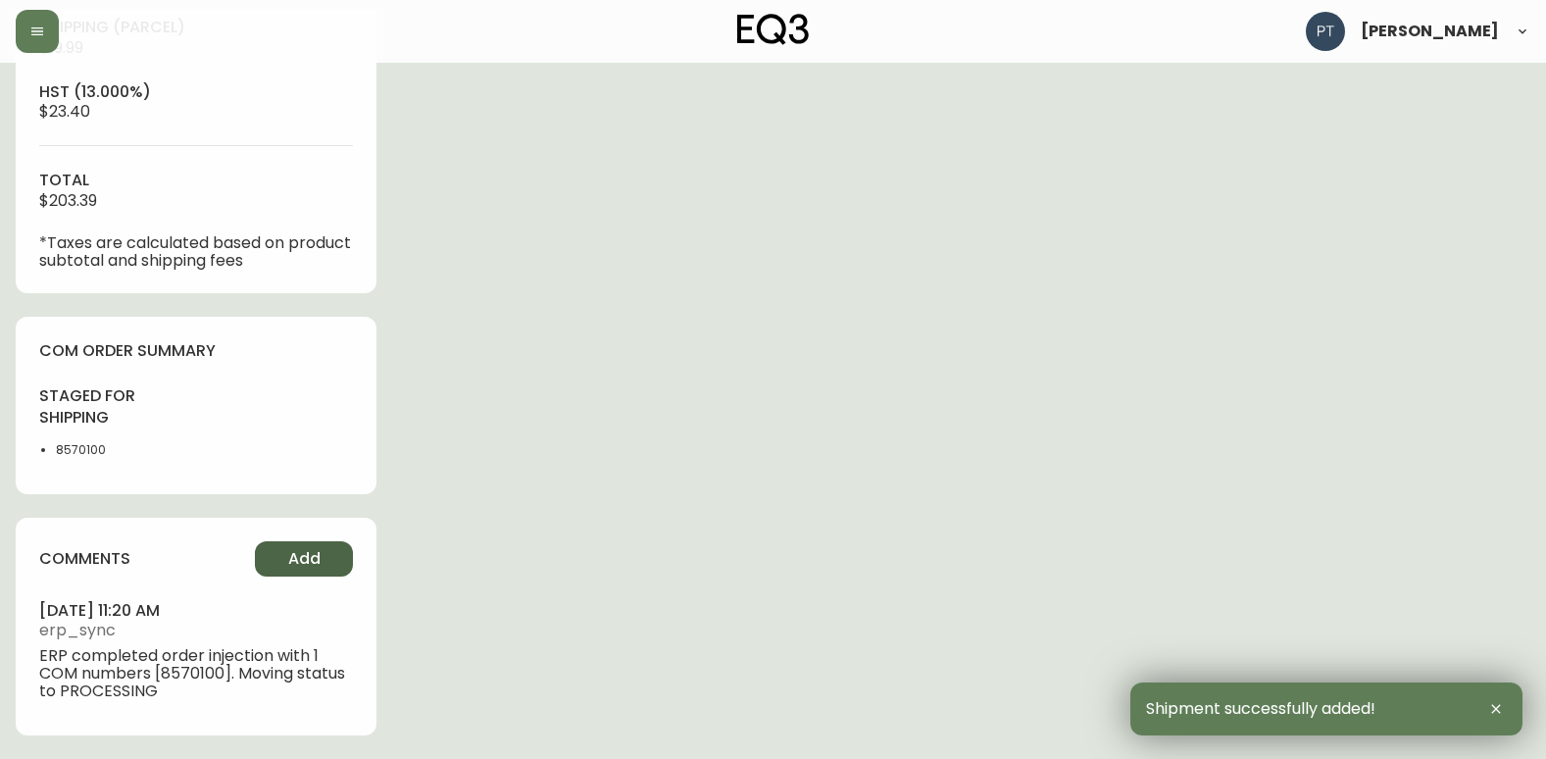
click at [343, 569] on button "Add" at bounding box center [304, 558] width 98 height 35
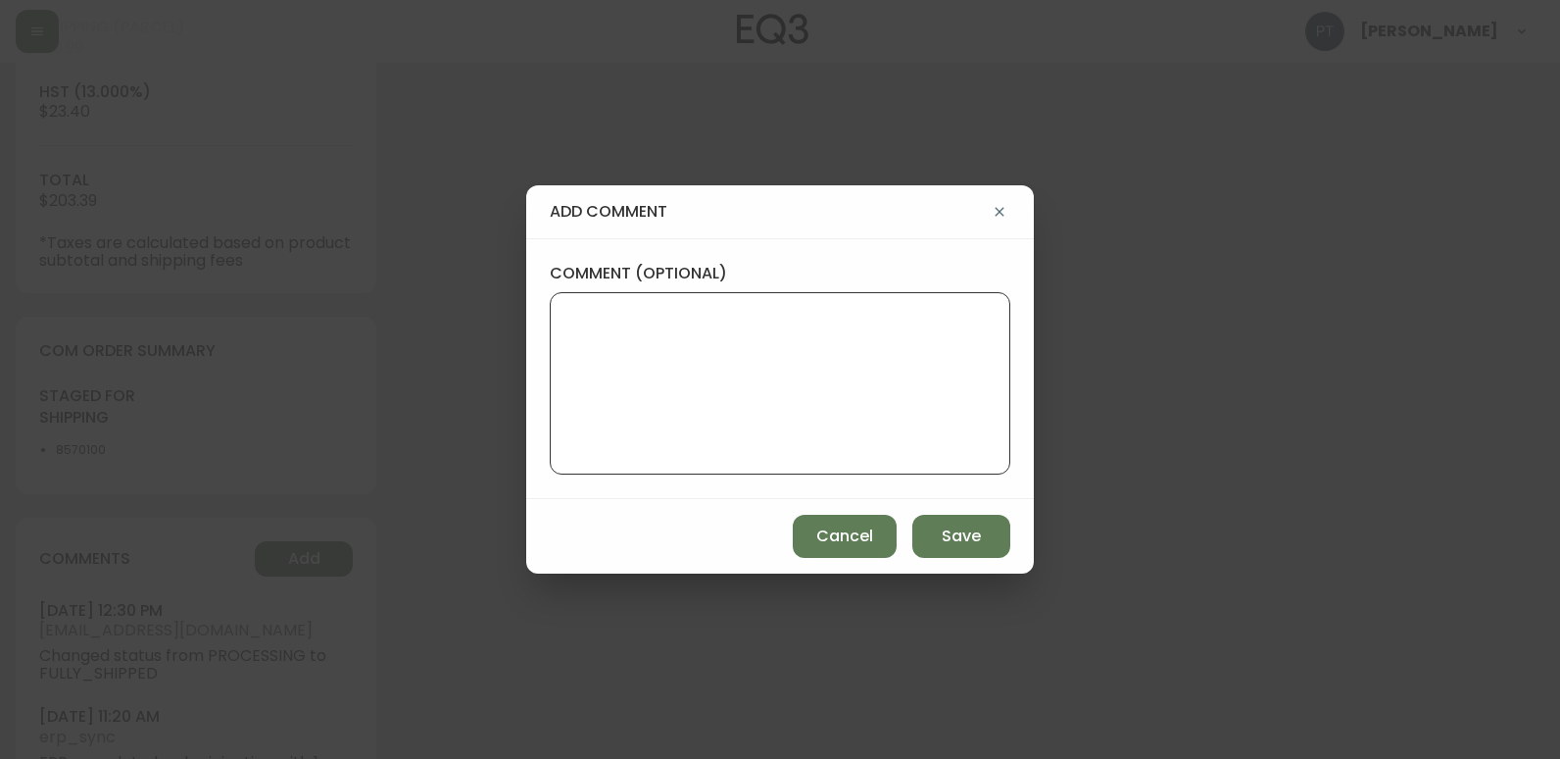
click at [605, 413] on textarea "comment (optional)" at bounding box center [780, 383] width 427 height 157
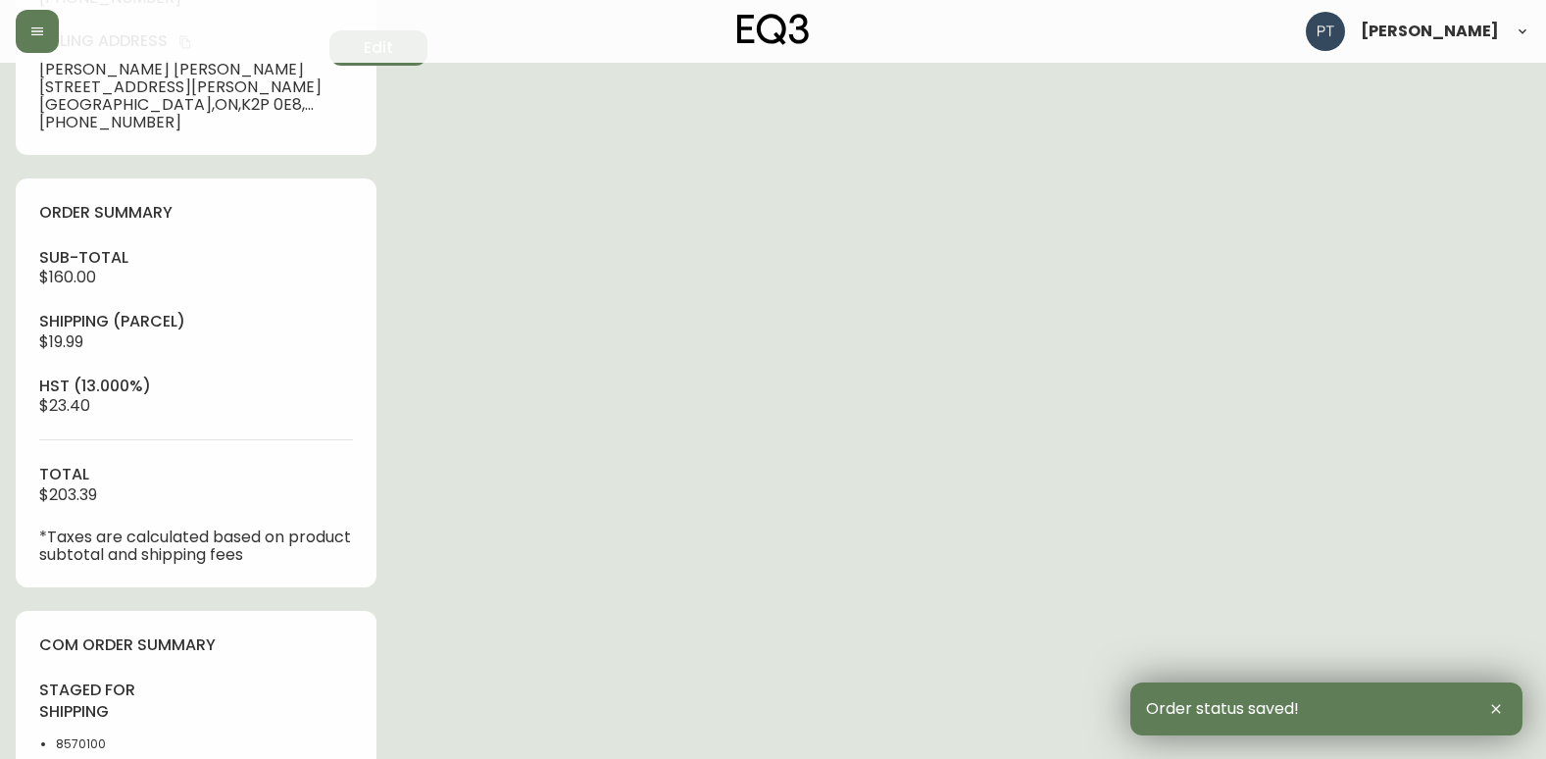
scroll to position [0, 0]
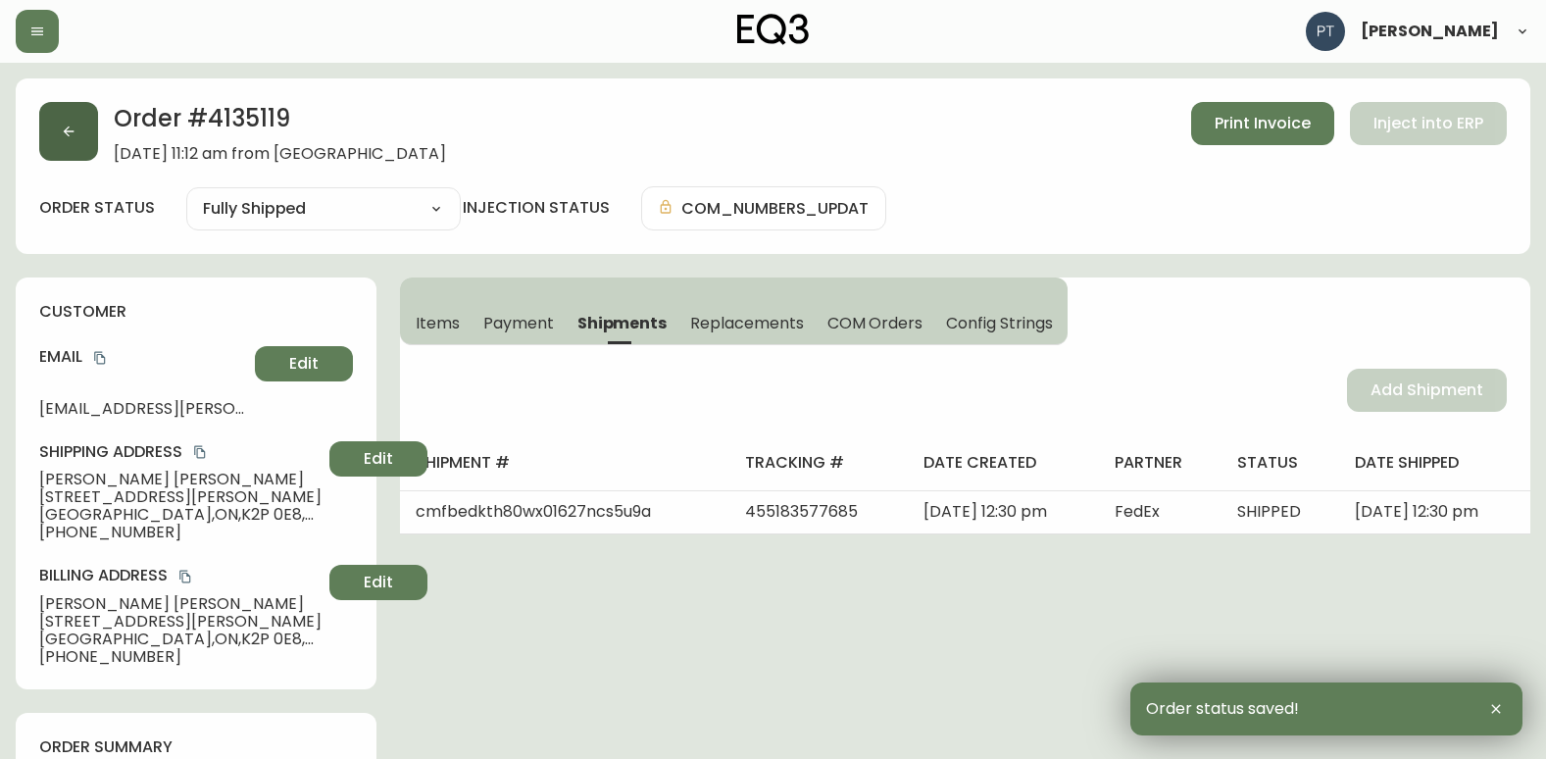
click at [52, 135] on button "button" at bounding box center [68, 131] width 59 height 59
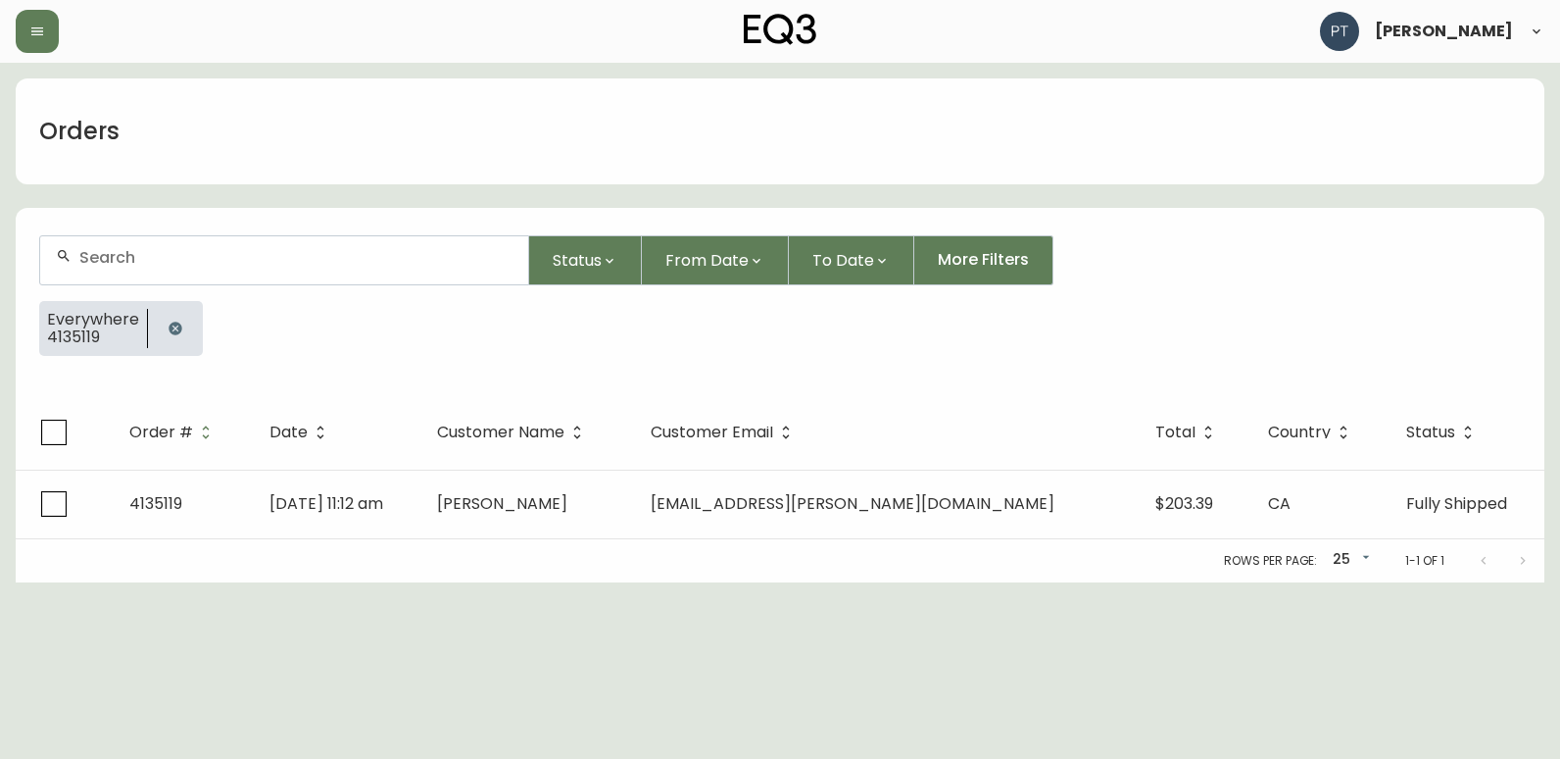
click at [337, 261] on input "text" at bounding box center [295, 257] width 433 height 19
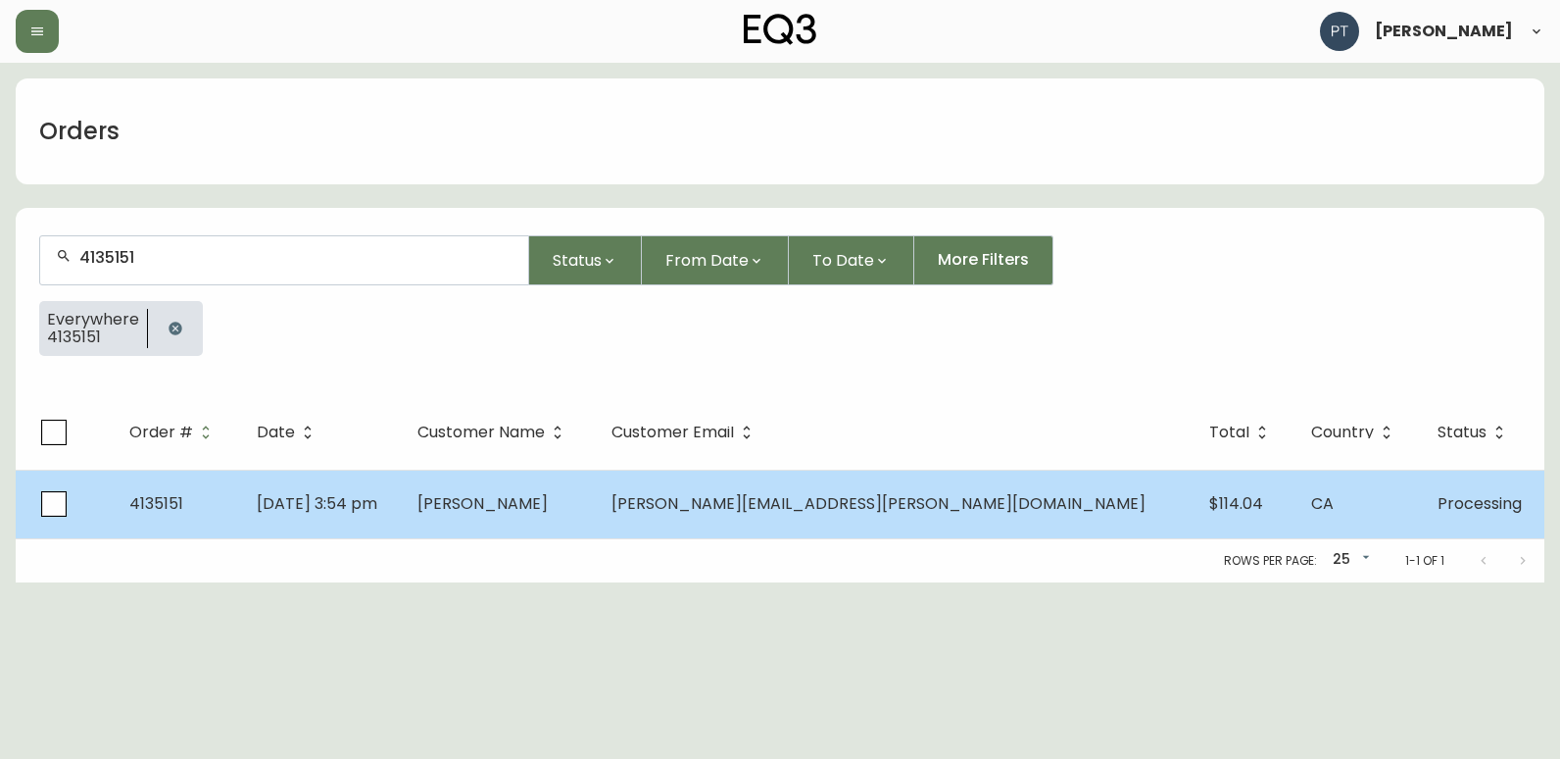
click at [402, 502] on td "[DATE] 3:54 pm" at bounding box center [321, 504] width 161 height 69
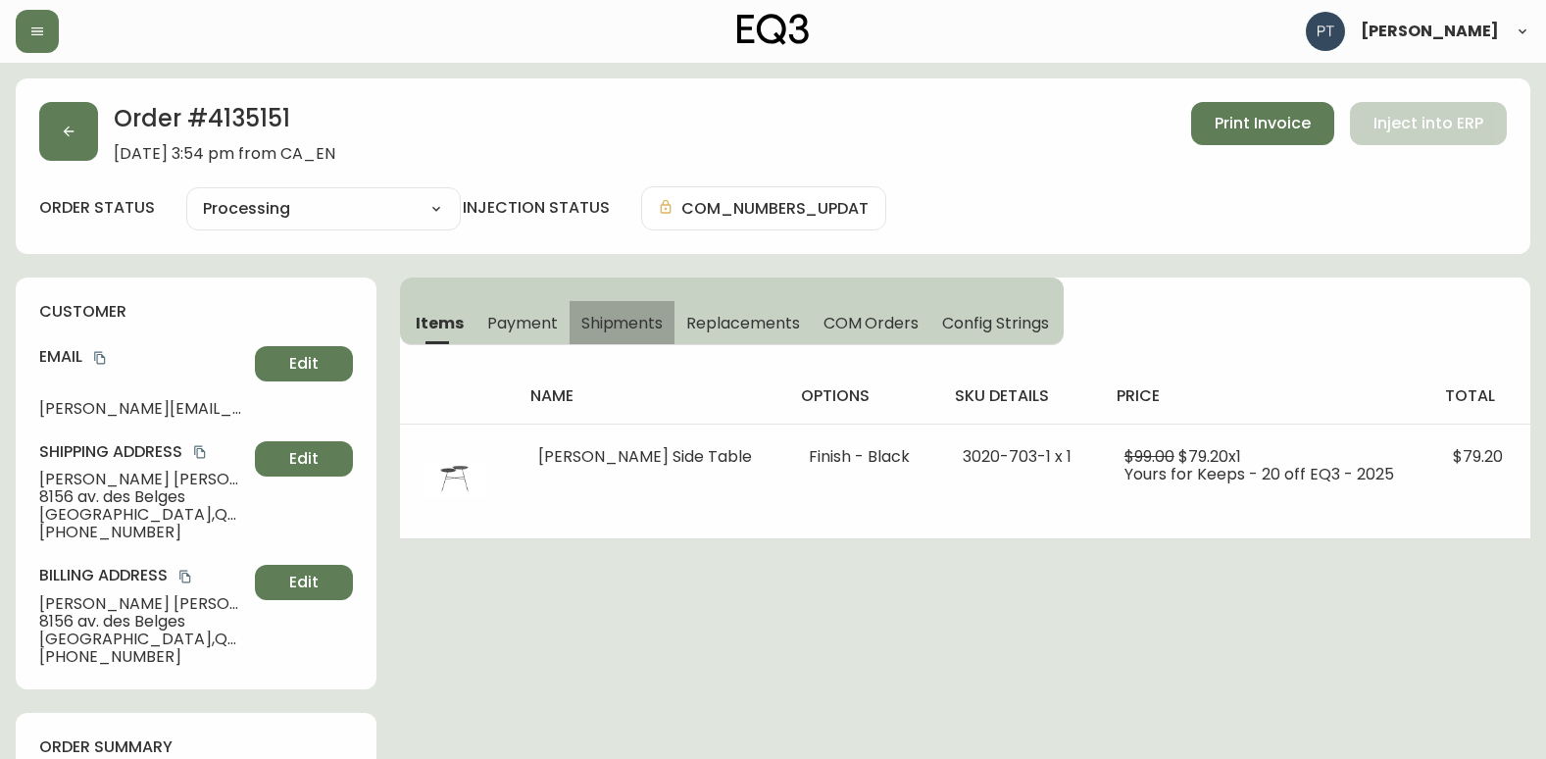
click at [616, 325] on span "Shipments" at bounding box center [622, 323] width 82 height 21
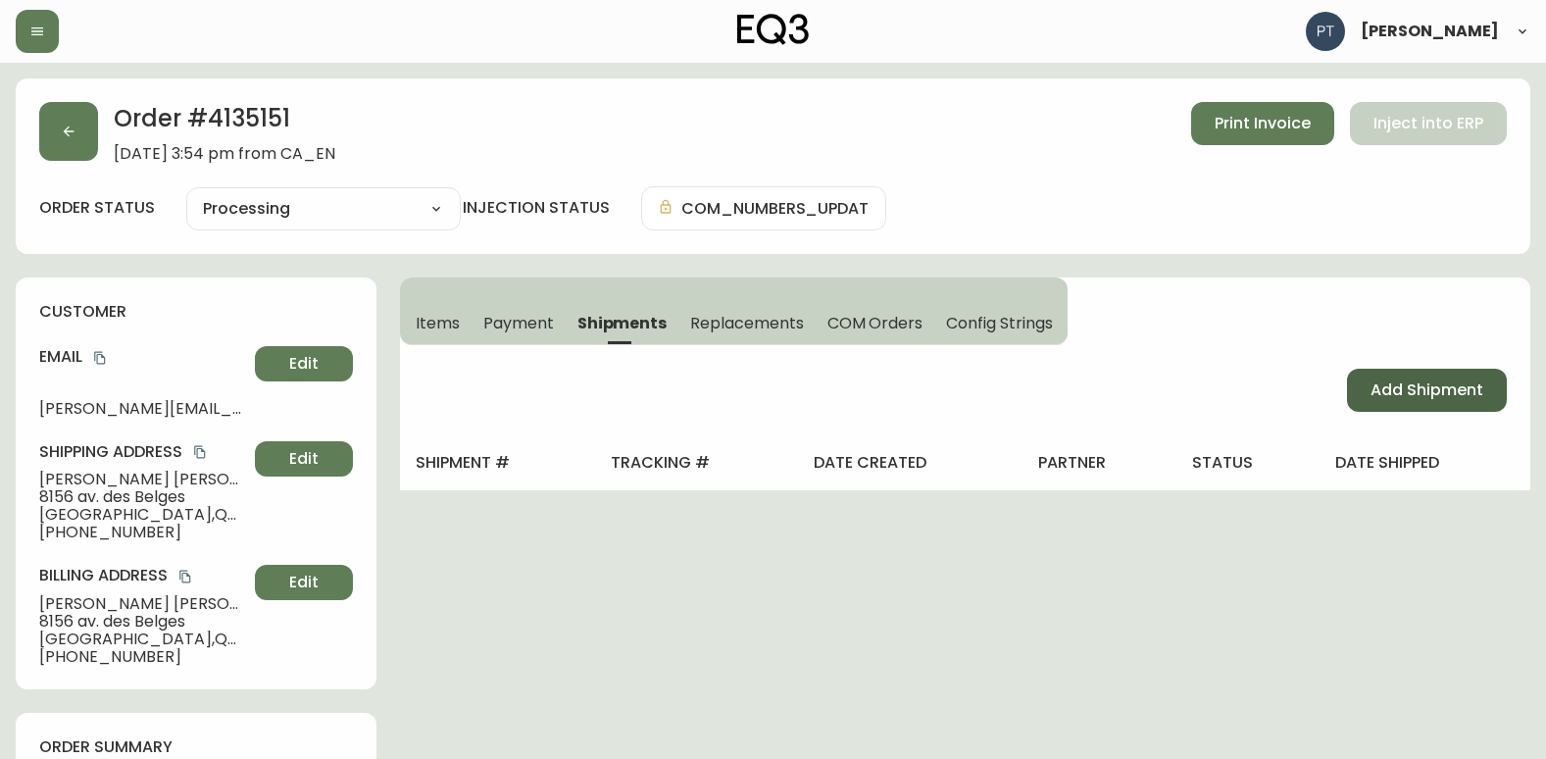
drag, startPoint x: 1387, startPoint y: 395, endPoint x: 1367, endPoint y: 394, distance: 19.6
click at [1386, 395] on span "Add Shipment" at bounding box center [1426, 390] width 113 height 22
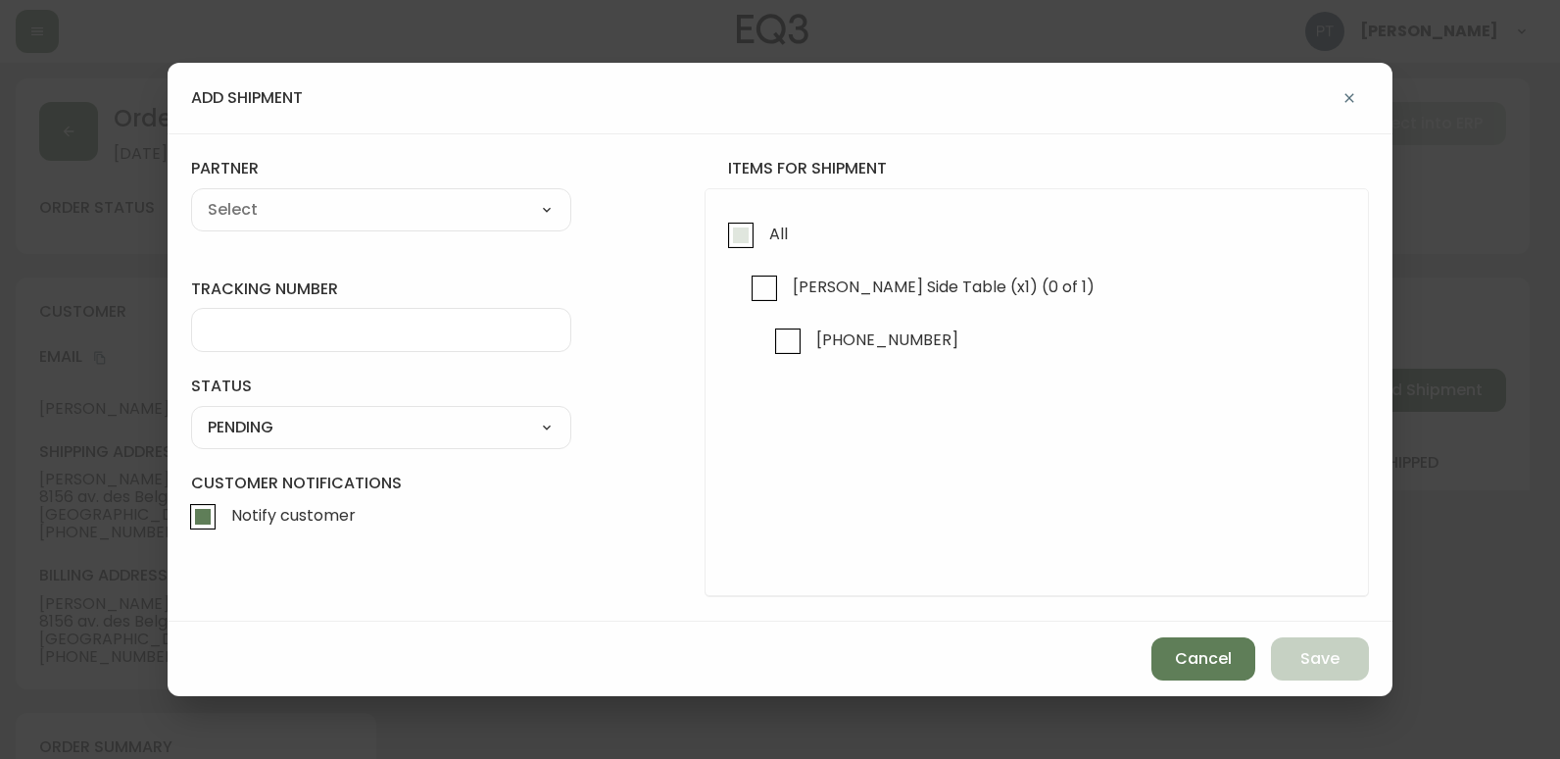
click at [728, 223] on input "All" at bounding box center [740, 235] width 45 height 45
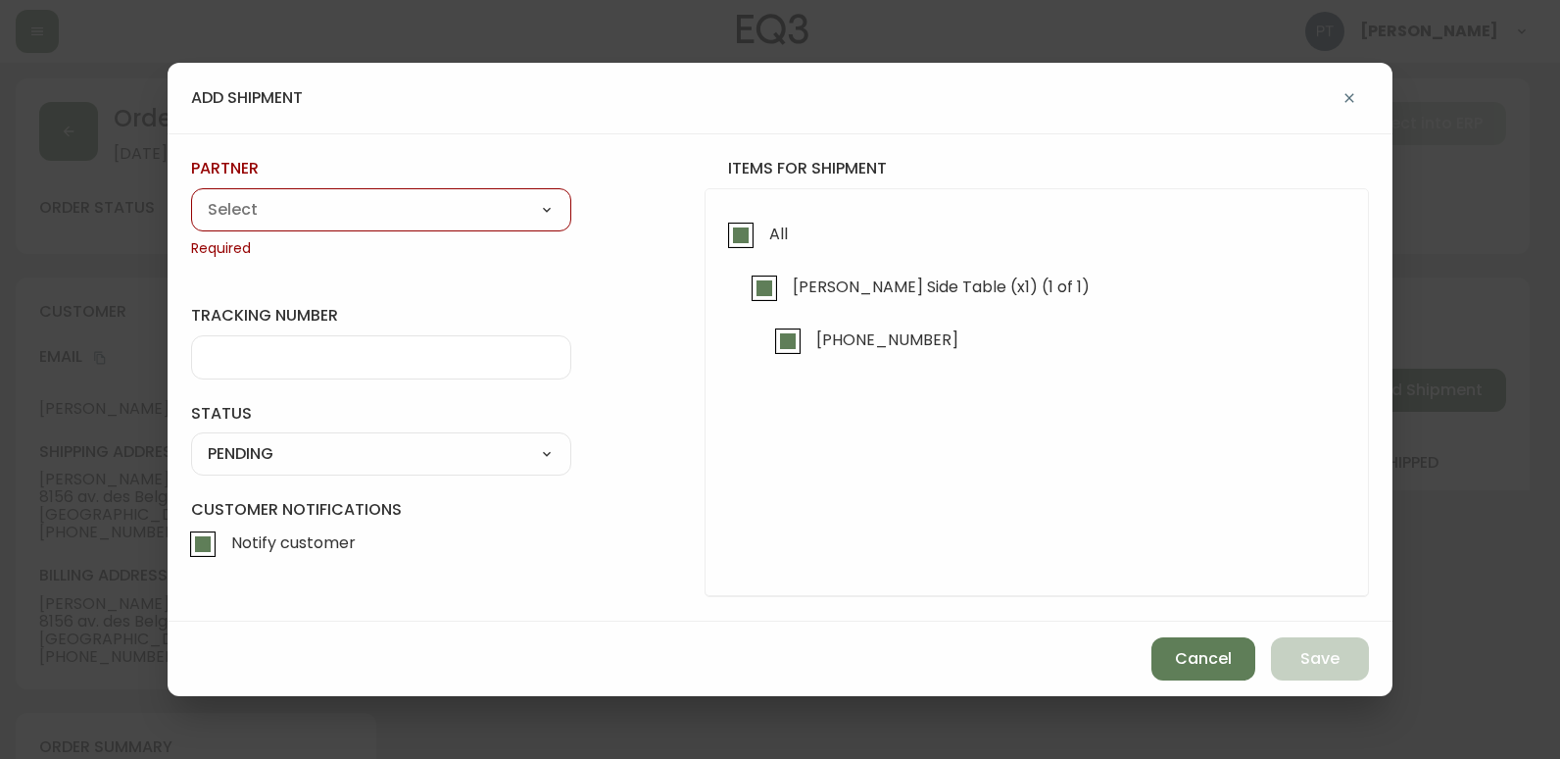
click at [321, 219] on select "A Move to Remember LLC ABF Freight Alero [PERSON_NAME] Canada Post Canpar Expre…" at bounding box center [381, 209] width 380 height 29
click at [191, 195] on select "A Move to Remember LLC ABF Freight Alero [PERSON_NAME] Canada Post Canpar Expre…" at bounding box center [381, 209] width 380 height 29
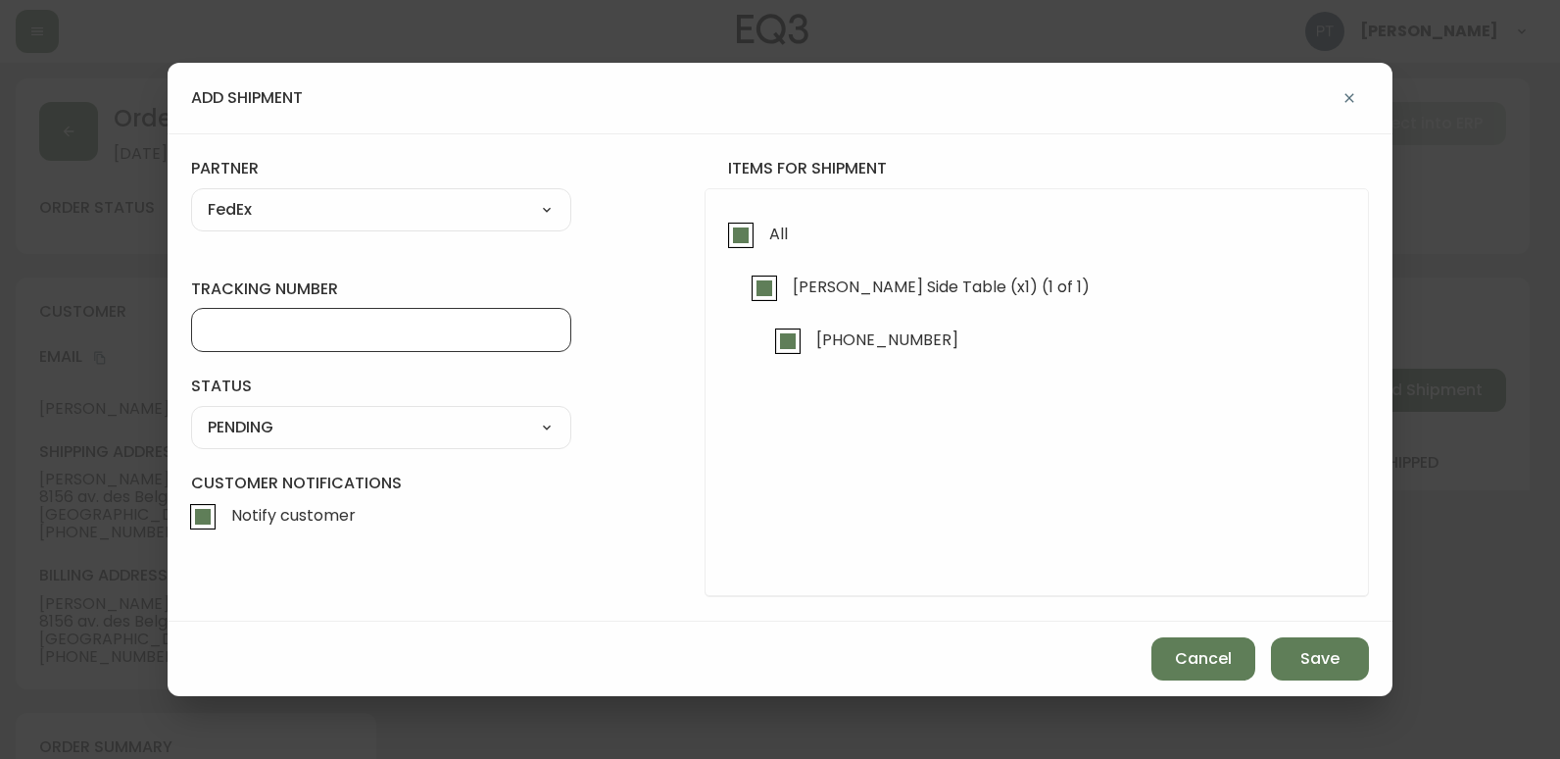
click at [320, 331] on input "tracking number" at bounding box center [381, 330] width 347 height 19
click at [337, 443] on div "SHIPPED PENDING CANCELLED" at bounding box center [381, 427] width 380 height 43
click at [292, 409] on div "SHIPPED PENDING CANCELLED" at bounding box center [381, 427] width 380 height 43
click at [274, 431] on select "SHIPPED PENDING CANCELLED" at bounding box center [381, 427] width 380 height 29
click at [191, 413] on select "SHIPPED PENDING CANCELLED" at bounding box center [381, 427] width 380 height 29
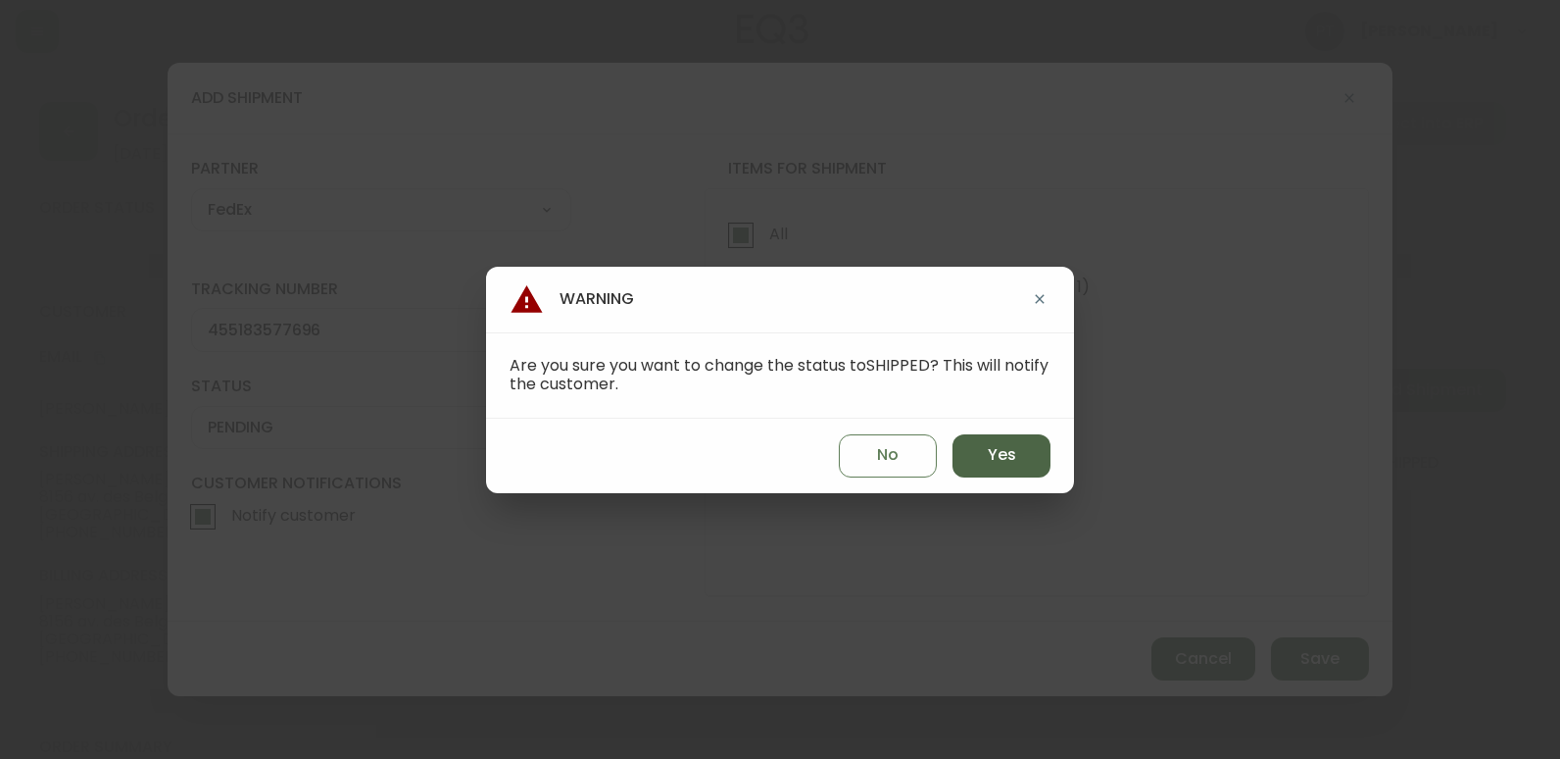
click at [970, 463] on button "Yes" at bounding box center [1002, 455] width 98 height 43
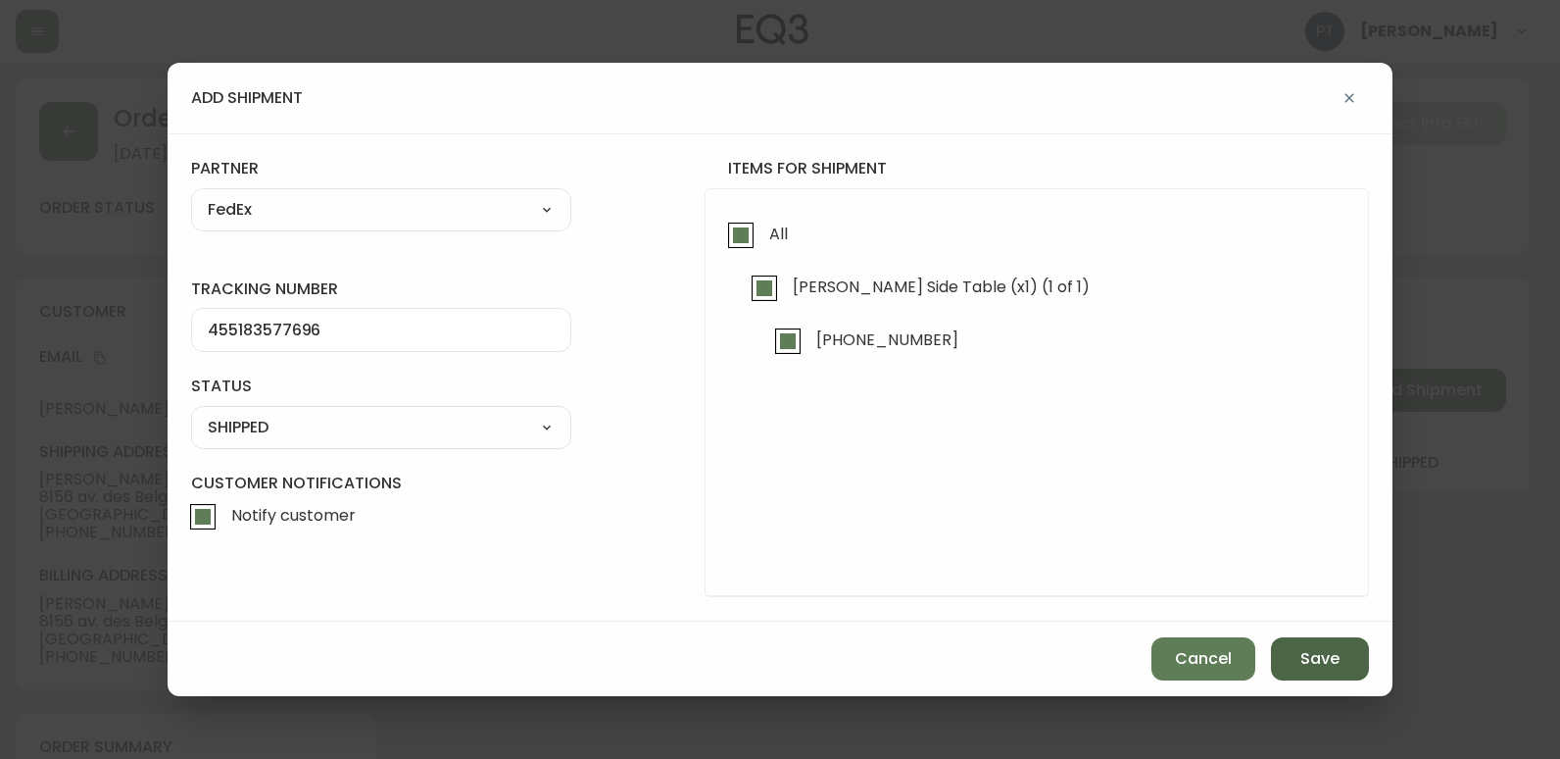
click at [1307, 652] on span "Save" at bounding box center [1320, 659] width 39 height 22
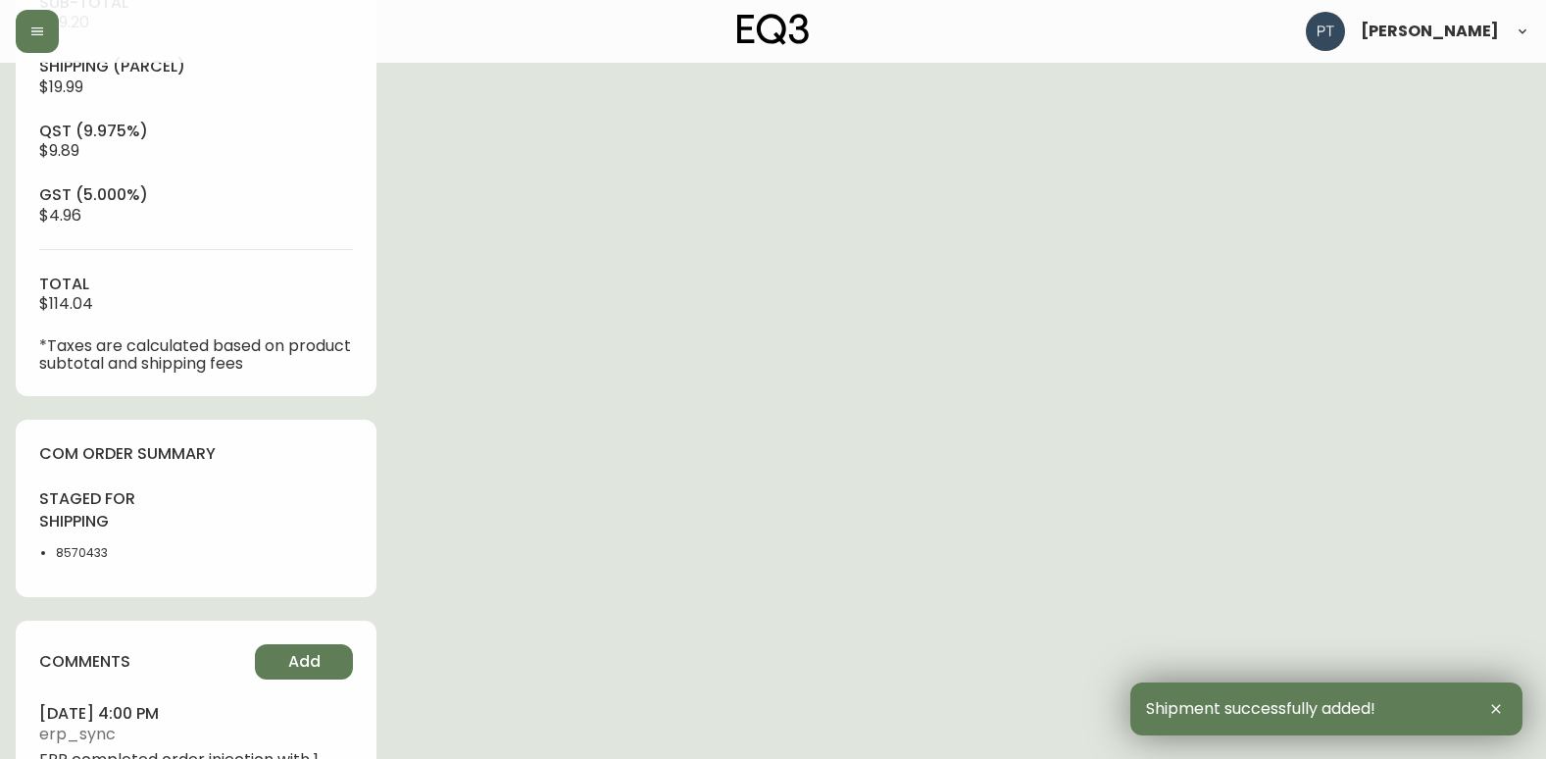
scroll to position [893, 0]
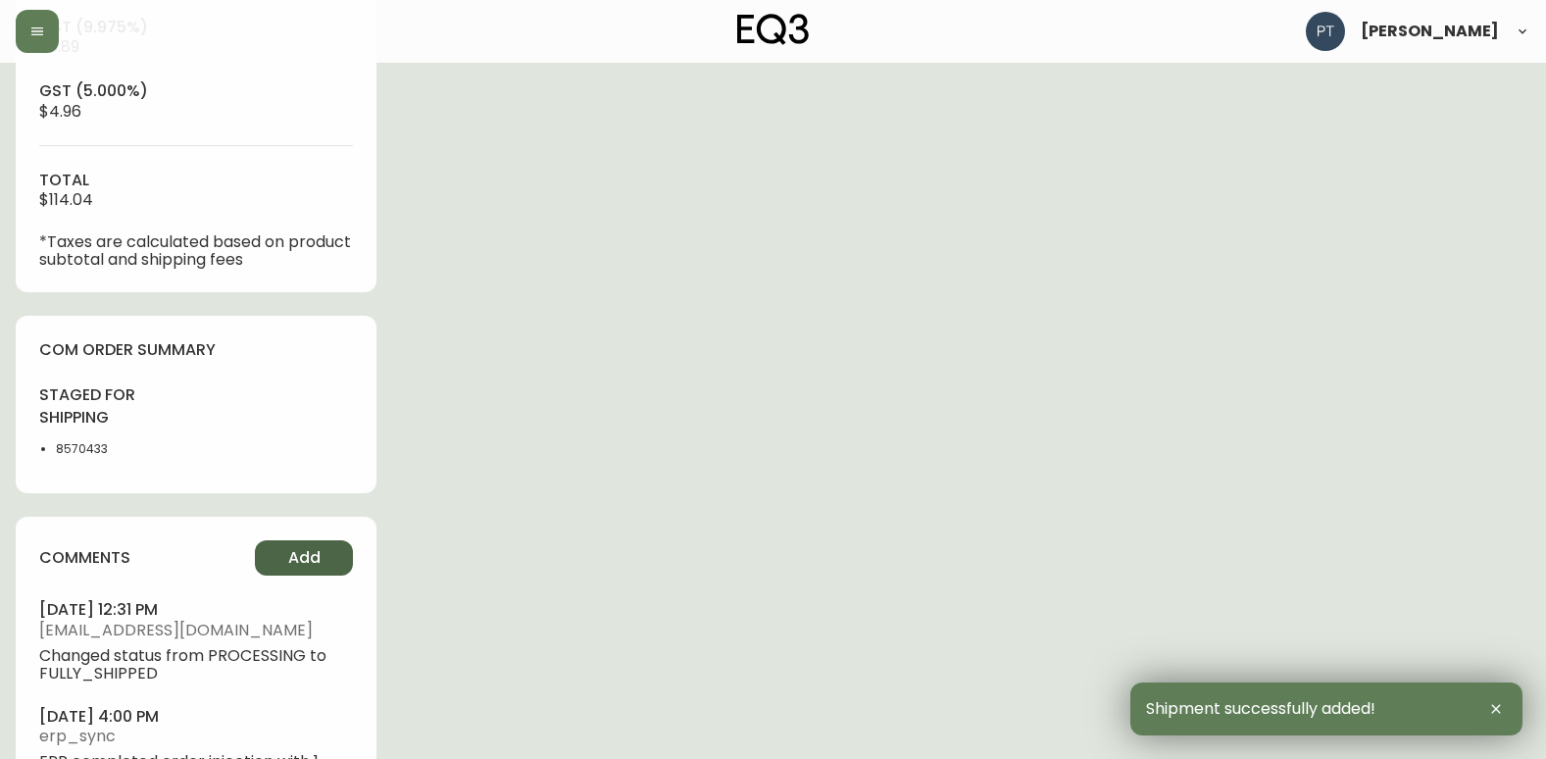
click at [330, 554] on button "Add" at bounding box center [304, 557] width 98 height 35
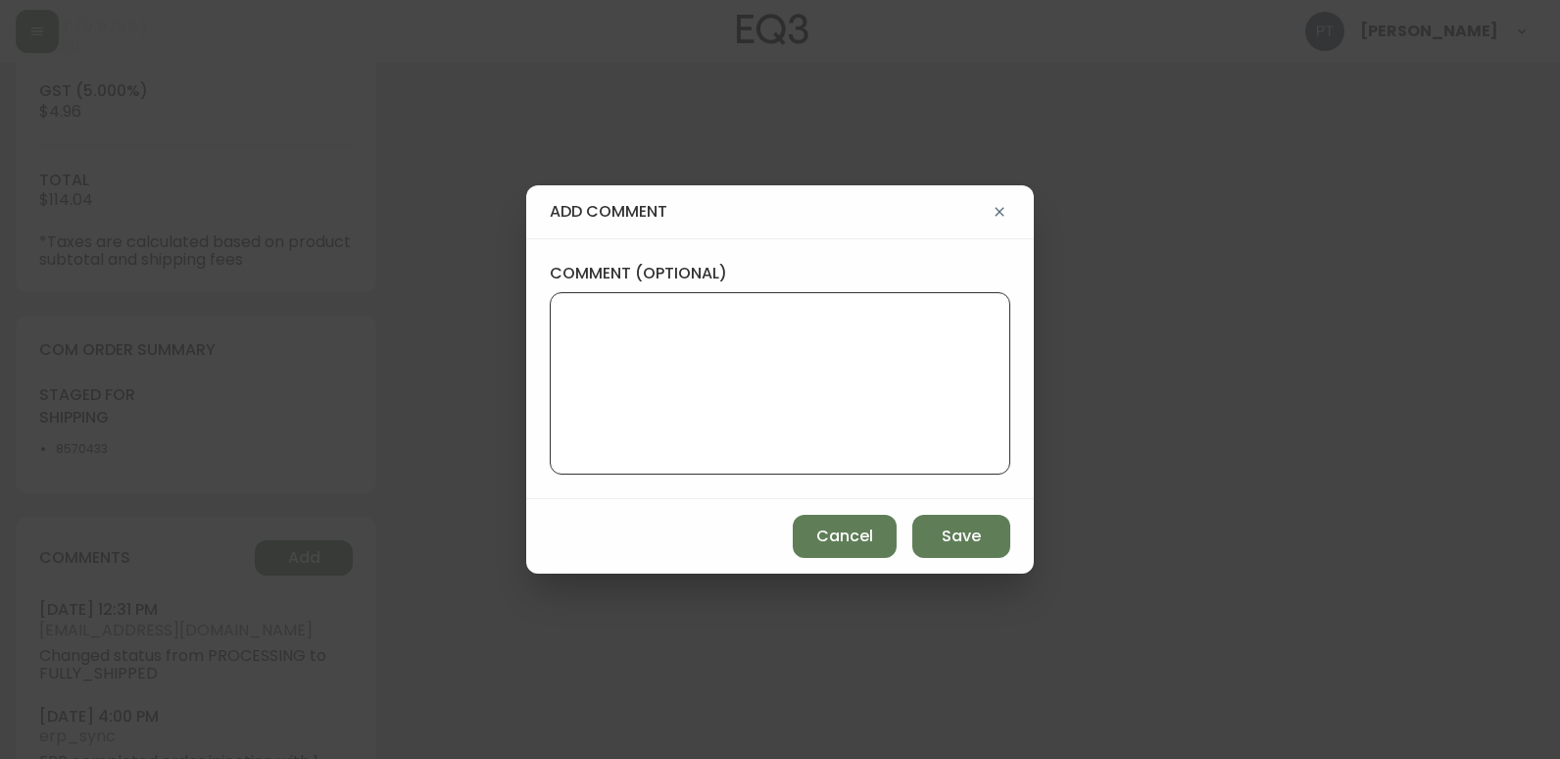
drag, startPoint x: 803, startPoint y: 398, endPoint x: 767, endPoint y: 393, distance: 36.6
click at [799, 398] on textarea "comment (optional)" at bounding box center [780, 383] width 427 height 157
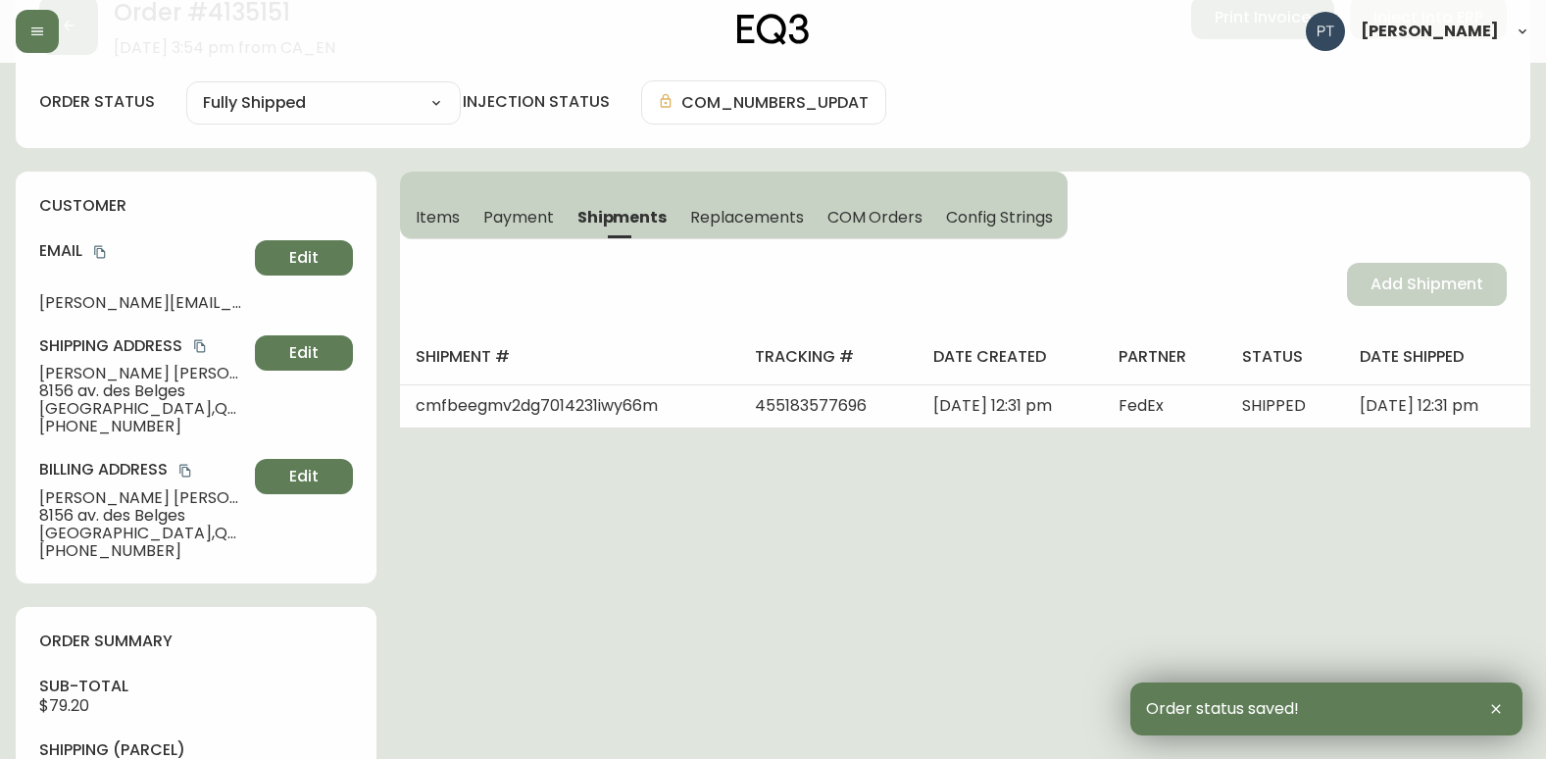
scroll to position [0, 0]
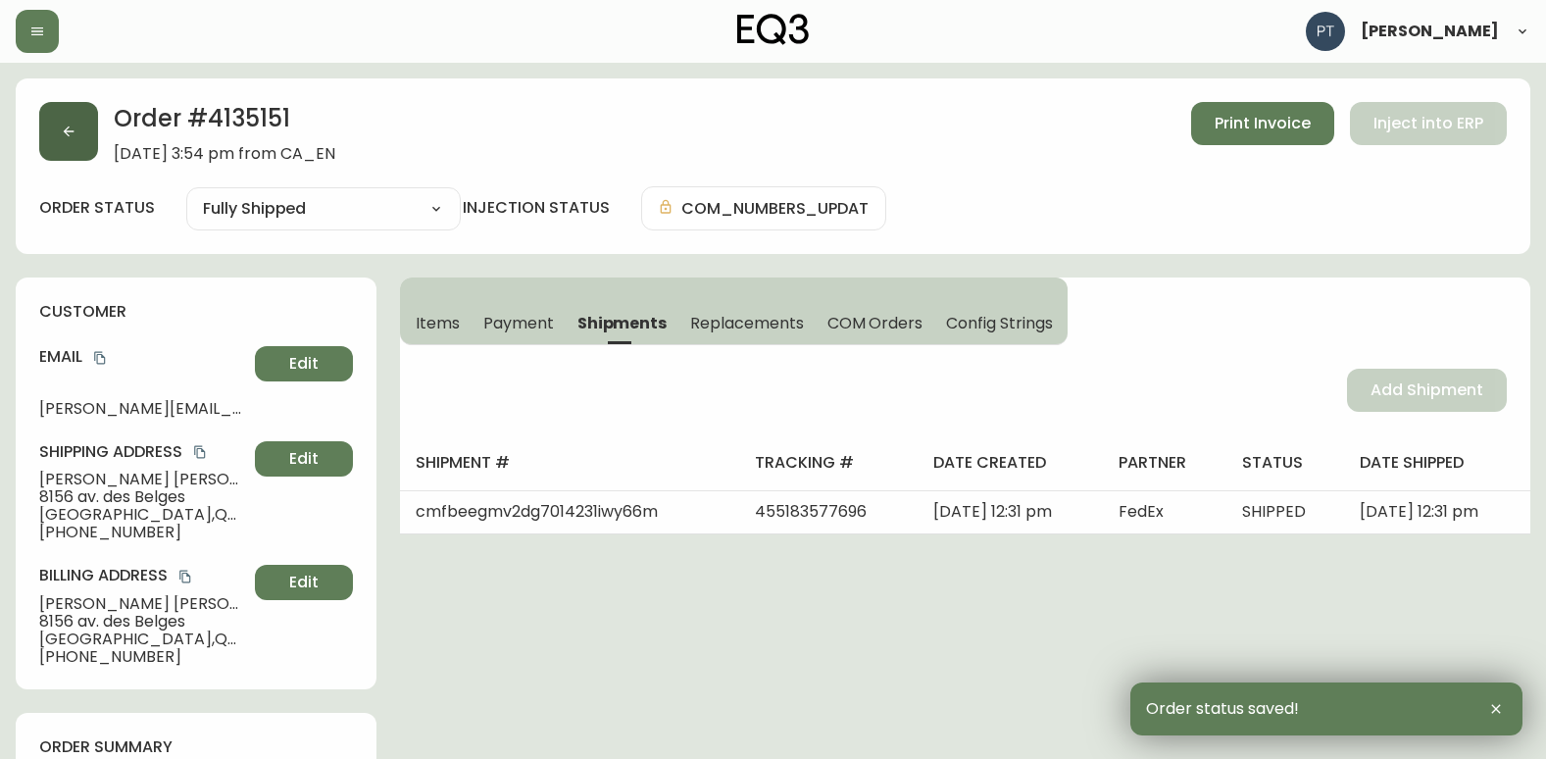
click at [67, 135] on icon "button" at bounding box center [69, 132] width 16 height 16
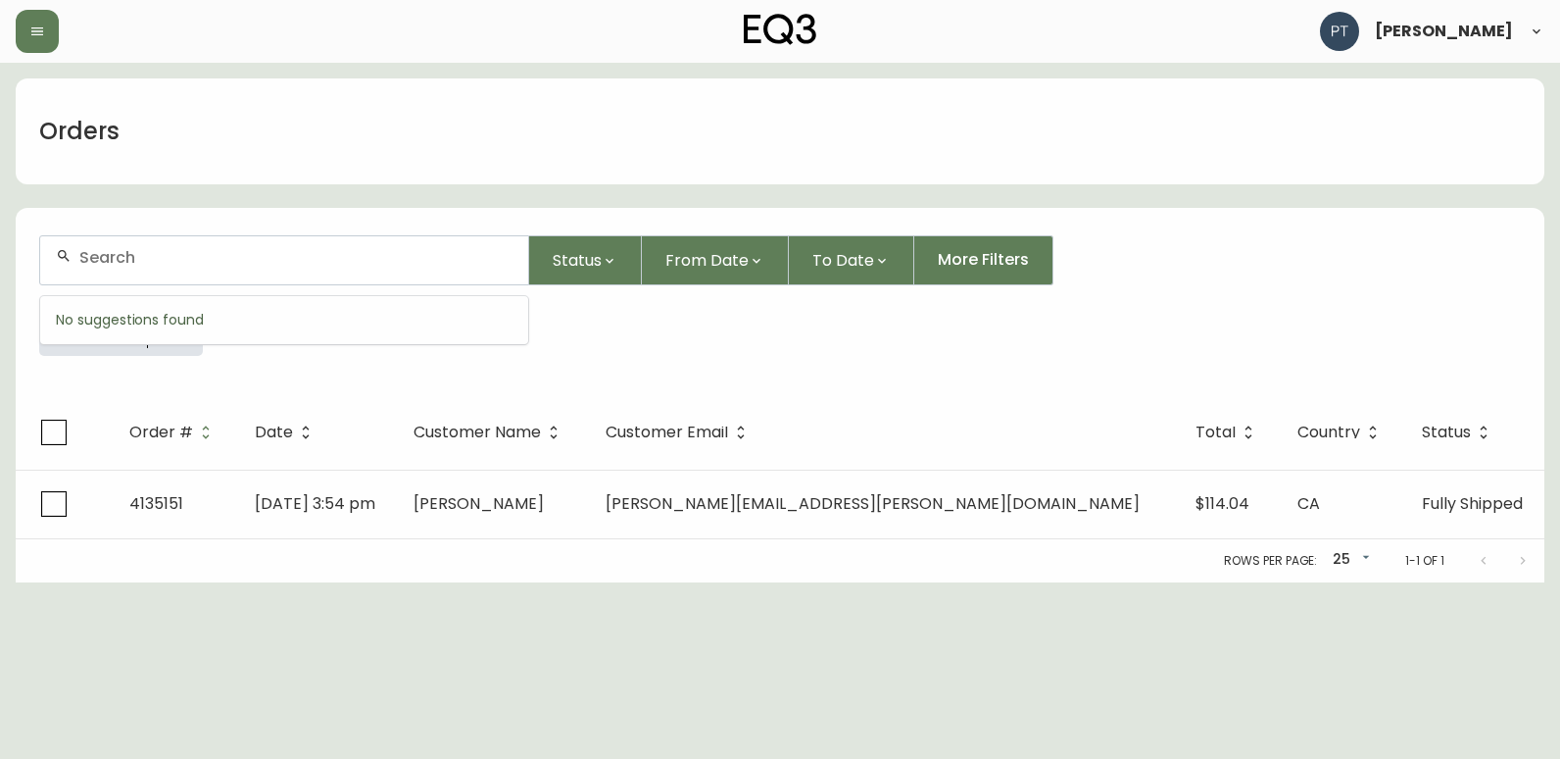
click at [270, 258] on input "text" at bounding box center [295, 257] width 433 height 19
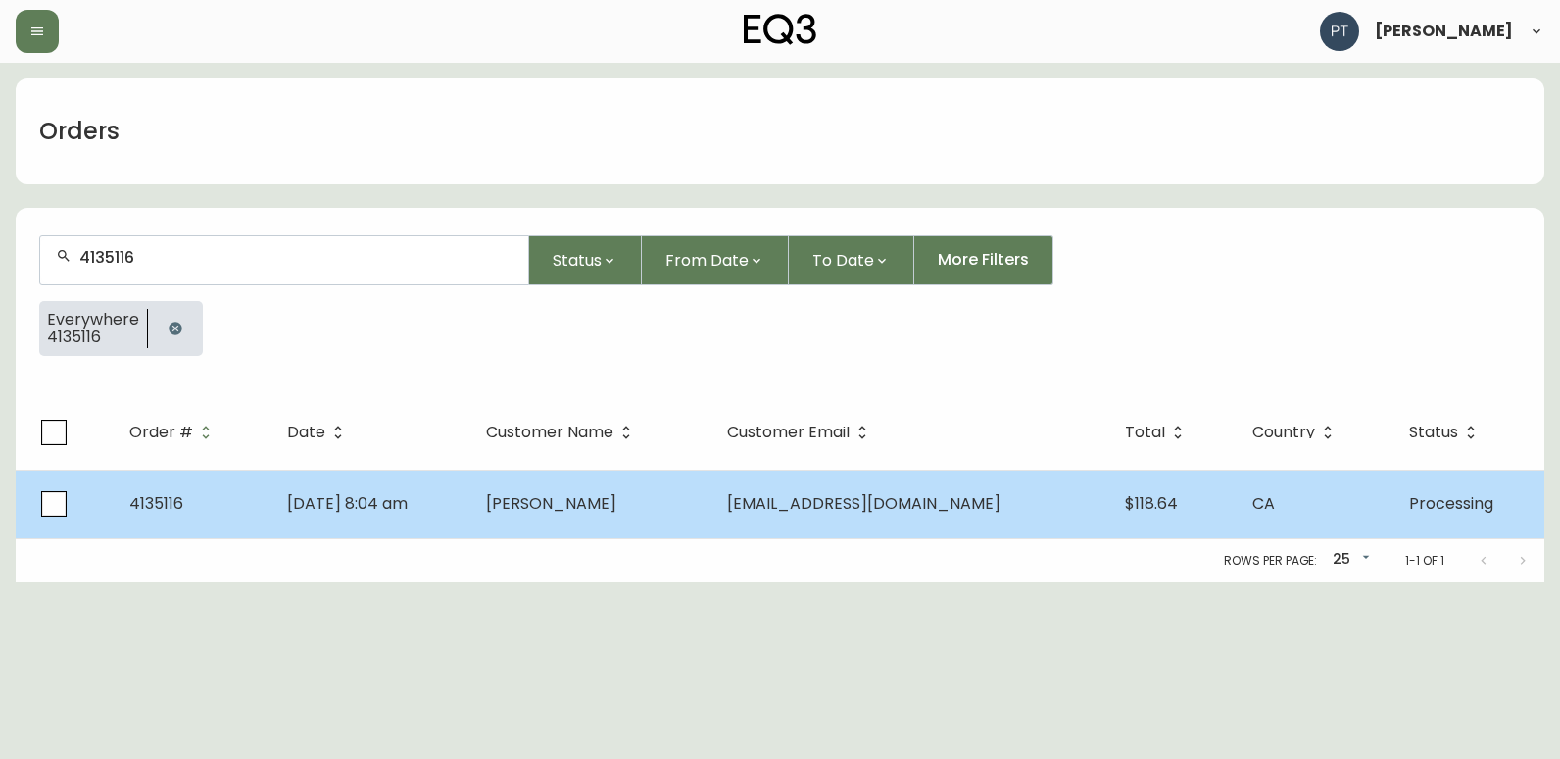
click at [520, 509] on td "[PERSON_NAME]" at bounding box center [590, 504] width 241 height 69
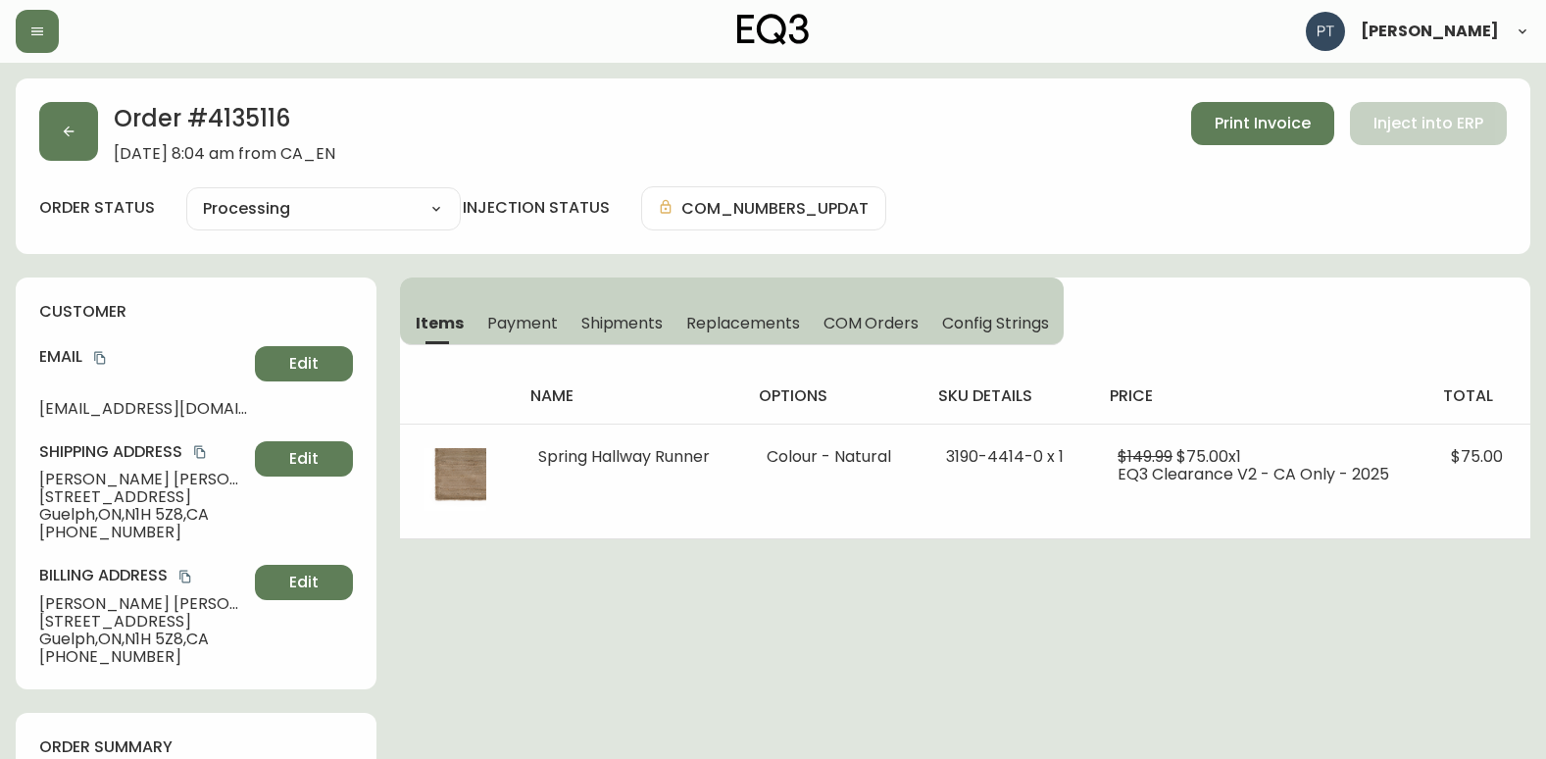
click at [631, 331] on span "Shipments" at bounding box center [622, 323] width 82 height 21
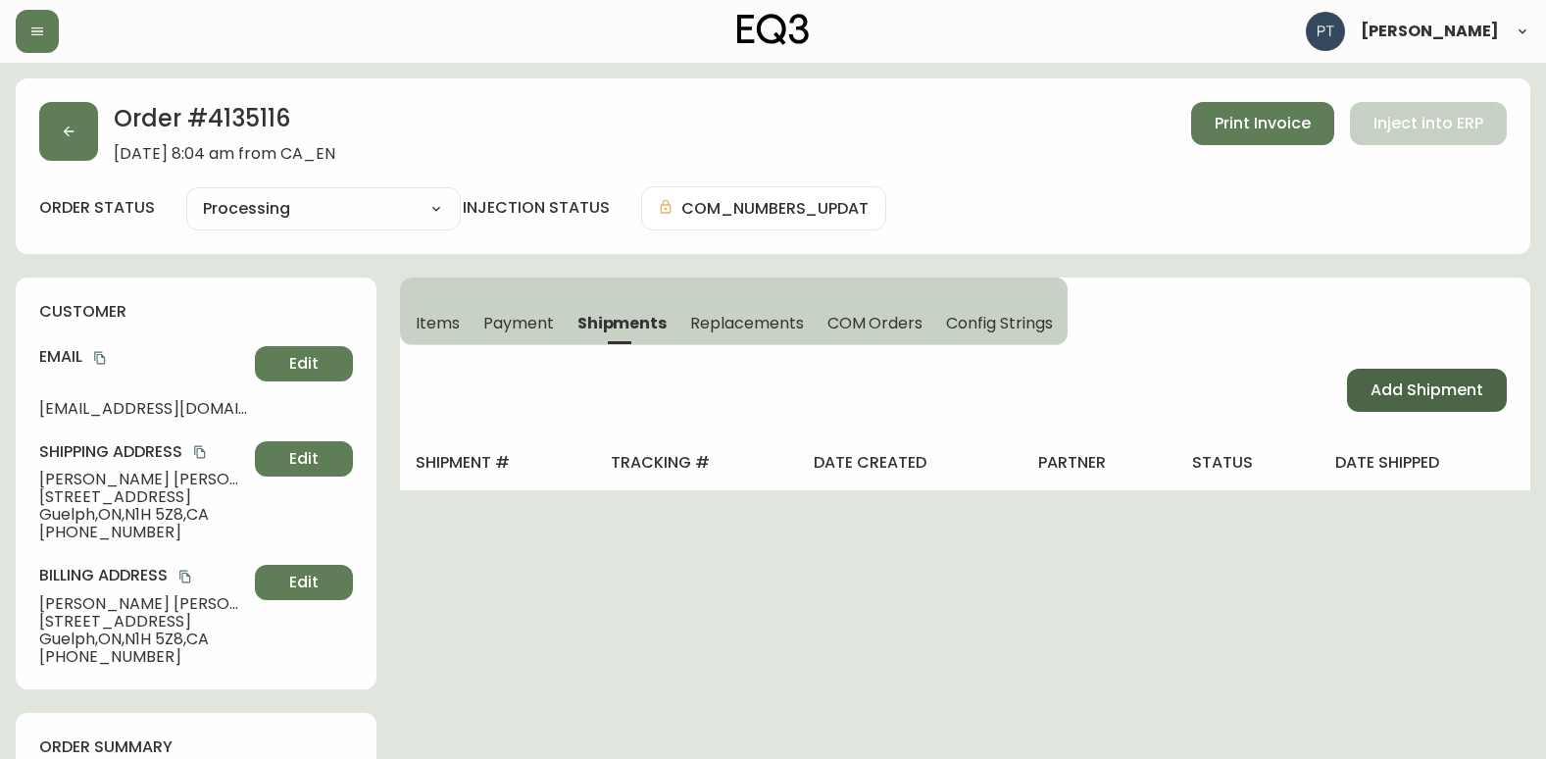
click at [1351, 376] on button "Add Shipment" at bounding box center [1427, 390] width 160 height 43
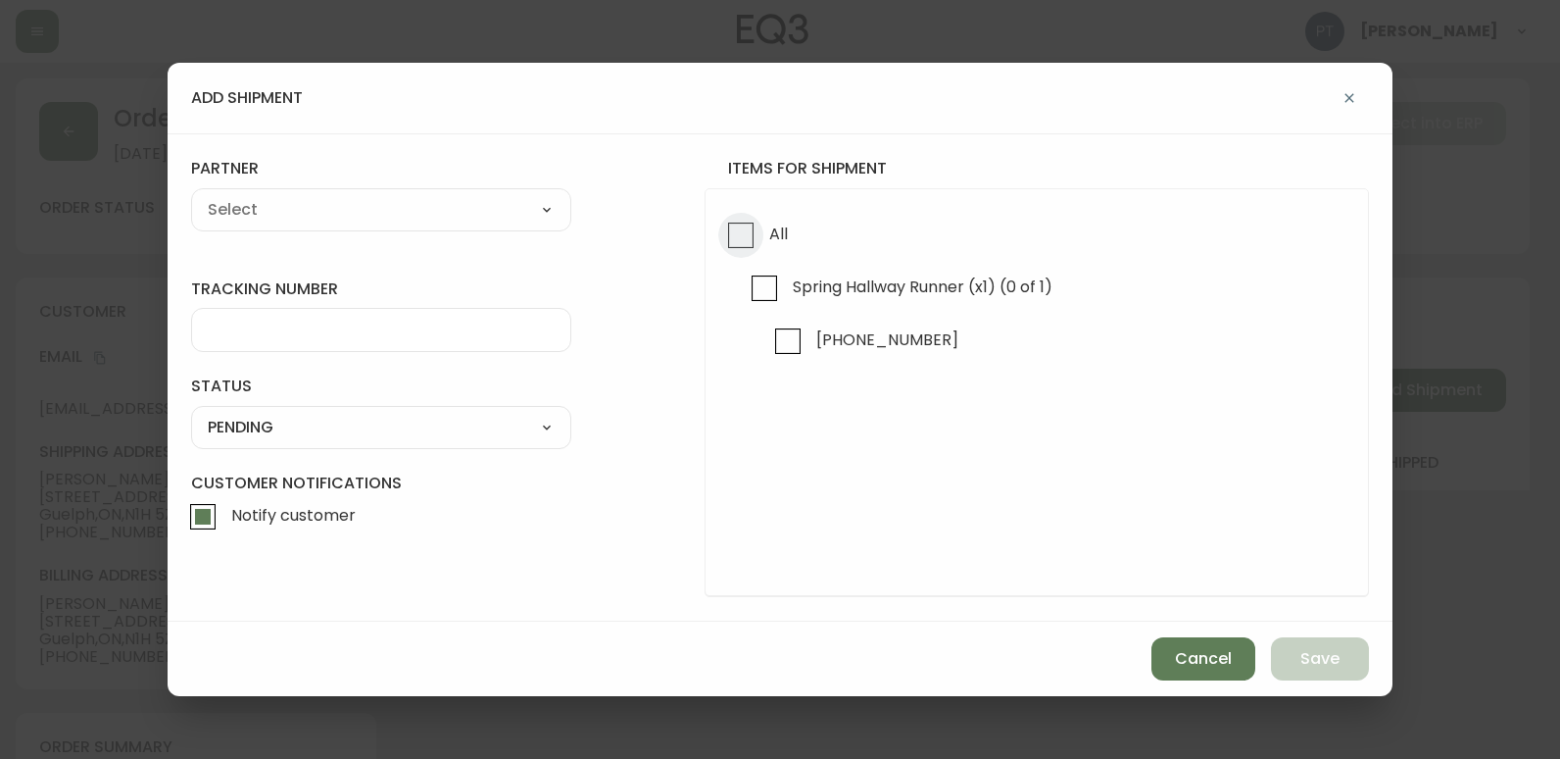
drag, startPoint x: 746, startPoint y: 233, endPoint x: 639, endPoint y: 239, distance: 107.0
click at [736, 234] on input "All" at bounding box center [740, 235] width 45 height 45
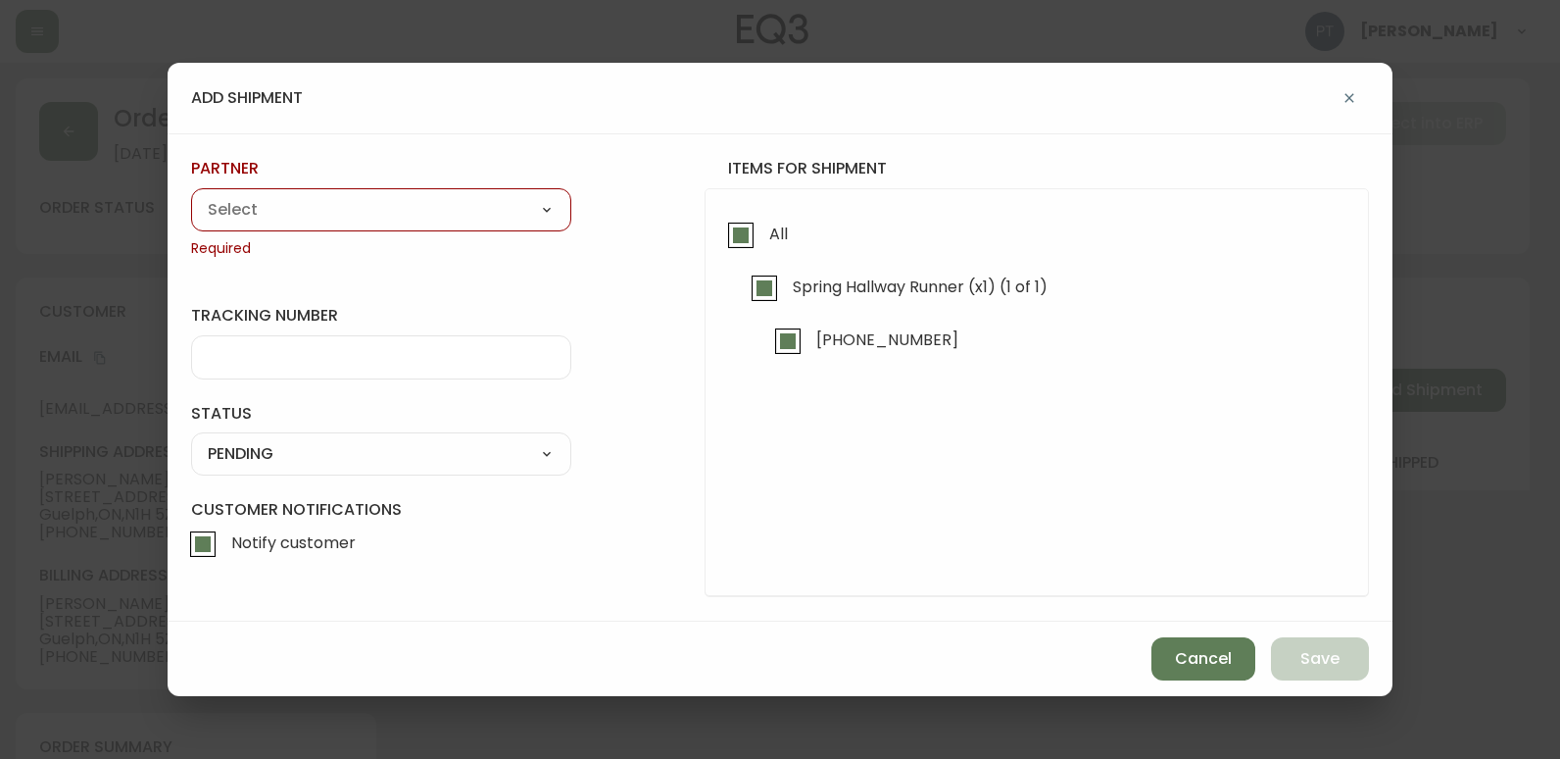
drag, startPoint x: 417, startPoint y: 201, endPoint x: 417, endPoint y: 214, distance: 12.7
click at [417, 201] on select "A Move to Remember LLC ABF Freight Alero [PERSON_NAME] Canada Post Canpar Expre…" at bounding box center [381, 209] width 380 height 29
click at [191, 195] on select "A Move to Remember LLC ABF Freight Alero [PERSON_NAME] Canada Post Canpar Expre…" at bounding box center [381, 209] width 380 height 29
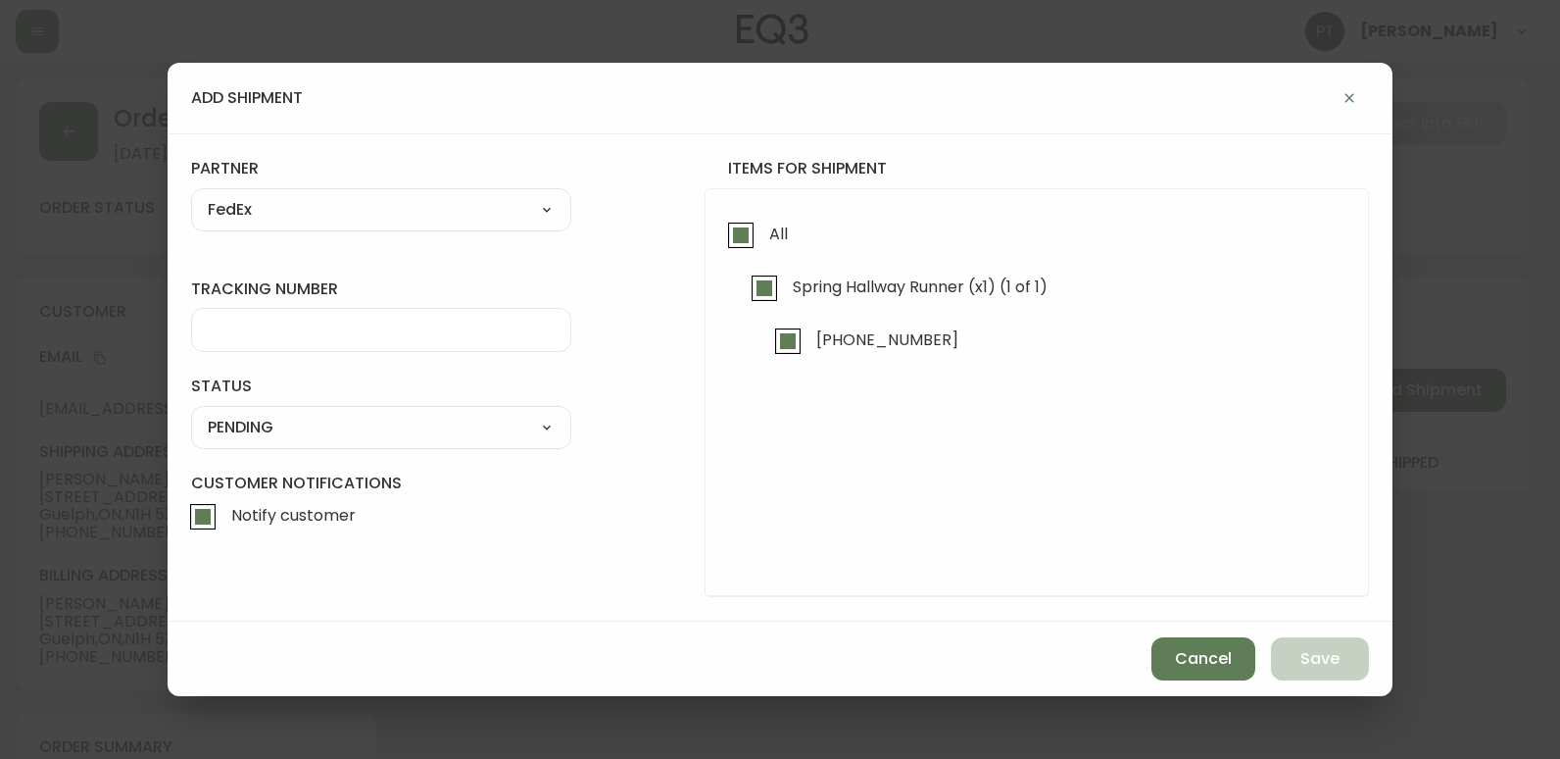
click at [380, 341] on div at bounding box center [381, 330] width 380 height 44
drag, startPoint x: 318, startPoint y: 430, endPoint x: 242, endPoint y: 357, distance: 105.4
click at [318, 430] on select "SHIPPED PENDING CANCELLED" at bounding box center [381, 427] width 380 height 29
click at [191, 413] on select "SHIPPED PENDING CANCELLED" at bounding box center [381, 427] width 380 height 29
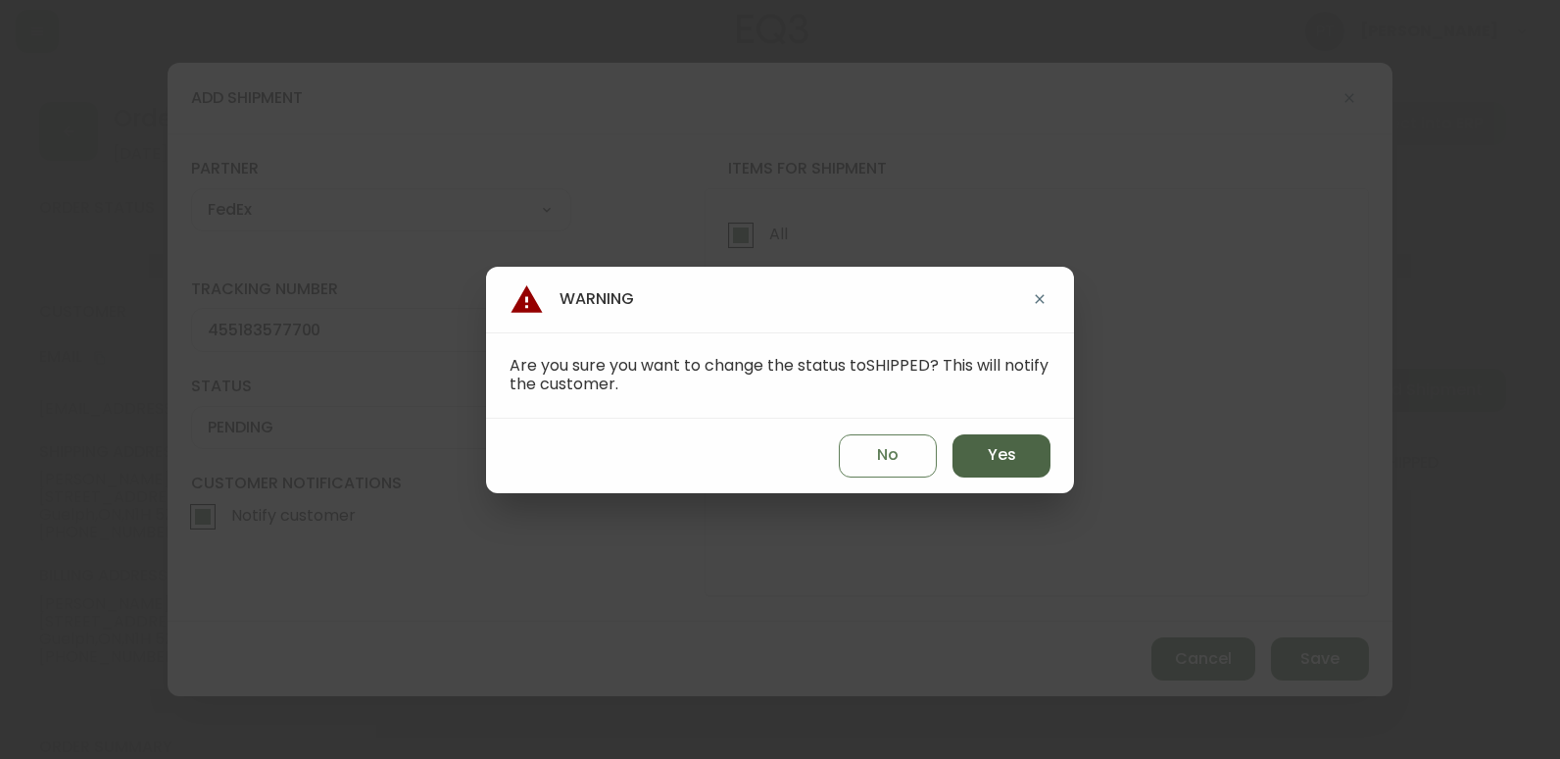
click at [1002, 469] on button "Yes" at bounding box center [1002, 455] width 98 height 43
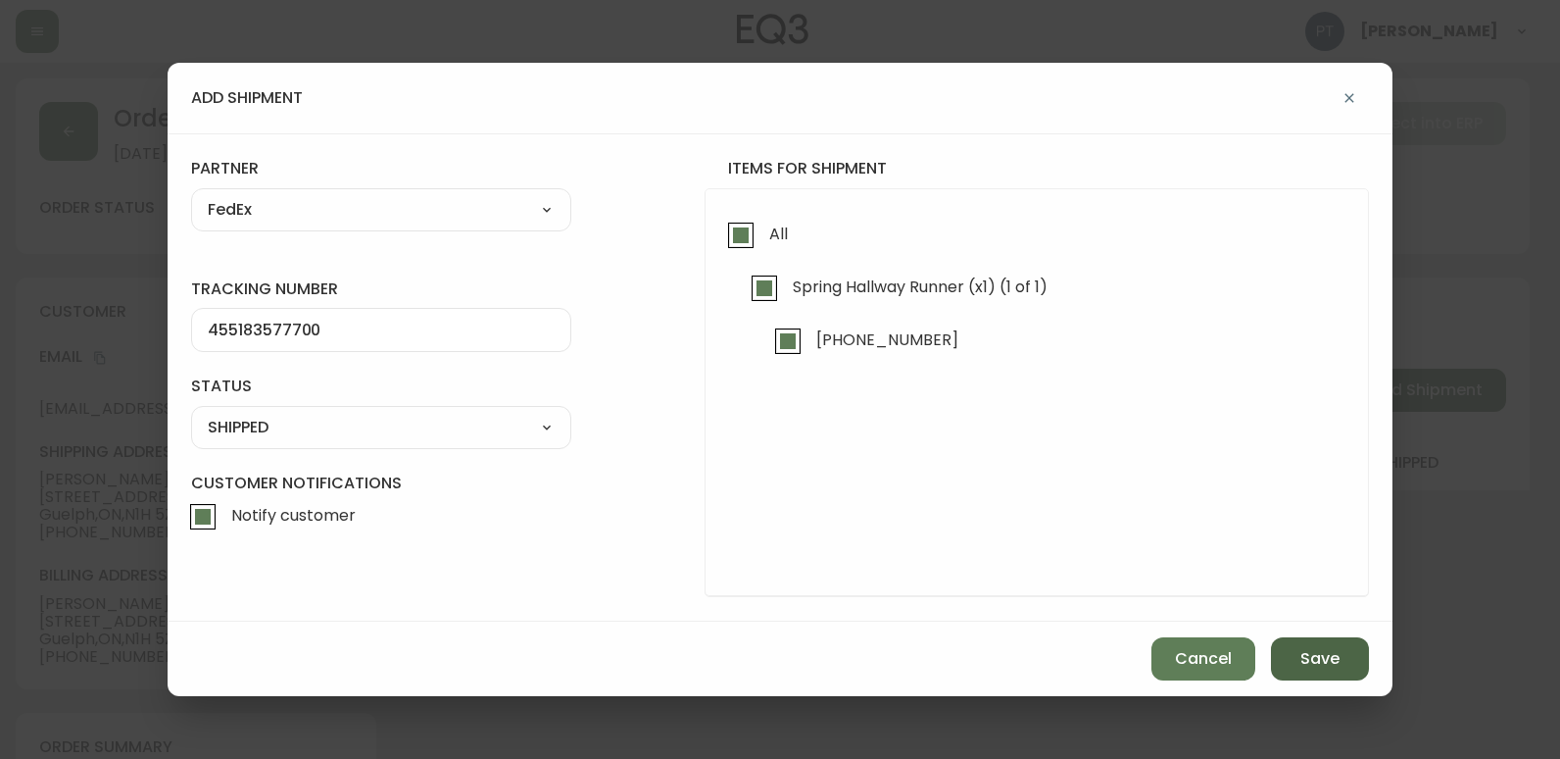
drag, startPoint x: 1343, startPoint y: 675, endPoint x: 1302, endPoint y: 655, distance: 46.0
click at [1324, 662] on button "Save" at bounding box center [1320, 658] width 98 height 43
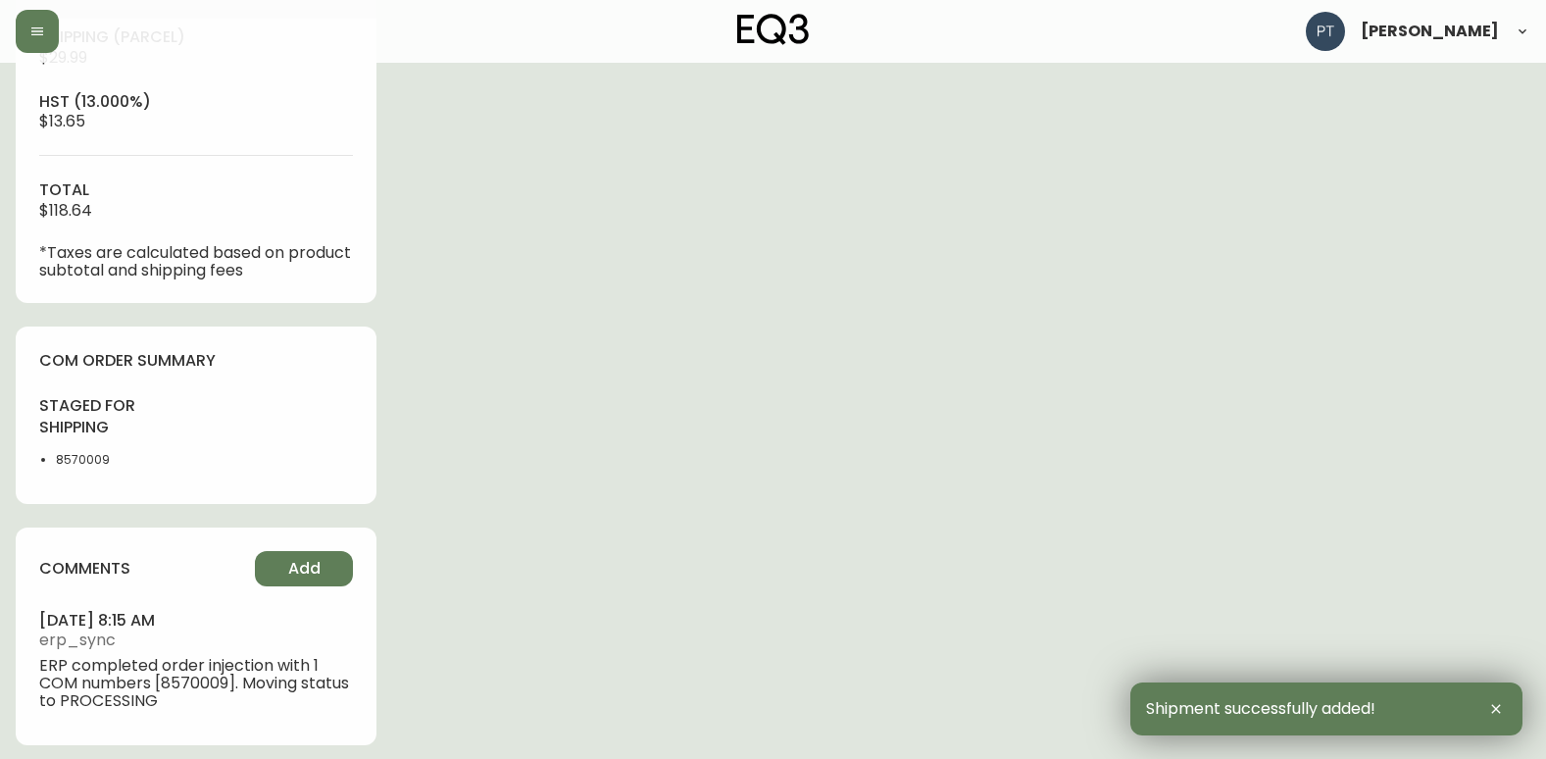
scroll to position [828, 0]
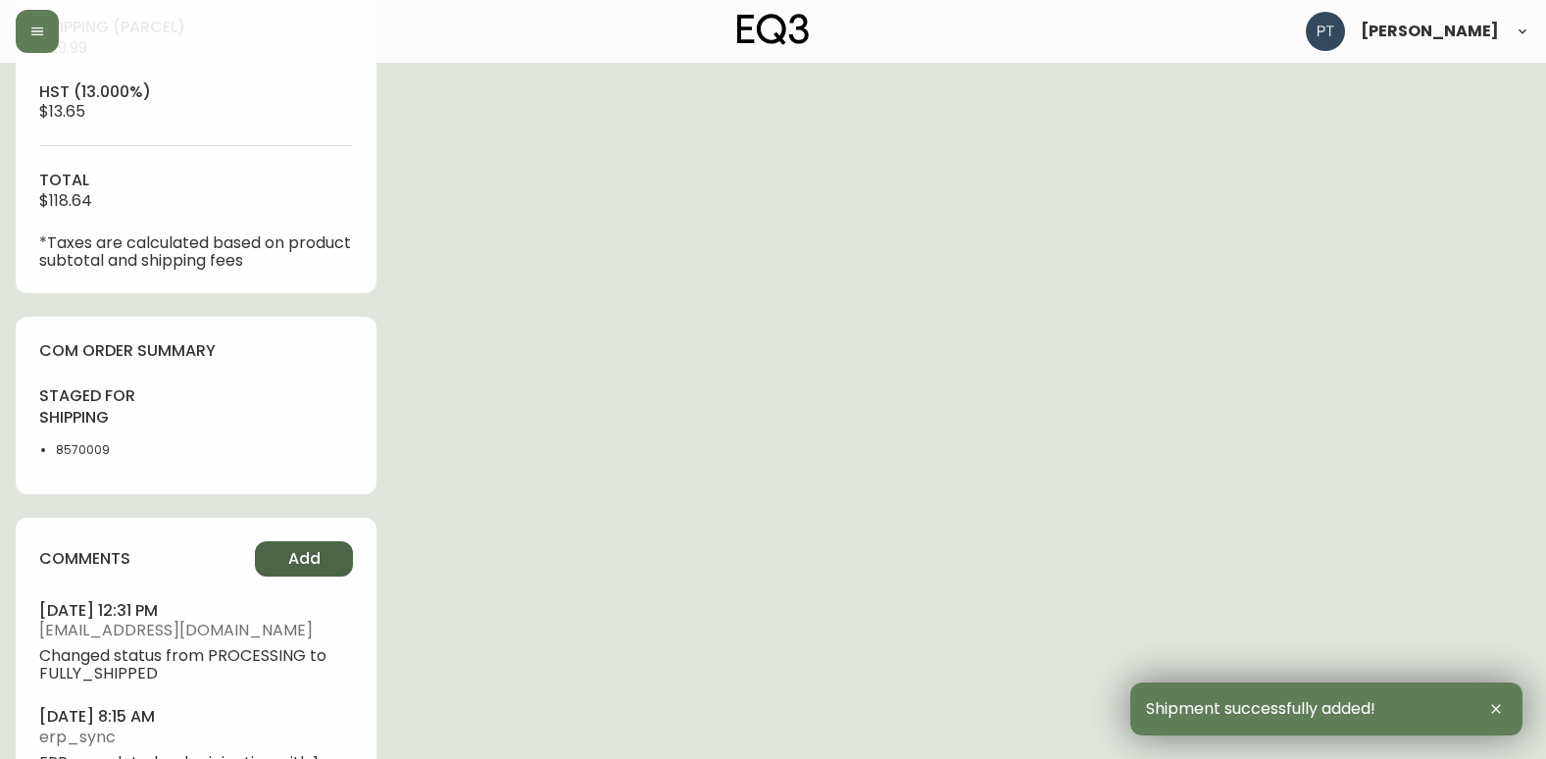
drag, startPoint x: 277, startPoint y: 569, endPoint x: 278, endPoint y: 558, distance: 11.8
click at [278, 558] on button "Add" at bounding box center [304, 558] width 98 height 35
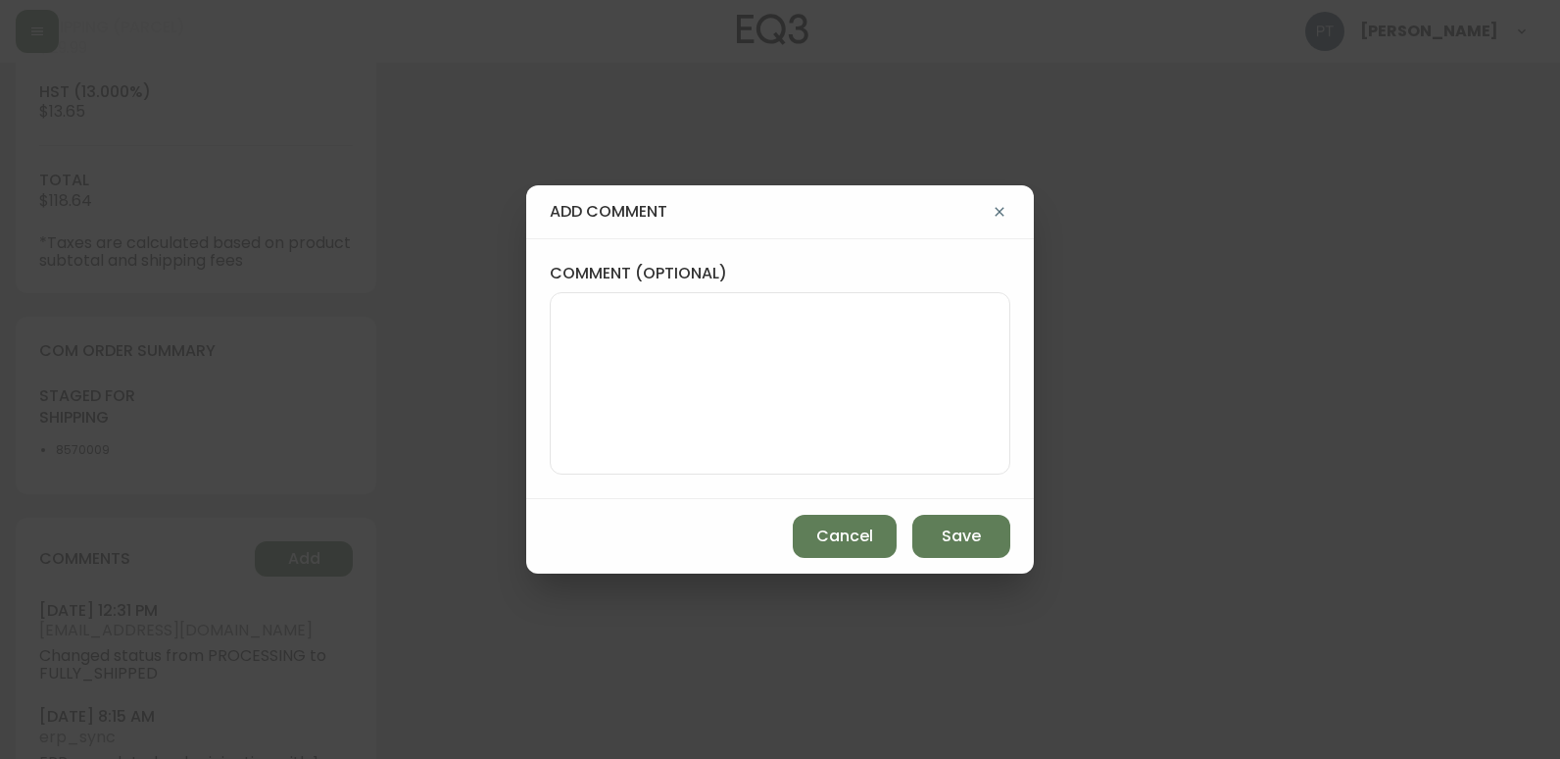
click at [671, 356] on textarea "comment (optional)" at bounding box center [780, 383] width 427 height 157
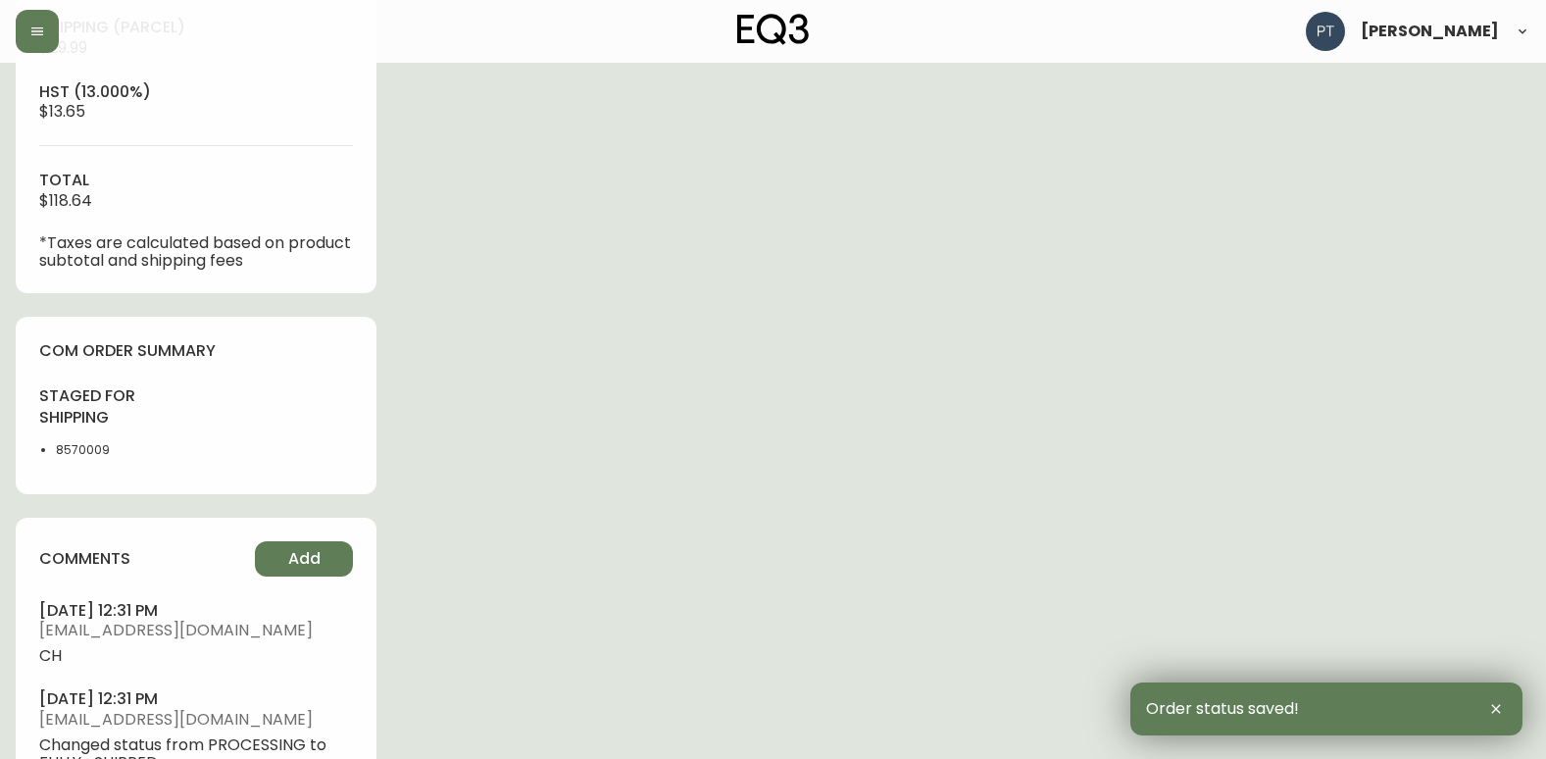
scroll to position [0, 0]
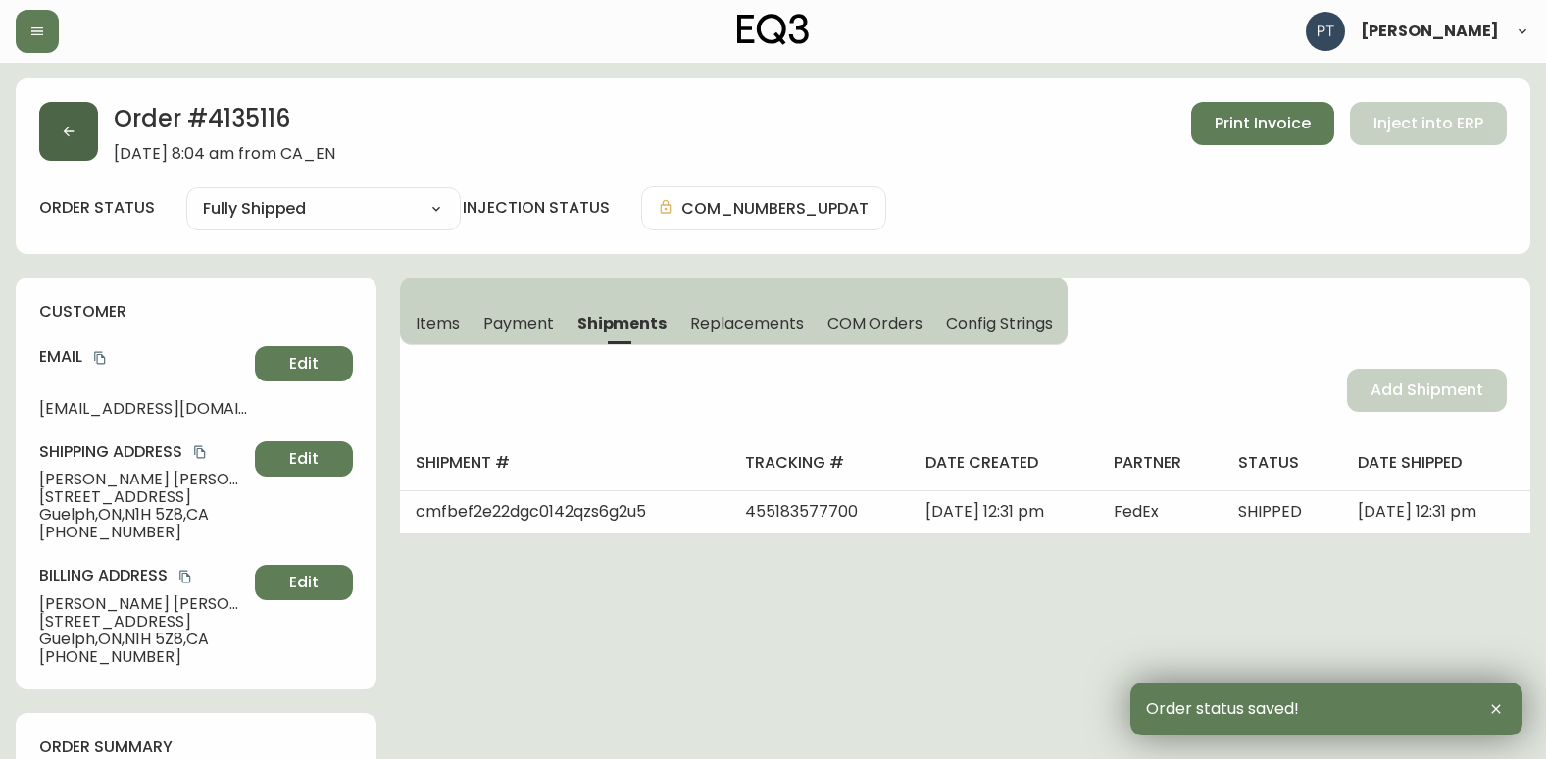
click at [76, 137] on button "button" at bounding box center [68, 131] width 59 height 59
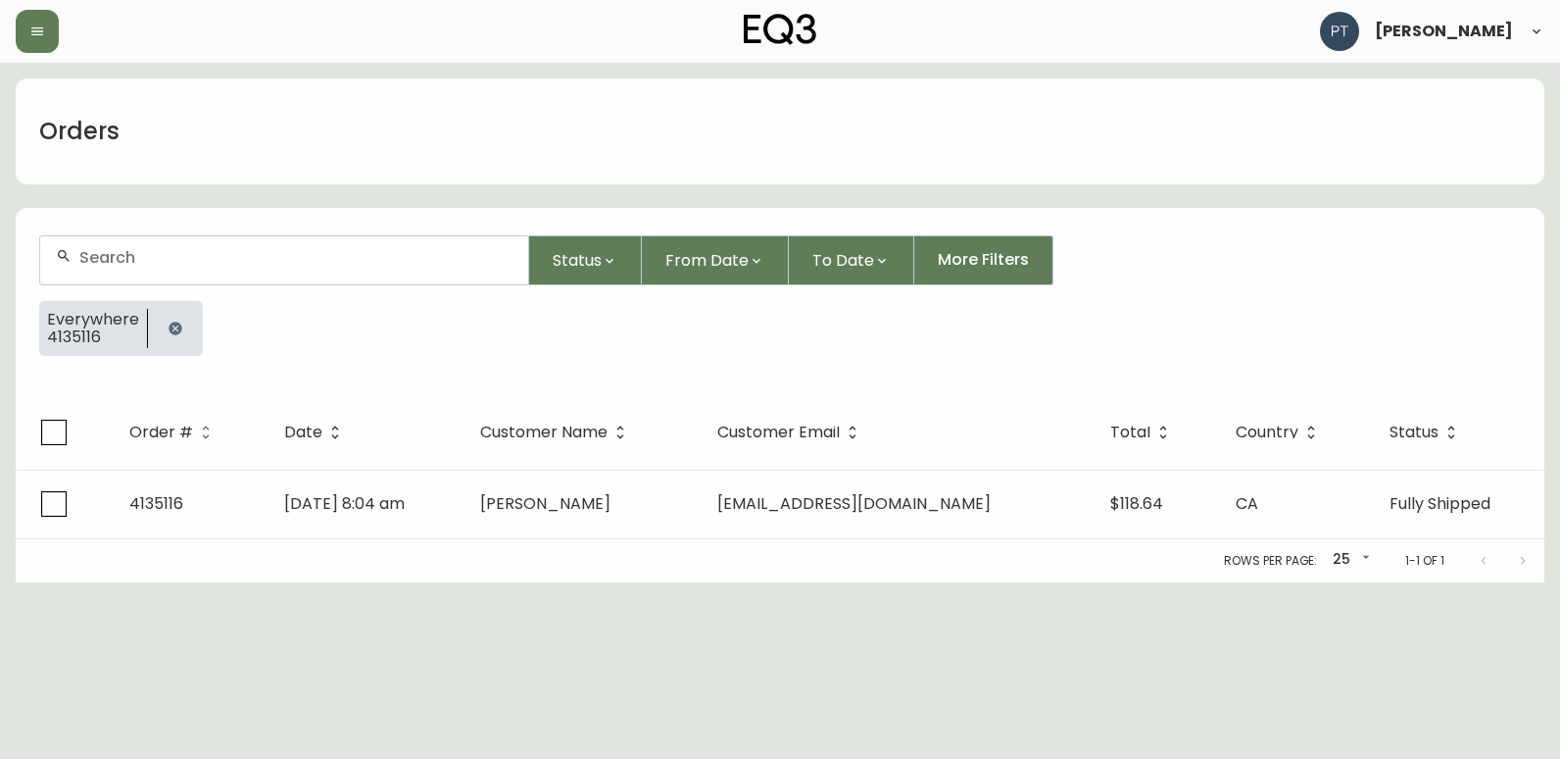
click at [285, 271] on div at bounding box center [284, 260] width 488 height 48
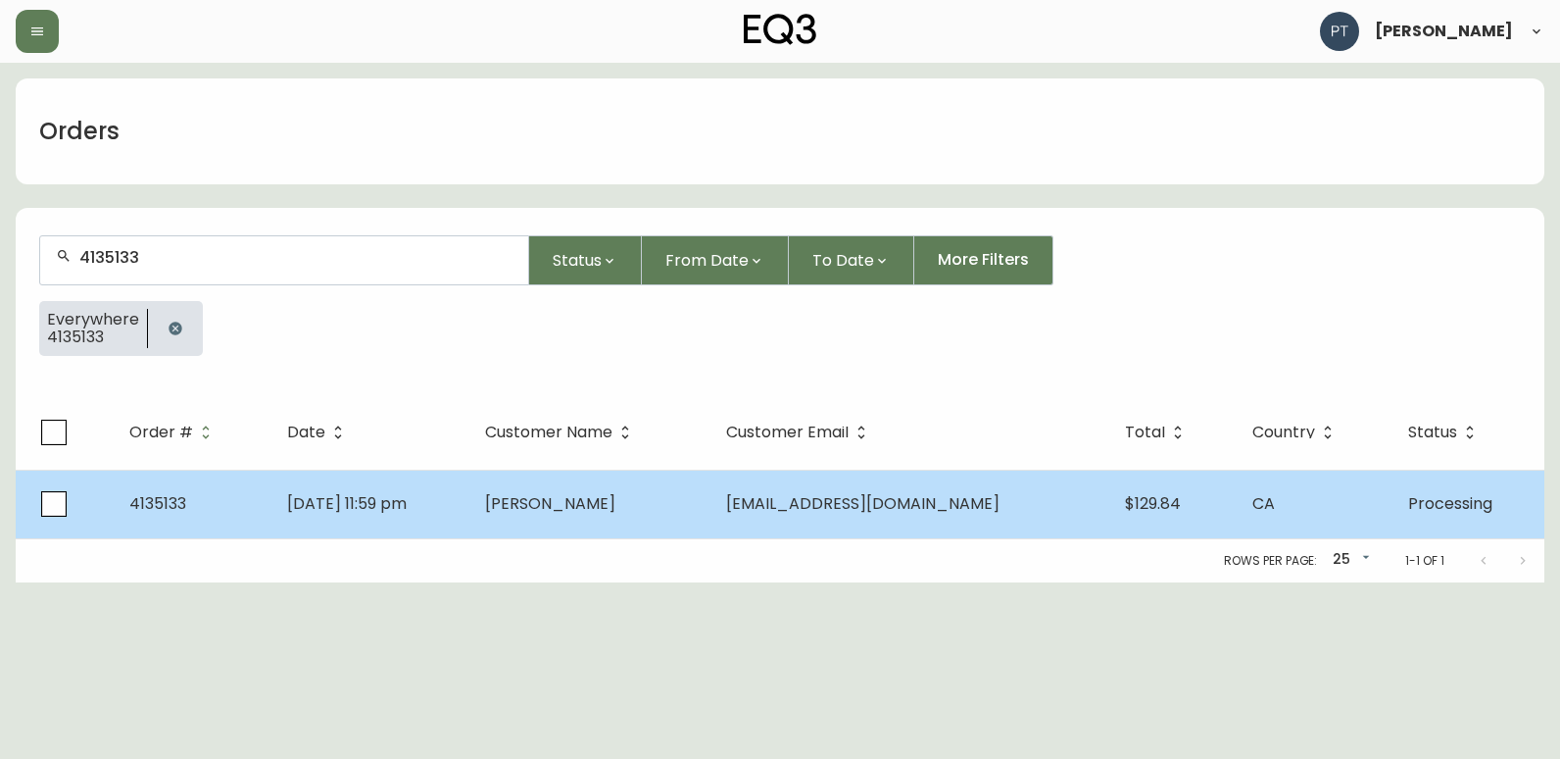
click at [470, 510] on td "[DATE] 11:59 pm" at bounding box center [371, 504] width 198 height 69
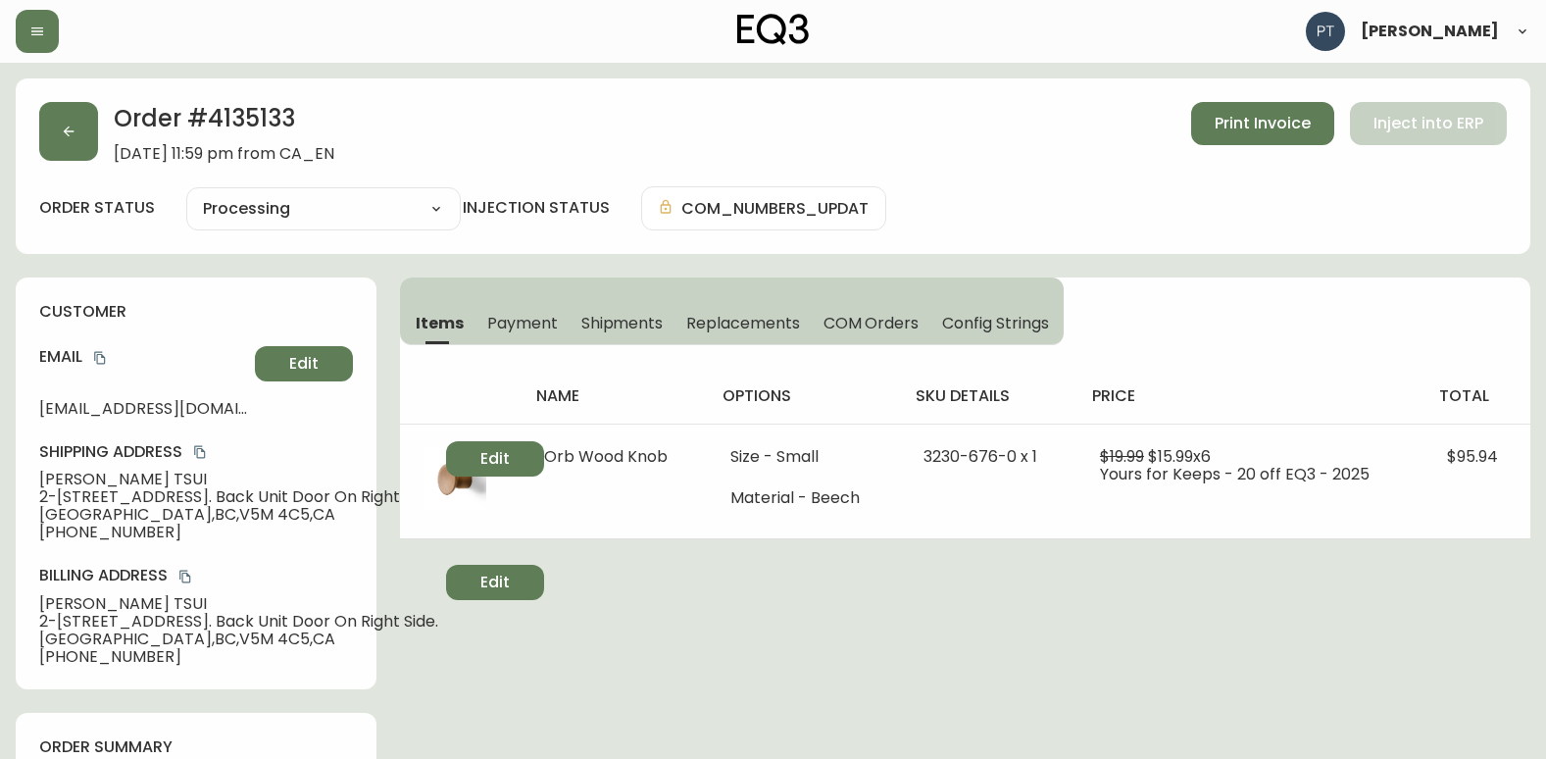
click at [602, 320] on span "Shipments" at bounding box center [622, 323] width 82 height 21
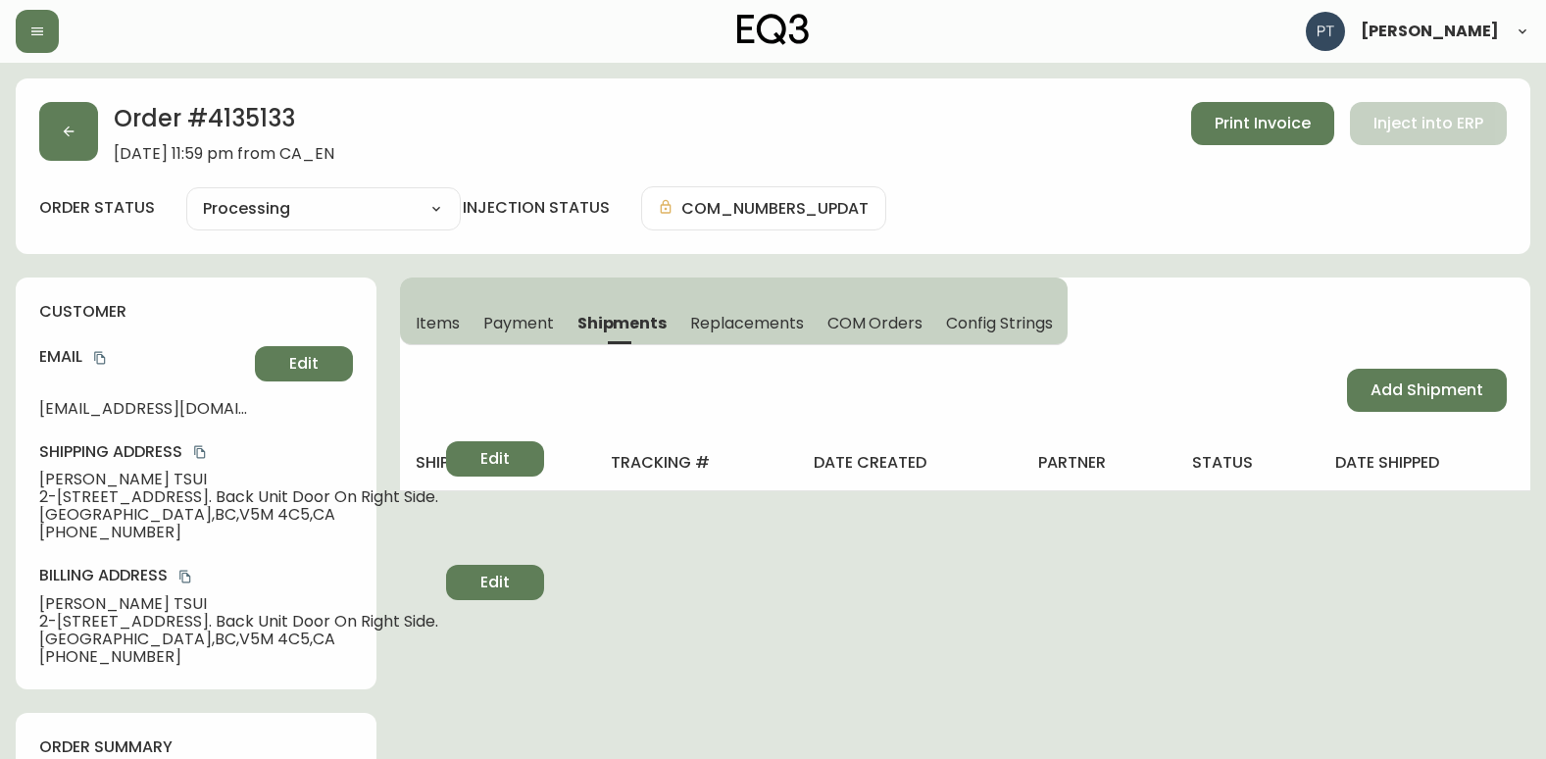
drag, startPoint x: 1341, startPoint y: 371, endPoint x: 1348, endPoint y: 384, distance: 15.3
click at [1348, 384] on div "Items Payment Shipments Replacements COM Orders Config Strings Add Shipment shi…" at bounding box center [965, 384] width 1130 height 214
click at [1356, 388] on button "Add Shipment" at bounding box center [1427, 390] width 160 height 43
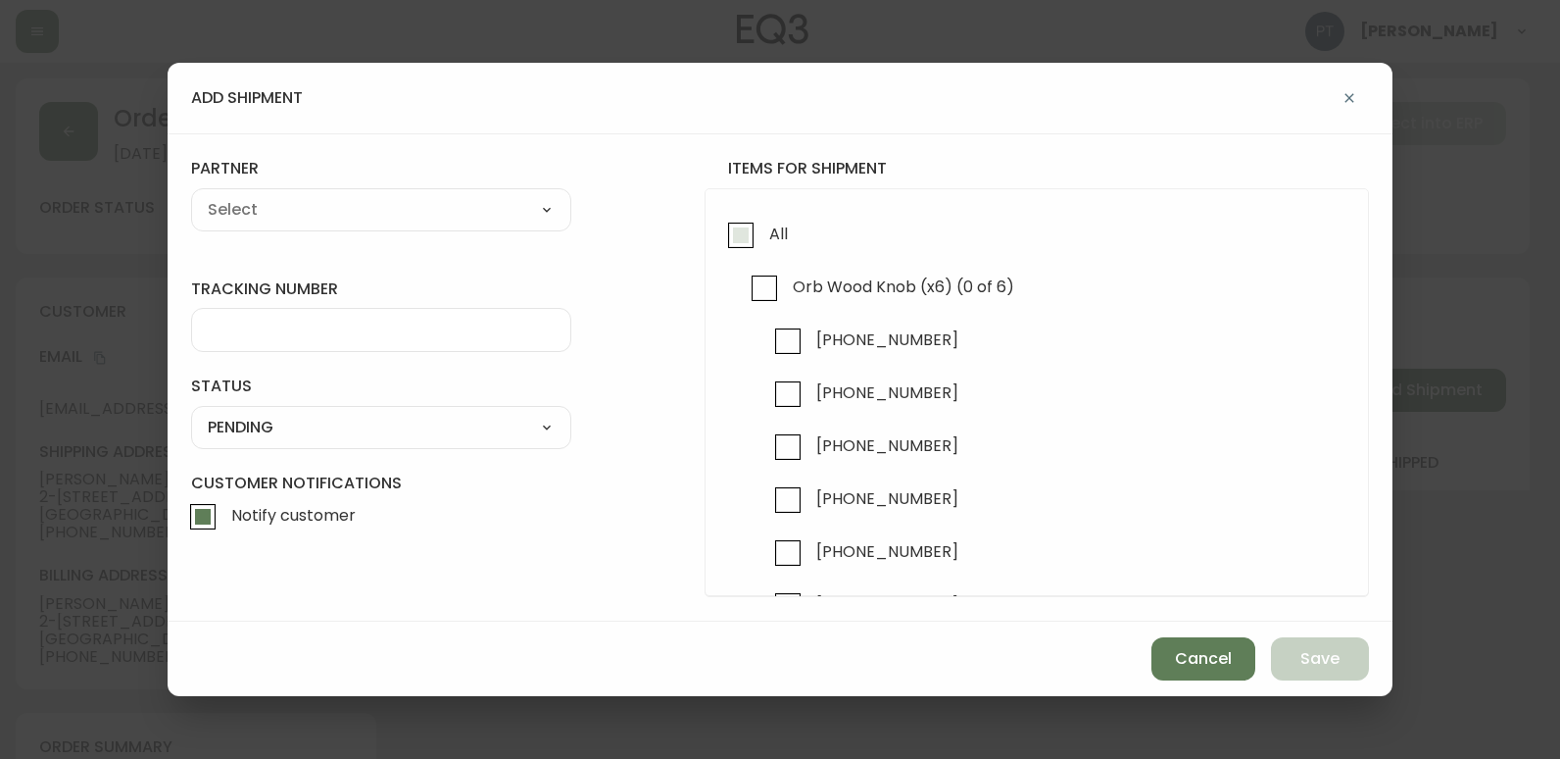
click at [721, 231] on input "All" at bounding box center [740, 235] width 45 height 45
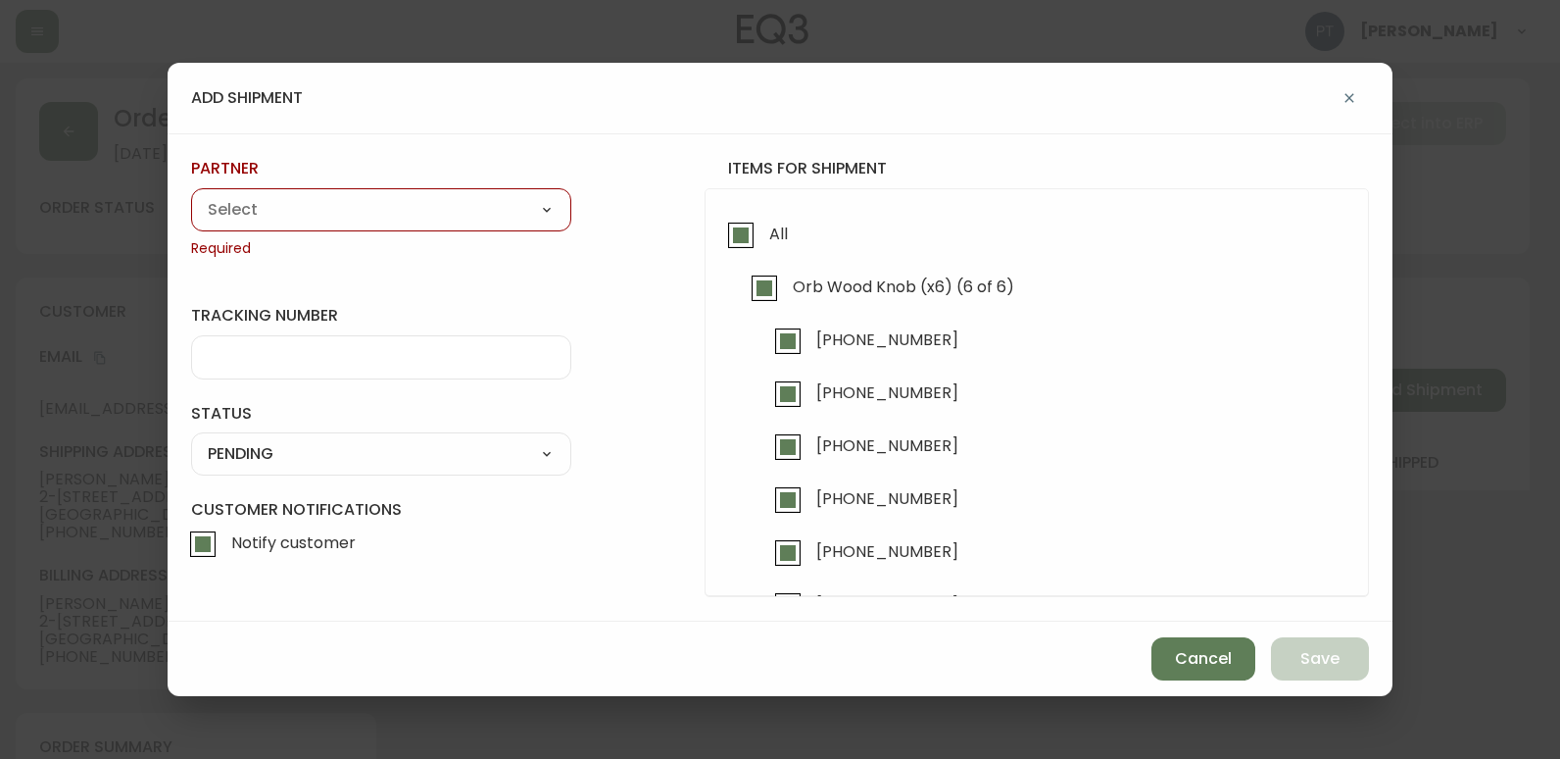
click at [469, 249] on span "Required" at bounding box center [381, 249] width 380 height 20
drag, startPoint x: 393, startPoint y: 202, endPoint x: 357, endPoint y: 224, distance: 42.7
click at [386, 206] on select "A Move to Remember LLC ABF Freight Alero [PERSON_NAME] Canada Post Canpar Expre…" at bounding box center [381, 209] width 380 height 29
click at [191, 195] on select "A Move to Remember LLC ABF Freight Alero [PERSON_NAME] Canada Post Canpar Expre…" at bounding box center [381, 209] width 380 height 29
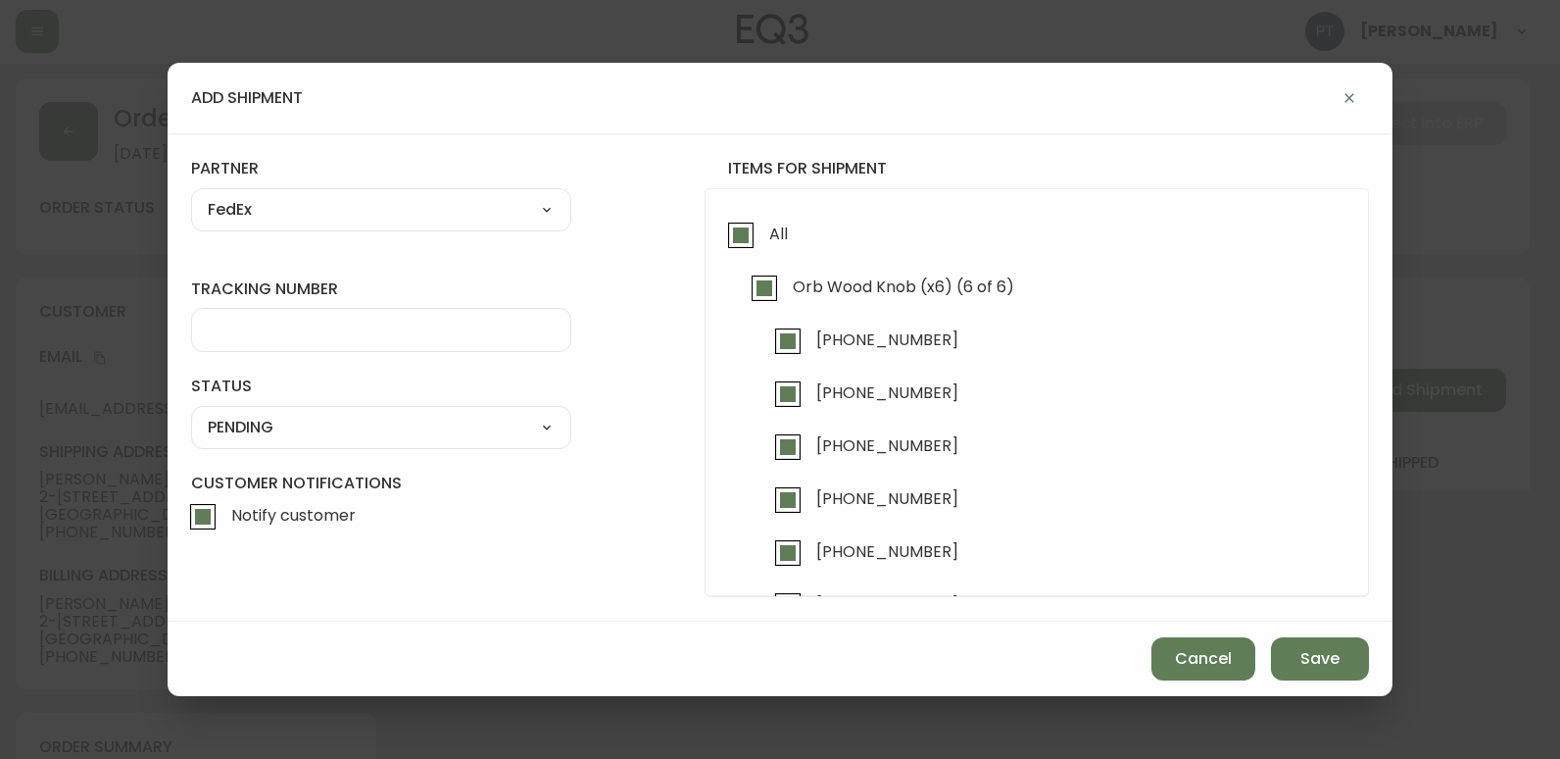
click at [251, 343] on div at bounding box center [381, 330] width 380 height 44
click at [349, 424] on select "SHIPPED PENDING CANCELLED" at bounding box center [381, 427] width 380 height 29
click at [191, 413] on select "SHIPPED PENDING CANCELLED" at bounding box center [381, 427] width 380 height 29
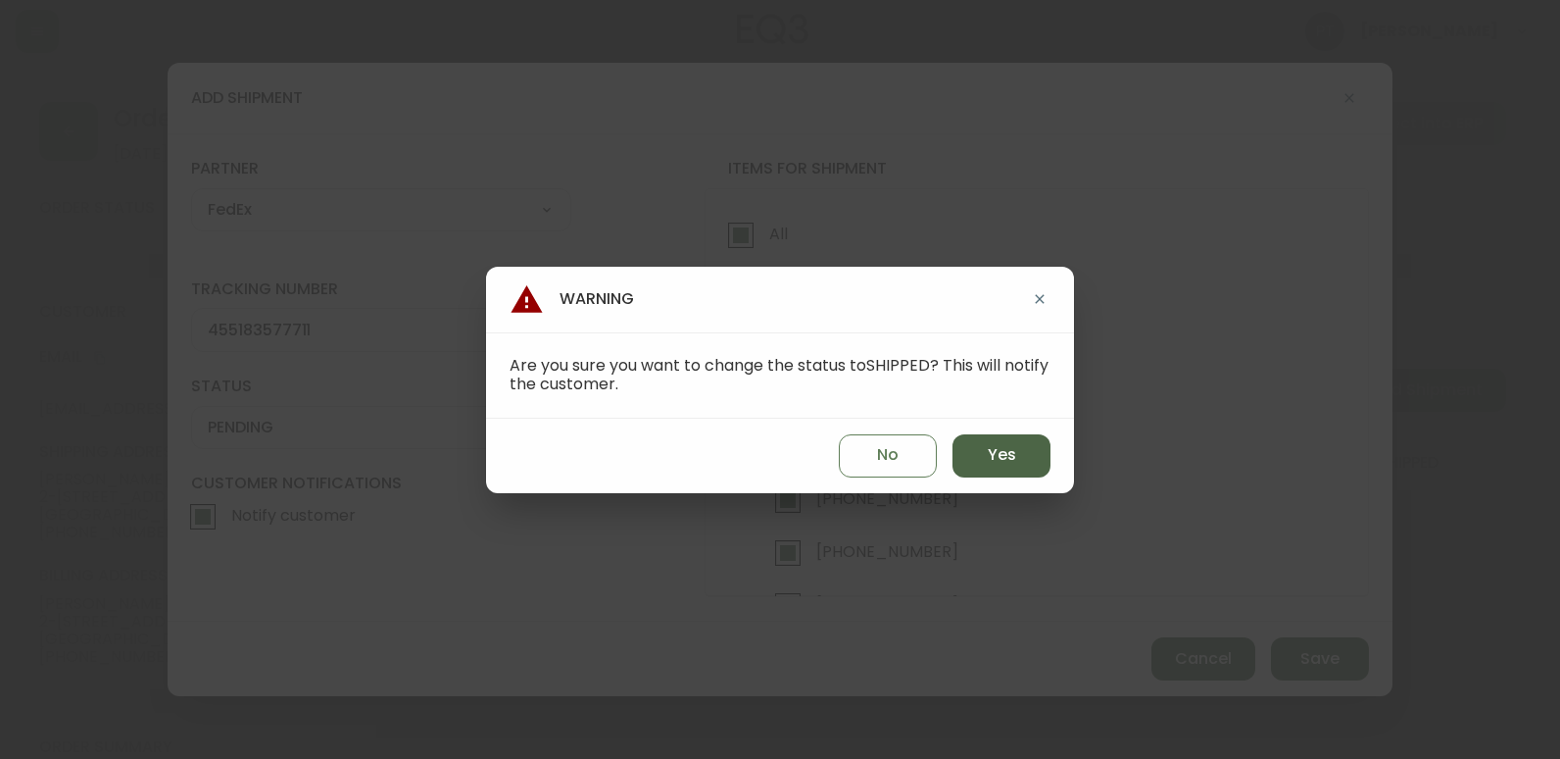
click at [984, 453] on button "Yes" at bounding box center [1002, 455] width 98 height 43
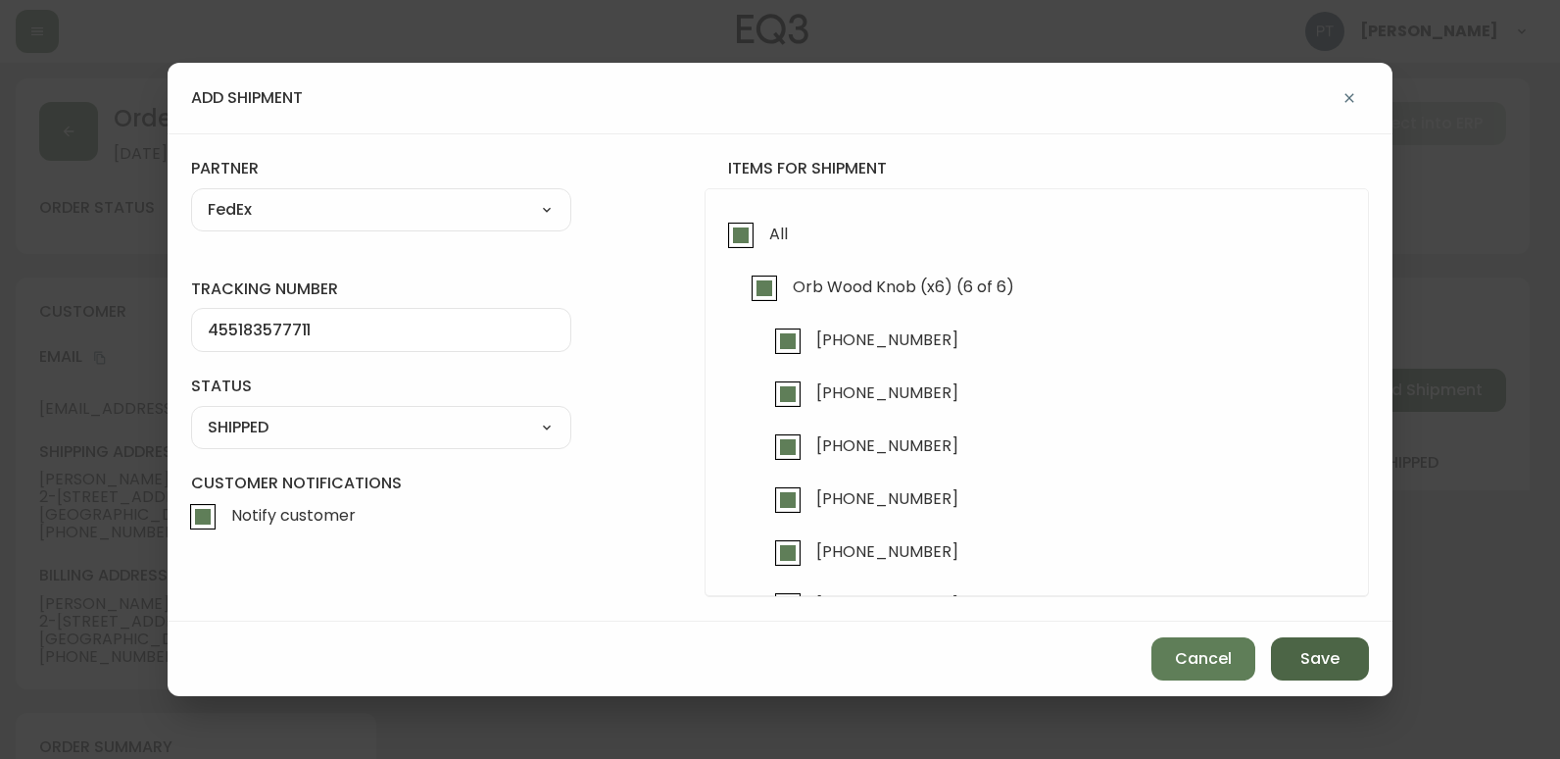
click at [1367, 651] on button "Save" at bounding box center [1320, 658] width 98 height 43
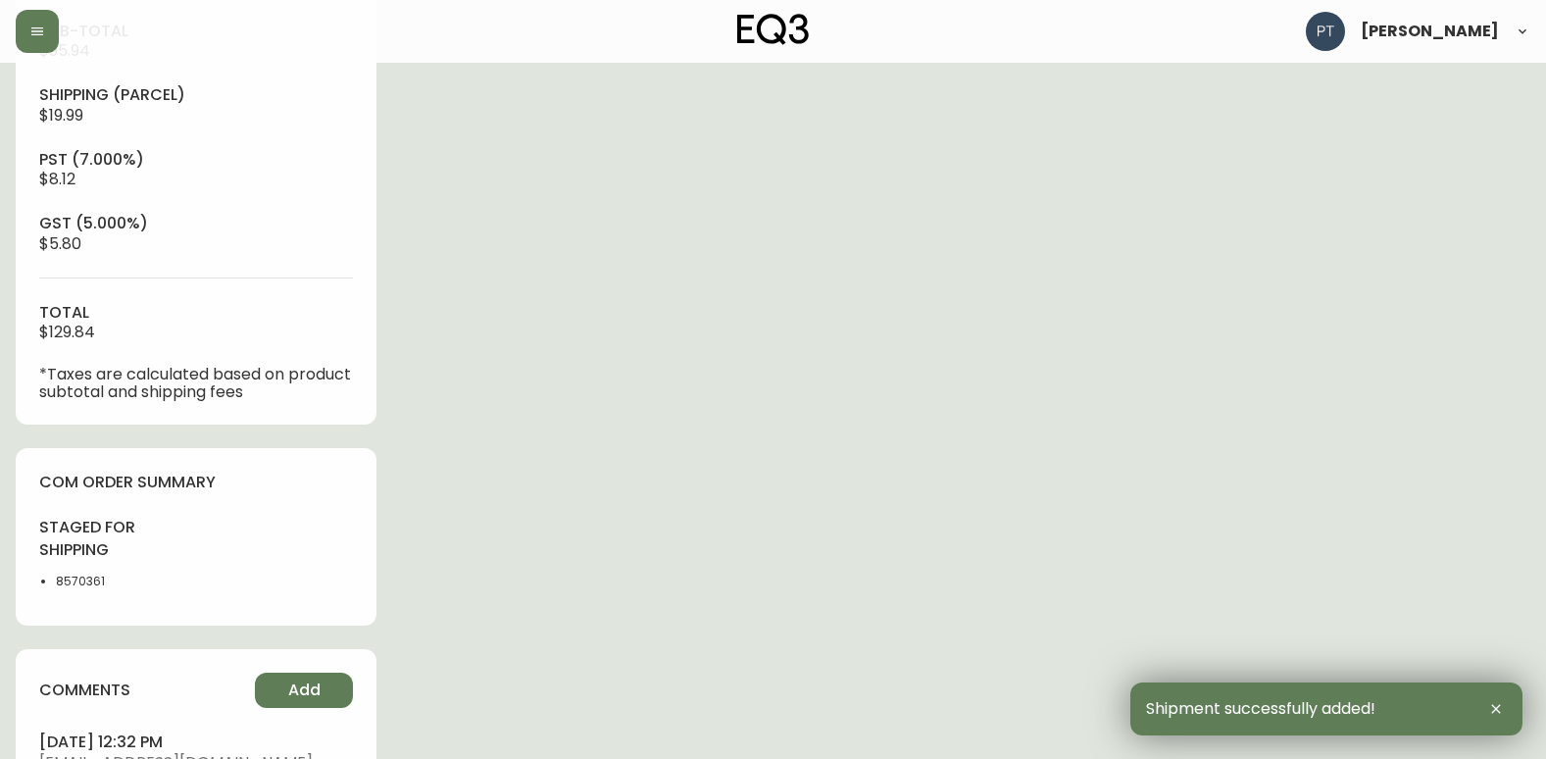
scroll to position [980, 0]
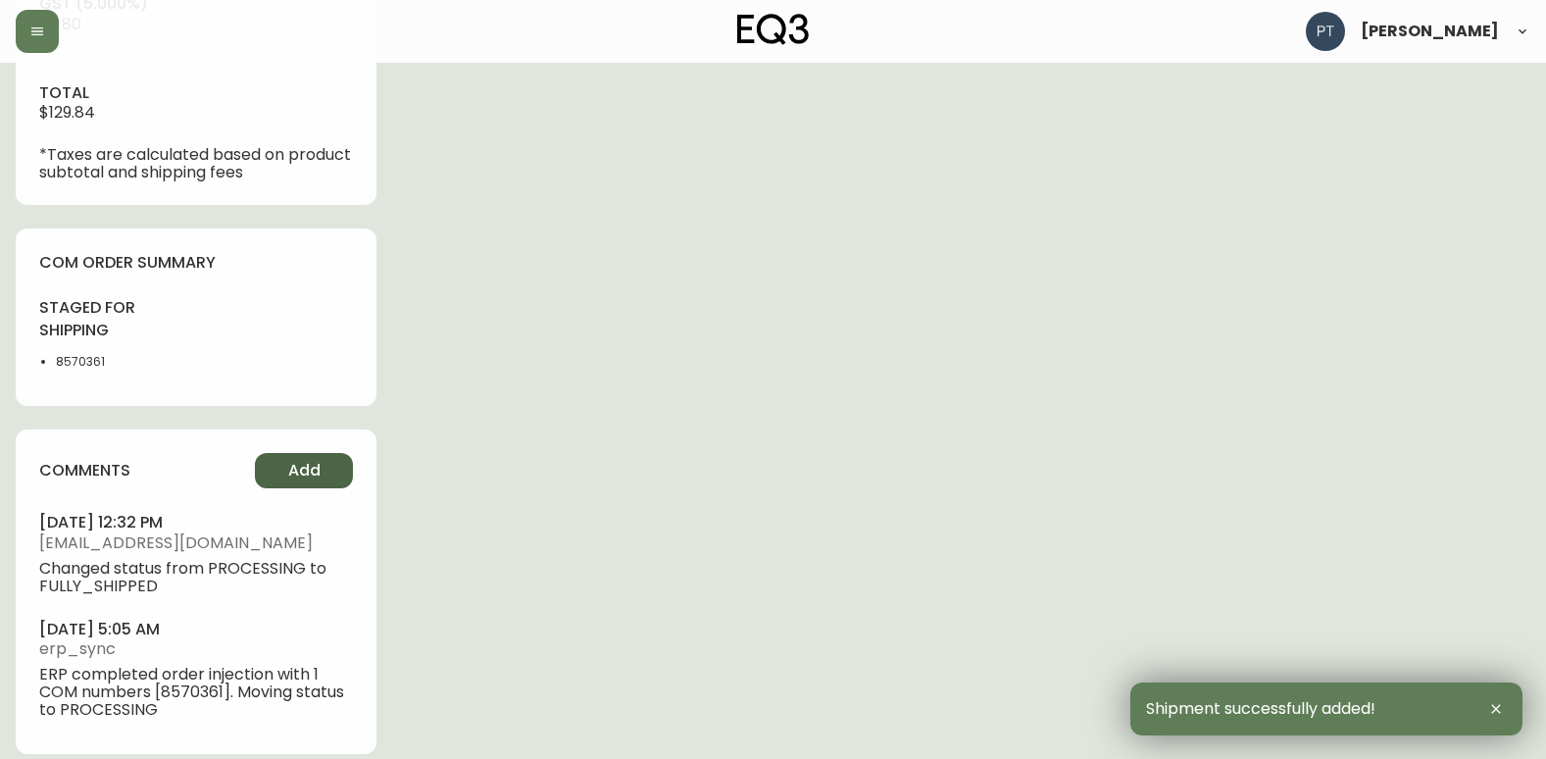
click at [296, 478] on span "Add" at bounding box center [304, 471] width 32 height 22
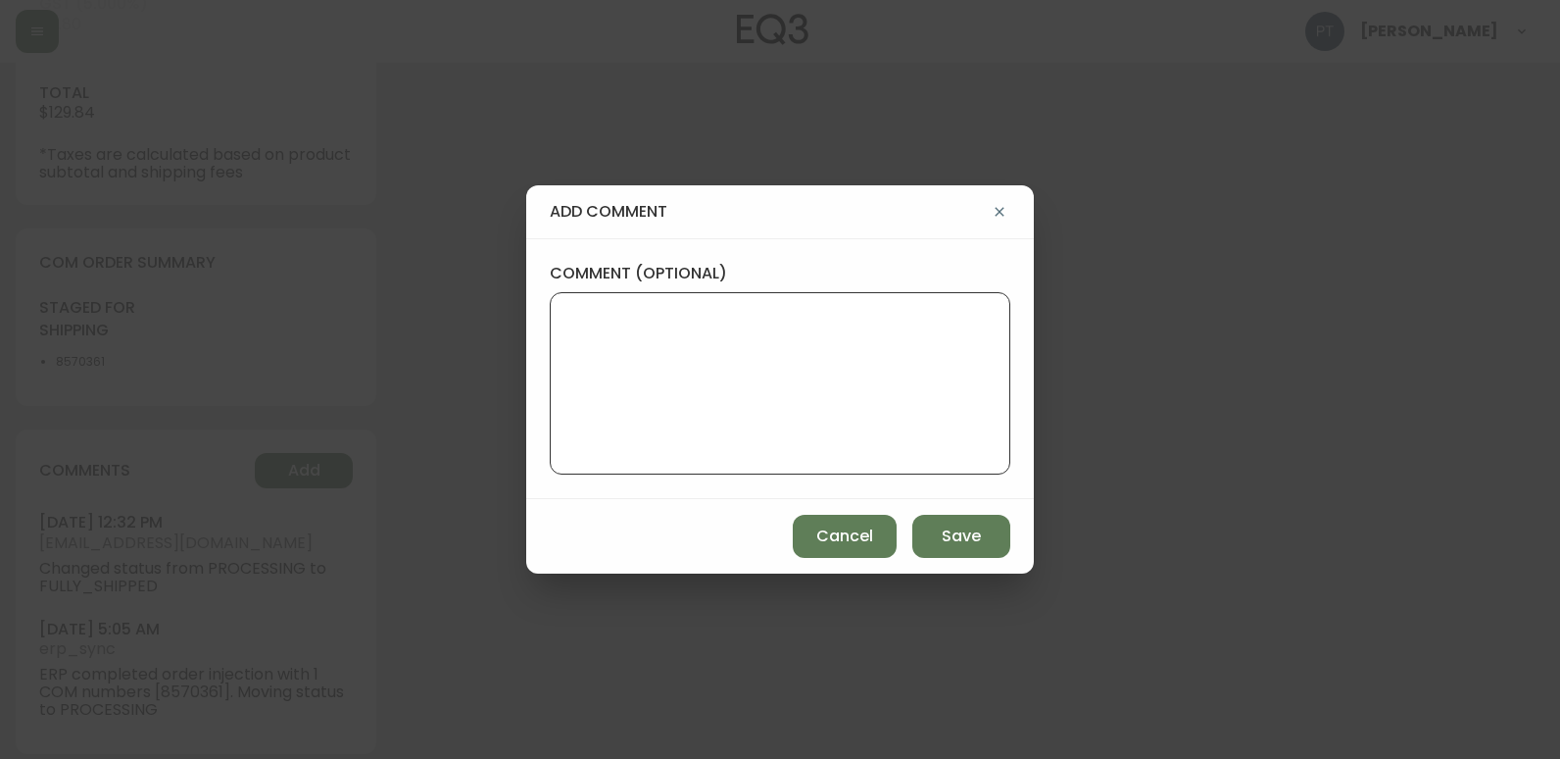
click at [602, 392] on textarea "comment (optional)" at bounding box center [780, 383] width 427 height 157
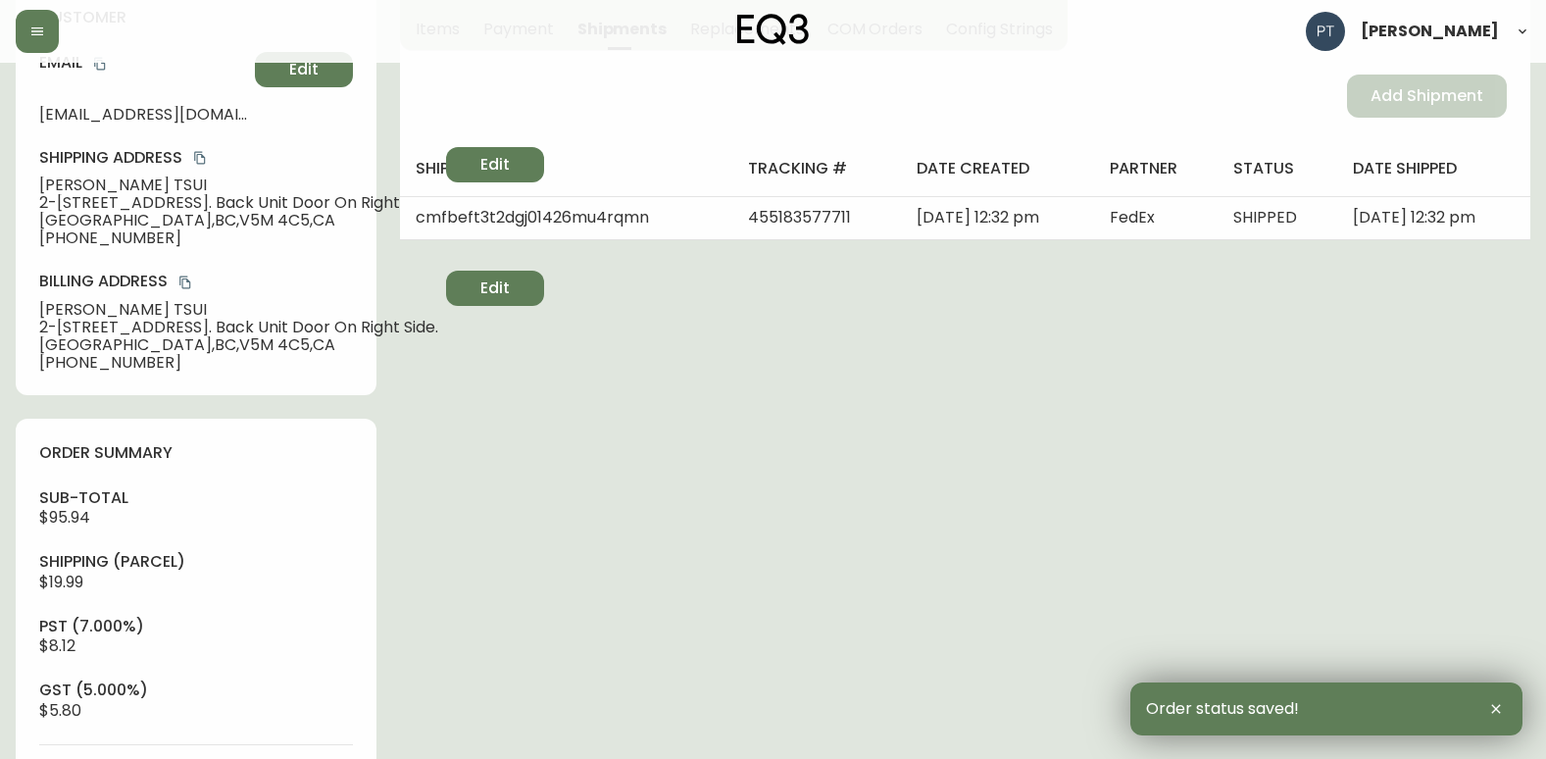
scroll to position [0, 0]
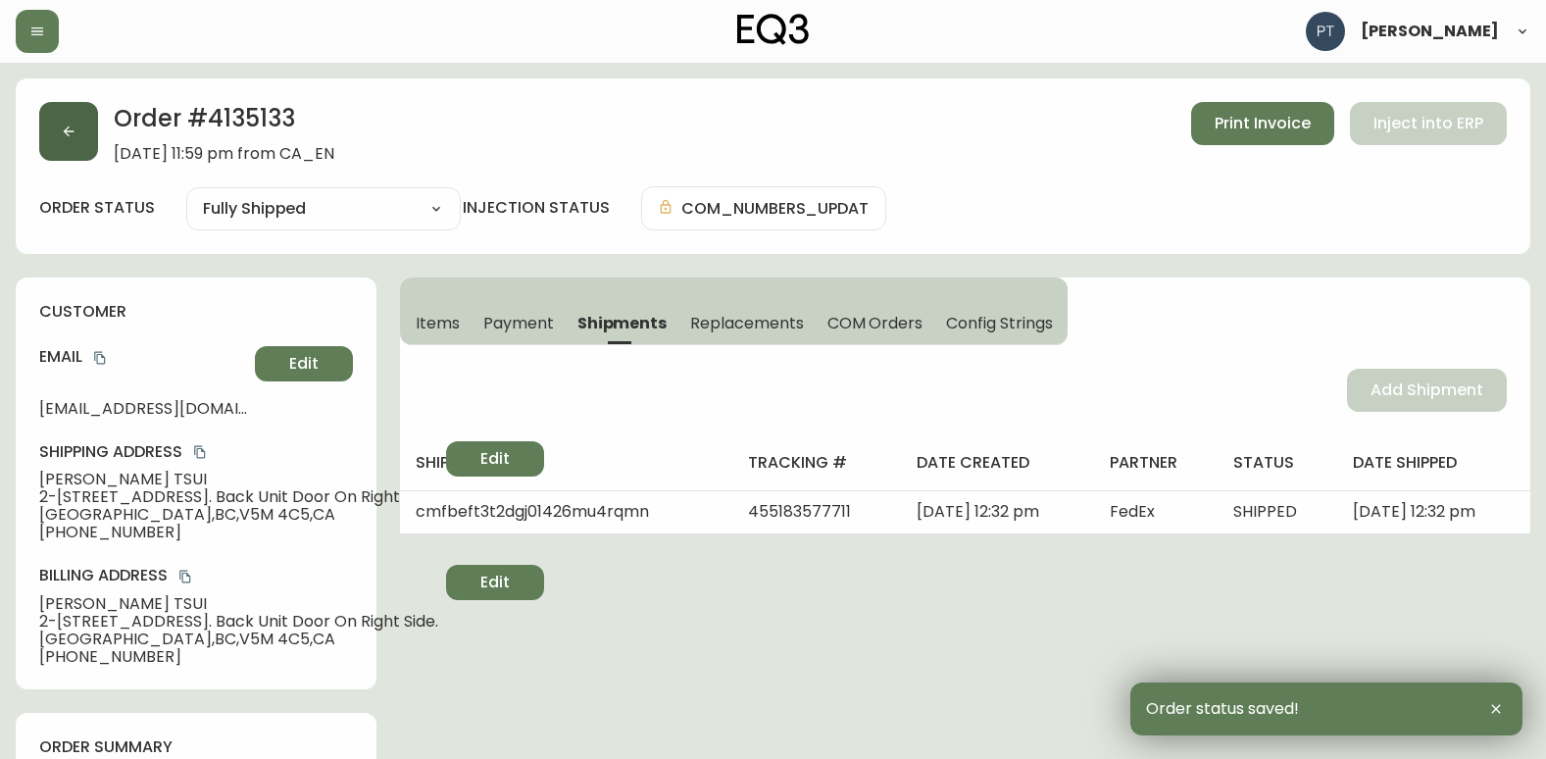
click at [79, 124] on button "button" at bounding box center [68, 131] width 59 height 59
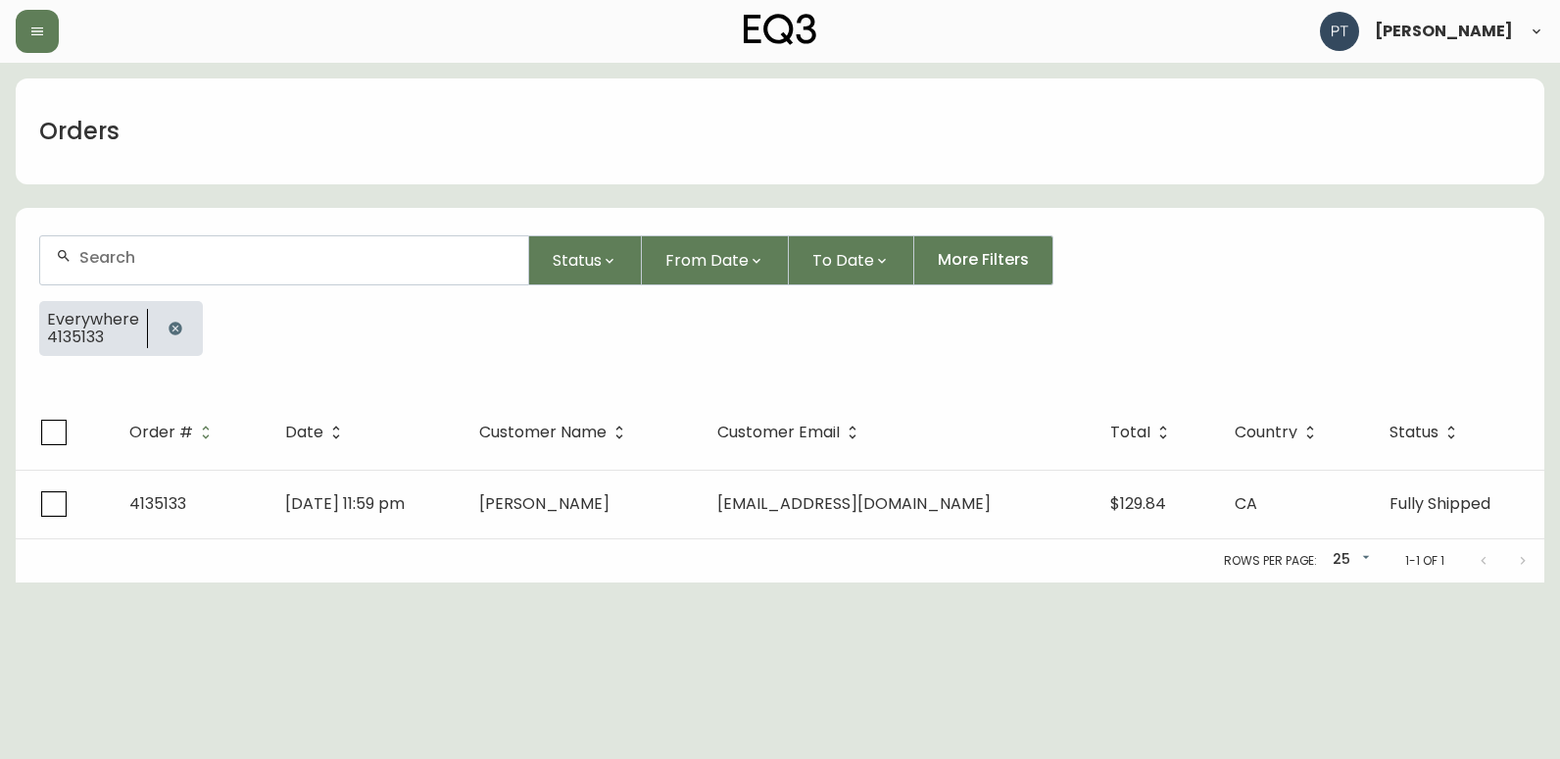
click at [252, 272] on div at bounding box center [284, 260] width 488 height 48
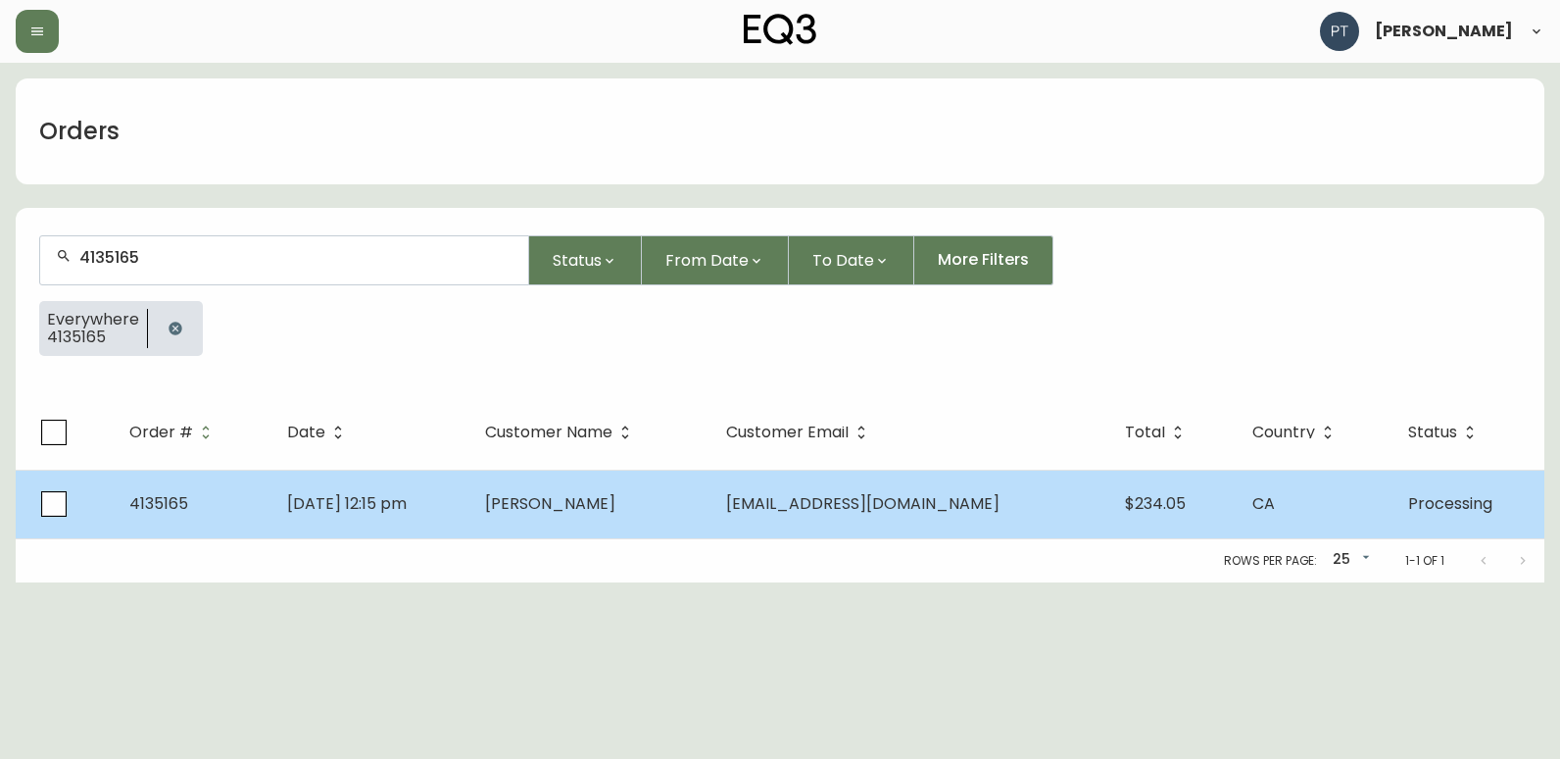
click at [470, 479] on td "[DATE] 12:15 pm" at bounding box center [371, 504] width 198 height 69
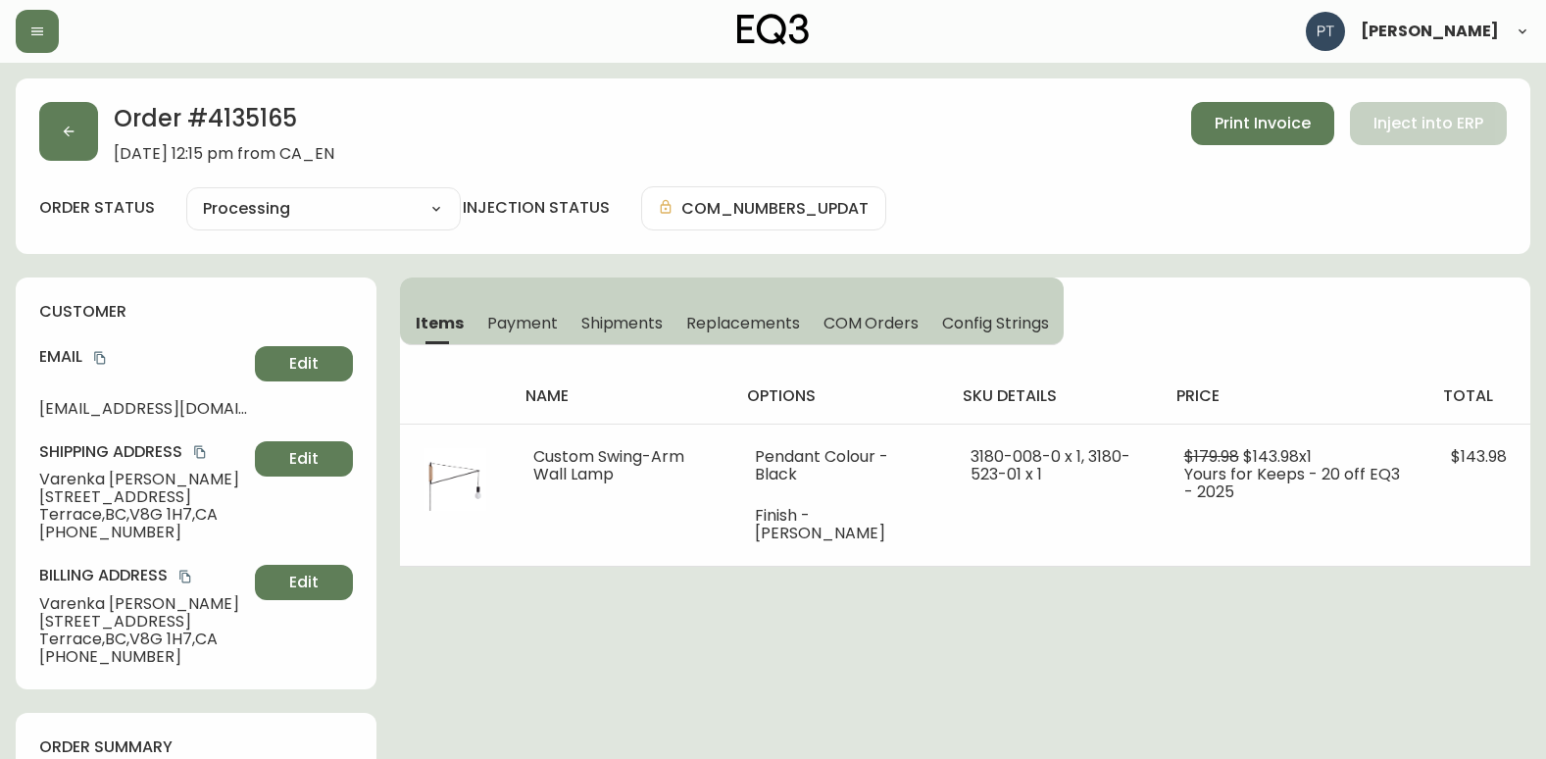
click at [596, 328] on span "Shipments" at bounding box center [622, 323] width 82 height 21
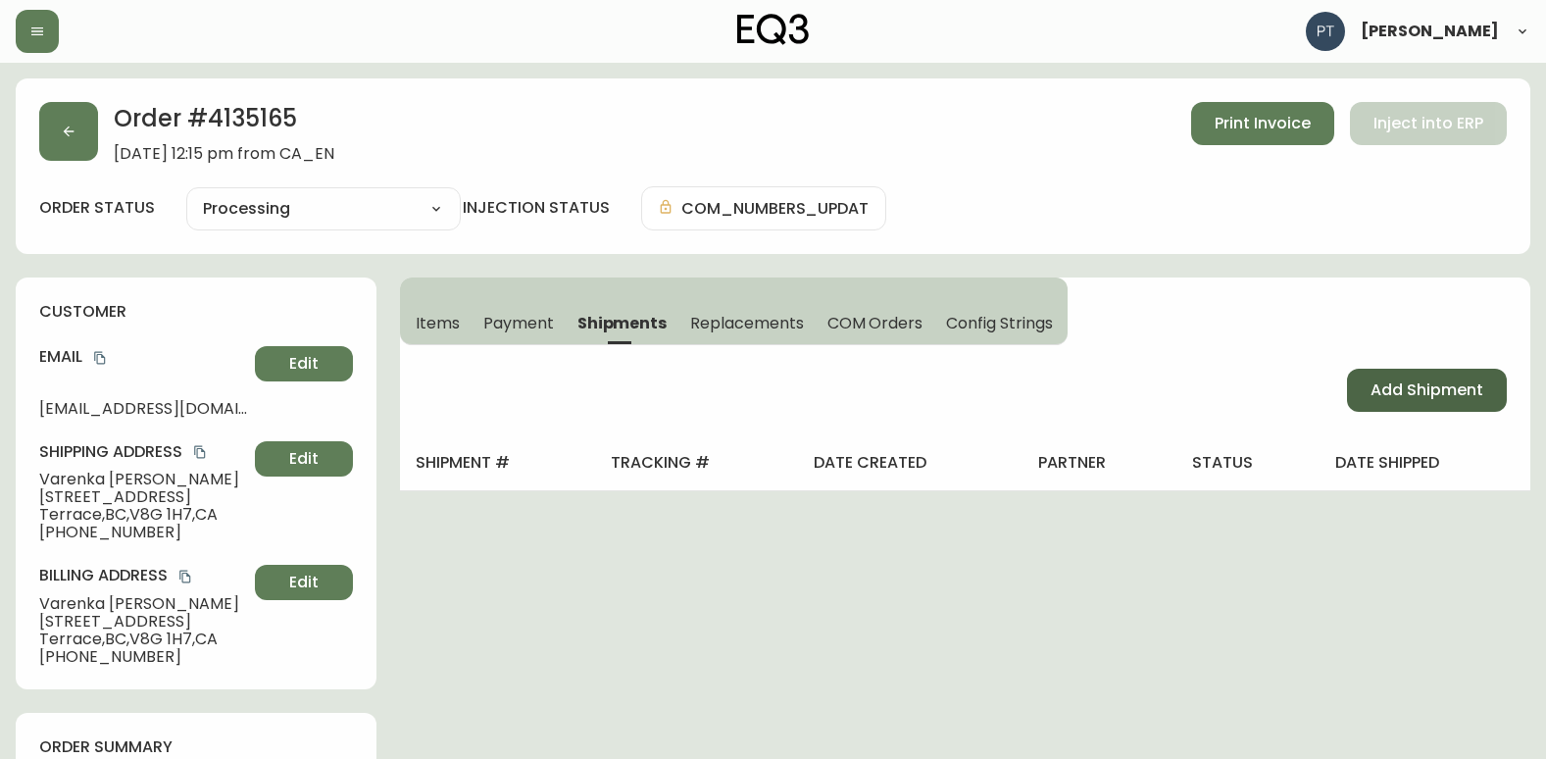
click at [1354, 377] on button "Add Shipment" at bounding box center [1427, 390] width 160 height 43
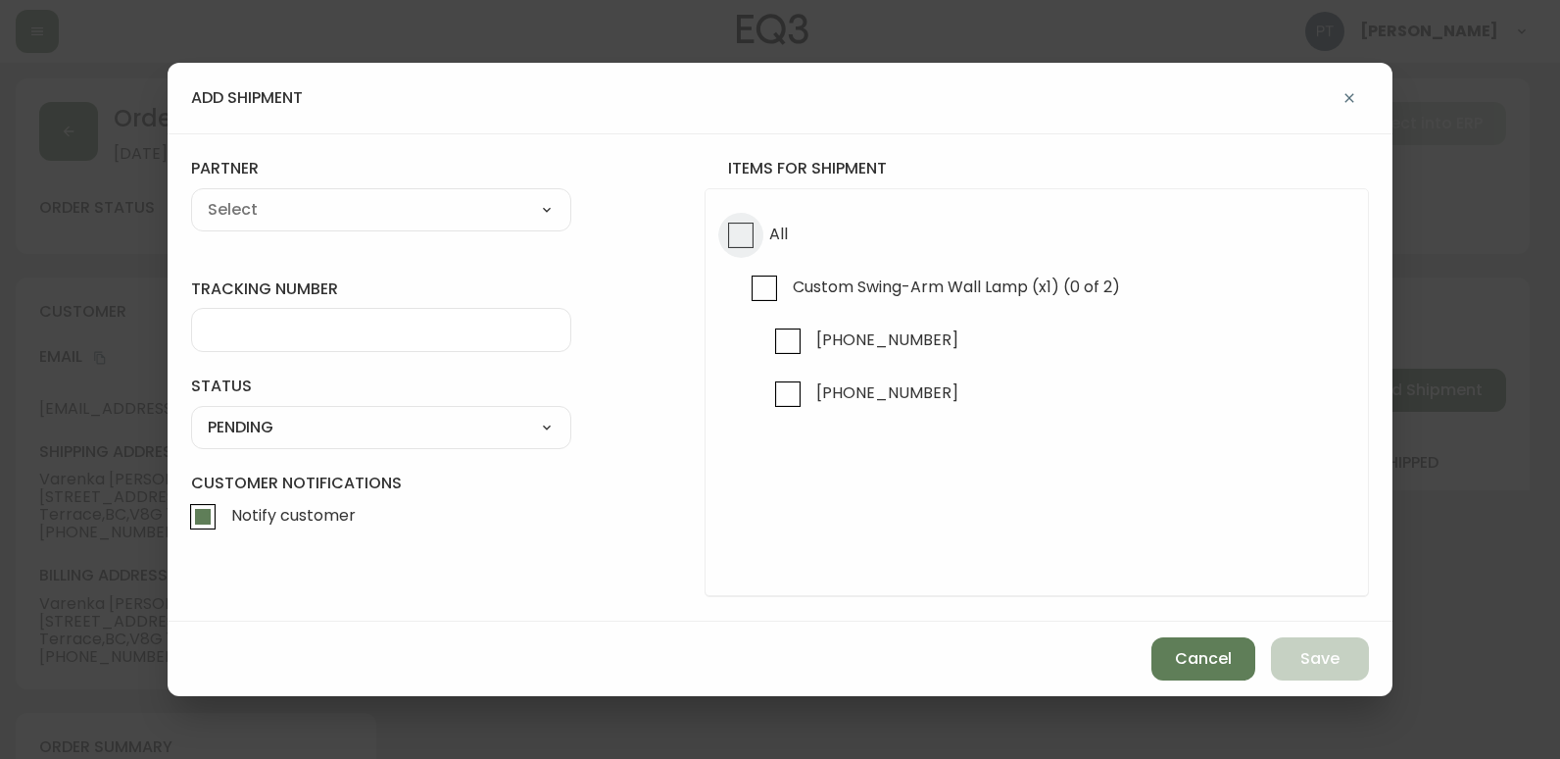
drag, startPoint x: 744, startPoint y: 250, endPoint x: 536, endPoint y: 213, distance: 211.1
click at [740, 249] on input "All" at bounding box center [740, 235] width 45 height 45
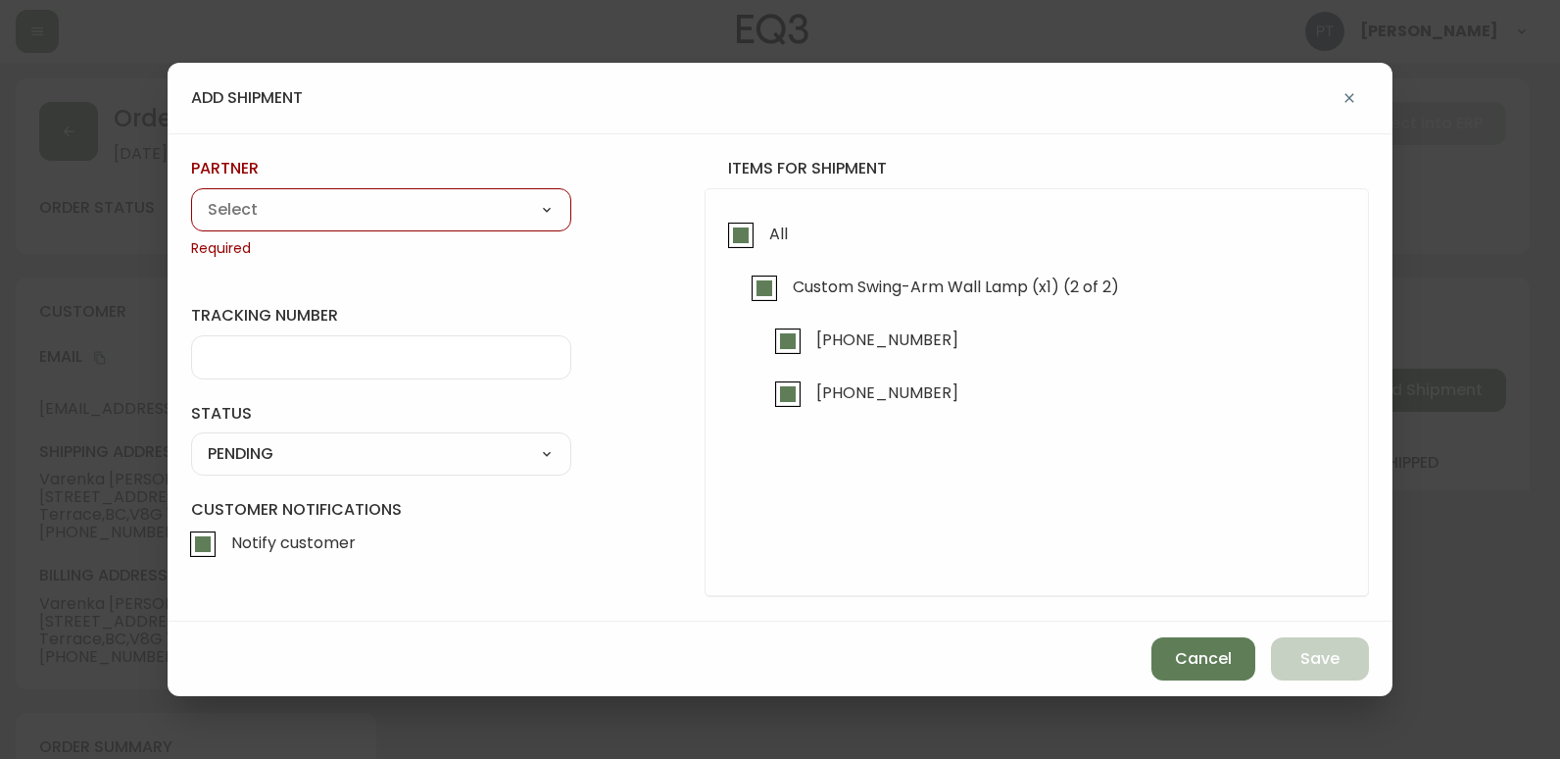
click at [363, 203] on select "A Move to Remember LLC ABF Freight Alero [PERSON_NAME] Canada Post Canpar Expre…" at bounding box center [381, 209] width 380 height 29
click at [191, 195] on select "A Move to Remember LLC ABF Freight Alero [PERSON_NAME] Canada Post Canpar Expre…" at bounding box center [381, 209] width 380 height 29
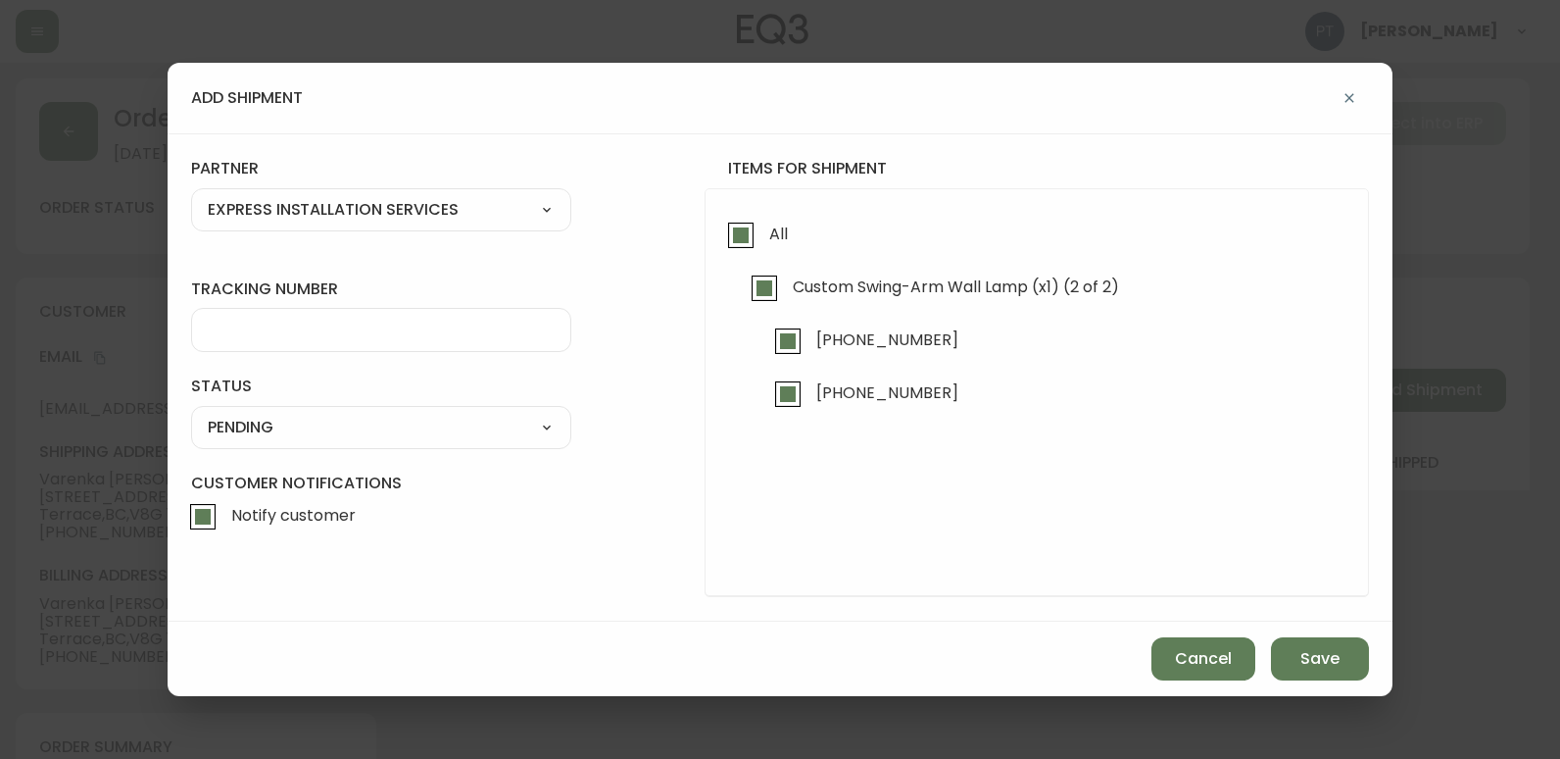
click at [356, 216] on select "A Move to Remember LLC ABF Freight Alero [PERSON_NAME] Canada Post Canpar Expre…" at bounding box center [381, 209] width 380 height 29
click at [191, 195] on select "A Move to Remember LLC ABF Freight Alero [PERSON_NAME] Canada Post Canpar Expre…" at bounding box center [381, 209] width 380 height 29
click at [307, 303] on div "tracking number" at bounding box center [381, 315] width 380 height 74
click at [313, 344] on div at bounding box center [381, 330] width 380 height 44
drag, startPoint x: 467, startPoint y: 418, endPoint x: 454, endPoint y: 444, distance: 29.4
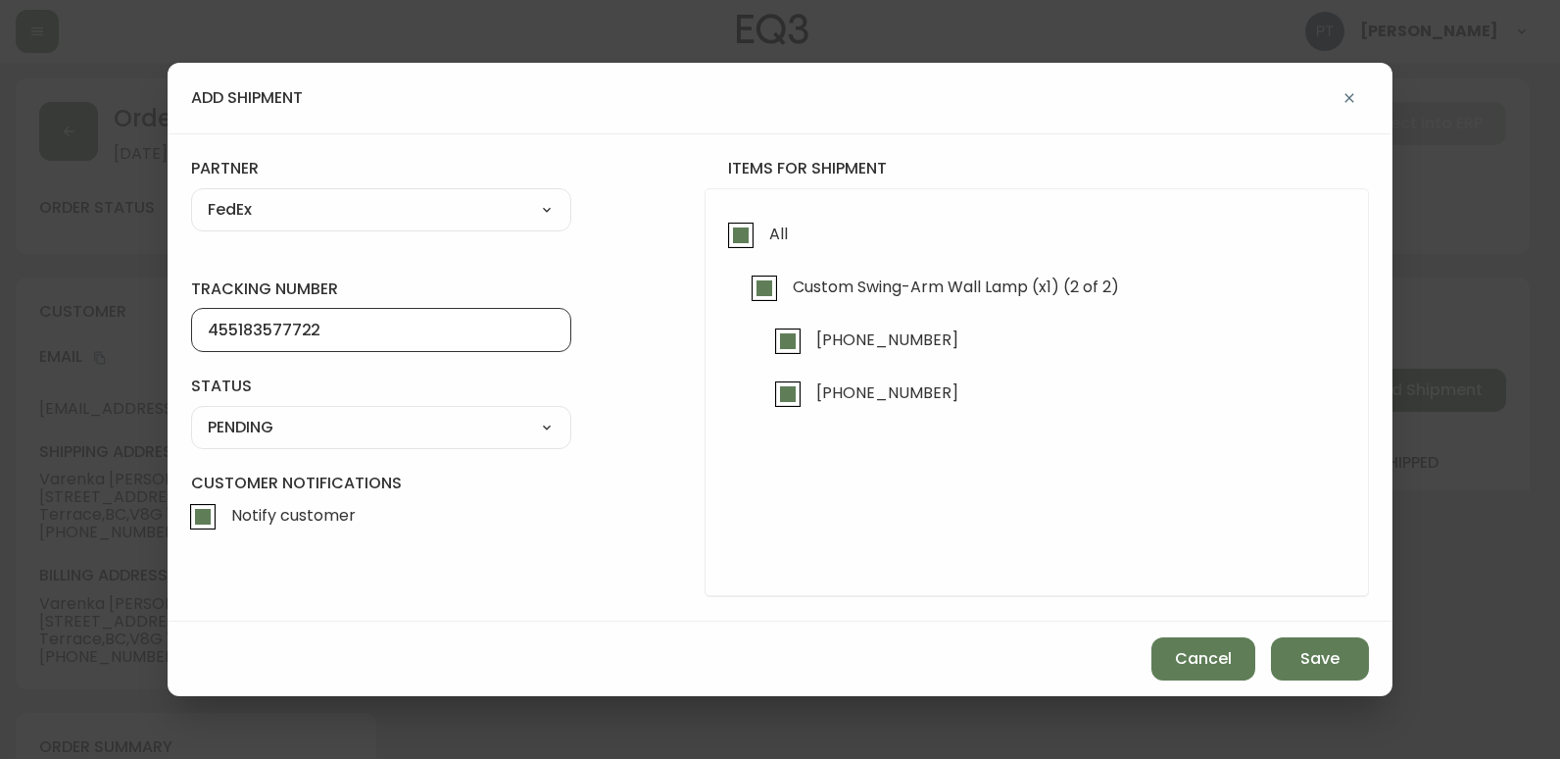
click at [464, 424] on select "SHIPPED PENDING CANCELLED" at bounding box center [381, 427] width 380 height 29
click at [191, 413] on select "SHIPPED PENDING CANCELLED" at bounding box center [381, 427] width 380 height 29
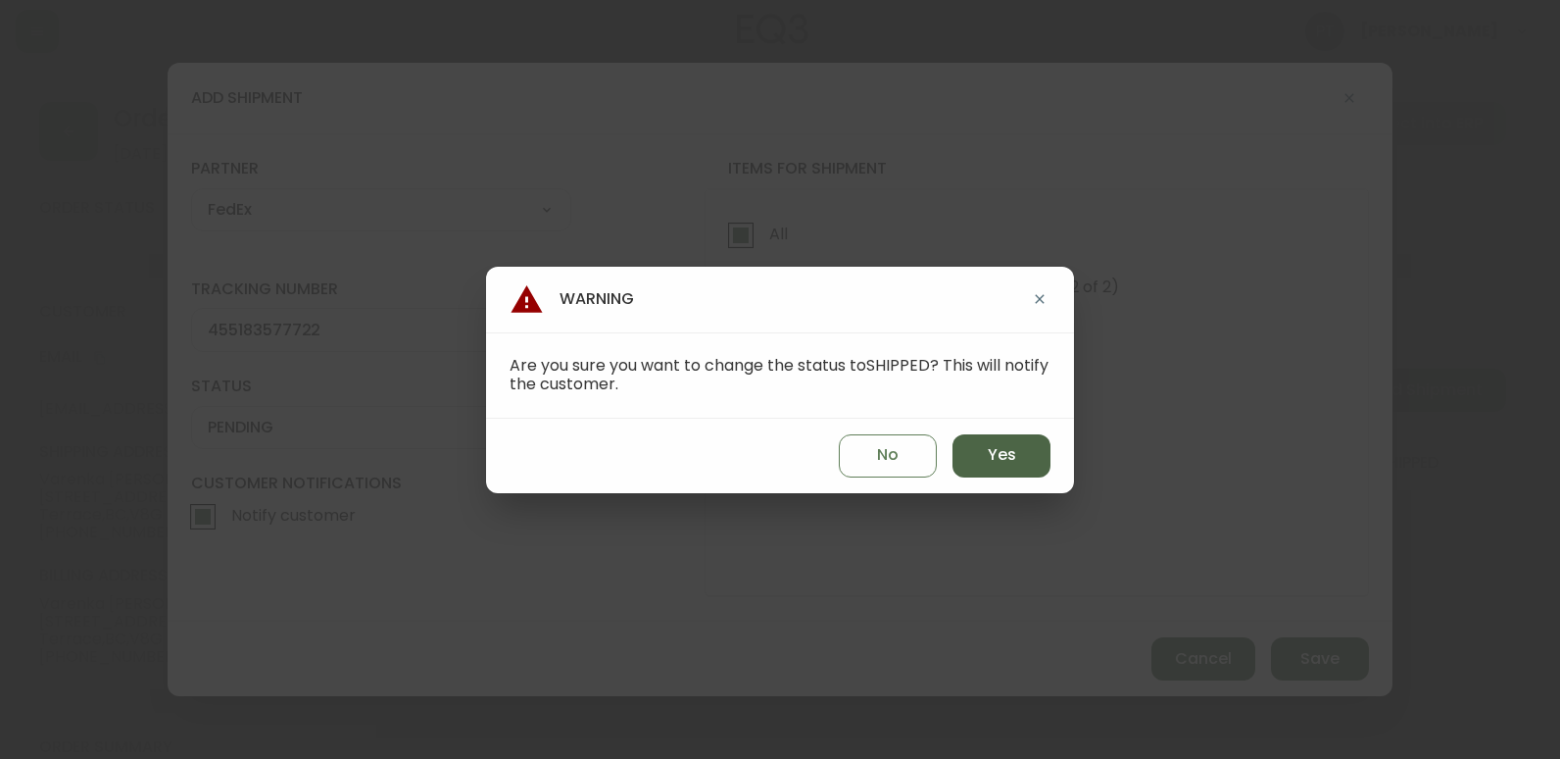
click at [1015, 470] on button "Yes" at bounding box center [1002, 455] width 98 height 43
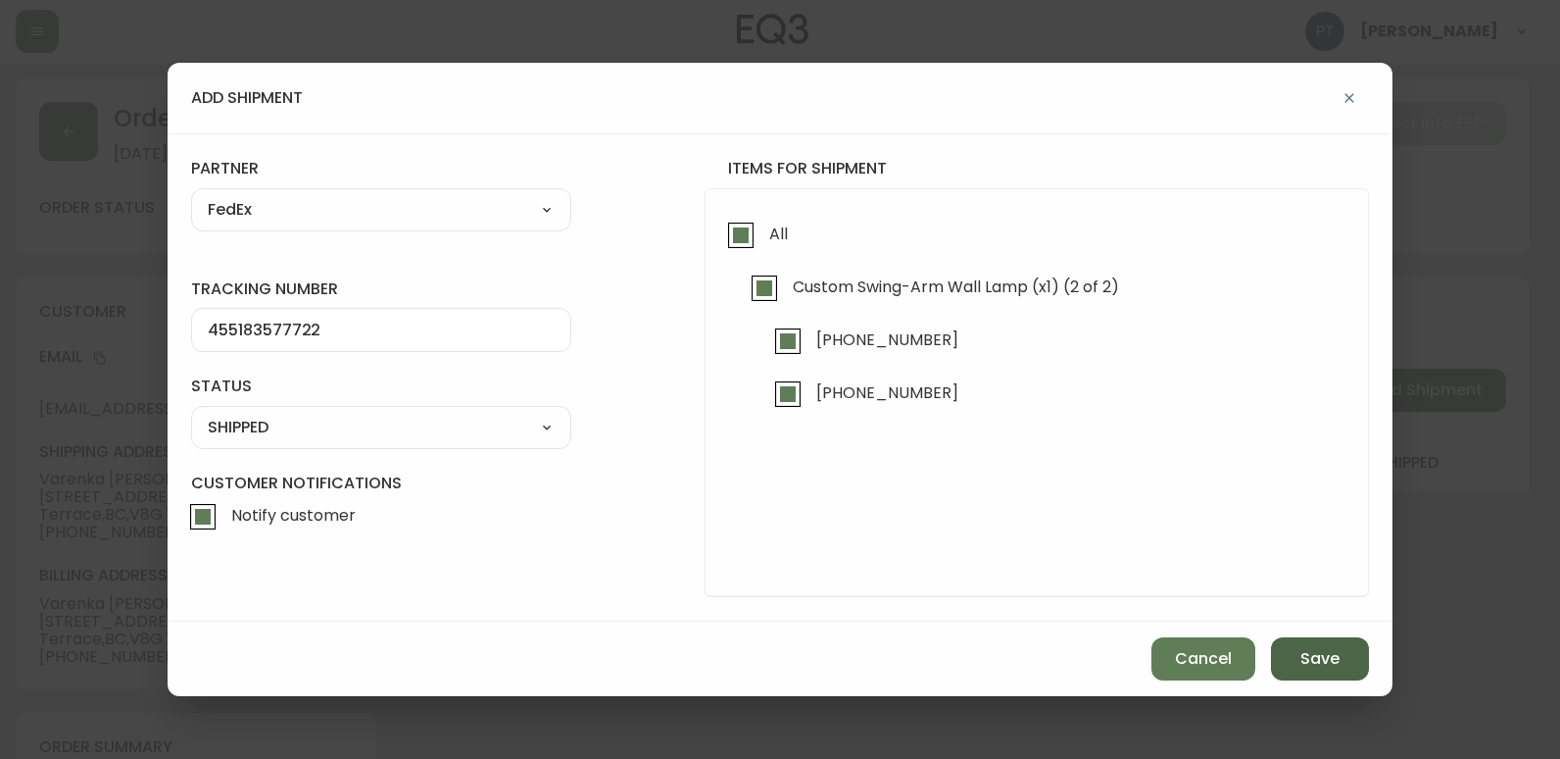
click at [1297, 664] on button "Save" at bounding box center [1320, 658] width 98 height 43
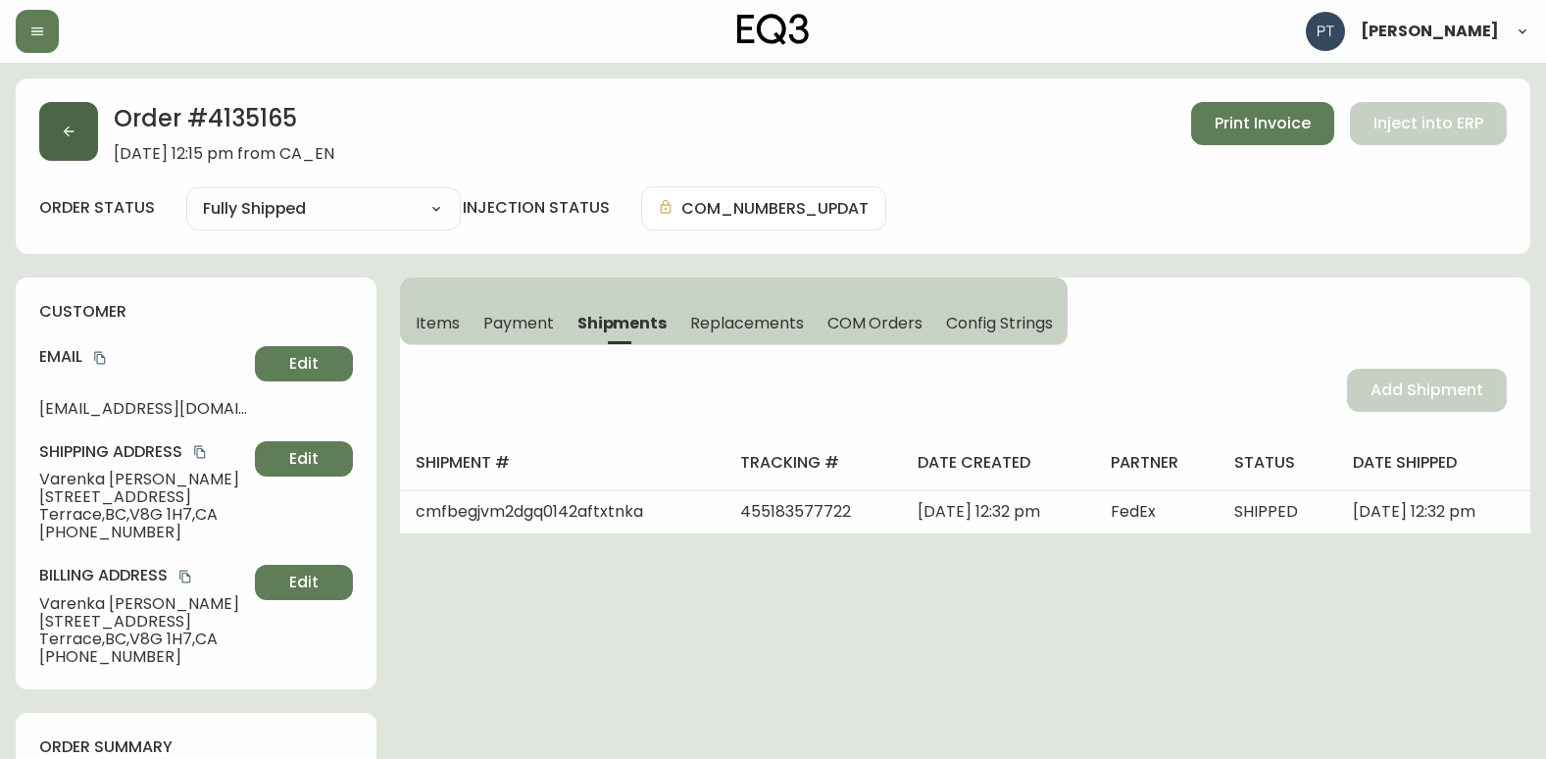
click at [70, 136] on icon "button" at bounding box center [69, 132] width 16 height 16
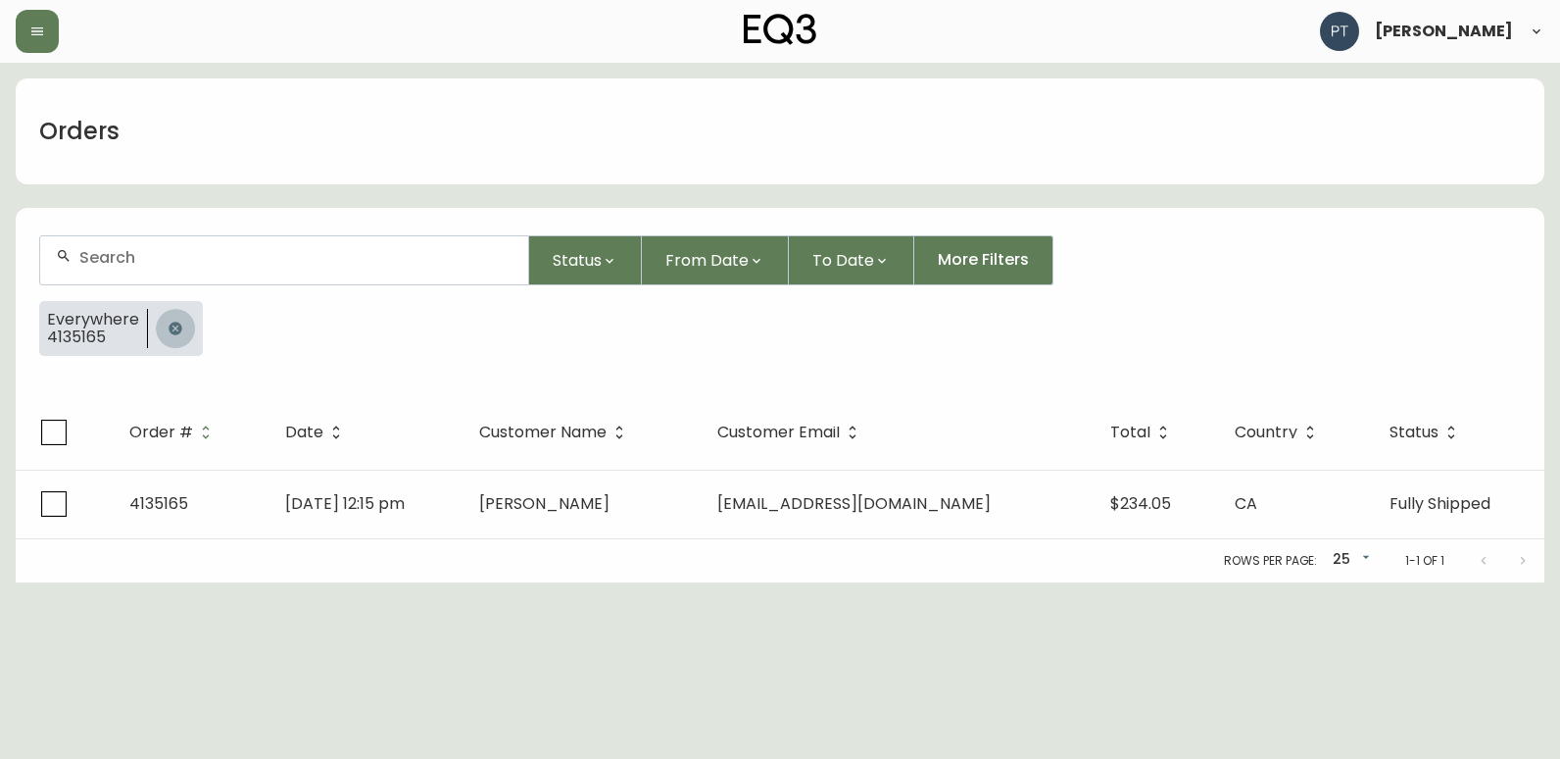
click at [171, 330] on icon "button" at bounding box center [176, 329] width 16 height 16
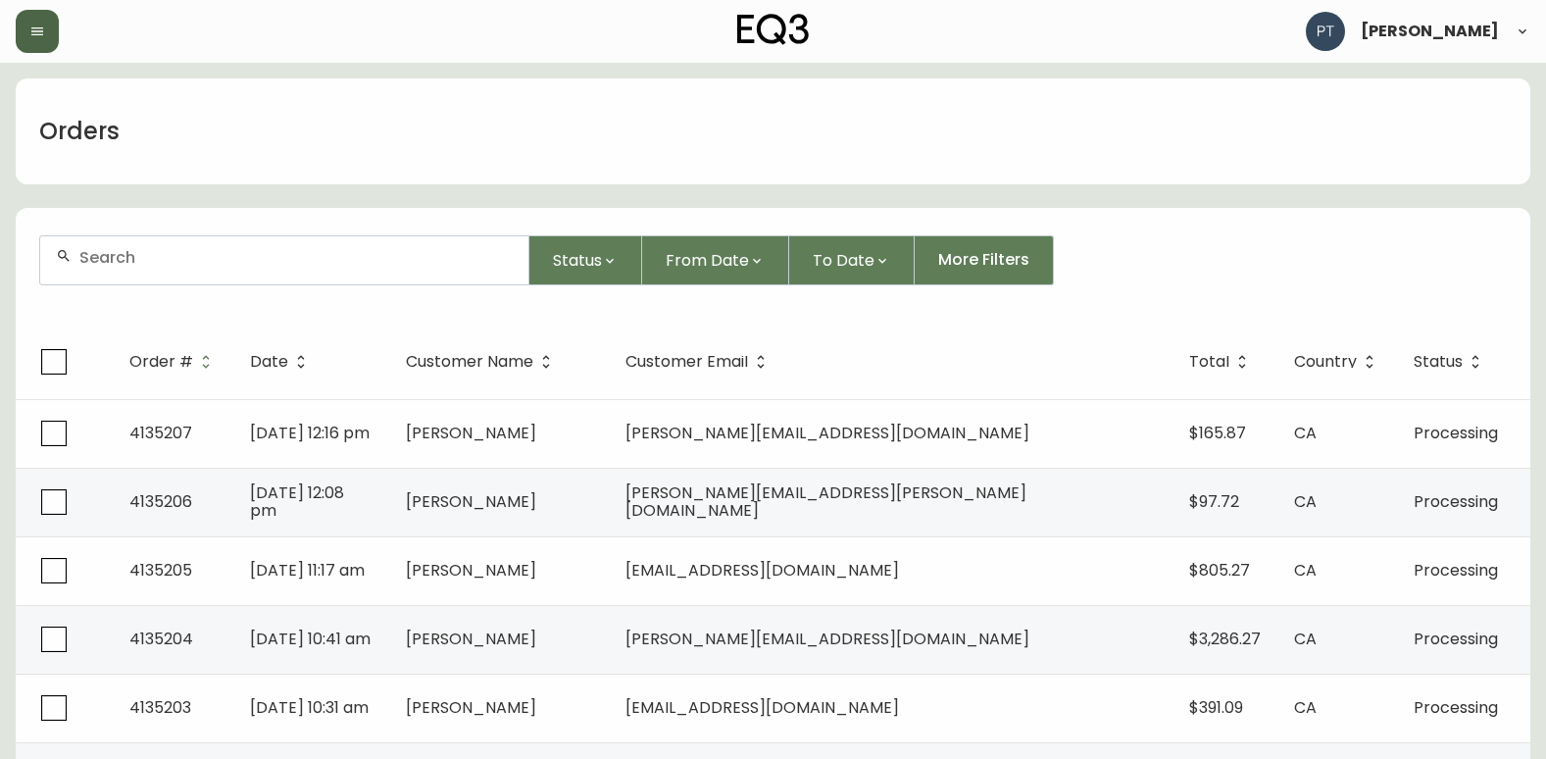
click at [39, 28] on icon "button" at bounding box center [37, 31] width 12 height 8
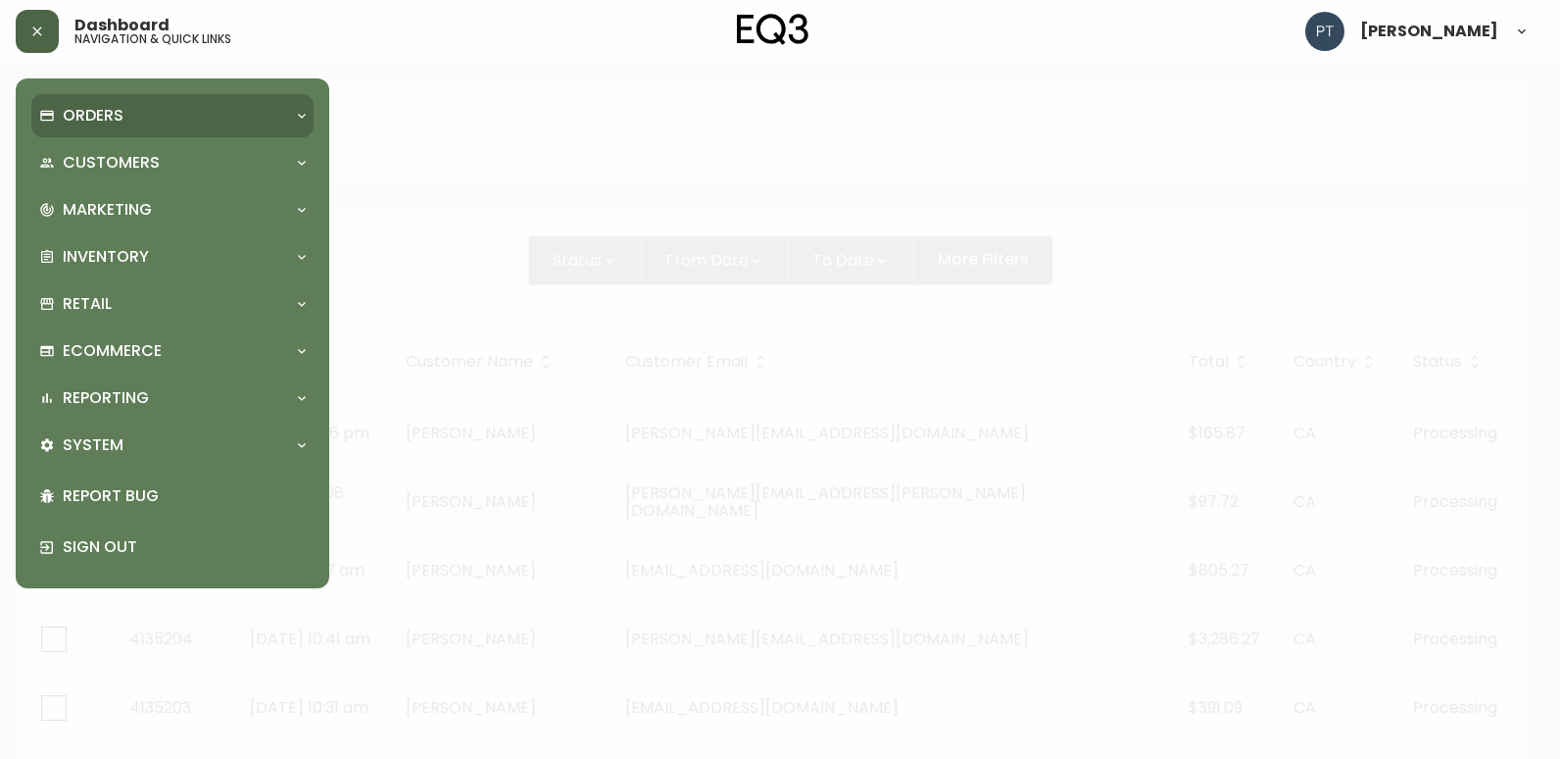
click at [134, 122] on div "Orders" at bounding box center [162, 116] width 247 height 22
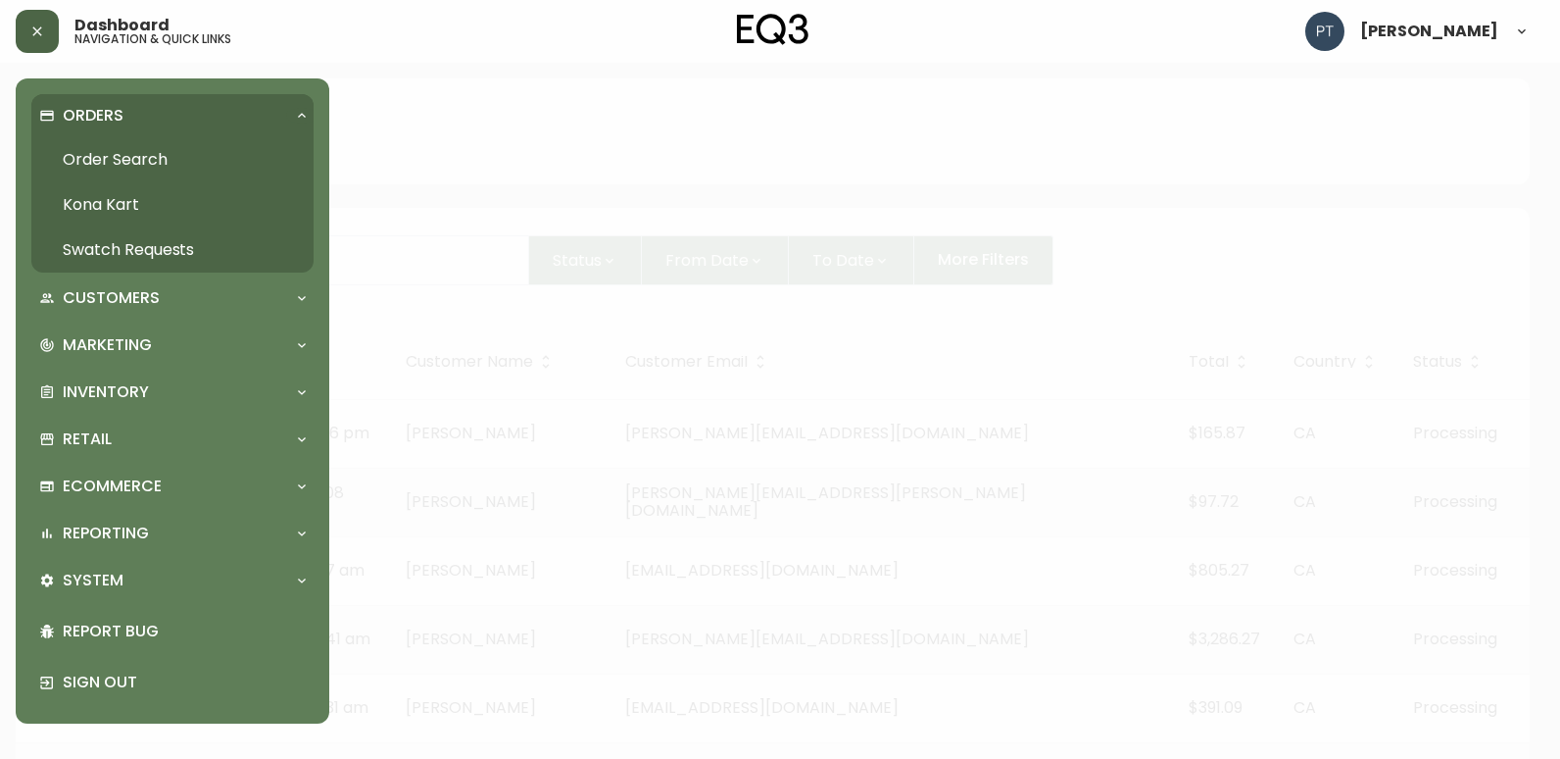
click at [151, 252] on link "Swatch Requests" at bounding box center [172, 249] width 282 height 45
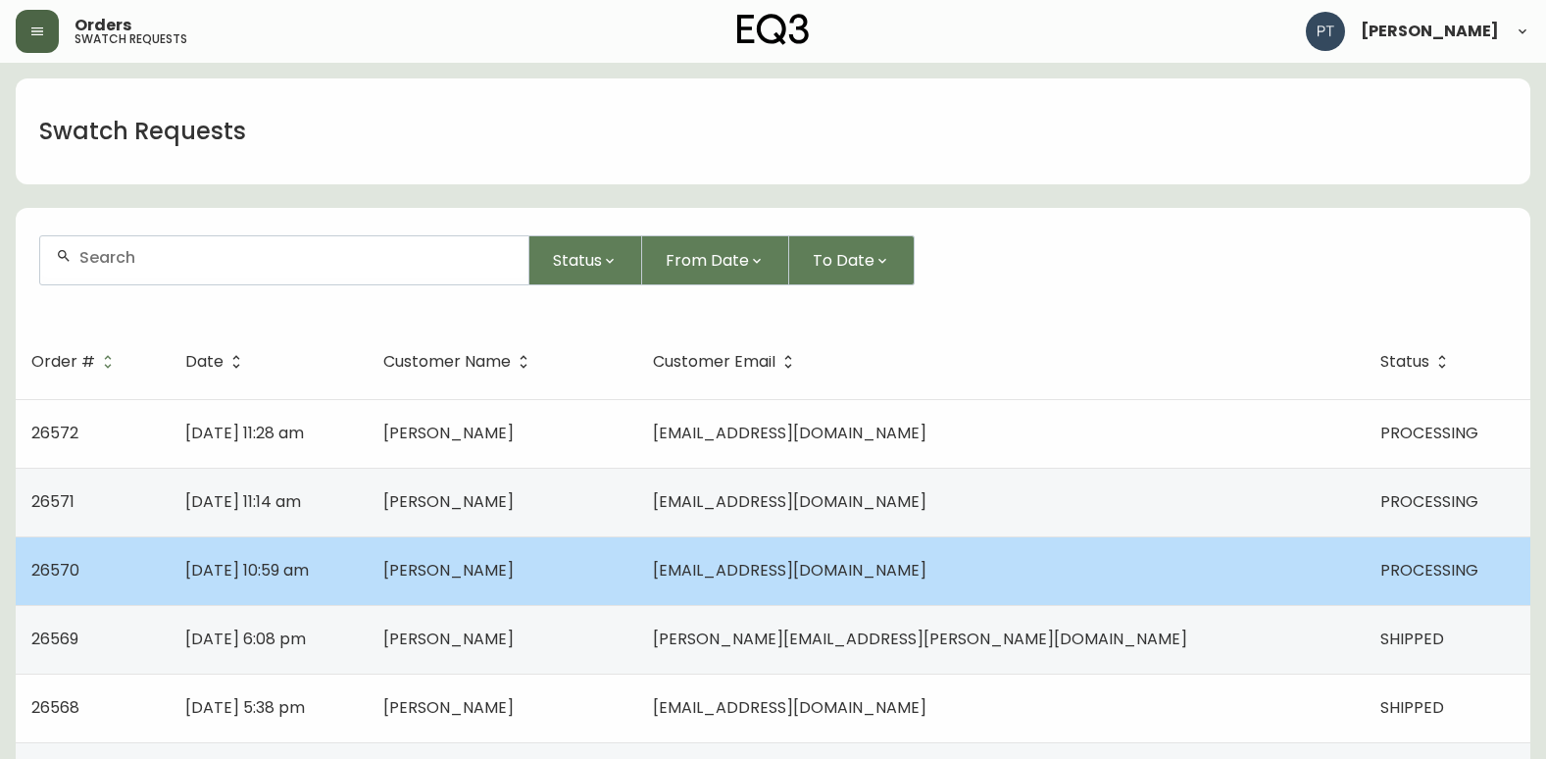
click at [594, 555] on td "[PERSON_NAME]" at bounding box center [503, 570] width 270 height 69
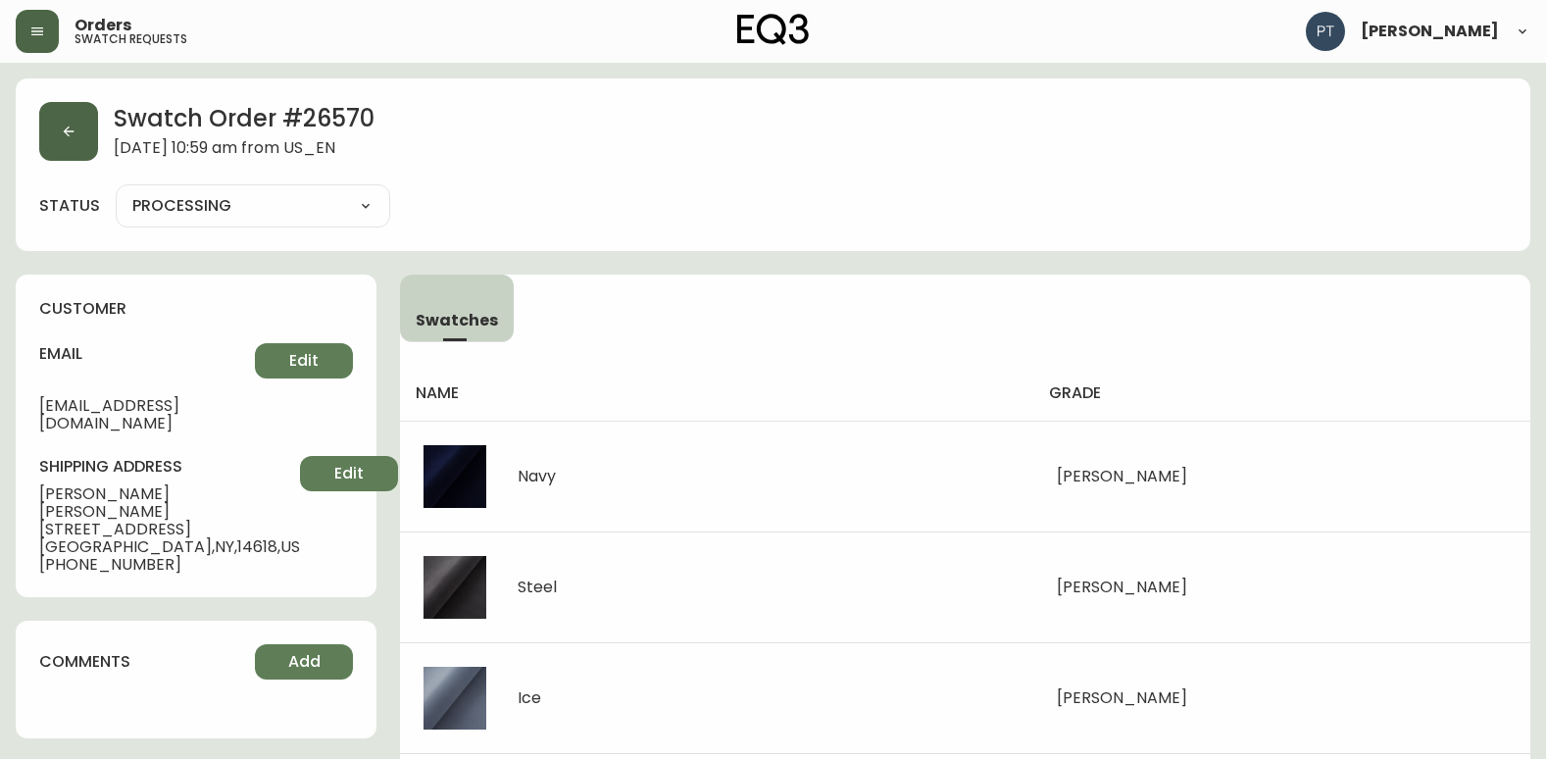
click at [78, 151] on button "button" at bounding box center [68, 131] width 59 height 59
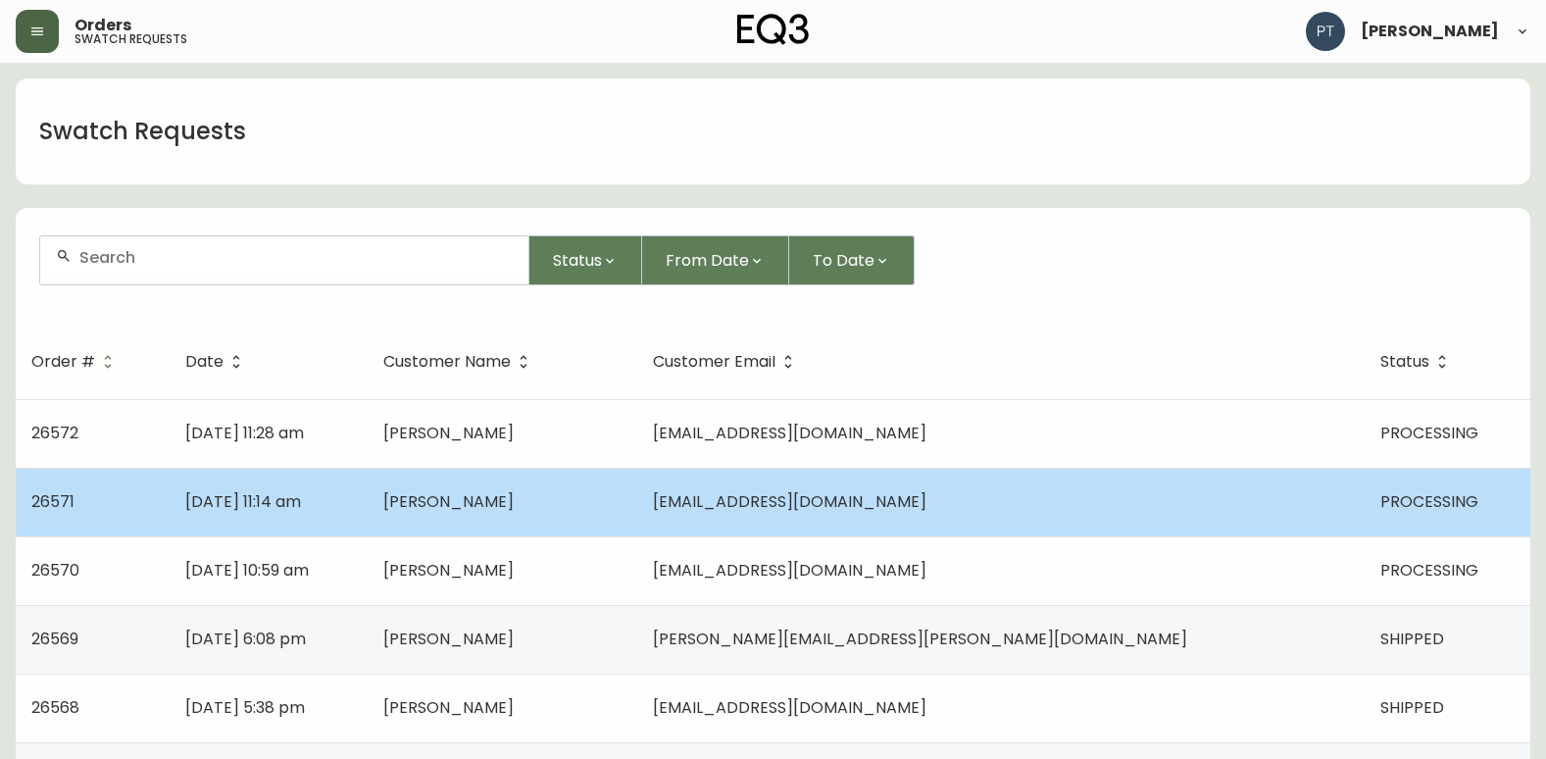
click at [301, 510] on span "[DATE] 11:14 am" at bounding box center [243, 501] width 116 height 23
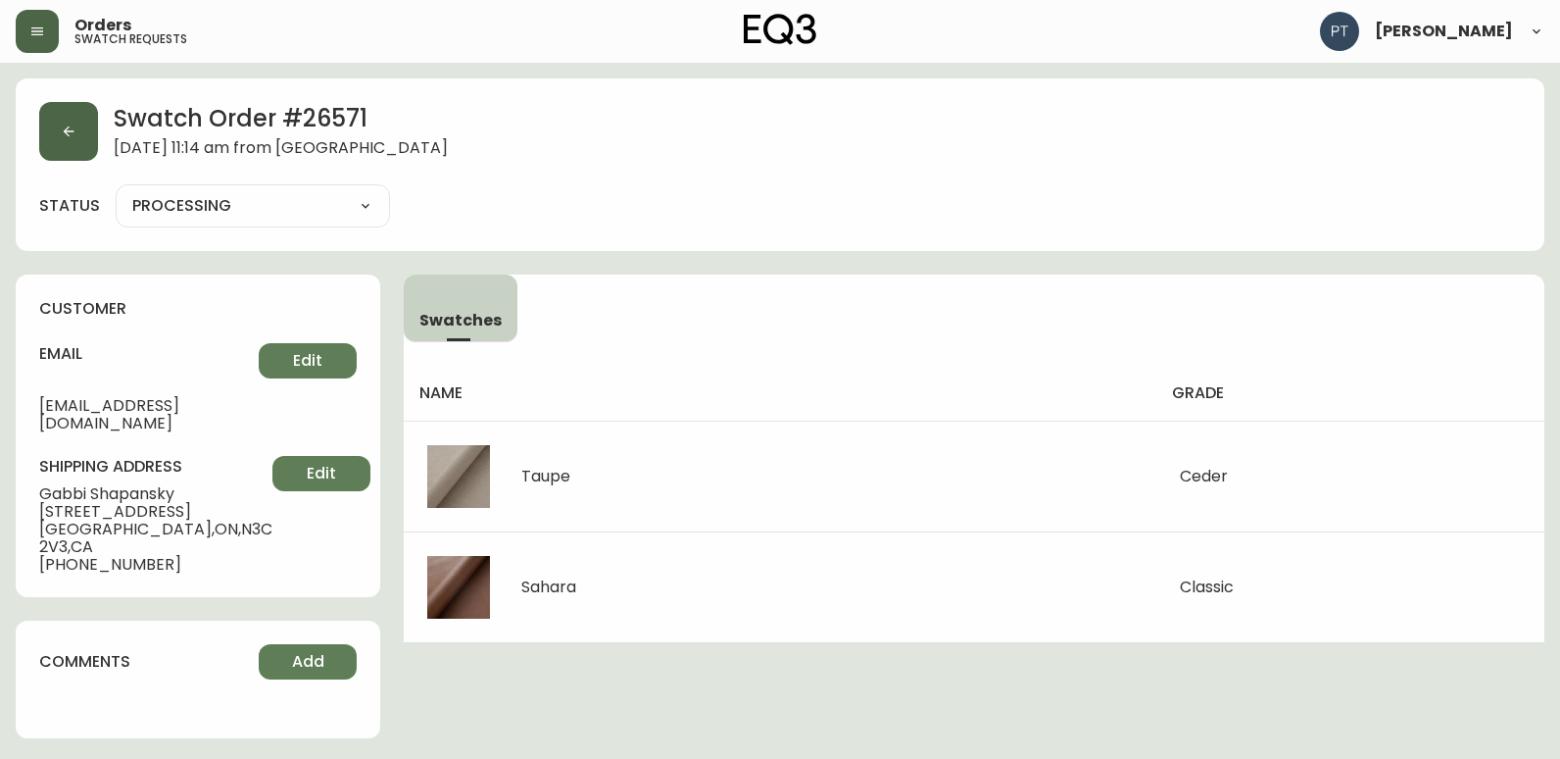
click at [71, 132] on icon "button" at bounding box center [69, 132] width 16 height 16
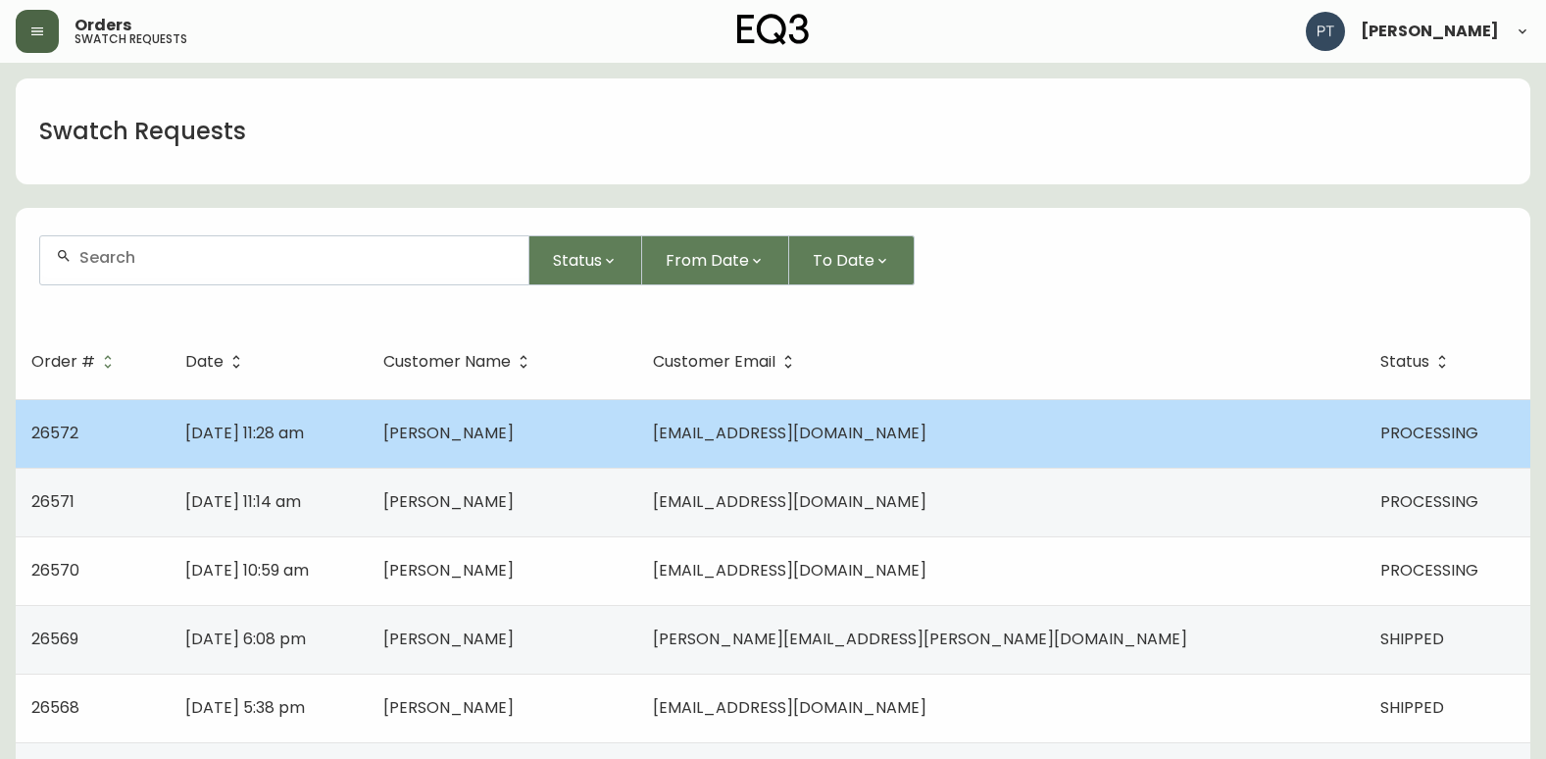
click at [368, 425] on td "[DATE] 11:28 am" at bounding box center [269, 433] width 198 height 69
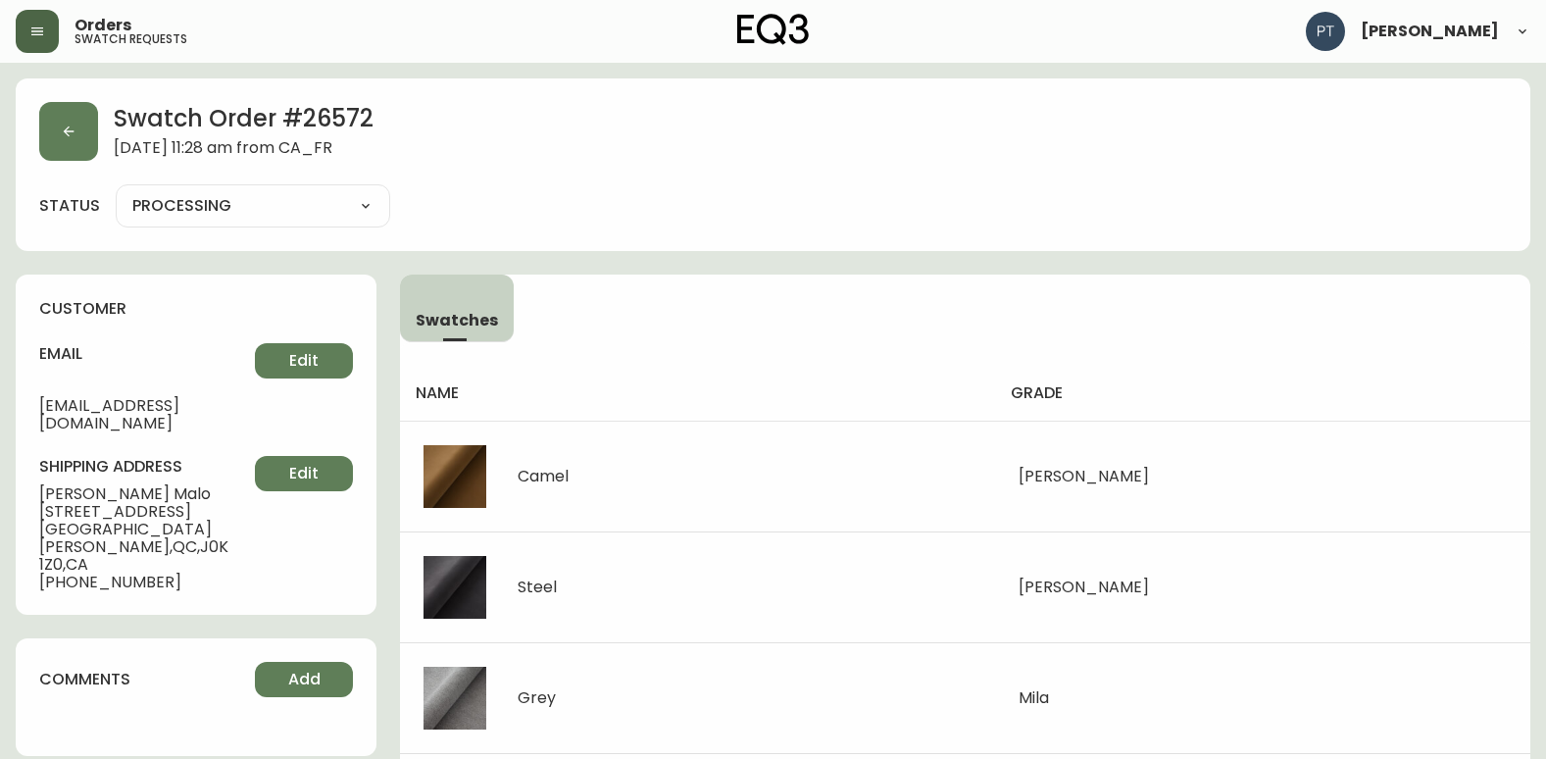
click at [0, 103] on html "Orders swatch requests [PERSON_NAME] Swatch Order # 26572 [DATE] 11:28 am from …" at bounding box center [773, 764] width 1546 height 1529
click at [74, 124] on icon "button" at bounding box center [69, 132] width 16 height 16
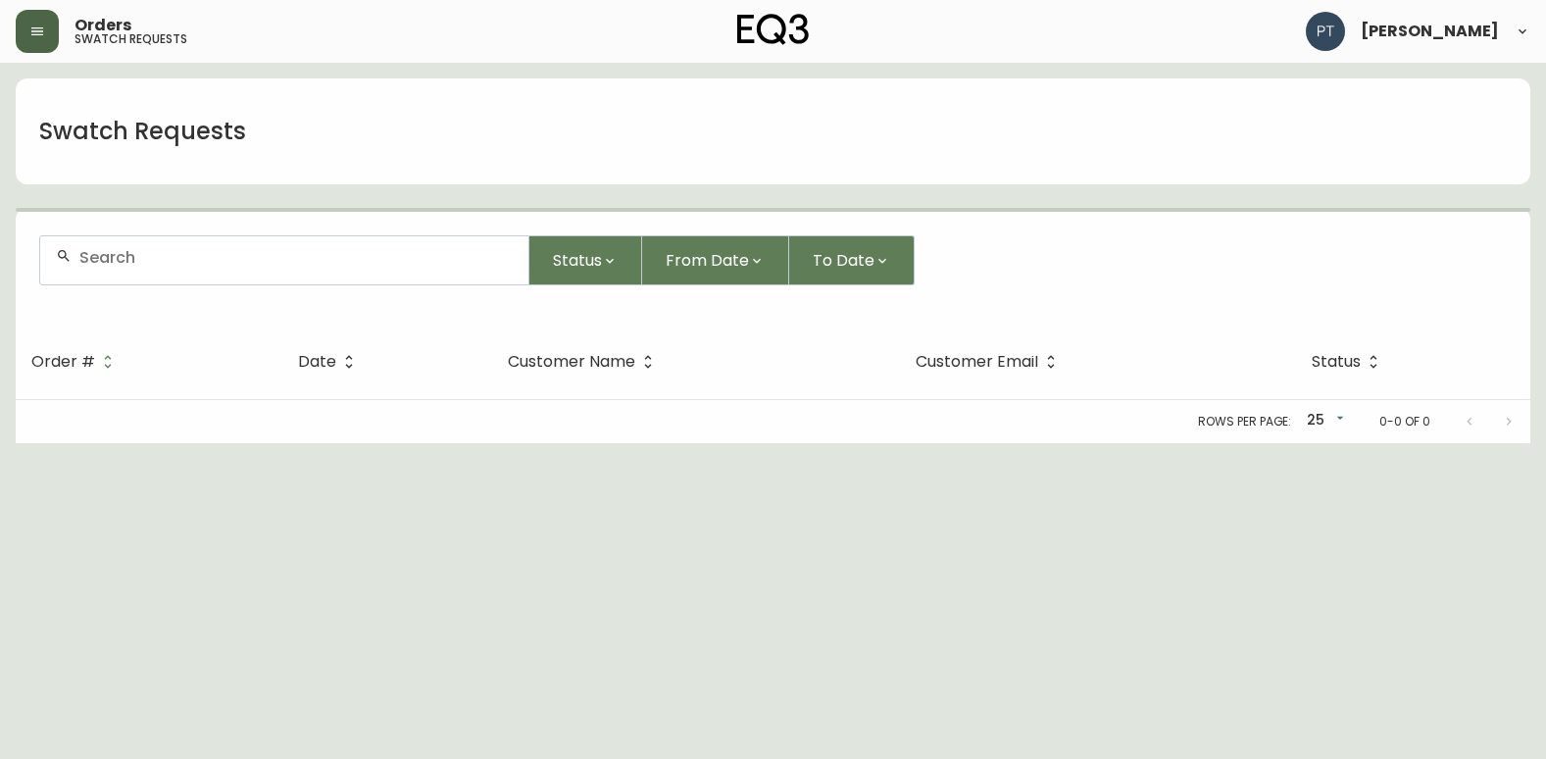
click at [35, 39] on button "button" at bounding box center [37, 31] width 43 height 43
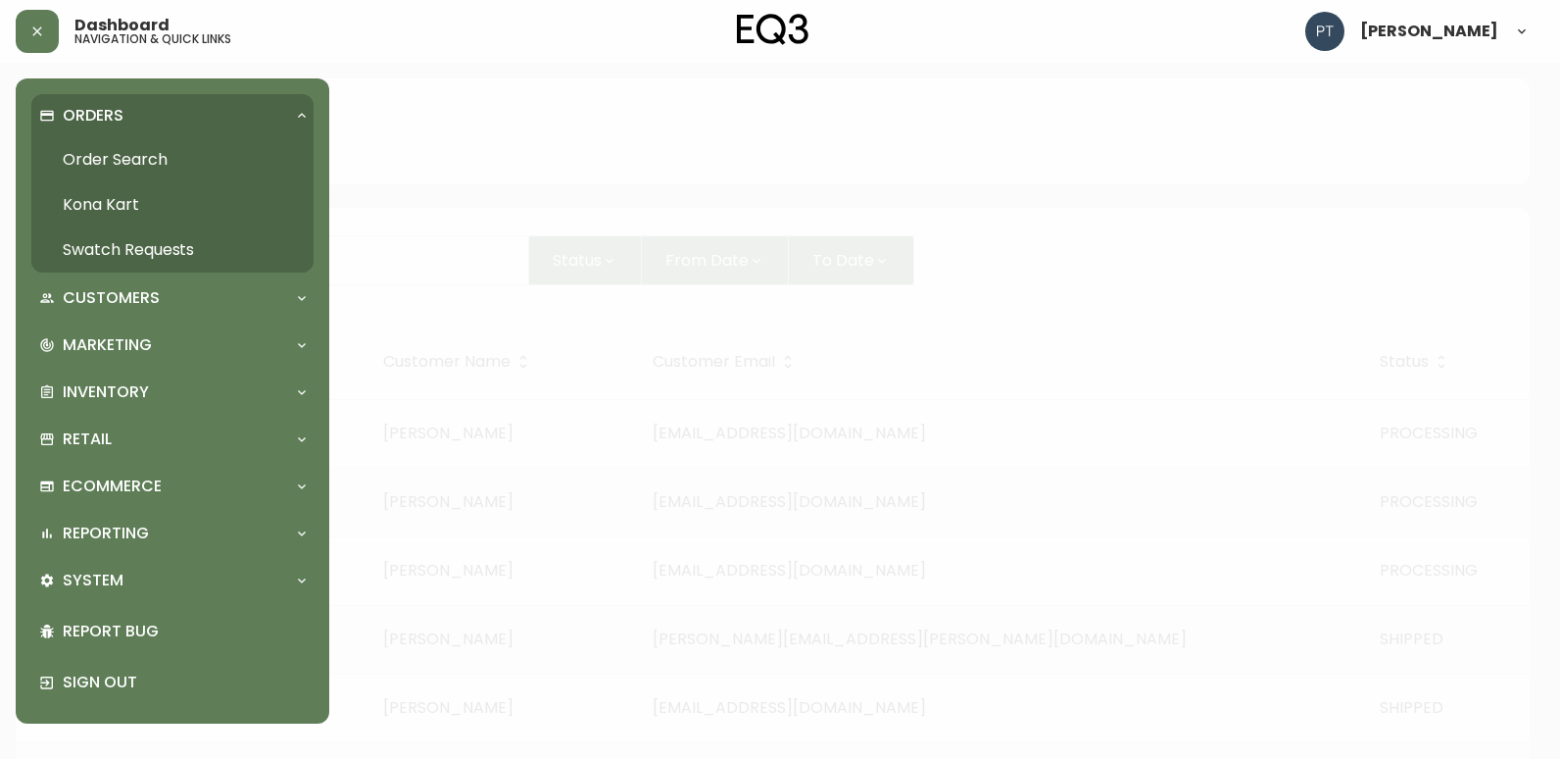
click at [109, 155] on link "Order Search" at bounding box center [172, 159] width 282 height 45
